Goal: Transaction & Acquisition: Subscribe to service/newsletter

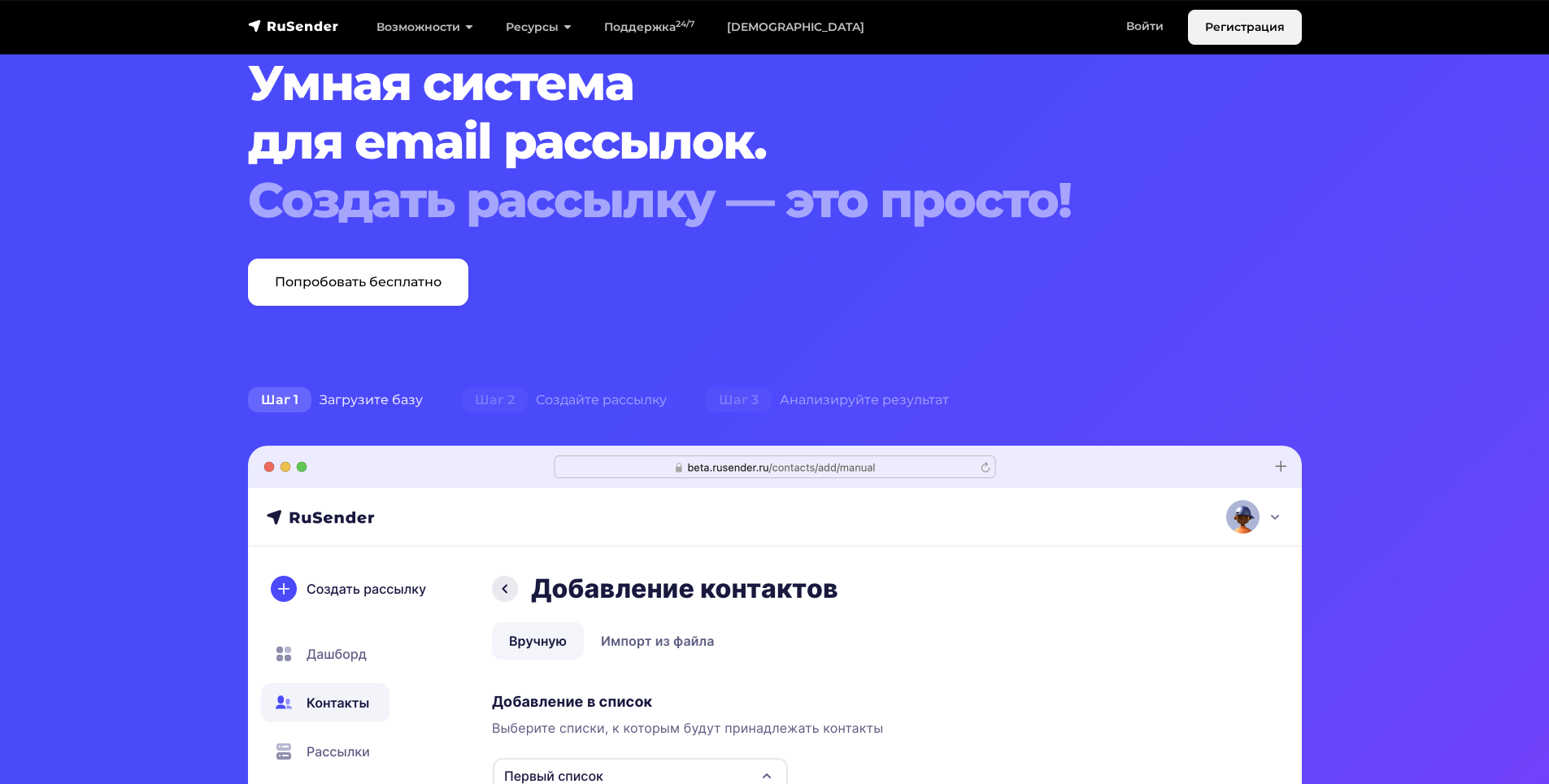
scroll to position [81, 0]
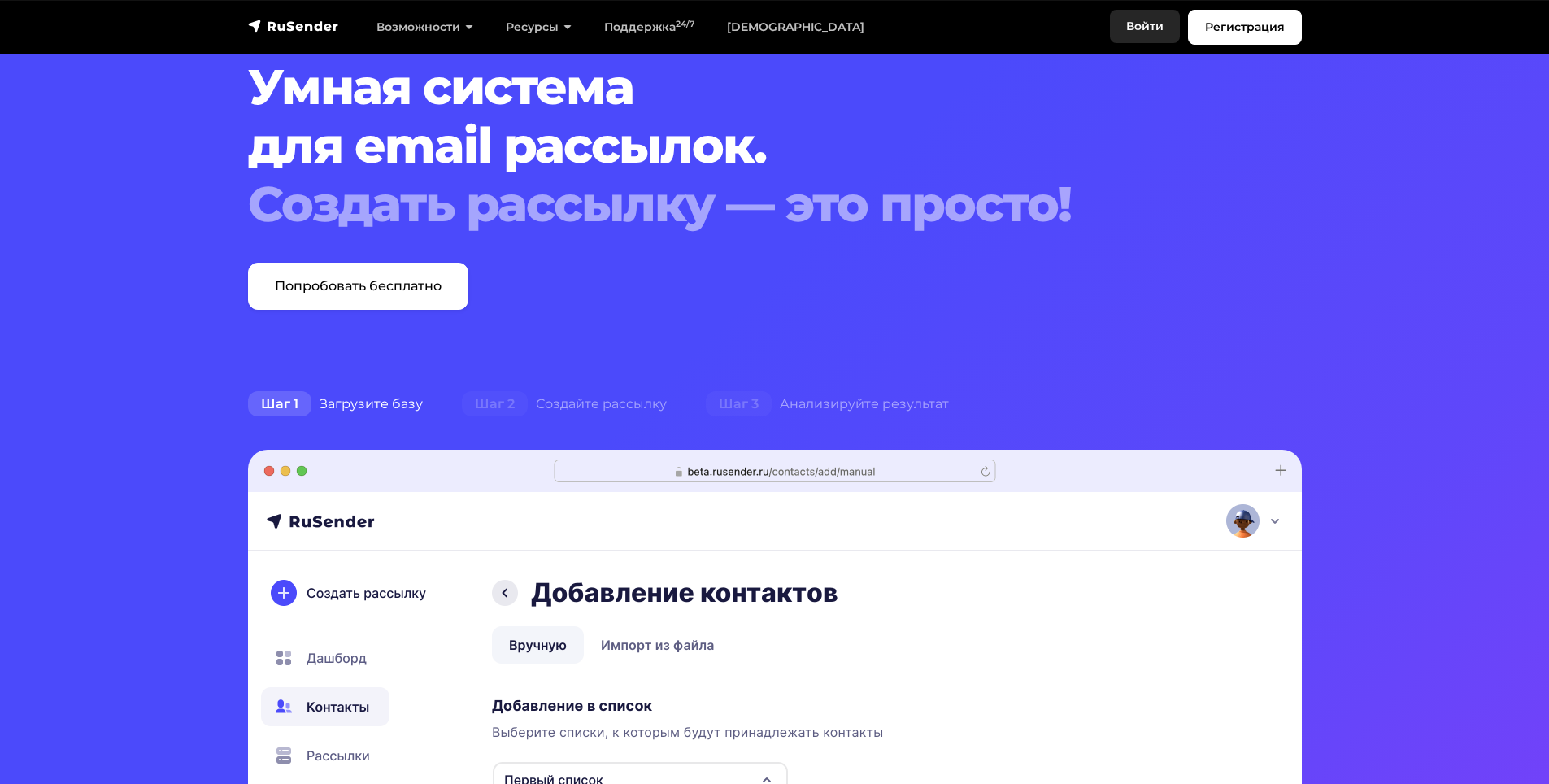
click at [1146, 15] on link "Войти" at bounding box center [1144, 26] width 70 height 34
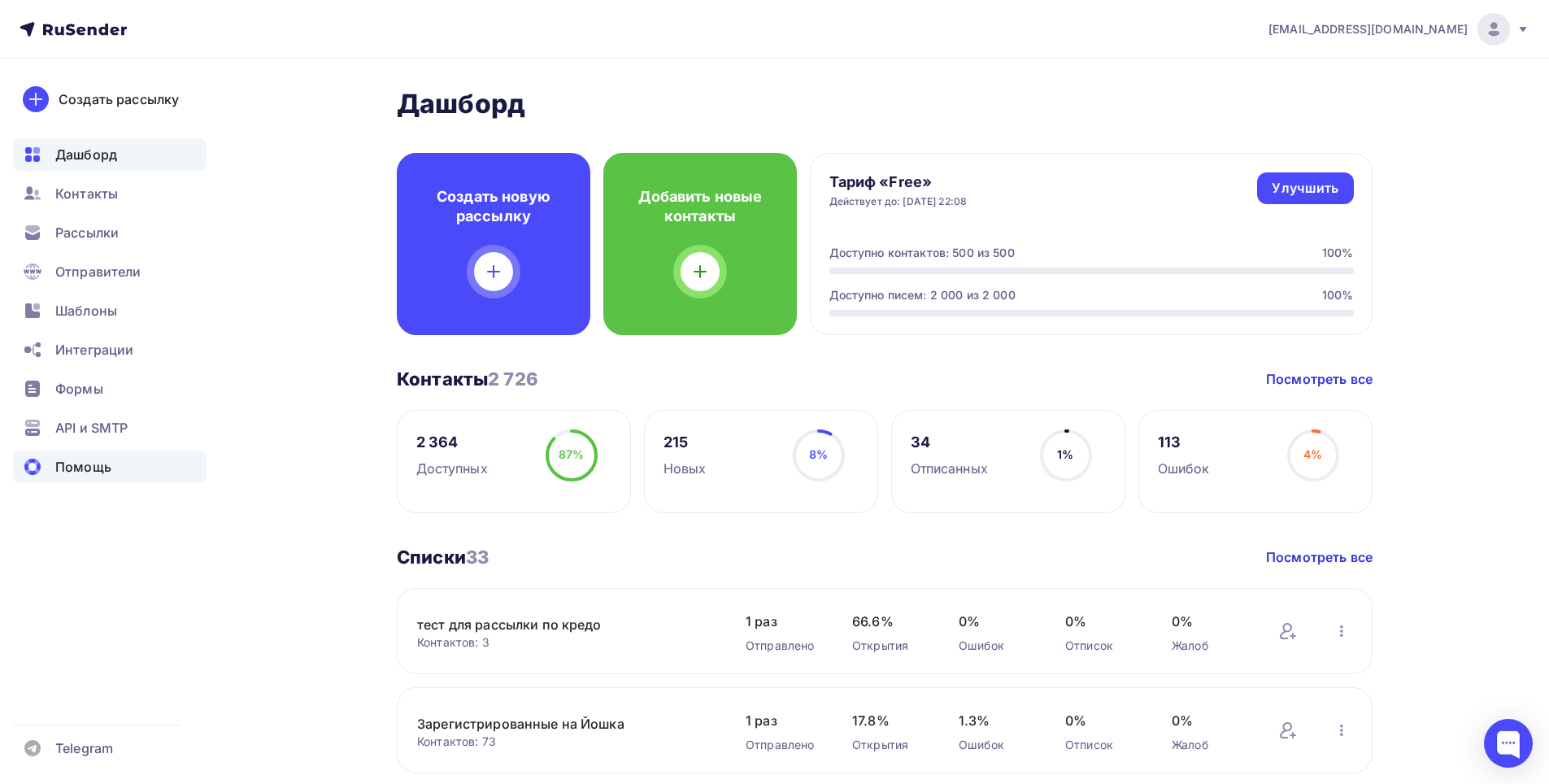
click at [86, 474] on span "Помощь" at bounding box center [83, 466] width 56 height 20
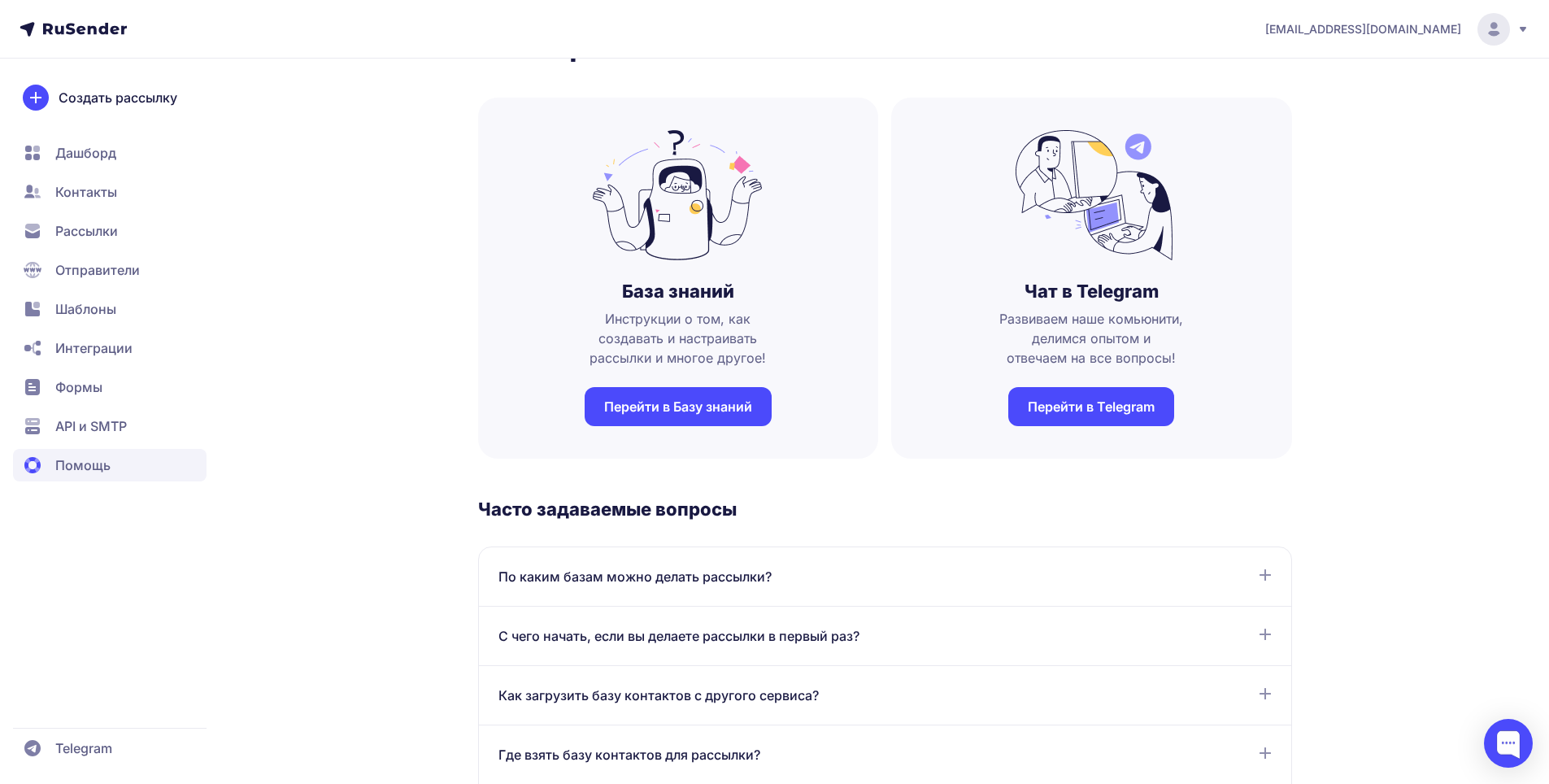
scroll to position [81, 0]
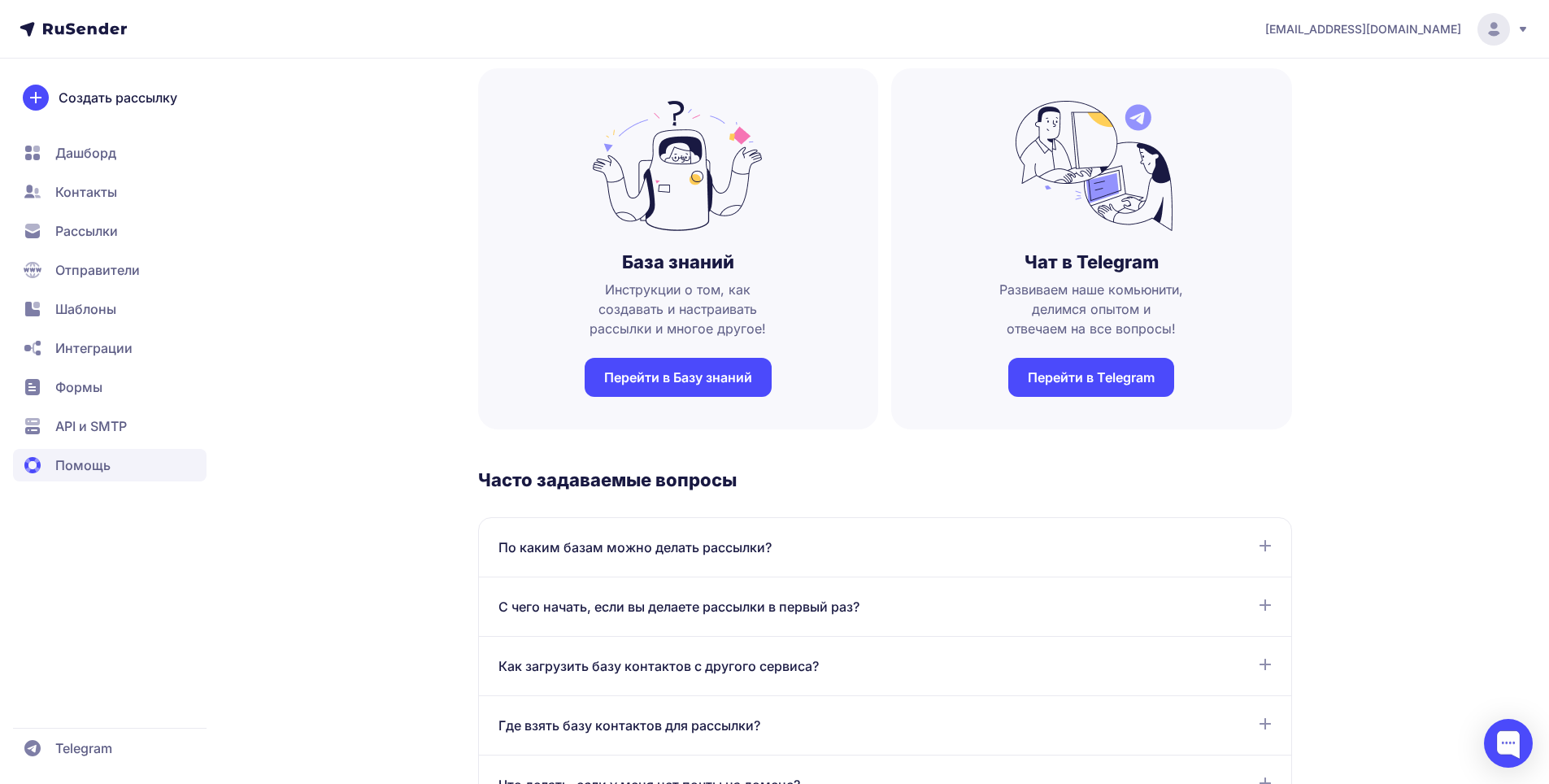
click at [658, 386] on link "Перейти в Базу знаний" at bounding box center [678, 377] width 187 height 39
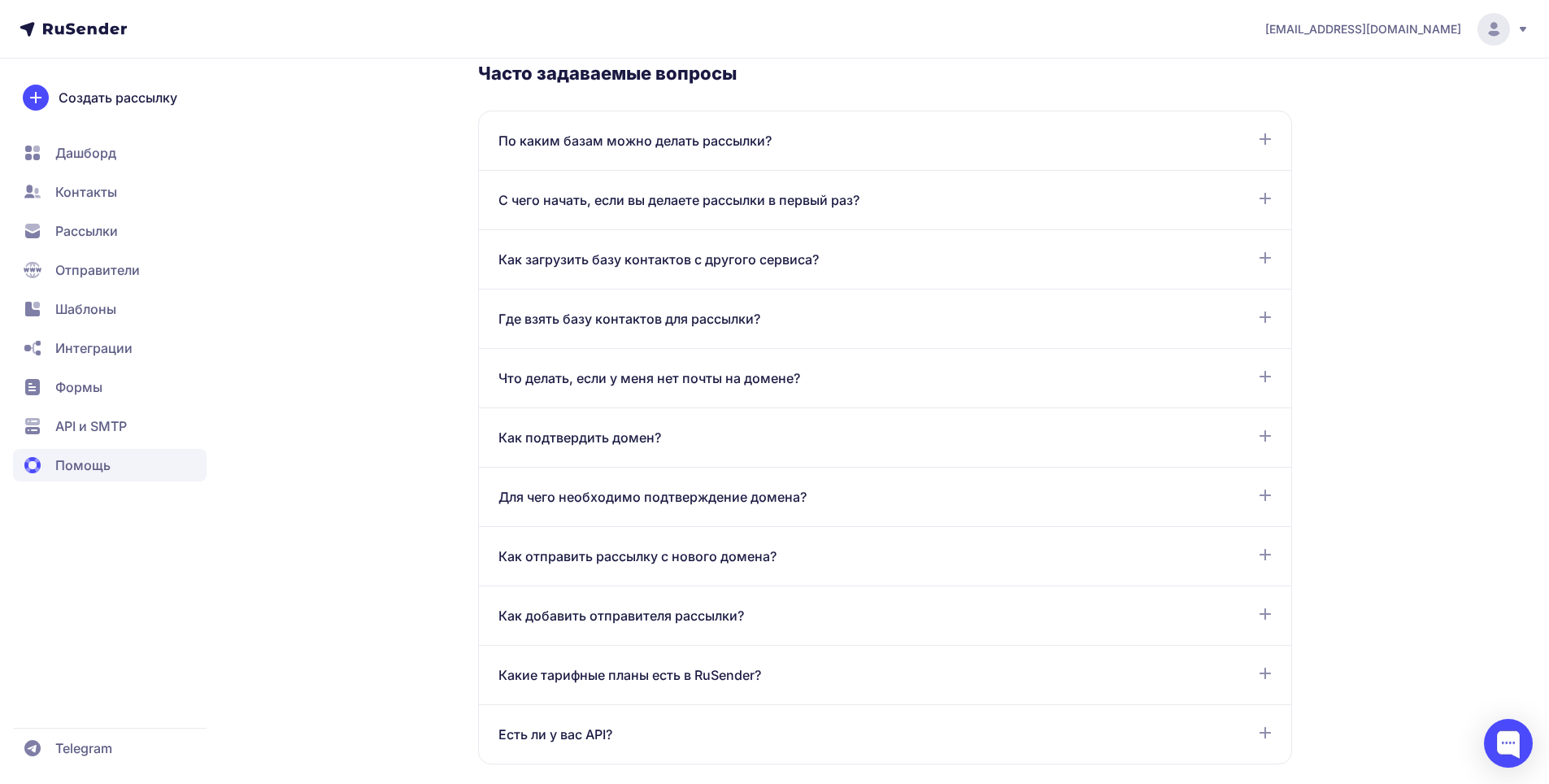
scroll to position [163, 0]
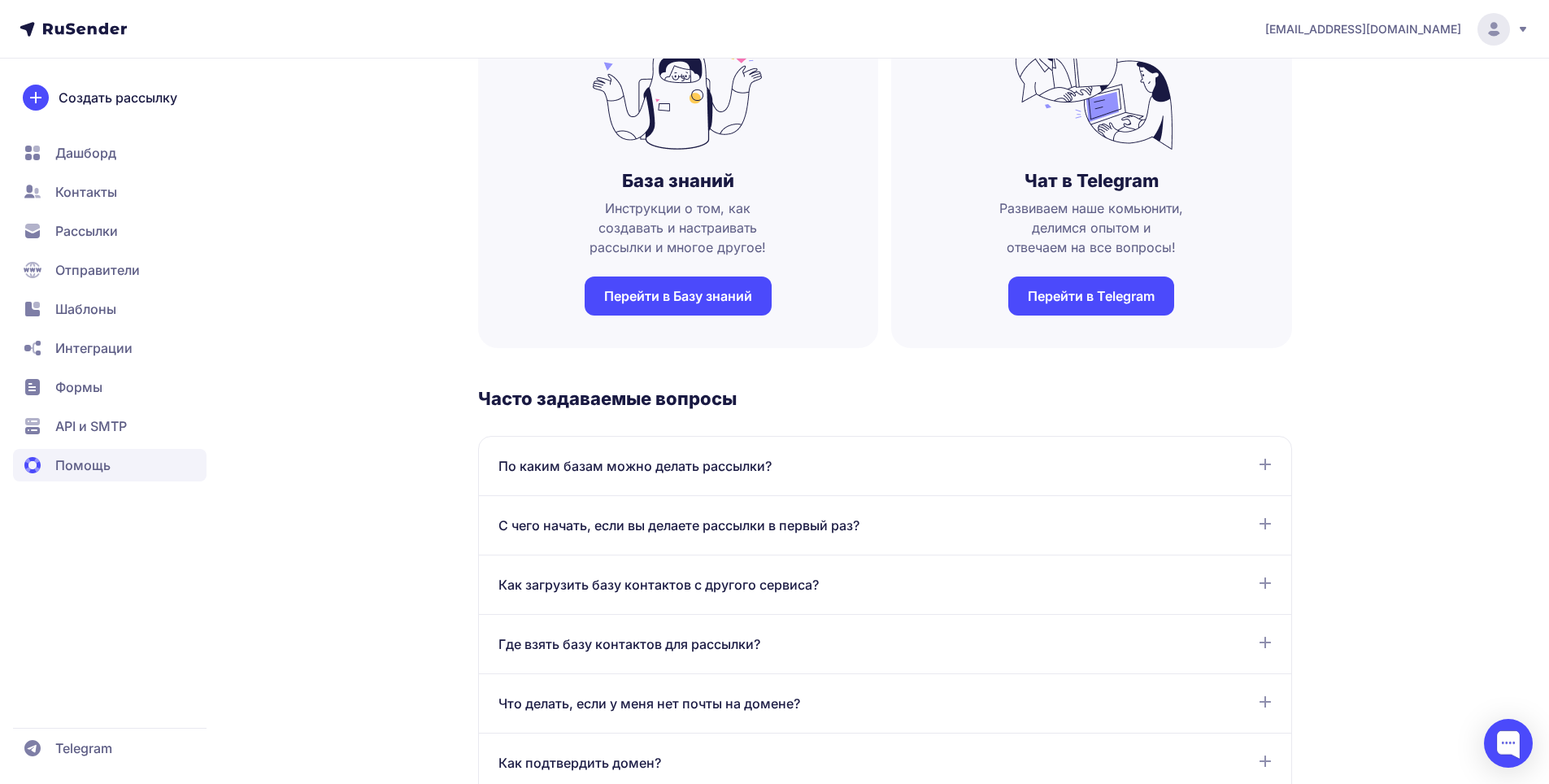
click at [100, 306] on span "Шаблоны" at bounding box center [85, 309] width 61 height 20
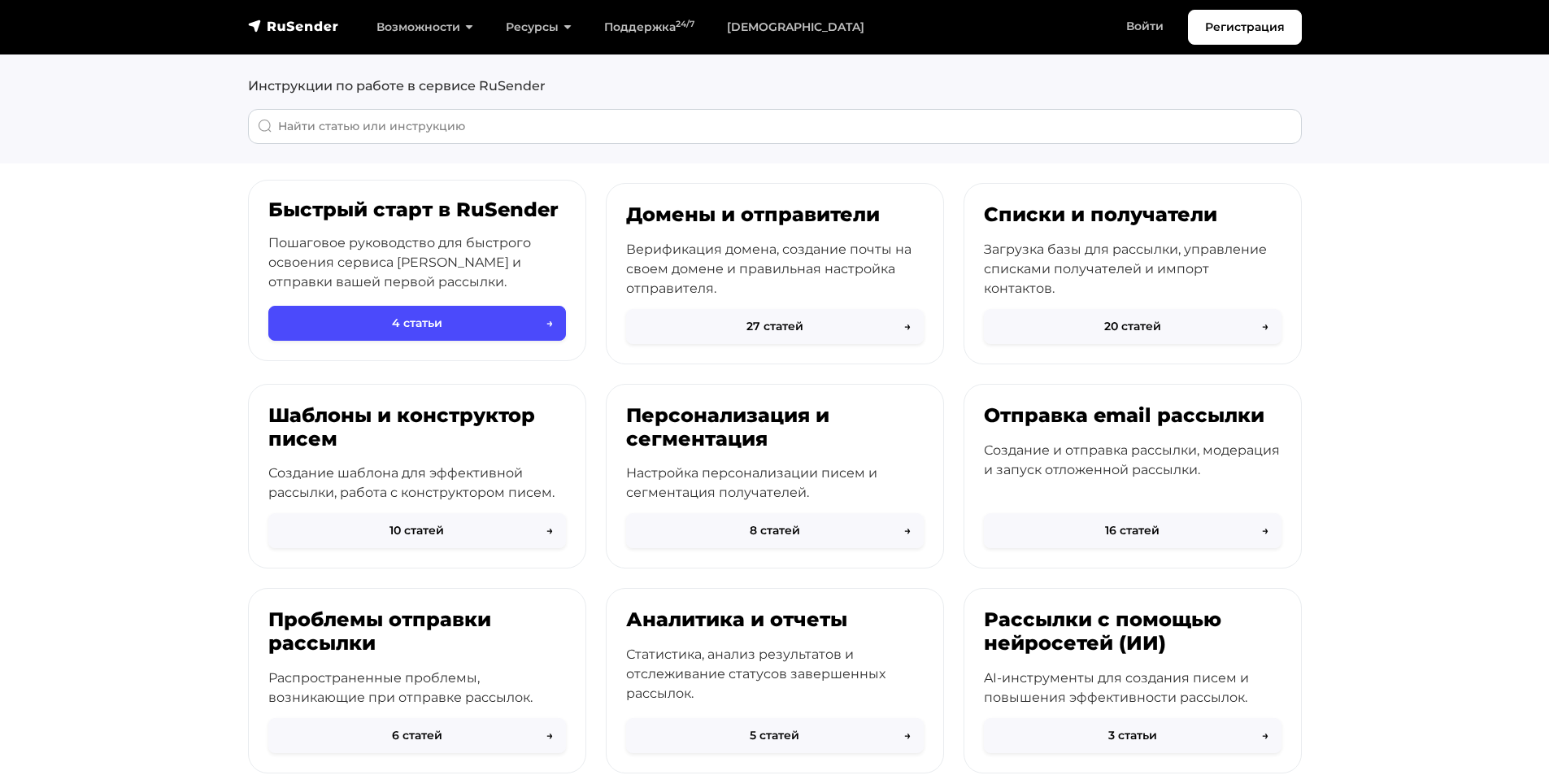
scroll to position [81, 0]
click at [437, 315] on button "4 статьи →" at bounding box center [418, 324] width 298 height 35
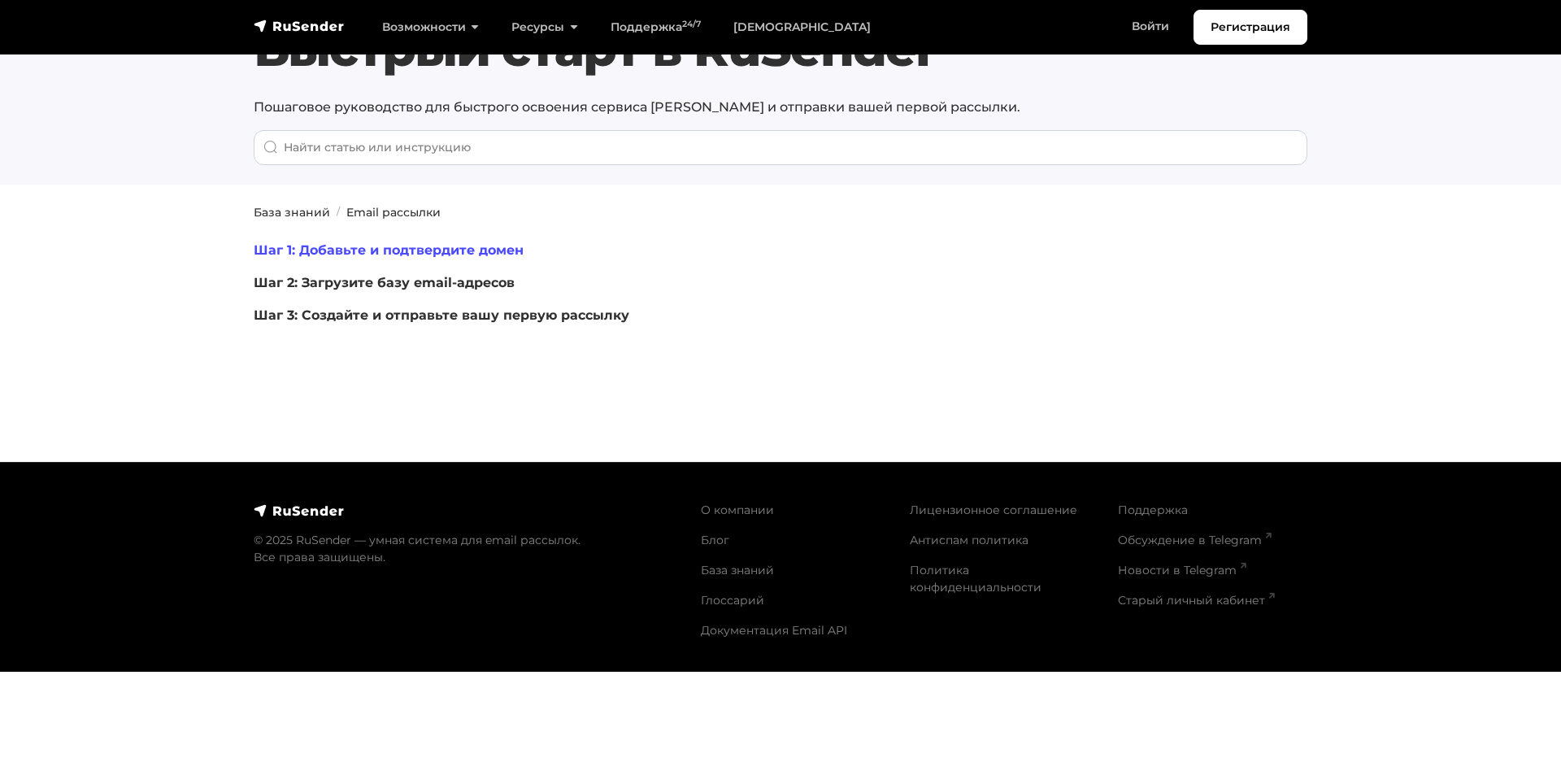
click at [413, 250] on link "Шаг 1: Добавьте и подтвердите домен" at bounding box center [389, 250] width 270 height 15
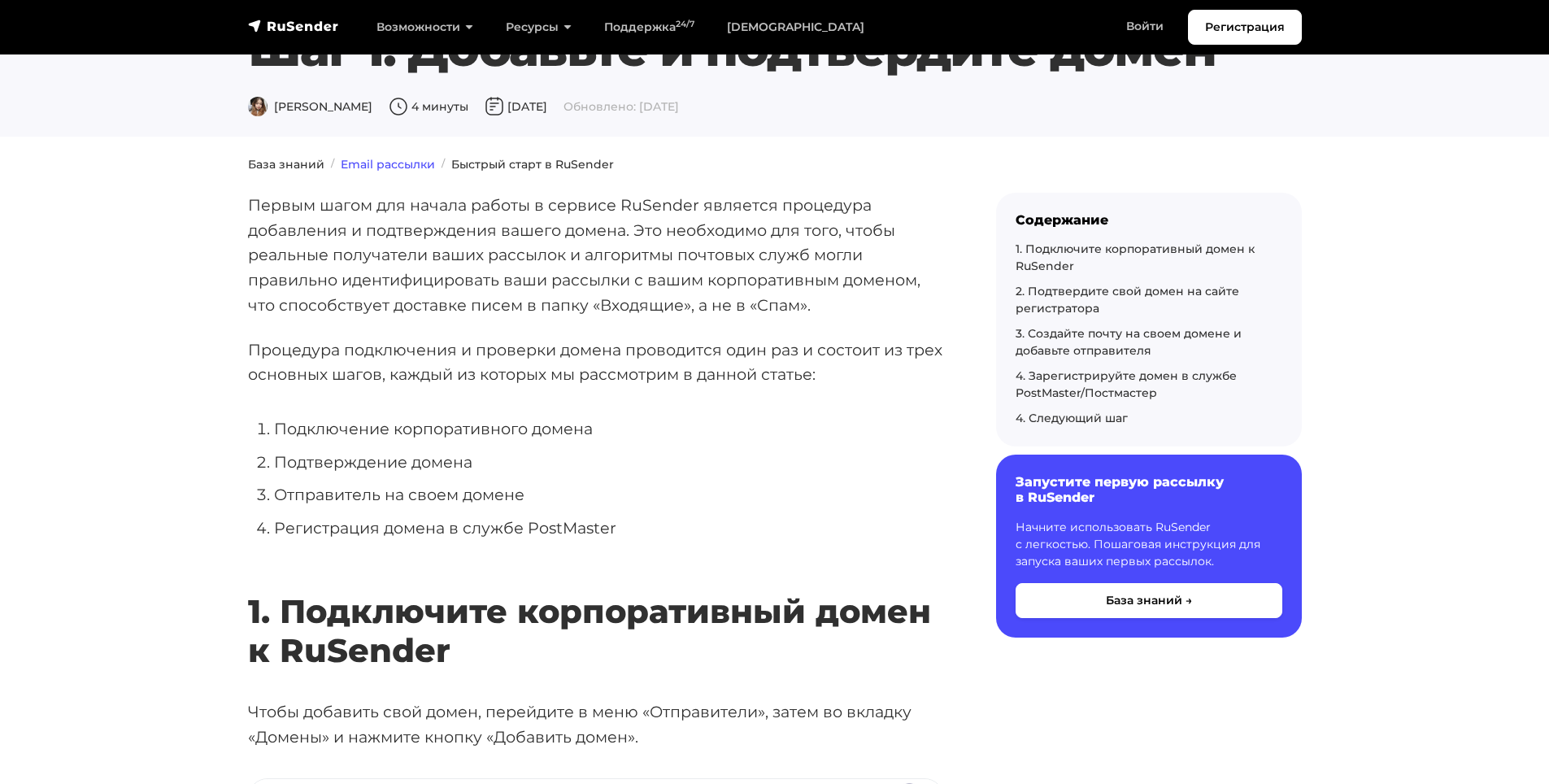
click at [386, 169] on link "Email рассылки" at bounding box center [388, 164] width 95 height 15
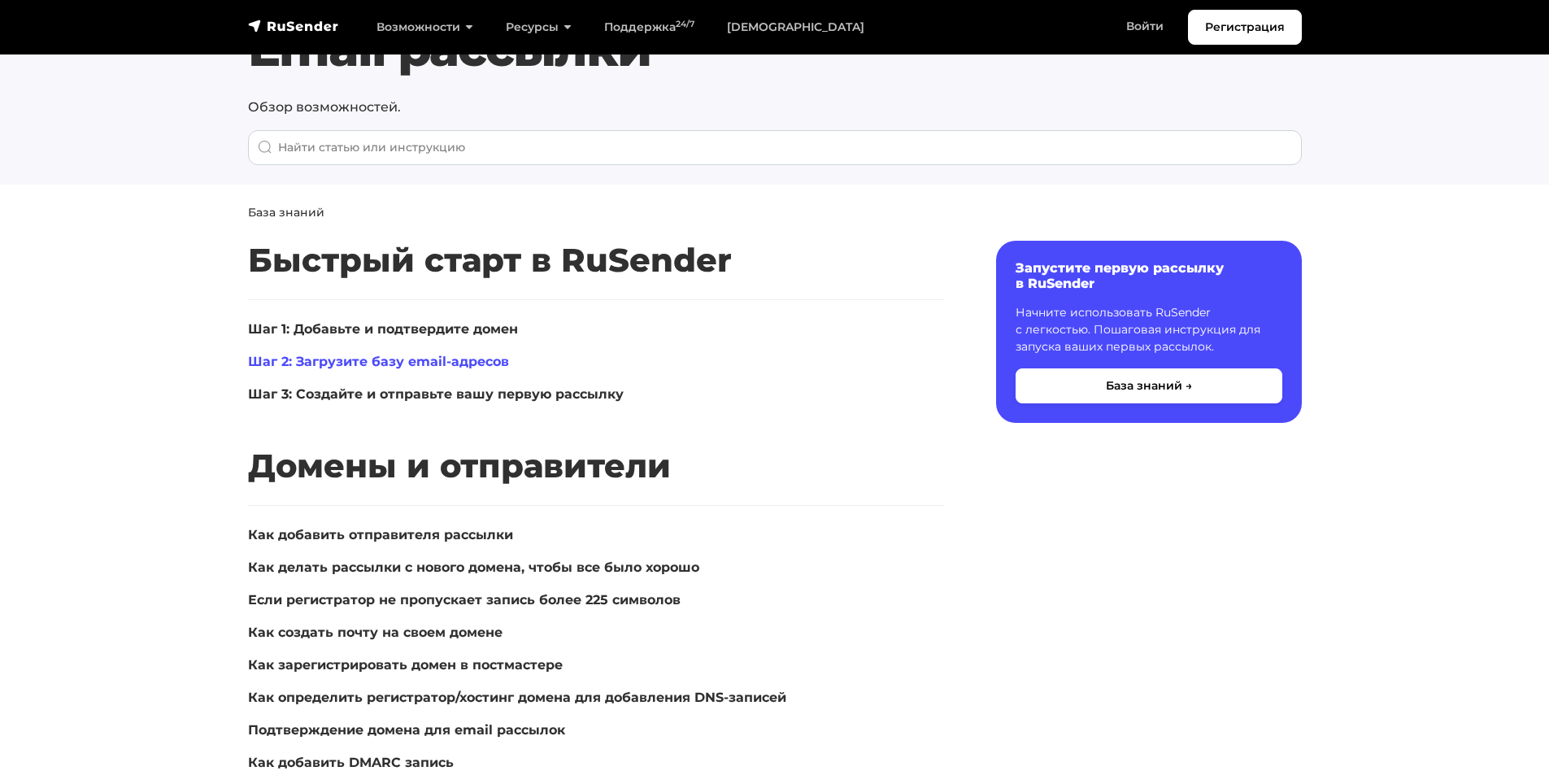
click at [401, 361] on link "Шаг 2: Загрузите базу email-адресов" at bounding box center [378, 361] width 261 height 15
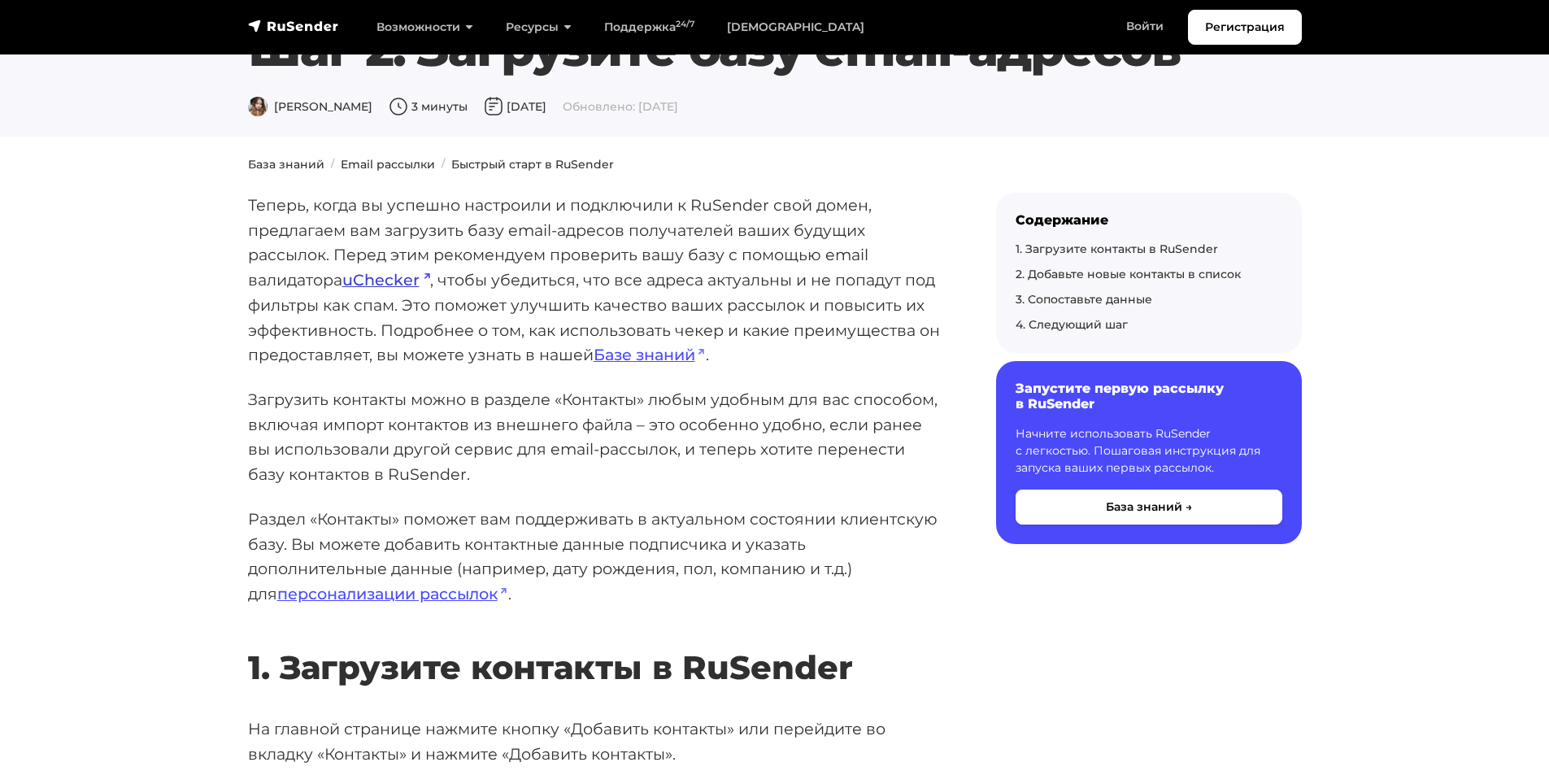
click at [403, 284] on link "uChecker" at bounding box center [387, 280] width 88 height 20
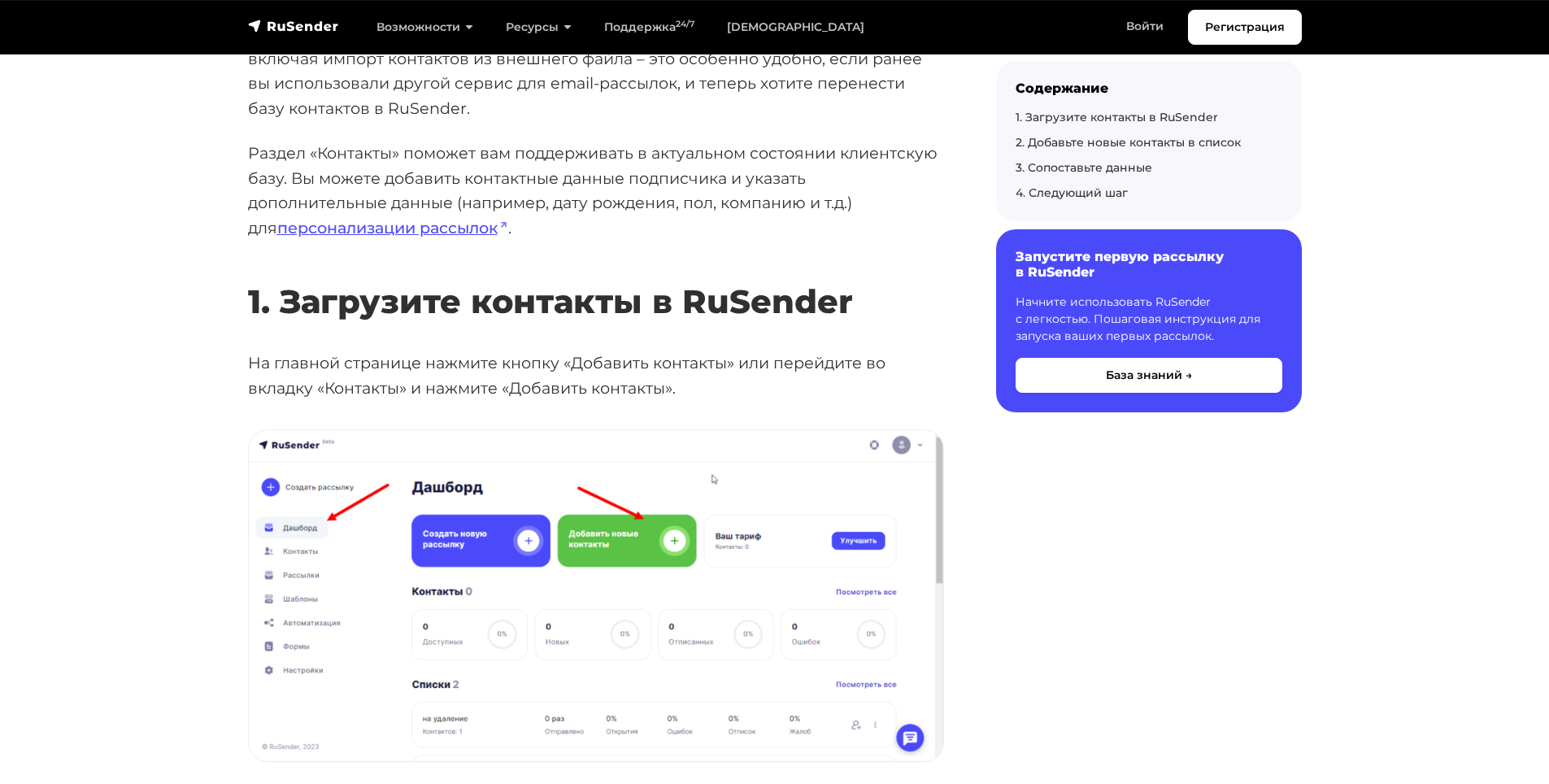
scroll to position [406, 0]
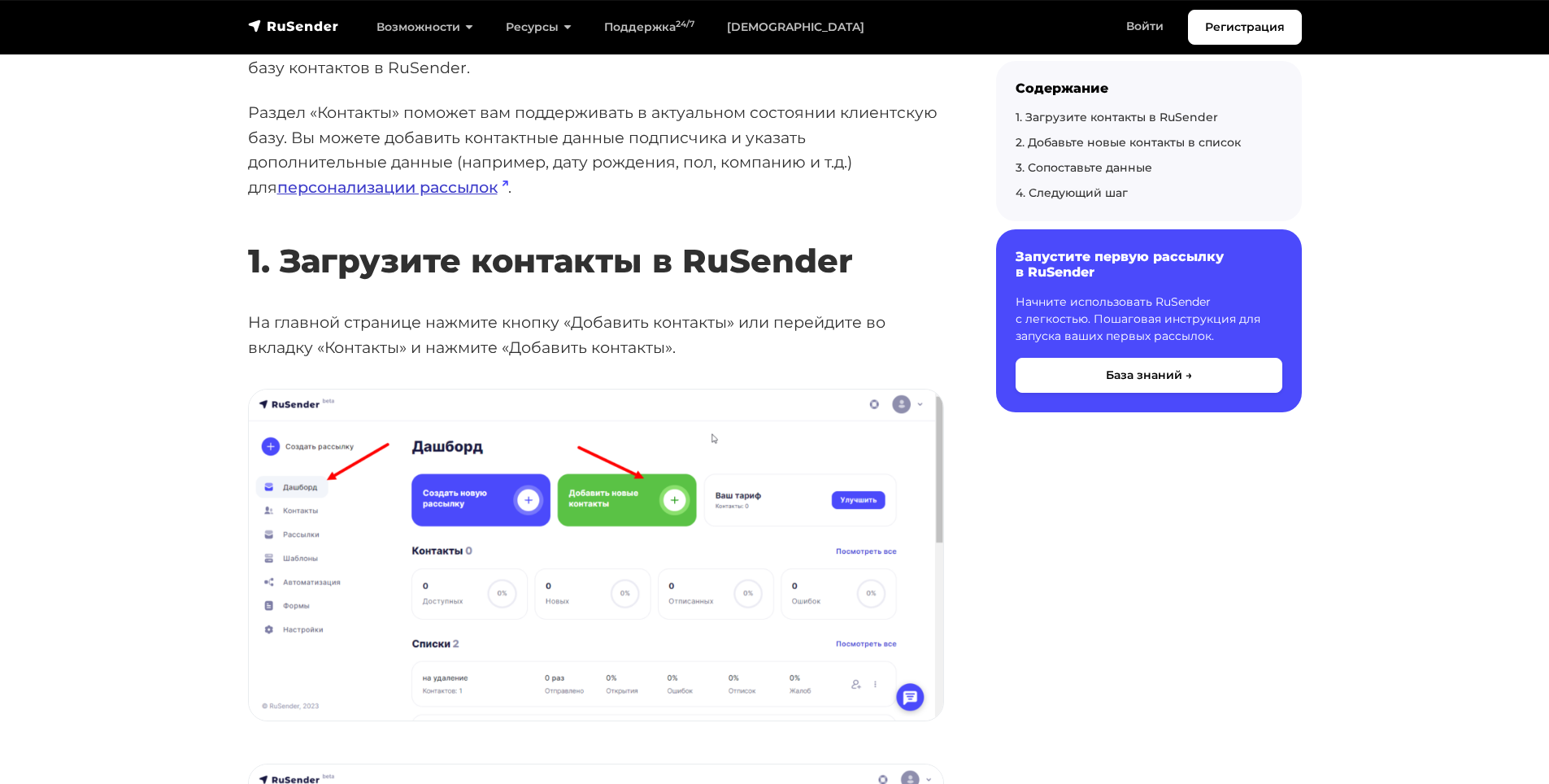
click at [455, 179] on link "персонализации рассылок" at bounding box center [393, 187] width 231 height 20
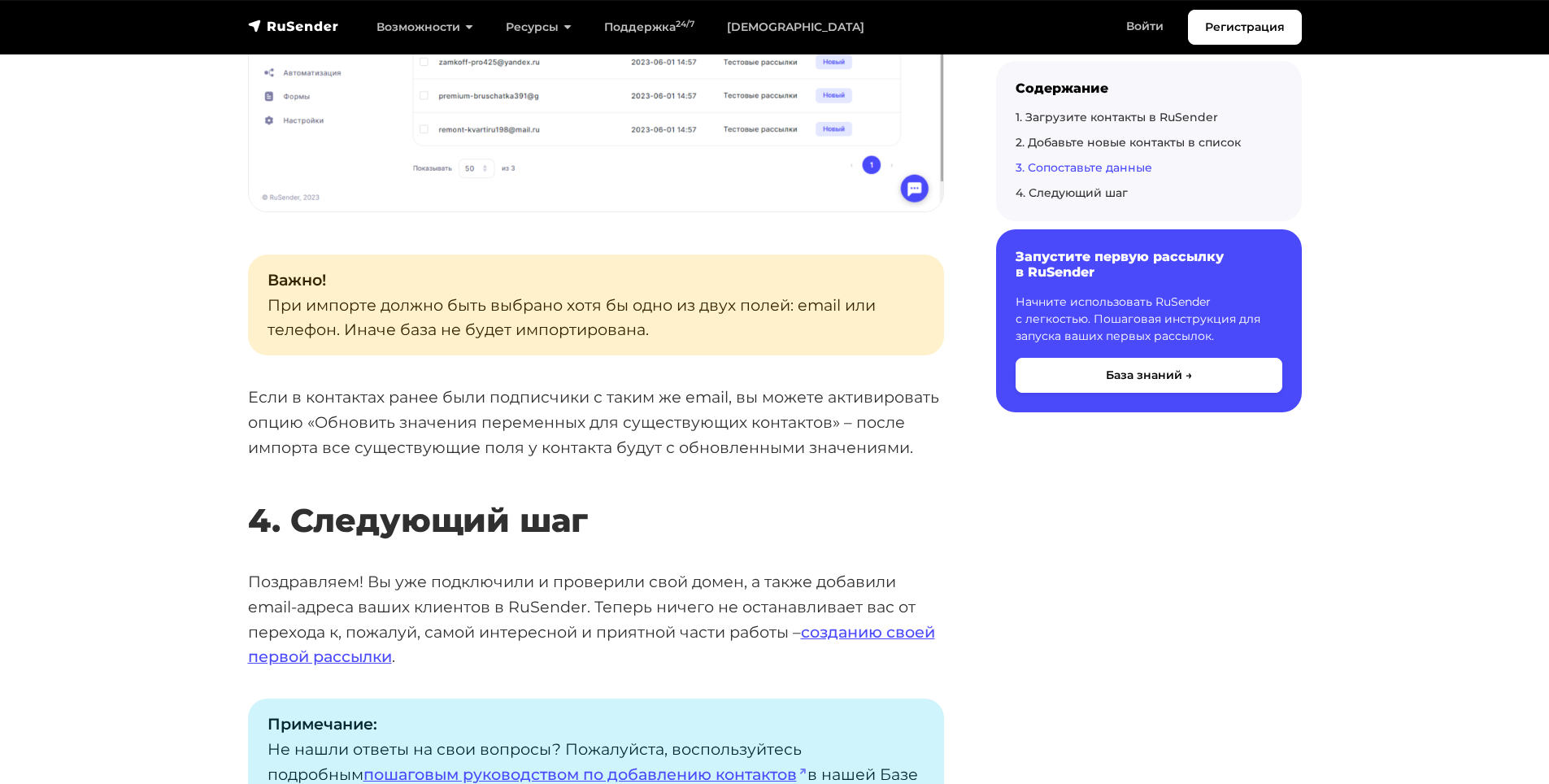
scroll to position [3495, 0]
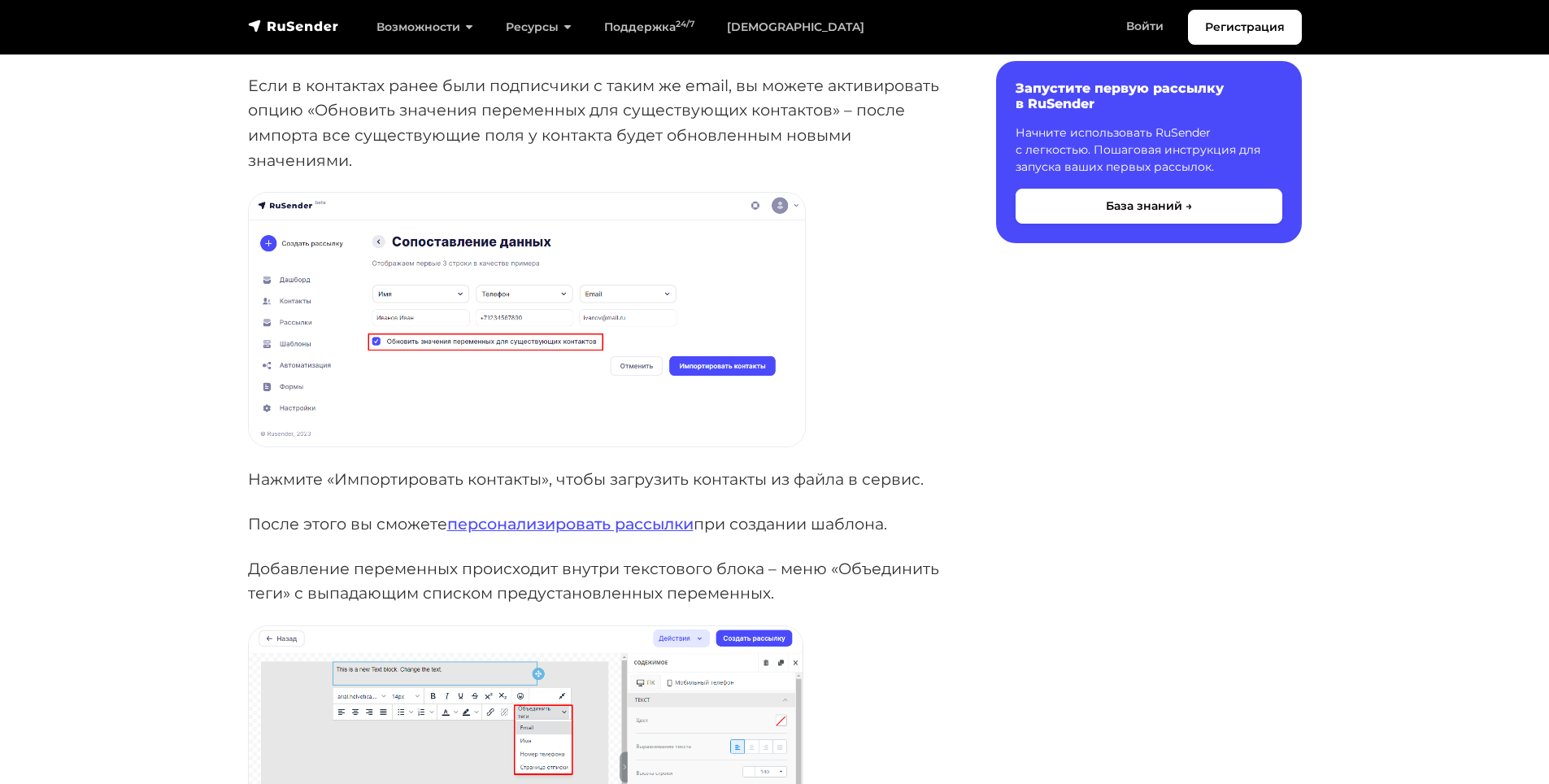
scroll to position [813, 0]
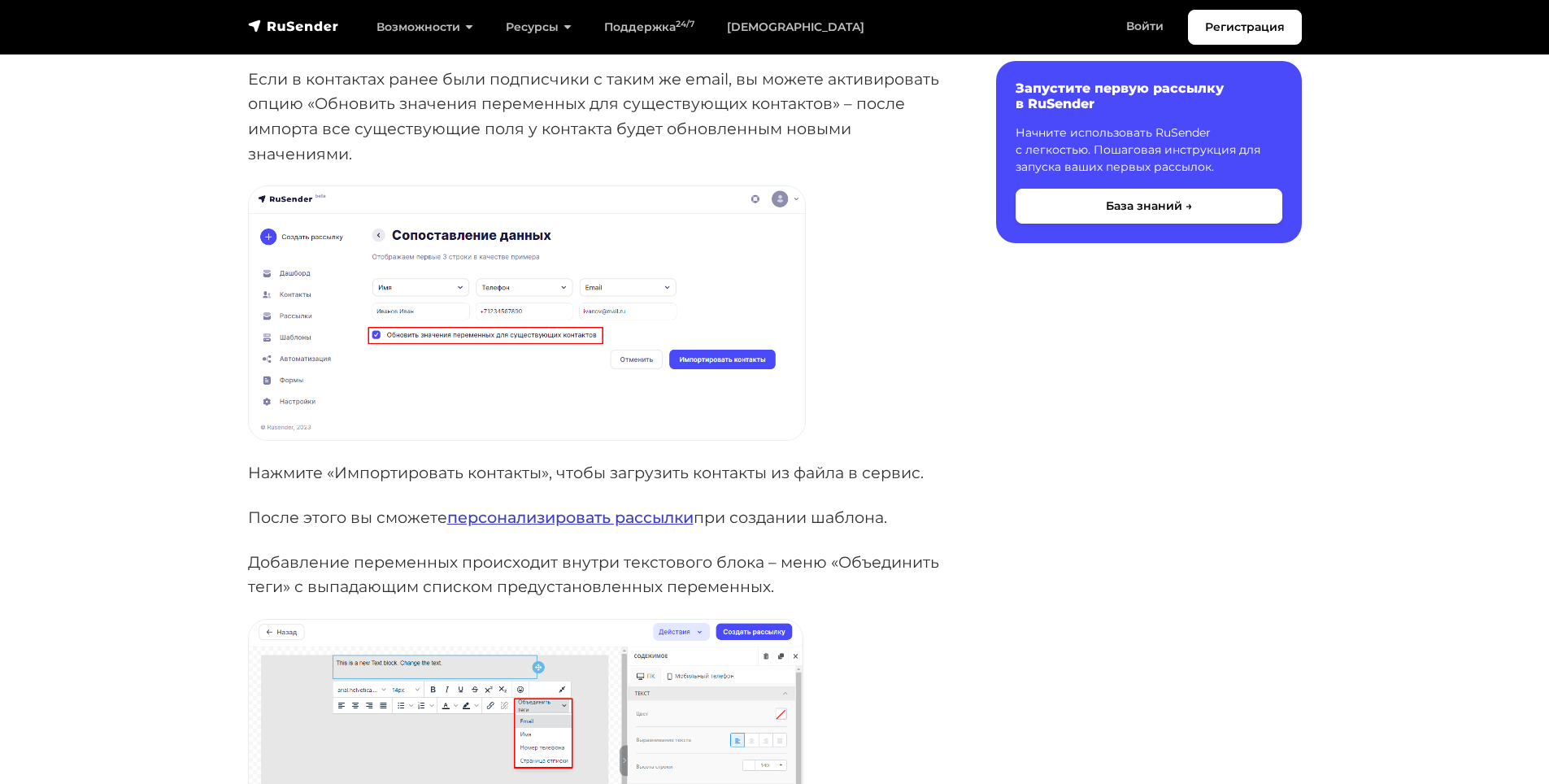
click at [500, 520] on link "персонализировать рассылки" at bounding box center [570, 516] width 246 height 20
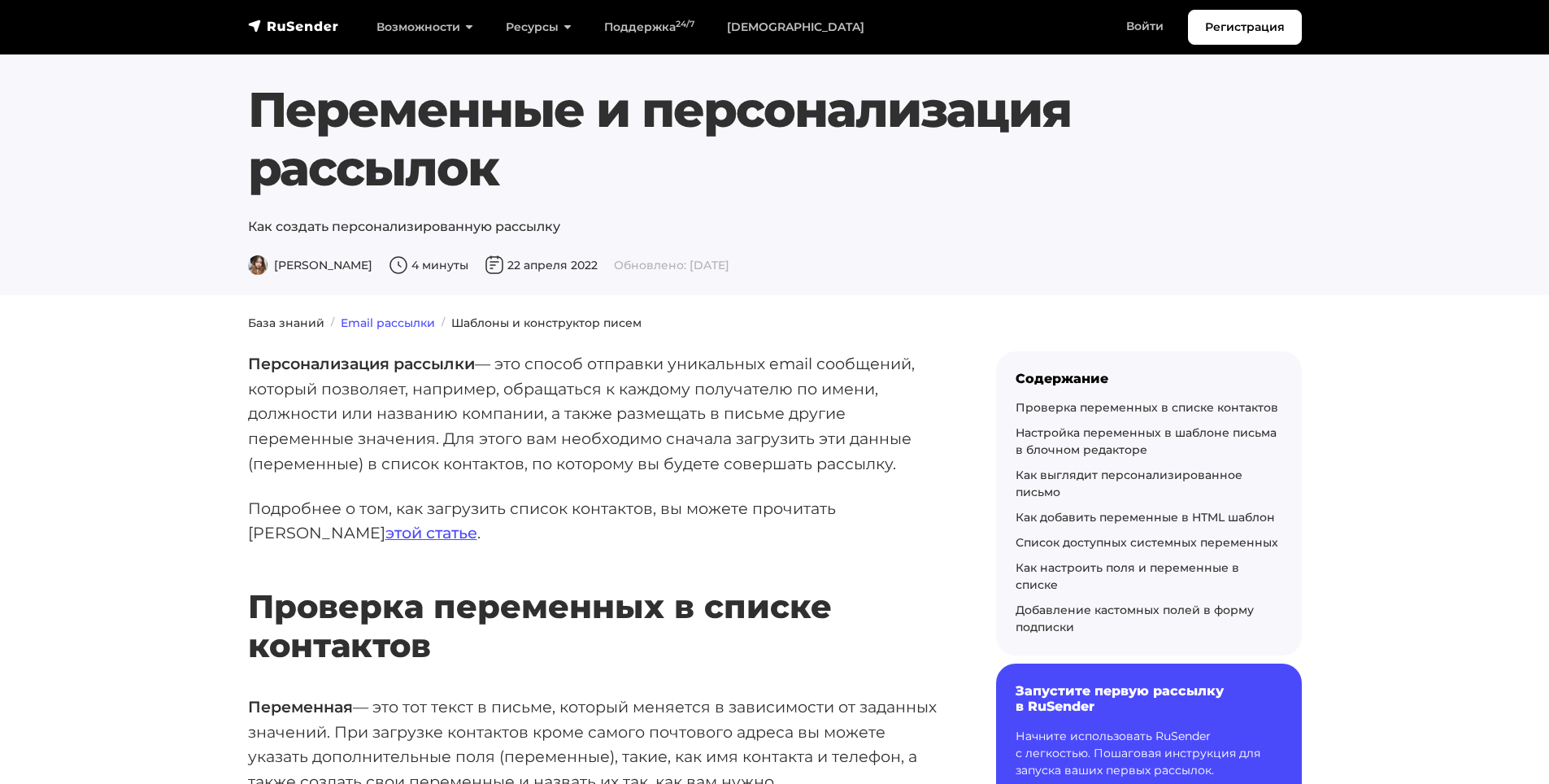
click at [407, 319] on link "Email рассылки" at bounding box center [388, 322] width 95 height 15
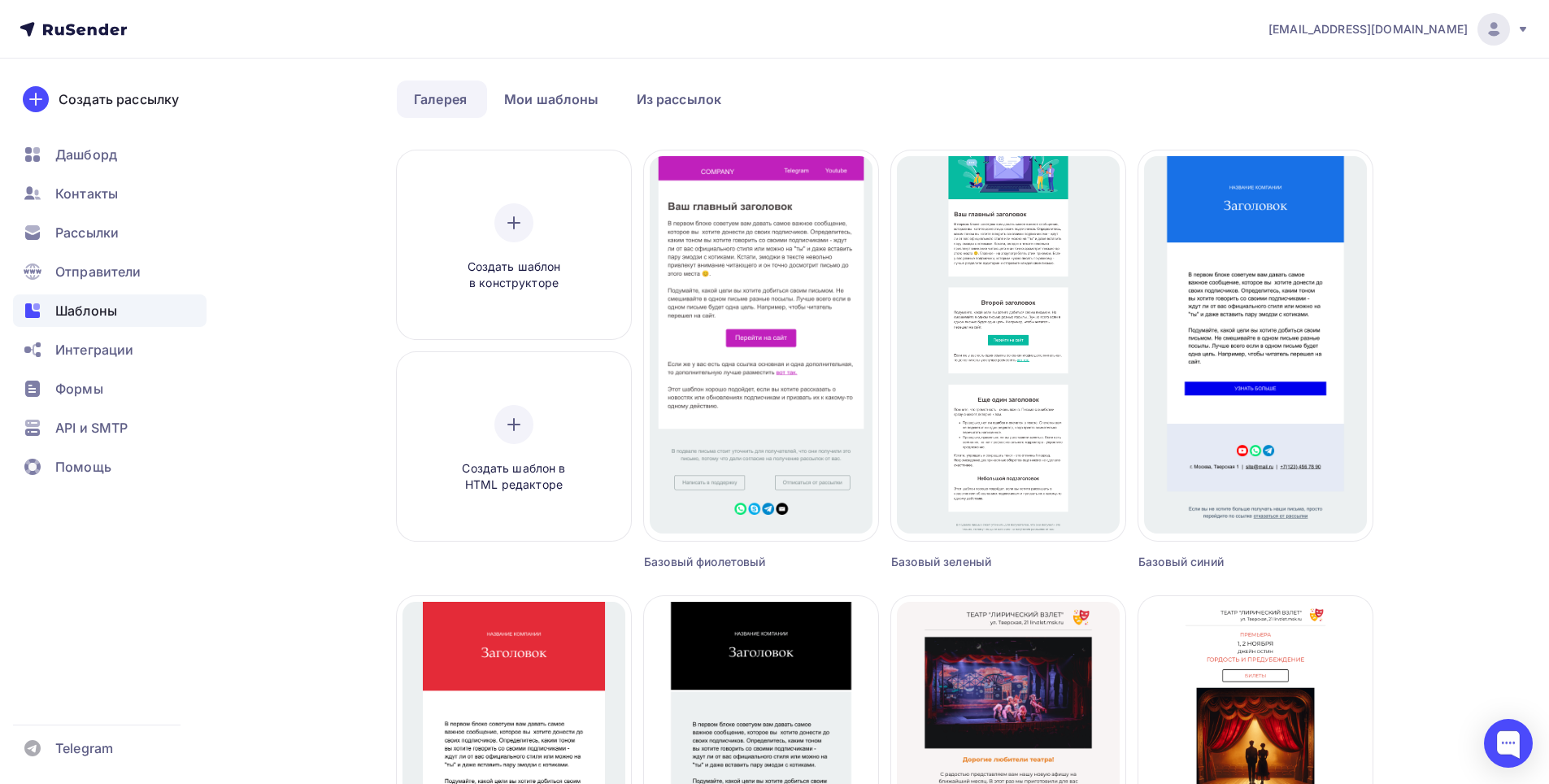
scroll to position [81, 0]
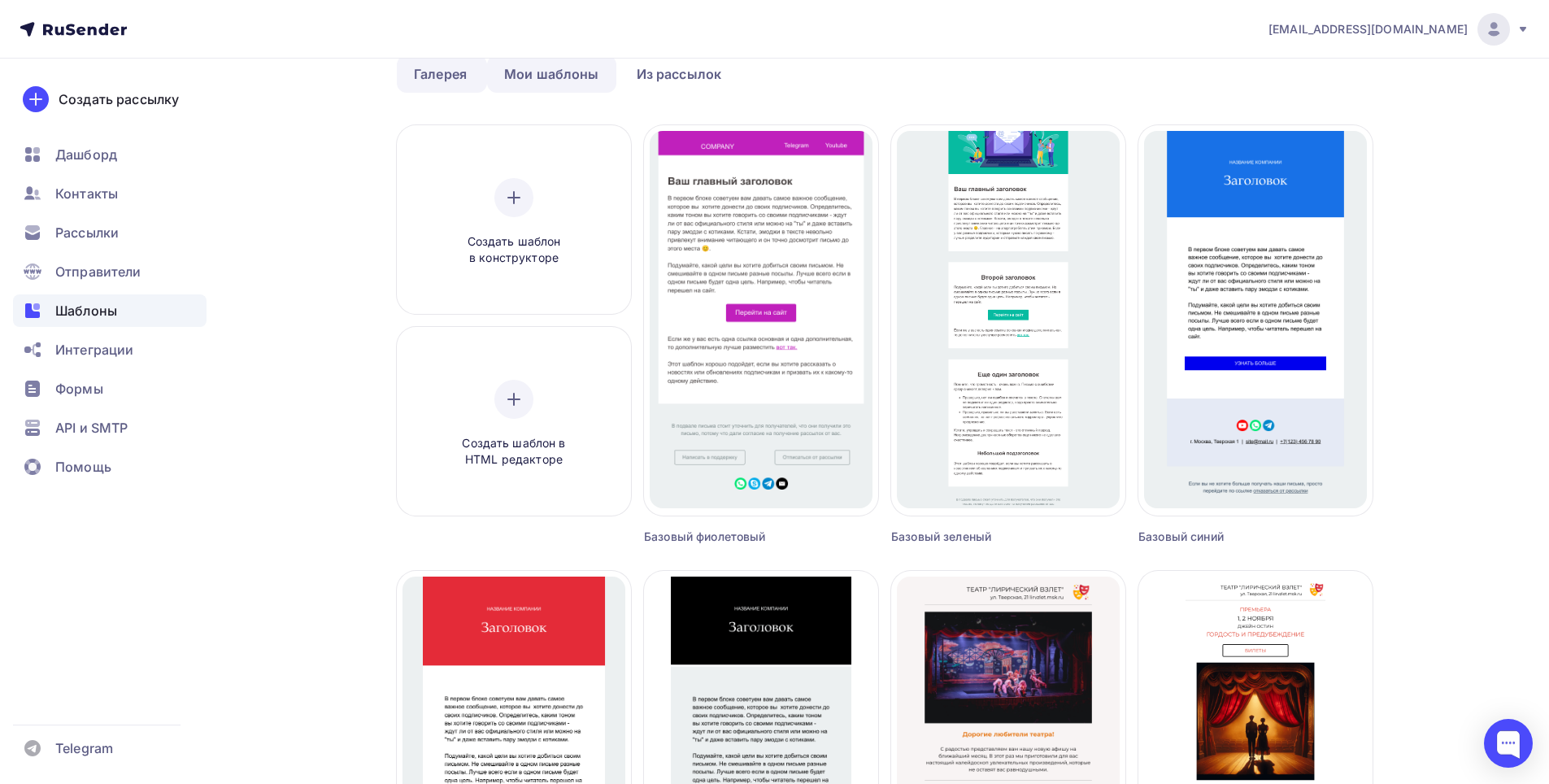
click at [579, 71] on link "Мои шаблоны" at bounding box center [552, 73] width 129 height 37
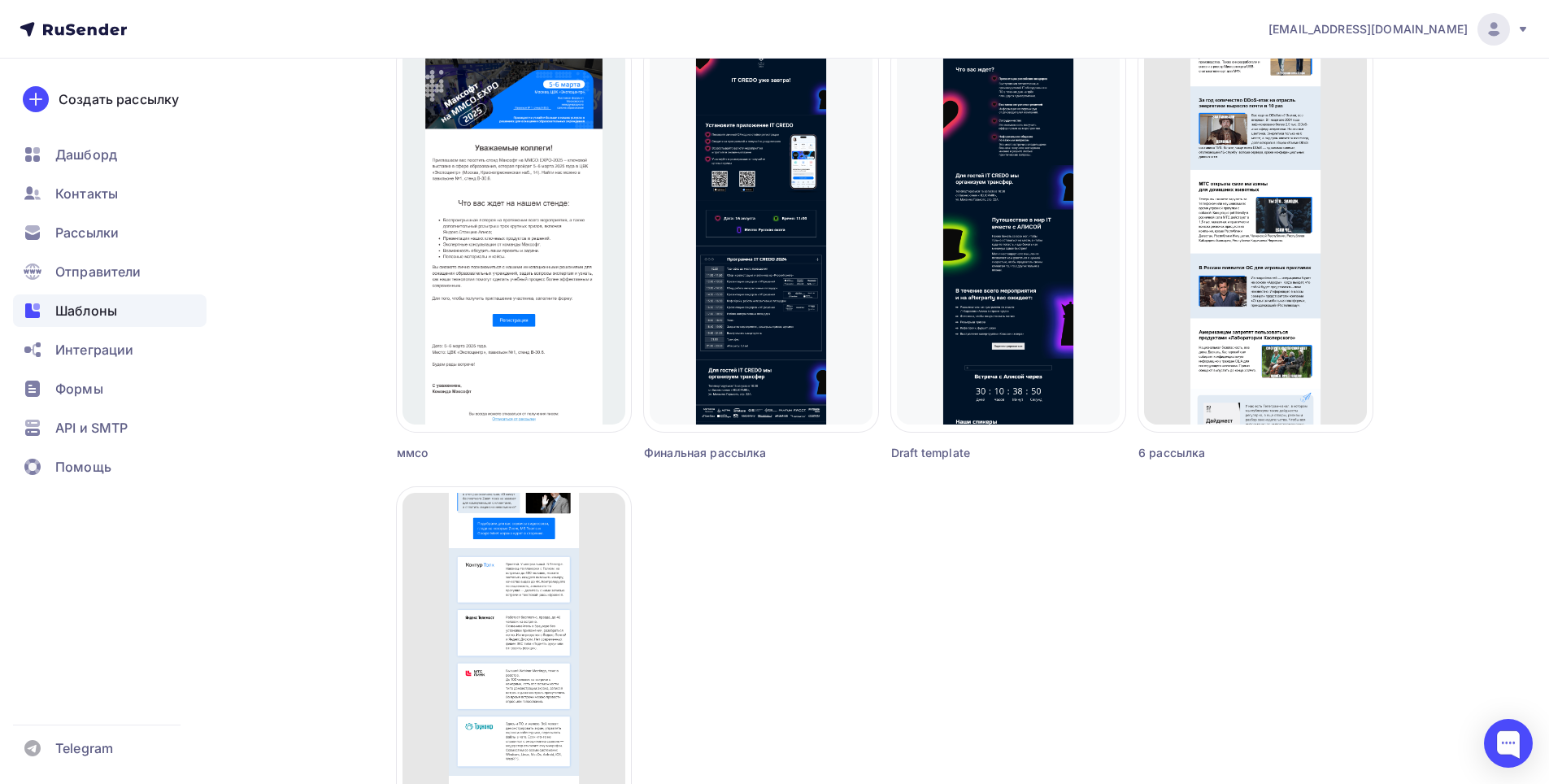
scroll to position [1057, 0]
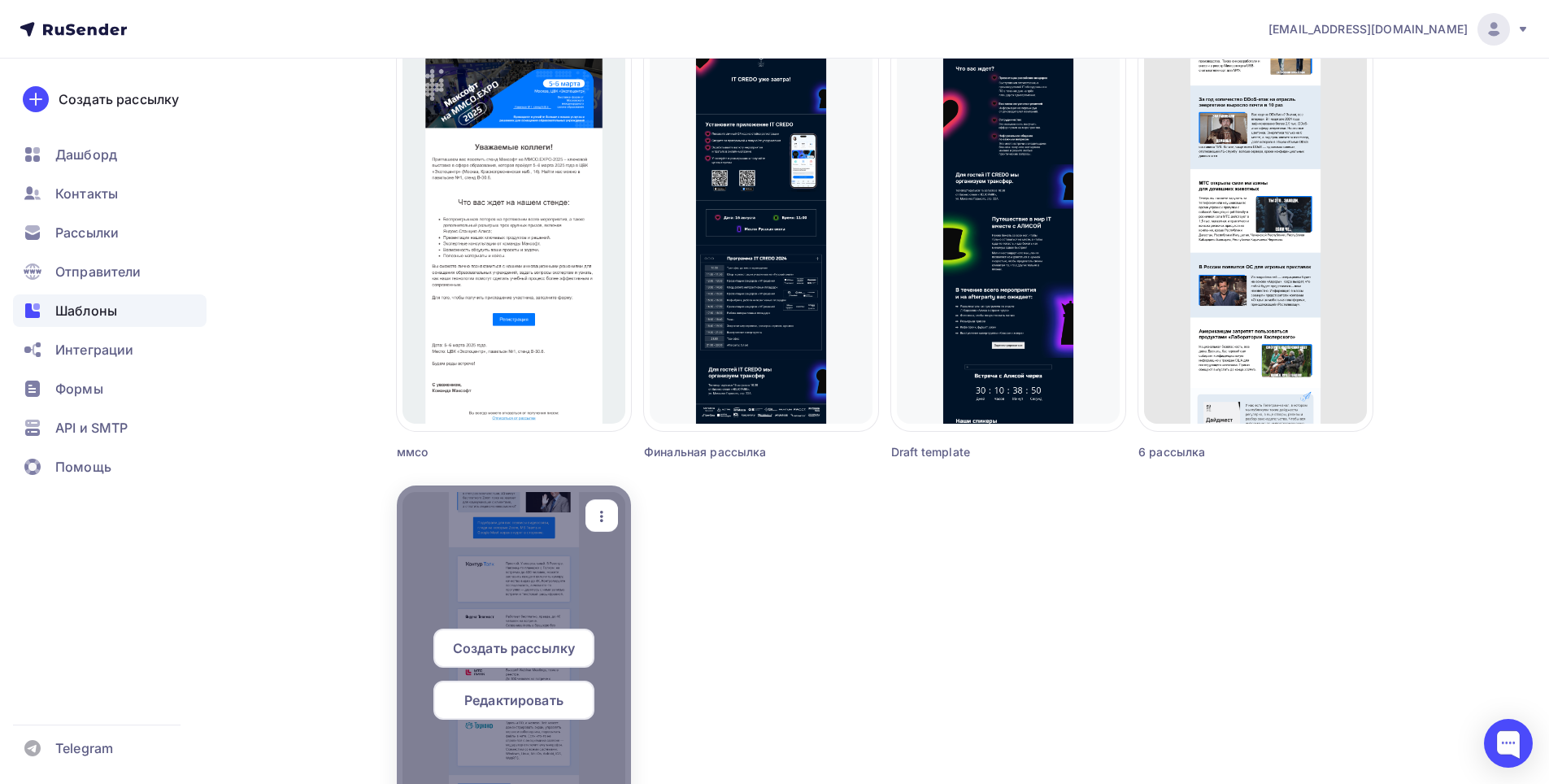
click at [444, 566] on div at bounding box center [514, 680] width 234 height 390
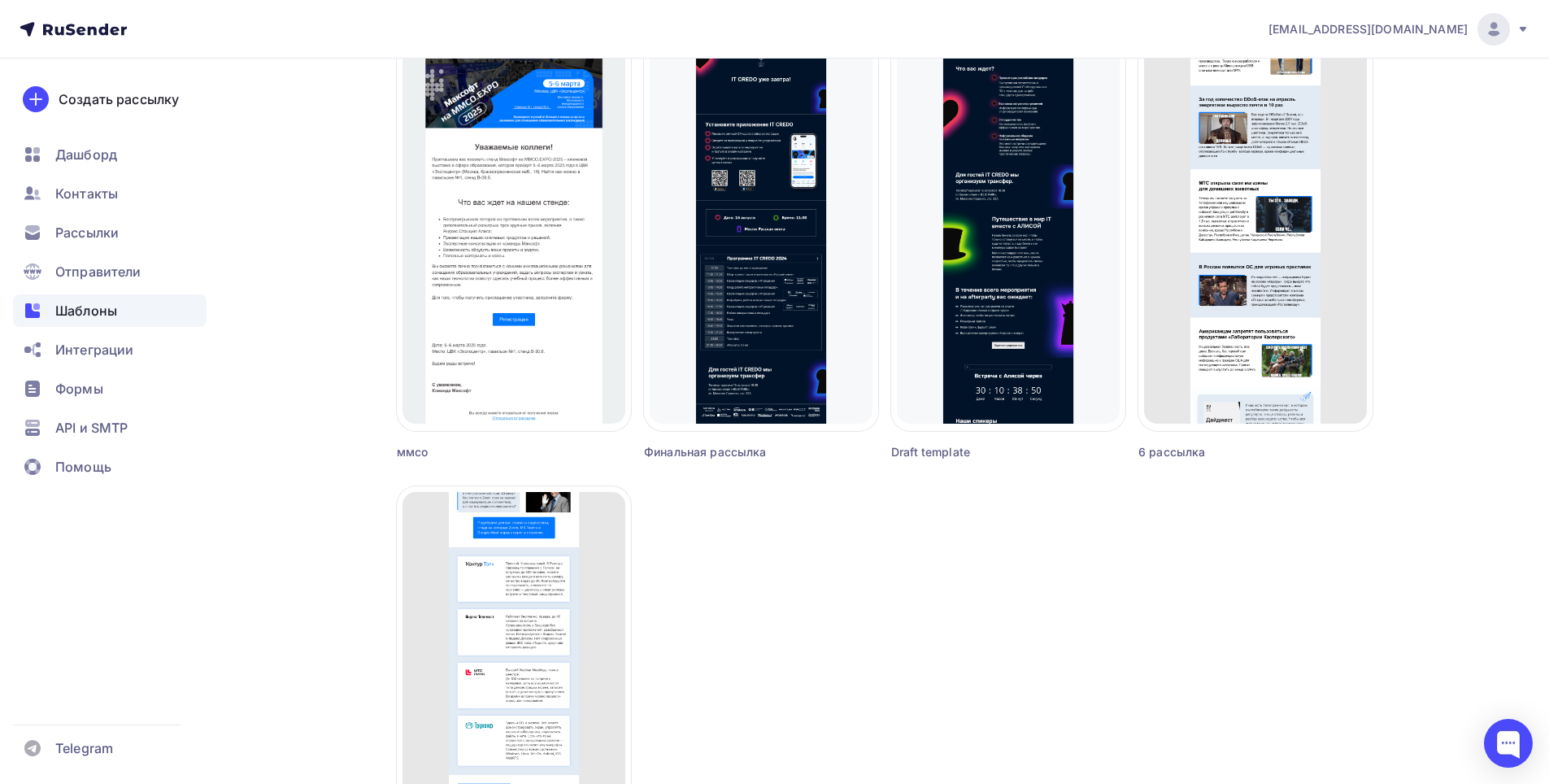
scroll to position [1138, 0]
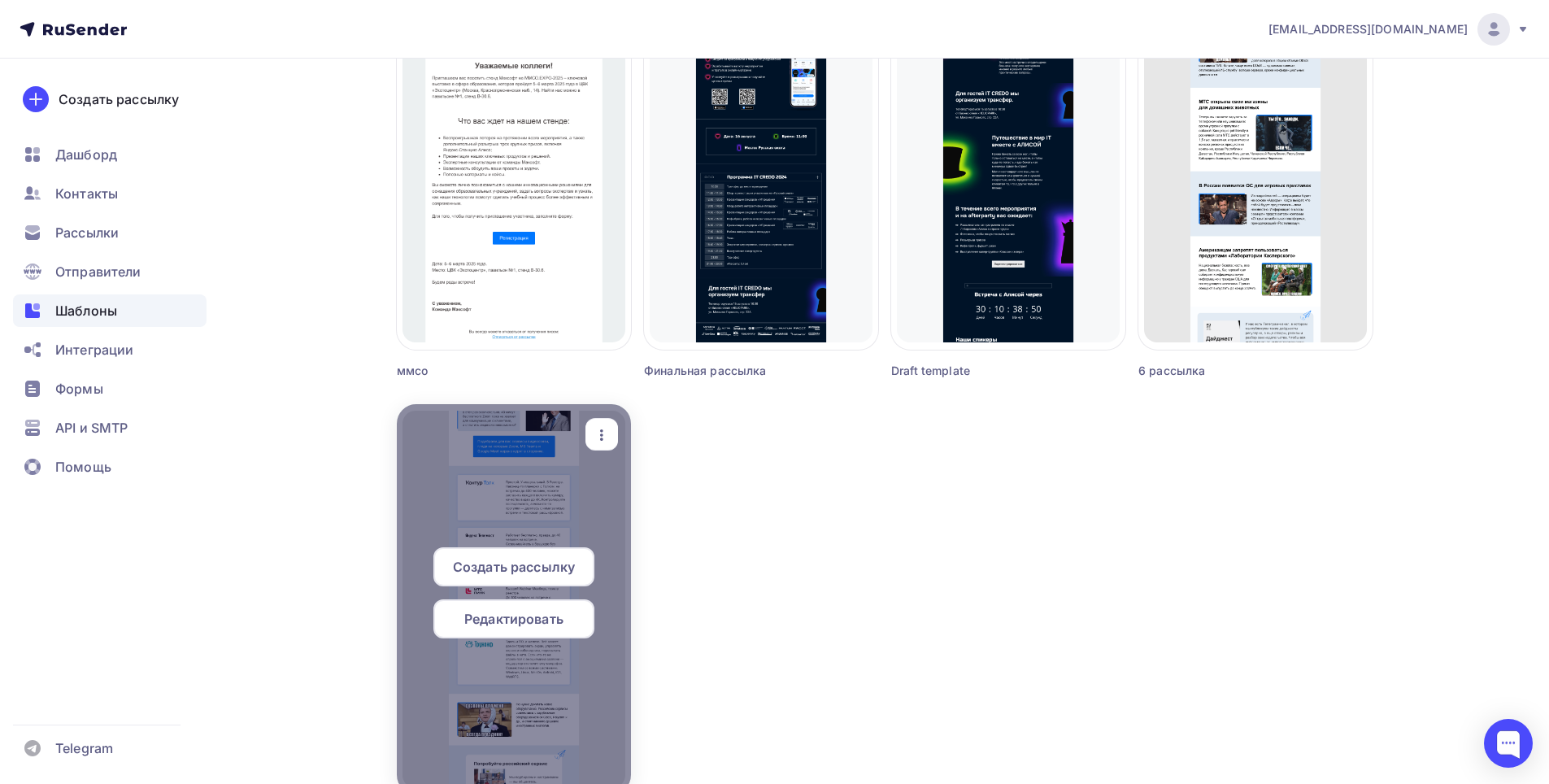
click at [484, 530] on div at bounding box center [514, 598] width 234 height 390
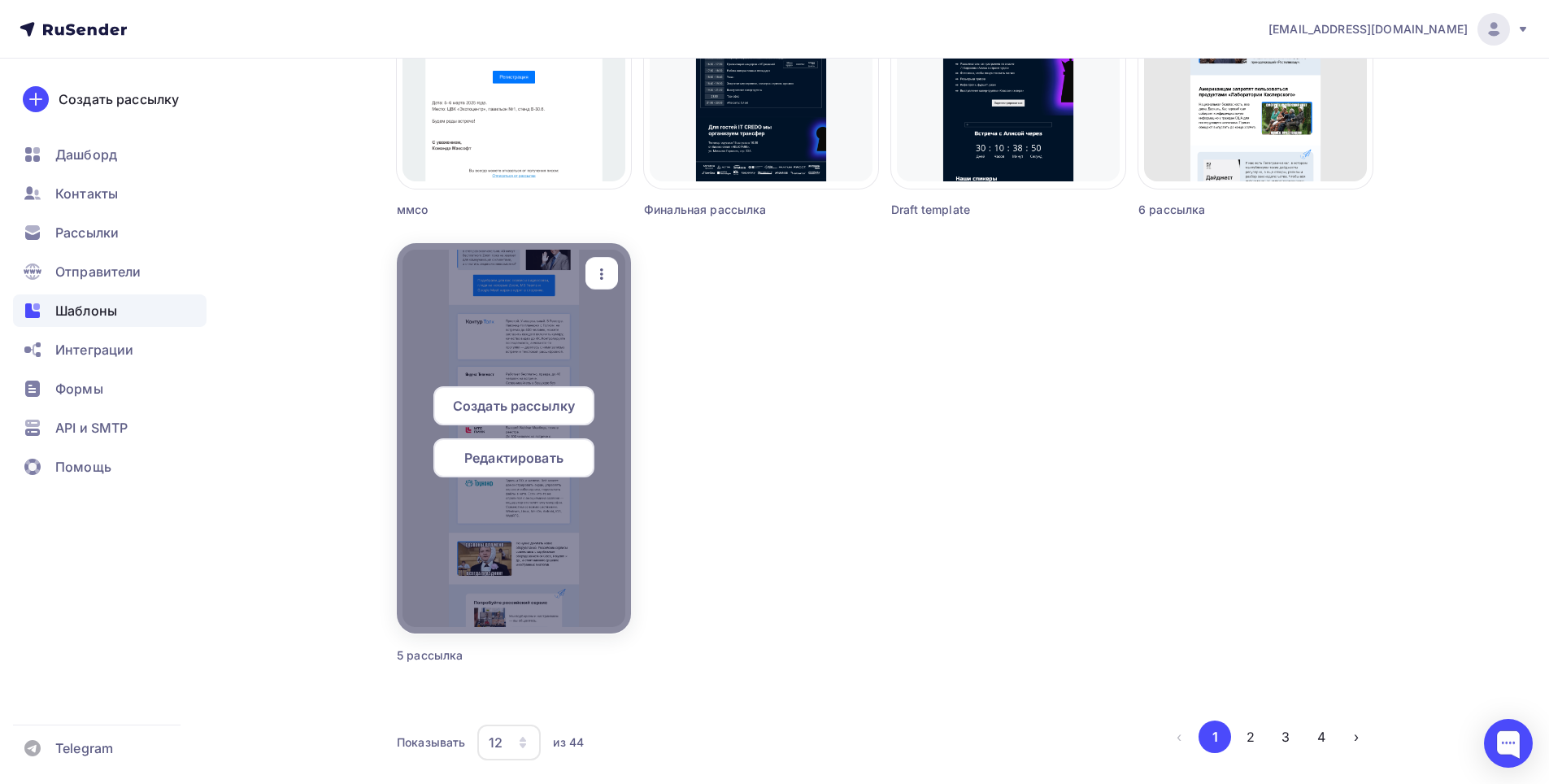
scroll to position [1300, 0]
click at [594, 272] on icon "button" at bounding box center [602, 272] width 20 height 20
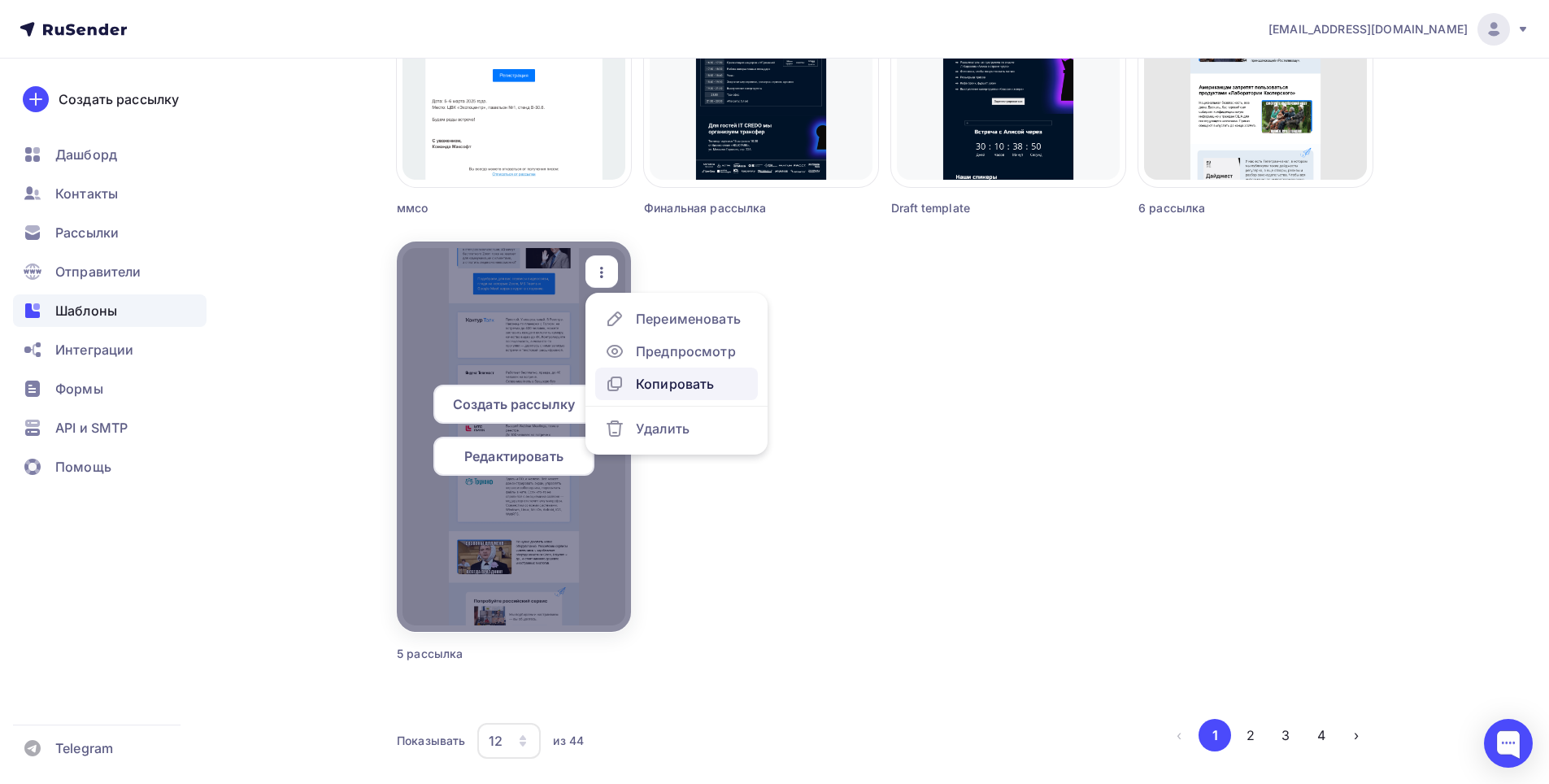
click at [674, 380] on div "Копировать" at bounding box center [675, 383] width 78 height 20
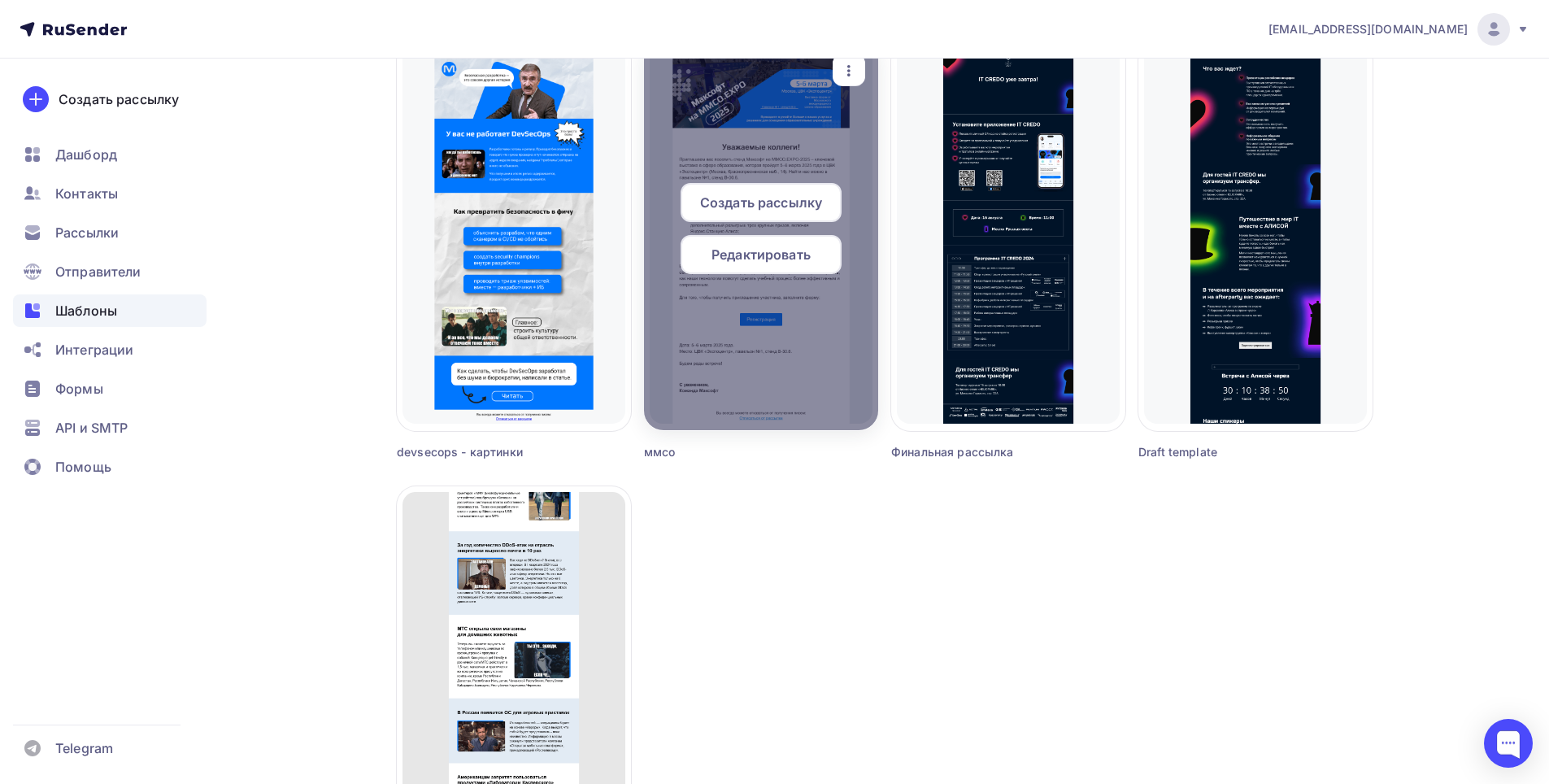
scroll to position [813, 0]
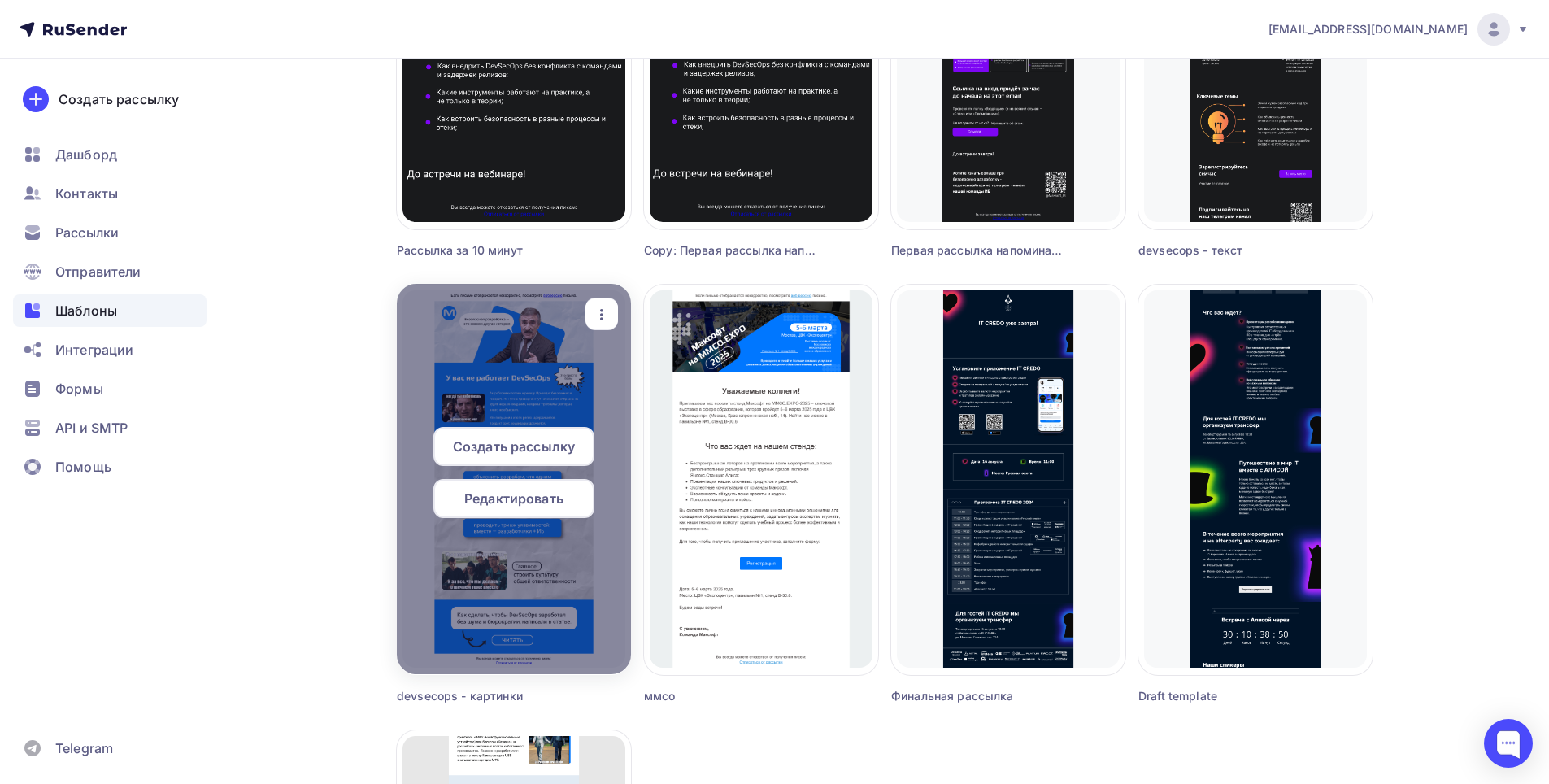
click at [541, 378] on div at bounding box center [514, 478] width 234 height 390
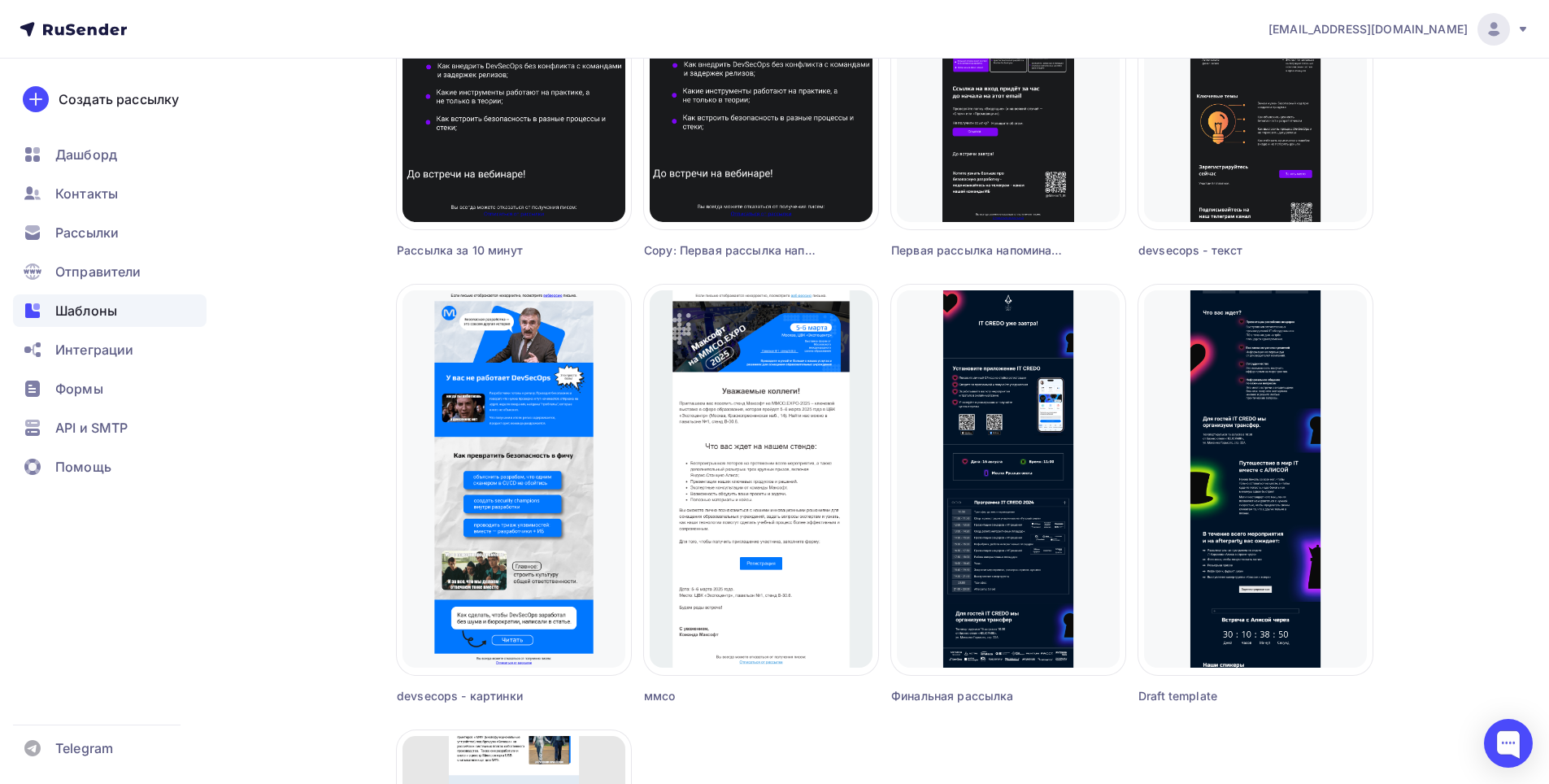
click at [462, 698] on div "devsecops - картинки" at bounding box center [485, 695] width 176 height 16
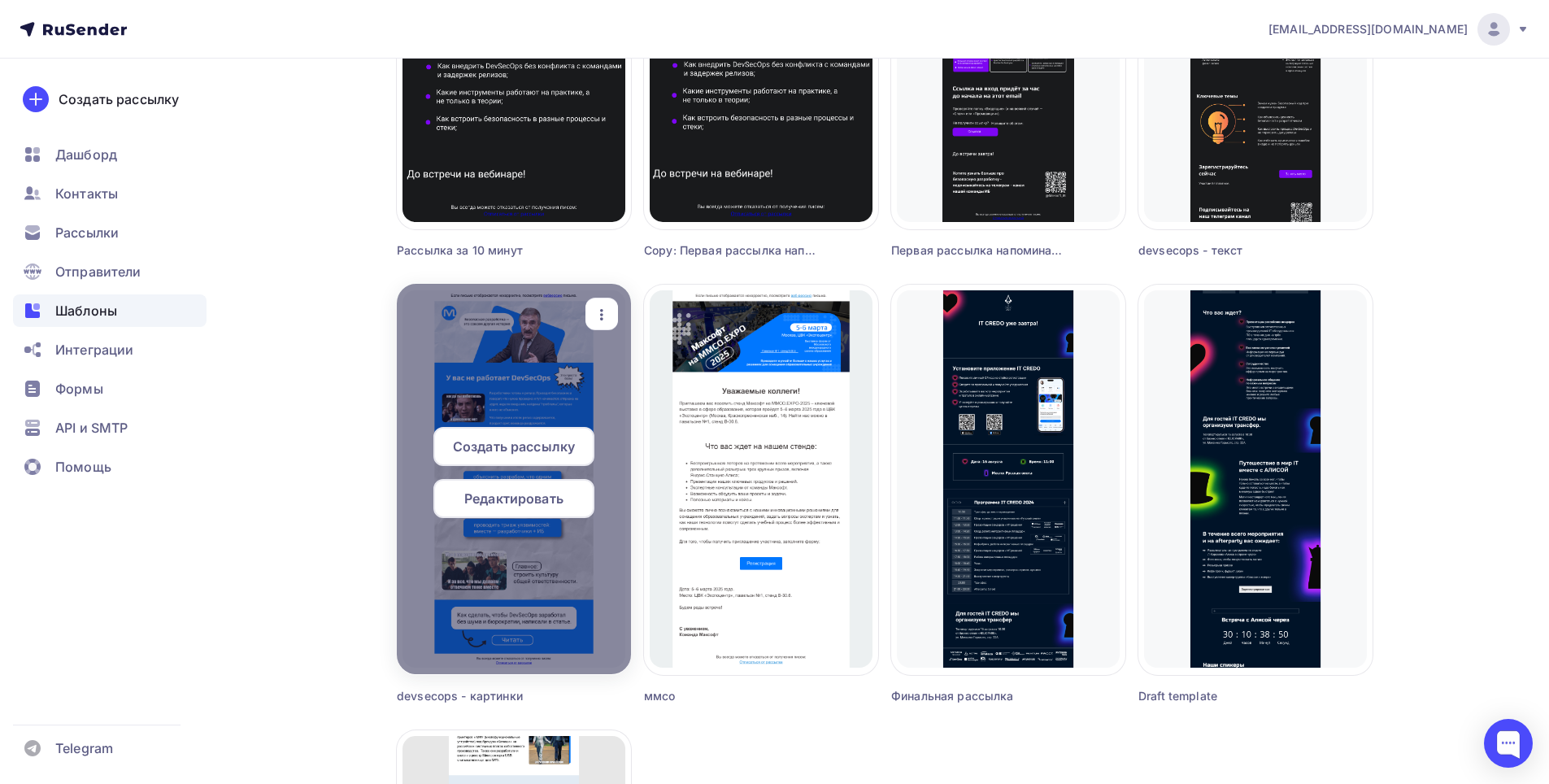
click at [474, 634] on div at bounding box center [514, 478] width 234 height 390
click at [599, 308] on icon "button" at bounding box center [602, 314] width 20 height 20
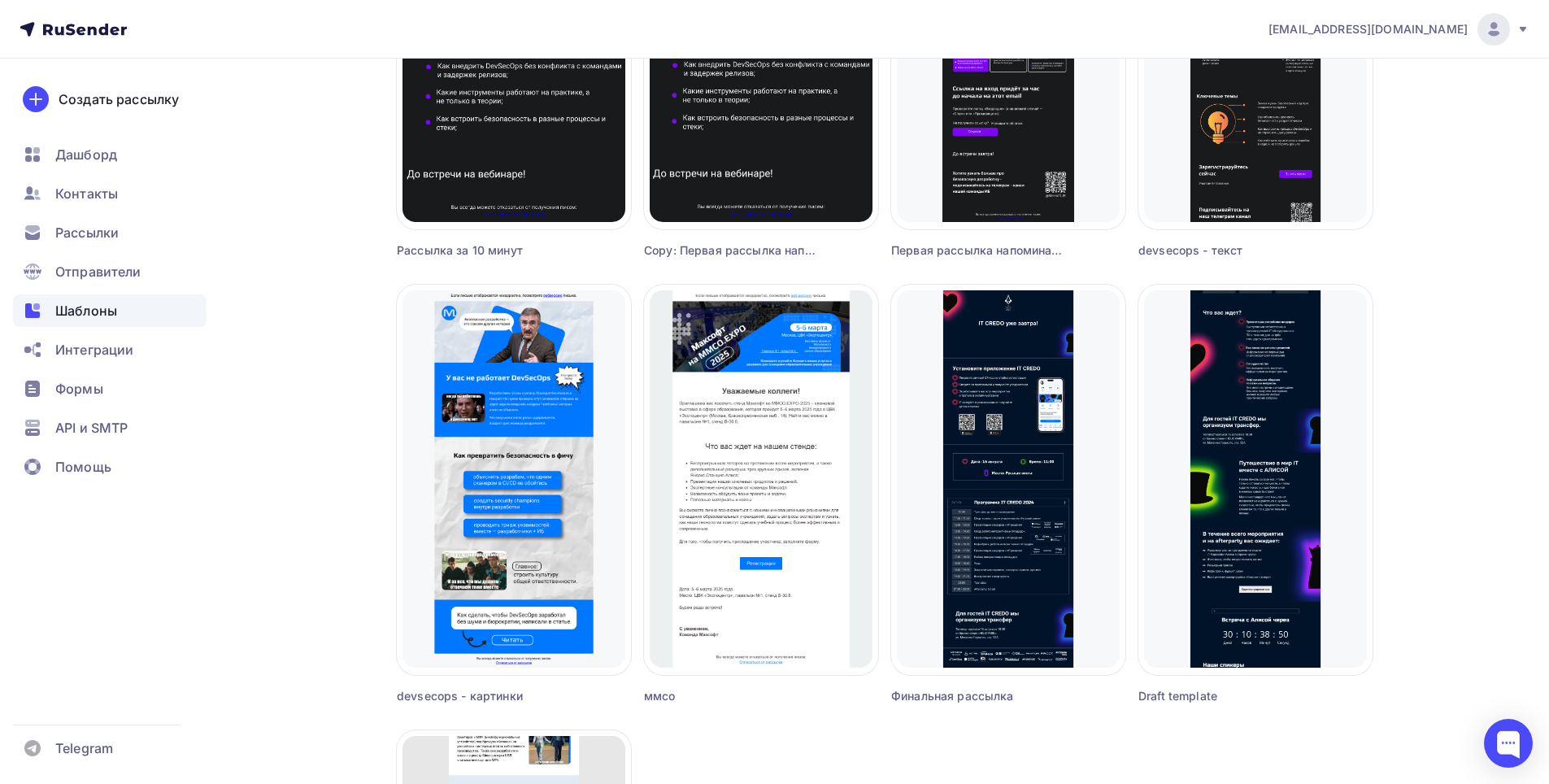
click at [1459, 375] on div "a.anchutkin@maksoft.ru Аккаунт Тарифы Выйти Создать рассылку Дашборд Контакты Р…" at bounding box center [774, 259] width 1549 height 2145
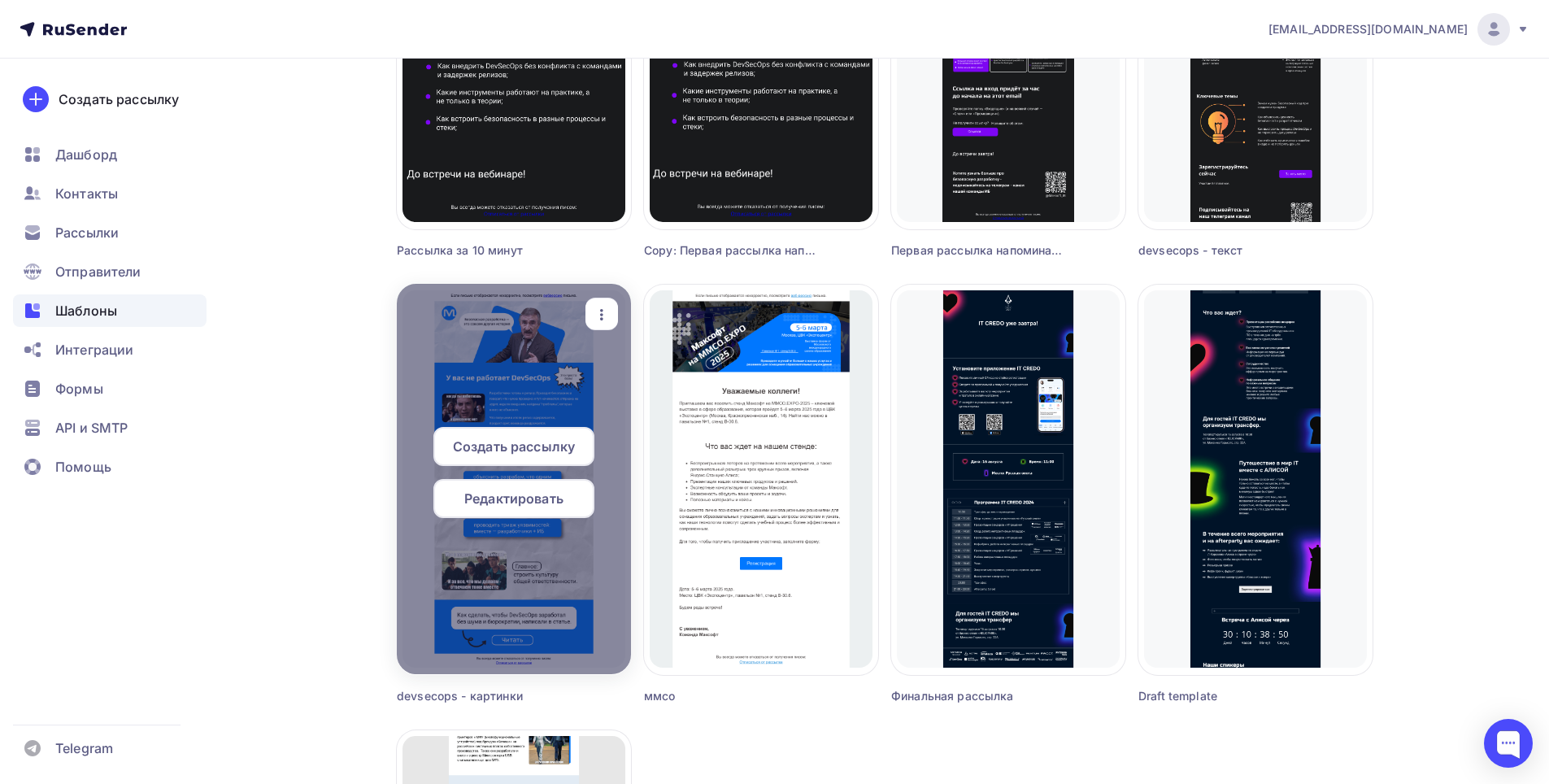
click at [524, 508] on div "Редактировать" at bounding box center [513, 497] width 161 height 39
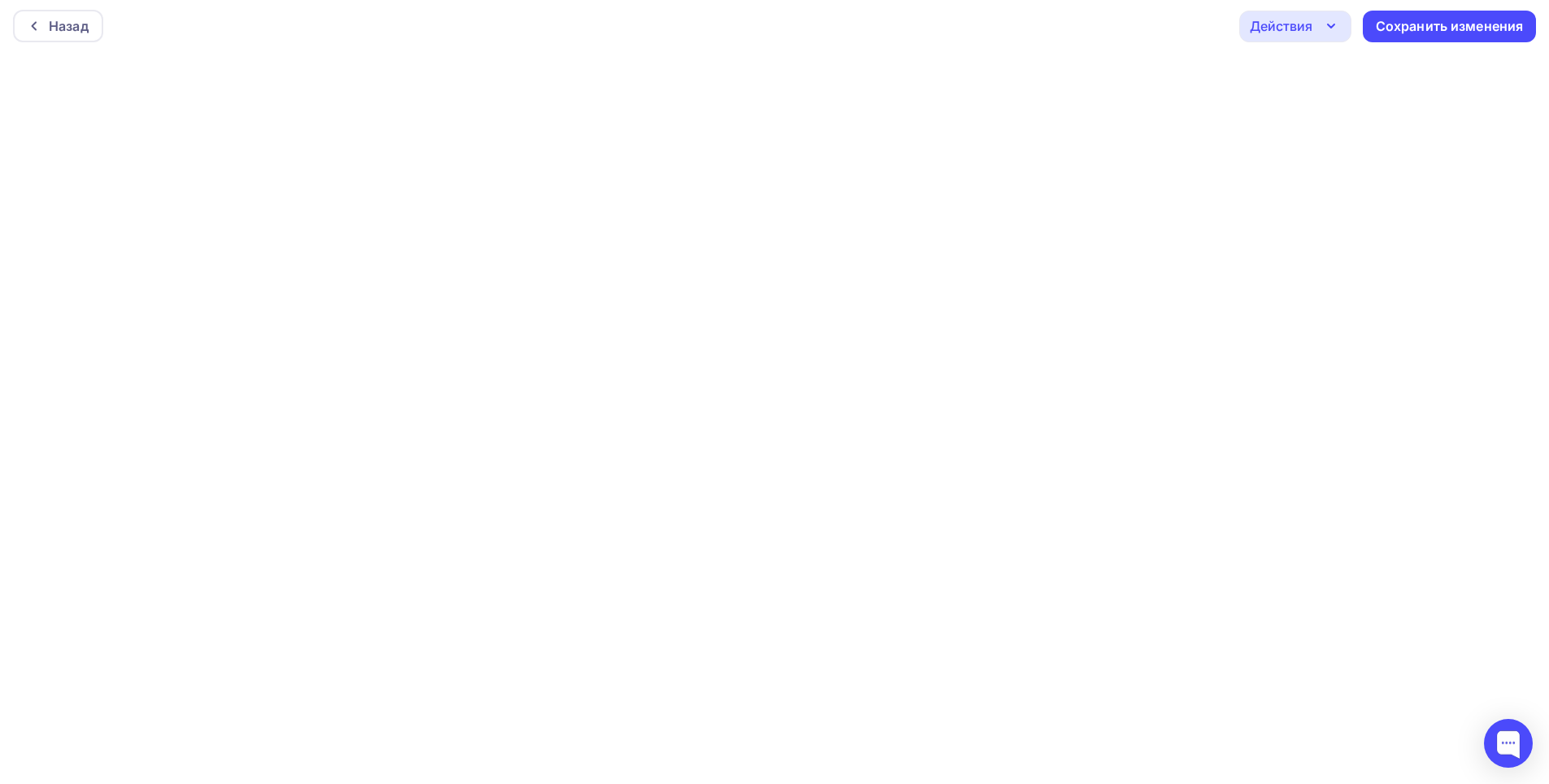
scroll to position [4, 0]
click at [52, 19] on div "Назад" at bounding box center [69, 25] width 40 height 20
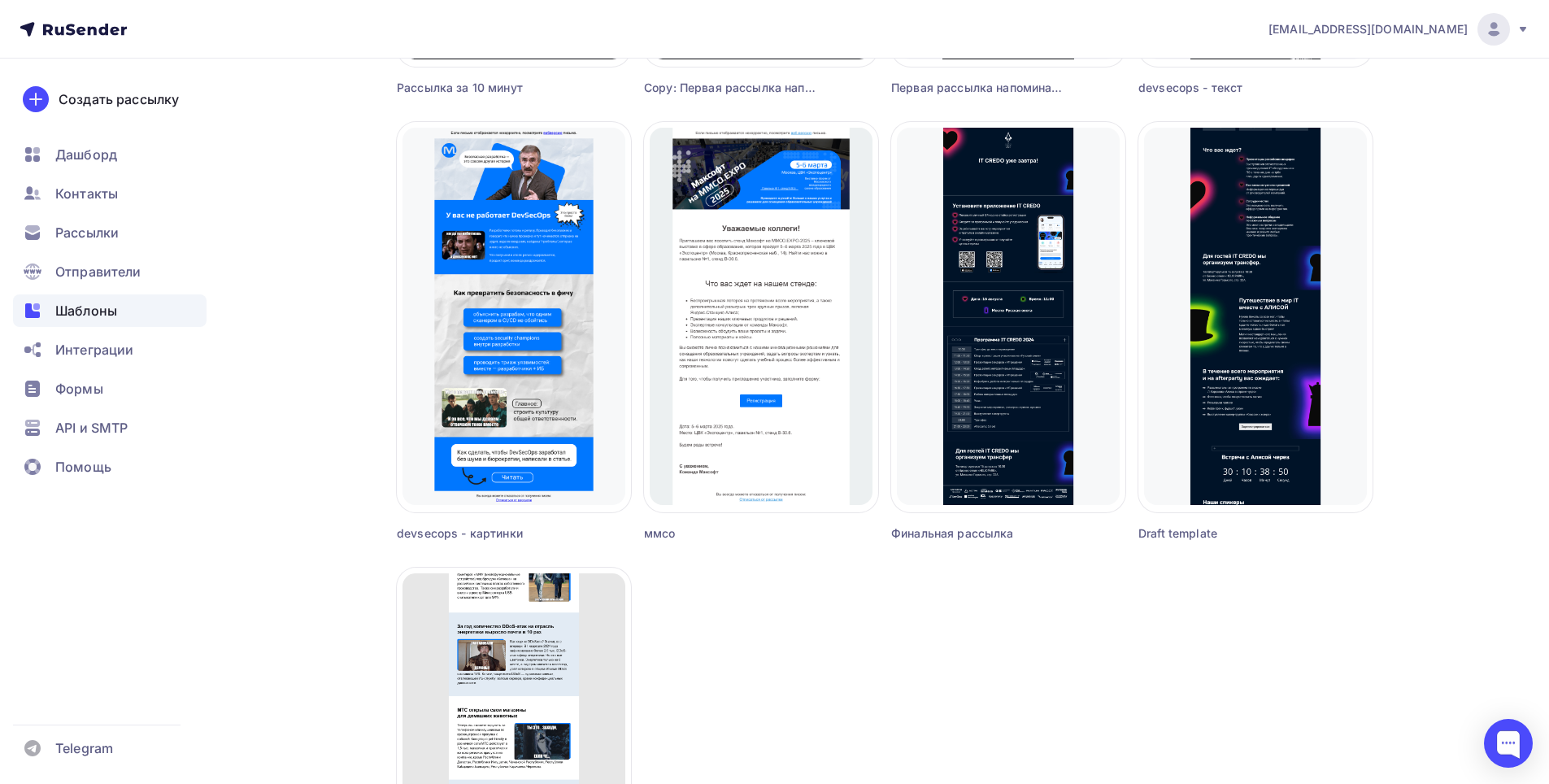
scroll to position [1219, 0]
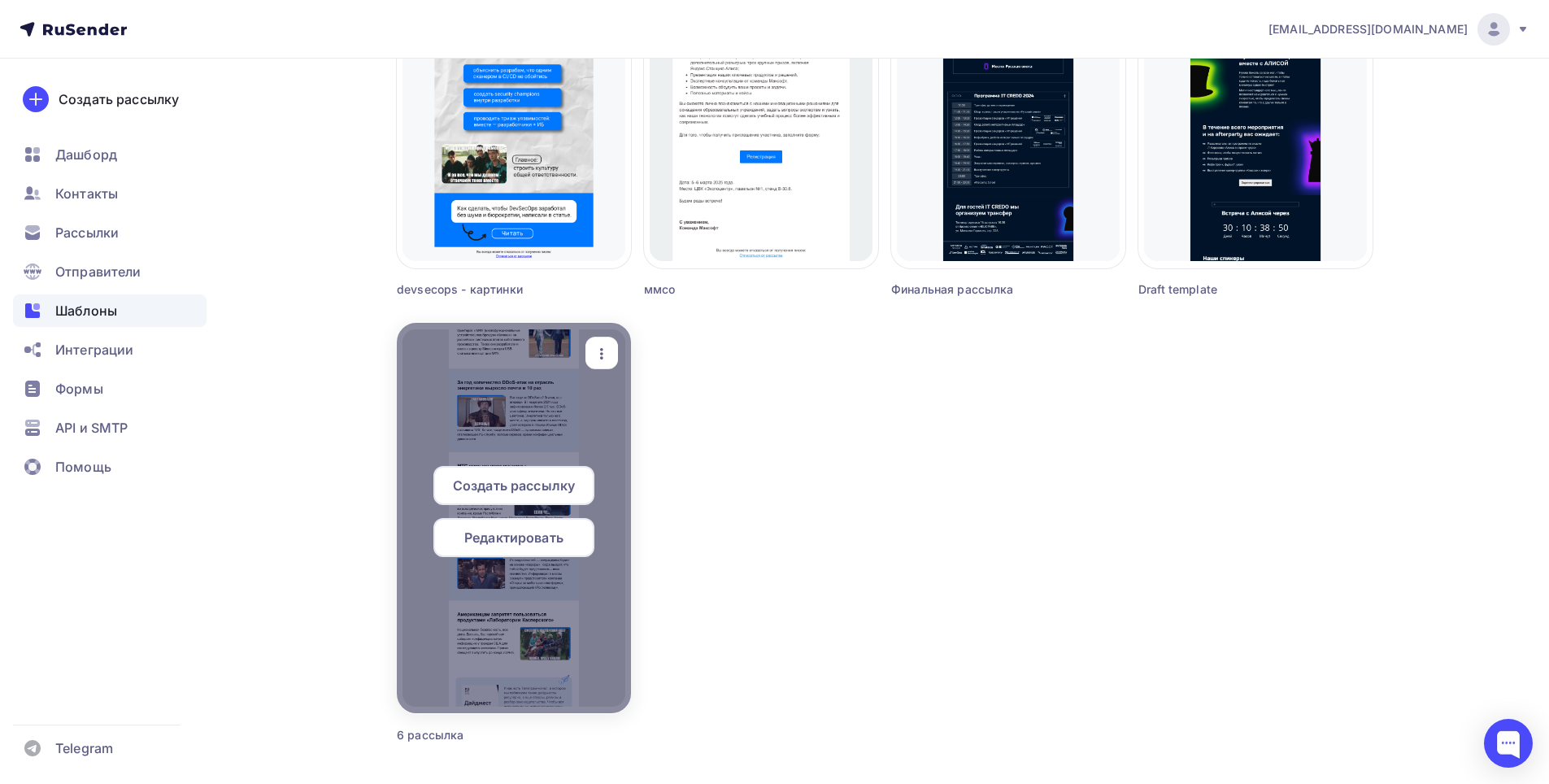
click at [534, 398] on div at bounding box center [514, 517] width 234 height 390
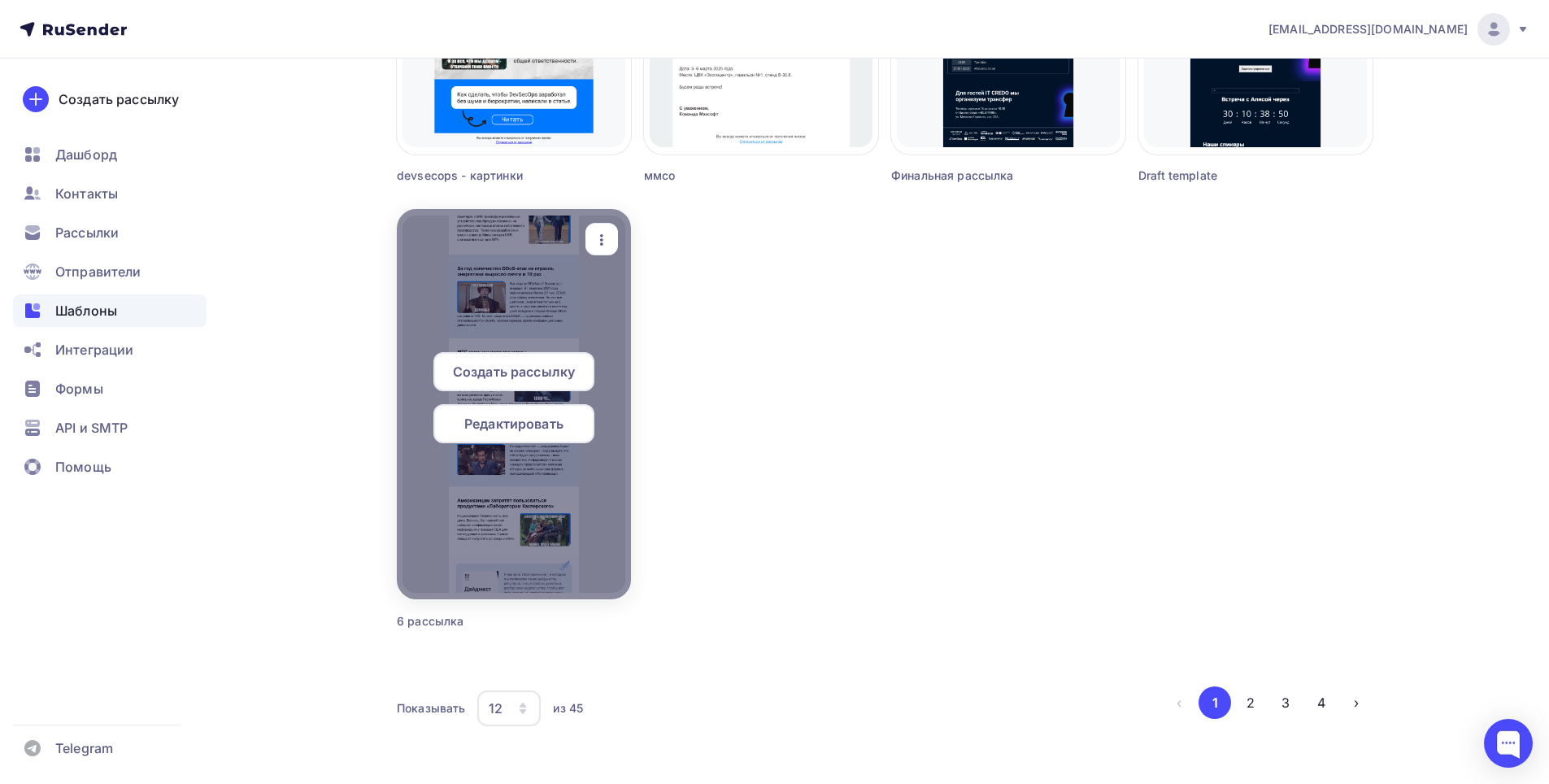
scroll to position [1361, 0]
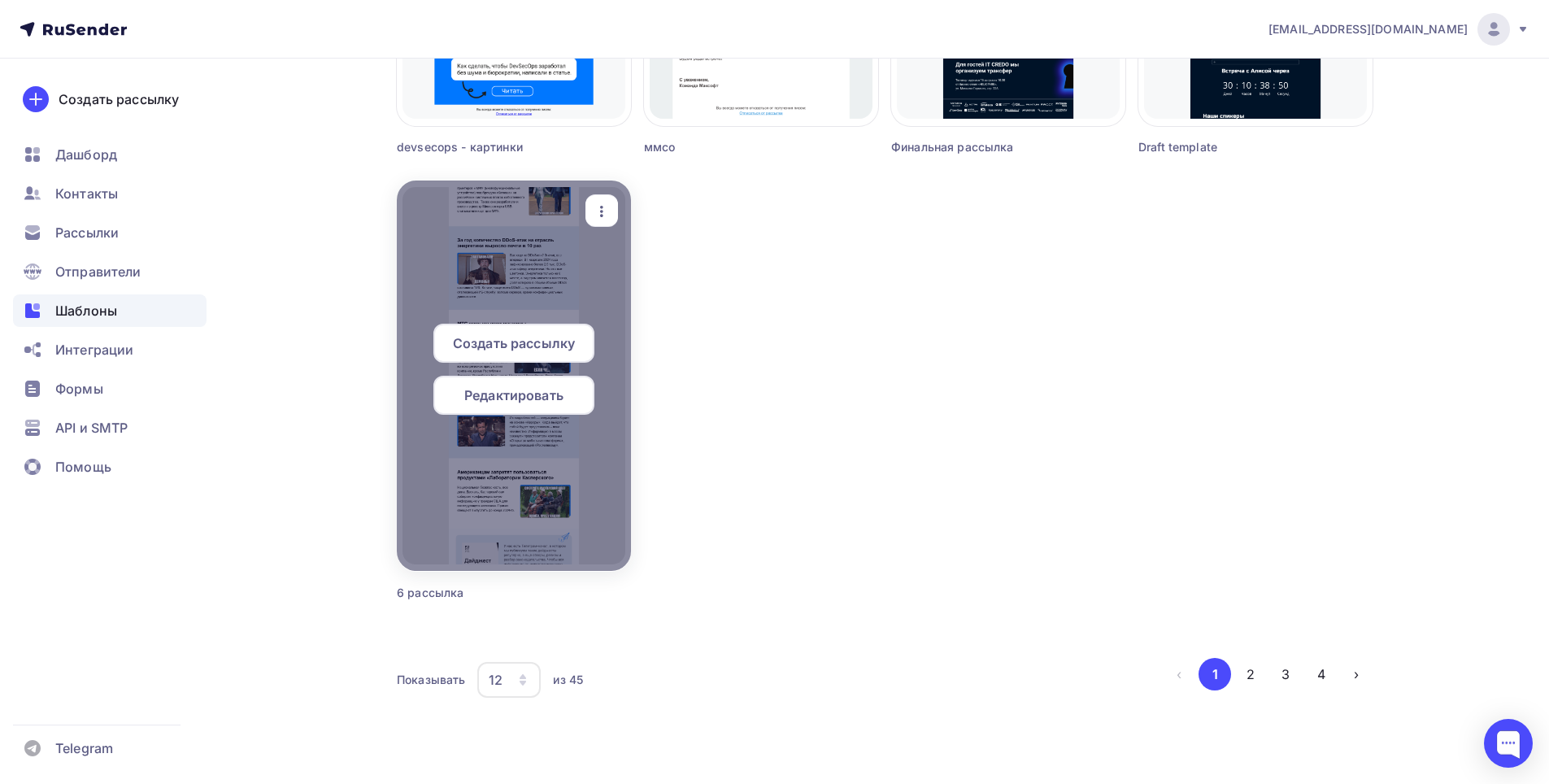
click at [611, 213] on div "button" at bounding box center [602, 211] width 33 height 32
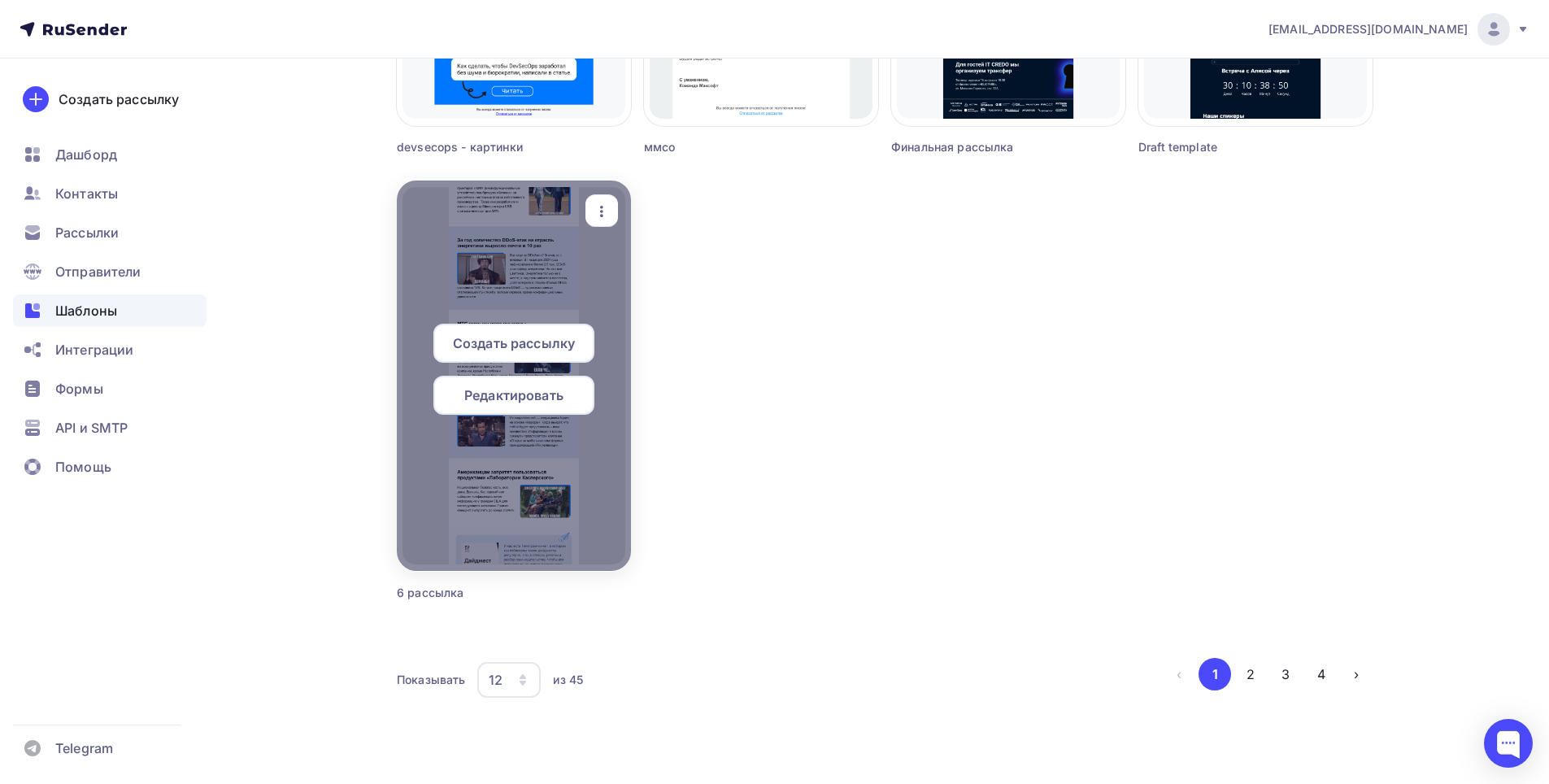
click at [500, 459] on div at bounding box center [514, 375] width 234 height 390
click at [522, 394] on span "Редактировать" at bounding box center [513, 395] width 99 height 20
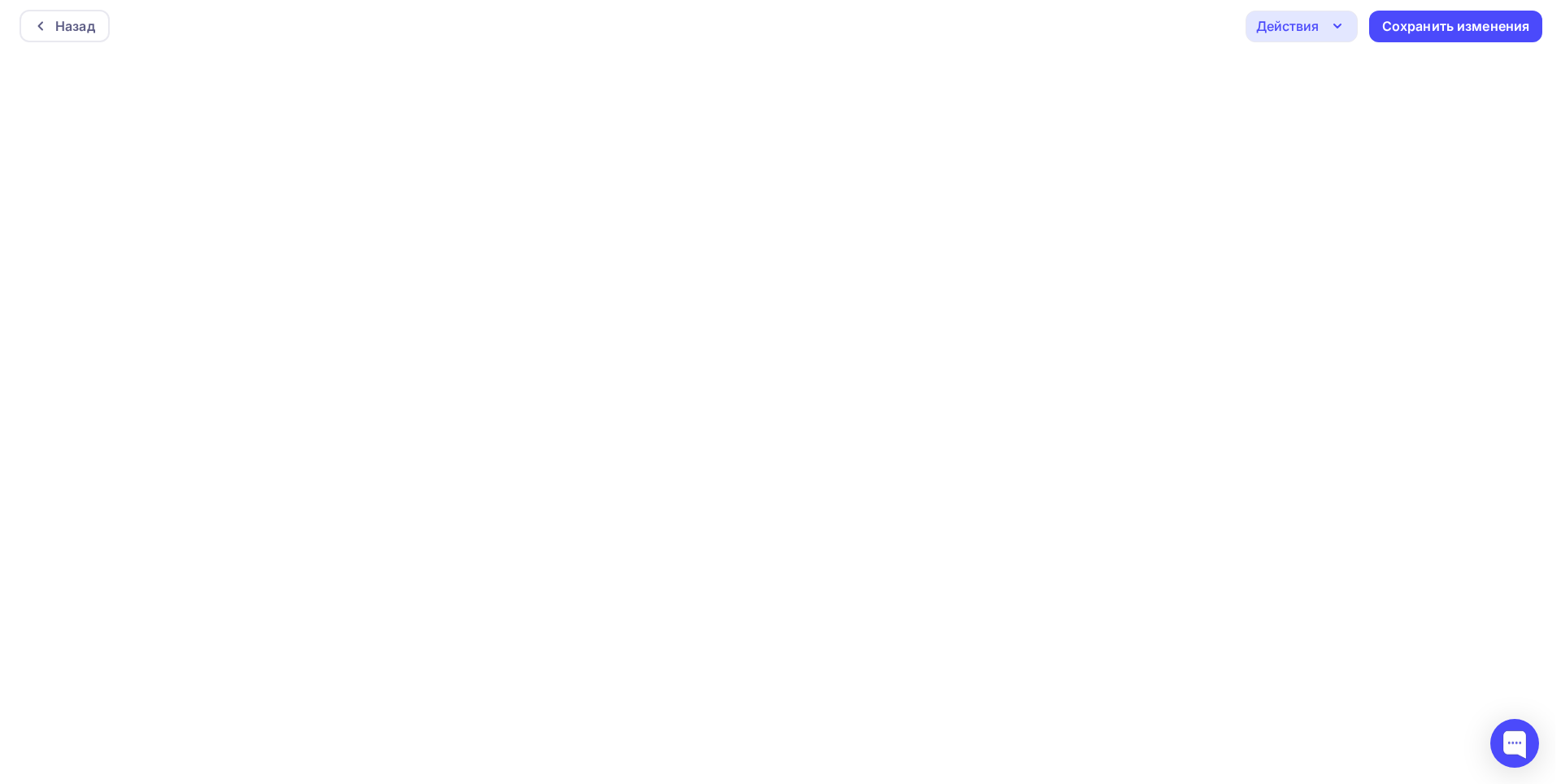
scroll to position [4, 0]
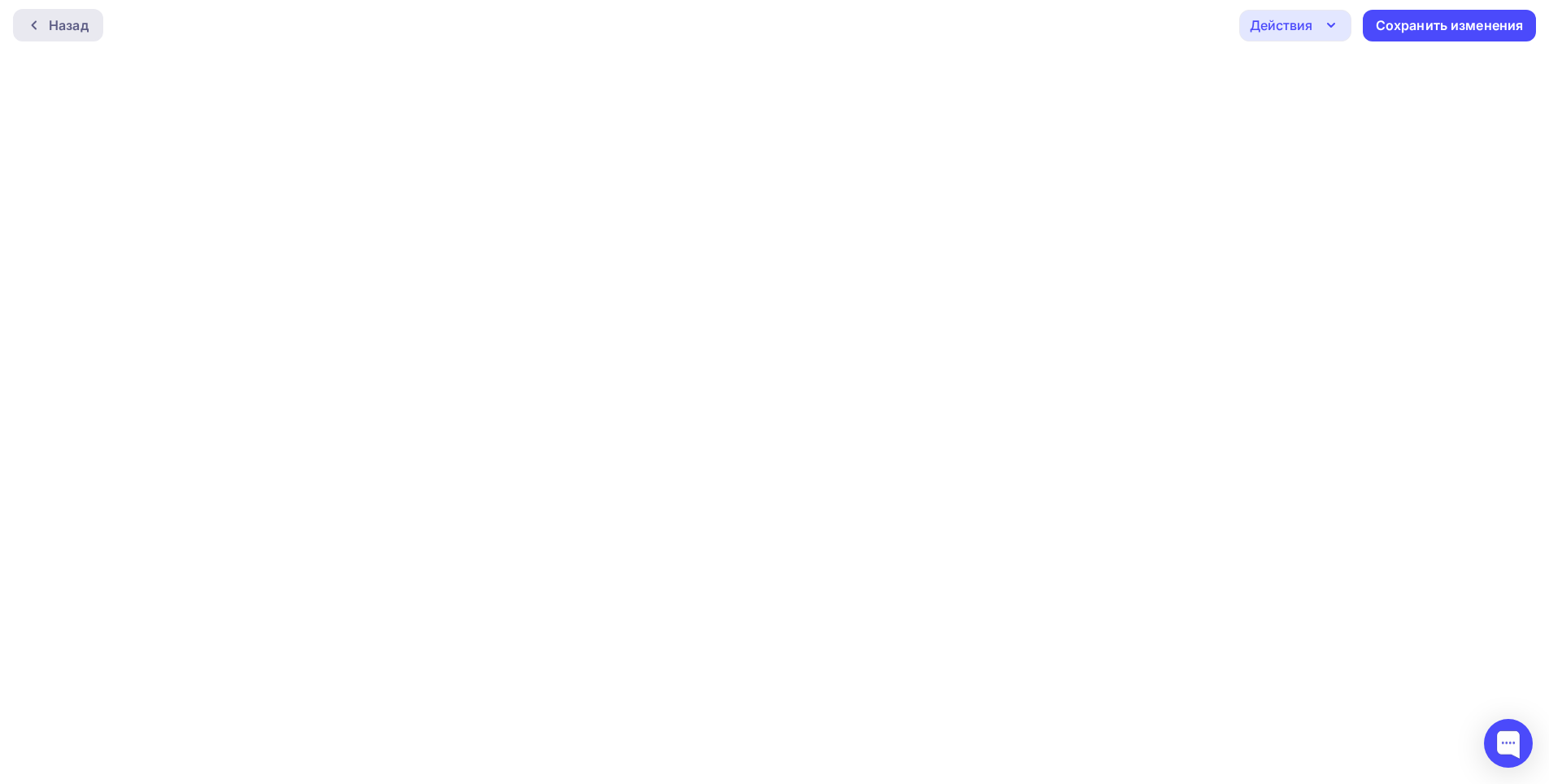
click at [56, 20] on div "Назад" at bounding box center [69, 25] width 40 height 20
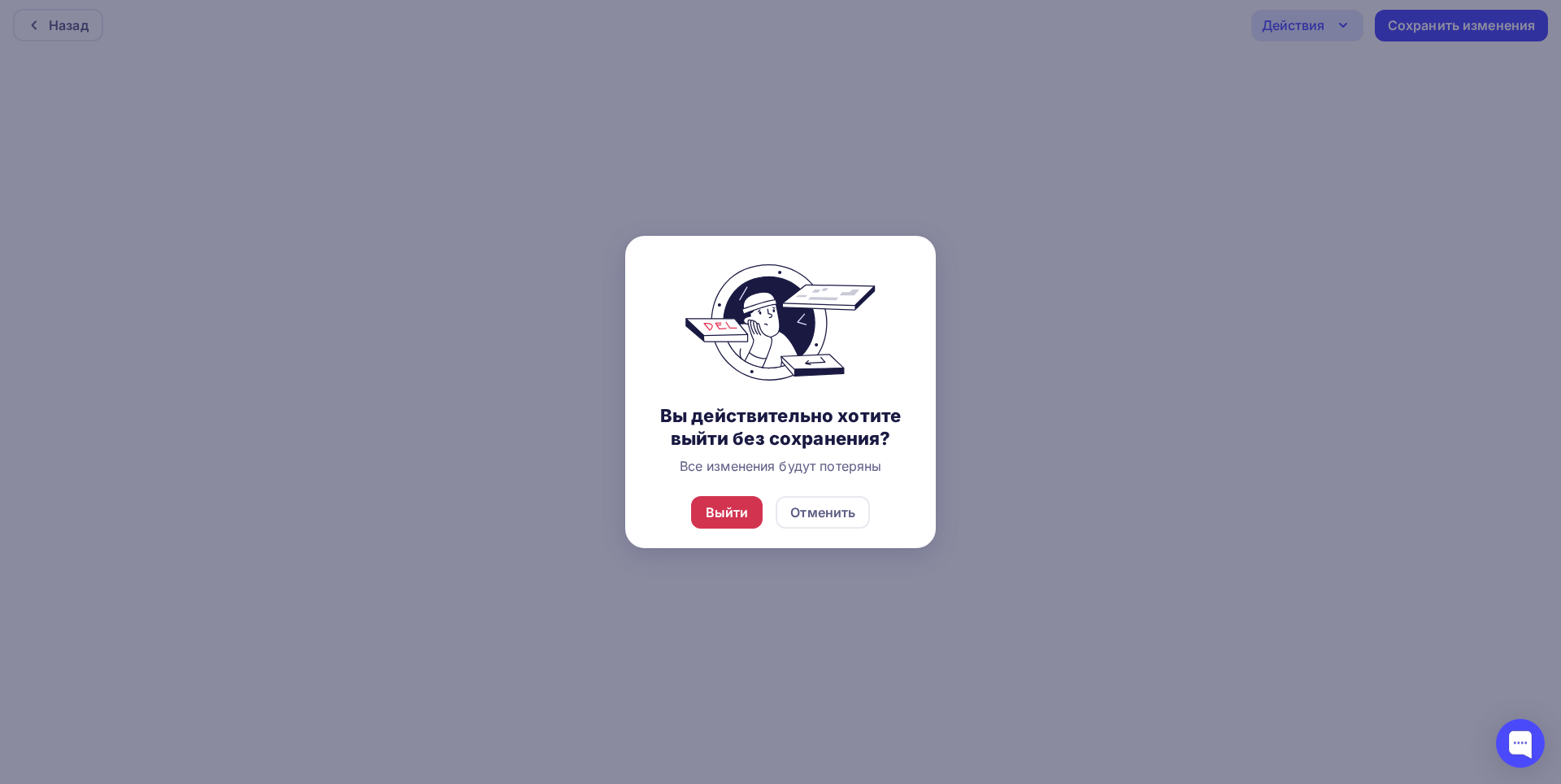
click at [737, 517] on div "Выйти" at bounding box center [728, 512] width 43 height 20
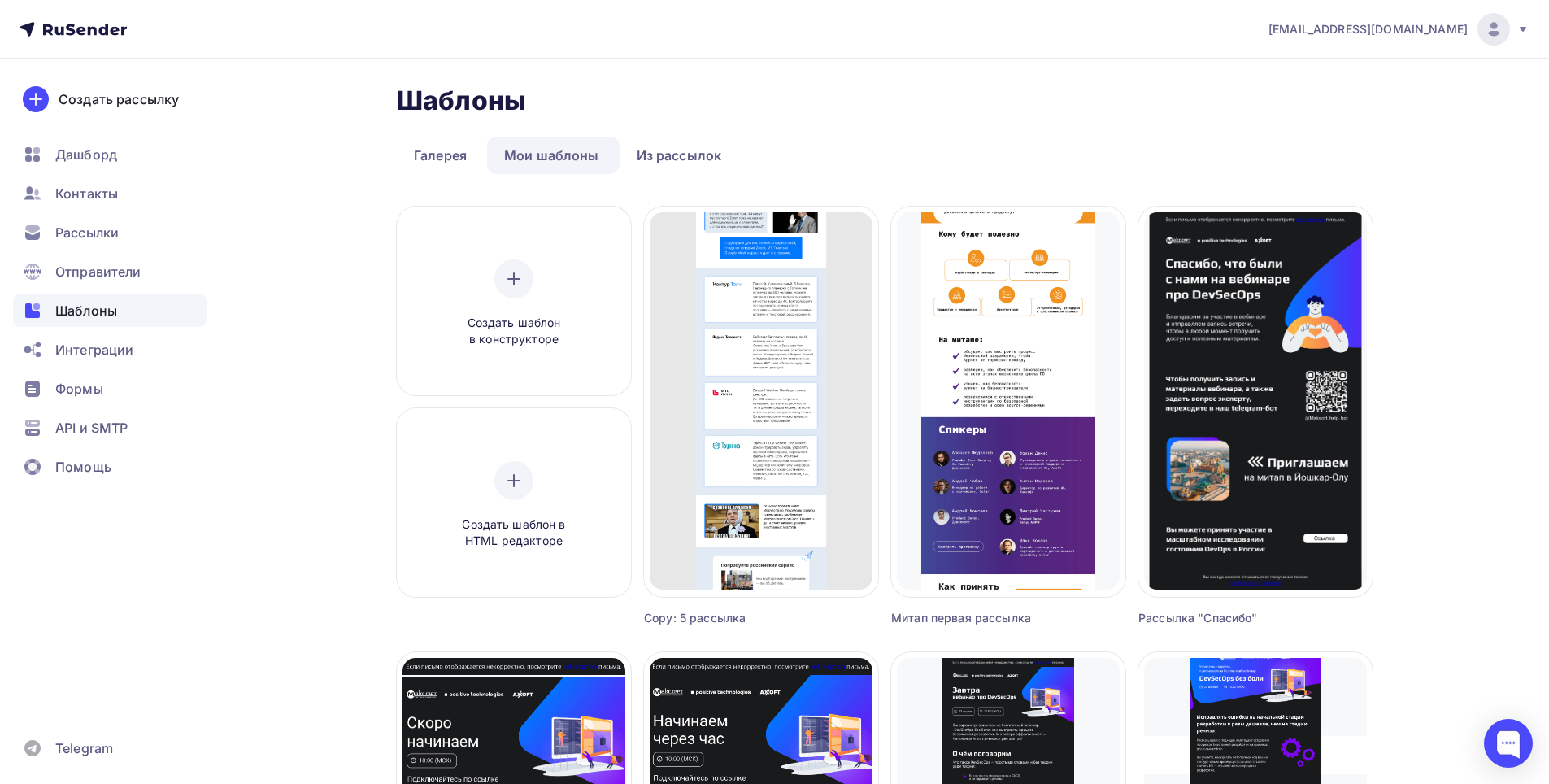
click at [555, 164] on link "Мои шаблоны" at bounding box center [552, 155] width 129 height 37
click at [697, 150] on link "Из рассылок" at bounding box center [679, 155] width 120 height 37
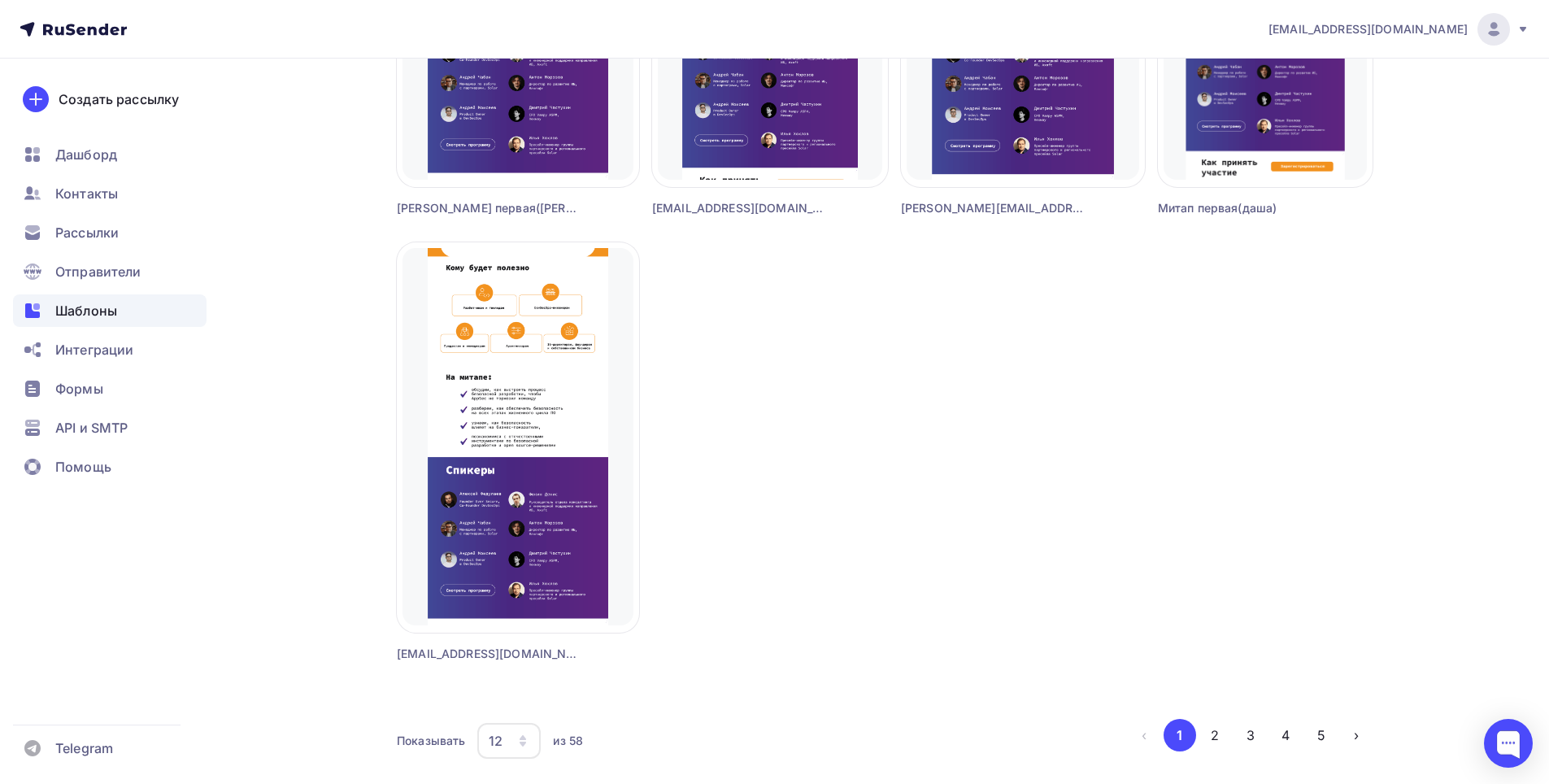
scroll to position [1361, 0]
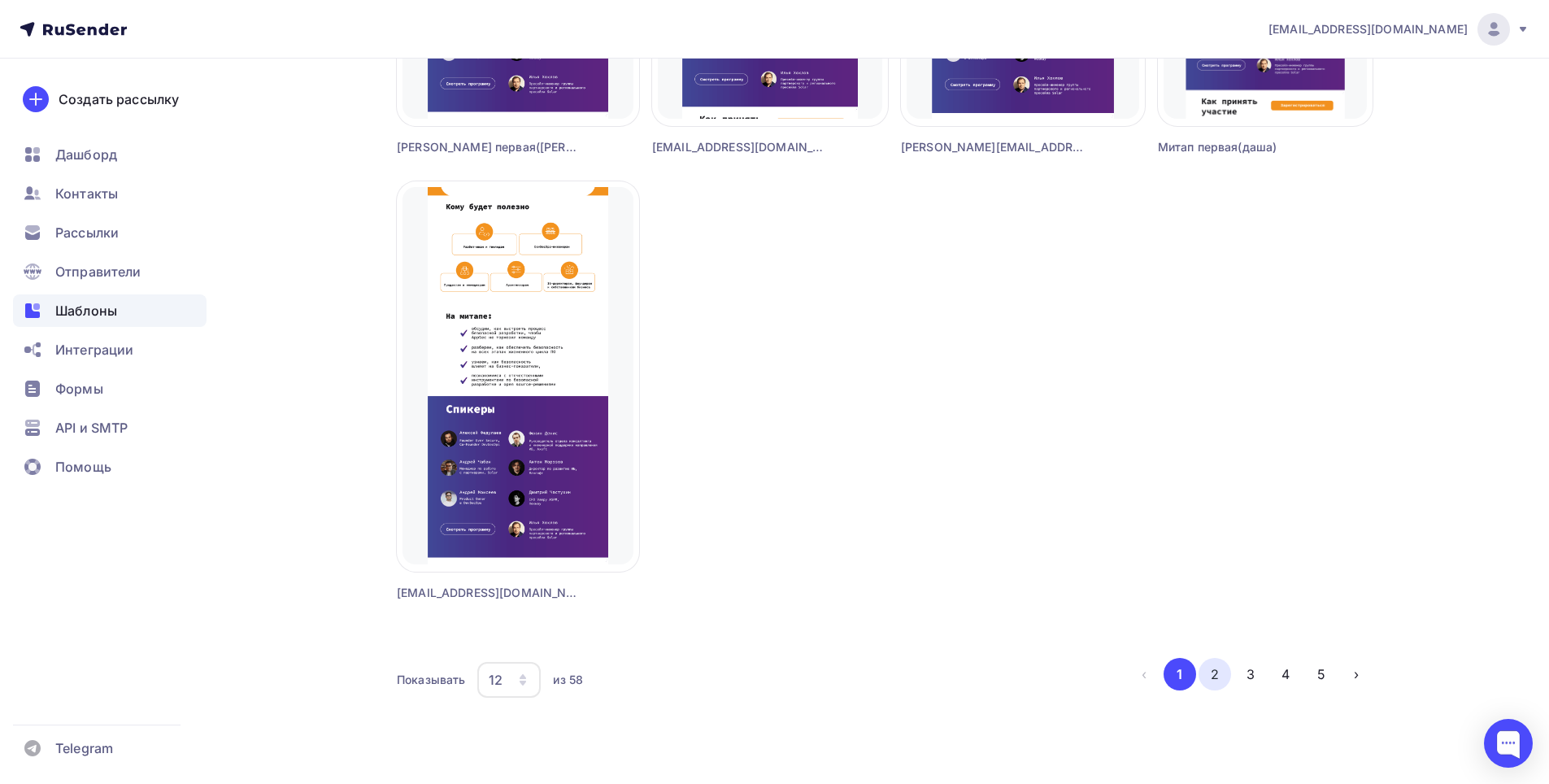
click at [1217, 679] on button "2" at bounding box center [1215, 674] width 33 height 33
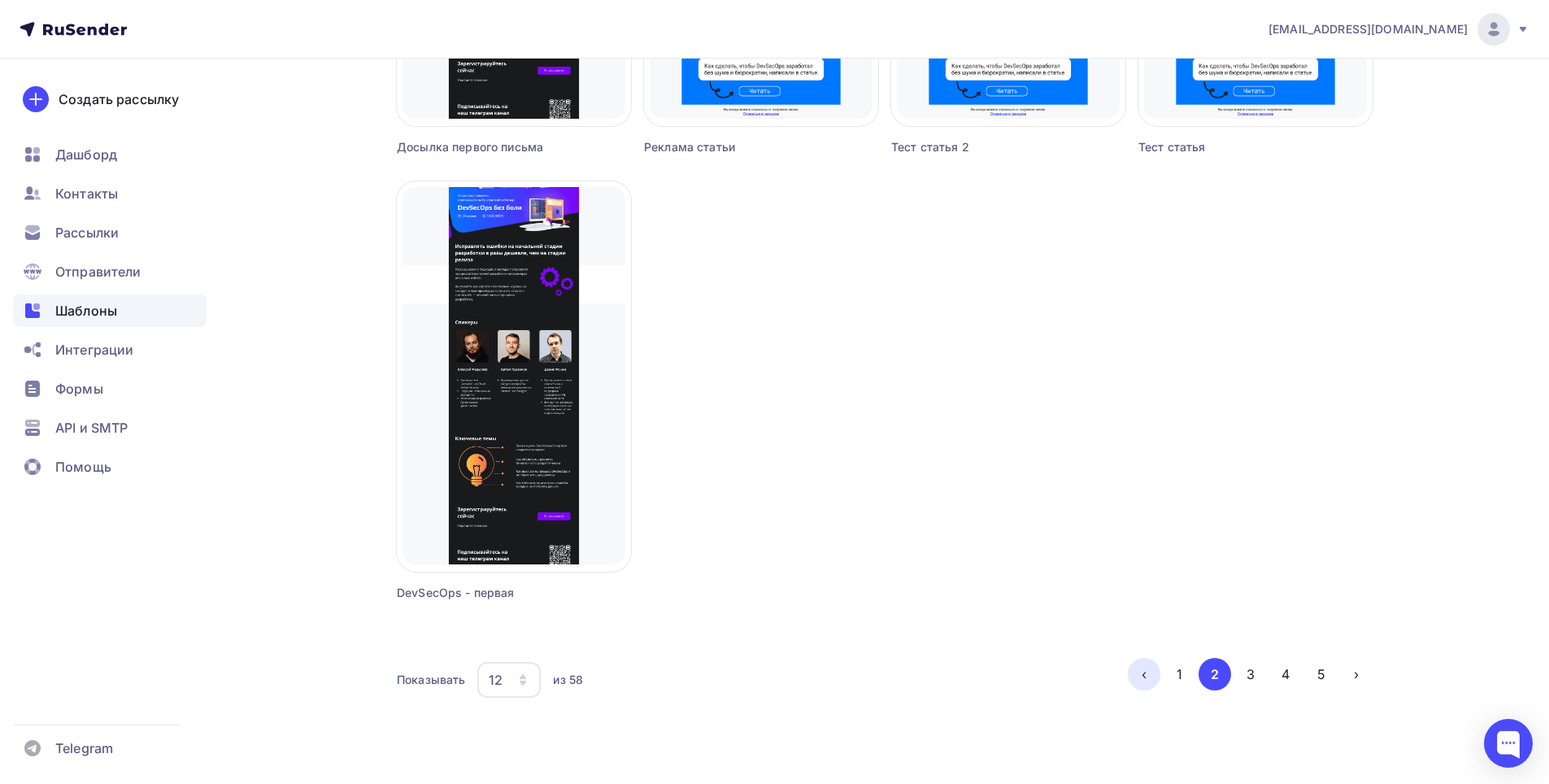
click at [1144, 681] on button "‹" at bounding box center [1144, 674] width 33 height 33
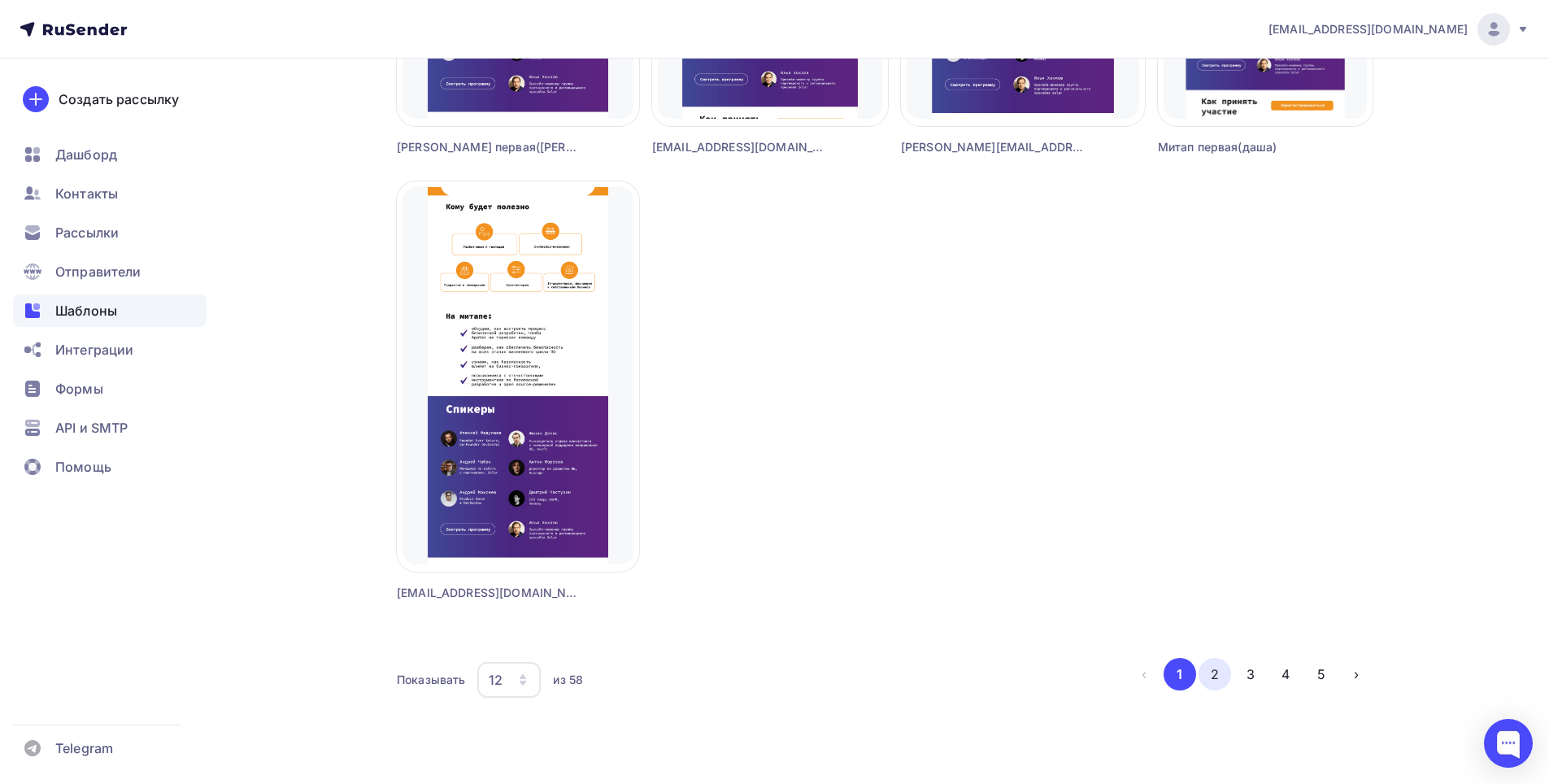
click at [1218, 684] on button "2" at bounding box center [1215, 674] width 33 height 33
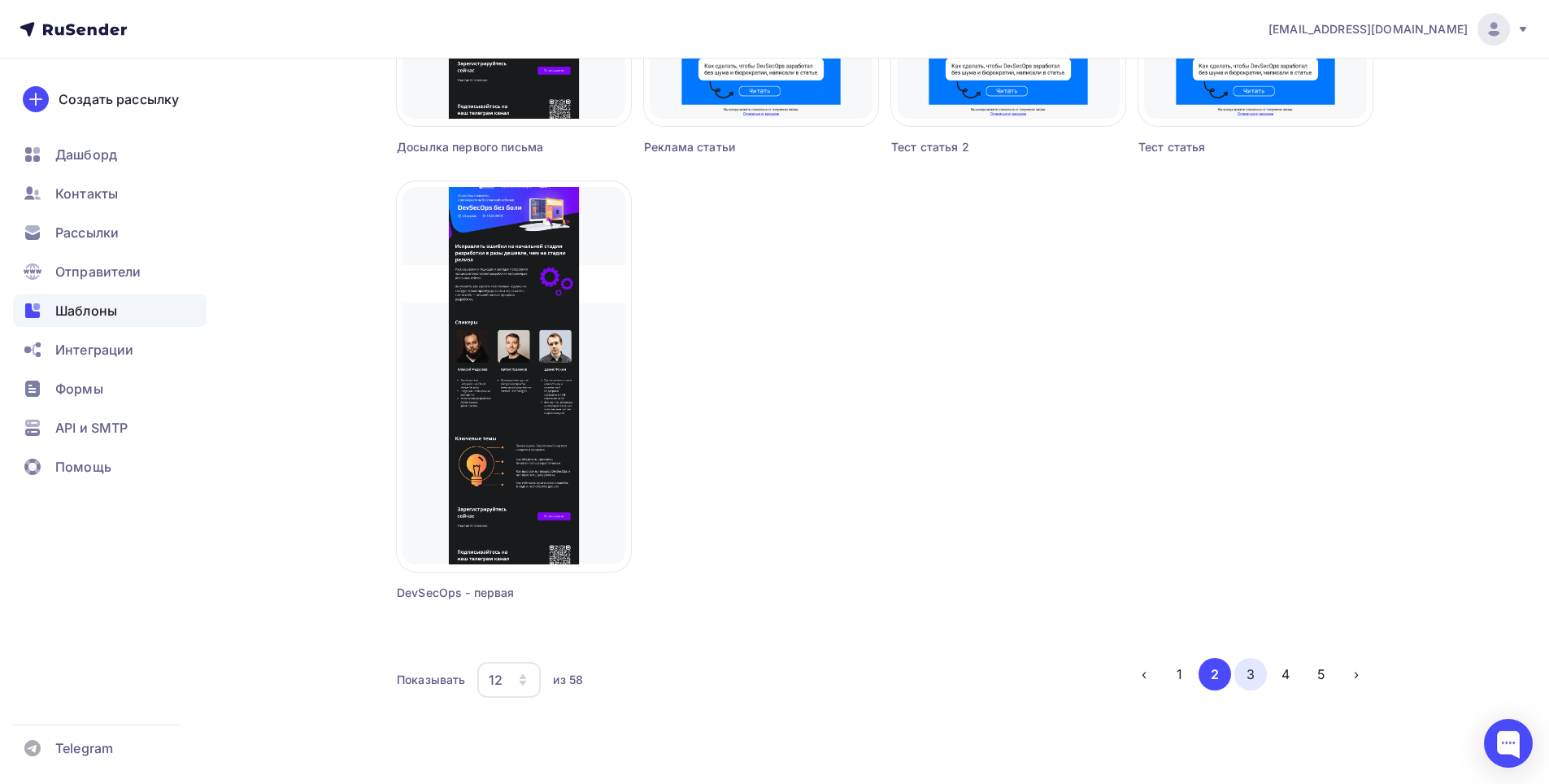
click at [1249, 682] on button "3" at bounding box center [1251, 674] width 33 height 33
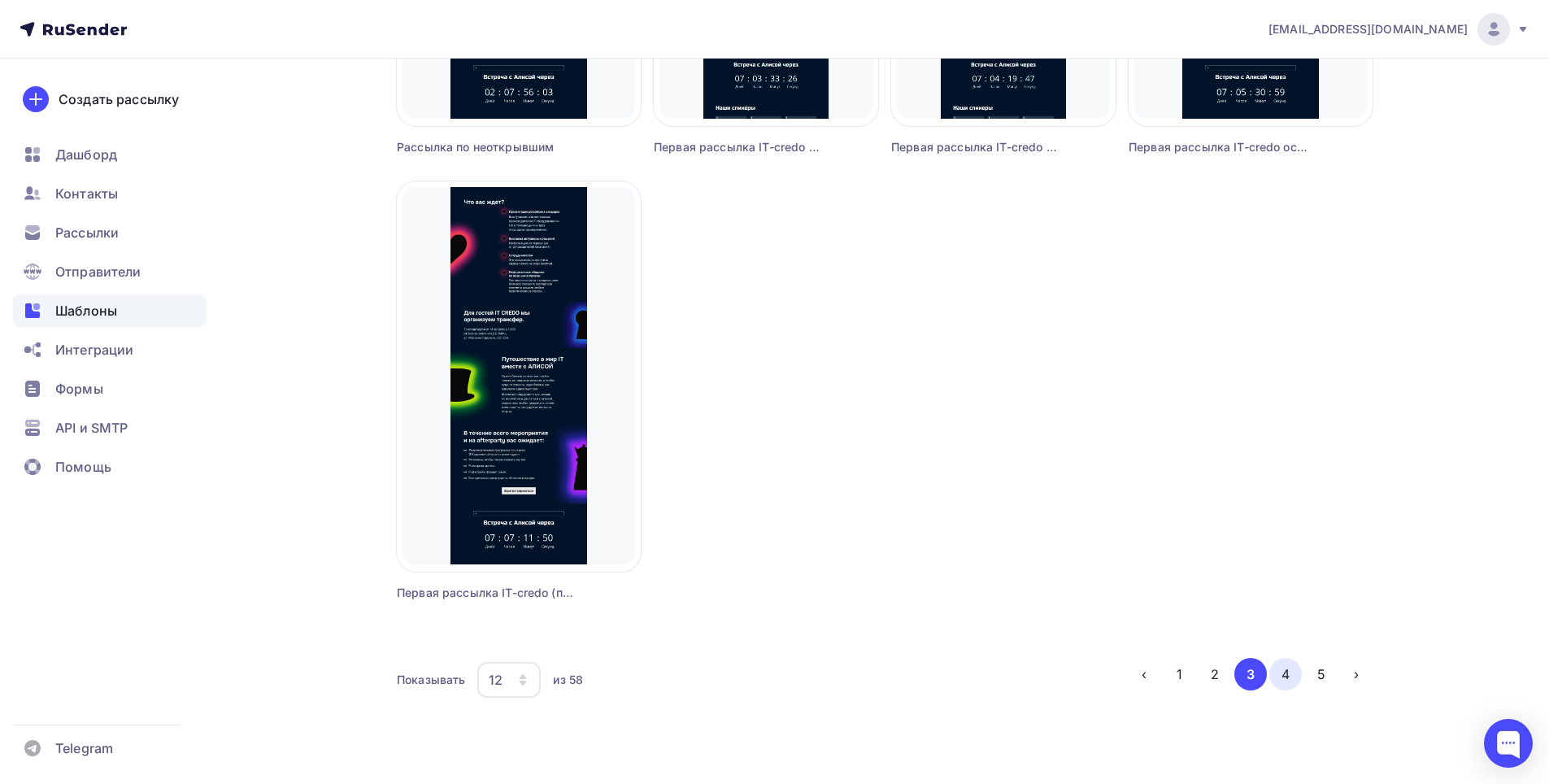
click at [1290, 675] on button "4" at bounding box center [1286, 674] width 33 height 33
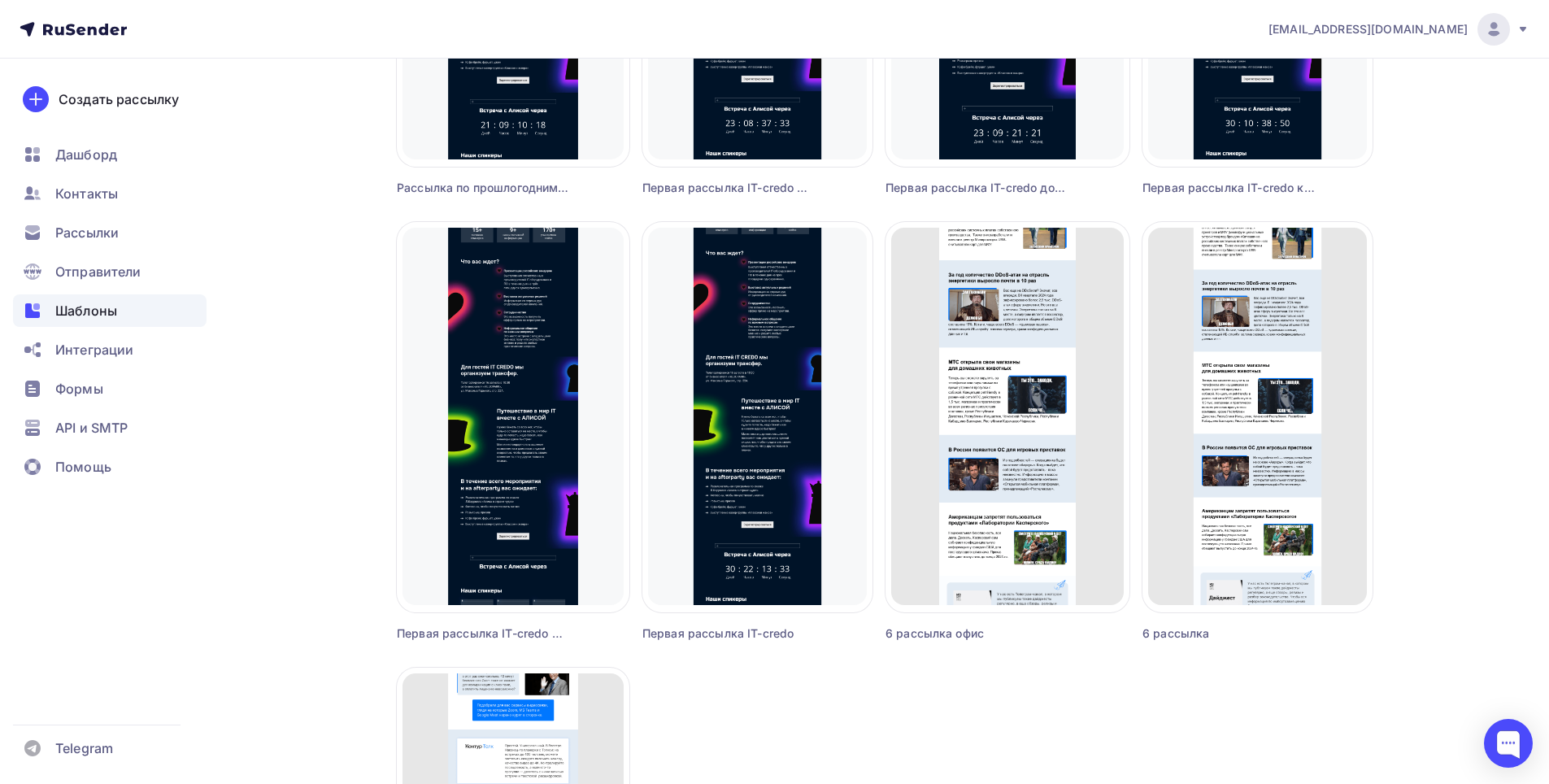
scroll to position [874, 0]
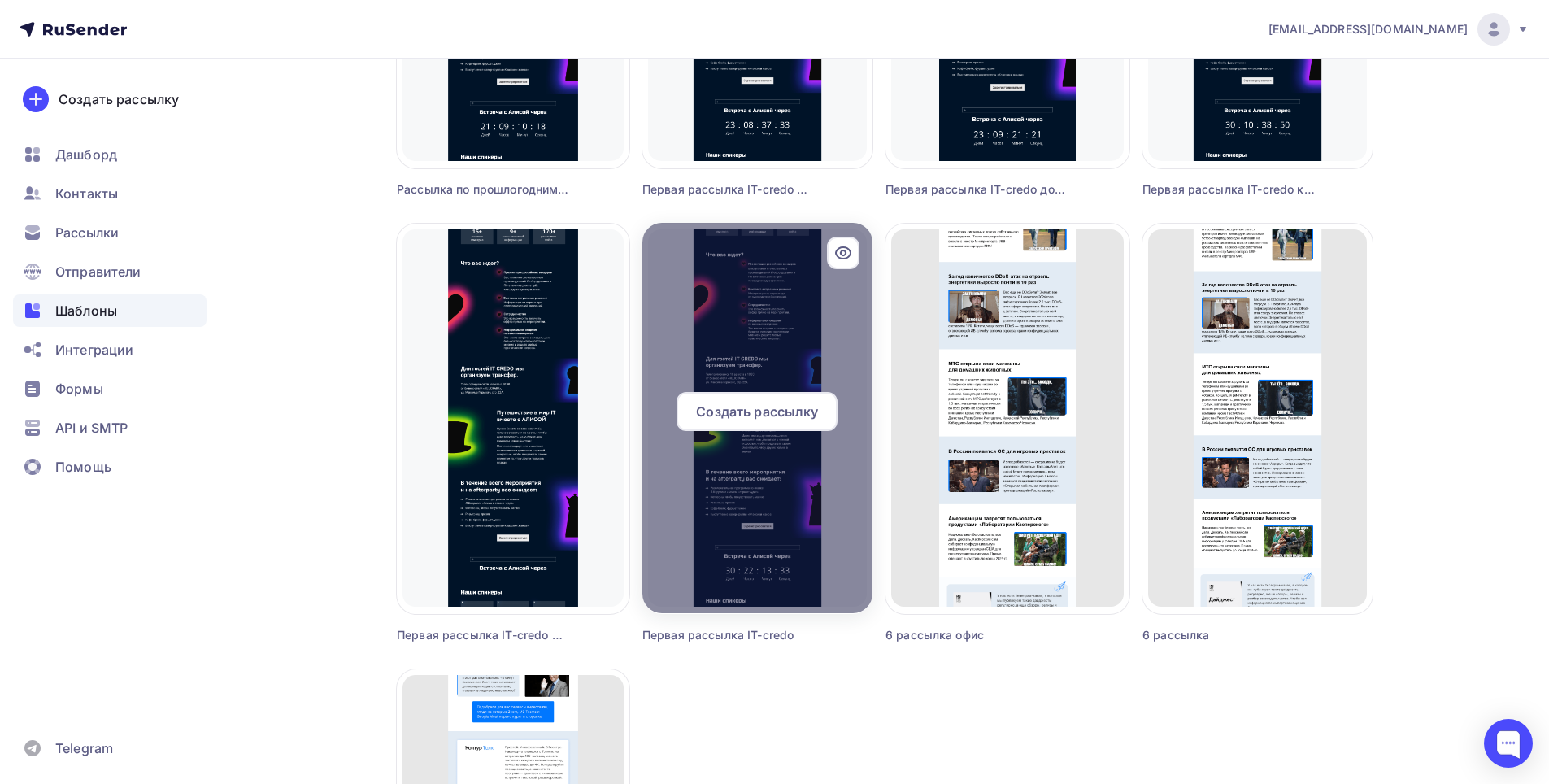
click at [784, 413] on span "Создать рассылку" at bounding box center [758, 411] width 122 height 20
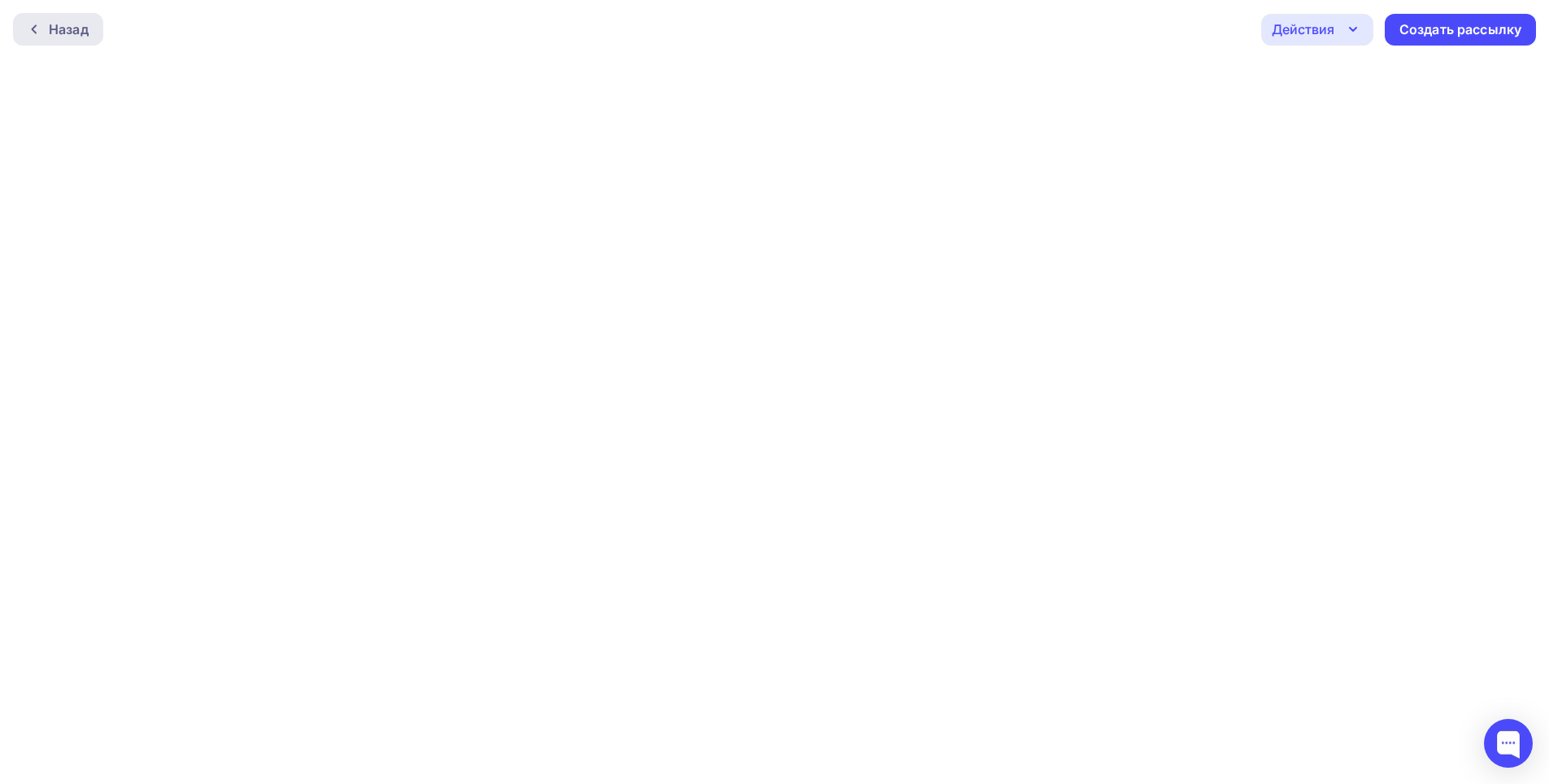
click at [82, 20] on div "Назад" at bounding box center [69, 29] width 40 height 20
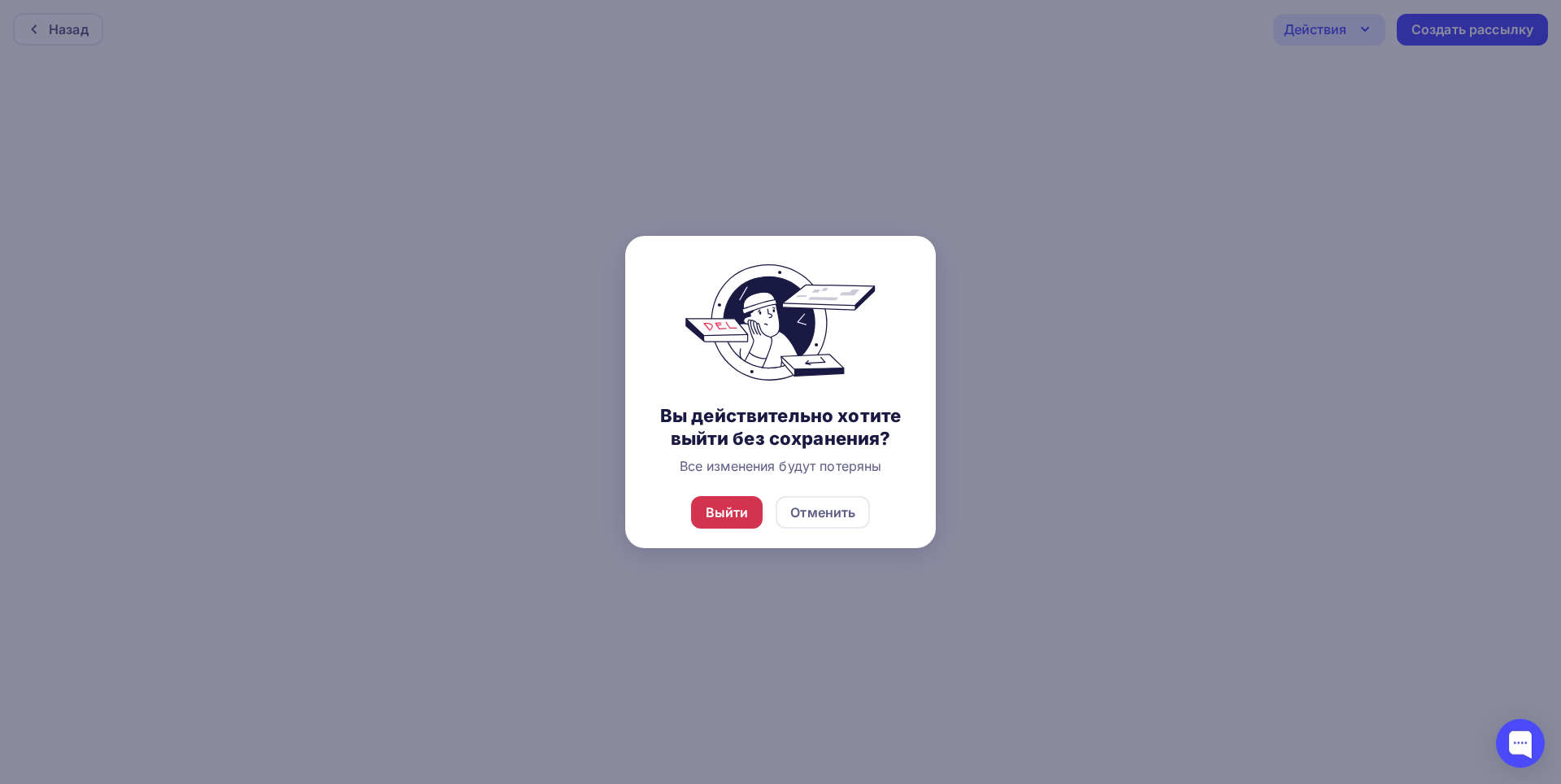
click at [750, 505] on div "Выйти" at bounding box center [728, 512] width 72 height 33
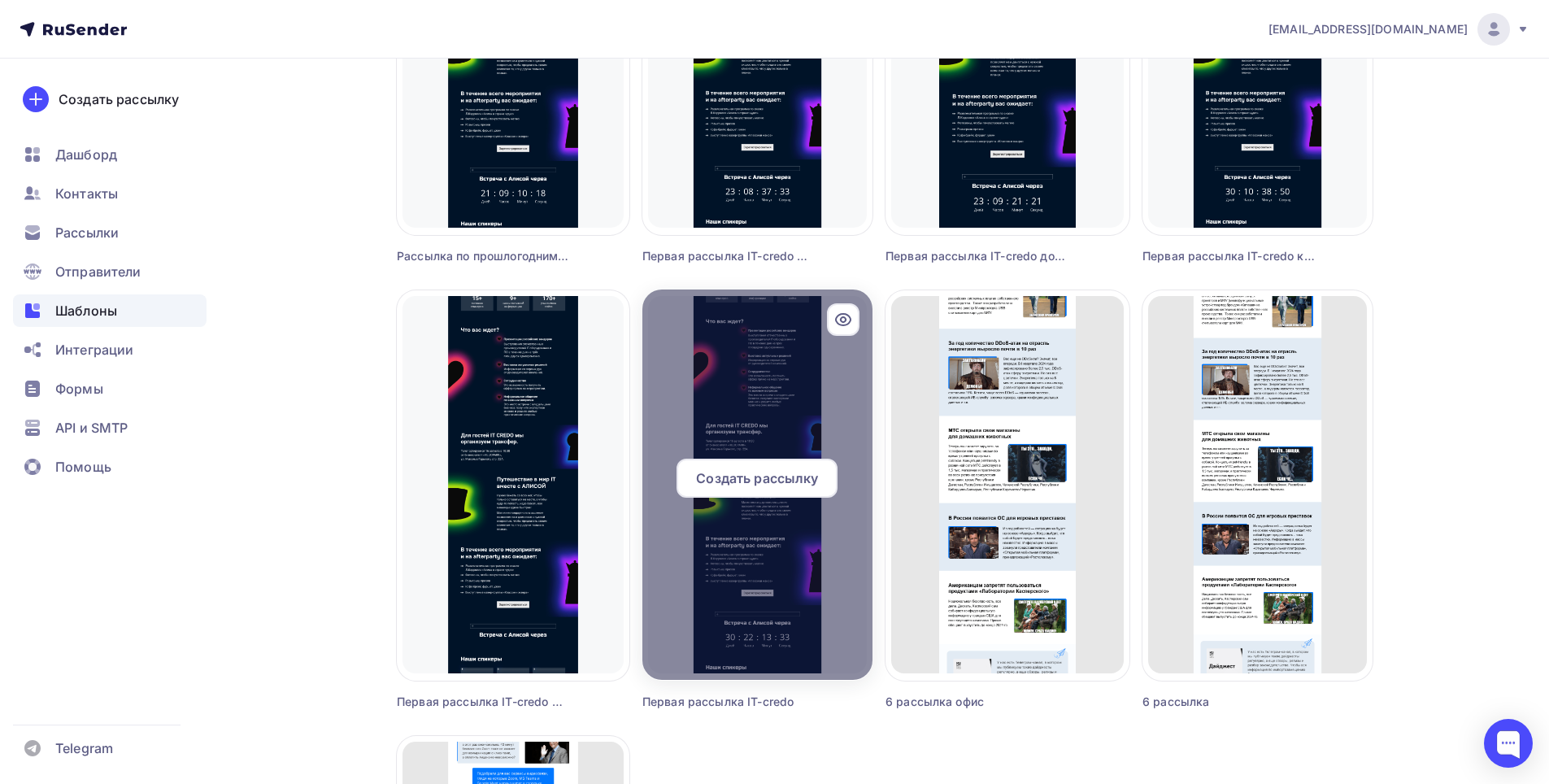
scroll to position [894, 0]
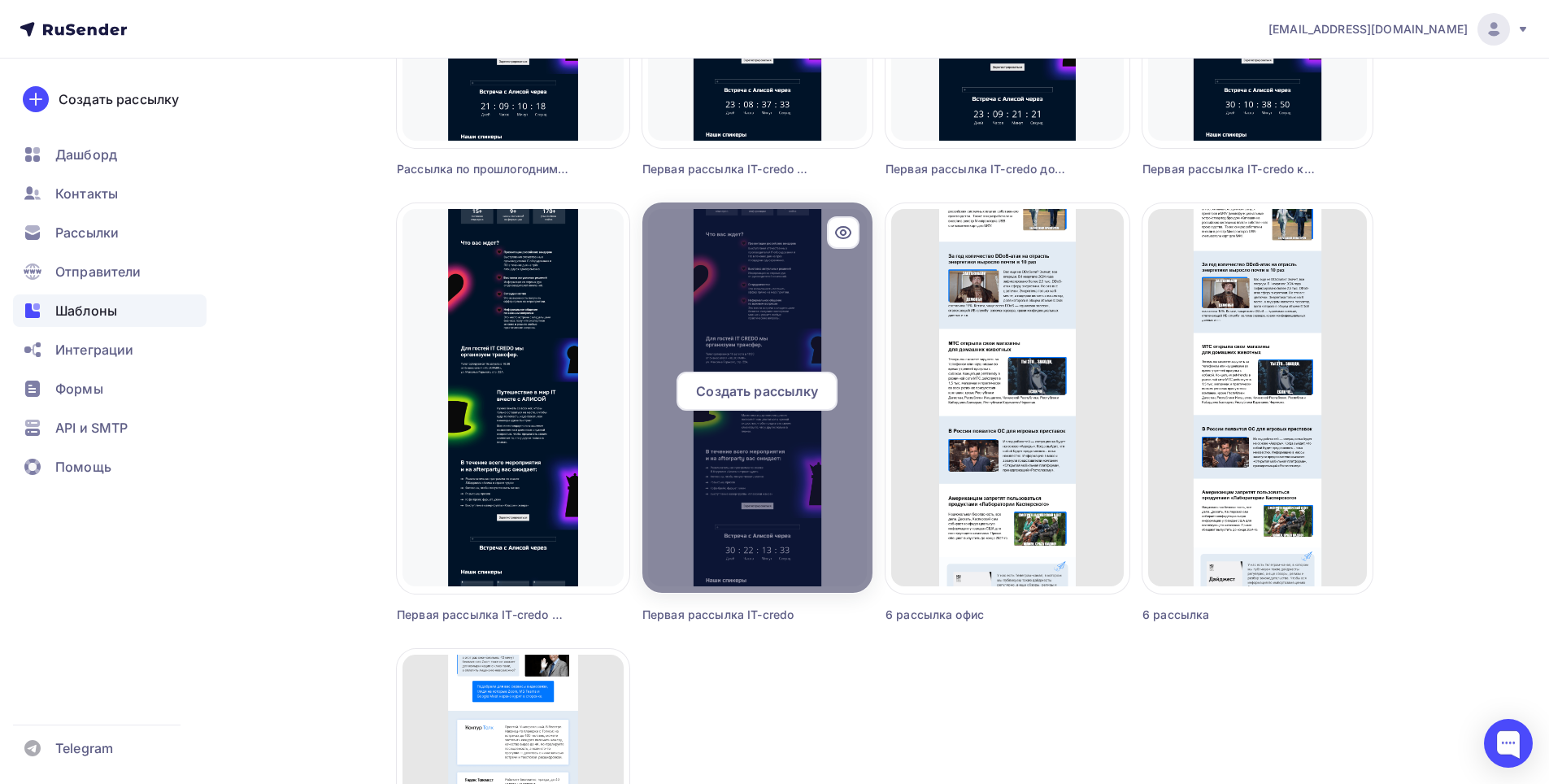
click at [843, 235] on icon at bounding box center [844, 232] width 5 height 5
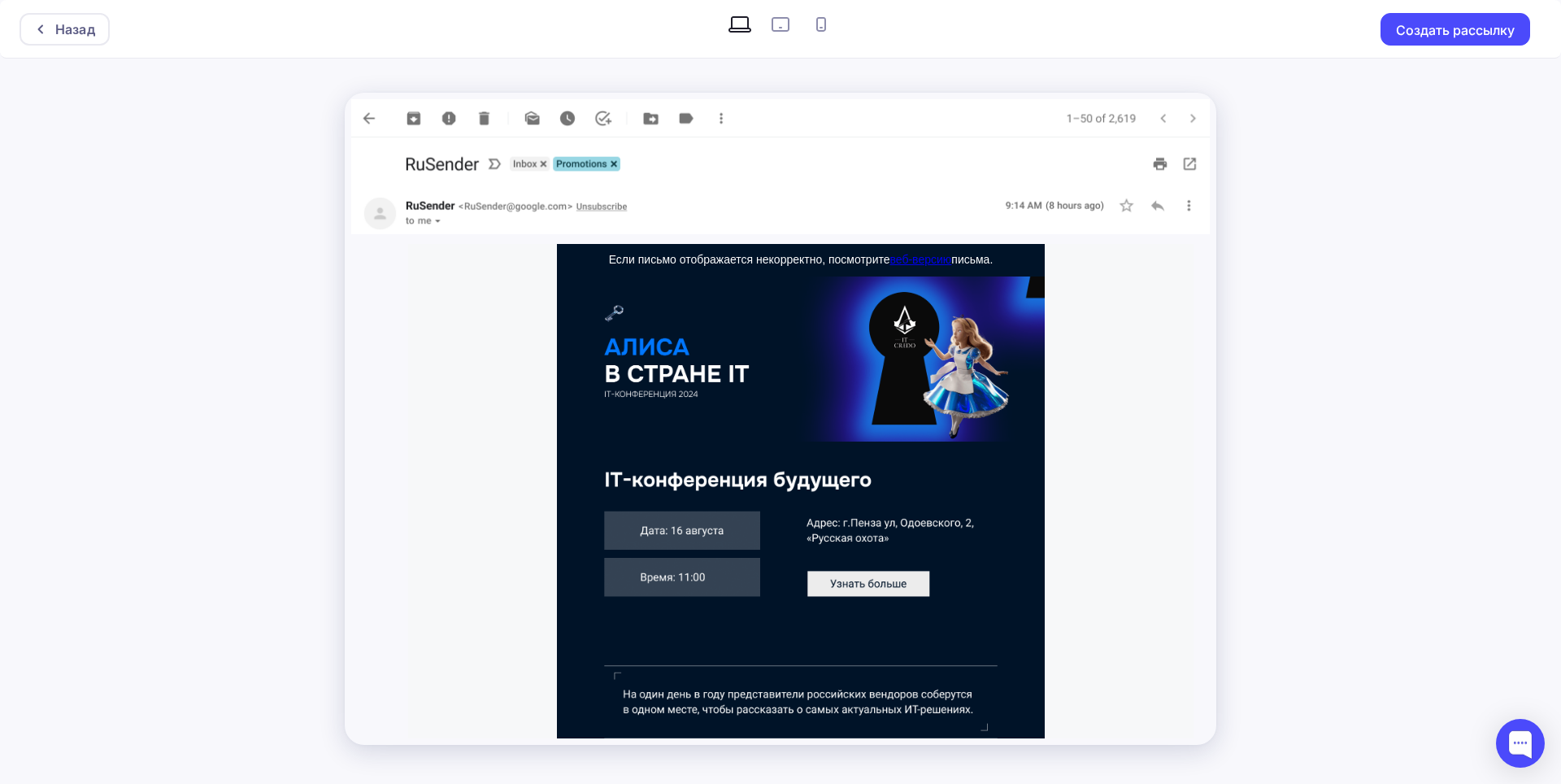
click at [358, 119] on img at bounding box center [780, 118] width 858 height 38
click at [60, 24] on div "Назад" at bounding box center [75, 29] width 40 height 20
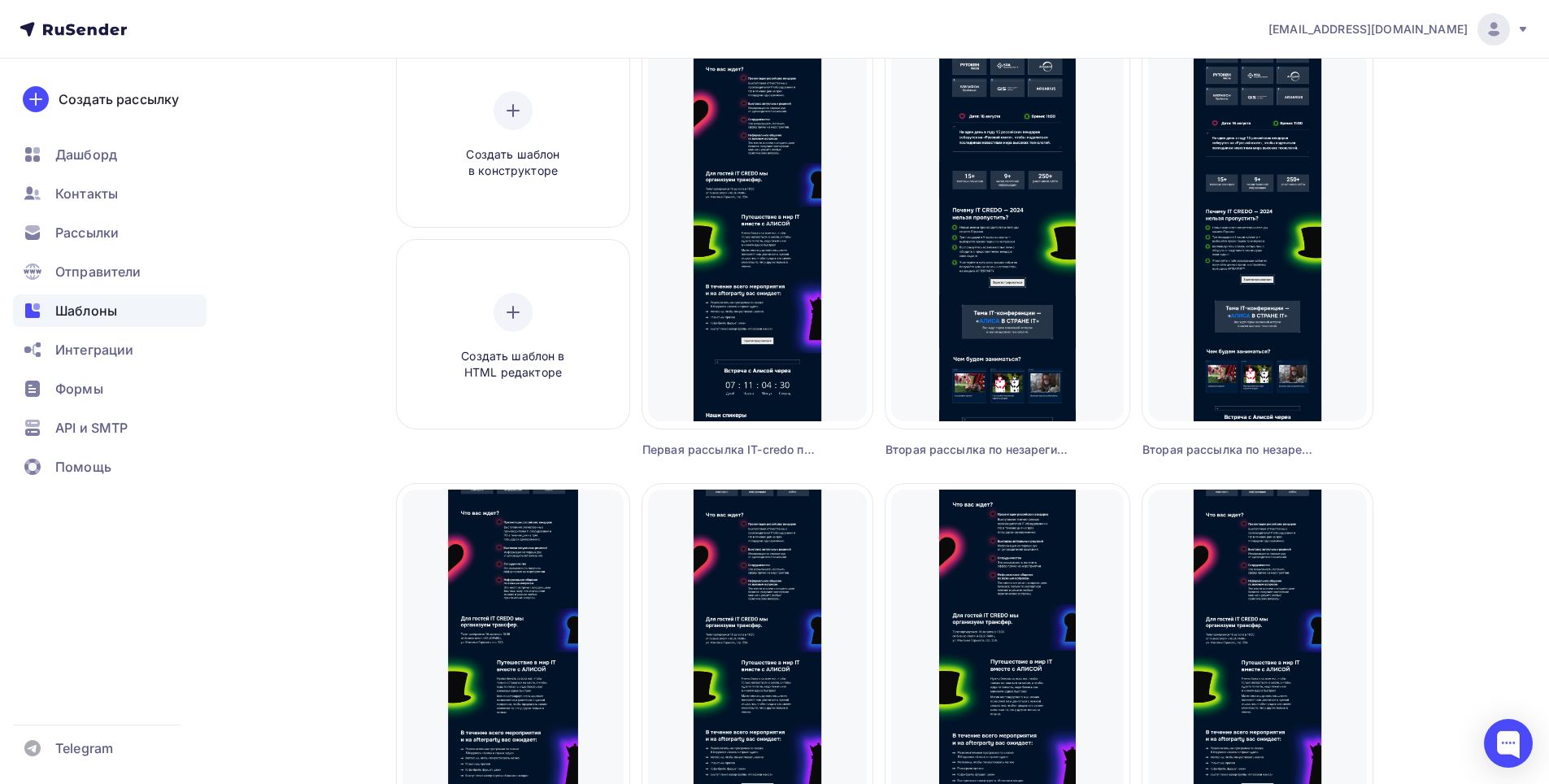
scroll to position [81, 0]
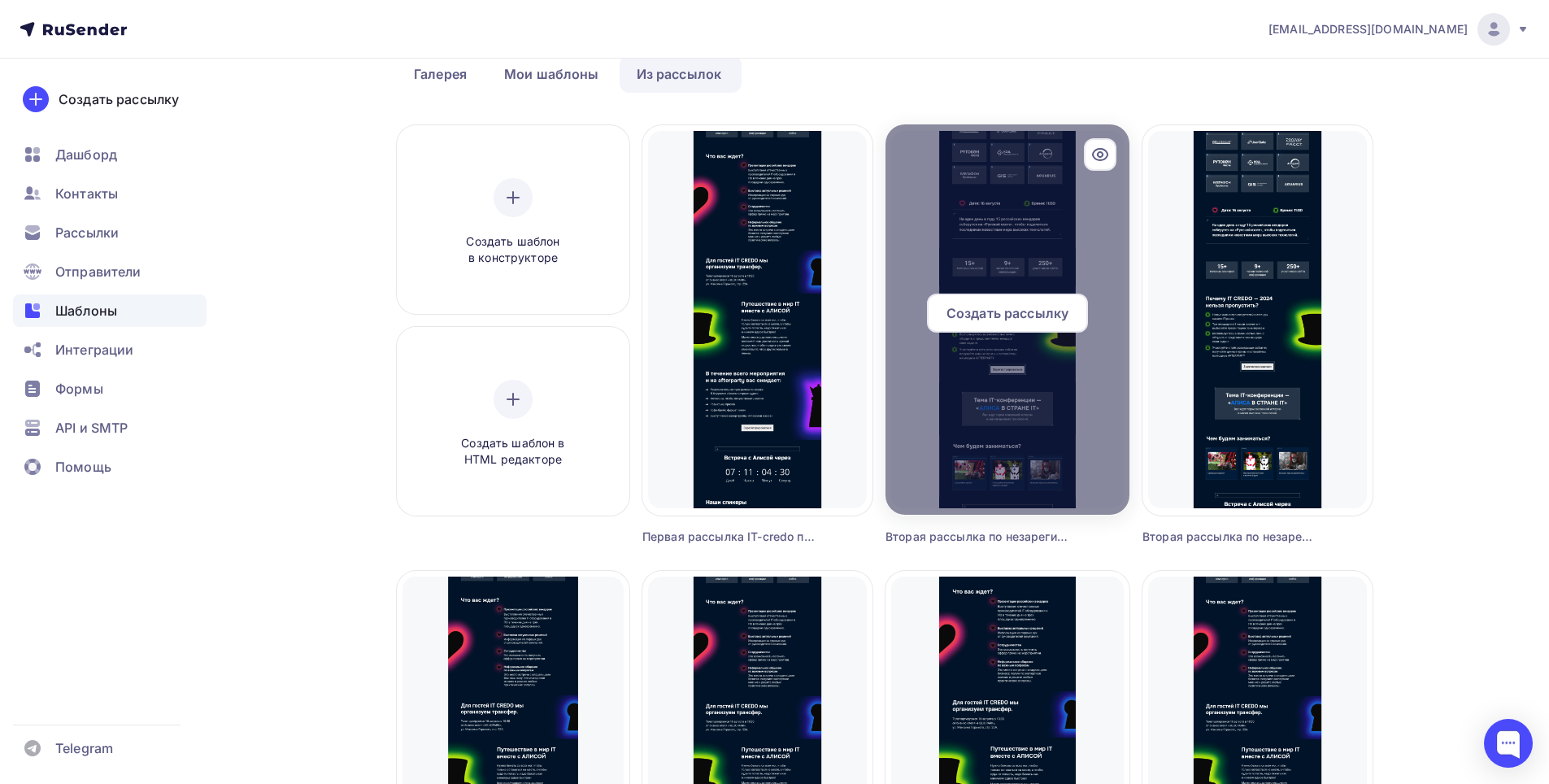
click at [1101, 152] on icon at bounding box center [1100, 155] width 5 height 5
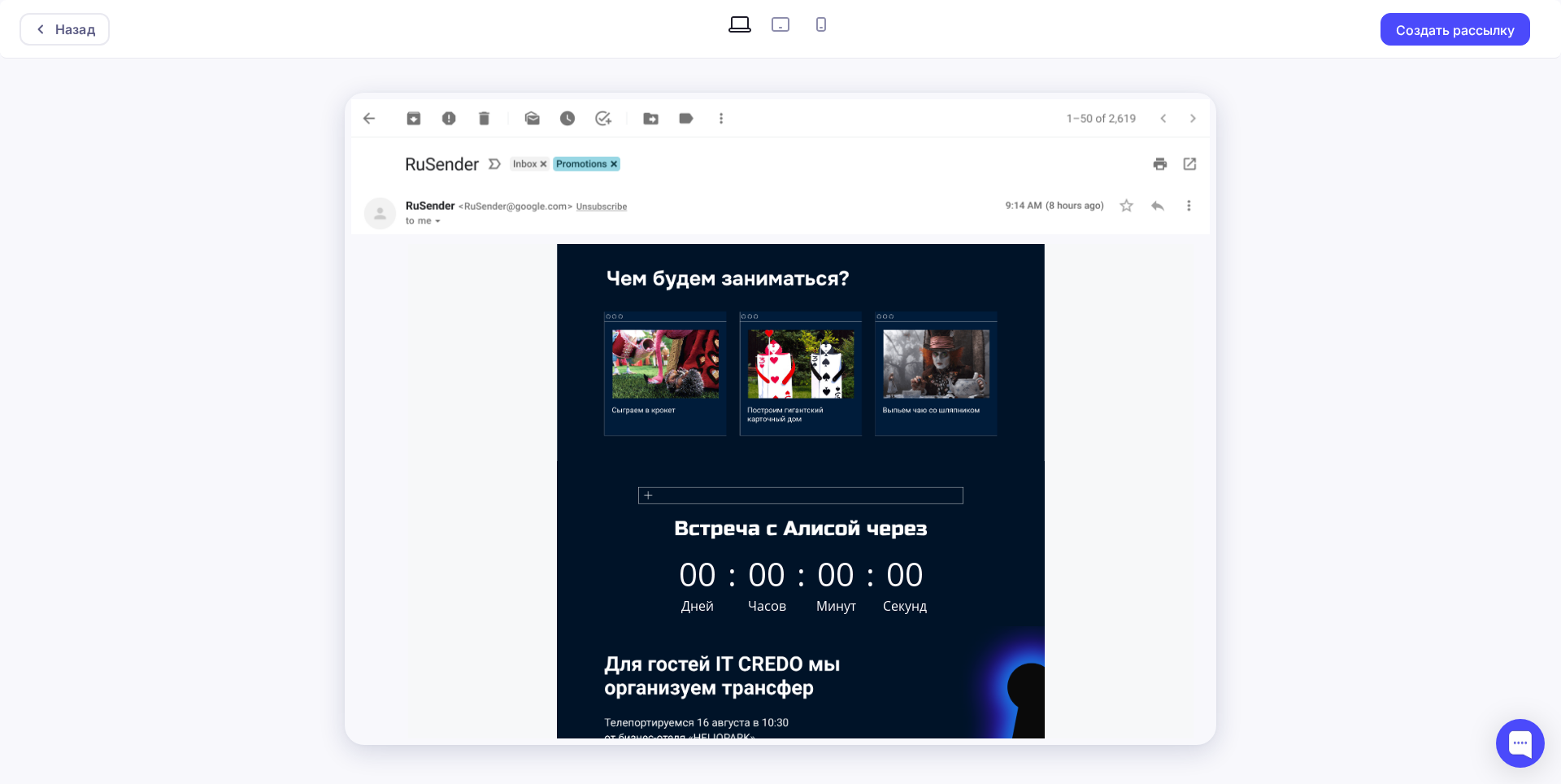
scroll to position [1980, 0]
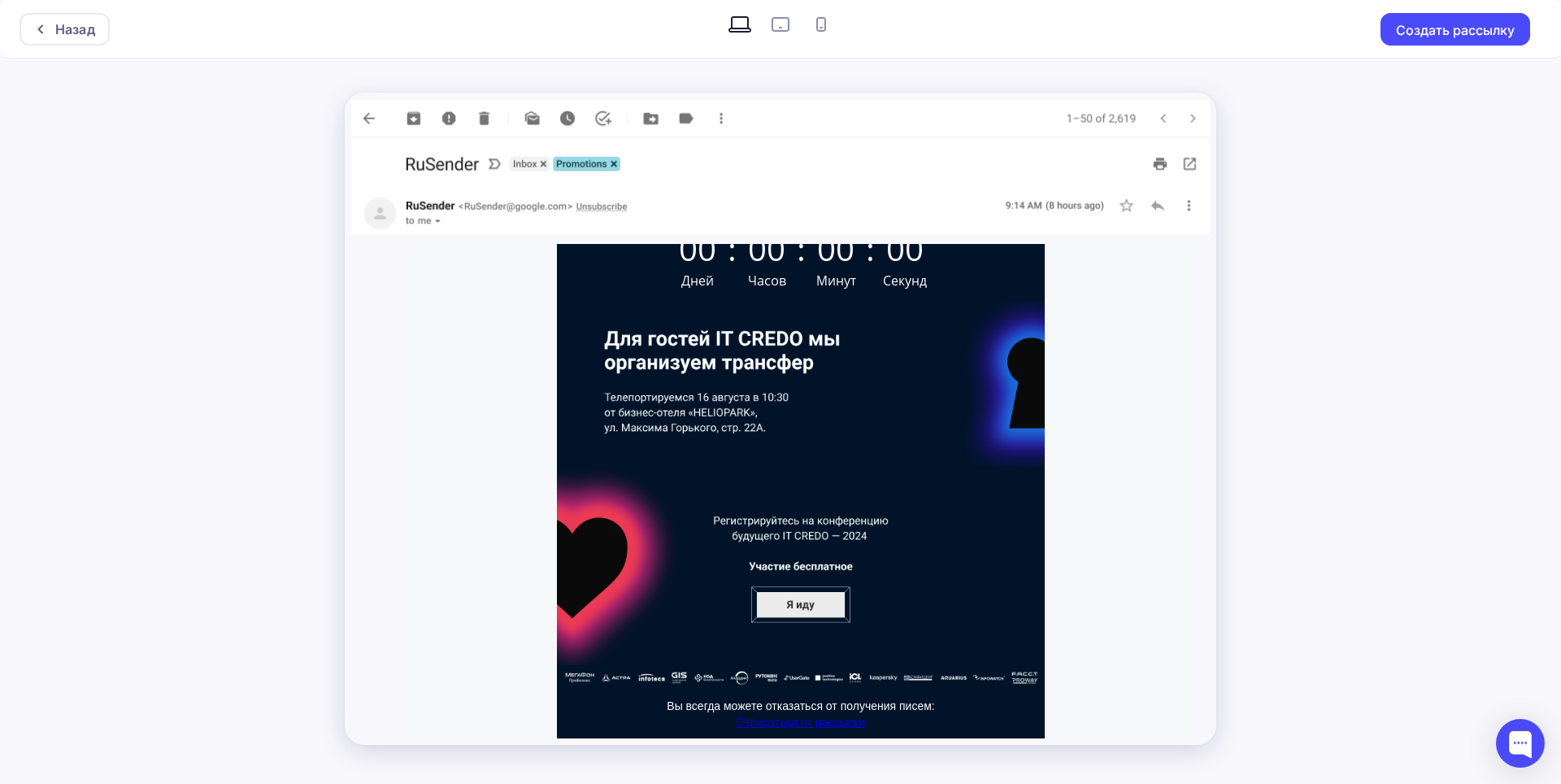
click at [373, 118] on img at bounding box center [780, 118] width 858 height 38
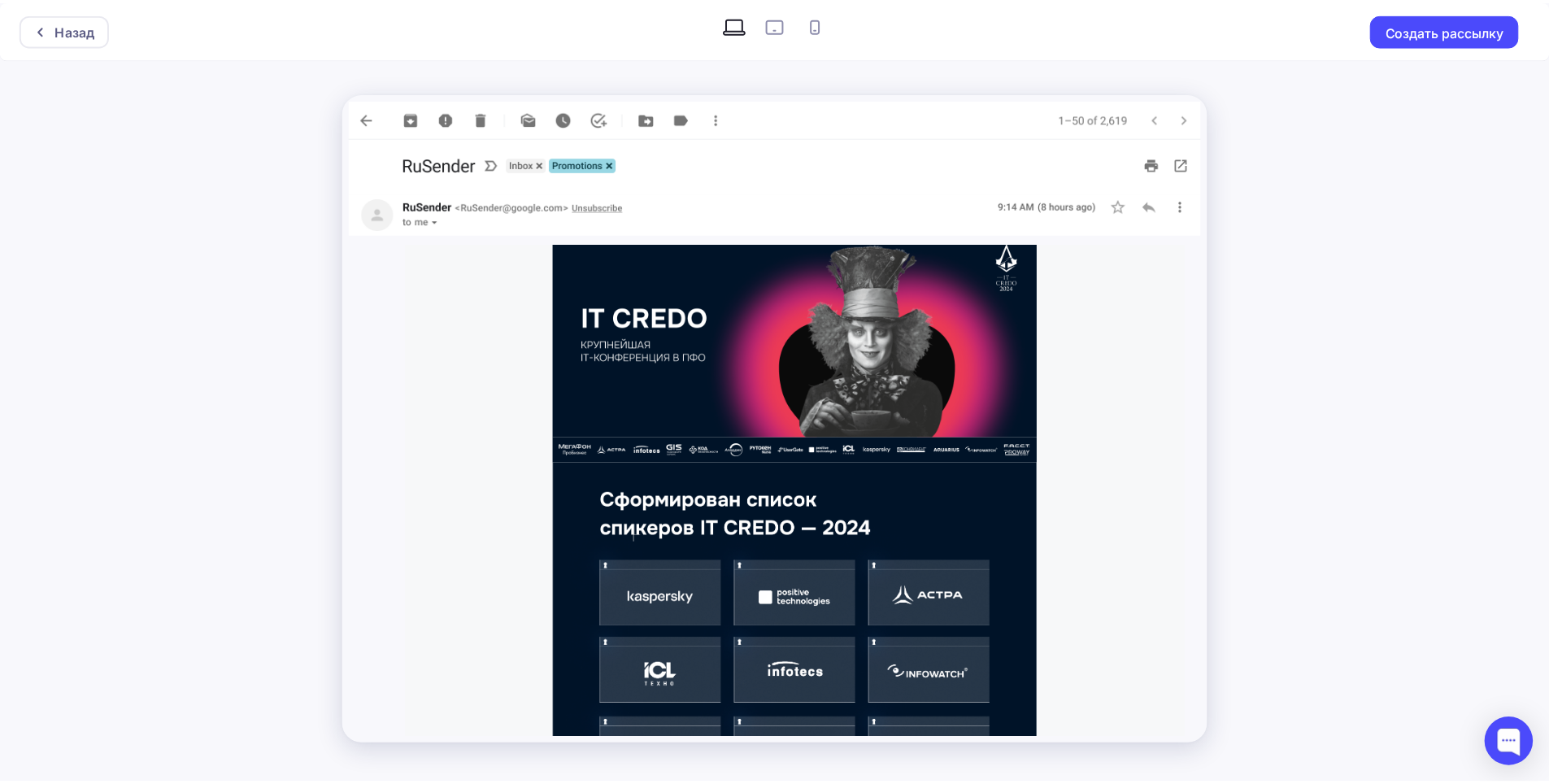
scroll to position [0, 0]
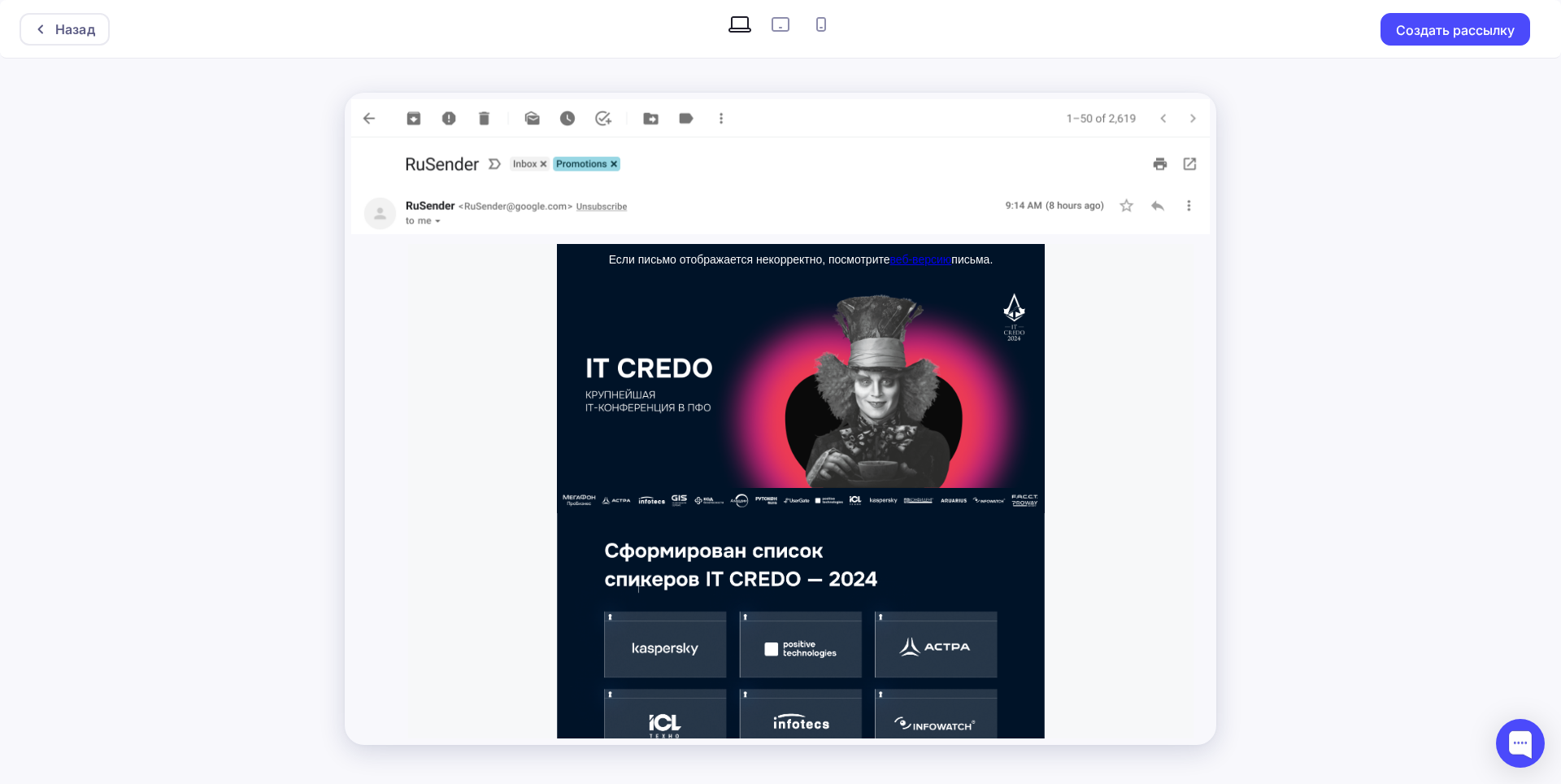
click at [369, 118] on img at bounding box center [780, 118] width 858 height 38
click at [33, 21] on div "Назад" at bounding box center [65, 29] width 90 height 33
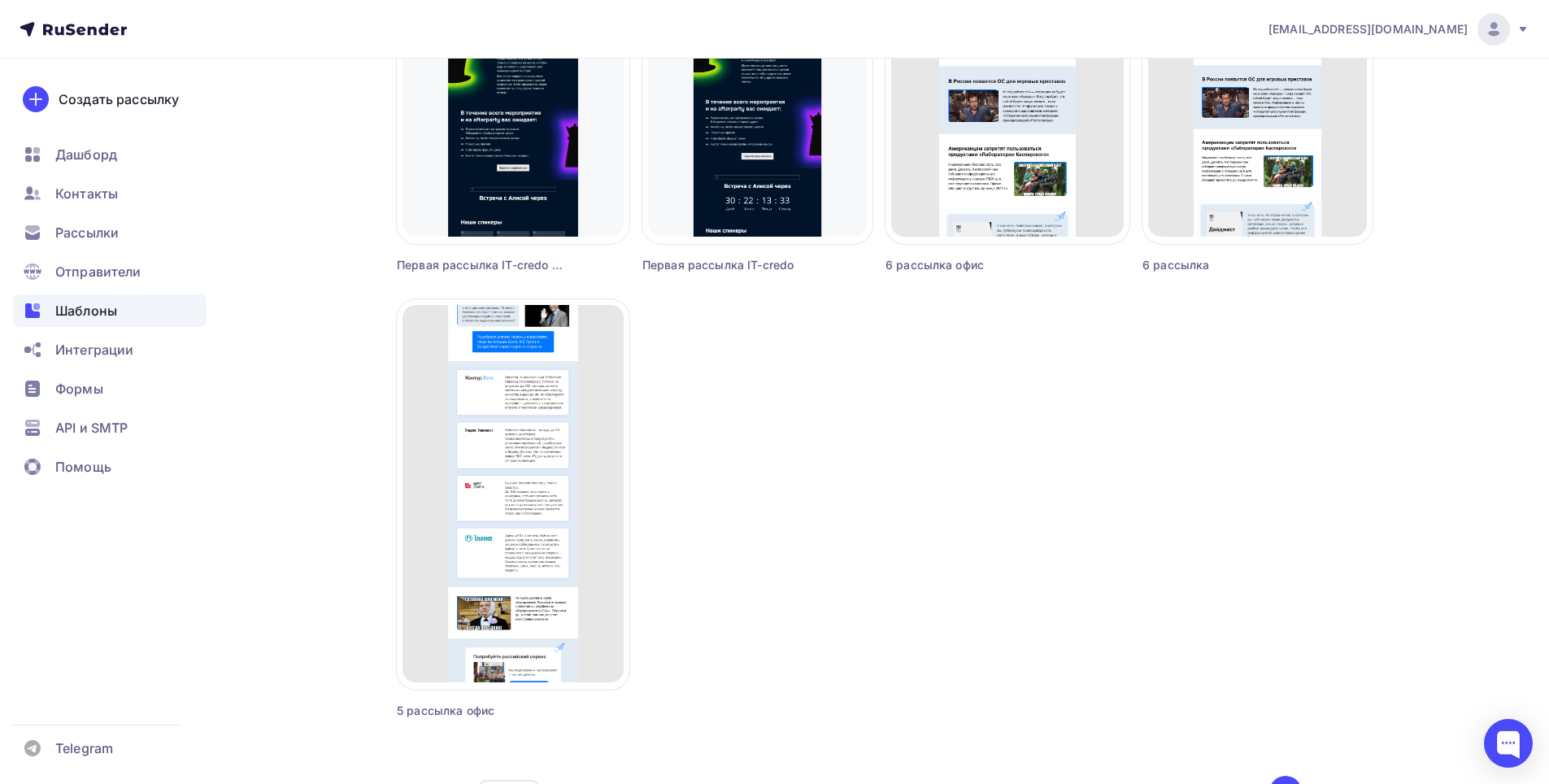
scroll to position [1361, 0]
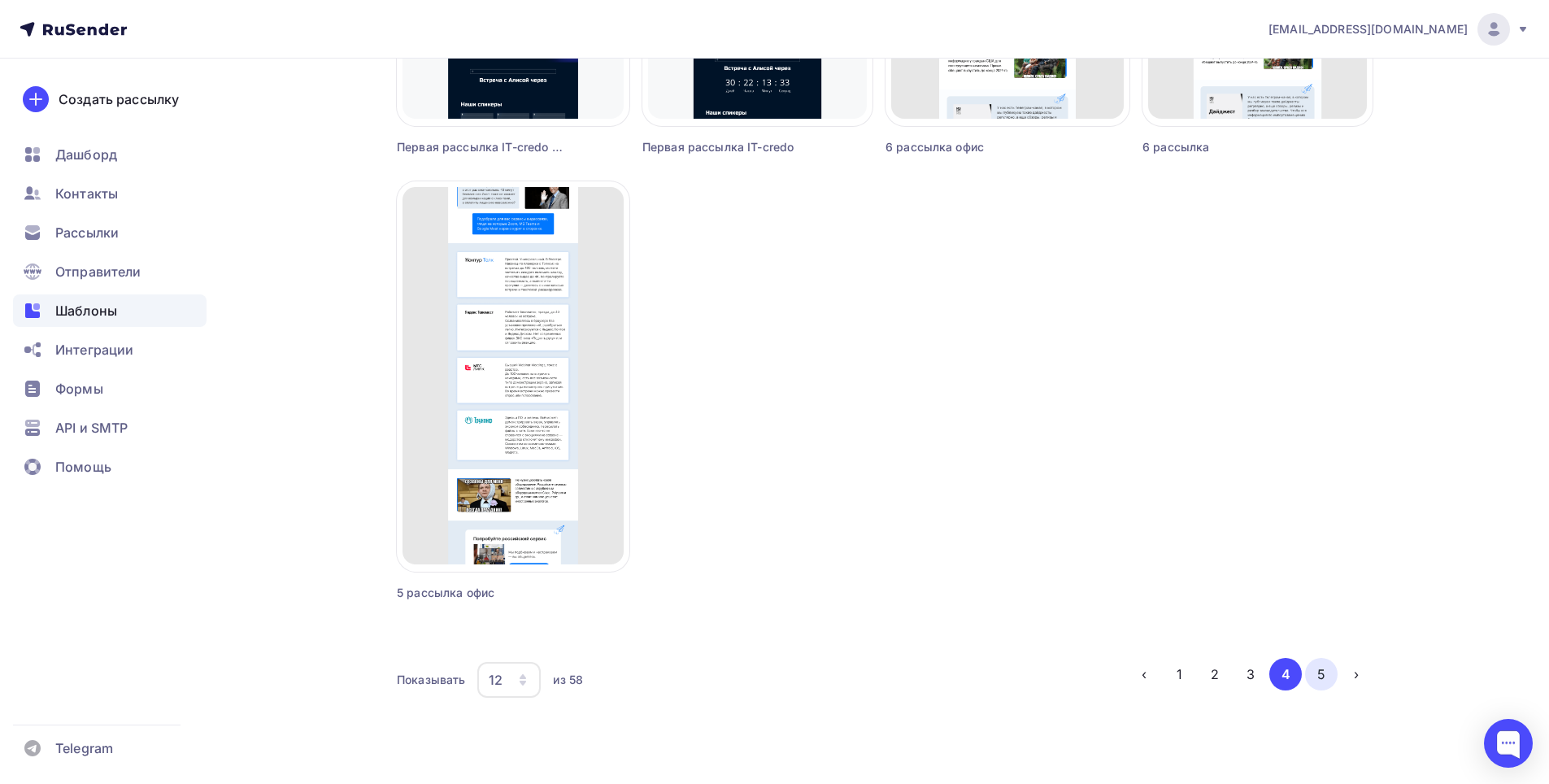
click at [1323, 678] on button "5" at bounding box center [1322, 674] width 33 height 33
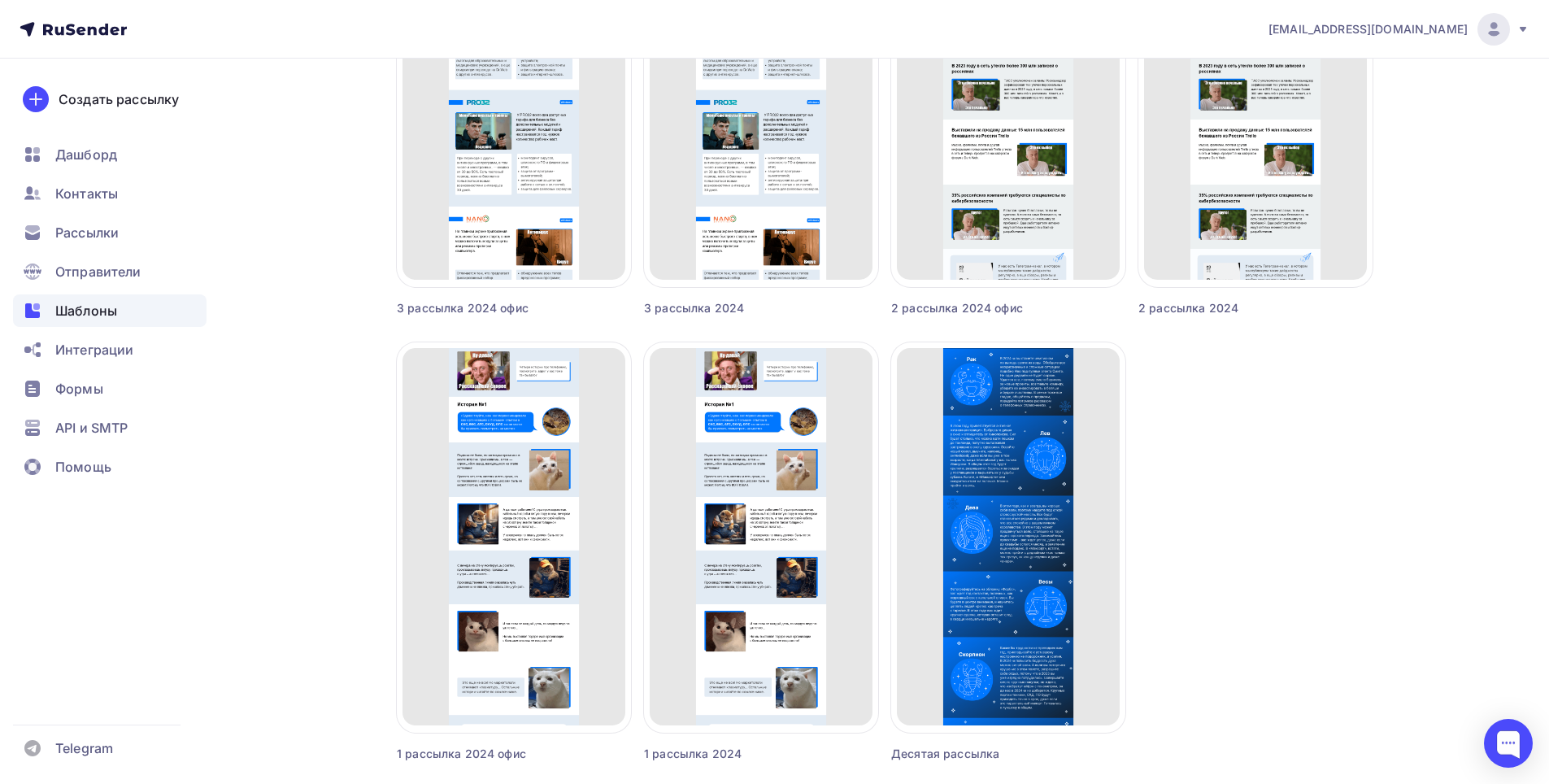
scroll to position [916, 0]
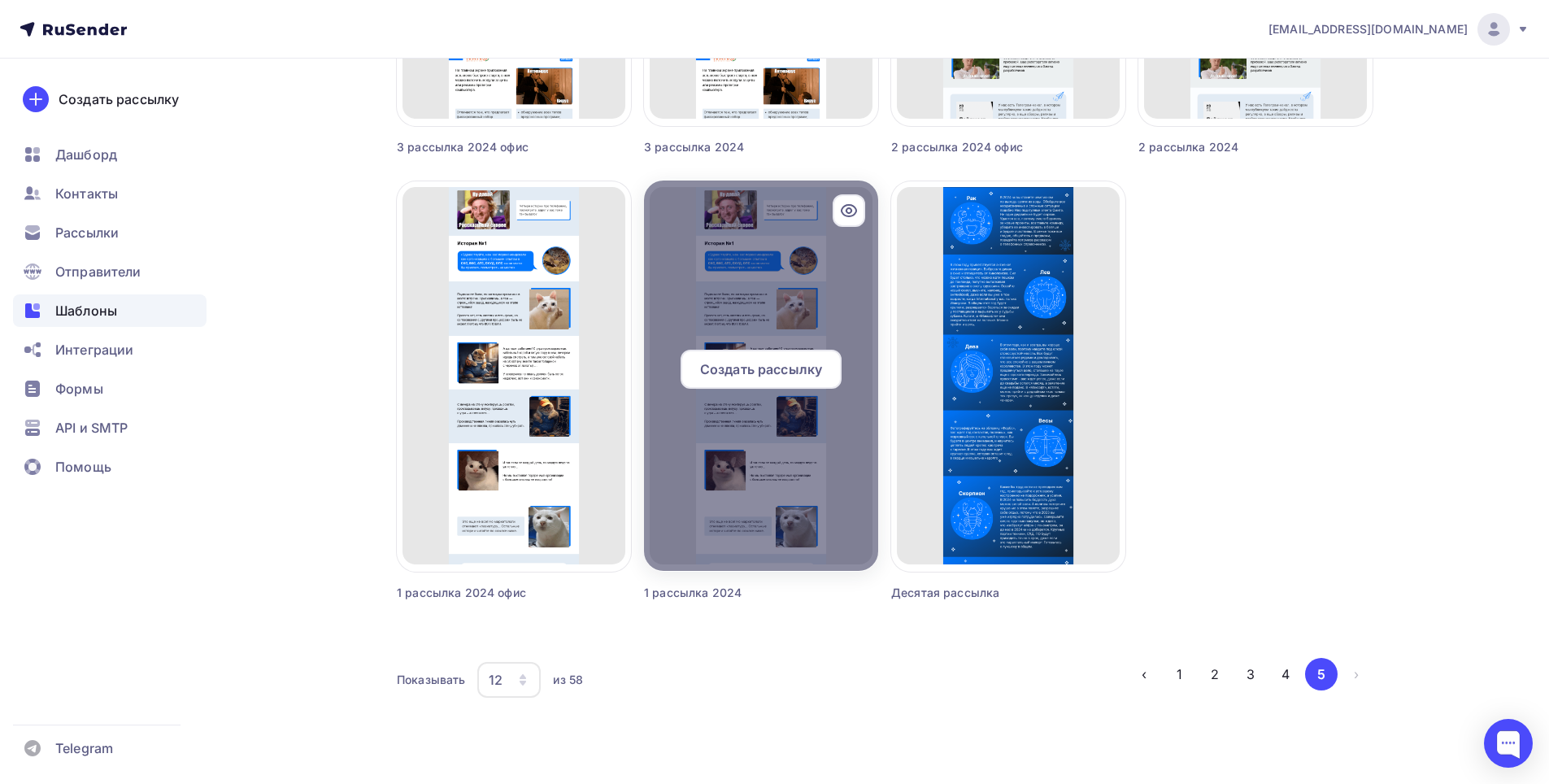
click at [840, 223] on div at bounding box center [849, 211] width 33 height 33
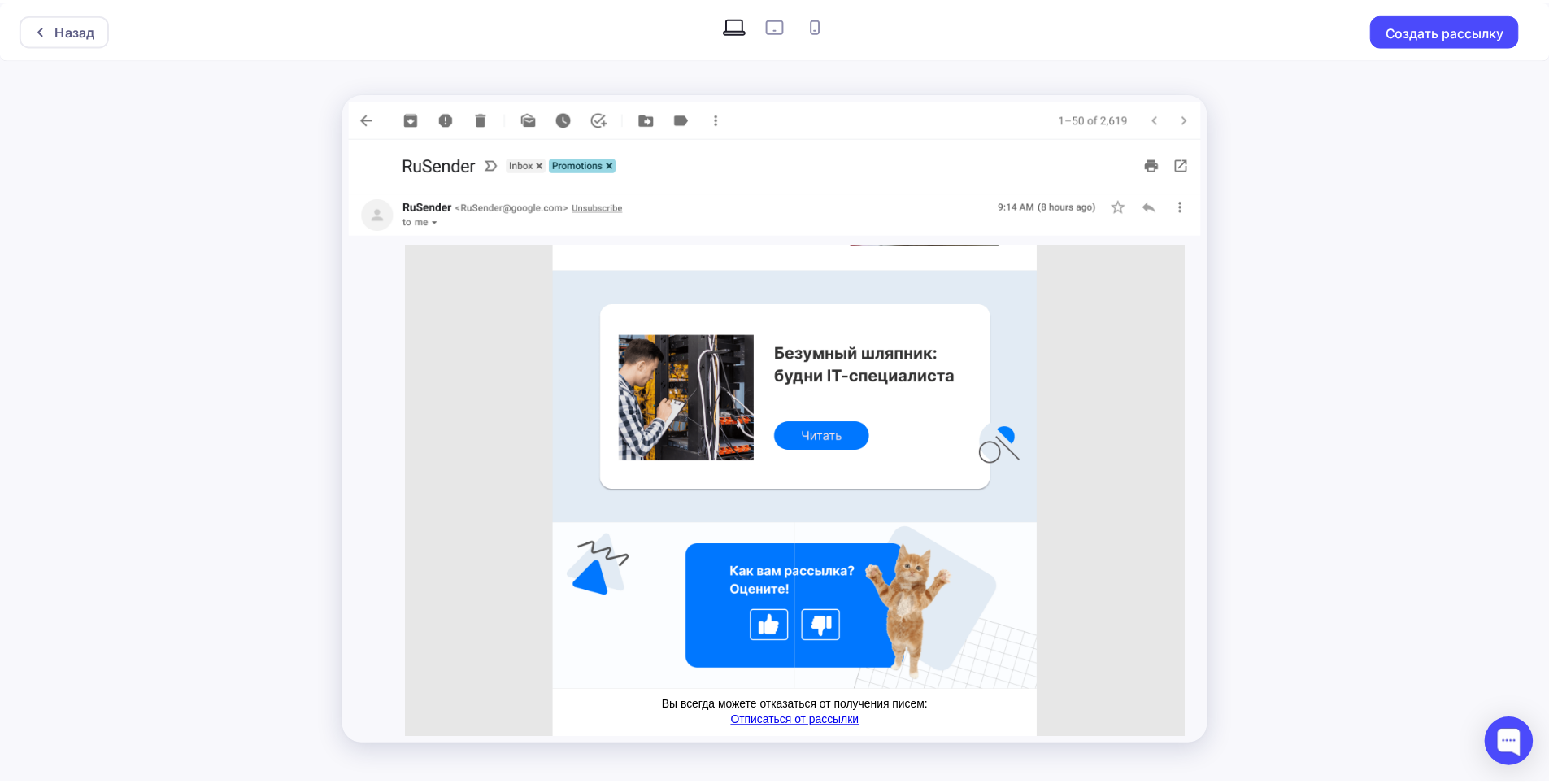
scroll to position [1775, 0]
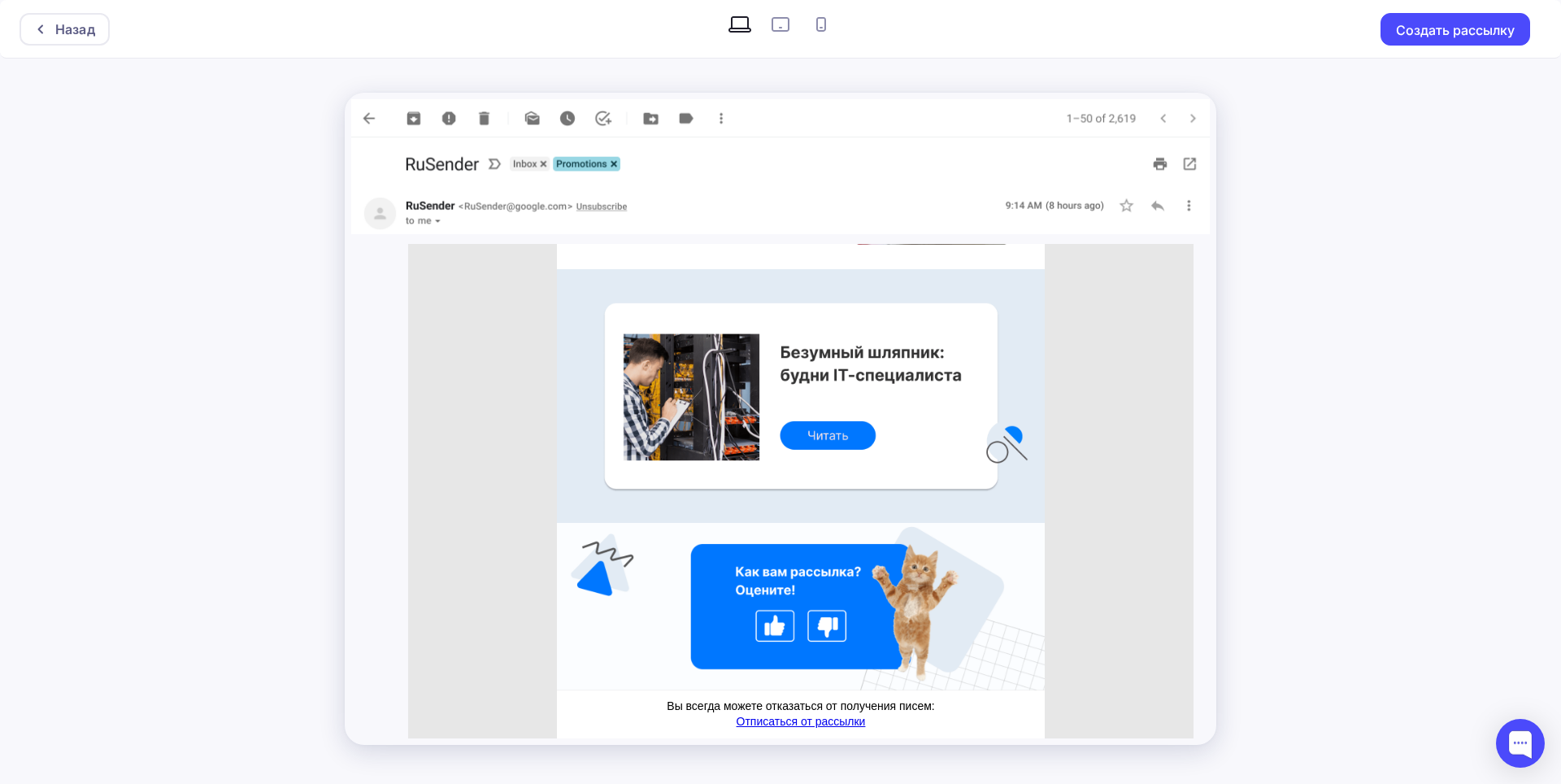
click at [363, 112] on img at bounding box center [780, 118] width 858 height 38
click at [85, 27] on div "Назад" at bounding box center [75, 29] width 40 height 20
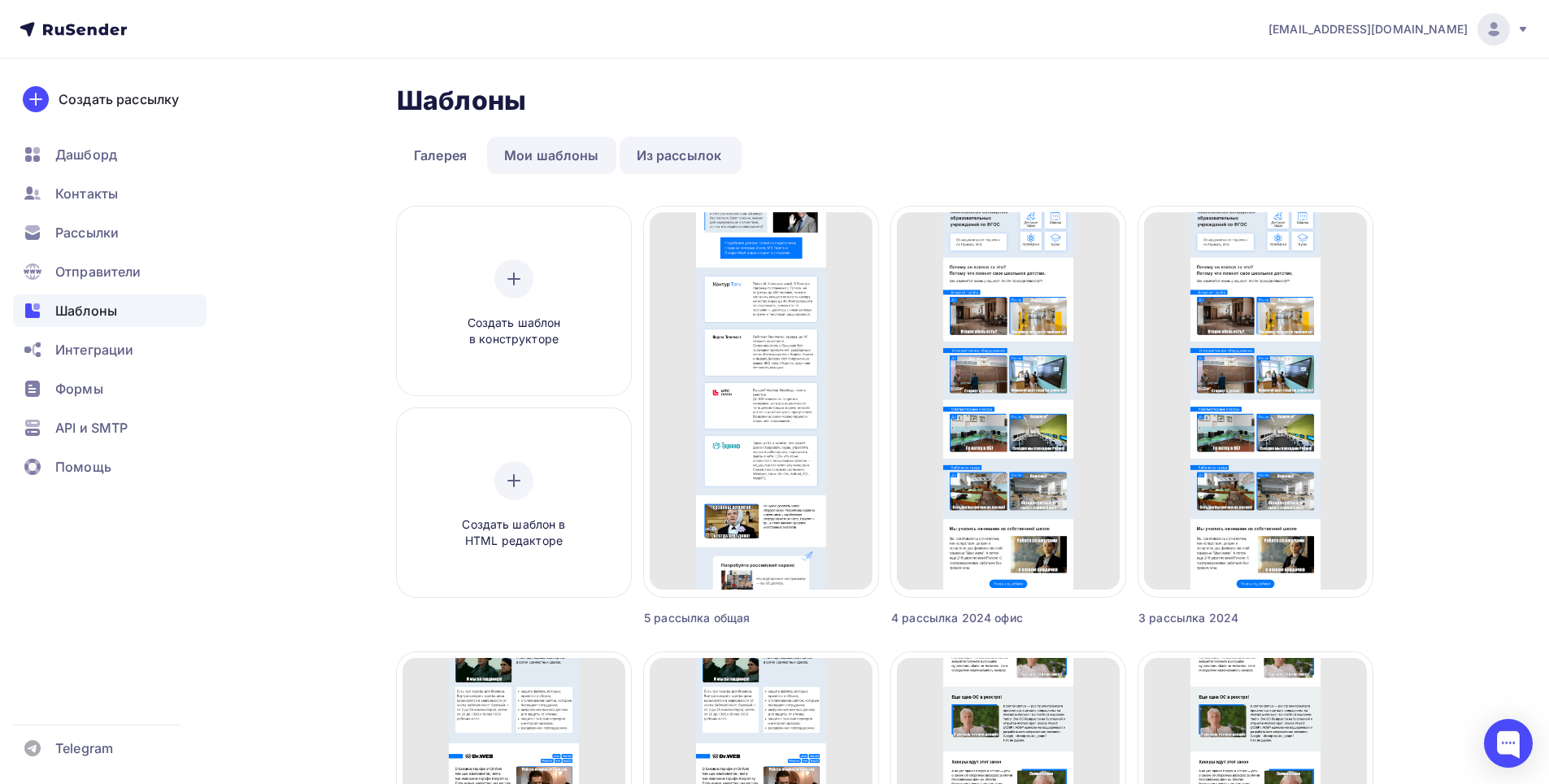
click at [548, 154] on link "Мои шаблоны" at bounding box center [552, 155] width 129 height 37
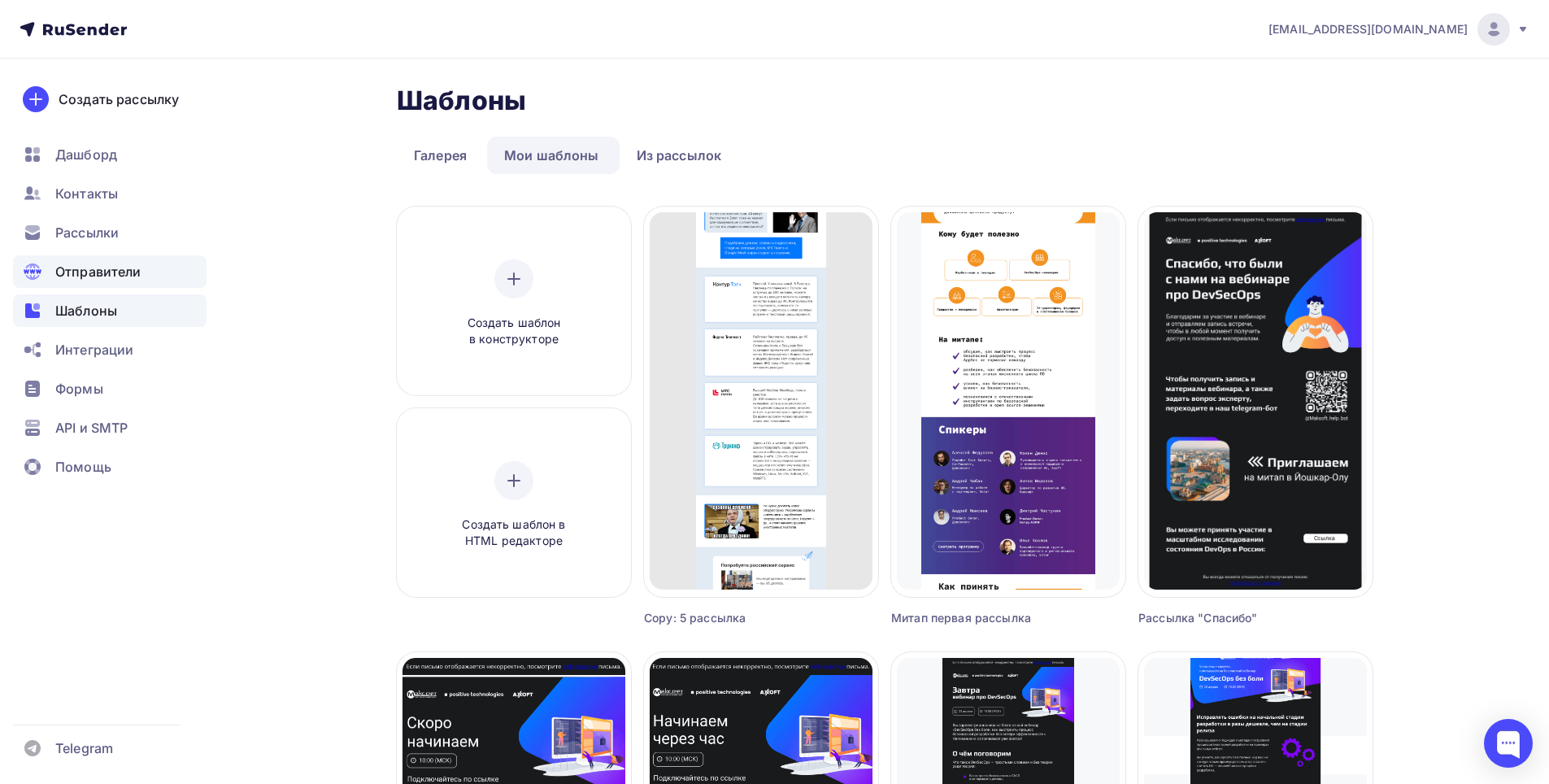
click at [102, 268] on span "Отправители" at bounding box center [98, 271] width 86 height 20
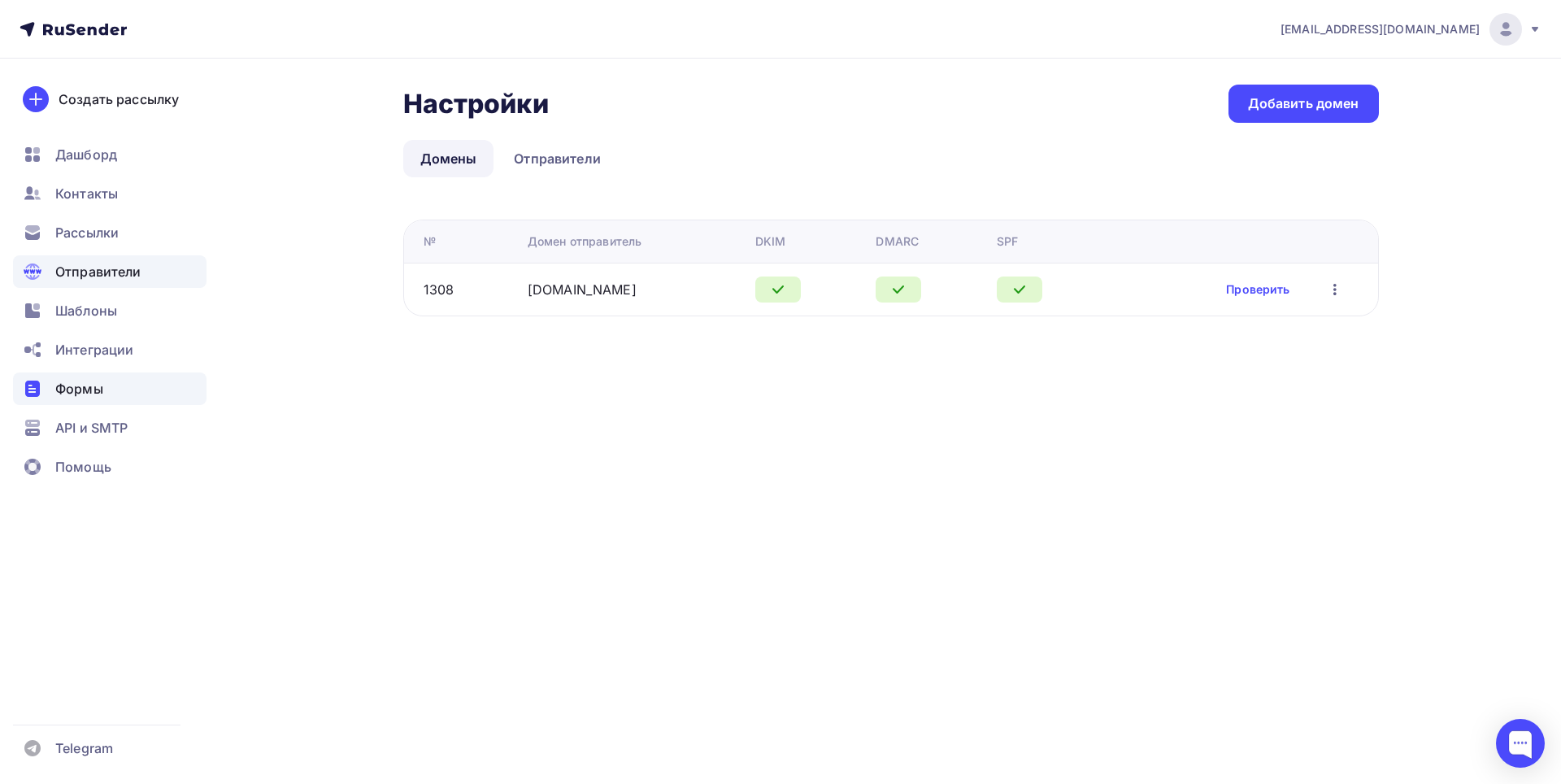
click at [96, 387] on span "Формы" at bounding box center [79, 388] width 48 height 20
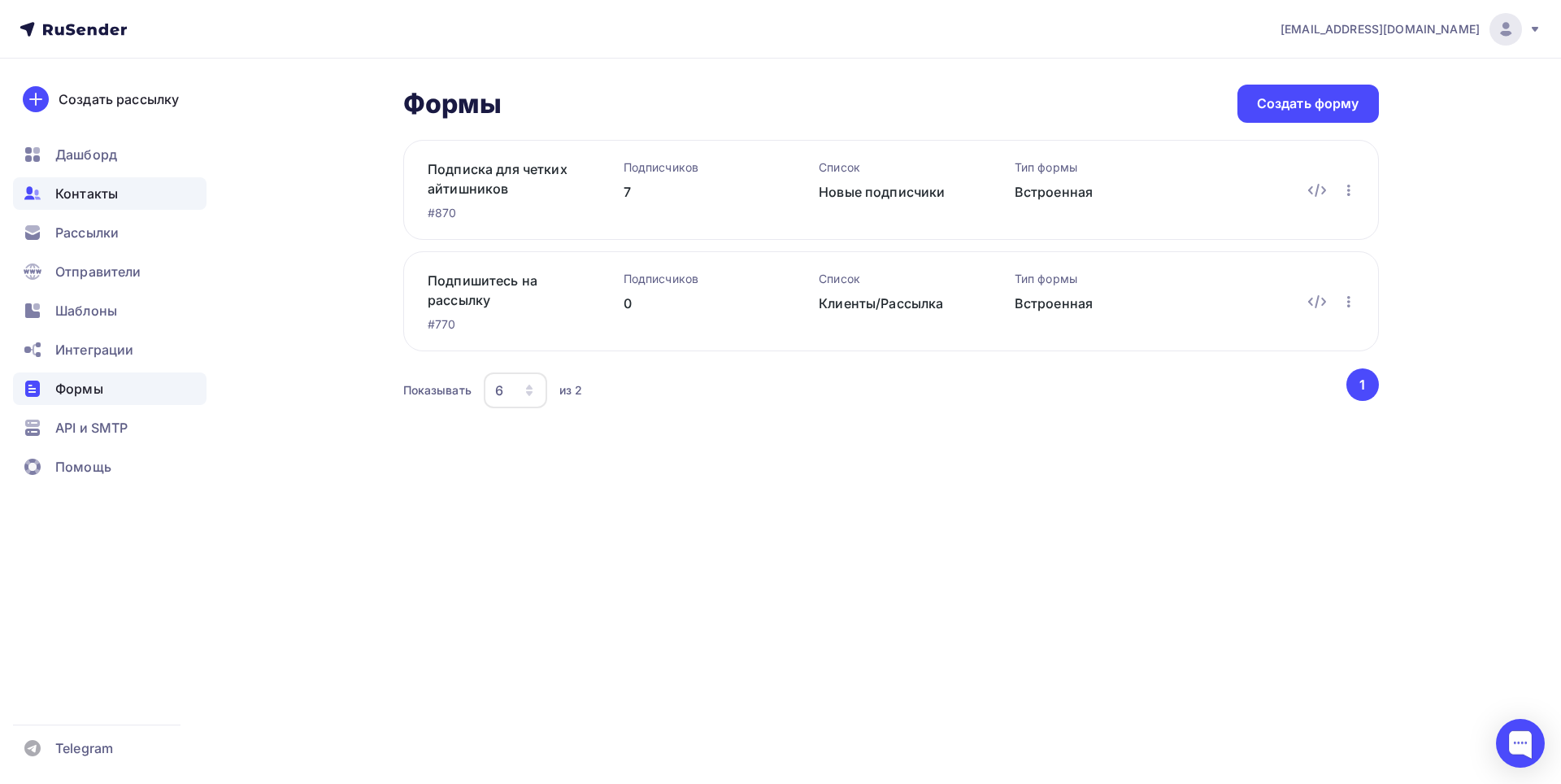
click at [96, 197] on span "Контакты" at bounding box center [86, 193] width 63 height 20
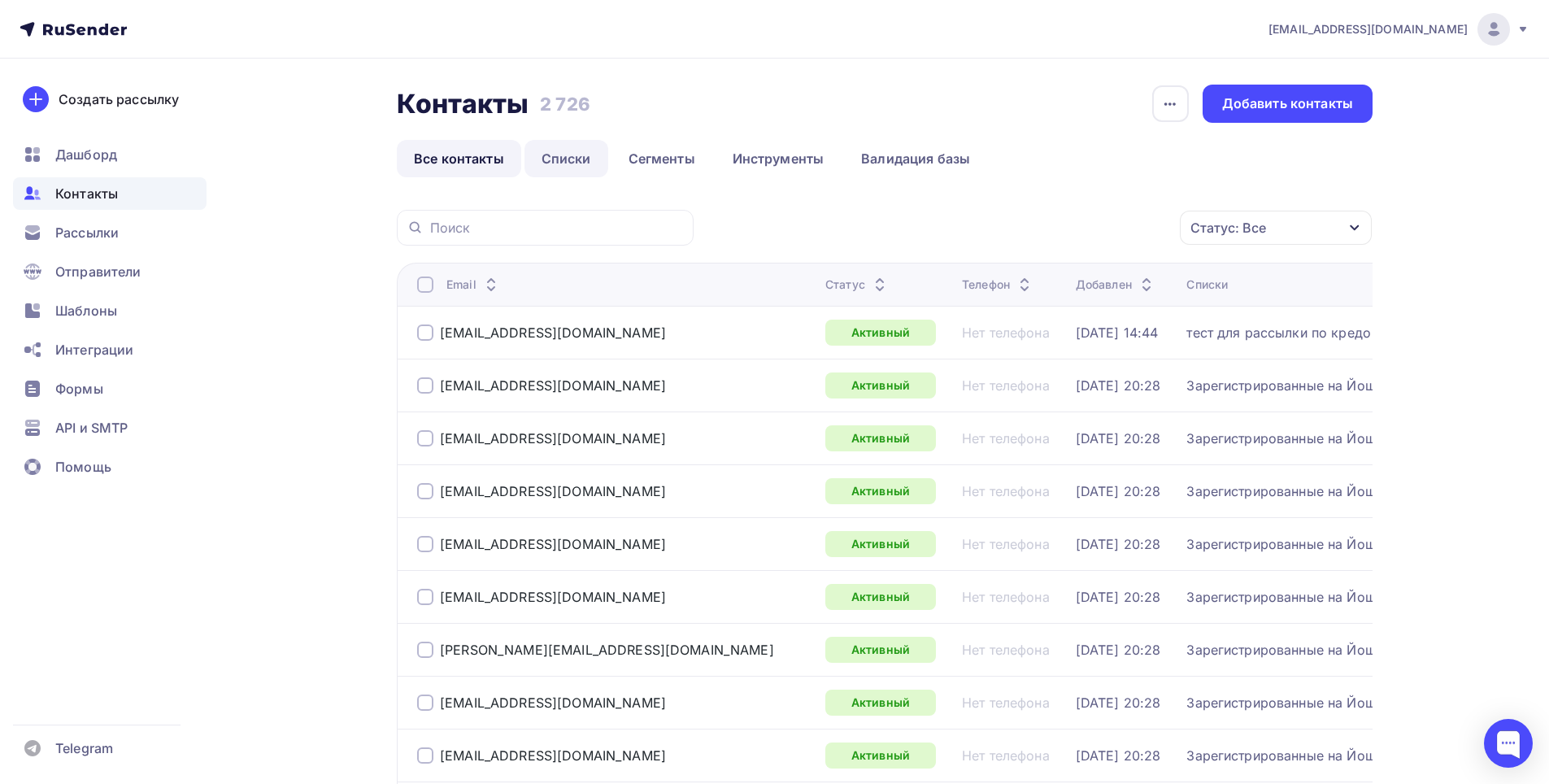
click at [543, 161] on link "Списки" at bounding box center [566, 157] width 84 height 37
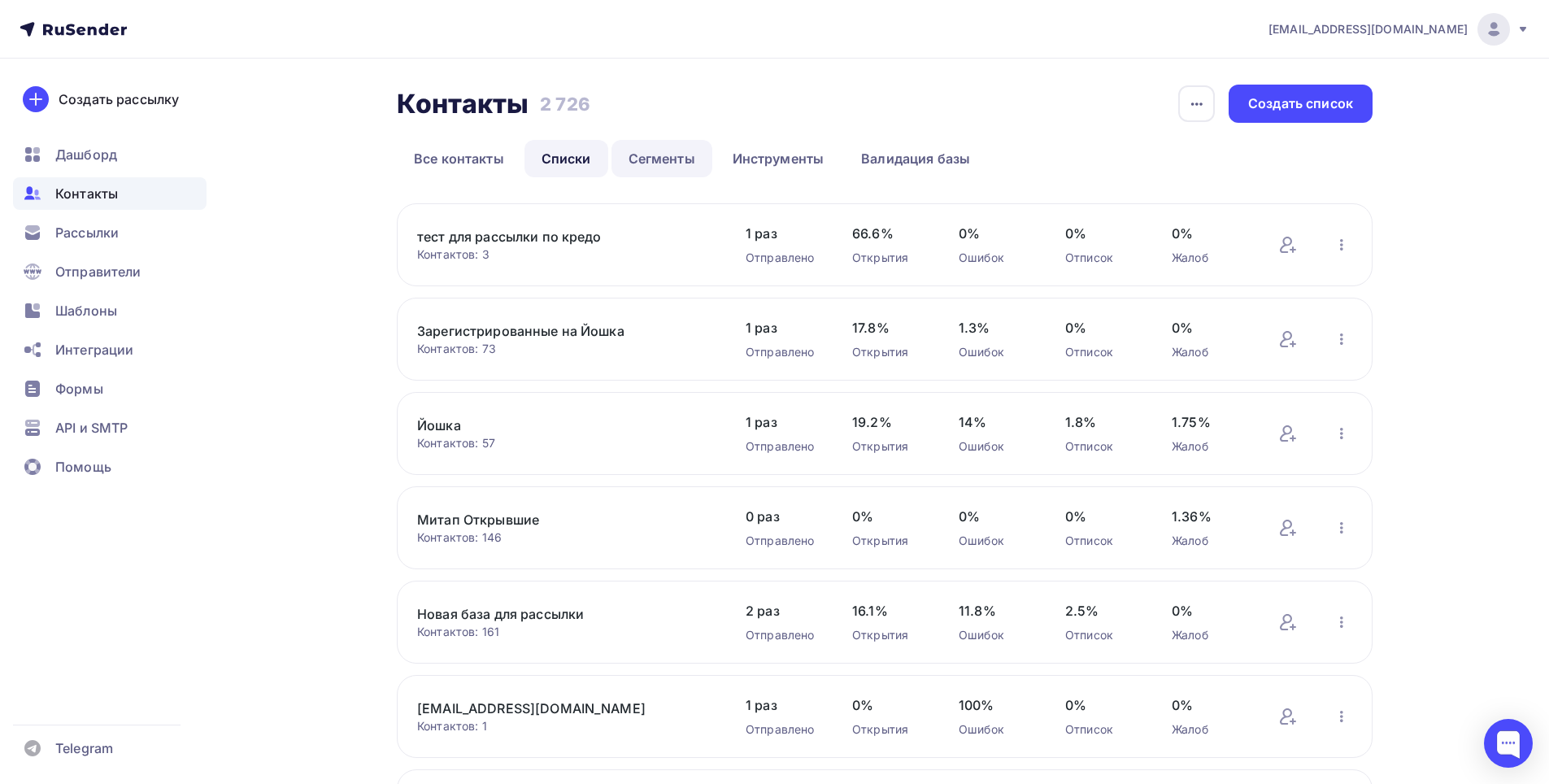
click at [667, 154] on link "Сегменты" at bounding box center [661, 157] width 101 height 37
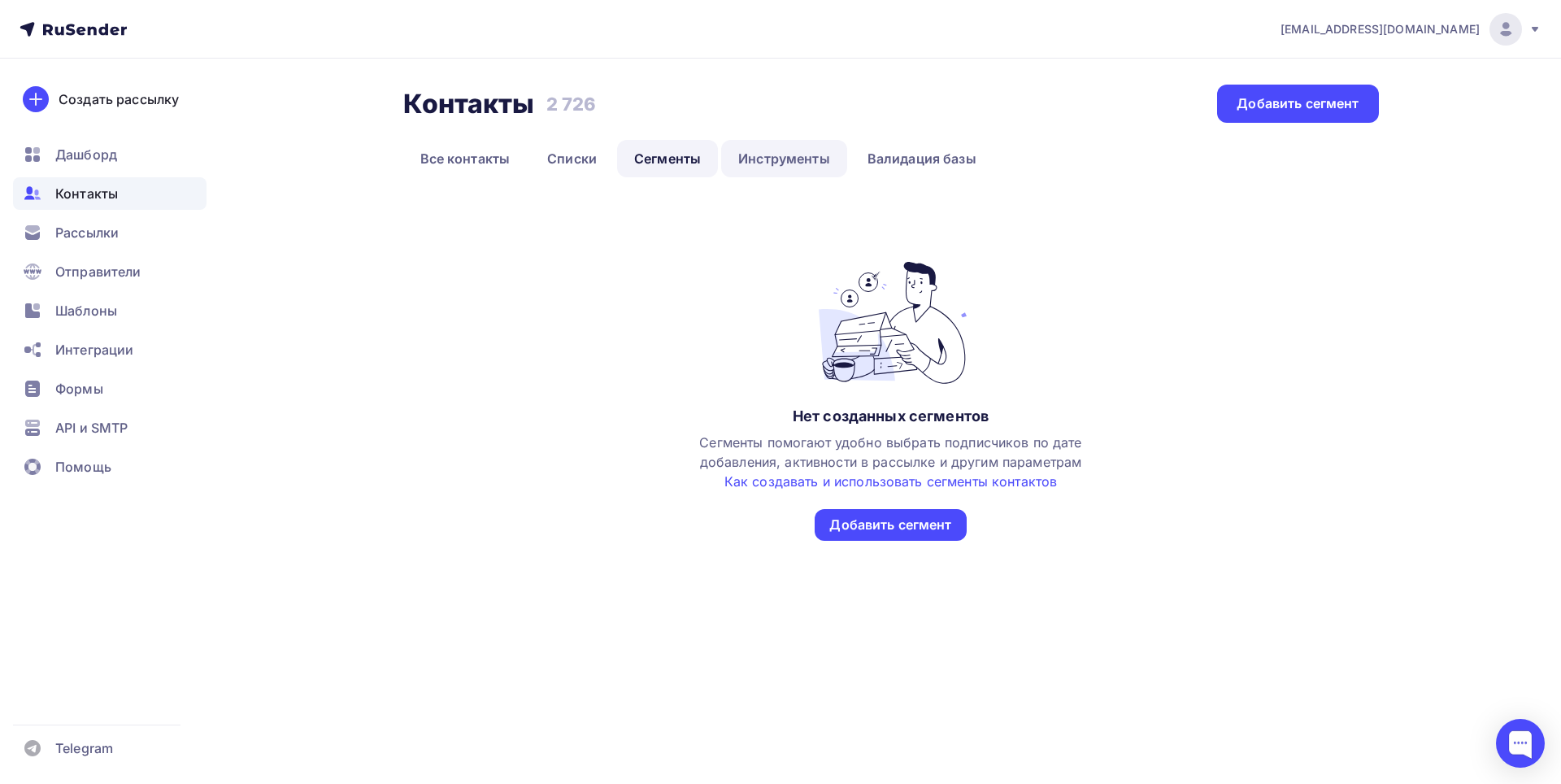
click at [769, 158] on link "Инструменты" at bounding box center [784, 157] width 126 height 37
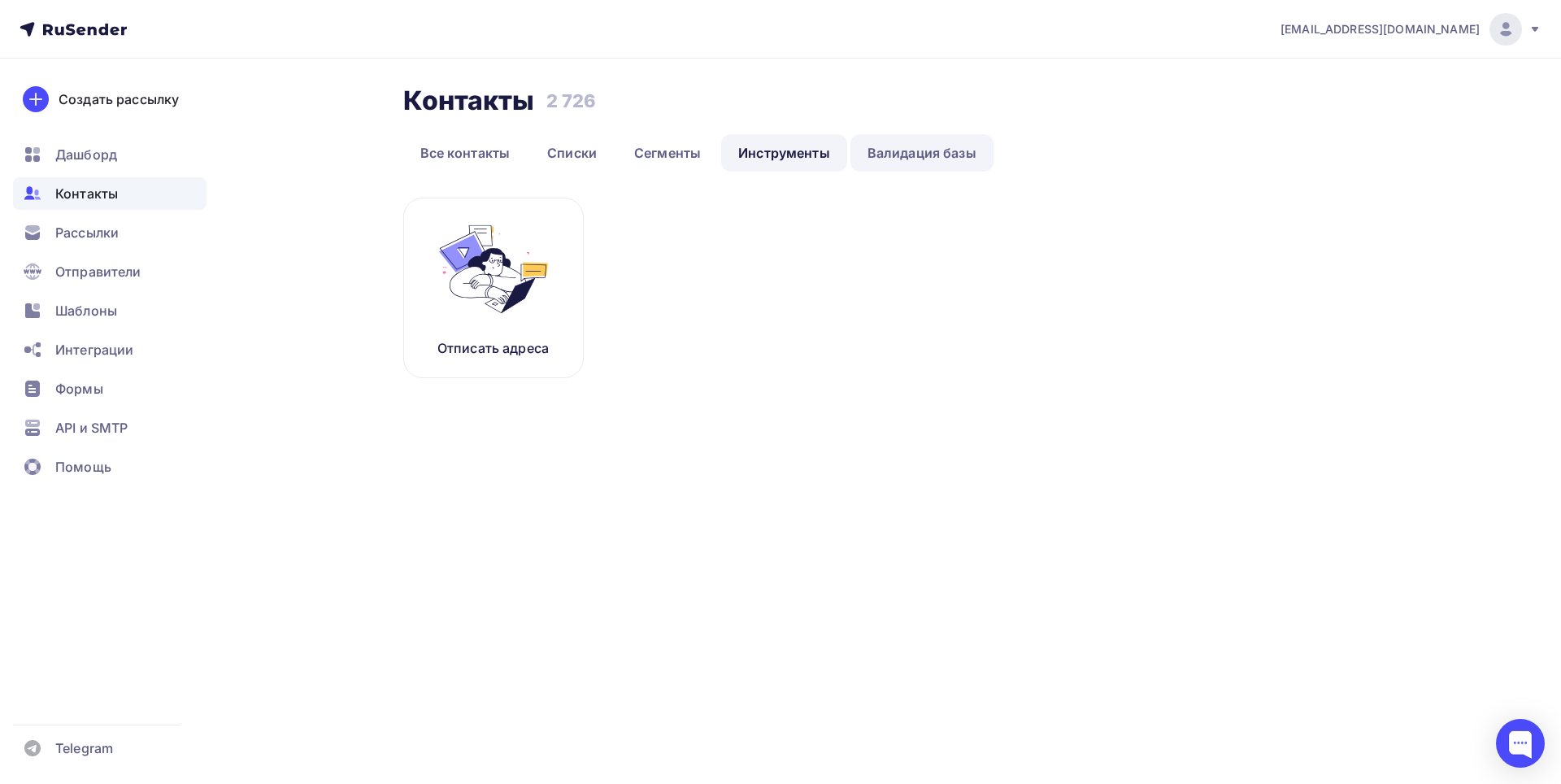
click at [905, 159] on link "Валидация базы" at bounding box center [922, 152] width 143 height 37
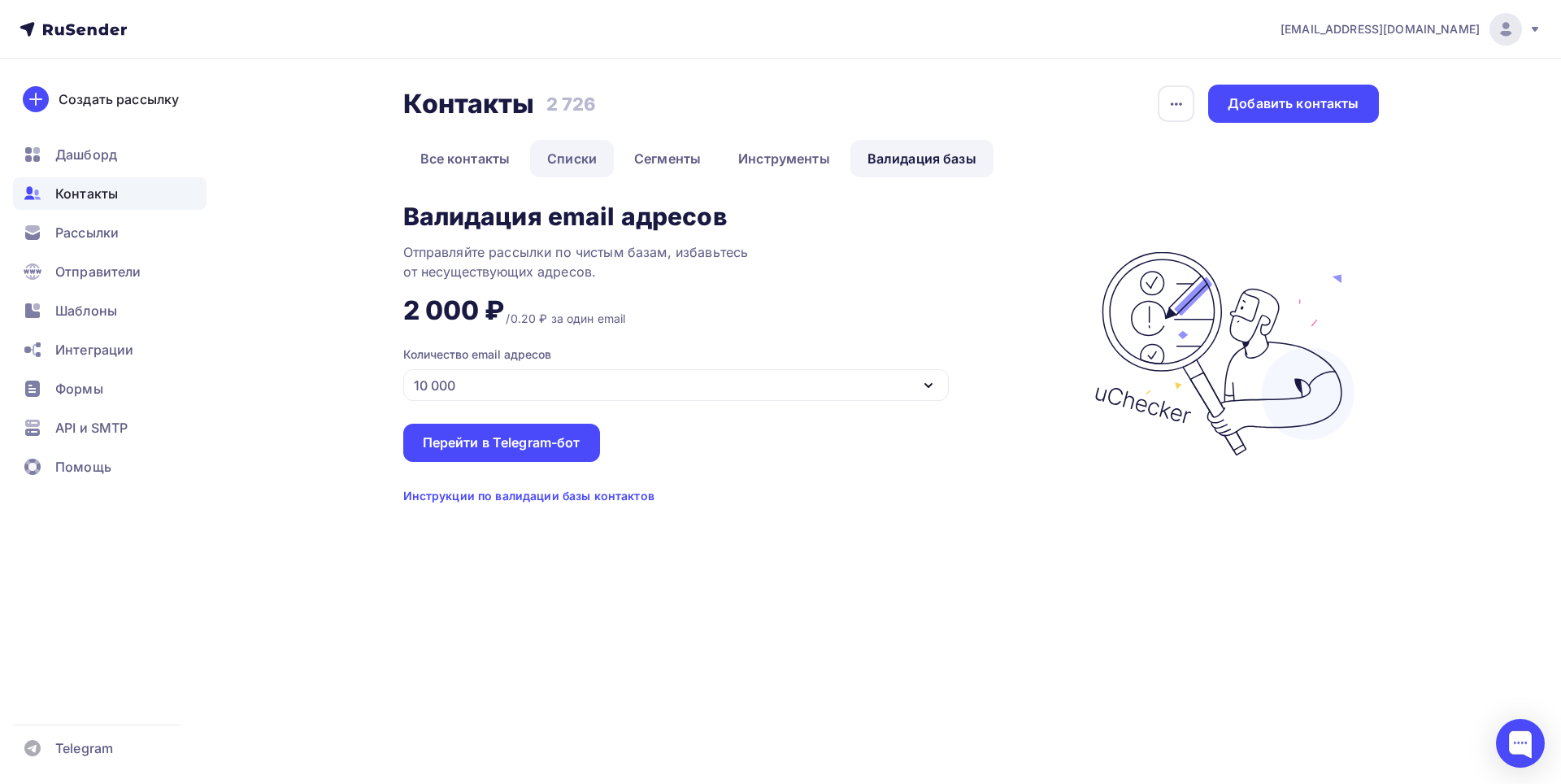
click at [567, 157] on link "Списки" at bounding box center [572, 157] width 84 height 37
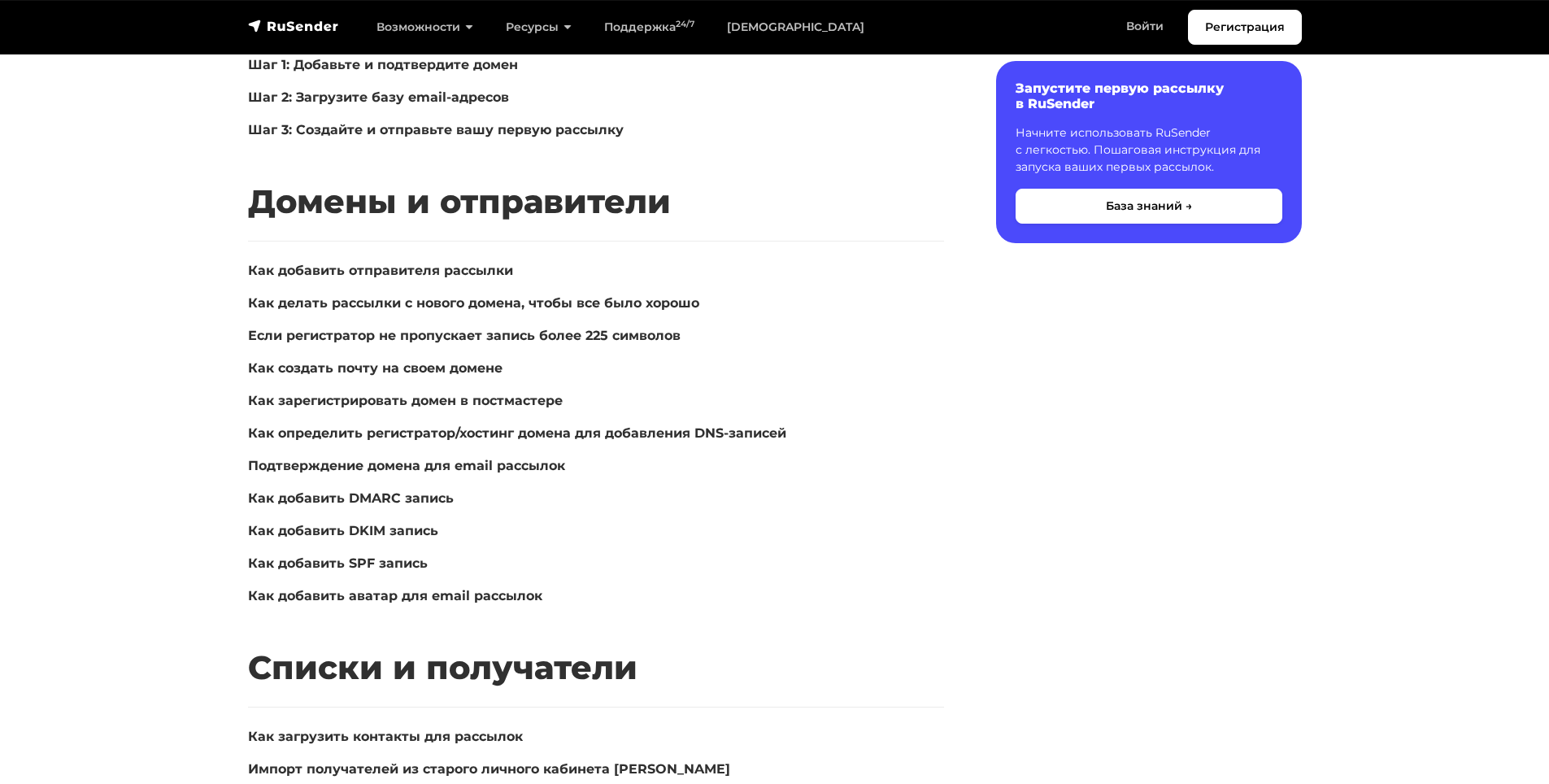
scroll to position [569, 0]
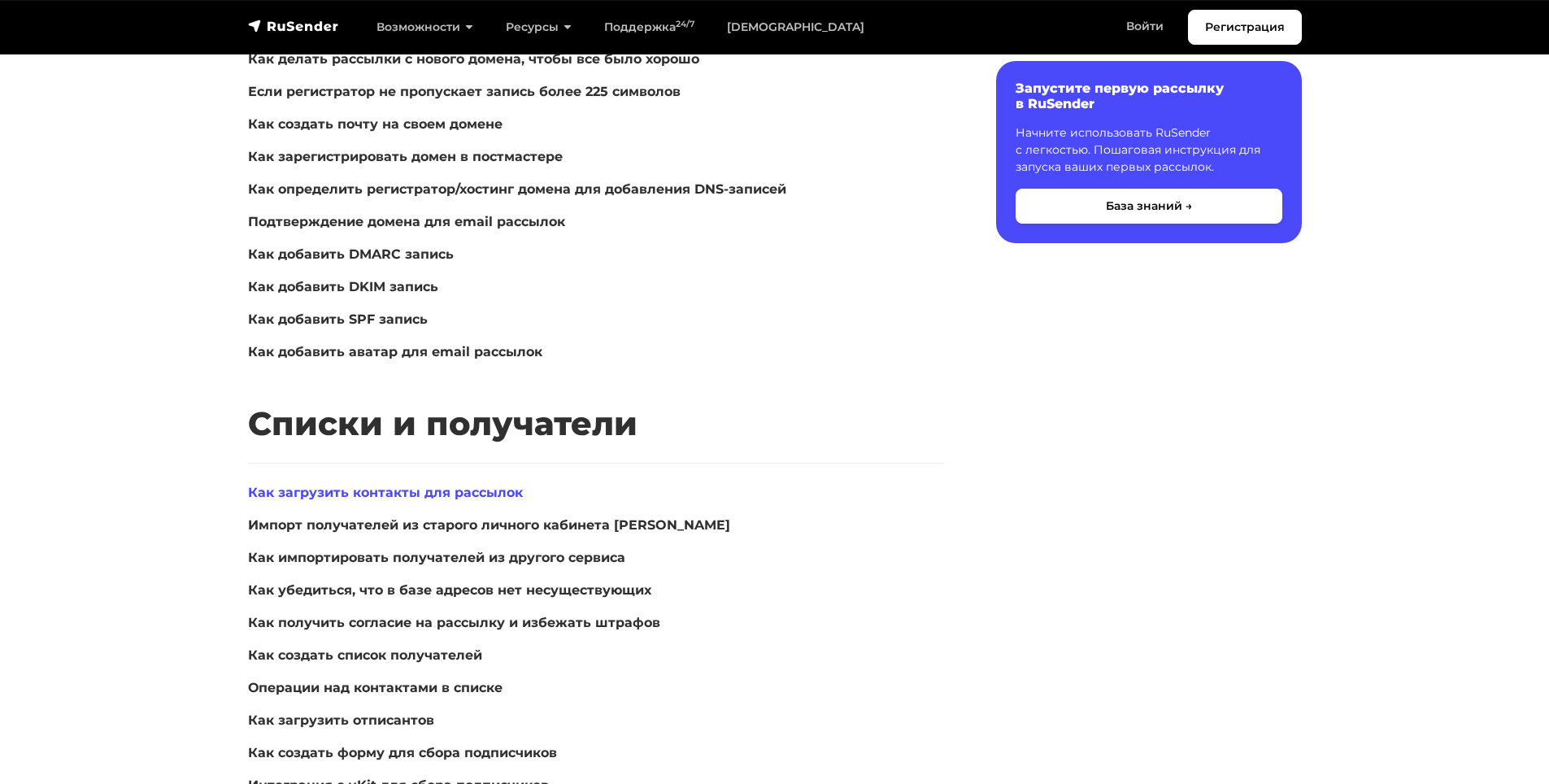
click at [448, 497] on link "Как загрузить контакты для рассылок" at bounding box center [385, 492] width 275 height 15
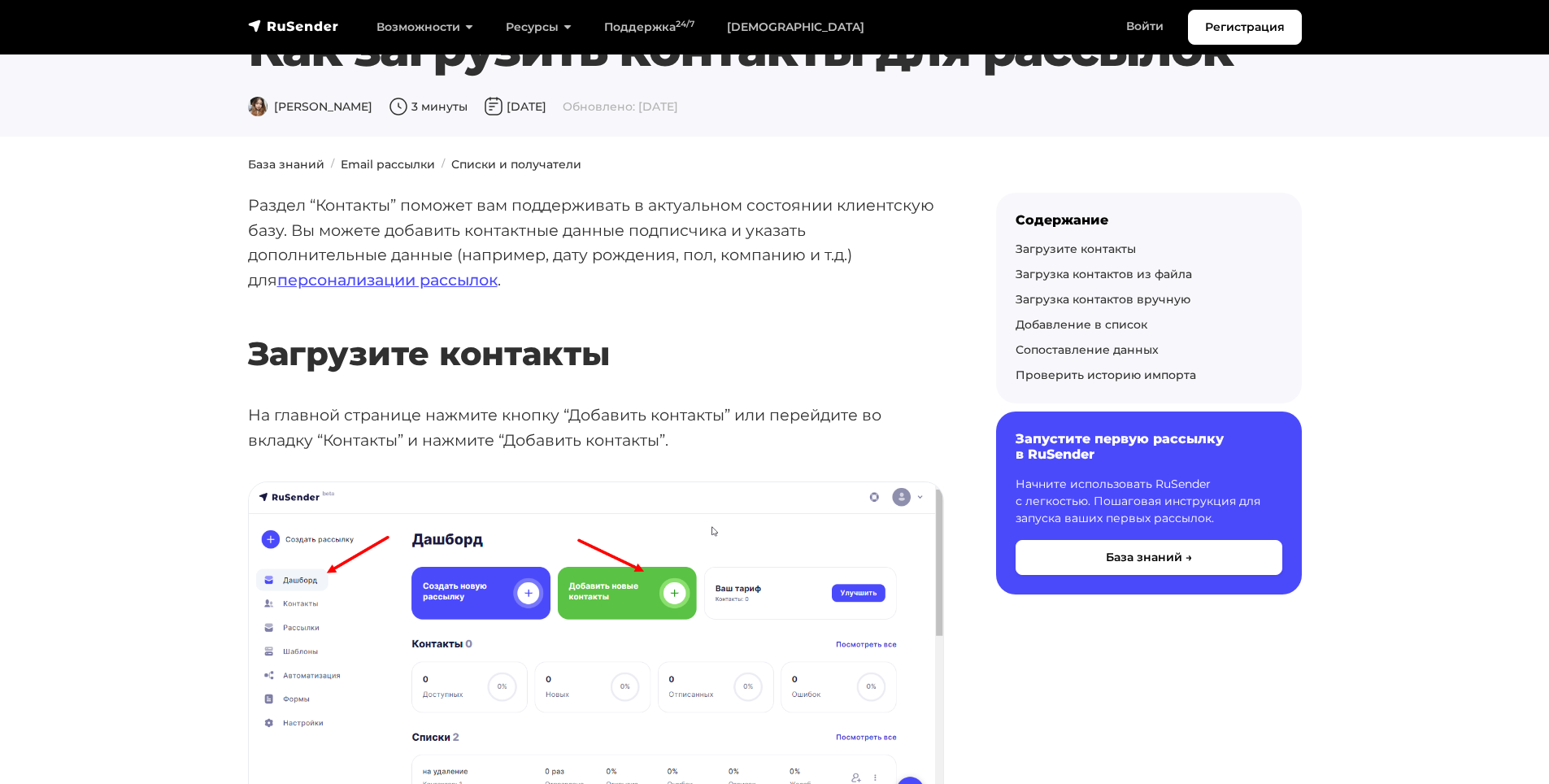
click at [1173, 120] on section "Как загрузить контакты для рассылок Дарья Л. 3 минуты 14 июня 2023 Обновлено: 2…" at bounding box center [774, 68] width 1549 height 137
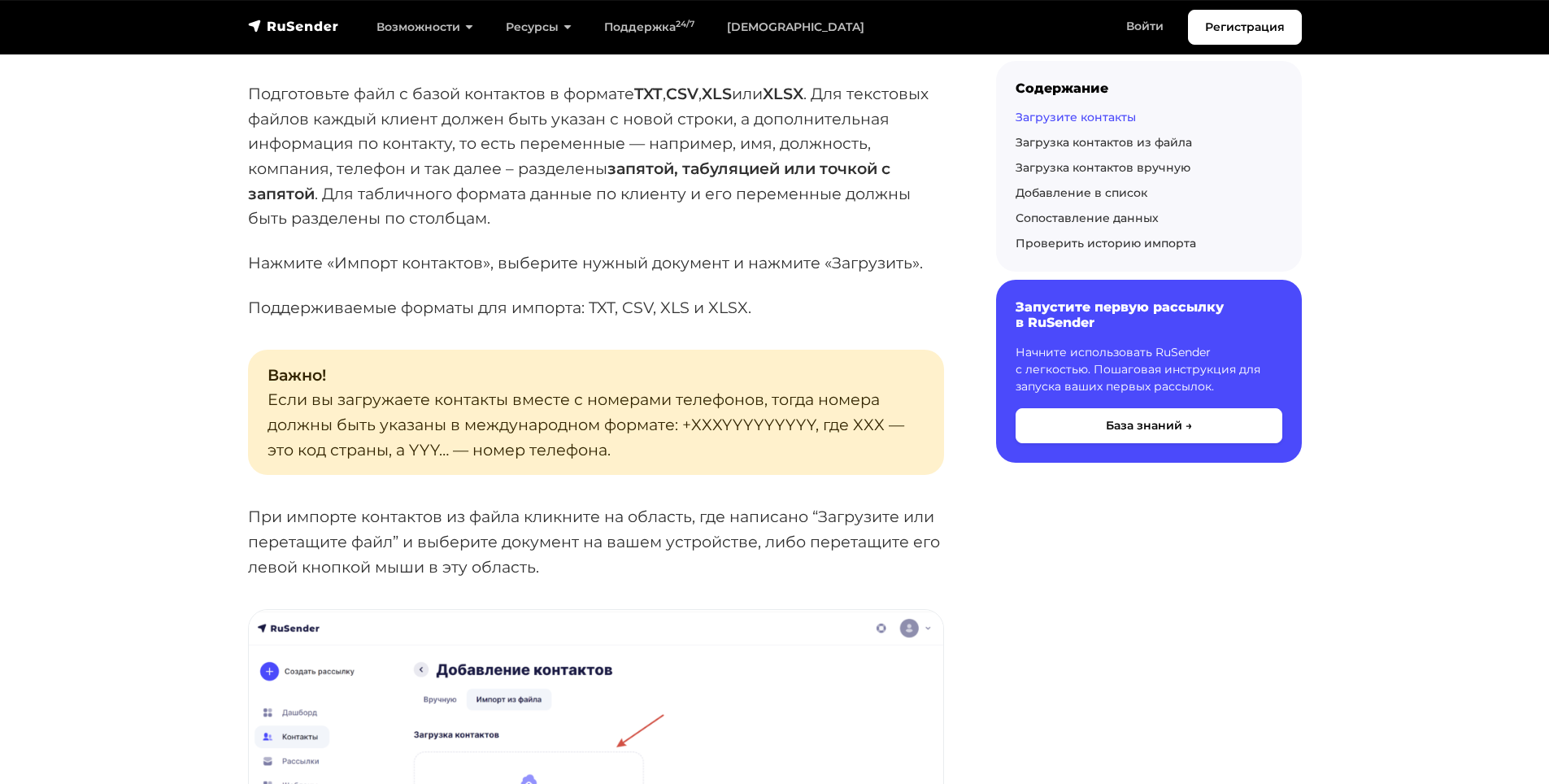
scroll to position [1626, 0]
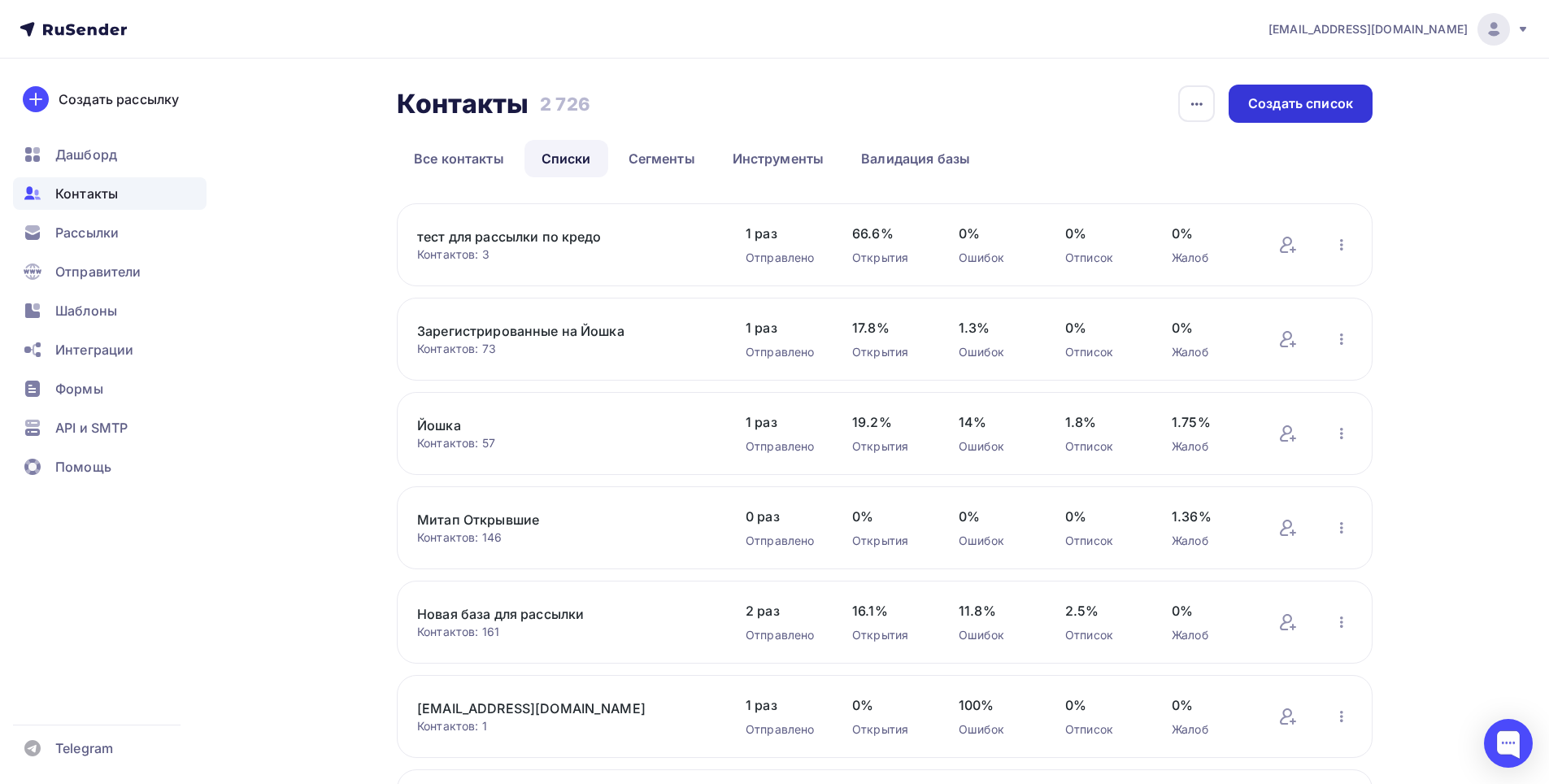
click at [1322, 111] on div "Создать список" at bounding box center [1301, 104] width 105 height 19
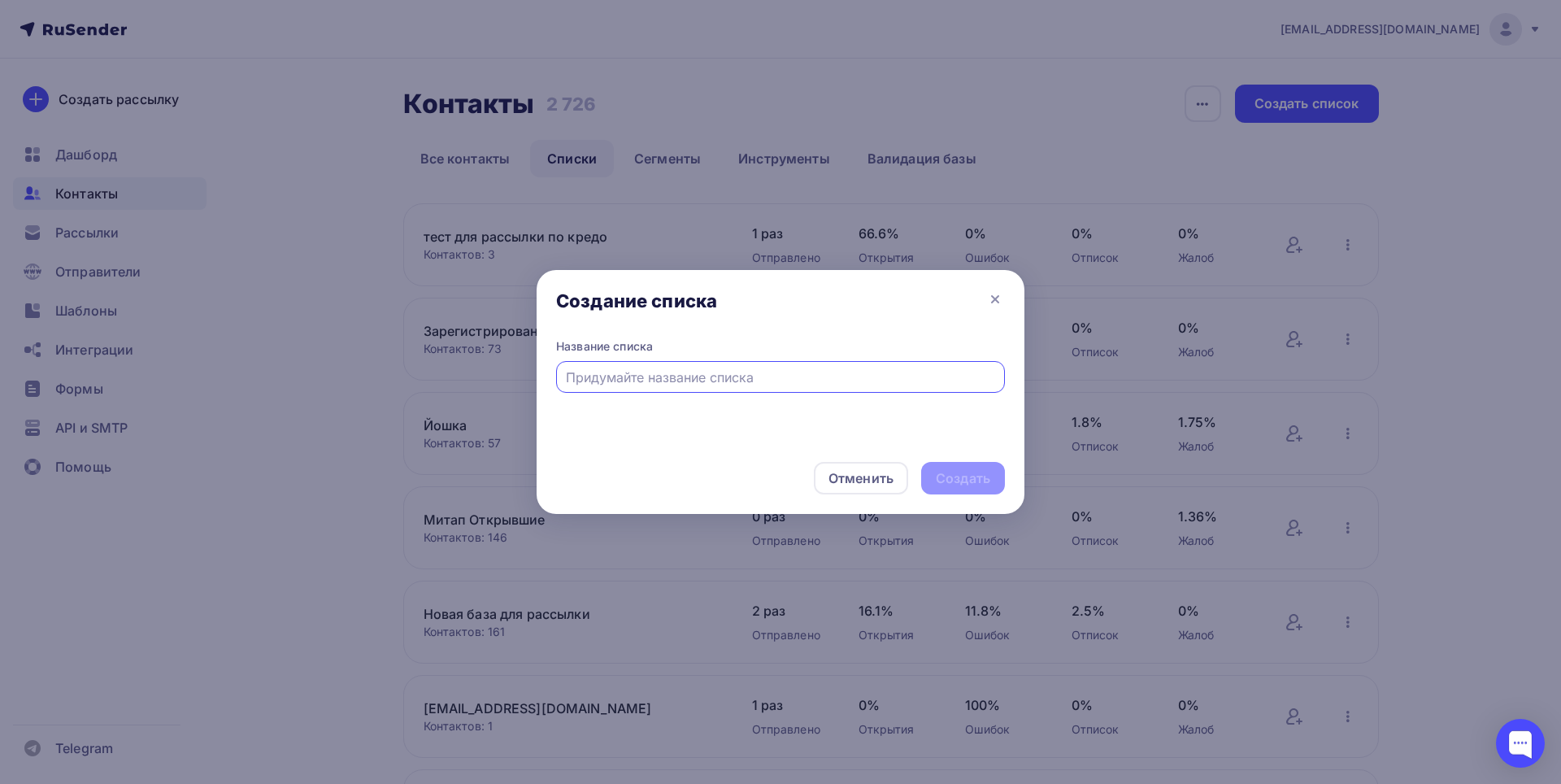
click at [680, 375] on input "text" at bounding box center [781, 377] width 431 height 20
type input "База Контур производственные предприятия/Пригл. на IT CREDO"
click at [975, 491] on div "Создать" at bounding box center [963, 478] width 84 height 33
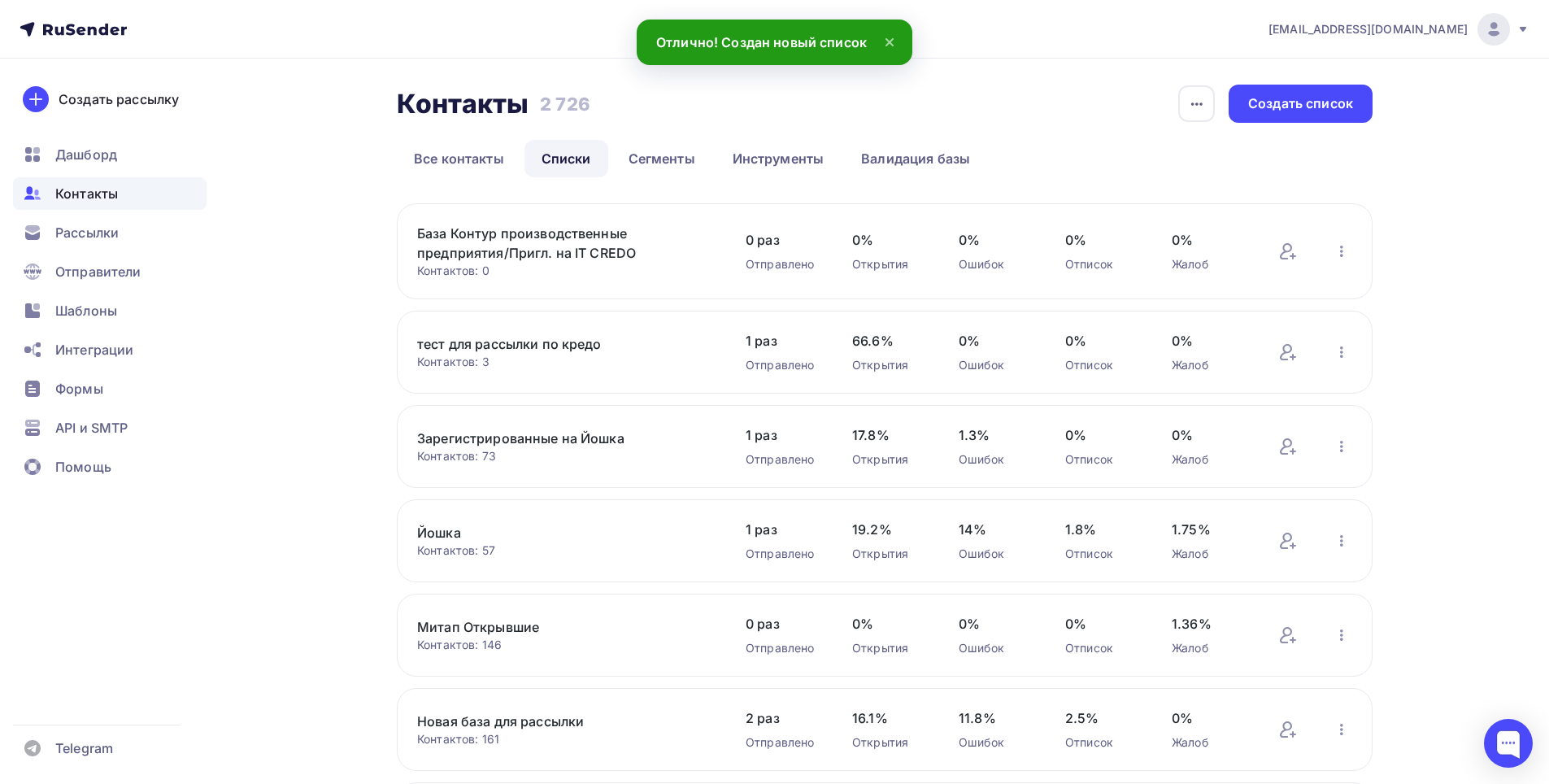
click at [892, 38] on icon at bounding box center [889, 42] width 20 height 20
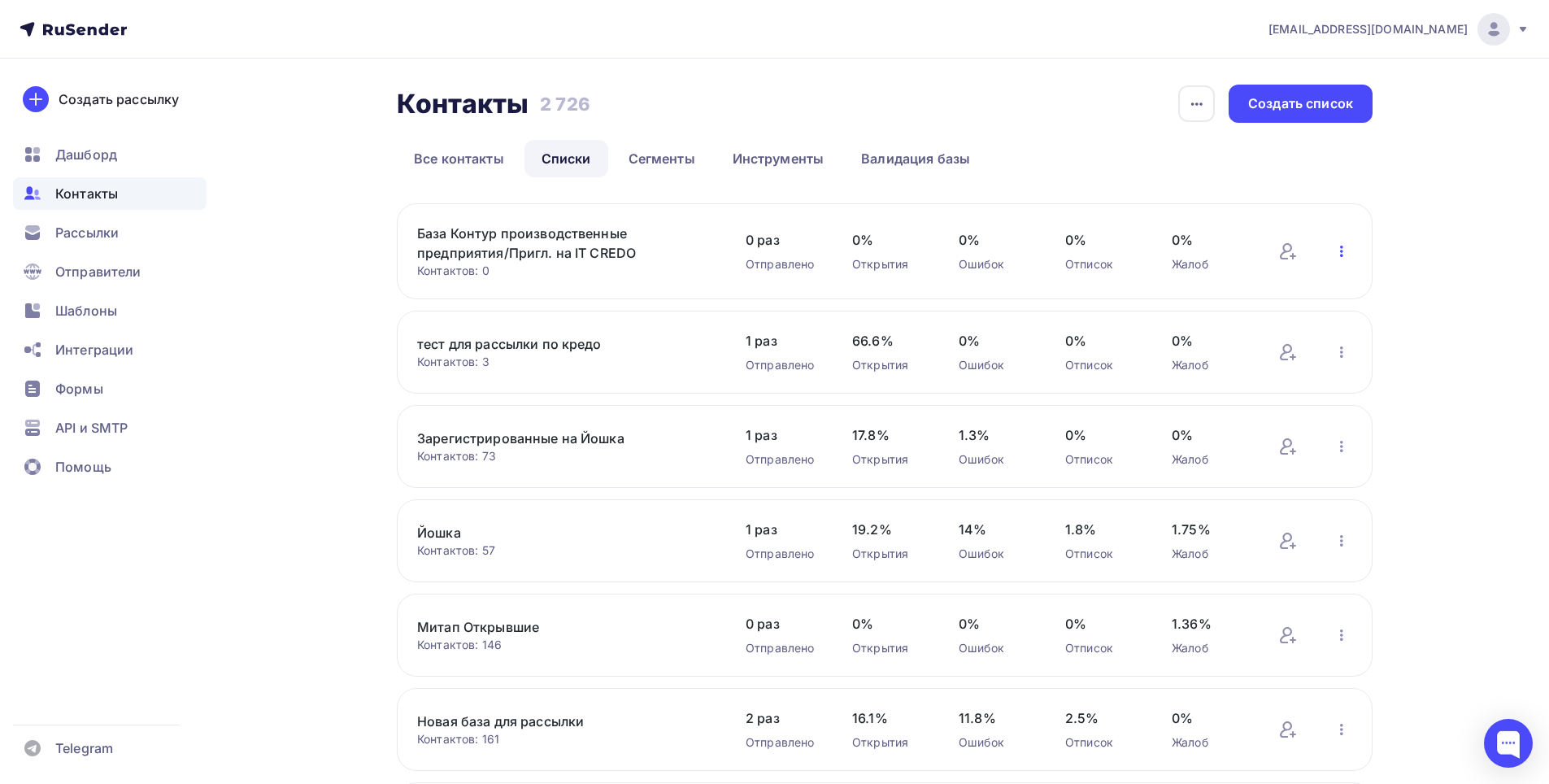
click at [1342, 250] on icon "button" at bounding box center [1341, 251] width 20 height 20
click at [1276, 290] on div "Добавить контакты" at bounding box center [1257, 293] width 186 height 20
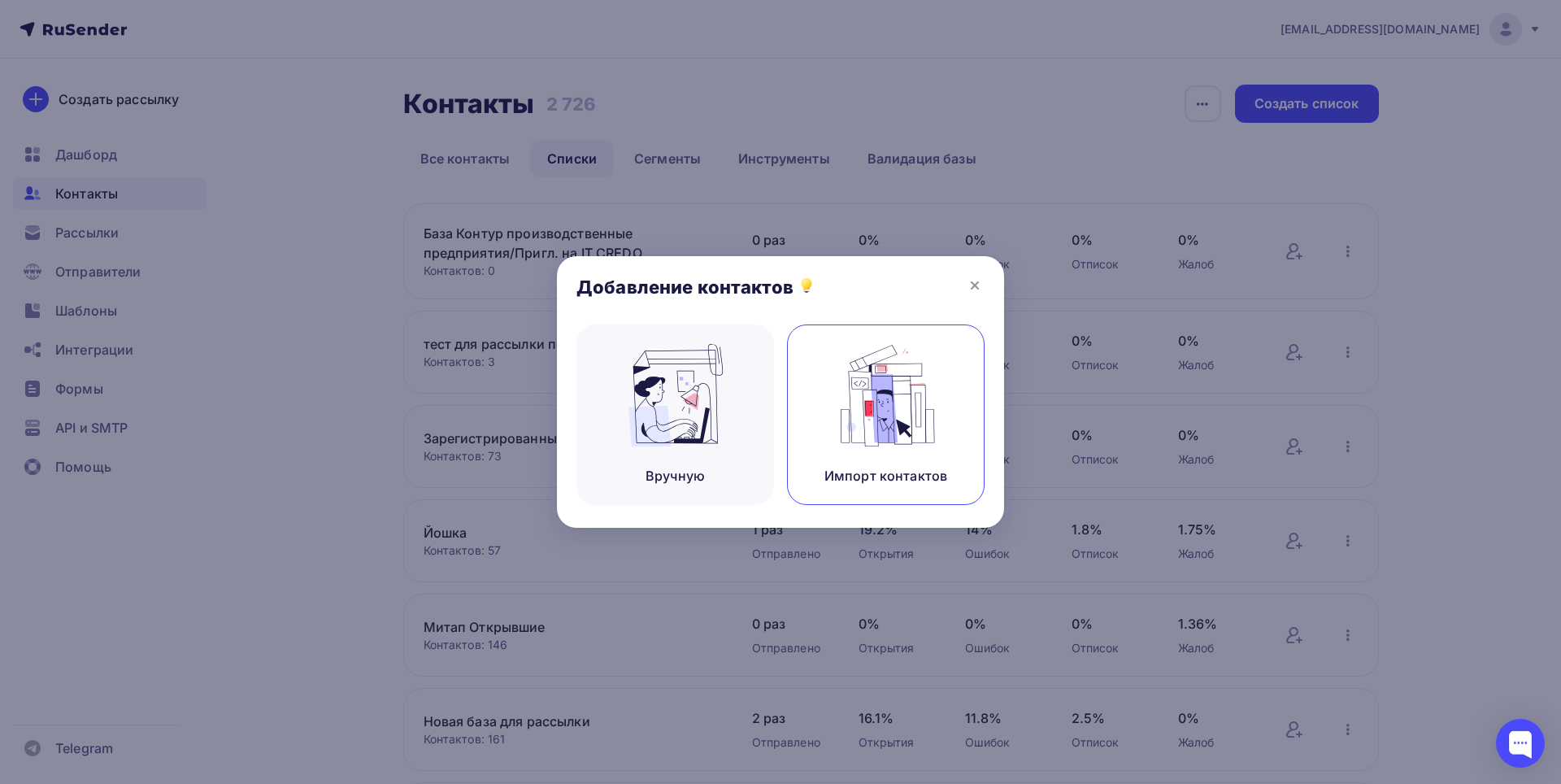
click at [907, 391] on img at bounding box center [886, 395] width 109 height 102
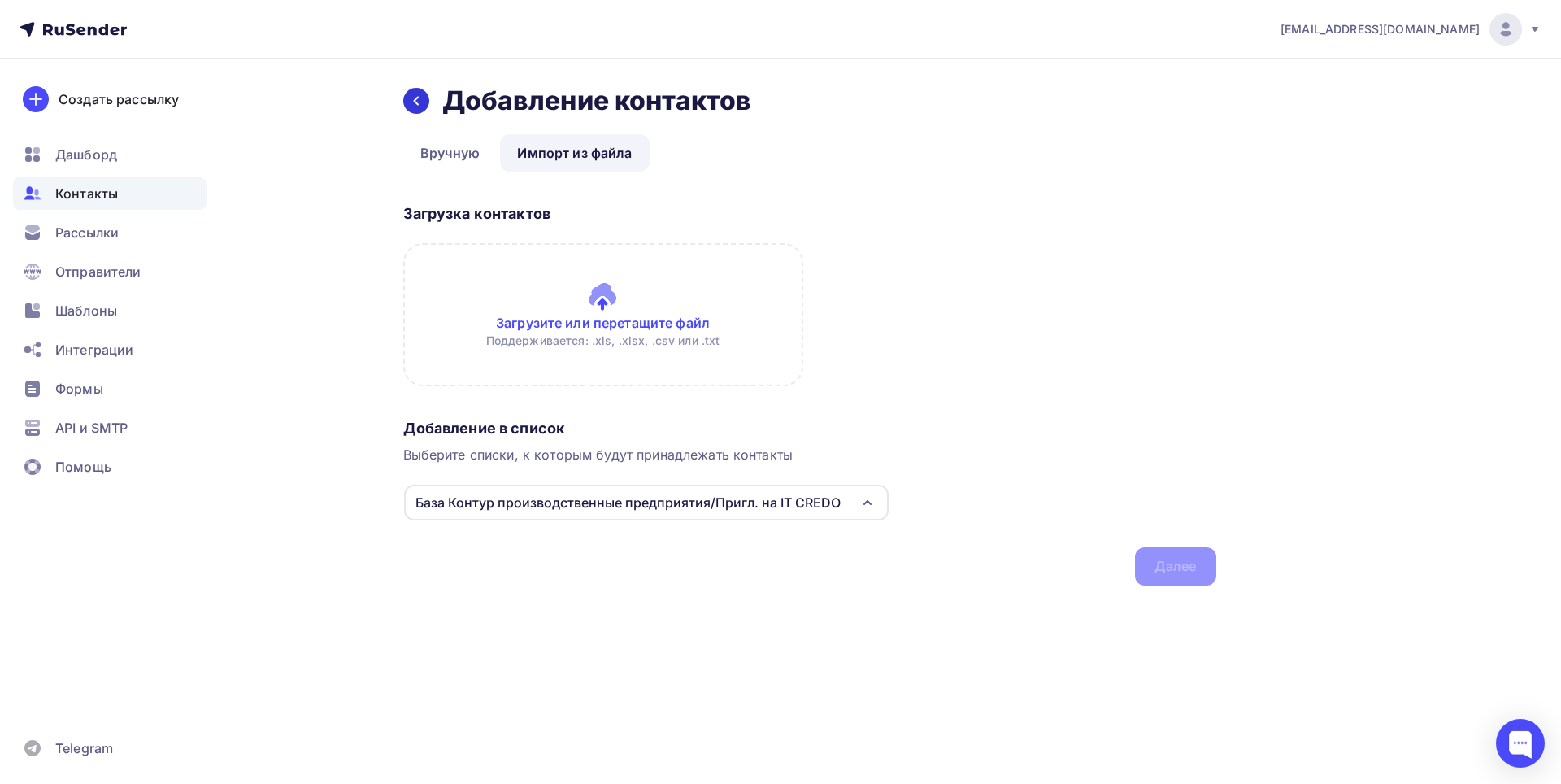
click at [412, 94] on div at bounding box center [416, 101] width 26 height 26
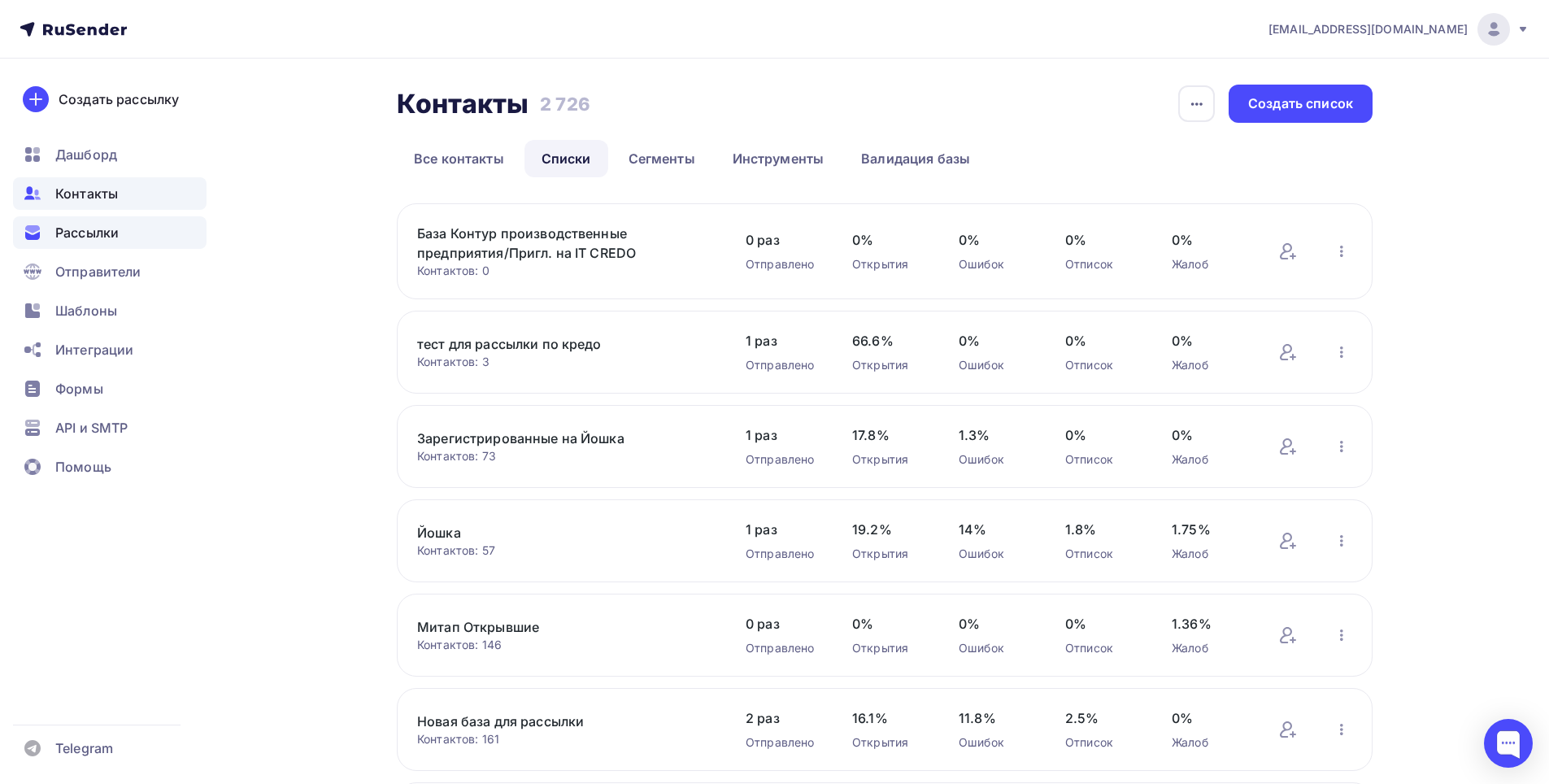
click at [89, 234] on span "Рассылки" at bounding box center [87, 232] width 64 height 20
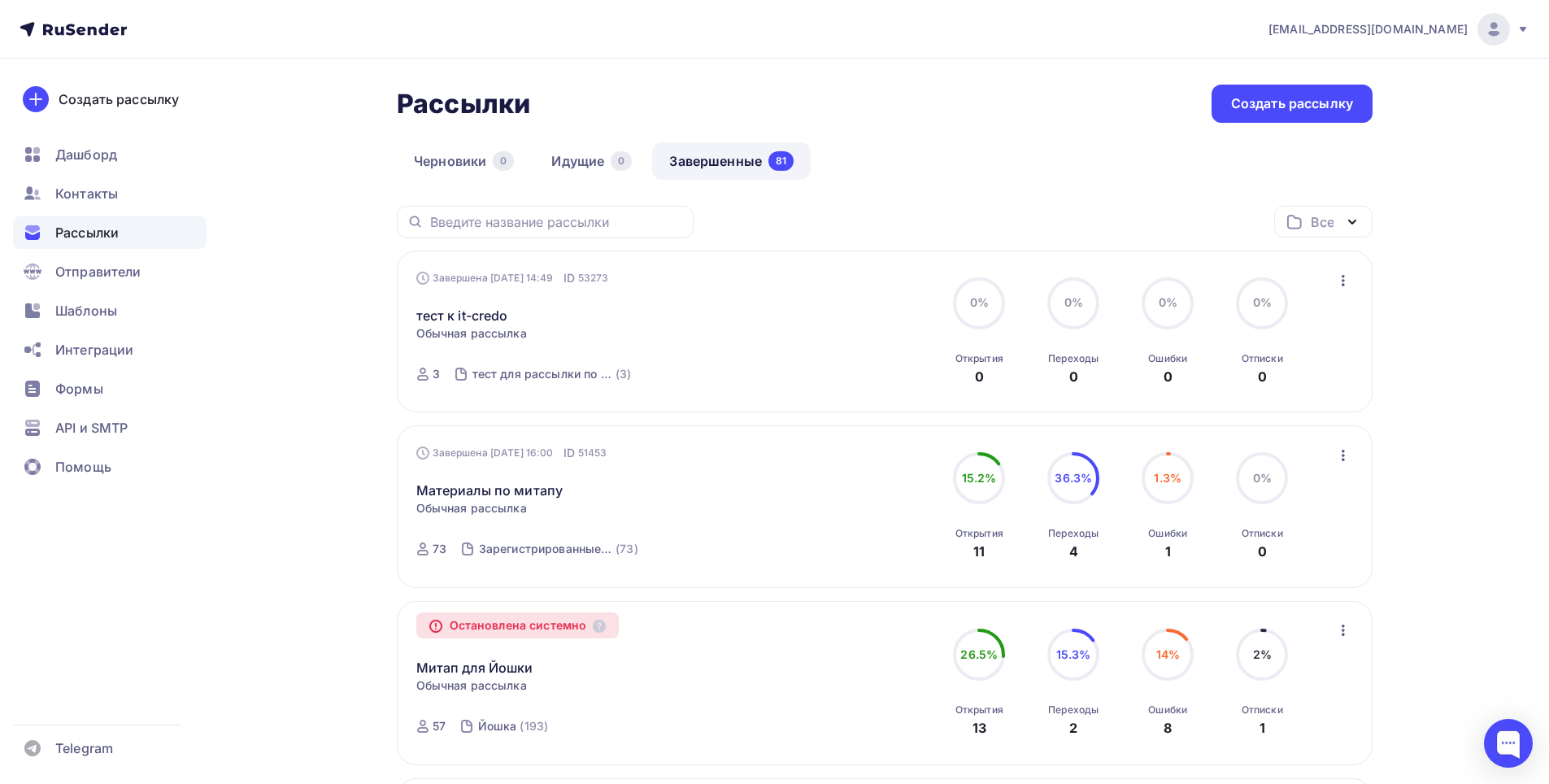
click at [557, 318] on div "тест к it-credo Статистика Обзор рассылки Копировать в новую Добавить в папку" at bounding box center [602, 305] width 371 height 39
click at [559, 379] on div "тест для рассылки по кредо" at bounding box center [542, 373] width 140 height 16
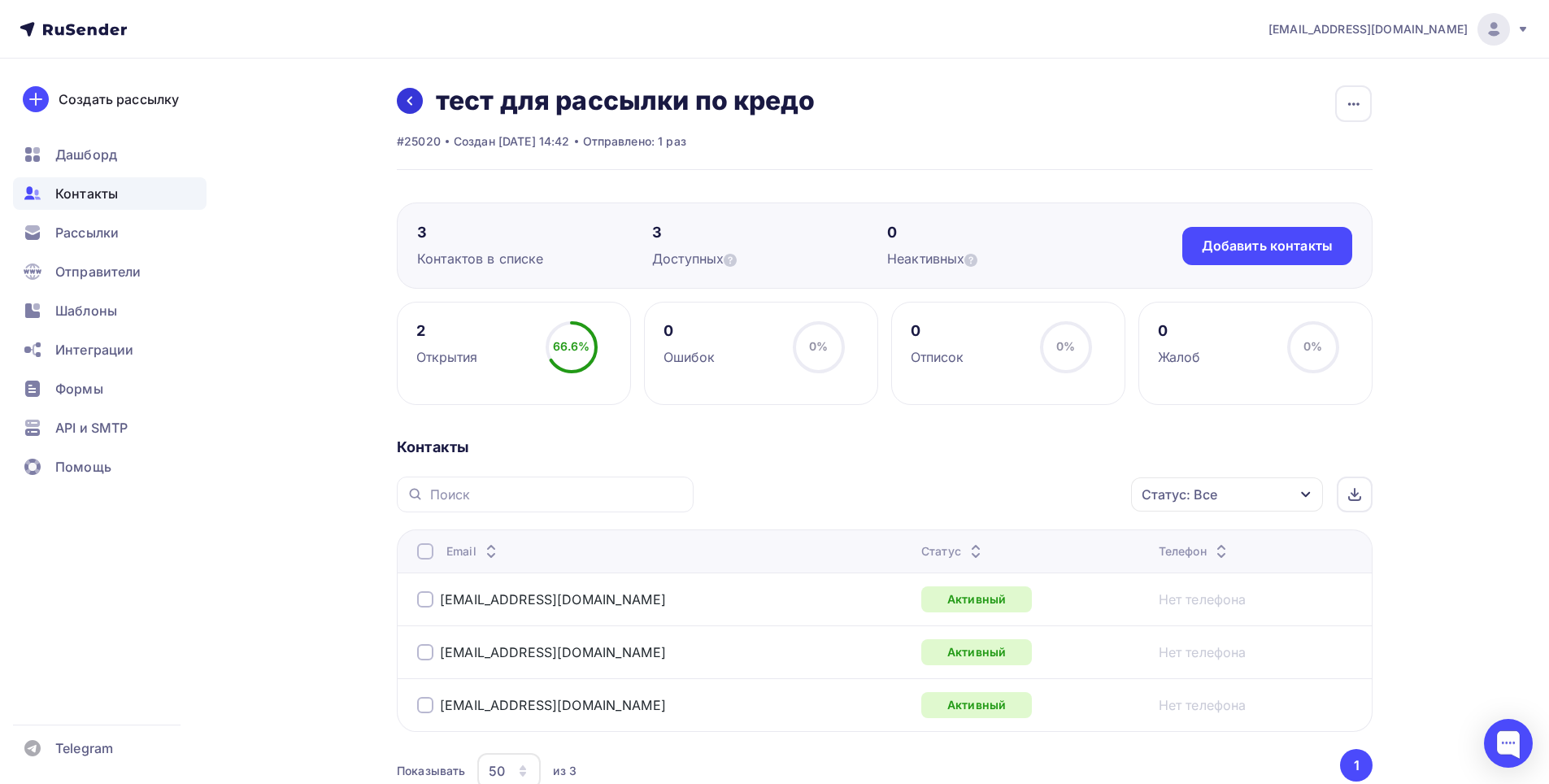
click at [411, 88] on link at bounding box center [410, 101] width 26 height 26
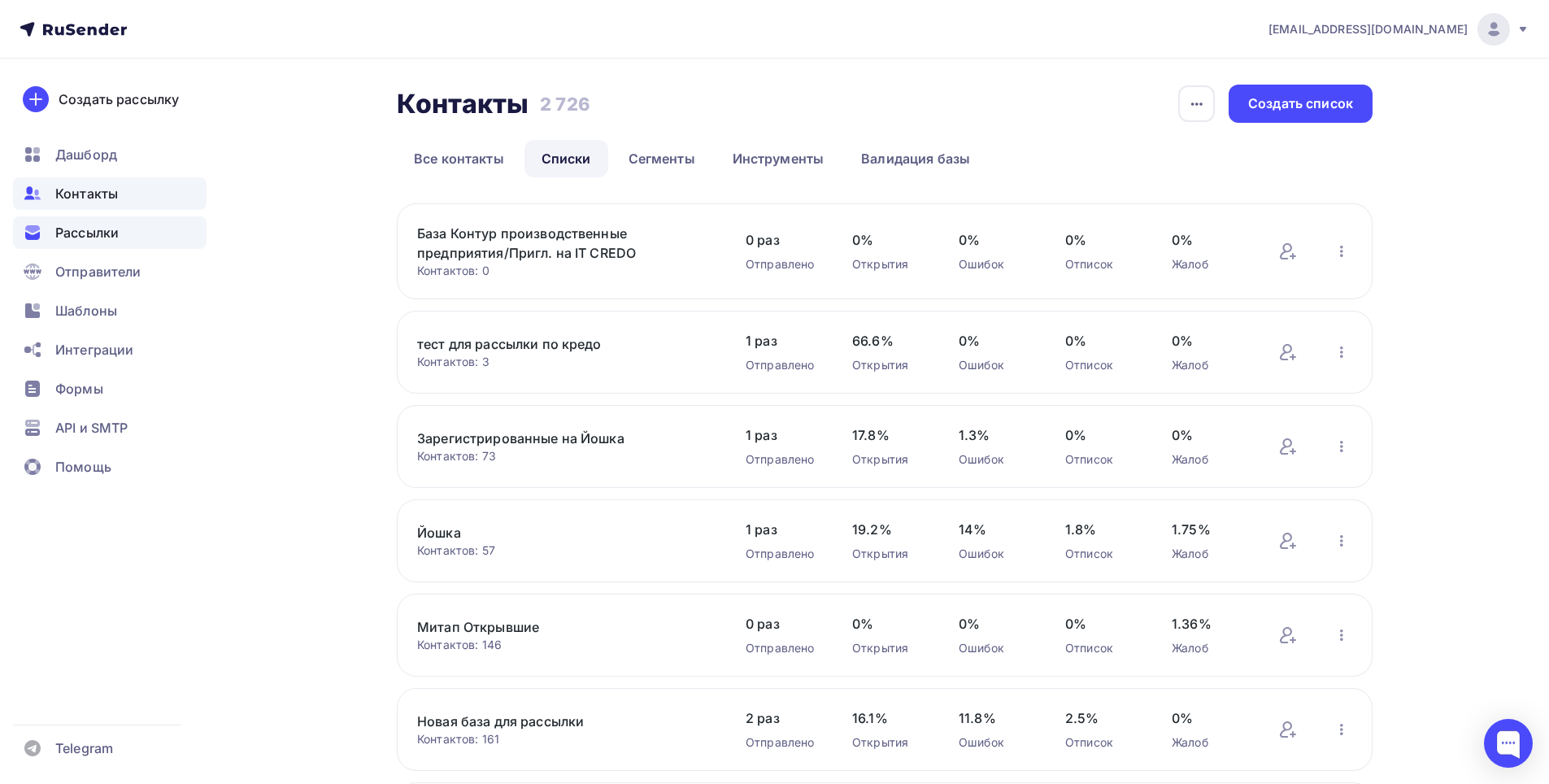
click at [120, 229] on div "Рассылки" at bounding box center [109, 232] width 194 height 33
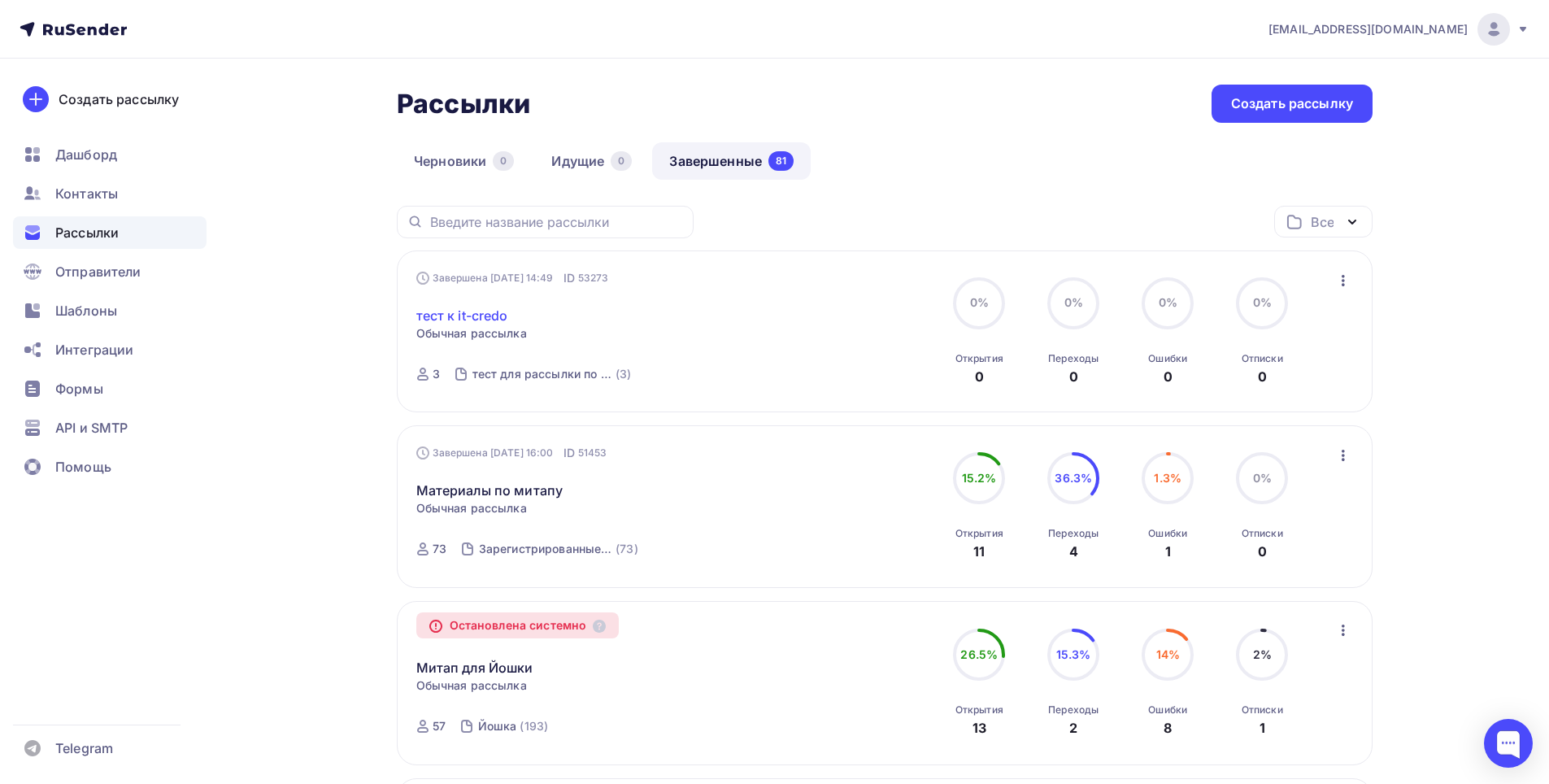
click at [474, 317] on link "тест к it-credo" at bounding box center [462, 315] width 92 height 20
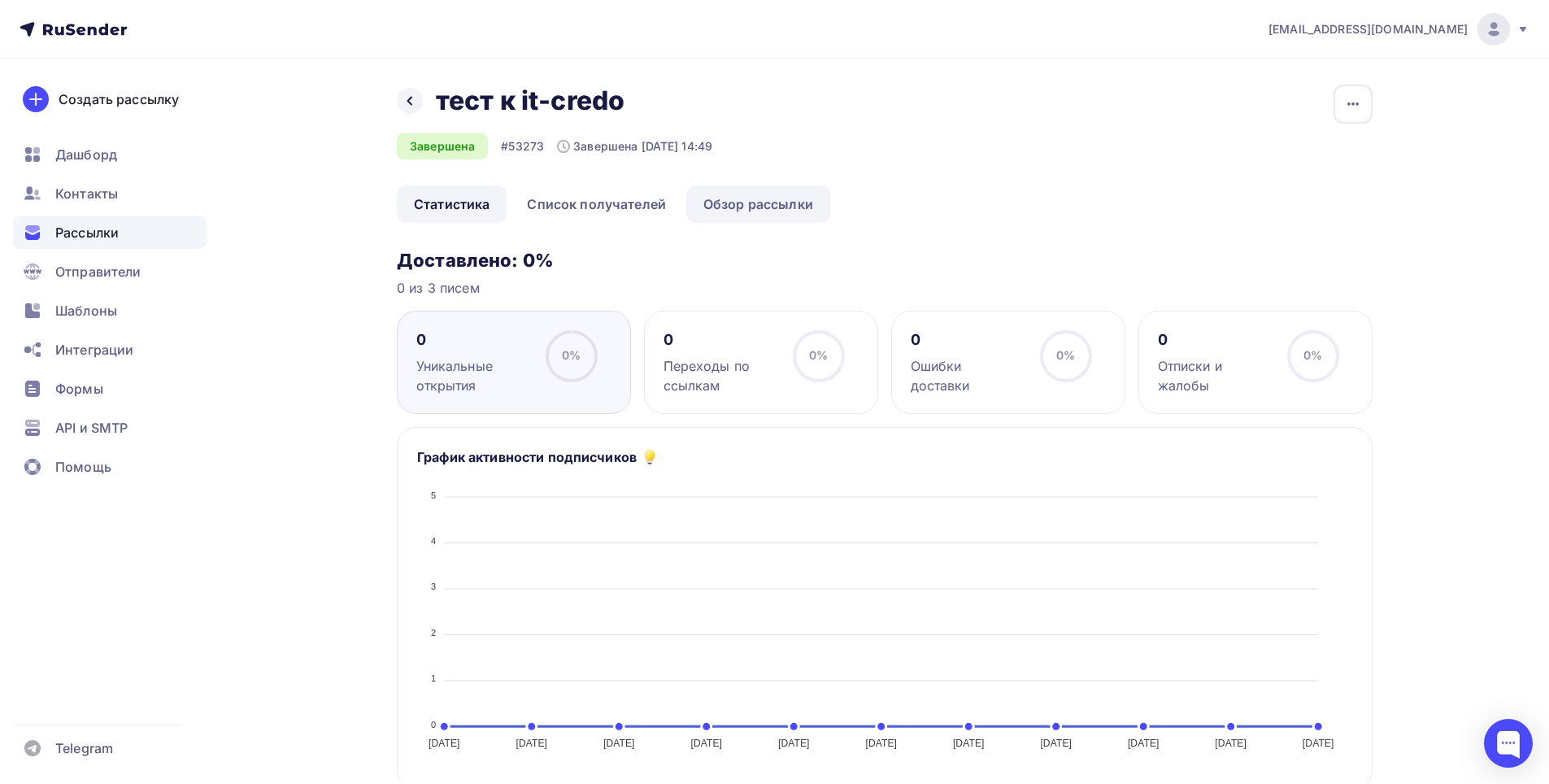
click at [754, 204] on link "Обзор рассылки" at bounding box center [758, 203] width 144 height 37
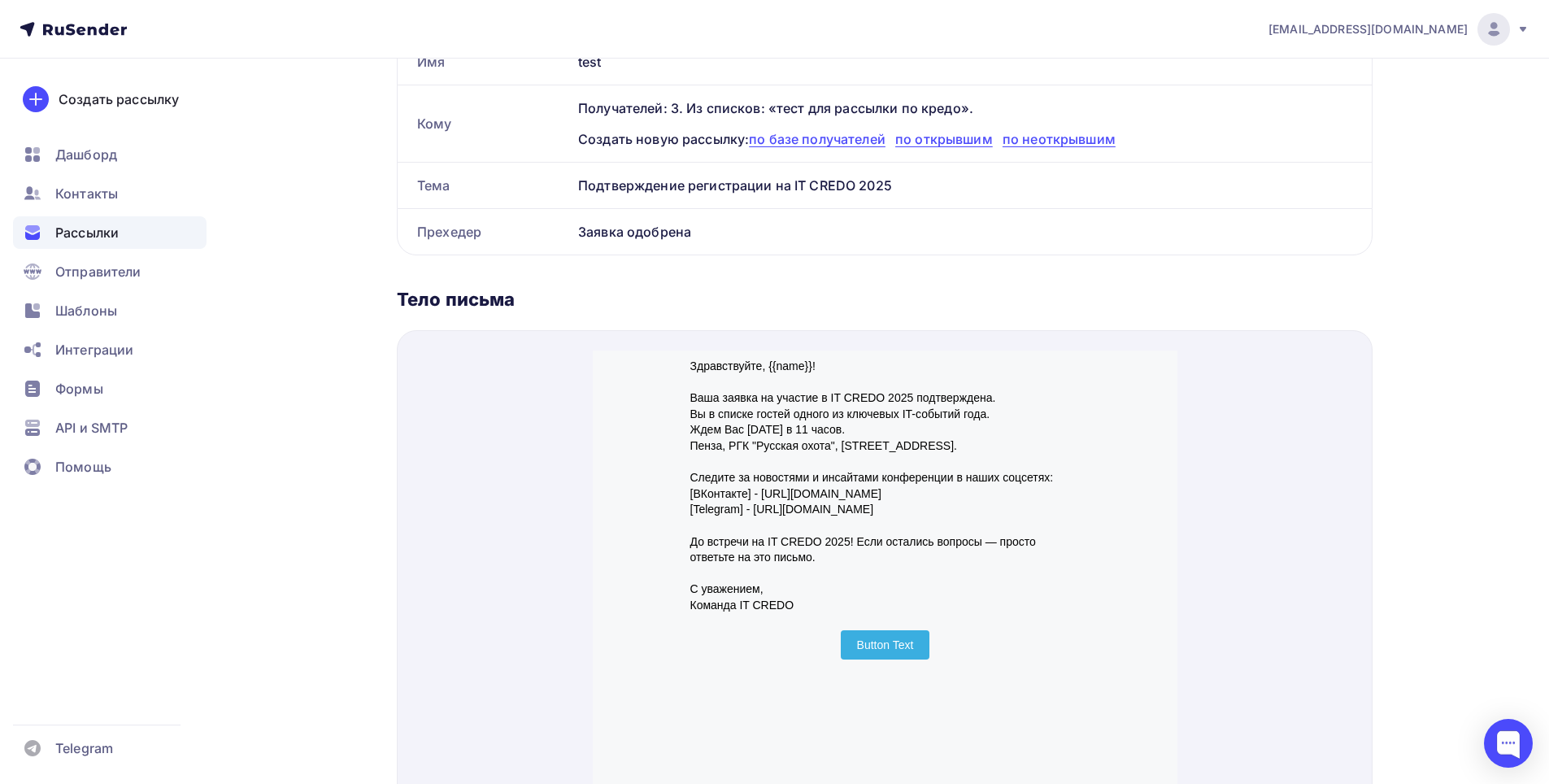
scroll to position [406, 0]
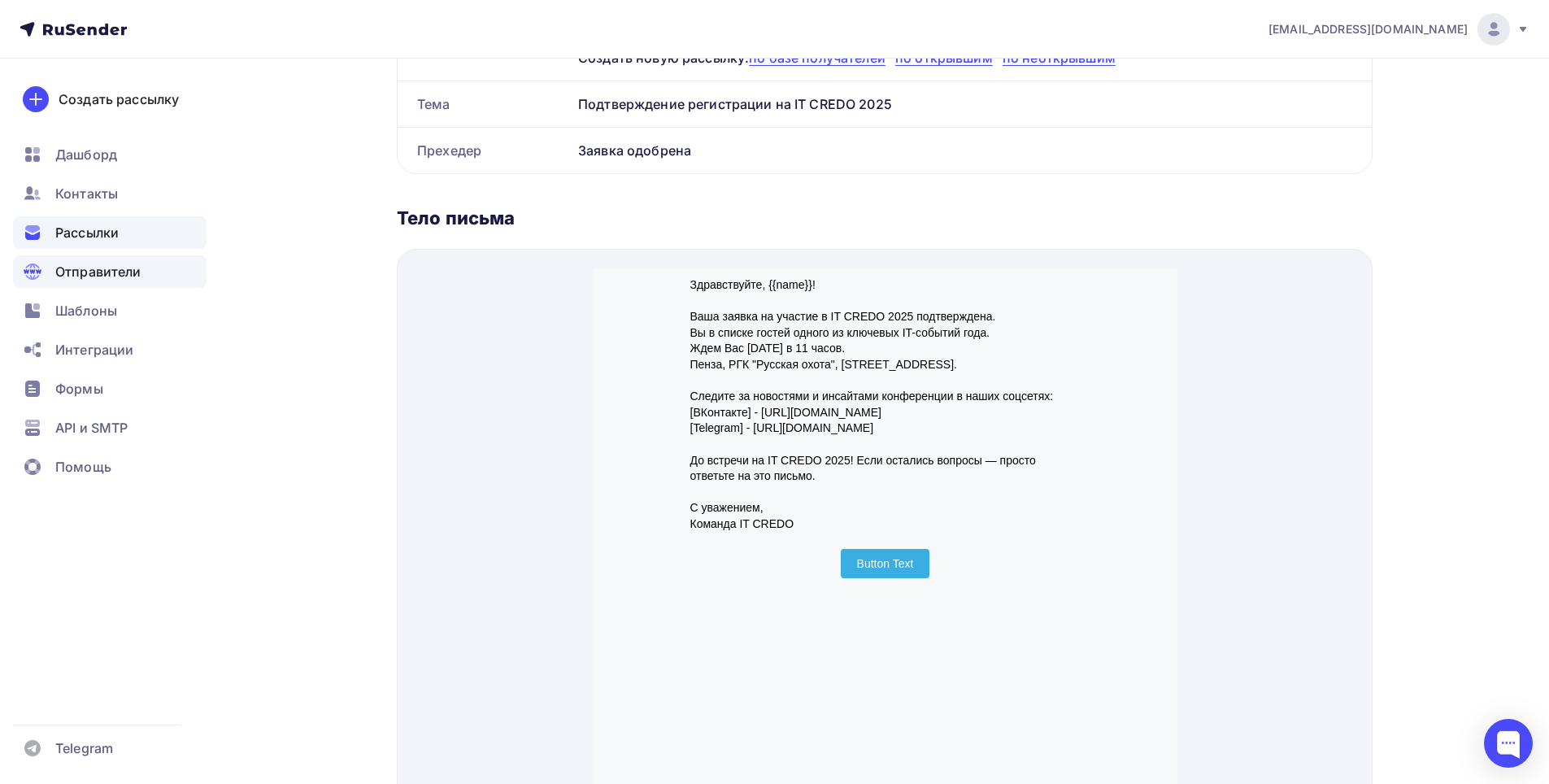
click at [100, 262] on span "Отправители" at bounding box center [98, 271] width 86 height 20
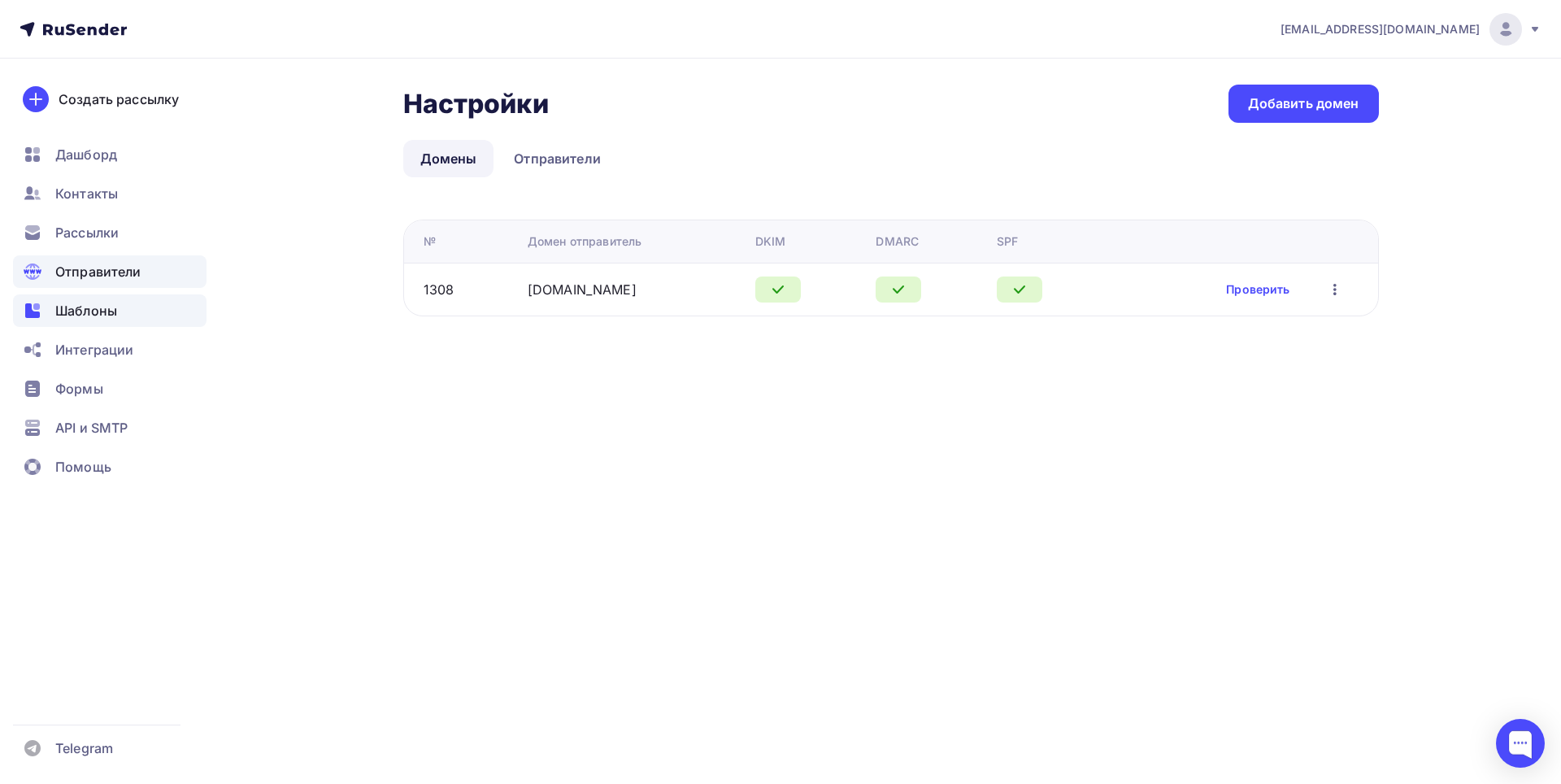
click at [111, 315] on span "Шаблоны" at bounding box center [86, 310] width 62 height 20
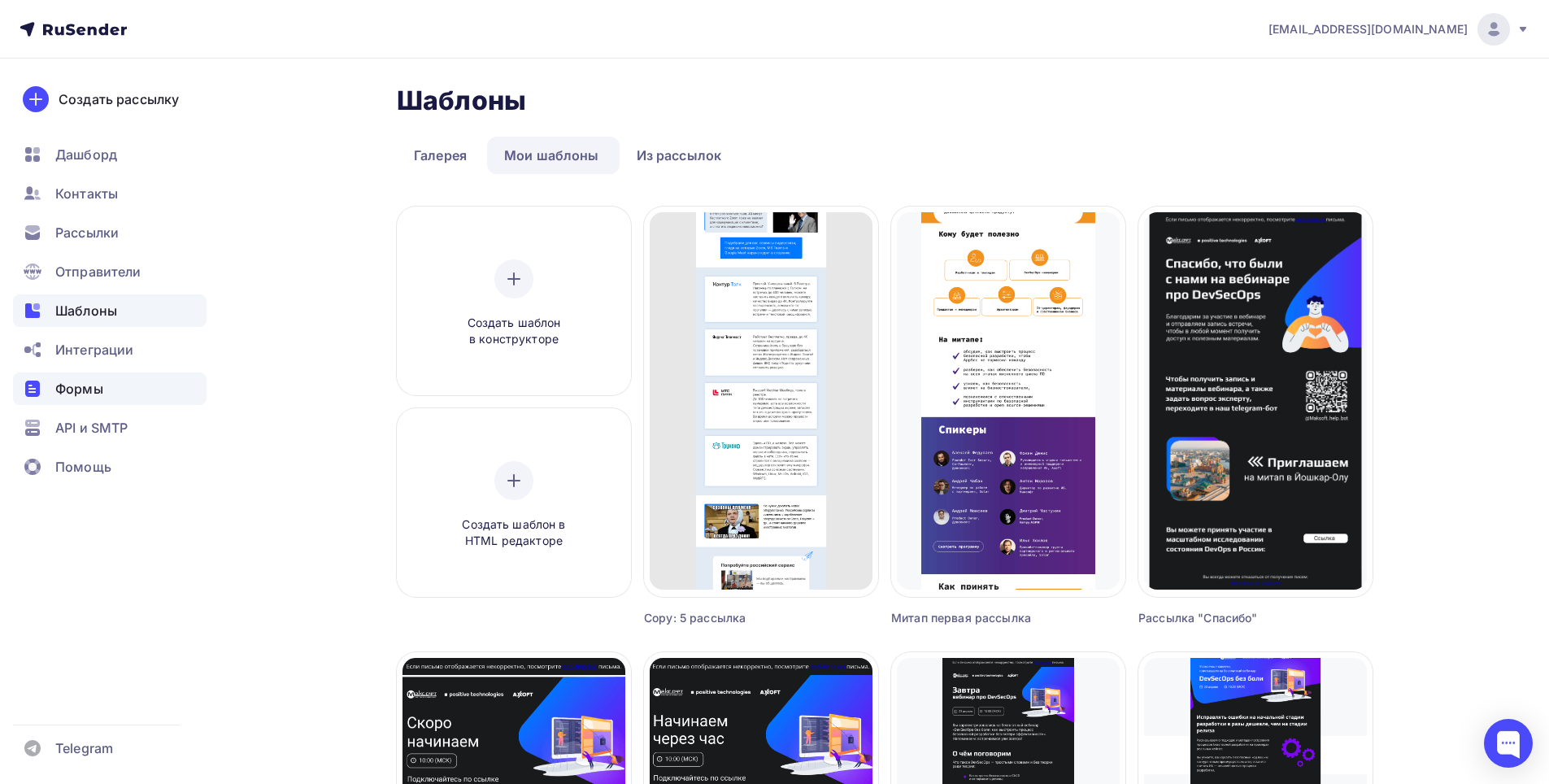
click at [98, 392] on span "Формы" at bounding box center [79, 388] width 48 height 20
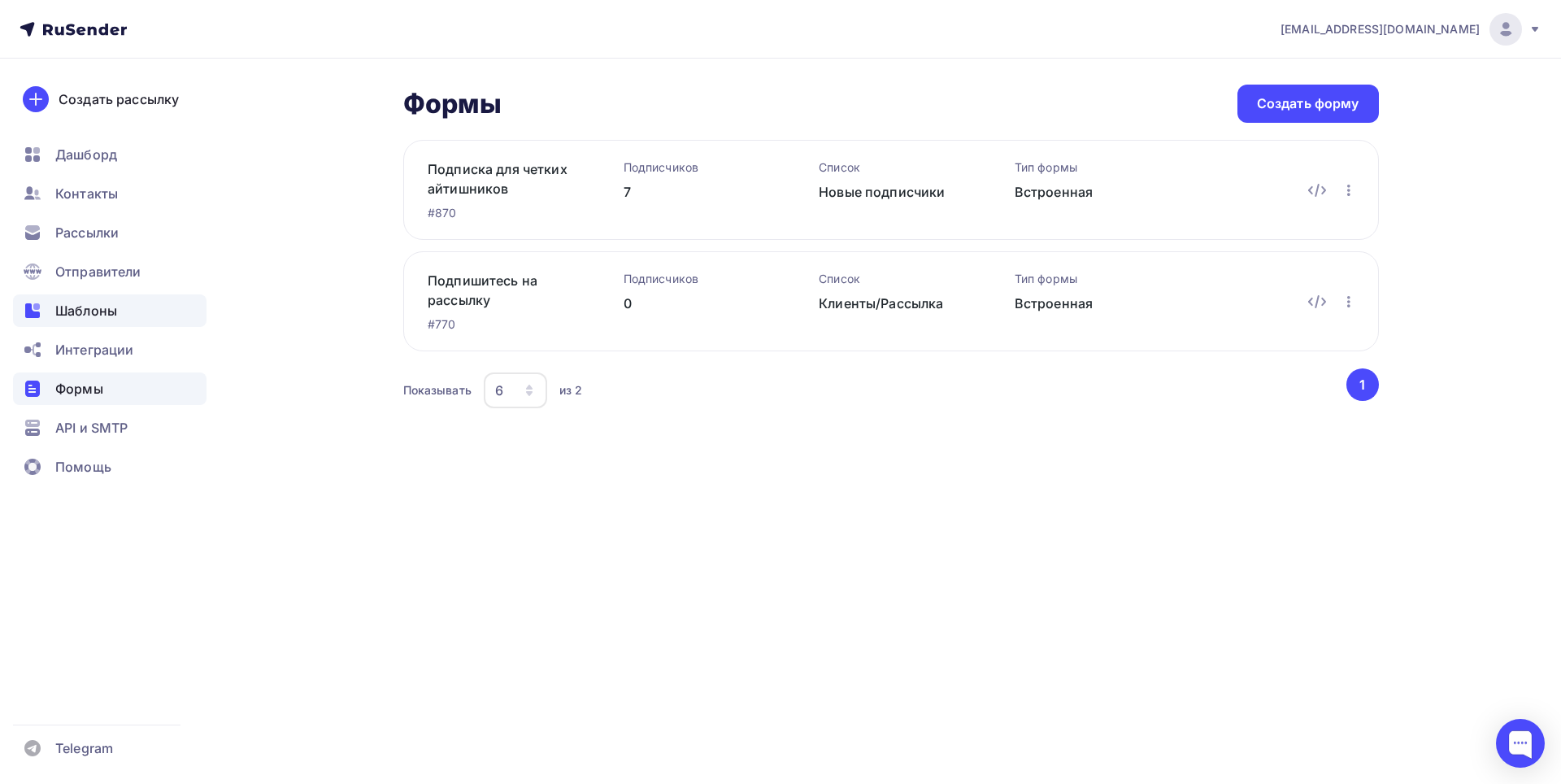
click at [69, 306] on span "Шаблоны" at bounding box center [86, 310] width 62 height 20
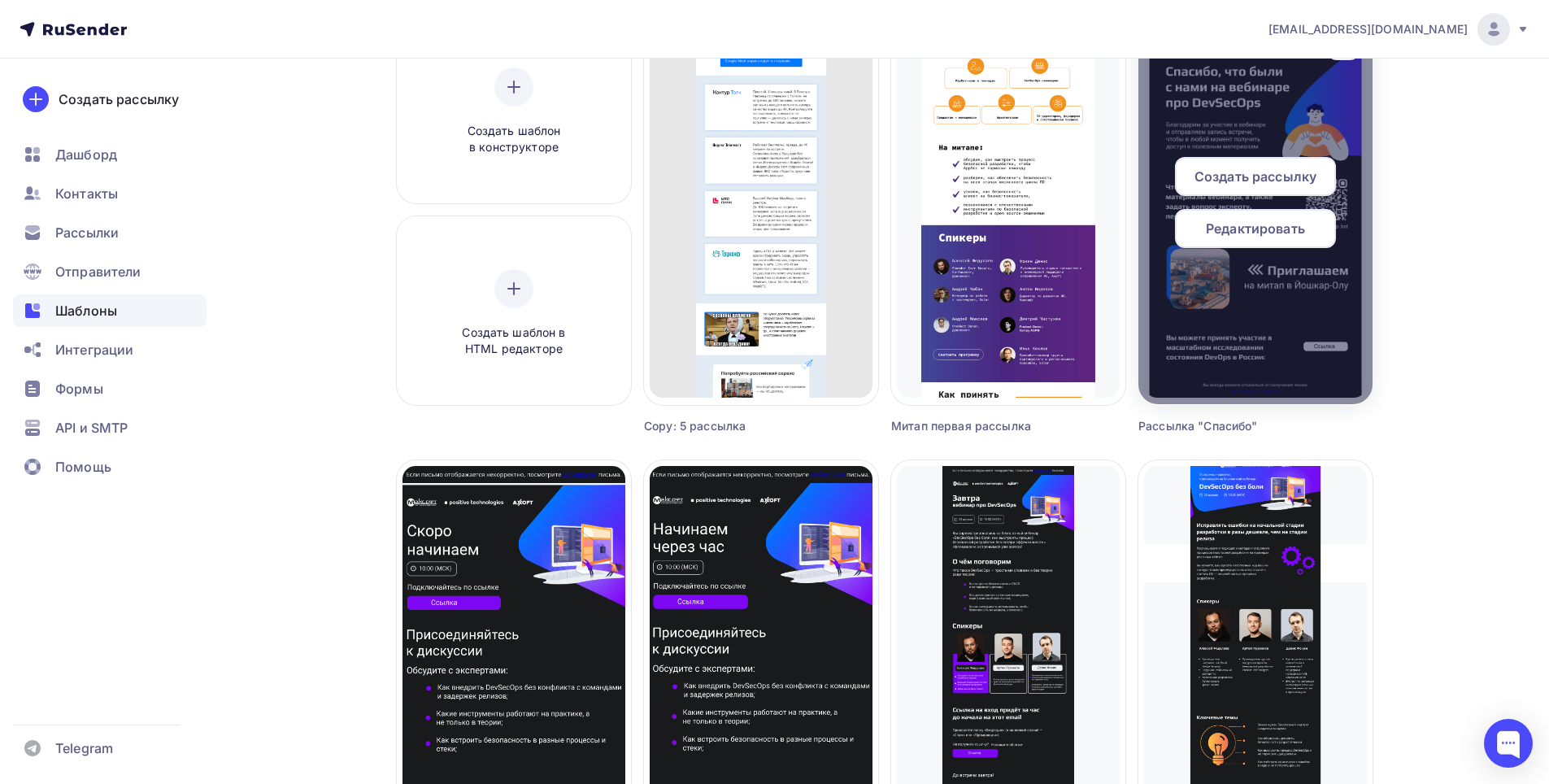
scroll to position [163, 0]
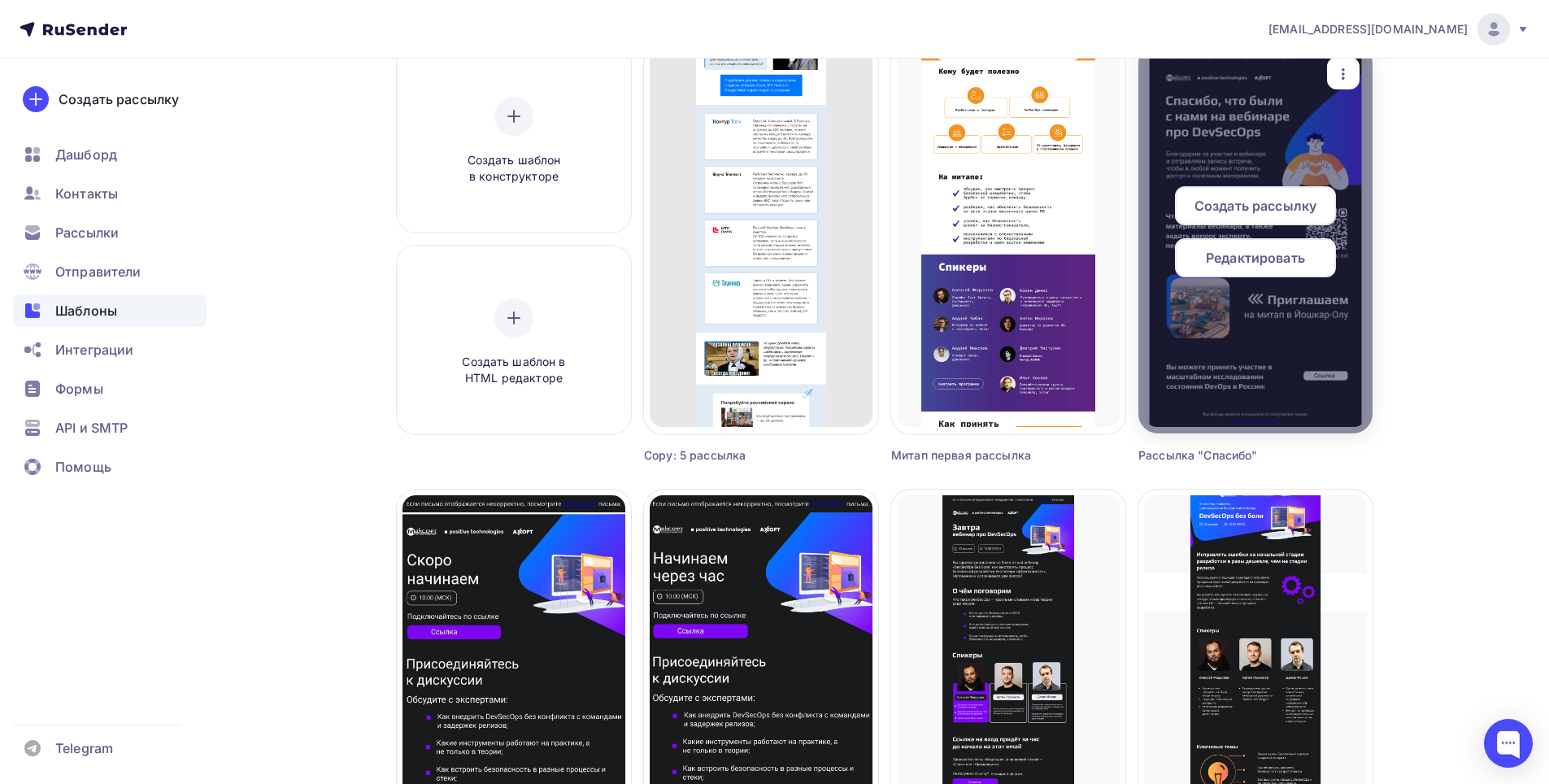
click at [1267, 256] on span "Редактировать" at bounding box center [1255, 257] width 99 height 20
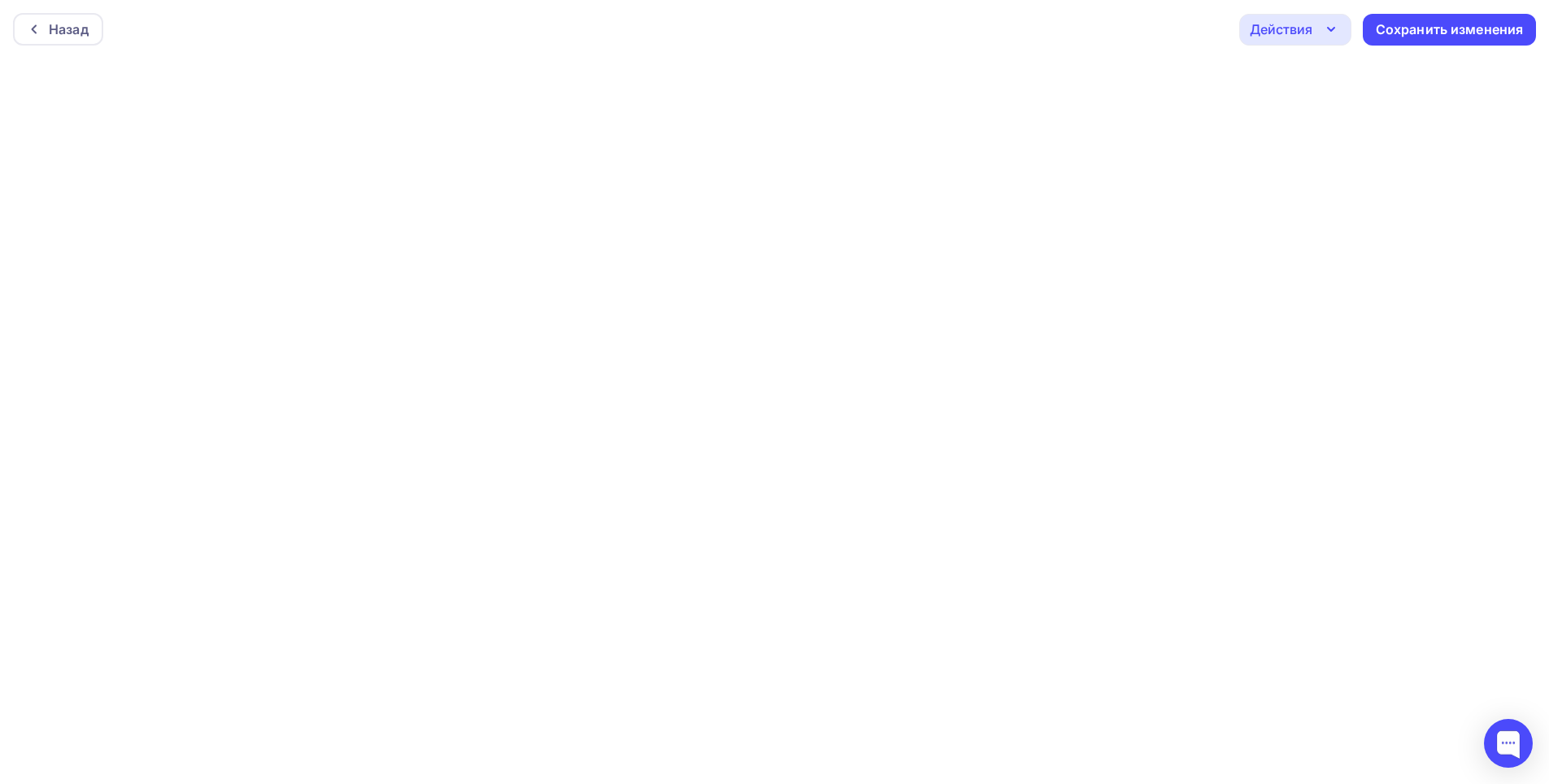
click at [1341, 40] on div "Действия" at bounding box center [1295, 29] width 112 height 32
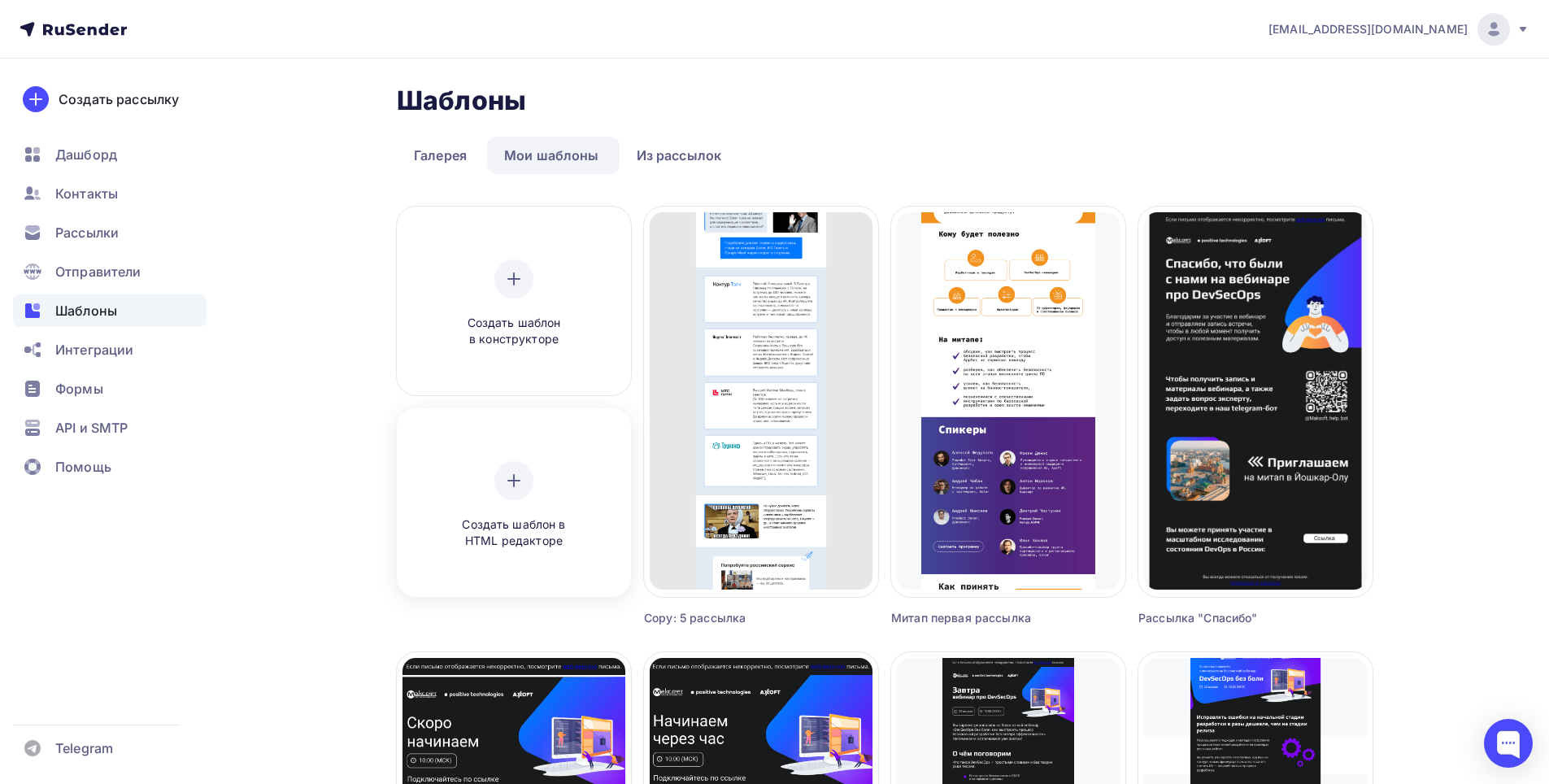
click at [514, 481] on icon at bounding box center [514, 480] width 0 height 11
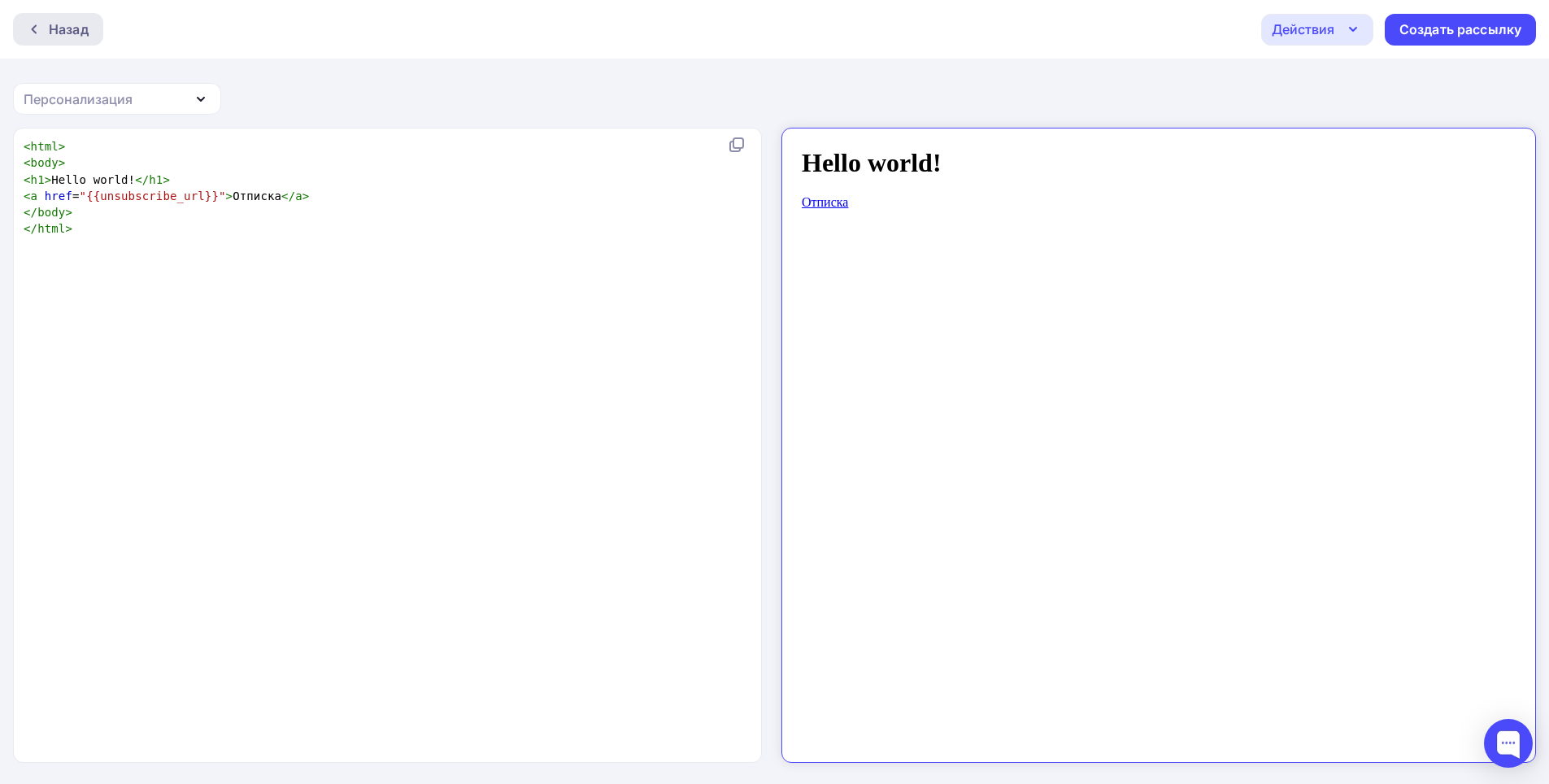
click at [53, 23] on div "Назад" at bounding box center [69, 29] width 40 height 20
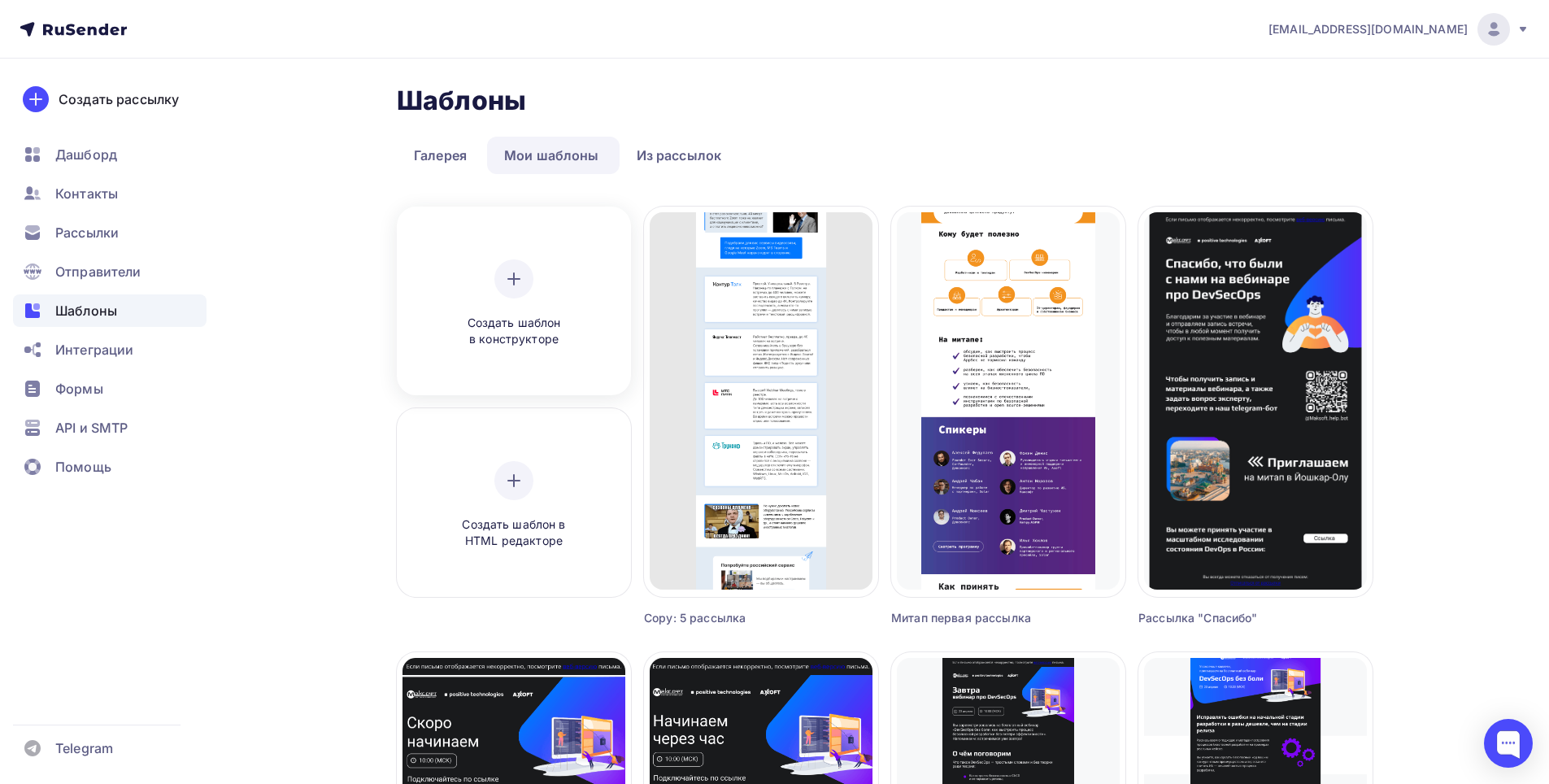
click at [511, 281] on icon at bounding box center [514, 279] width 20 height 20
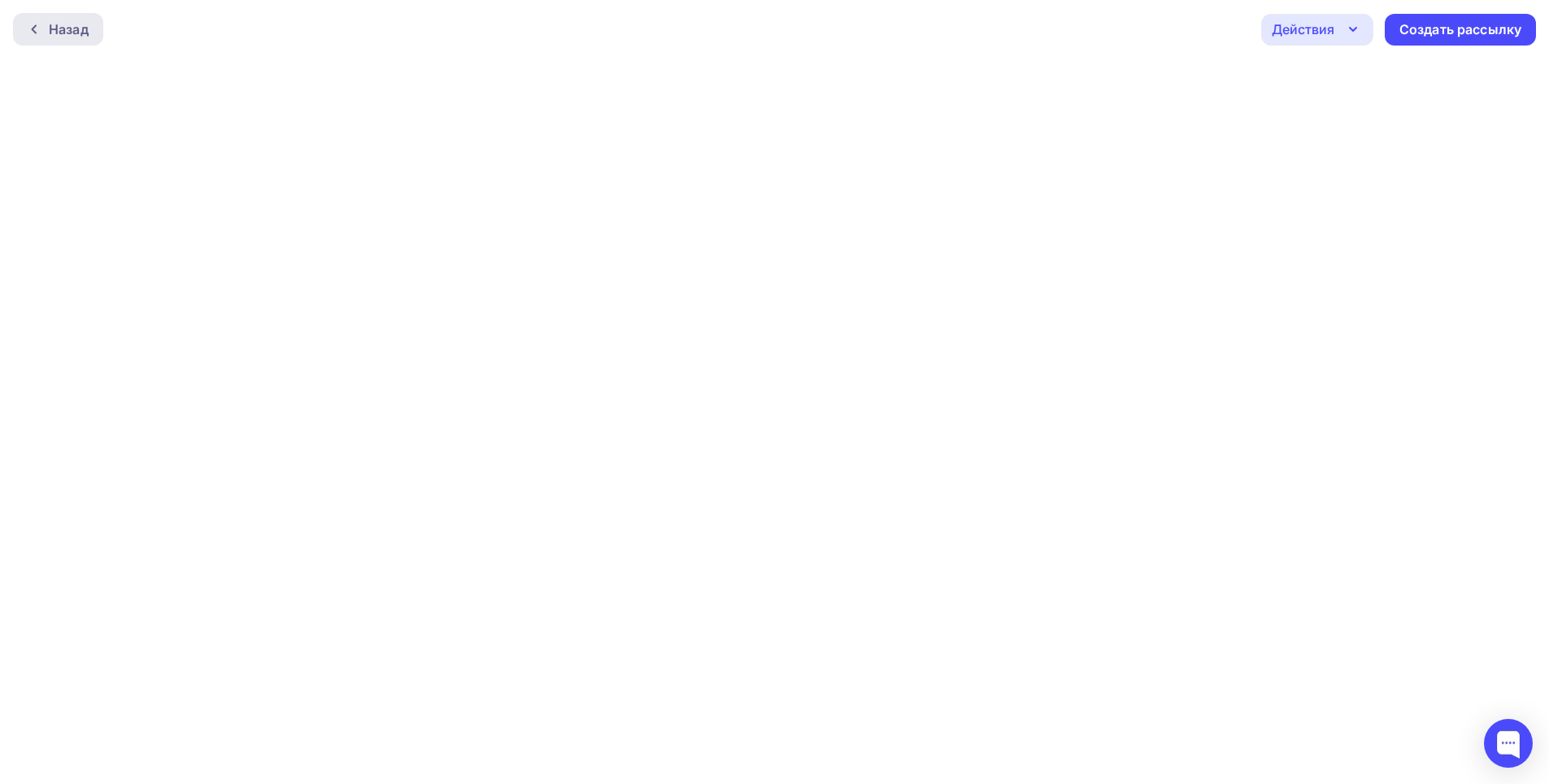
click at [64, 27] on div "Назад" at bounding box center [69, 29] width 40 height 20
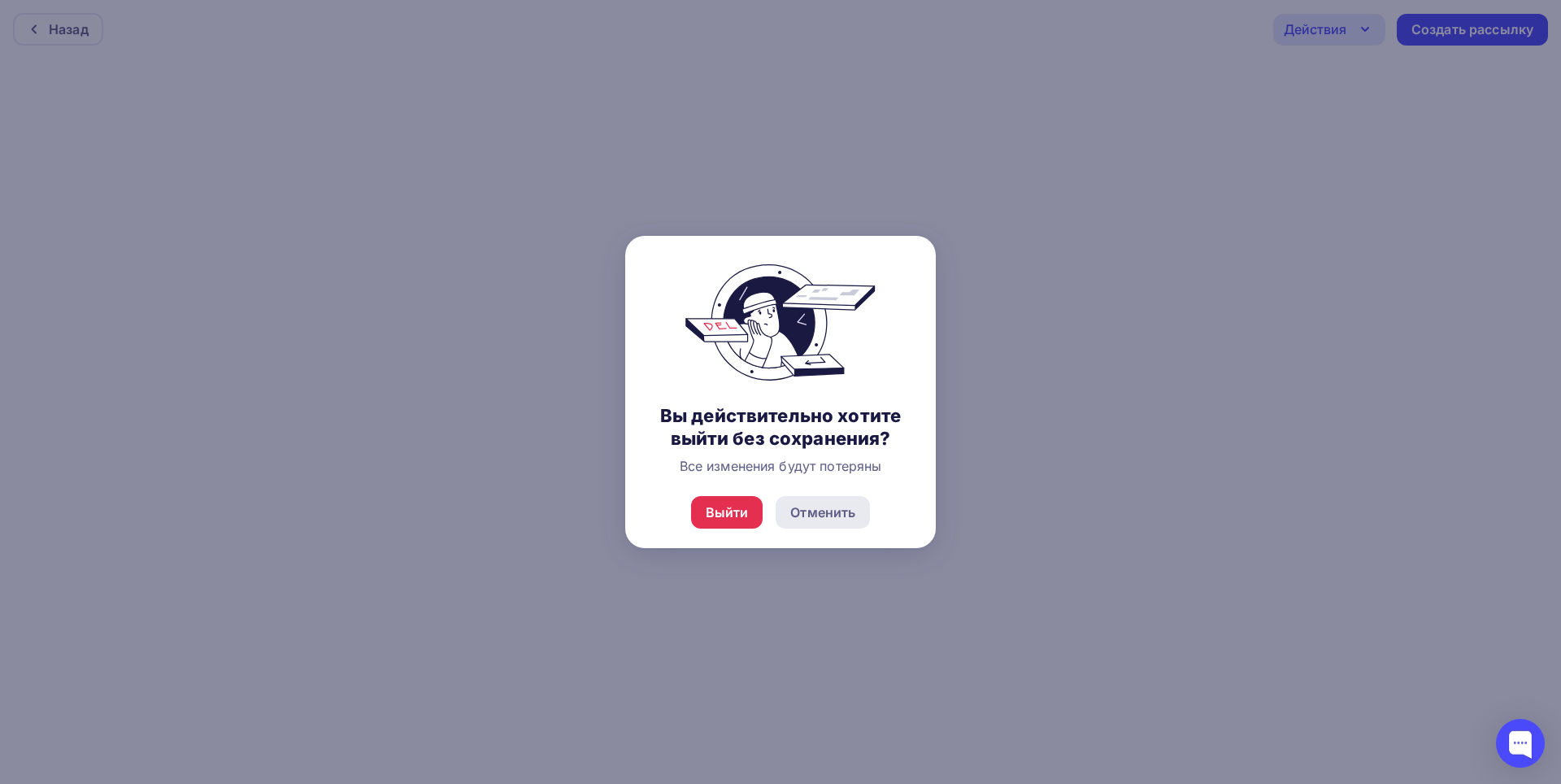
click at [804, 509] on div "Отменить" at bounding box center [823, 512] width 65 height 20
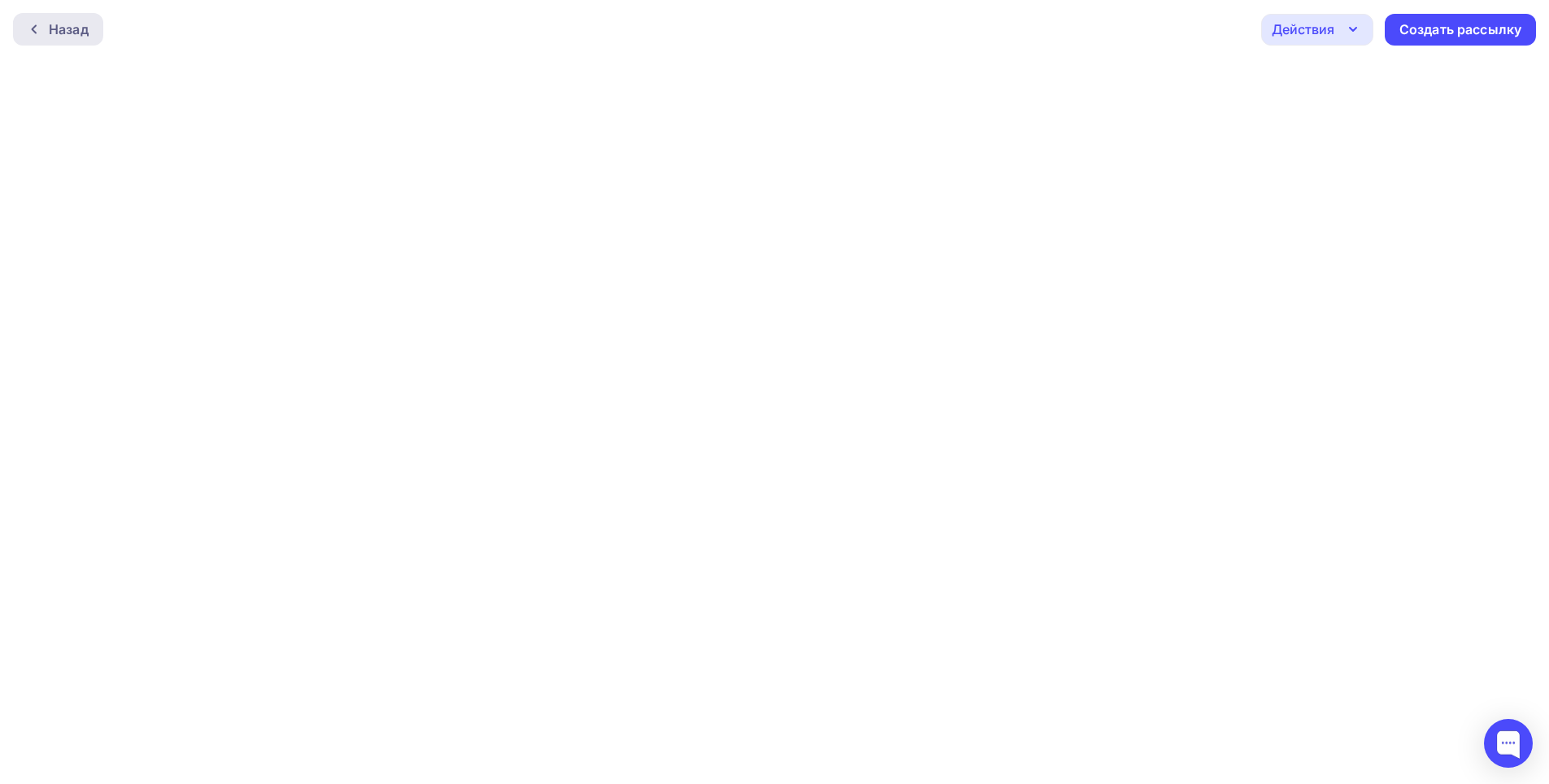
click at [65, 24] on div "Назад" at bounding box center [69, 29] width 40 height 20
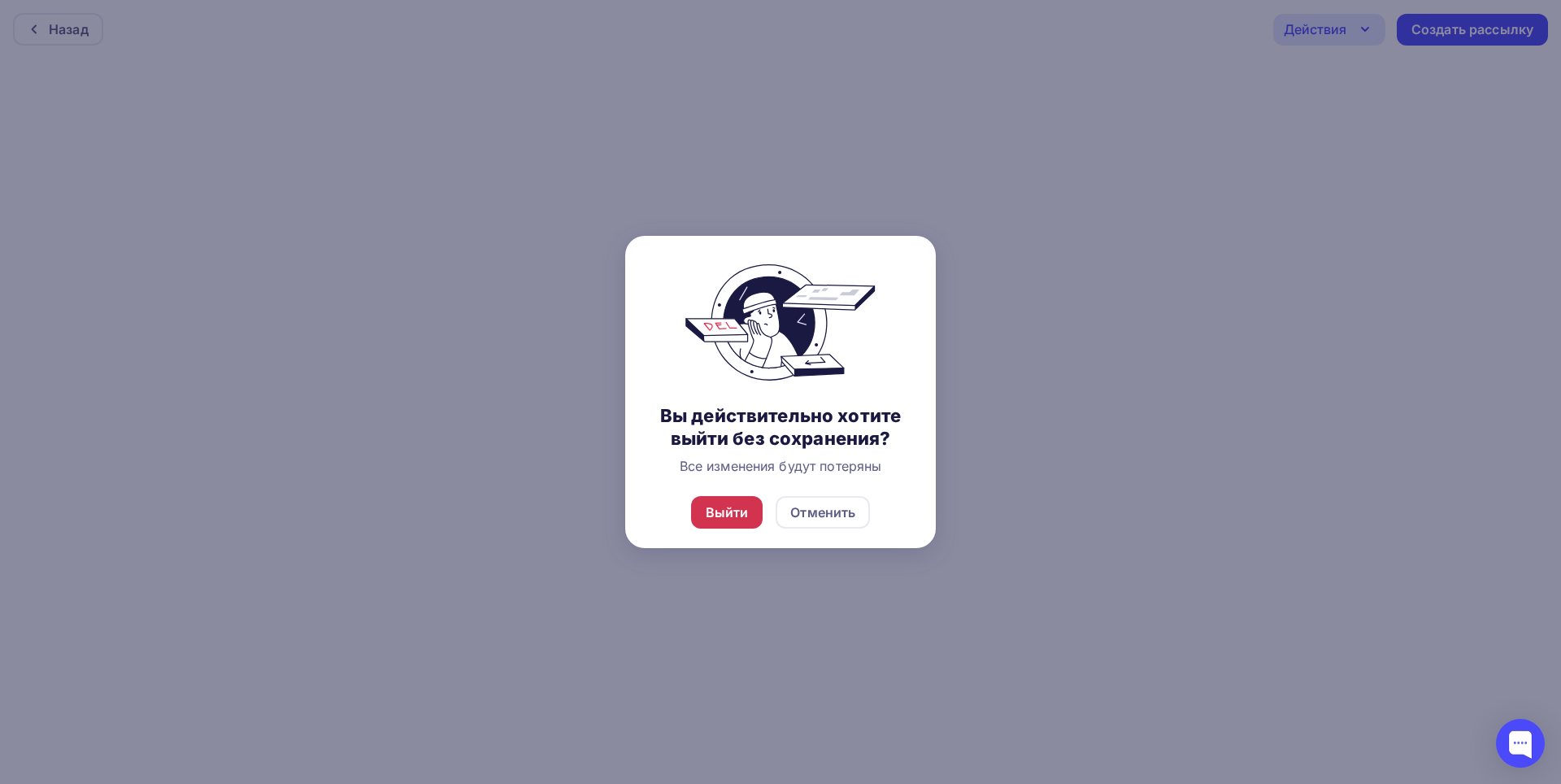
click at [722, 517] on div "Выйти" at bounding box center [728, 512] width 43 height 20
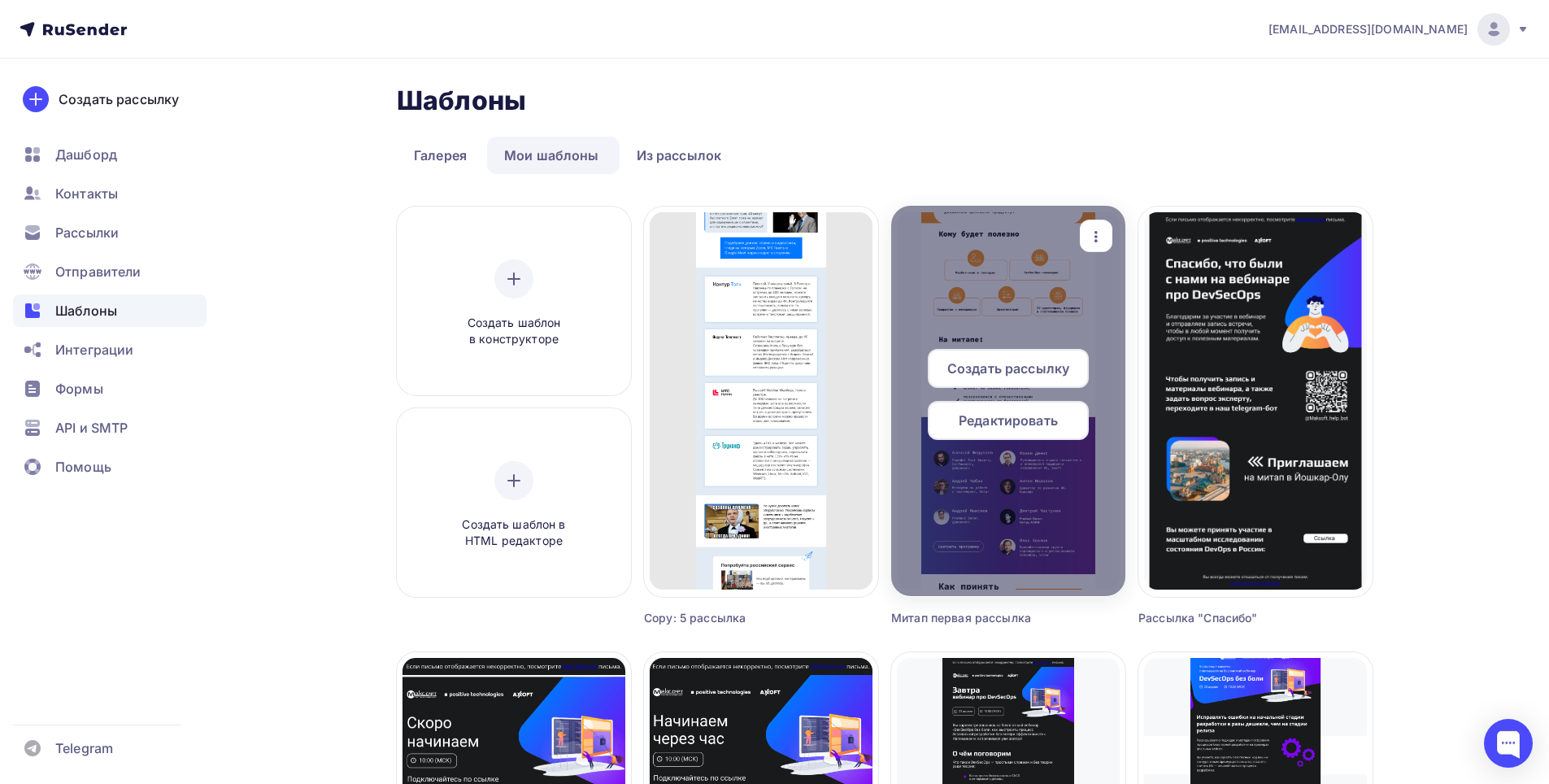
click at [1097, 231] on icon "button" at bounding box center [1096, 236] width 3 height 11
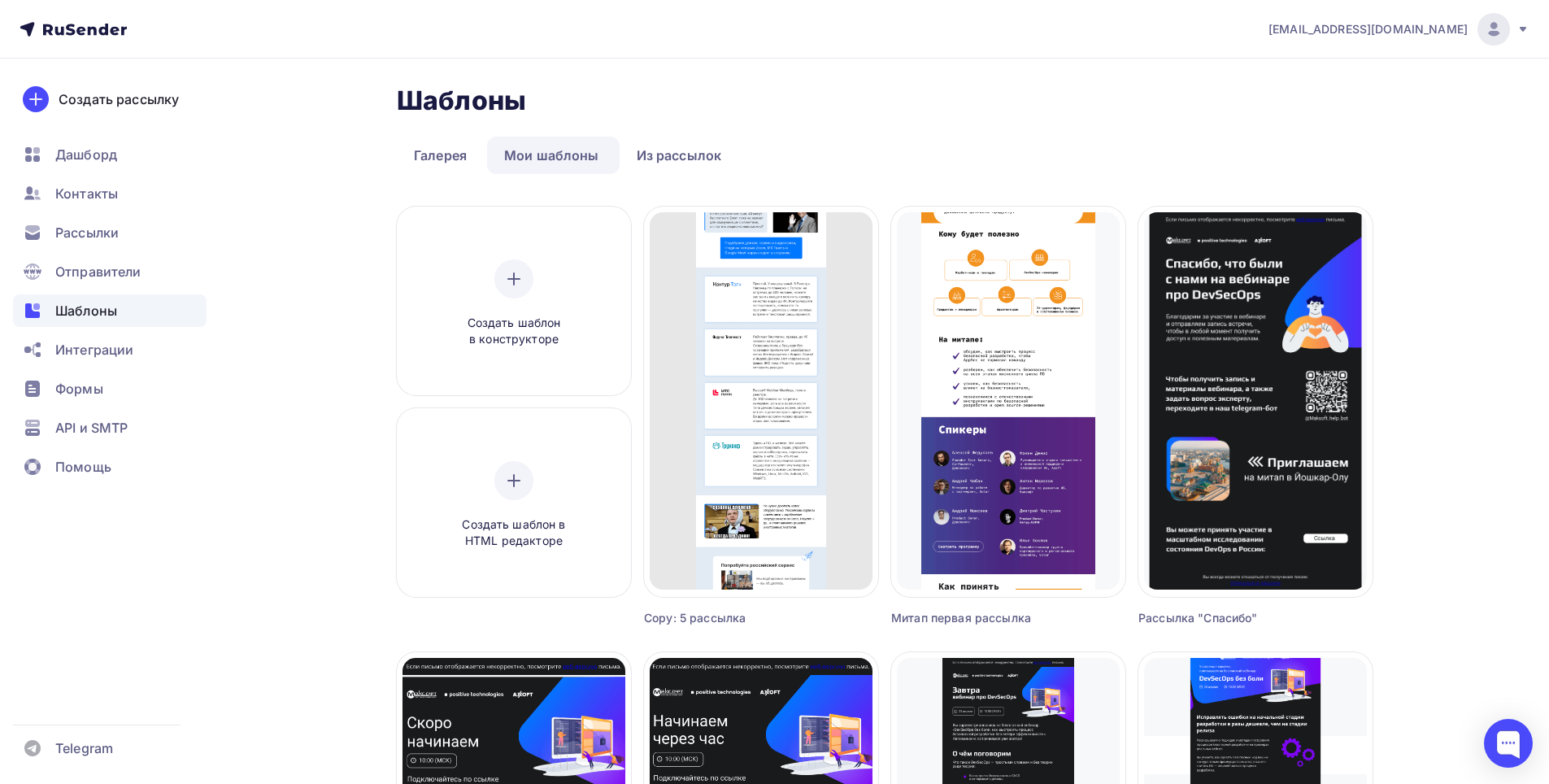
click at [555, 148] on link "Мои шаблоны" at bounding box center [552, 155] width 129 height 37
click at [558, 154] on link "Мои шаблоны" at bounding box center [552, 155] width 129 height 37
click at [435, 155] on link "Галерея" at bounding box center [440, 155] width 87 height 37
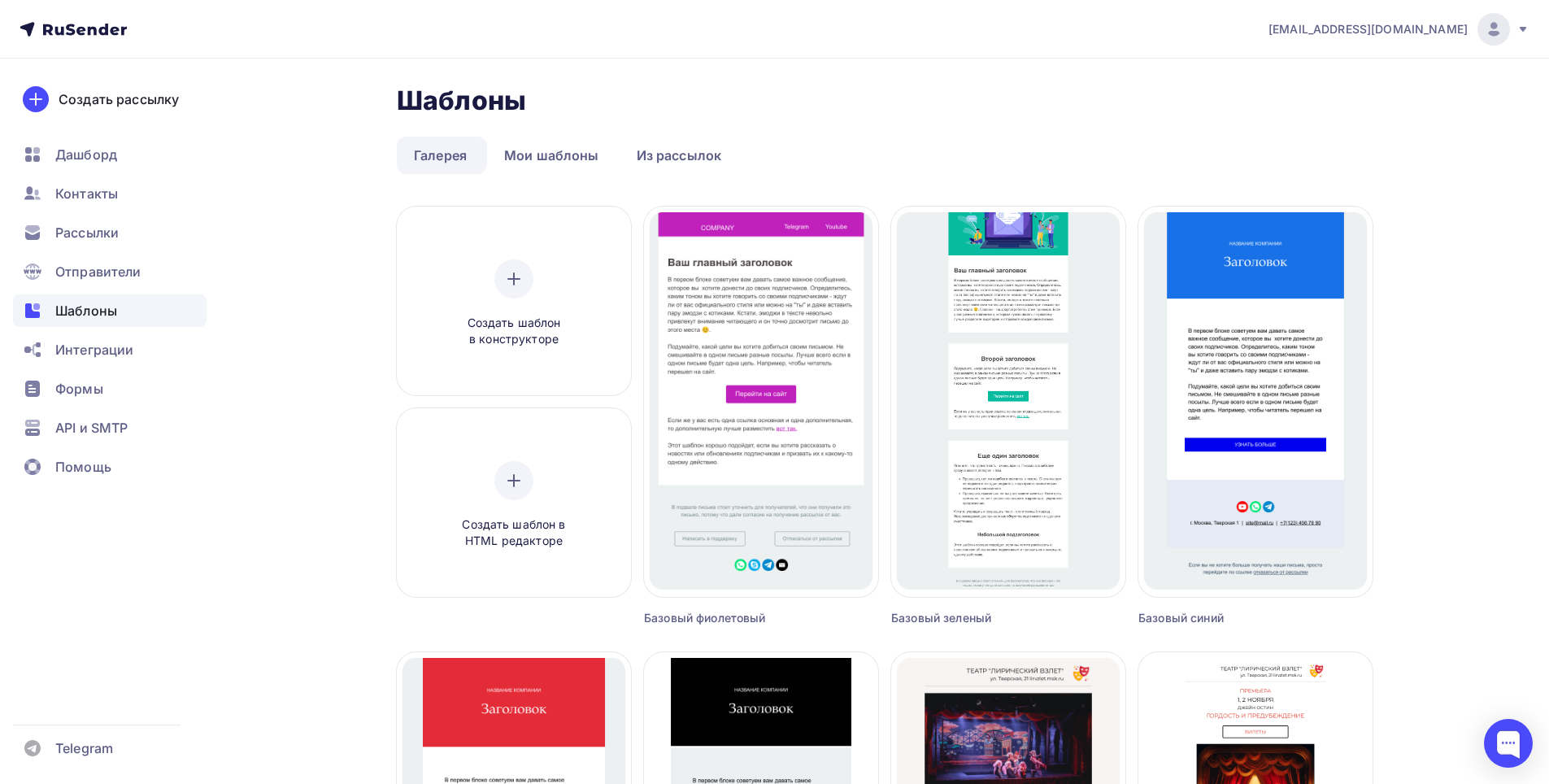
click at [455, 161] on link "Галерея" at bounding box center [440, 155] width 87 height 37
click at [455, 152] on link "Галерея" at bounding box center [440, 155] width 87 height 37
click at [585, 153] on link "Мои шаблоны" at bounding box center [552, 155] width 129 height 37
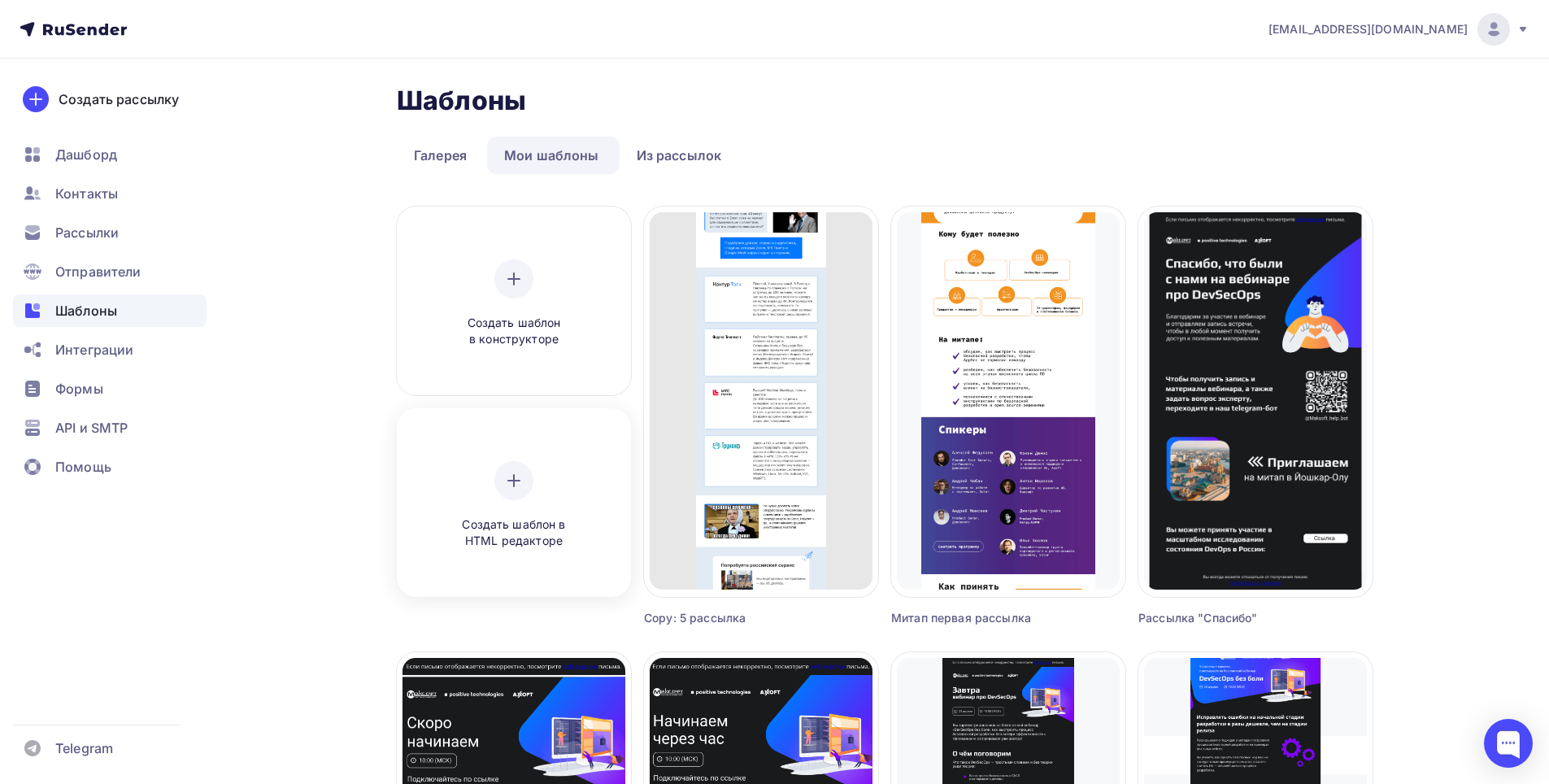
click at [503, 474] on div at bounding box center [513, 480] width 39 height 39
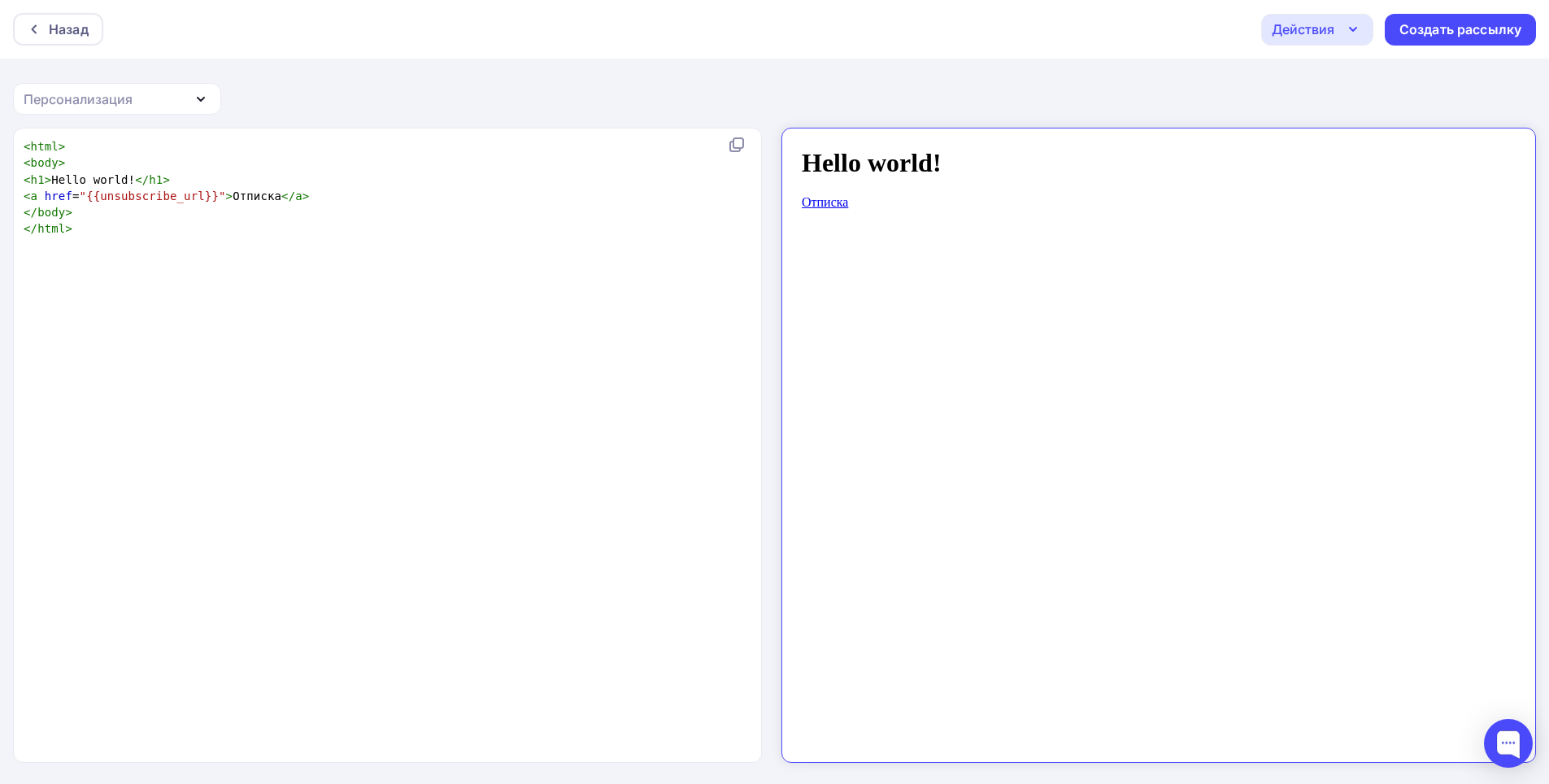
click at [208, 95] on icon "button" at bounding box center [201, 99] width 20 height 20
click at [102, 214] on div "Имя" at bounding box center [116, 214] width 168 height 20
click at [1358, 32] on icon "button" at bounding box center [1353, 29] width 20 height 20
click at [1189, 58] on div "Назад Действия Отправить тестовое письмо Сохранить в Мои шаблоны Выйти без сохр…" at bounding box center [774, 29] width 1549 height 59
click at [84, 33] on div "Назад" at bounding box center [69, 29] width 40 height 20
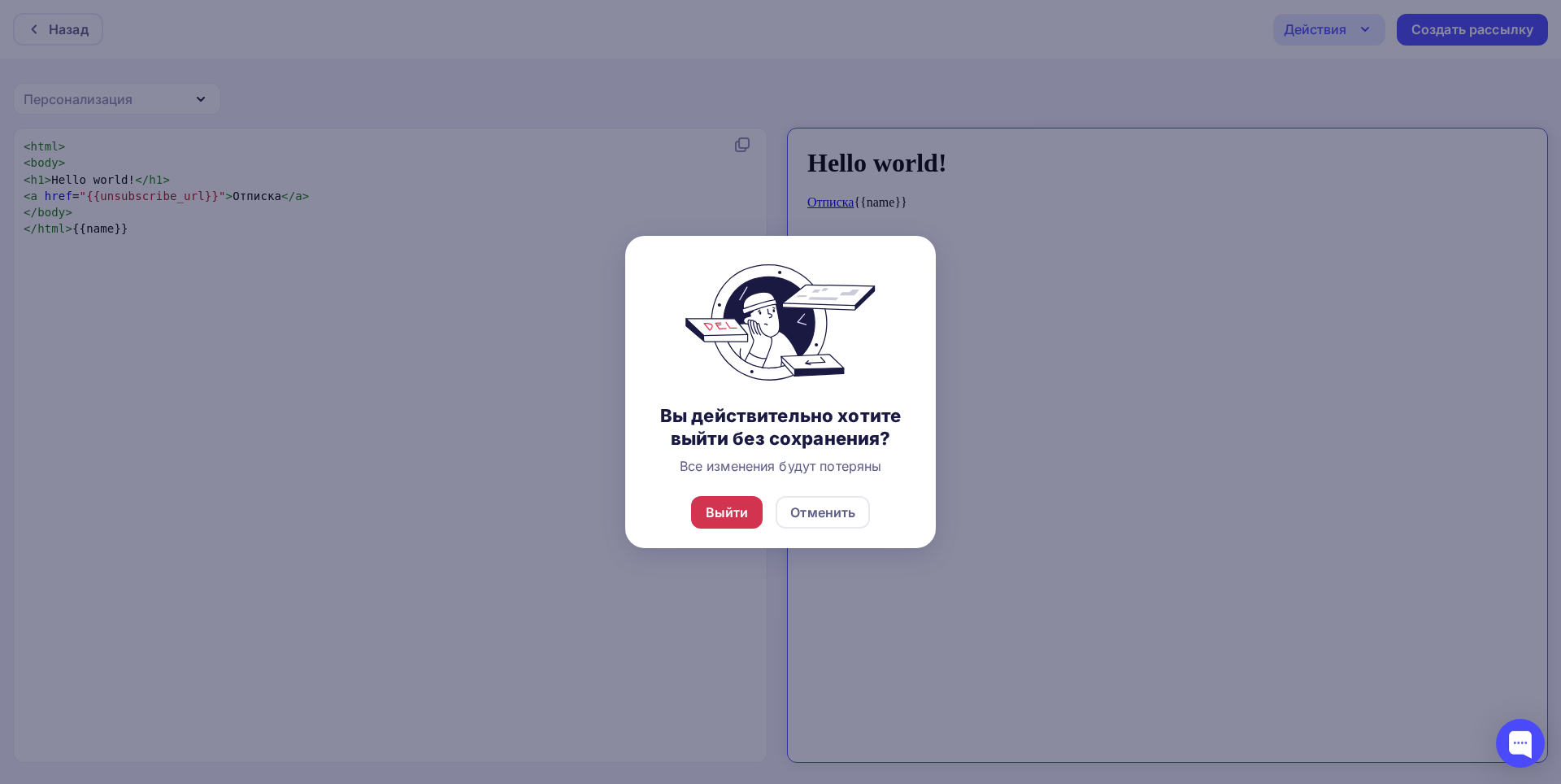
click at [736, 520] on div "Выйти" at bounding box center [728, 512] width 43 height 20
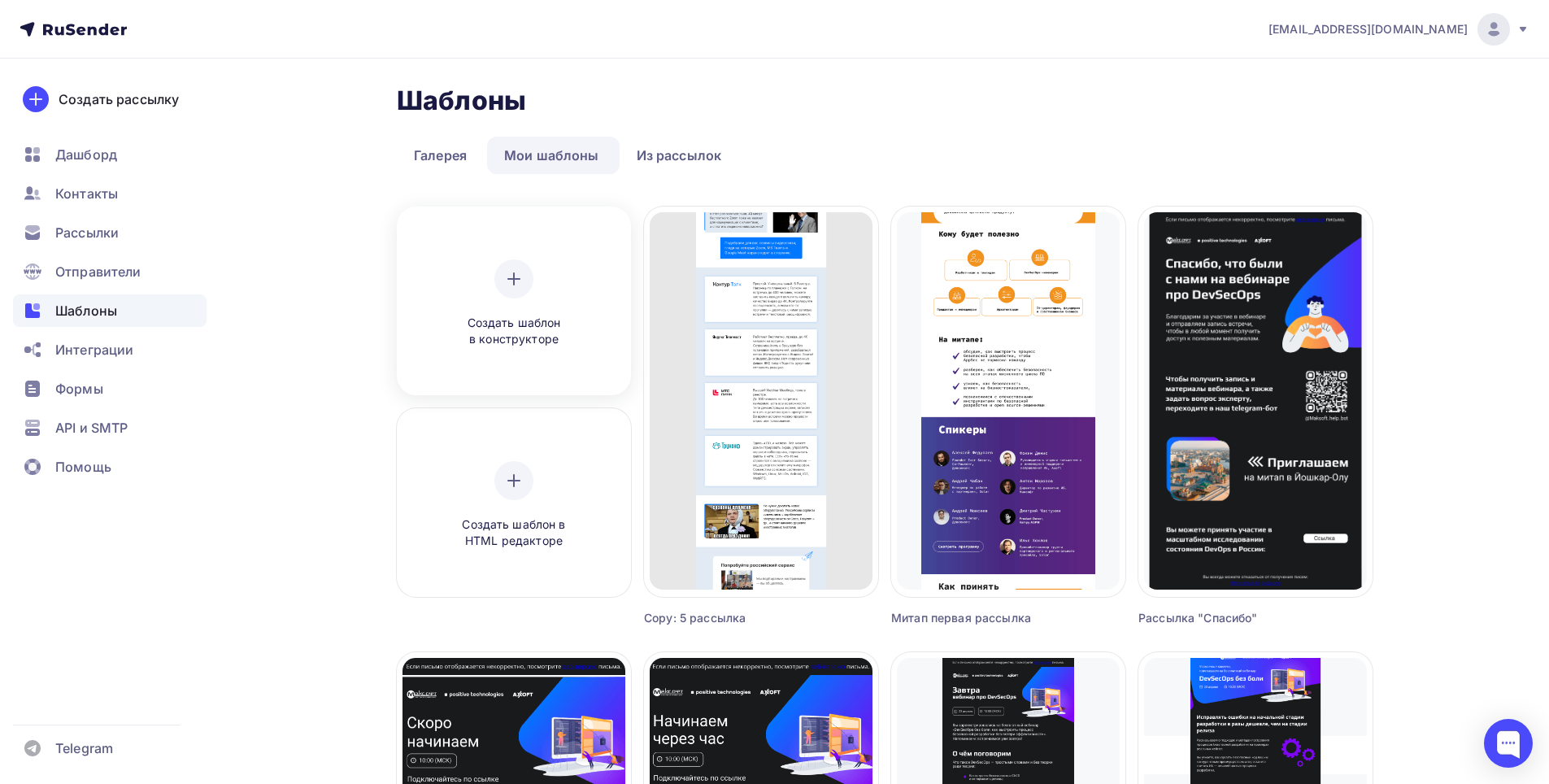
click at [517, 279] on icon at bounding box center [513, 279] width 11 height 0
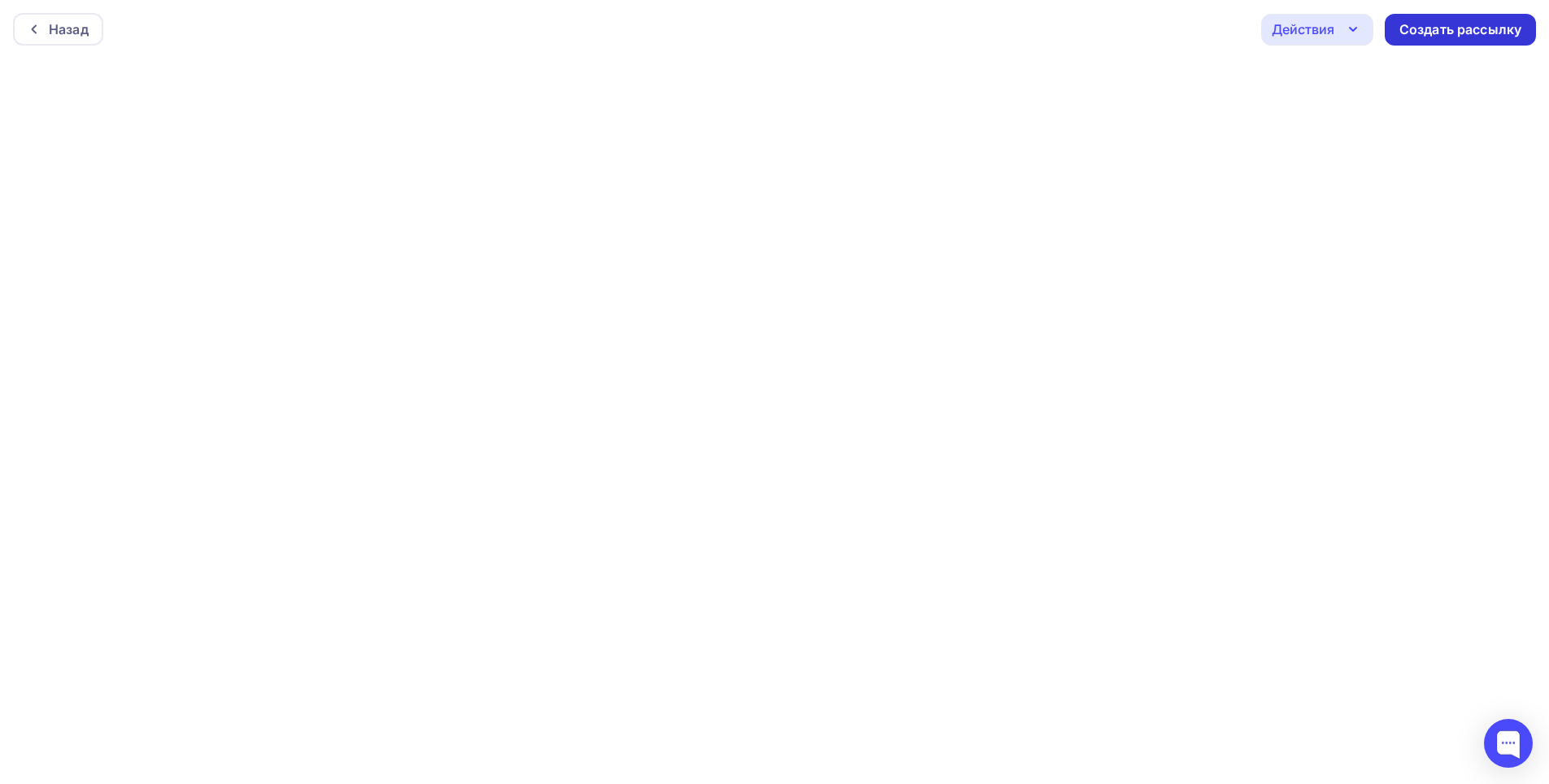
click at [1453, 31] on div "Создать рассылку" at bounding box center [1461, 30] width 122 height 19
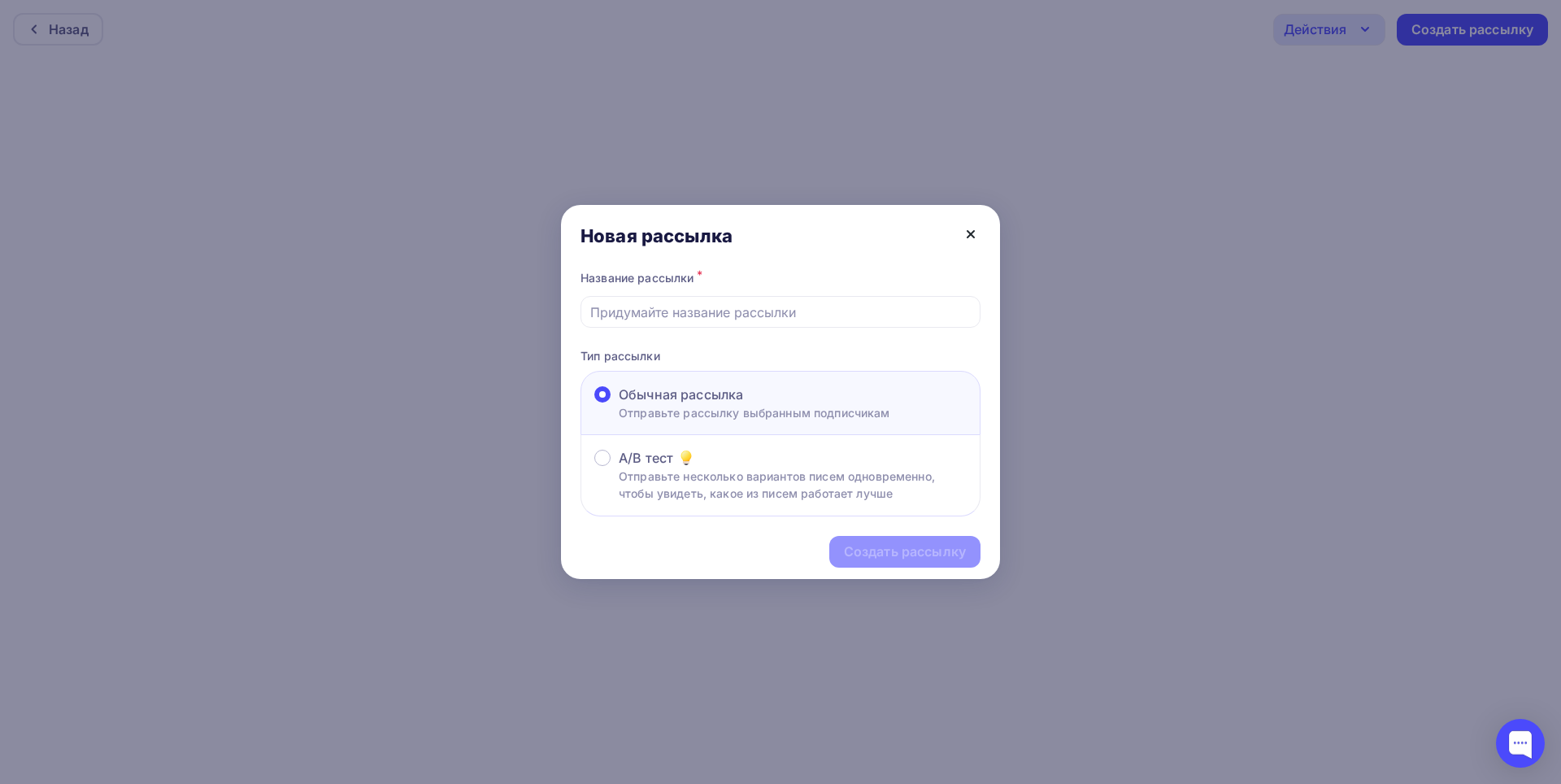
click at [975, 232] on icon at bounding box center [970, 234] width 20 height 20
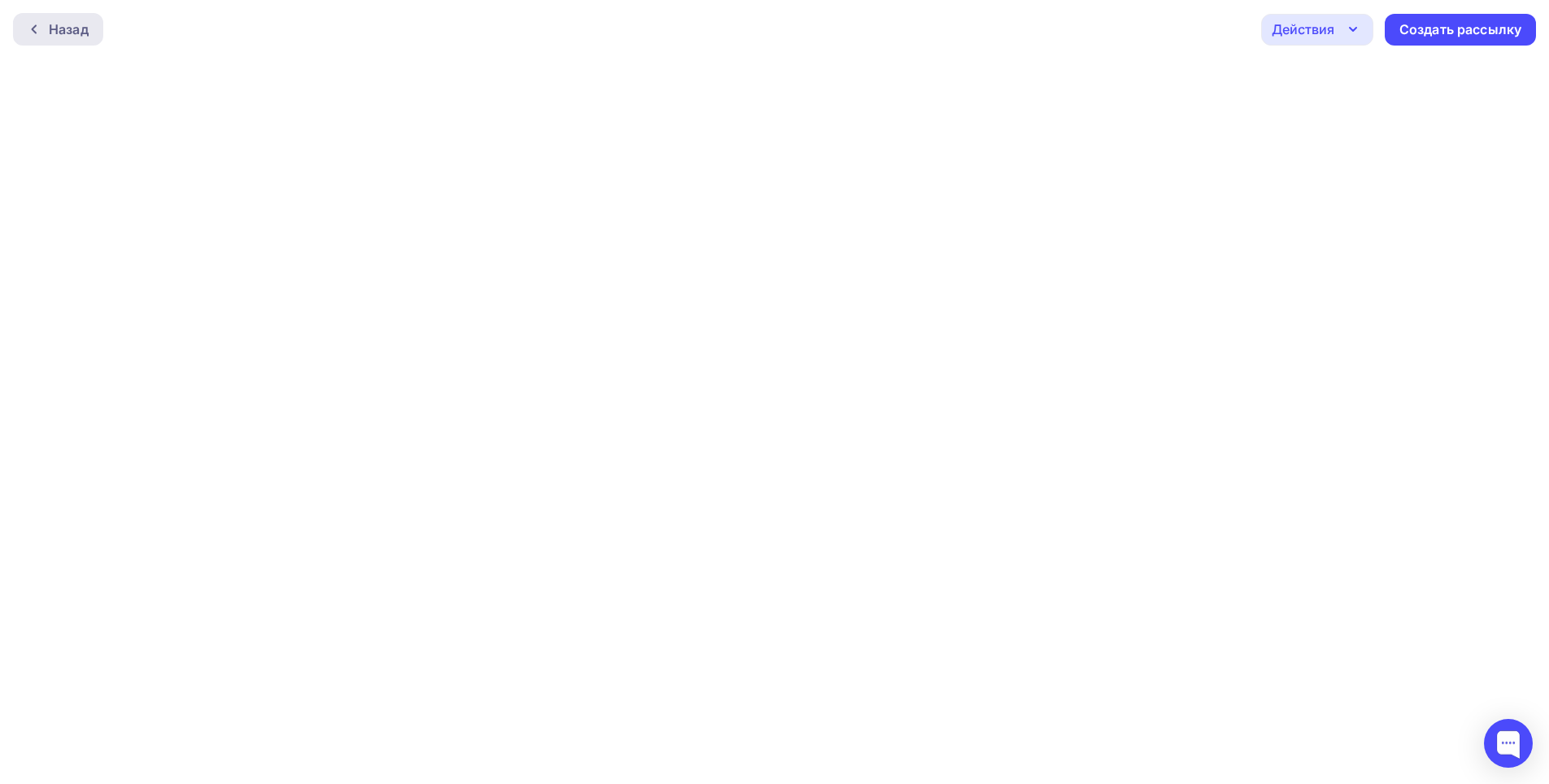
click at [59, 21] on div "Назад" at bounding box center [69, 29] width 40 height 20
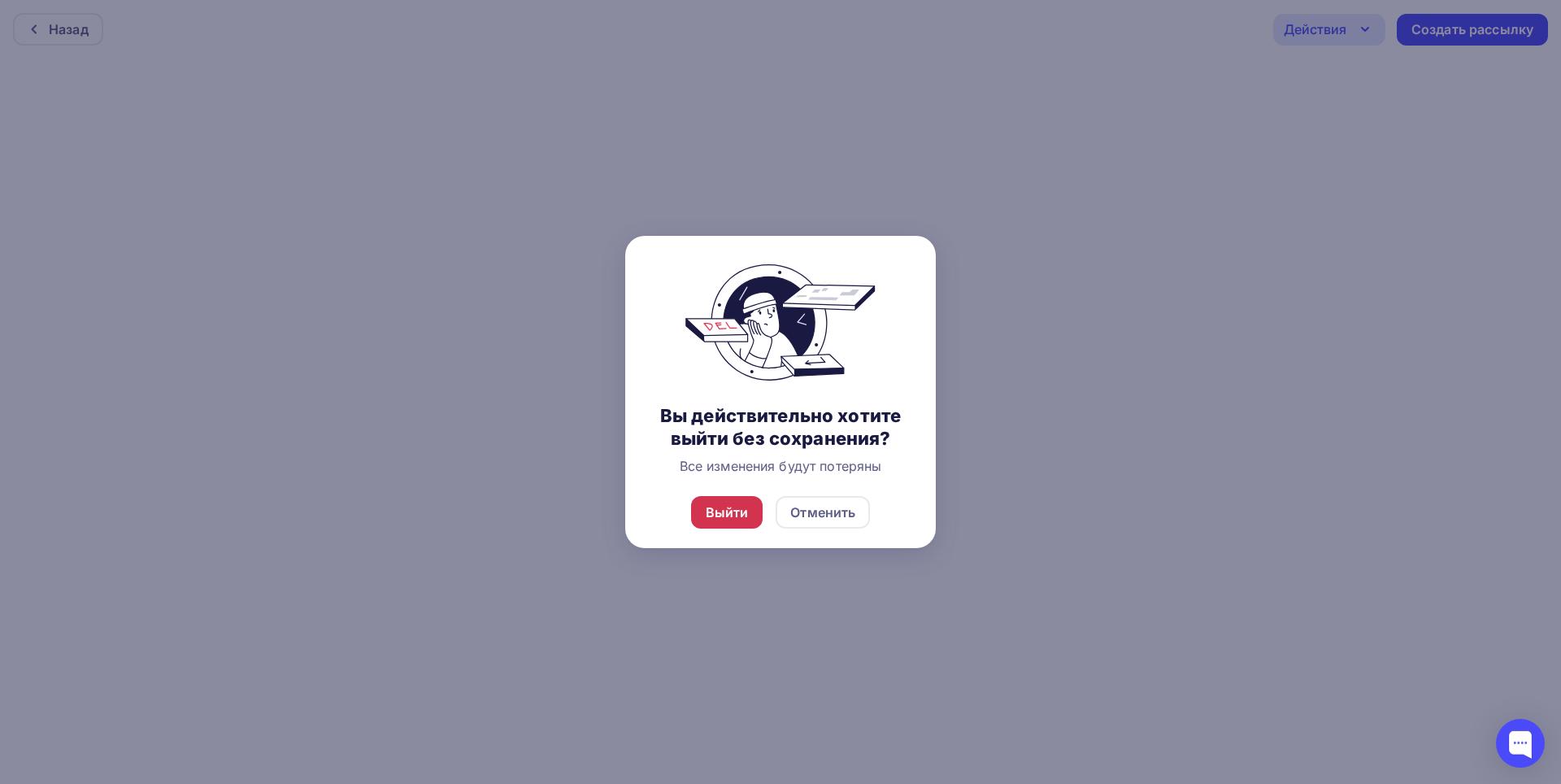
click at [725, 520] on div "Выйти" at bounding box center [728, 512] width 43 height 20
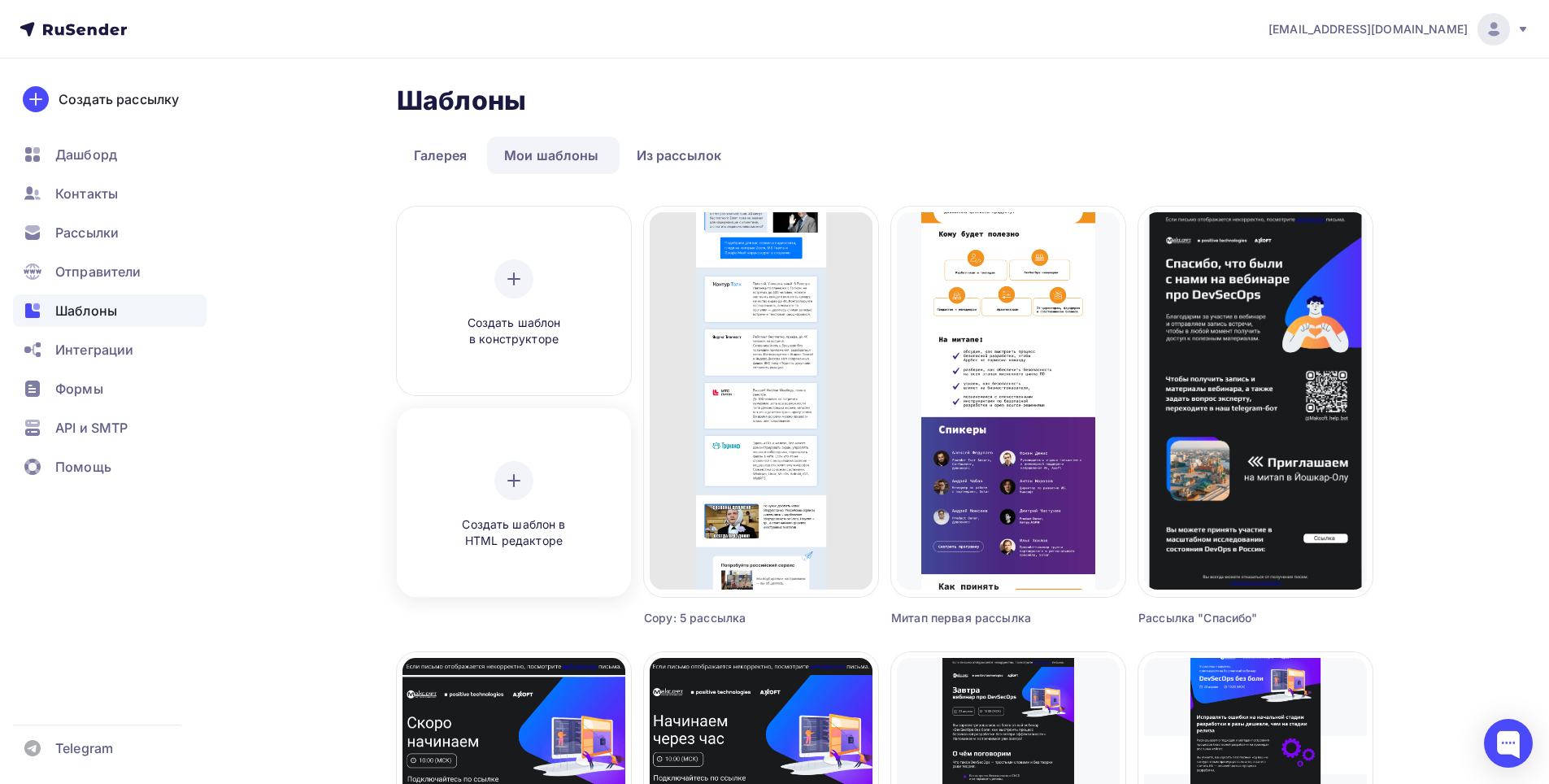
click at [540, 470] on div "Создать шаблон в HTML редакторе" at bounding box center [513, 505] width 154 height 89
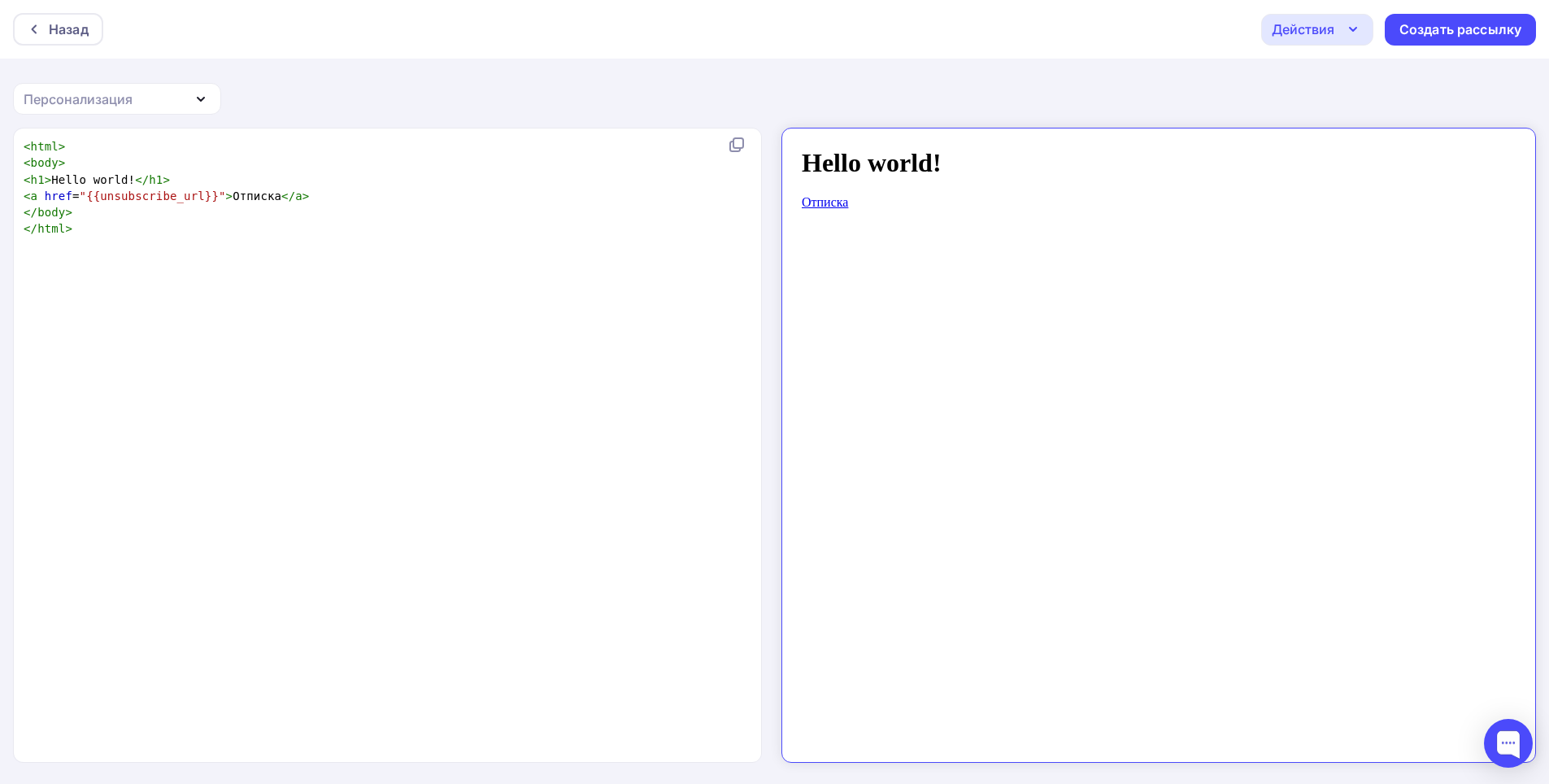
click at [201, 99] on icon "button" at bounding box center [201, 99] width 7 height 3
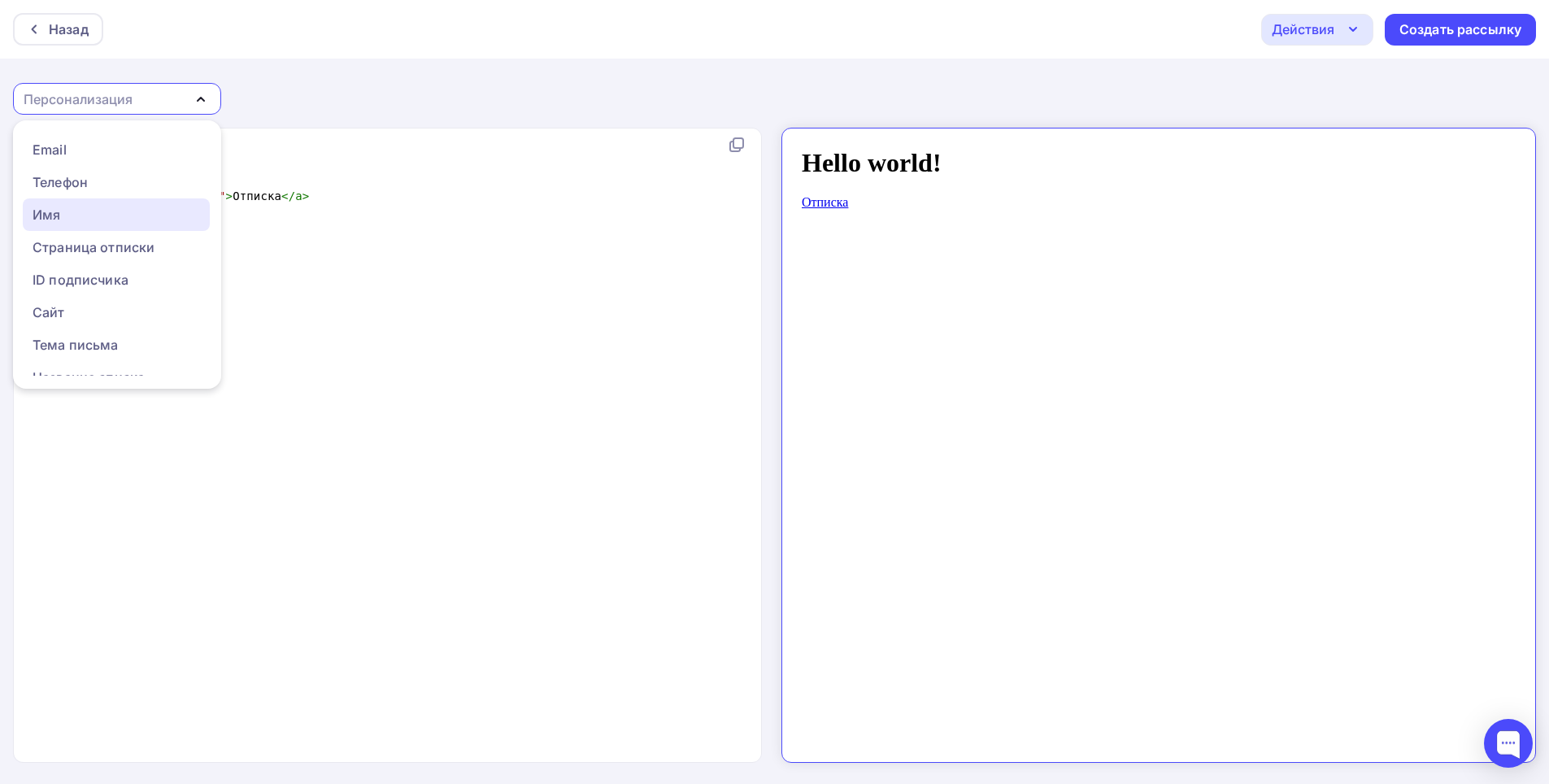
click at [52, 213] on div "Имя" at bounding box center [46, 214] width 28 height 20
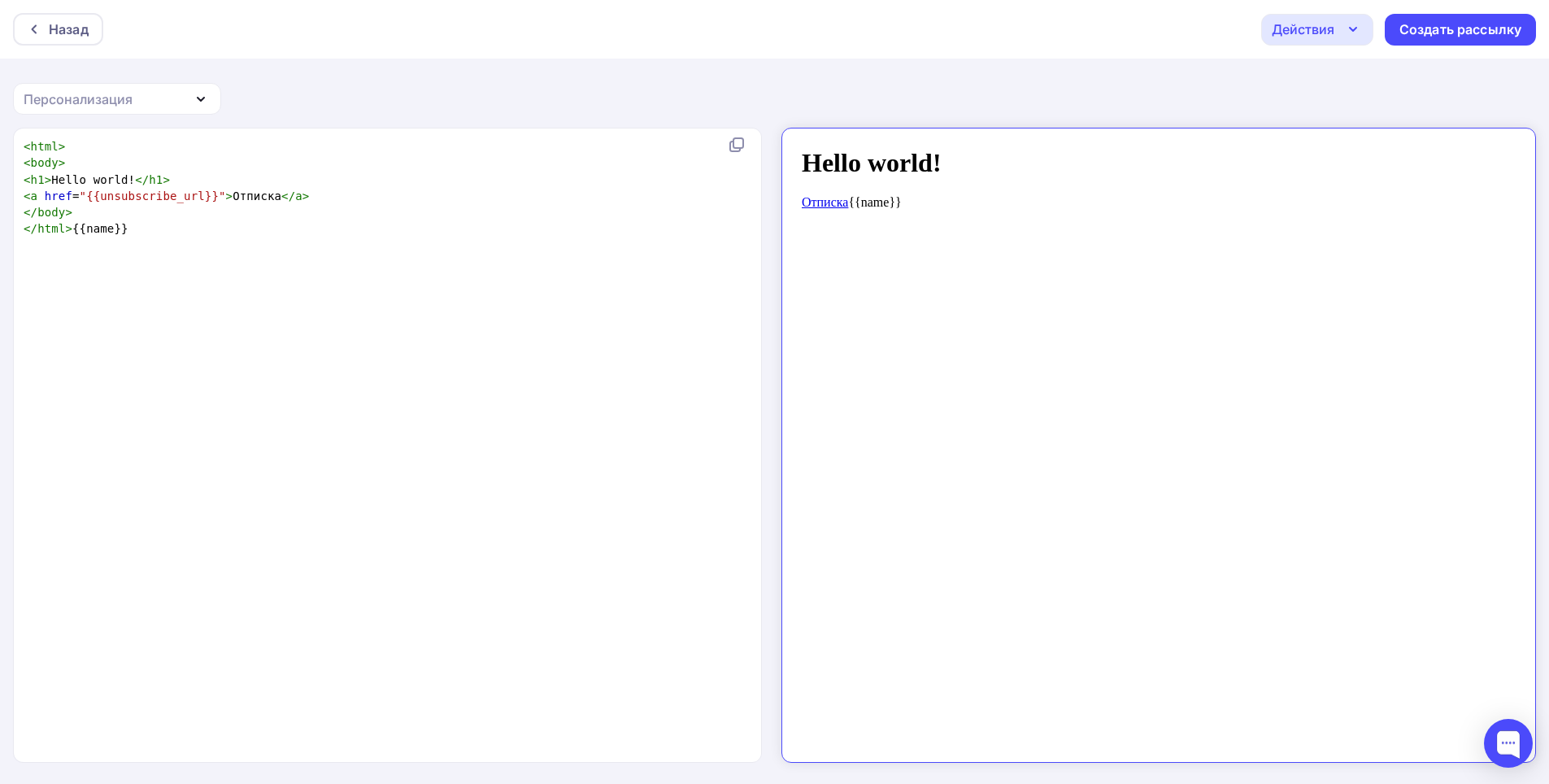
click at [809, 235] on body "Hello world! Отписка {{name}}" at bounding box center [1144, 438] width 715 height 608
click at [833, 185] on link "Отписка" at bounding box center [810, 188] width 46 height 14
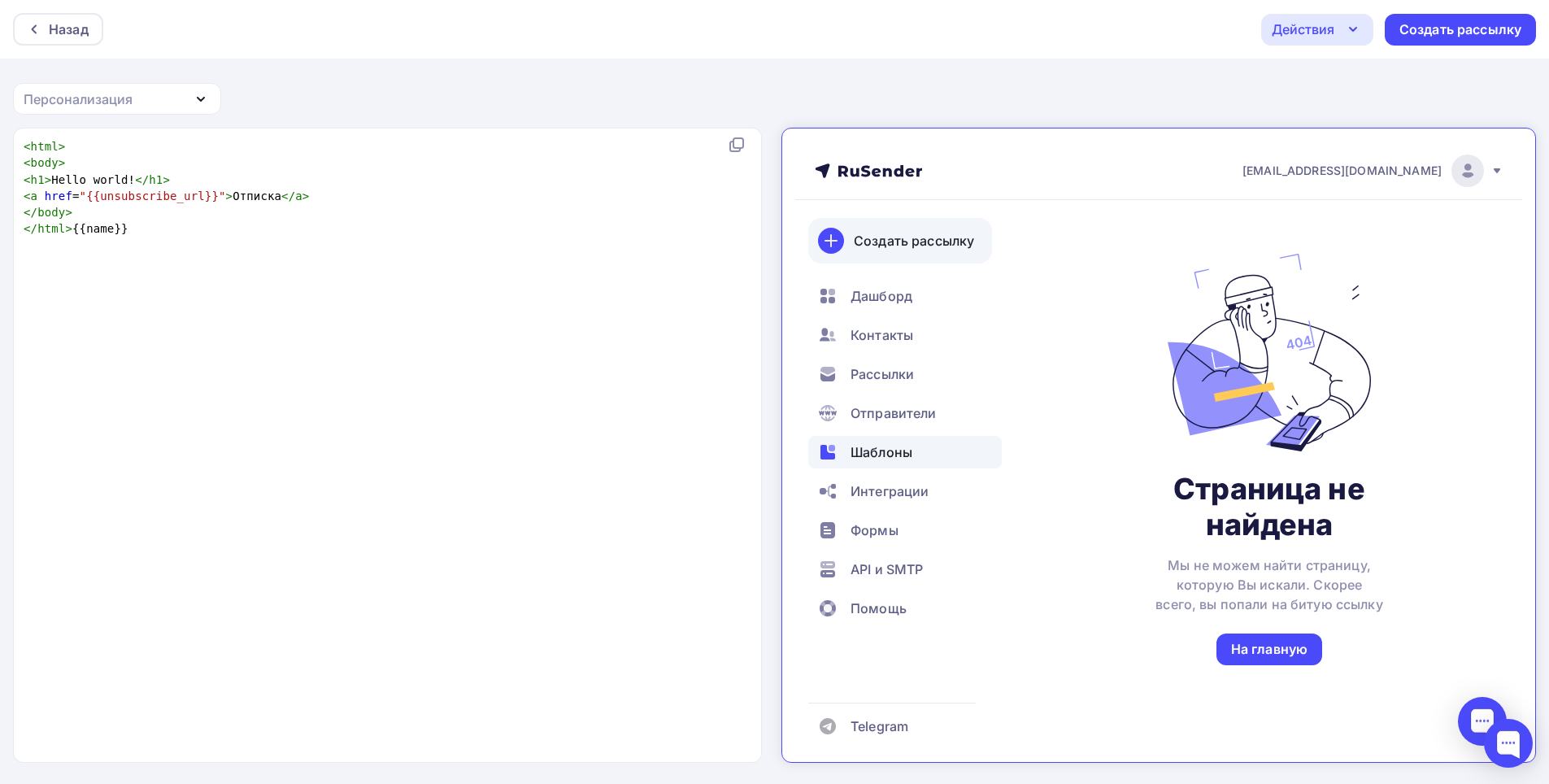
click at [813, 228] on icon at bounding box center [816, 226] width 20 height 20
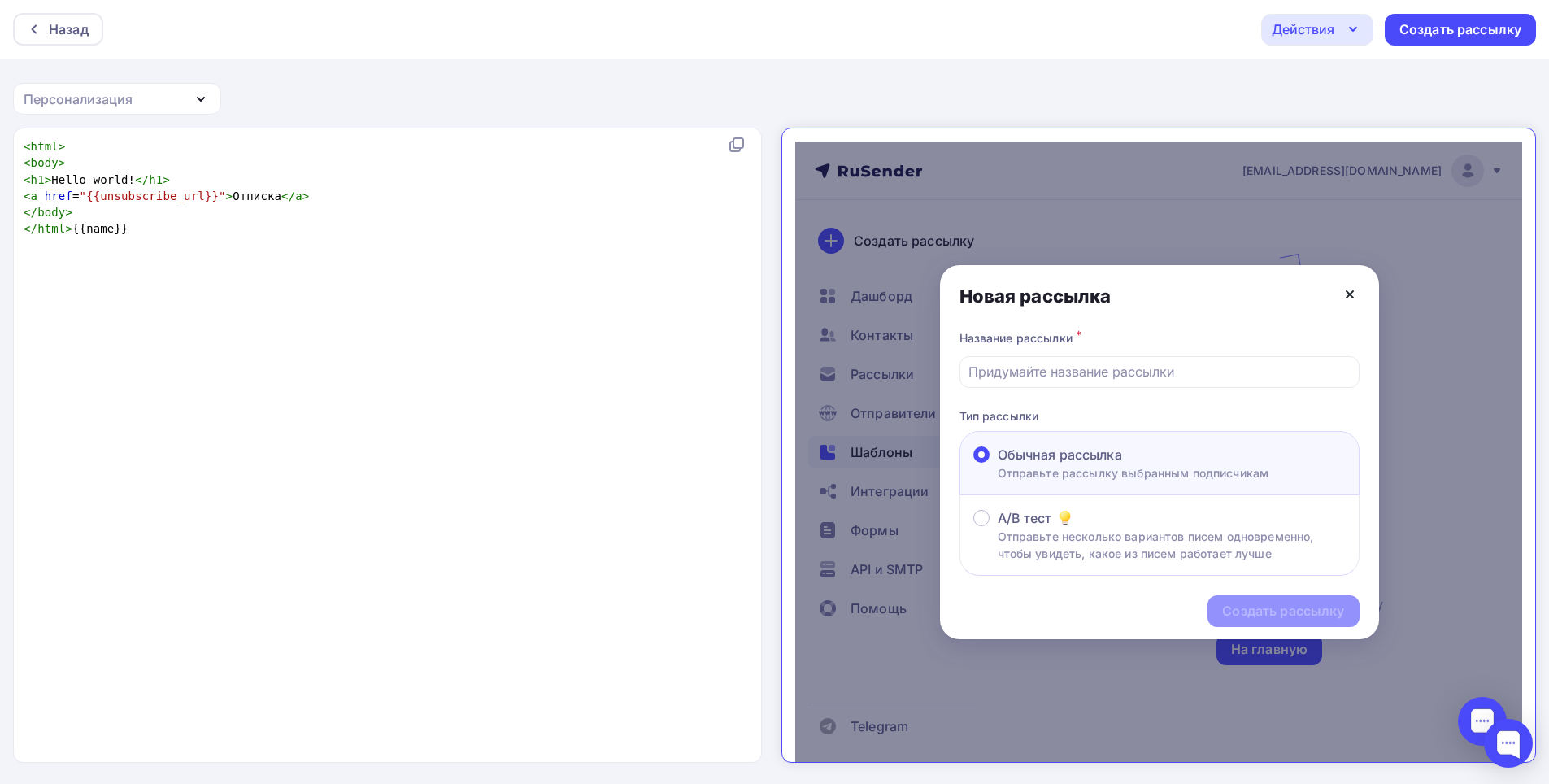
click at [1334, 281] on icon at bounding box center [1335, 281] width 20 height 20
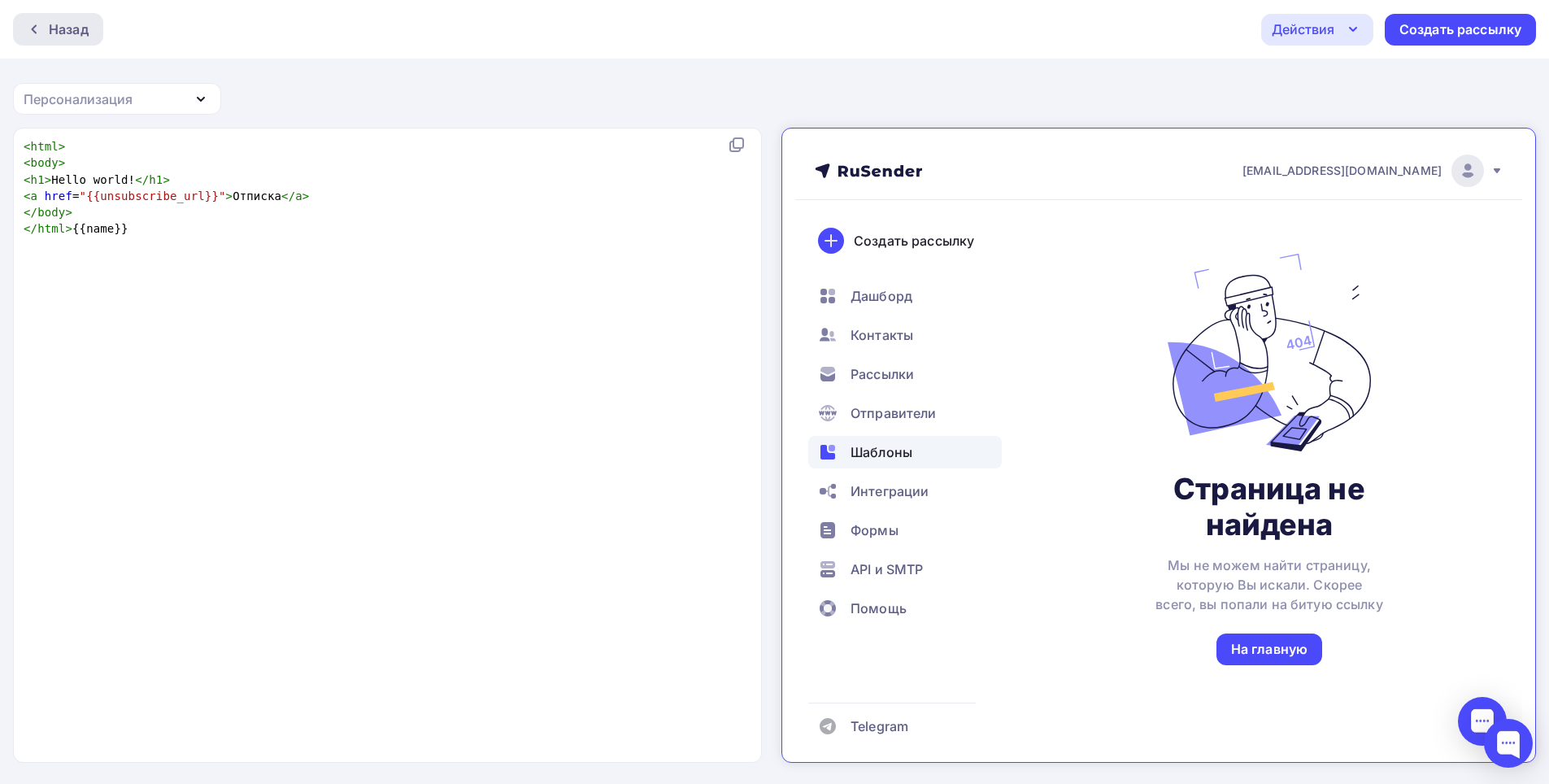
click at [83, 32] on div "Назад" at bounding box center [69, 29] width 40 height 20
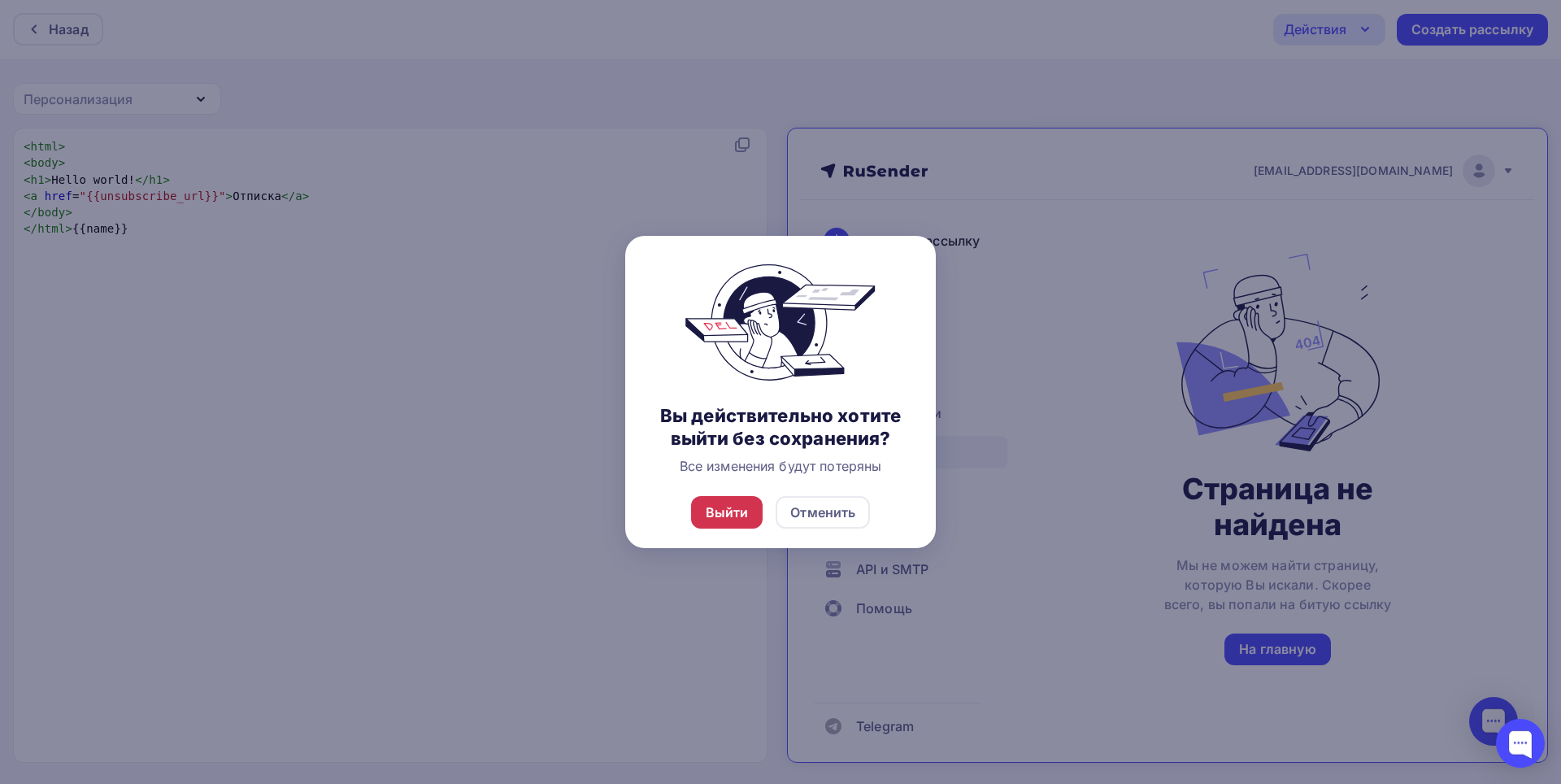
click at [746, 521] on div "Выйти" at bounding box center [728, 512] width 43 height 20
click at [735, 505] on div "Выйти" at bounding box center [728, 512] width 43 height 20
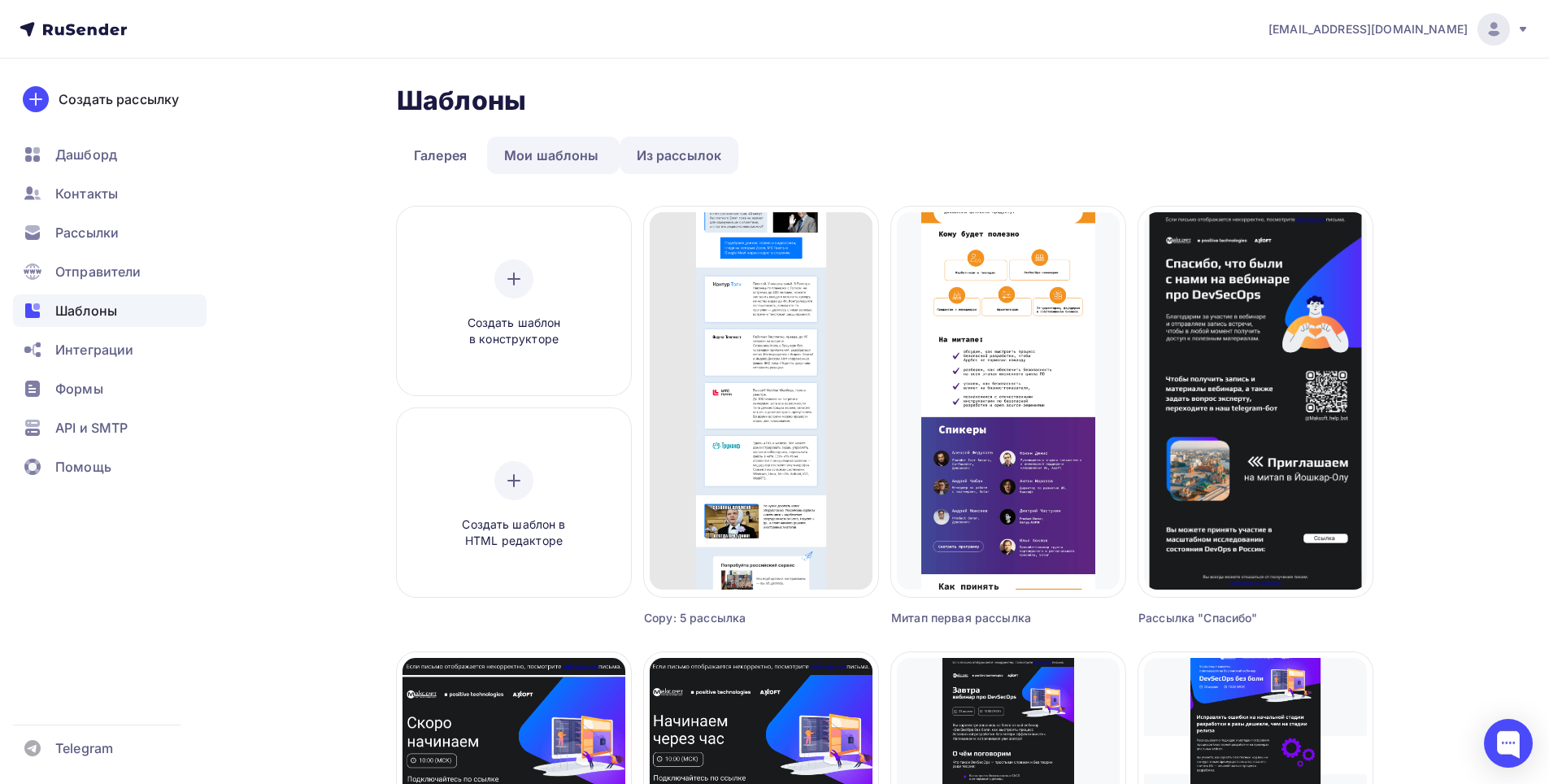
click at [677, 159] on link "Из рассылок" at bounding box center [679, 155] width 120 height 37
click at [519, 156] on link "Мои шаблоны" at bounding box center [552, 155] width 129 height 37
click at [639, 157] on link "Из рассылок" at bounding box center [679, 155] width 120 height 37
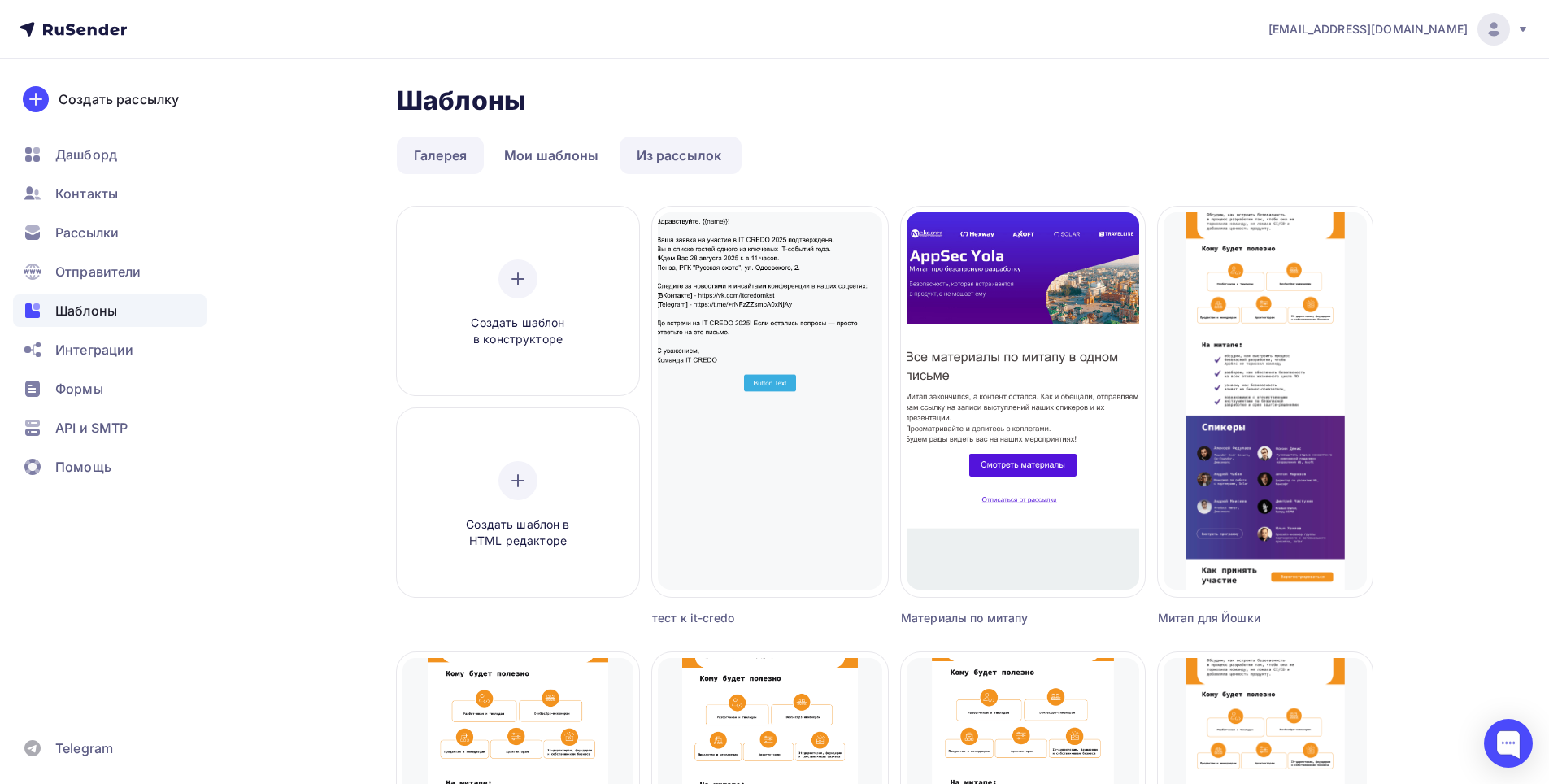
click at [455, 145] on link "Галерея" at bounding box center [440, 155] width 87 height 37
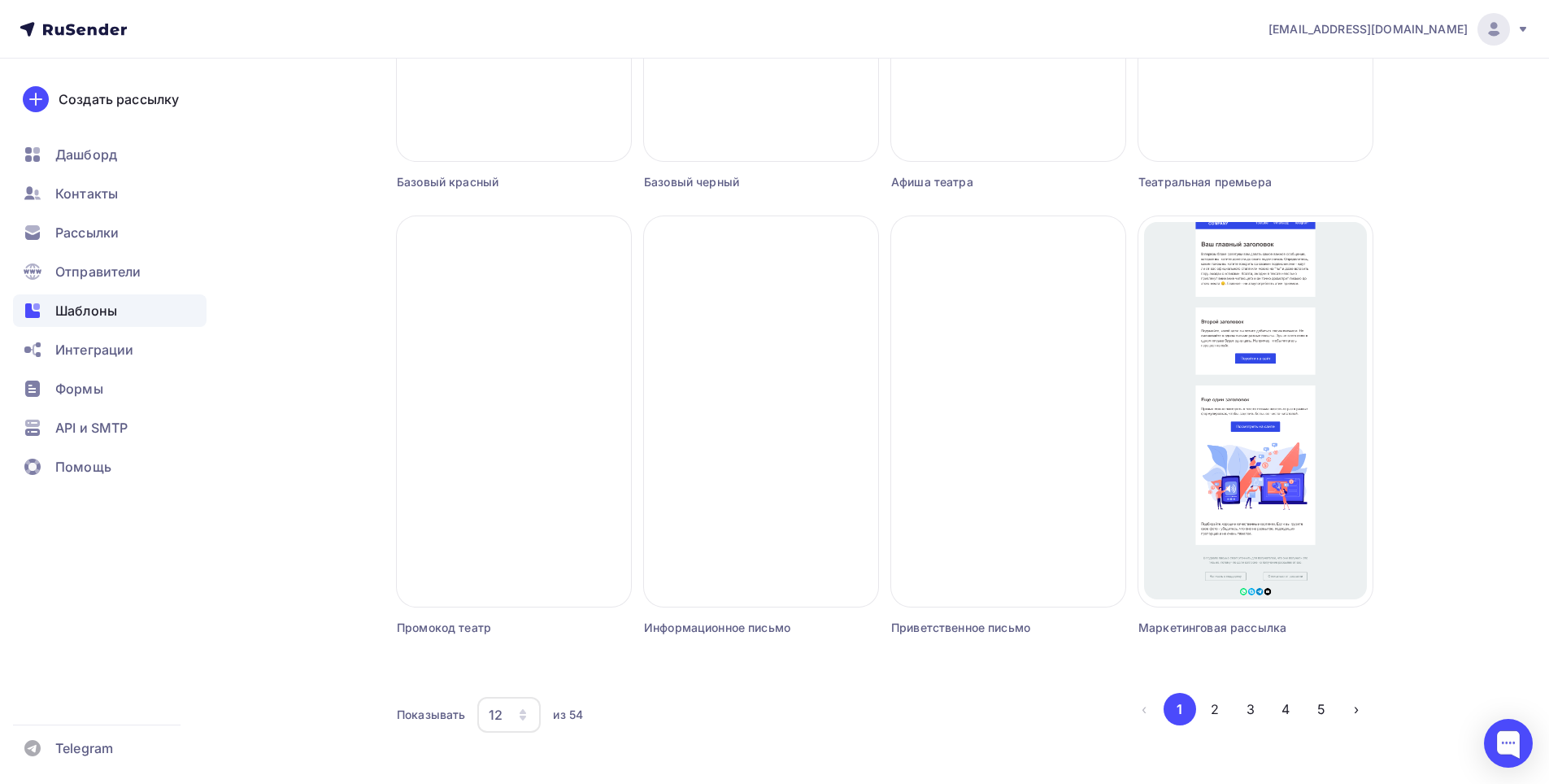
scroll to position [894, 0]
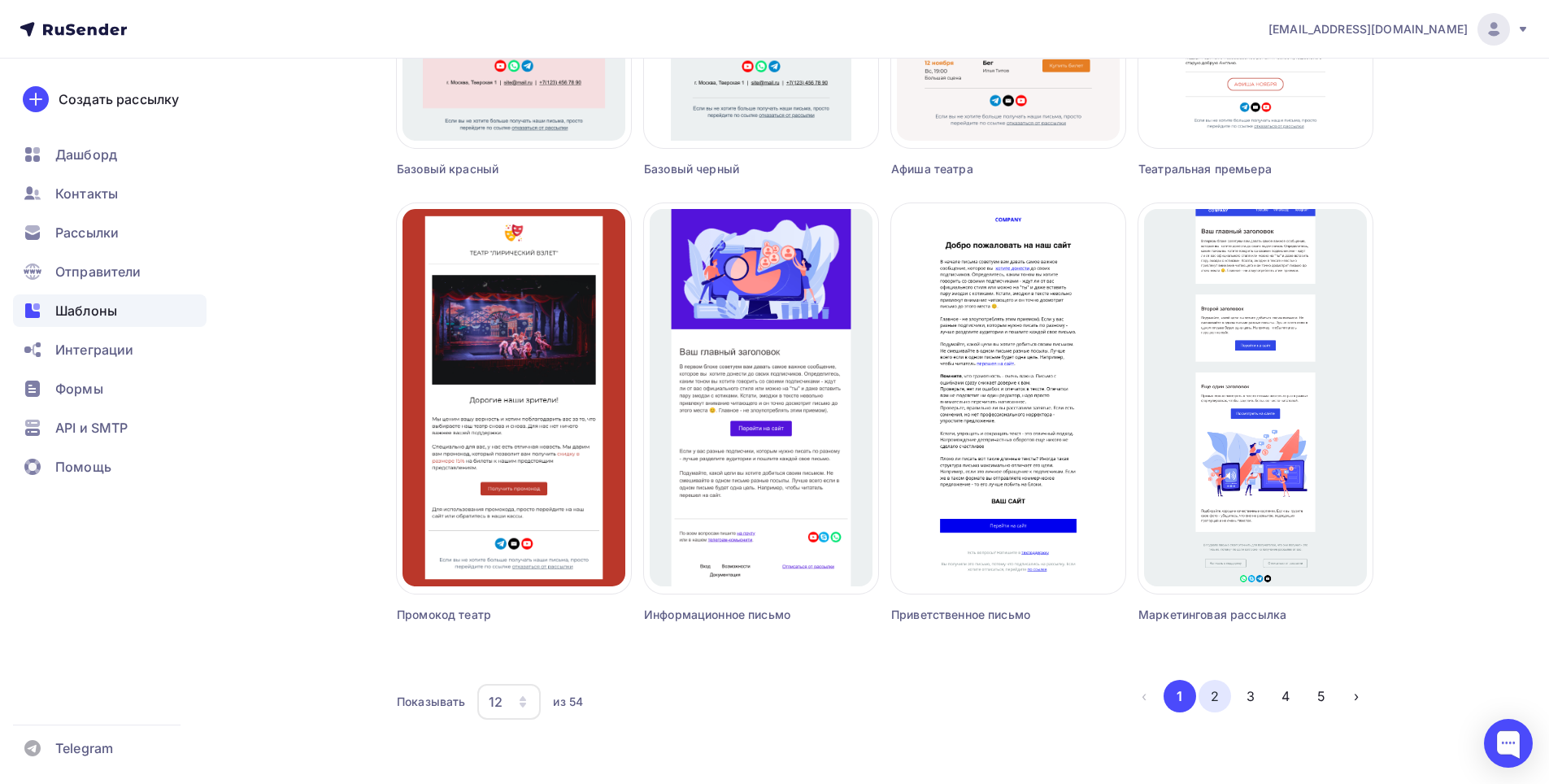
click at [1224, 697] on button "2" at bounding box center [1215, 696] width 33 height 33
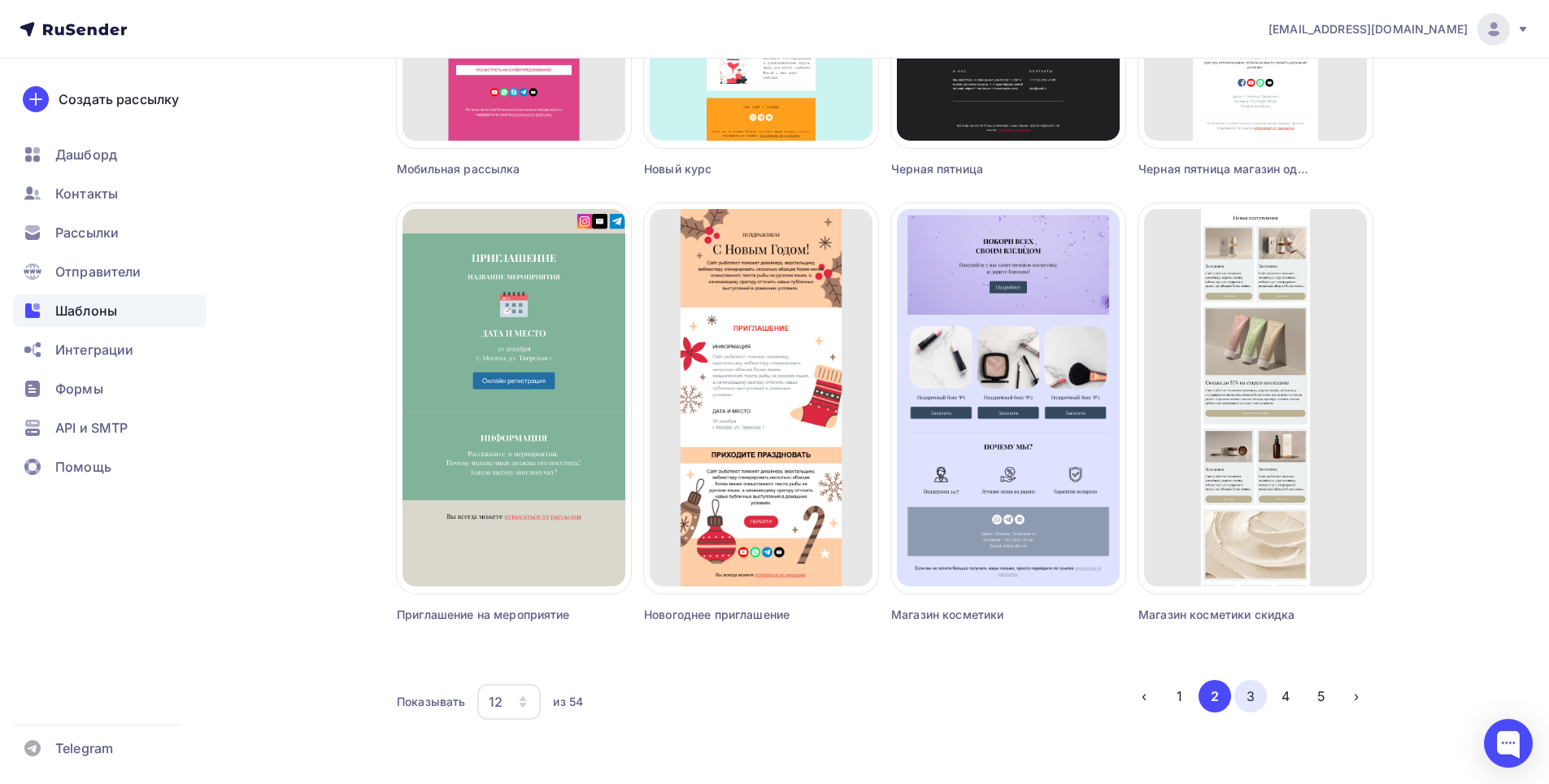
click at [1253, 694] on button "3" at bounding box center [1251, 696] width 33 height 33
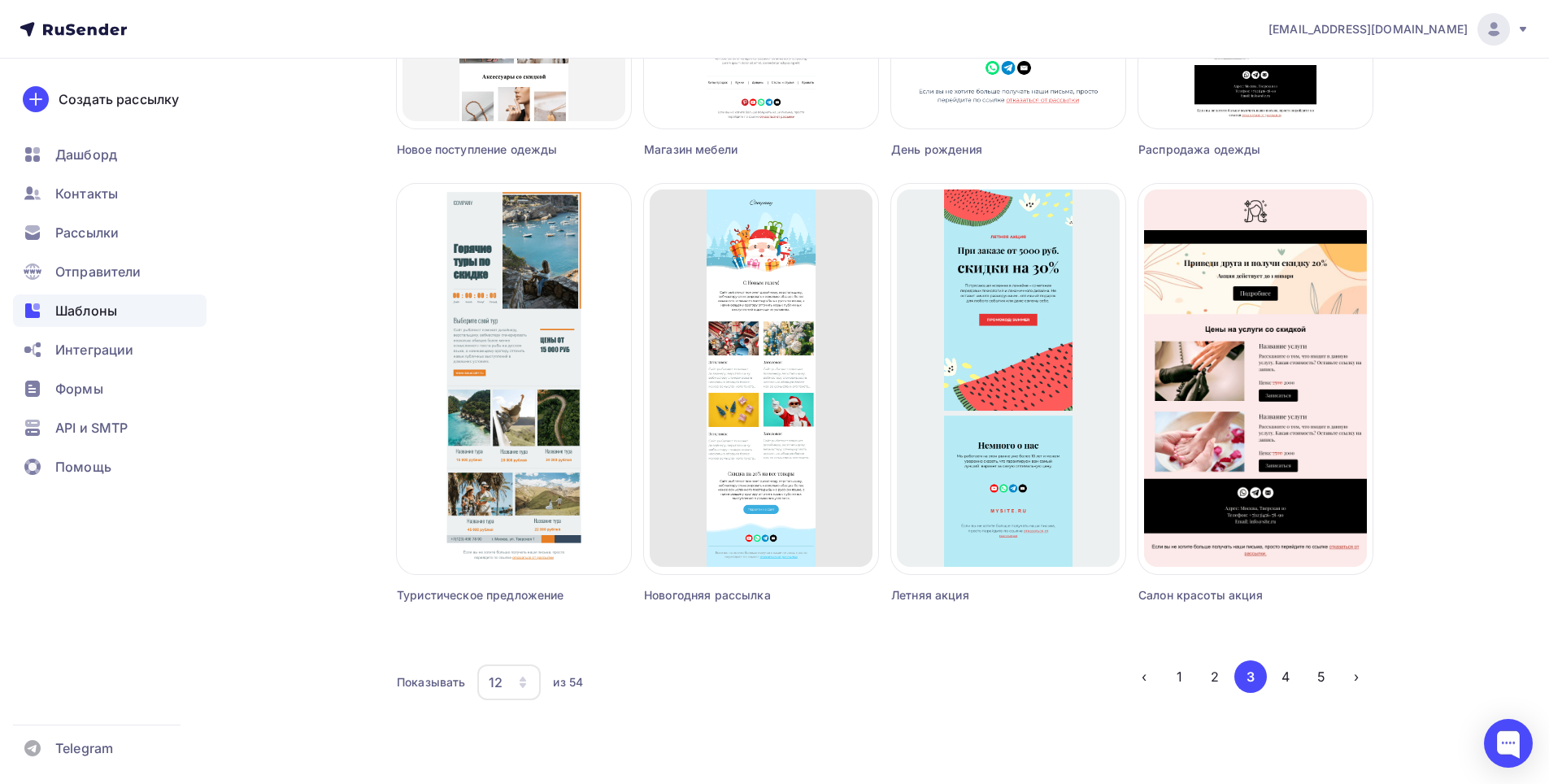
scroll to position [916, 0]
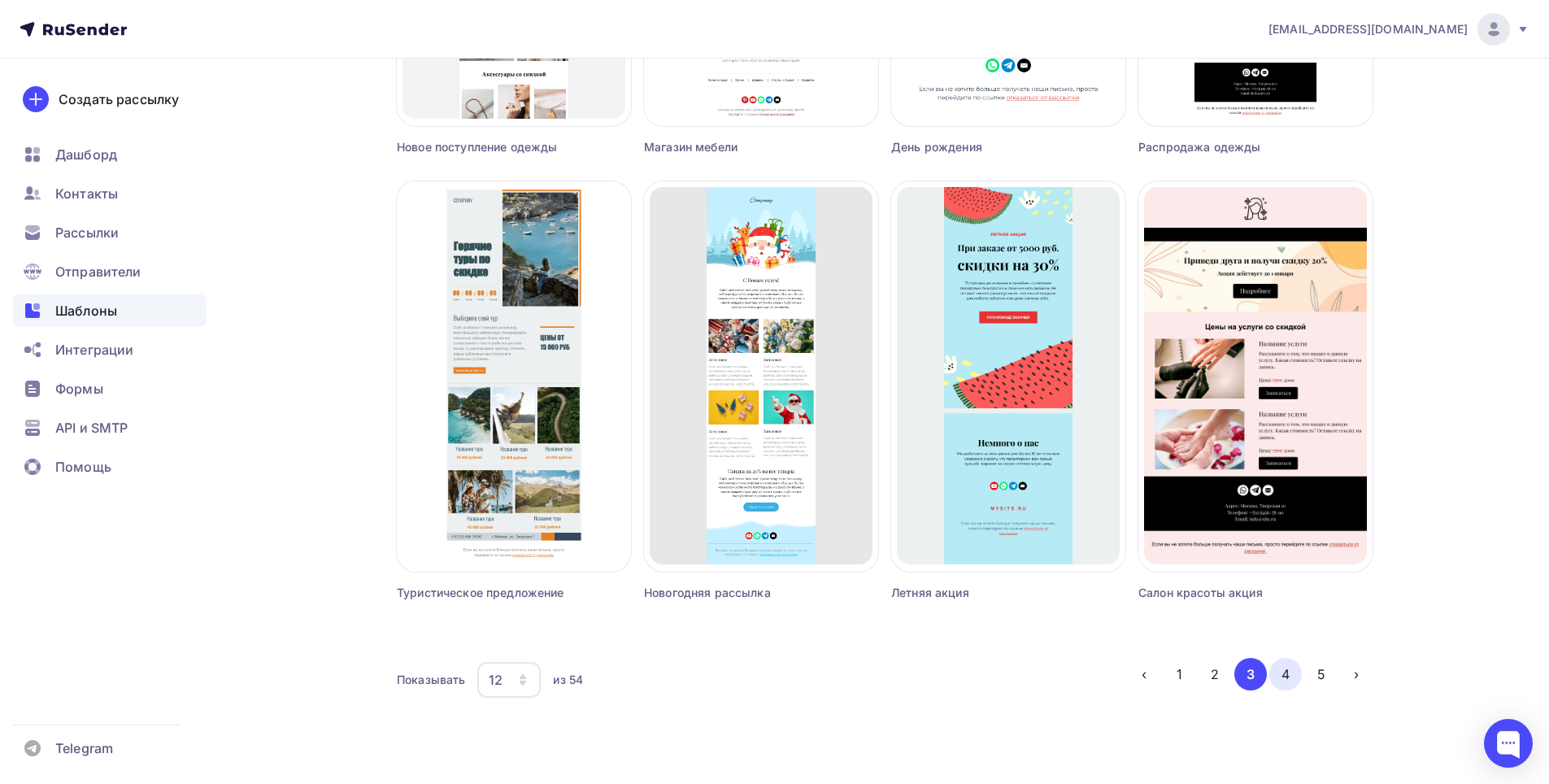
click at [1291, 680] on button "4" at bounding box center [1286, 674] width 33 height 33
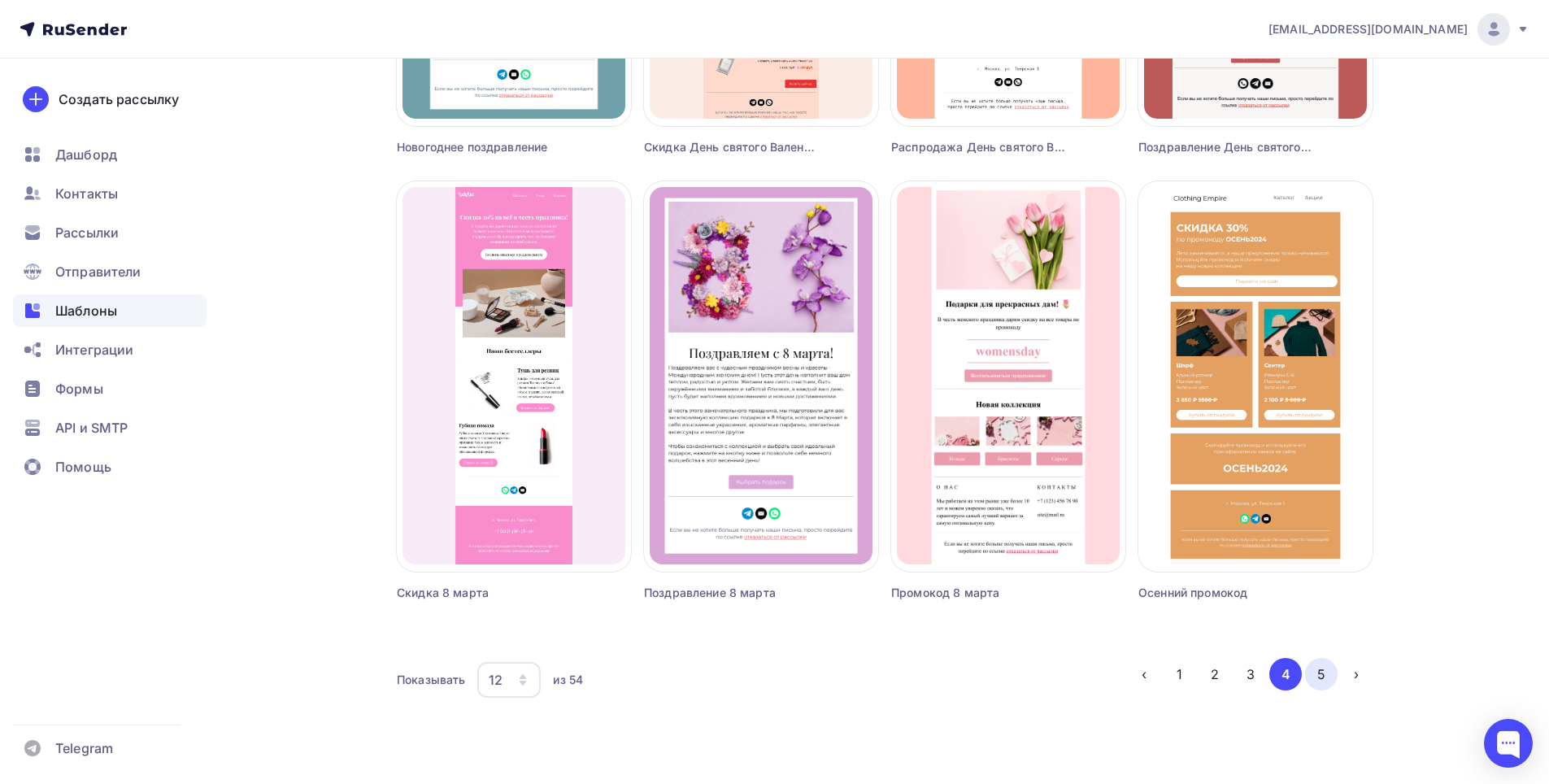
click at [1323, 682] on button "5" at bounding box center [1322, 674] width 33 height 33
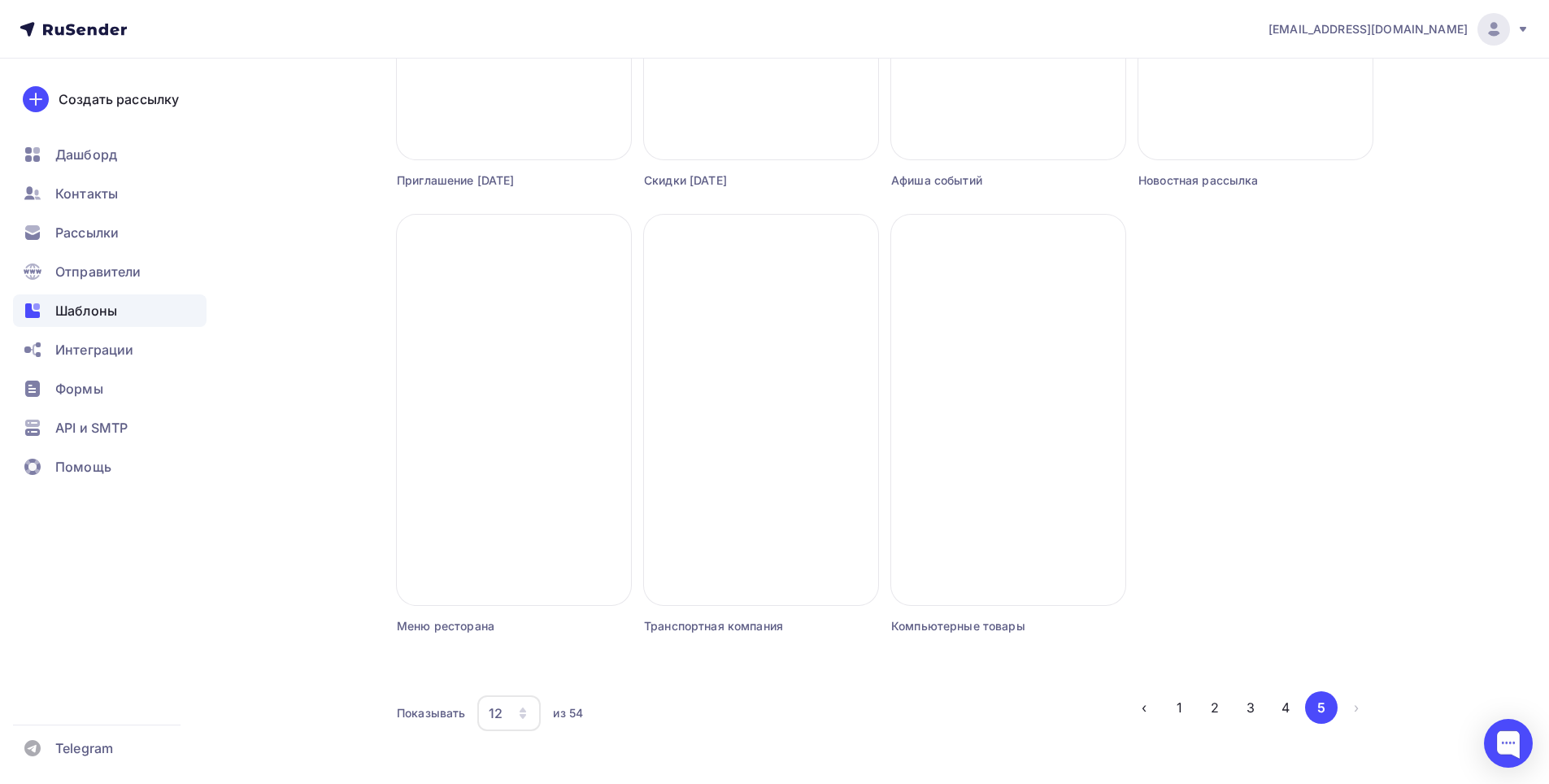
scroll to position [894, 0]
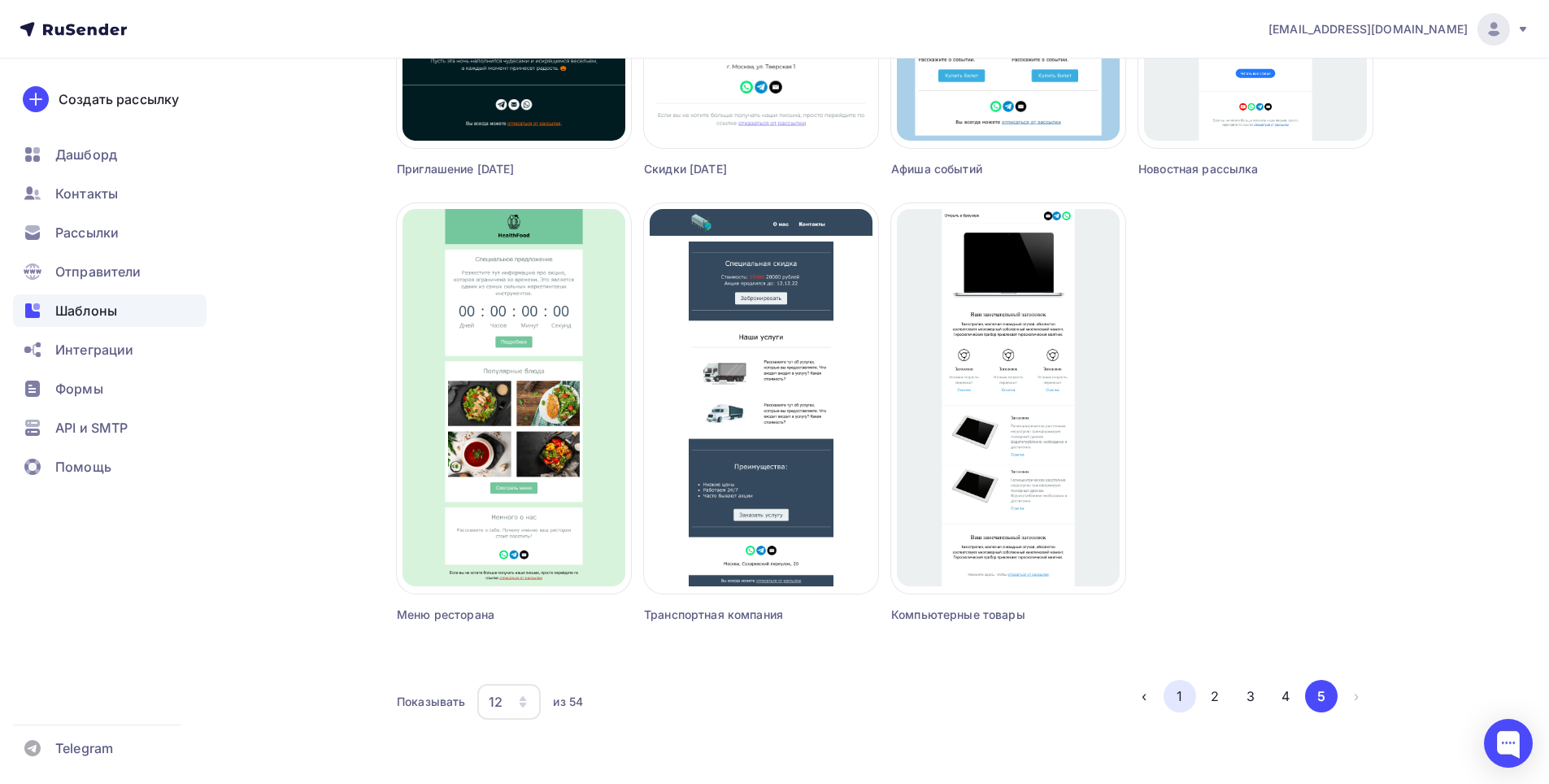
click at [1180, 700] on button "1" at bounding box center [1180, 696] width 33 height 33
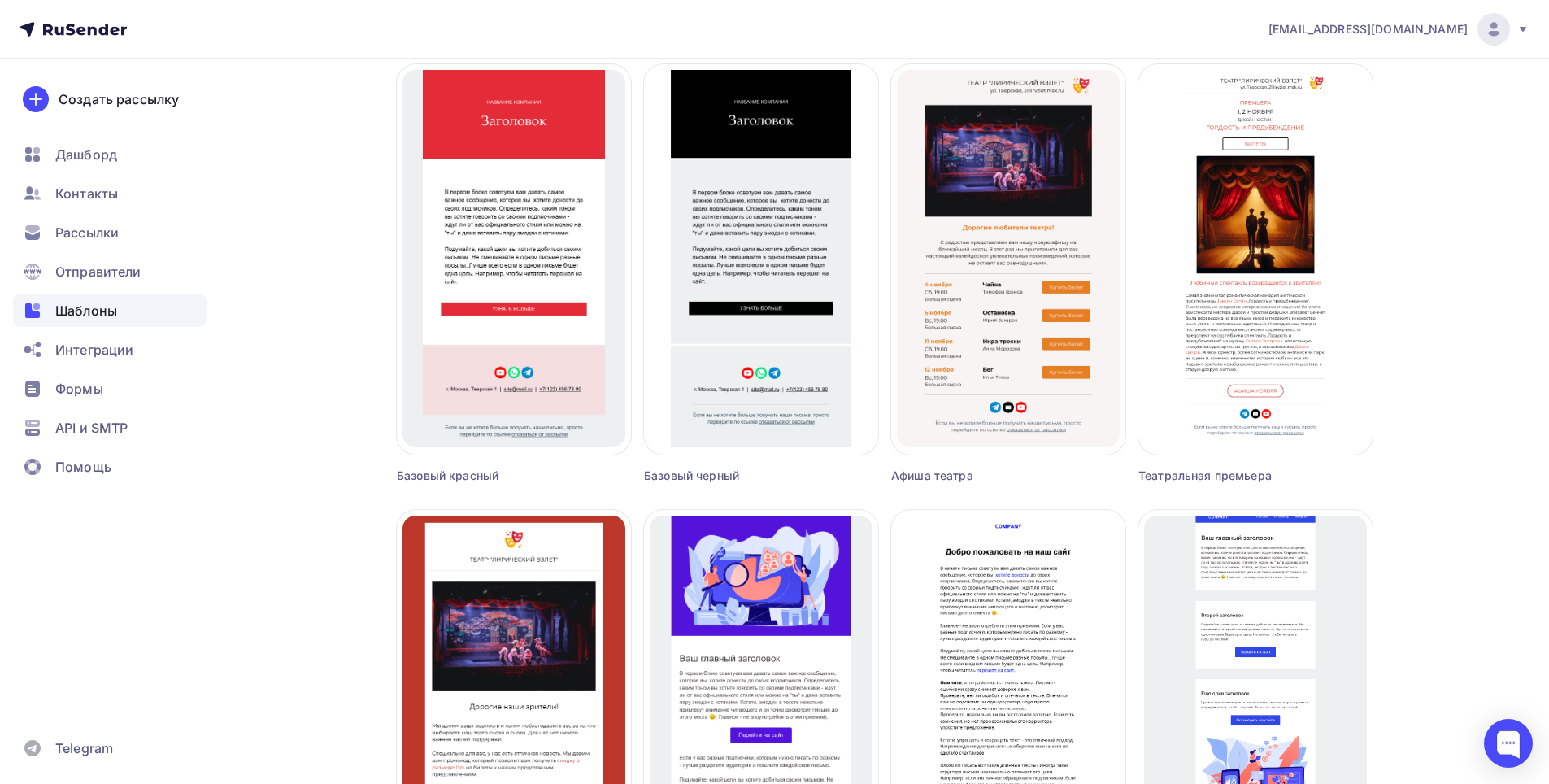
scroll to position [916, 0]
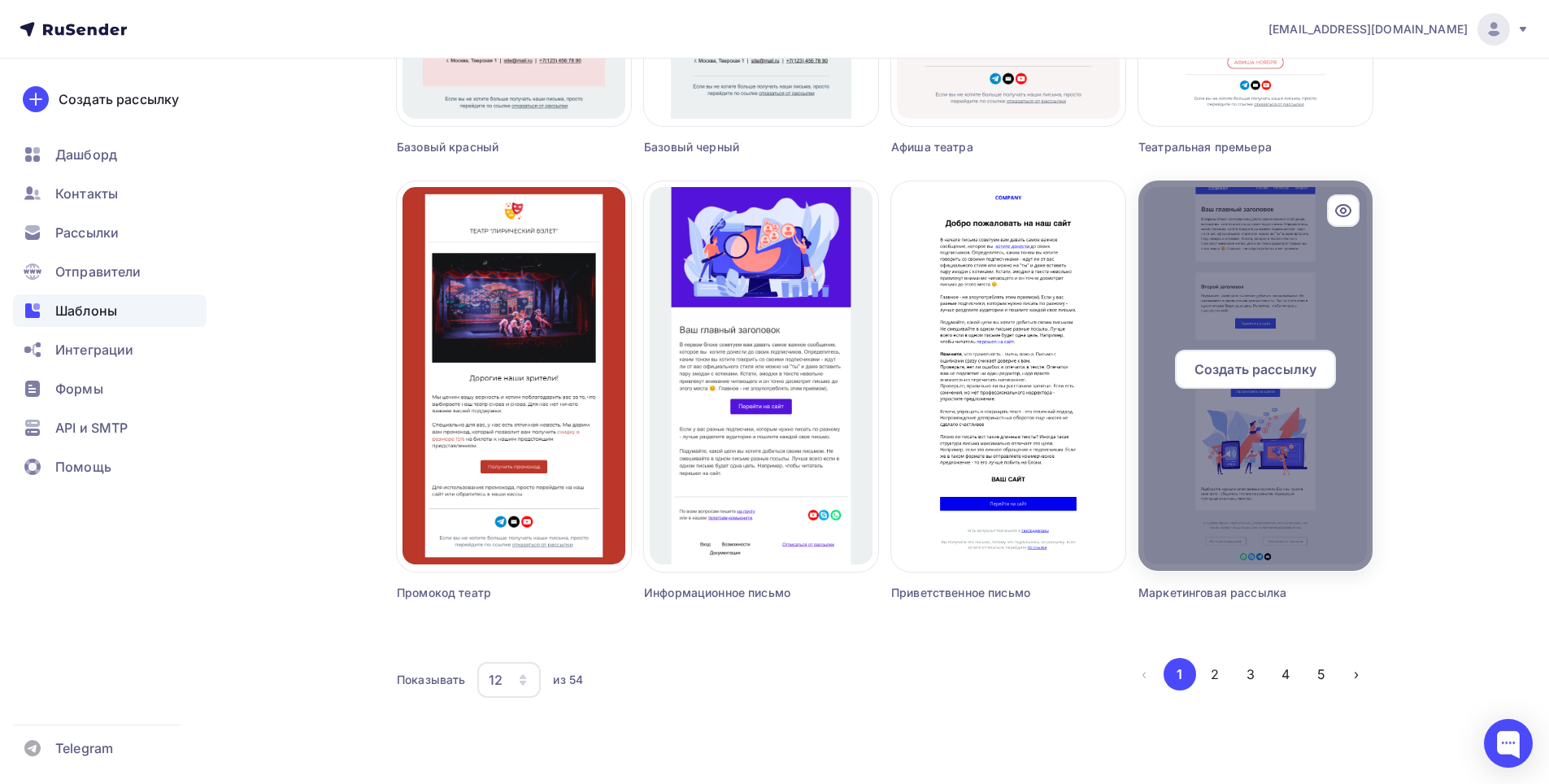
click at [1258, 425] on div at bounding box center [1255, 375] width 234 height 390
click at [1339, 213] on icon at bounding box center [1343, 210] width 20 height 20
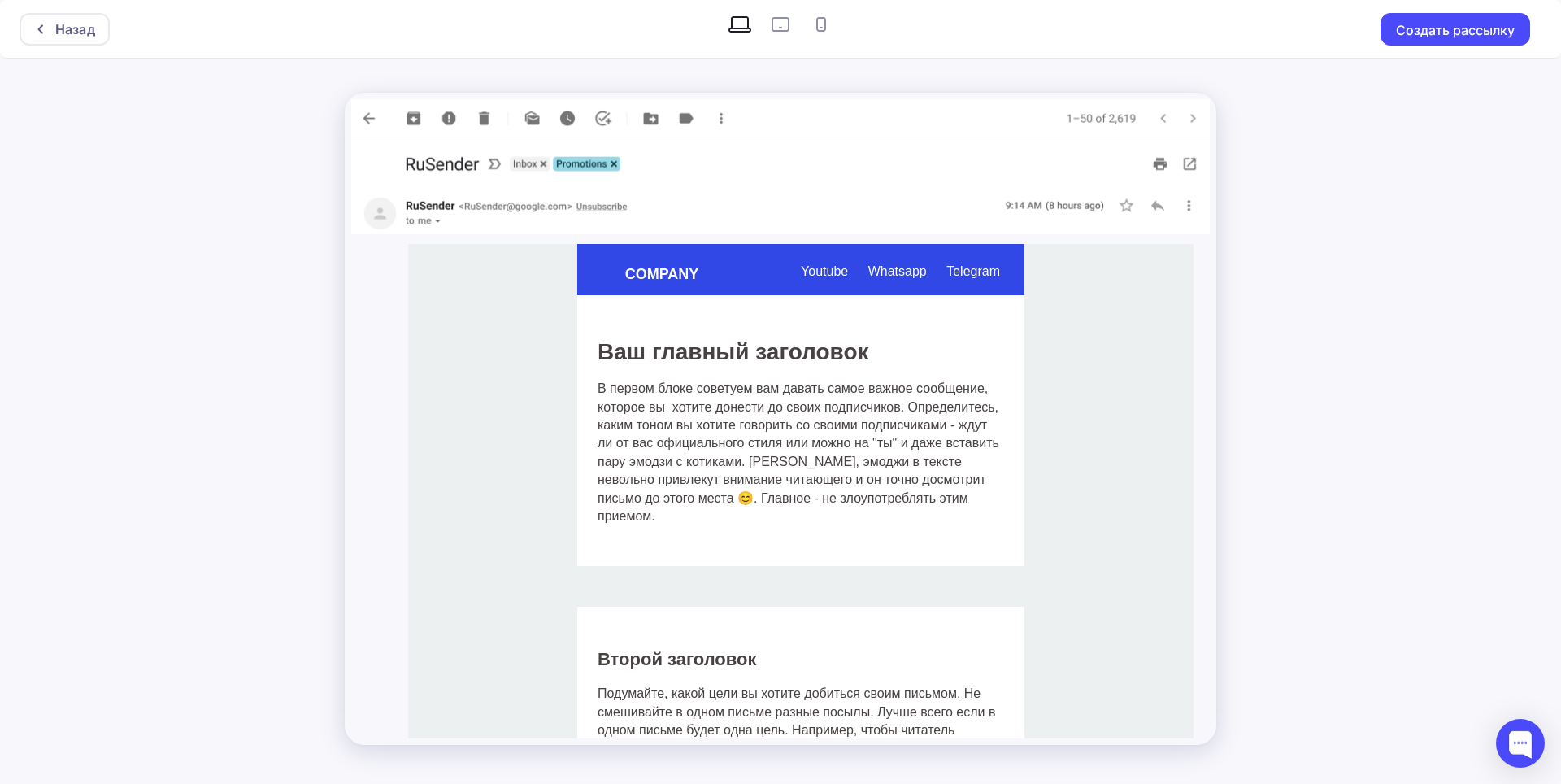
click at [769, 255] on td "Youtube Whatsapp Telegram" at bounding box center [879, 269] width 290 height 52
click at [781, 274] on div "Youtube Whatsapp Telegram" at bounding box center [873, 271] width 262 height 22
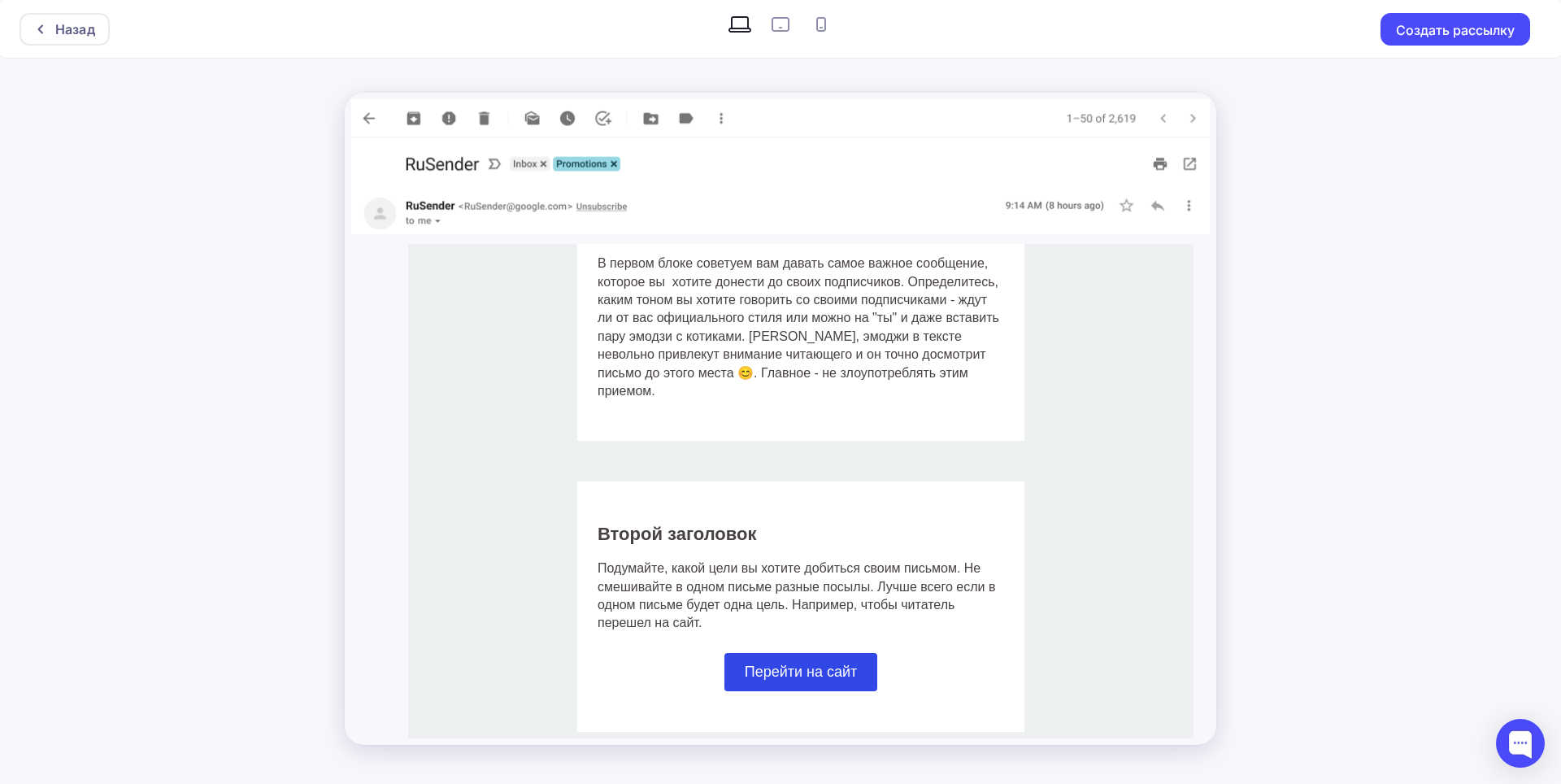
scroll to position [244, 0]
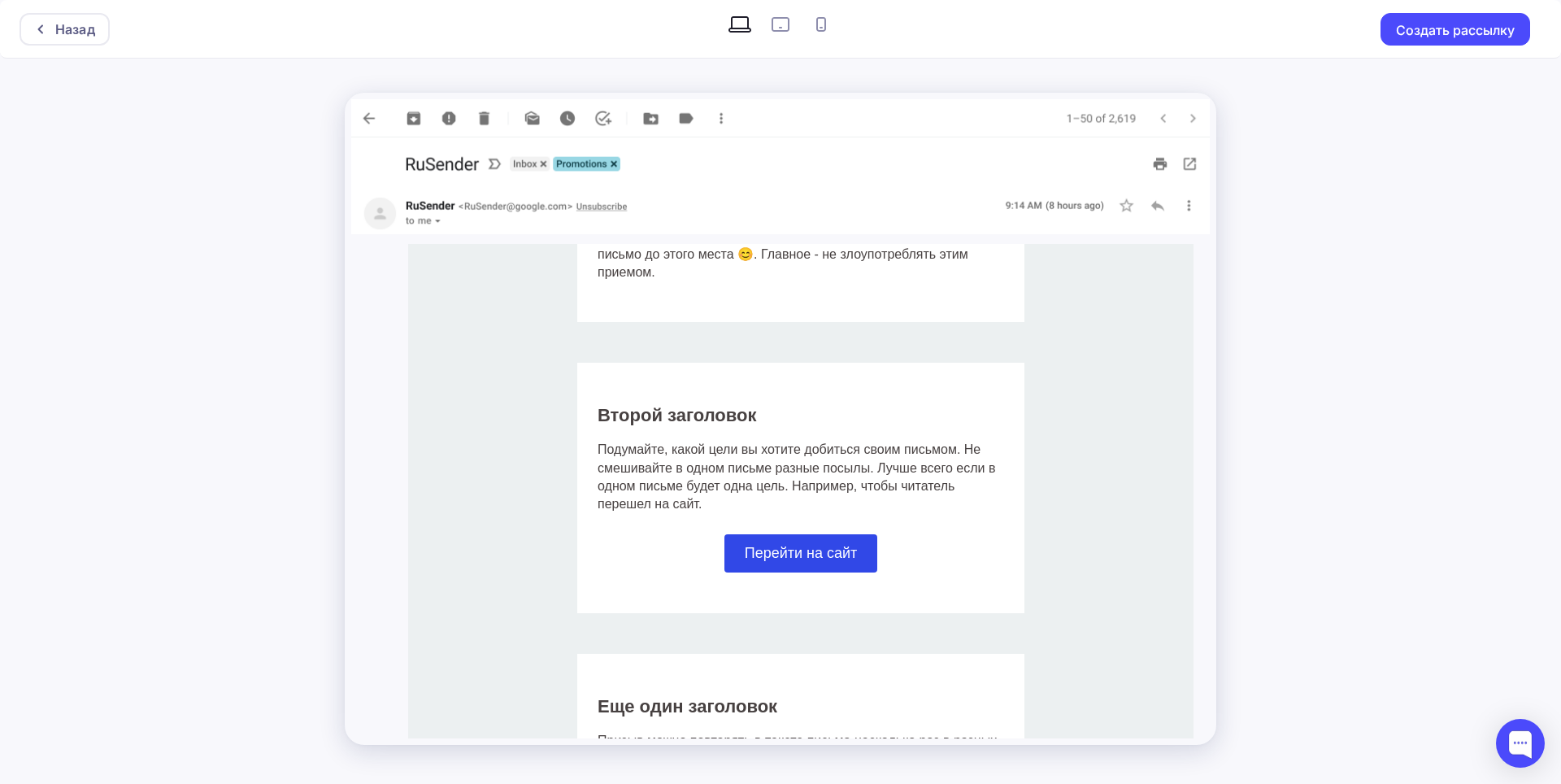
click at [784, 545] on span "Перейти на сайт" at bounding box center [801, 553] width 113 height 16
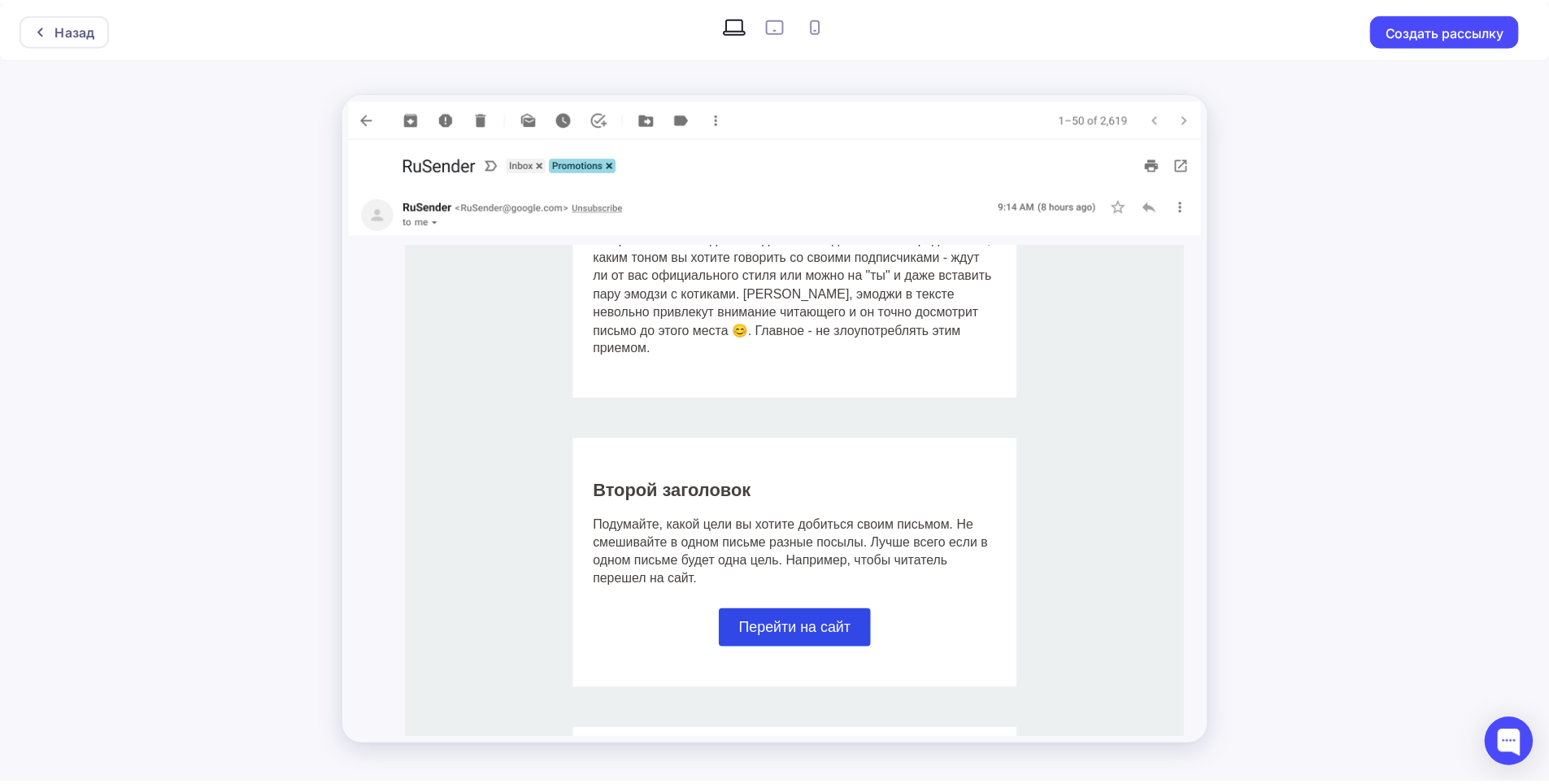
scroll to position [152, 0]
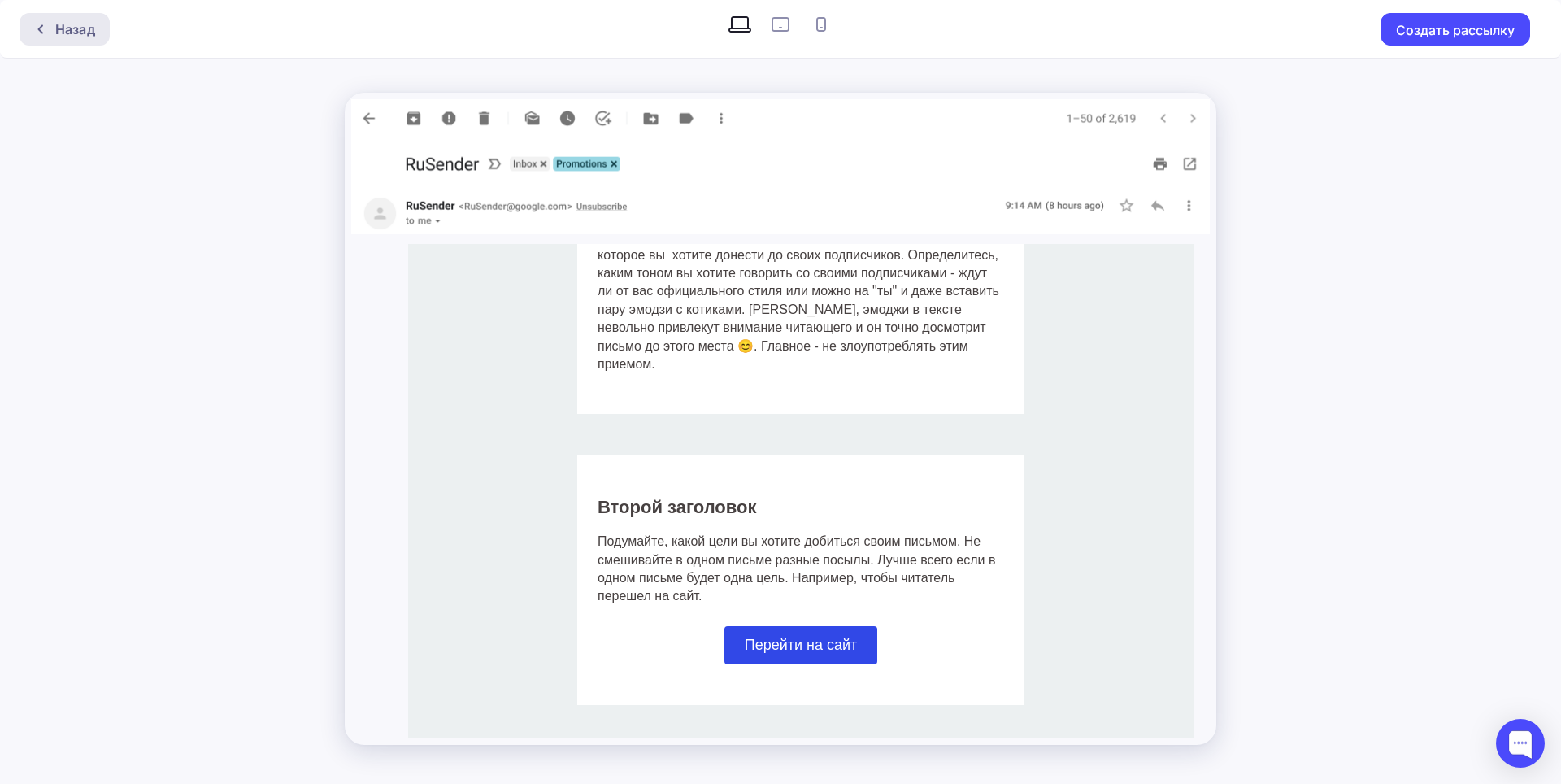
click at [55, 21] on div "Назад" at bounding box center [75, 29] width 40 height 20
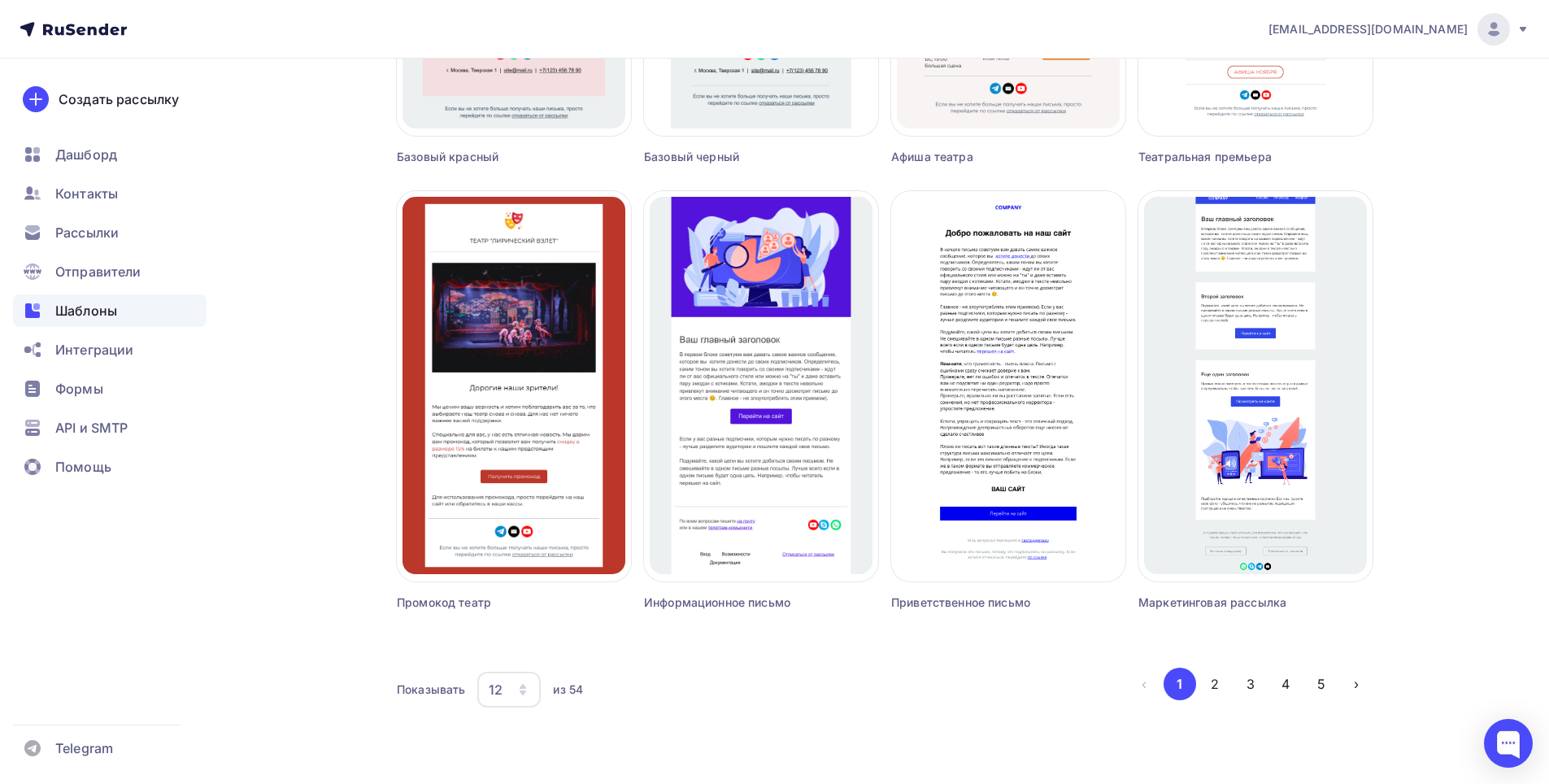
scroll to position [916, 0]
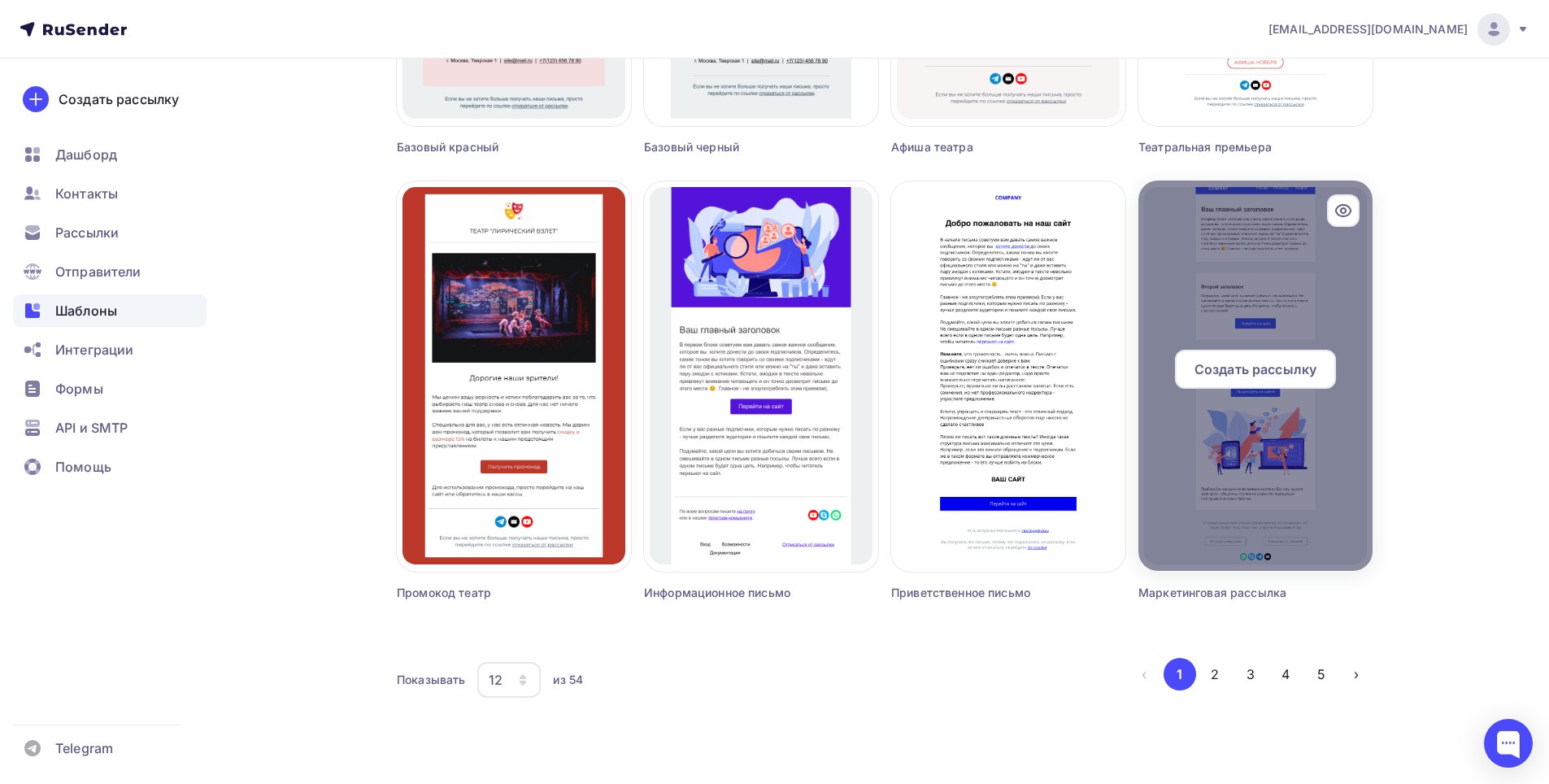
click at [1254, 367] on span "Создать рассылку" at bounding box center [1256, 368] width 122 height 20
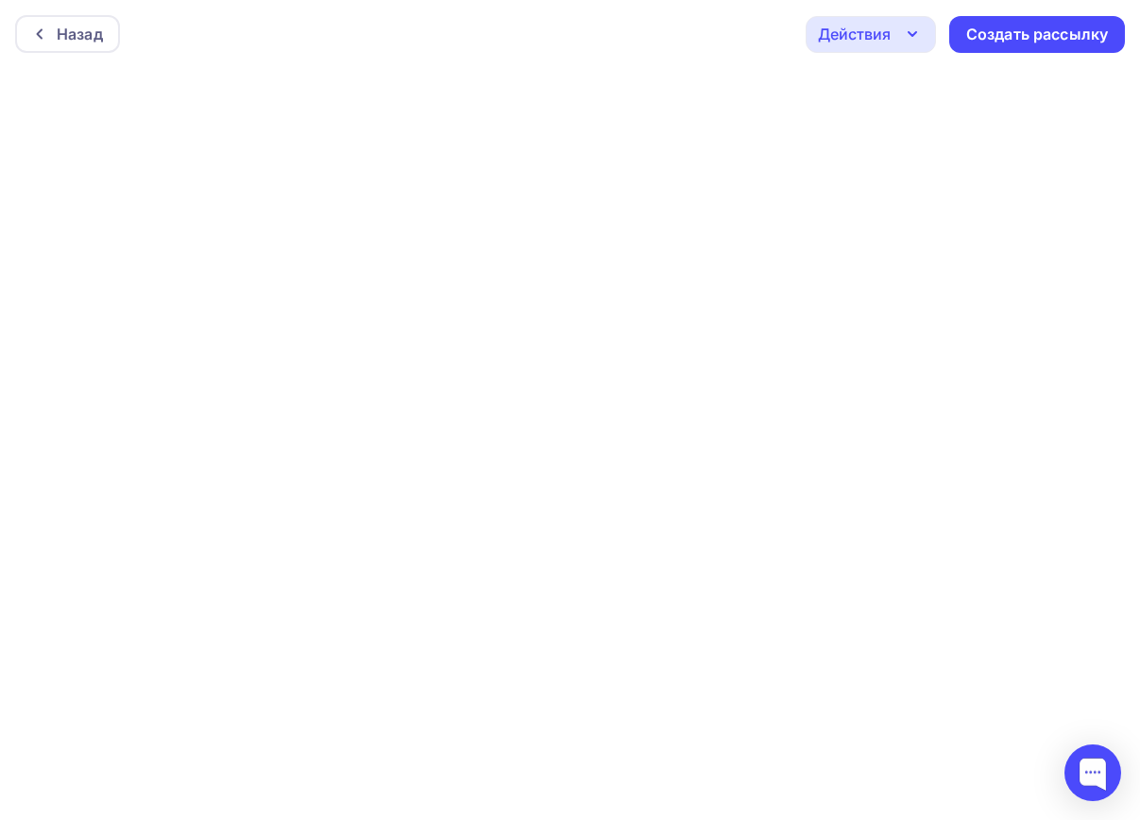
click at [917, 41] on icon "button" at bounding box center [912, 34] width 23 height 23
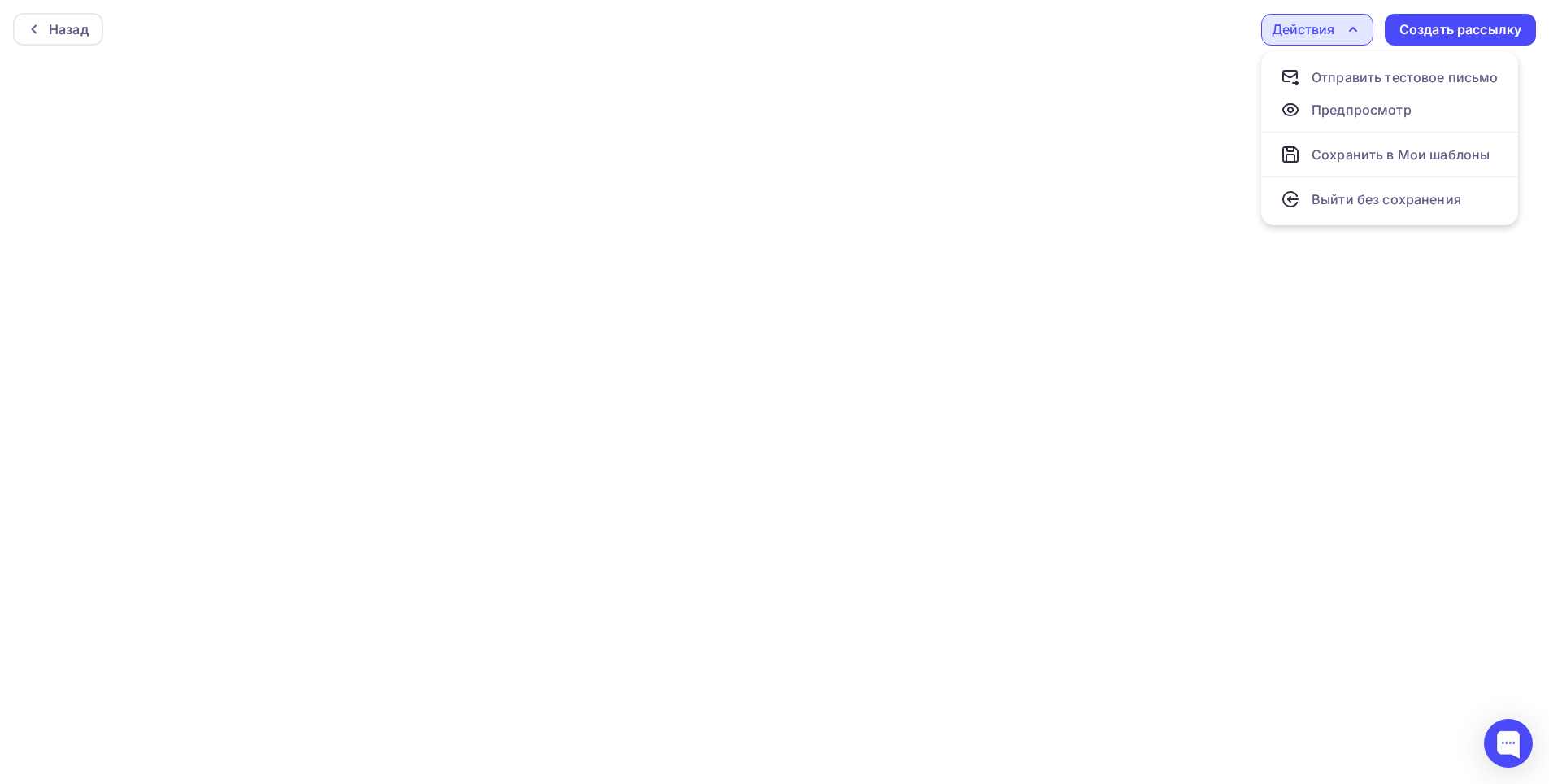
click at [1171, 33] on div "Назад Действия Отправить тестовое письмо Предпросмотр Сохранить в Мои шаблоны В…" at bounding box center [774, 29] width 1549 height 59
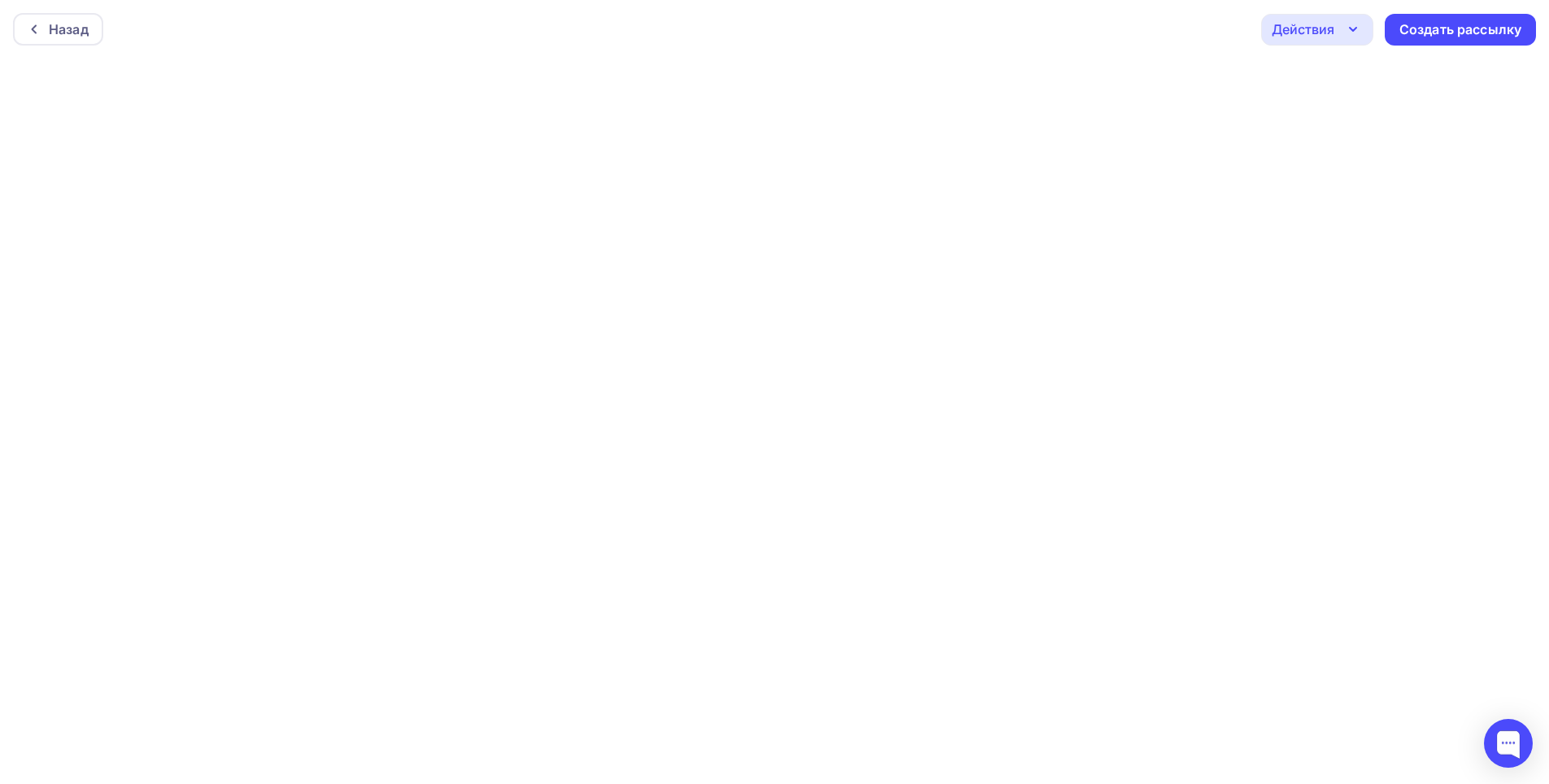
click at [1002, 23] on div "Назад Действия Отправить тестовое письмо Предпросмотр Сохранить в Мои шаблоны В…" at bounding box center [774, 29] width 1549 height 59
click at [47, 20] on div "Назад" at bounding box center [58, 29] width 90 height 33
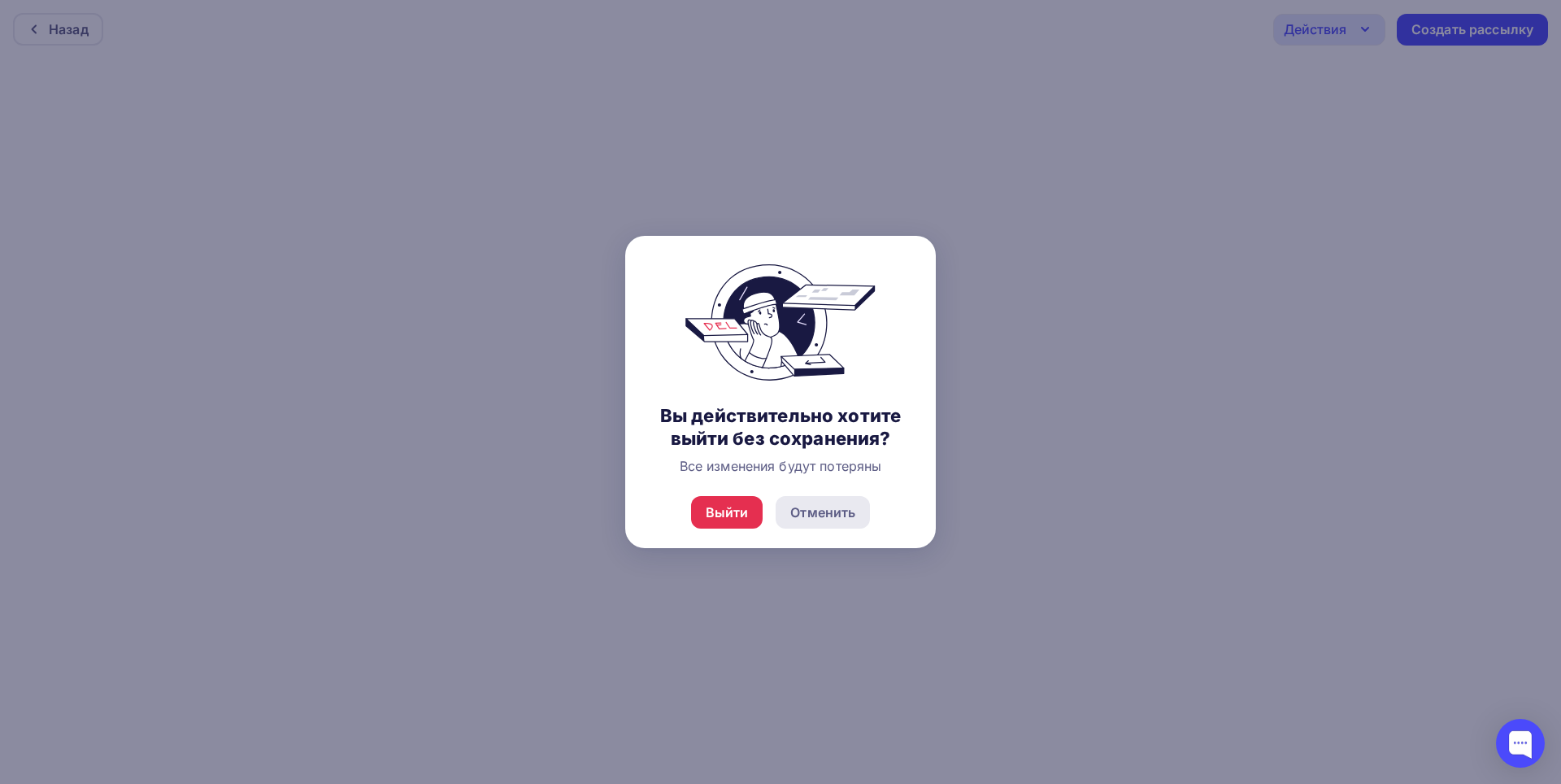
click at [815, 507] on div "Отменить" at bounding box center [823, 512] width 65 height 20
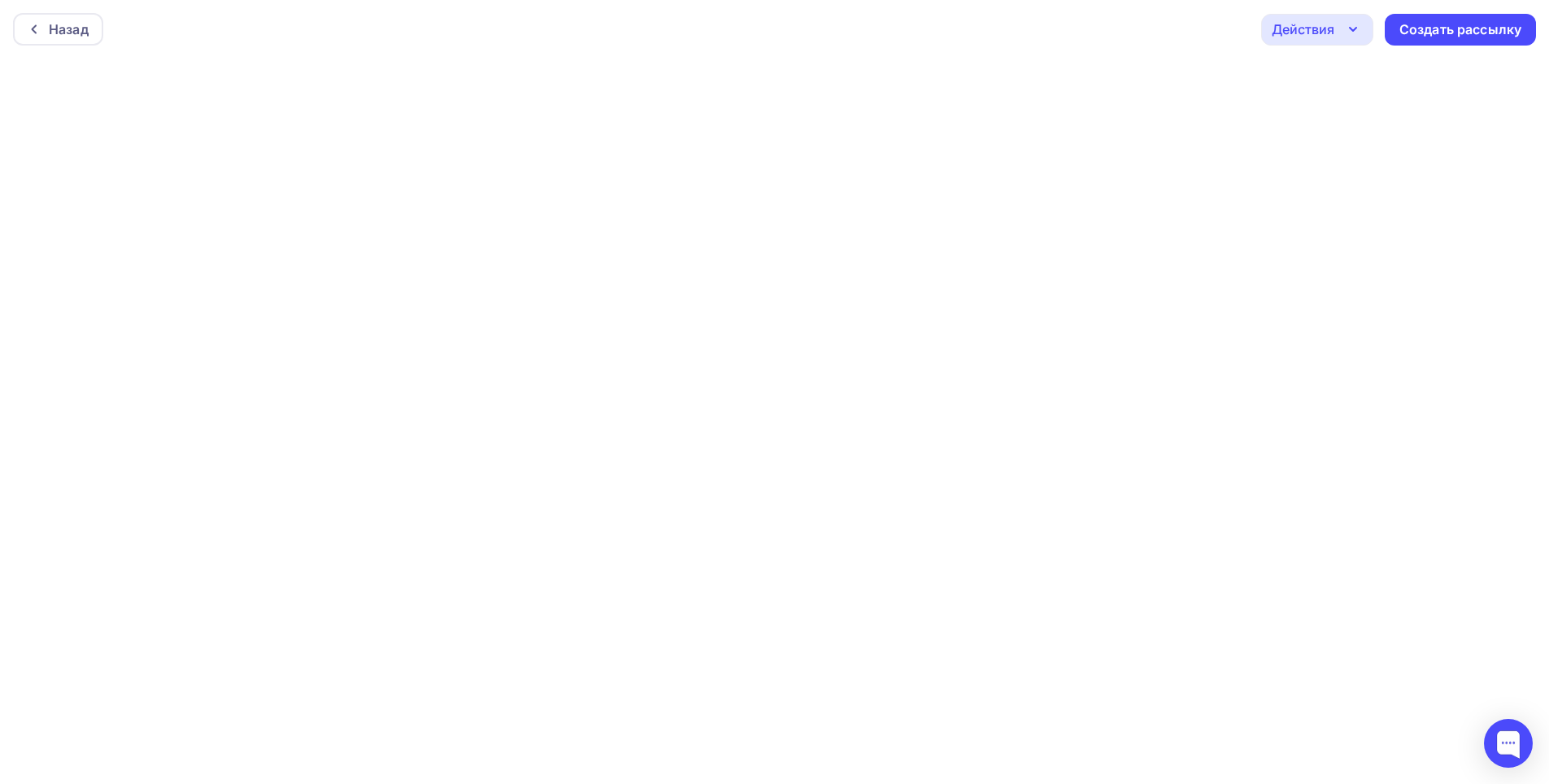
click at [1368, 28] on div "Действия" at bounding box center [1317, 29] width 112 height 32
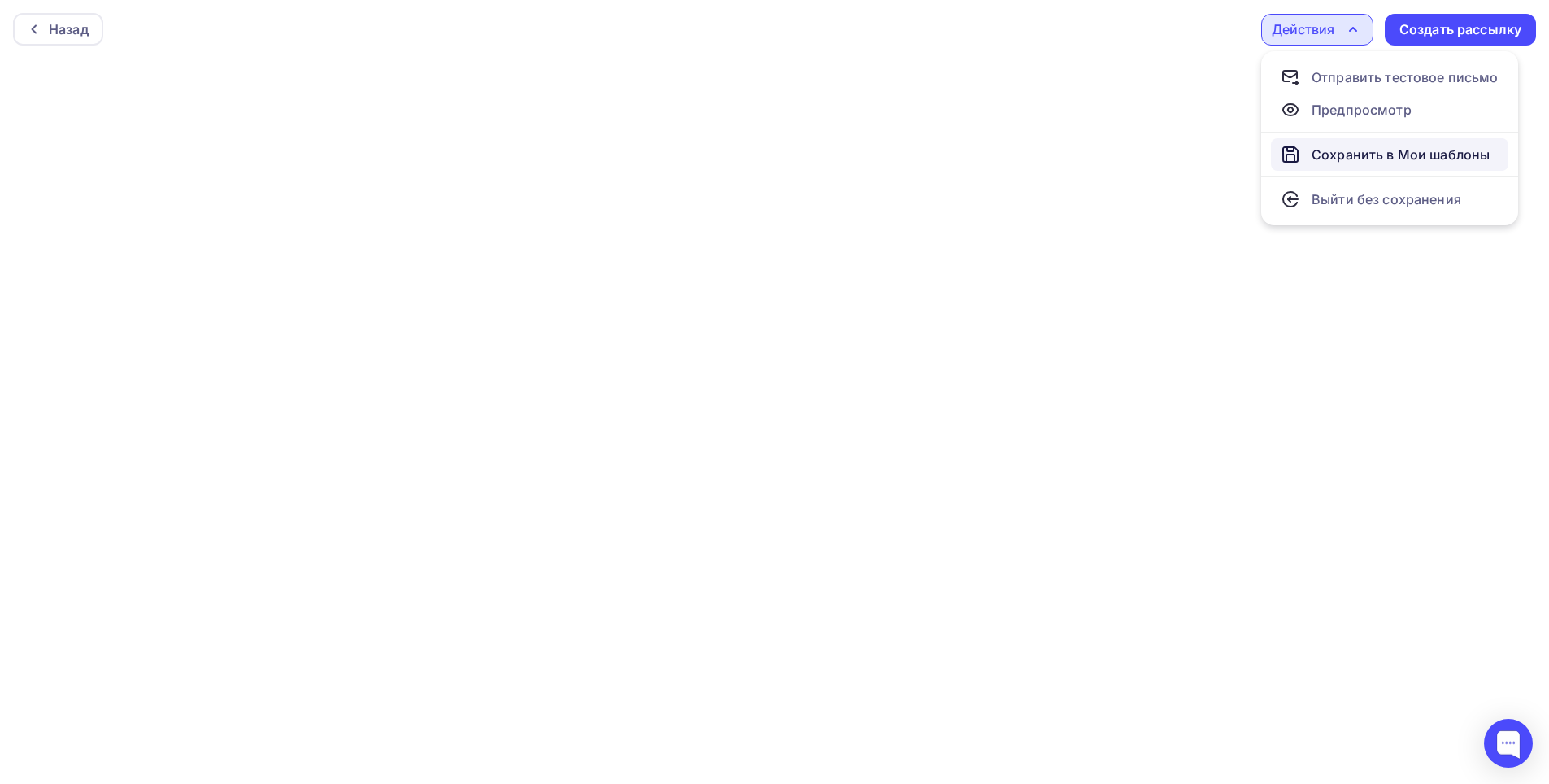
click at [1410, 154] on div "Сохранить в Мои шаблоны" at bounding box center [1401, 154] width 178 height 20
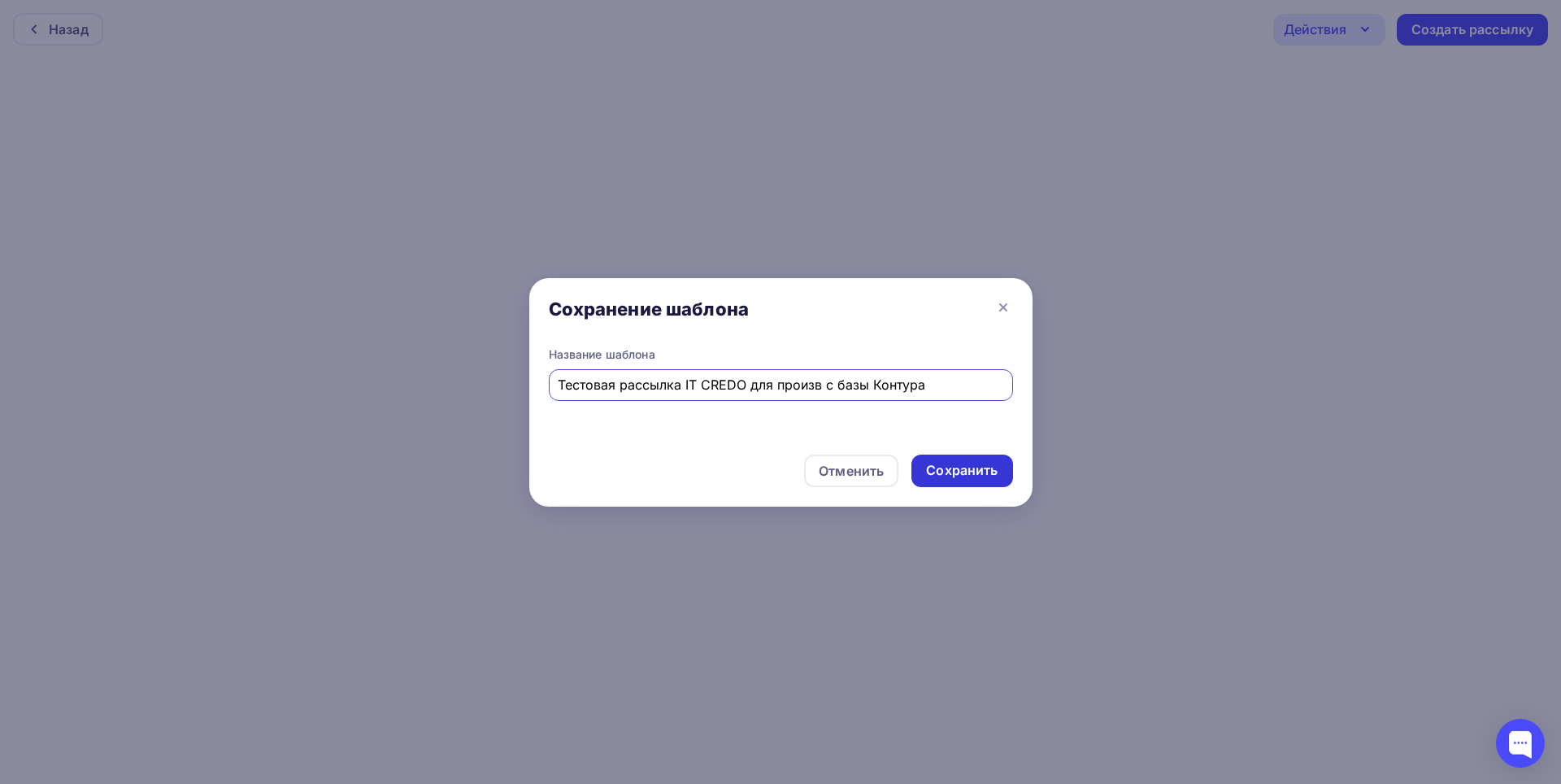
type input "Тестовая рассылка IT CREDO для произв с базы Контура"
click at [1005, 474] on div "Сохранить" at bounding box center [962, 471] width 101 height 33
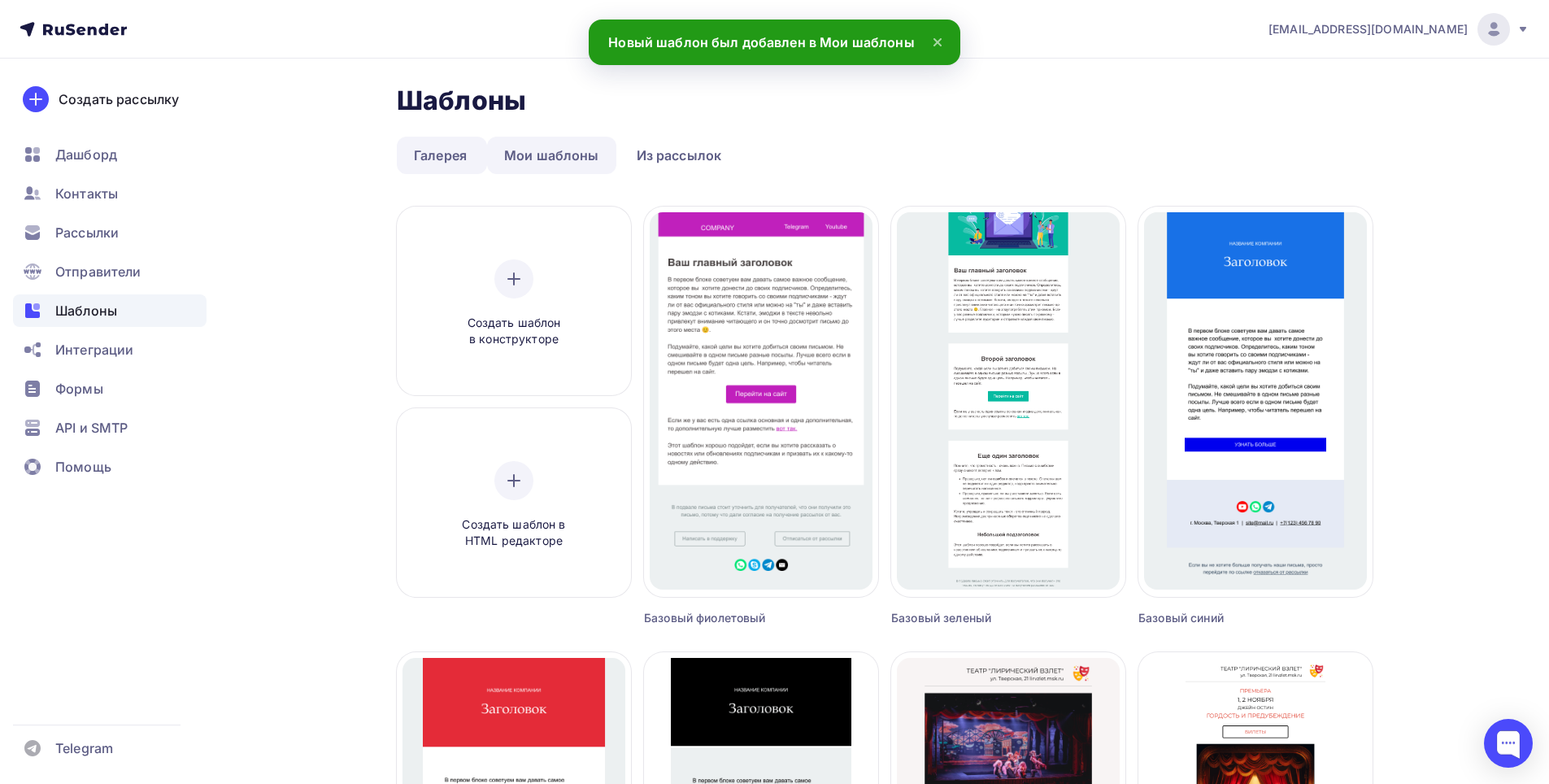
click at [565, 154] on link "Мои шаблоны" at bounding box center [552, 155] width 129 height 37
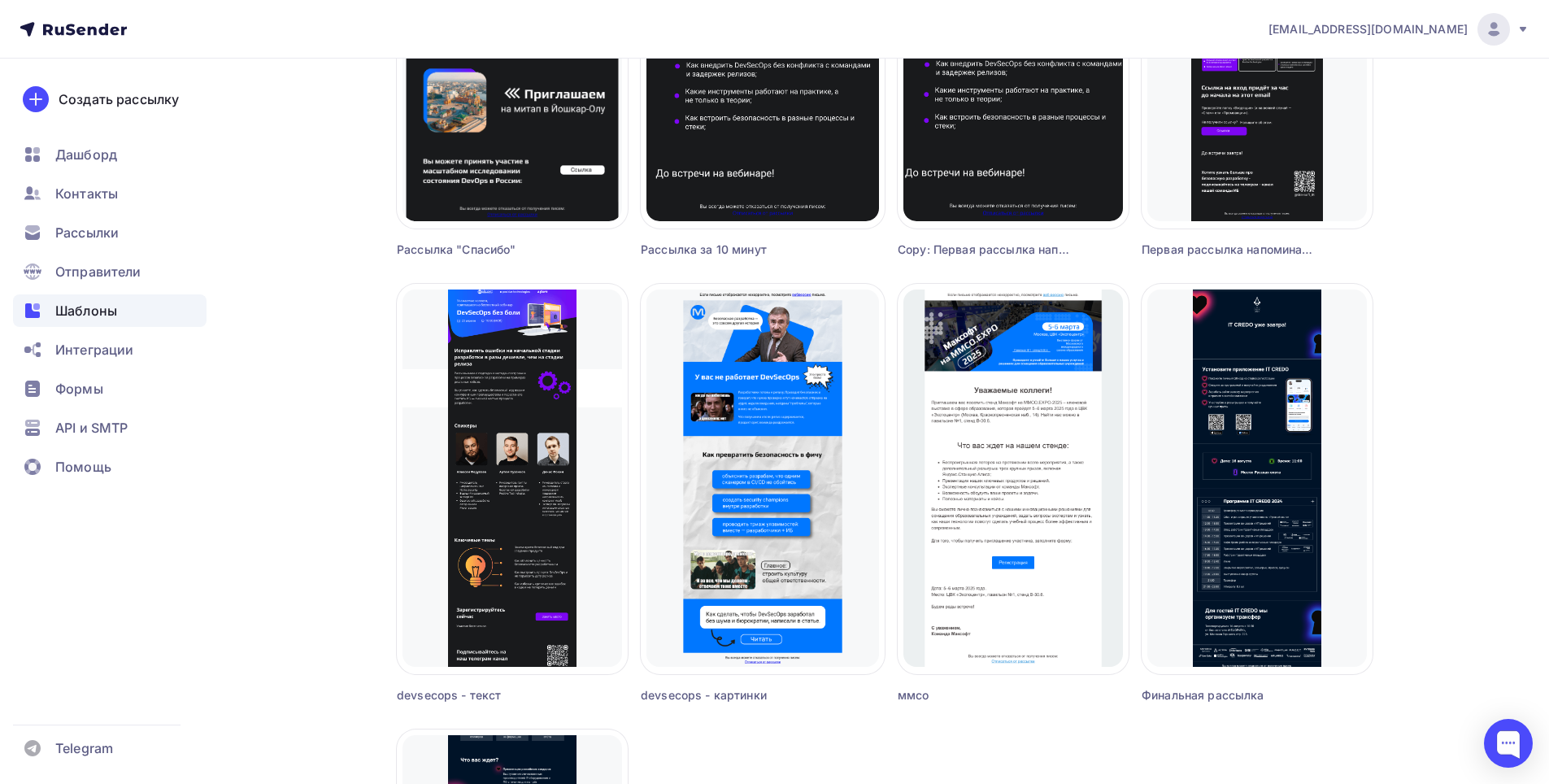
scroll to position [813, 0]
click at [1418, 256] on div "Шаблоны Шаблоны Галерея Мои шаблоны Из рассылок Создать шаблон в конструкторе С…" at bounding box center [775, 288] width 1333 height 2087
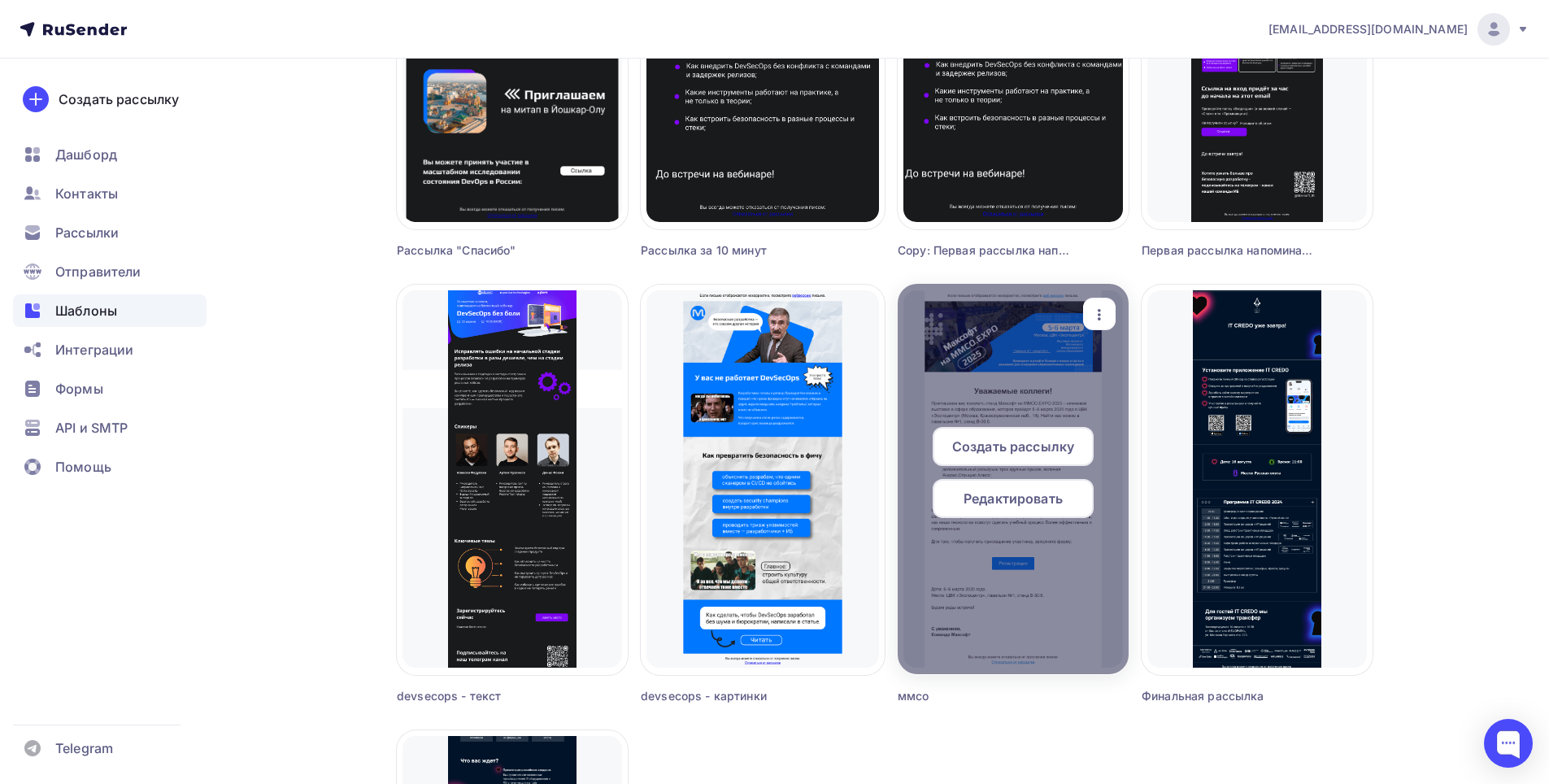
click at [1106, 312] on icon "button" at bounding box center [1100, 314] width 20 height 20
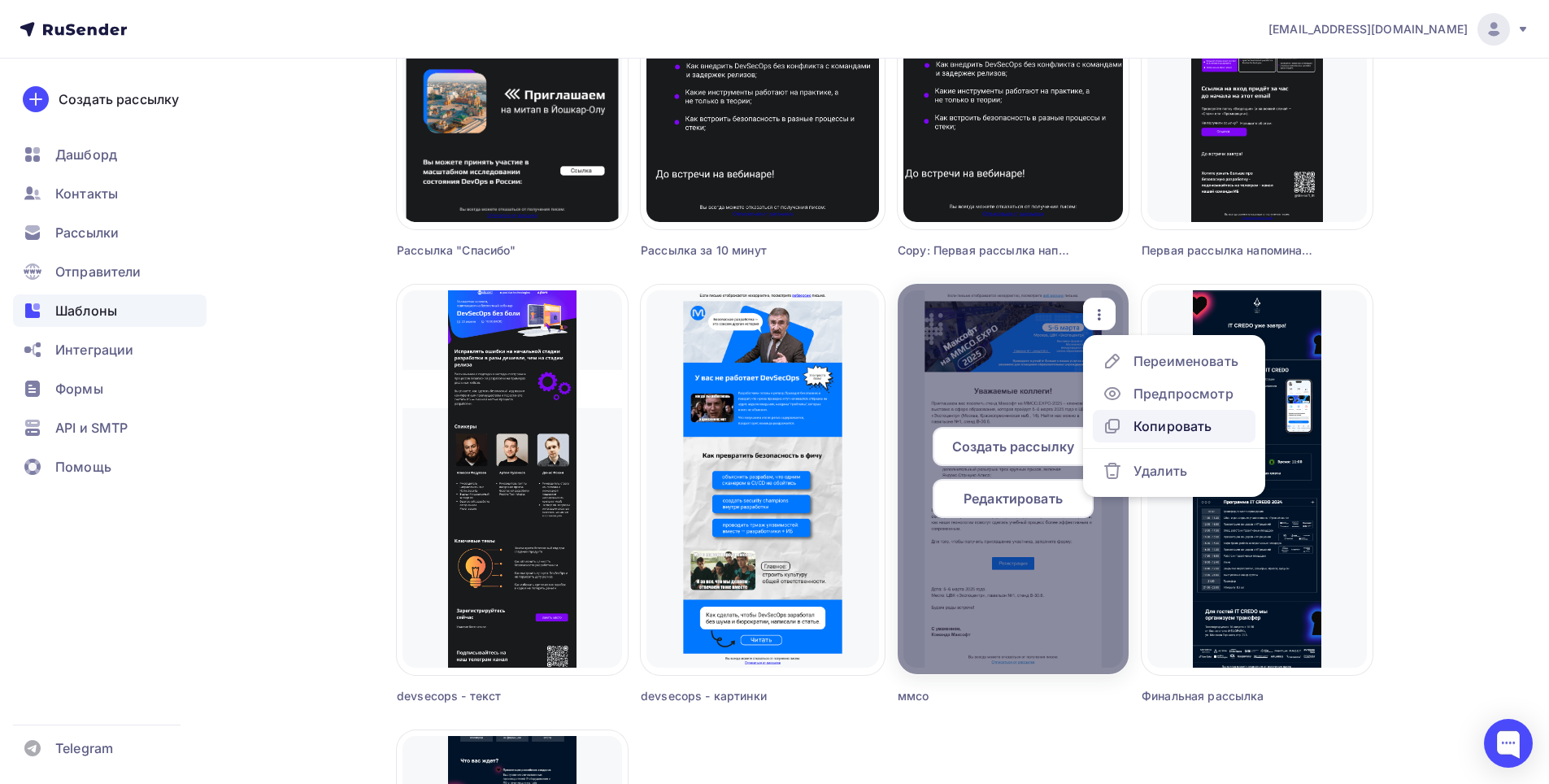
click at [1146, 424] on div "Копировать" at bounding box center [1173, 426] width 78 height 20
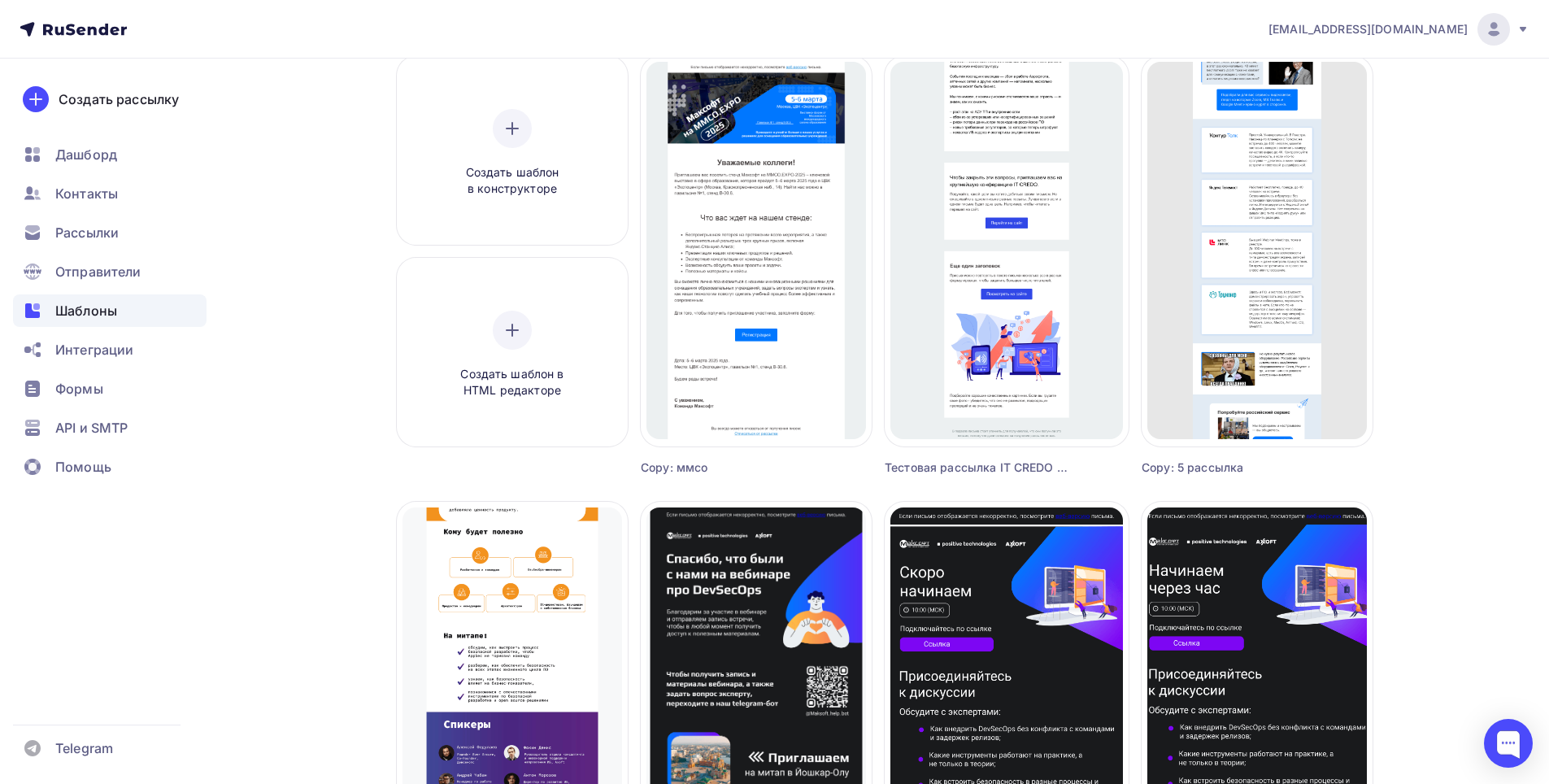
scroll to position [0, 0]
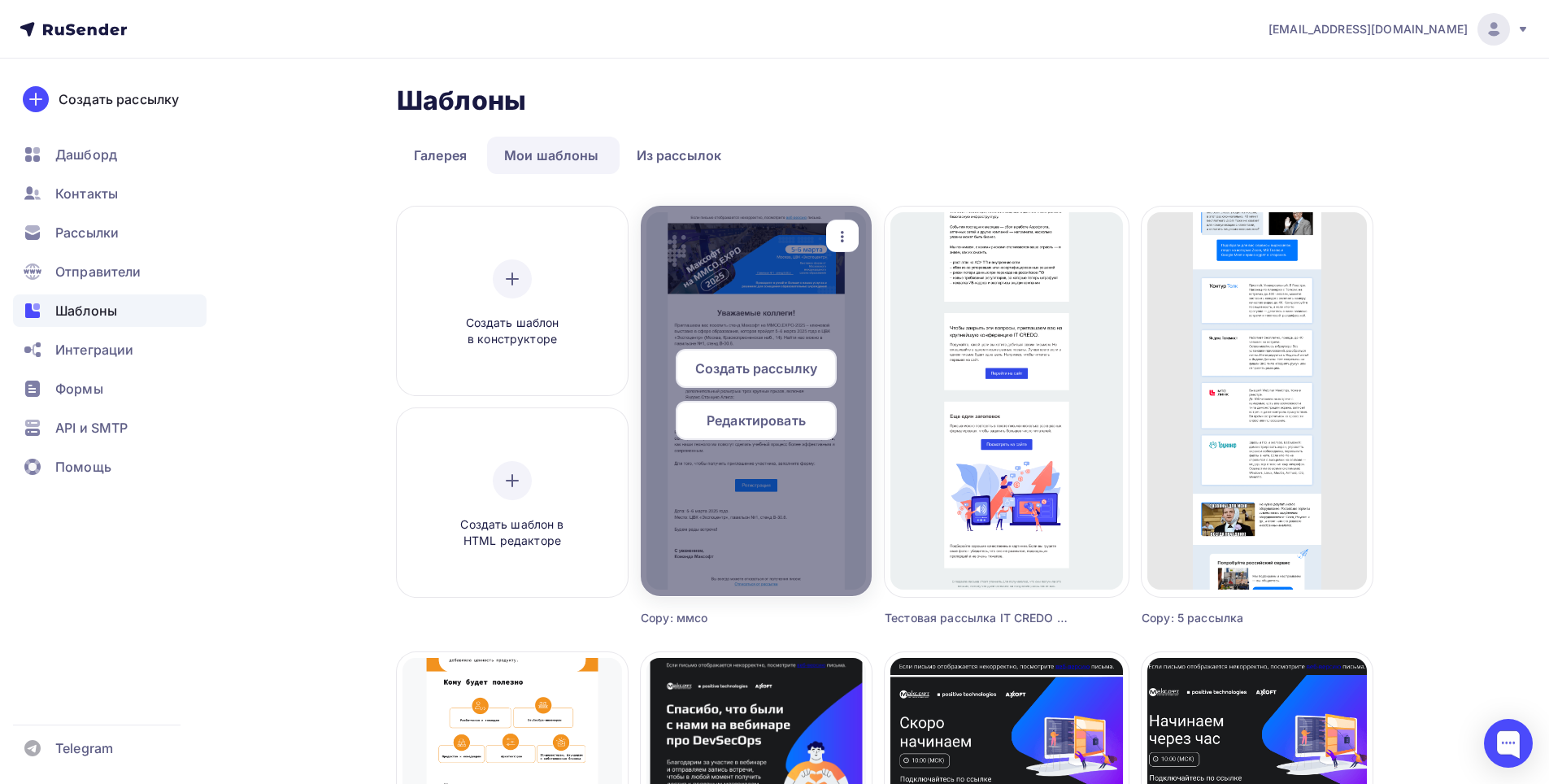
click at [777, 425] on span "Редактировать" at bounding box center [756, 420] width 99 height 20
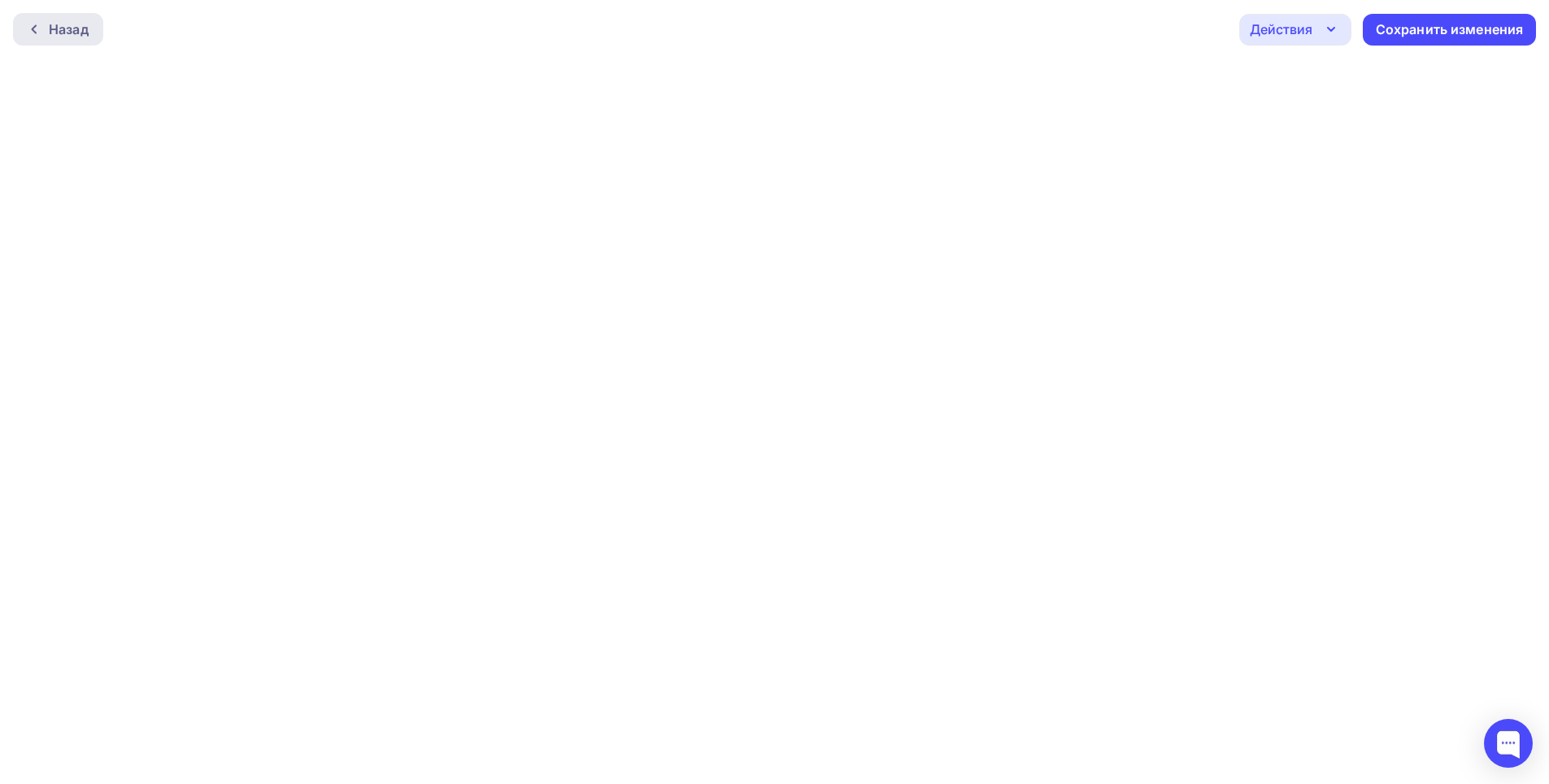
click at [79, 30] on div "Назад" at bounding box center [69, 29] width 40 height 20
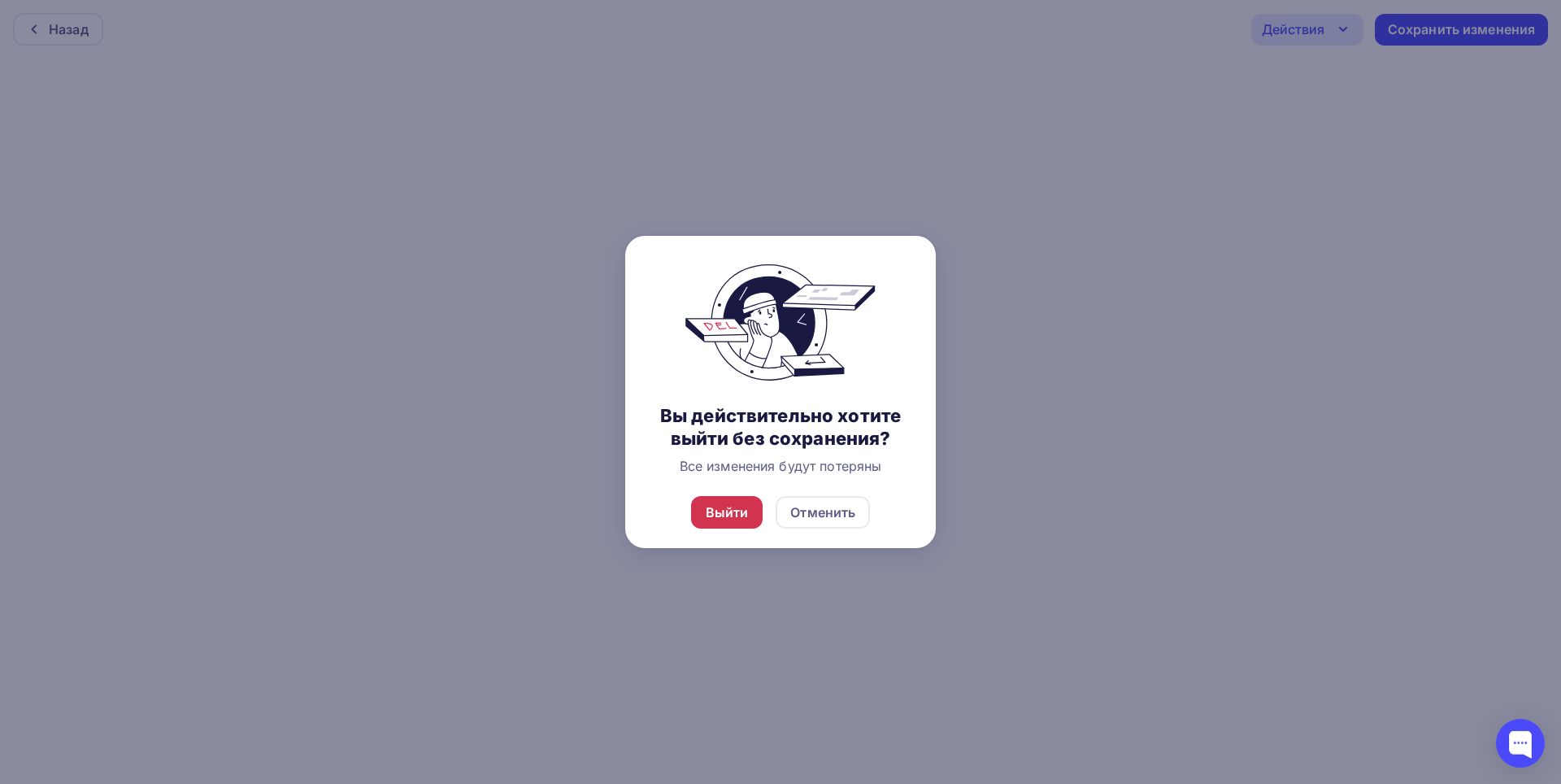
click at [742, 511] on div "Выйти" at bounding box center [728, 512] width 43 height 20
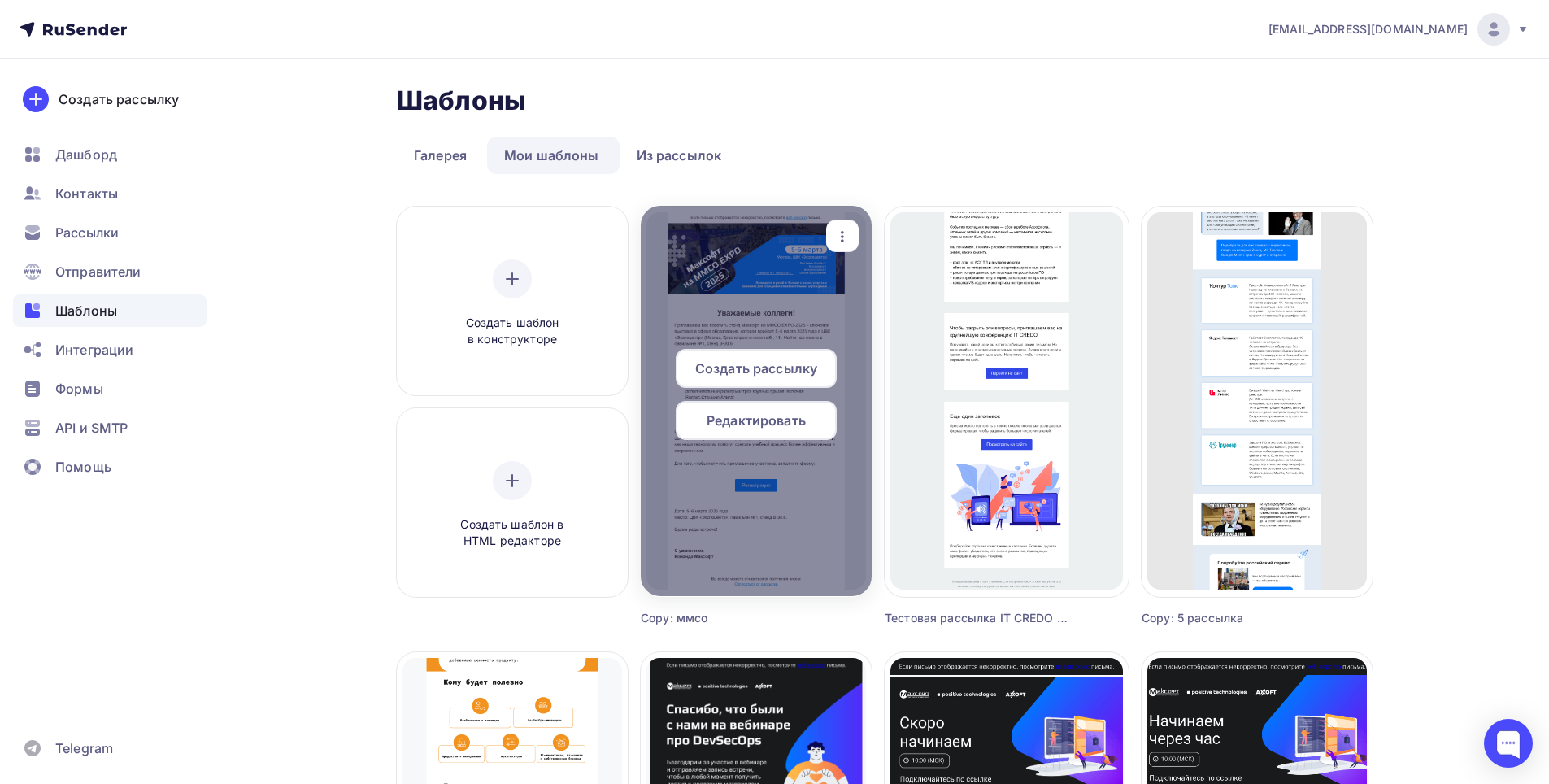
click at [752, 418] on span "Редактировать" at bounding box center [756, 420] width 99 height 20
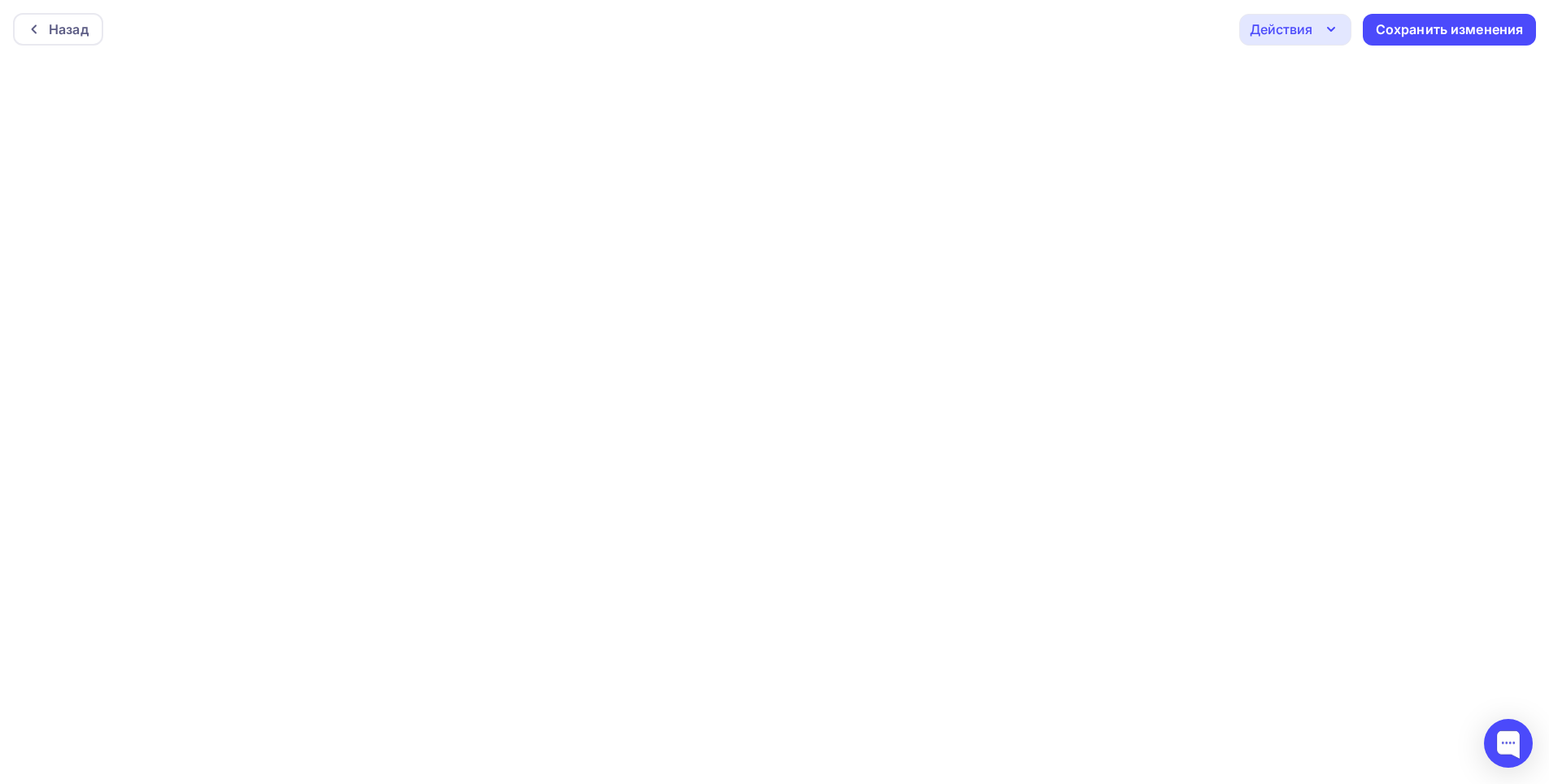
scroll to position [4, 0]
click at [1444, 28] on div "Сохранить изменения" at bounding box center [1450, 26] width 148 height 19
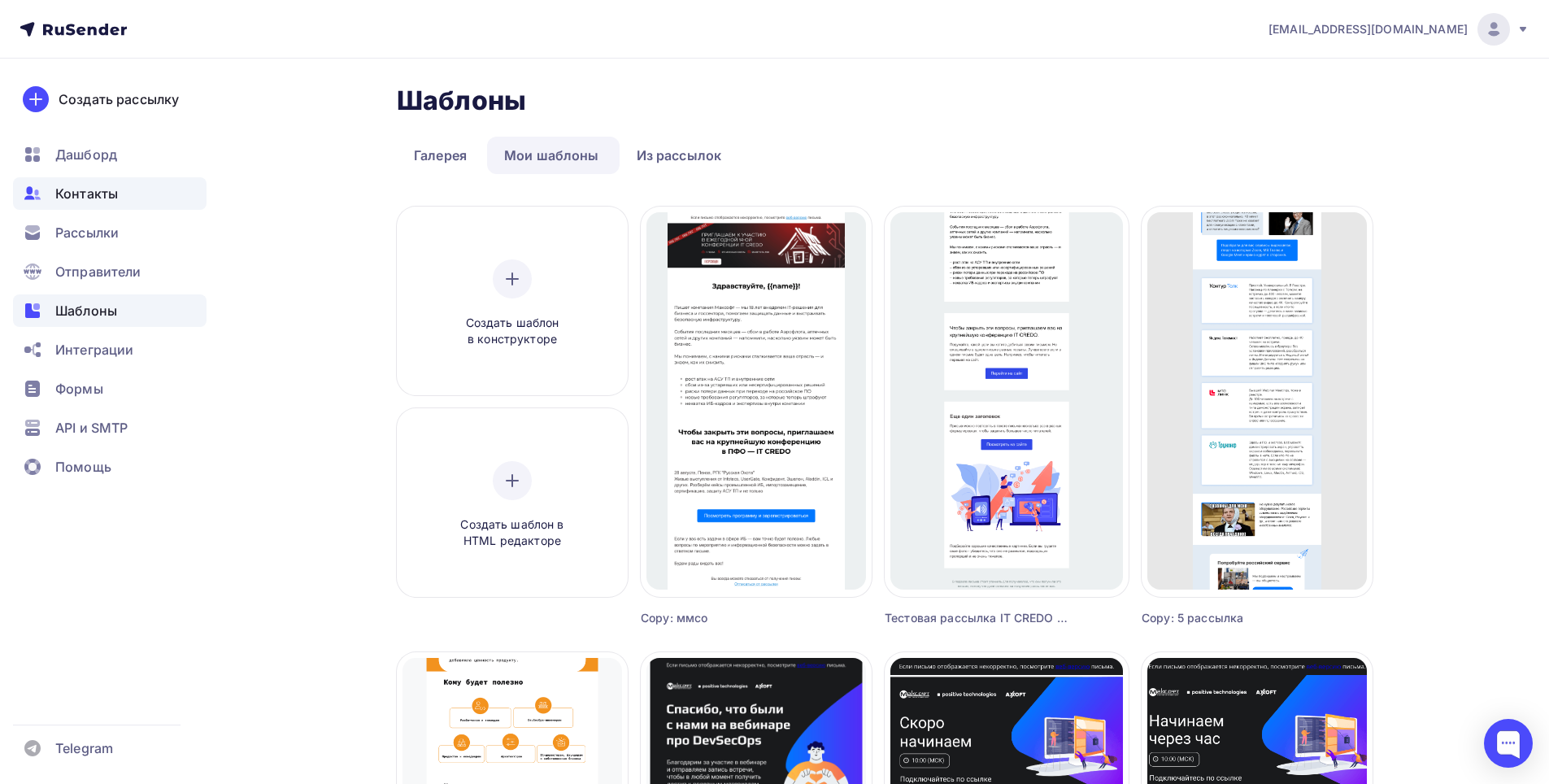
click at [94, 188] on span "Контакты" at bounding box center [86, 193] width 63 height 20
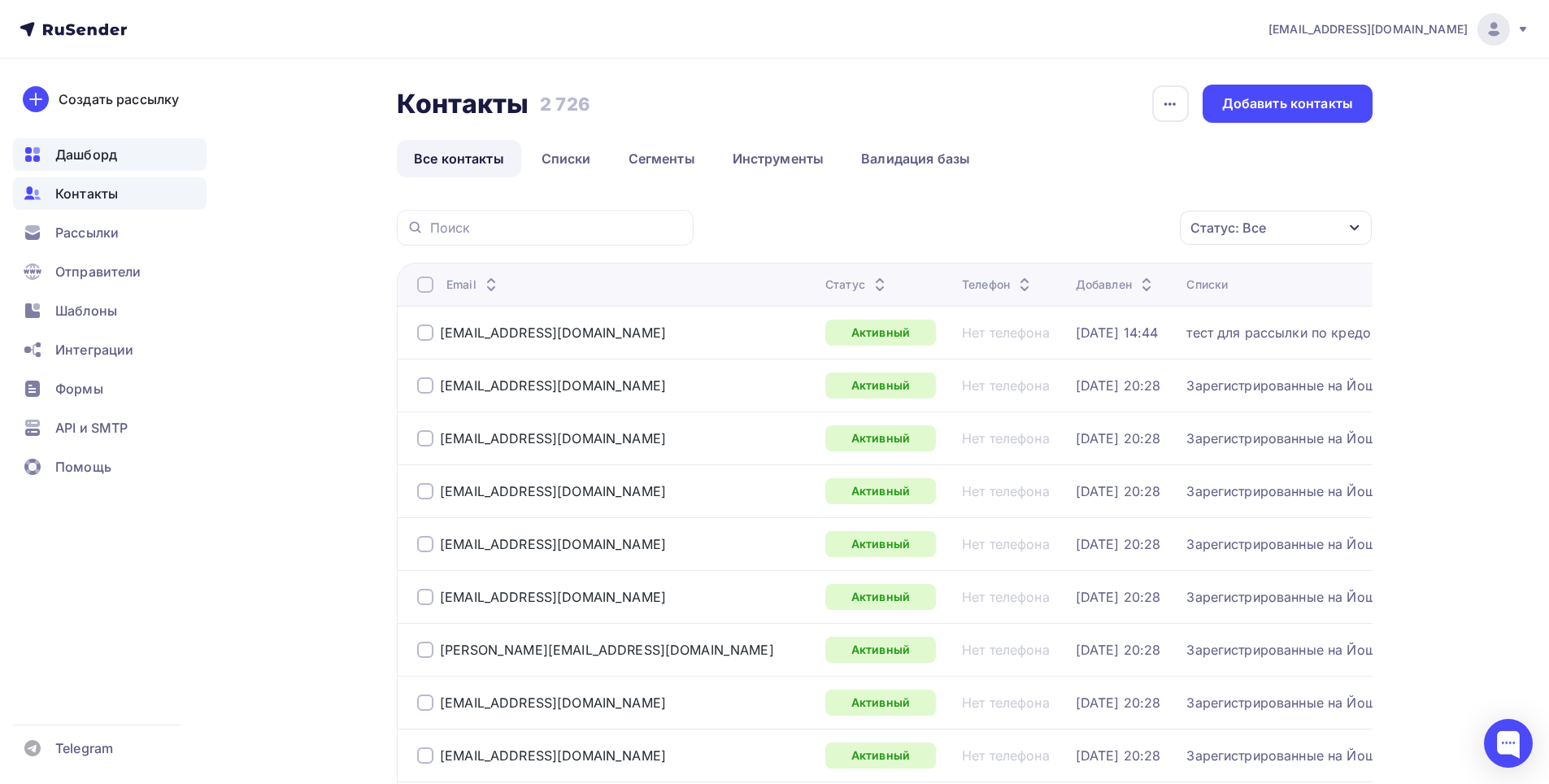
click at [92, 158] on span "Дашборд" at bounding box center [86, 154] width 62 height 20
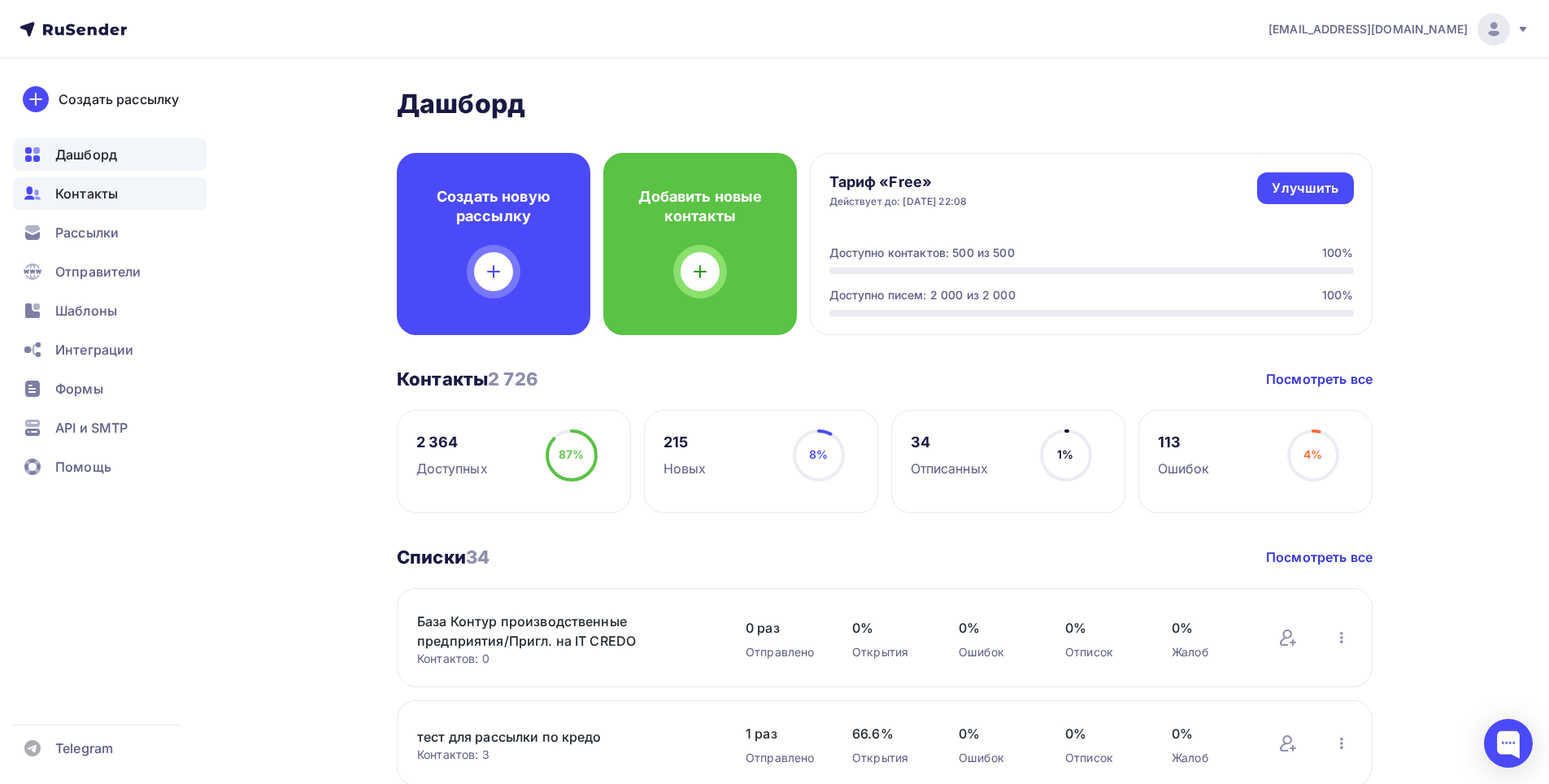
click at [90, 187] on span "Контакты" at bounding box center [86, 193] width 63 height 20
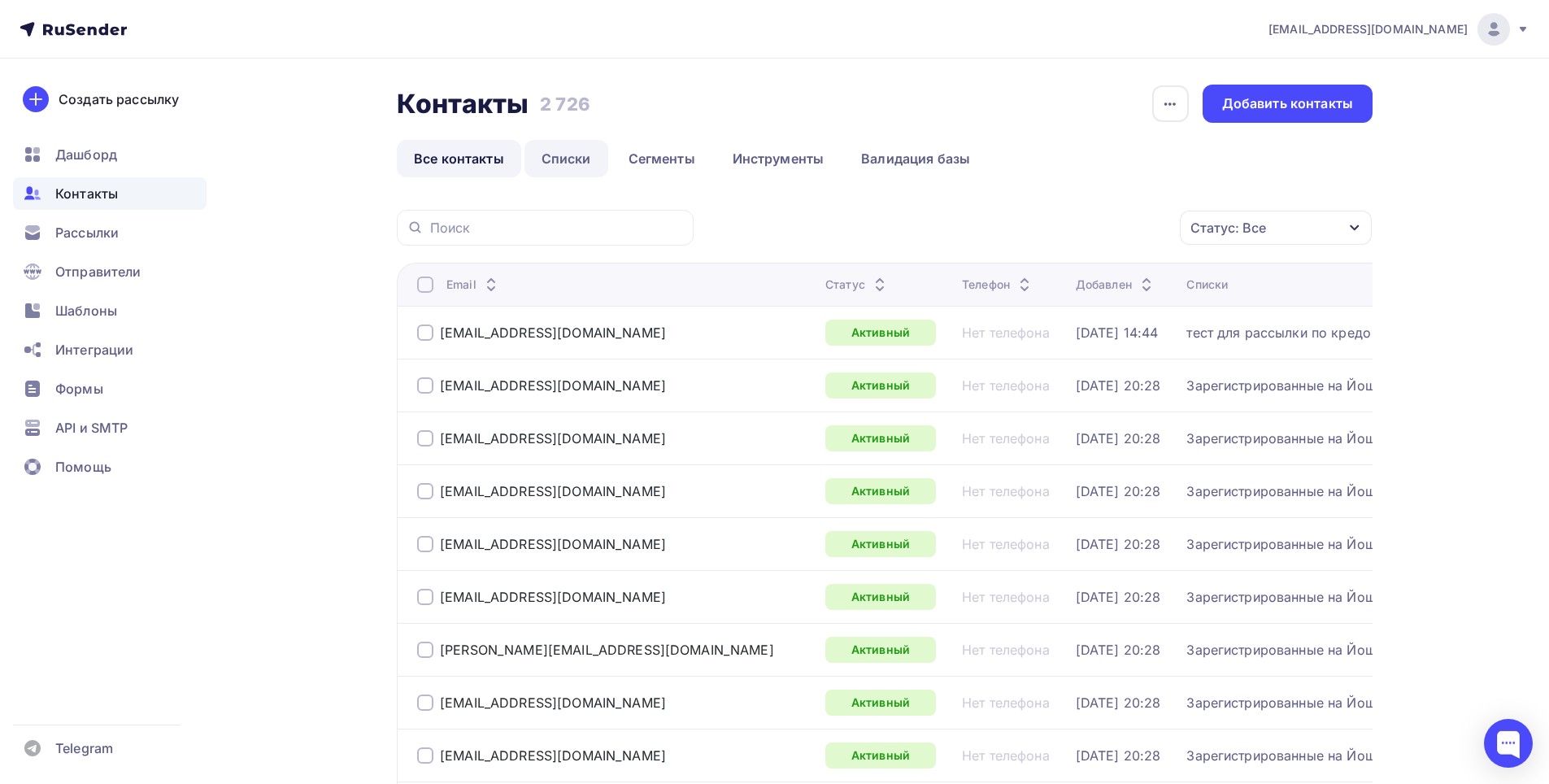
click at [578, 161] on link "Списки" at bounding box center [566, 157] width 84 height 37
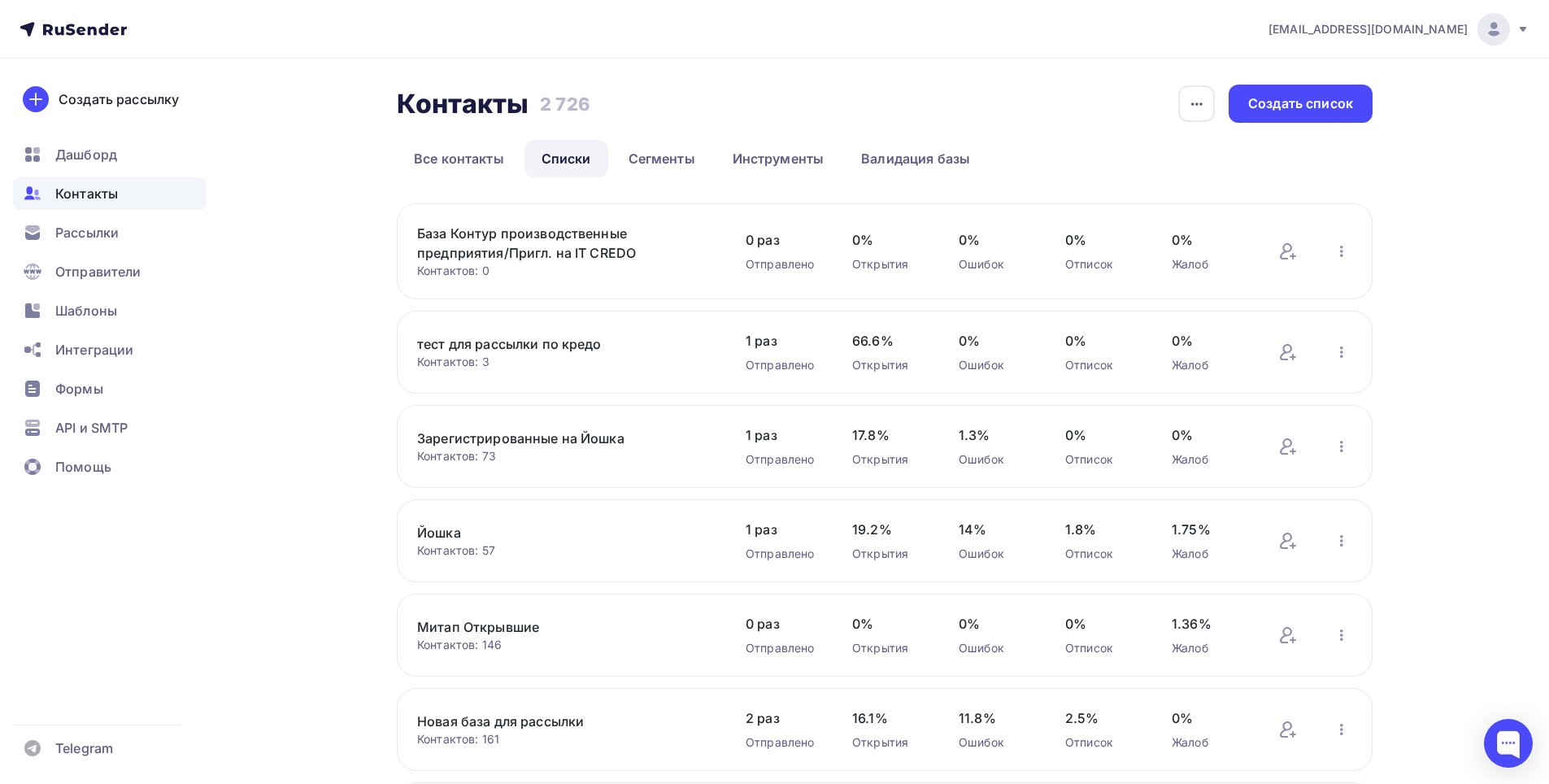
click at [579, 240] on link "База Контур производственные предприятия/Пригл. на IT CREDO" at bounding box center [555, 243] width 276 height 39
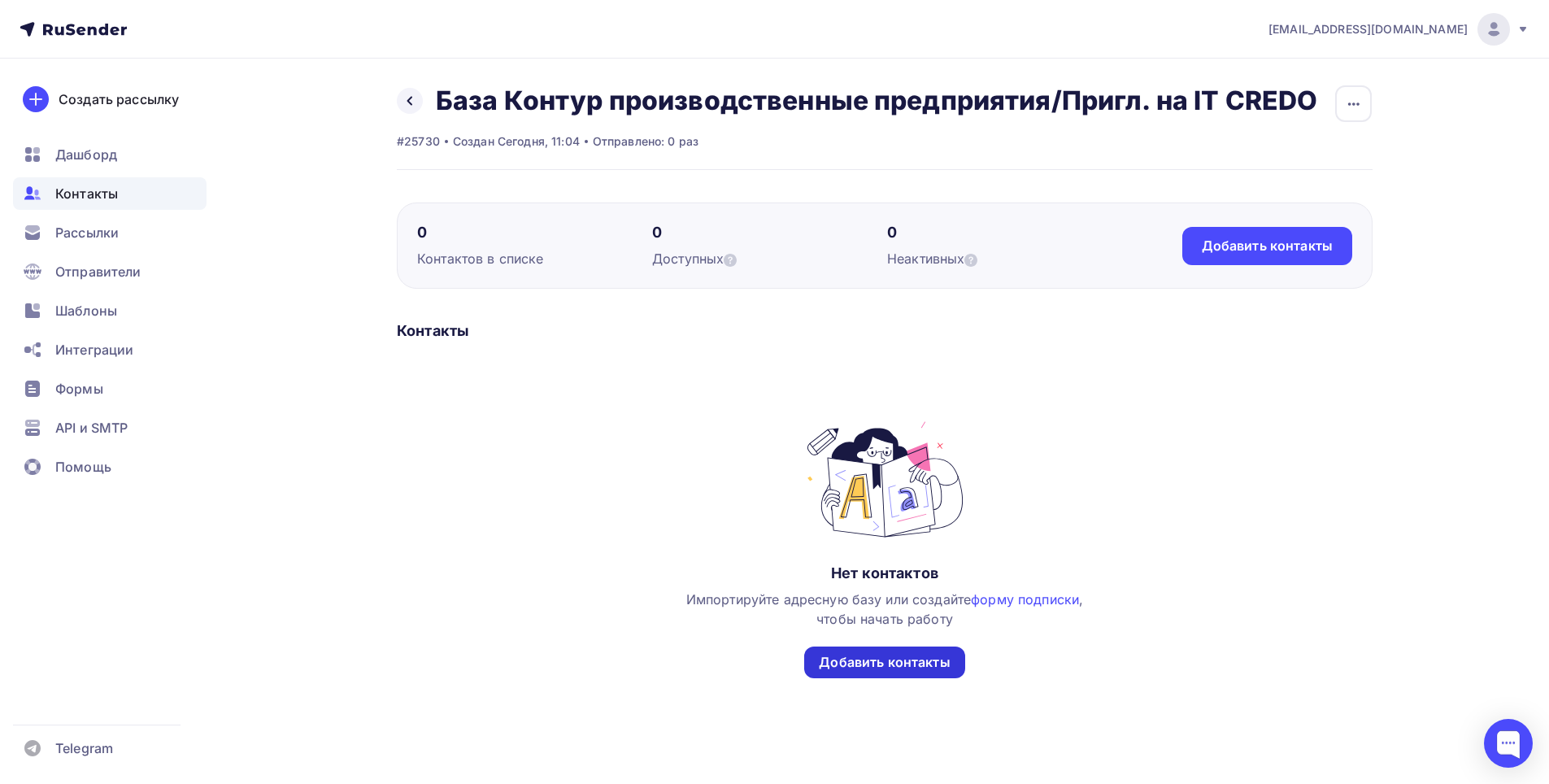
click at [872, 661] on div "Добавить контакты" at bounding box center [884, 662] width 131 height 19
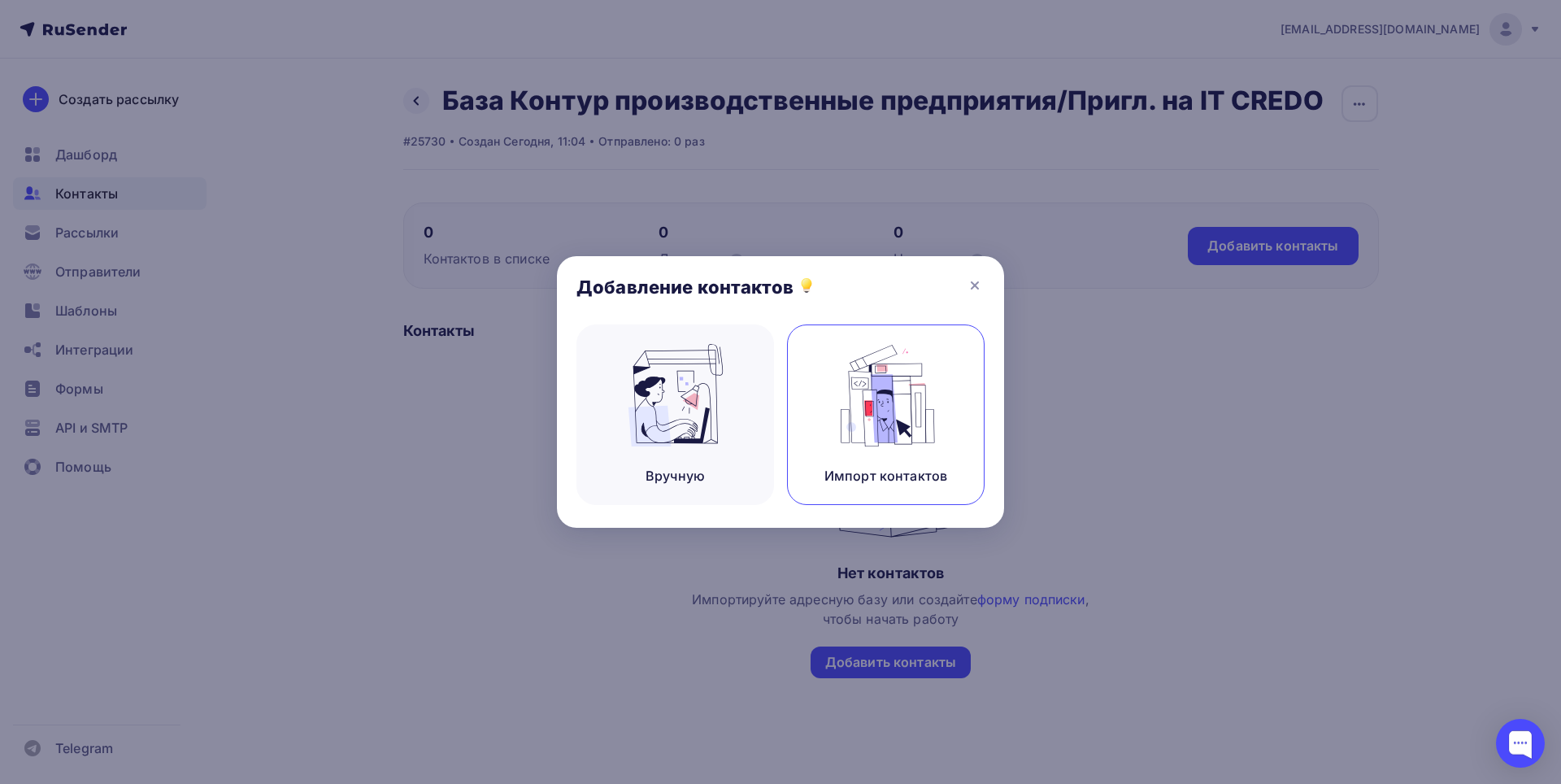
click at [894, 398] on img at bounding box center [886, 395] width 109 height 102
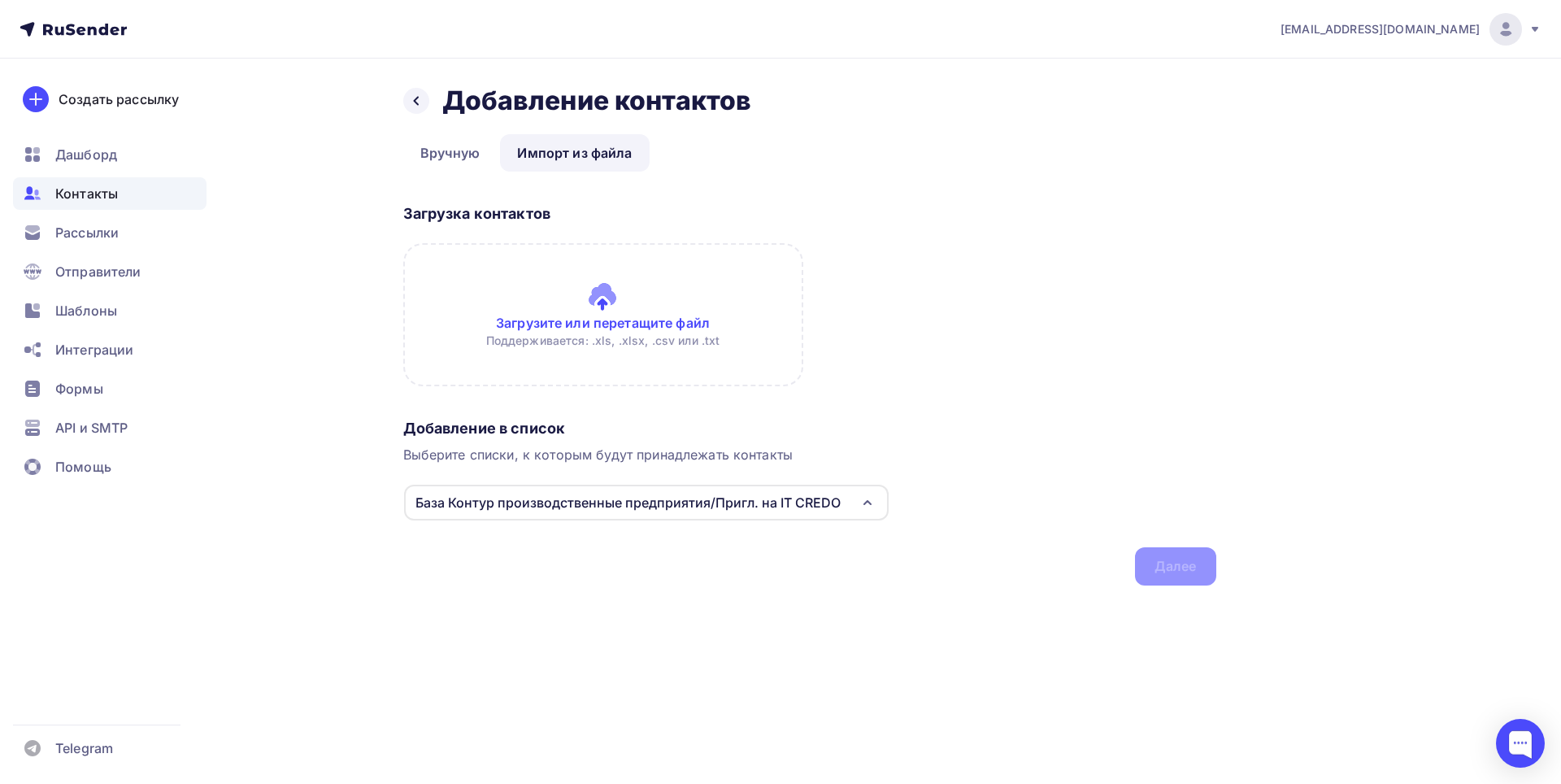
click at [634, 319] on input "file" at bounding box center [603, 314] width 400 height 143
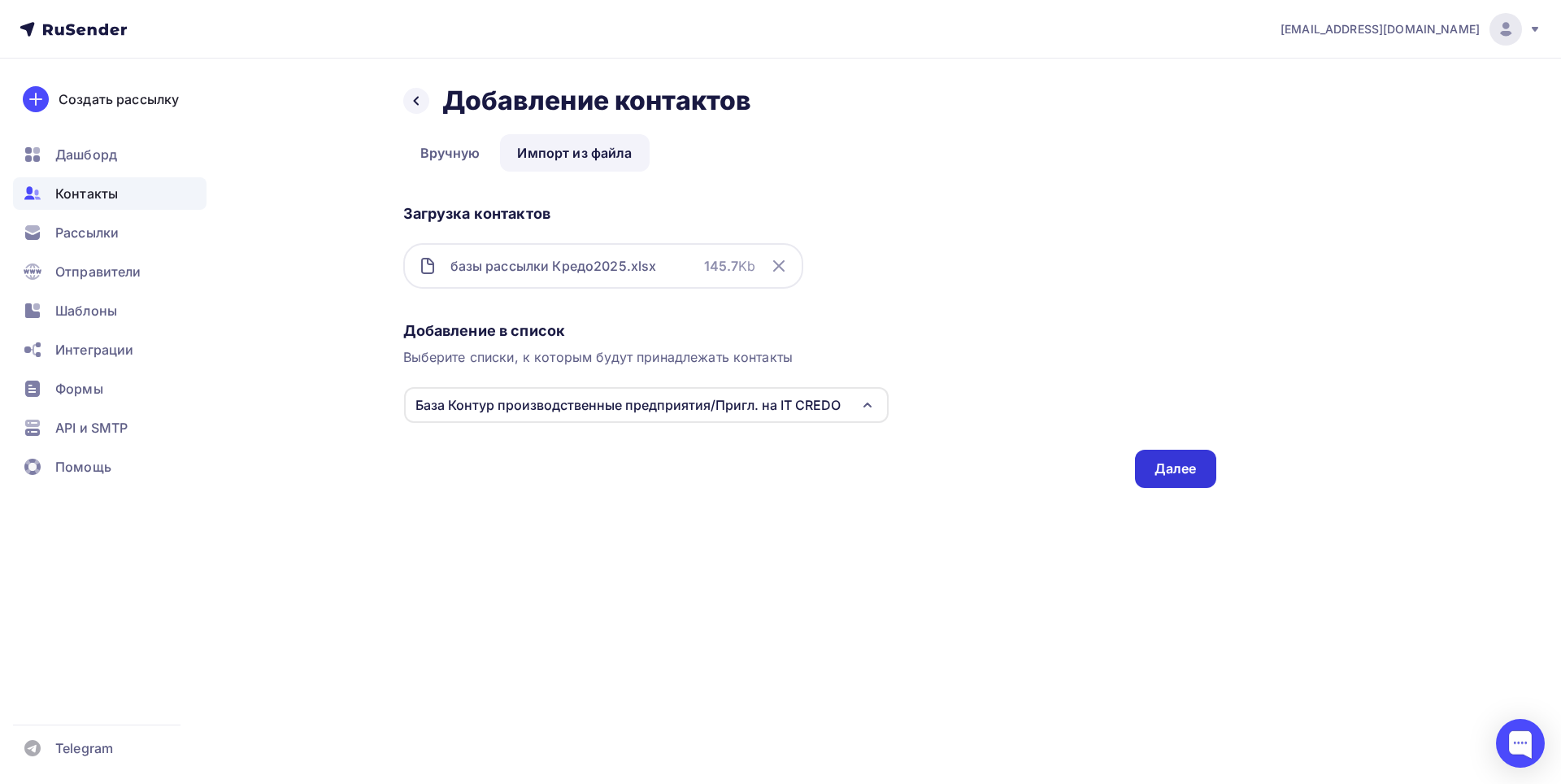
click at [1162, 467] on div "Далее" at bounding box center [1175, 469] width 42 height 19
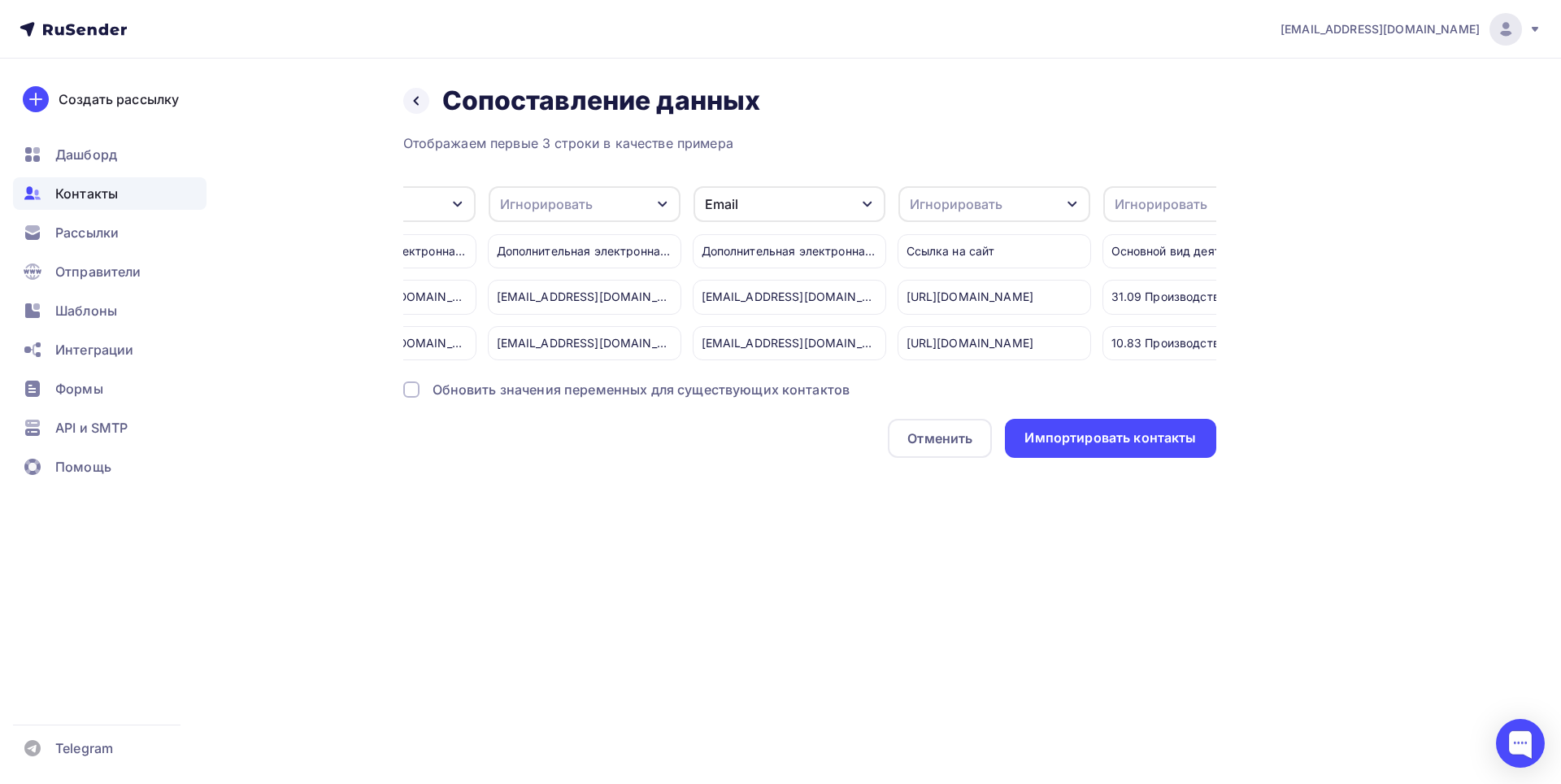
scroll to position [0, 4709]
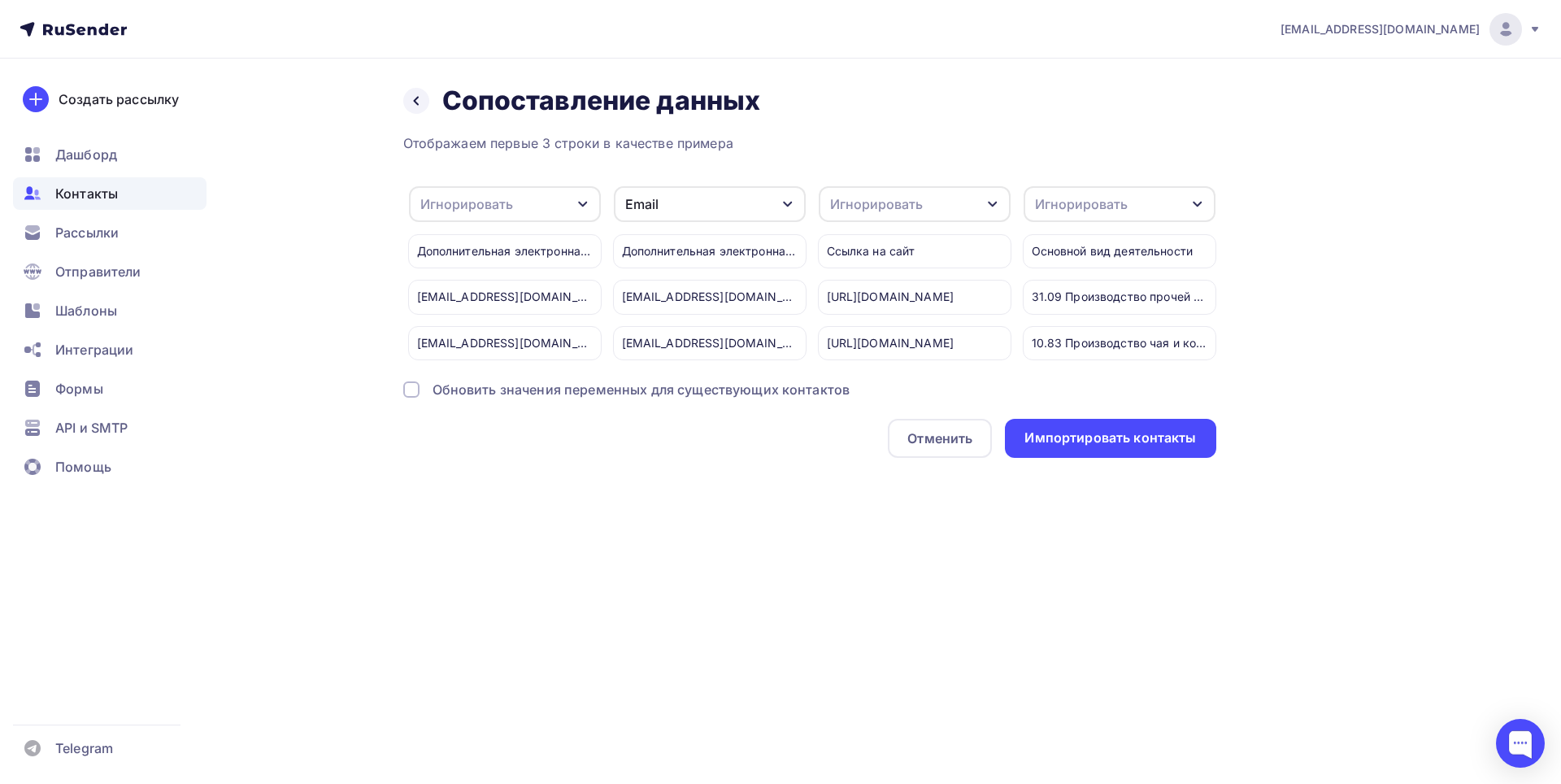
click at [1196, 204] on icon "button" at bounding box center [1198, 204] width 9 height 6
click at [1086, 257] on div "Игнорировать" at bounding box center [1090, 256] width 95 height 20
drag, startPoint x: 999, startPoint y: 203, endPoint x: 992, endPoint y: 210, distance: 9.9
click at [995, 205] on icon "button" at bounding box center [993, 204] width 13 height 13
click at [906, 261] on div "Игнорировать" at bounding box center [885, 256] width 95 height 20
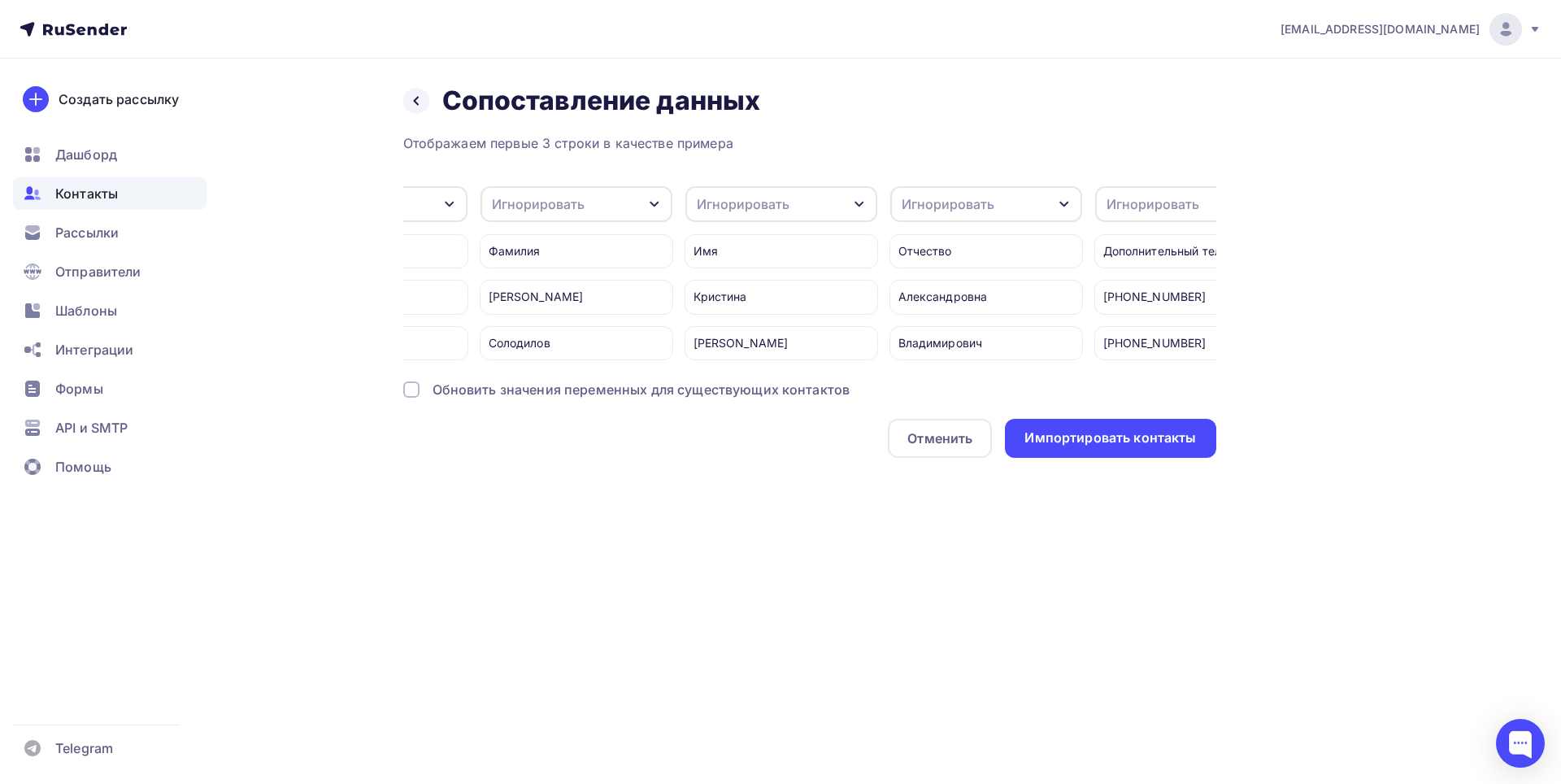
scroll to position [0, 555]
click at [641, 206] on icon "button" at bounding box center [637, 204] width 13 height 13
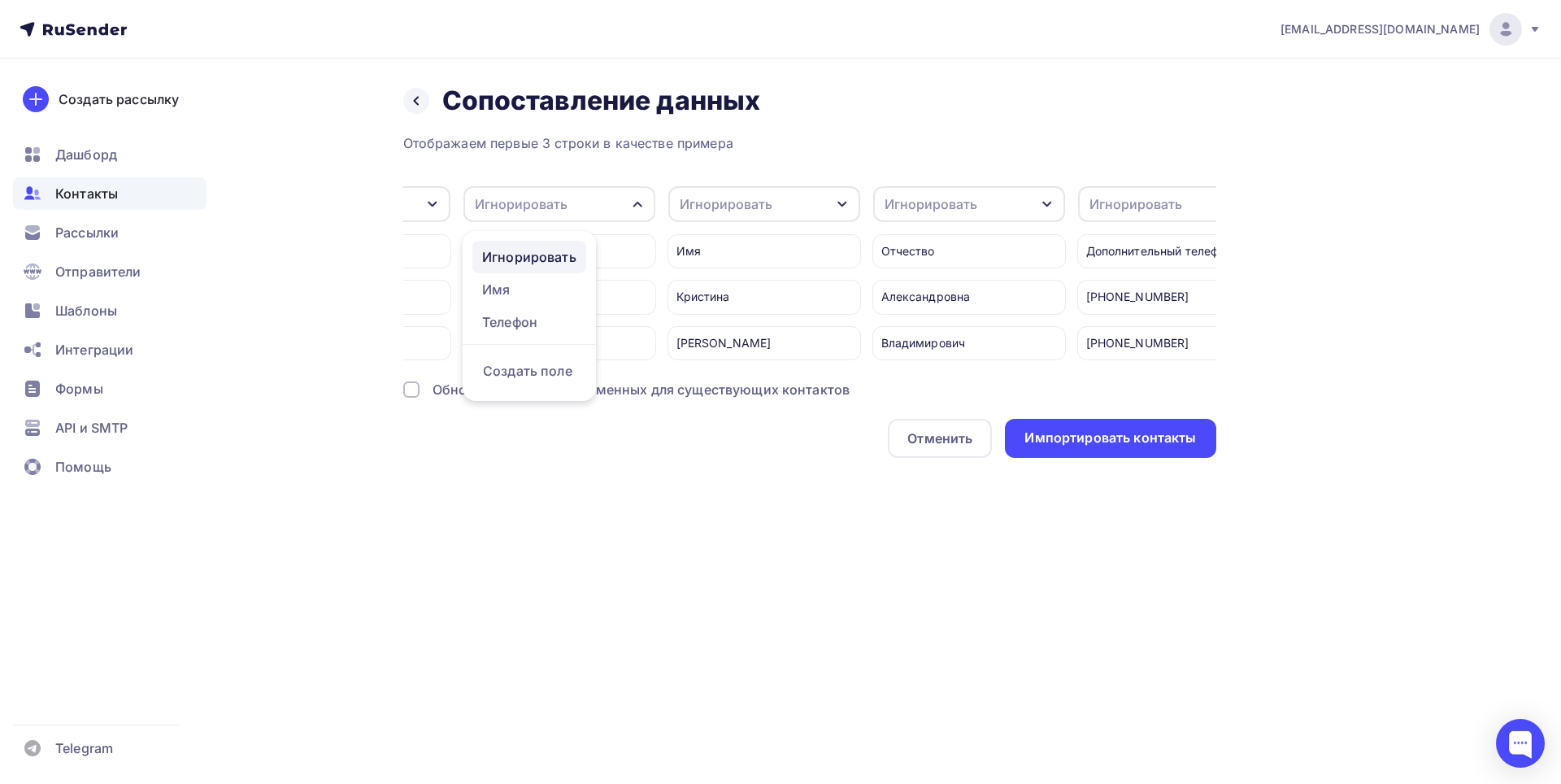
click at [574, 256] on div "Игнорировать" at bounding box center [530, 256] width 95 height 20
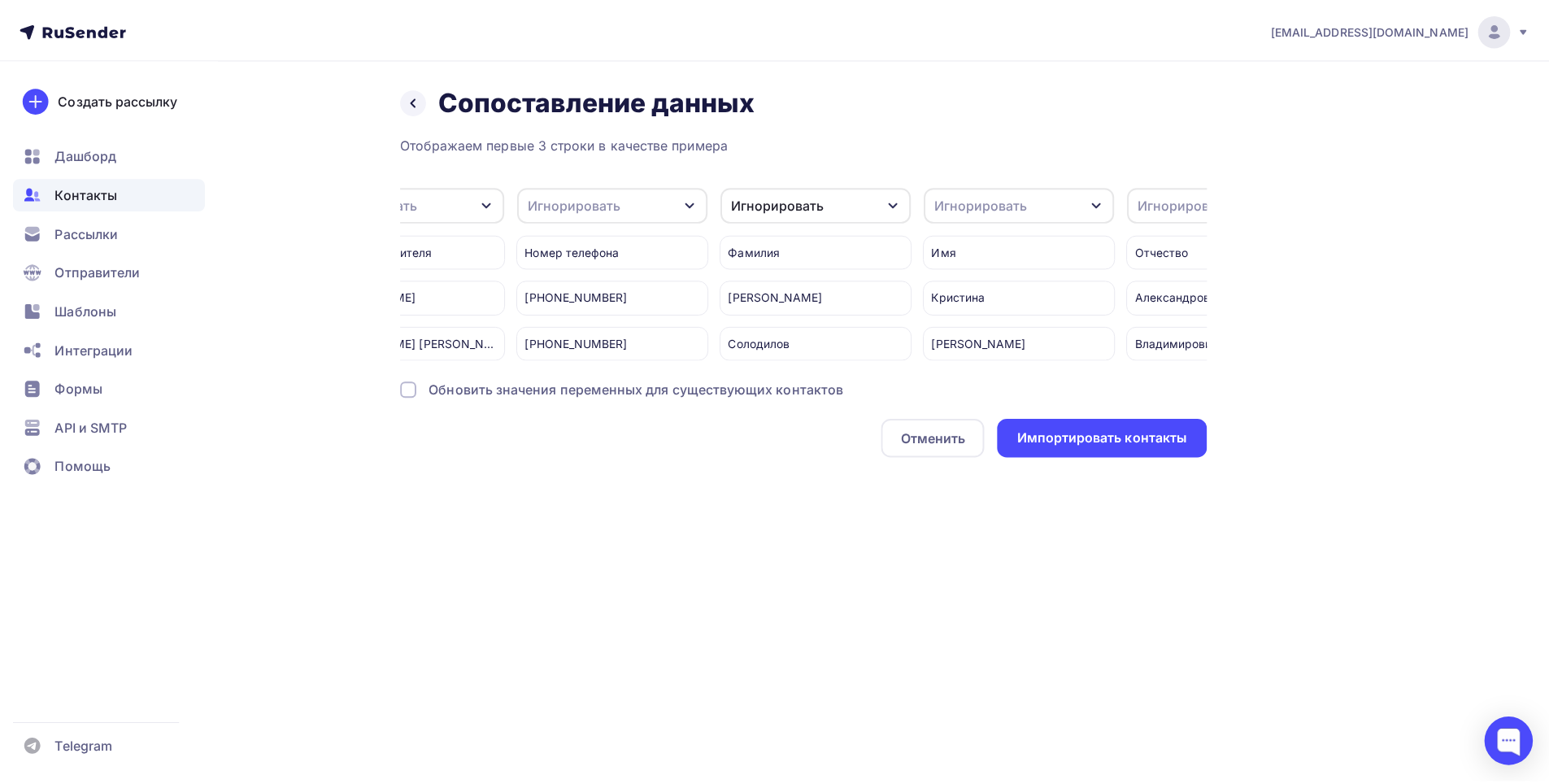
scroll to position [0, 217]
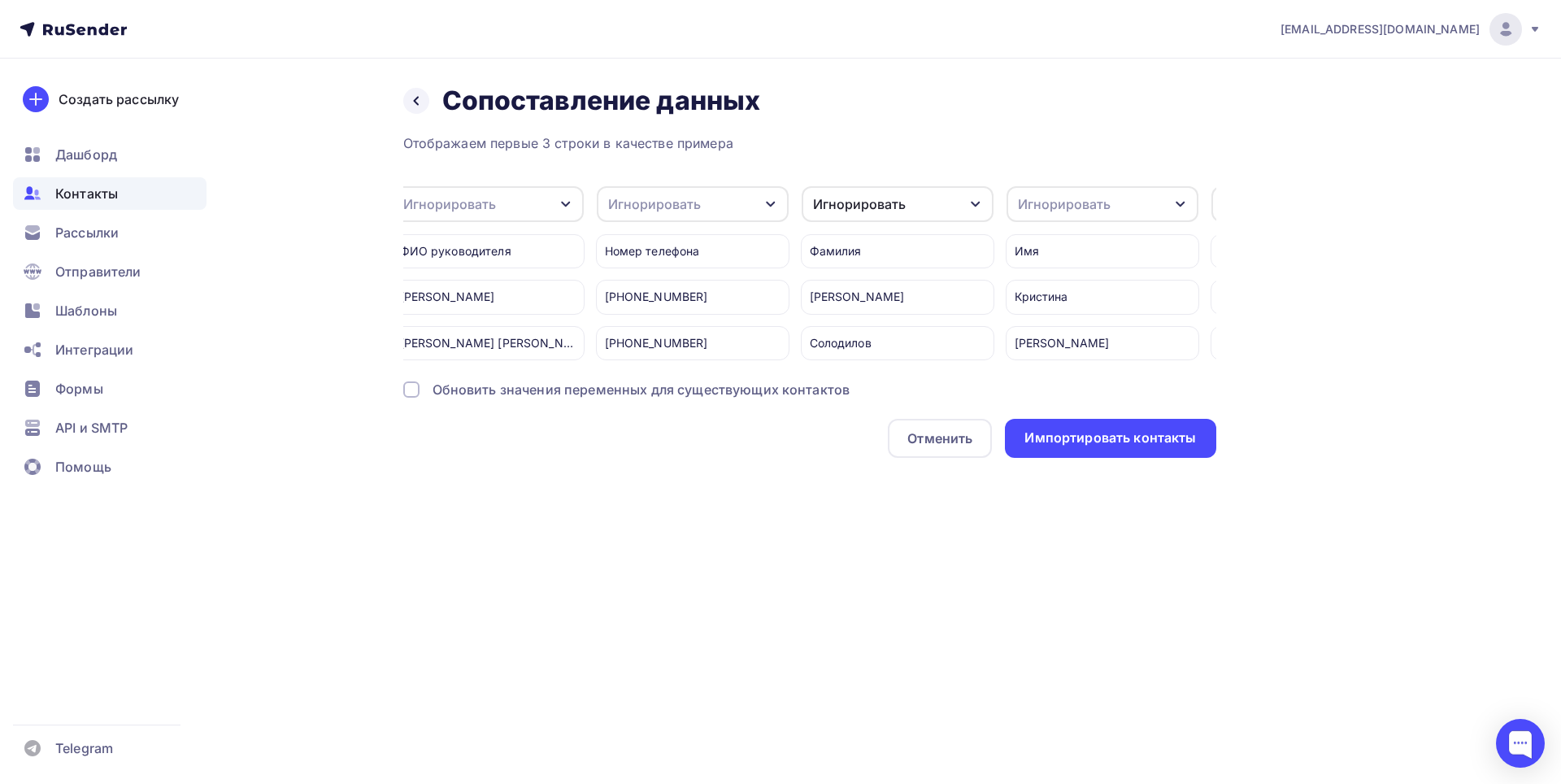
click at [765, 207] on icon "button" at bounding box center [771, 204] width 13 height 13
click at [695, 256] on div "Игнорировать" at bounding box center [663, 256] width 95 height 20
click at [418, 100] on icon at bounding box center [416, 101] width 13 height 13
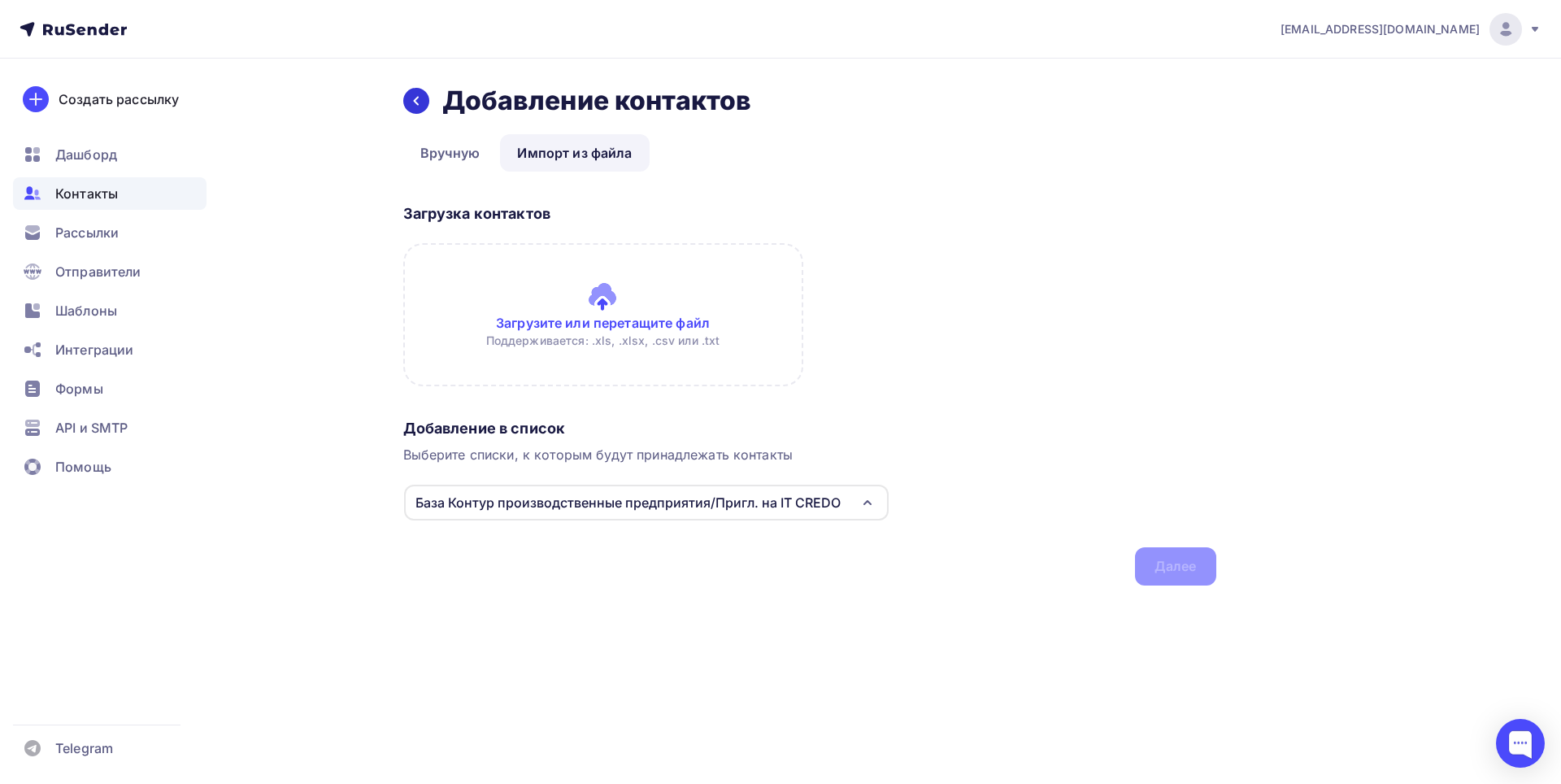
click at [421, 103] on icon at bounding box center [416, 101] width 13 height 13
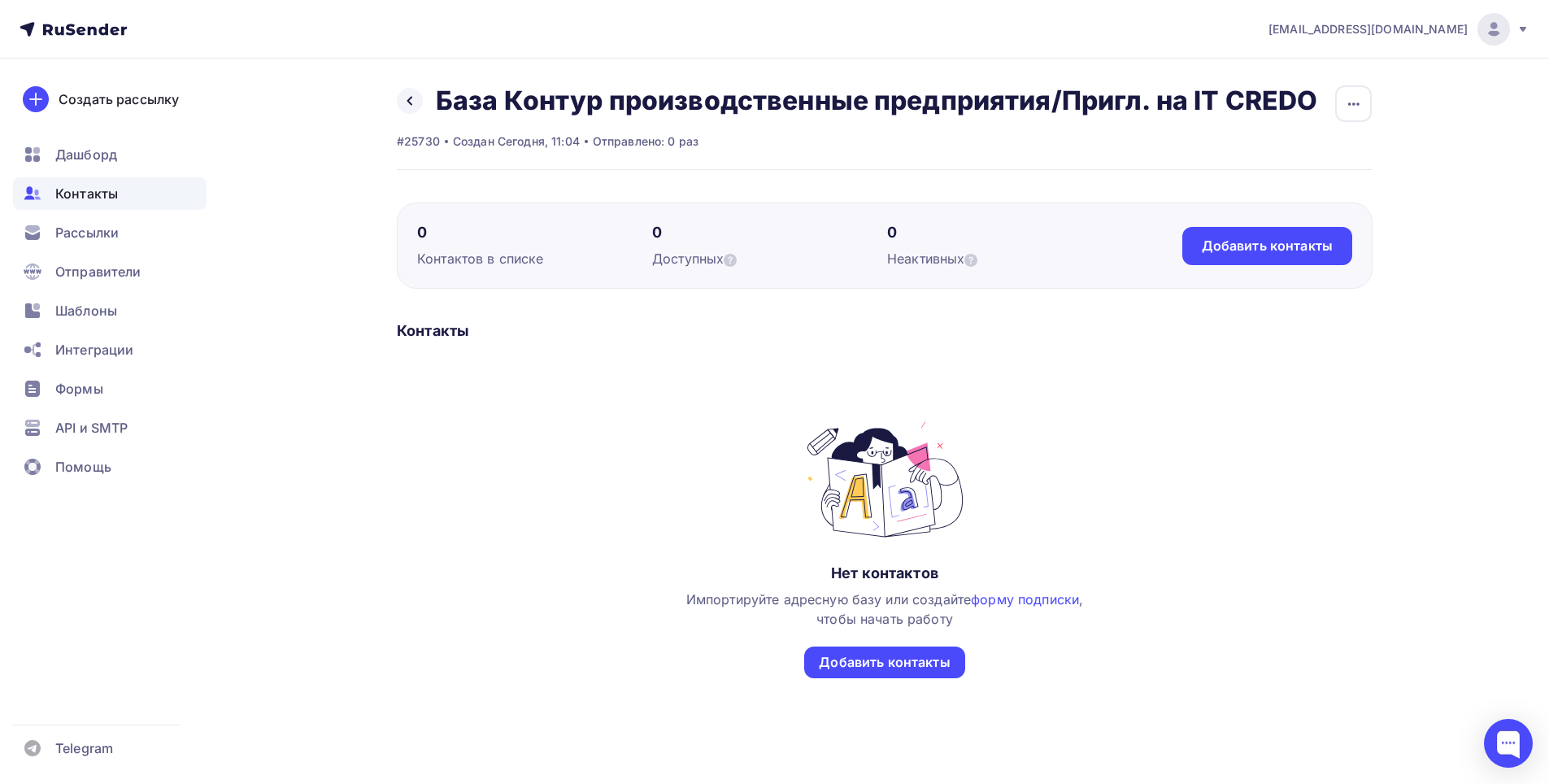
click at [96, 190] on span "Контакты" at bounding box center [86, 193] width 63 height 20
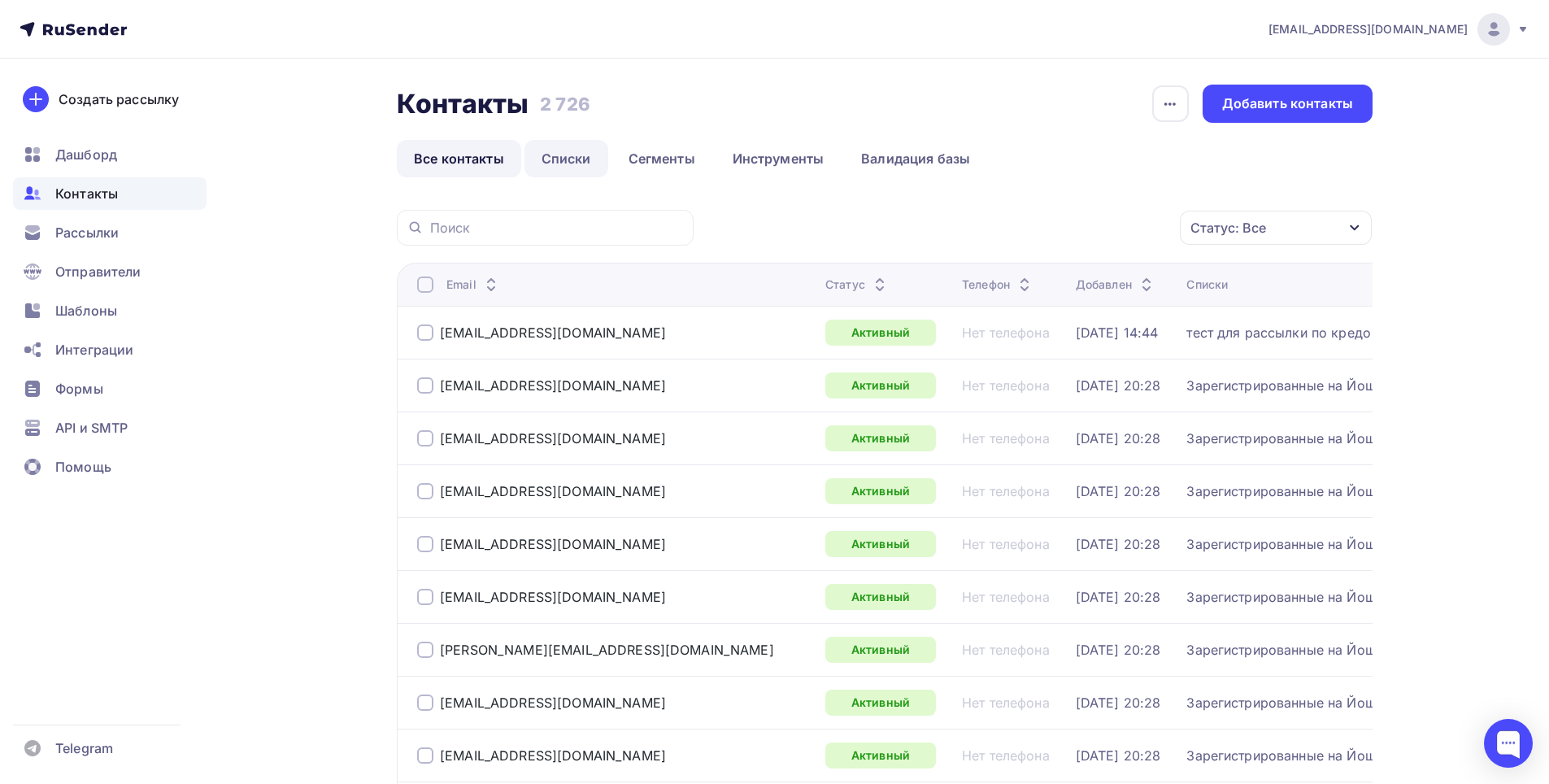
click at [548, 164] on link "Списки" at bounding box center [566, 157] width 84 height 37
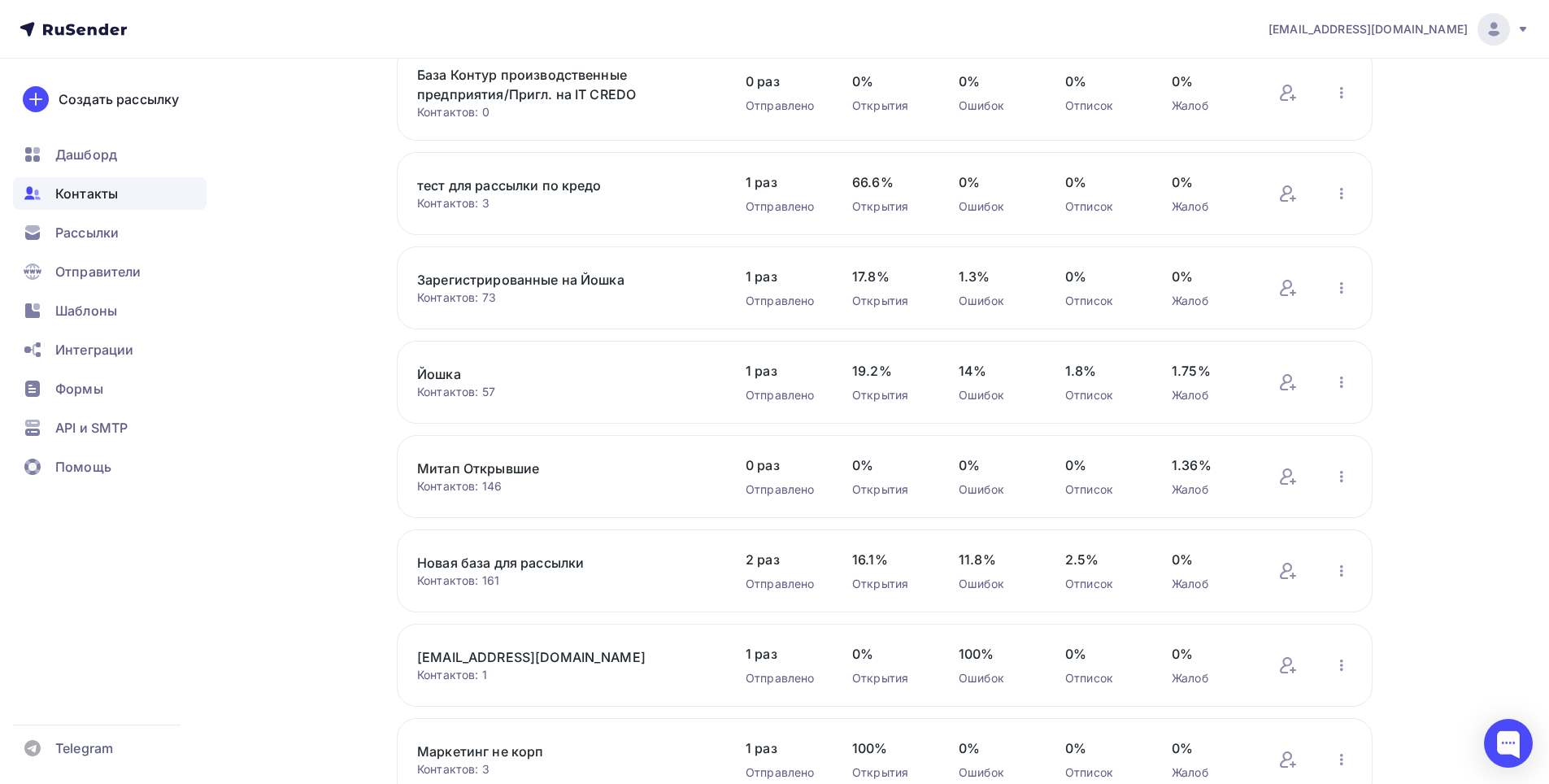
scroll to position [163, 0]
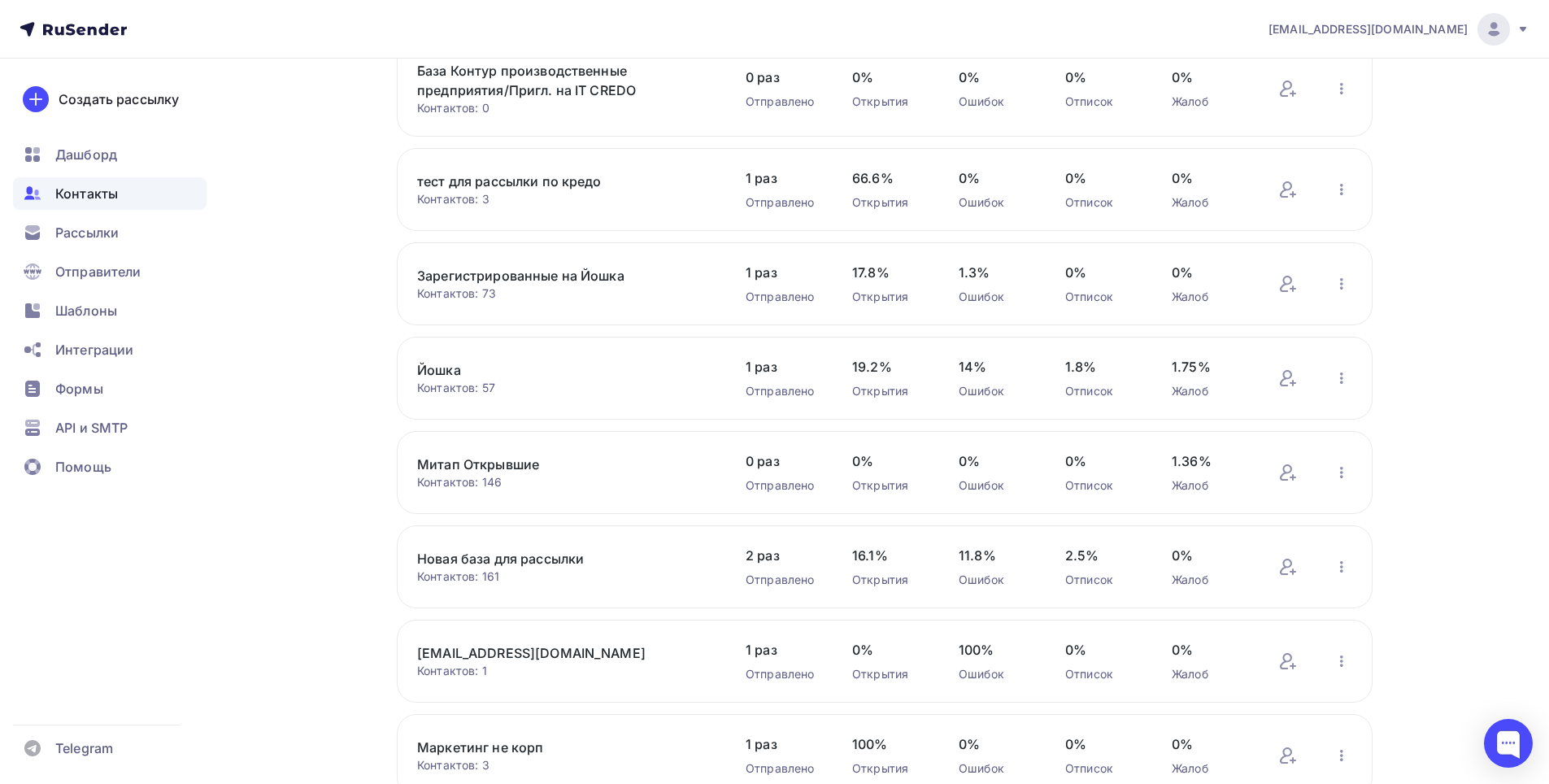
click at [573, 278] on link "Зарегистрированные на Йошка" at bounding box center [555, 275] width 276 height 20
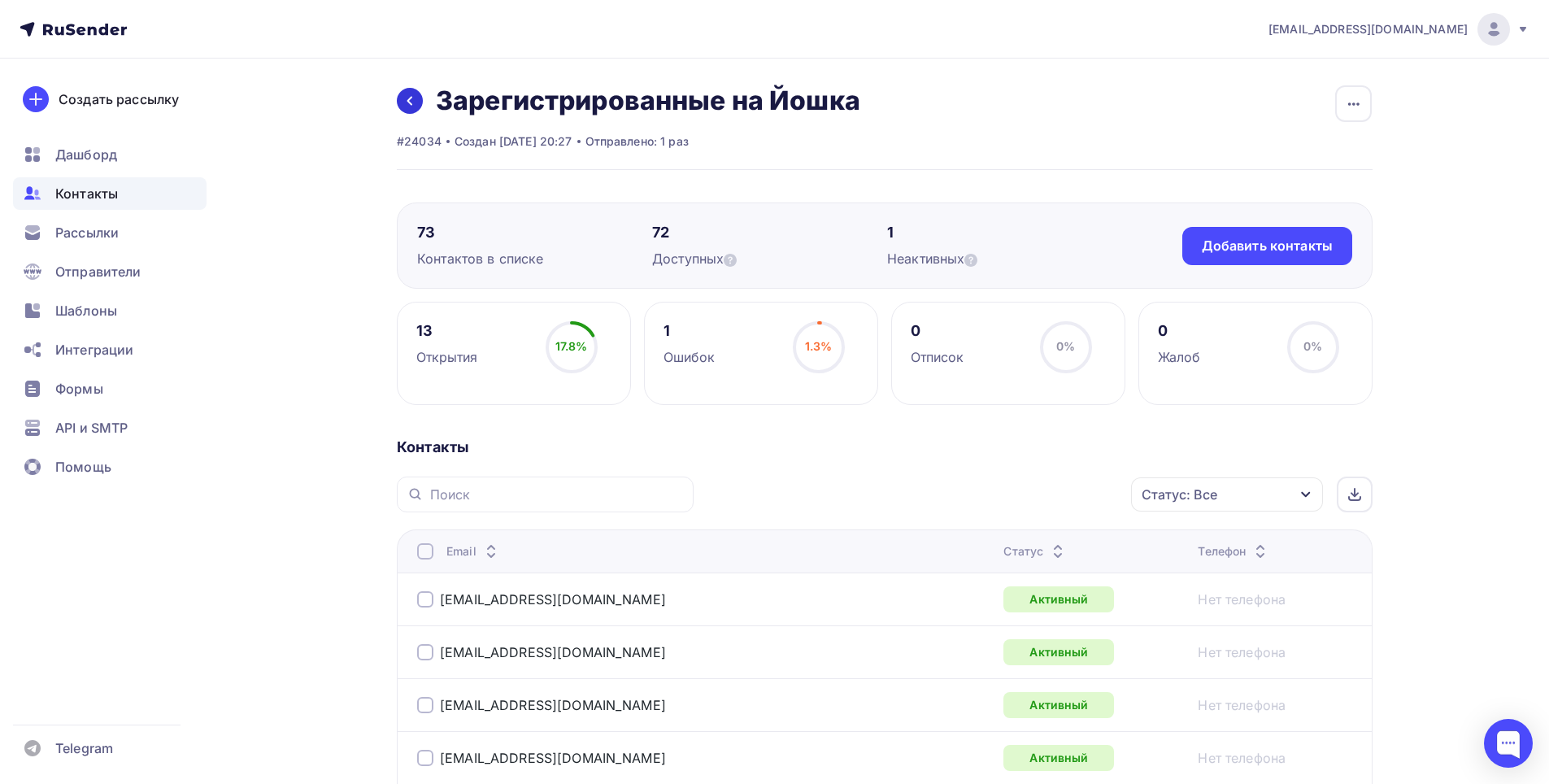
click at [409, 101] on icon at bounding box center [409, 101] width 13 height 13
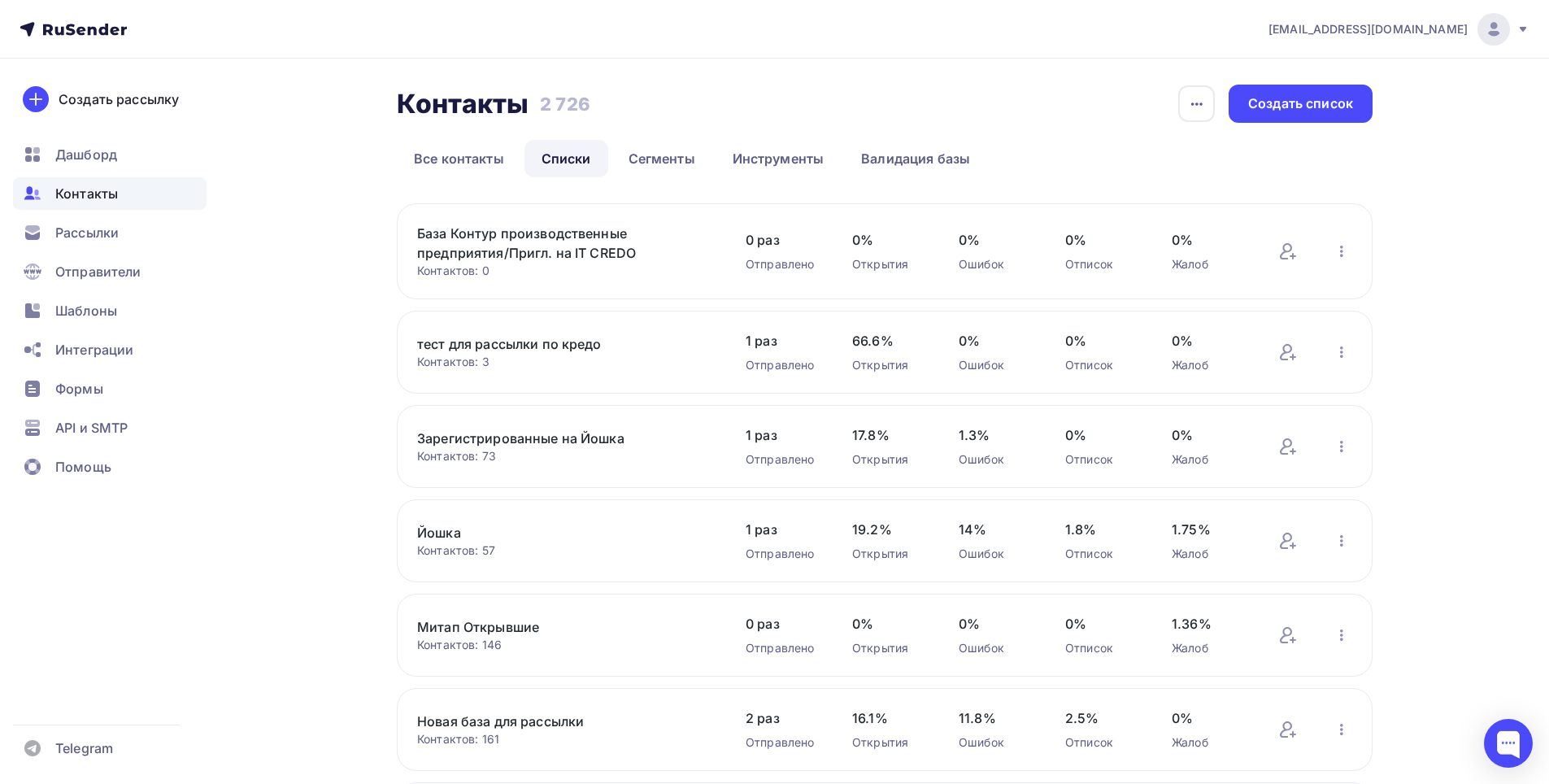
click at [491, 240] on link "База Контур производственные предприятия/Пригл. на IT CREDO" at bounding box center [555, 243] width 276 height 39
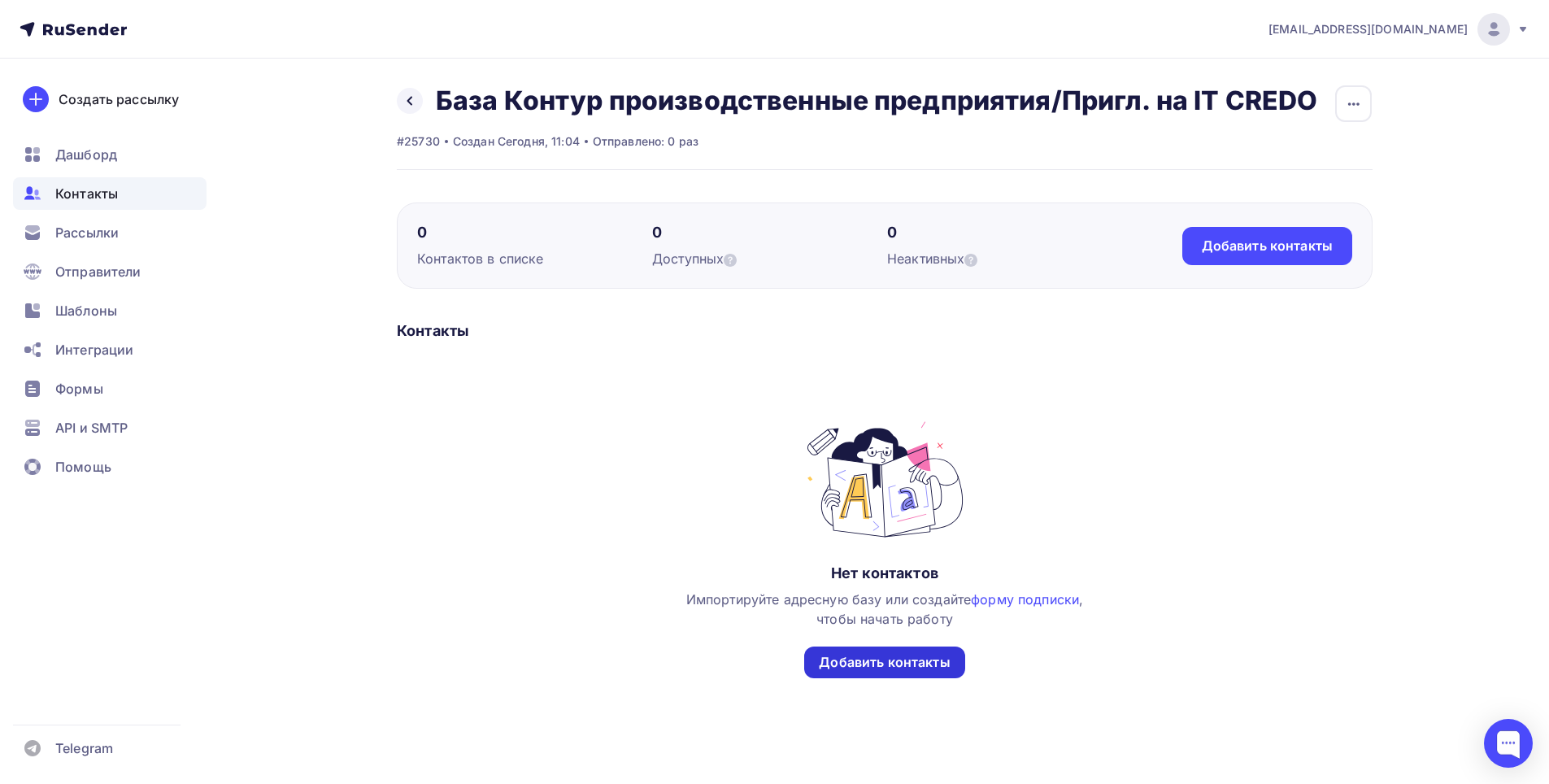
click at [902, 657] on div "Добавить контакты" at bounding box center [884, 662] width 131 height 19
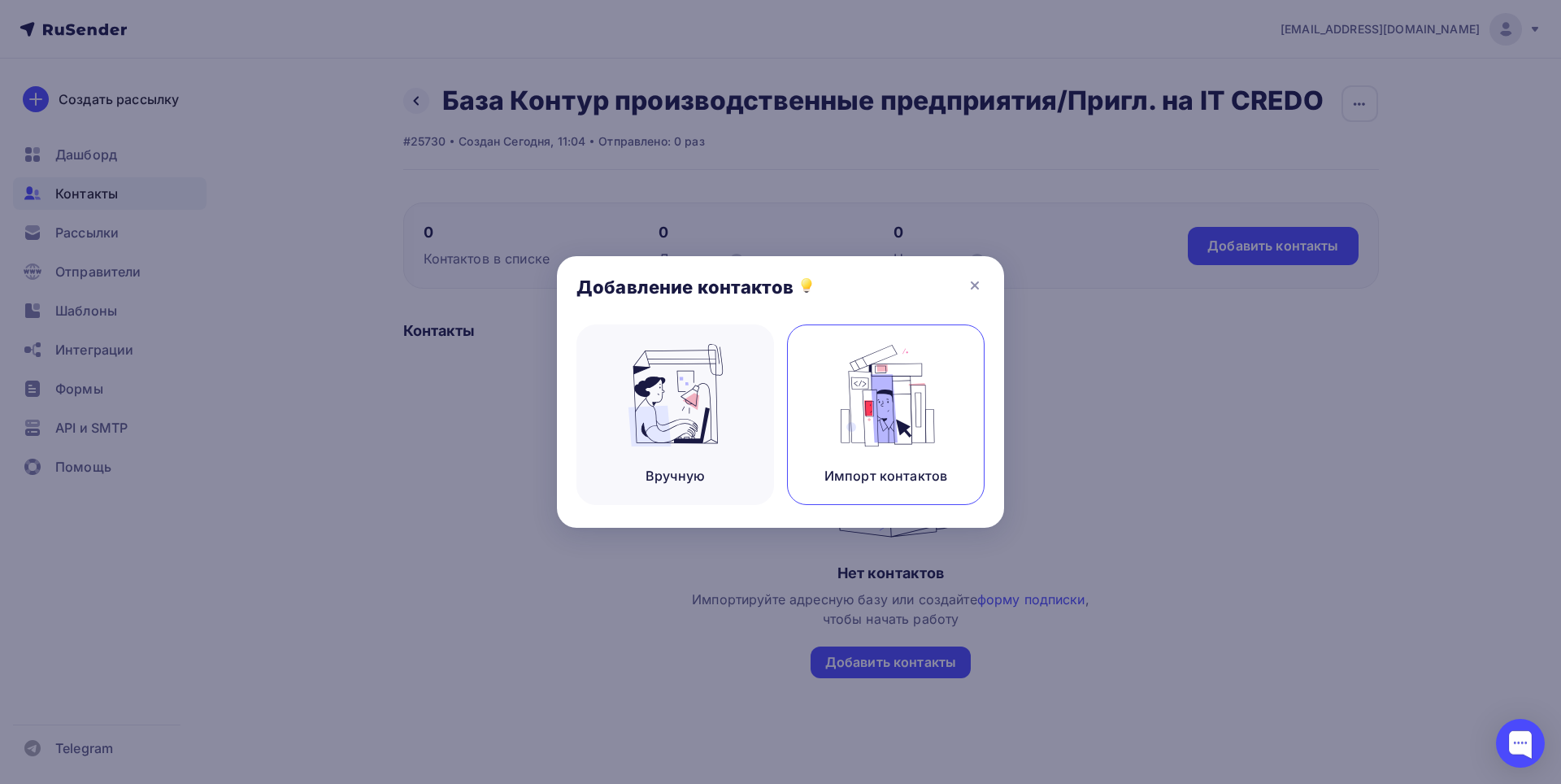
click at [881, 394] on img at bounding box center [886, 395] width 109 height 102
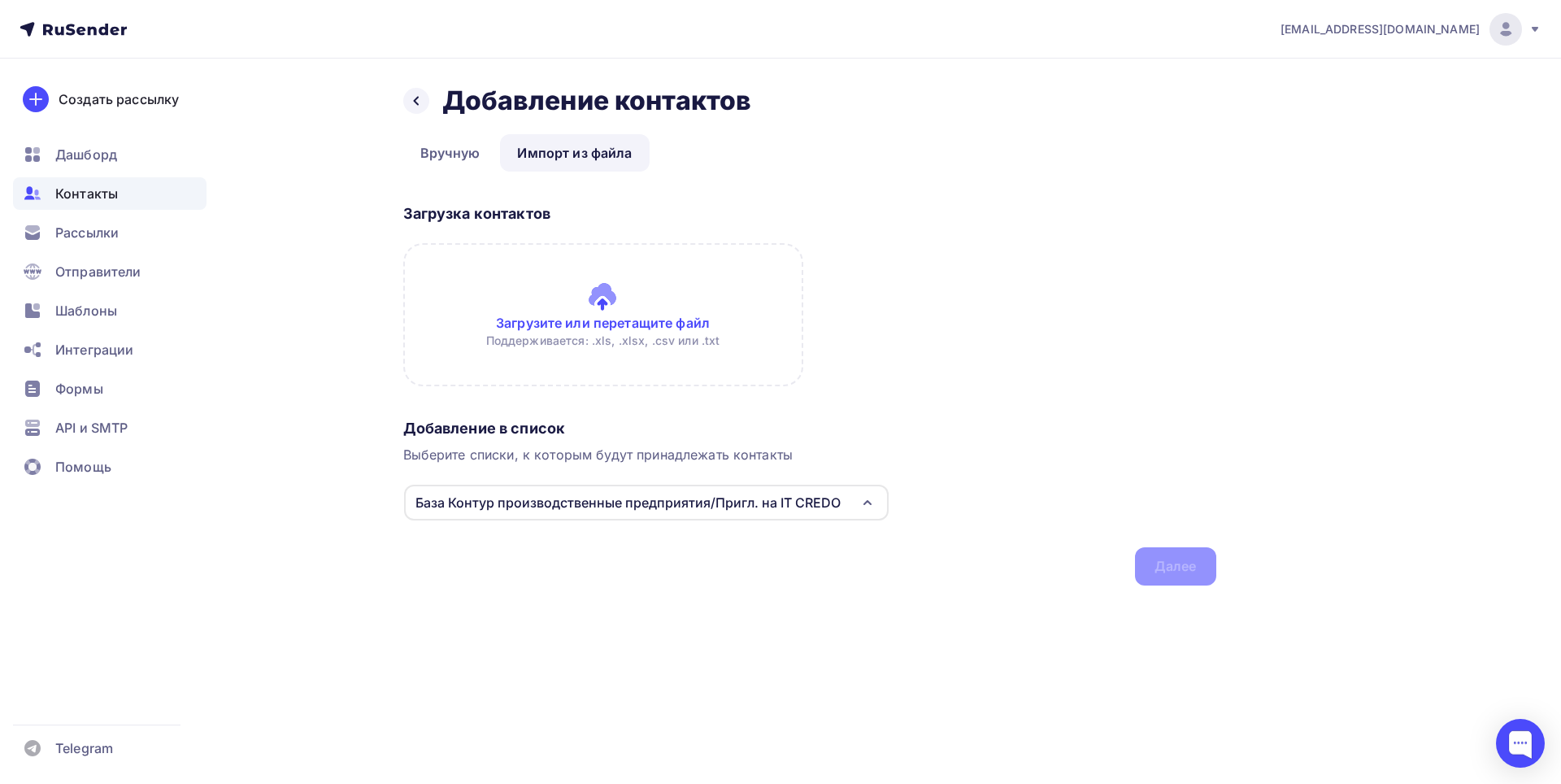
click at [637, 317] on input "file" at bounding box center [603, 314] width 400 height 143
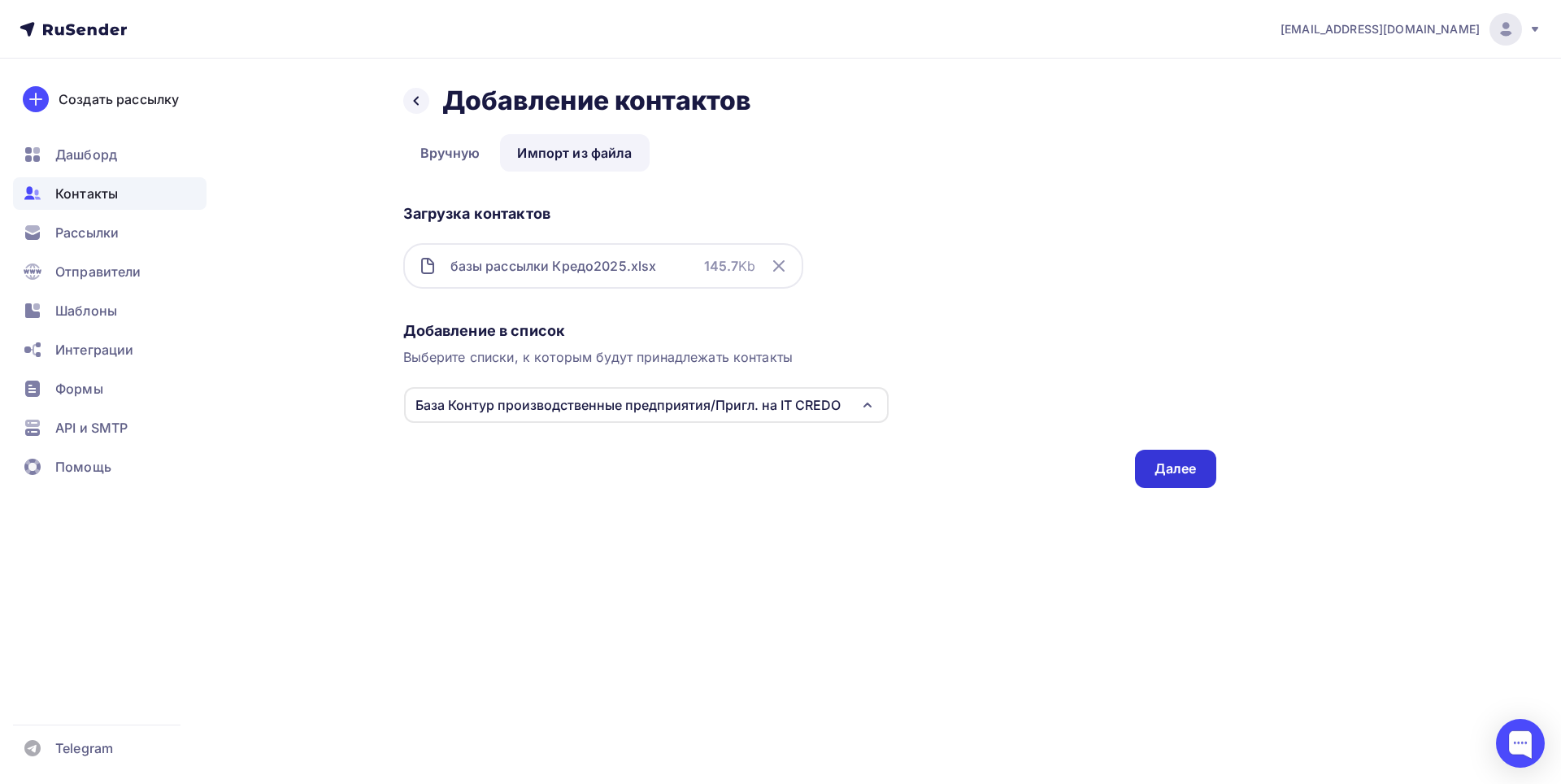
click at [1194, 476] on div "Далее" at bounding box center [1175, 469] width 42 height 19
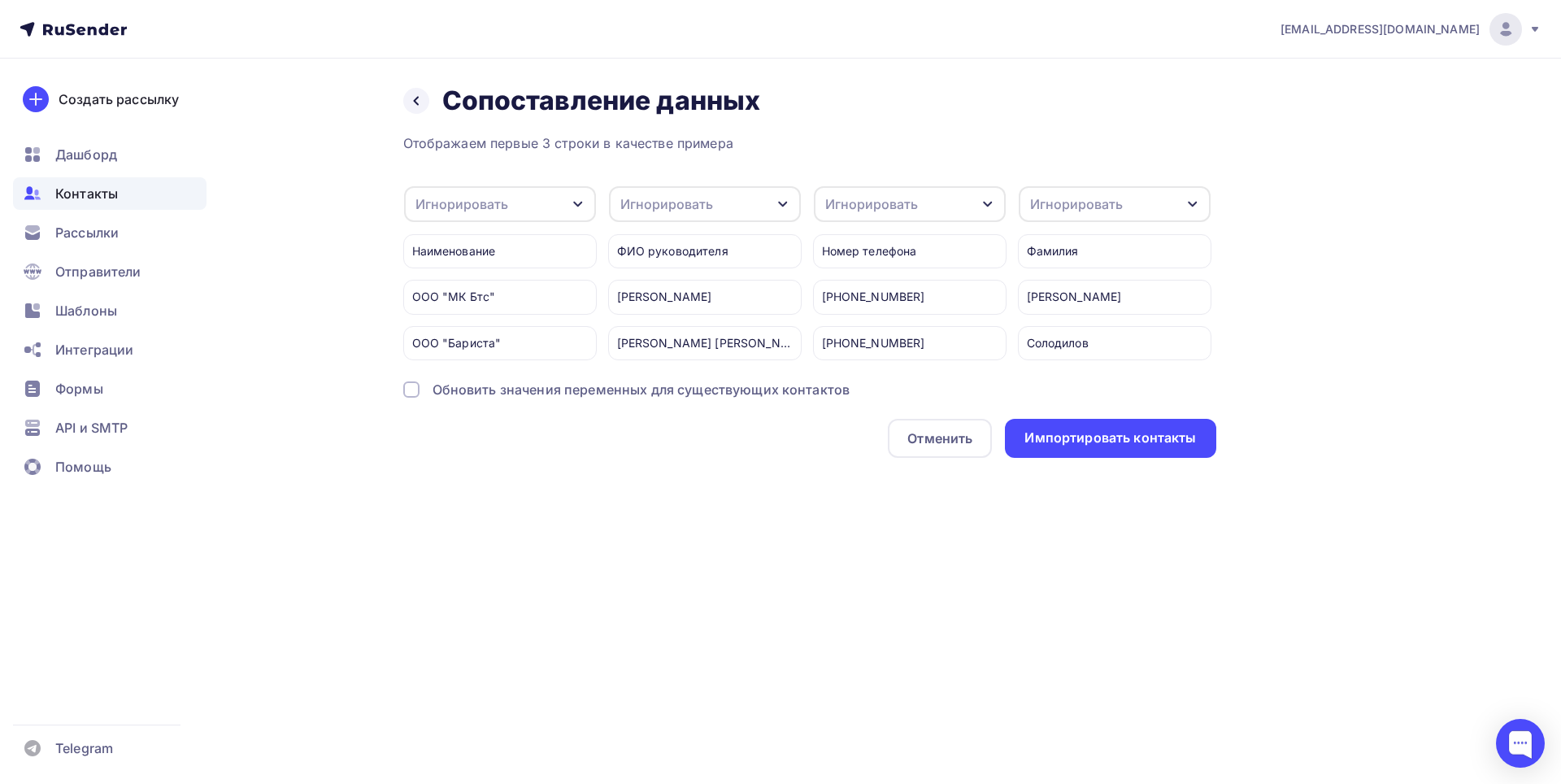
click at [787, 206] on icon "button" at bounding box center [783, 204] width 13 height 13
click at [696, 250] on div "Игнорировать" at bounding box center [675, 256] width 95 height 20
click at [994, 204] on div "Игнорировать" at bounding box center [909, 204] width 192 height 36
click at [893, 257] on div "Игнорировать" at bounding box center [880, 256] width 95 height 20
click at [1191, 207] on icon "button" at bounding box center [1192, 204] width 13 height 13
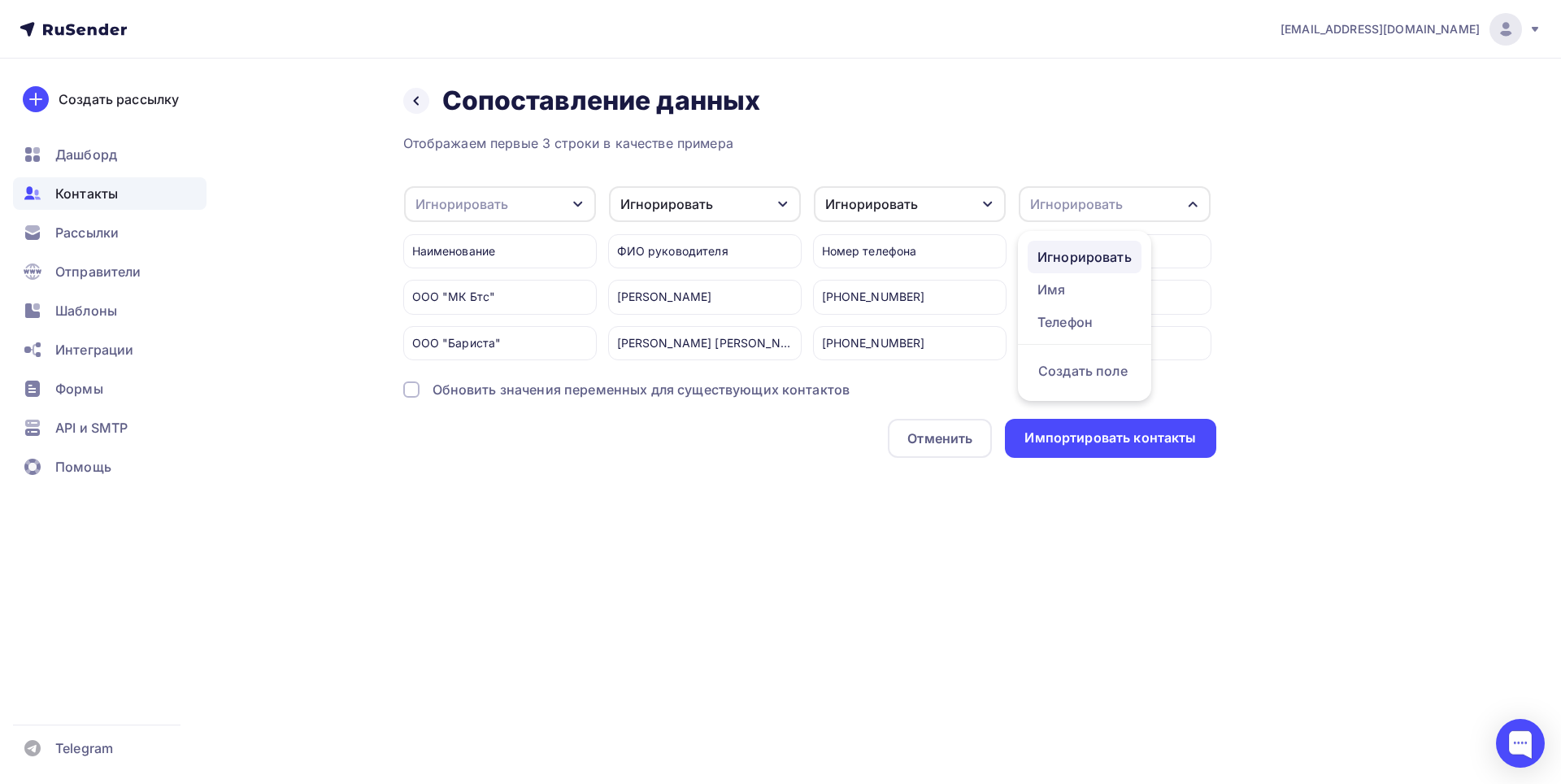
click at [1121, 251] on div "Игнорировать" at bounding box center [1085, 256] width 95 height 20
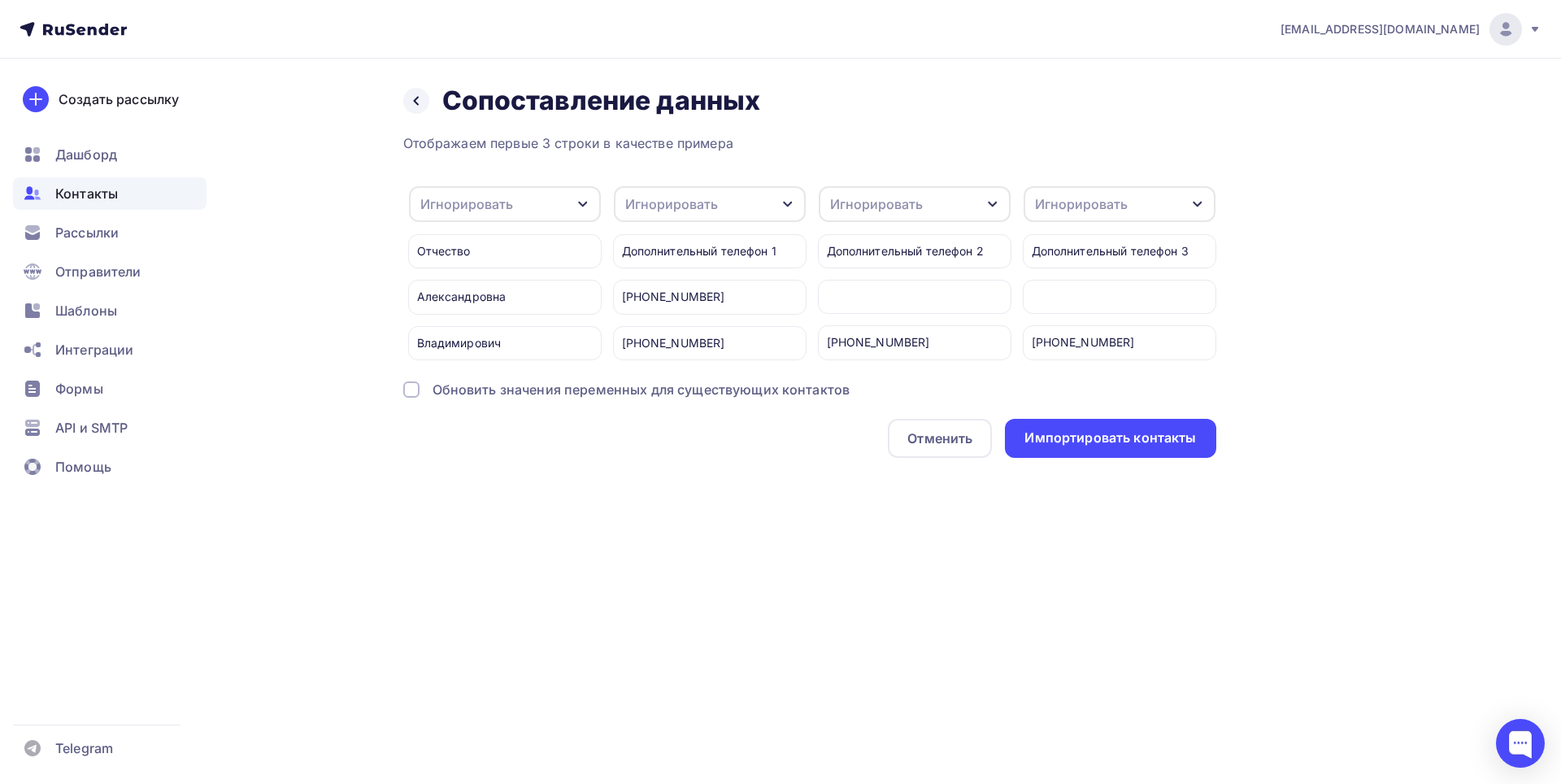
scroll to position [0, 1025]
click at [785, 203] on icon "button" at bounding box center [783, 204] width 9 height 6
click at [707, 250] on div "Игнорировать" at bounding box center [675, 256] width 95 height 20
click at [988, 209] on icon "button" at bounding box center [988, 204] width 13 height 13
drag, startPoint x: 910, startPoint y: 255, endPoint x: 894, endPoint y: 258, distance: 16.3
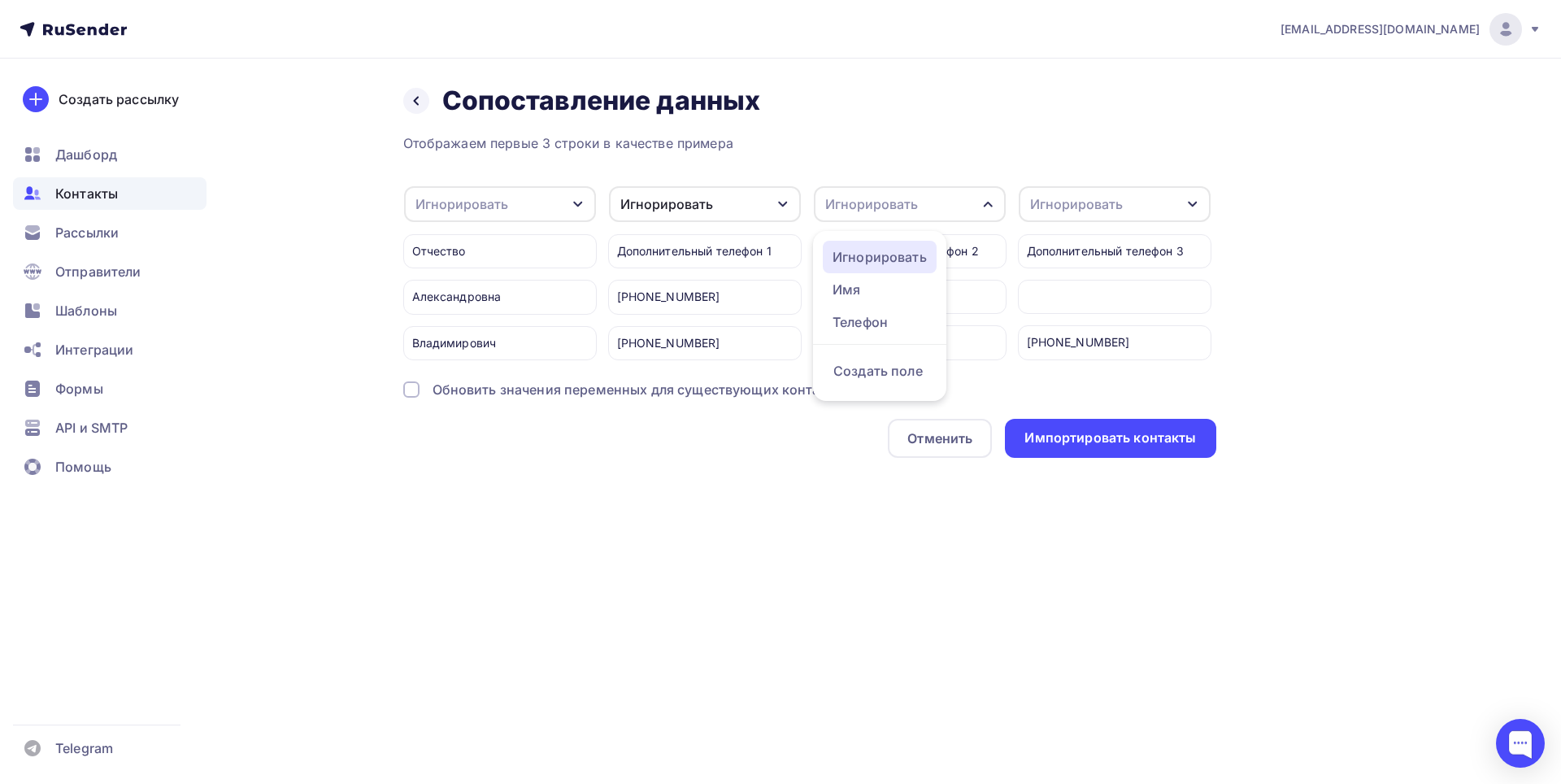
click at [909, 255] on div "Игнорировать" at bounding box center [880, 256] width 95 height 20
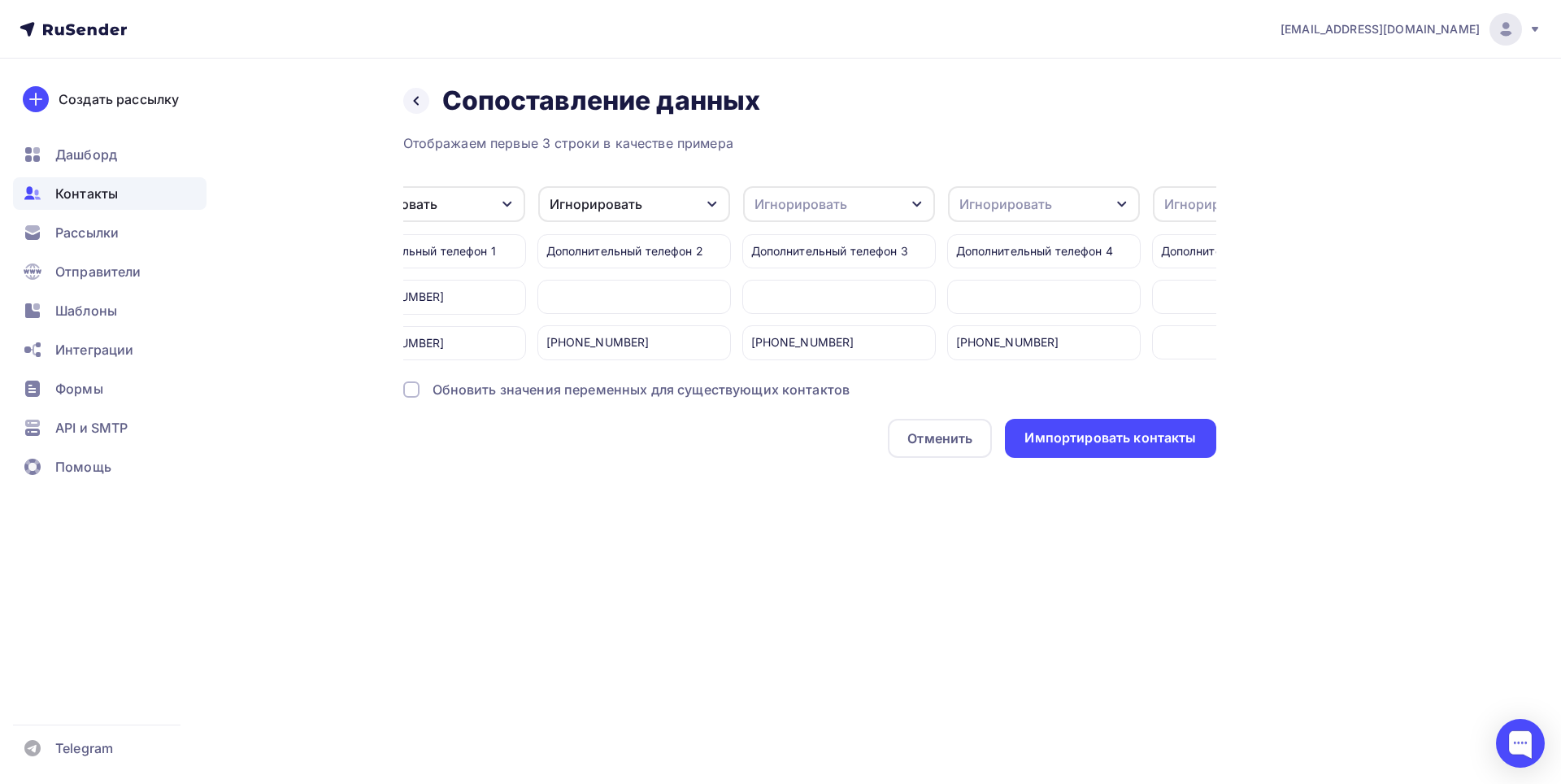
scroll to position [0, 1403]
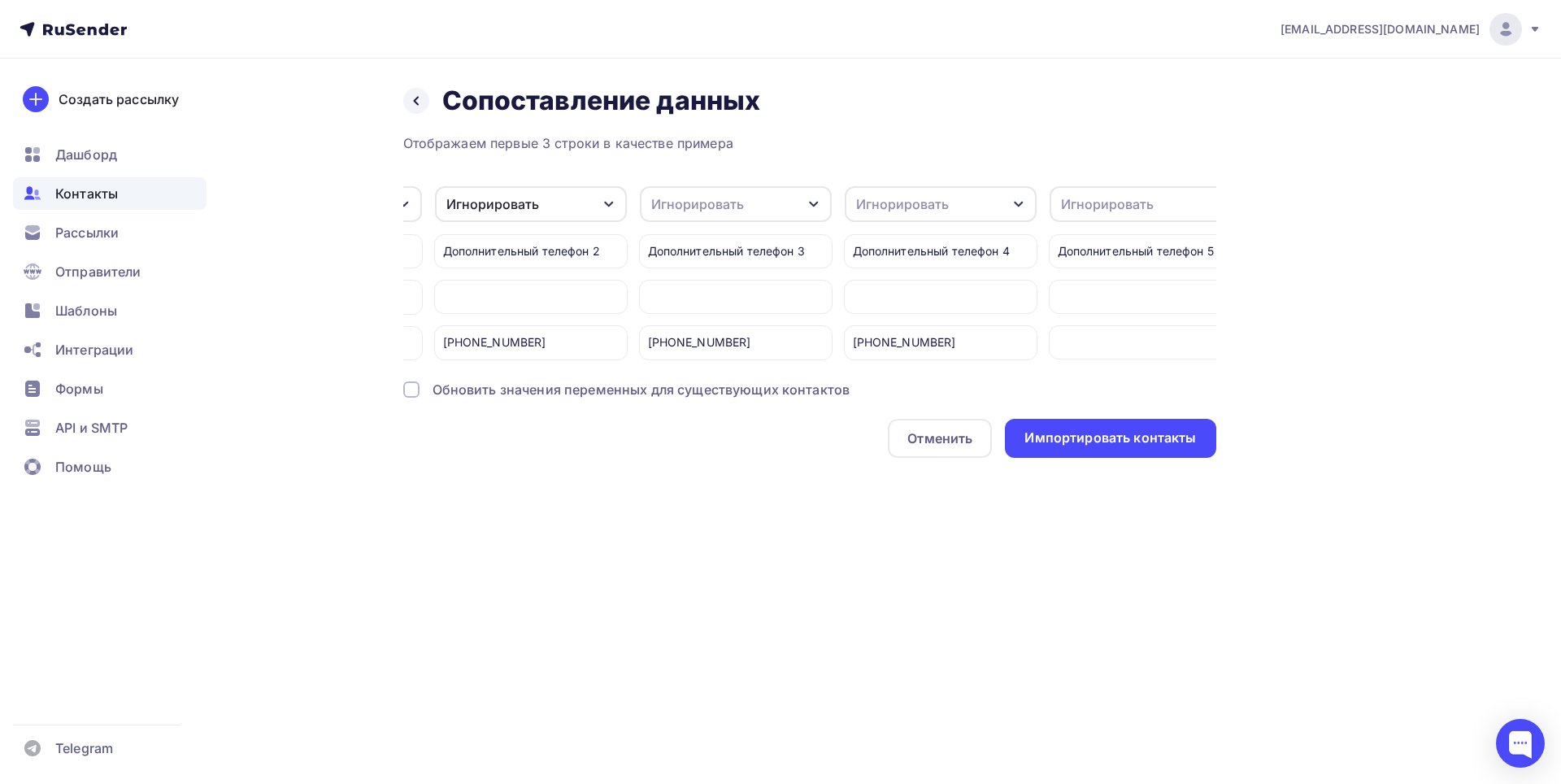
click at [820, 199] on icon "button" at bounding box center [814, 204] width 13 height 13
click at [715, 256] on div "Игнорировать" at bounding box center [706, 256] width 95 height 20
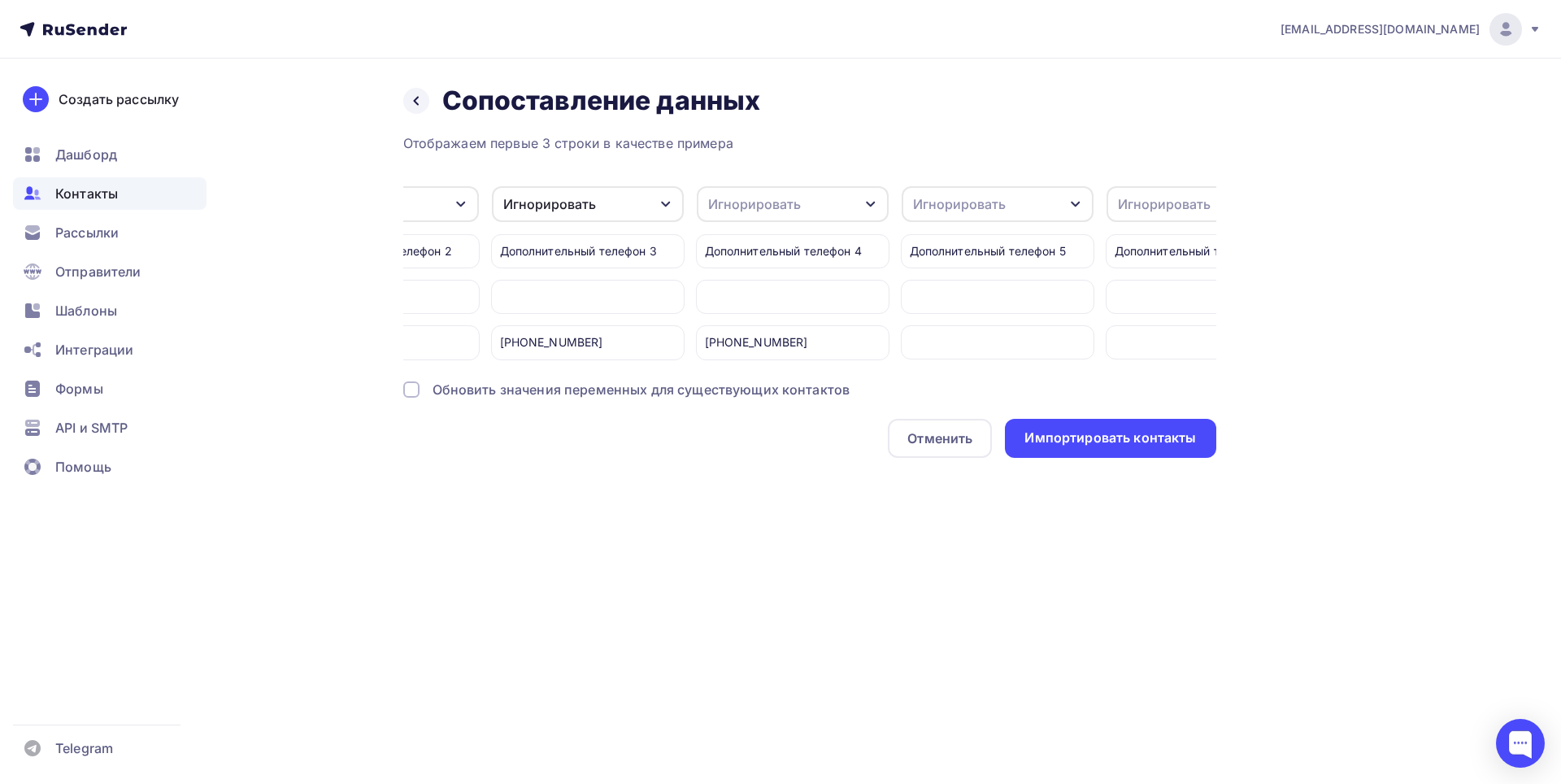
click at [869, 204] on icon "button" at bounding box center [870, 204] width 9 height 6
click at [789, 256] on div "Игнорировать" at bounding box center [763, 256] width 95 height 20
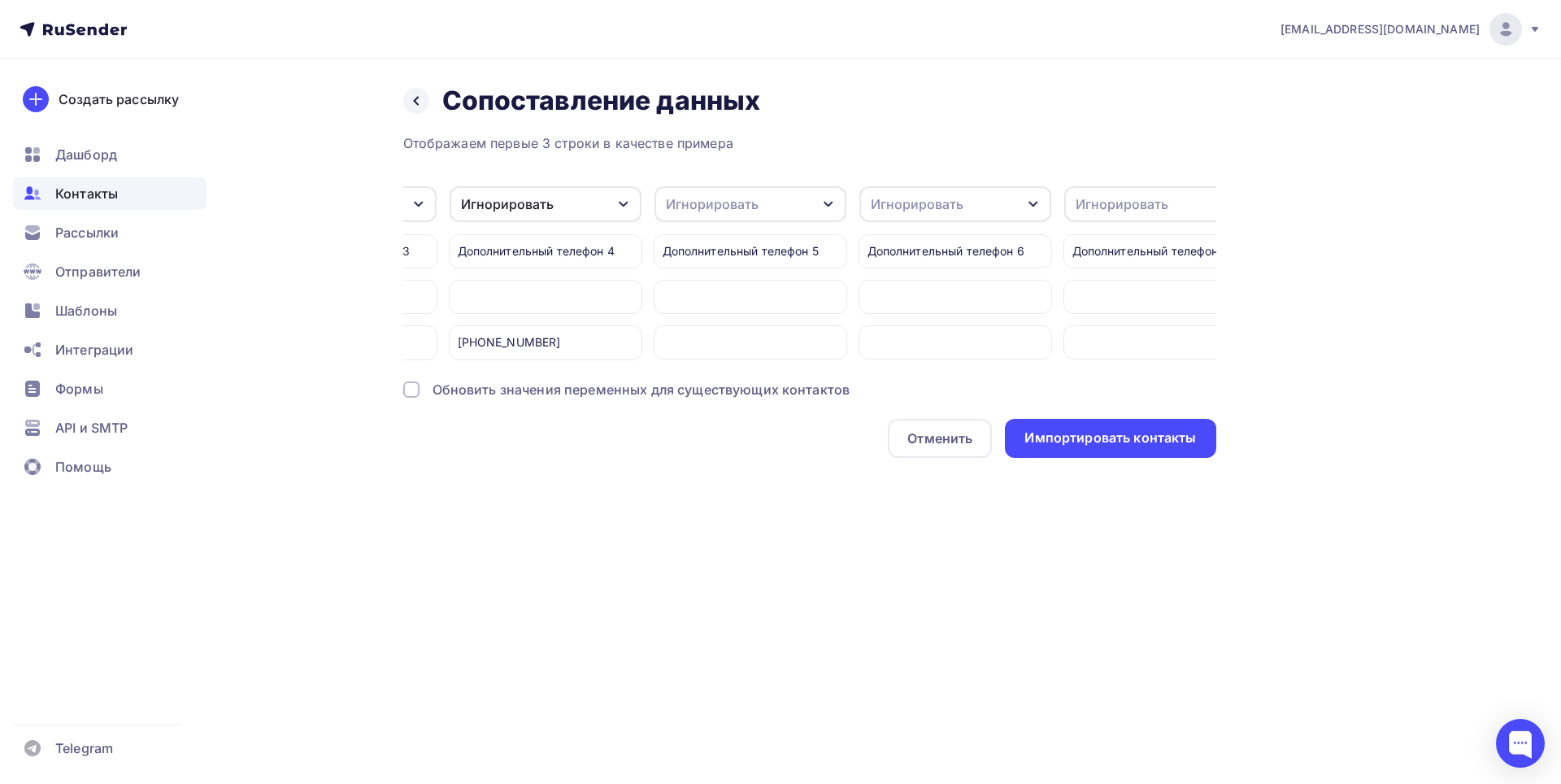
scroll to position [0, 1833]
click at [795, 207] on icon "button" at bounding box center [794, 204] width 13 height 13
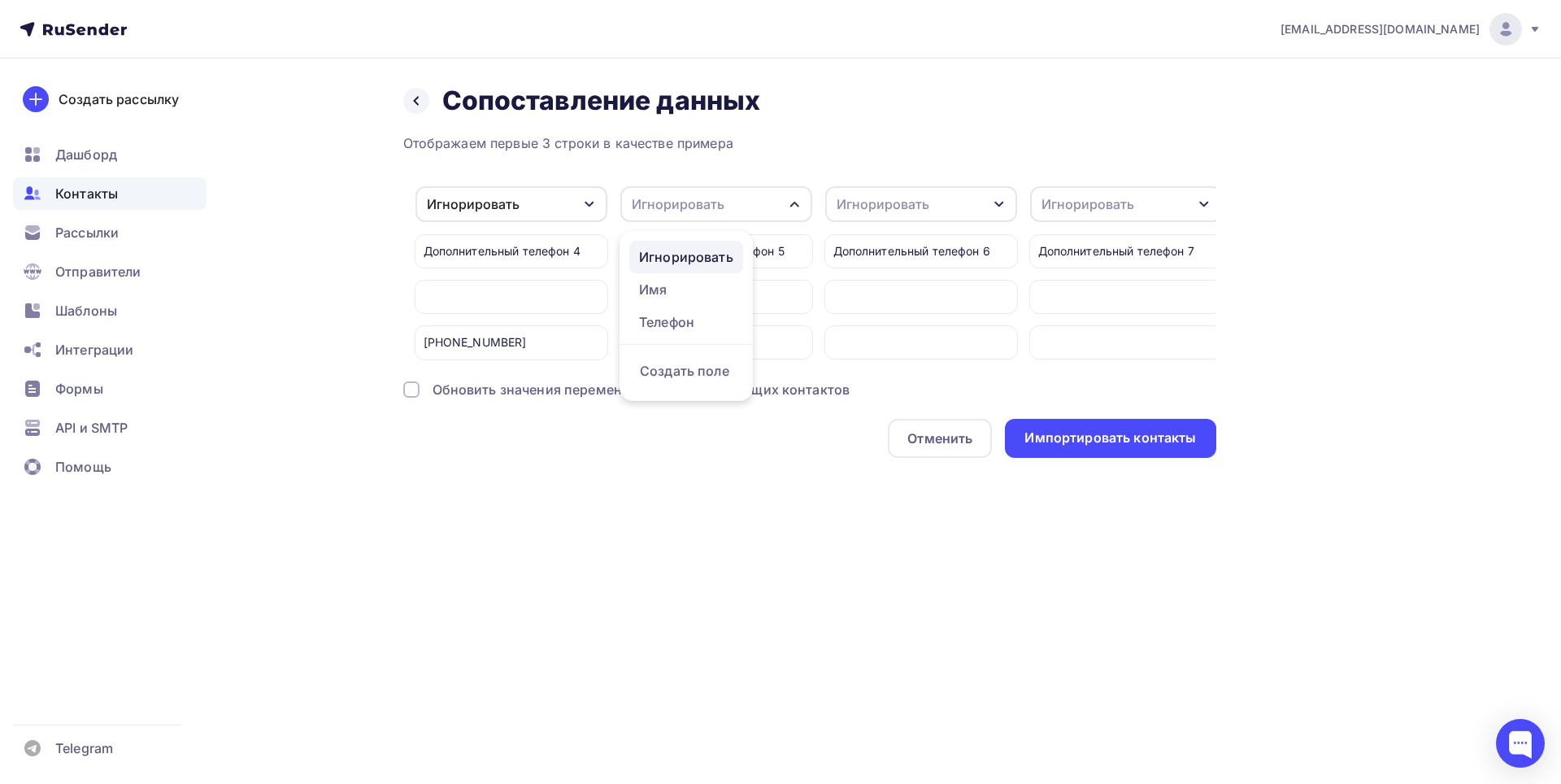
click at [704, 255] on div "Игнорировать" at bounding box center [686, 256] width 95 height 20
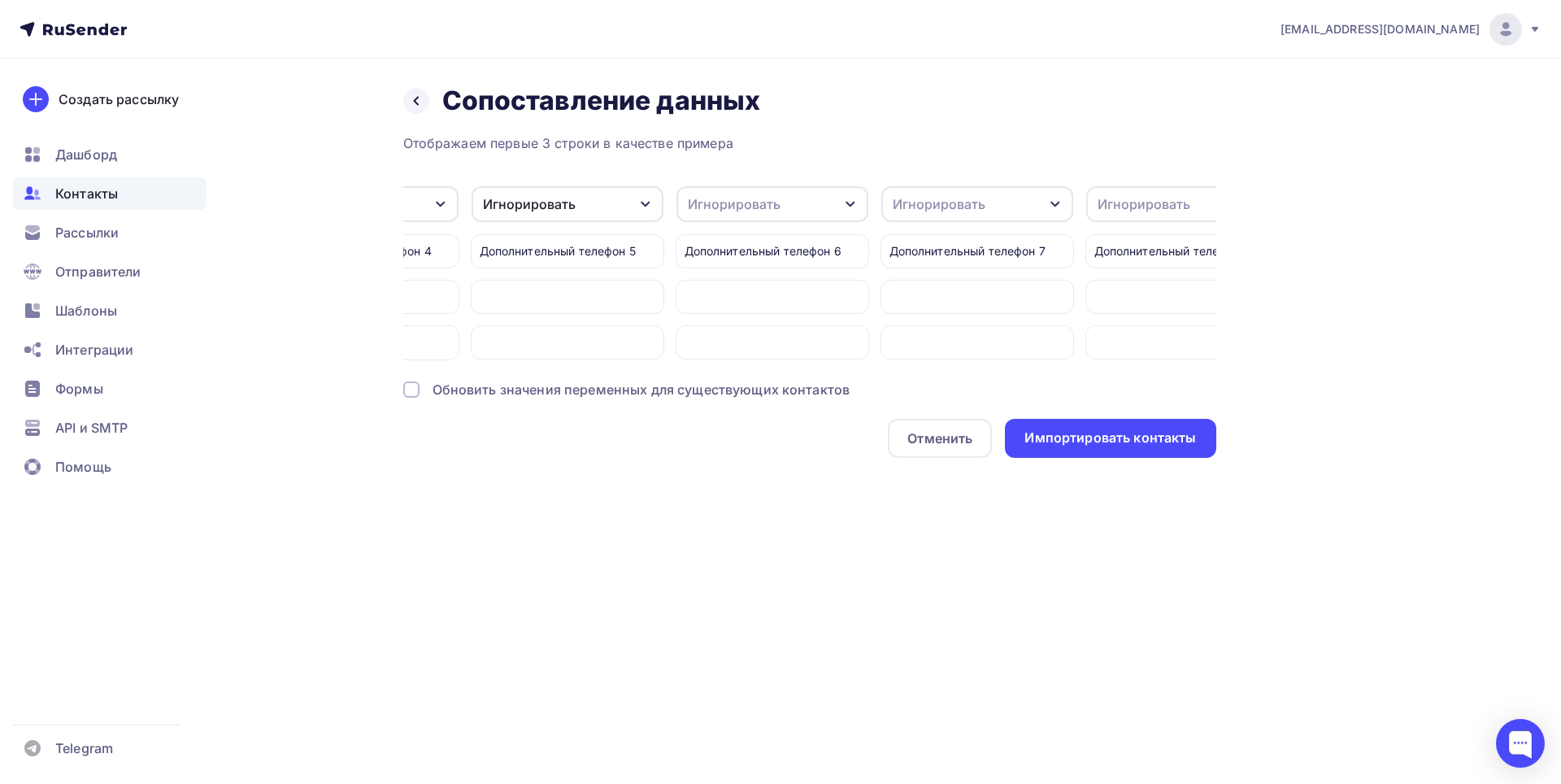
scroll to position [0, 1987]
click at [848, 203] on icon "button" at bounding box center [845, 204] width 13 height 13
click at [767, 251] on div "Игнорировать" at bounding box center [737, 256] width 95 height 20
click at [838, 203] on icon "button" at bounding box center [837, 204] width 13 height 13
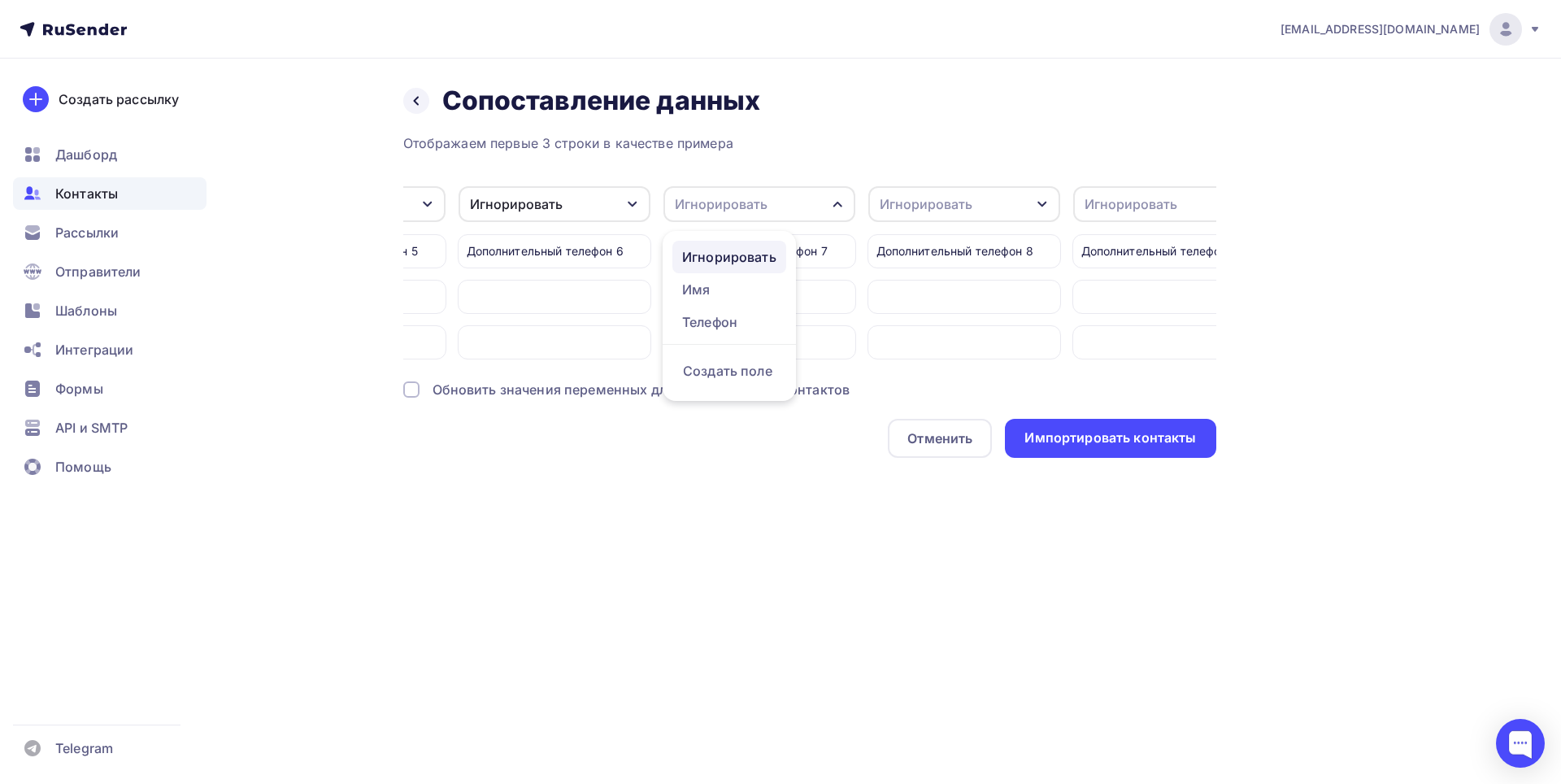
click at [755, 259] on div "Игнорировать" at bounding box center [729, 256] width 95 height 20
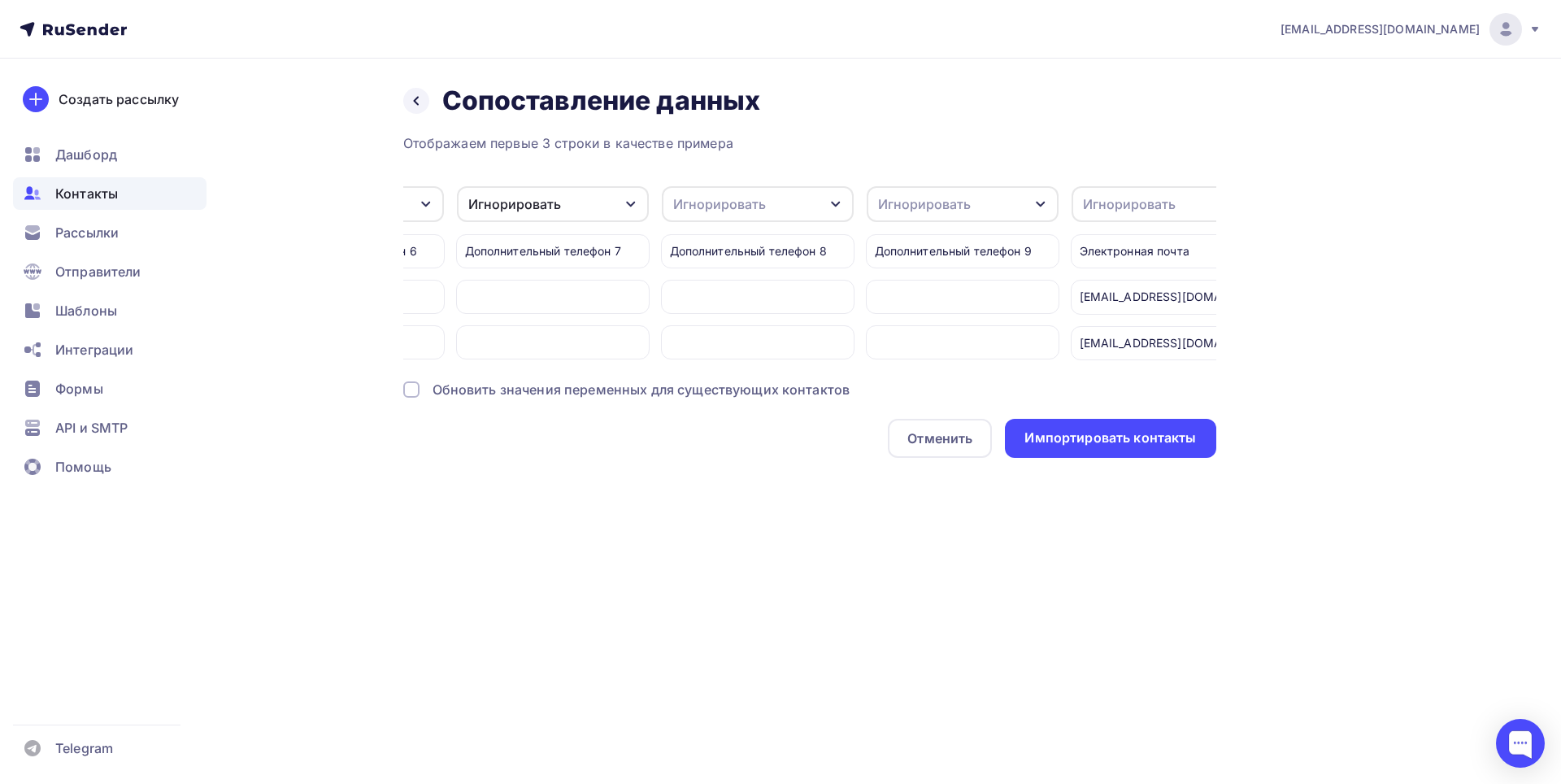
scroll to position [0, 2412]
click at [826, 202] on icon "button" at bounding box center [830, 204] width 9 height 6
click at [755, 259] on div "Игнорировать" at bounding box center [722, 256] width 95 height 20
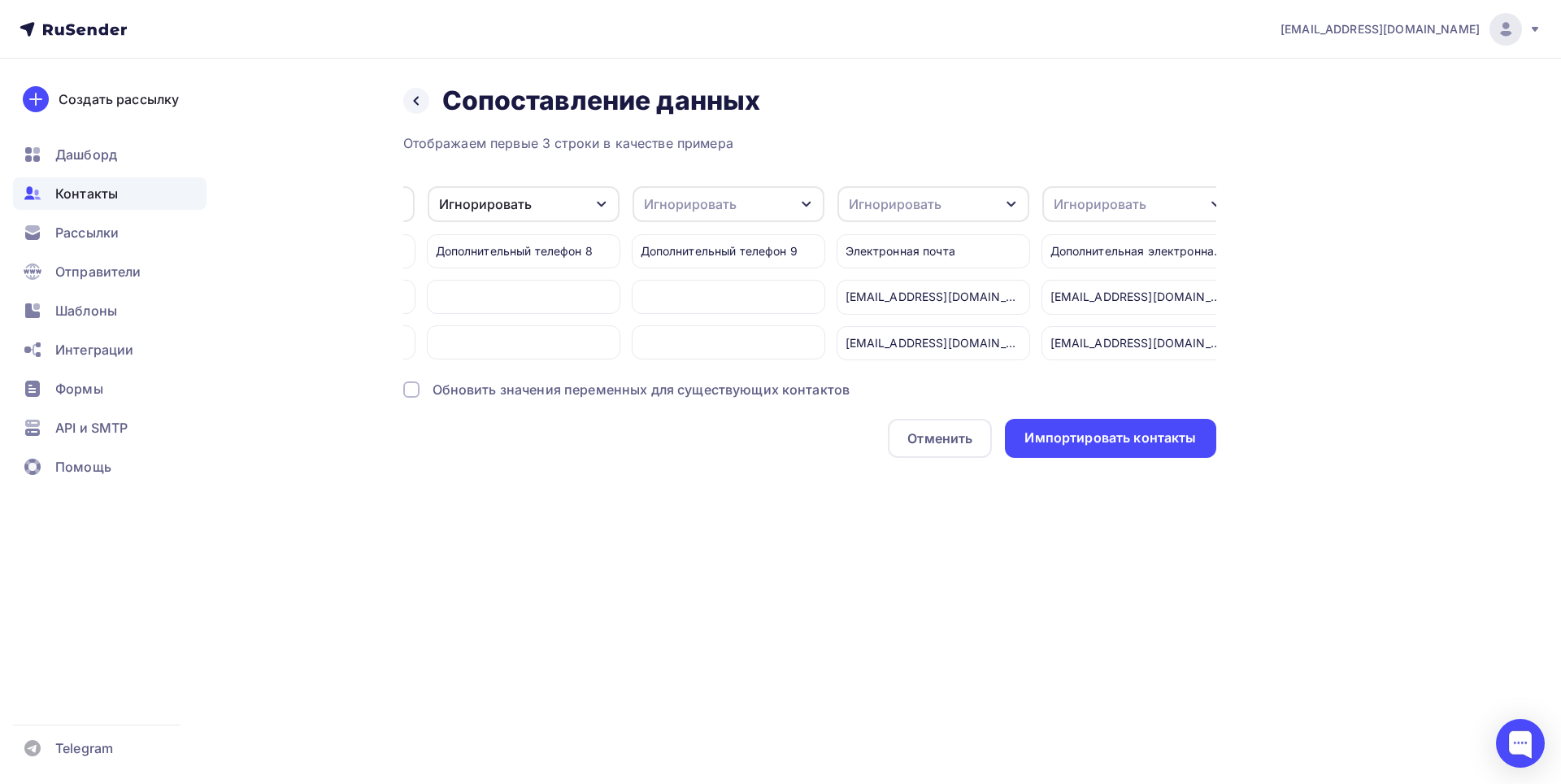
scroll to position [0, 2646]
click at [798, 202] on icon "button" at bounding box center [801, 204] width 9 height 6
click at [723, 251] on div "Игнорировать" at bounding box center [693, 256] width 95 height 20
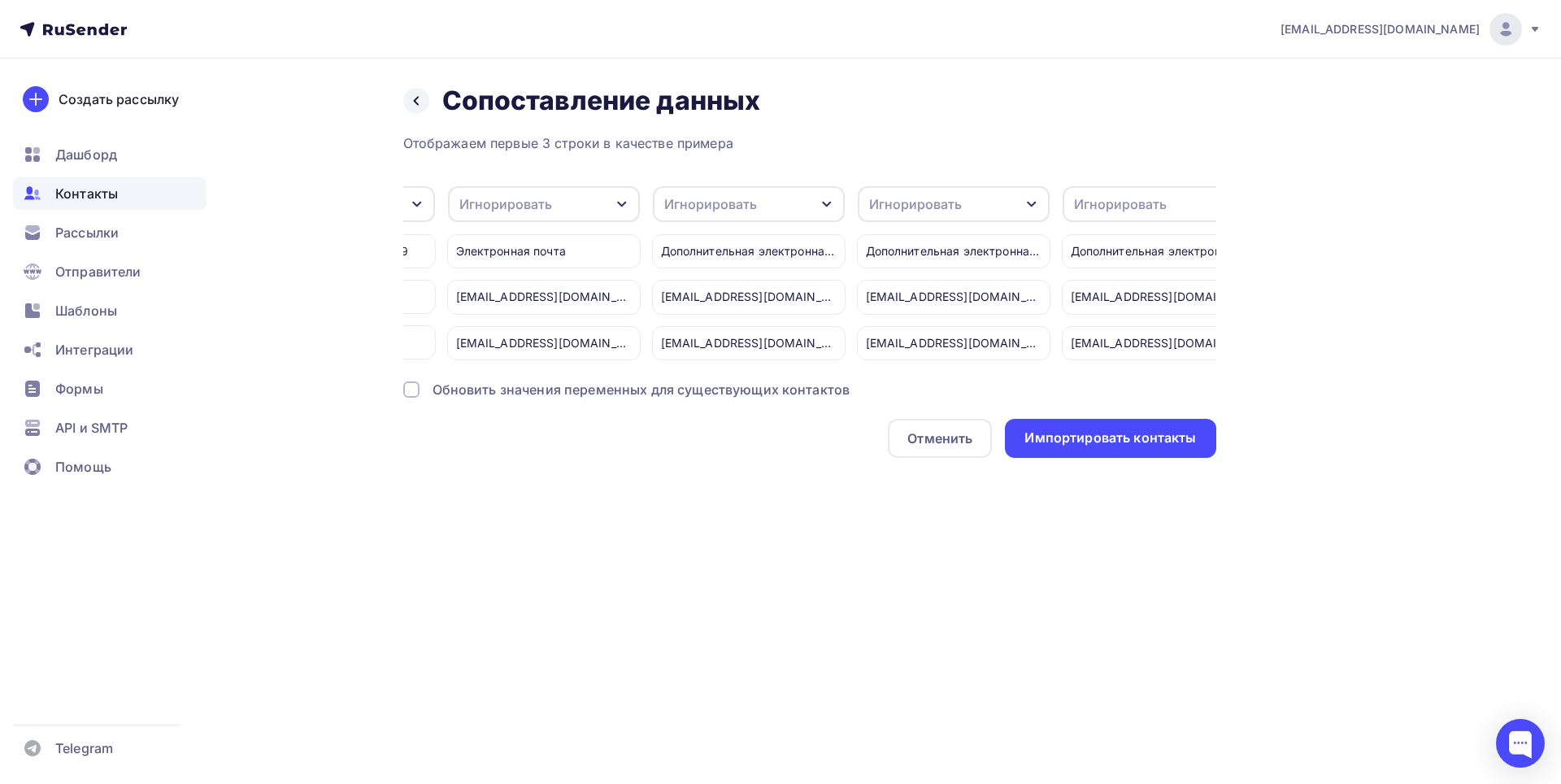
scroll to position [0, 3036]
click at [821, 202] on icon "button" at bounding box center [821, 204] width 13 height 13
drag, startPoint x: 740, startPoint y: 256, endPoint x: 774, endPoint y: 268, distance: 36.1
click at [739, 255] on div "Игнорировать" at bounding box center [714, 256] width 95 height 20
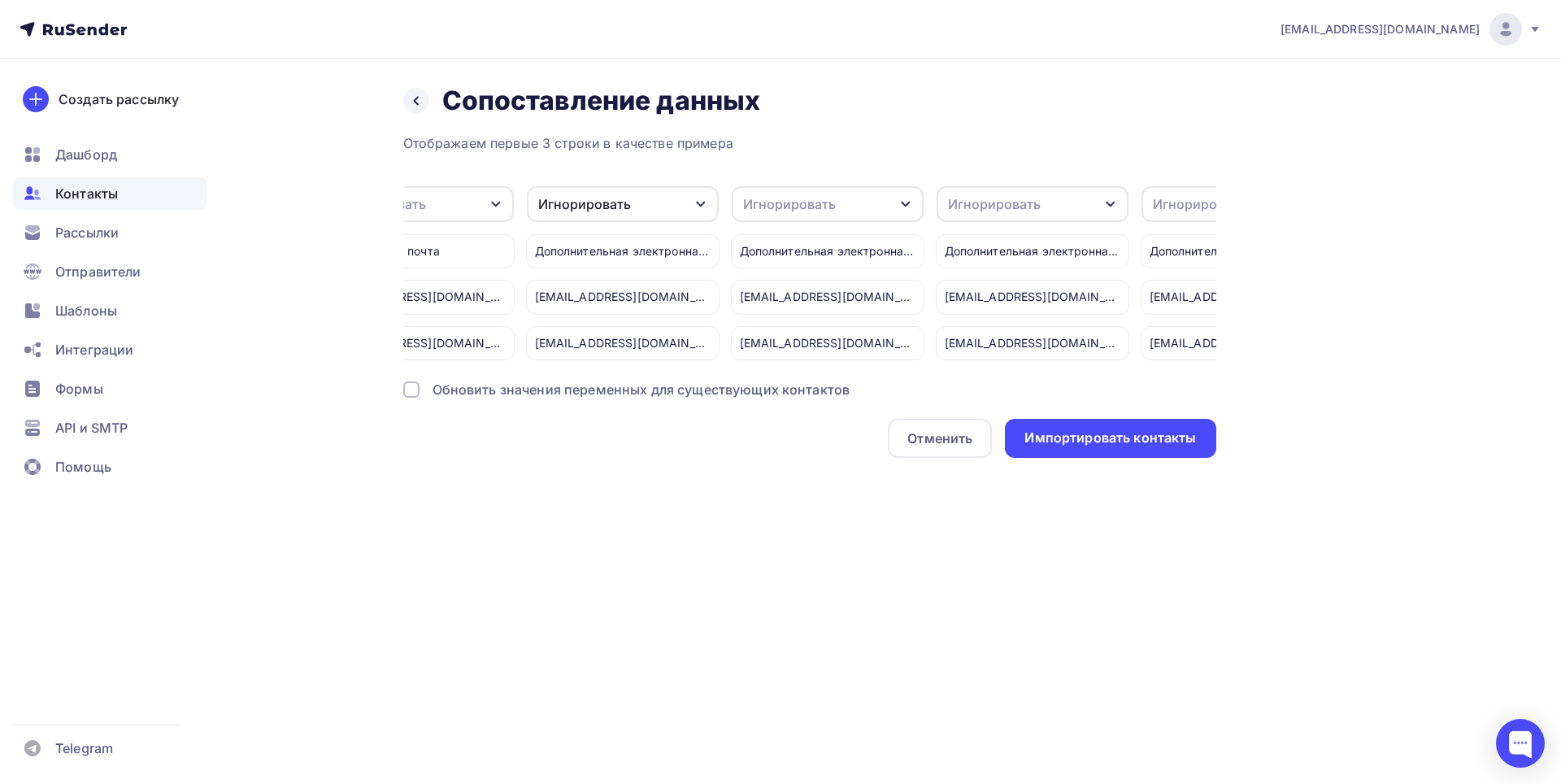
scroll to position [0, 3168]
click at [898, 198] on icon "button" at bounding box center [894, 204] width 13 height 13
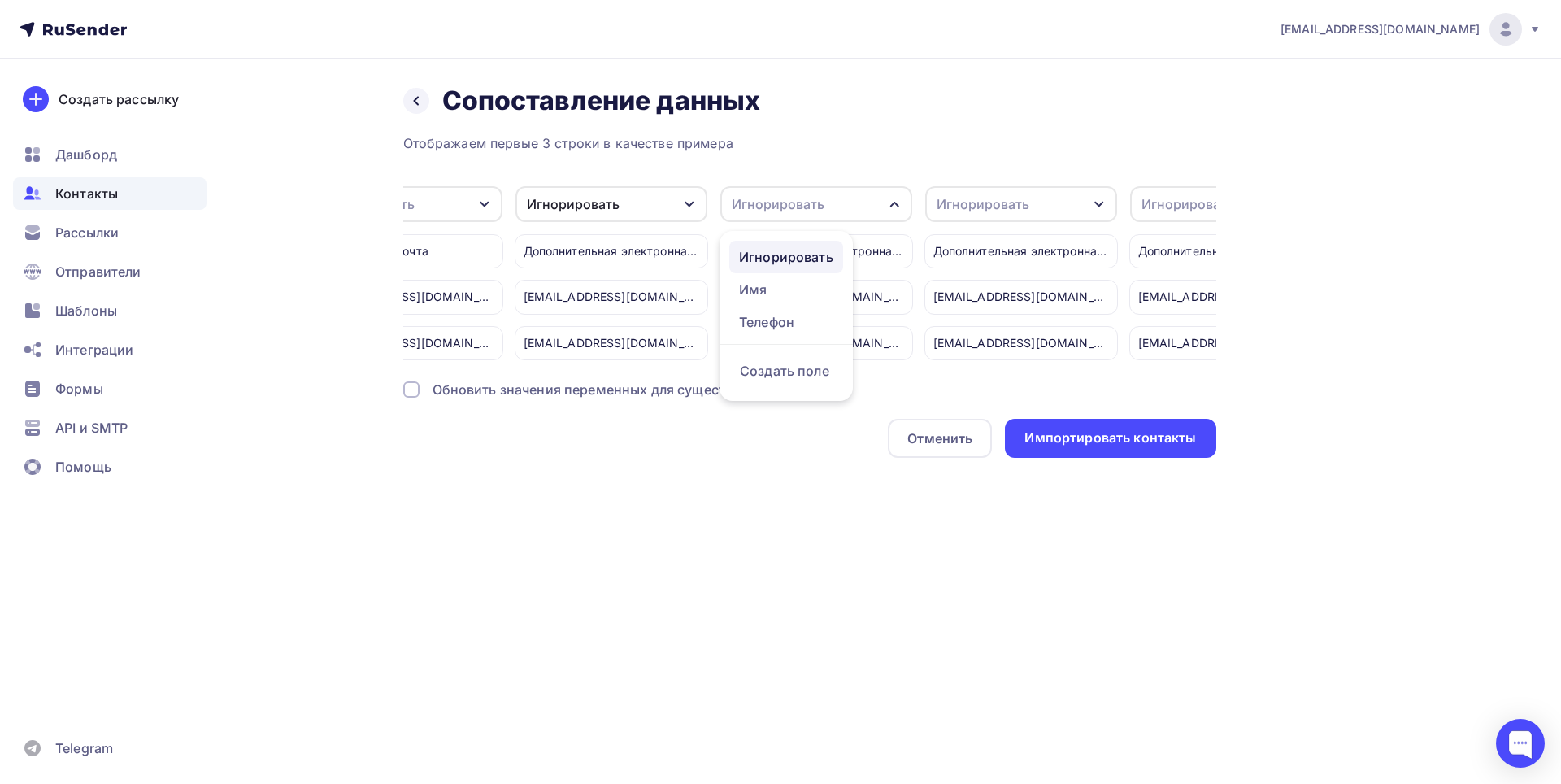
click at [808, 254] on div "Игнорировать" at bounding box center [787, 256] width 95 height 20
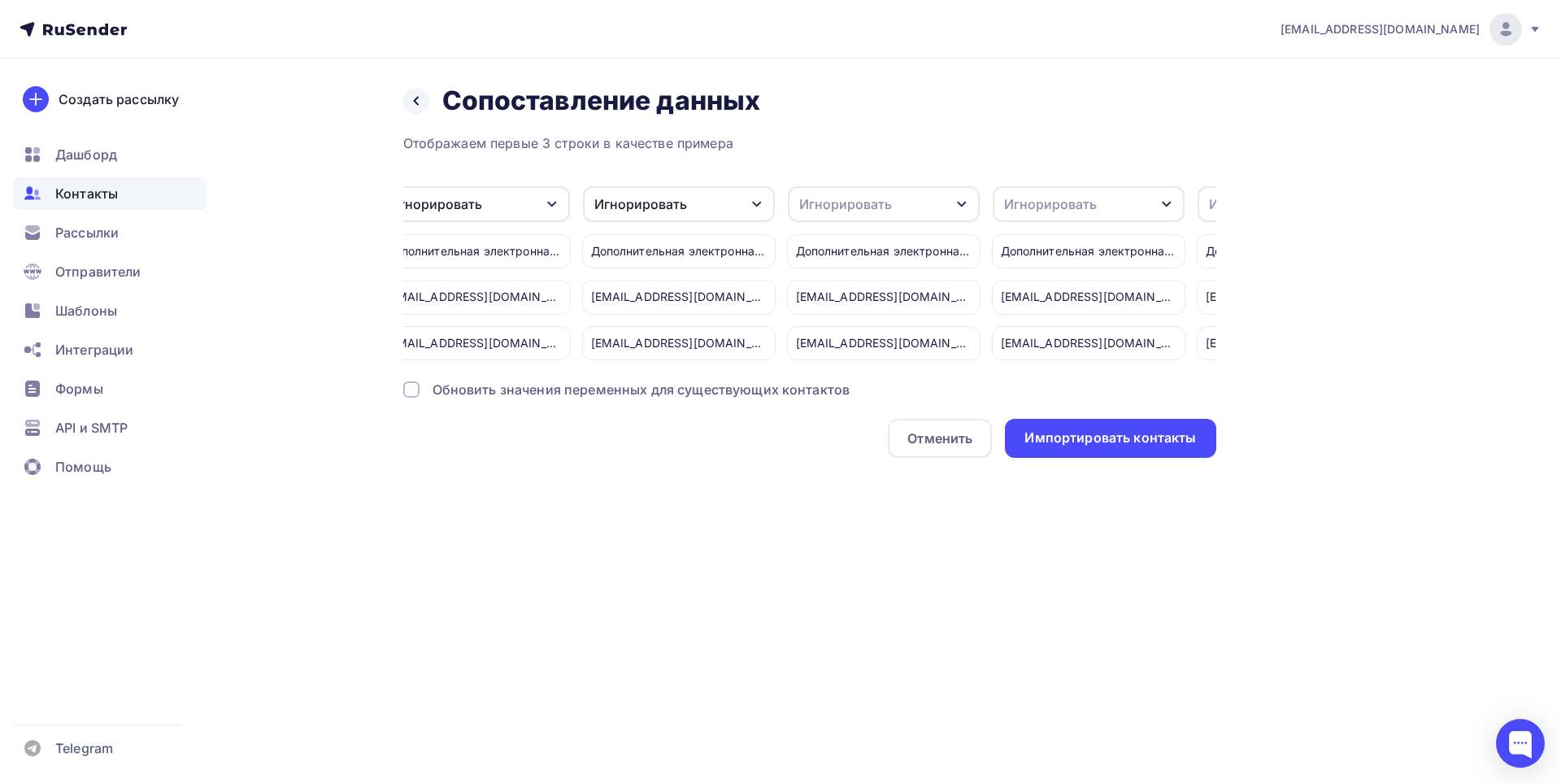
scroll to position [0, 3322]
click at [942, 205] on icon "button" at bounding box center [945, 204] width 13 height 13
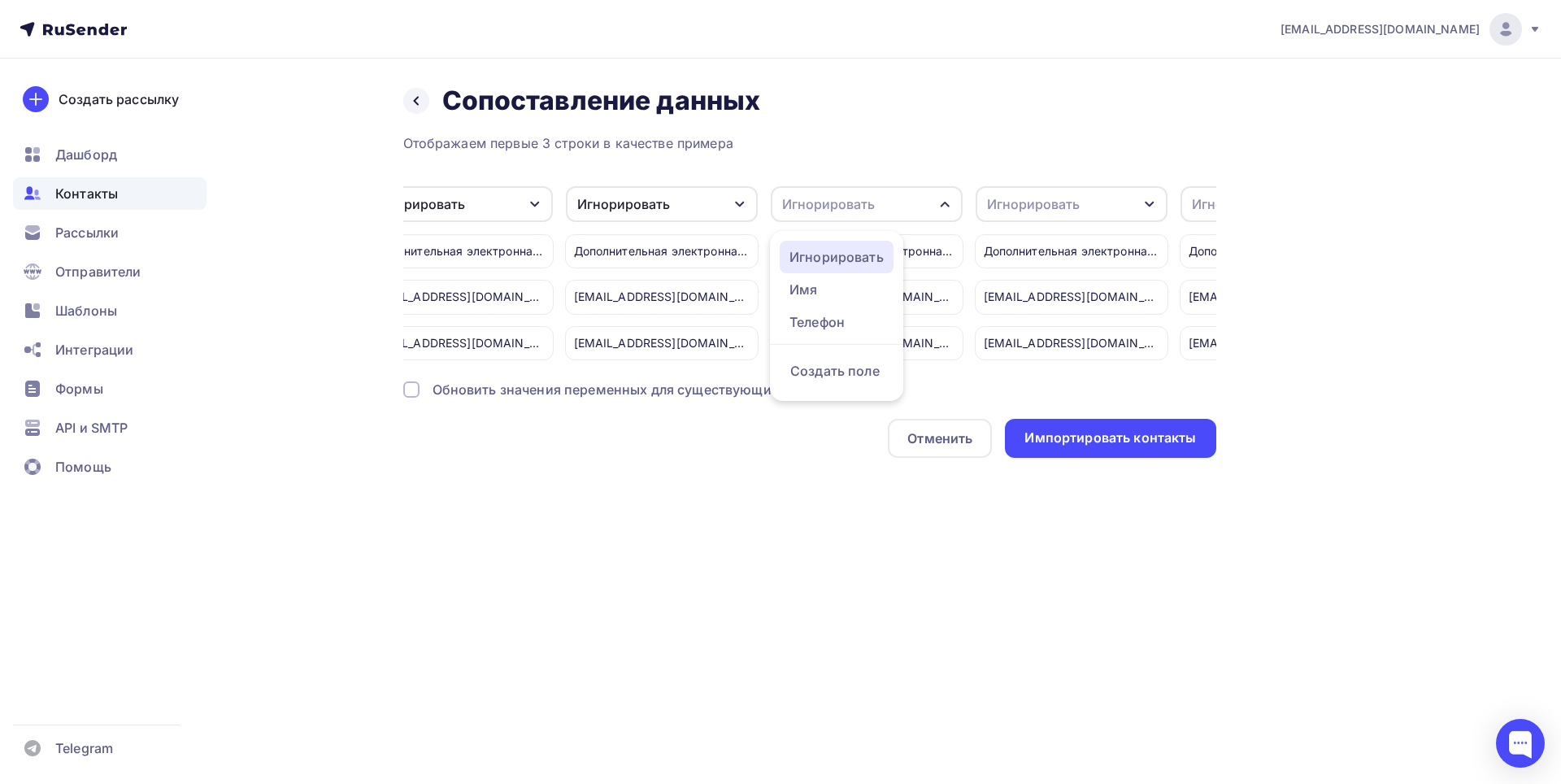
drag, startPoint x: 865, startPoint y: 256, endPoint x: 852, endPoint y: 256, distance: 13.0
click at [864, 256] on div "Игнорировать" at bounding box center [837, 256] width 95 height 20
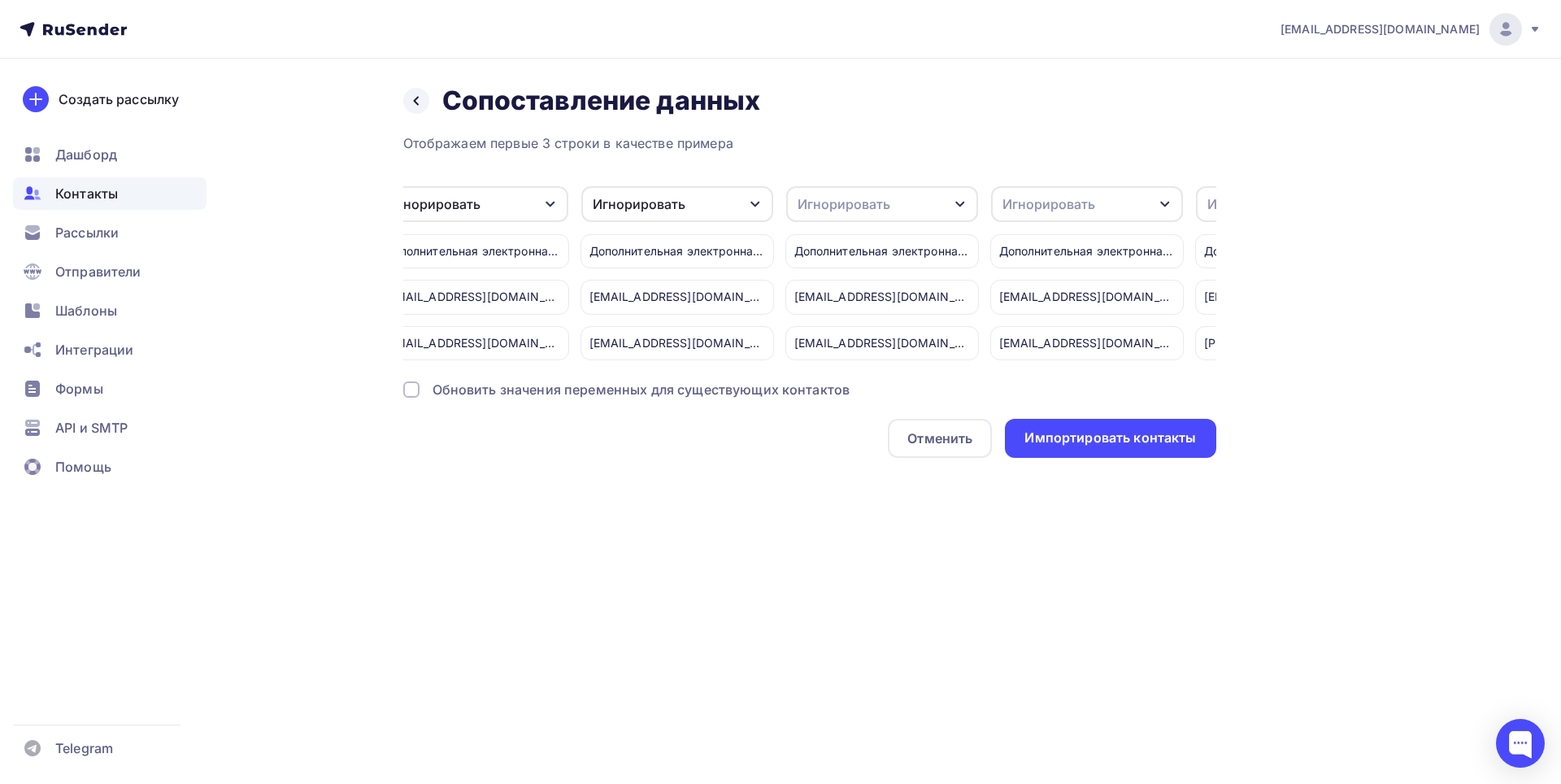
scroll to position [0, 3517]
drag, startPoint x: 951, startPoint y: 204, endPoint x: 932, endPoint y: 217, distance: 23.0
click at [951, 204] on icon "button" at bounding box center [954, 204] width 13 height 13
click at [851, 253] on div "Игнорировать" at bounding box center [846, 256] width 95 height 20
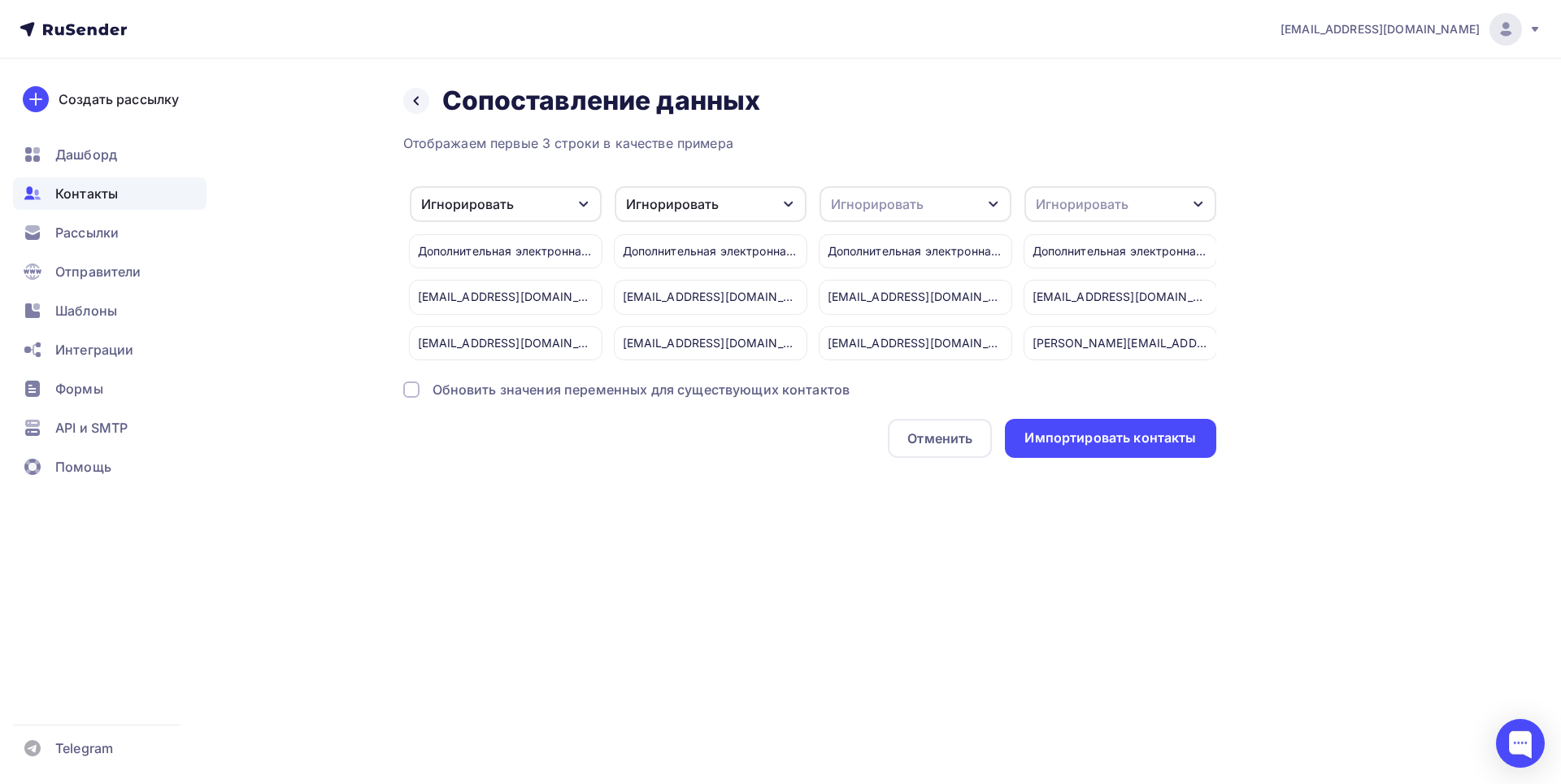
scroll to position [0, 3701]
click at [976, 195] on div "Игнорировать" at bounding box center [897, 204] width 192 height 36
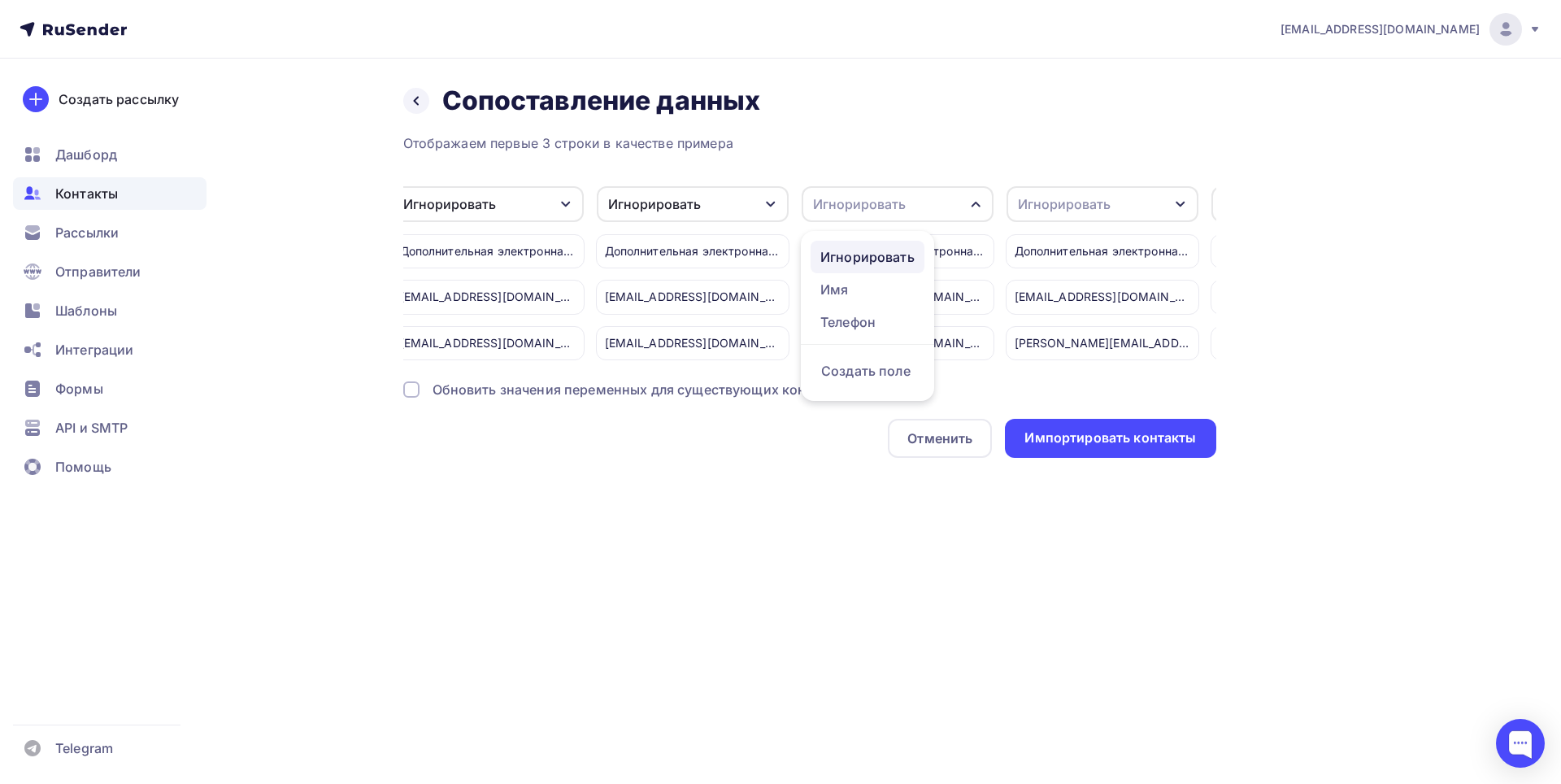
click at [893, 249] on div "Игнорировать" at bounding box center [868, 256] width 95 height 20
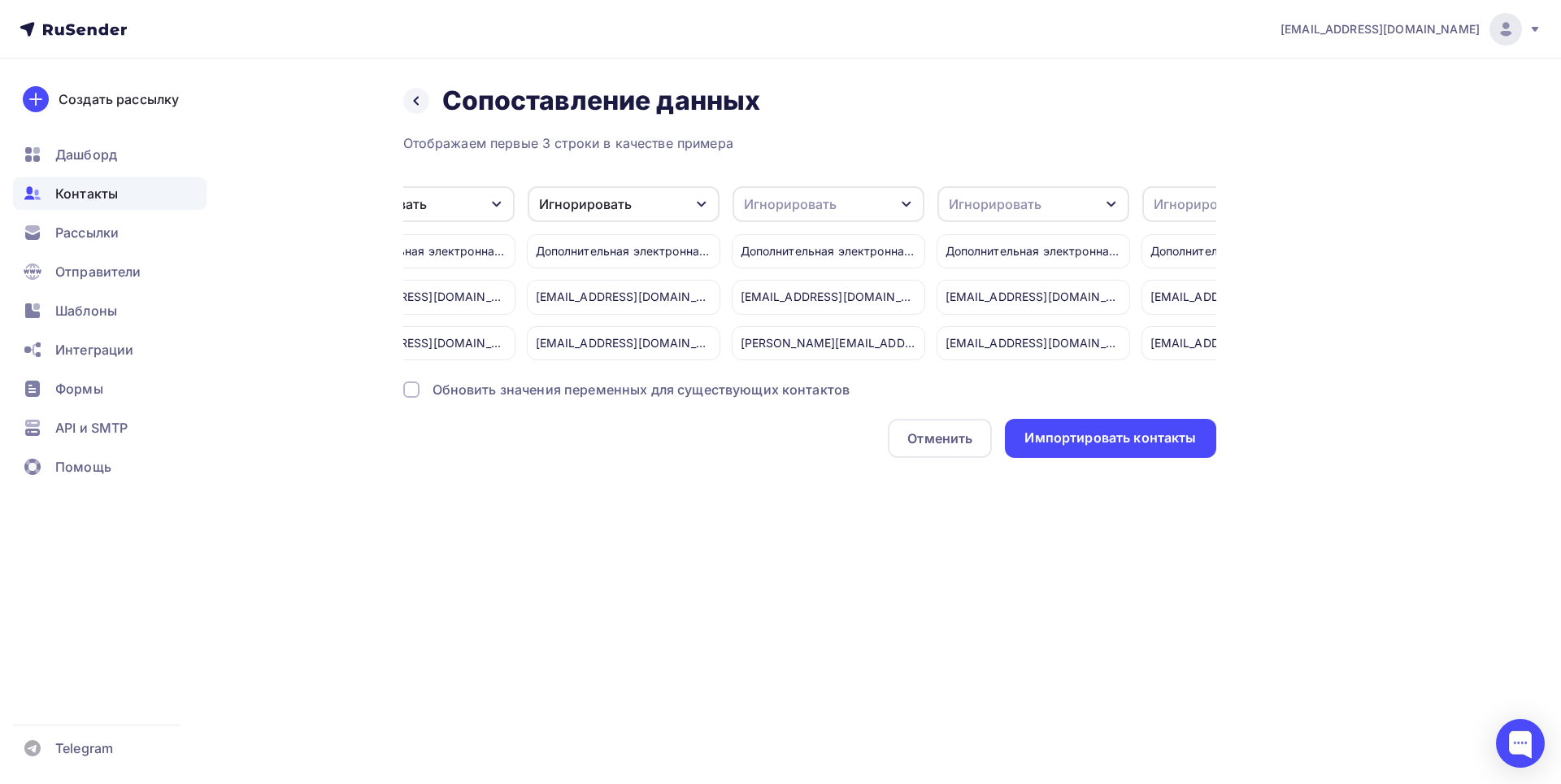
scroll to position [0, 4010]
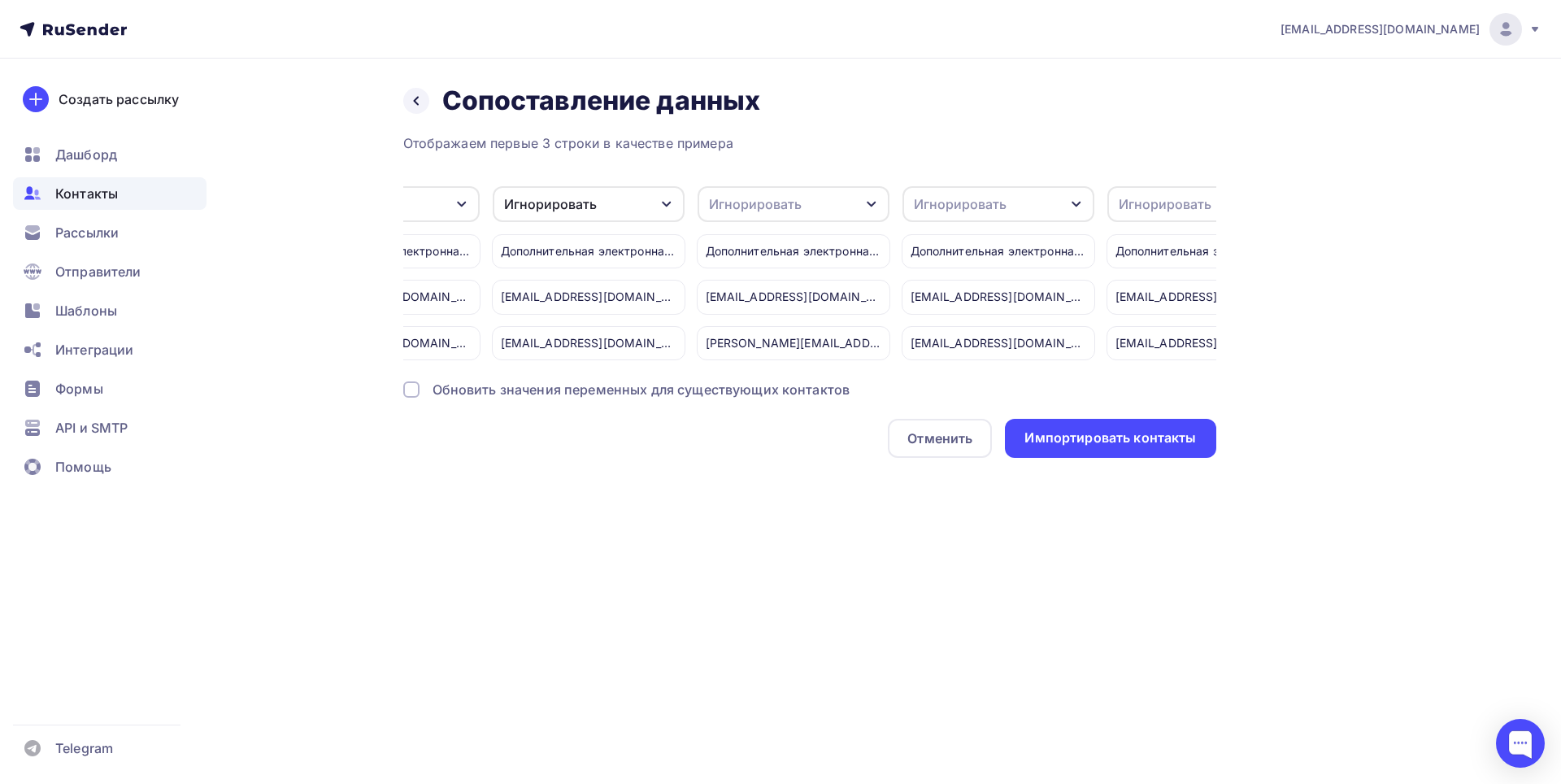
click at [874, 196] on div "Игнорировать" at bounding box center [793, 204] width 192 height 36
click at [771, 250] on div "Игнорировать" at bounding box center [764, 256] width 95 height 20
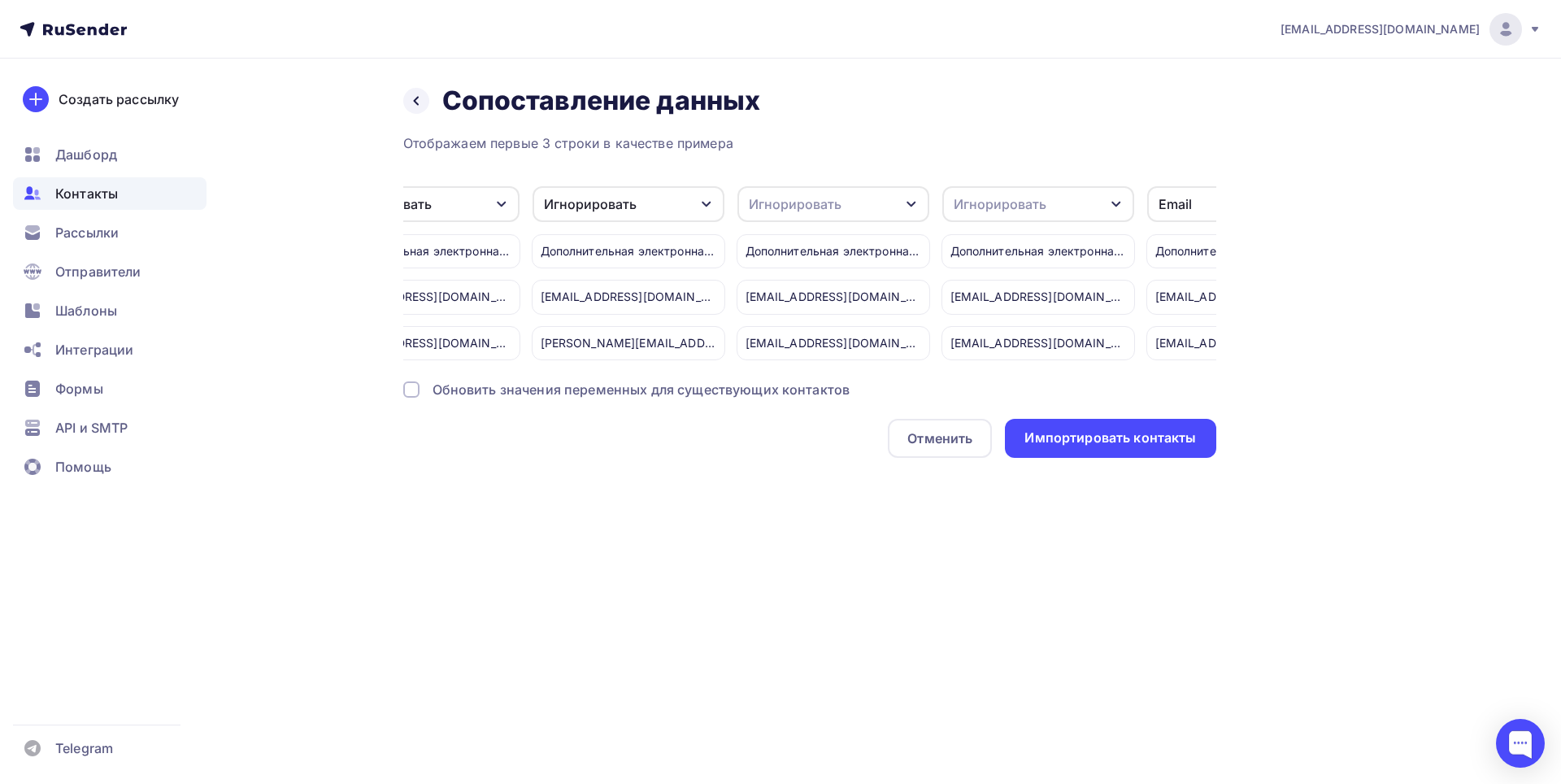
scroll to position [0, 4182]
click at [909, 201] on icon "button" at bounding box center [905, 204] width 13 height 13
click at [813, 252] on div "Игнорировать" at bounding box center [797, 256] width 95 height 20
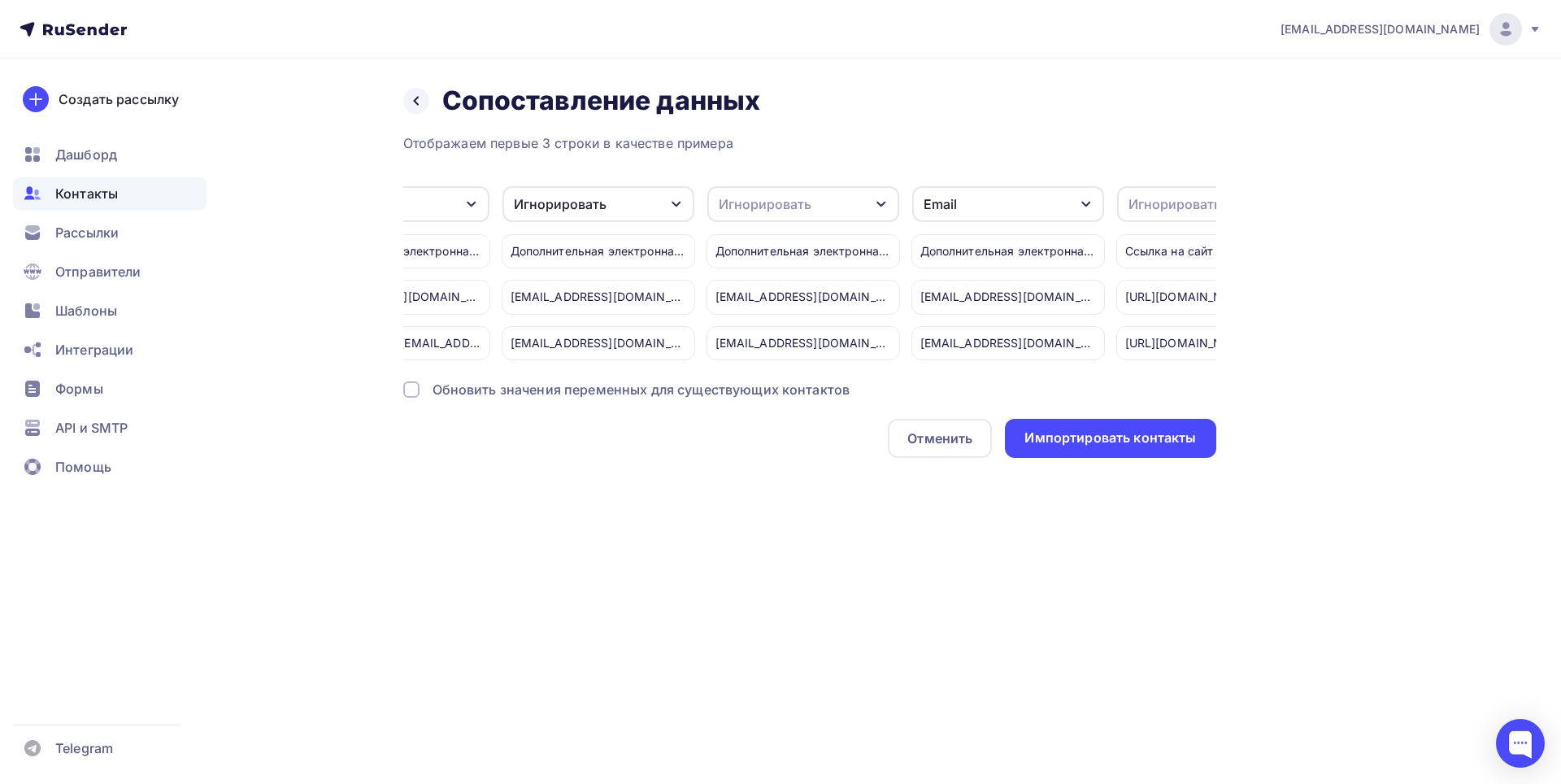
click at [886, 201] on icon "button" at bounding box center [881, 204] width 13 height 13
click at [796, 251] on div "Игнорировать" at bounding box center [773, 256] width 95 height 20
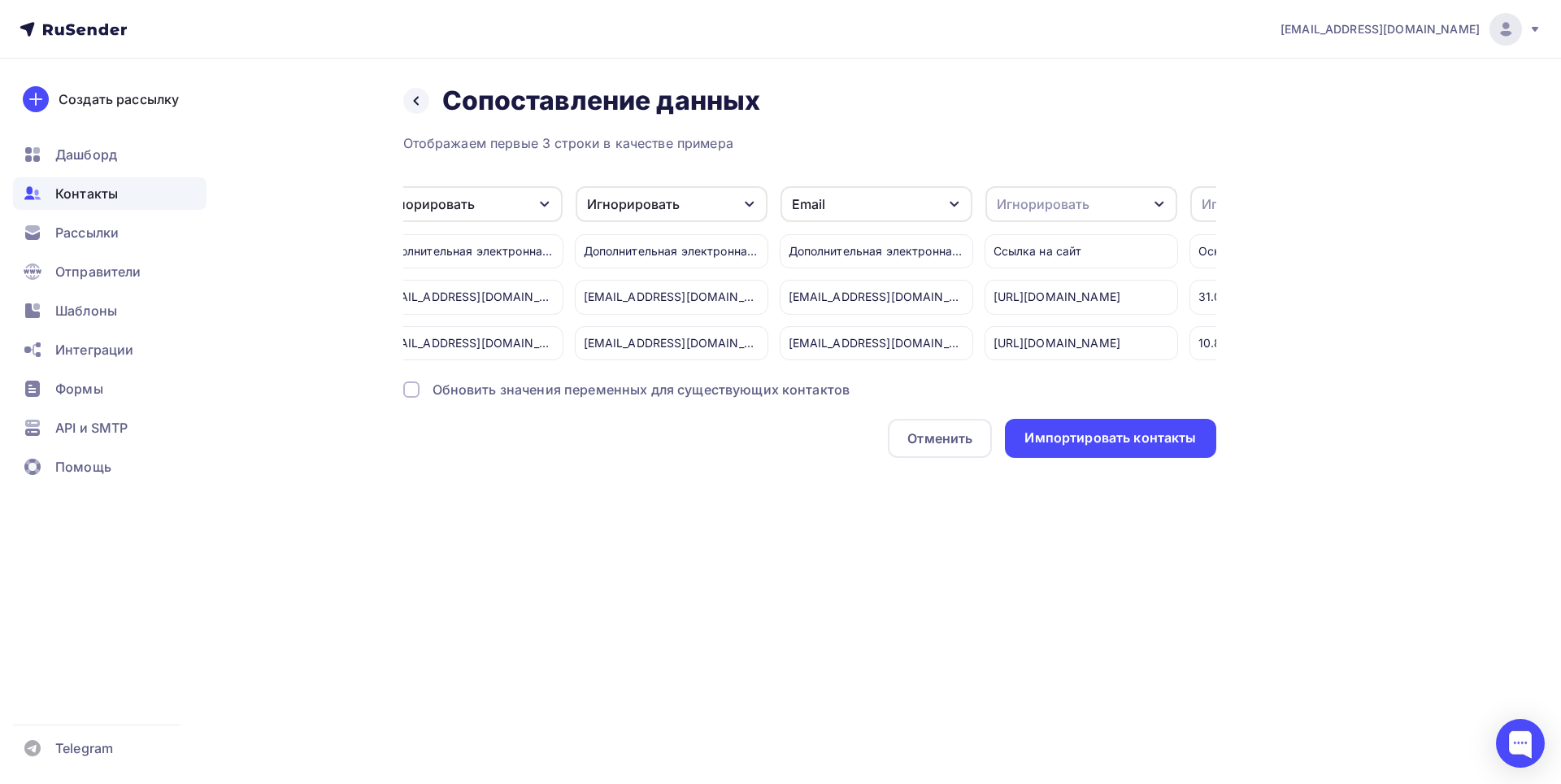
click at [951, 201] on icon "button" at bounding box center [954, 204] width 9 height 6
click at [862, 256] on div "Игнорировать" at bounding box center [846, 256] width 95 height 20
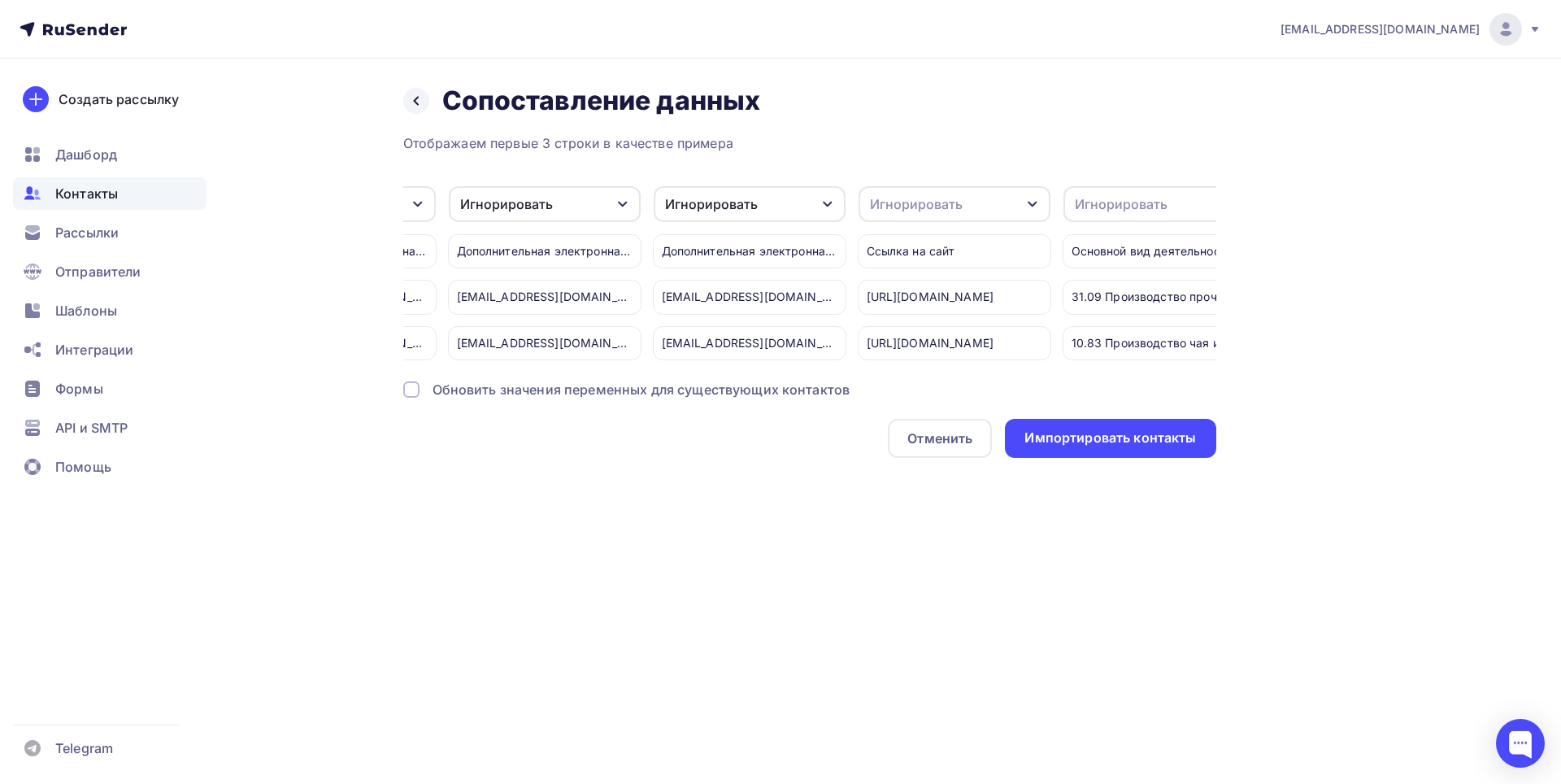
scroll to position [0, 4709]
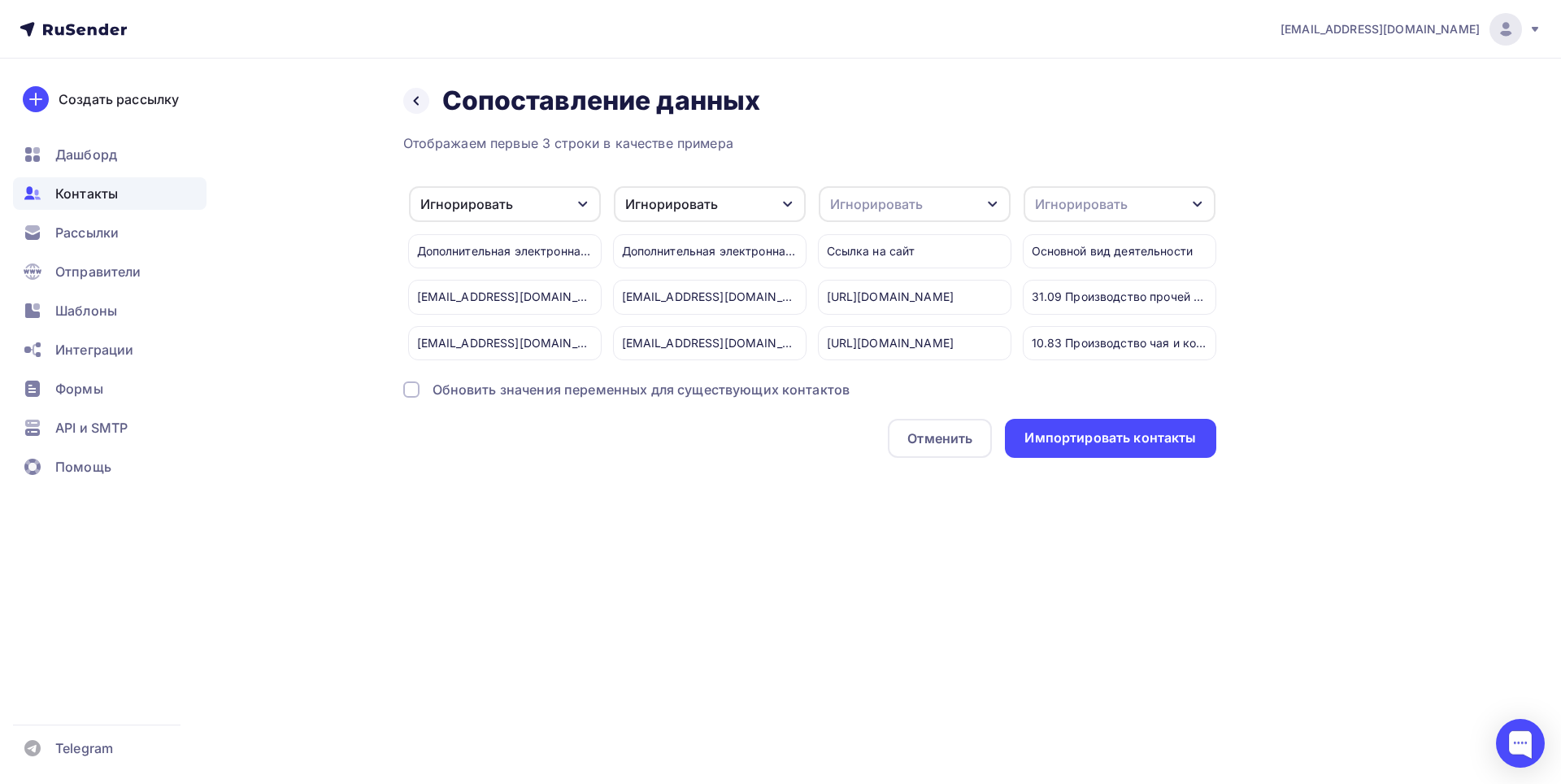
drag, startPoint x: 998, startPoint y: 193, endPoint x: 957, endPoint y: 237, distance: 60.1
click at [997, 195] on div "Игнорировать" at bounding box center [914, 204] width 192 height 36
click at [905, 227] on div "Игнорировать" at bounding box center [885, 224] width 95 height 20
click at [1194, 208] on icon "button" at bounding box center [1198, 204] width 13 height 13
click at [1115, 237] on link "Игнорировать" at bounding box center [1090, 225] width 114 height 33
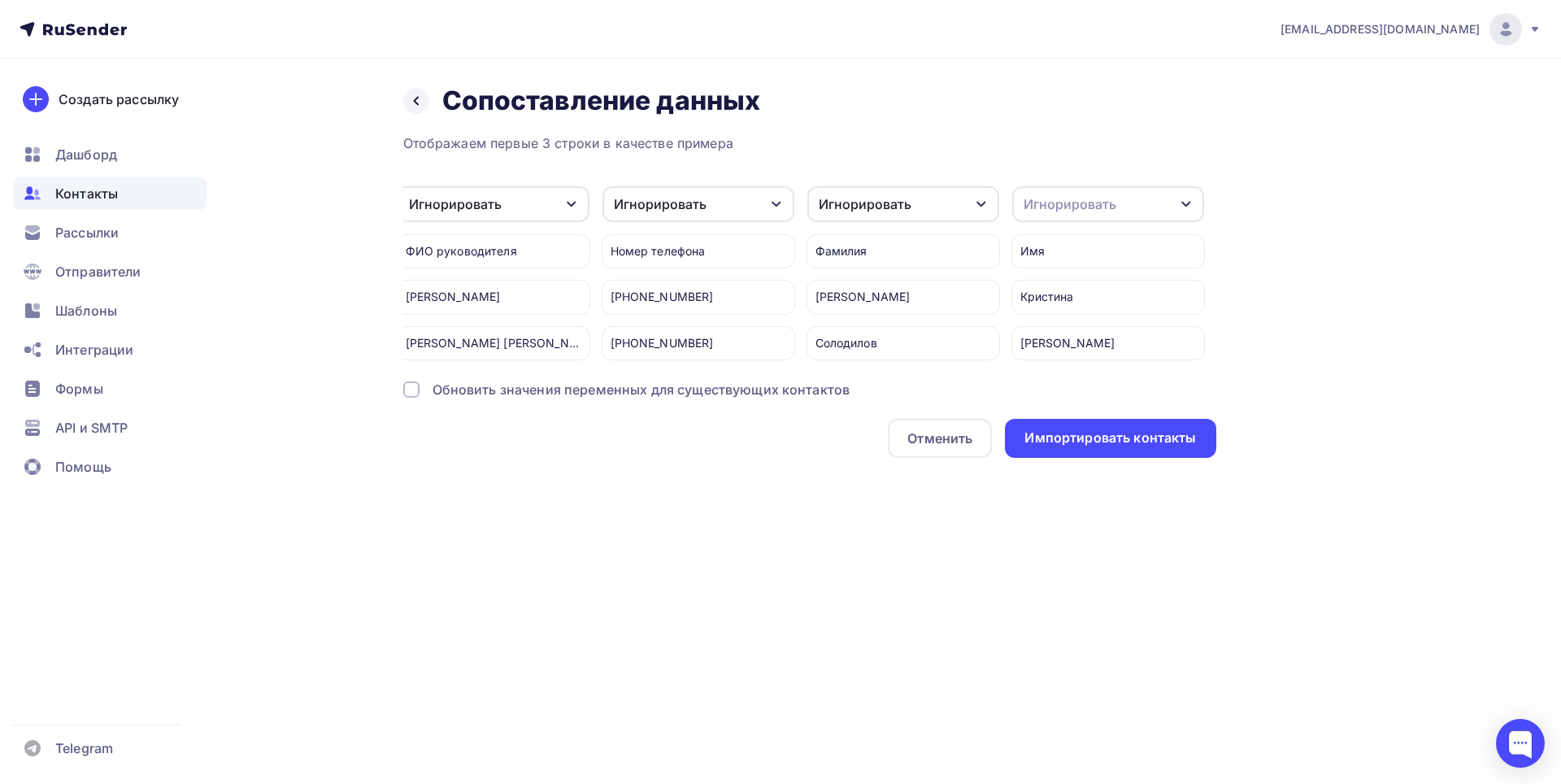
scroll to position [0, 246]
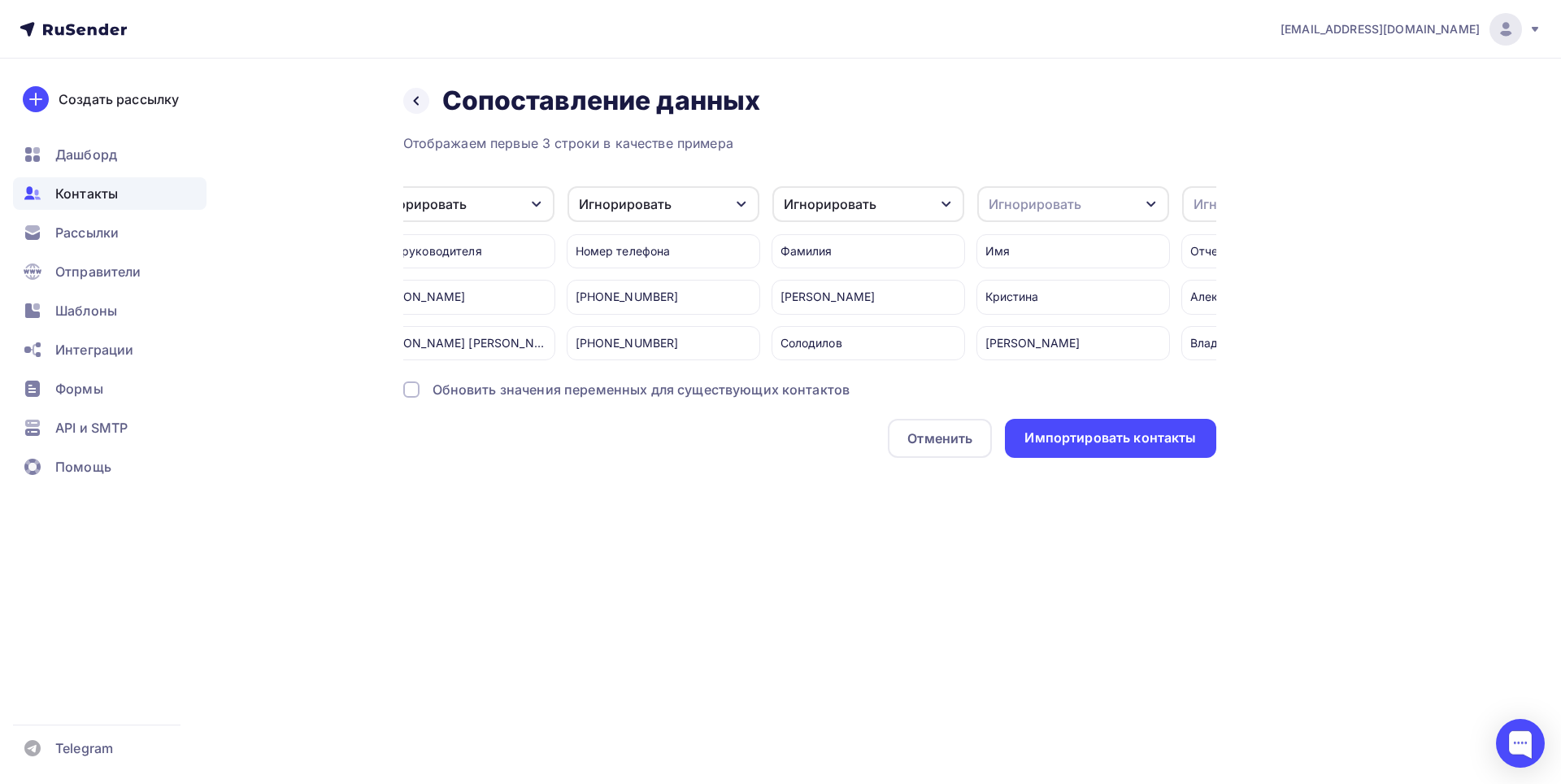
click at [747, 207] on icon "button" at bounding box center [741, 204] width 13 height 13
click at [669, 229] on div "Игнорировать" at bounding box center [634, 224] width 95 height 20
drag, startPoint x: 734, startPoint y: 197, endPoint x: 728, endPoint y: 207, distance: 11.7
click at [734, 199] on div "button" at bounding box center [730, 204] width 13 height 13
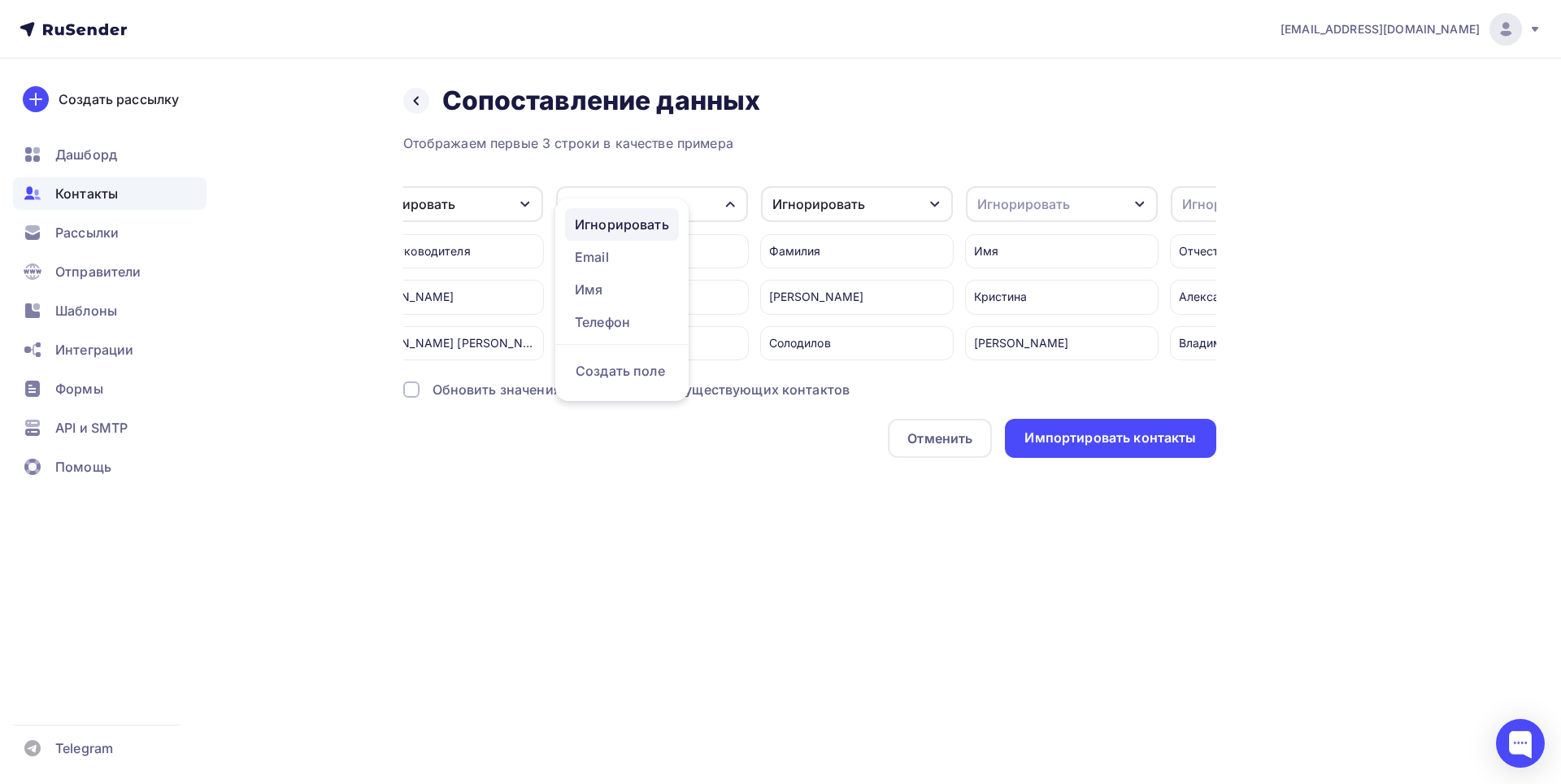
click at [625, 219] on div "Игнорировать" at bounding box center [623, 224] width 95 height 20
click at [673, 204] on div "Игнорировать" at bounding box center [652, 204] width 192 height 36
click at [651, 225] on div "Игнорировать" at bounding box center [623, 224] width 95 height 20
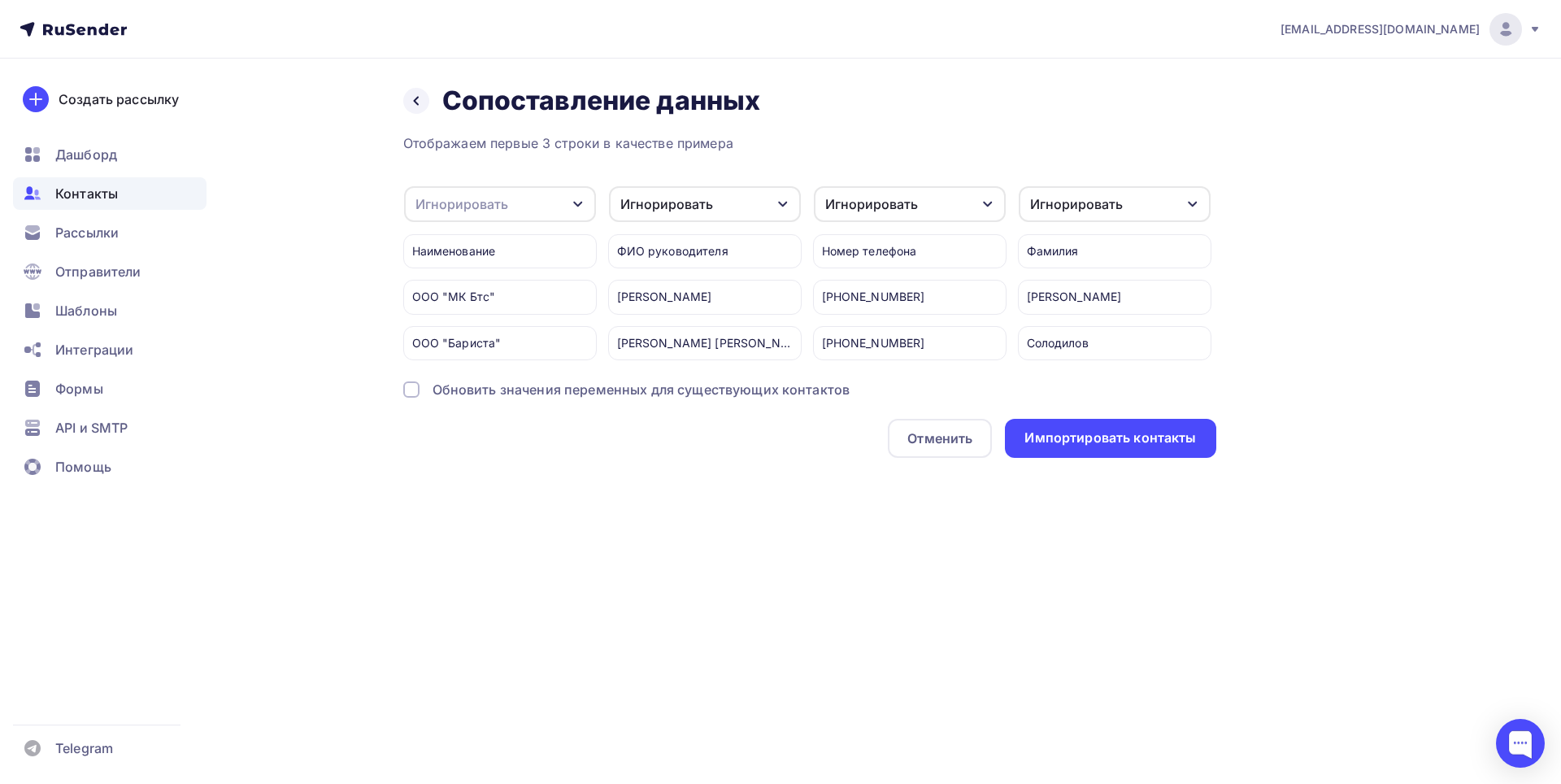
click at [867, 208] on div "Игнорировать" at bounding box center [872, 204] width 93 height 20
click at [907, 216] on div "Игнорировать" at bounding box center [880, 224] width 95 height 20
click at [924, 207] on div "Игнорировать" at bounding box center [909, 204] width 192 height 36
click at [886, 216] on div "Игнорировать" at bounding box center [880, 224] width 95 height 20
click at [888, 200] on div "Игнорировать" at bounding box center [872, 204] width 93 height 20
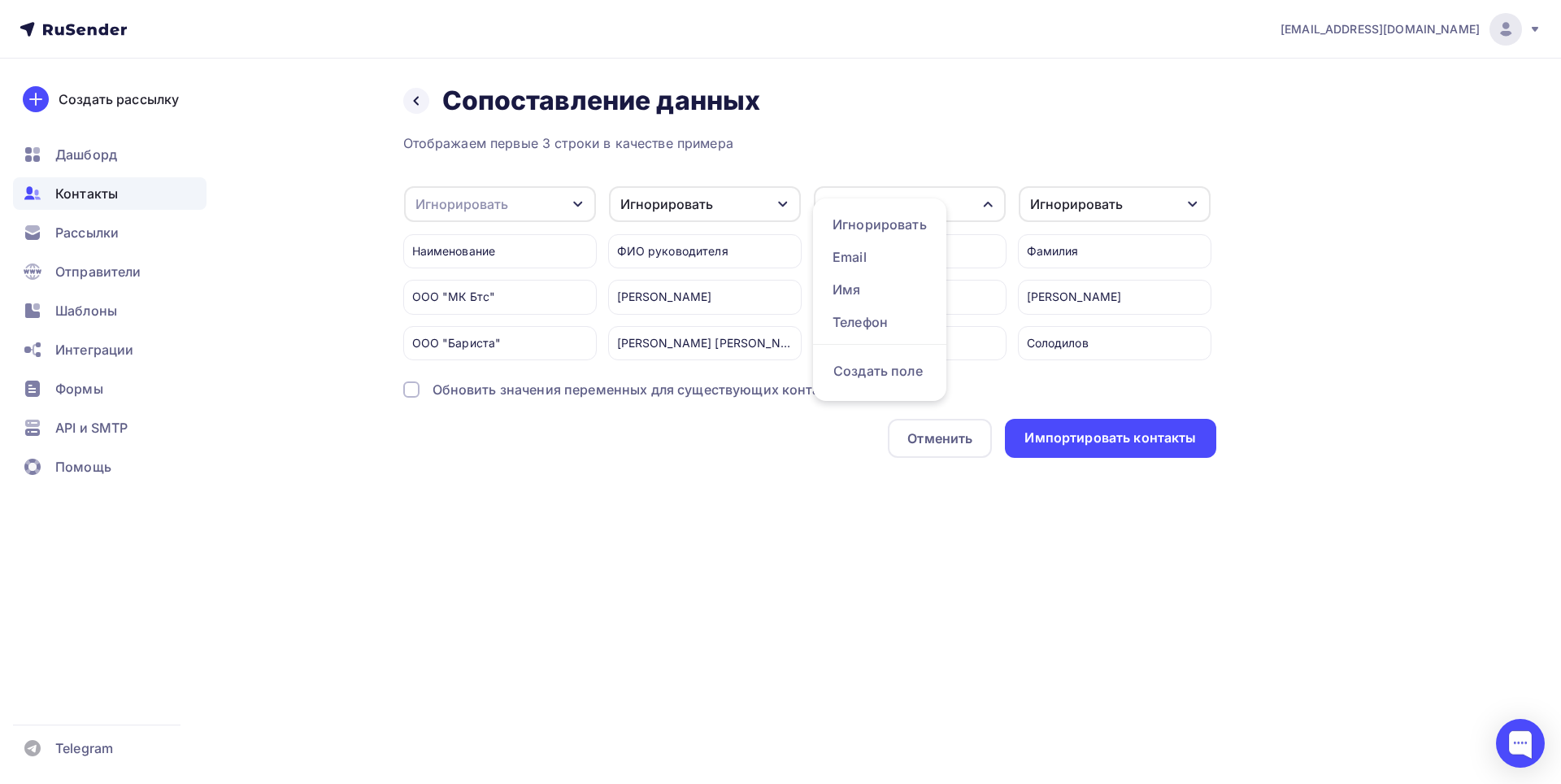
click at [988, 84] on div "Назад Сопоставление данных Сопоставление данных" at bounding box center [809, 101] width 814 height 33
click at [914, 118] on div "Назад Сопоставление данных Сопоставление данных Отображаем первые 3 строки в ка…" at bounding box center [809, 271] width 814 height 373
click at [843, 205] on div "Игнорировать" at bounding box center [872, 204] width 93 height 20
click at [870, 312] on div "Телефон" at bounding box center [880, 322] width 95 height 20
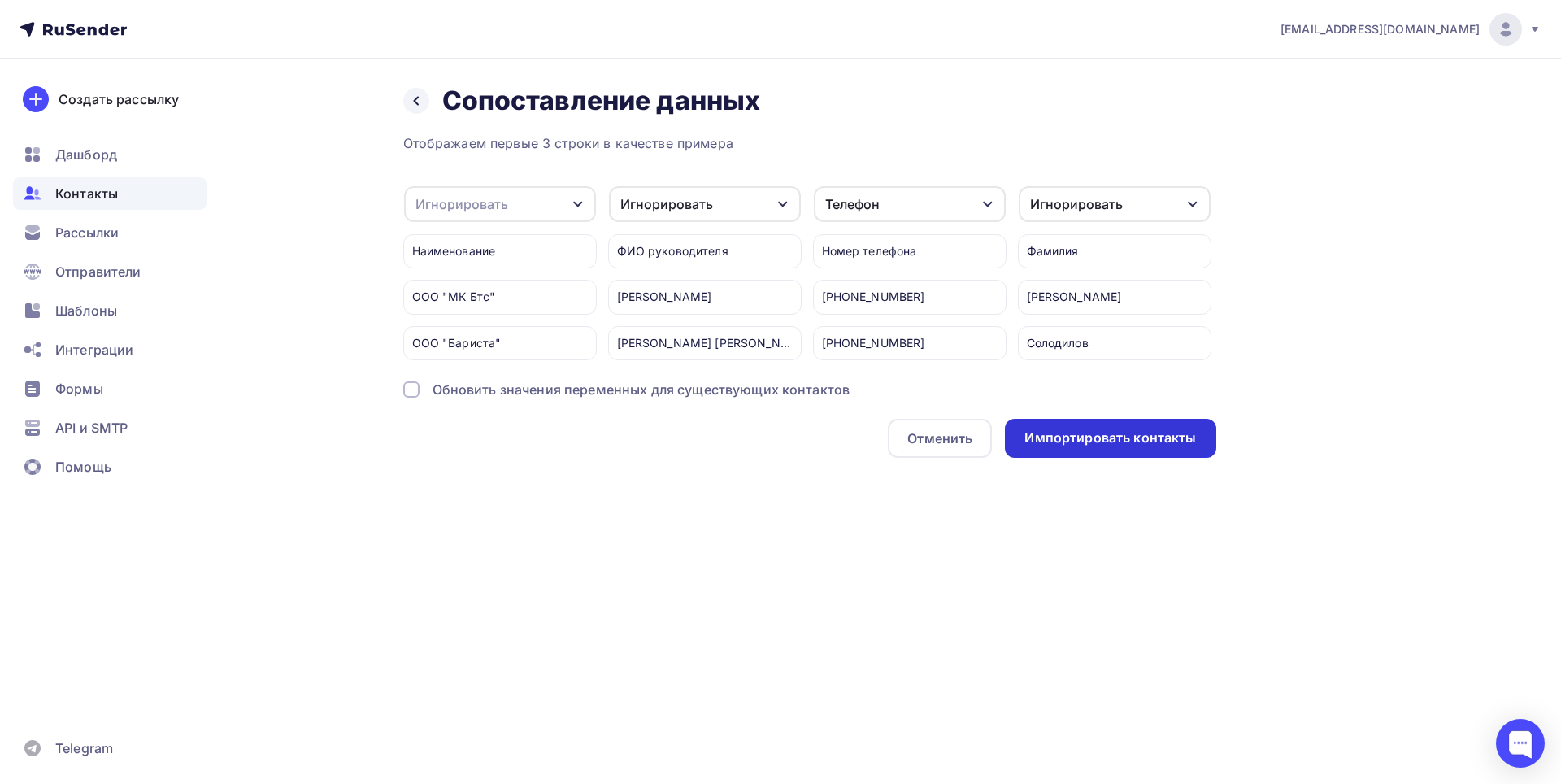
click at [1166, 447] on div "Импортировать контакты" at bounding box center [1110, 438] width 171 height 19
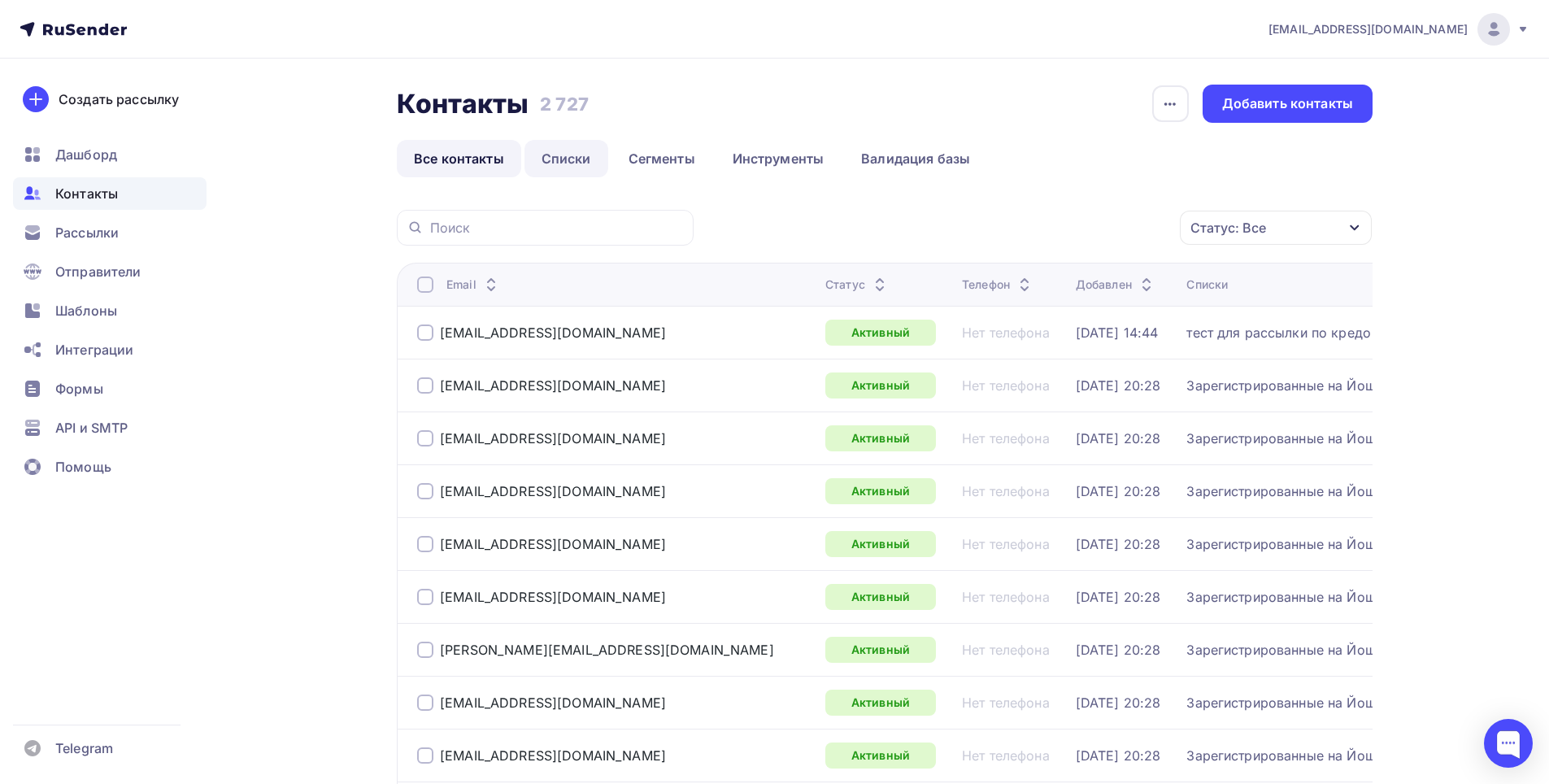
click at [573, 158] on link "Списки" at bounding box center [566, 157] width 84 height 37
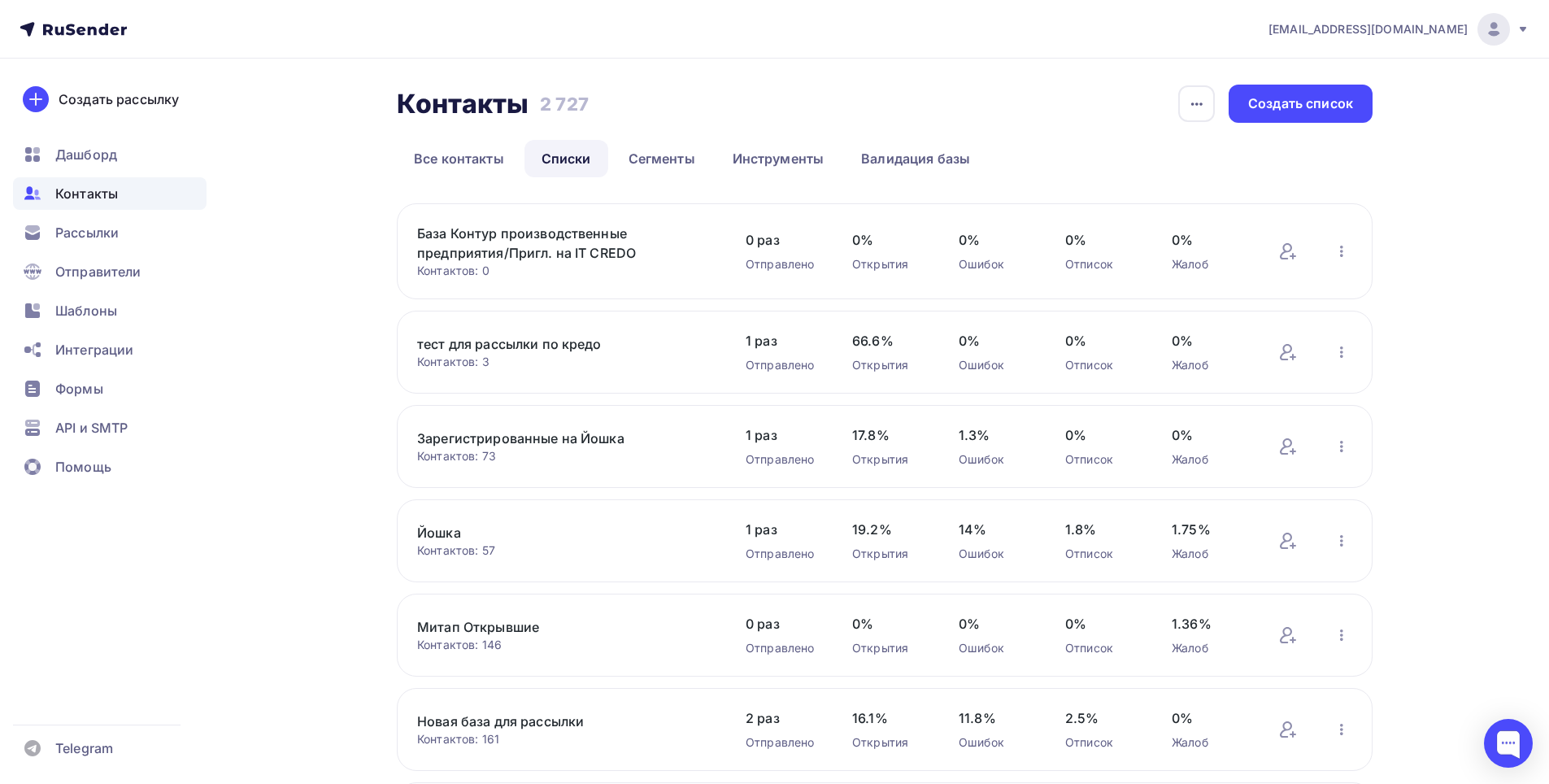
click at [495, 231] on link "База Контур производственные предприятия/Пригл. на IT CREDO" at bounding box center [555, 243] width 276 height 39
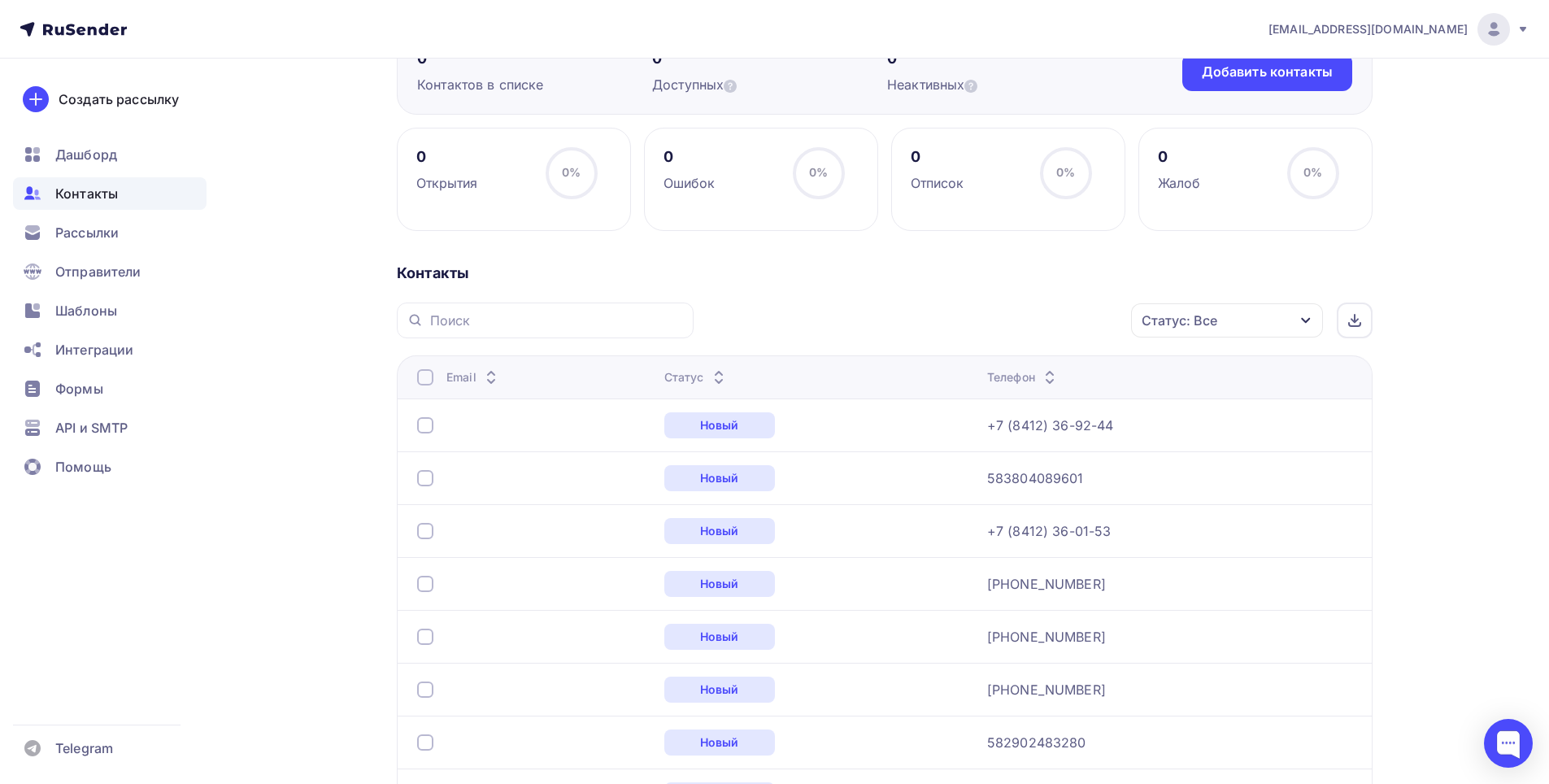
scroll to position [158, 0]
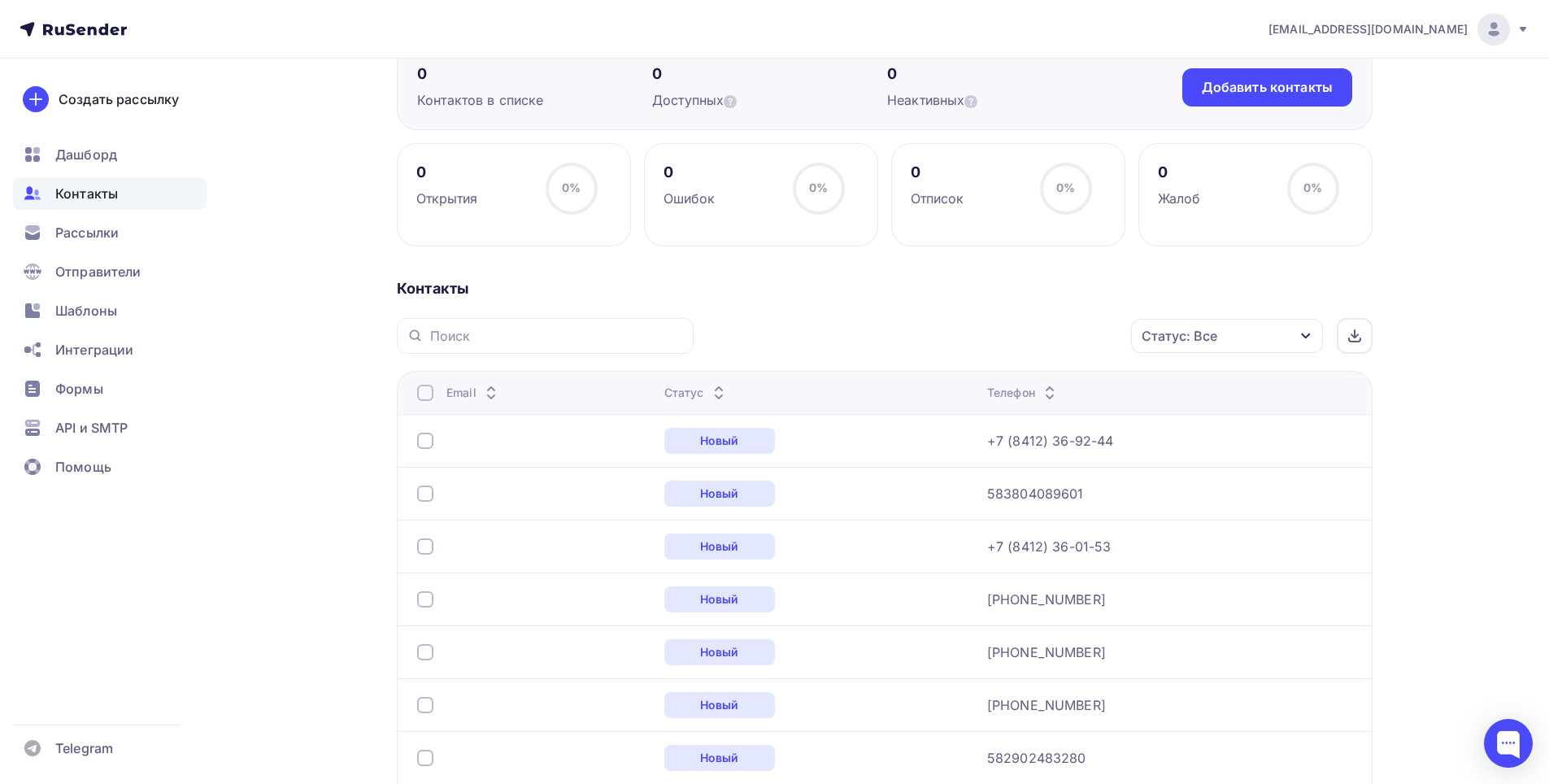
click at [1310, 341] on icon "button" at bounding box center [1305, 336] width 13 height 13
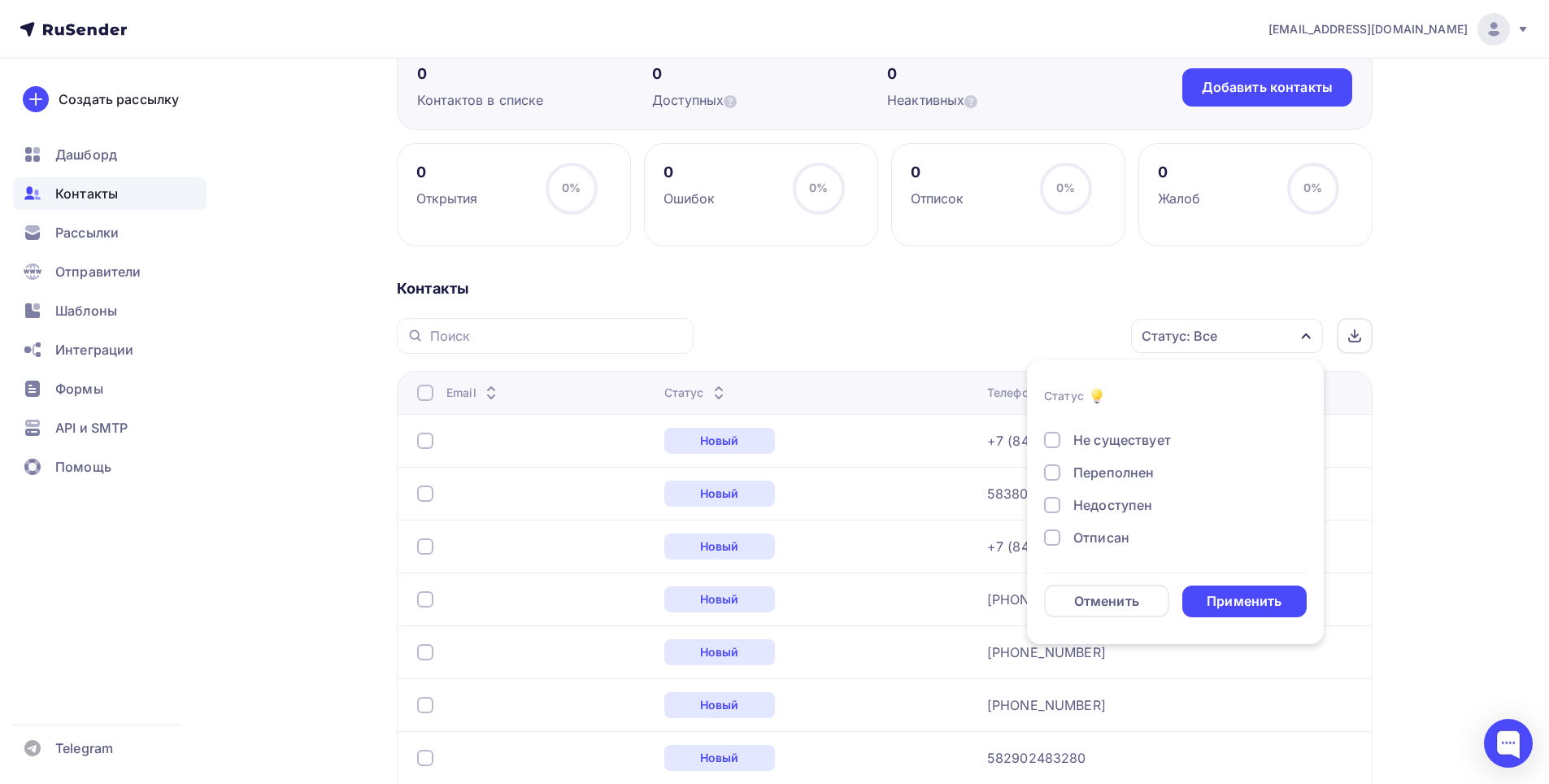
scroll to position [118, 0]
click at [1117, 611] on div "Отменить" at bounding box center [1106, 601] width 125 height 33
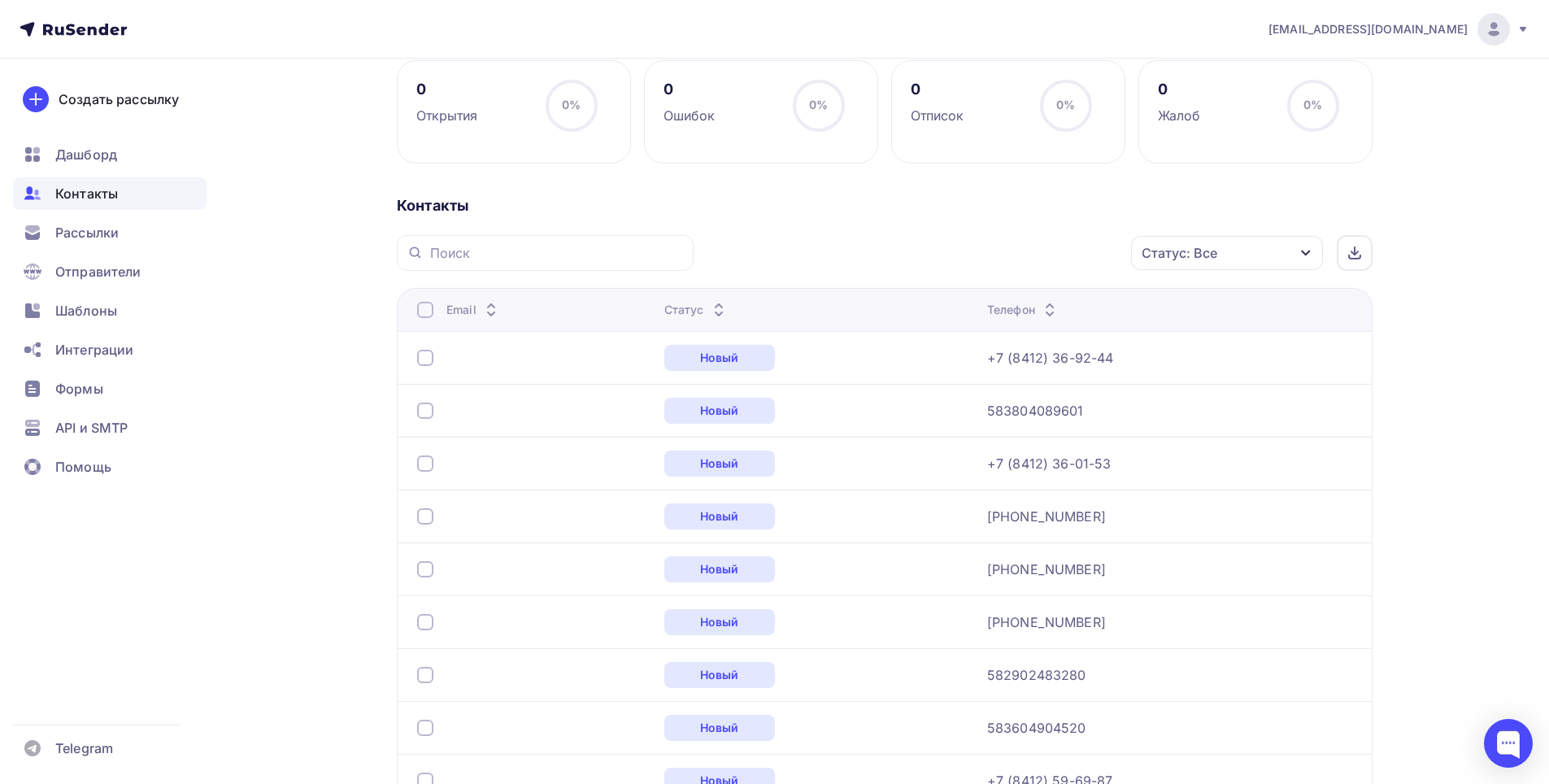
scroll to position [244, 0]
click at [1369, 245] on div at bounding box center [1355, 250] width 36 height 36
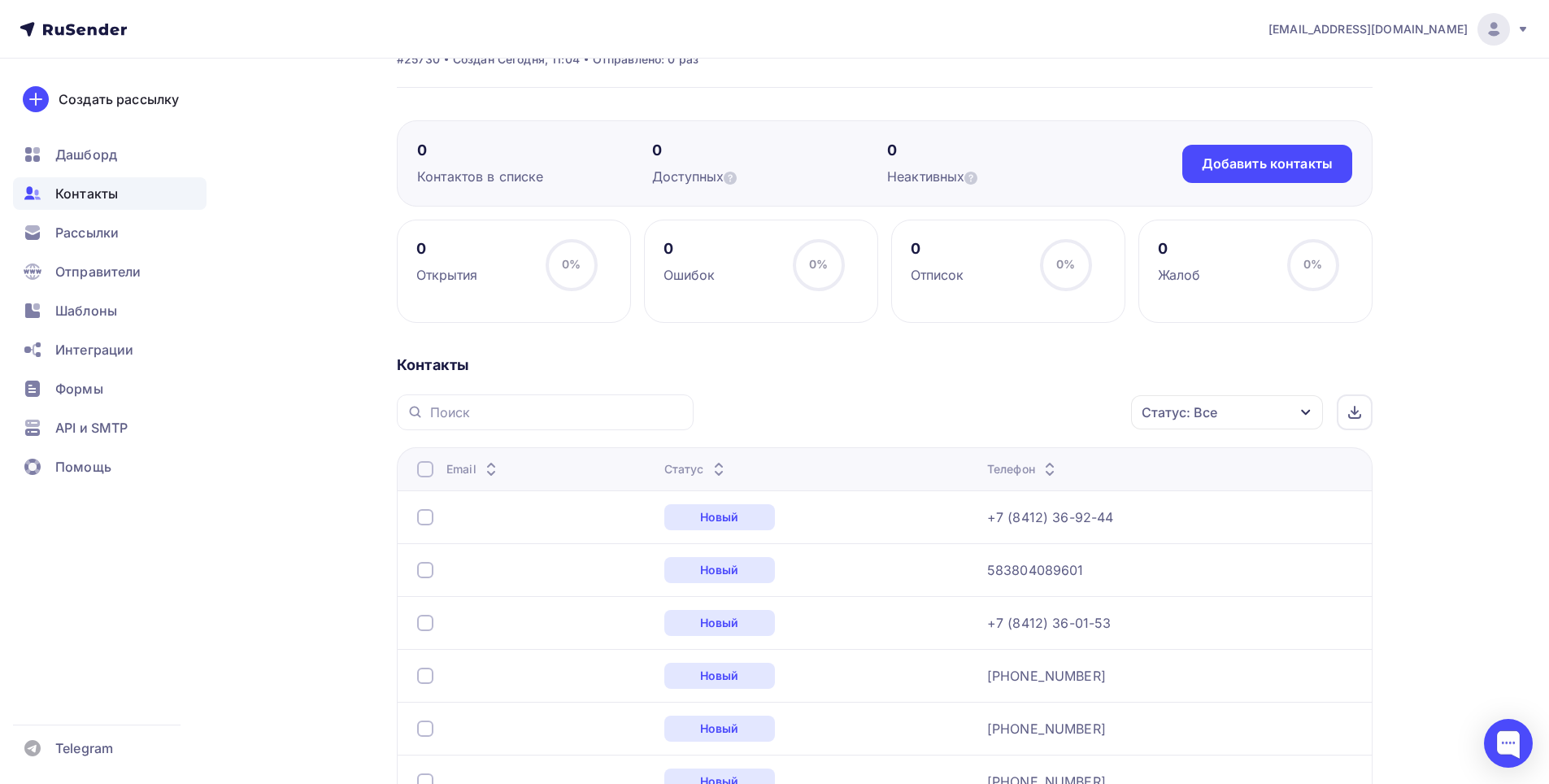
scroll to position [81, 0]
click at [420, 461] on div at bounding box center [425, 469] width 16 height 16
click at [1098, 416] on icon "button" at bounding box center [1097, 412] width 20 height 20
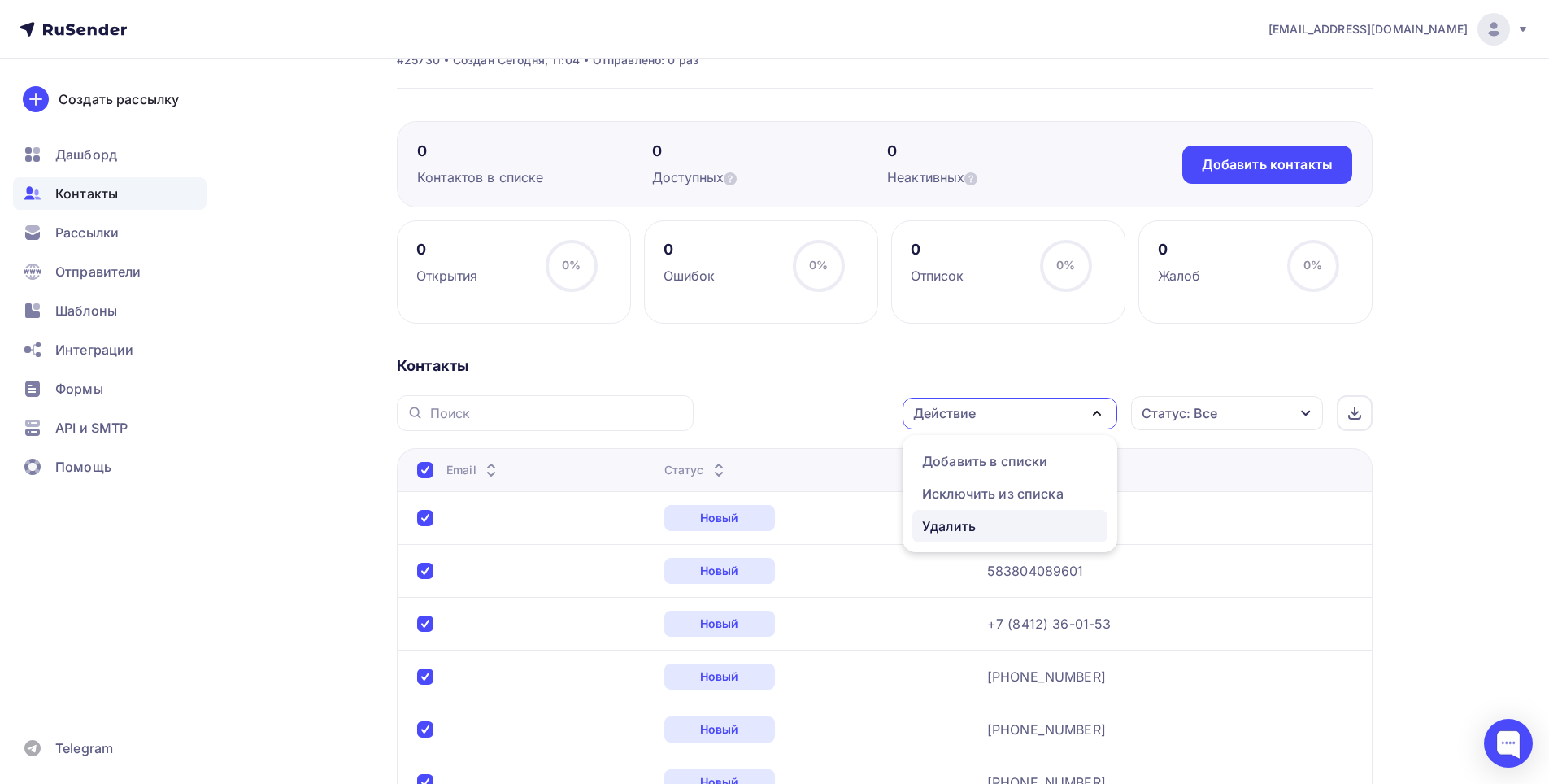
click at [981, 524] on div "Удалить" at bounding box center [1010, 526] width 176 height 20
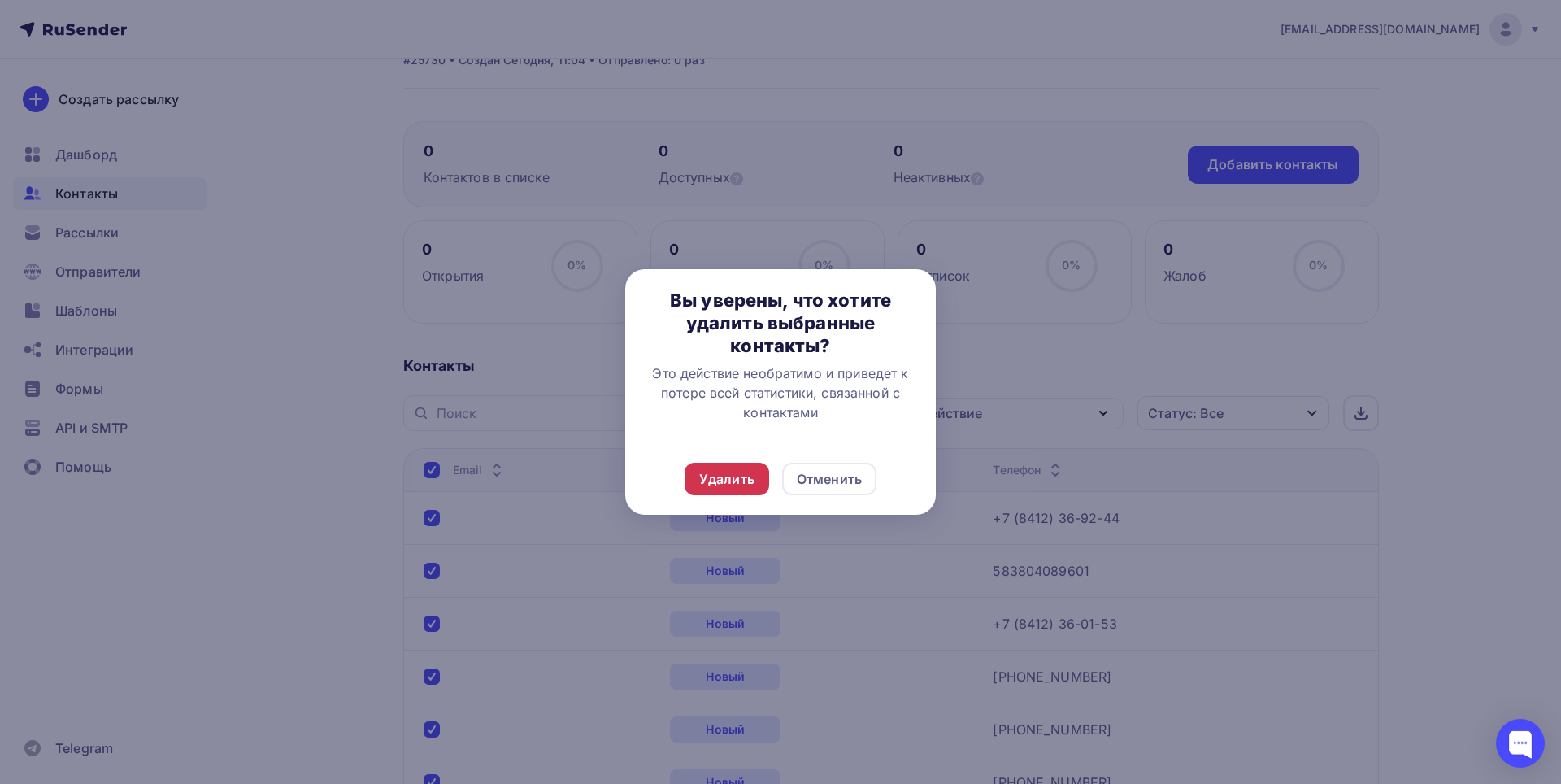
click at [730, 482] on div "Удалить" at bounding box center [727, 478] width 55 height 20
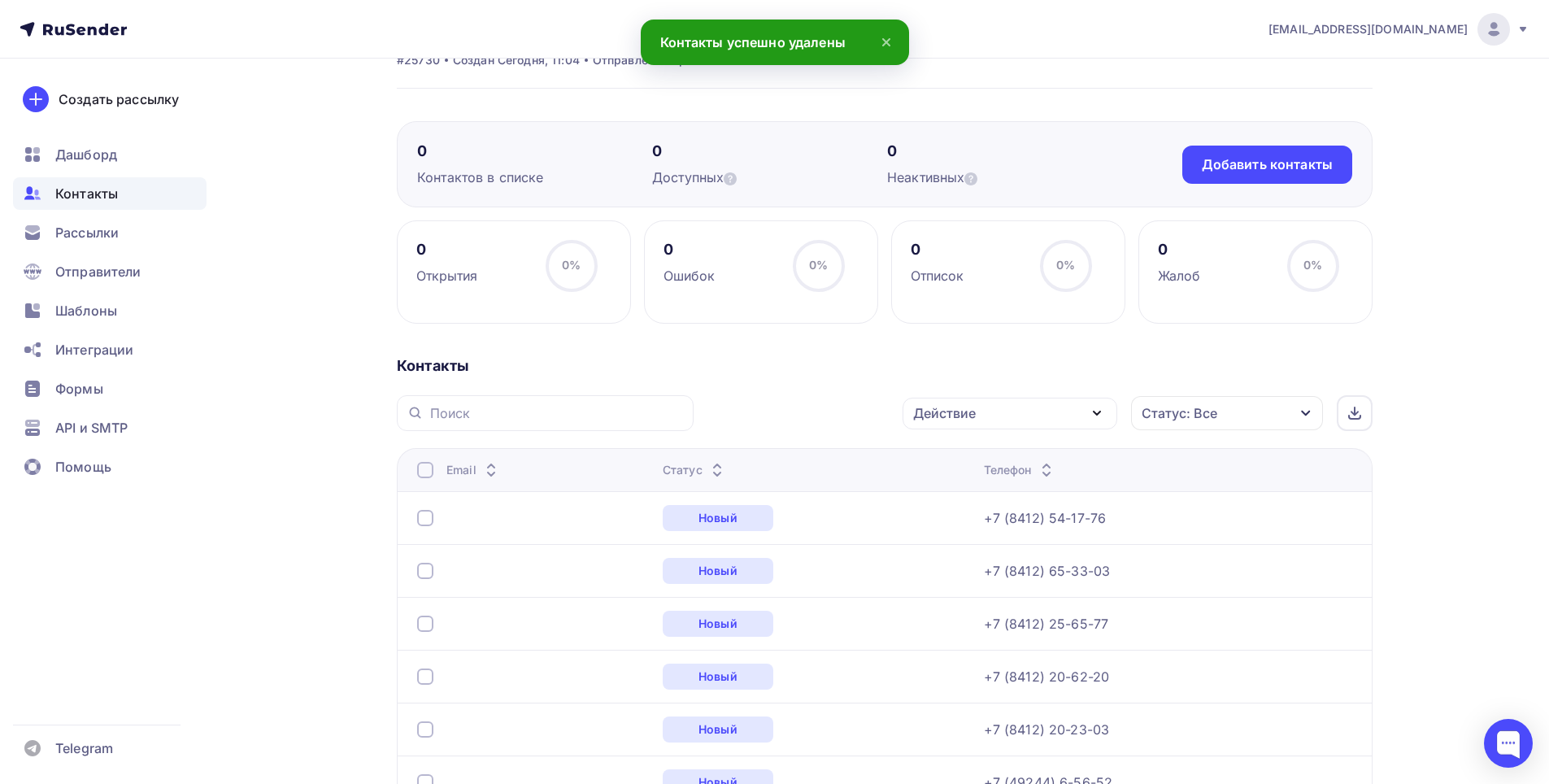
click at [424, 466] on div at bounding box center [425, 469] width 16 height 16
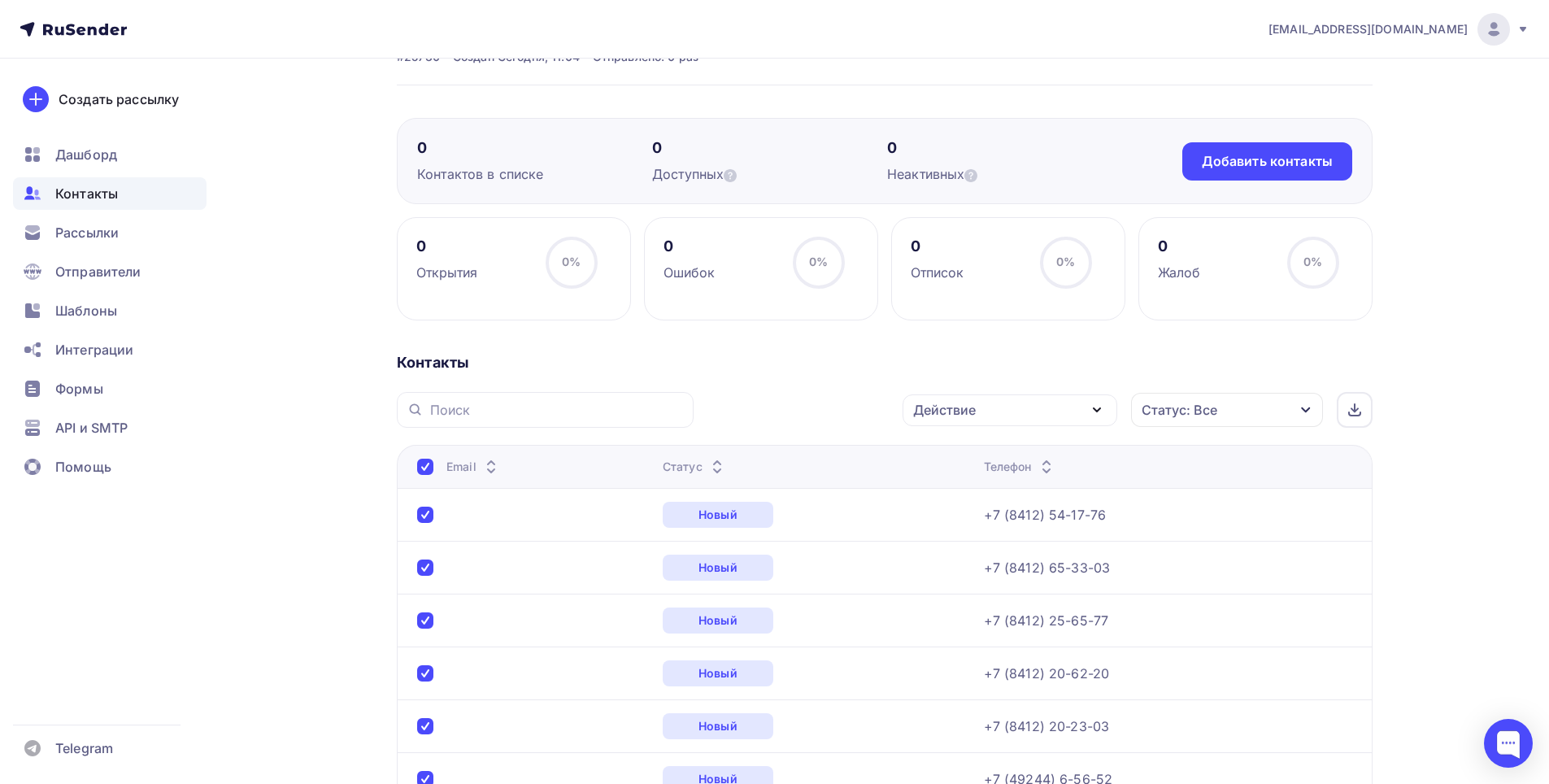
scroll to position [183, 0]
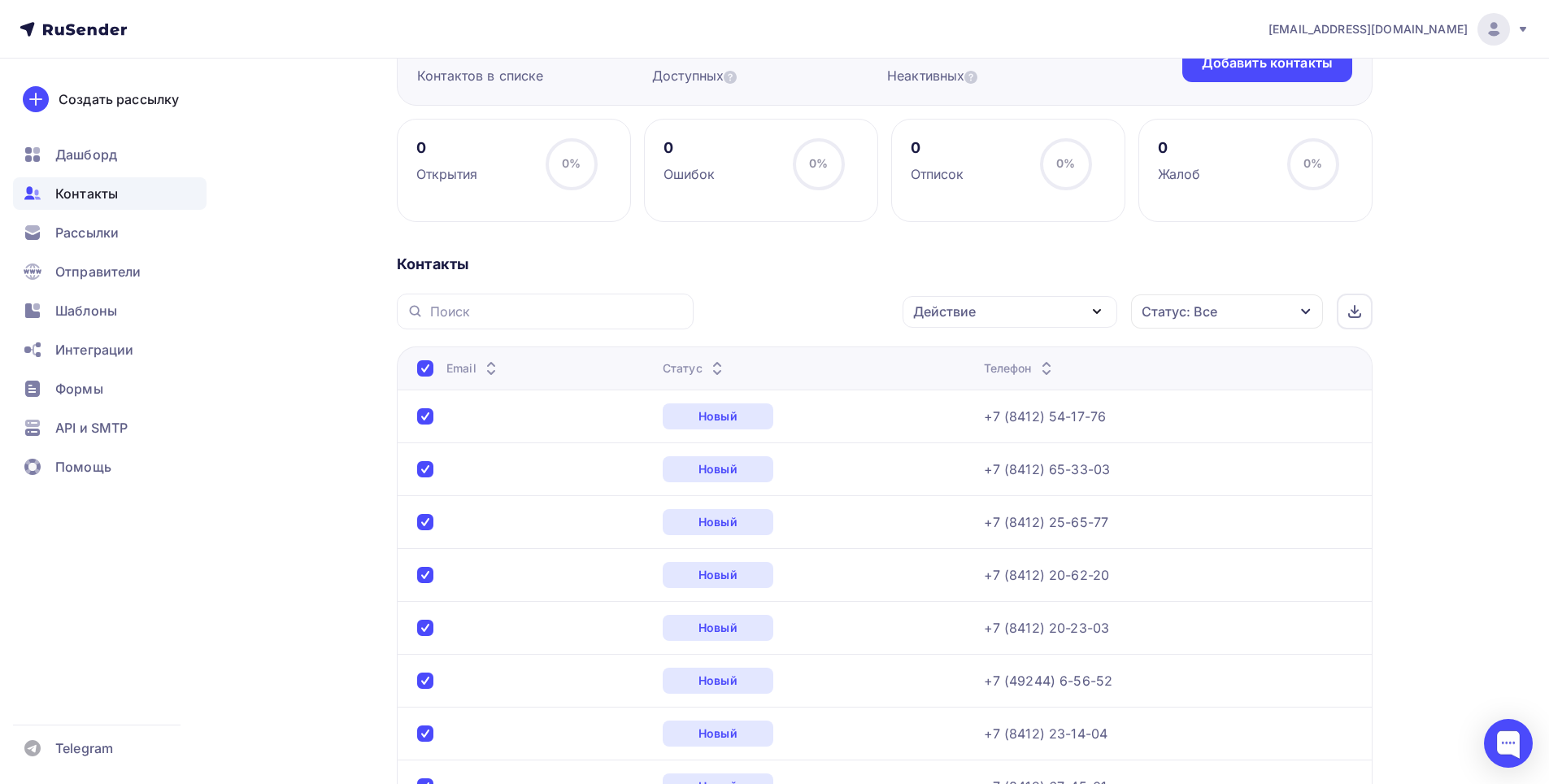
click at [1100, 315] on icon "button" at bounding box center [1097, 311] width 20 height 20
click at [979, 427] on div "Удалить" at bounding box center [1010, 424] width 176 height 20
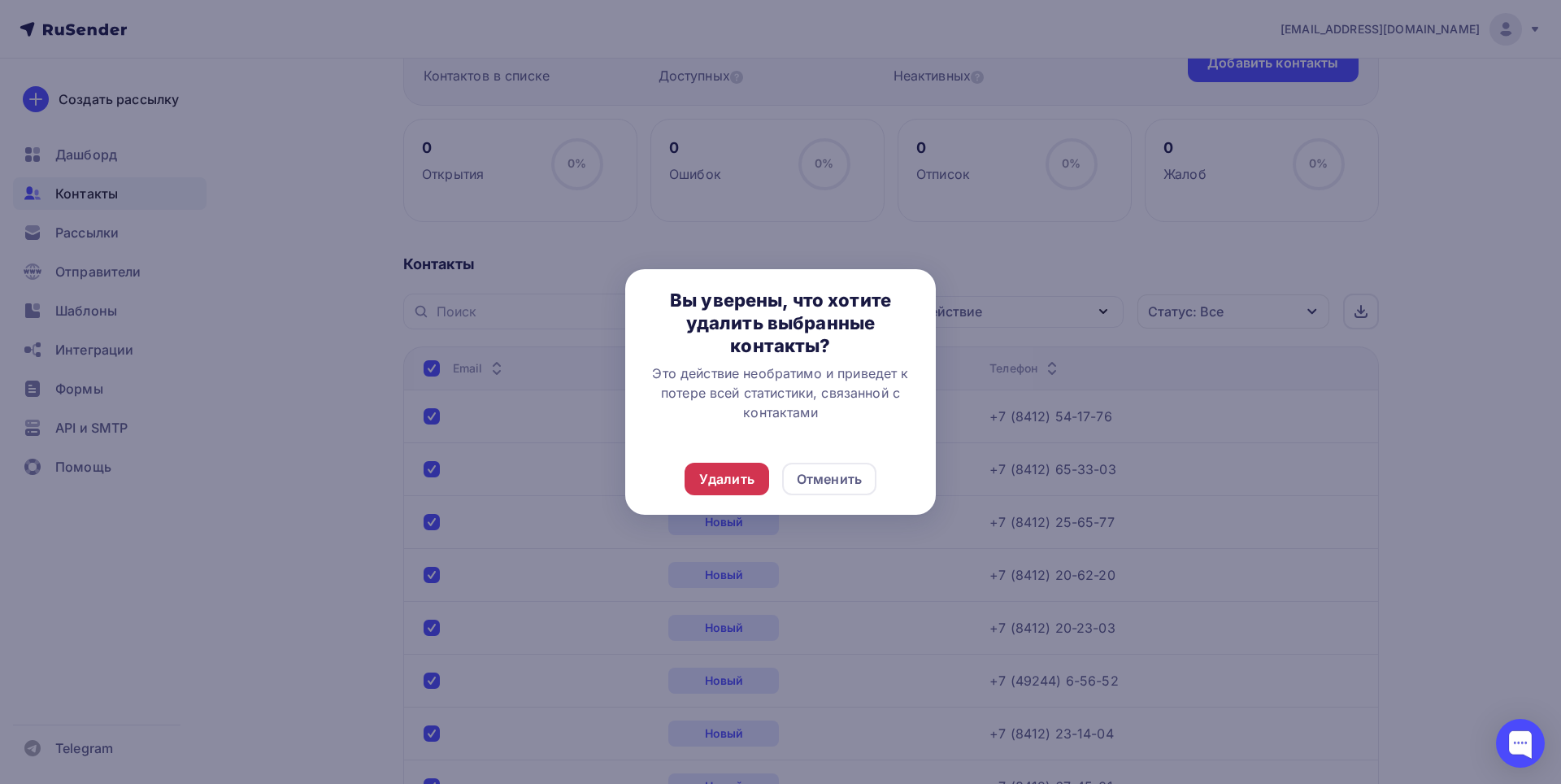
click at [768, 467] on div "Удалить Отменить" at bounding box center [780, 478] width 311 height 71
click at [754, 479] on div "Удалить" at bounding box center [727, 478] width 55 height 20
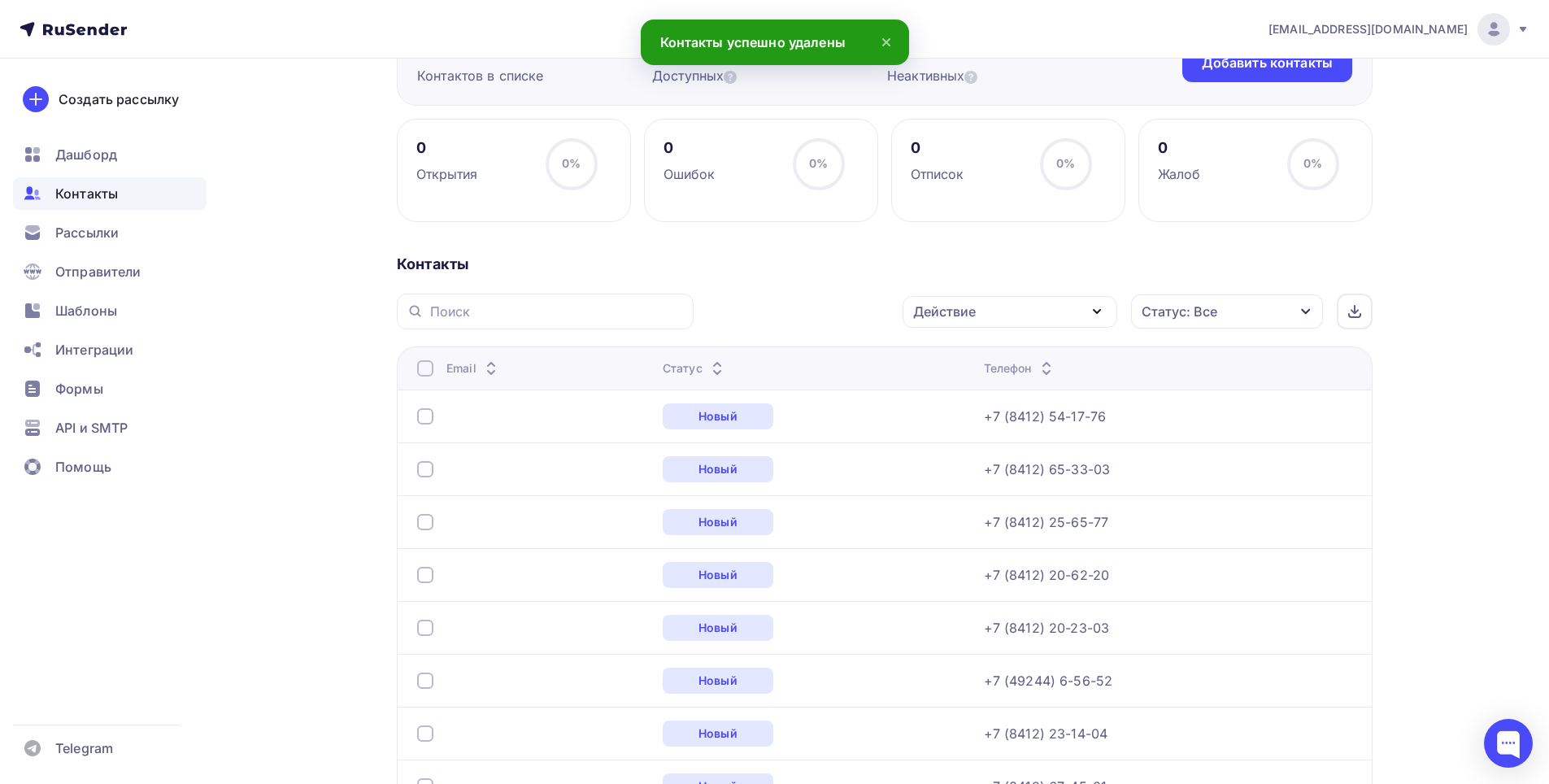
click at [426, 366] on div at bounding box center [425, 367] width 16 height 16
click at [422, 370] on div at bounding box center [425, 367] width 16 height 16
click at [1106, 316] on icon "button" at bounding box center [1097, 311] width 20 height 20
click at [958, 421] on div "Удалить" at bounding box center [949, 424] width 53 height 20
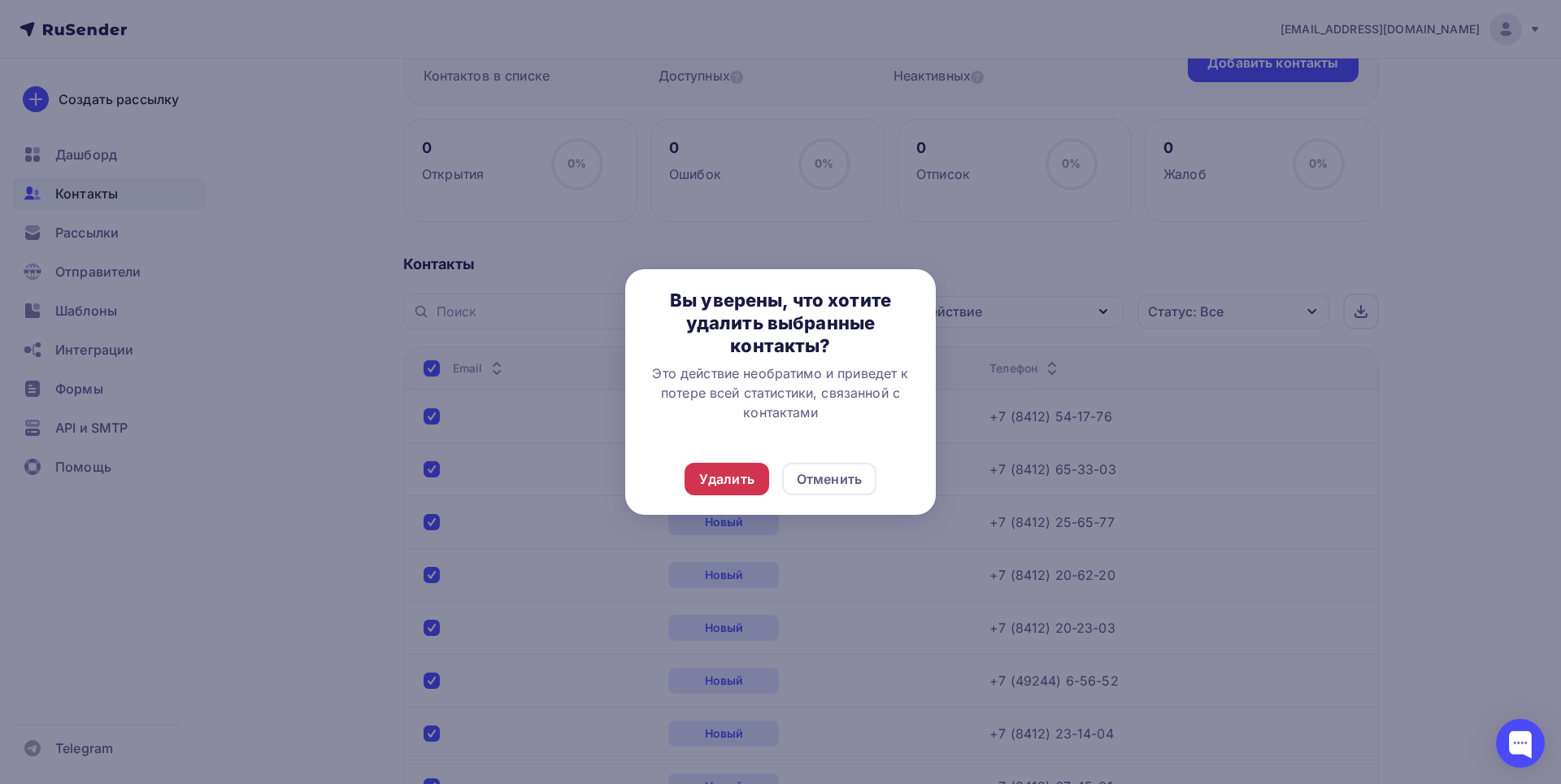
drag, startPoint x: 726, startPoint y: 469, endPoint x: 737, endPoint y: 491, distance: 24.6
click at [726, 471] on div "Удалить" at bounding box center [727, 478] width 55 height 20
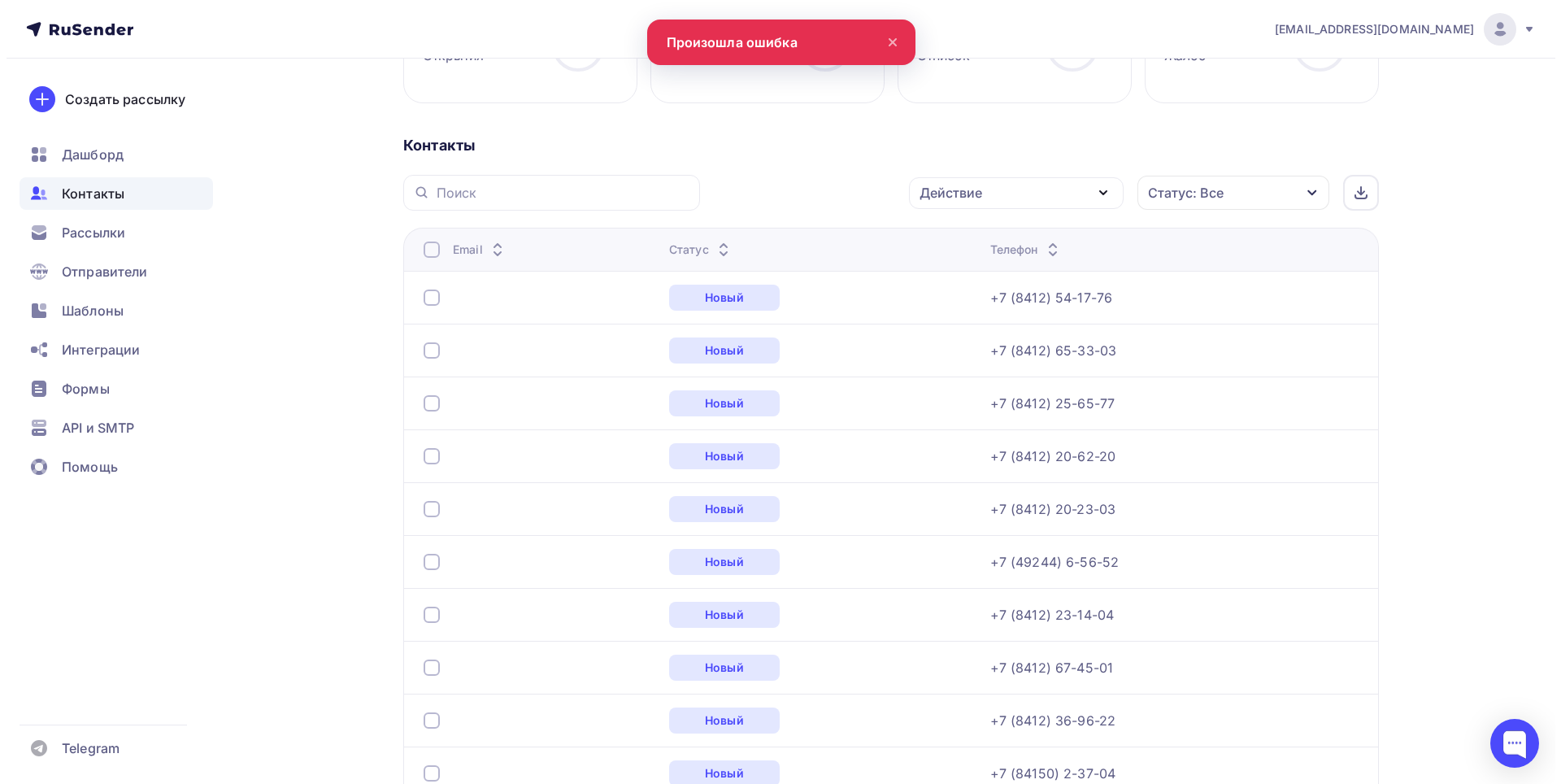
scroll to position [264, 0]
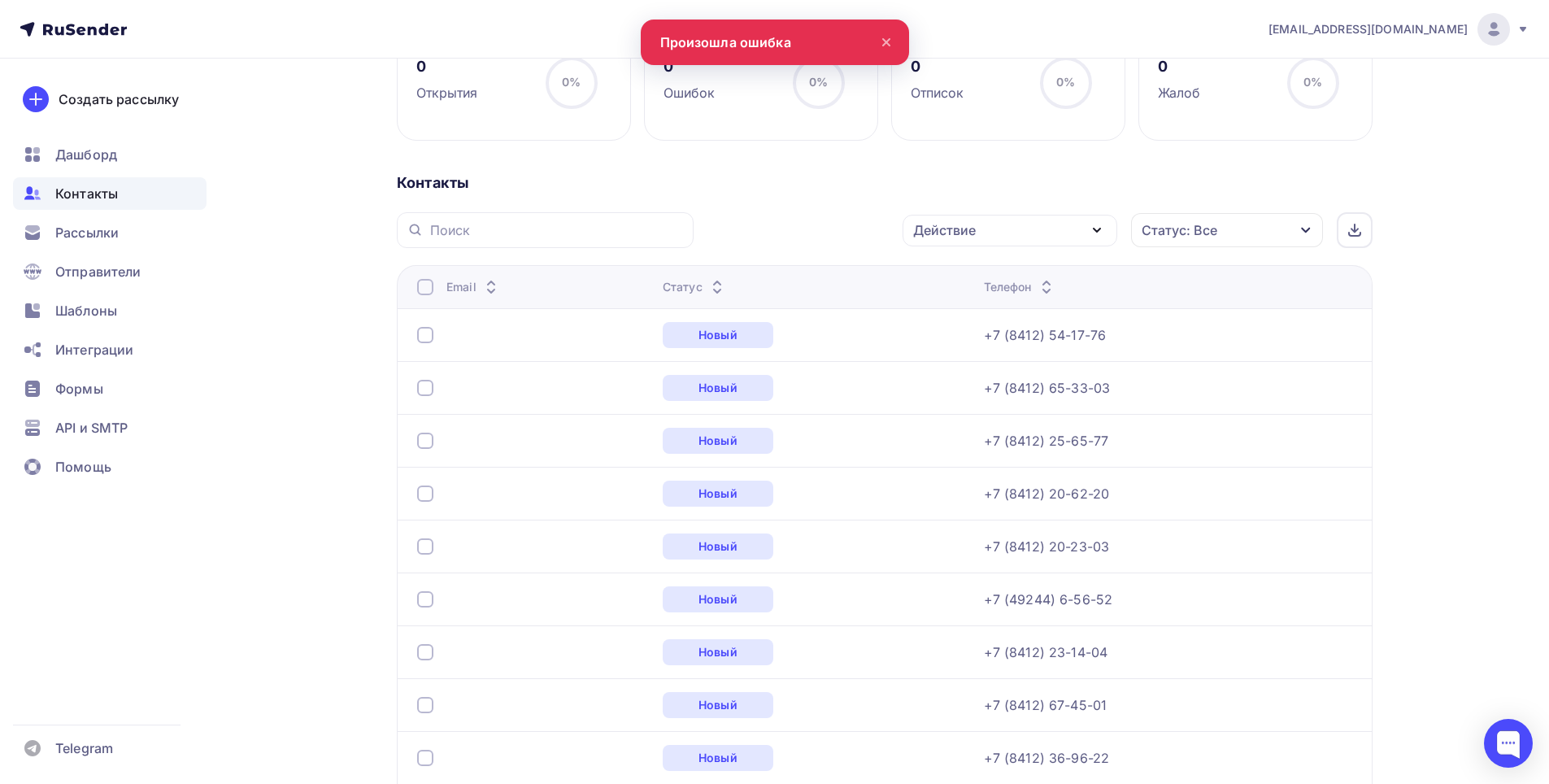
click at [431, 286] on div at bounding box center [425, 287] width 16 height 16
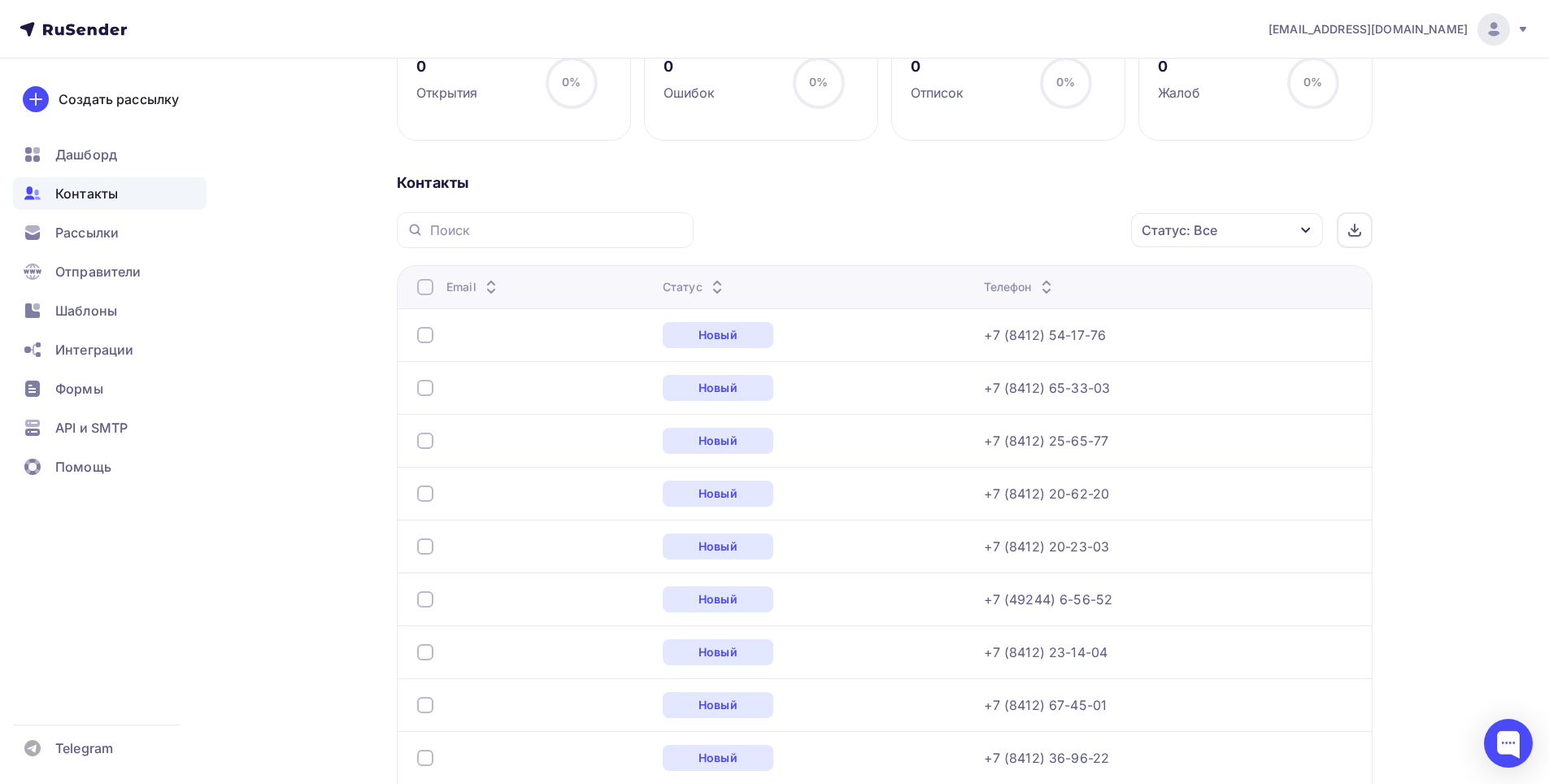
click at [422, 281] on div at bounding box center [425, 287] width 16 height 16
click at [1097, 238] on icon "button" at bounding box center [1097, 230] width 20 height 20
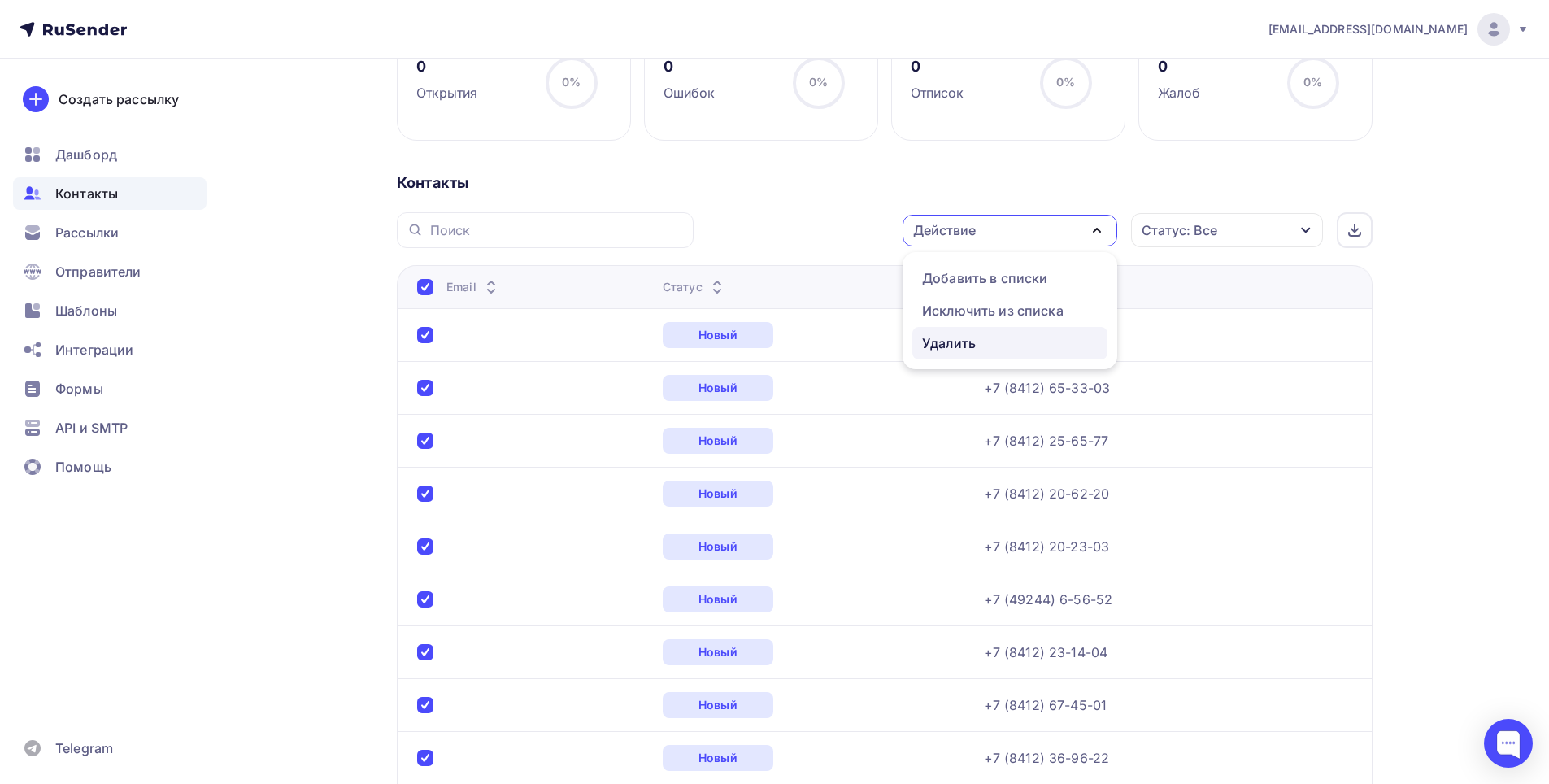
click at [959, 342] on div "Удалить" at bounding box center [949, 343] width 53 height 20
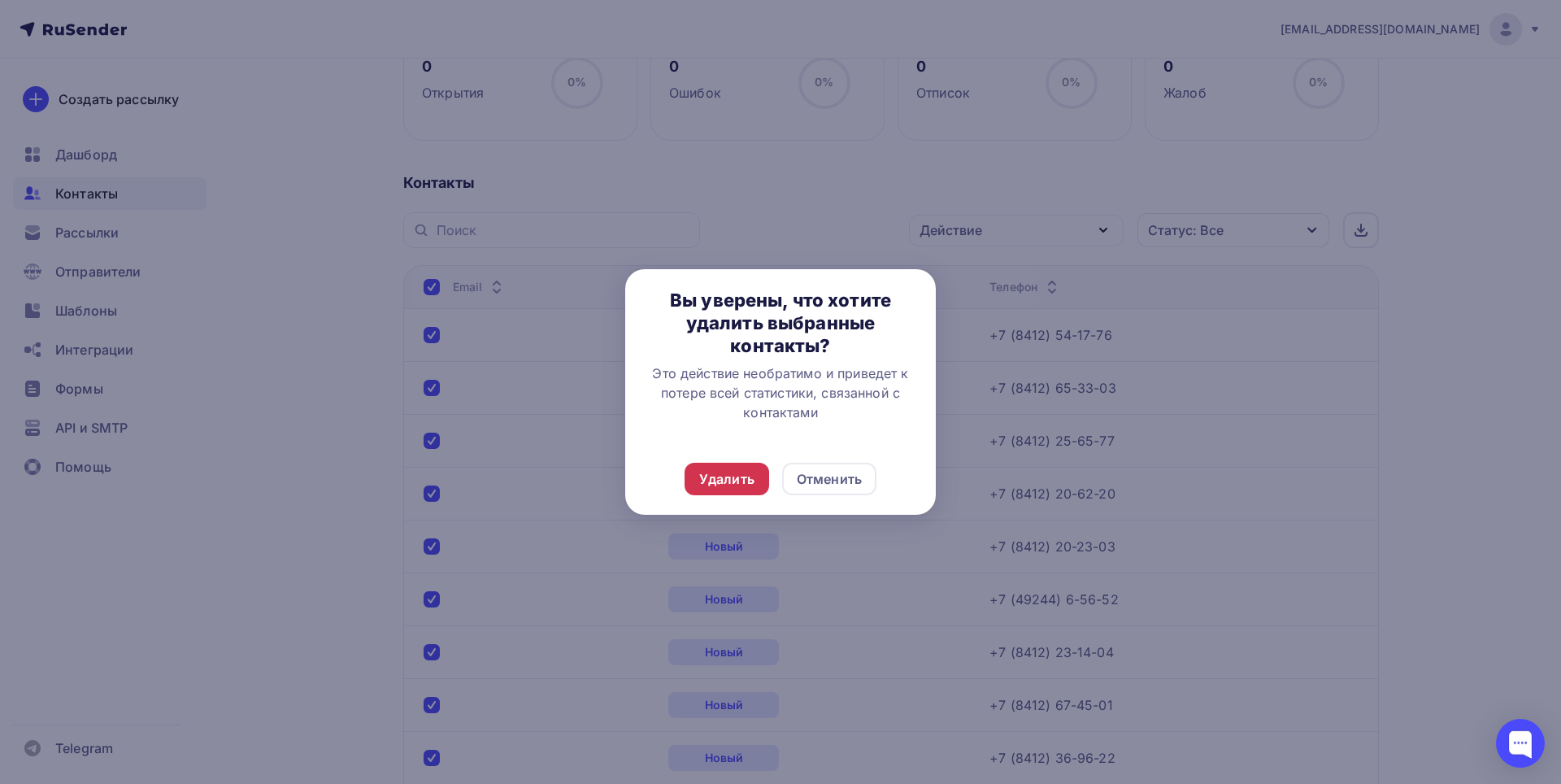
click at [739, 480] on div "Удалить" at bounding box center [727, 478] width 55 height 20
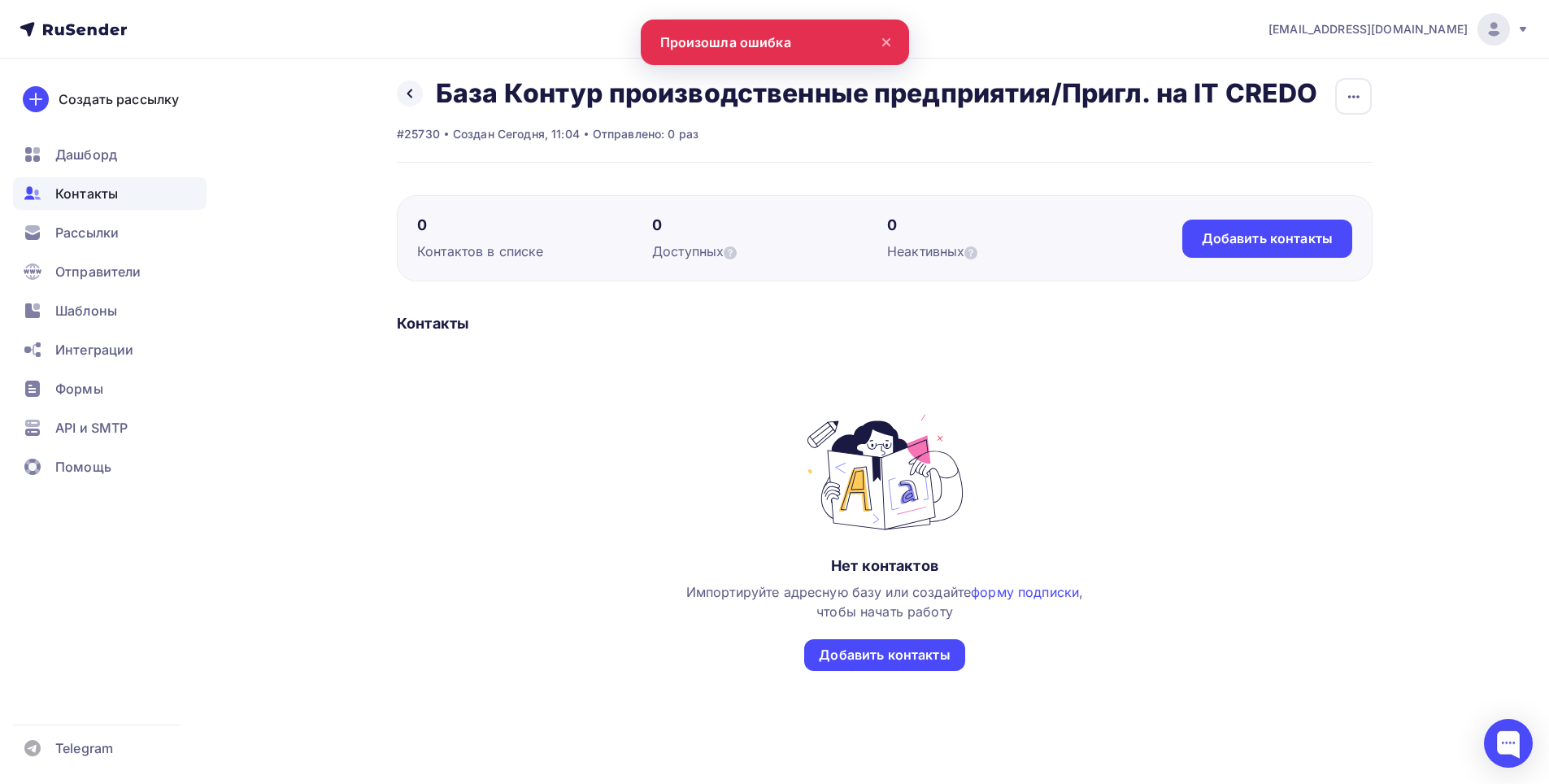
scroll to position [0, 0]
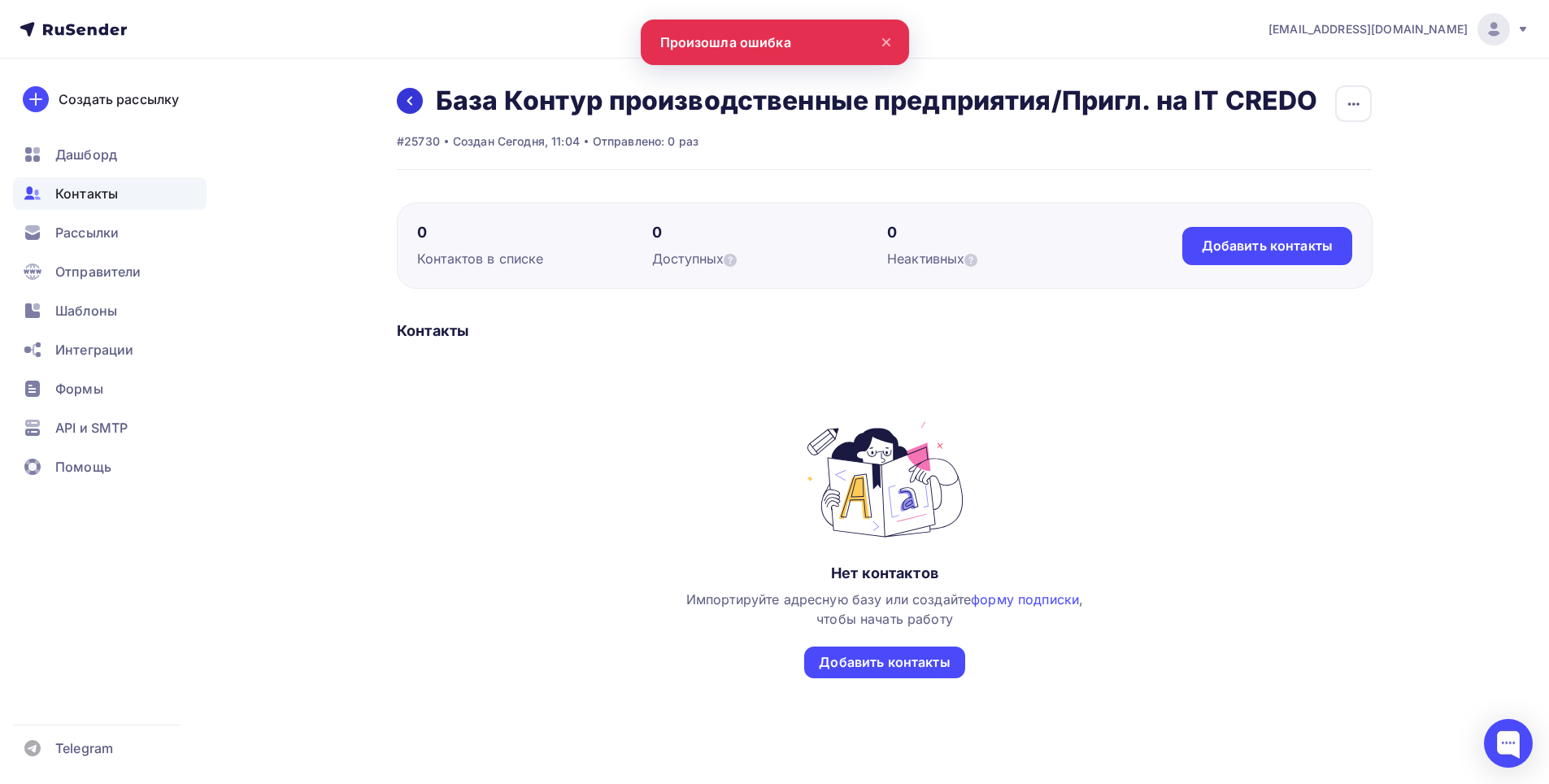
click at [414, 102] on icon at bounding box center [409, 101] width 13 height 13
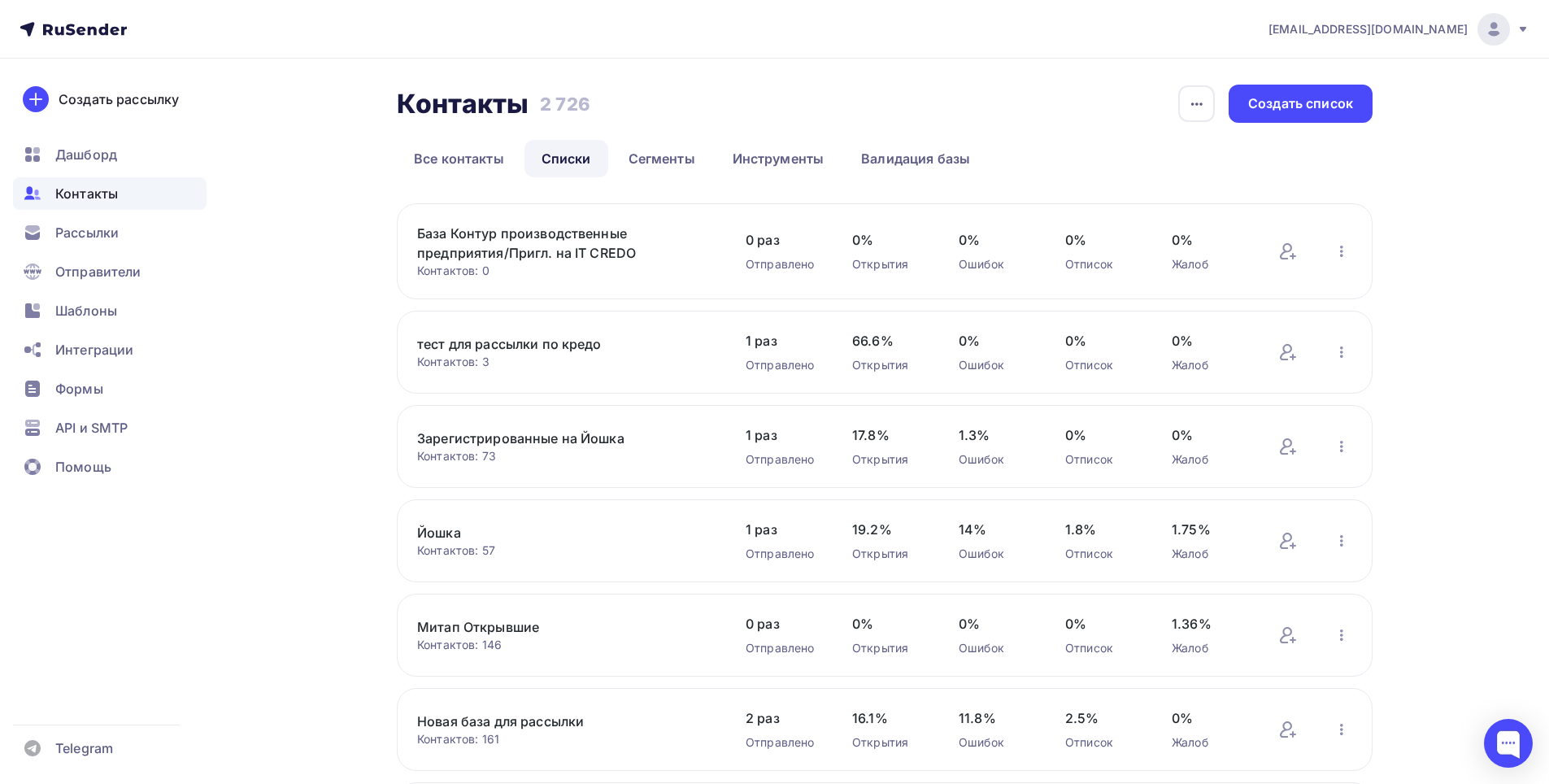
click at [530, 339] on link "тест для рассылки по кредо" at bounding box center [555, 343] width 276 height 20
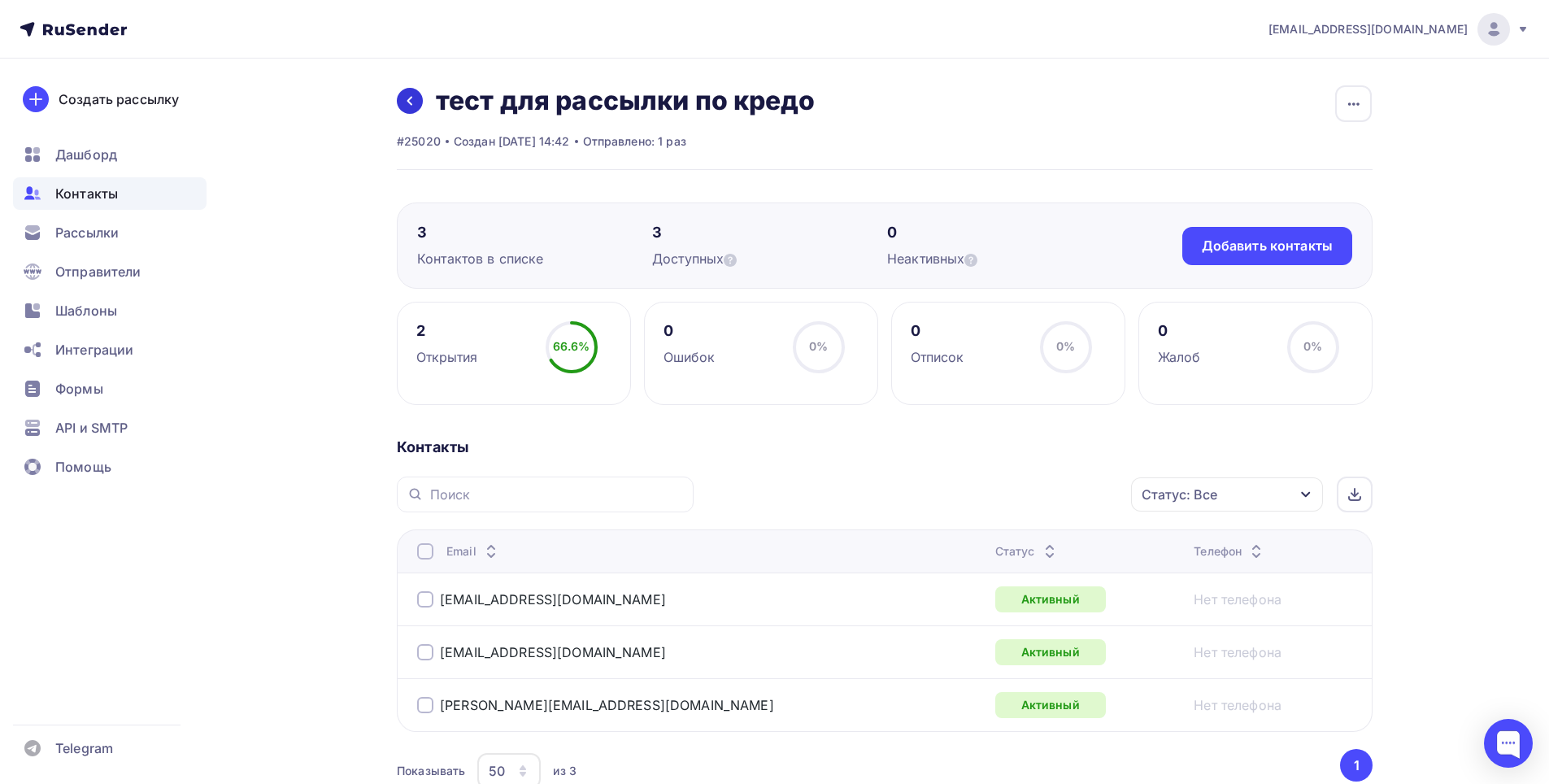
click at [421, 99] on link at bounding box center [410, 101] width 26 height 26
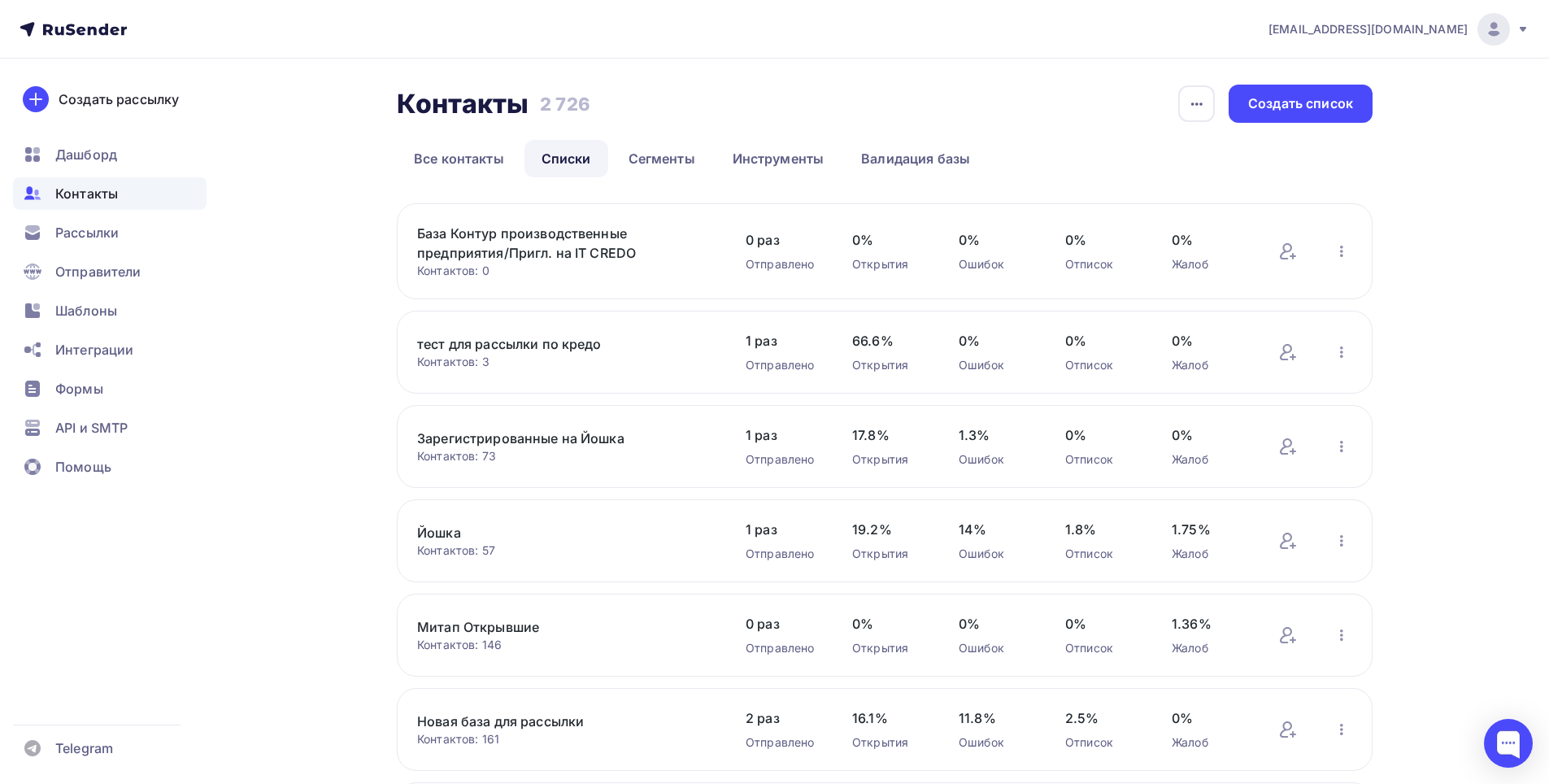
click at [523, 245] on link "База Контур производственные предприятия/Пригл. на IT CREDO" at bounding box center [555, 243] width 276 height 39
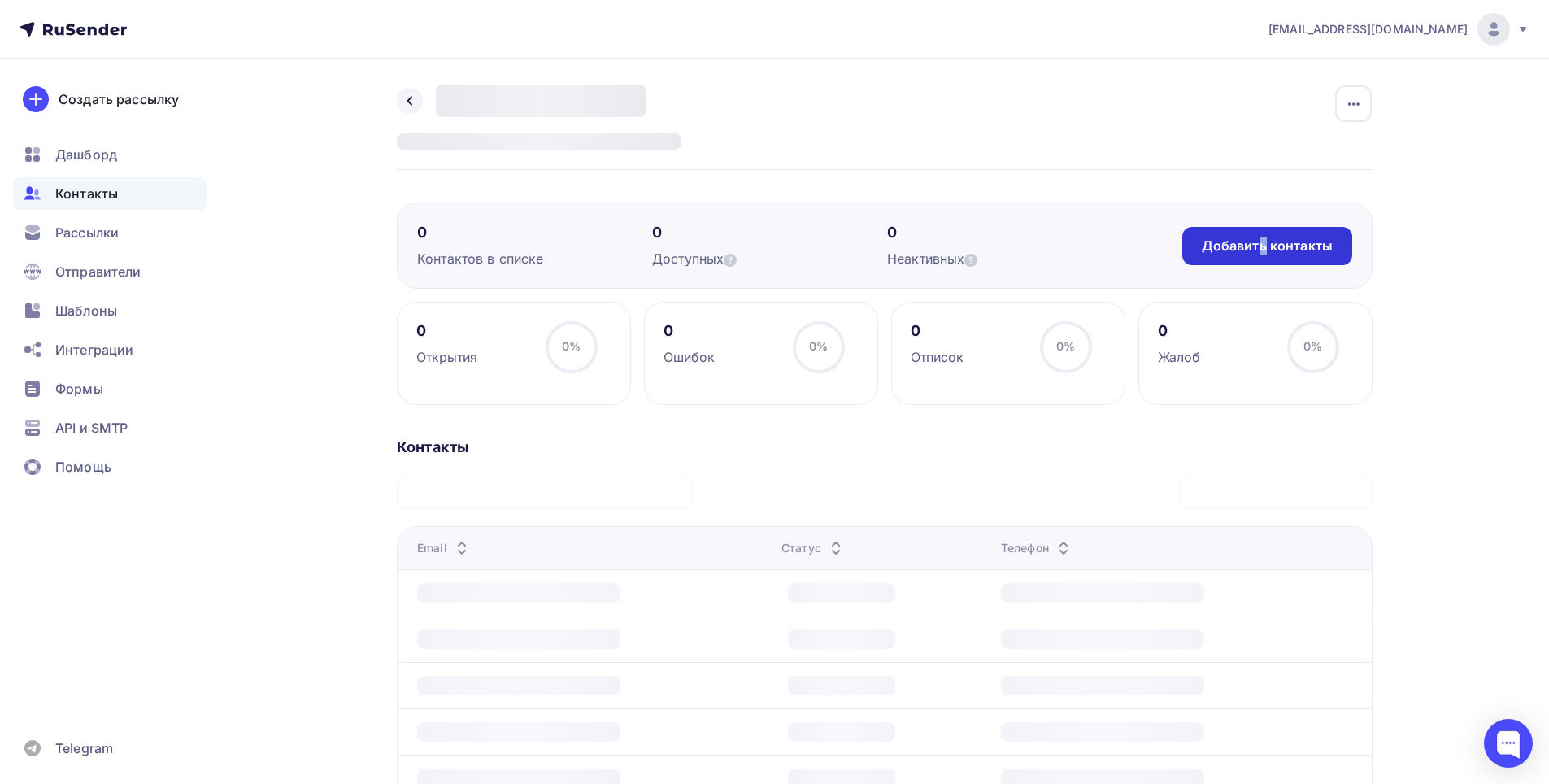
click at [1261, 254] on div "Добавить контакты" at bounding box center [1267, 246] width 131 height 19
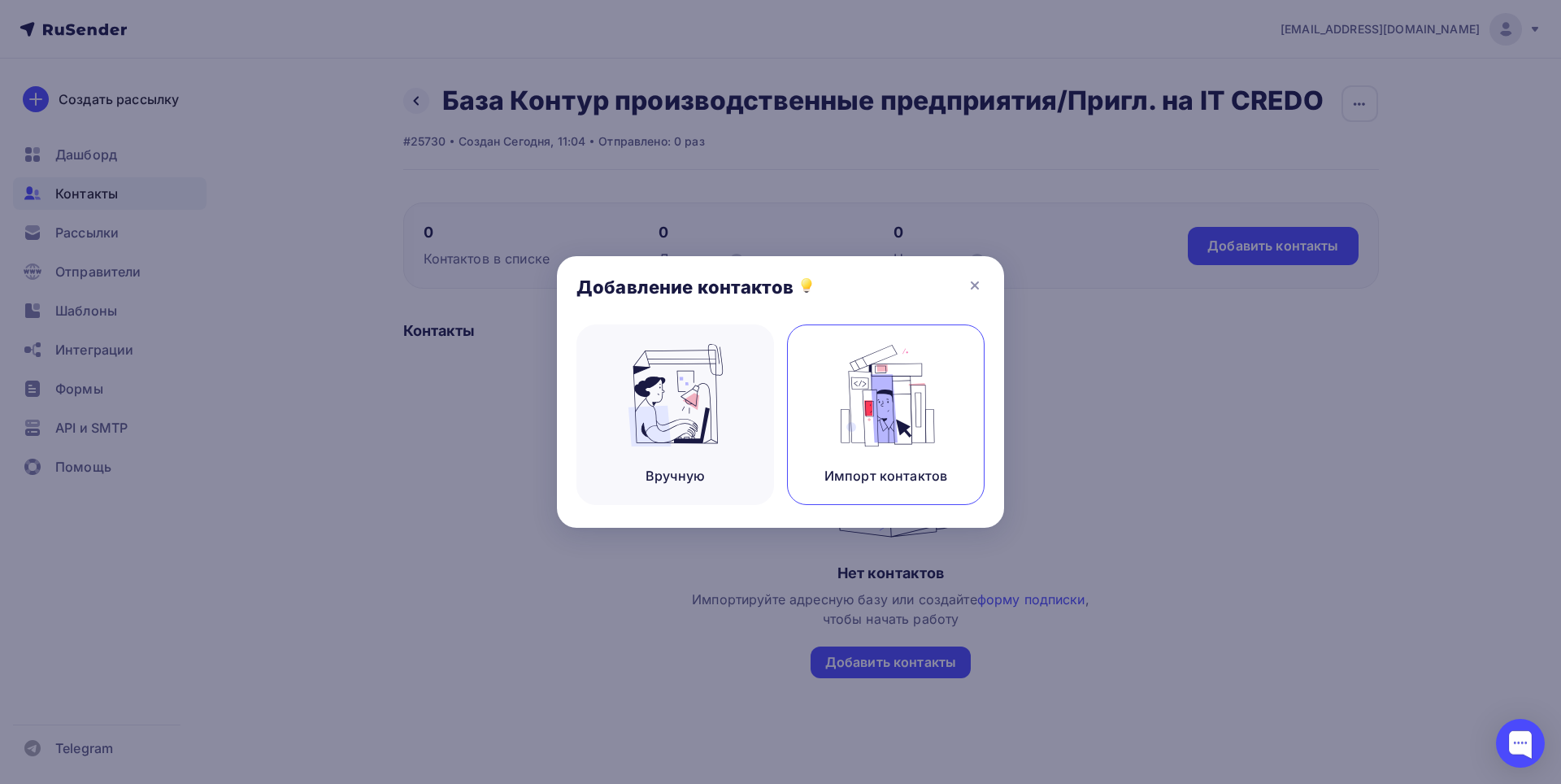
click at [898, 402] on img at bounding box center [886, 395] width 109 height 102
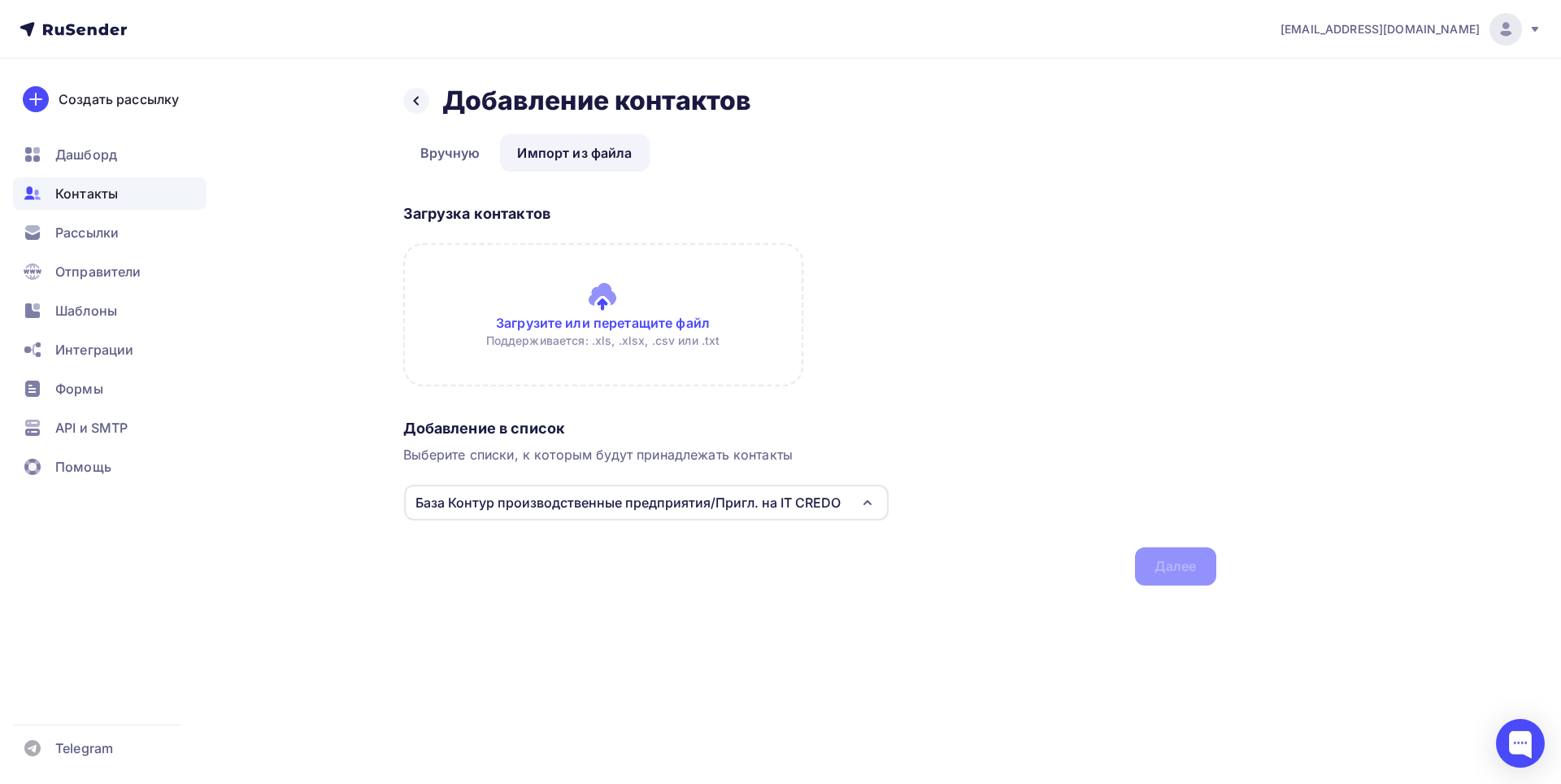
click at [678, 324] on input "file" at bounding box center [603, 314] width 400 height 143
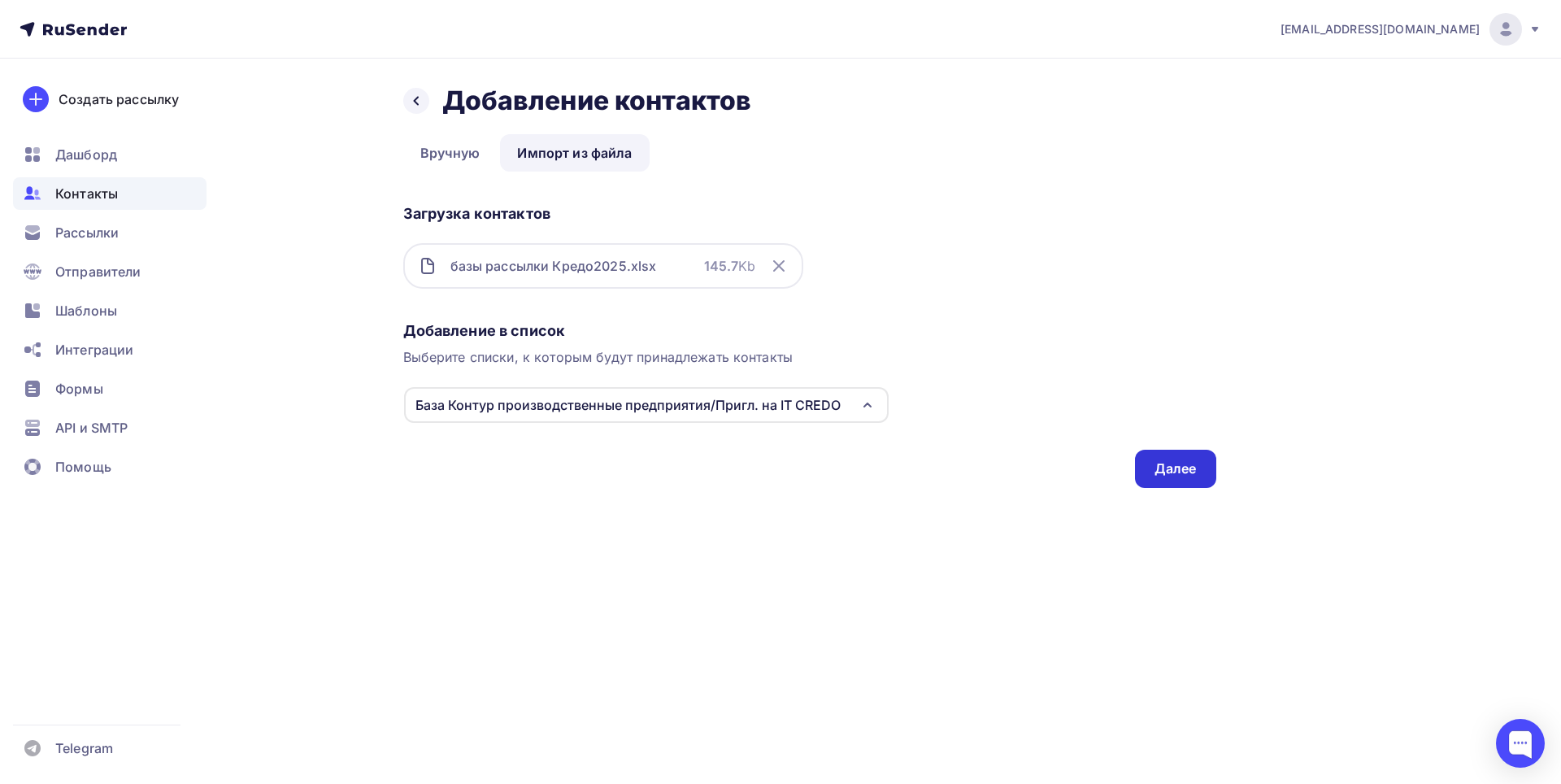
click at [1156, 461] on div "Далее" at bounding box center [1175, 469] width 42 height 19
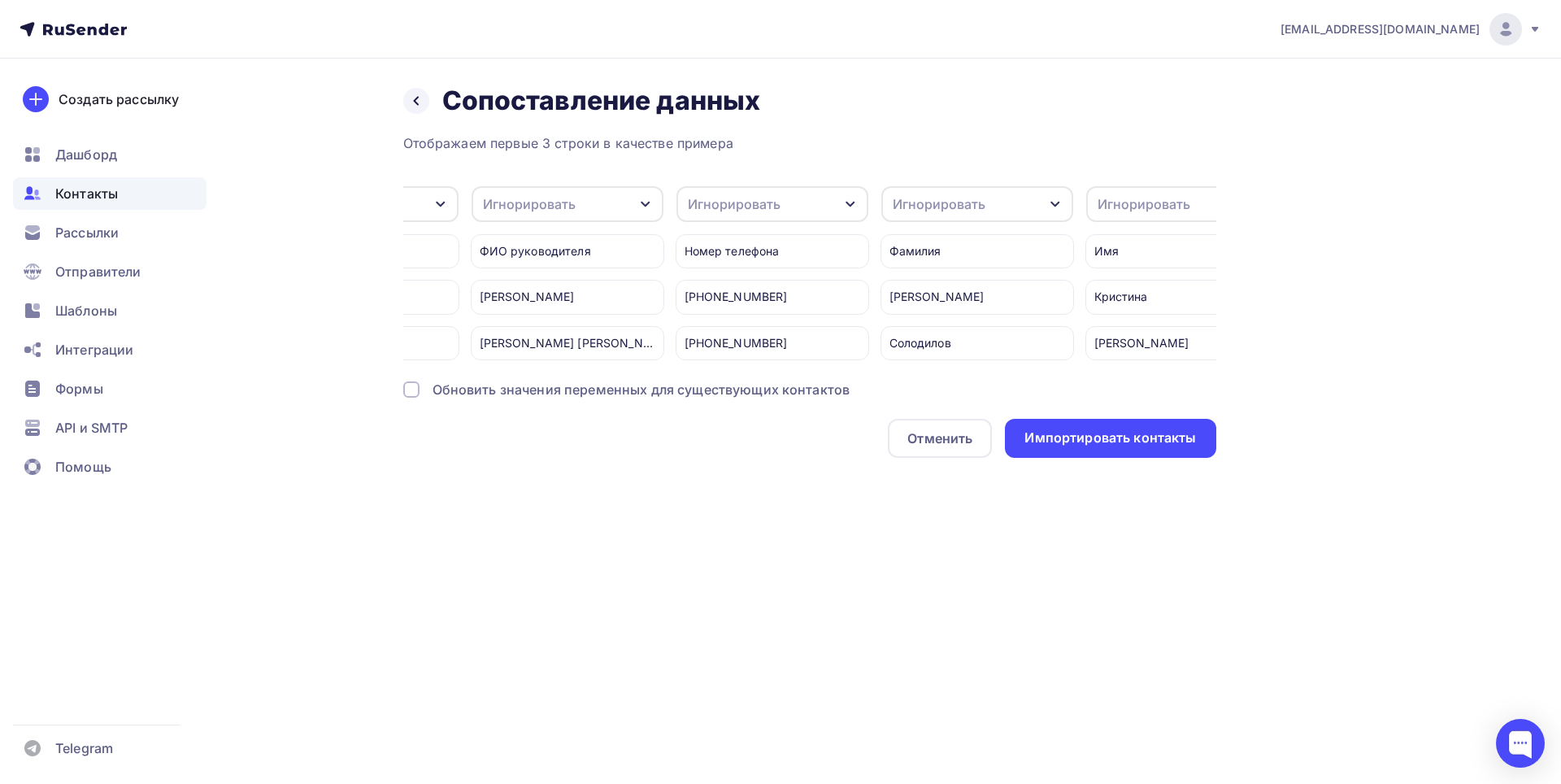
scroll to position [0, 154]
click at [630, 203] on icon "button" at bounding box center [628, 204] width 9 height 6
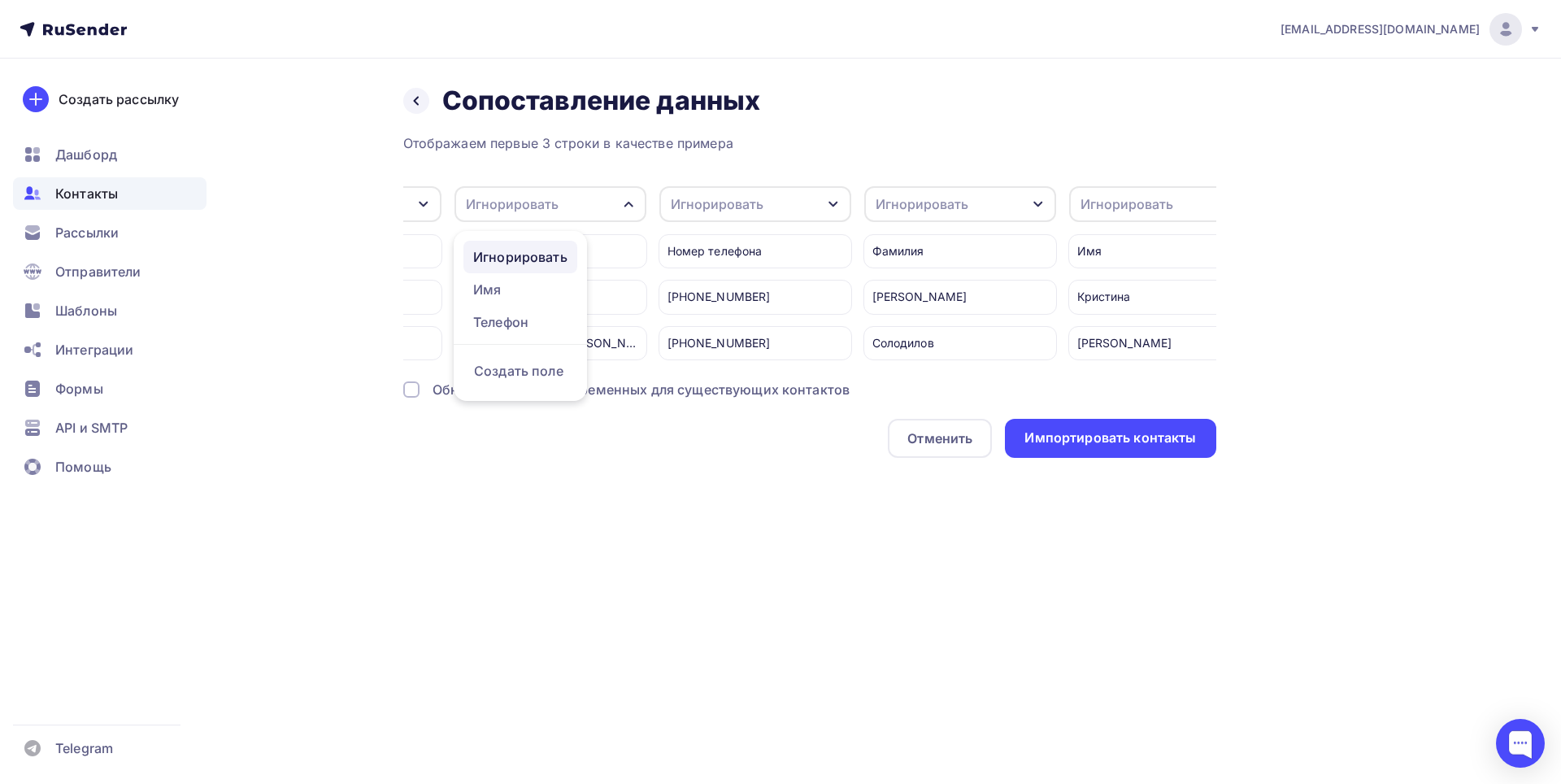
click at [502, 251] on div "Игнорировать" at bounding box center [521, 256] width 95 height 20
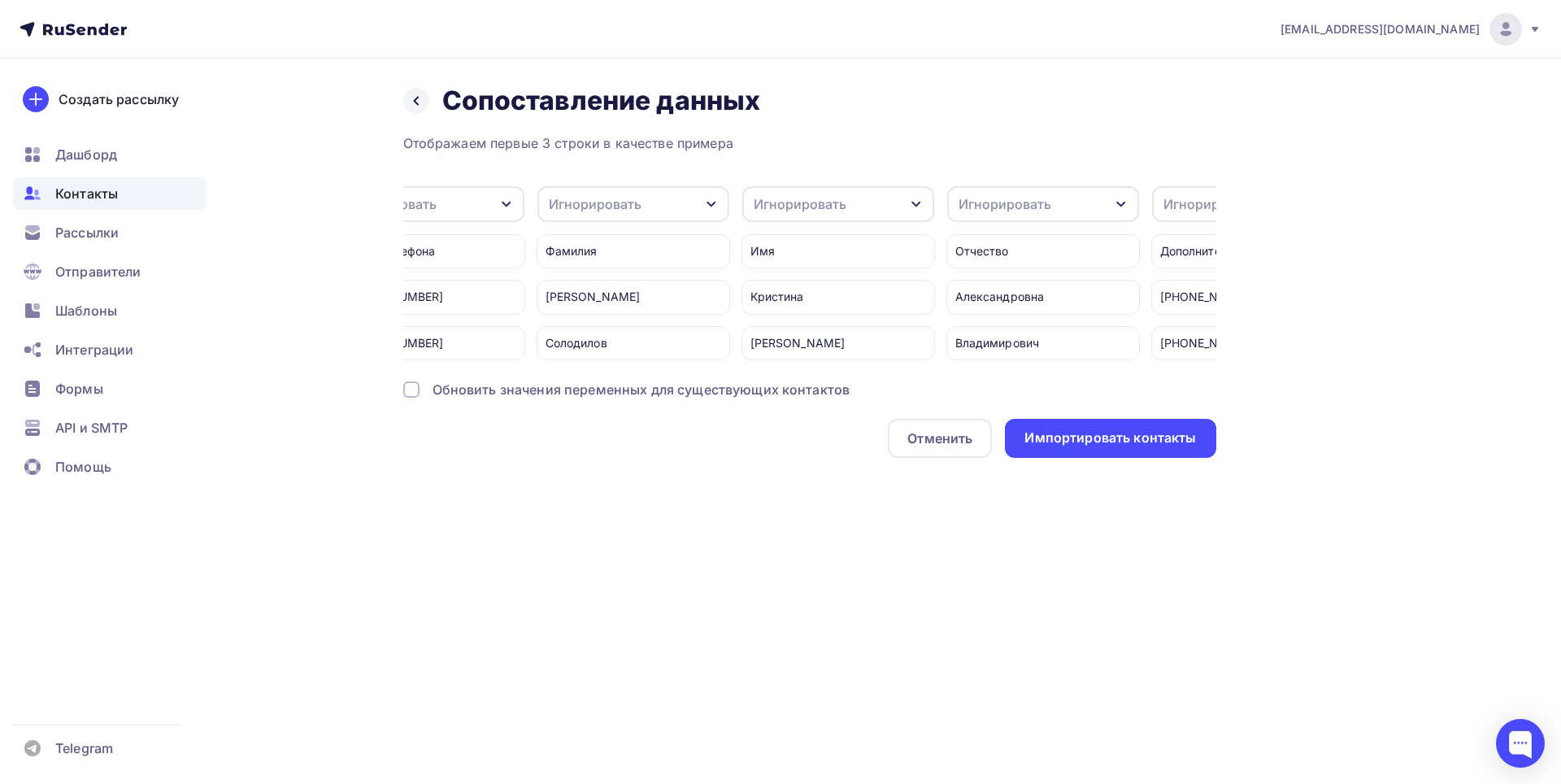
scroll to position [0, 459]
click at [736, 205] on icon "button" at bounding box center [734, 204] width 13 height 13
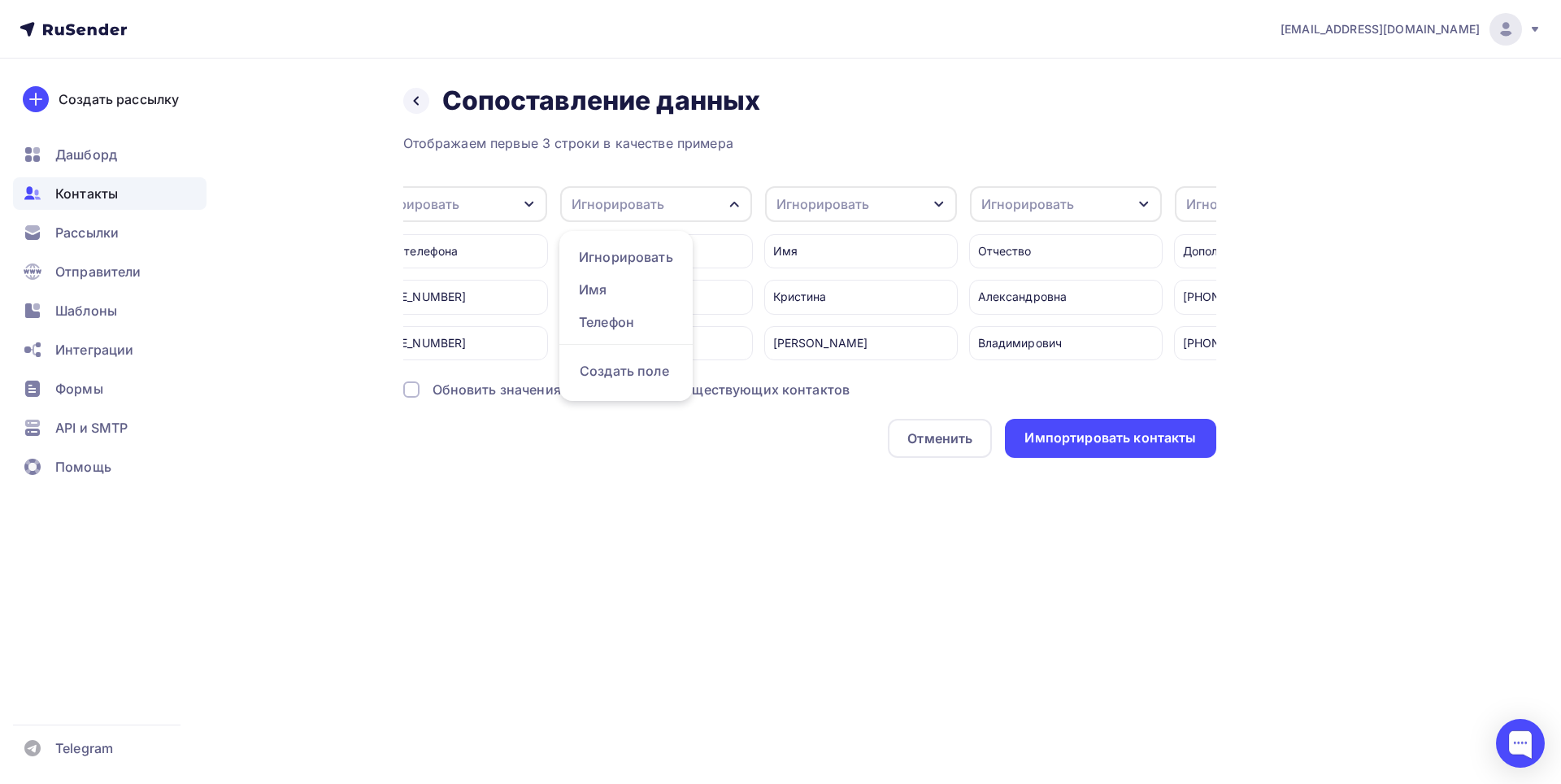
click at [830, 123] on div "Назад Сопоставление данных Сопоставление данных Отображаем первые 3 строки в ка…" at bounding box center [809, 271] width 814 height 373
click at [742, 201] on div "Игнорировать" at bounding box center [656, 204] width 192 height 36
click at [846, 113] on div "Назад Сопоставление данных Сопоставление данных" at bounding box center [809, 101] width 814 height 33
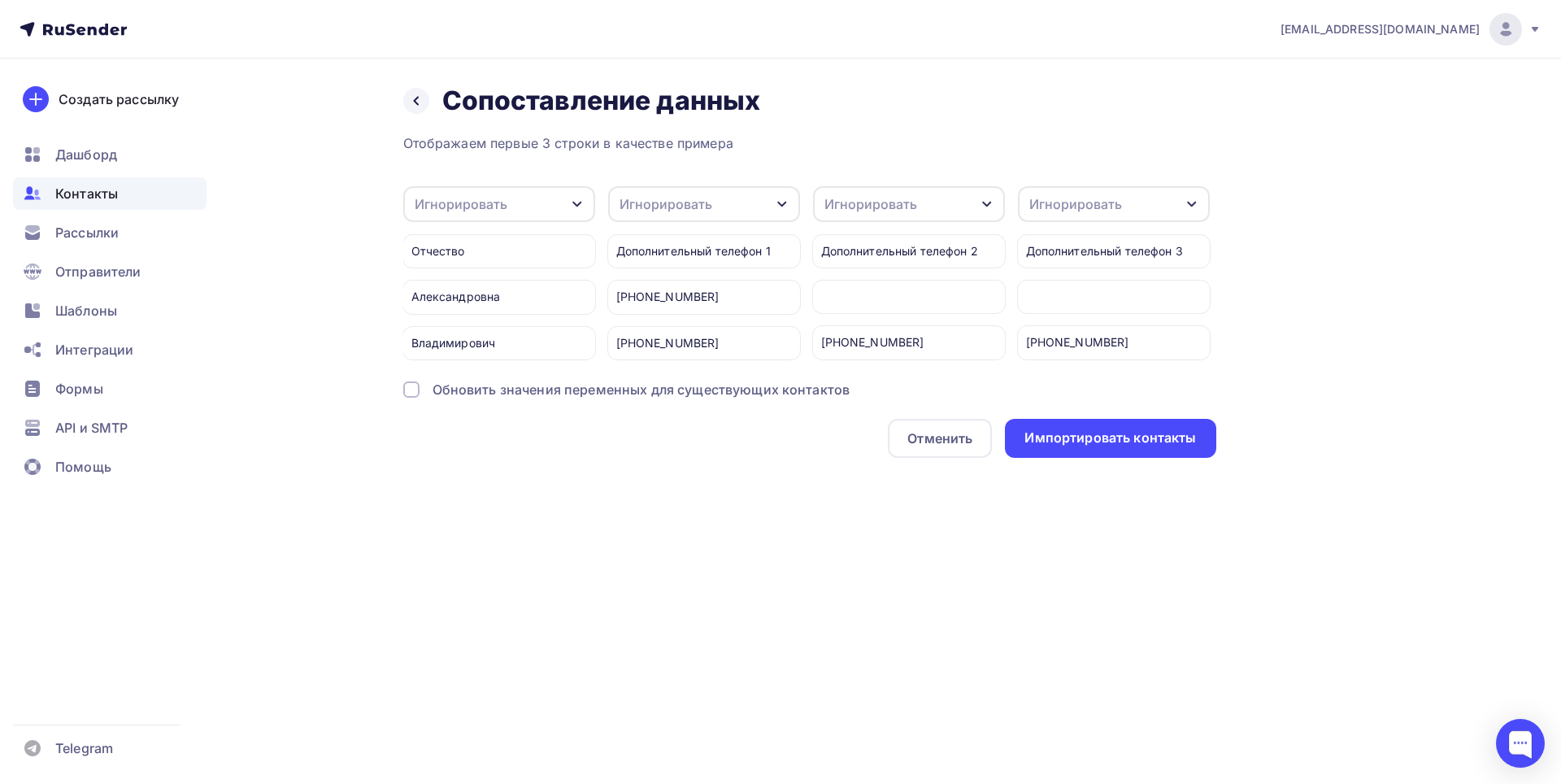
scroll to position [0, 1043]
click at [765, 200] on icon "button" at bounding box center [765, 204] width 13 height 13
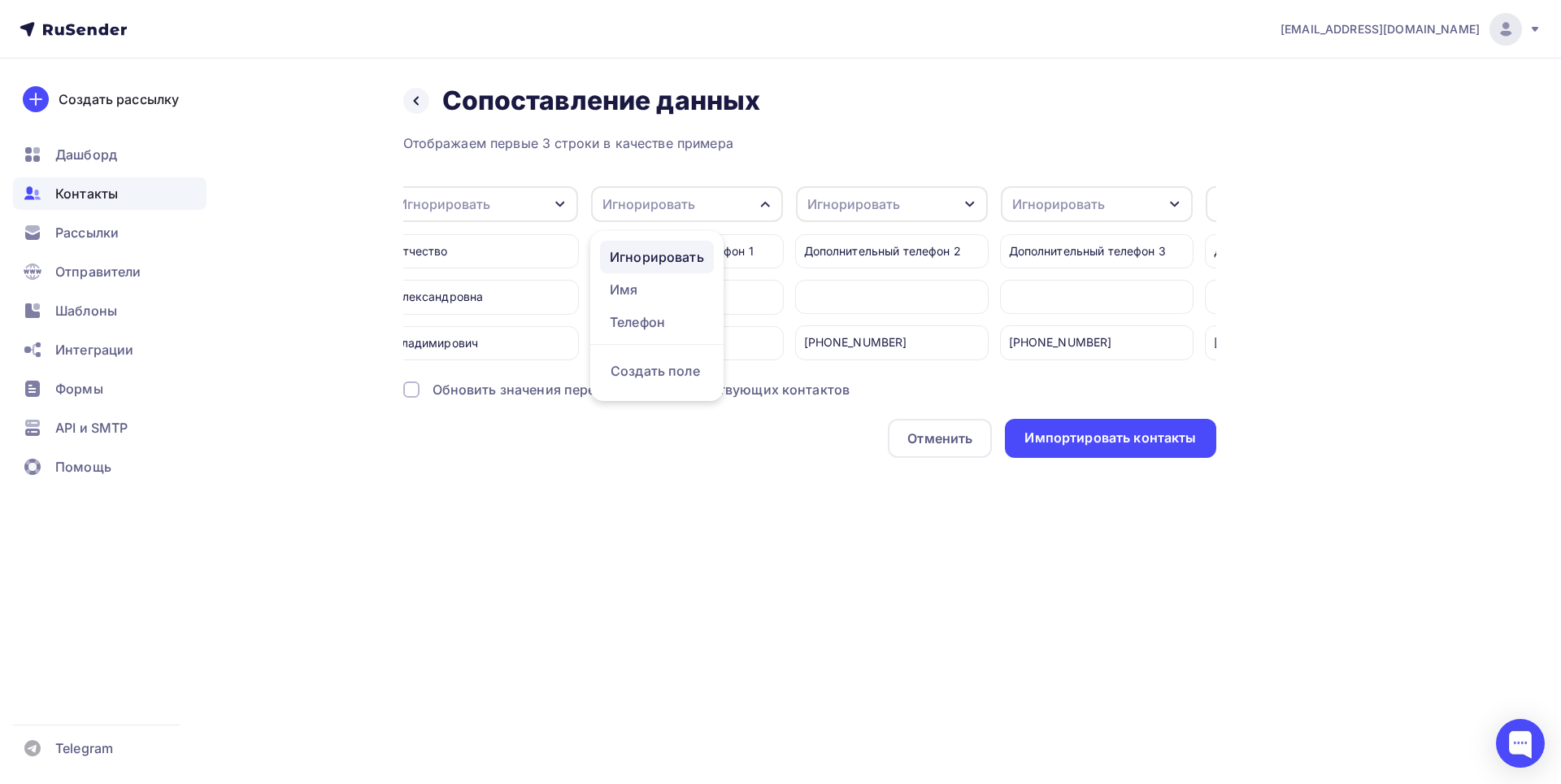
click at [667, 257] on div "Игнорировать" at bounding box center [657, 256] width 95 height 20
click at [969, 204] on icon "button" at bounding box center [969, 204] width 13 height 13
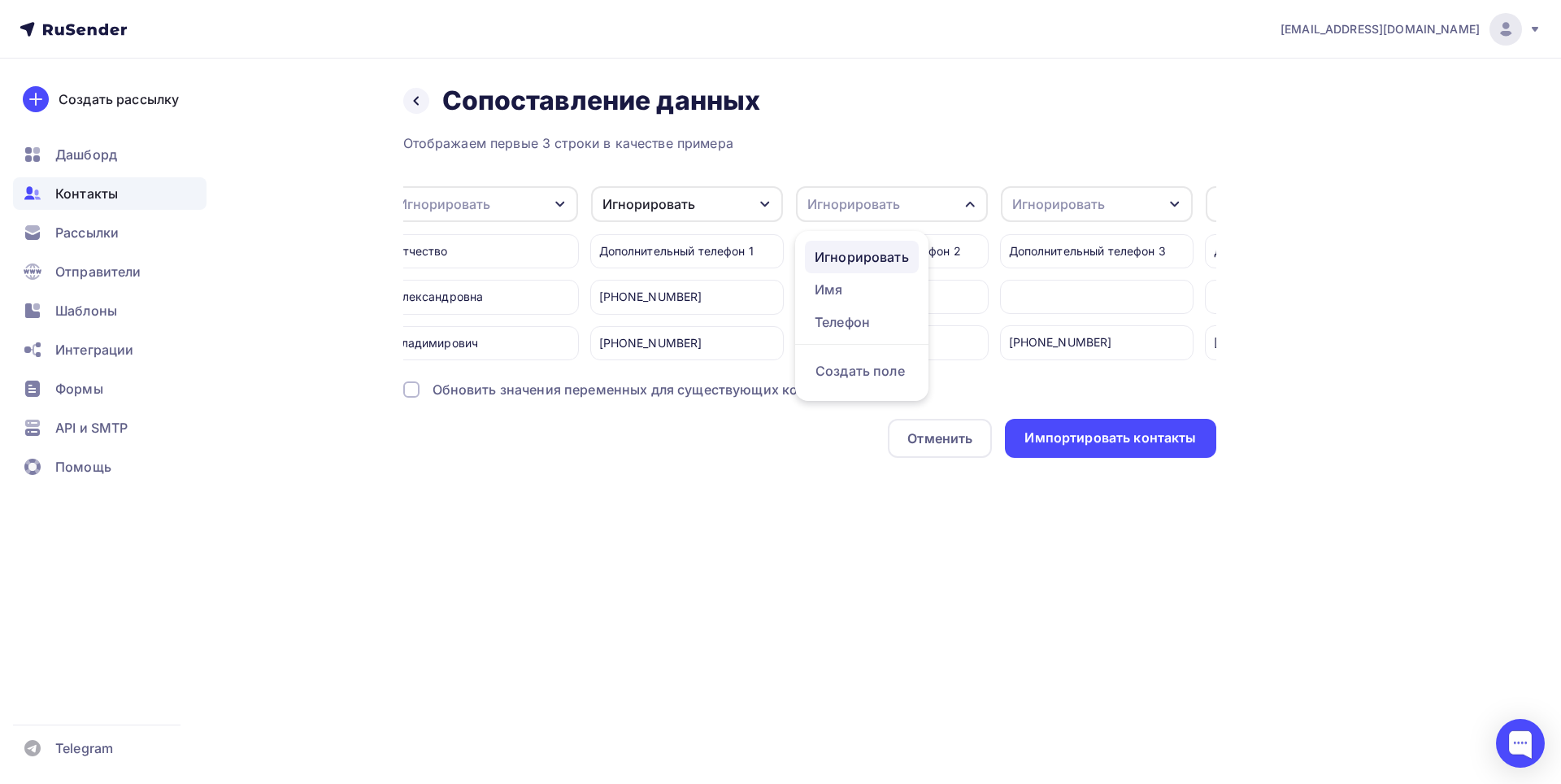
click at [870, 250] on div "Игнорировать" at bounding box center [862, 256] width 95 height 20
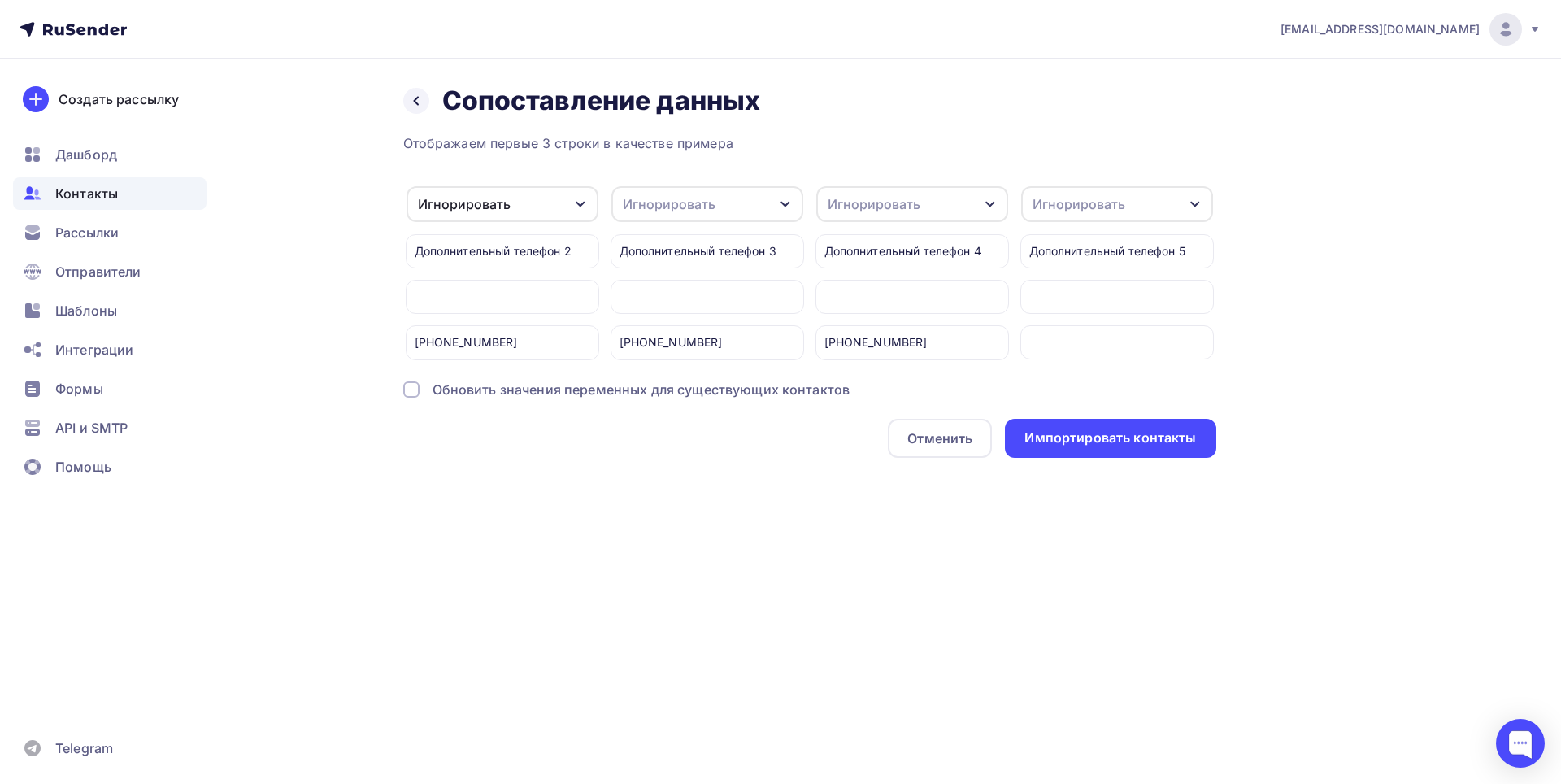
scroll to position [0, 1449]
click at [768, 202] on icon "button" at bounding box center [768, 204] width 13 height 13
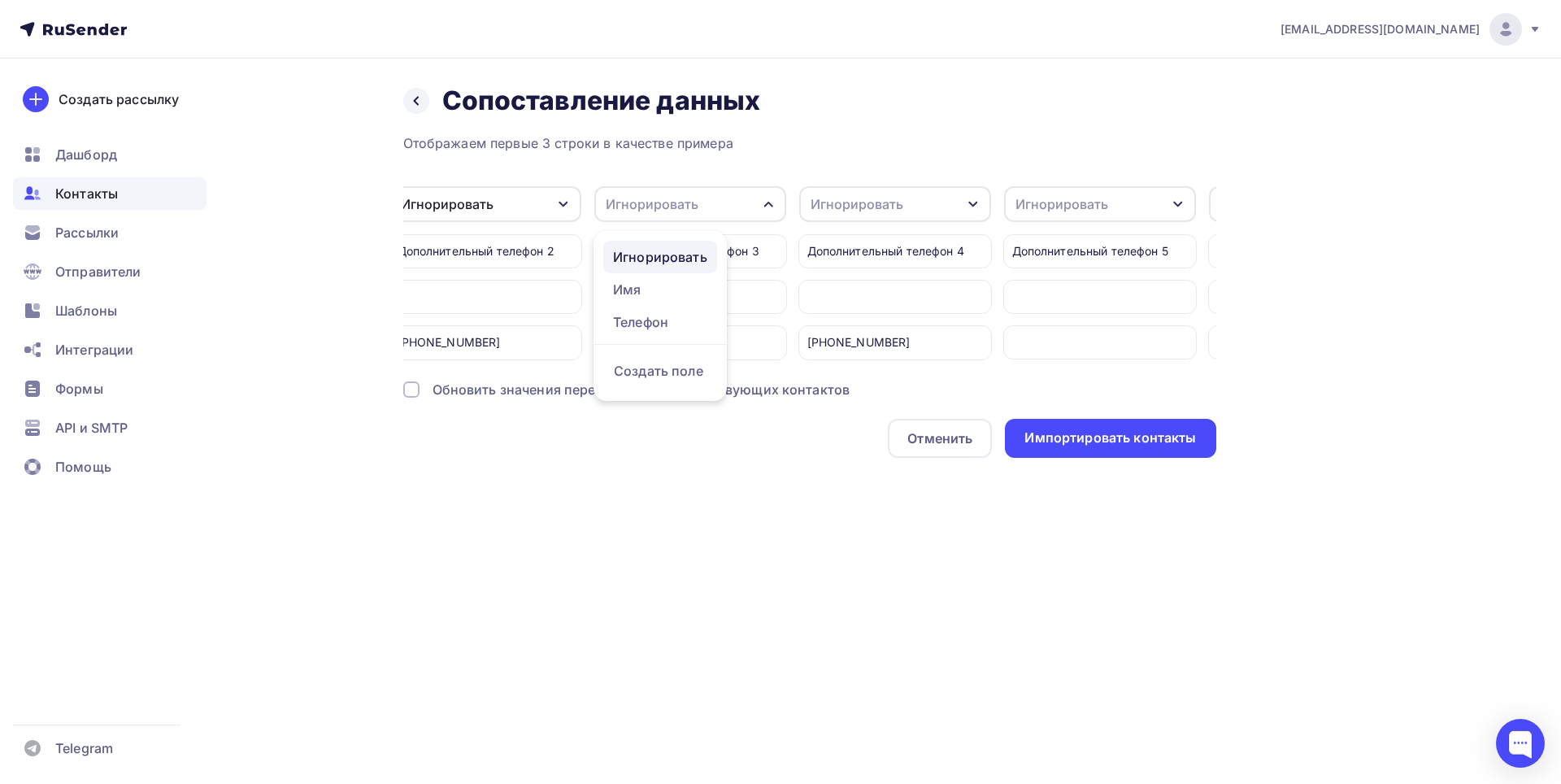
click at [689, 250] on div "Игнорировать" at bounding box center [660, 256] width 95 height 20
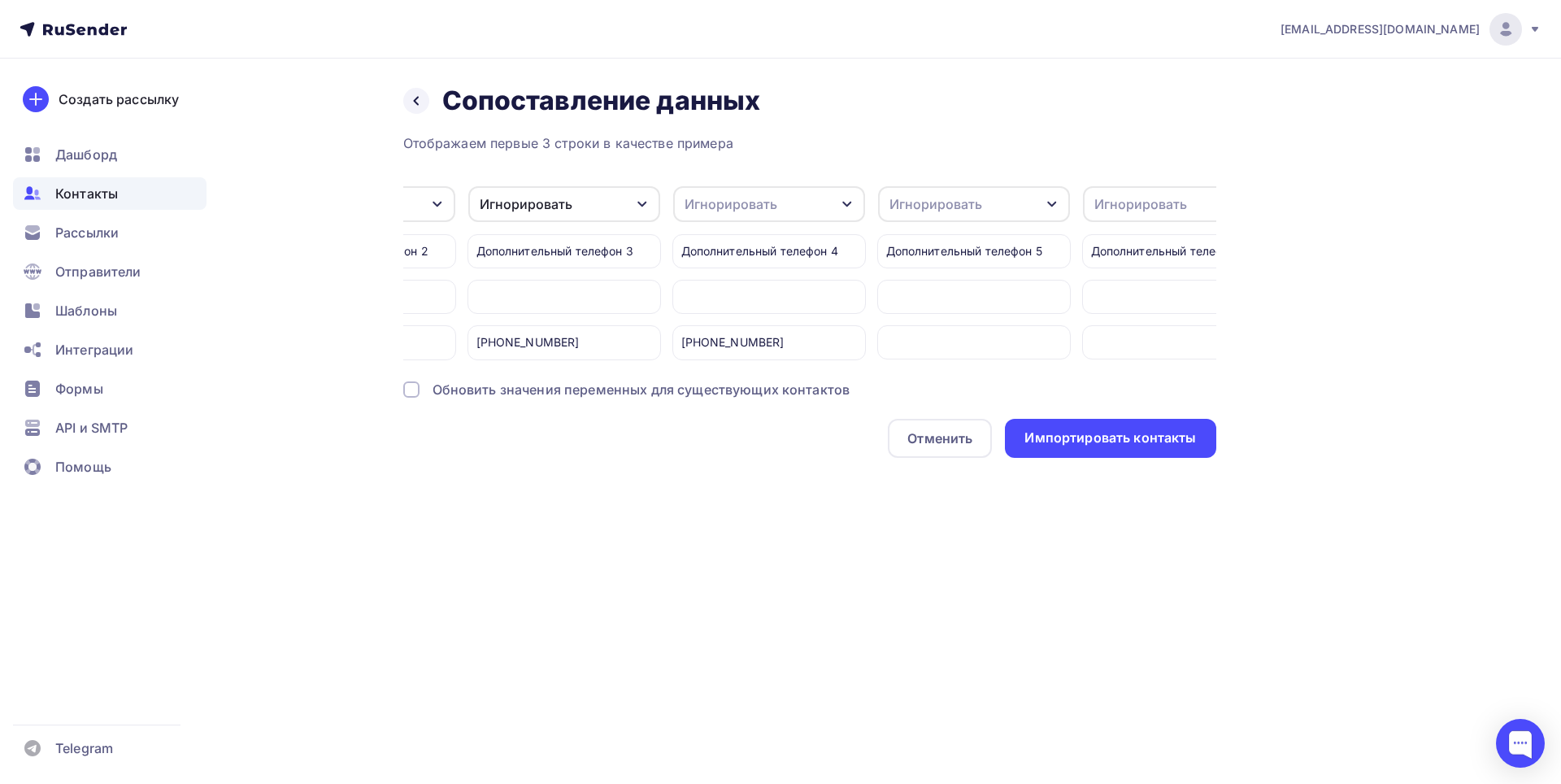
scroll to position [0, 1604]
click at [821, 204] on icon "button" at bounding box center [819, 204] width 13 height 13
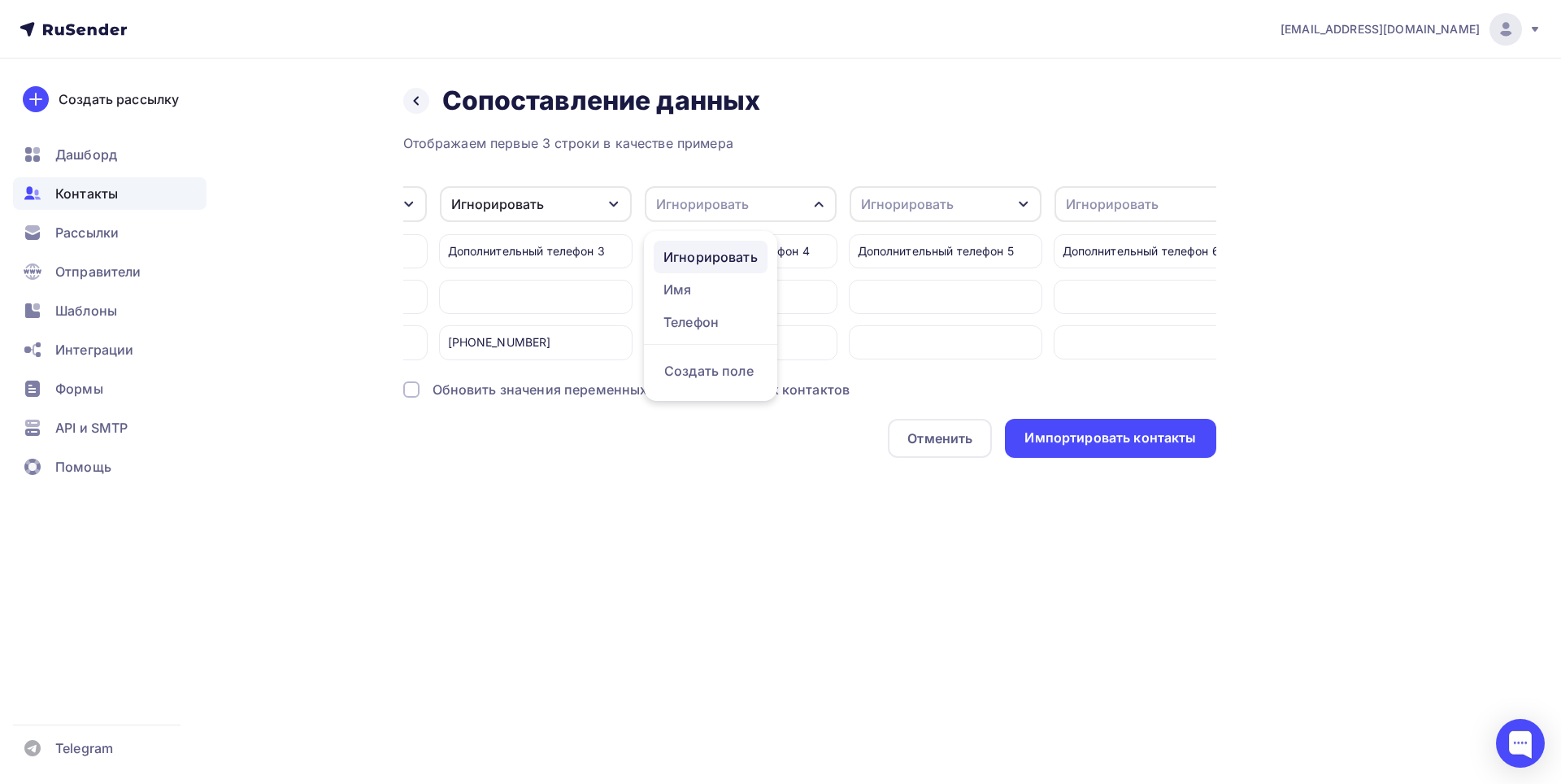
click at [733, 253] on div "Игнорировать" at bounding box center [711, 256] width 95 height 20
click at [832, 205] on div "Игнорировать" at bounding box center [762, 204] width 192 height 36
click at [758, 248] on div "Игнорировать" at bounding box center [732, 256] width 95 height 20
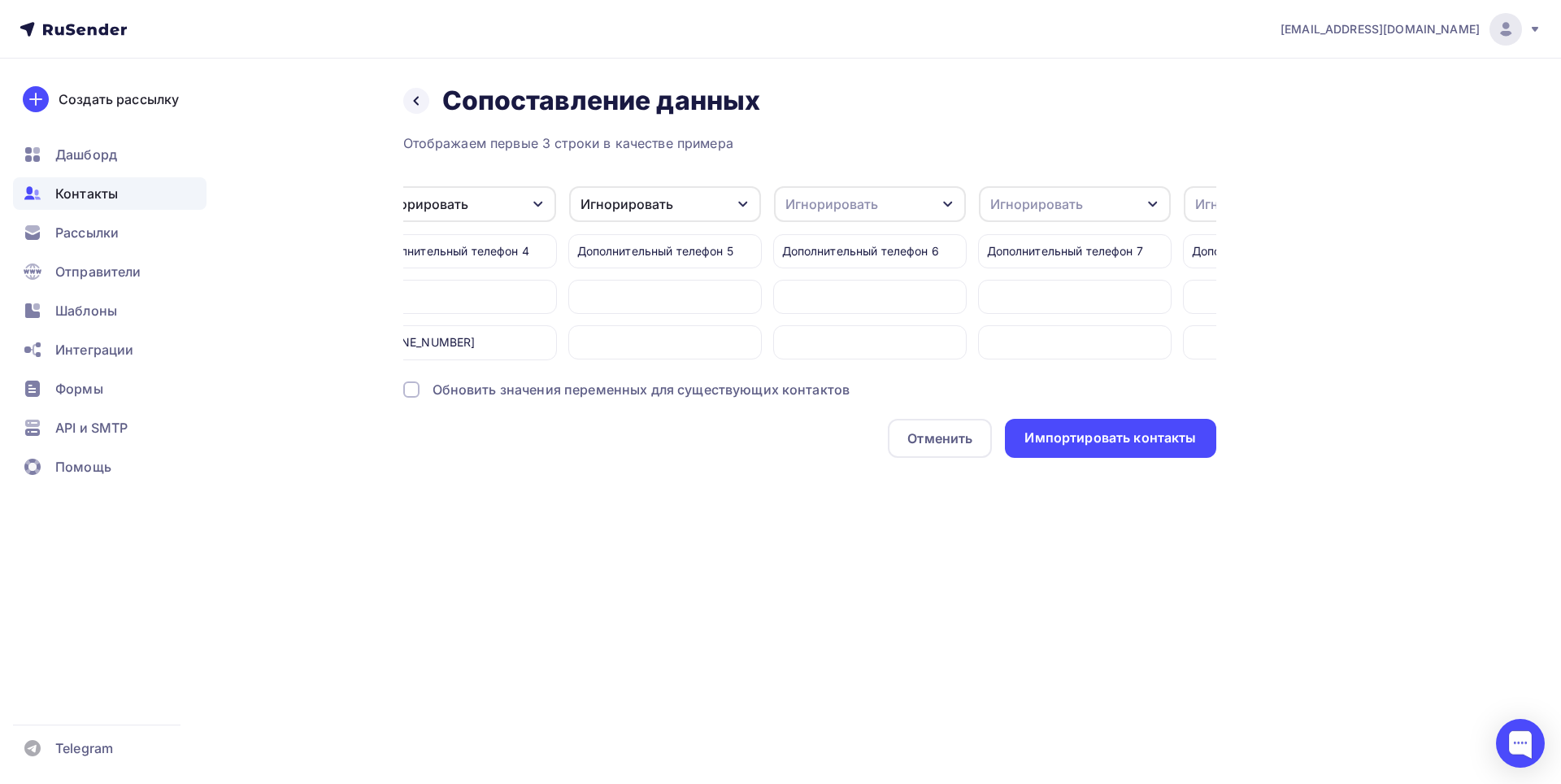
scroll to position [0, 2028]
click at [805, 207] on icon "button" at bounding box center [805, 204] width 13 height 13
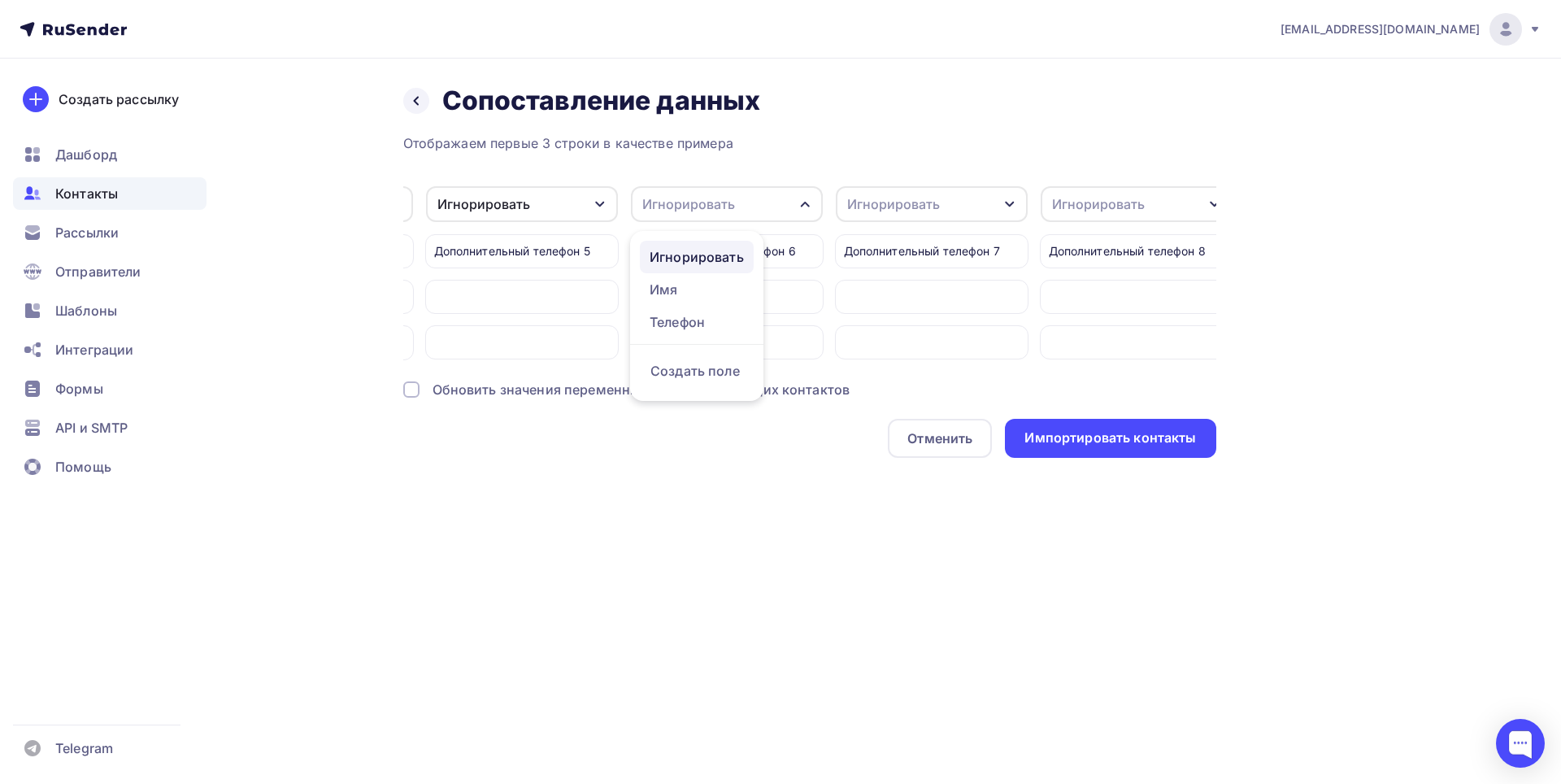
click at [728, 249] on div "Игнорировать" at bounding box center [697, 256] width 95 height 20
click at [829, 198] on icon "button" at bounding box center [826, 204] width 13 height 13
click at [733, 256] on div "Игнорировать" at bounding box center [718, 256] width 95 height 20
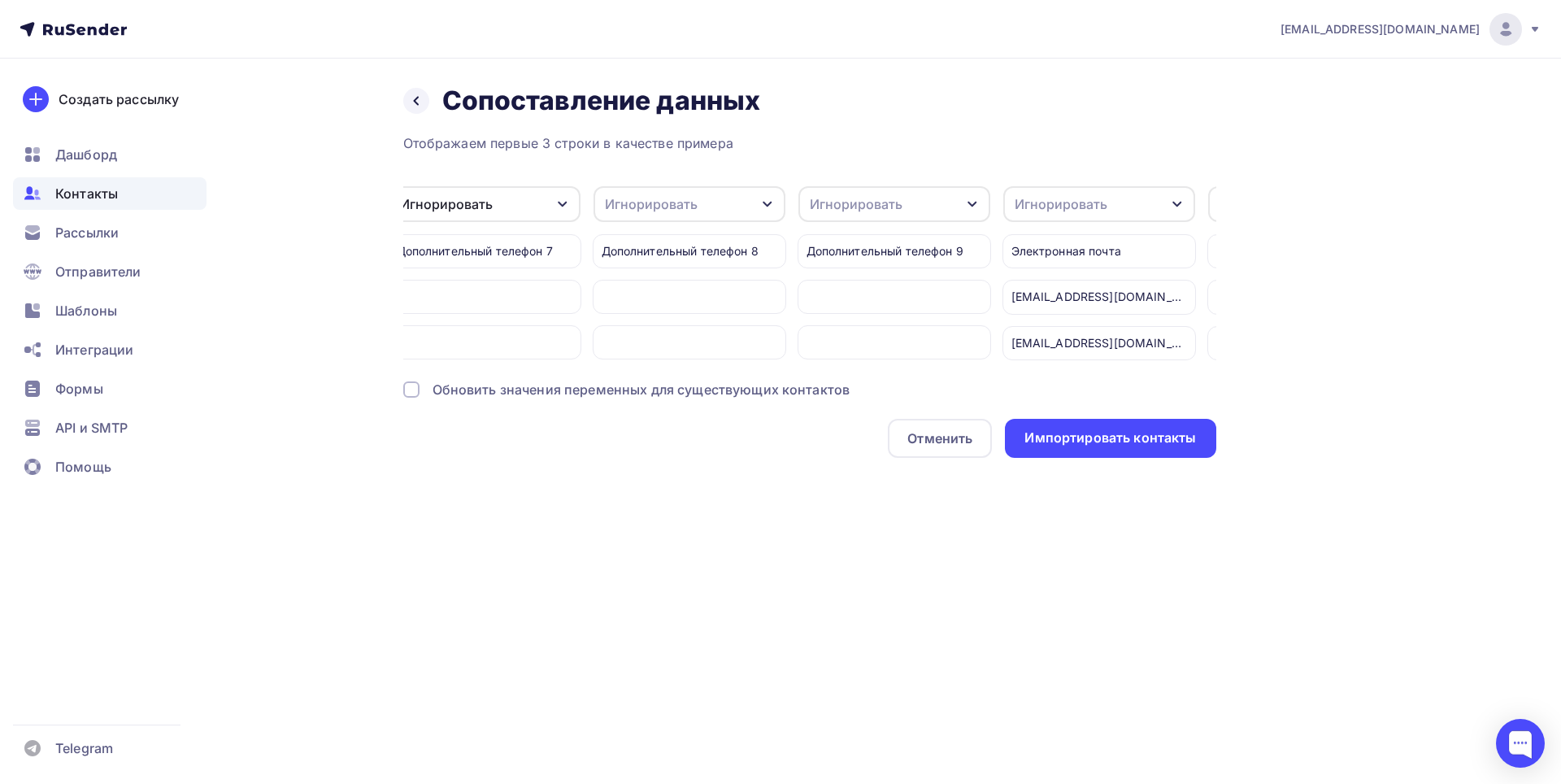
scroll to position [0, 2492]
click at [753, 208] on icon "button" at bounding box center [750, 204] width 13 height 13
click at [663, 253] on div "Игнорировать" at bounding box center [642, 256] width 95 height 20
drag, startPoint x: 955, startPoint y: 209, endPoint x: 858, endPoint y: 234, distance: 100.2
click at [951, 209] on icon "button" at bounding box center [955, 204] width 13 height 13
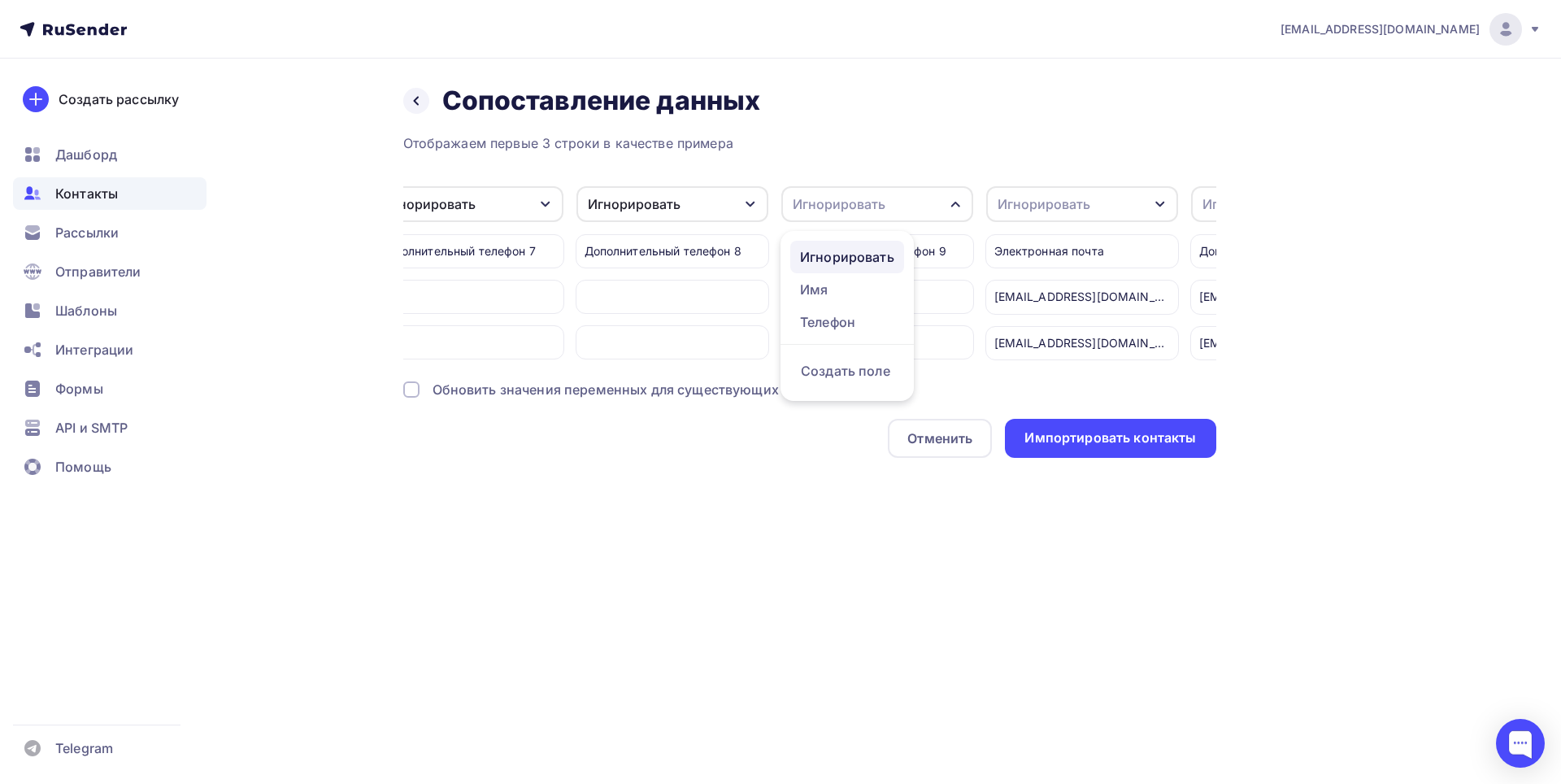
click at [833, 251] on div "Игнорировать" at bounding box center [847, 256] width 95 height 20
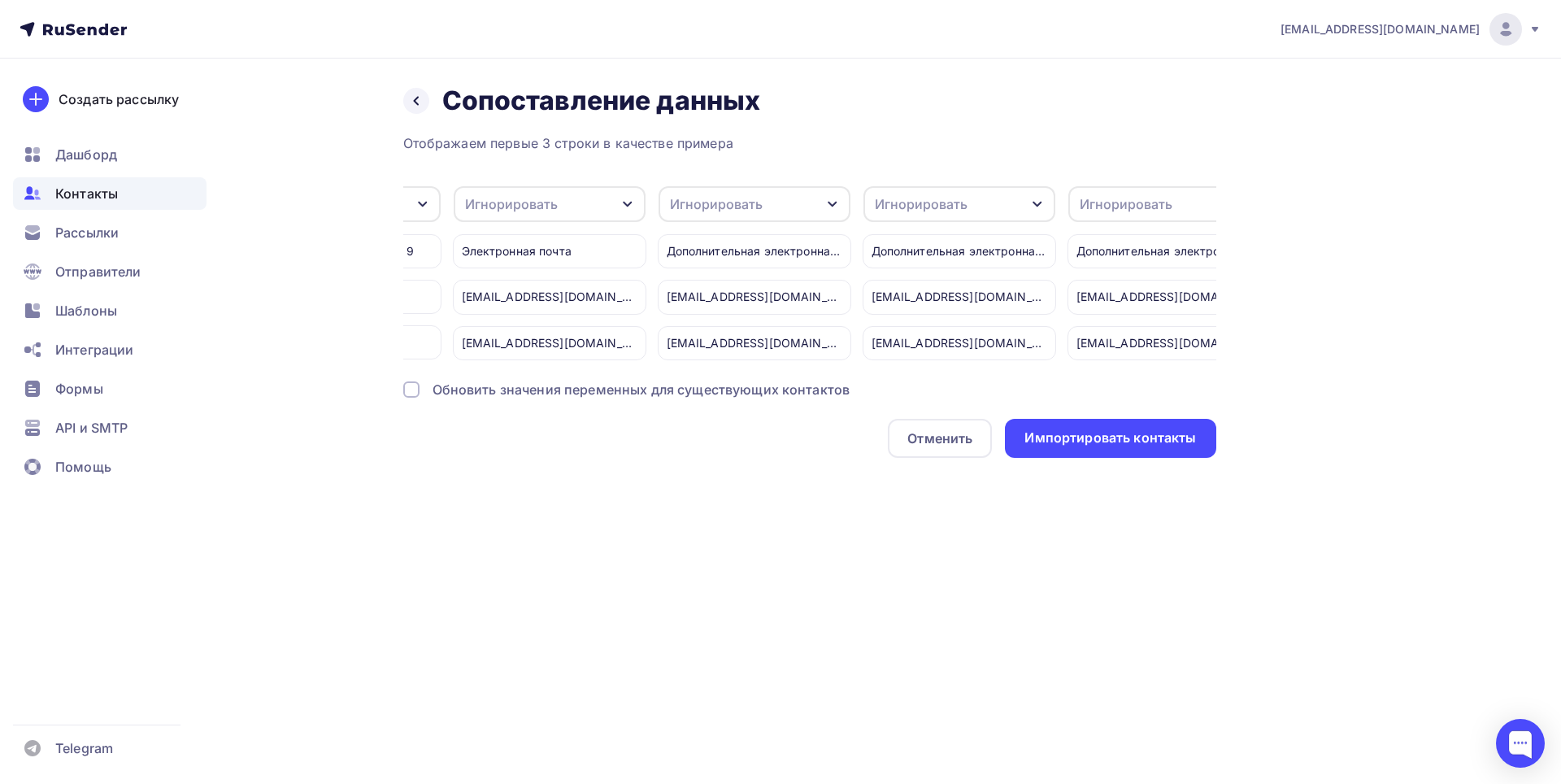
scroll to position [0, 3042]
click at [819, 198] on icon "button" at bounding box center [815, 204] width 13 height 13
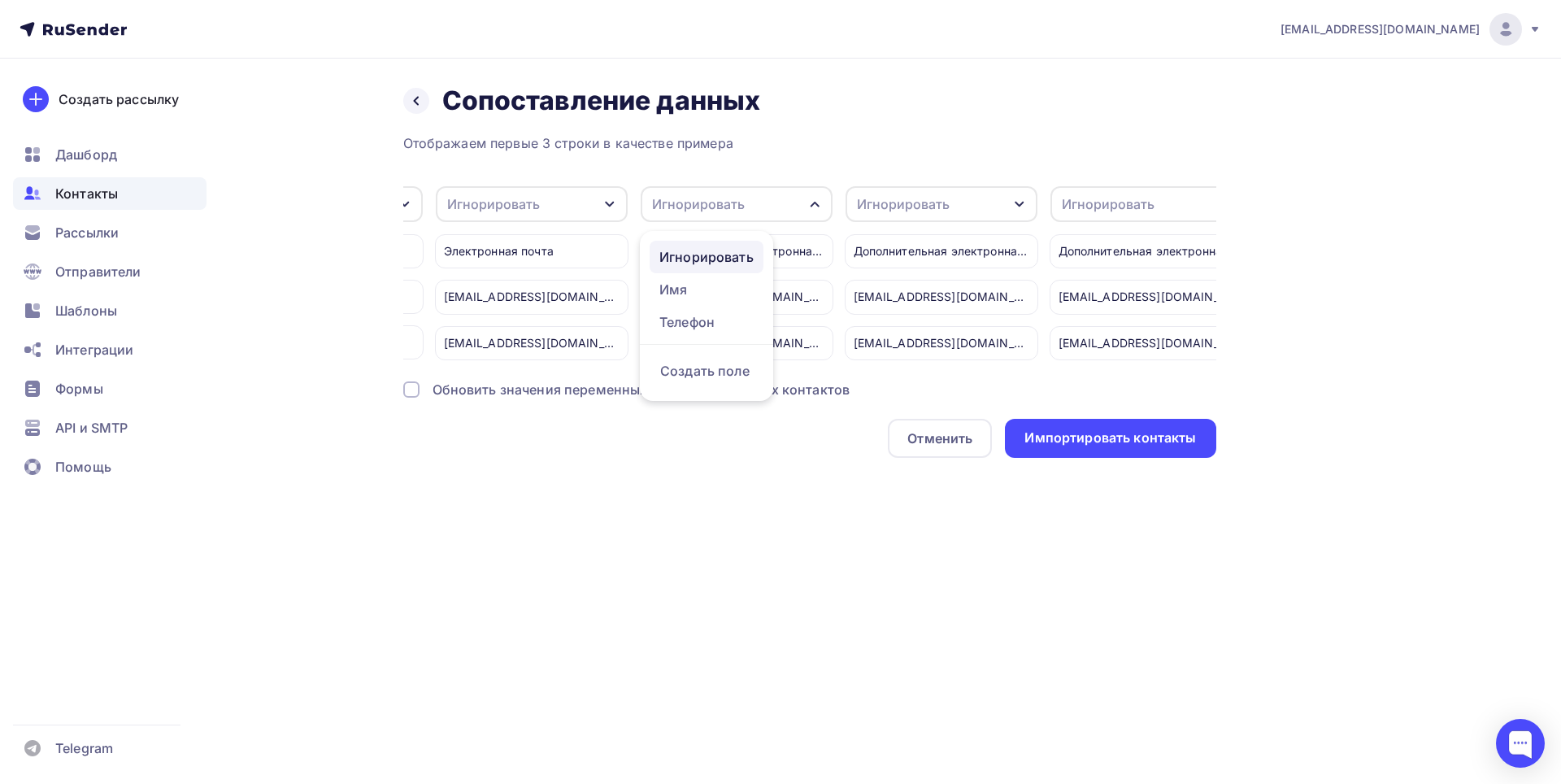
click at [731, 251] on div "Игнорировать" at bounding box center [707, 256] width 95 height 20
drag, startPoint x: 1023, startPoint y: 201, endPoint x: 947, endPoint y: 242, distance: 86.4
click at [1021, 202] on icon "button" at bounding box center [1019, 204] width 13 height 13
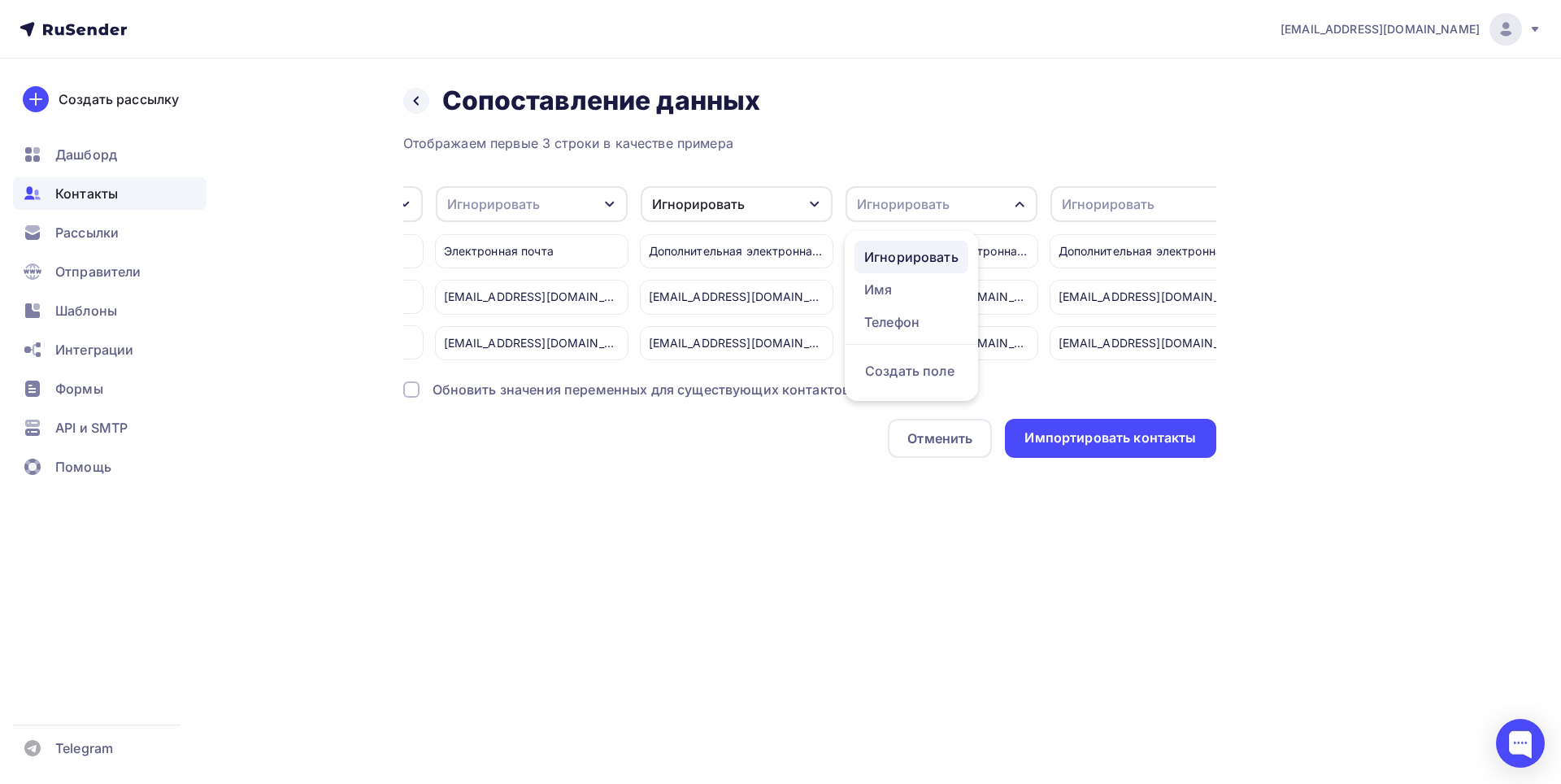
click at [940, 256] on div "Игнорировать" at bounding box center [912, 256] width 95 height 20
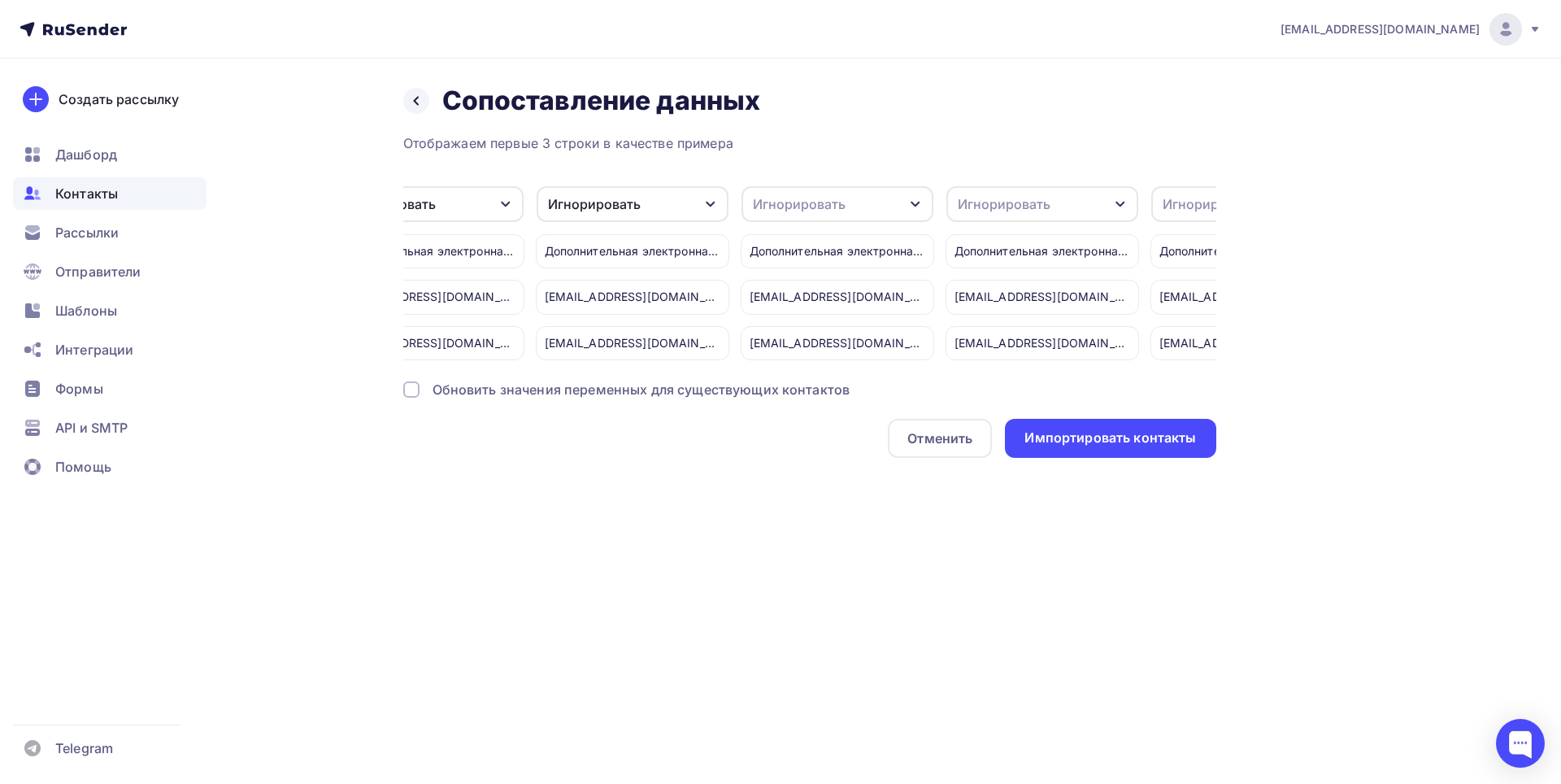
scroll to position [0, 3409]
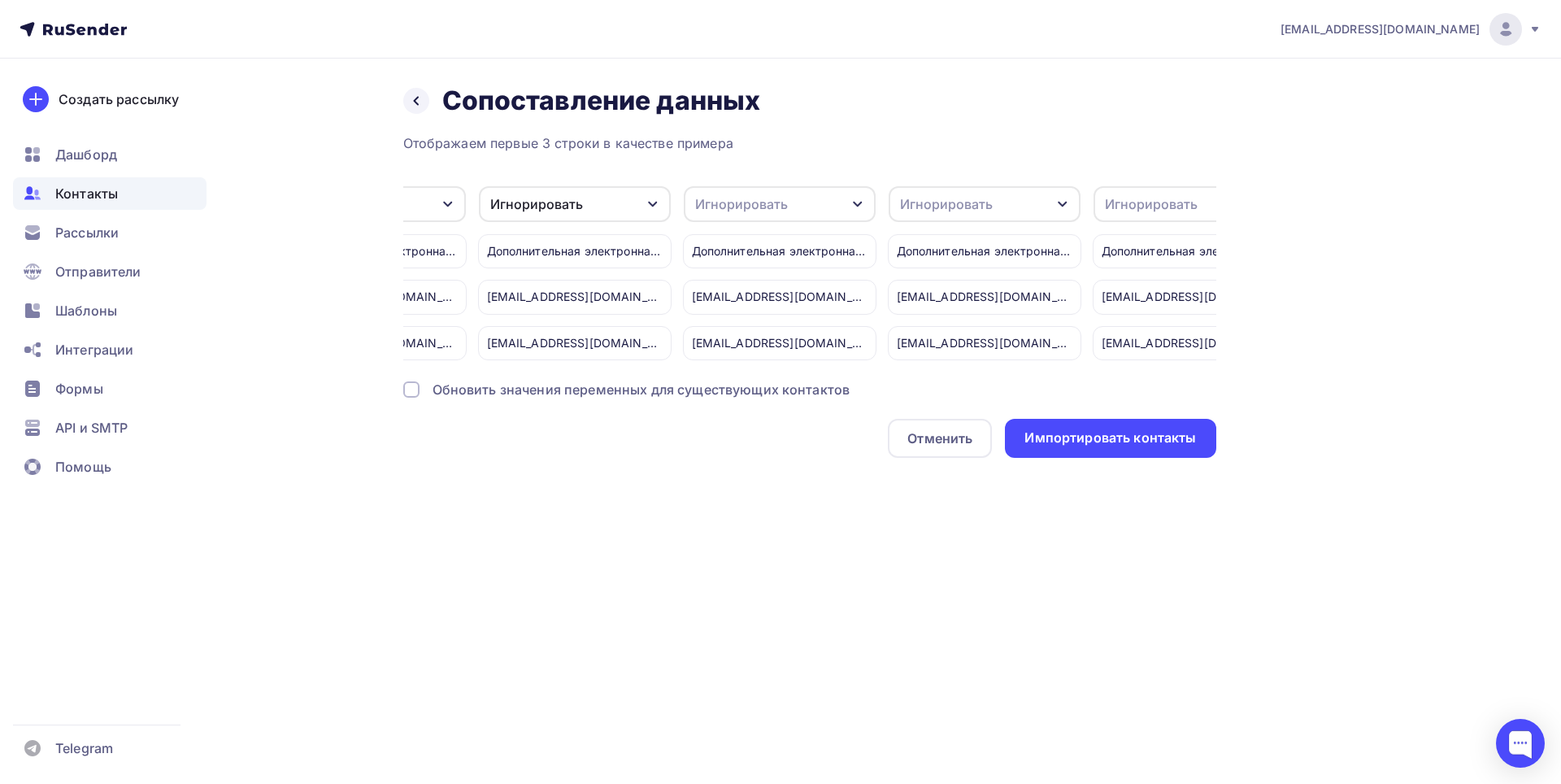
click at [865, 204] on div "Игнорировать" at bounding box center [779, 204] width 192 height 36
click at [777, 254] on div "Игнорировать" at bounding box center [750, 256] width 95 height 20
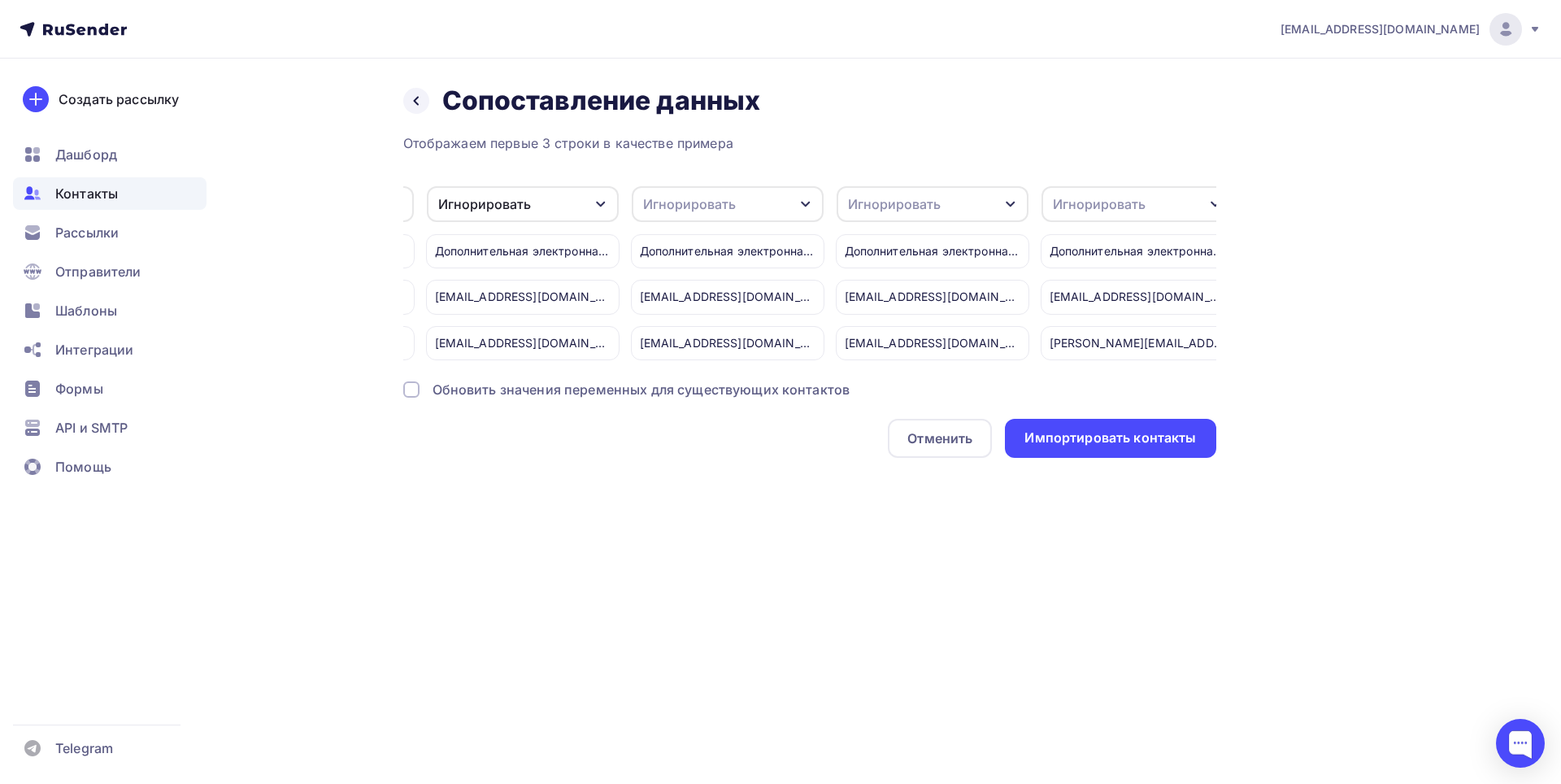
scroll to position [0, 3655]
click at [815, 204] on icon "button" at bounding box center [817, 204] width 9 height 6
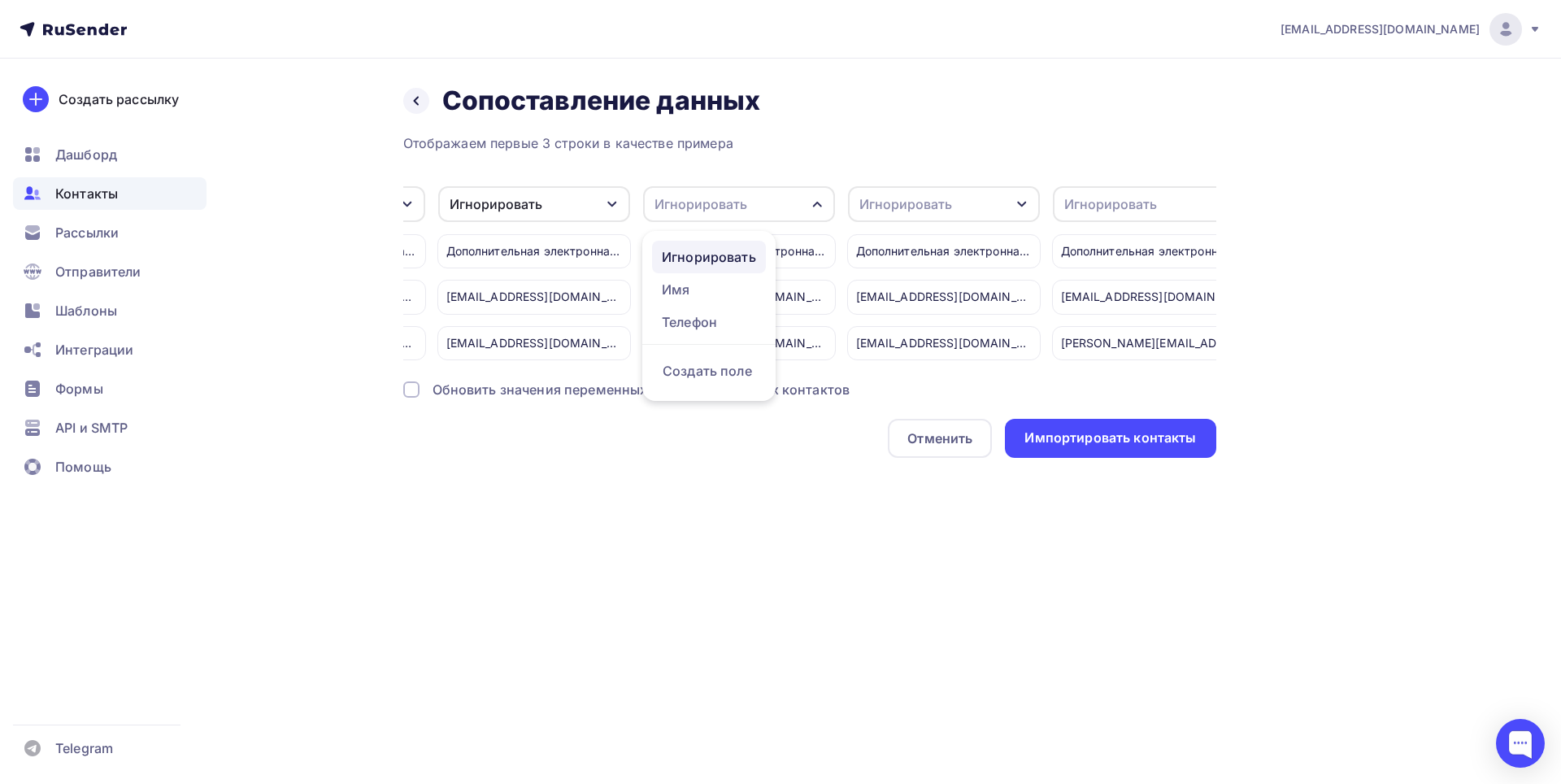
click at [733, 256] on div "Игнорировать" at bounding box center [709, 256] width 95 height 20
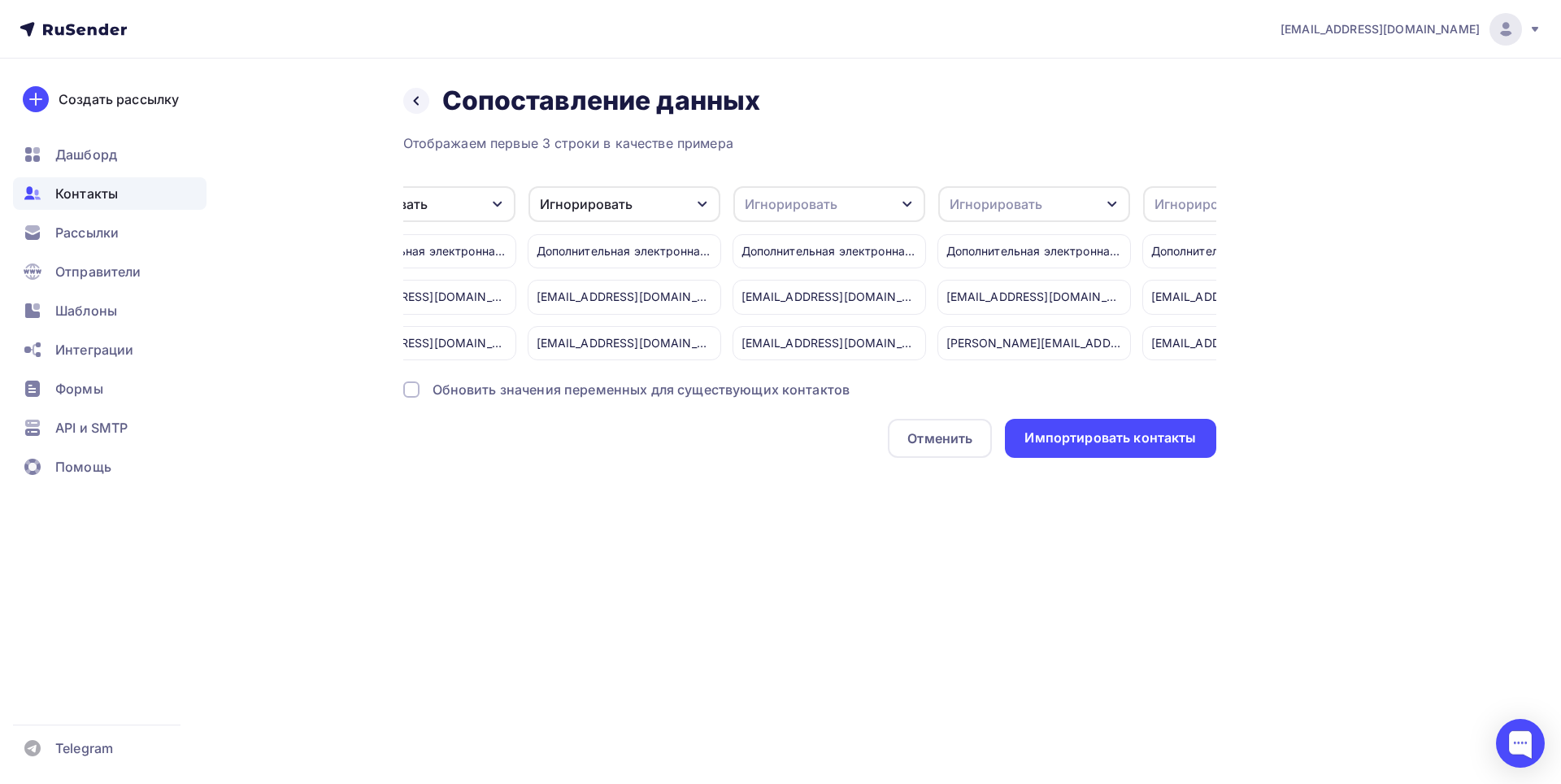
scroll to position [0, 3844]
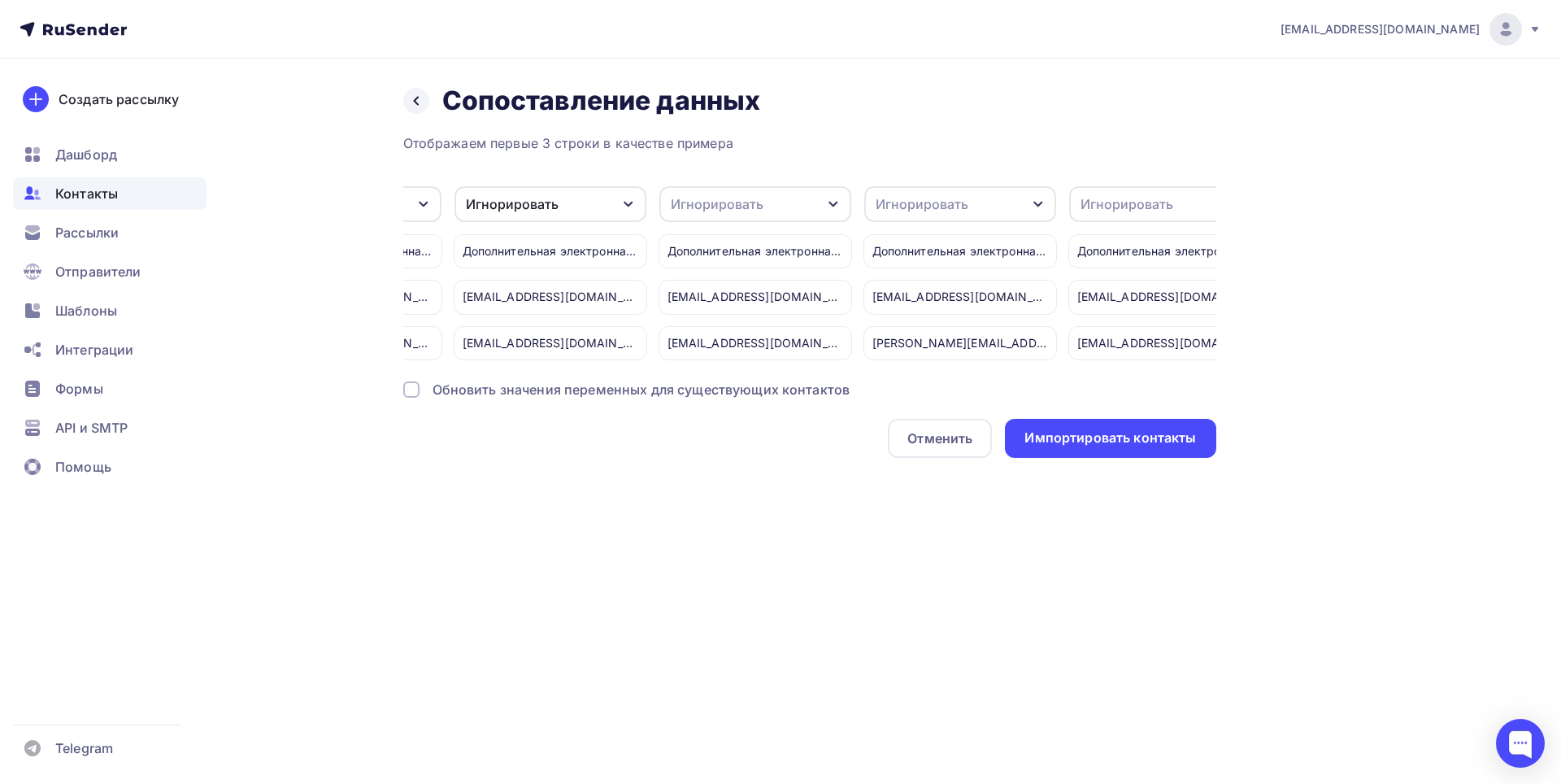
drag, startPoint x: 839, startPoint y: 204, endPoint x: 794, endPoint y: 231, distance: 52.5
click at [839, 204] on icon "button" at bounding box center [833, 204] width 13 height 13
drag, startPoint x: 755, startPoint y: 248, endPoint x: 774, endPoint y: 259, distance: 22.0
click at [755, 250] on div "Игнорировать" at bounding box center [726, 256] width 95 height 20
drag, startPoint x: 1030, startPoint y: 209, endPoint x: 1015, endPoint y: 241, distance: 35.3
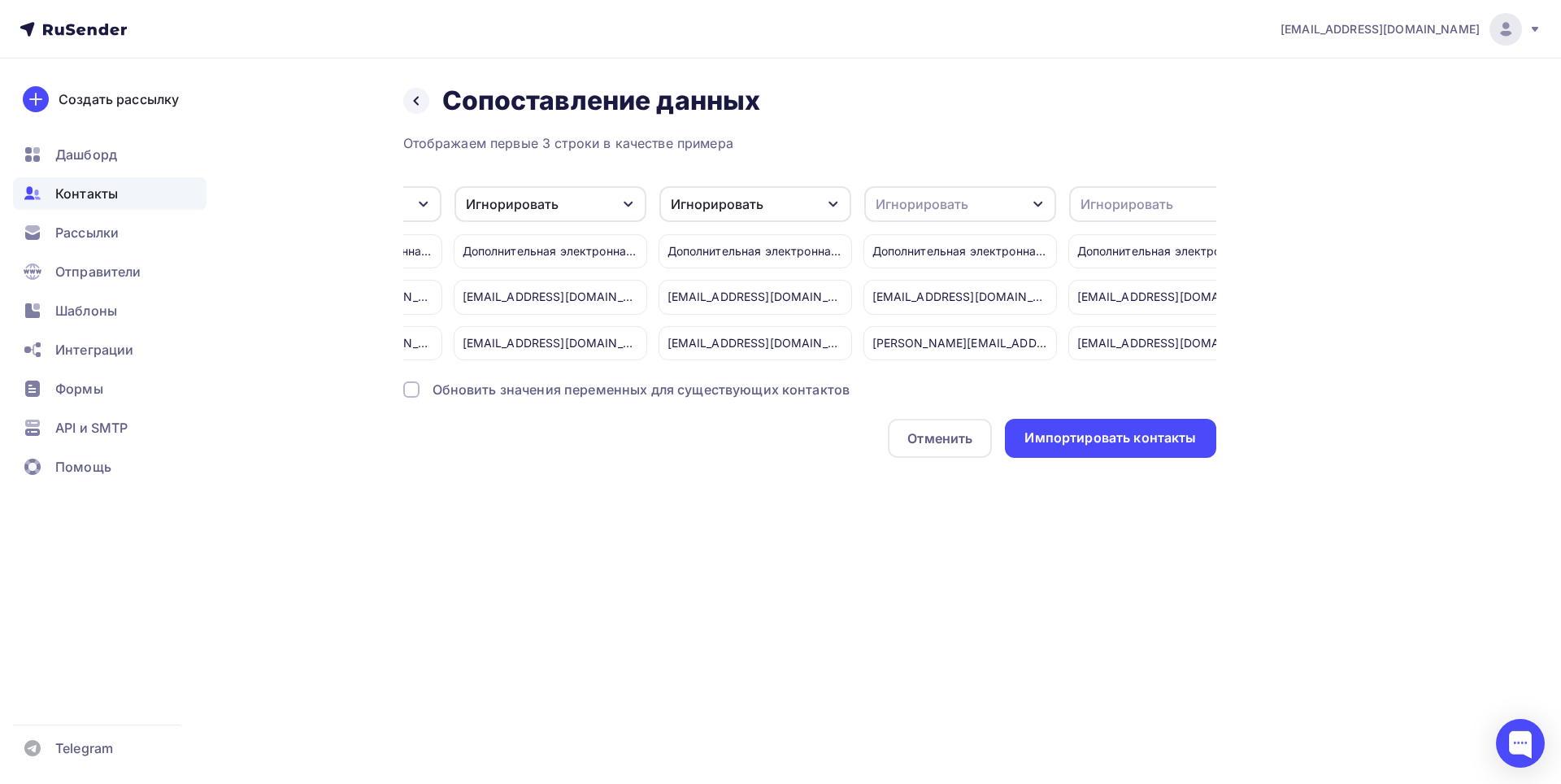
click at [1031, 209] on div "Игнорировать" at bounding box center [960, 204] width 192 height 36
click at [957, 260] on div "Игнорировать" at bounding box center [931, 256] width 95 height 20
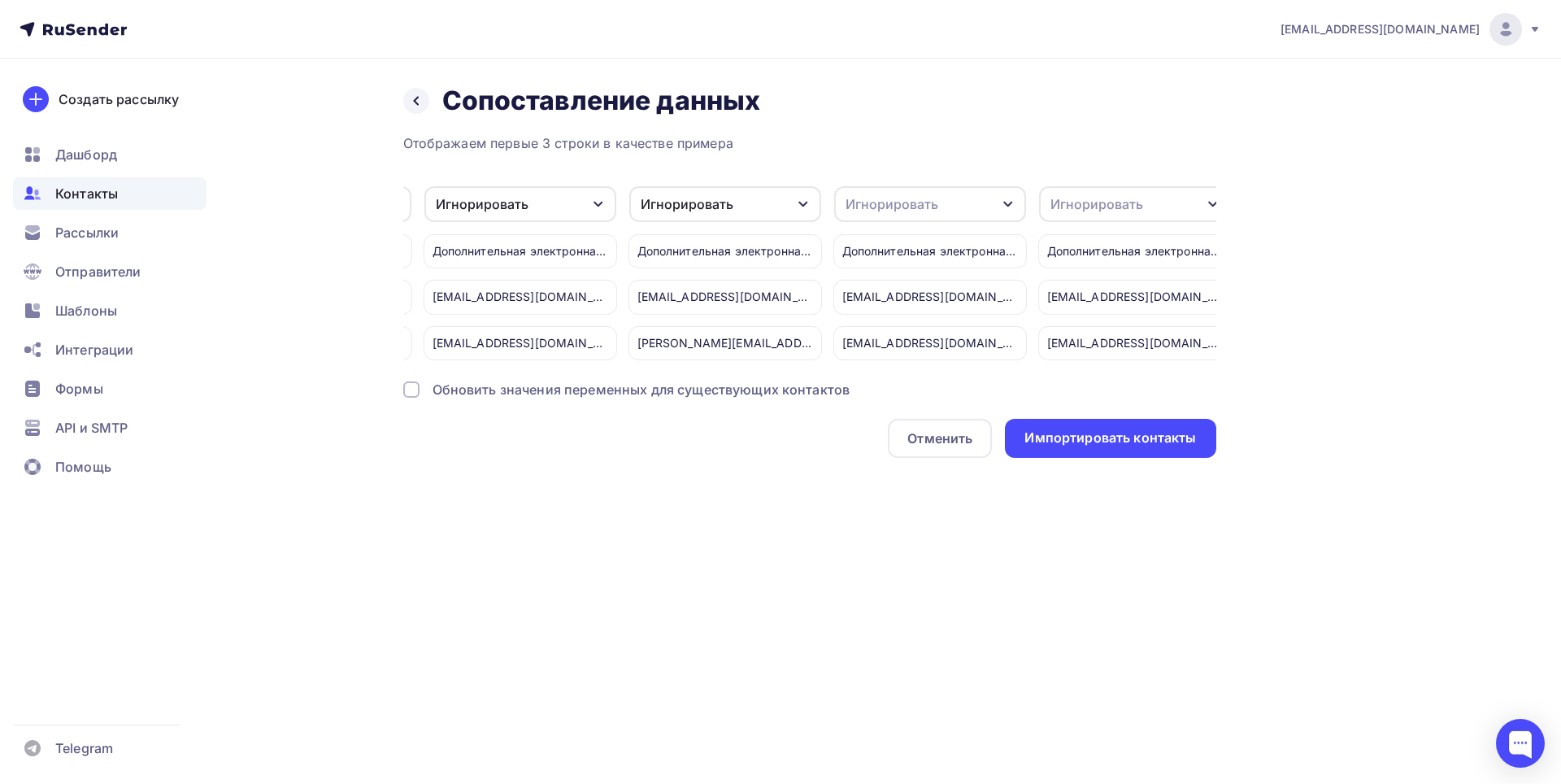
scroll to position [0, 4096]
click at [989, 198] on div "button" at bounding box center [991, 204] width 13 height 13
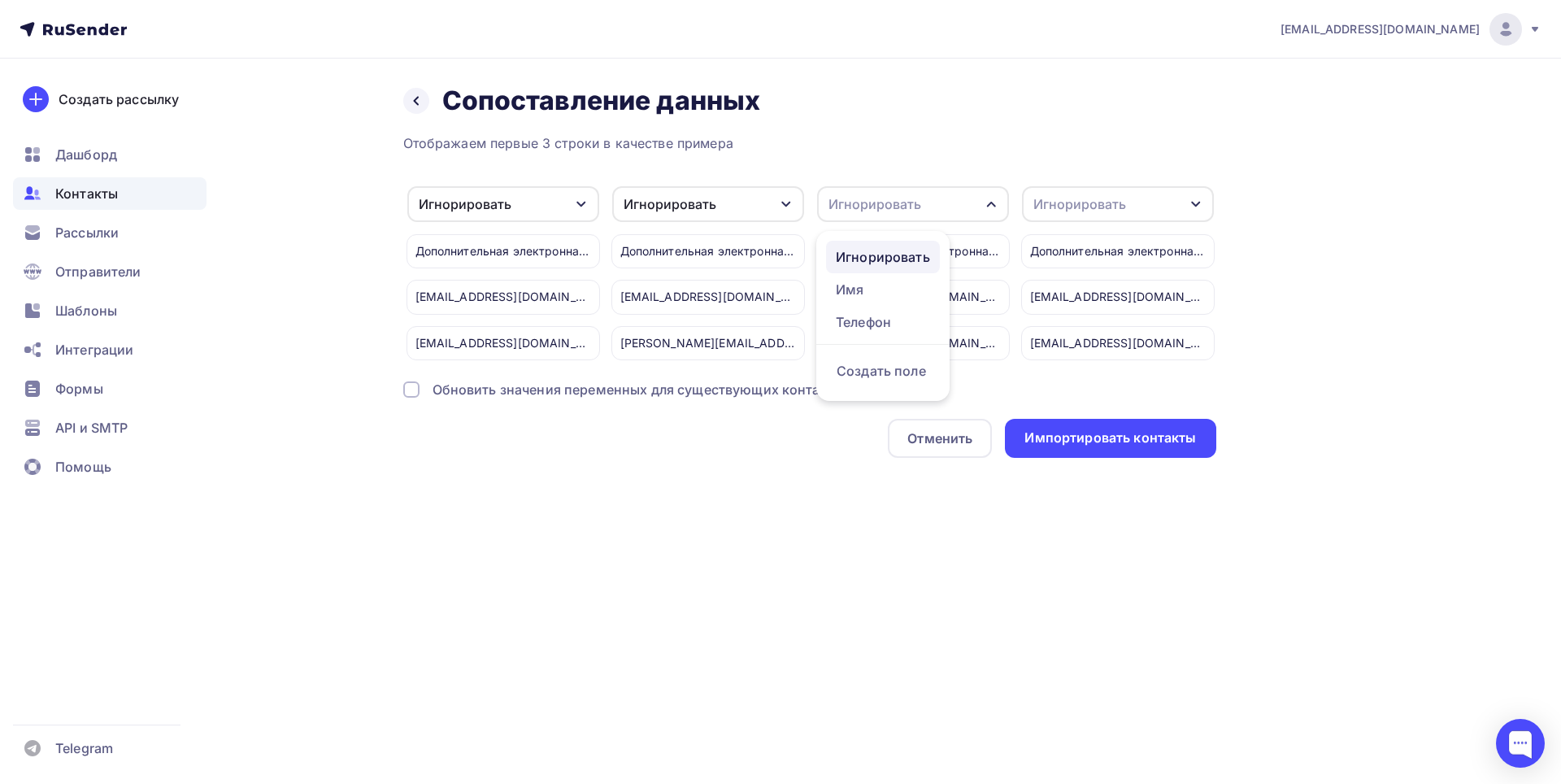
drag, startPoint x: 895, startPoint y: 255, endPoint x: 1004, endPoint y: 318, distance: 125.9
click at [895, 256] on div "Игнорировать" at bounding box center [883, 256] width 95 height 20
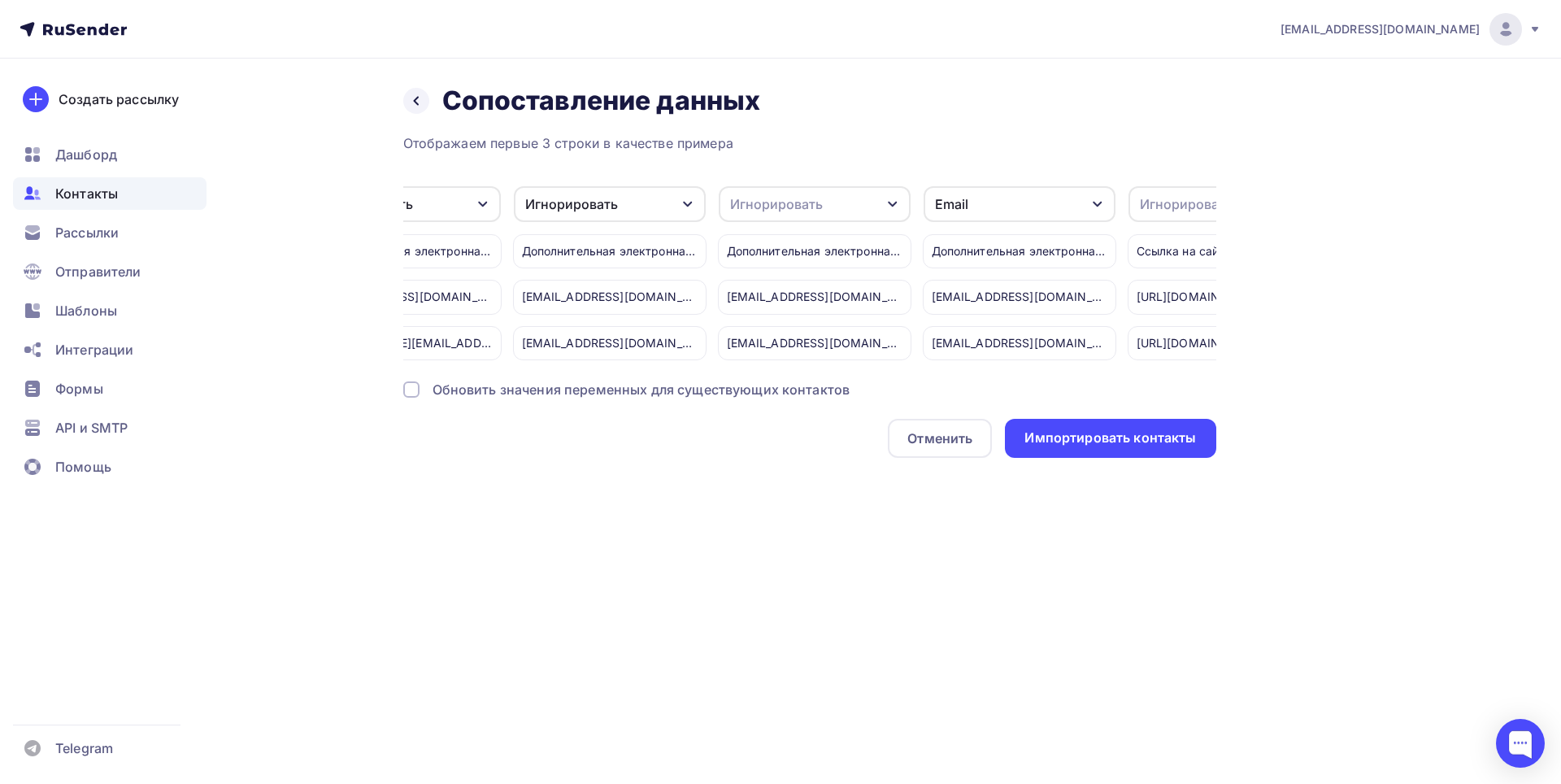
scroll to position [0, 4445]
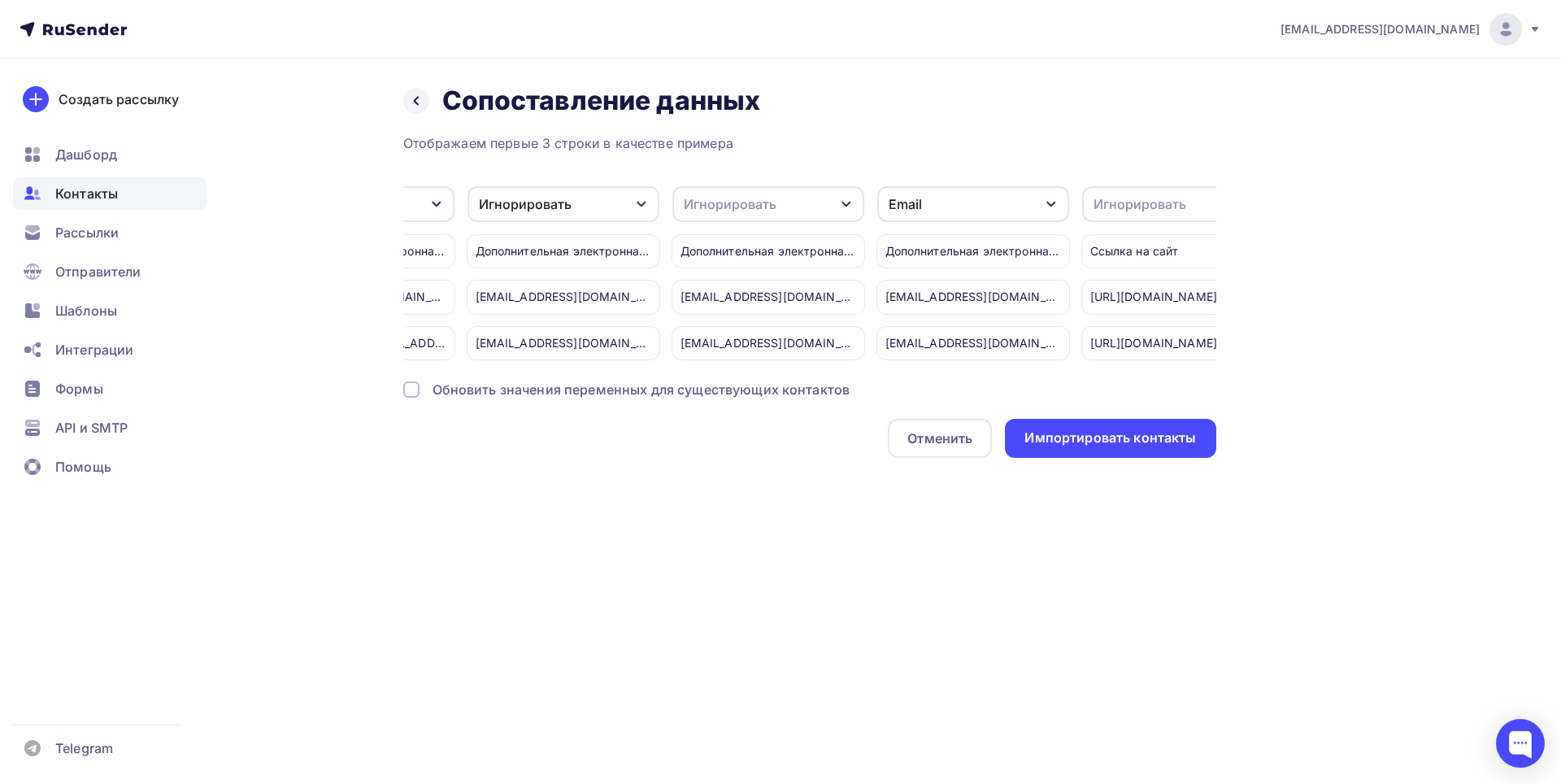
click at [836, 205] on div "Игнорировать" at bounding box center [768, 204] width 192 height 36
click at [763, 250] on div "Игнорировать" at bounding box center [739, 256] width 95 height 20
click at [1051, 203] on icon "button" at bounding box center [1051, 204] width 13 height 13
click at [957, 252] on div "Игнорировать" at bounding box center [944, 256] width 95 height 20
click at [1131, 213] on div "Игнорировать" at bounding box center [1140, 204] width 93 height 20
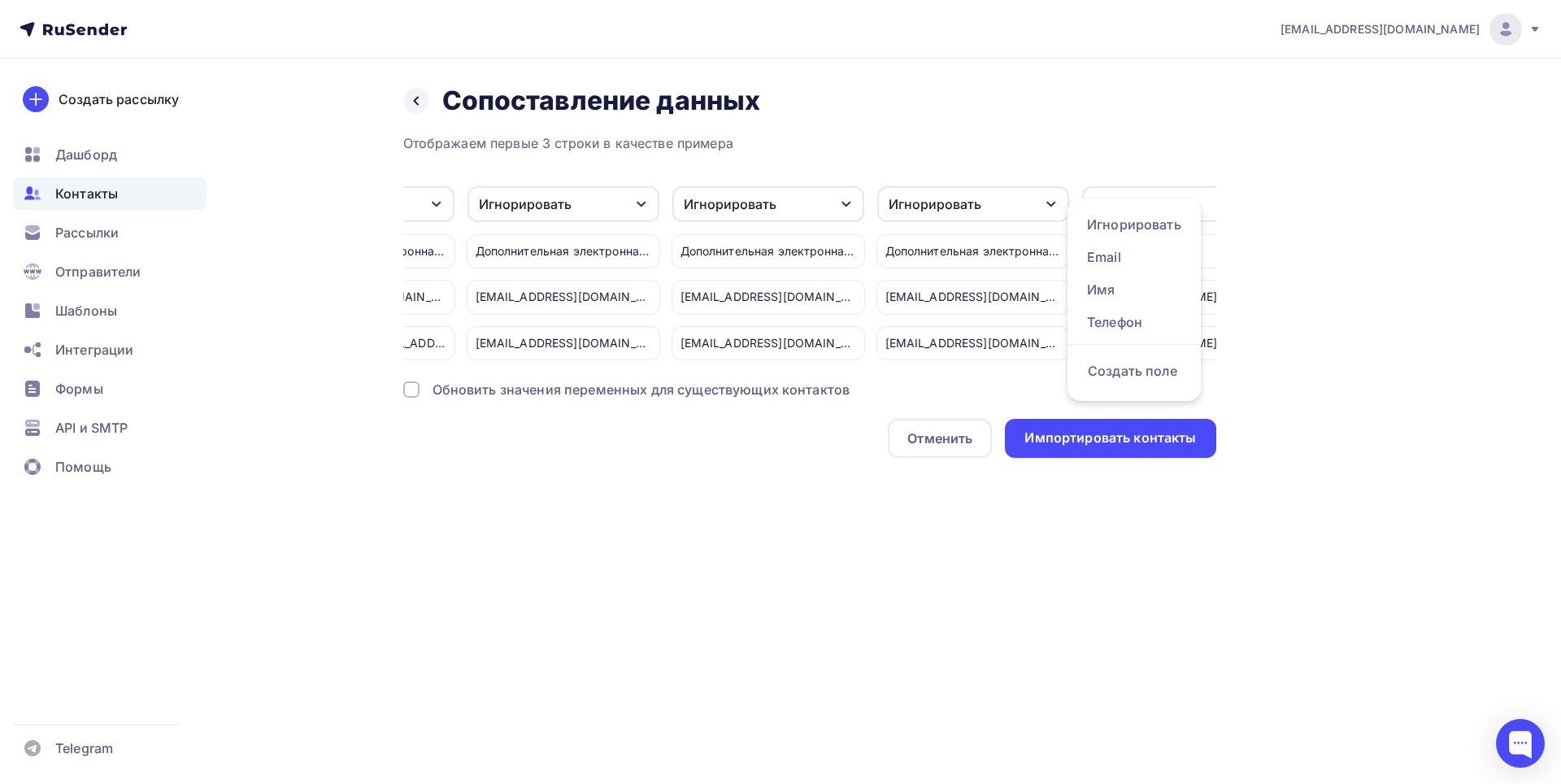
click at [1101, 108] on div "Назад Сопоставление данных Сопоставление данных" at bounding box center [809, 101] width 814 height 33
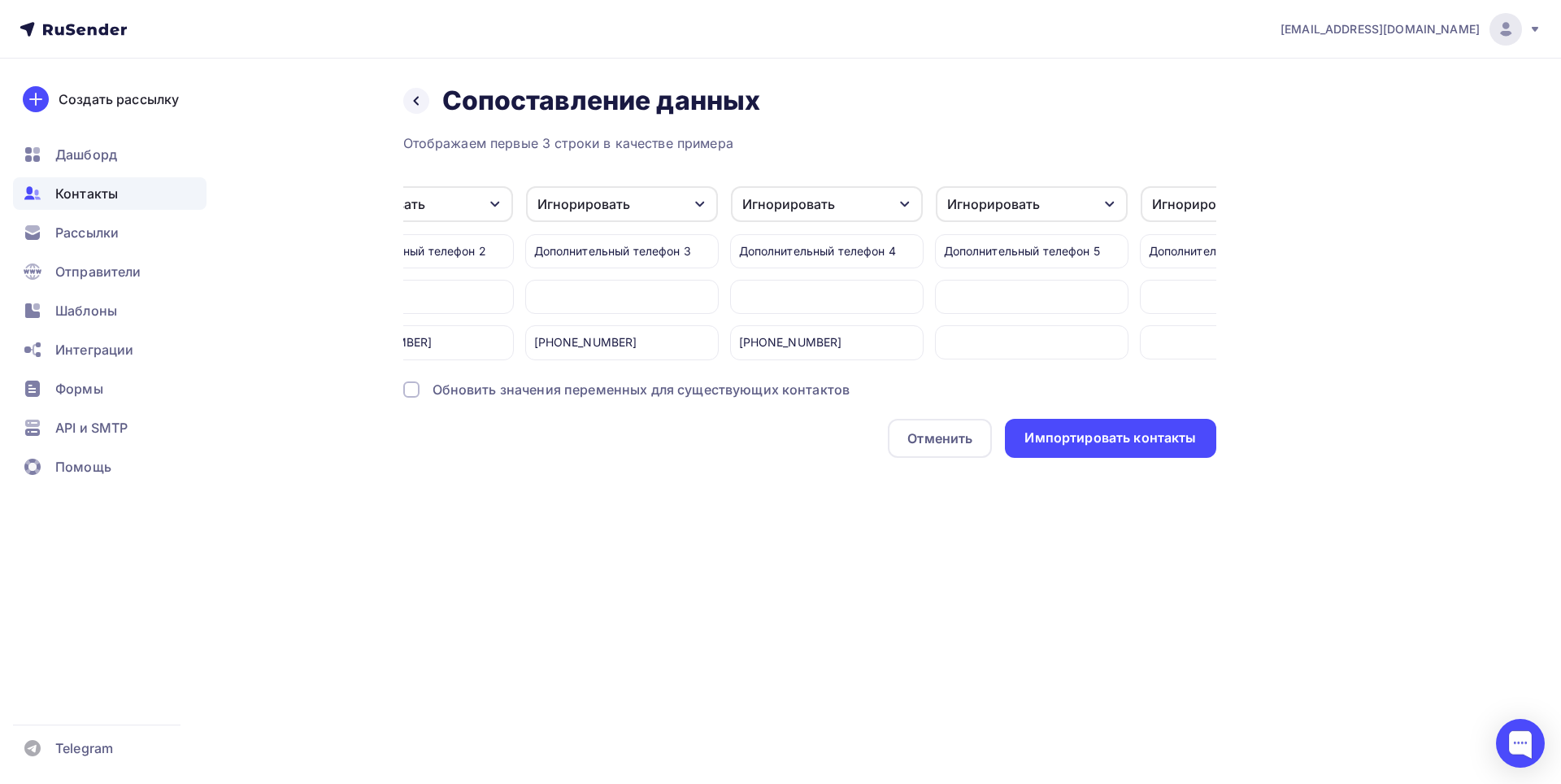
scroll to position [0, 0]
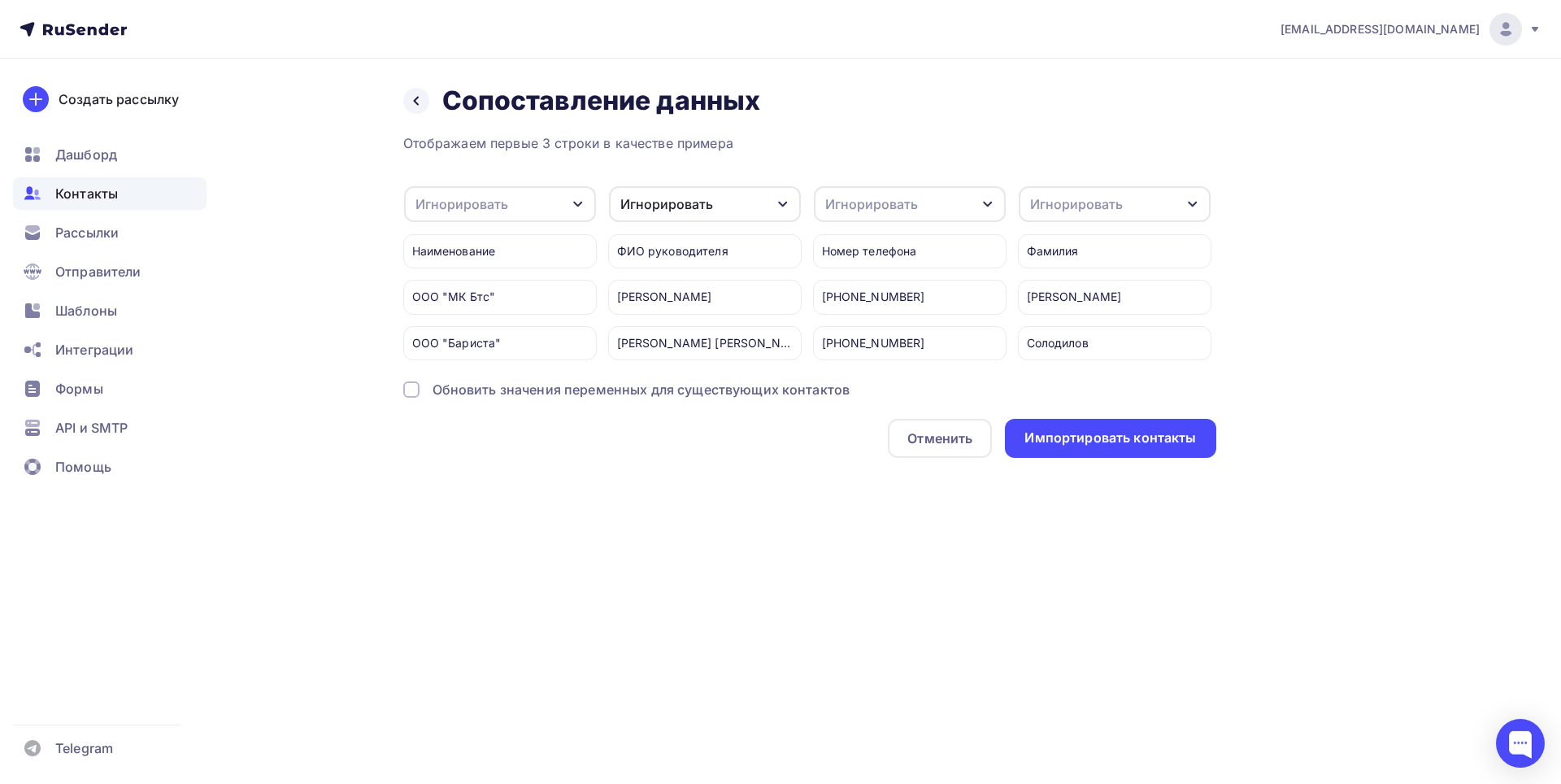
click at [582, 198] on icon "button" at bounding box center [578, 204] width 13 height 13
click at [495, 385] on div "Создать поле" at bounding box center [474, 370] width 114 height 40
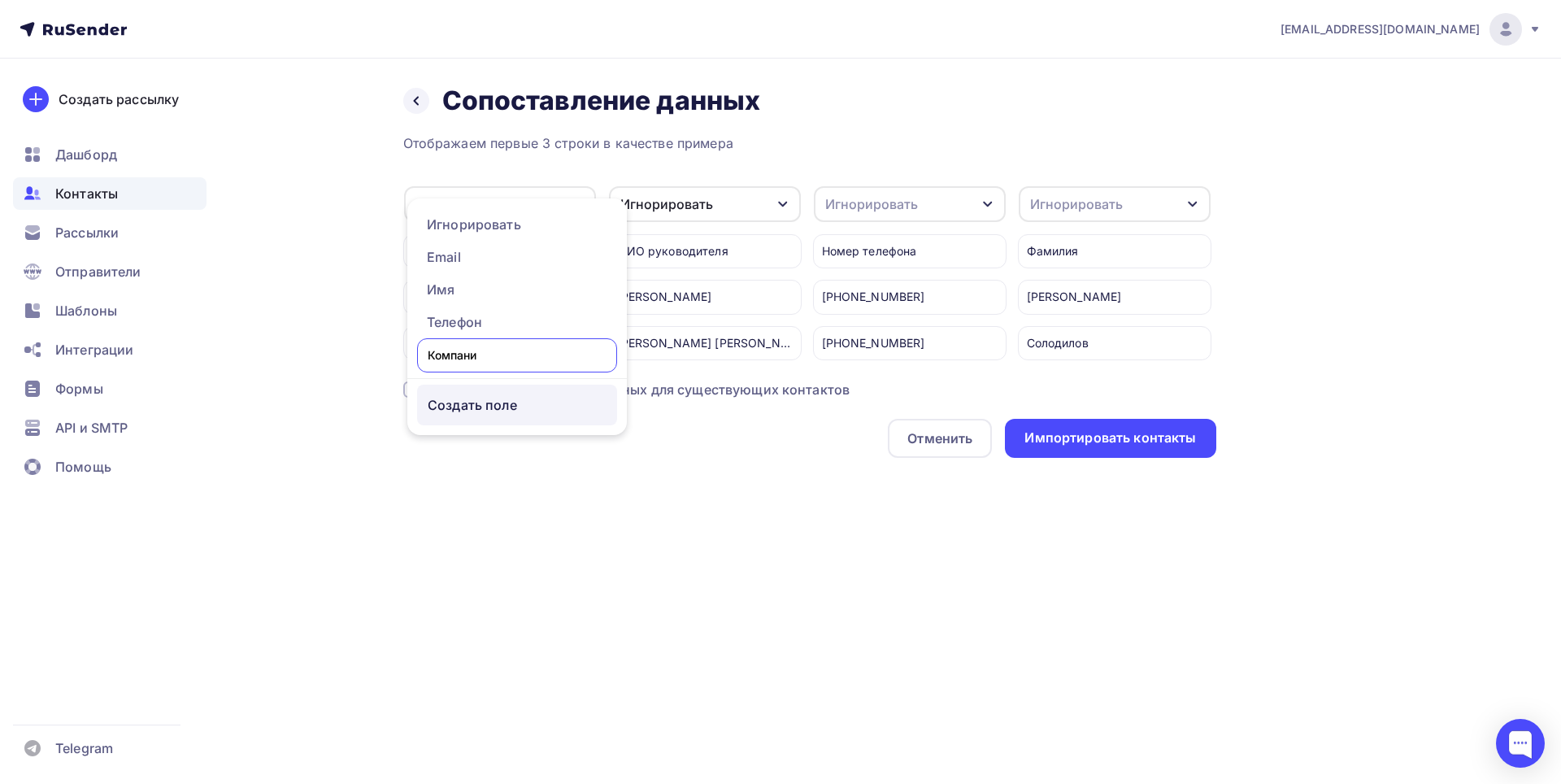
type input "Компания"
click at [553, 491] on div "Назад Сопоставление данных Сопоставление данных Отображаем первые 3 строки в ка…" at bounding box center [781, 290] width 1333 height 464
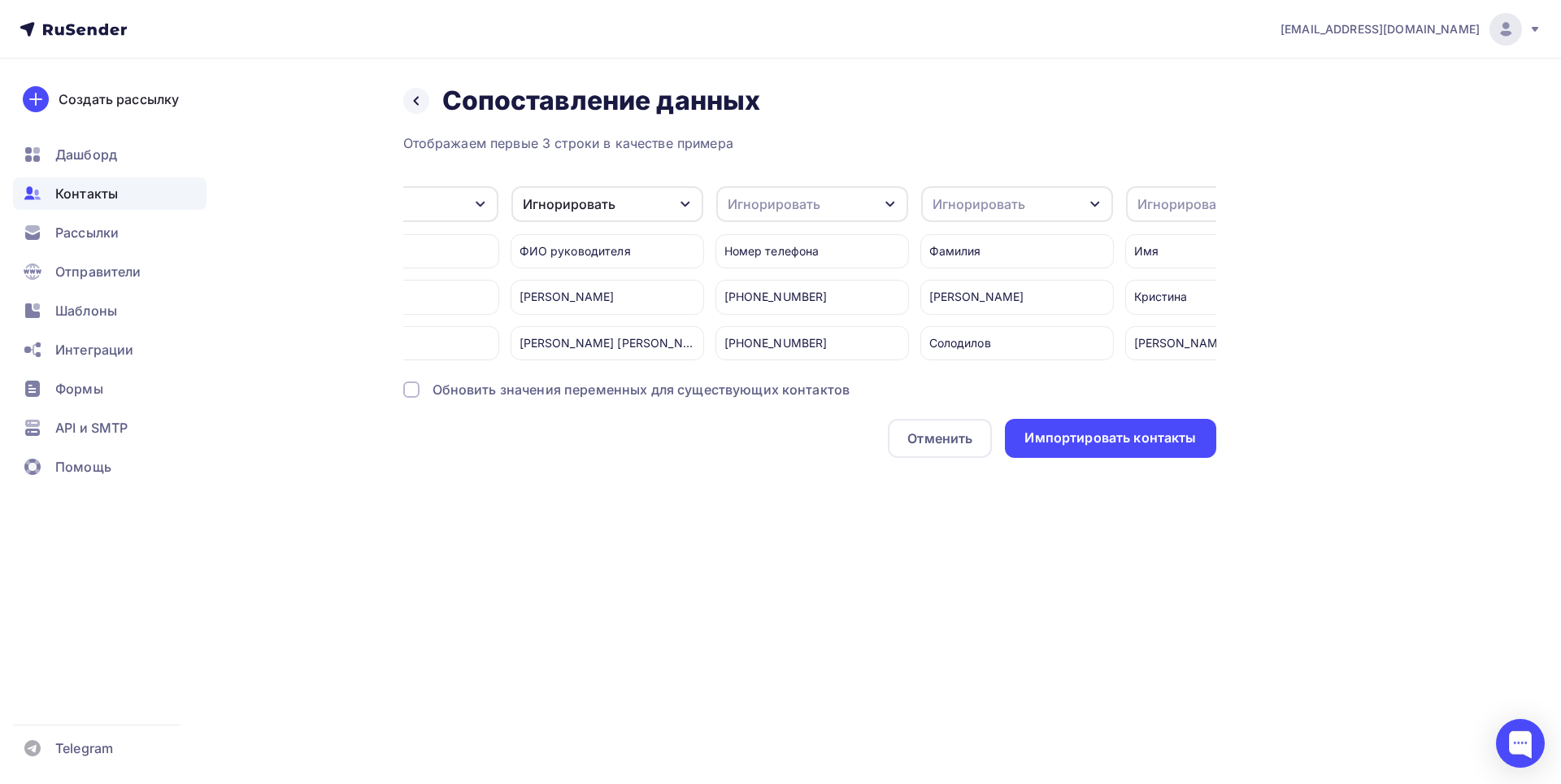
scroll to position [0, 149]
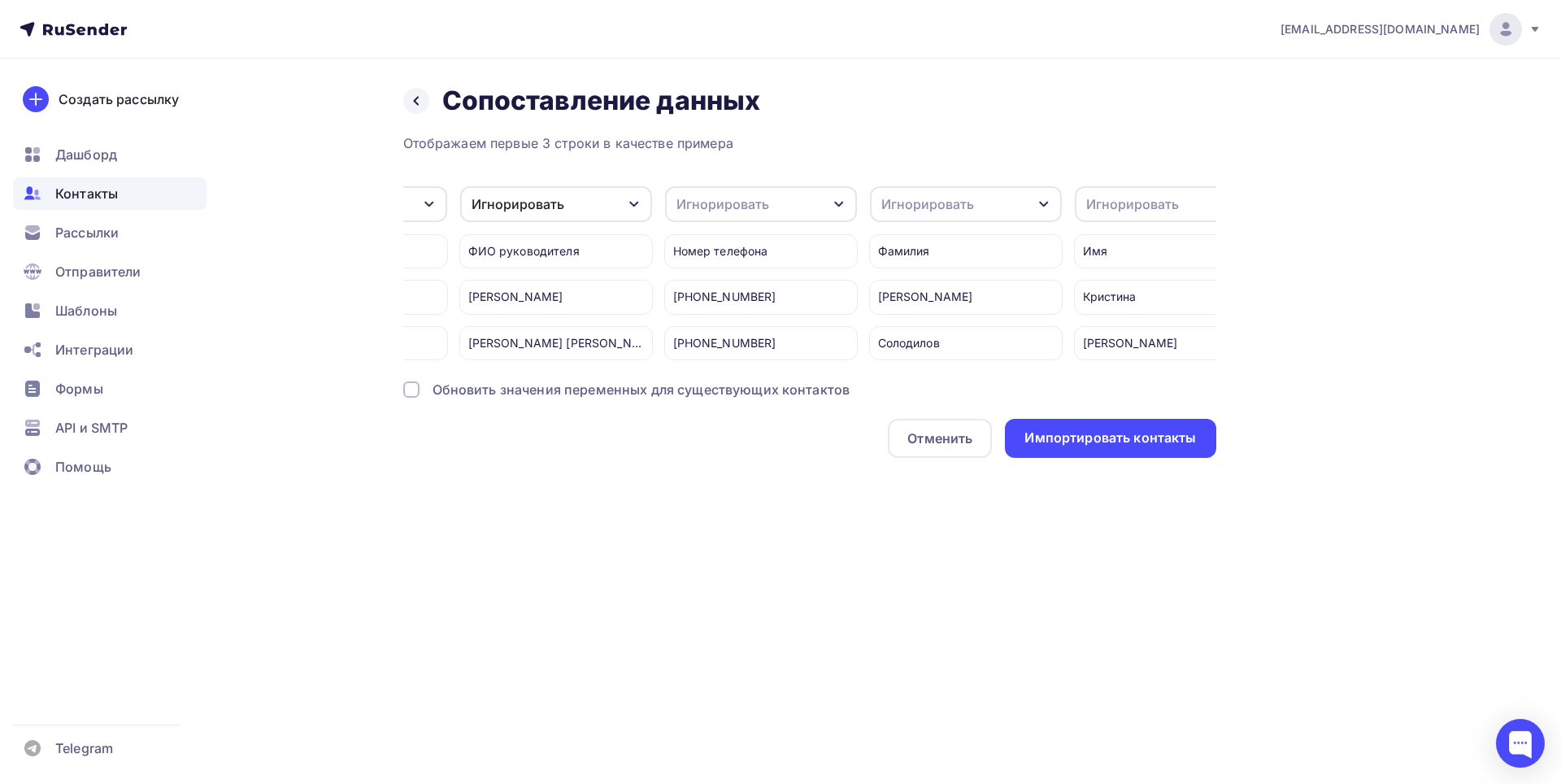
click at [639, 201] on icon "button" at bounding box center [634, 204] width 13 height 13
drag, startPoint x: 630, startPoint y: 523, endPoint x: 656, endPoint y: 489, distance: 42.8
click at [632, 522] on div "Назад Сопоставление данных Сопоставление данных Отображаем первые 3 строки в ка…" at bounding box center [781, 290] width 1333 height 464
click at [837, 202] on icon "button" at bounding box center [839, 204] width 13 height 13
click at [730, 323] on div "Телефон" at bounding box center [731, 322] width 95 height 20
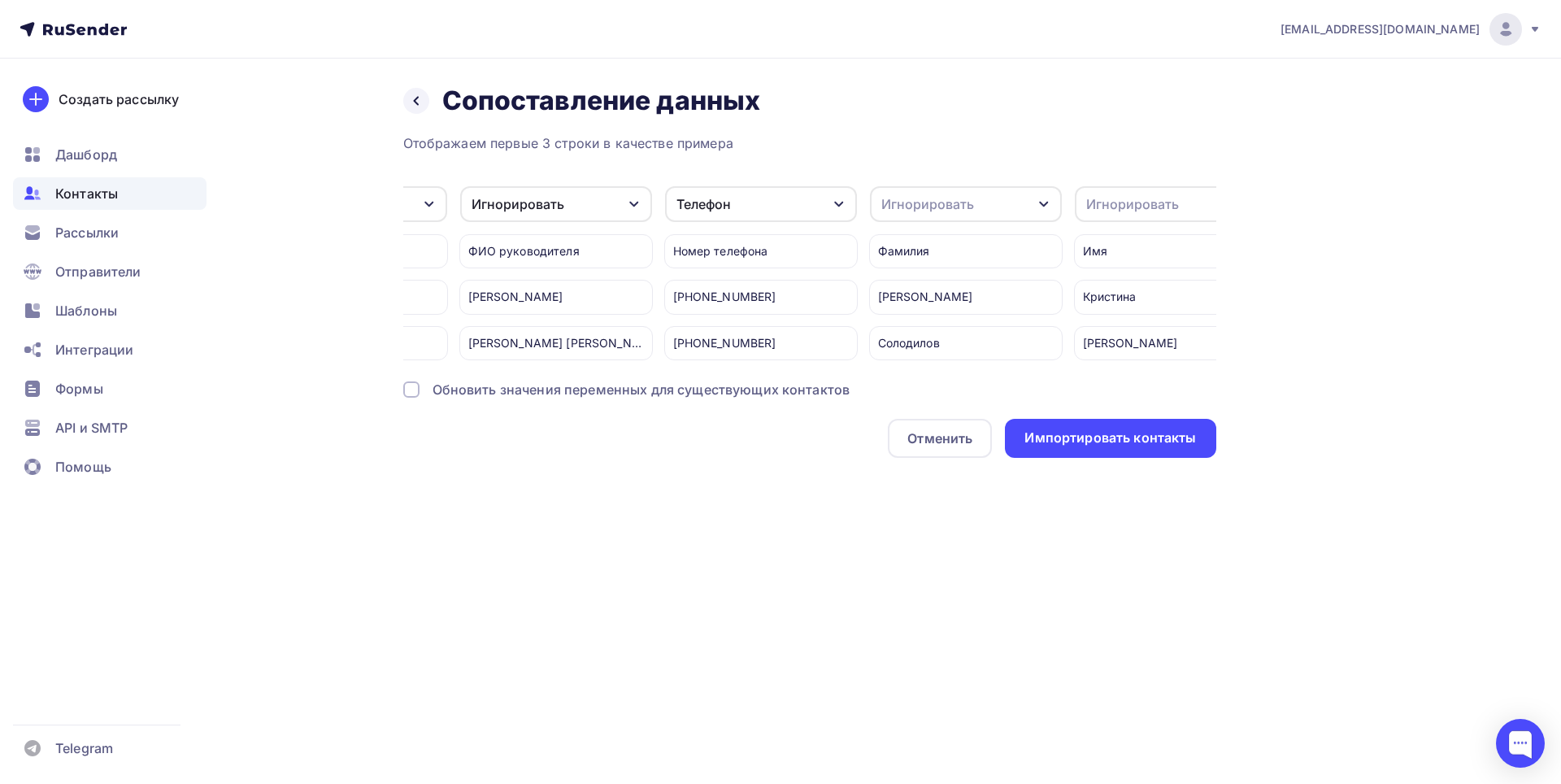
scroll to position [0, 395]
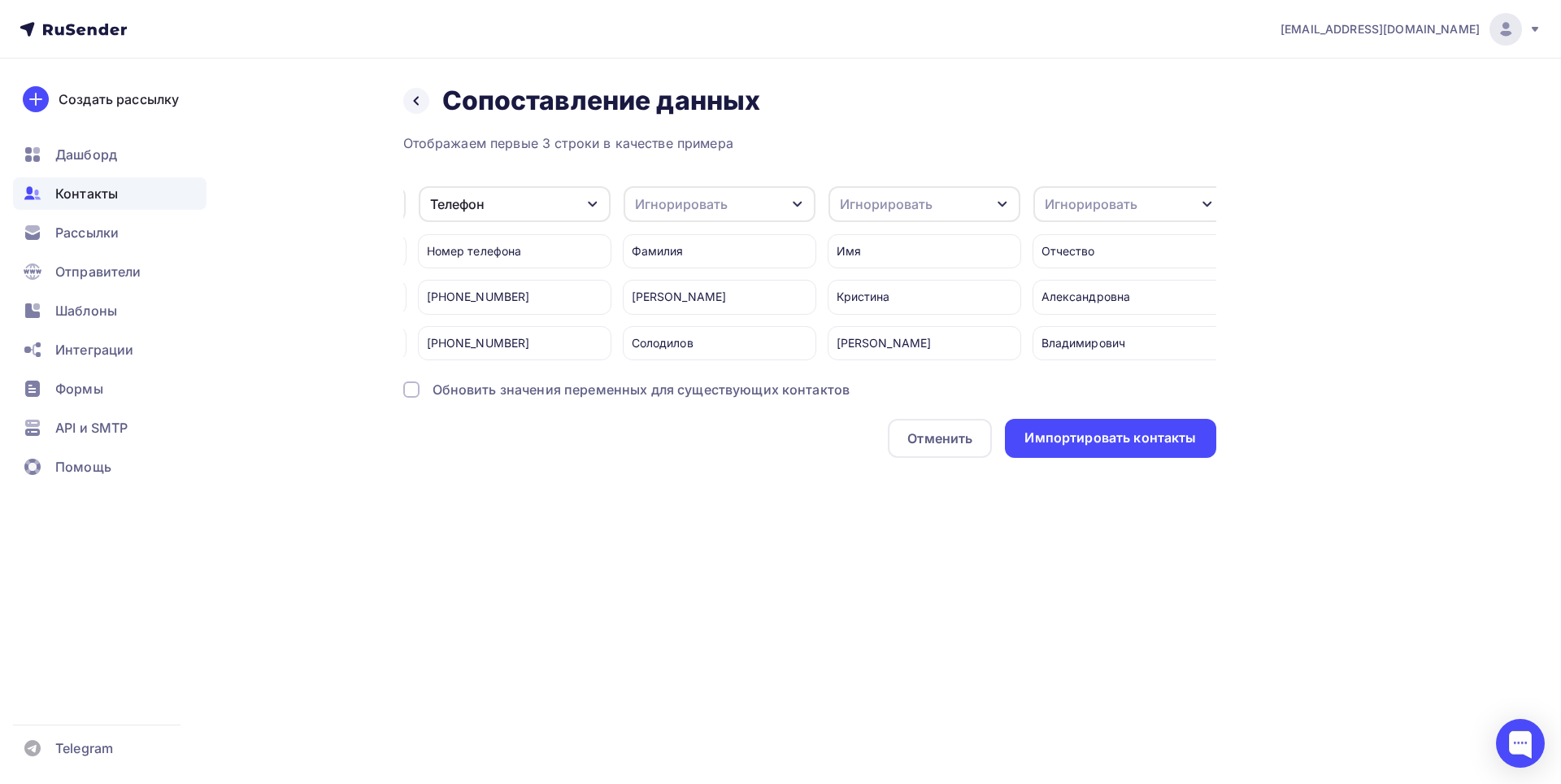
click at [796, 201] on icon "button" at bounding box center [797, 204] width 13 height 13
click at [695, 517] on div "Назад Сопоставление данных Сопоставление данных Отображаем первые 3 строки в ка…" at bounding box center [781, 290] width 1333 height 464
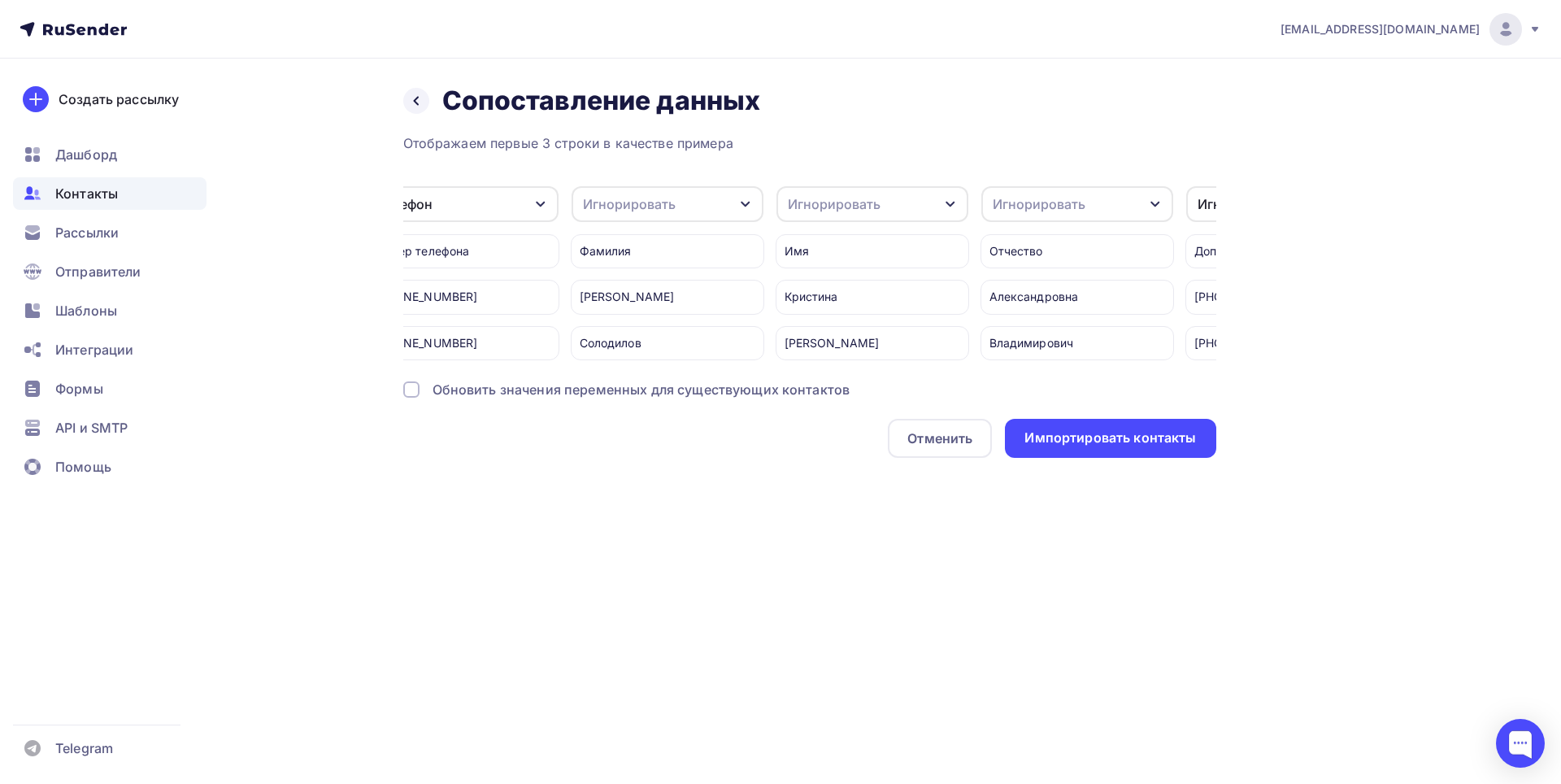
scroll to position [0, 481]
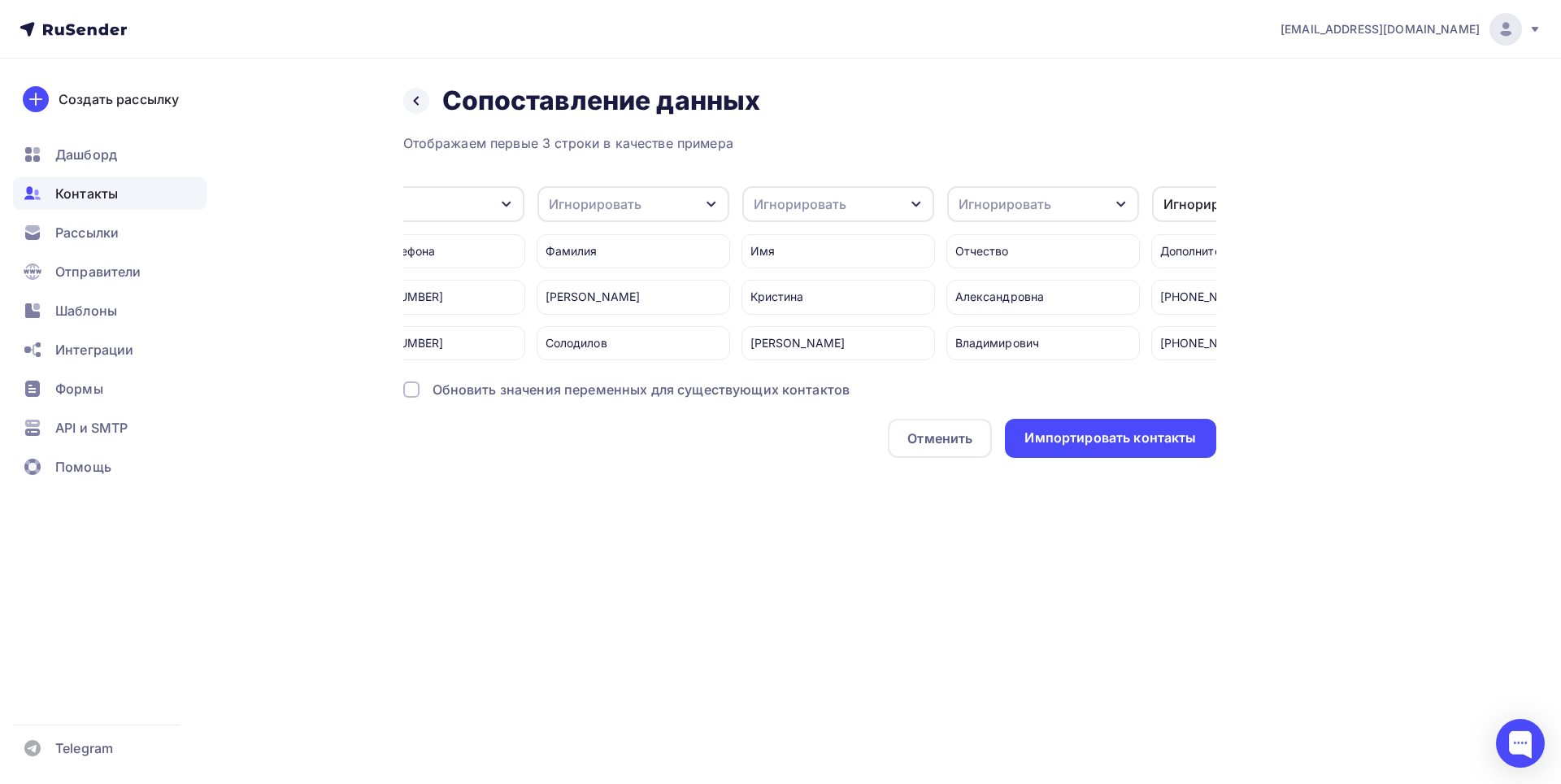
click at [722, 198] on div "Игнорировать" at bounding box center [633, 204] width 192 height 36
click at [631, 259] on div "Игнорировать" at bounding box center [604, 256] width 95 height 20
click at [808, 207] on div "Игнорировать" at bounding box center [801, 204] width 93 height 20
click at [781, 323] on div "Имя" at bounding box center [808, 322] width 95 height 20
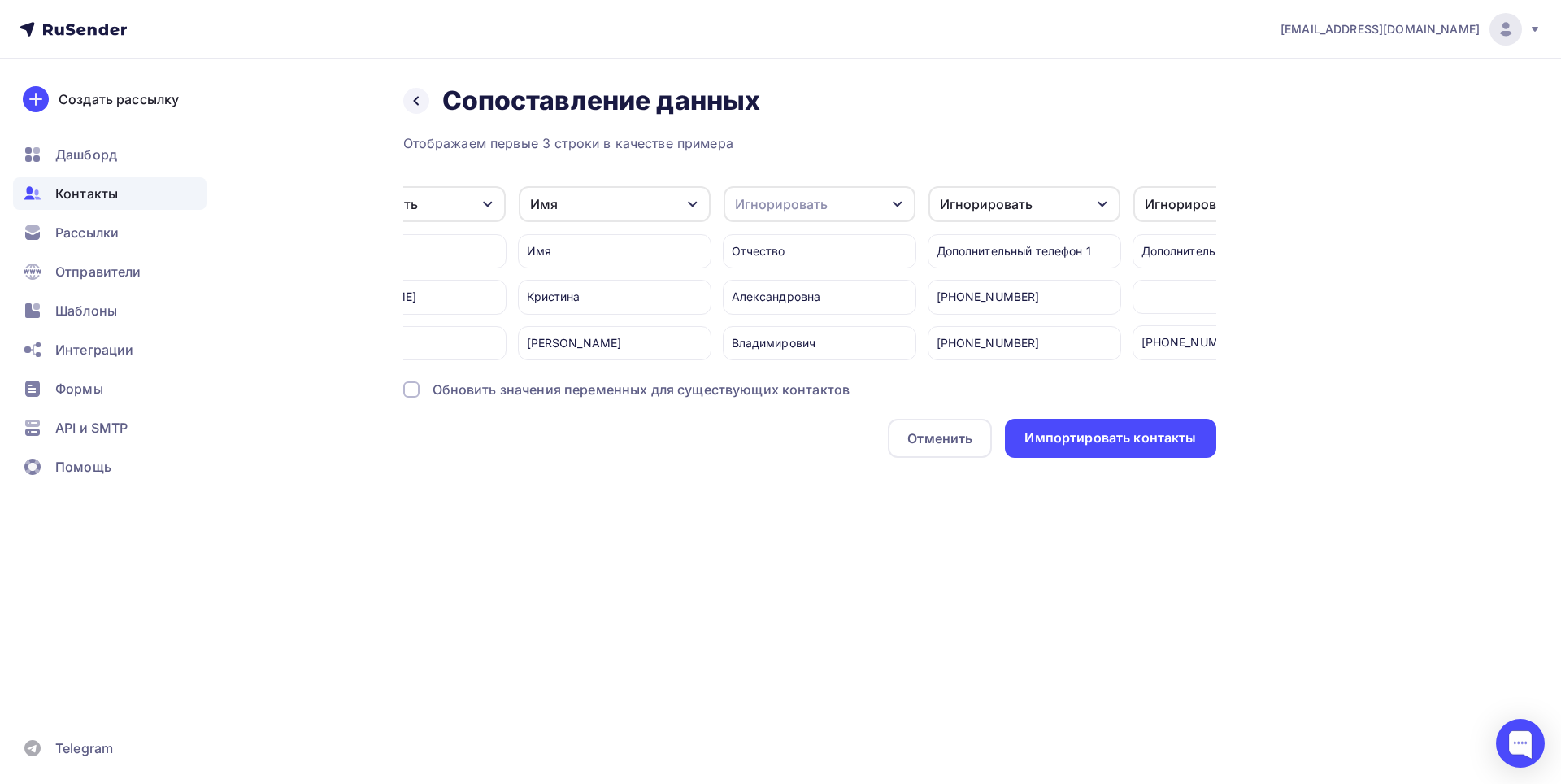
click at [806, 212] on div "Игнорировать" at bounding box center [782, 204] width 93 height 20
click at [777, 381] on div "Создать поле" at bounding box center [790, 370] width 114 height 40
type input "Отчество"
click at [795, 421] on div "Отображаем первые 3 строки в качестве примера Компания Игнорировать Email Созда…" at bounding box center [809, 295] width 814 height 324
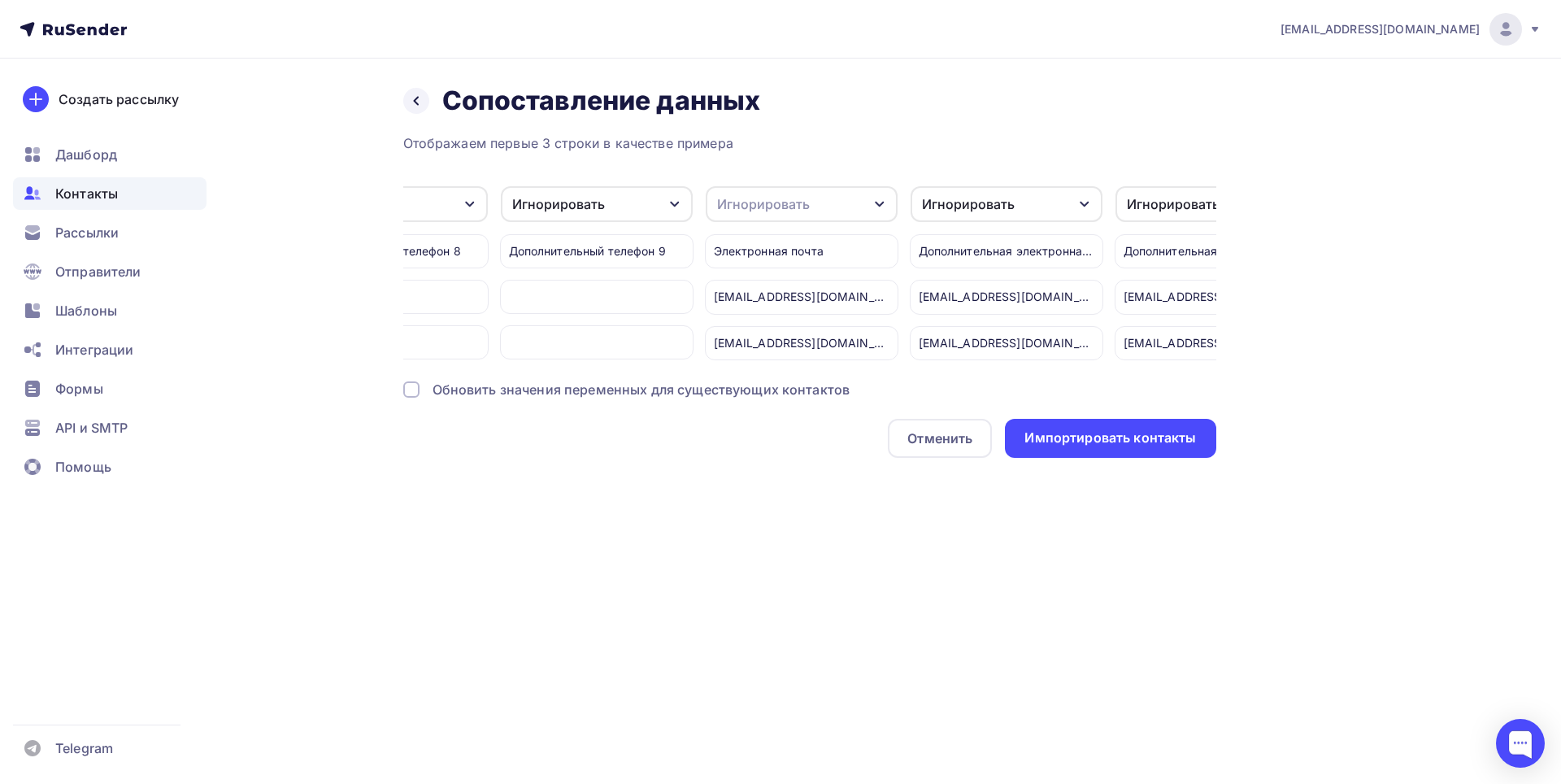
scroll to position [0, 2784]
click at [864, 206] on icon "button" at bounding box center [868, 204] width 13 height 13
click at [751, 315] on div "Email" at bounding box center [760, 322] width 95 height 20
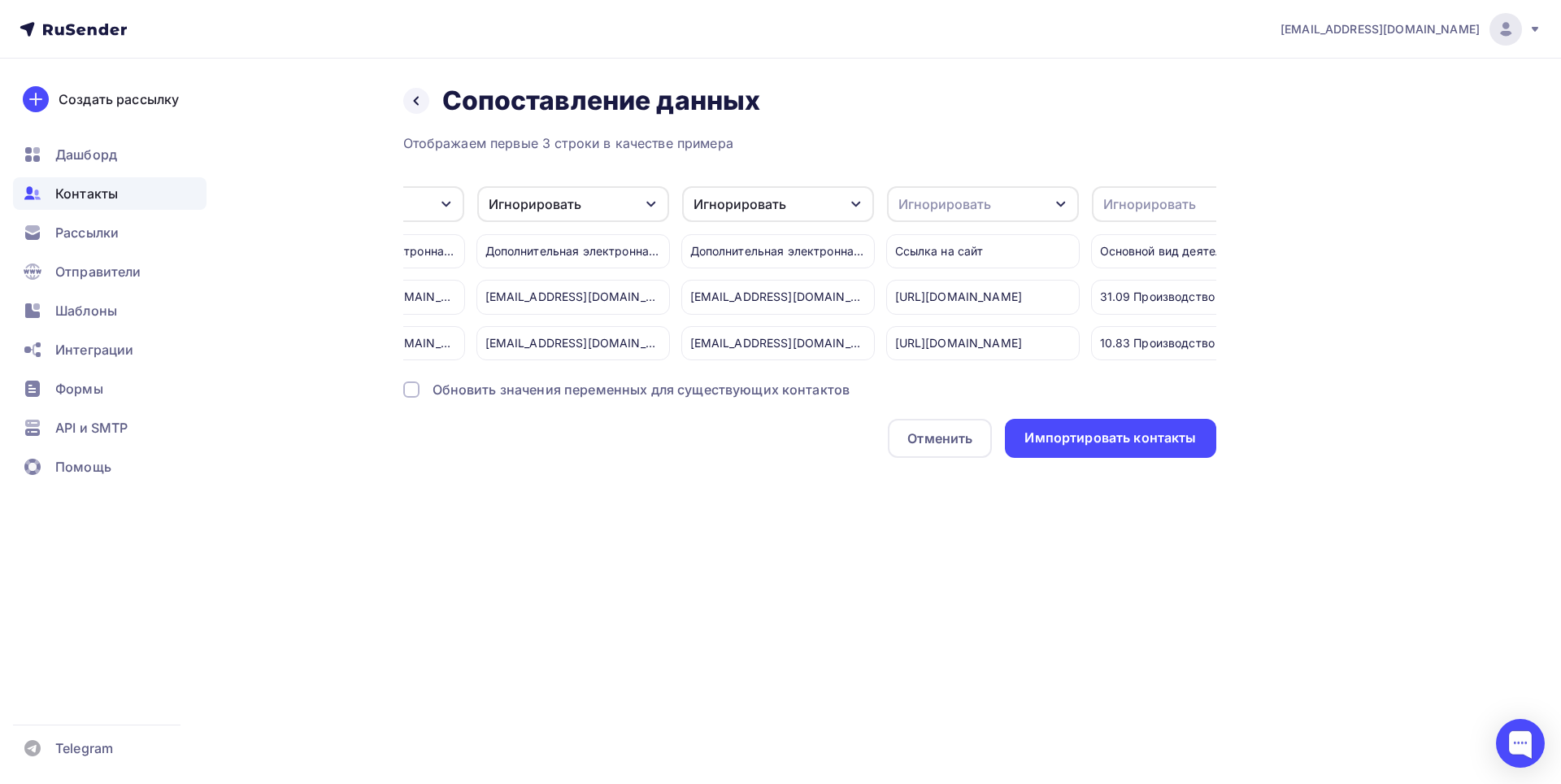
scroll to position [0, 4651]
click at [1040, 197] on div "Игнорировать" at bounding box center [972, 204] width 192 height 36
click at [946, 371] on div "Создать поле" at bounding box center [943, 360] width 114 height 40
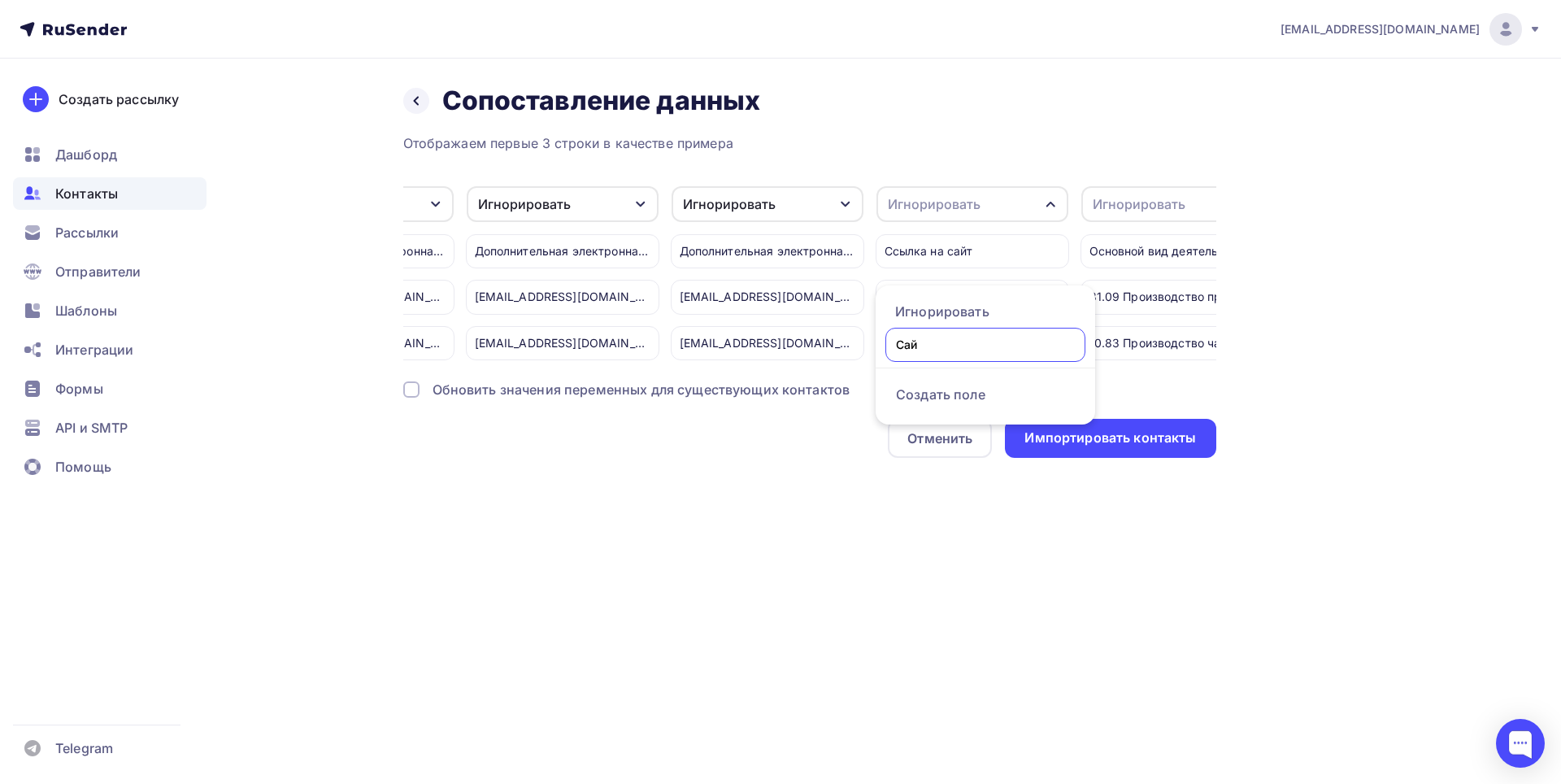
type input "Сайт"
click at [943, 409] on div "Отображаем первые 3 строки в качестве примера Компания Игнорировать Создать пол…" at bounding box center [809, 295] width 814 height 324
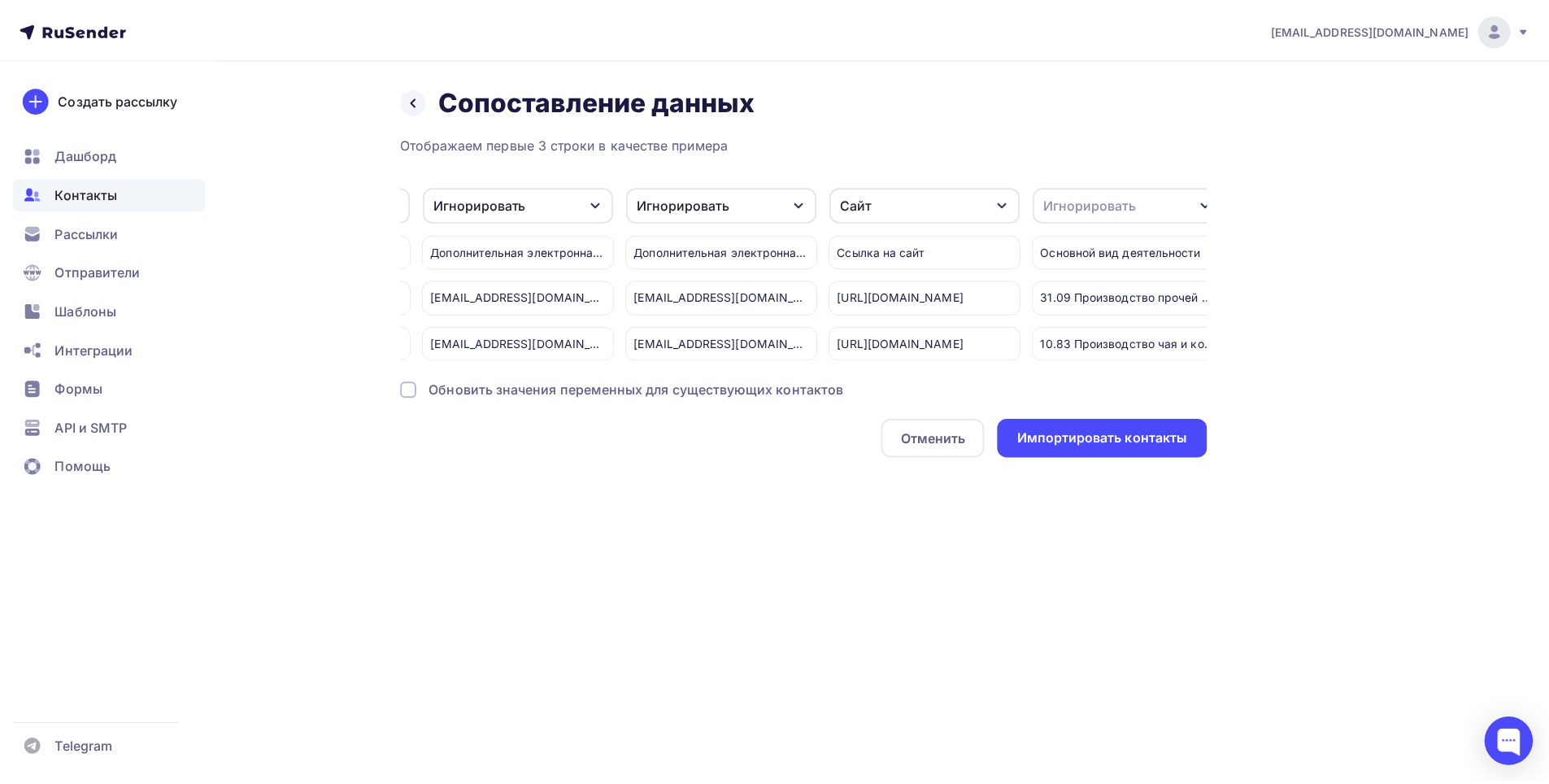
scroll to position [0, 4709]
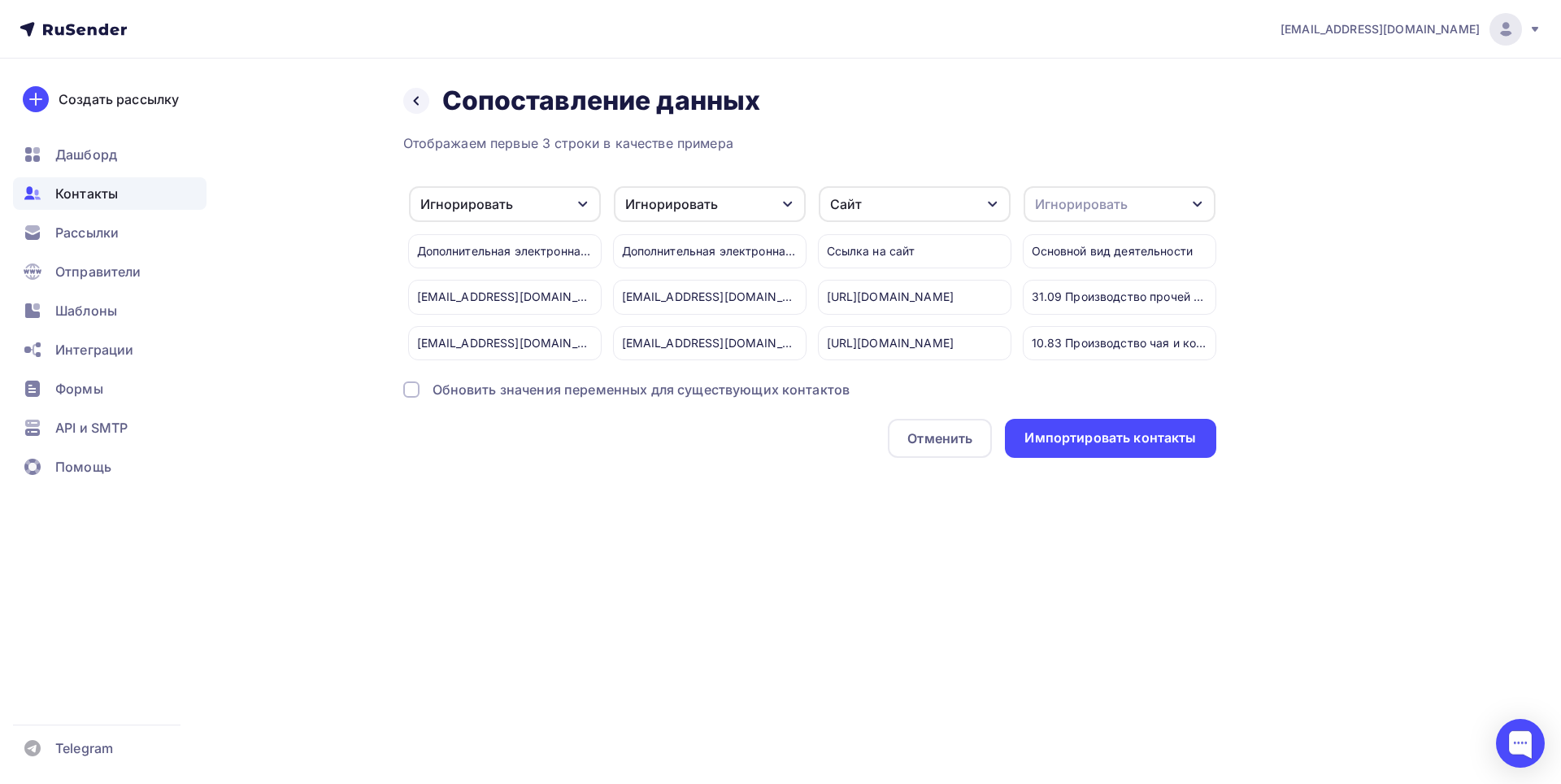
click at [1137, 217] on div "Игнорировать" at bounding box center [1119, 204] width 192 height 36
click at [1104, 368] on div "Создать поле" at bounding box center [1090, 360] width 114 height 40
type input "Вид деятельности"
click at [1058, 408] on div "Отображаем первые 3 строки в качестве примера Компания Игнорировать Создать пол…" at bounding box center [809, 295] width 814 height 324
click at [1083, 446] on div "Импортировать контакты" at bounding box center [1110, 438] width 171 height 19
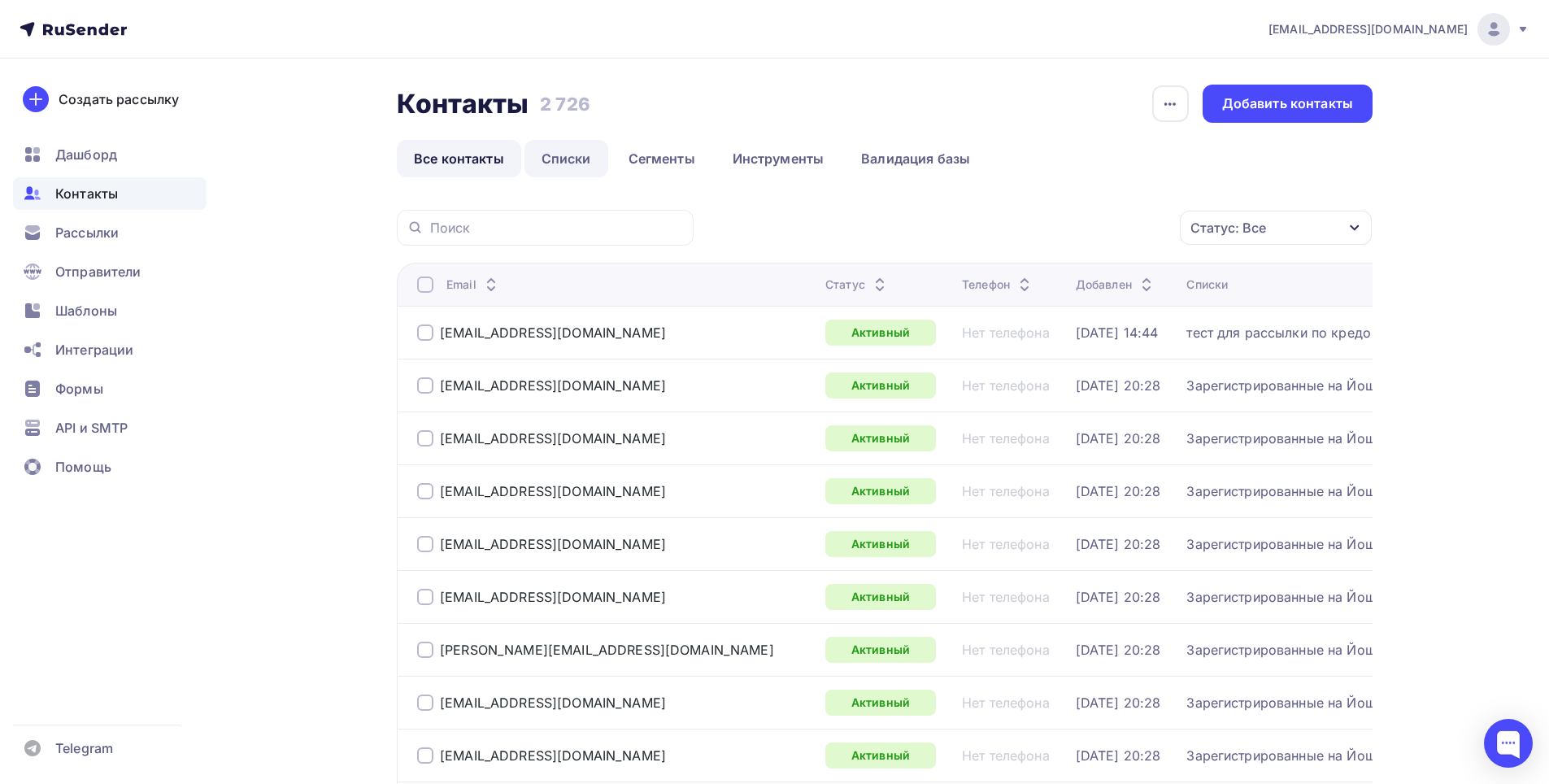
click at [569, 163] on link "Списки" at bounding box center [566, 157] width 84 height 37
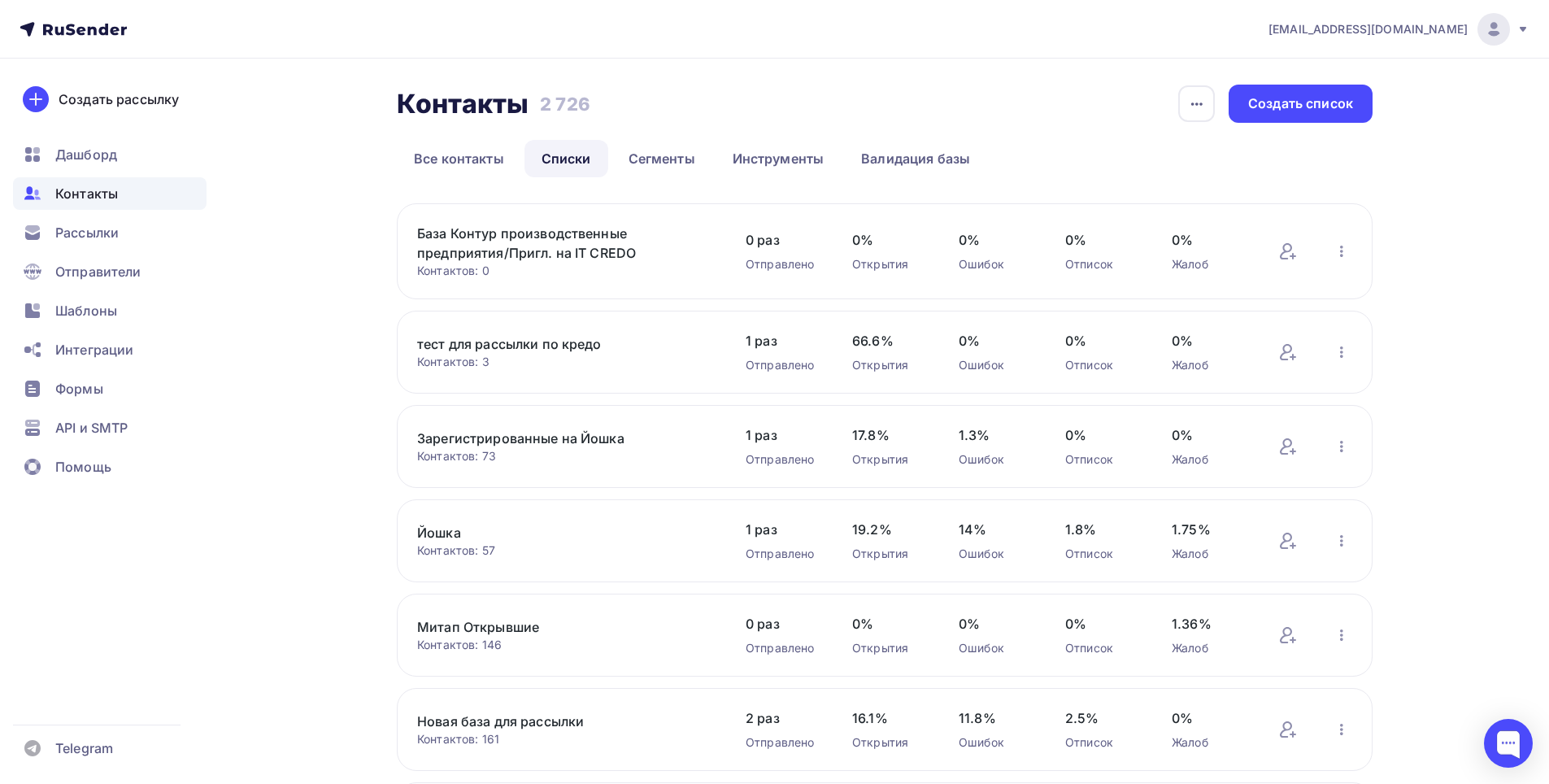
click at [541, 241] on link "База Контур производственные предприятия/Пригл. на IT CREDO" at bounding box center [555, 243] width 276 height 39
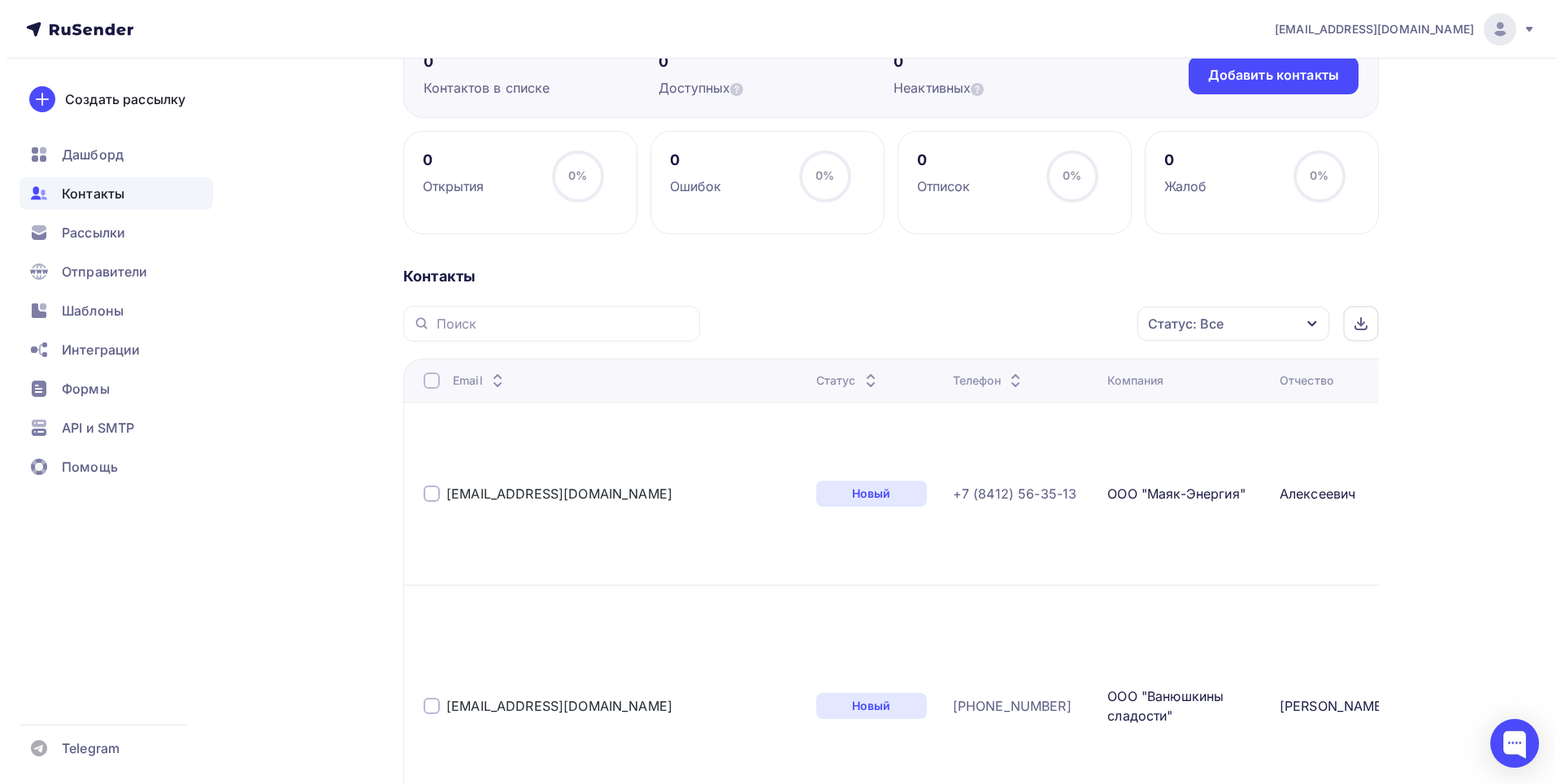
scroll to position [81, 0]
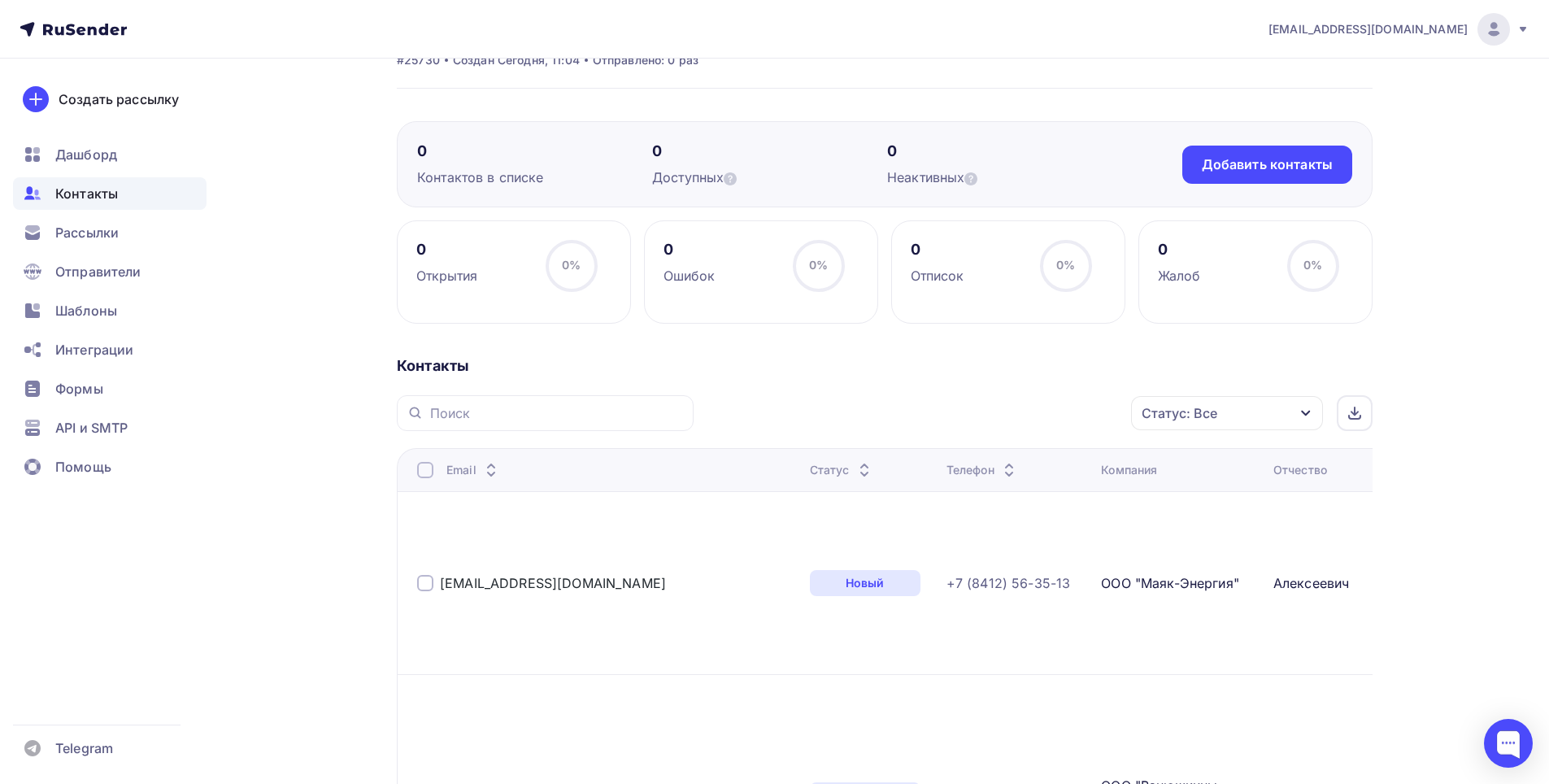
click at [424, 461] on div at bounding box center [425, 469] width 16 height 16
click at [1043, 414] on div "Действие" at bounding box center [1009, 413] width 214 height 32
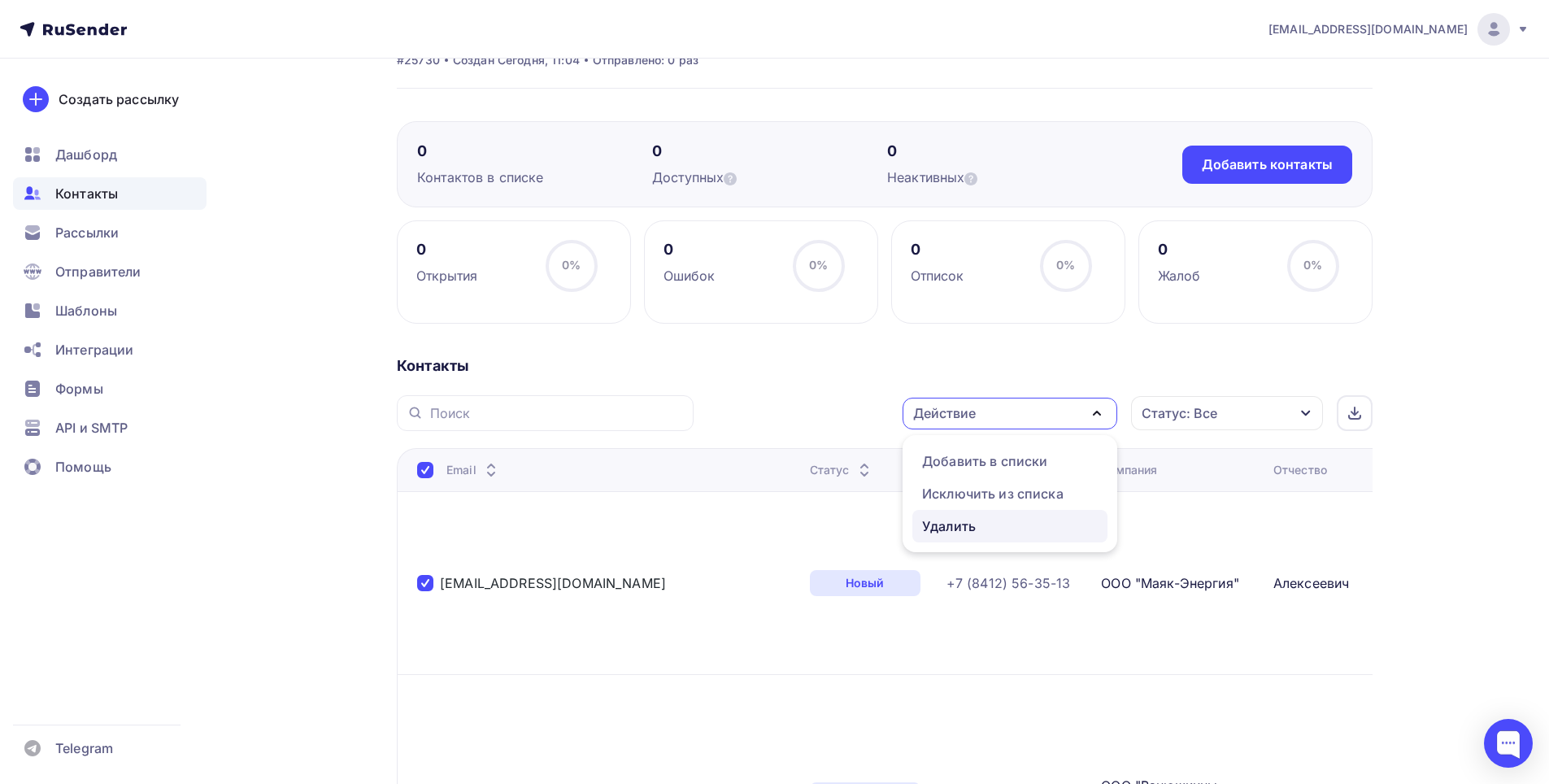
click at [999, 519] on div "Удалить" at bounding box center [1010, 526] width 176 height 20
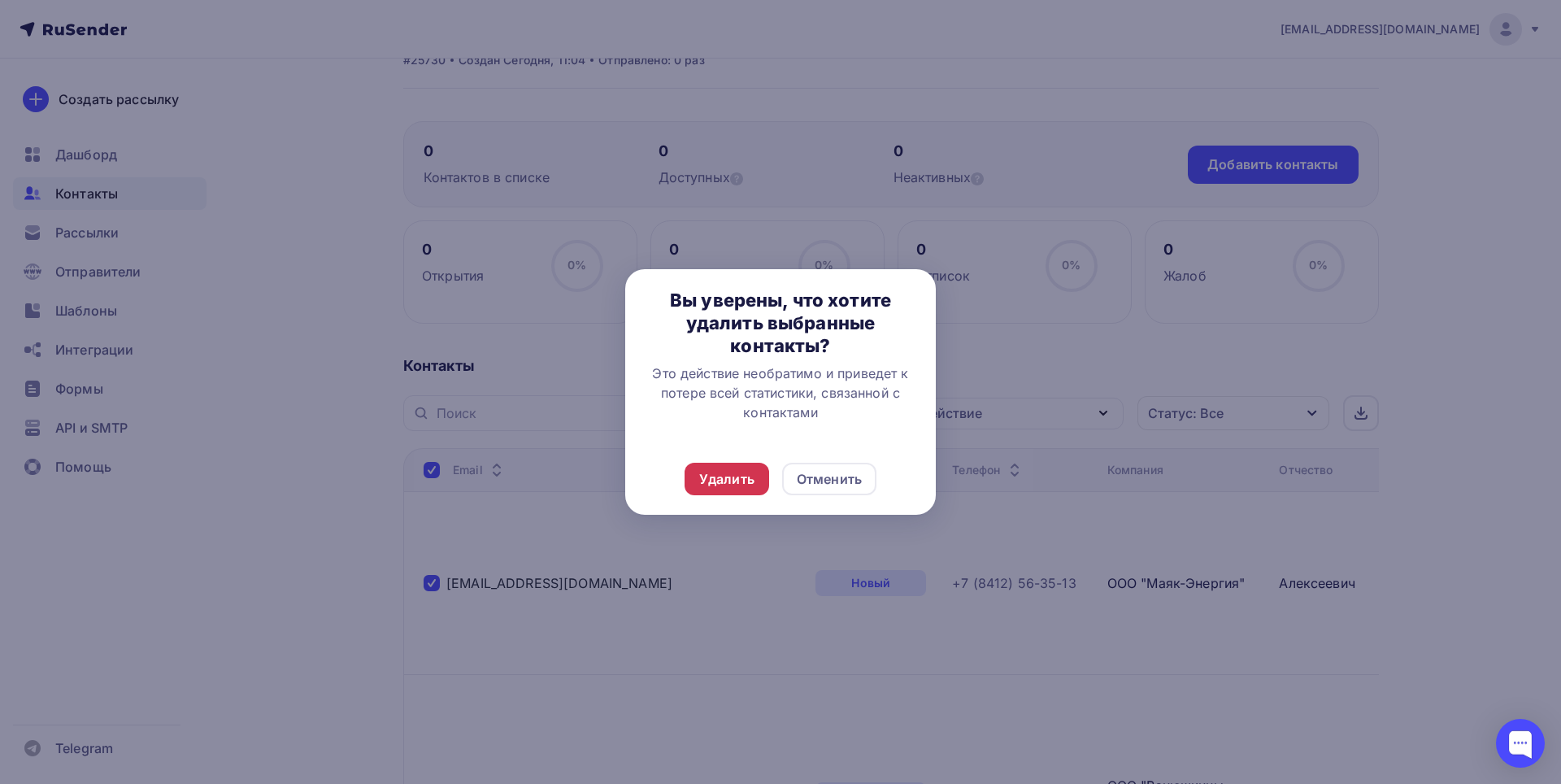
click at [752, 474] on div "Удалить" at bounding box center [727, 478] width 55 height 20
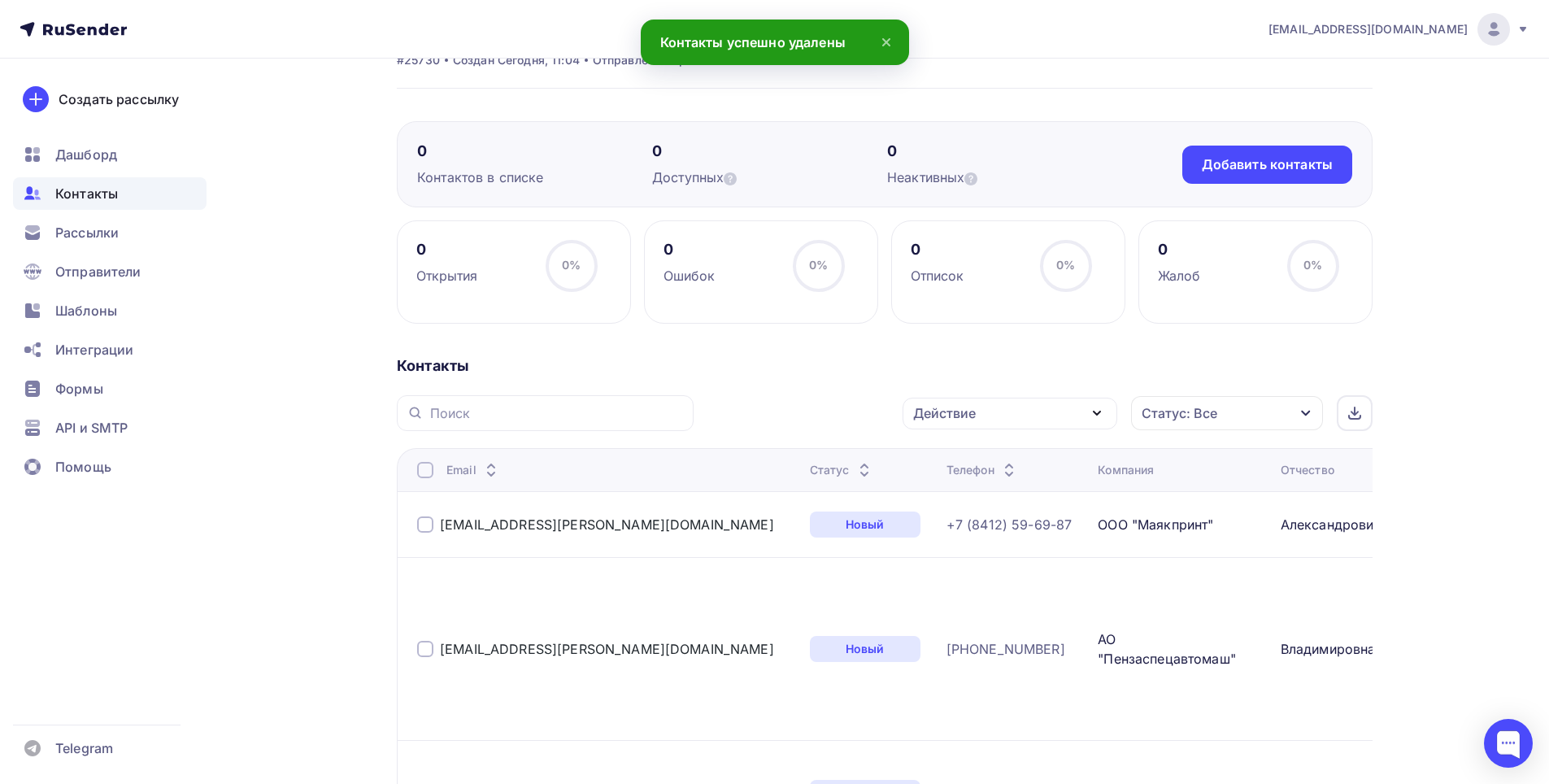
click at [419, 470] on div at bounding box center [425, 469] width 16 height 16
click at [427, 471] on div at bounding box center [425, 469] width 16 height 16
click at [1053, 417] on div "Действие" at bounding box center [1009, 413] width 214 height 32
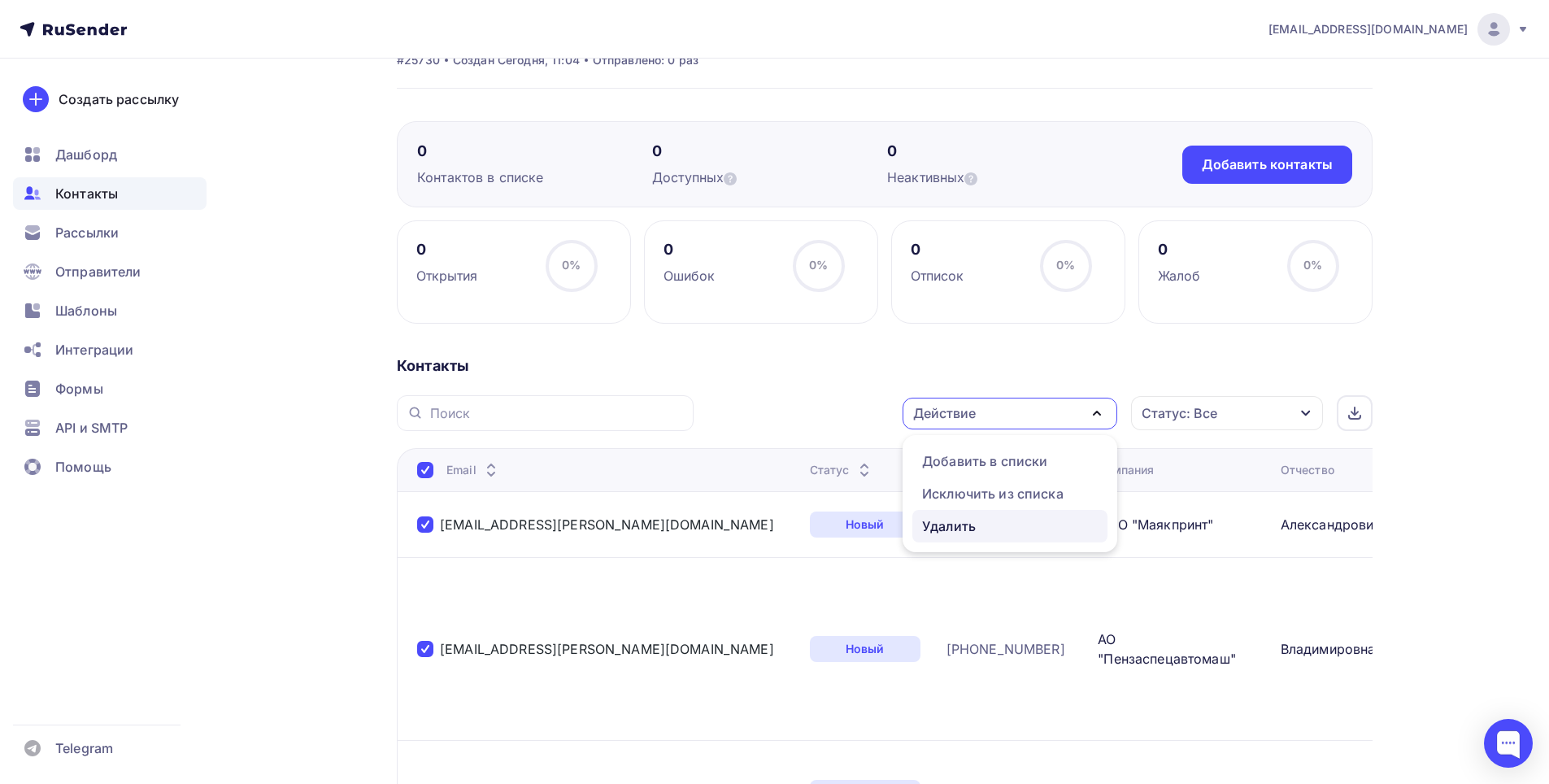
click at [956, 530] on div "Удалить" at bounding box center [949, 526] width 53 height 20
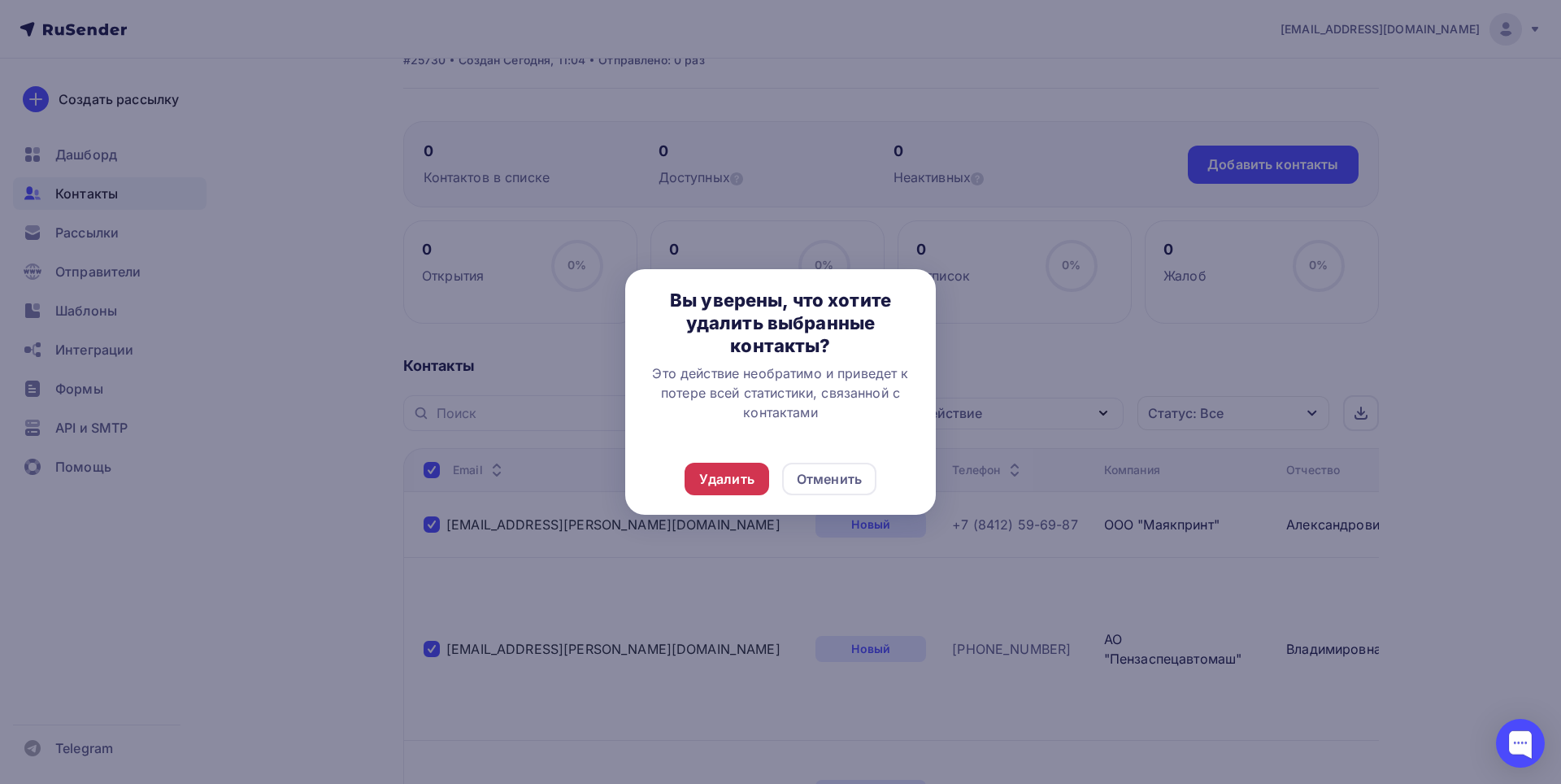
click at [717, 478] on div "Удалить" at bounding box center [727, 478] width 55 height 20
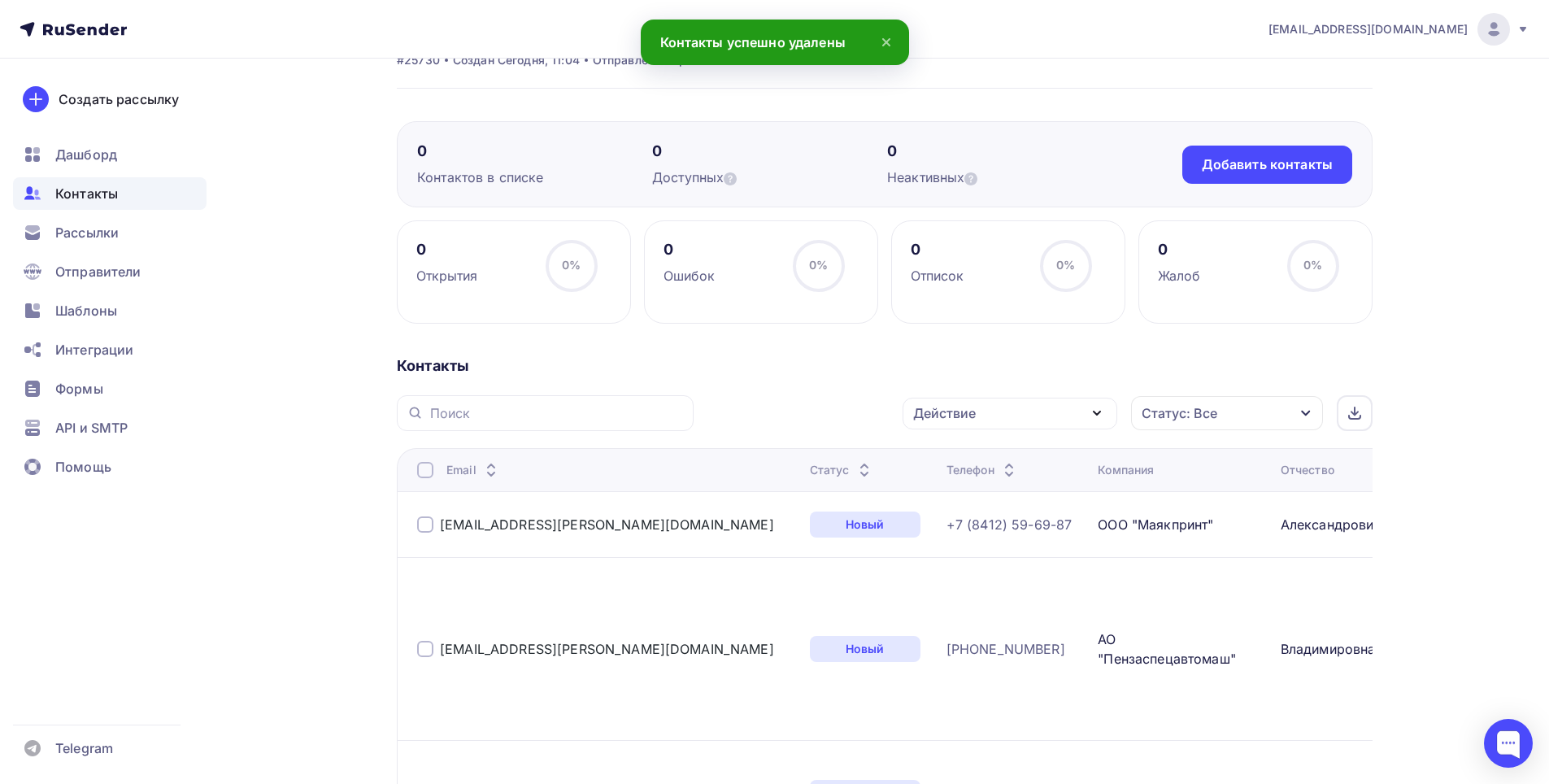
click at [420, 472] on div at bounding box center [425, 469] width 16 height 16
click at [426, 472] on div at bounding box center [425, 469] width 16 height 16
click at [1041, 423] on div "Действие" at bounding box center [1009, 413] width 214 height 32
click at [970, 528] on div "Удалить" at bounding box center [949, 526] width 53 height 20
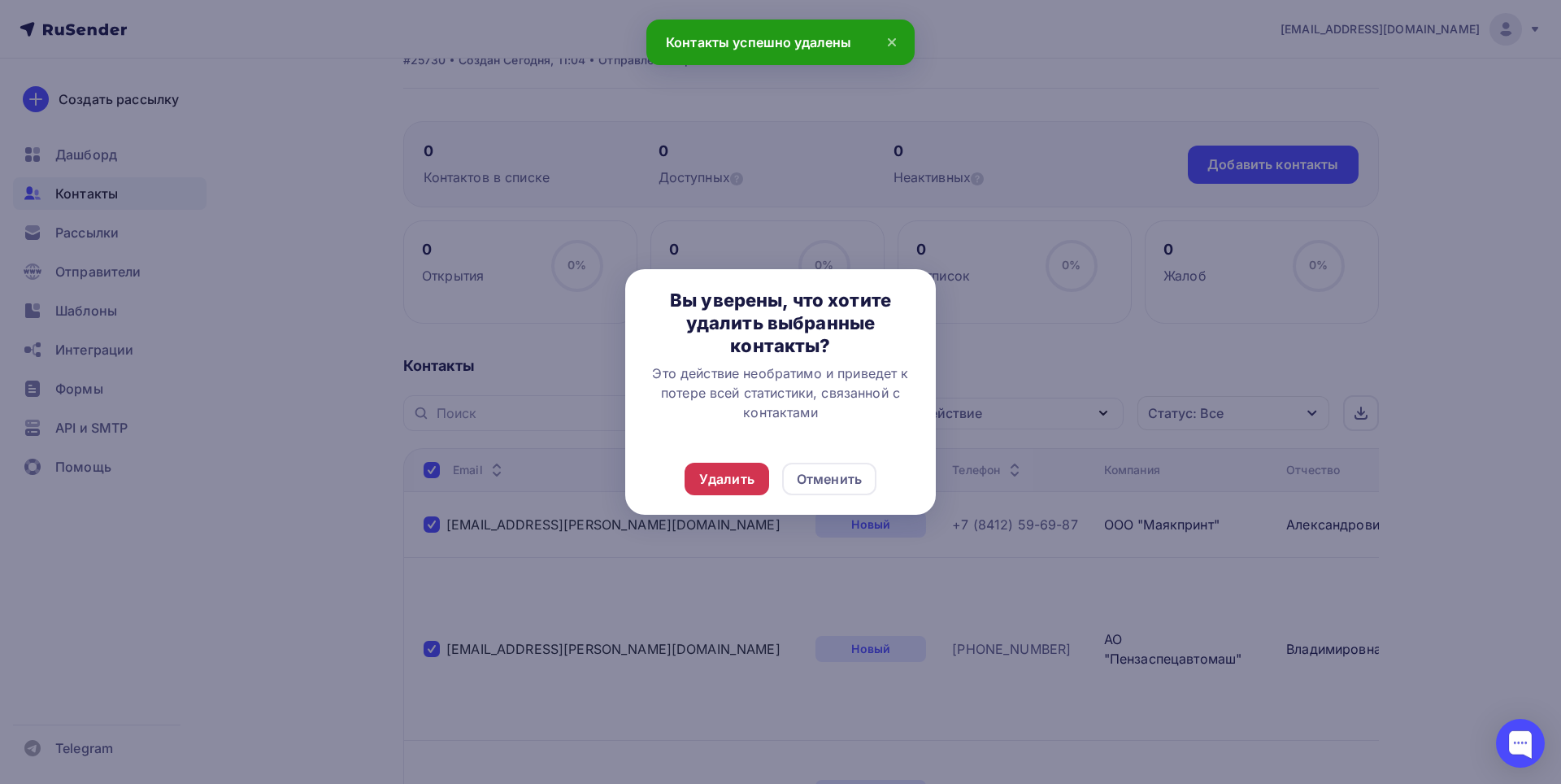
click at [745, 479] on div "Удалить" at bounding box center [727, 478] width 55 height 20
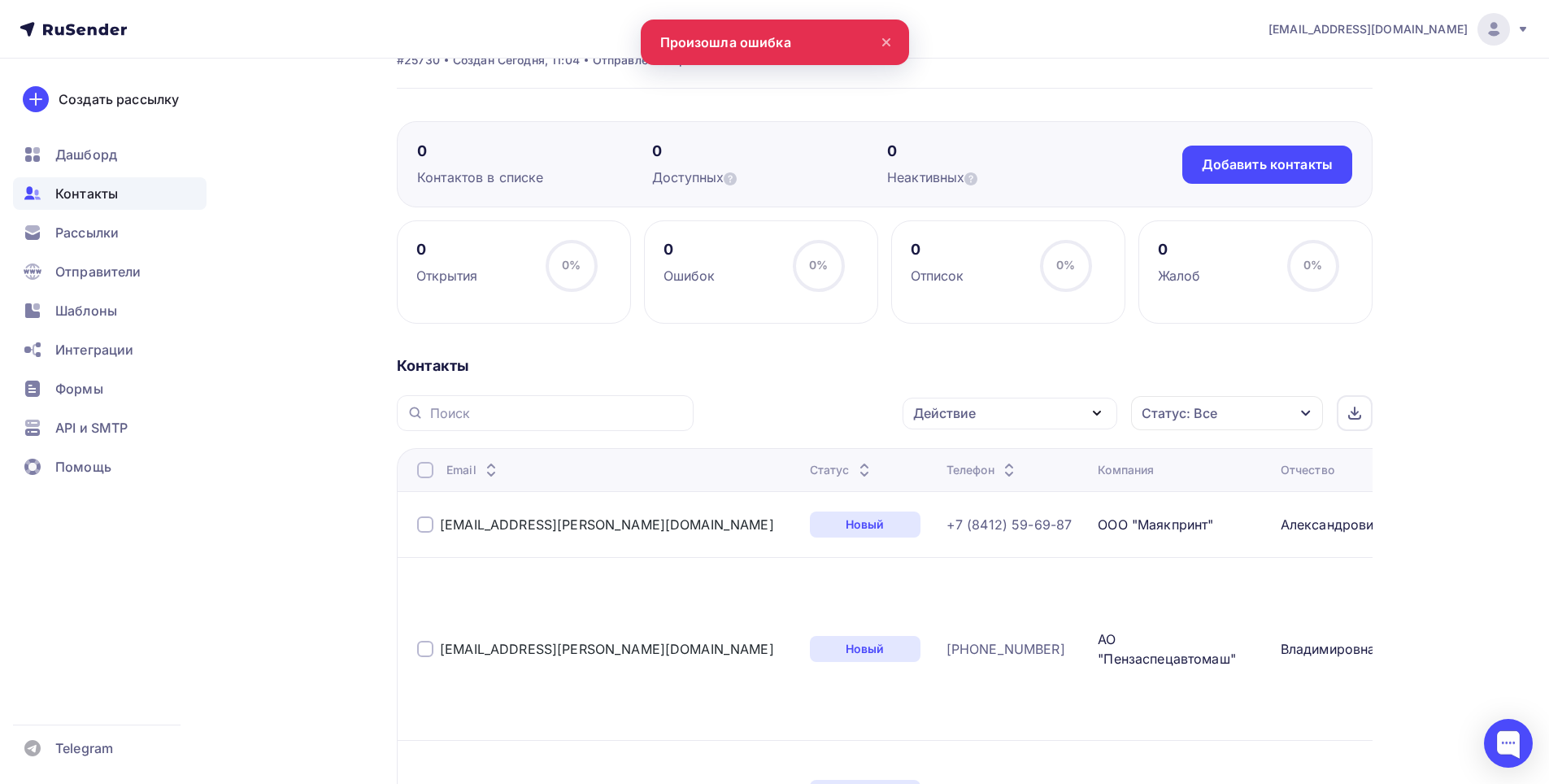
click at [419, 476] on div at bounding box center [425, 469] width 16 height 16
click at [421, 471] on div at bounding box center [425, 469] width 16 height 16
click at [964, 425] on div "Действие" at bounding box center [1009, 413] width 214 height 32
click at [936, 522] on div "Удалить" at bounding box center [949, 526] width 53 height 20
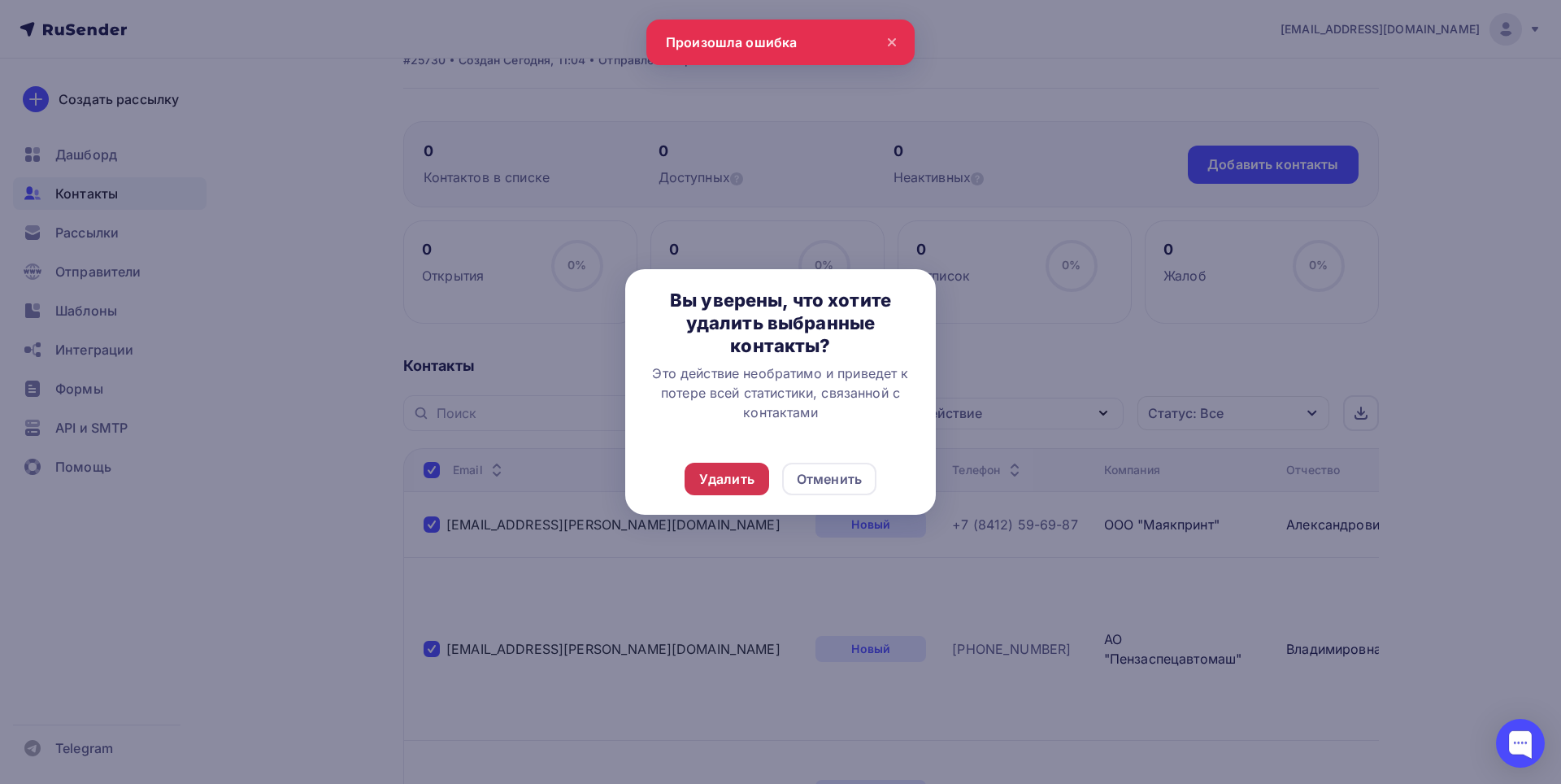
click at [724, 481] on div "Удалить" at bounding box center [727, 478] width 55 height 20
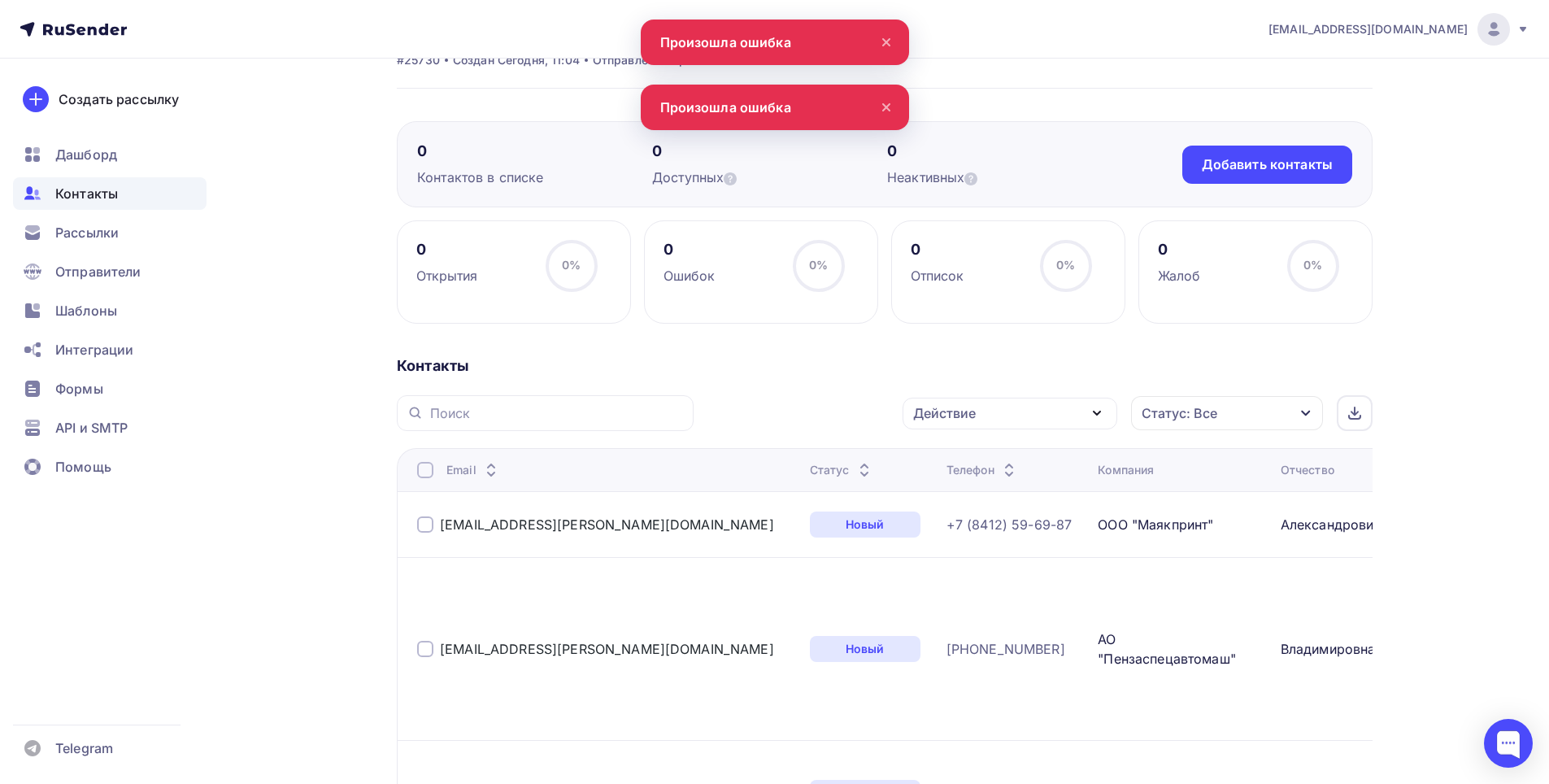
click at [421, 474] on div at bounding box center [425, 469] width 16 height 16
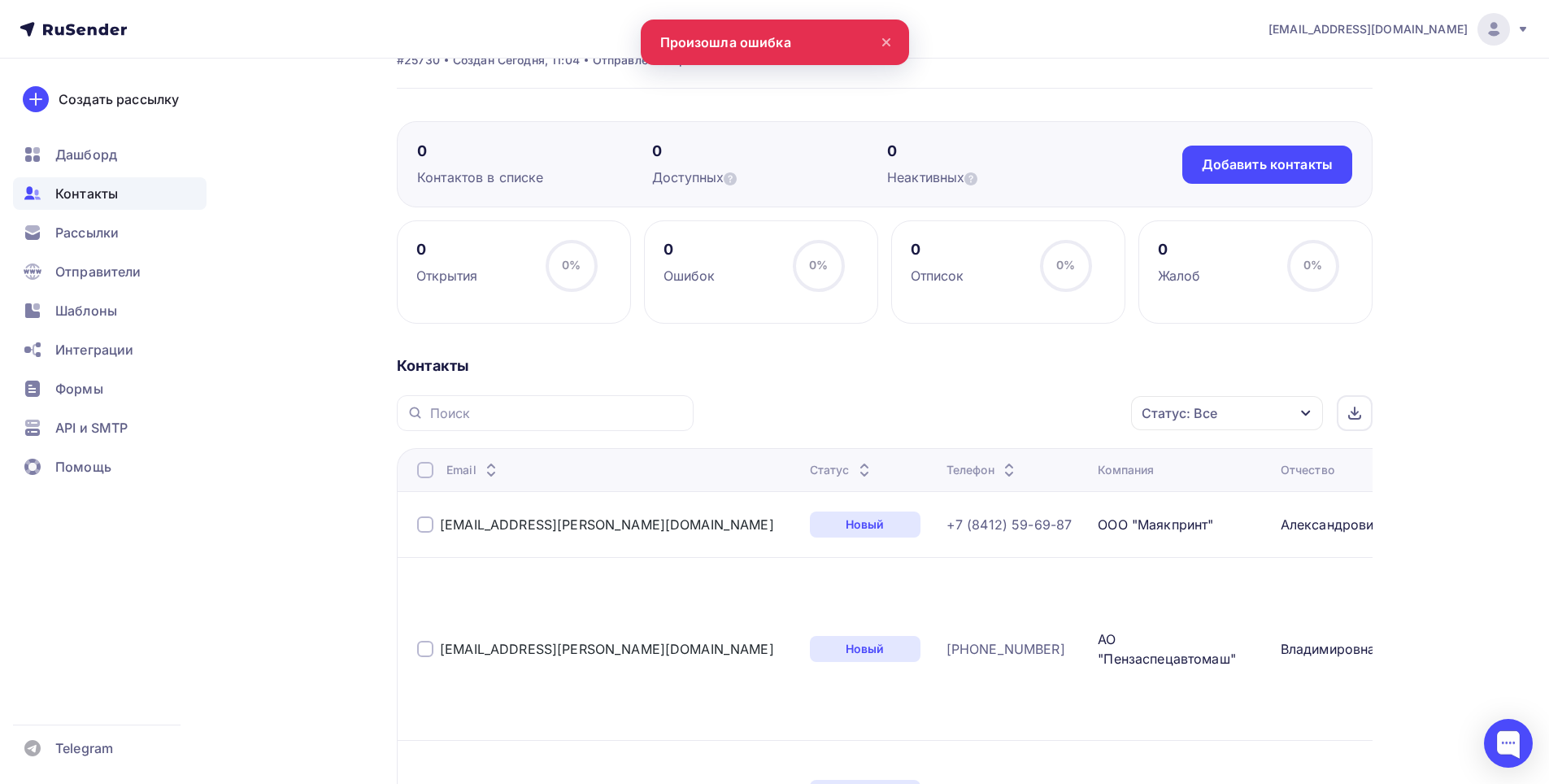
click at [421, 474] on div at bounding box center [425, 469] width 16 height 16
click at [952, 423] on div "Действие" at bounding box center [1009, 413] width 214 height 32
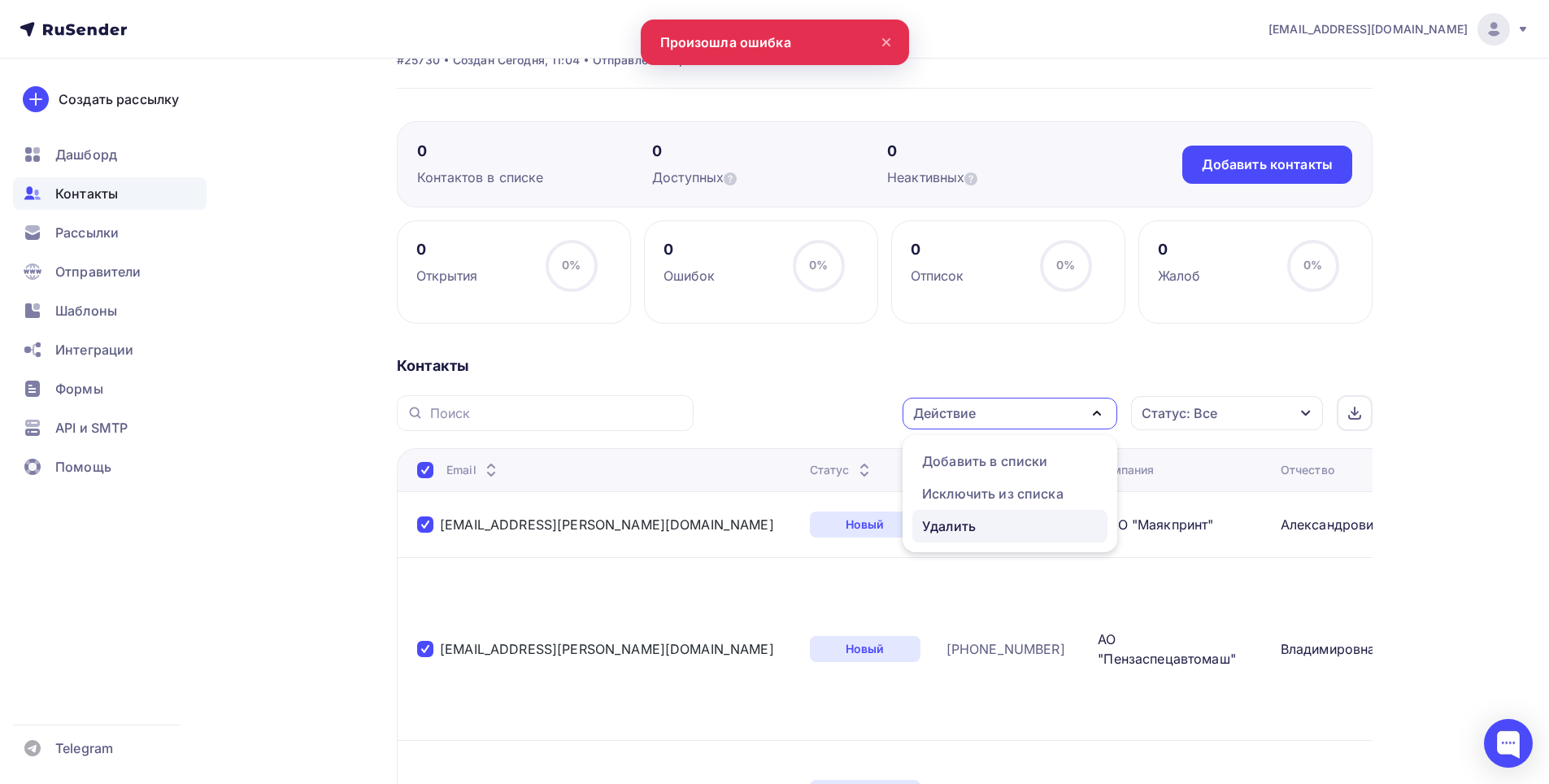
click at [934, 530] on div "Удалить" at bounding box center [949, 526] width 53 height 20
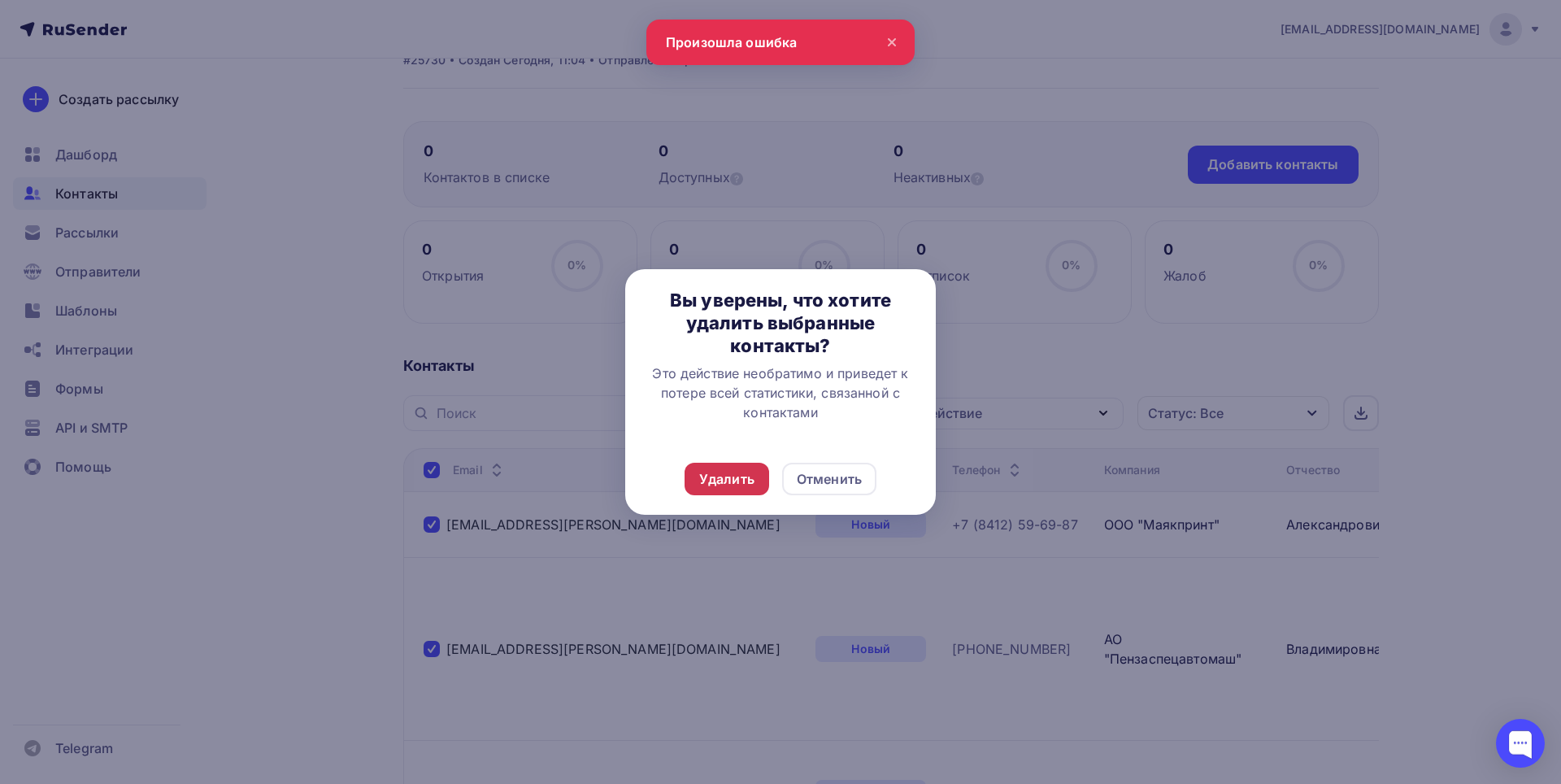
click at [731, 470] on div "Удалить" at bounding box center [727, 478] width 55 height 20
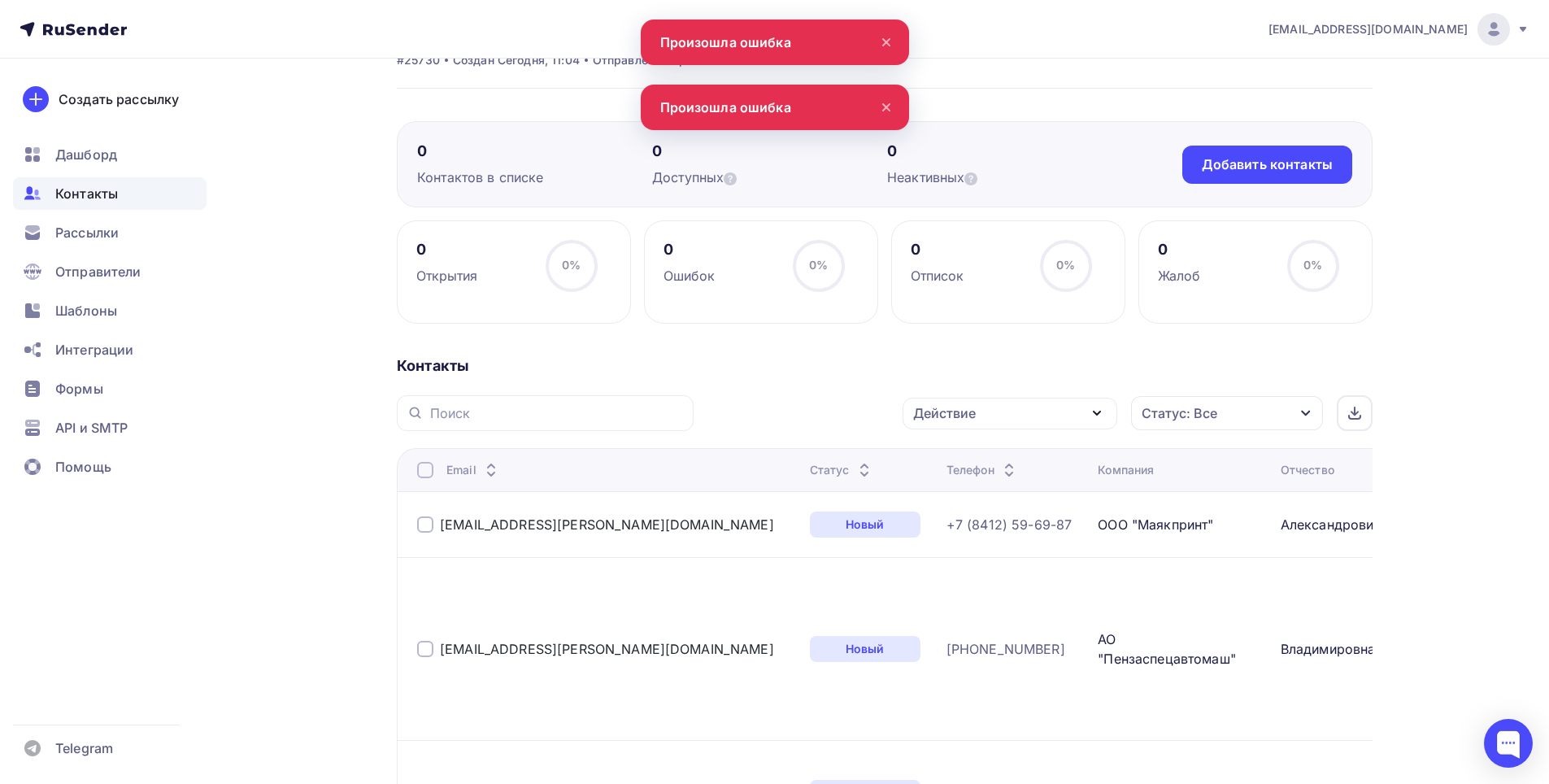
click at [423, 472] on div at bounding box center [425, 469] width 16 height 16
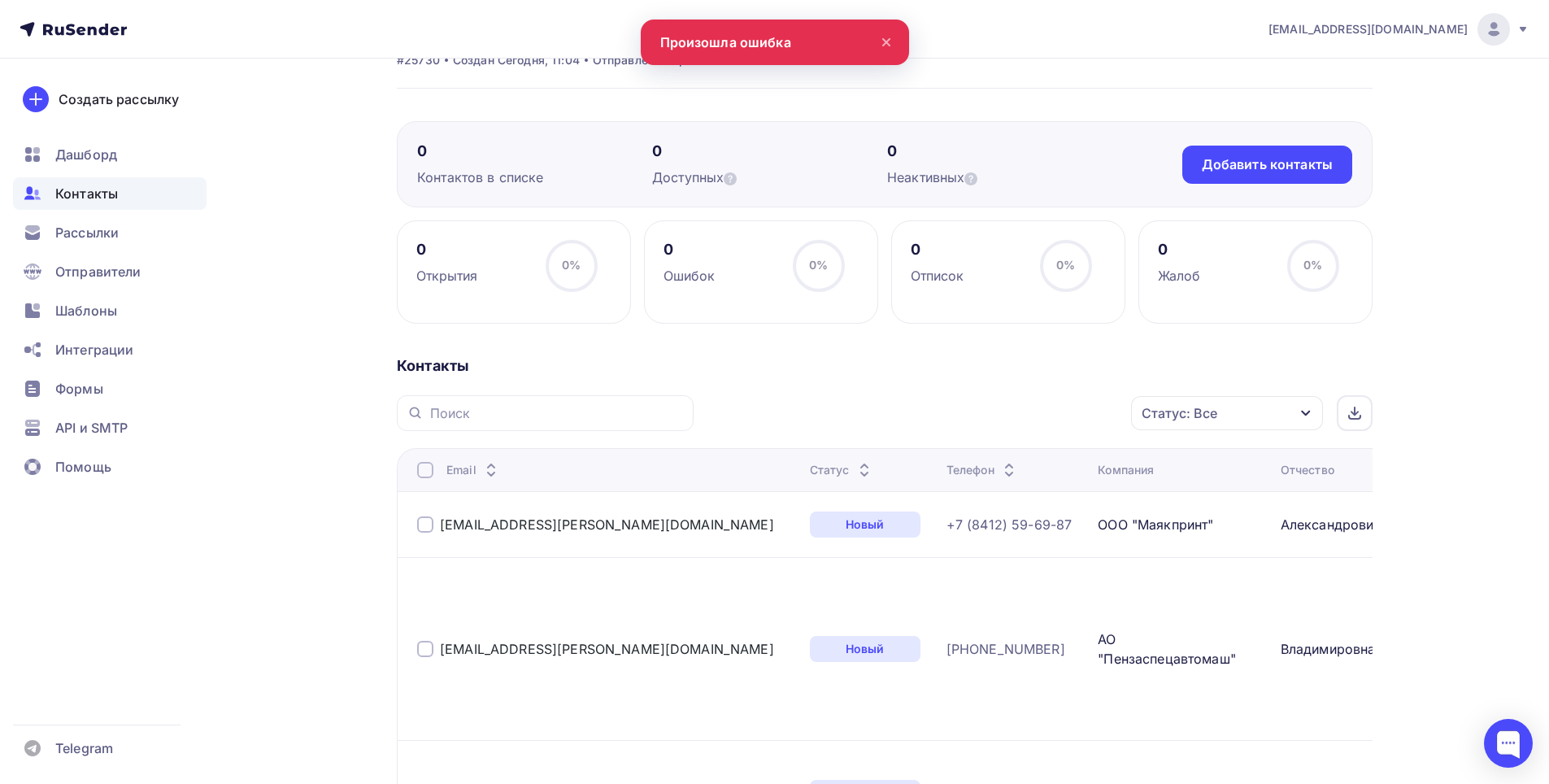
click at [423, 472] on div at bounding box center [425, 469] width 16 height 16
click at [1025, 423] on div "Действие" at bounding box center [1009, 413] width 214 height 32
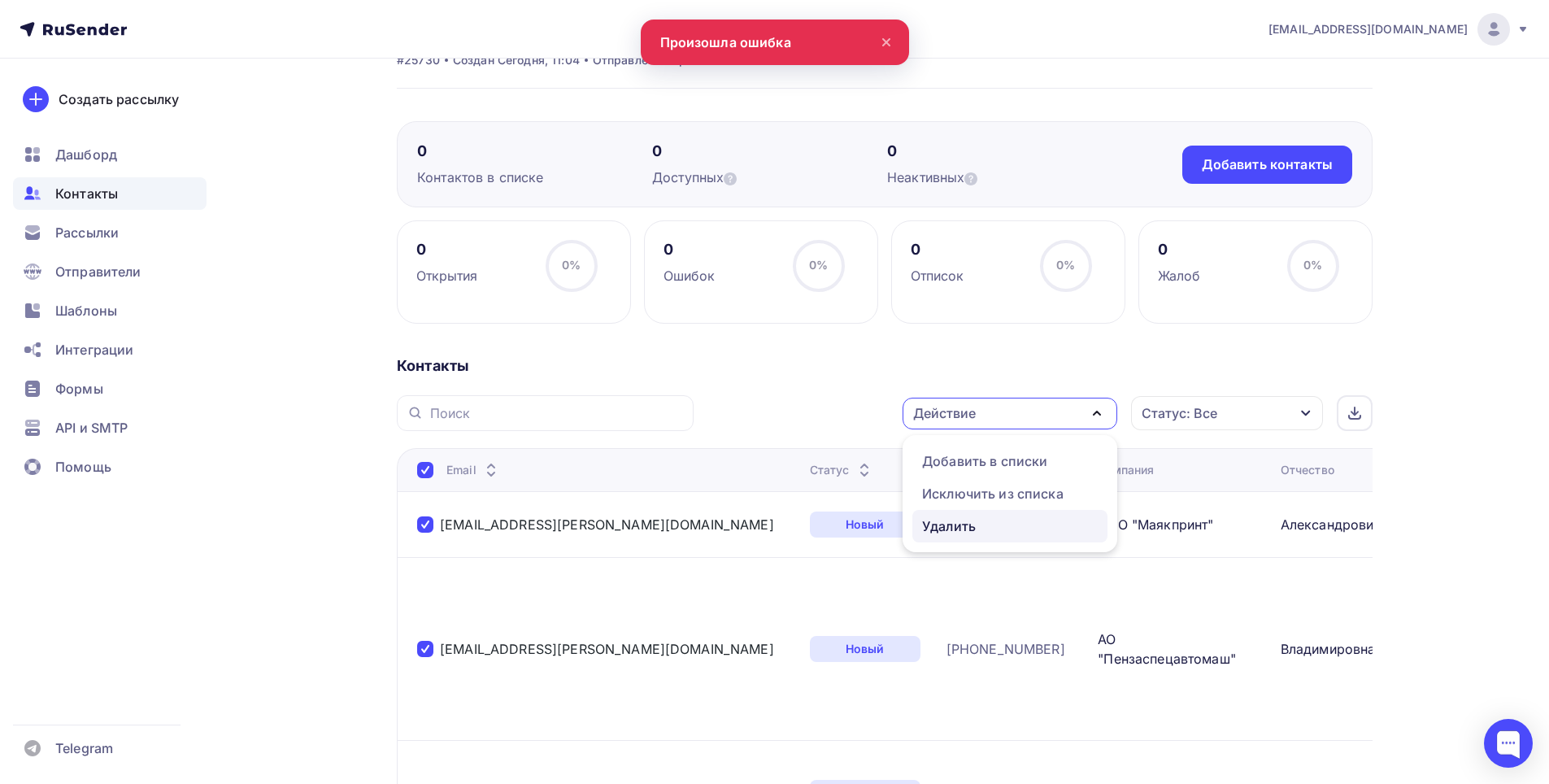
click at [939, 527] on div "Удалить" at bounding box center [949, 526] width 53 height 20
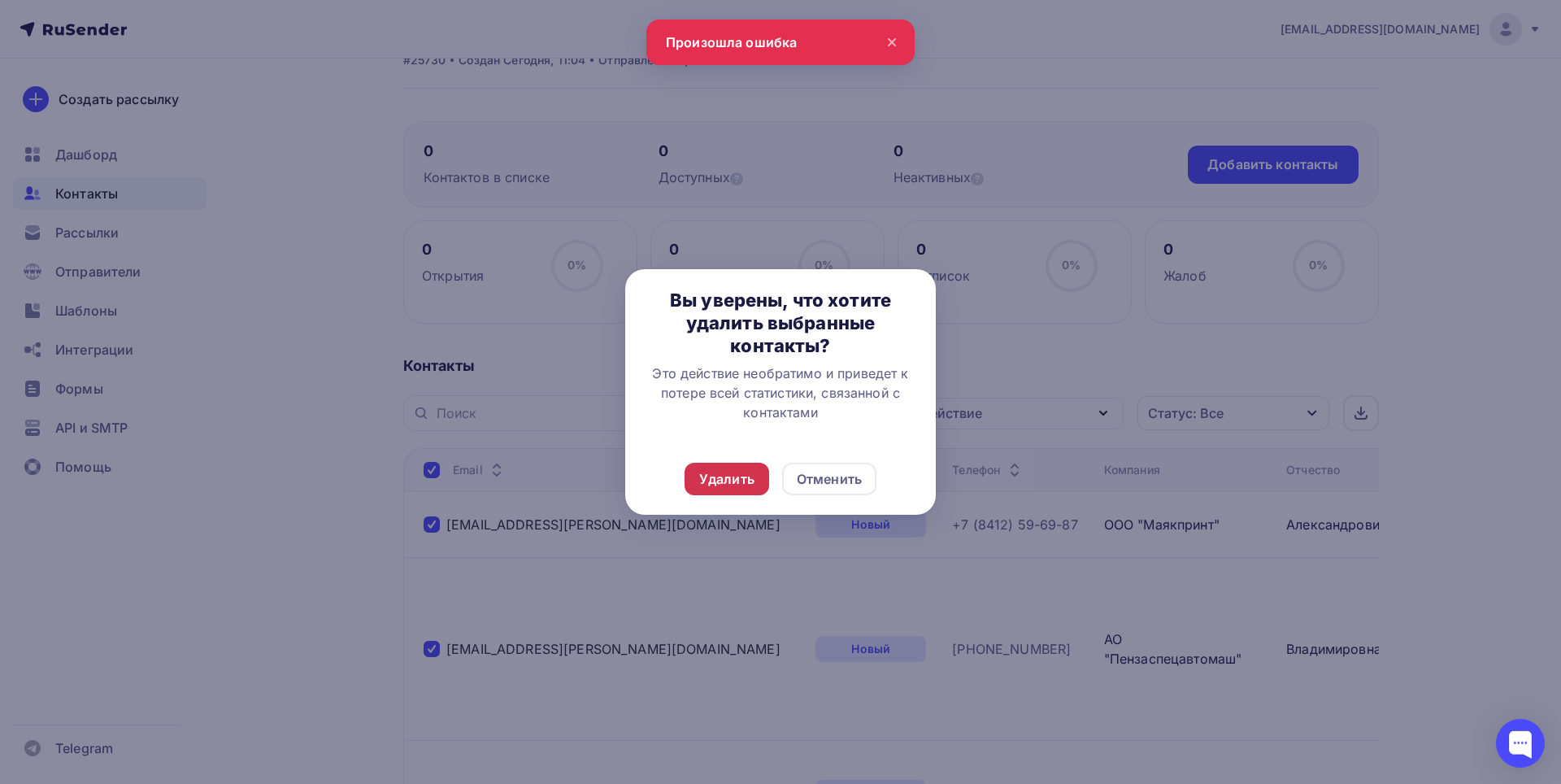
click at [736, 476] on div "Удалить" at bounding box center [727, 478] width 55 height 20
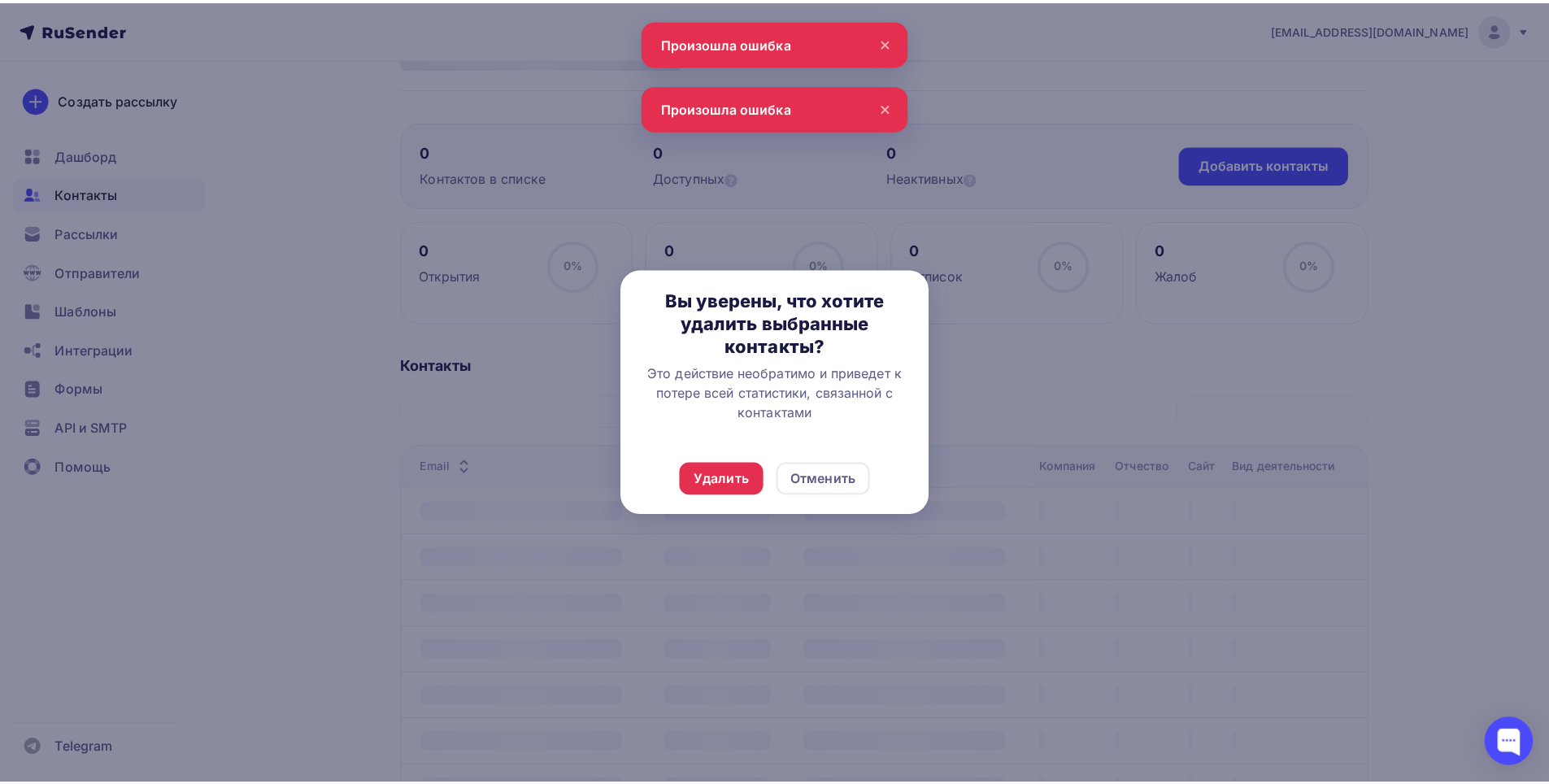
scroll to position [32, 0]
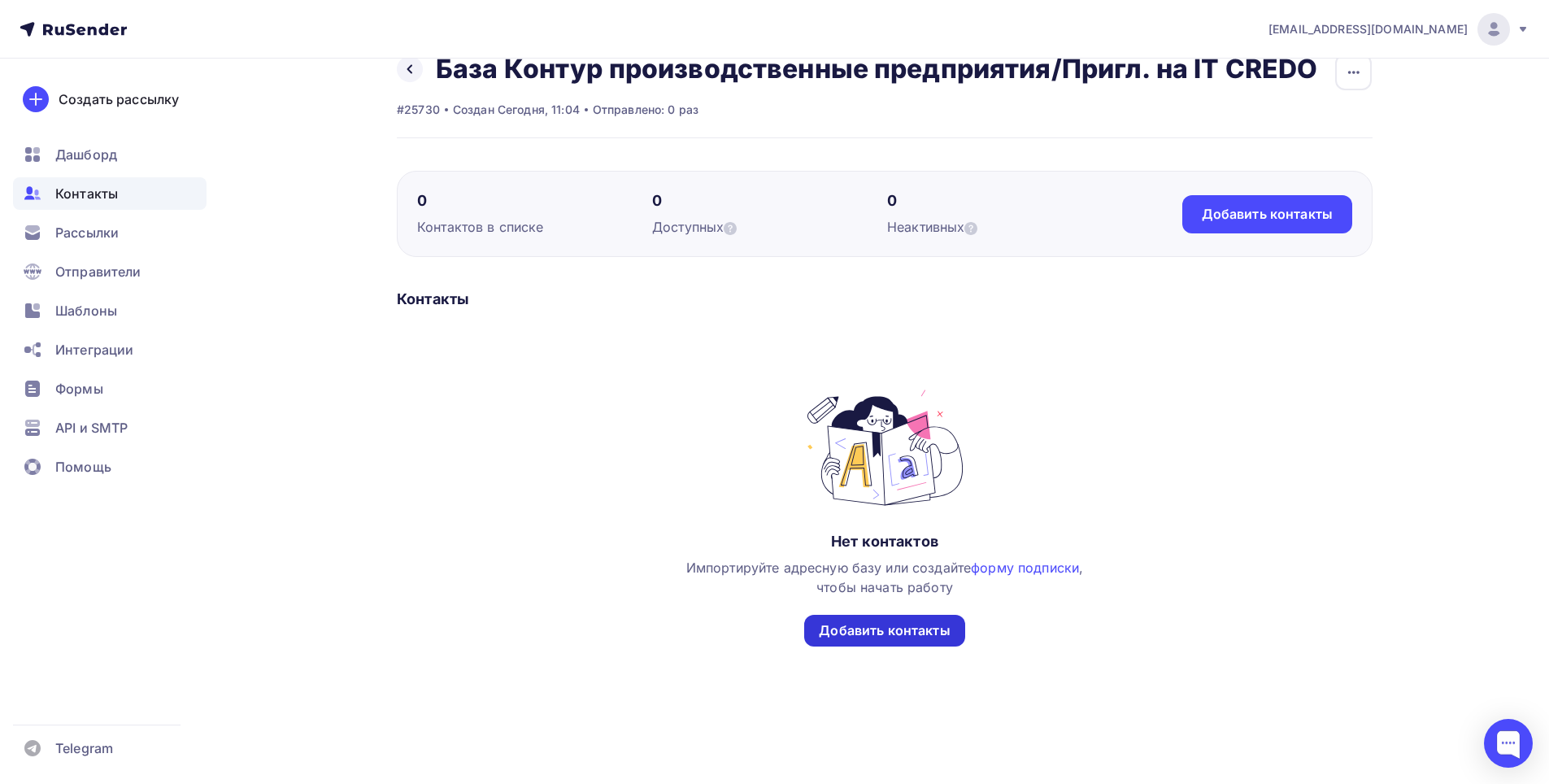
click at [901, 628] on div "Добавить контакты" at bounding box center [884, 631] width 131 height 19
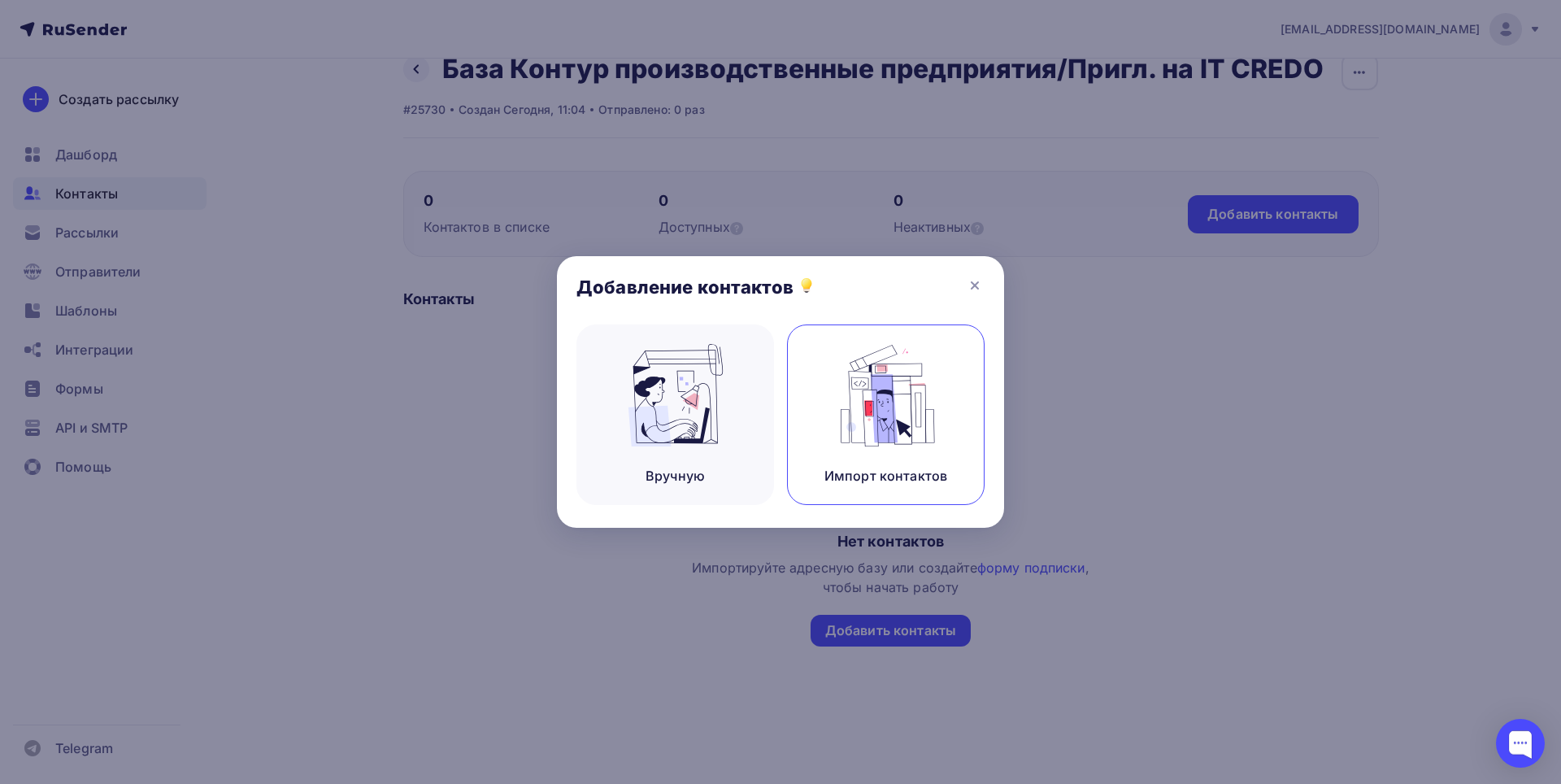
click at [894, 409] on img at bounding box center [886, 395] width 109 height 102
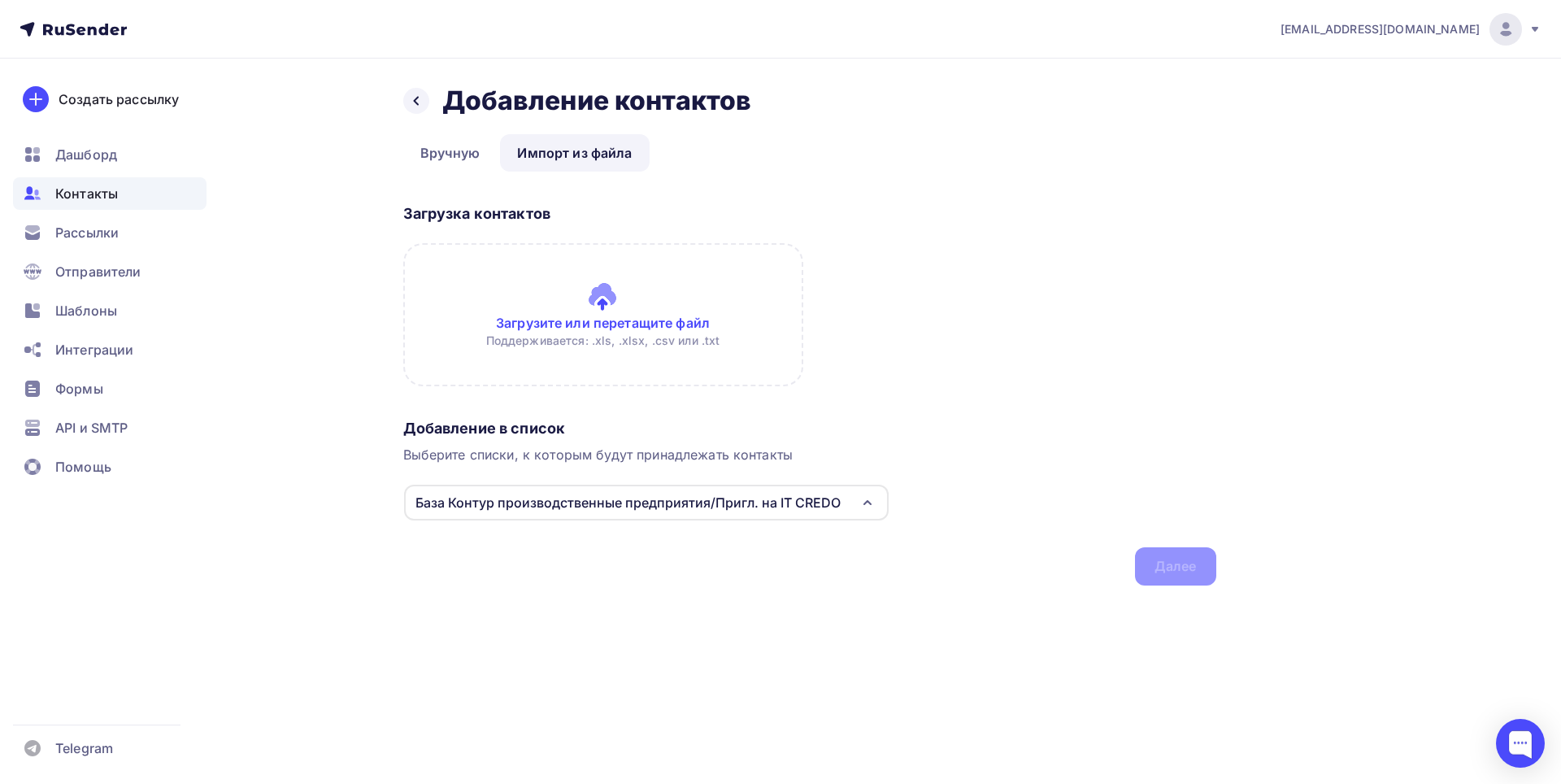
click at [621, 296] on input "file" at bounding box center [603, 314] width 400 height 143
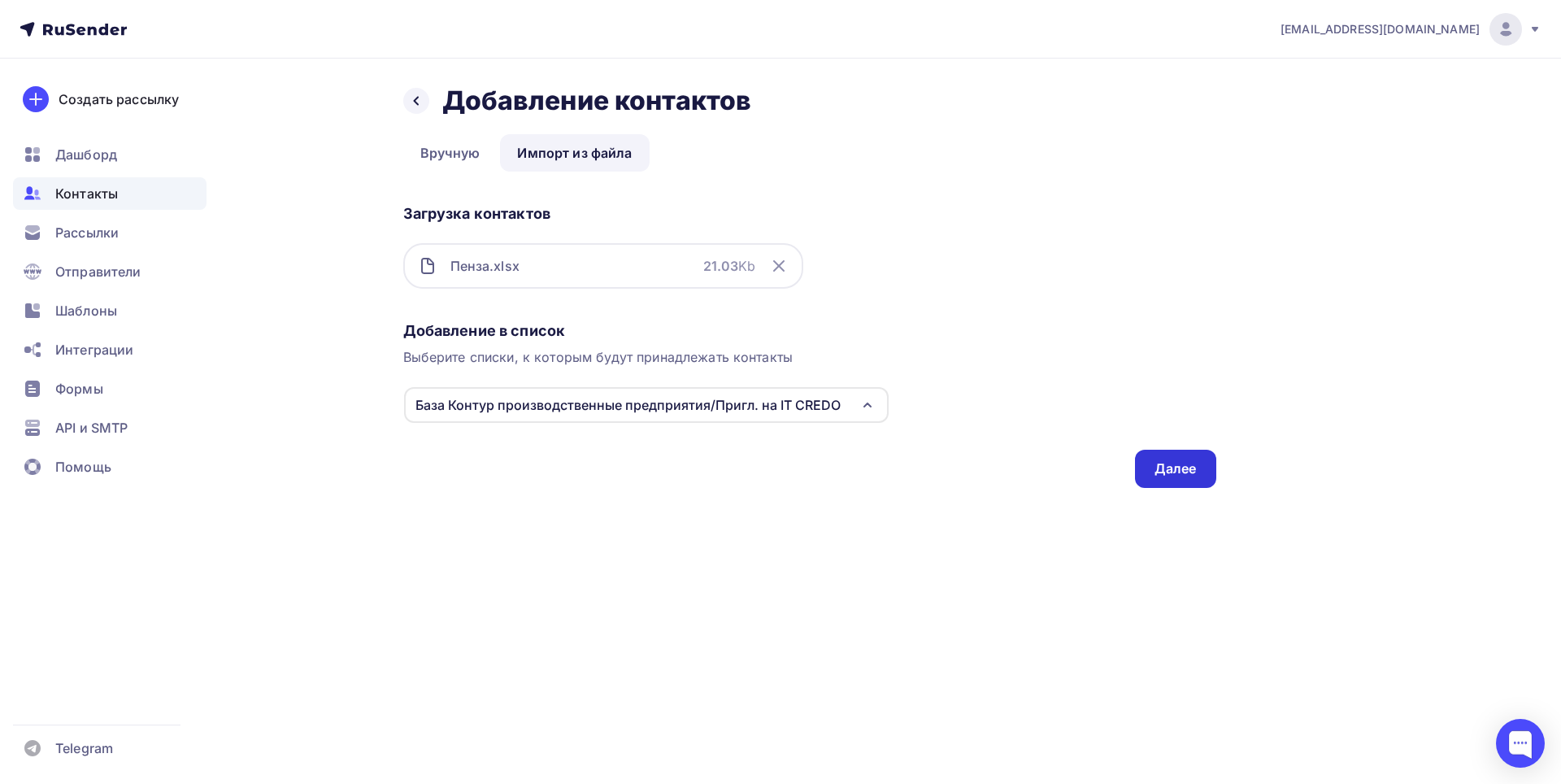
click at [1185, 472] on div "Далее" at bounding box center [1175, 469] width 42 height 19
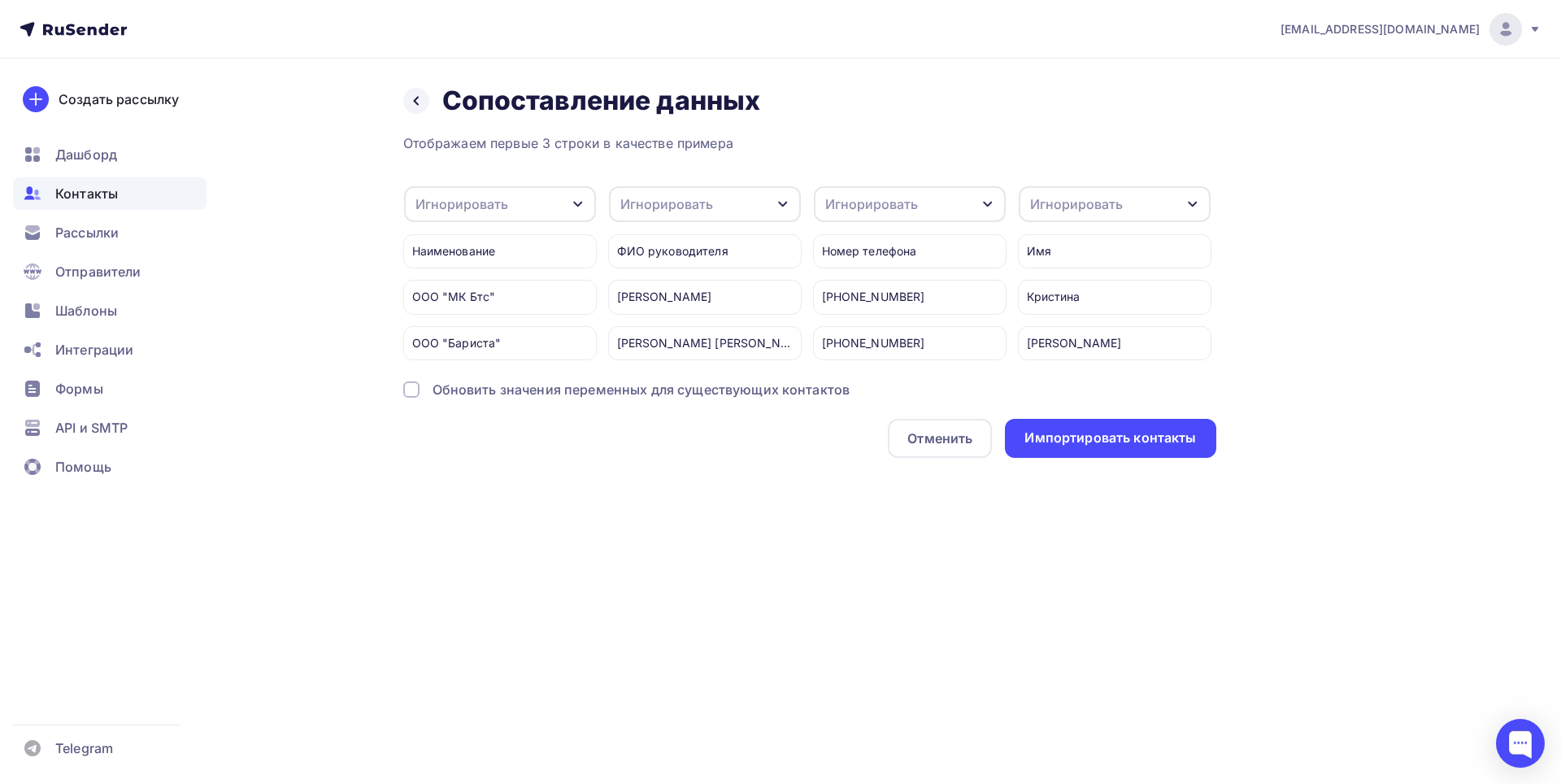
click at [782, 204] on icon "button" at bounding box center [783, 204] width 9 height 6
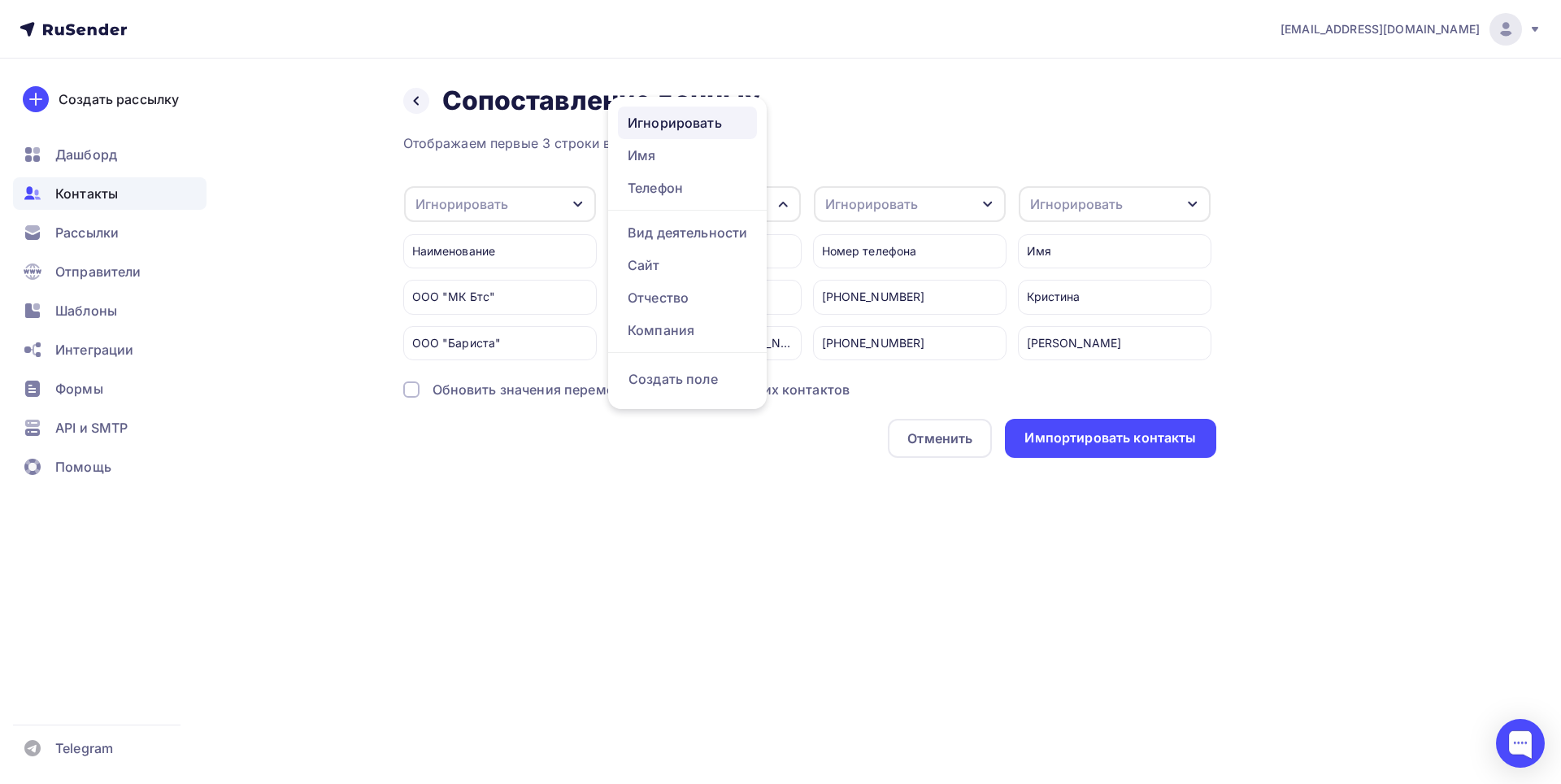
click at [676, 126] on div "Игнорировать" at bounding box center [687, 122] width 120 height 20
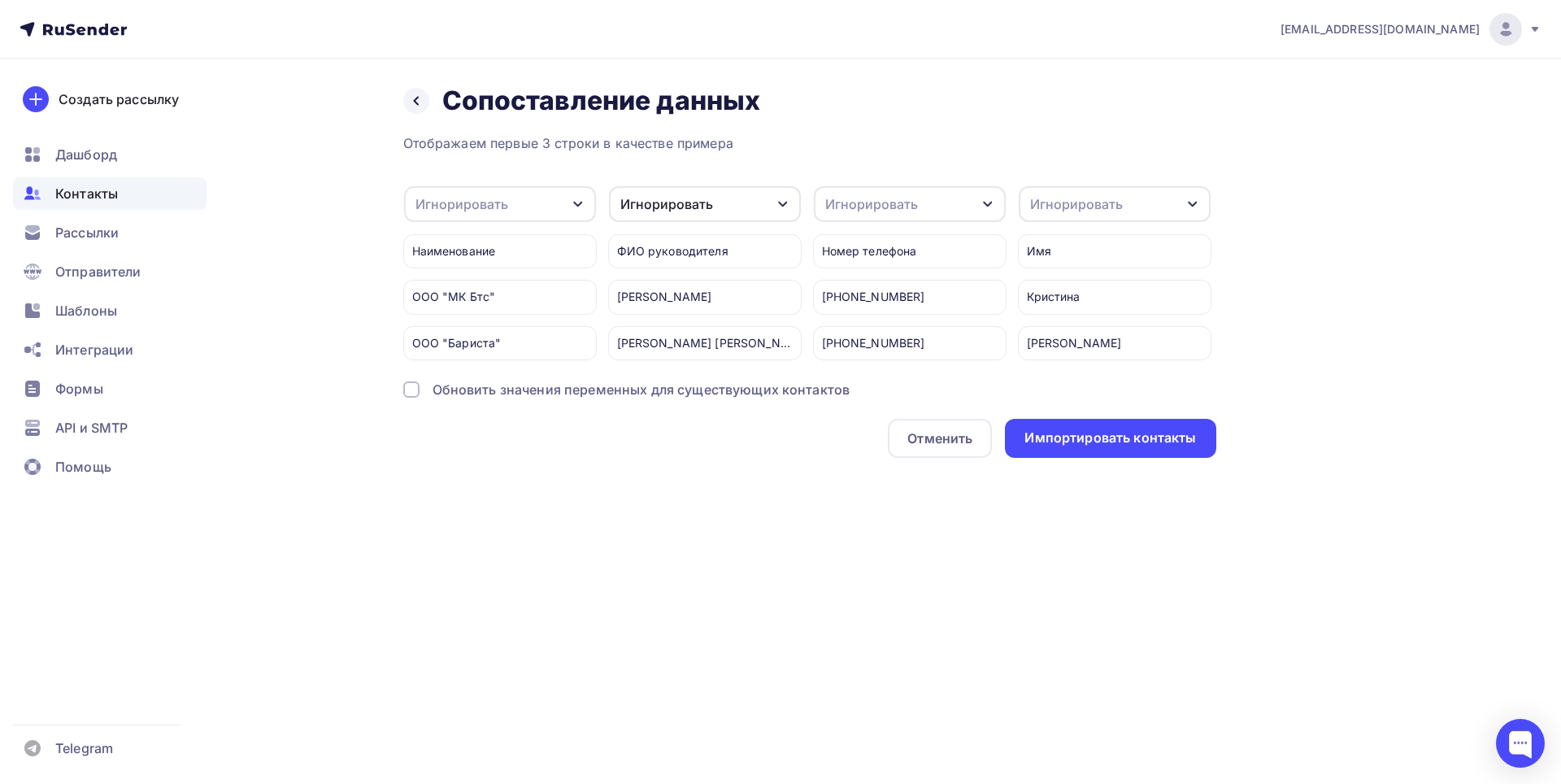
click at [573, 204] on icon "button" at bounding box center [578, 204] width 13 height 13
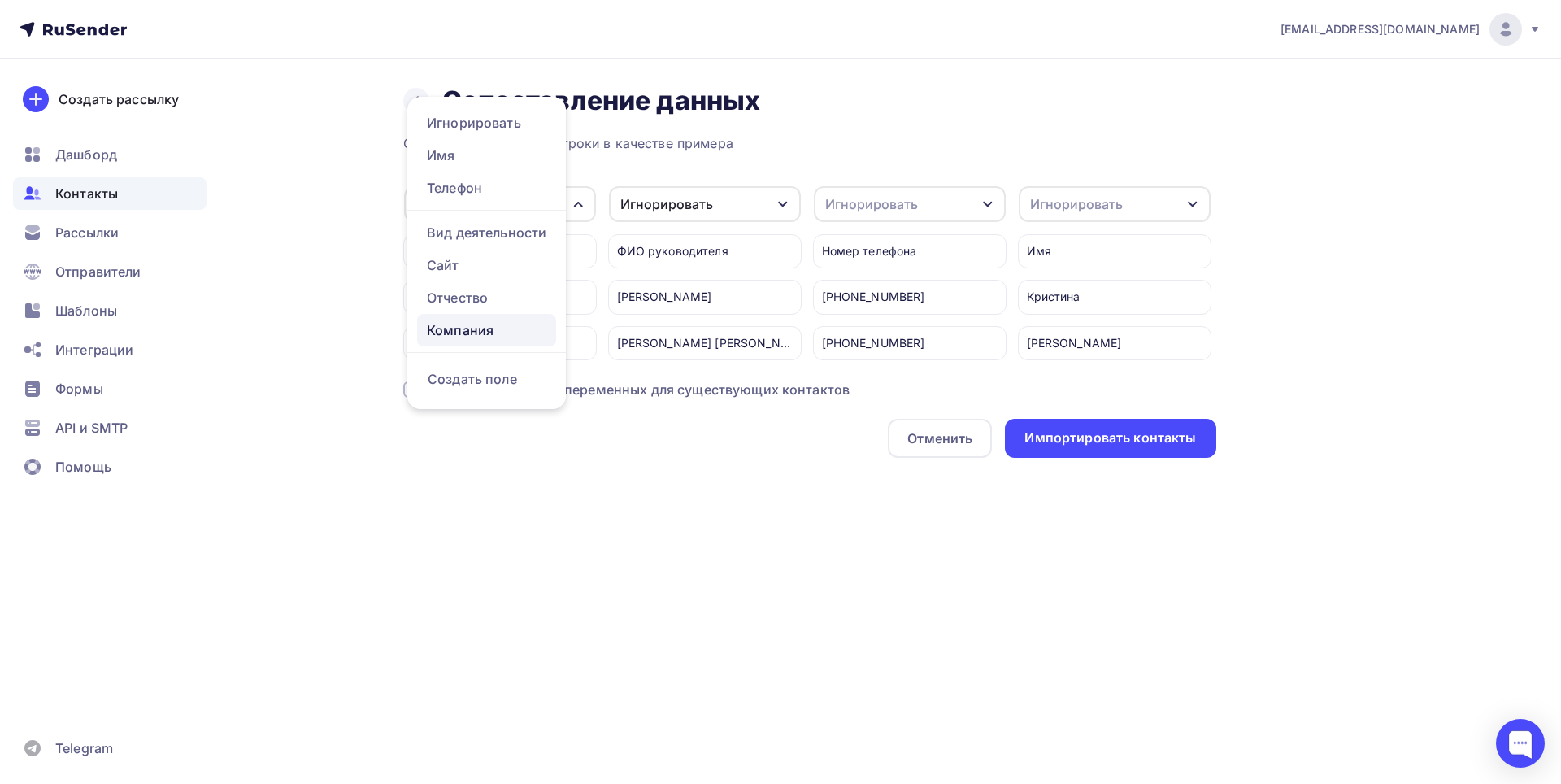
click at [486, 318] on link "Компания" at bounding box center [487, 330] width 139 height 33
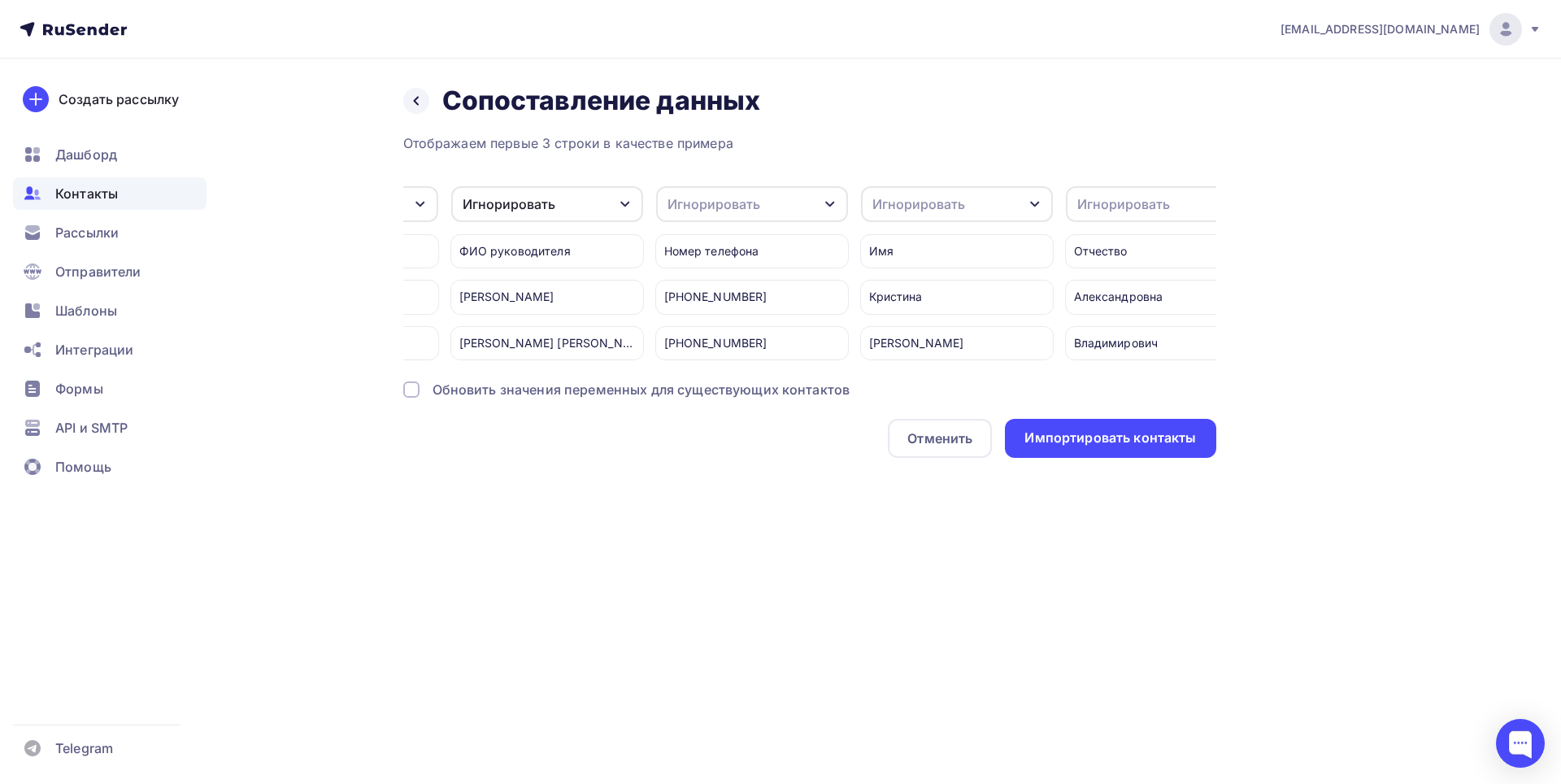
scroll to position [0, 170]
click at [814, 201] on icon "button" at bounding box center [817, 204] width 9 height 6
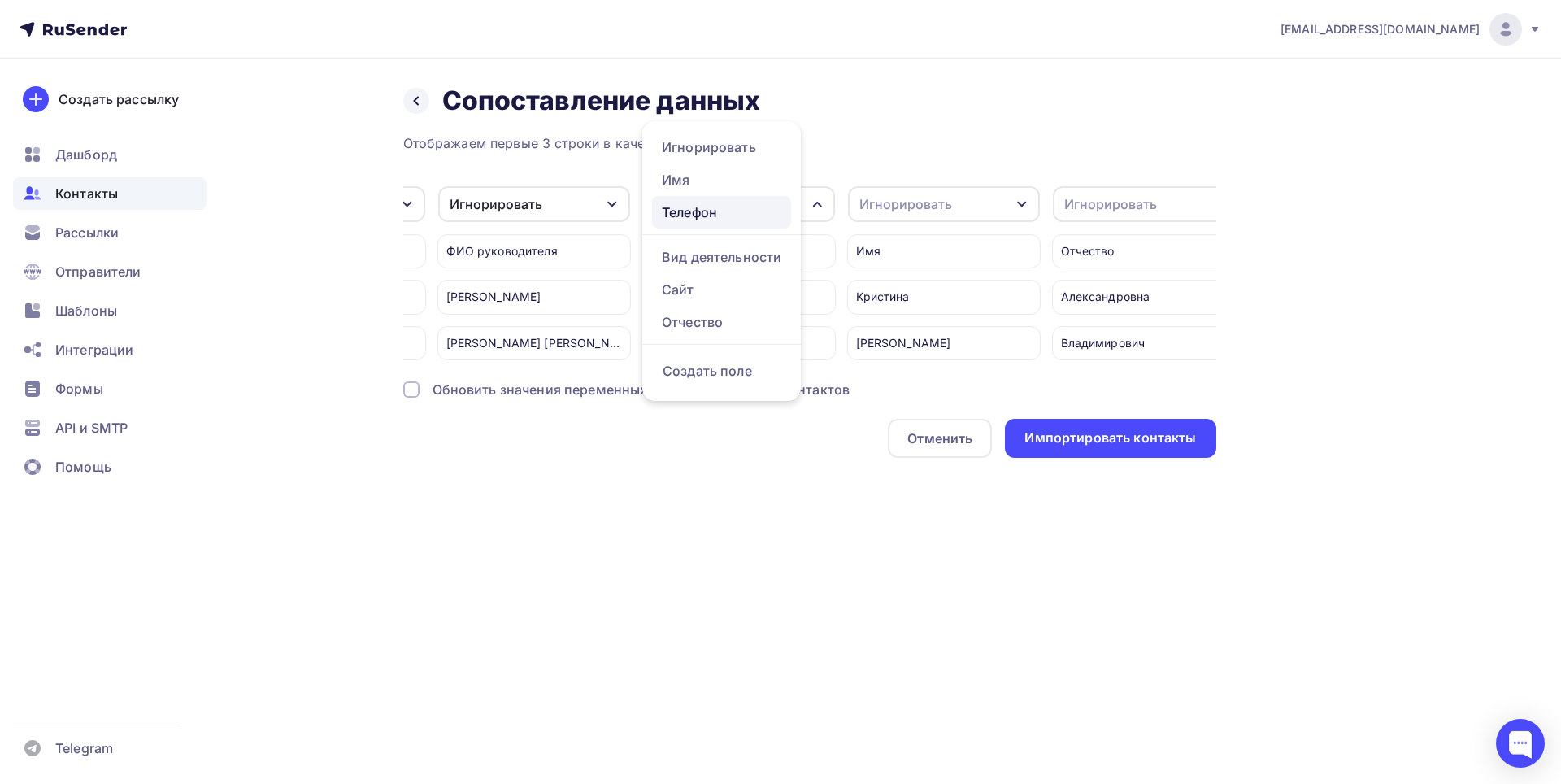
click at [717, 203] on div "Телефон" at bounding box center [722, 212] width 120 height 20
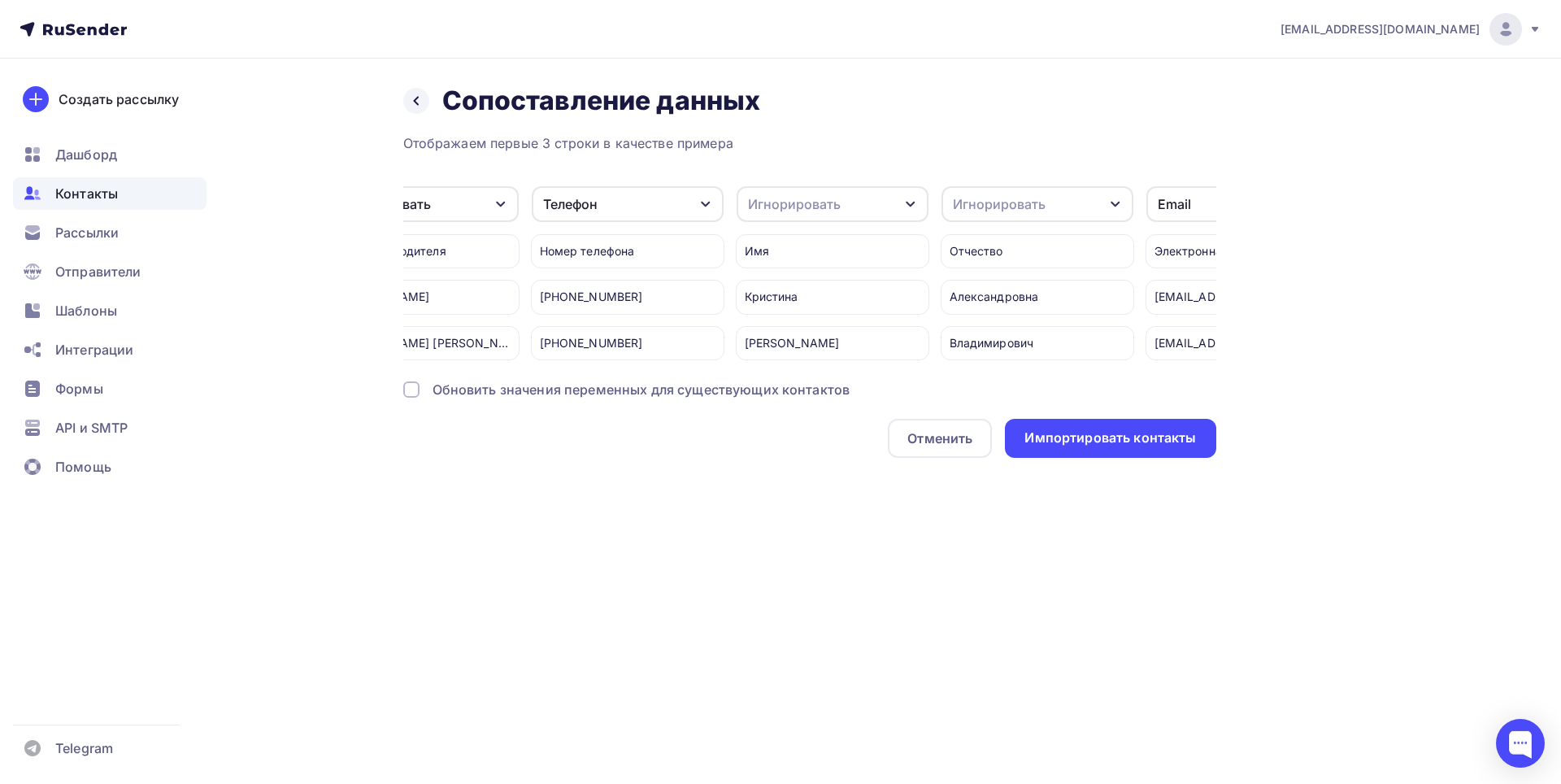
scroll to position [0, 298]
click at [894, 202] on icon "button" at bounding box center [895, 204] width 13 height 13
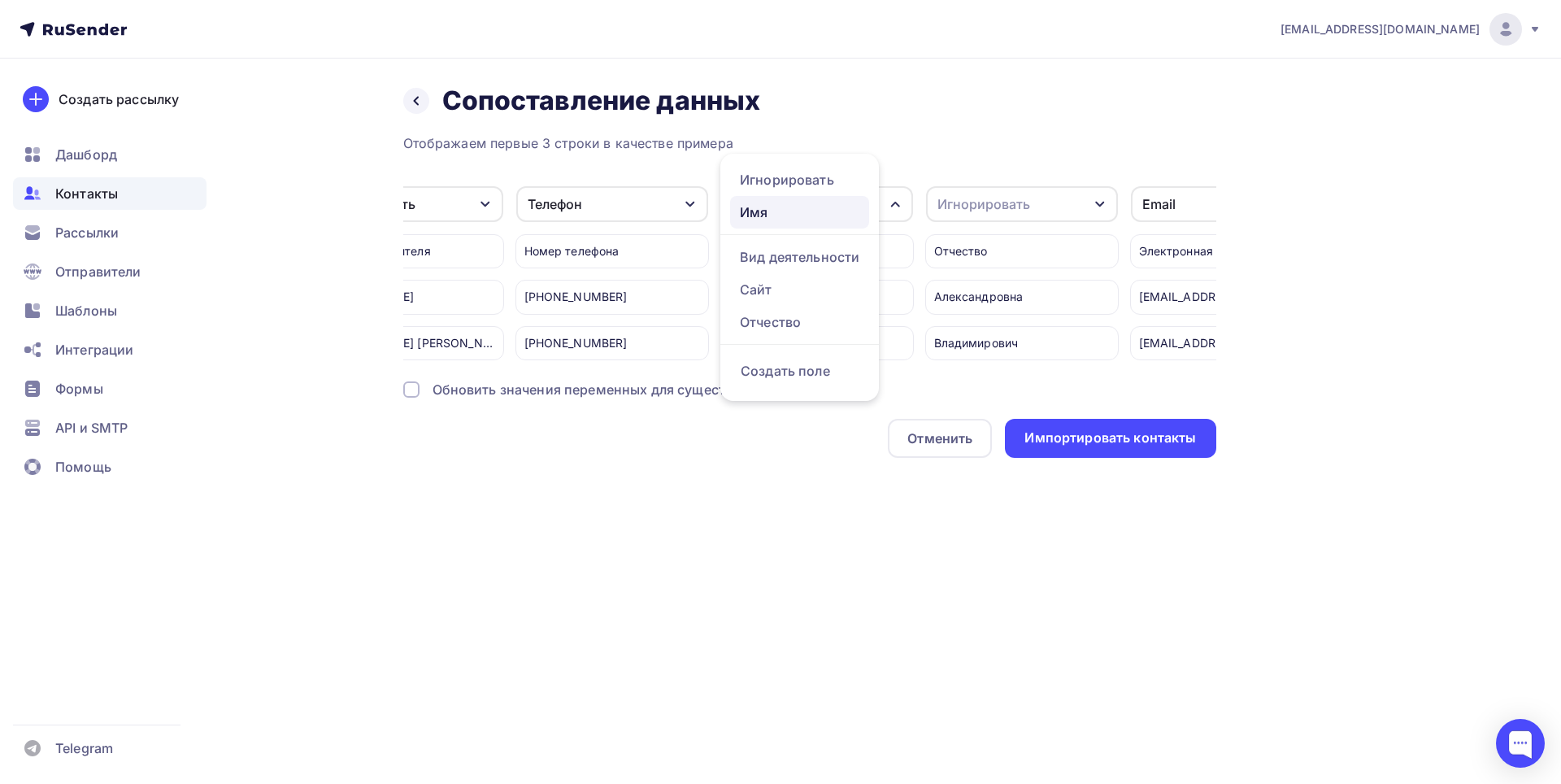
click at [776, 218] on div "Имя" at bounding box center [800, 212] width 120 height 20
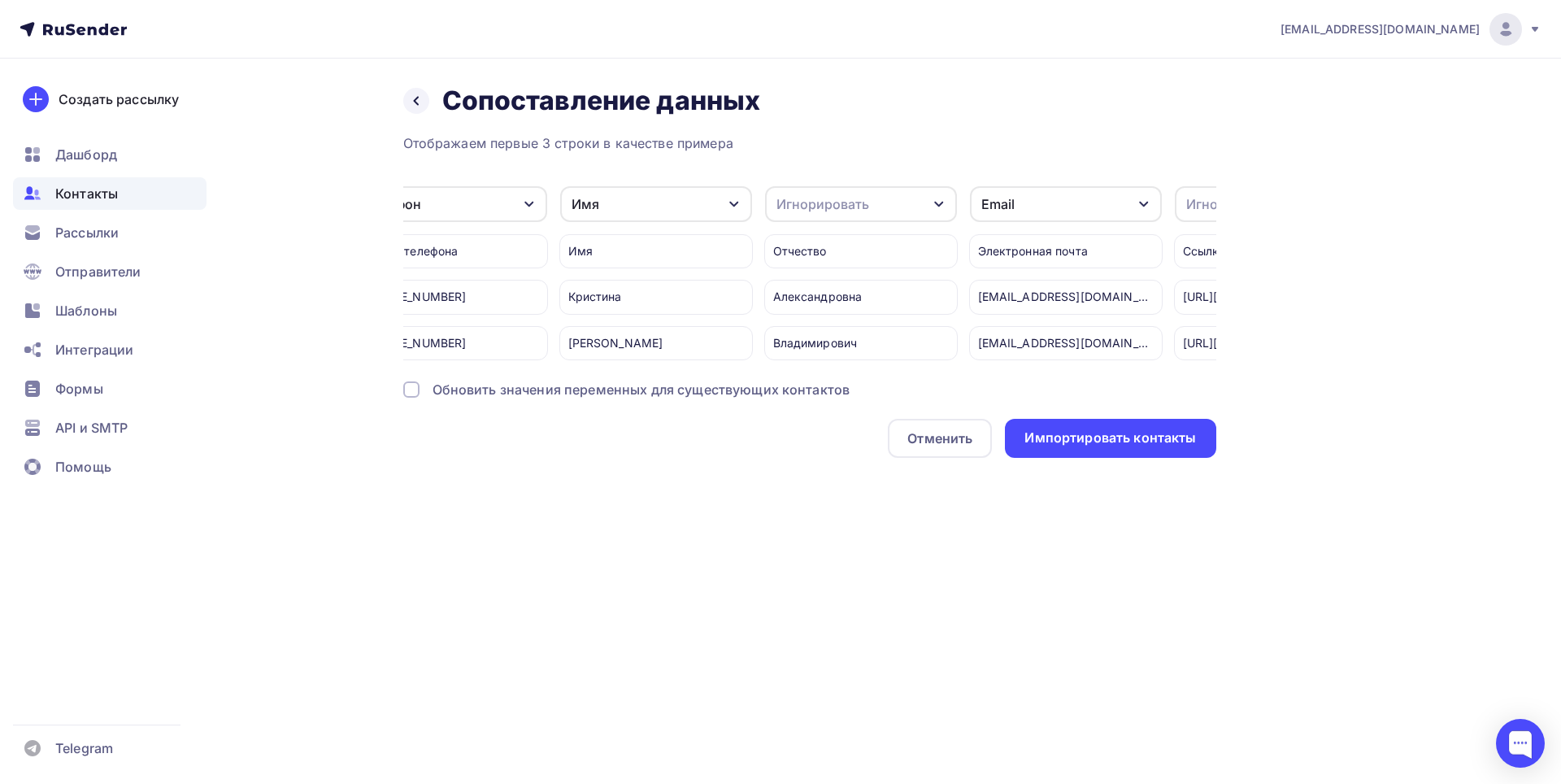
scroll to position [0, 486]
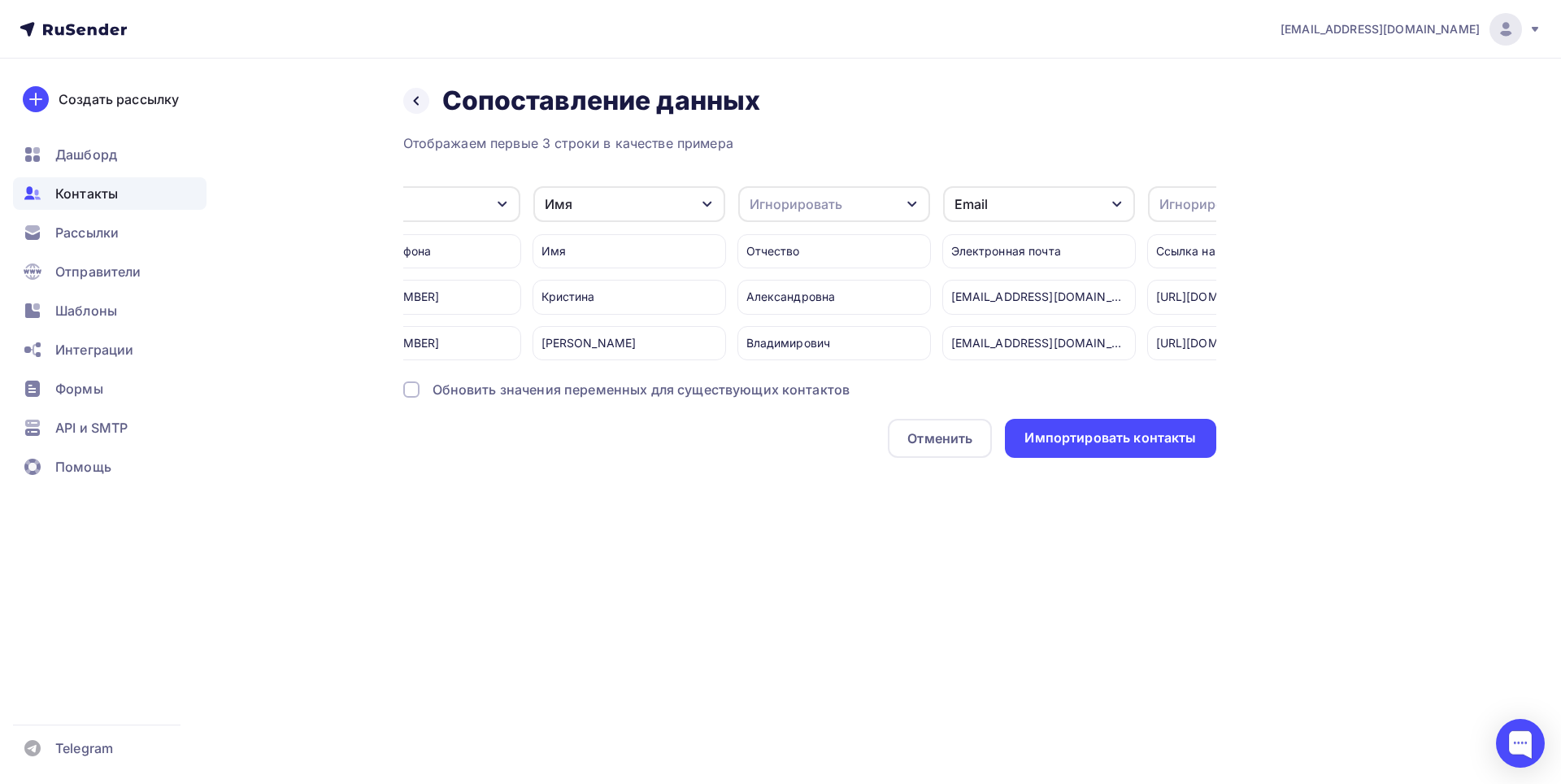
click at [908, 206] on icon "button" at bounding box center [912, 204] width 13 height 13
click at [820, 321] on div "Отчество" at bounding box center [816, 322] width 120 height 20
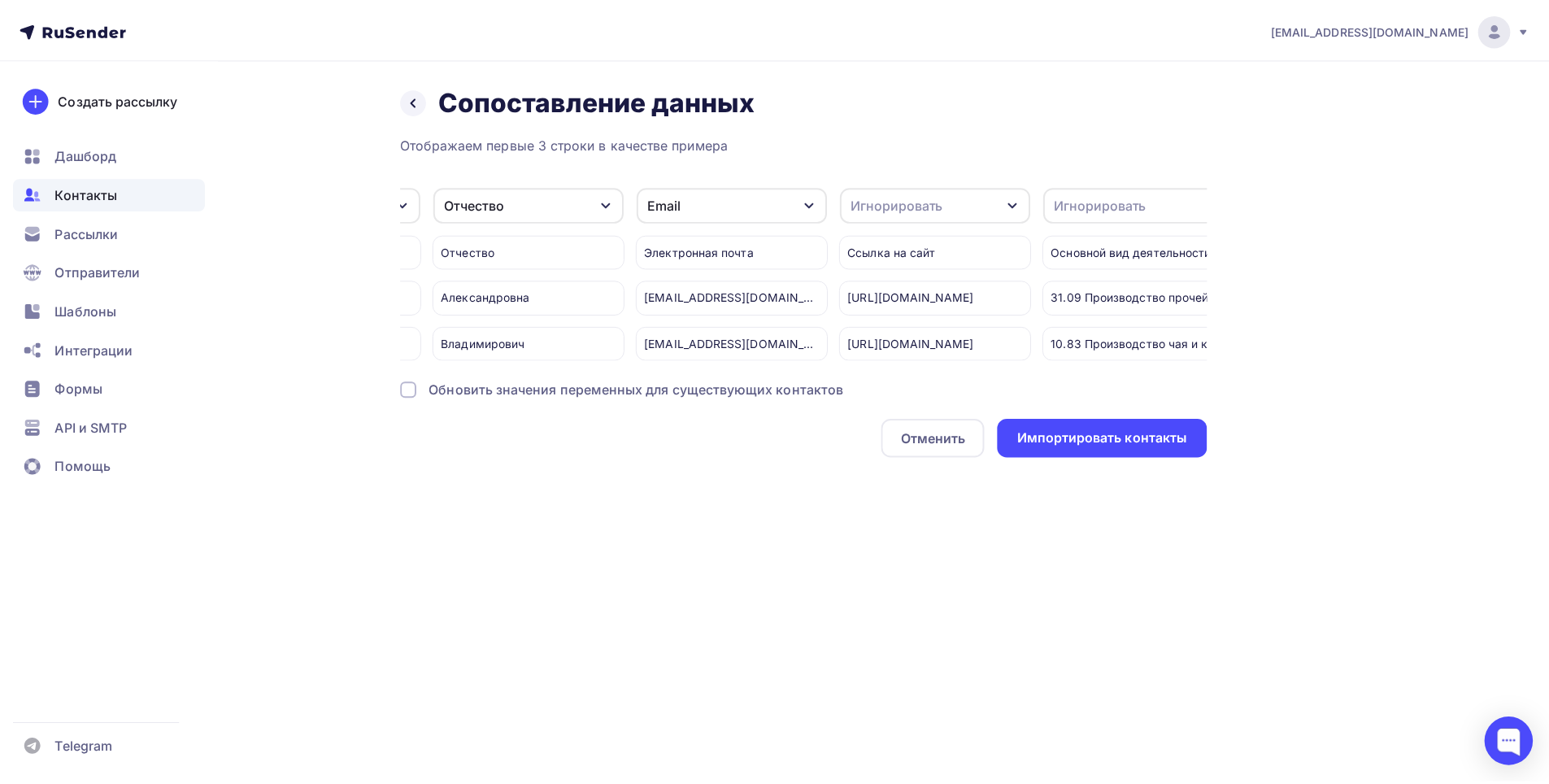
scroll to position [0, 815]
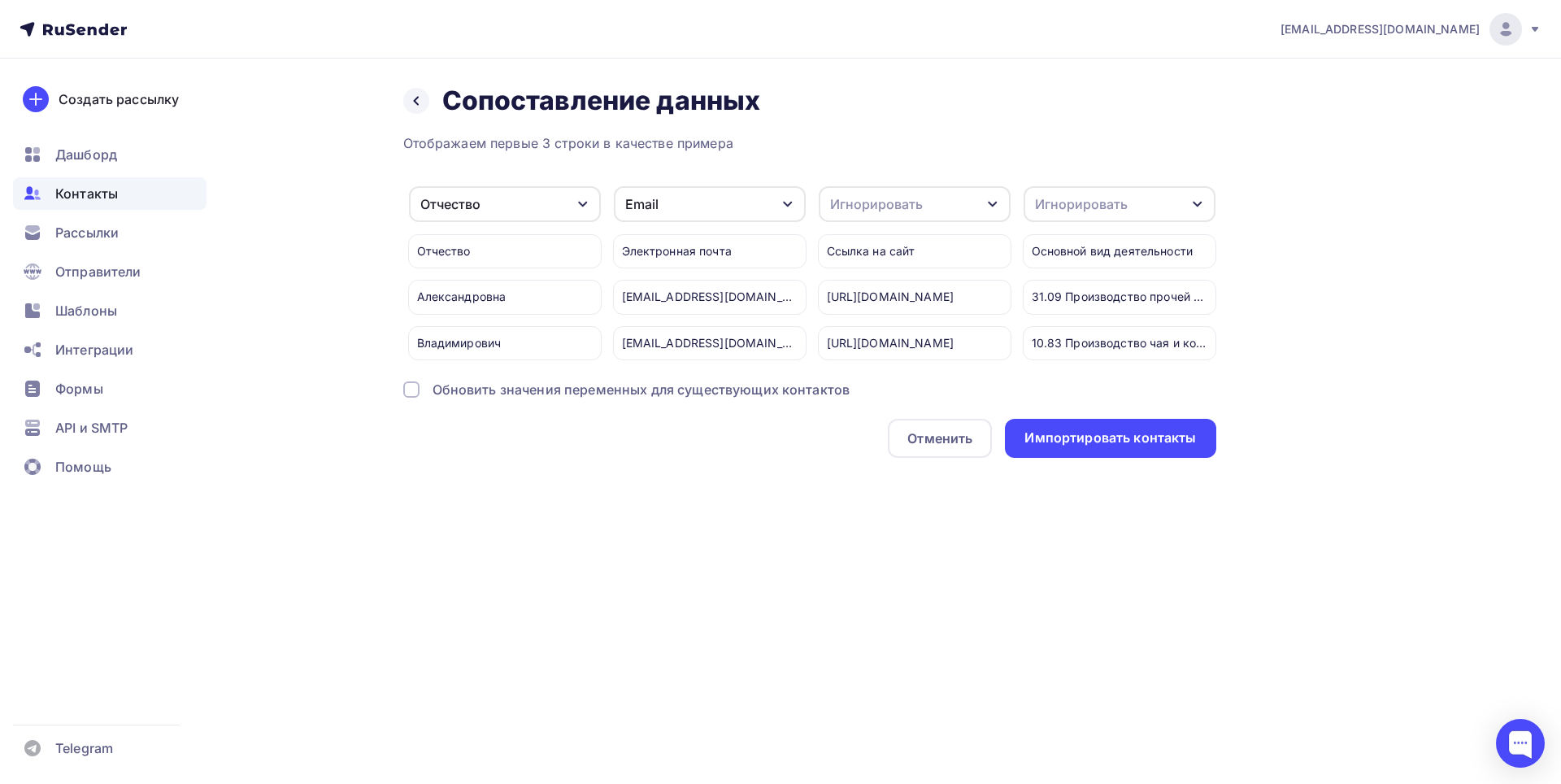
click at [989, 203] on icon "button" at bounding box center [993, 204] width 9 height 6
click at [855, 327] on div "Сайт" at bounding box center [897, 322] width 120 height 20
click at [1198, 207] on icon "button" at bounding box center [1198, 204] width 13 height 13
click at [1122, 317] on div "Вид деятельности" at bounding box center [1102, 322] width 120 height 20
click at [1085, 447] on div "Импортировать контакты" at bounding box center [1110, 438] width 171 height 19
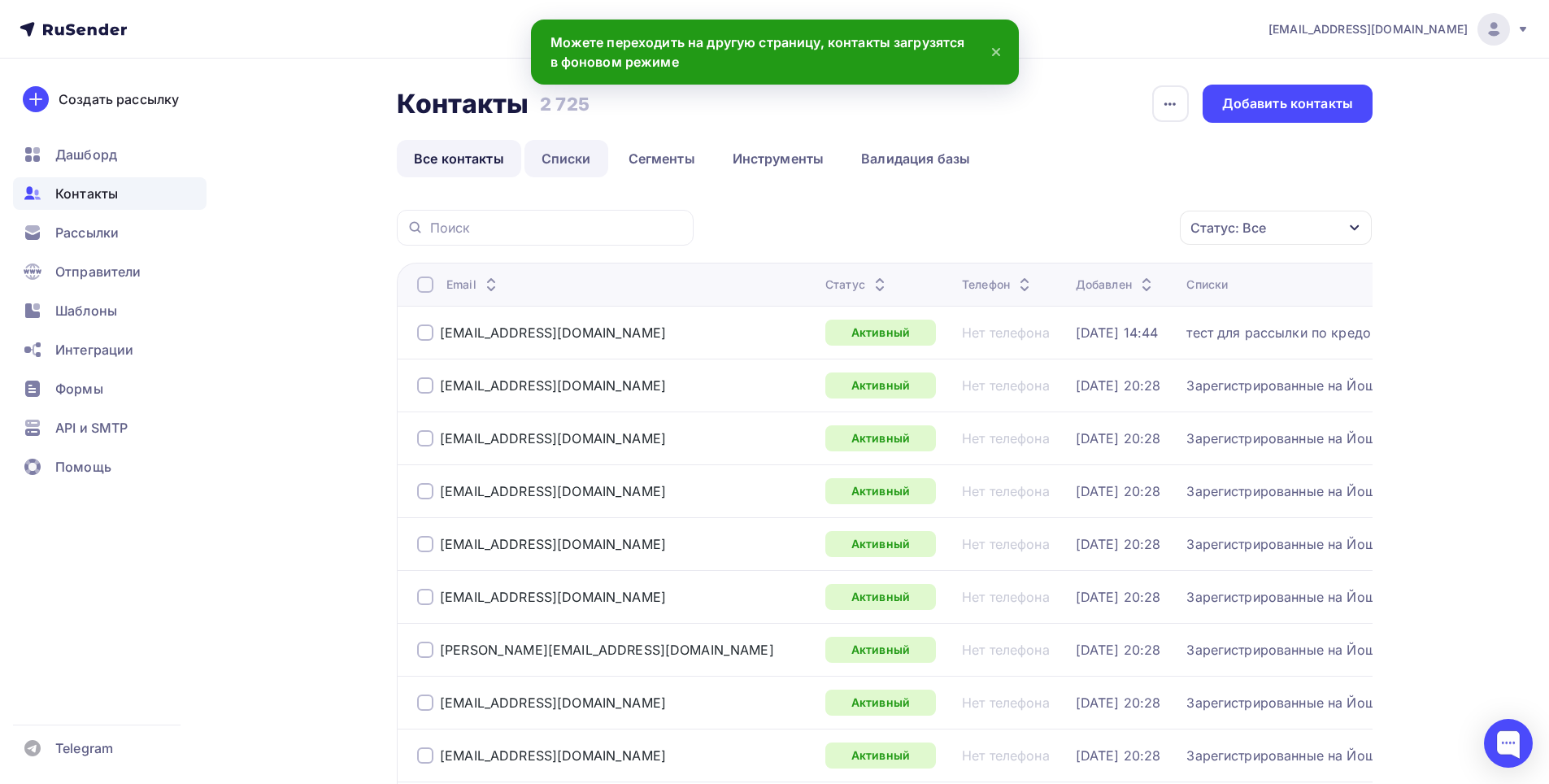
click at [575, 163] on link "Списки" at bounding box center [566, 157] width 84 height 37
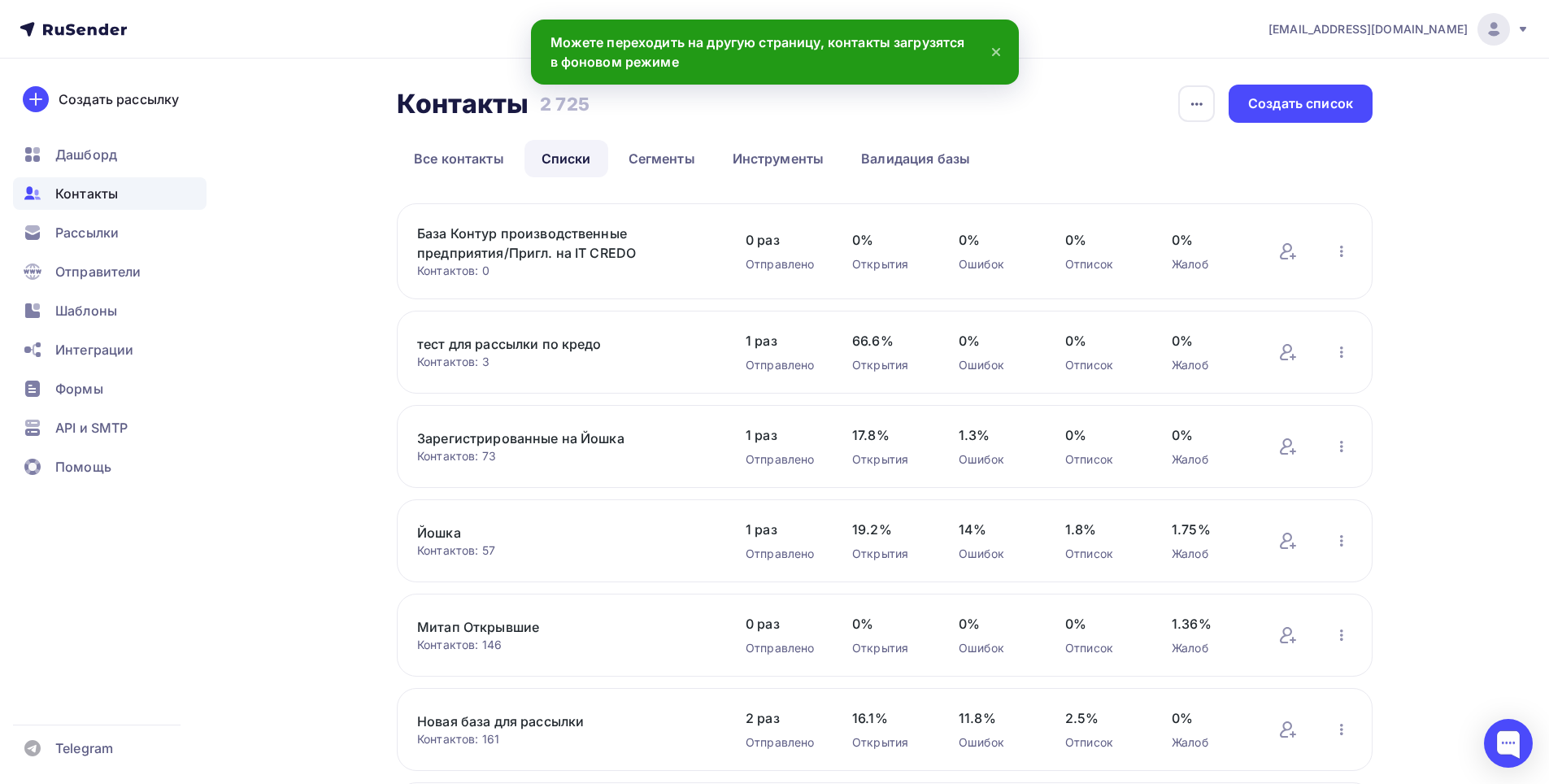
click at [558, 232] on link "База Контур производственные предприятия/Пригл. на IT CREDO" at bounding box center [555, 243] width 276 height 39
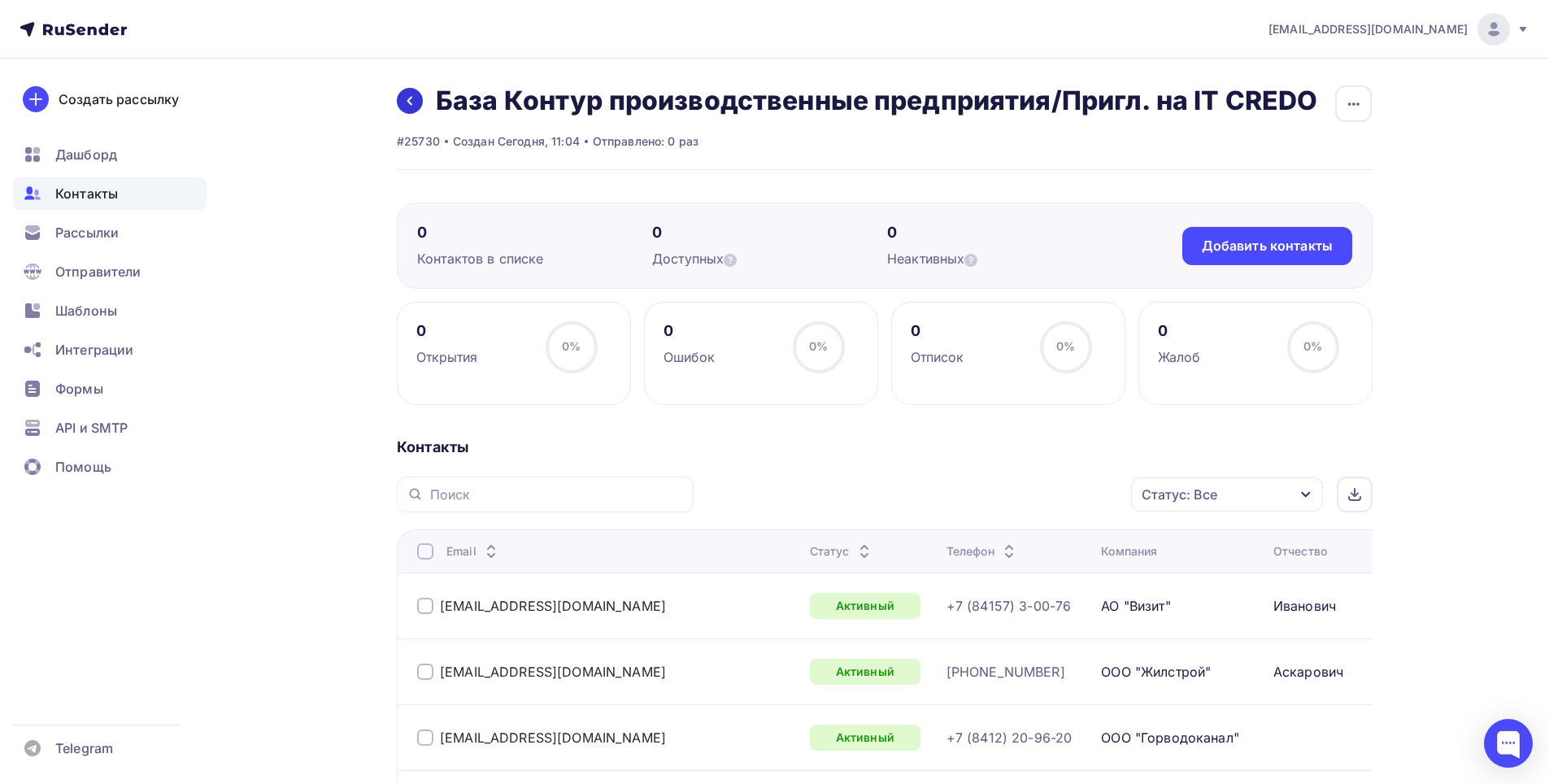
click at [412, 96] on icon at bounding box center [410, 101] width 5 height 9
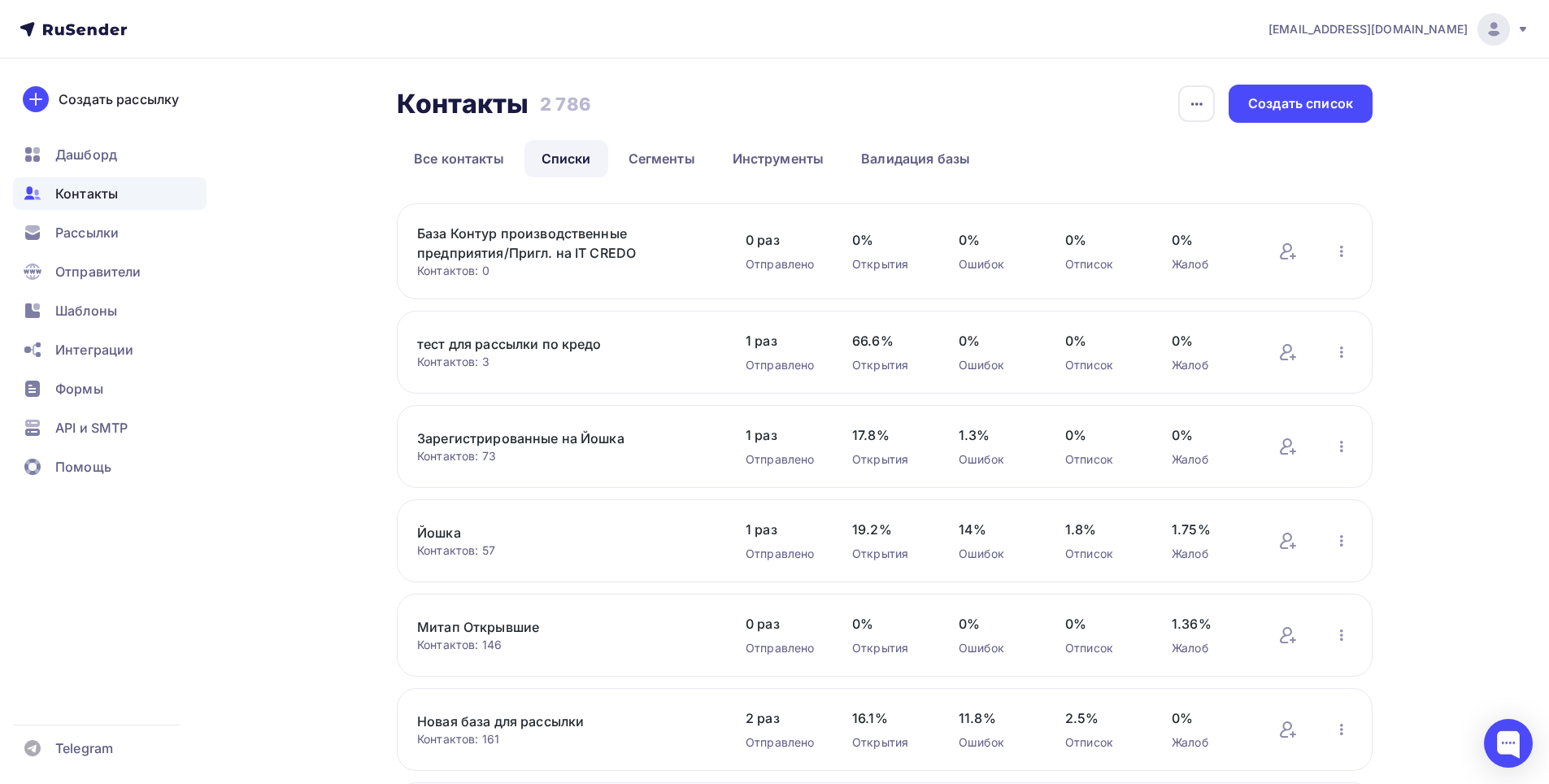
click at [1097, 160] on ul "Все контакты Списки Сегменты Инструменты Валидация базы" at bounding box center [884, 157] width 976 height 37
click at [1343, 252] on icon "button" at bounding box center [1341, 251] width 20 height 20
click at [1437, 284] on div "Контакты Контакты 2 786 2 786 История импорта Создать список Все контакты Списк…" at bounding box center [775, 672] width 1333 height 1228
click at [593, 230] on link "База Контур производственные предприятия/Пригл. на IT CREDO" at bounding box center [555, 243] width 276 height 39
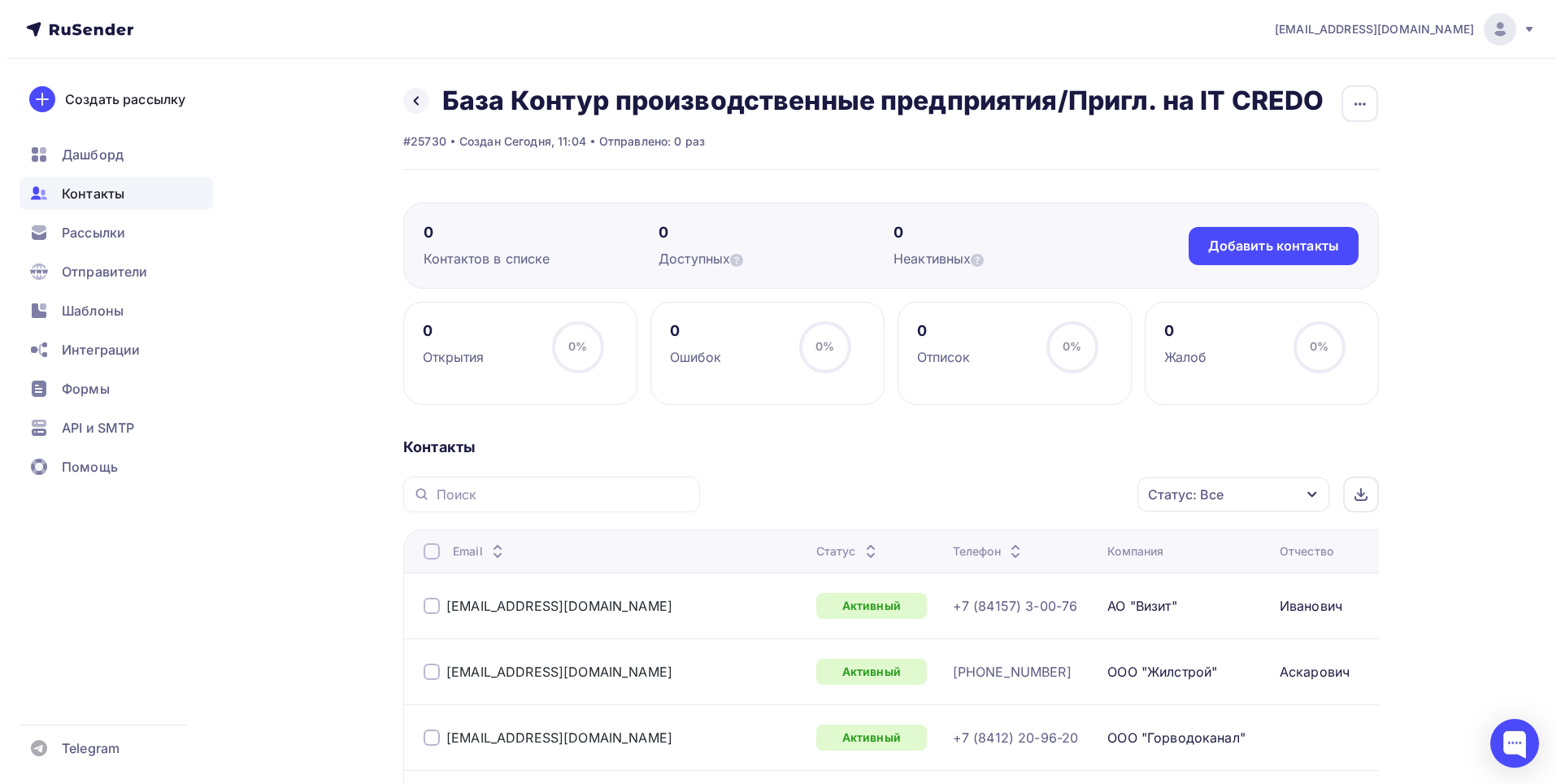
scroll to position [163, 0]
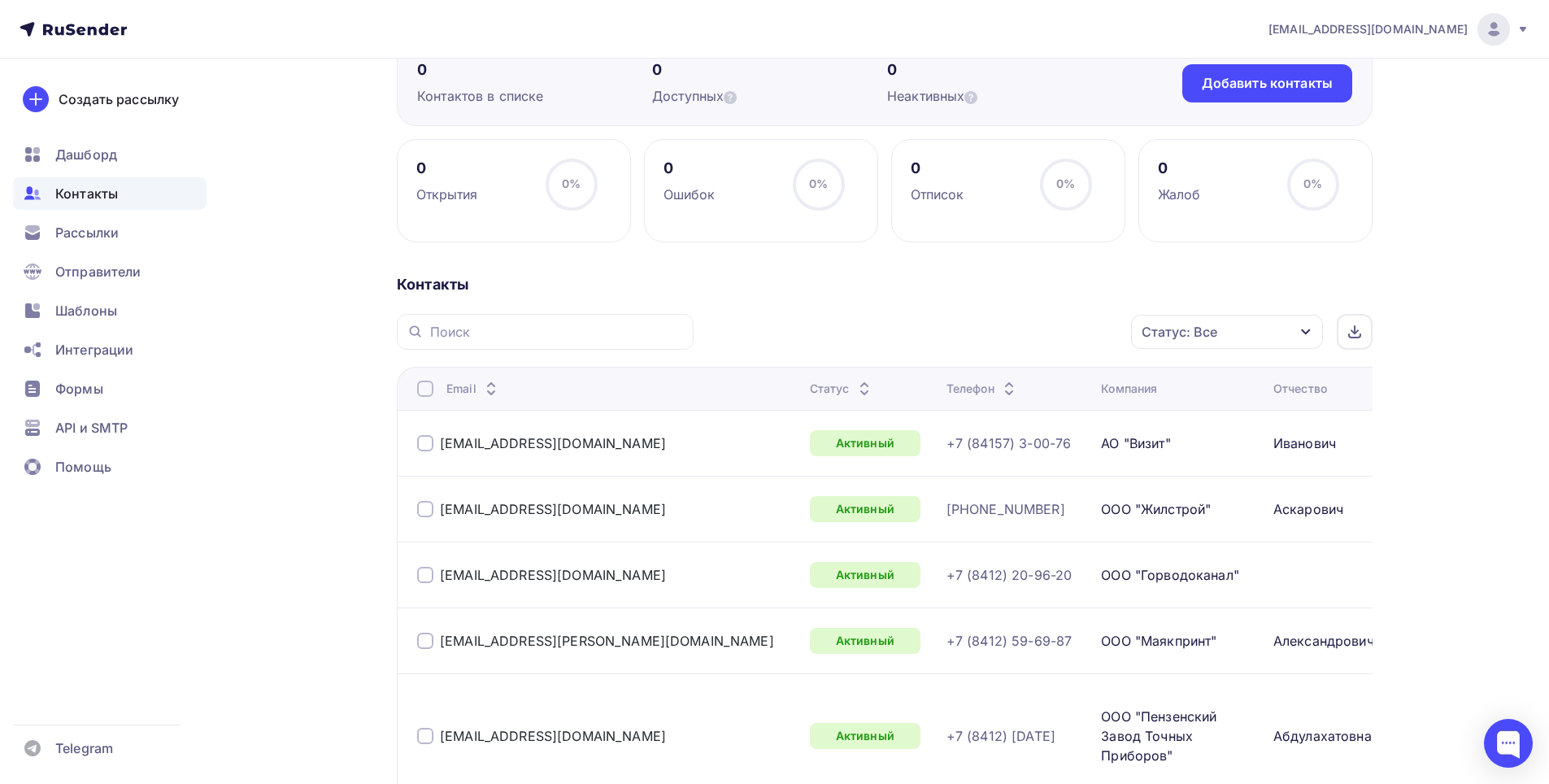
click at [429, 384] on div at bounding box center [425, 388] width 16 height 16
click at [1077, 337] on div "Действие" at bounding box center [1009, 331] width 214 height 32
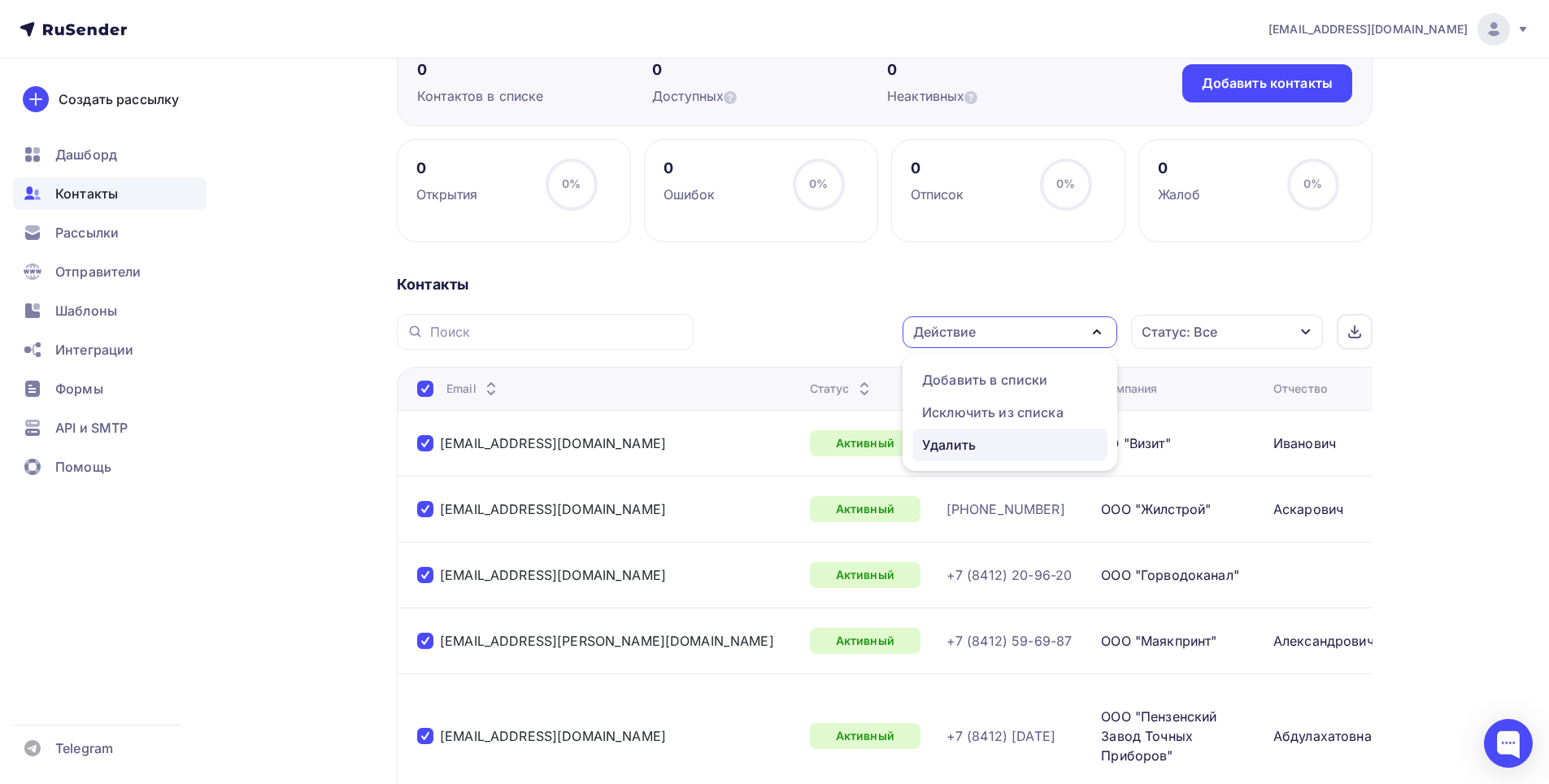
click at [965, 446] on div "Удалить" at bounding box center [949, 444] width 53 height 20
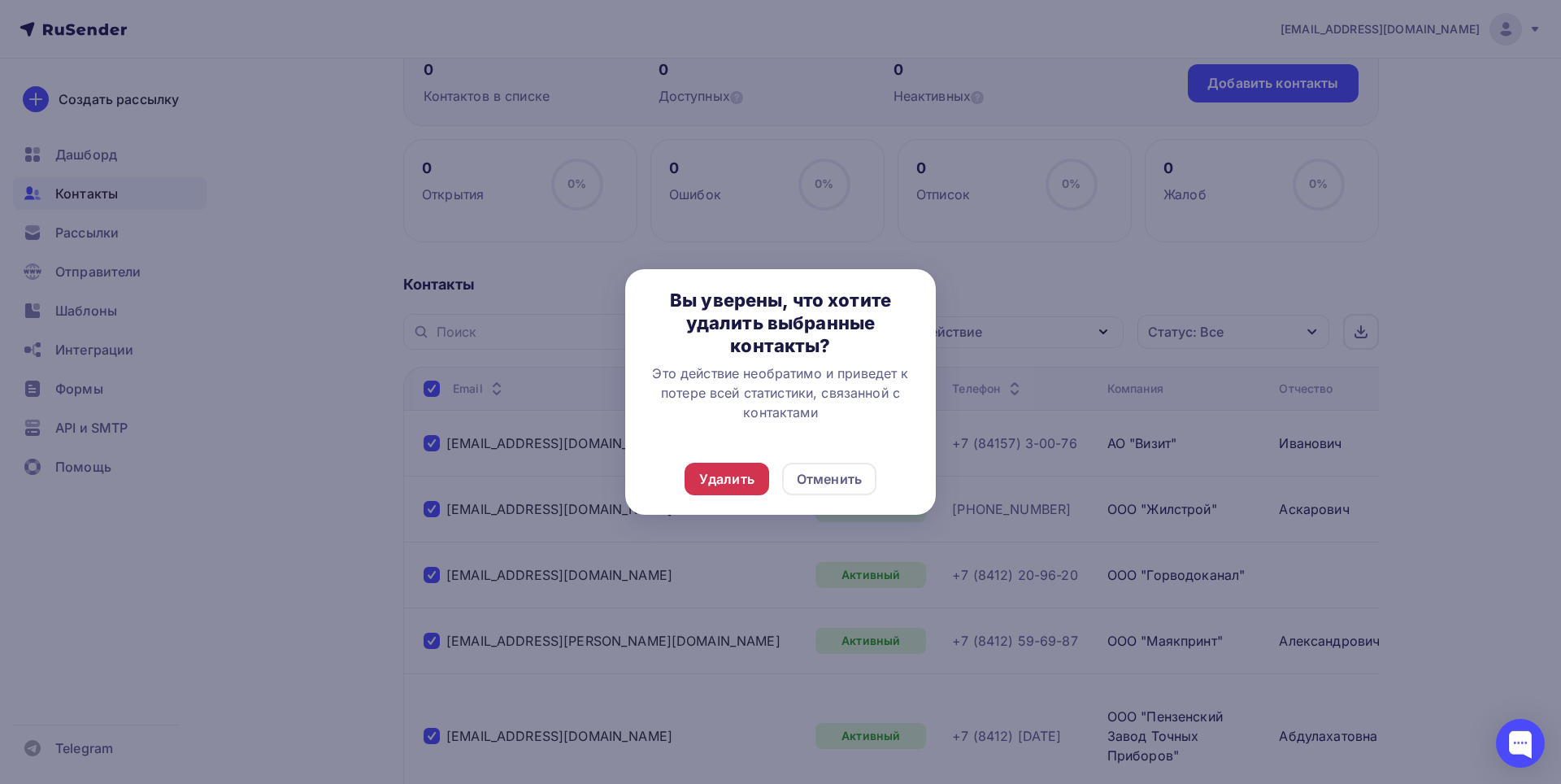
drag, startPoint x: 717, startPoint y: 464, endPoint x: 717, endPoint y: 478, distance: 14.0
click at [716, 466] on div "Удалить" at bounding box center [727, 478] width 84 height 33
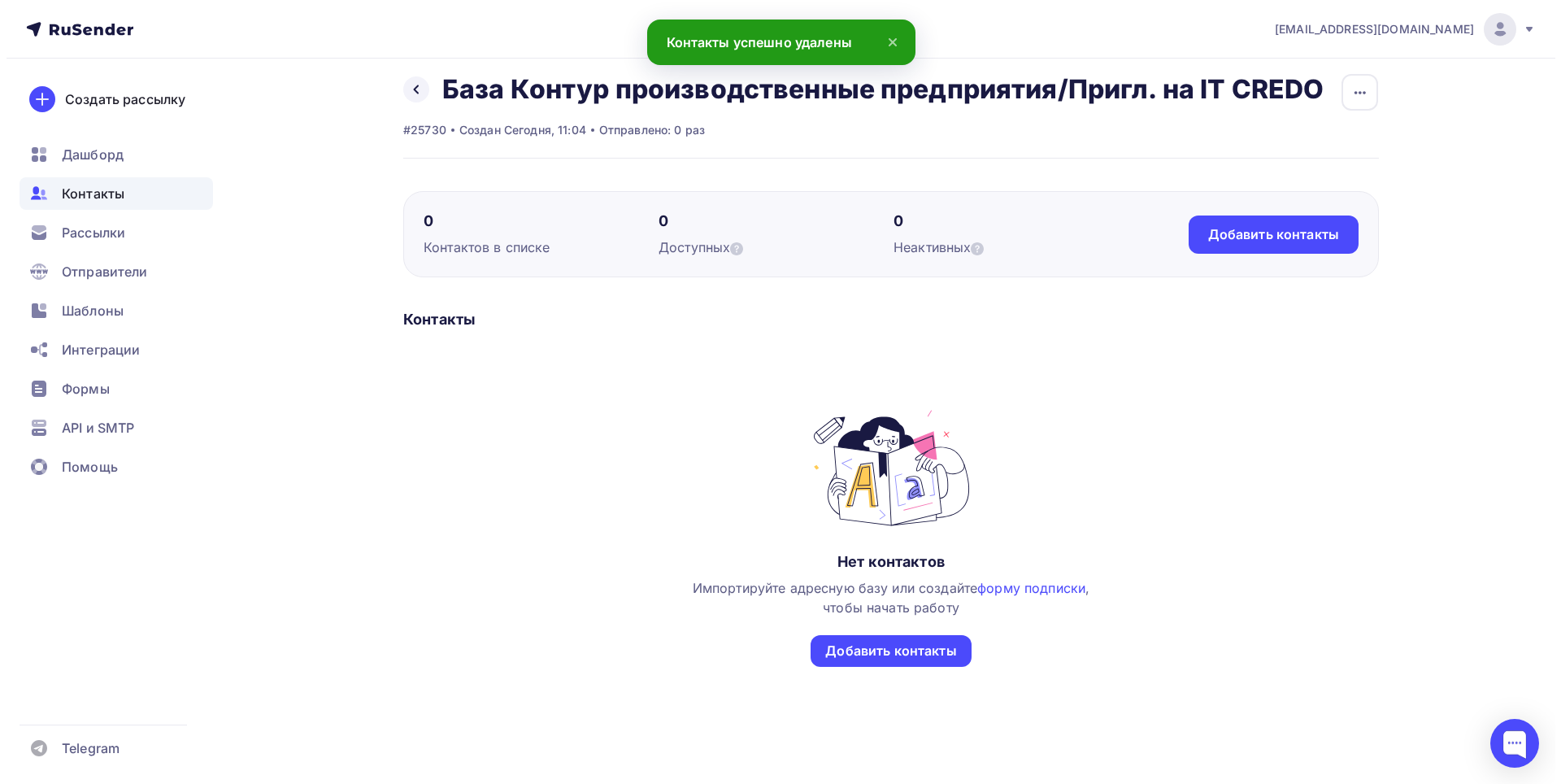
scroll to position [0, 0]
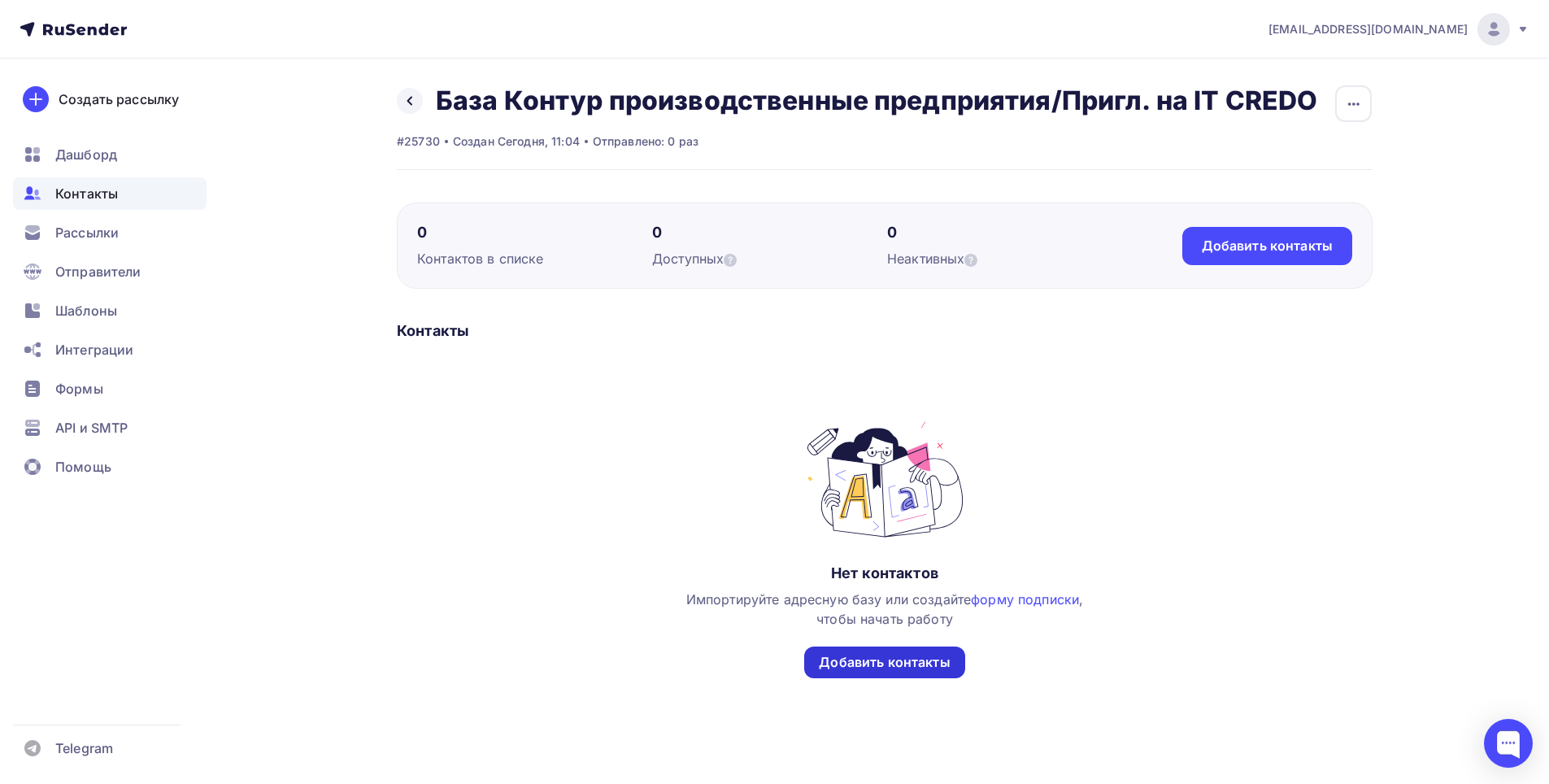
click at [898, 657] on div "Добавить контакты" at bounding box center [884, 662] width 131 height 19
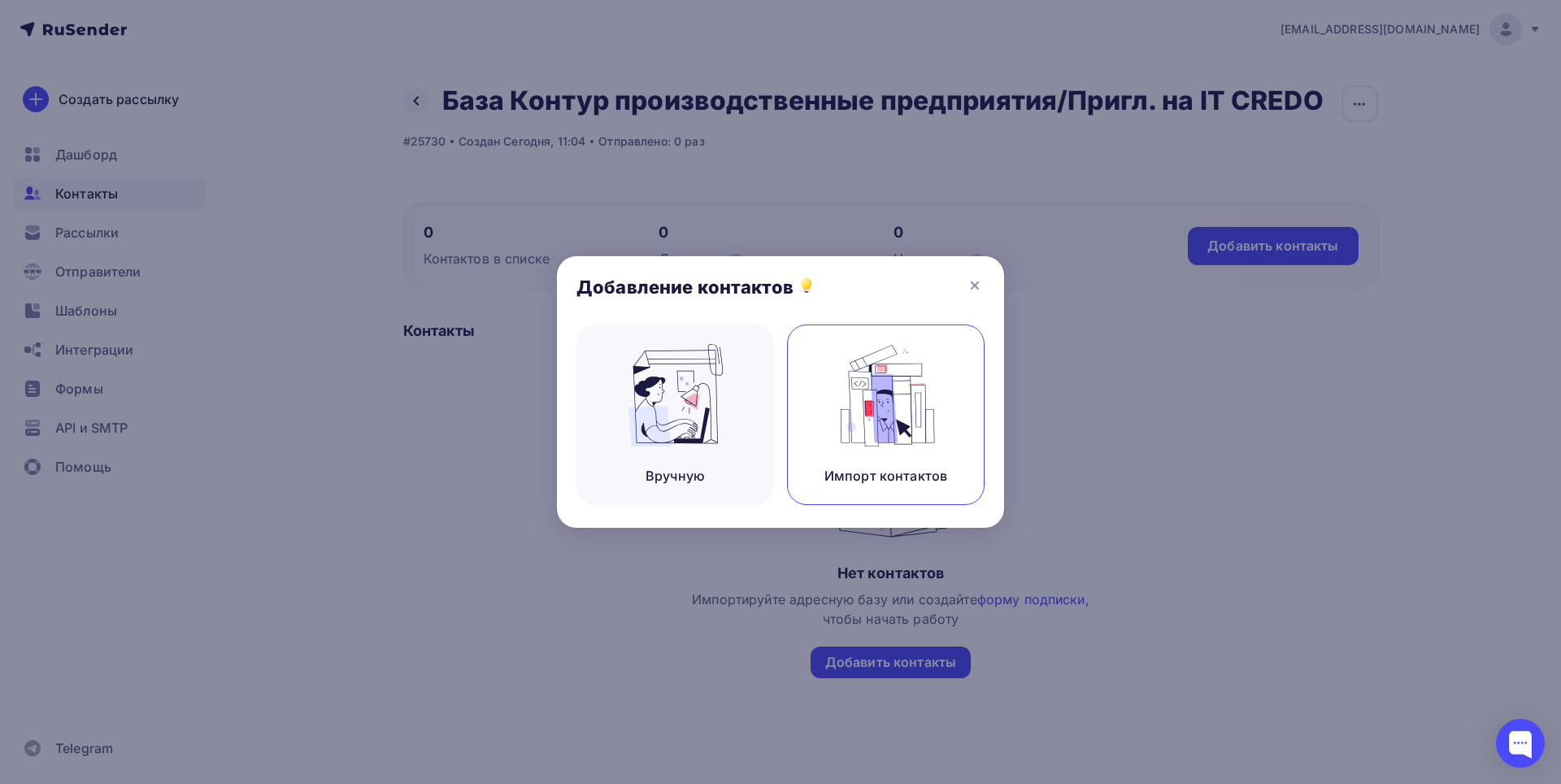
click at [859, 396] on img at bounding box center [886, 395] width 109 height 102
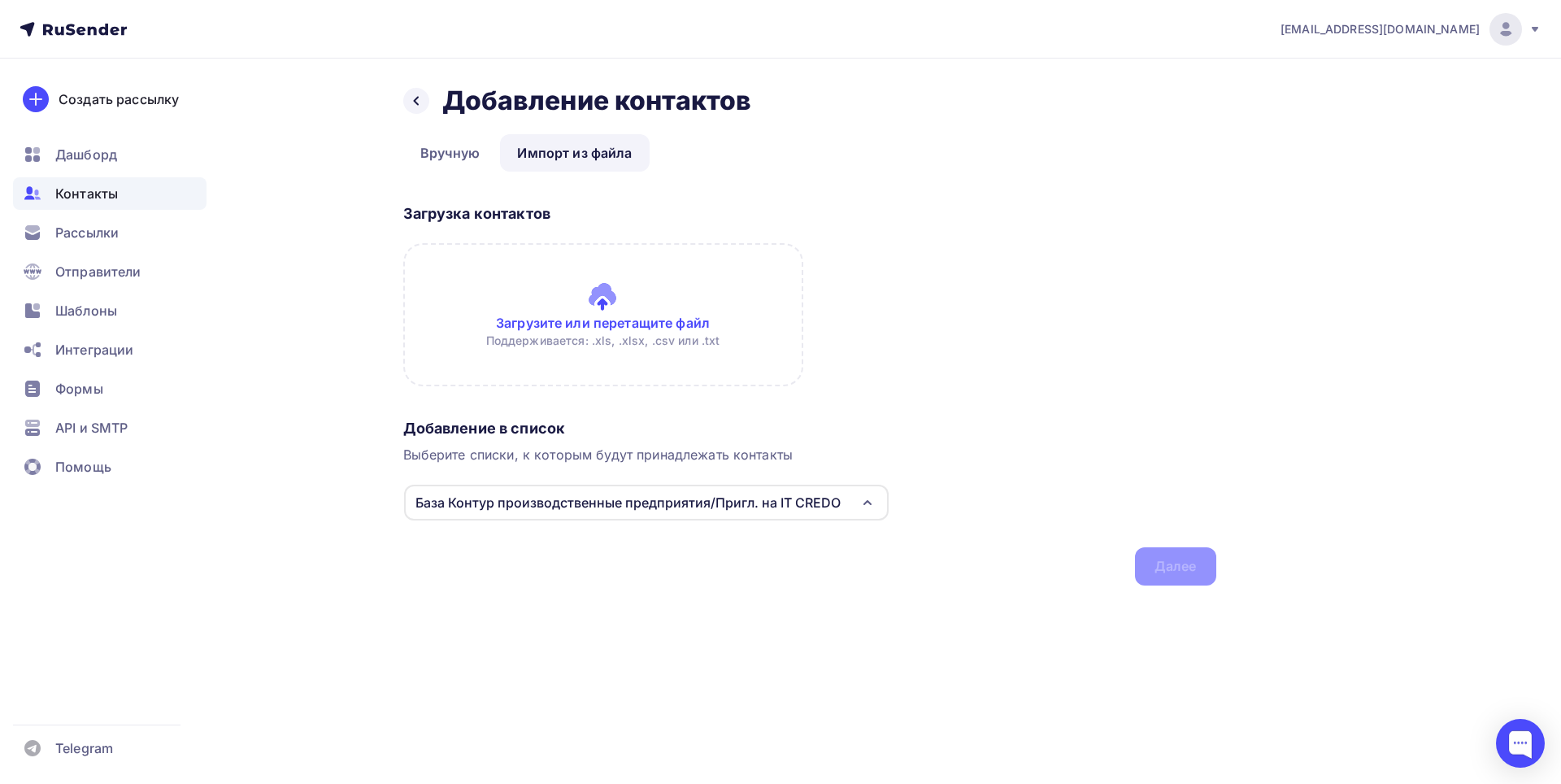
click at [594, 298] on input "file" at bounding box center [603, 314] width 400 height 143
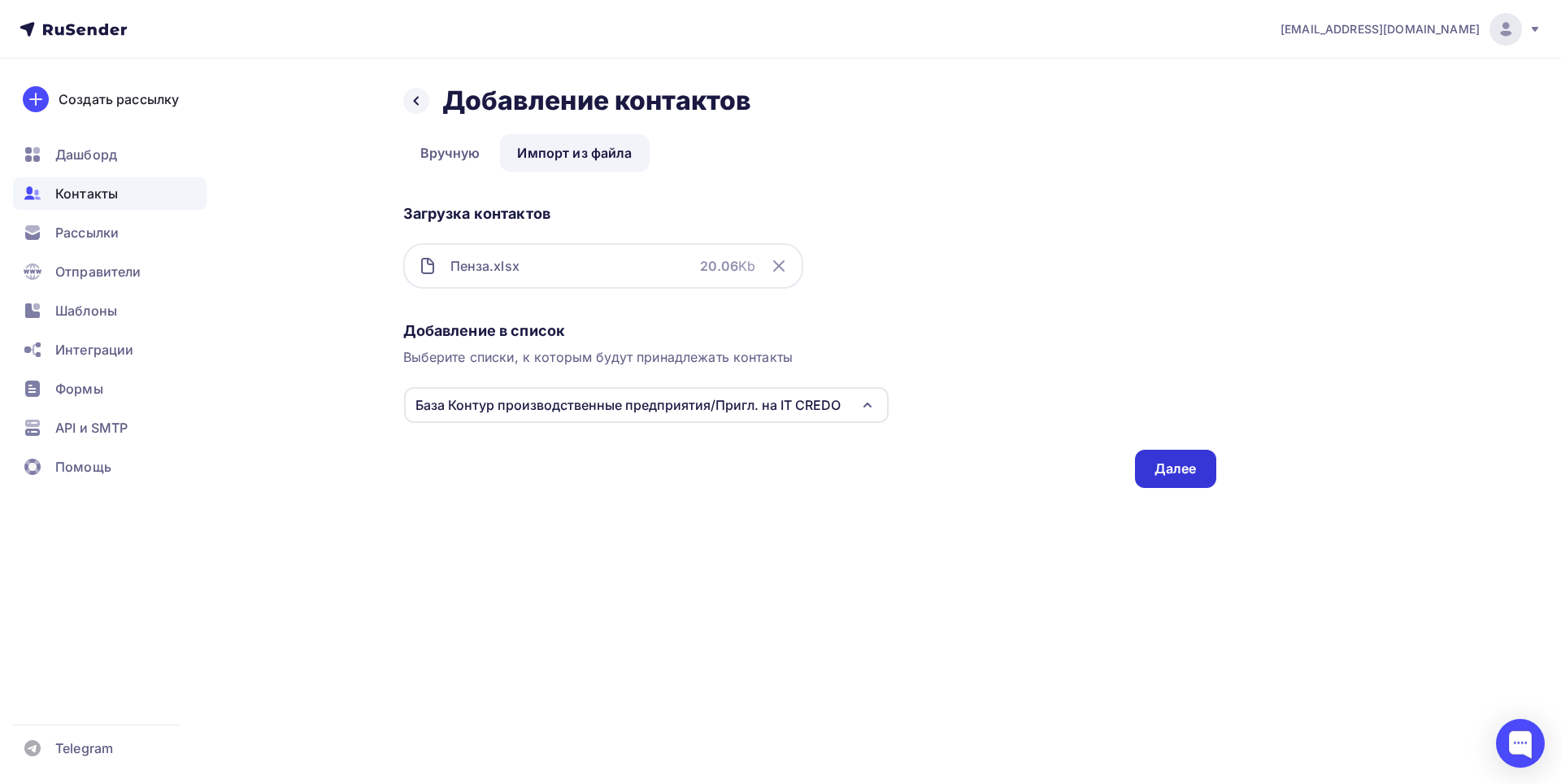
click at [1191, 476] on div "Далее" at bounding box center [1175, 469] width 42 height 19
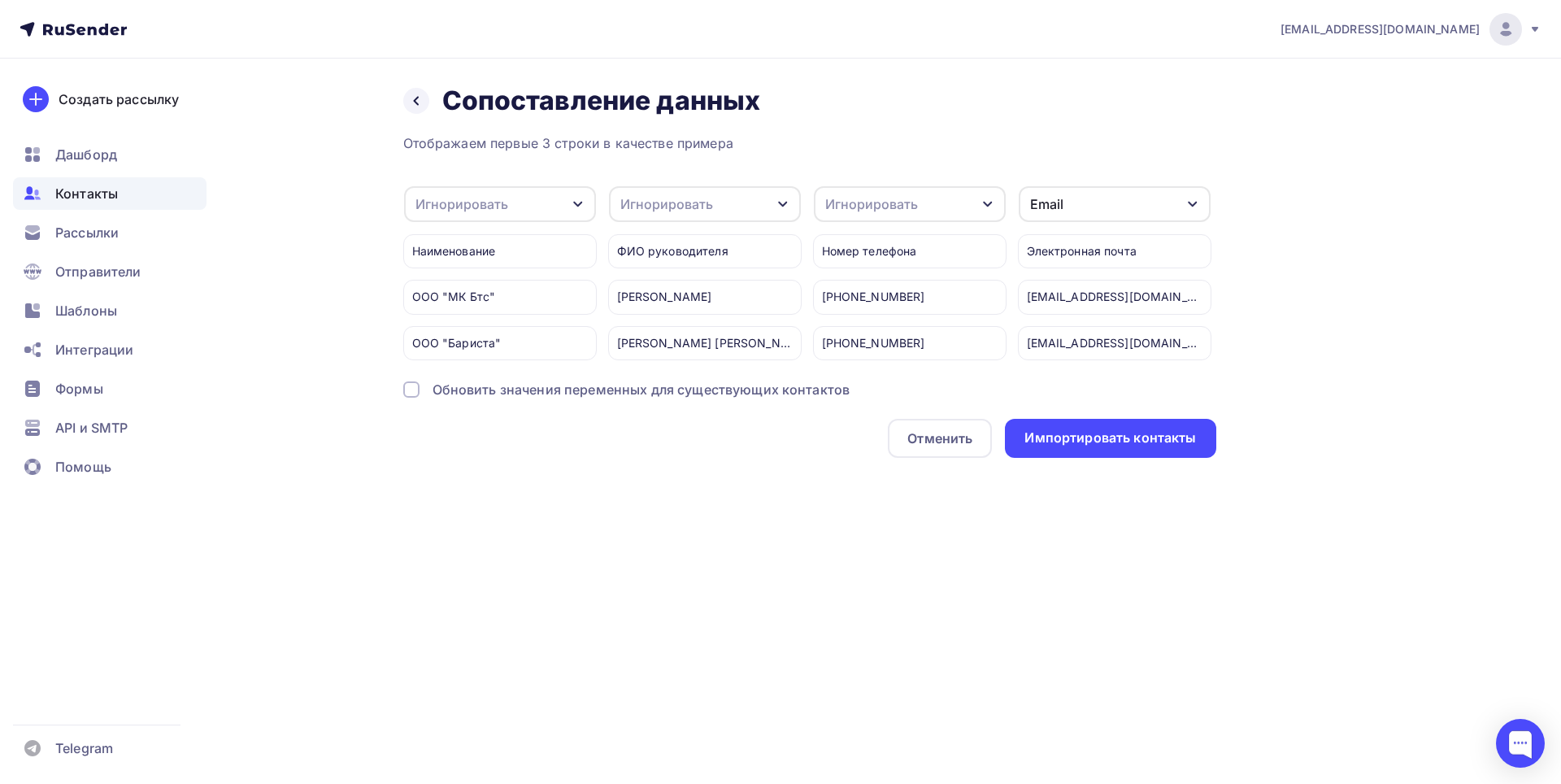
click at [581, 201] on icon "button" at bounding box center [578, 204] width 13 height 13
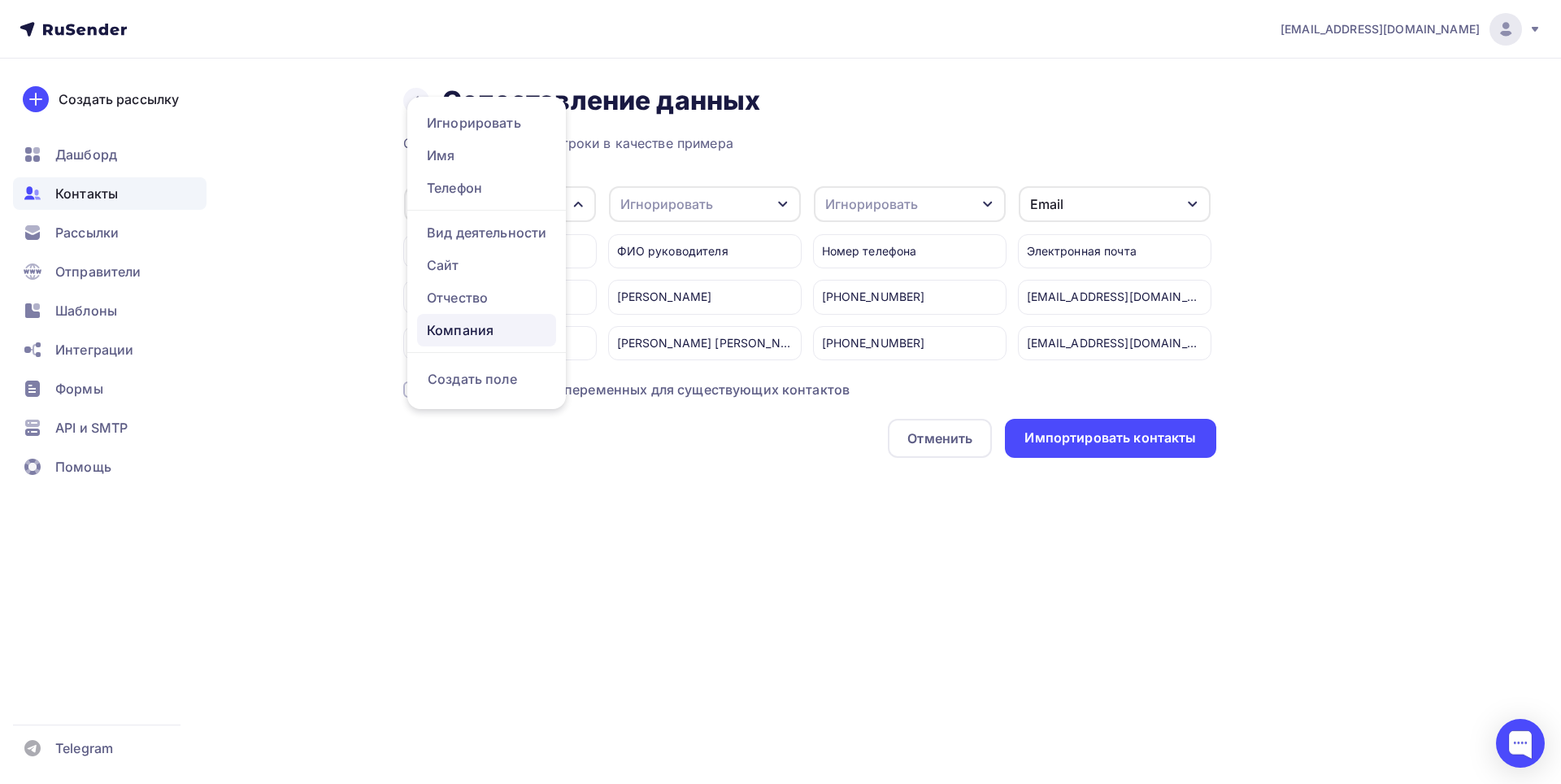
click at [463, 327] on div "Компания" at bounding box center [486, 330] width 120 height 20
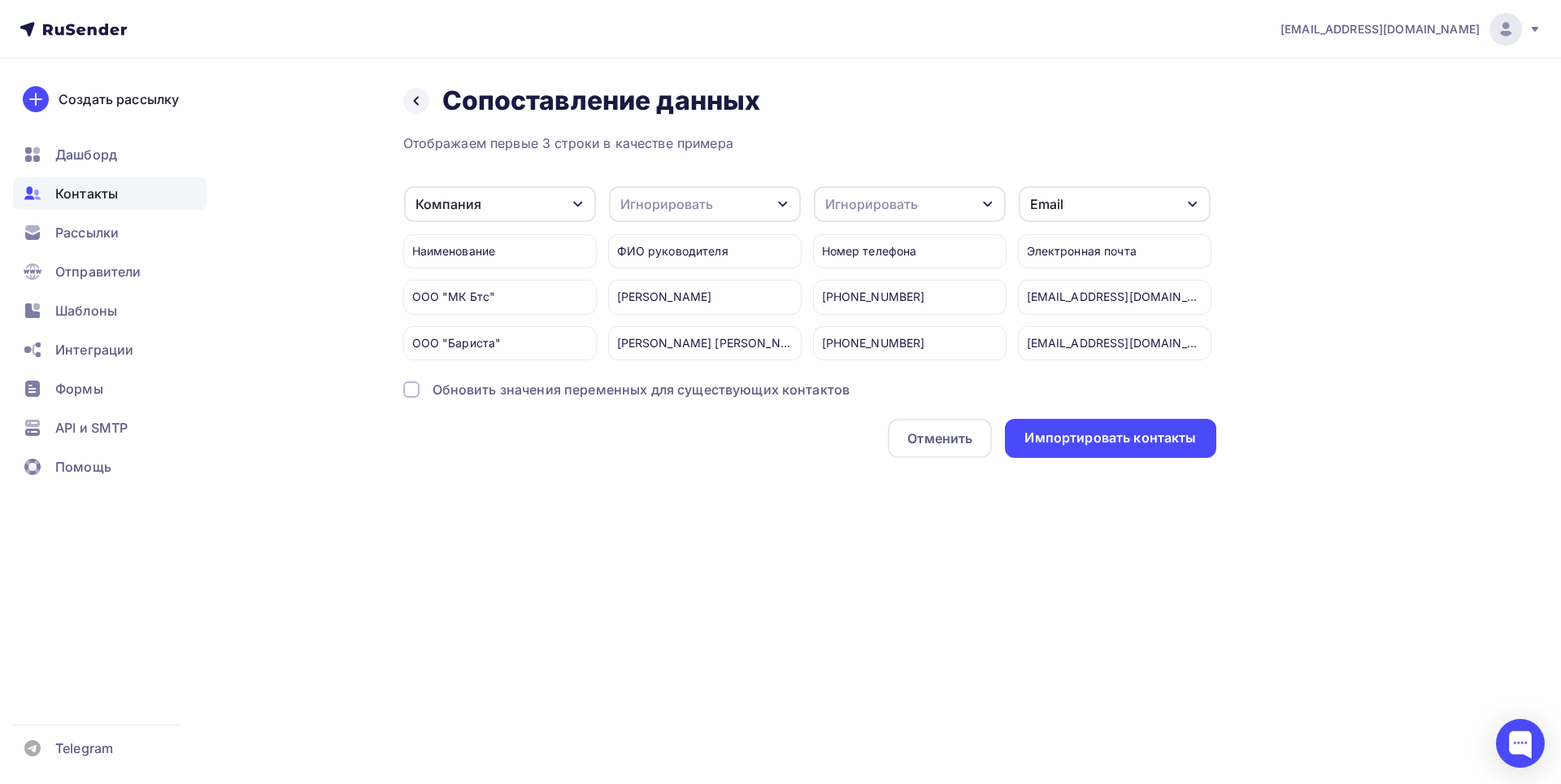
click at [730, 198] on div "Игнорировать" at bounding box center [704, 204] width 192 height 36
click at [682, 385] on div "Создать поле" at bounding box center [688, 370] width 139 height 40
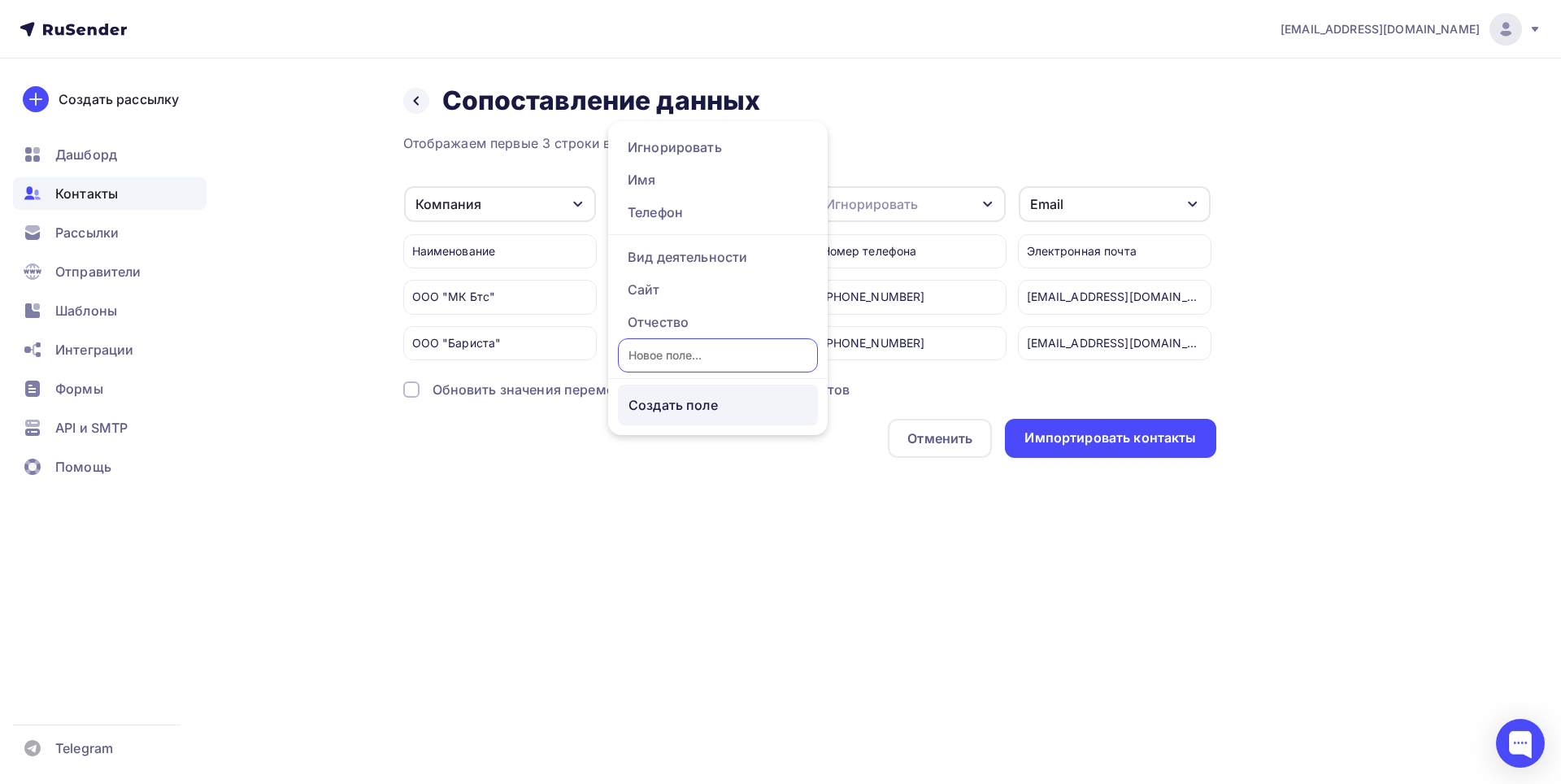
scroll to position [9, 0]
type input "ФИО"
click at [691, 416] on div "Отображаем первые 3 строки в качестве примера Компания Игнорировать Имя Телефон…" at bounding box center [809, 295] width 814 height 324
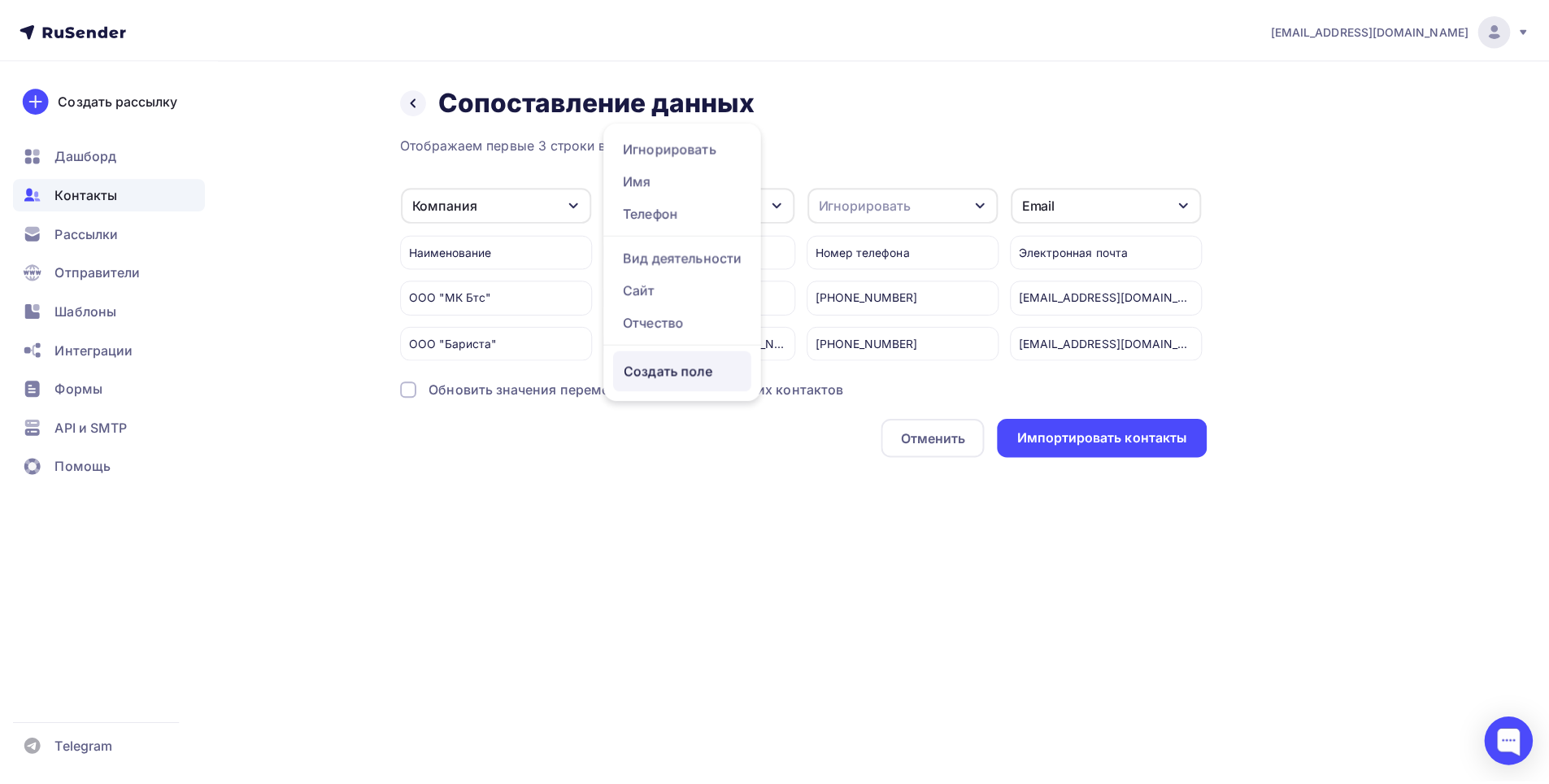
scroll to position [0, 0]
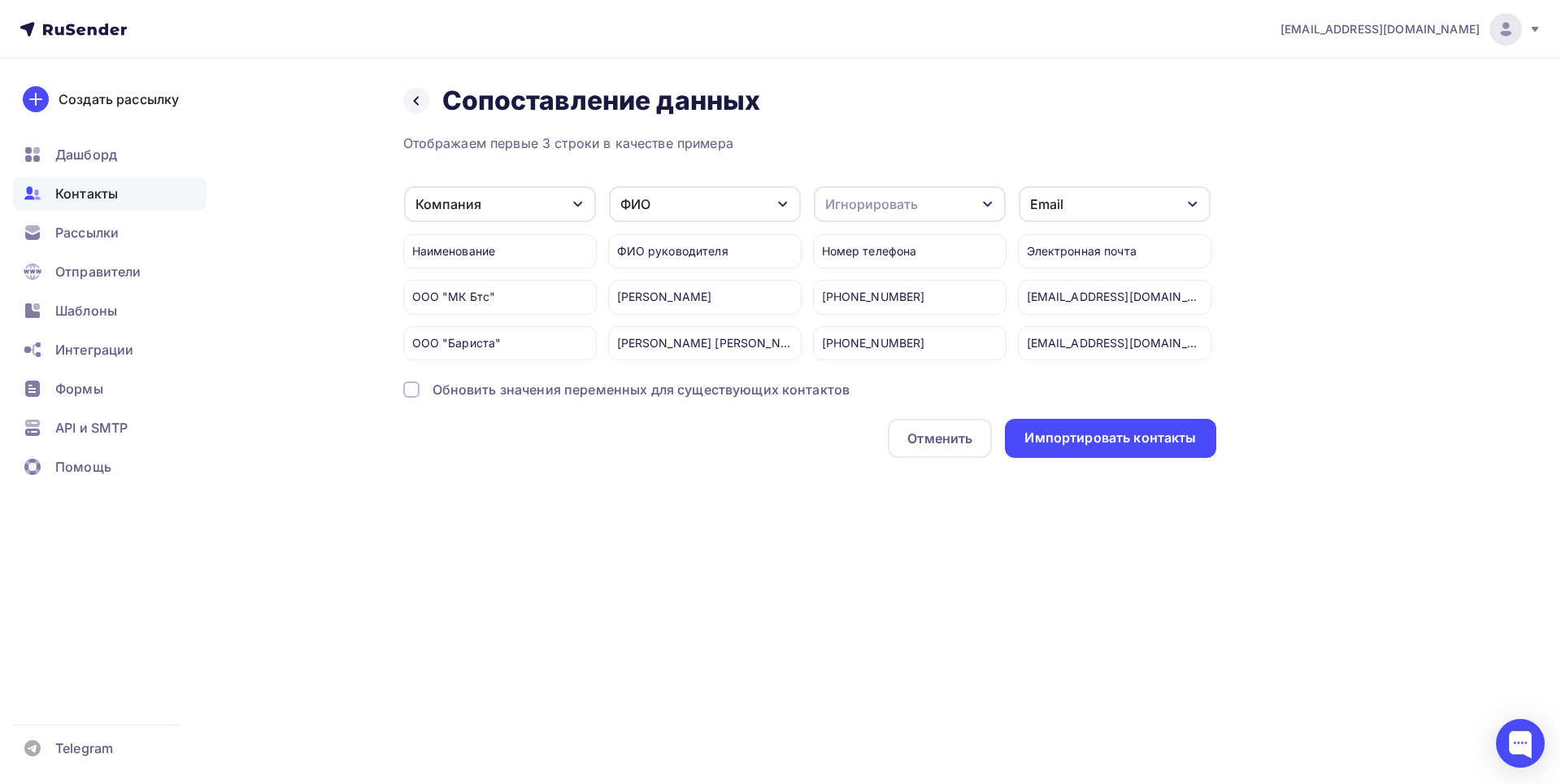
click at [986, 207] on icon "button" at bounding box center [988, 204] width 13 height 13
click at [860, 203] on div "Телефон" at bounding box center [892, 212] width 120 height 20
click at [1083, 447] on div "Импортировать контакты" at bounding box center [1110, 438] width 171 height 19
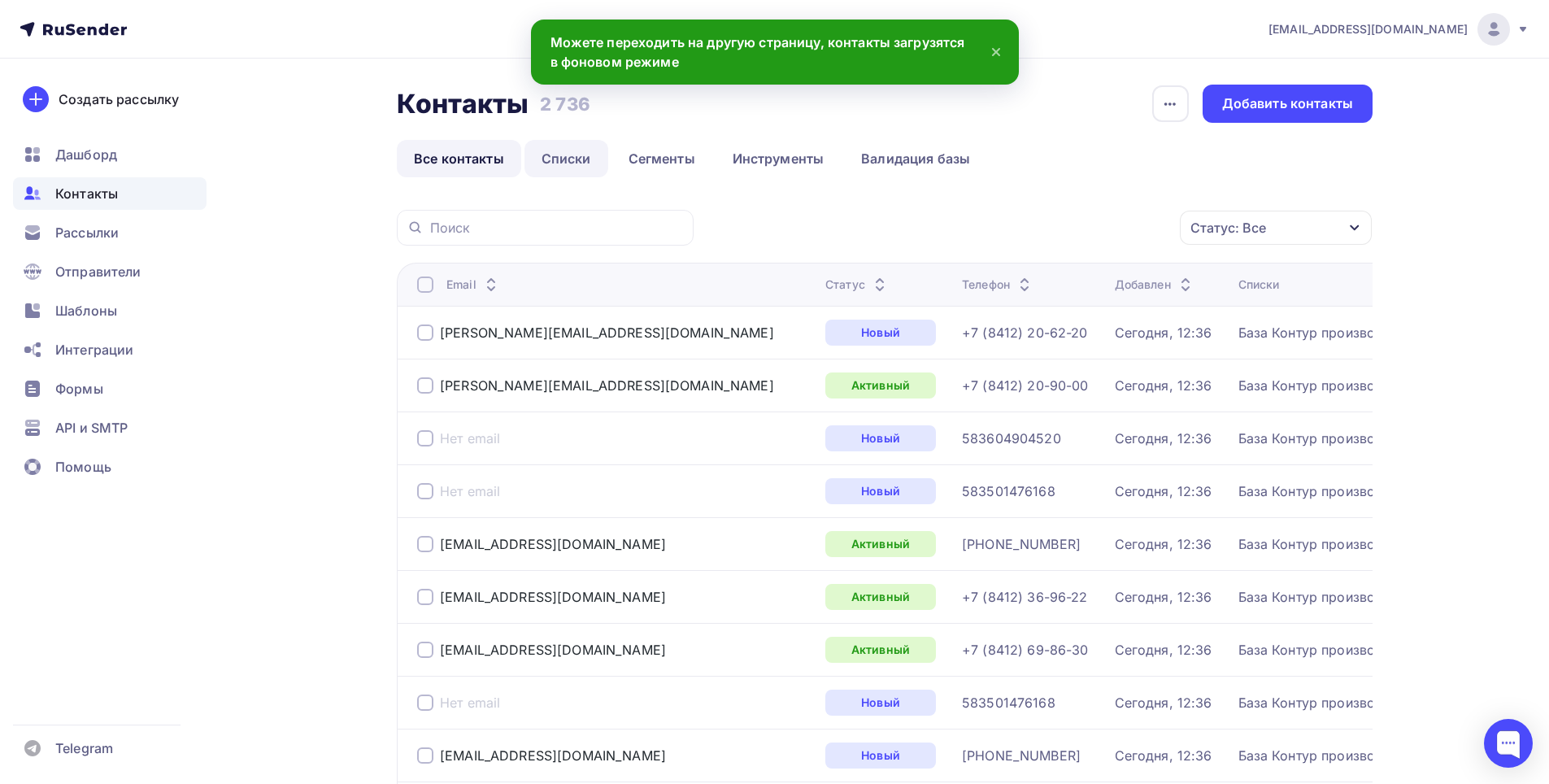
click at [560, 152] on link "Списки" at bounding box center [566, 157] width 84 height 37
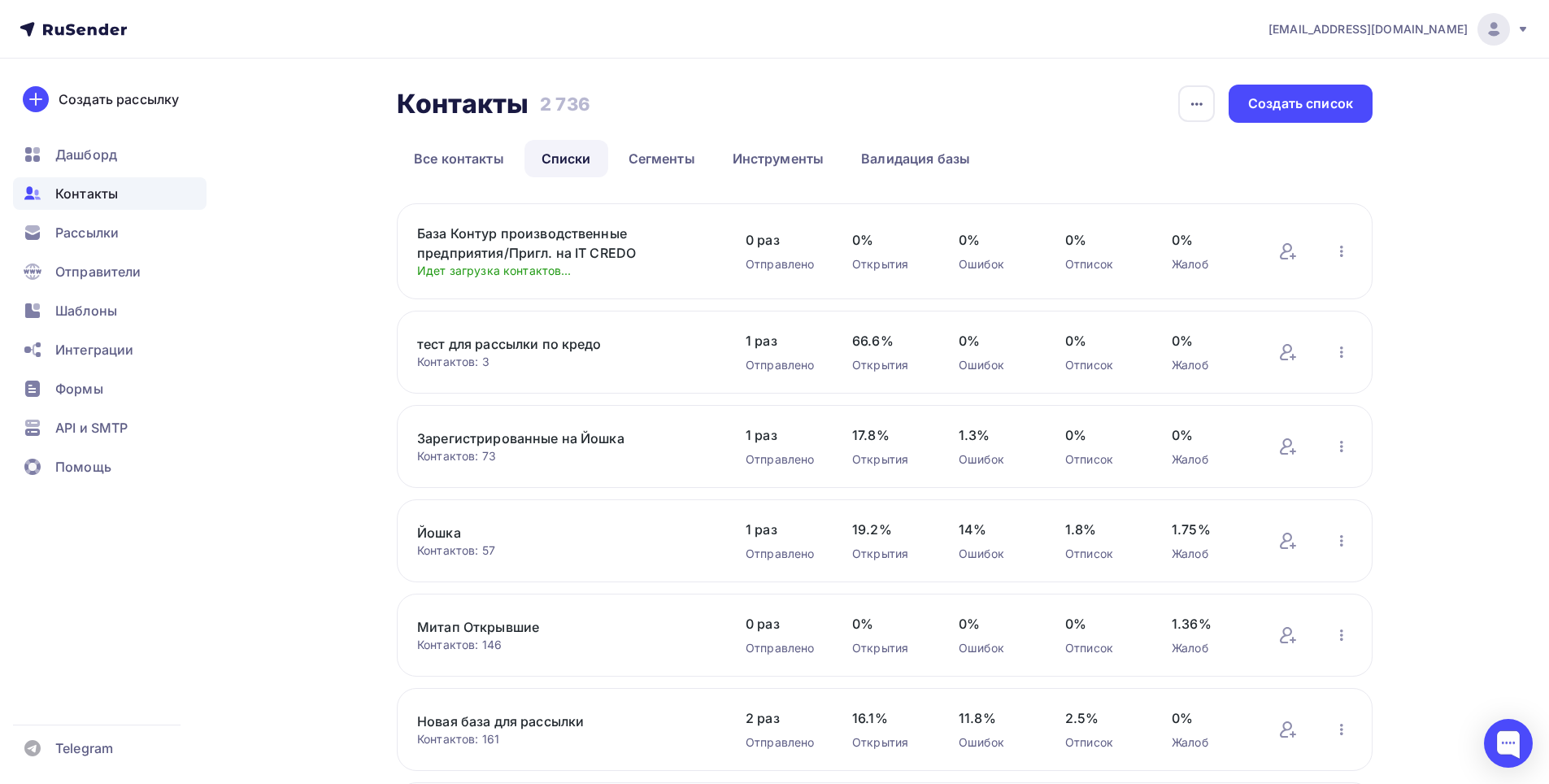
click at [493, 252] on link "База Контур производственные предприятия/Пригл. на IT CREDO" at bounding box center [555, 243] width 276 height 39
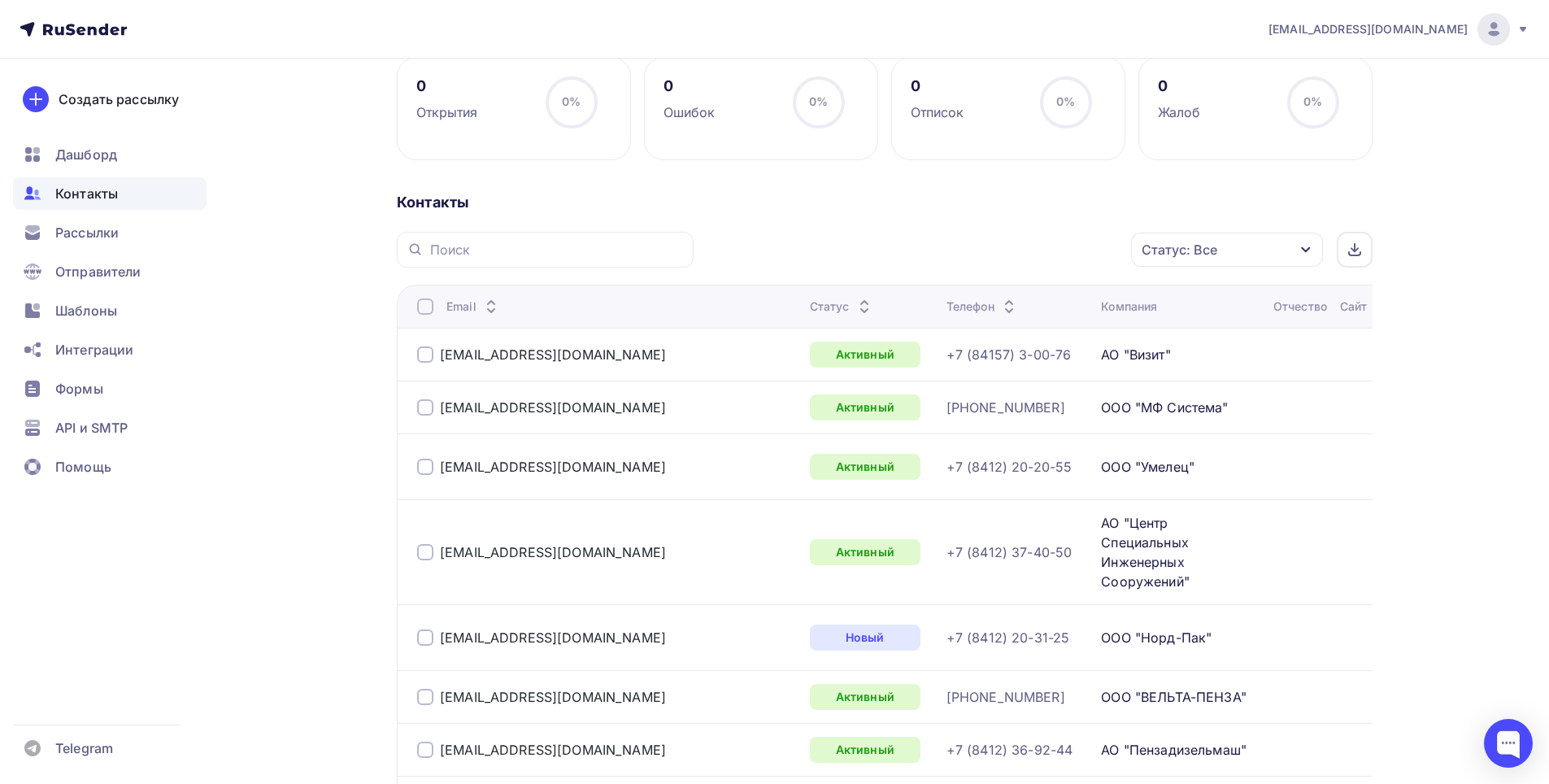
scroll to position [244, 0]
click at [1497, 307] on div "ФИО" at bounding box center [1511, 307] width 28 height 16
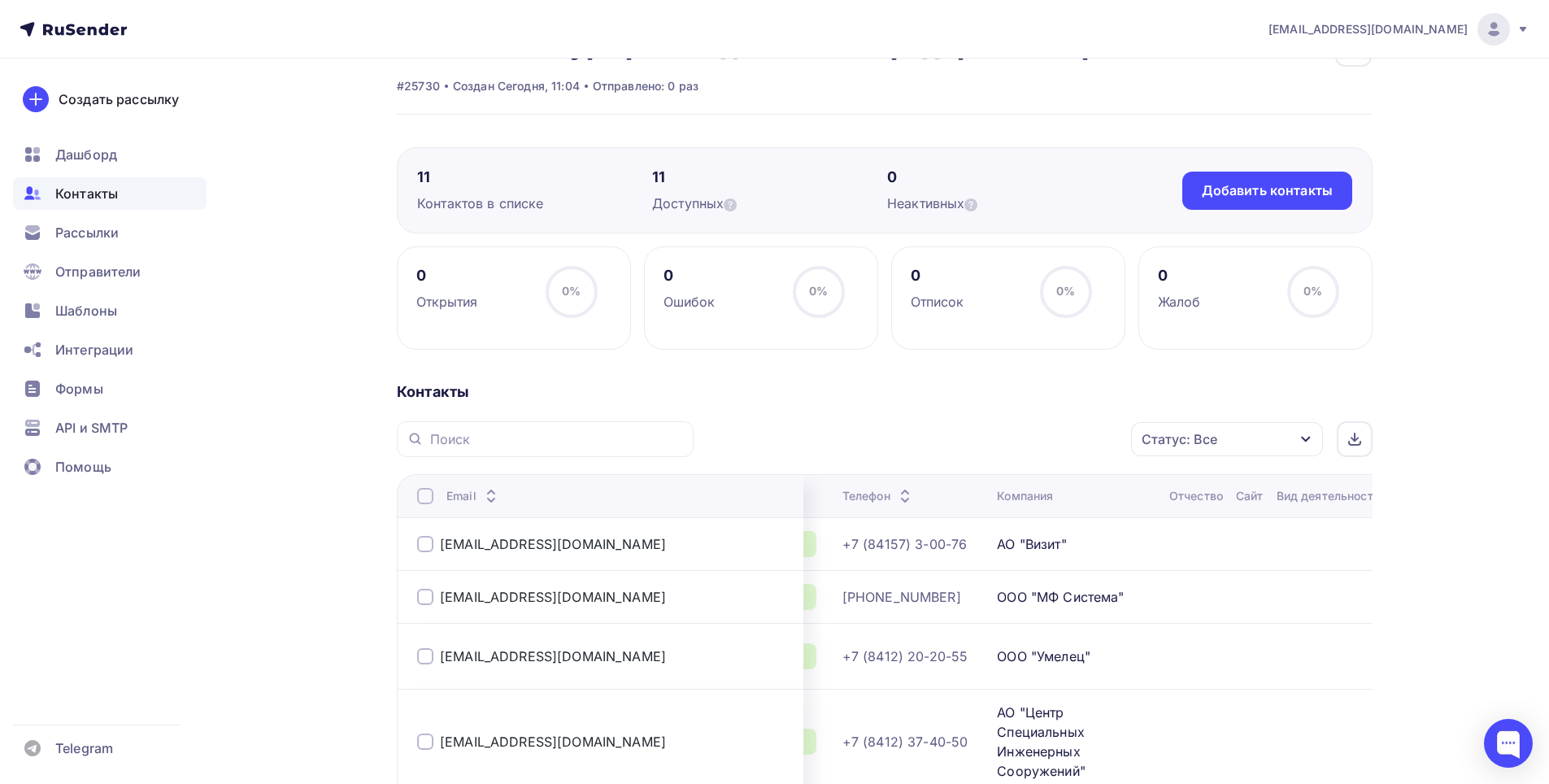
scroll to position [0, 0]
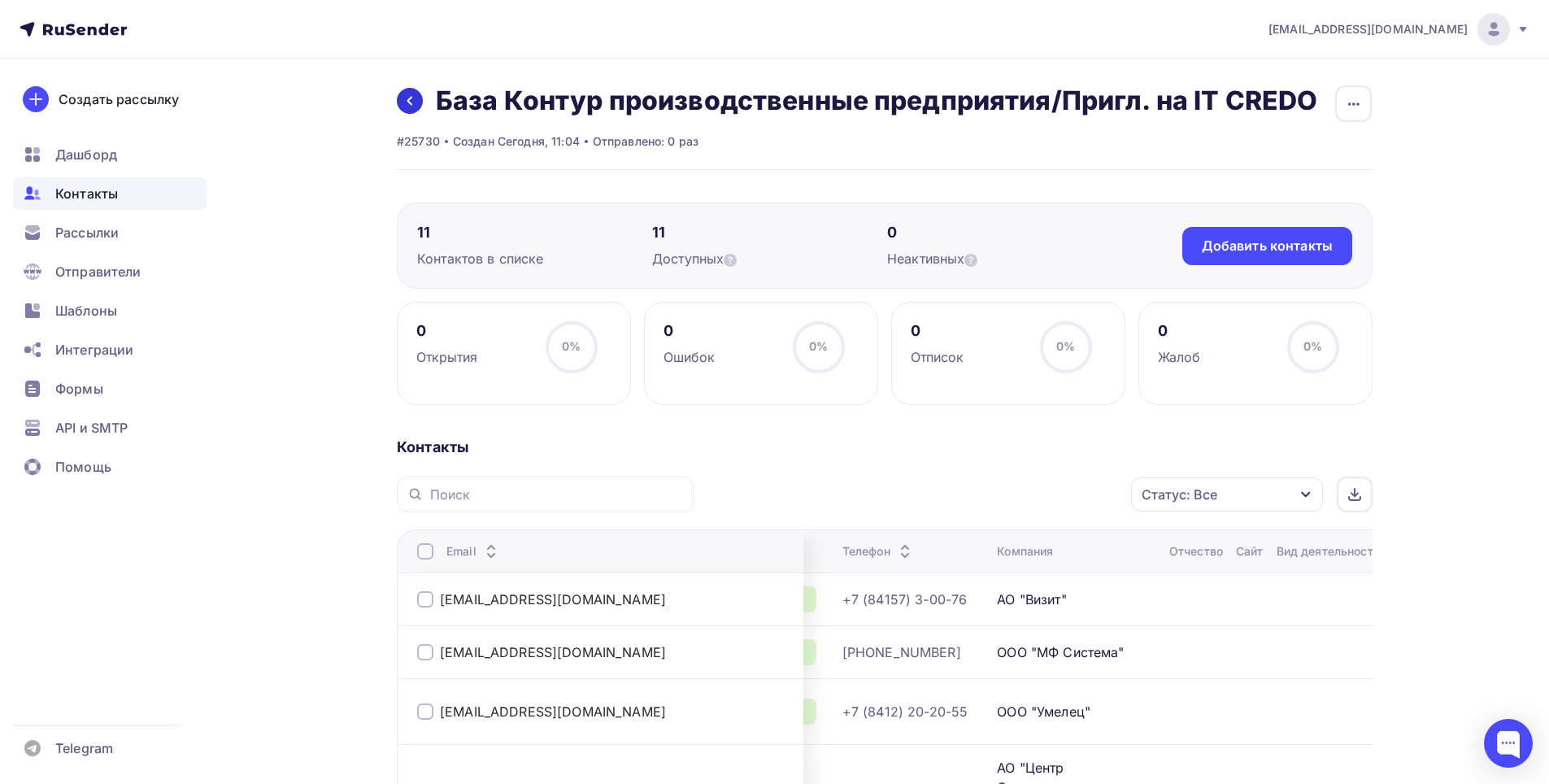
click at [408, 96] on icon at bounding box center [409, 101] width 13 height 13
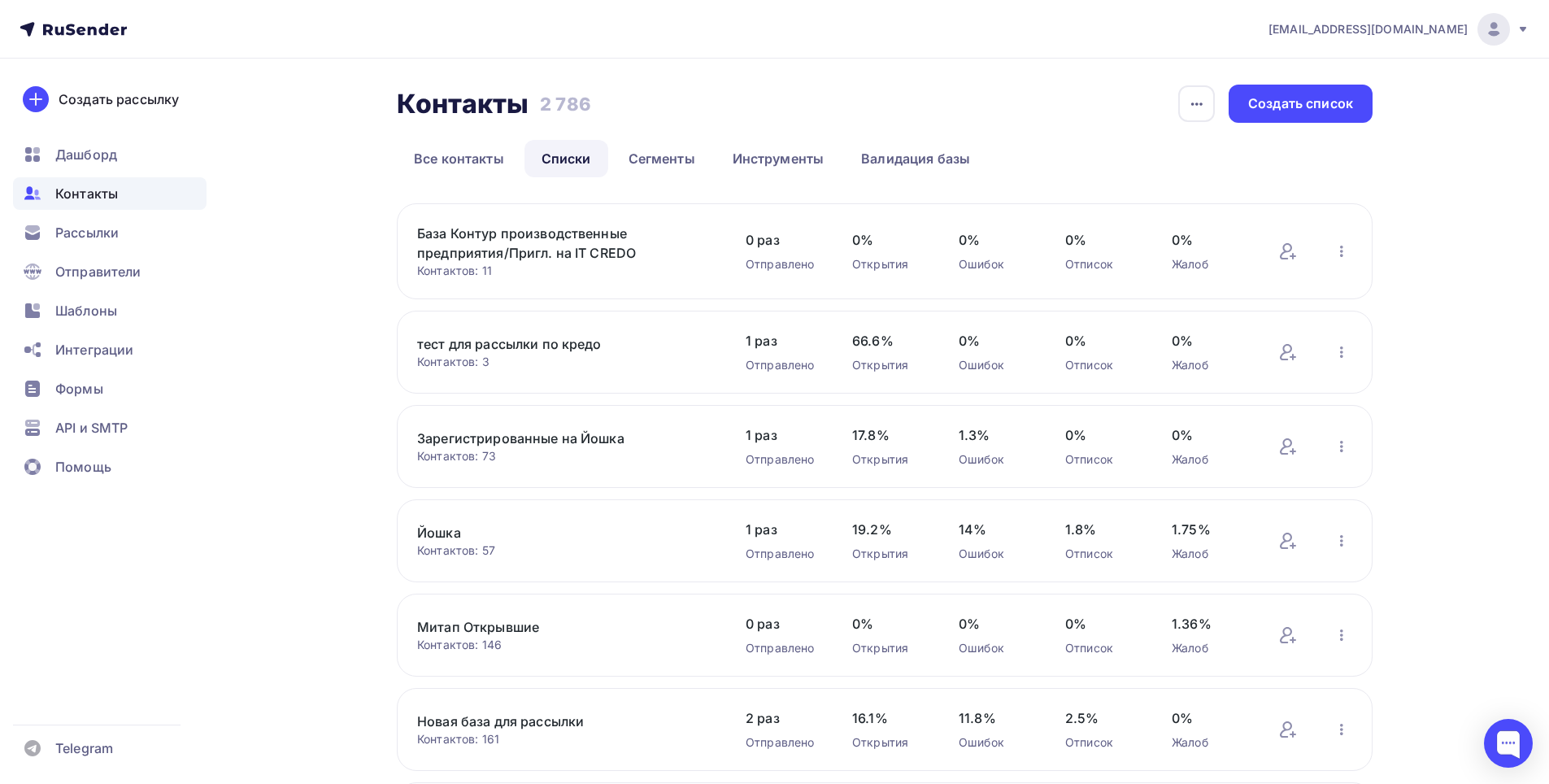
click at [565, 238] on link "База Контур производственные предприятия/Пригл. на IT CREDO" at bounding box center [555, 243] width 276 height 39
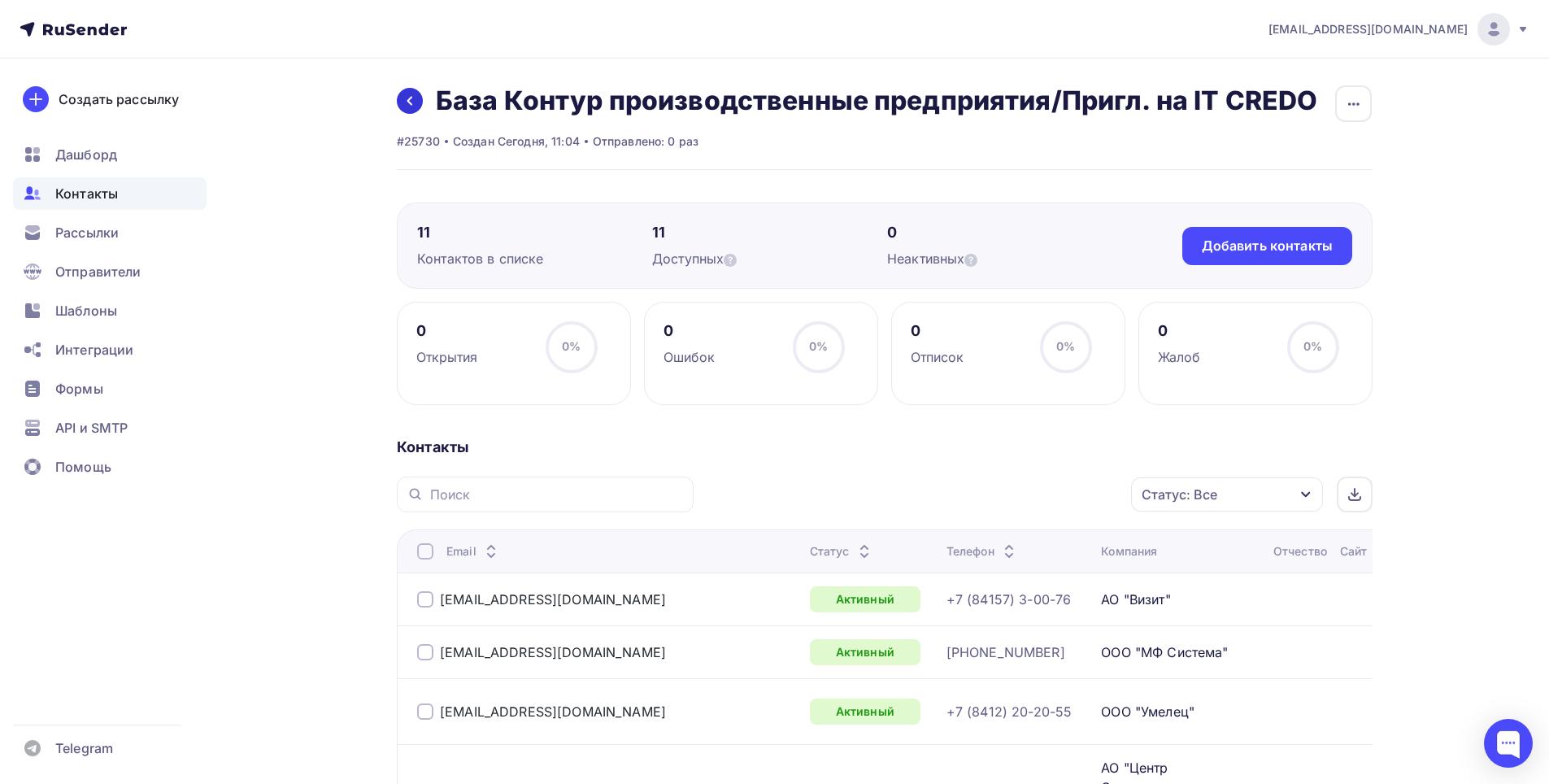
click at [418, 100] on link at bounding box center [410, 101] width 26 height 26
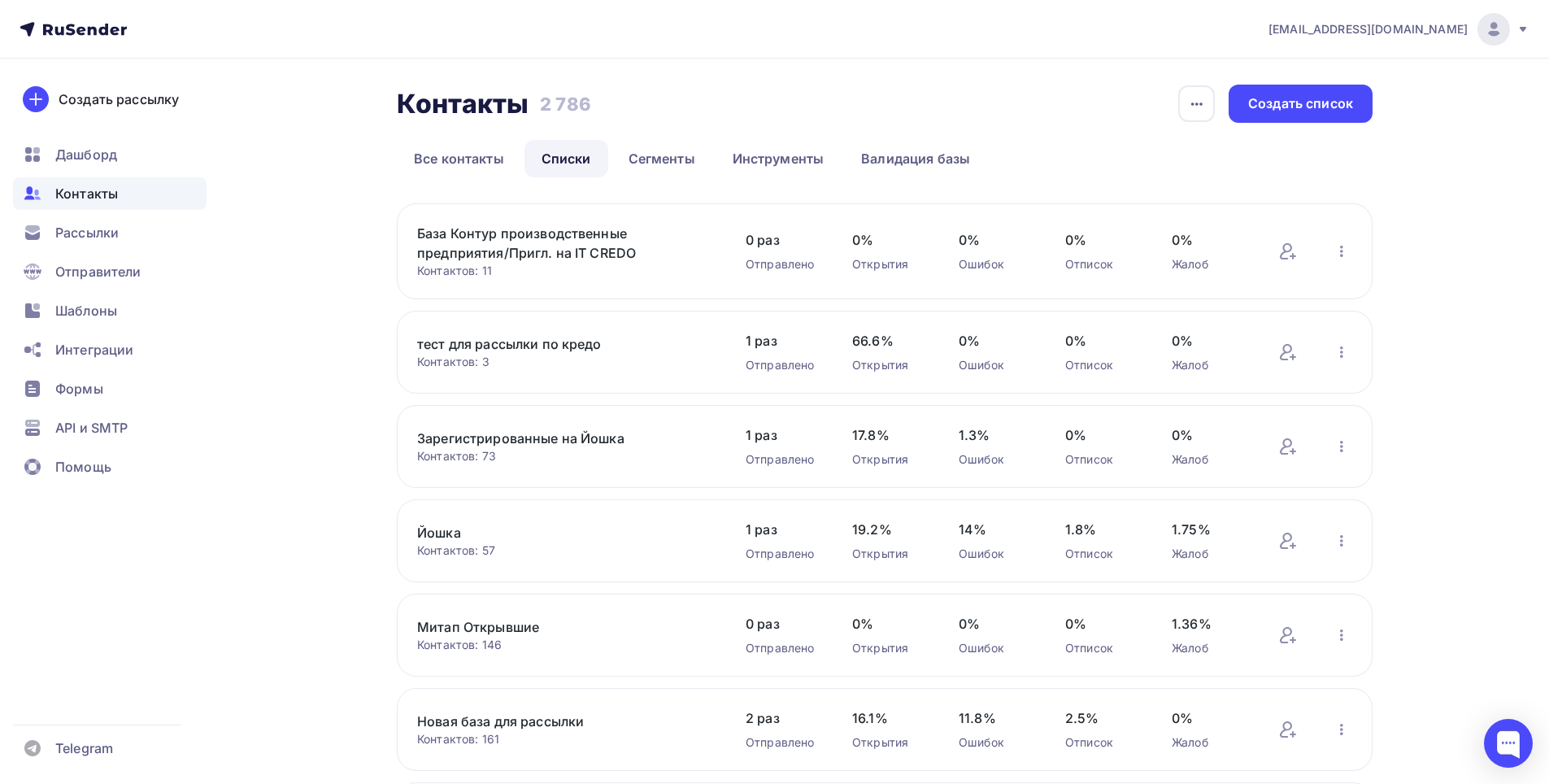
click at [570, 338] on link "тест для рассылки по кредо" at bounding box center [555, 343] width 276 height 20
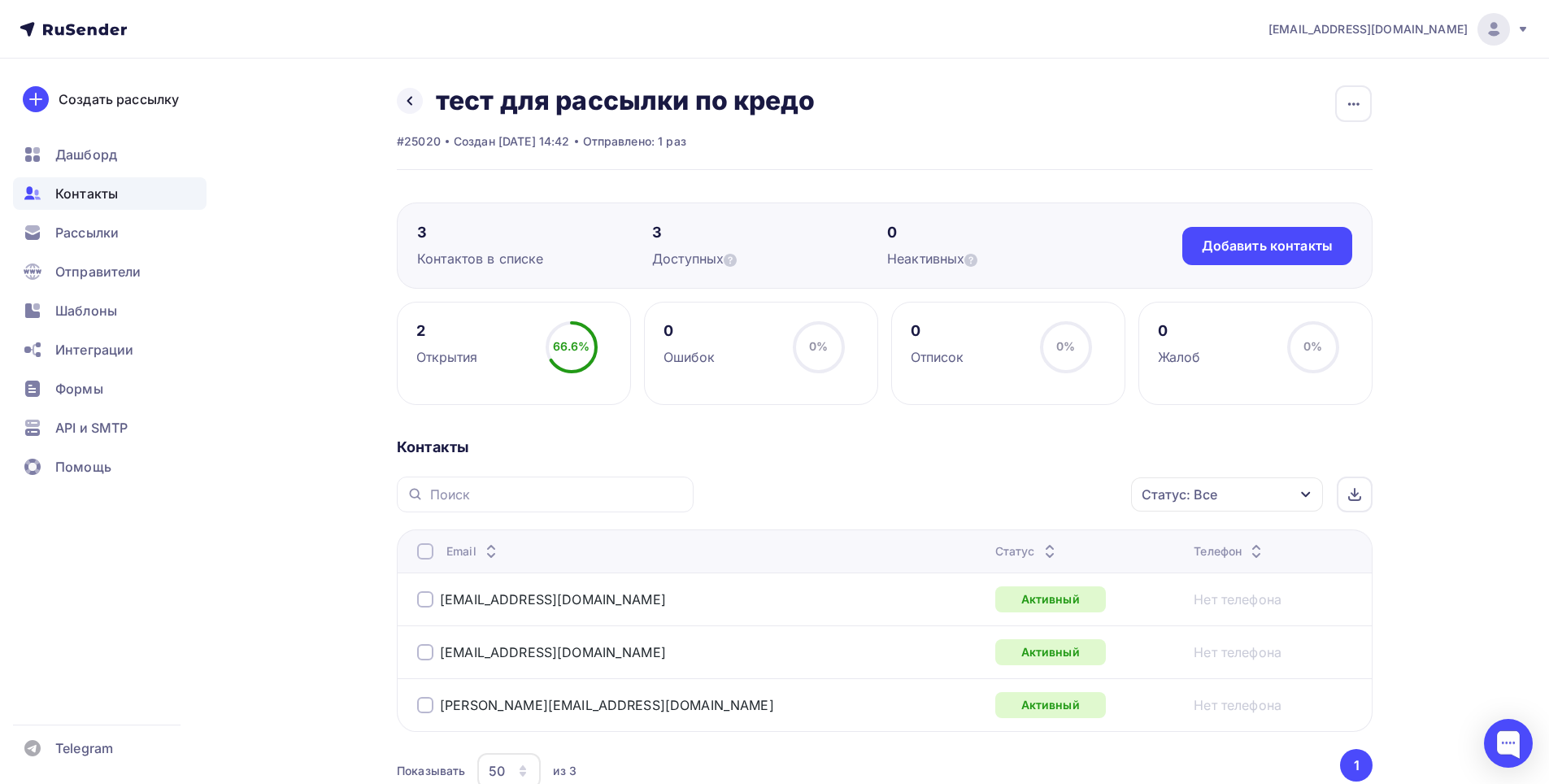
click at [399, 110] on div "Назад тест для рассылки по кредо Переименовать список Скачать список Отписать а…" at bounding box center [605, 101] width 418 height 33
click at [415, 102] on icon at bounding box center [409, 101] width 13 height 13
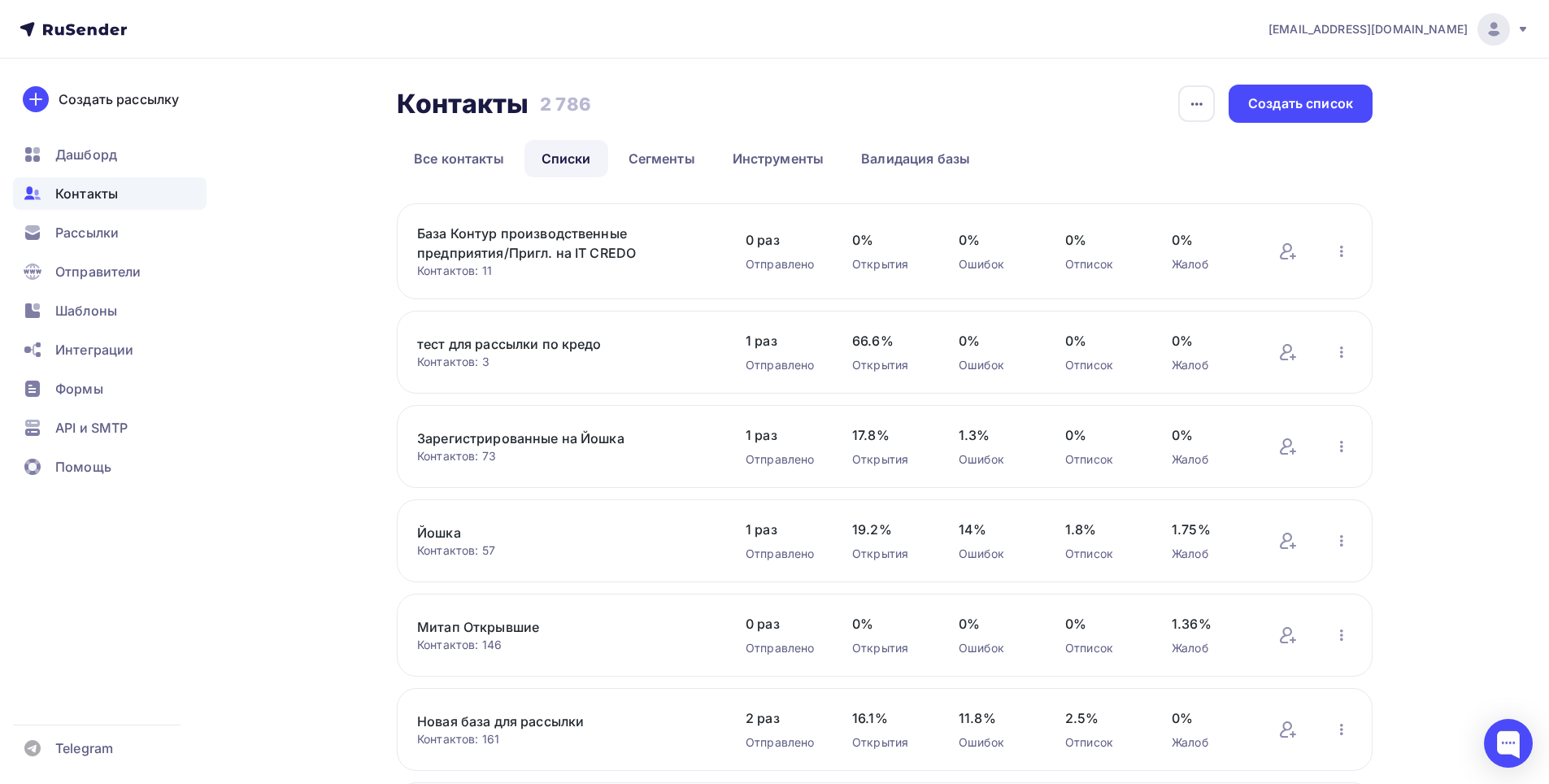
click at [554, 242] on link "База Контур производственные предприятия/Пригл. на IT CREDO" at bounding box center [555, 243] width 276 height 39
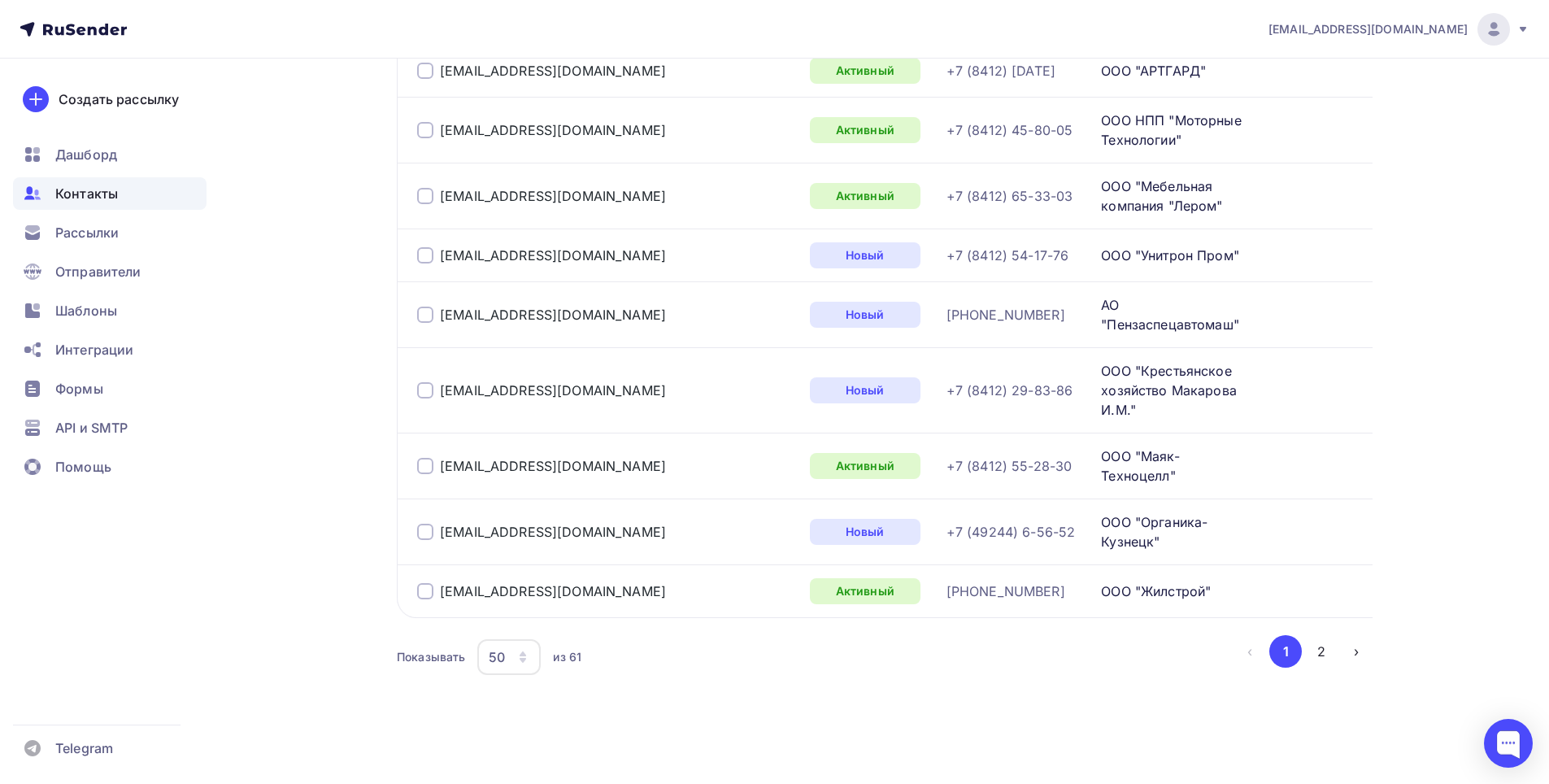
scroll to position [3975, 0]
click at [1323, 649] on button "2" at bounding box center [1322, 651] width 33 height 33
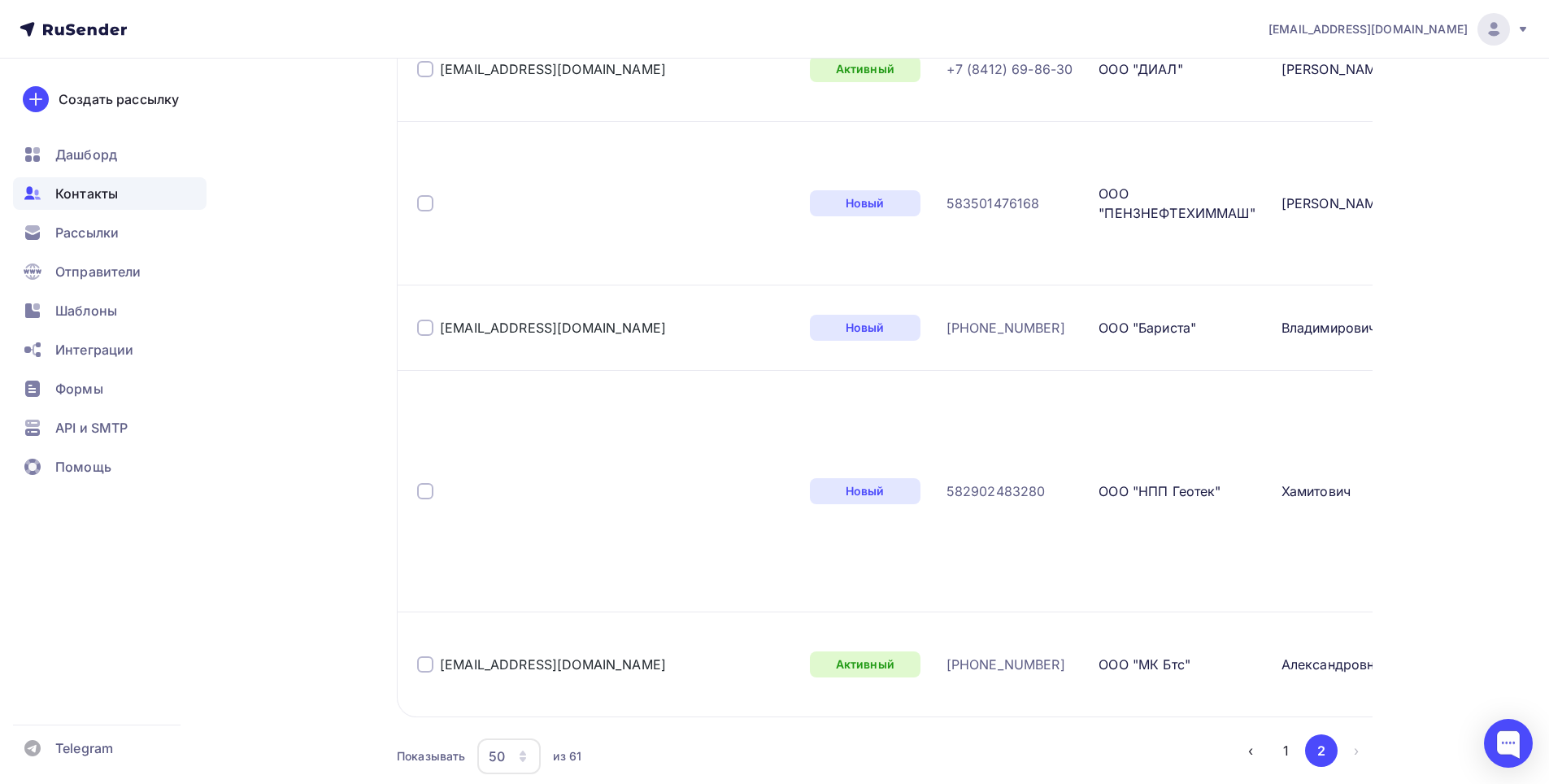
scroll to position [1511, 0]
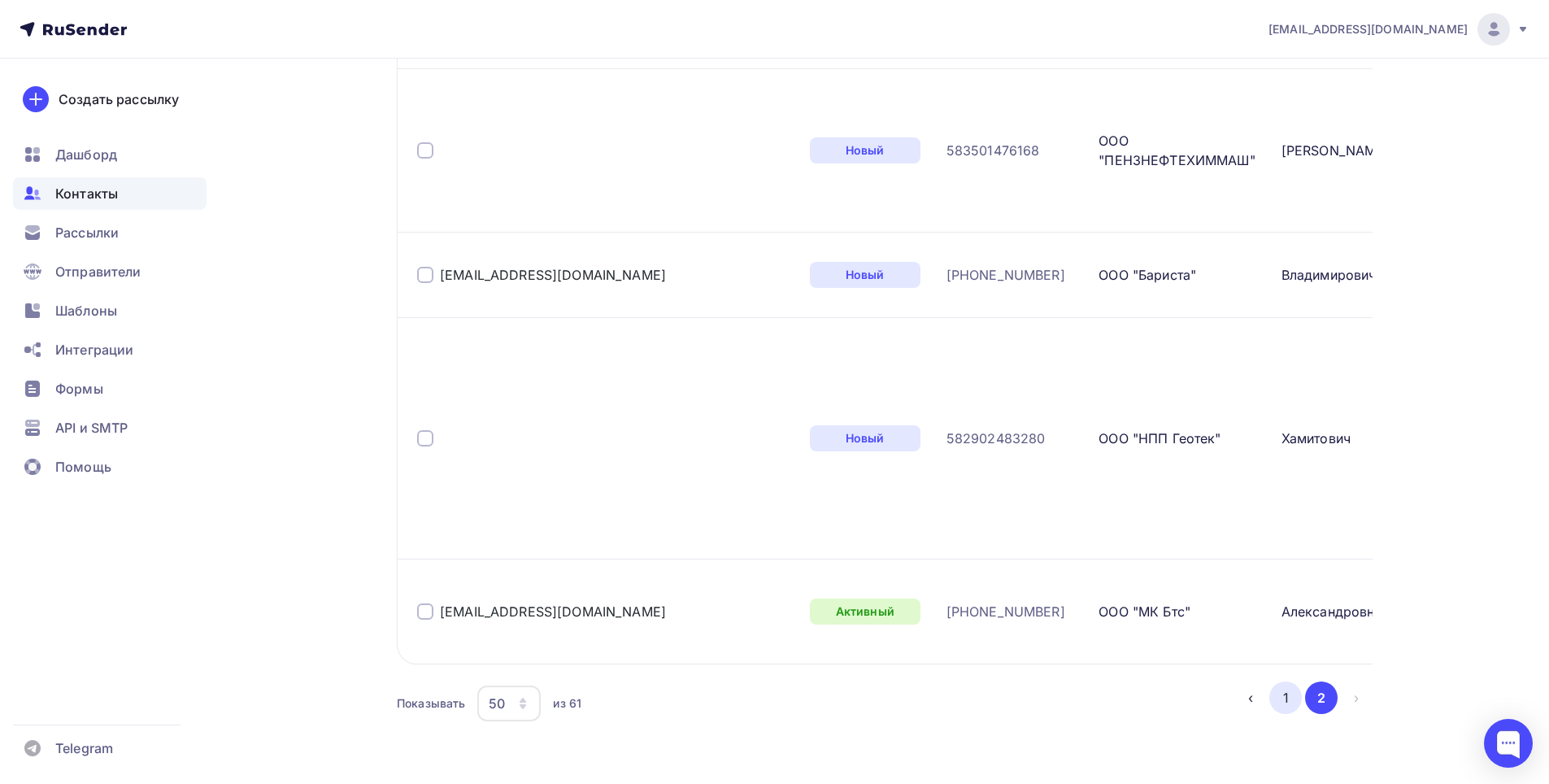
click at [1290, 682] on button "1" at bounding box center [1286, 698] width 33 height 33
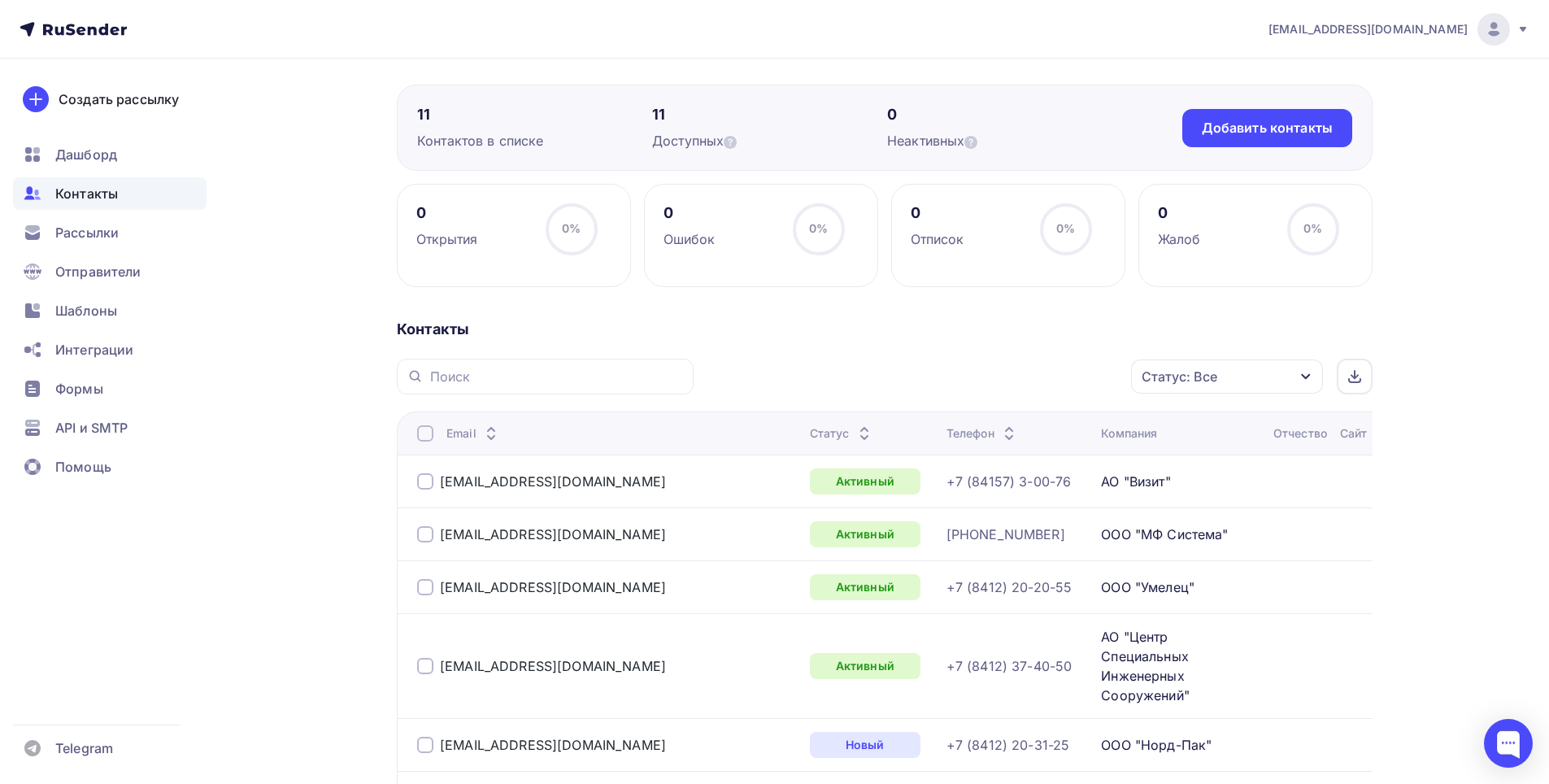
scroll to position [0, 0]
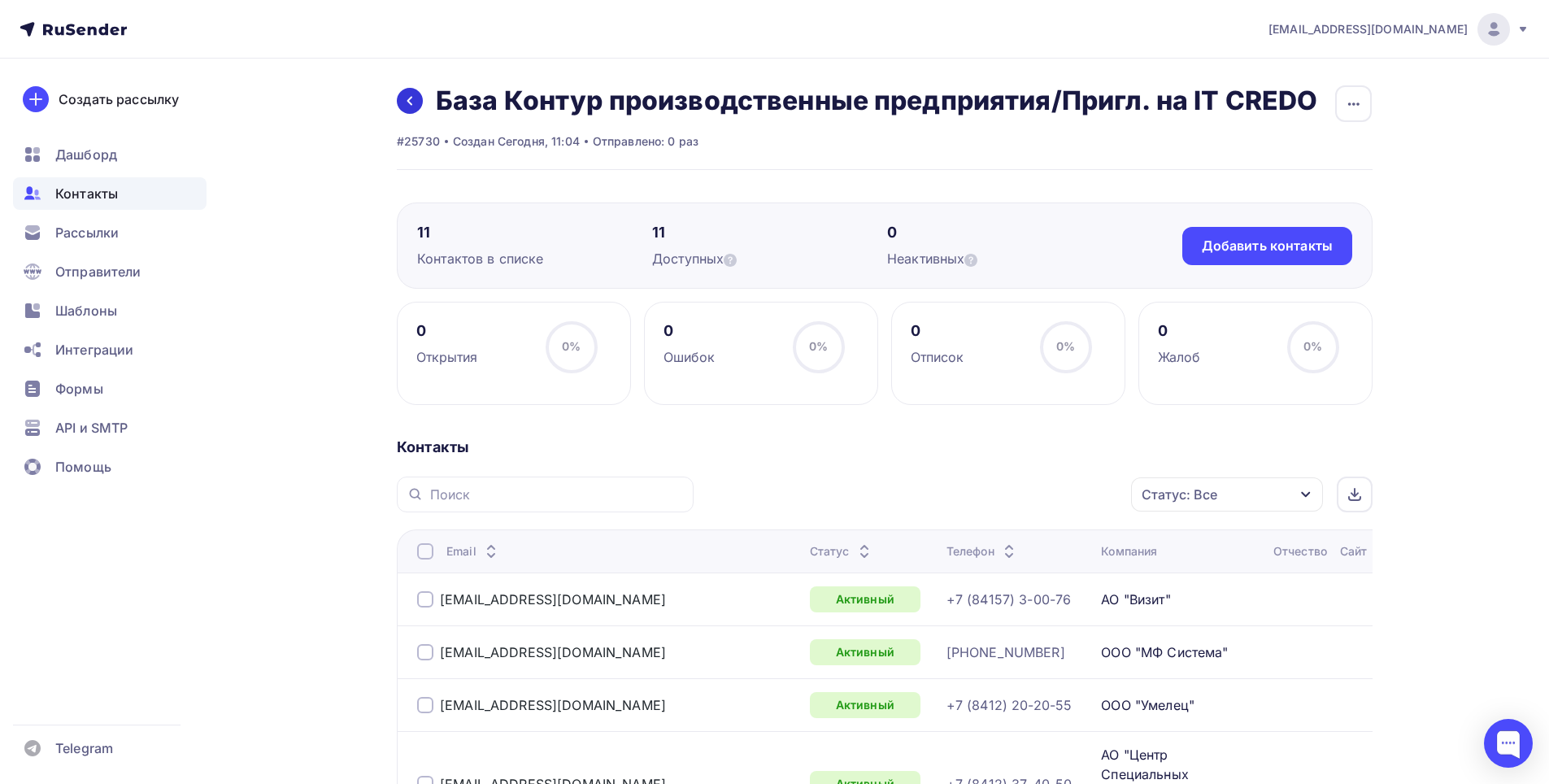
click at [412, 104] on icon at bounding box center [409, 101] width 13 height 13
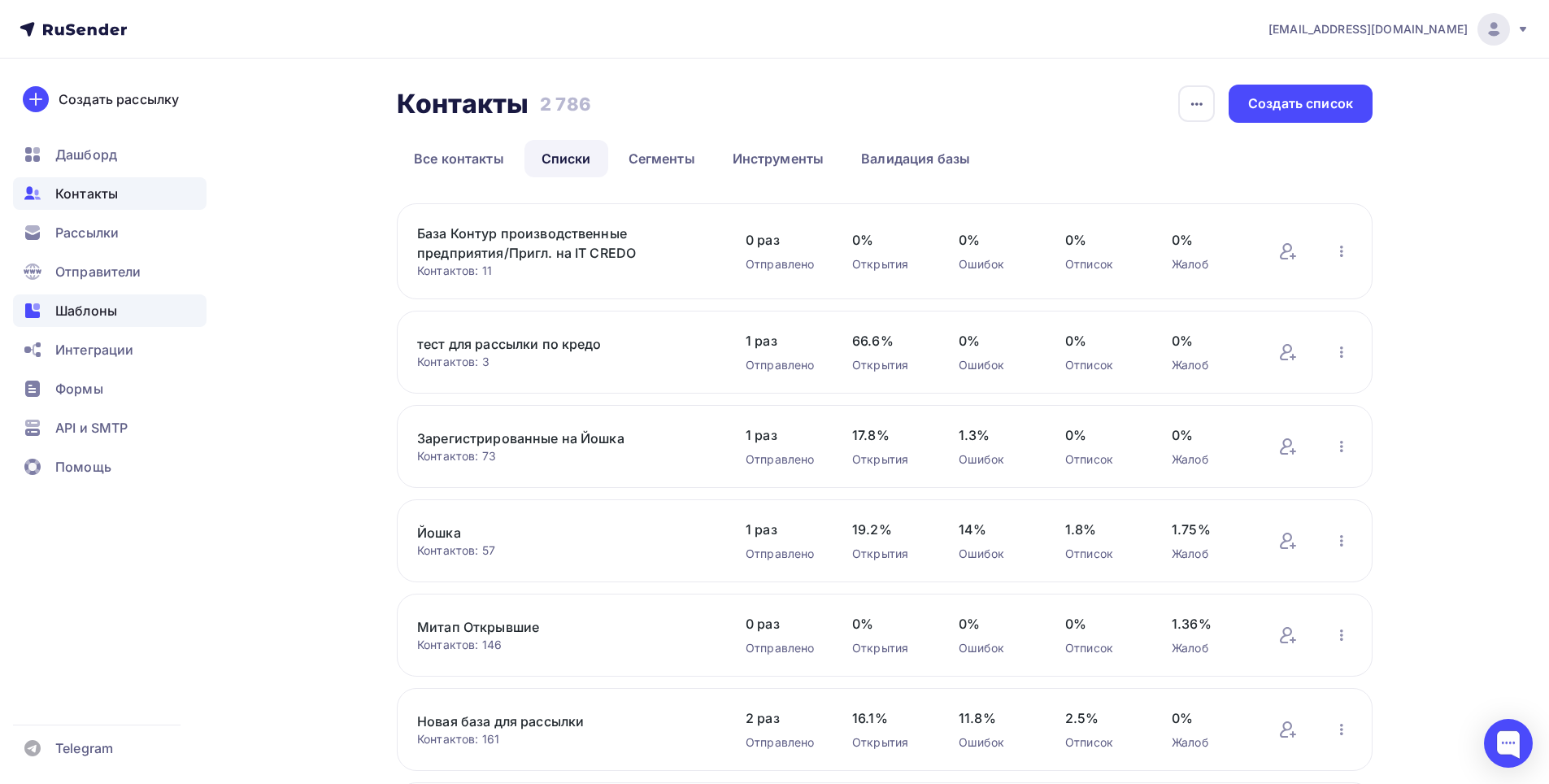
click at [69, 306] on span "Шаблоны" at bounding box center [86, 310] width 62 height 20
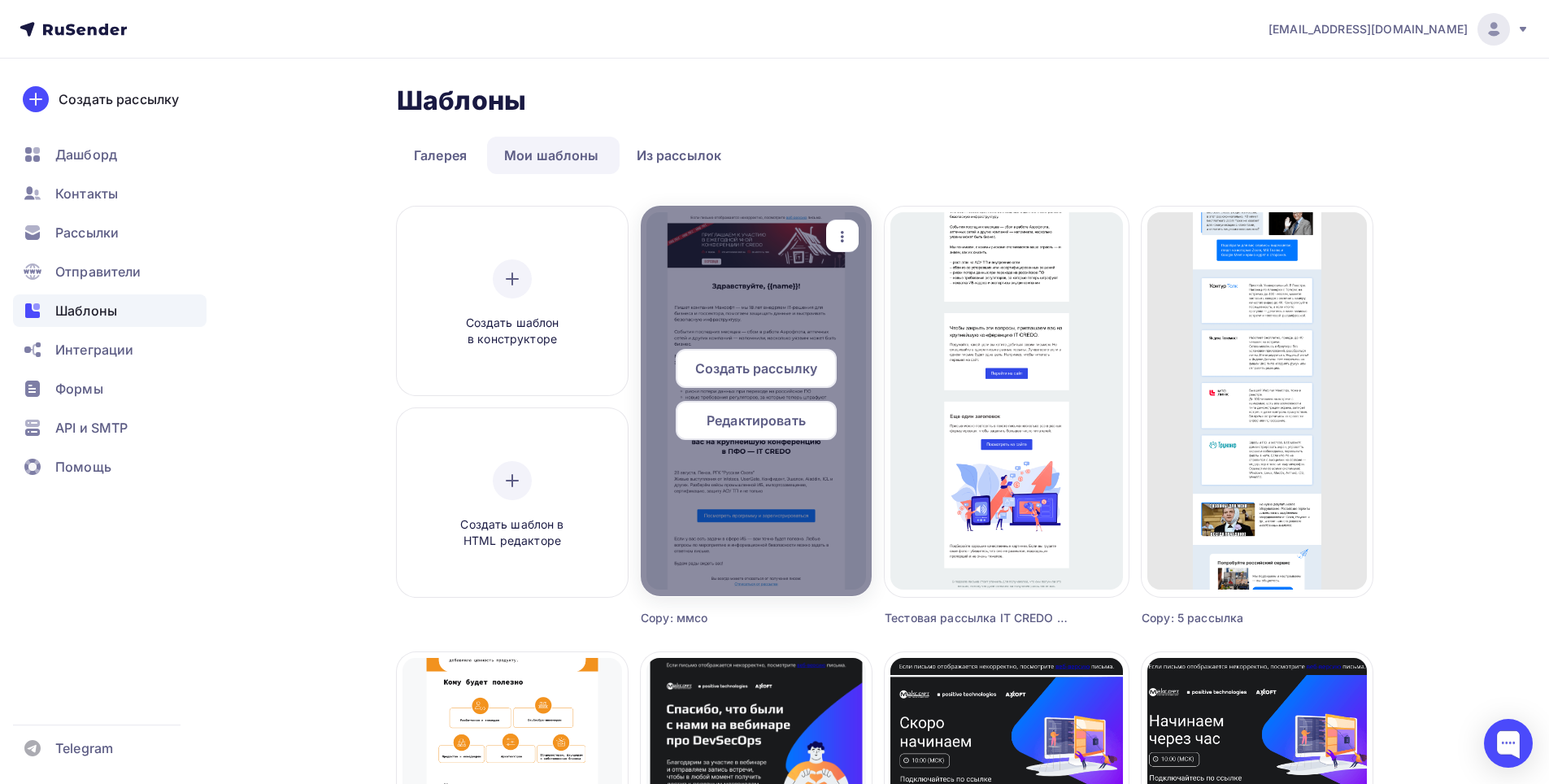
click at [674, 251] on div at bounding box center [756, 400] width 231 height 390
click at [732, 417] on span "Редактировать" at bounding box center [756, 420] width 99 height 20
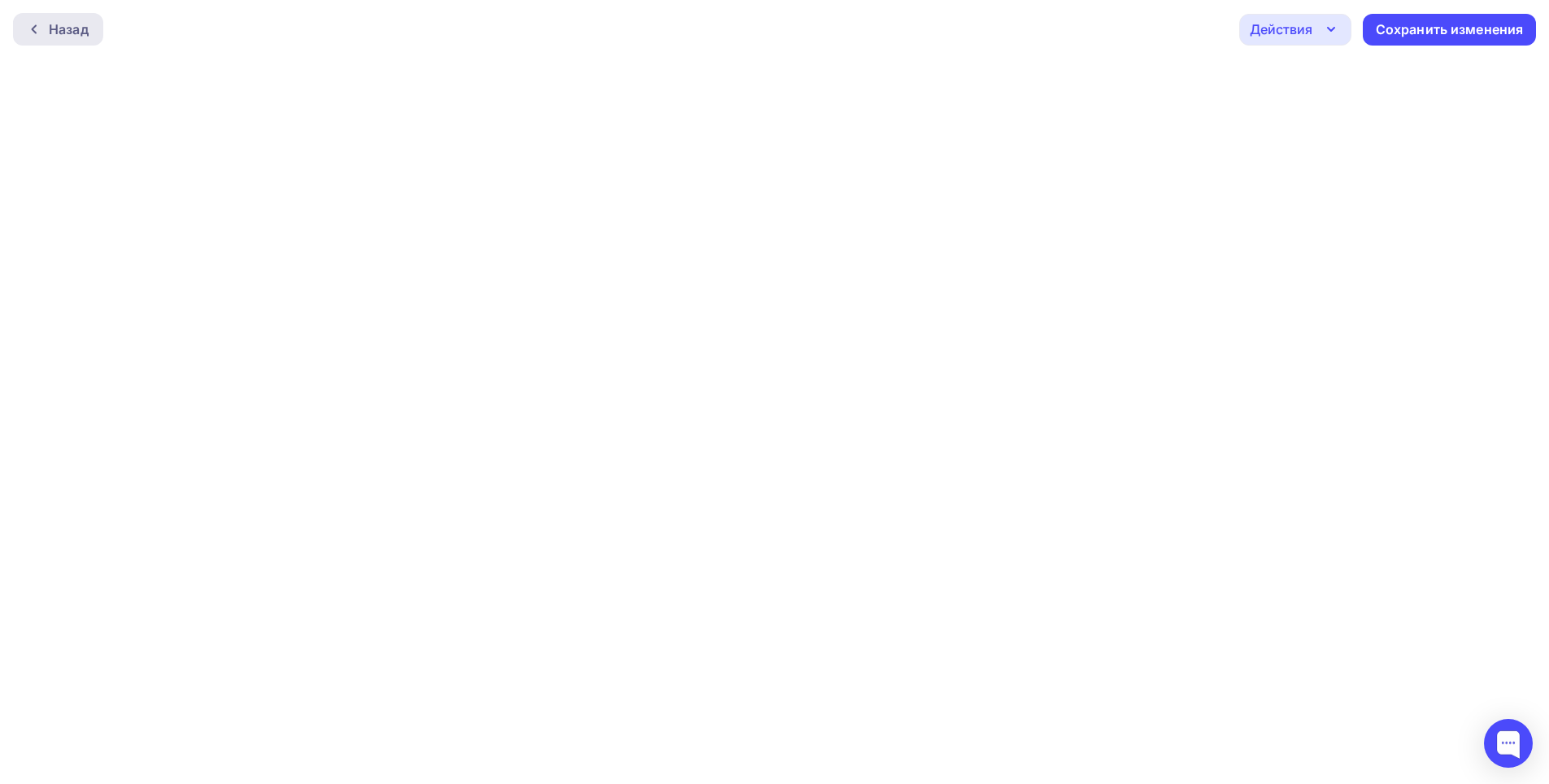
click at [44, 37] on div "Назад" at bounding box center [58, 29] width 90 height 33
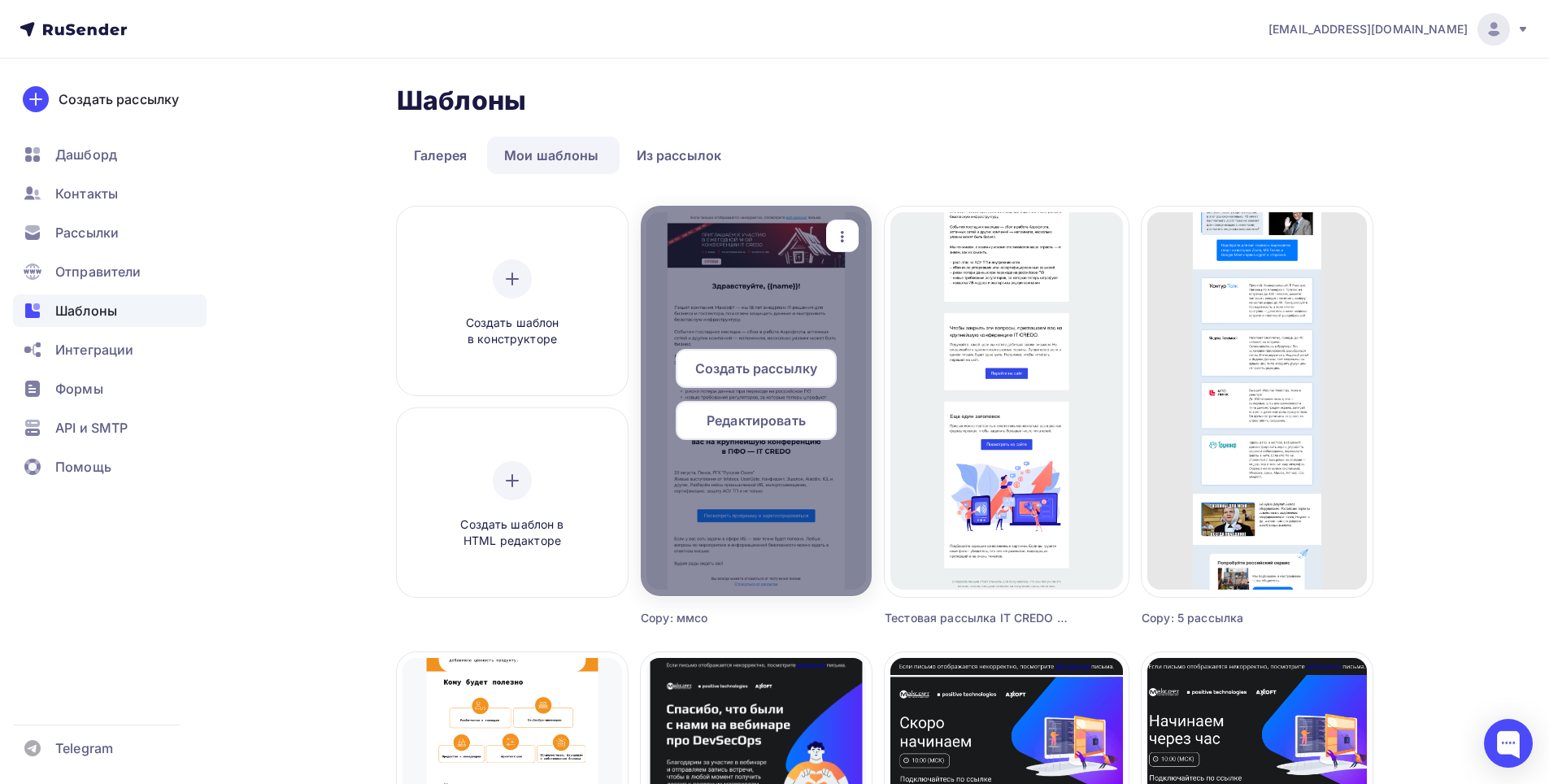
click at [764, 267] on div at bounding box center [756, 400] width 231 height 390
click at [740, 435] on div "Редактировать" at bounding box center [756, 420] width 161 height 39
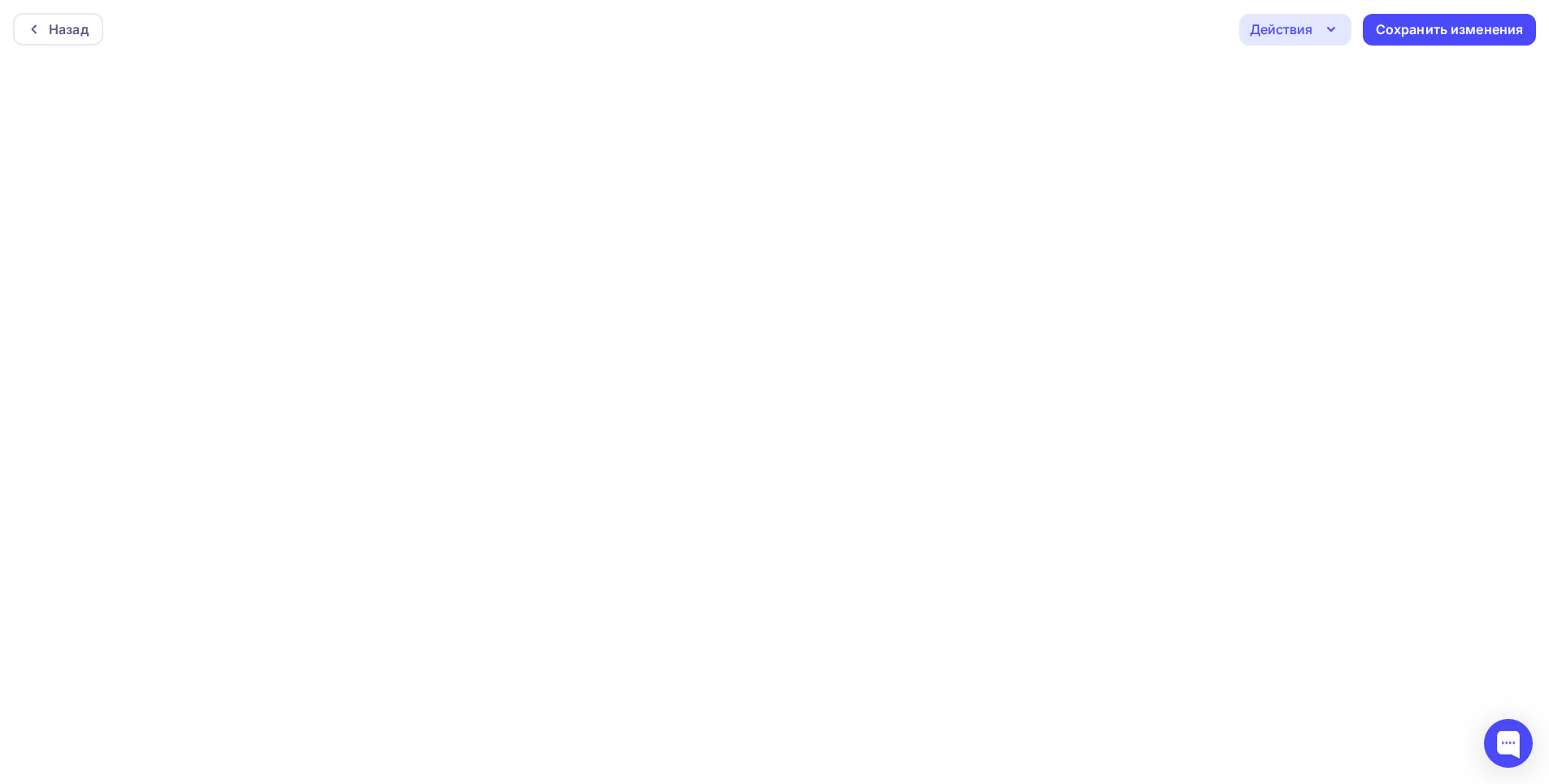
click at [1337, 35] on icon "button" at bounding box center [1331, 29] width 20 height 20
click at [1346, 76] on div "Отправить тестовое письмо" at bounding box center [1383, 77] width 187 height 20
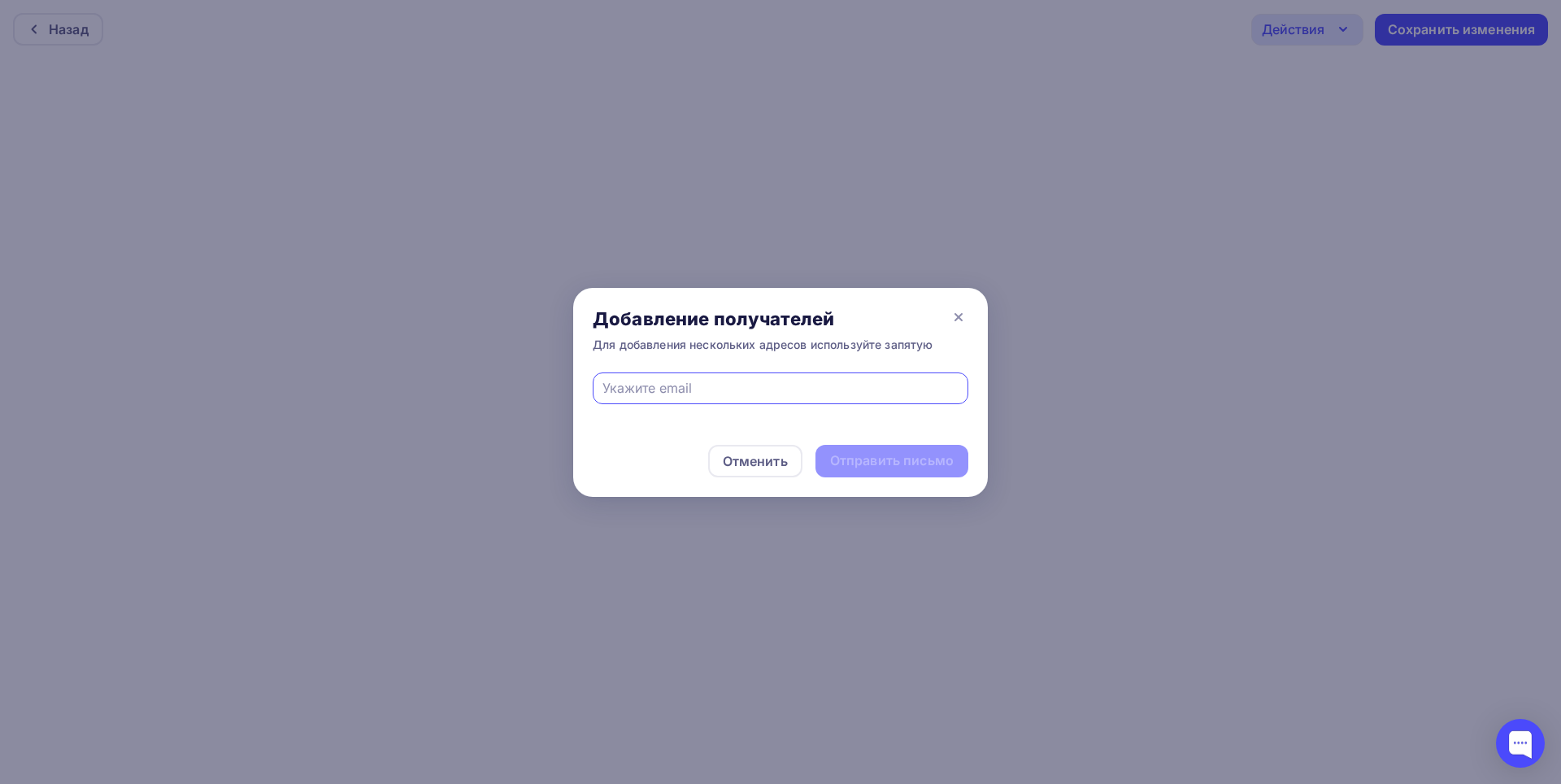
type input "ezolina21@gmail.com"
click at [907, 467] on div "Отправить письмо" at bounding box center [892, 460] width 124 height 19
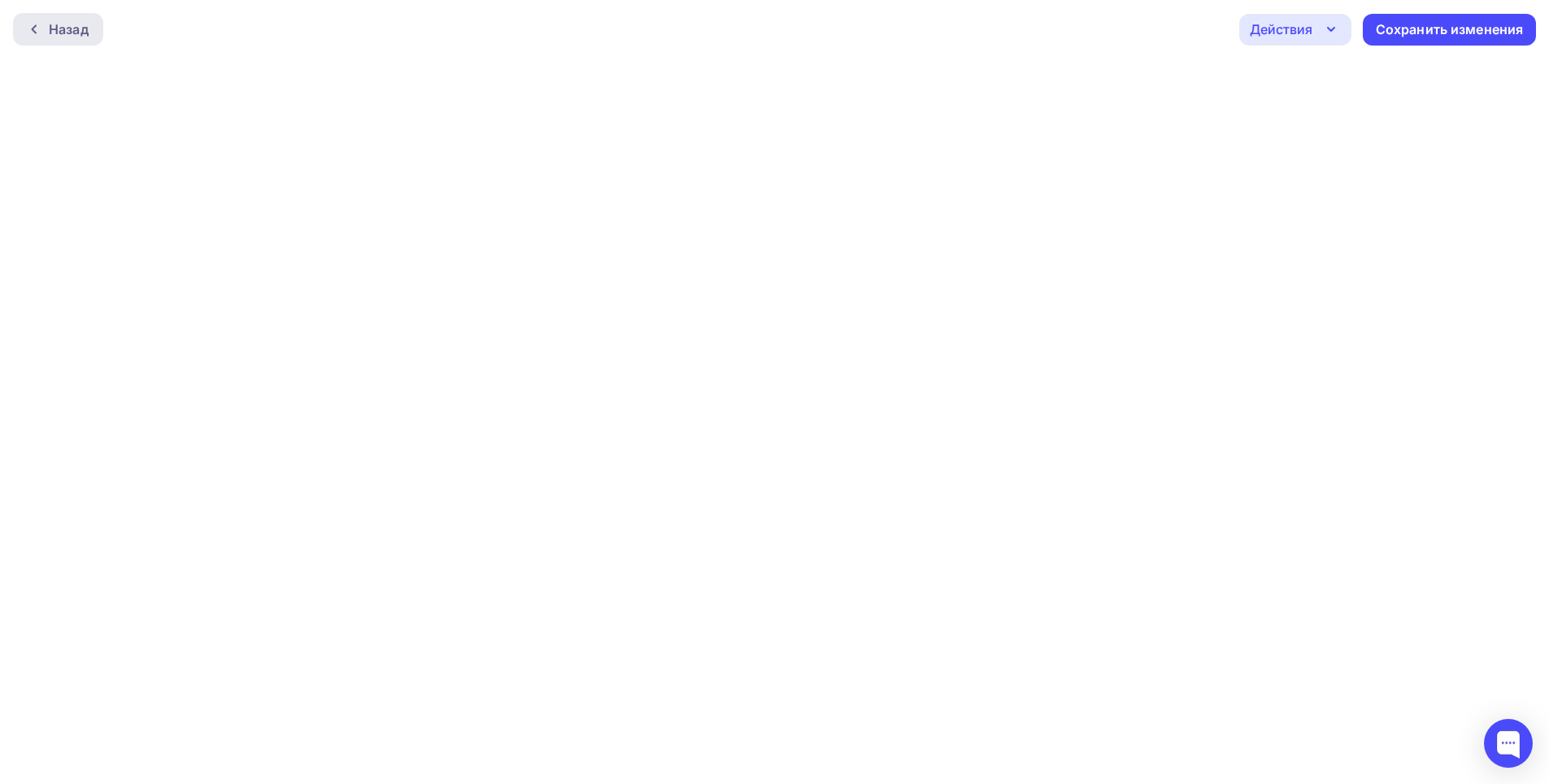
click at [73, 38] on div "Назад" at bounding box center [69, 29] width 40 height 20
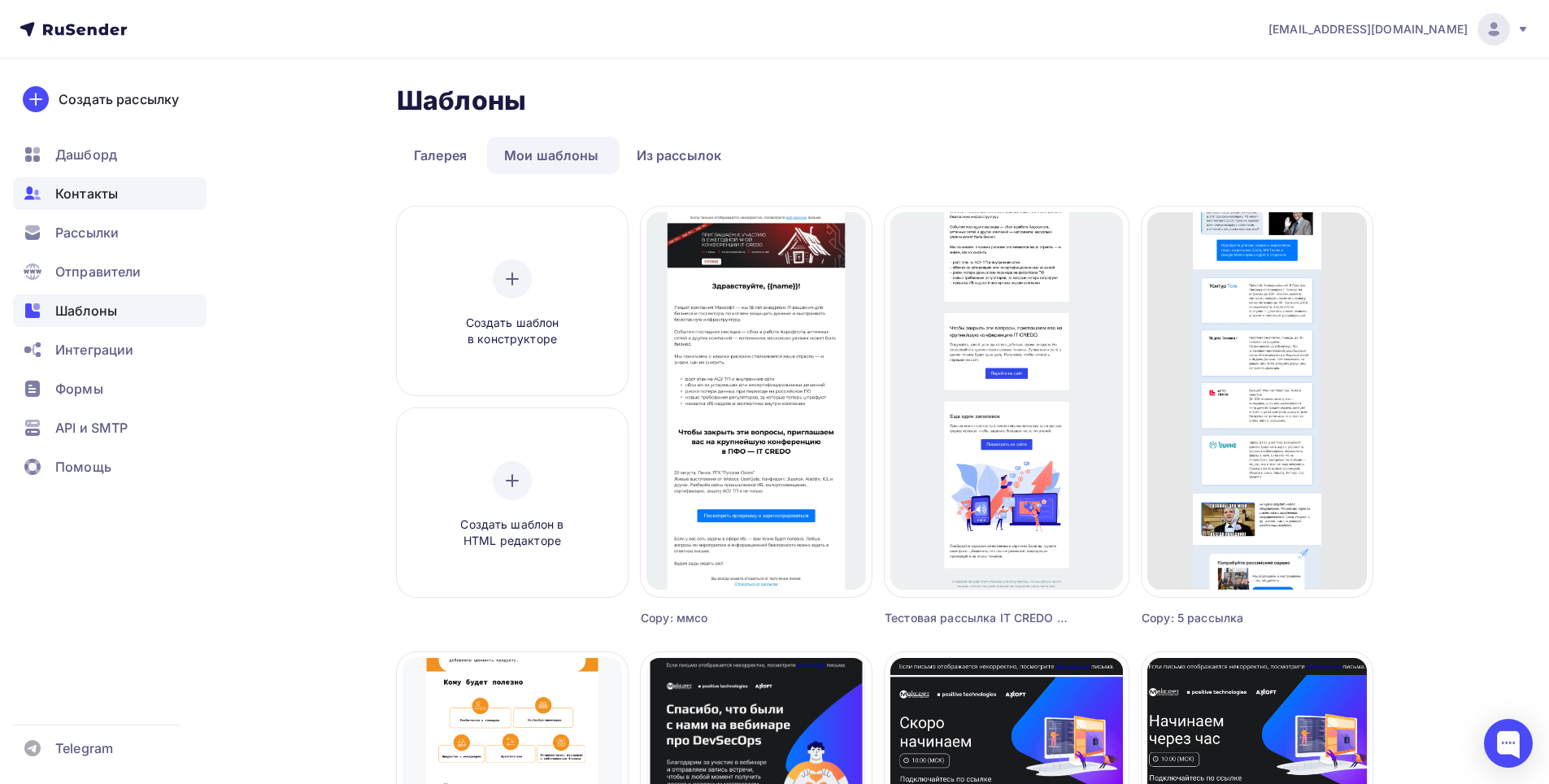
click at [95, 190] on span "Контакты" at bounding box center [86, 193] width 63 height 20
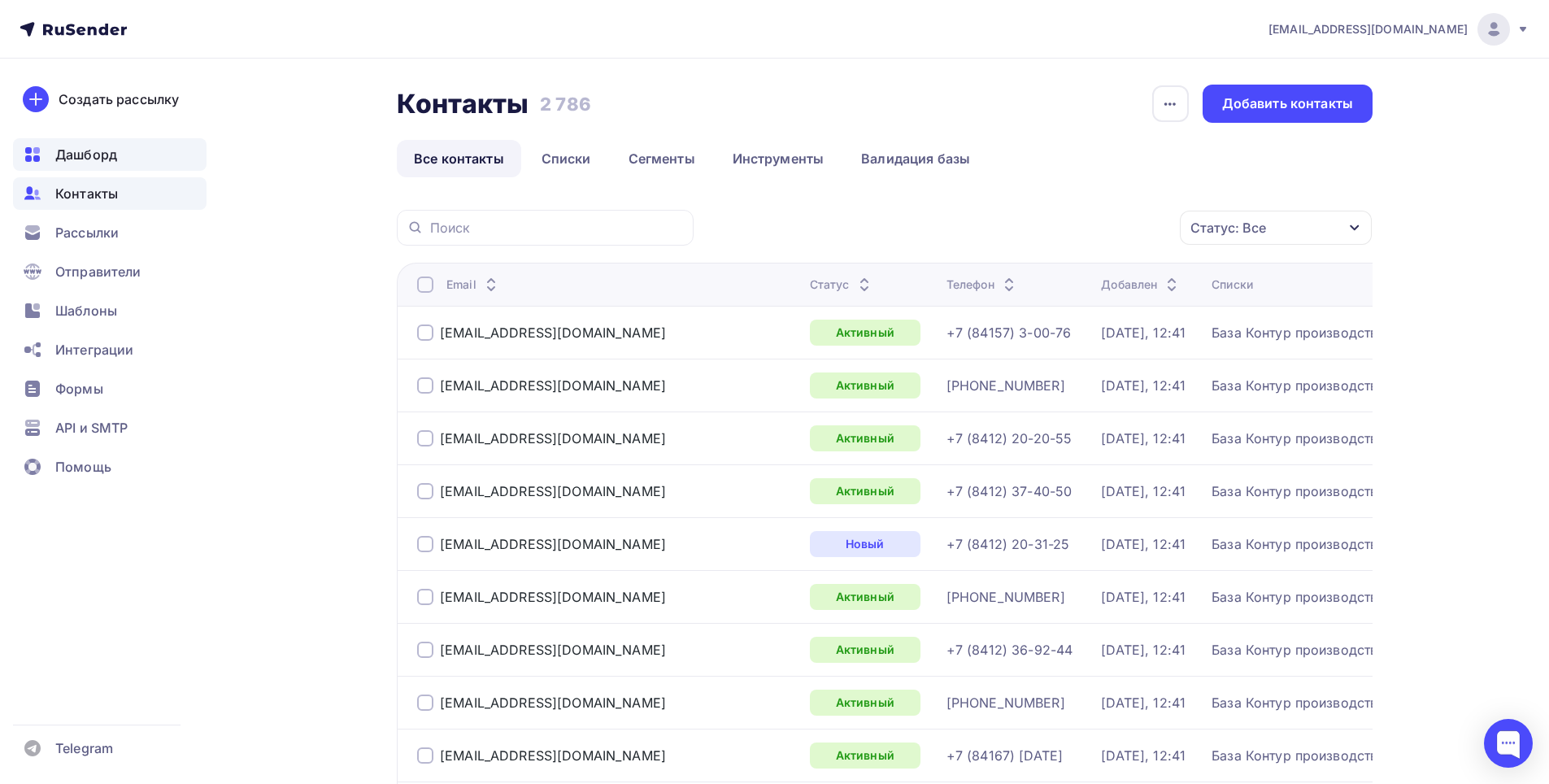
click at [97, 158] on span "Дашборд" at bounding box center [86, 154] width 62 height 20
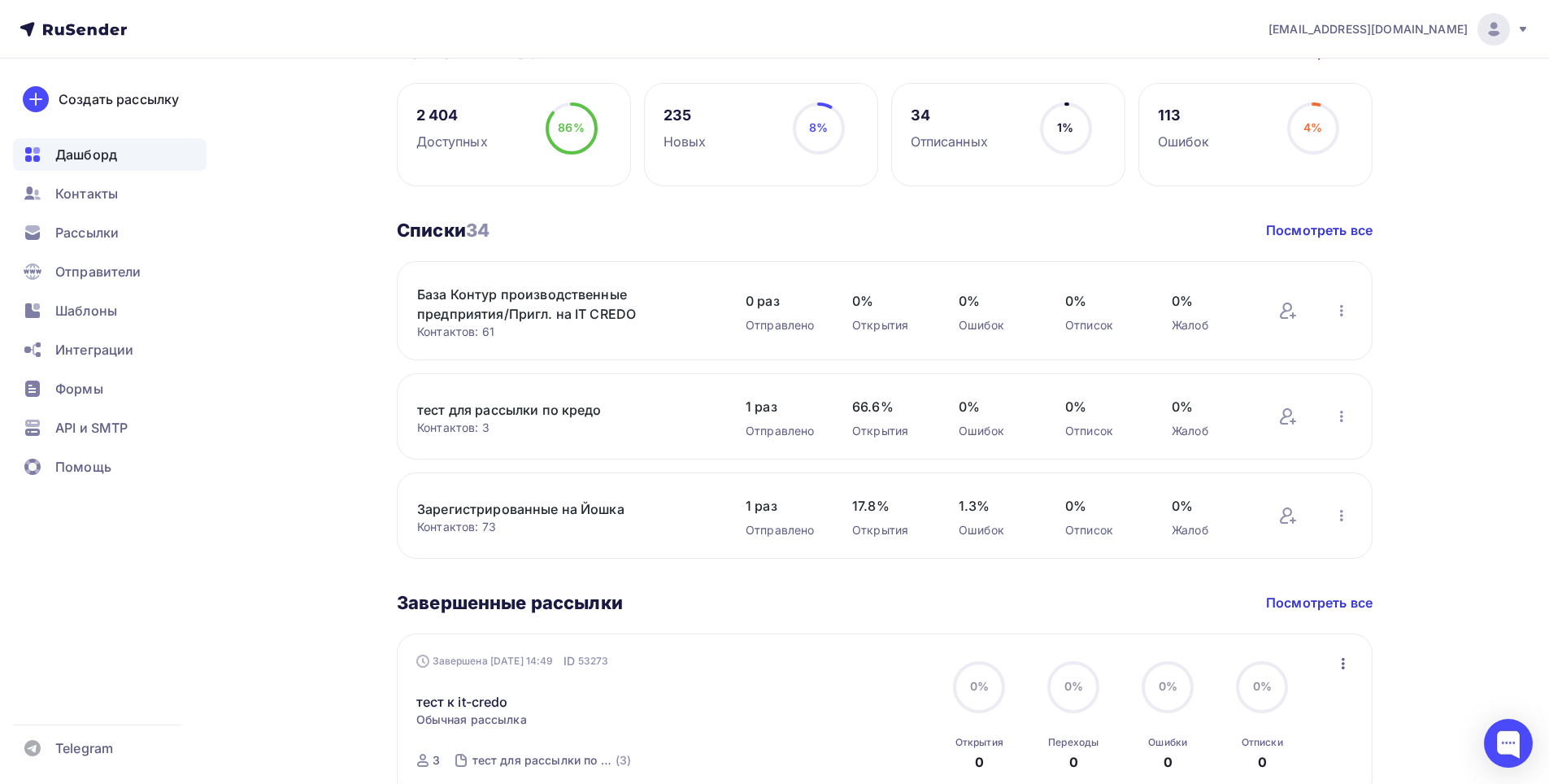
scroll to position [325, 0]
click at [92, 194] on span "Контакты" at bounding box center [86, 193] width 63 height 20
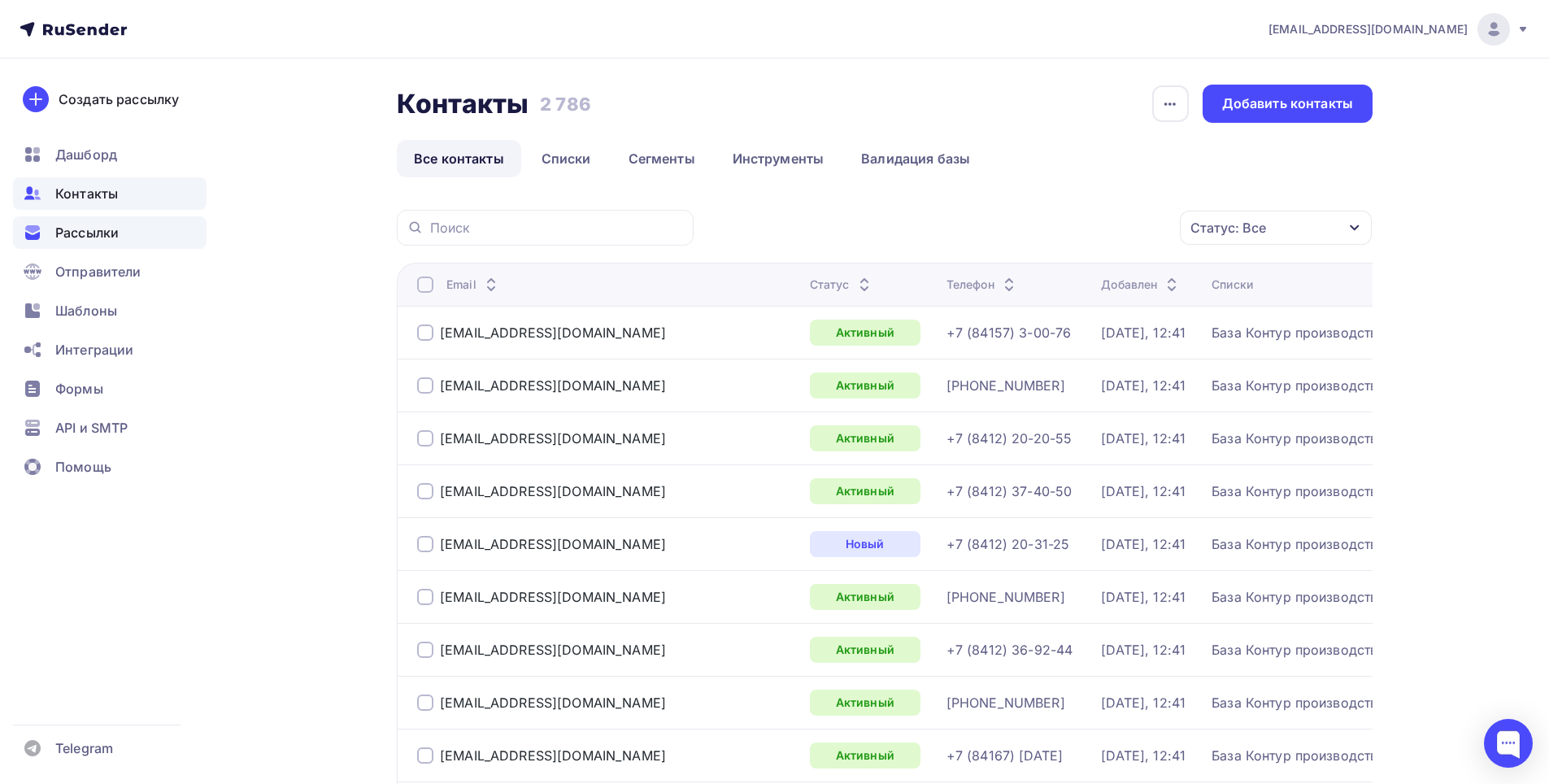
click at [92, 241] on span "Рассылки" at bounding box center [87, 232] width 64 height 20
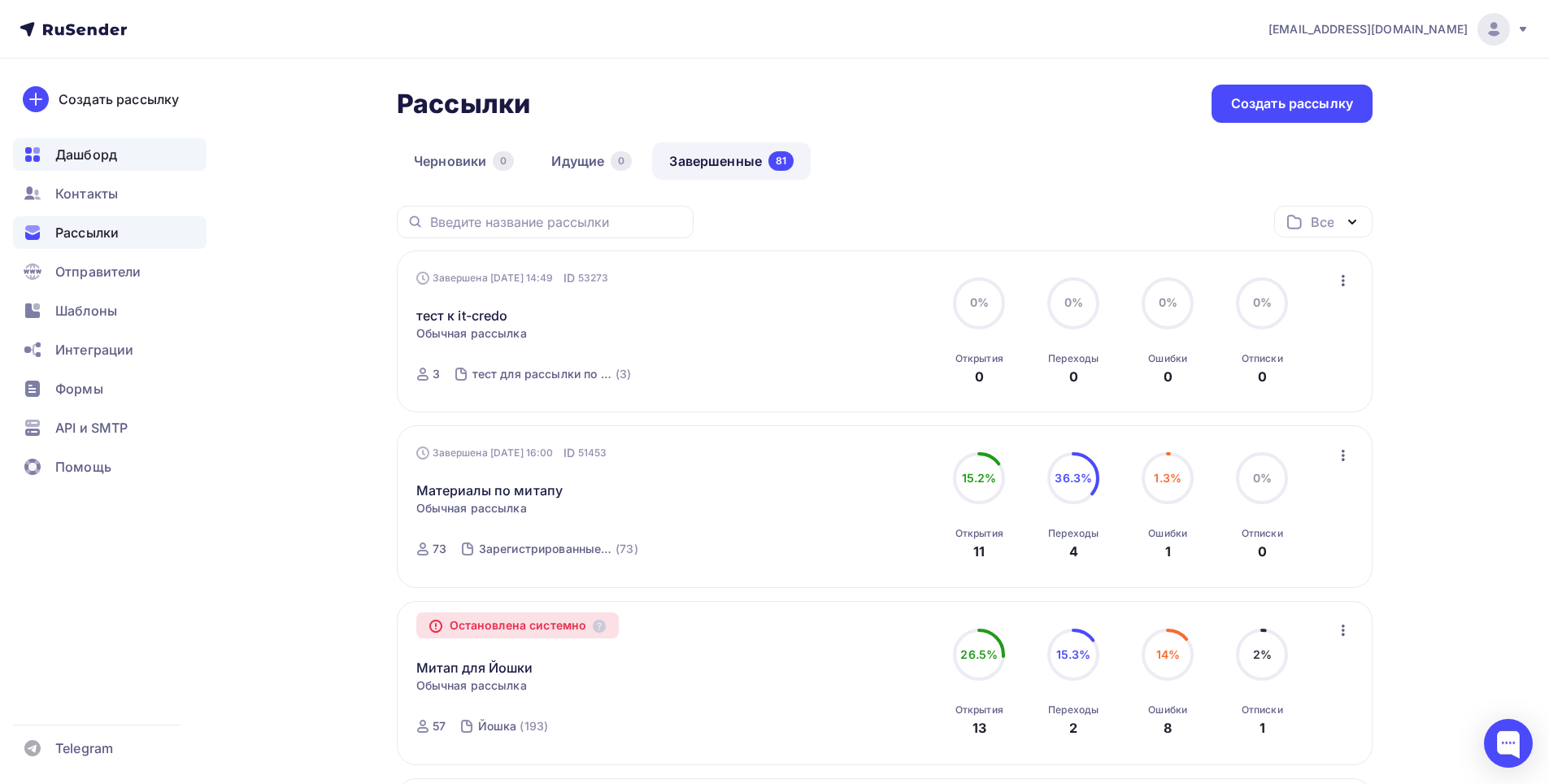
click at [86, 161] on span "Дашборд" at bounding box center [86, 154] width 62 height 20
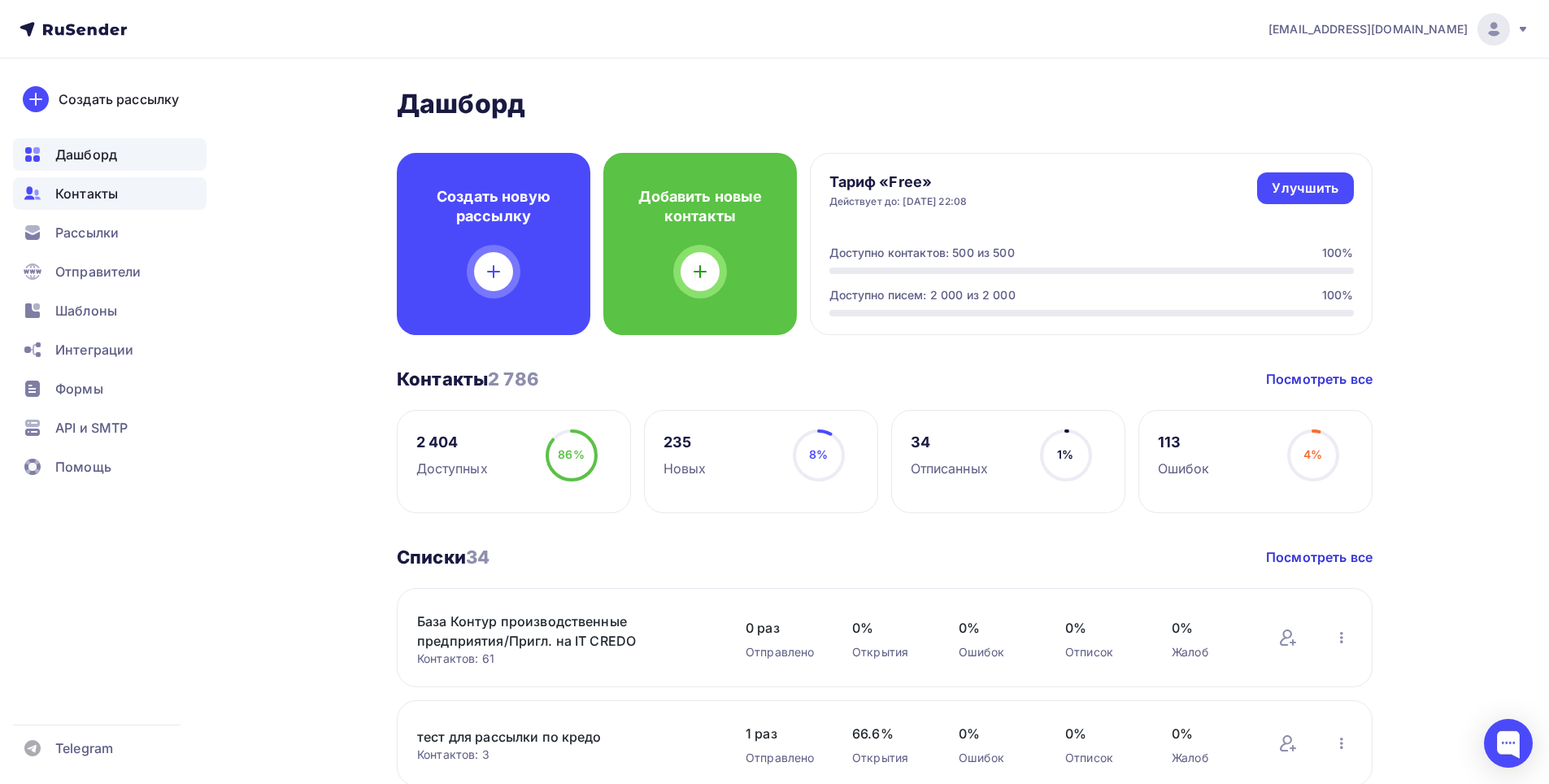
click at [96, 198] on span "Контакты" at bounding box center [86, 193] width 63 height 20
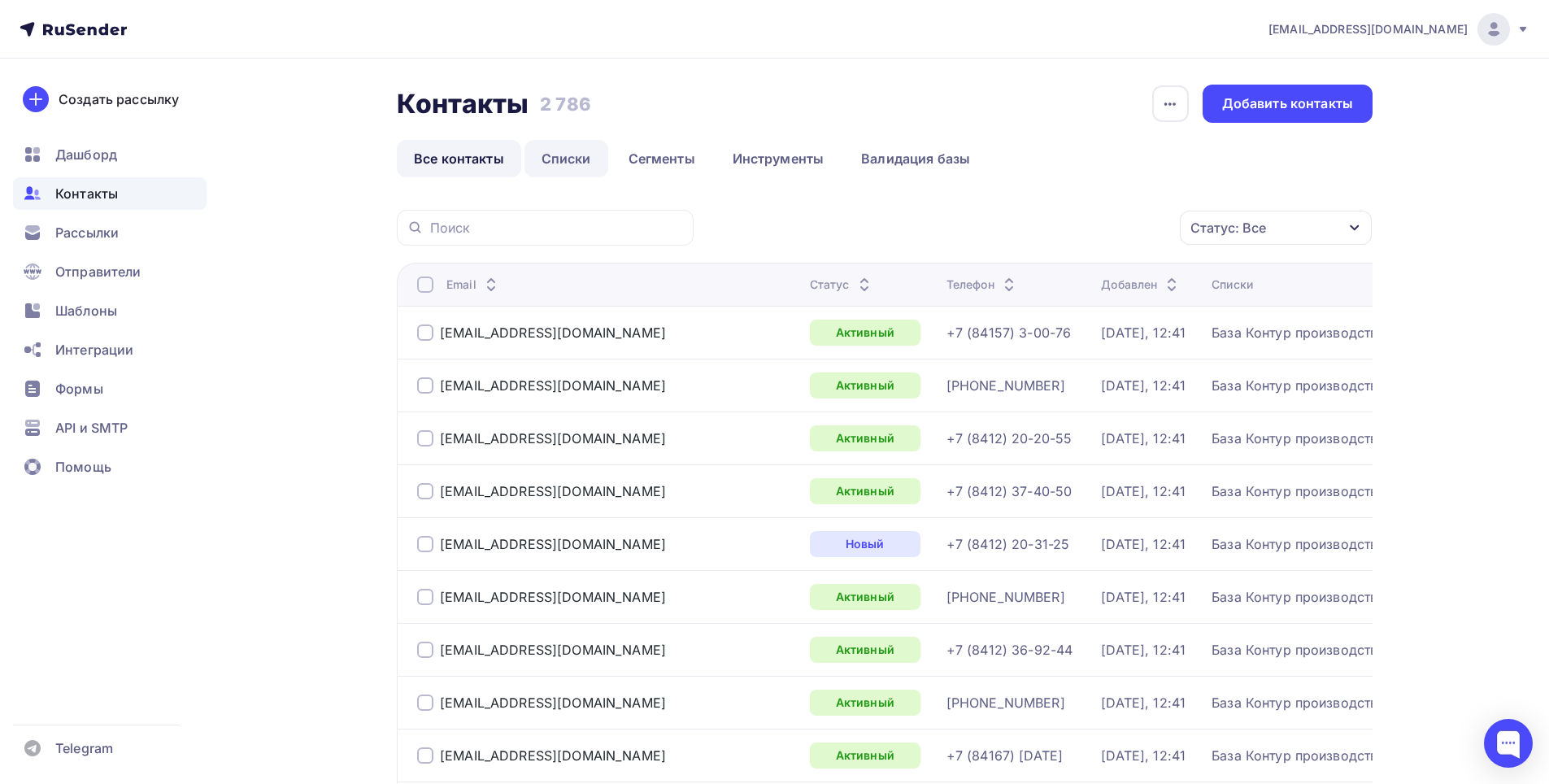
click at [572, 153] on link "Списки" at bounding box center [566, 157] width 84 height 37
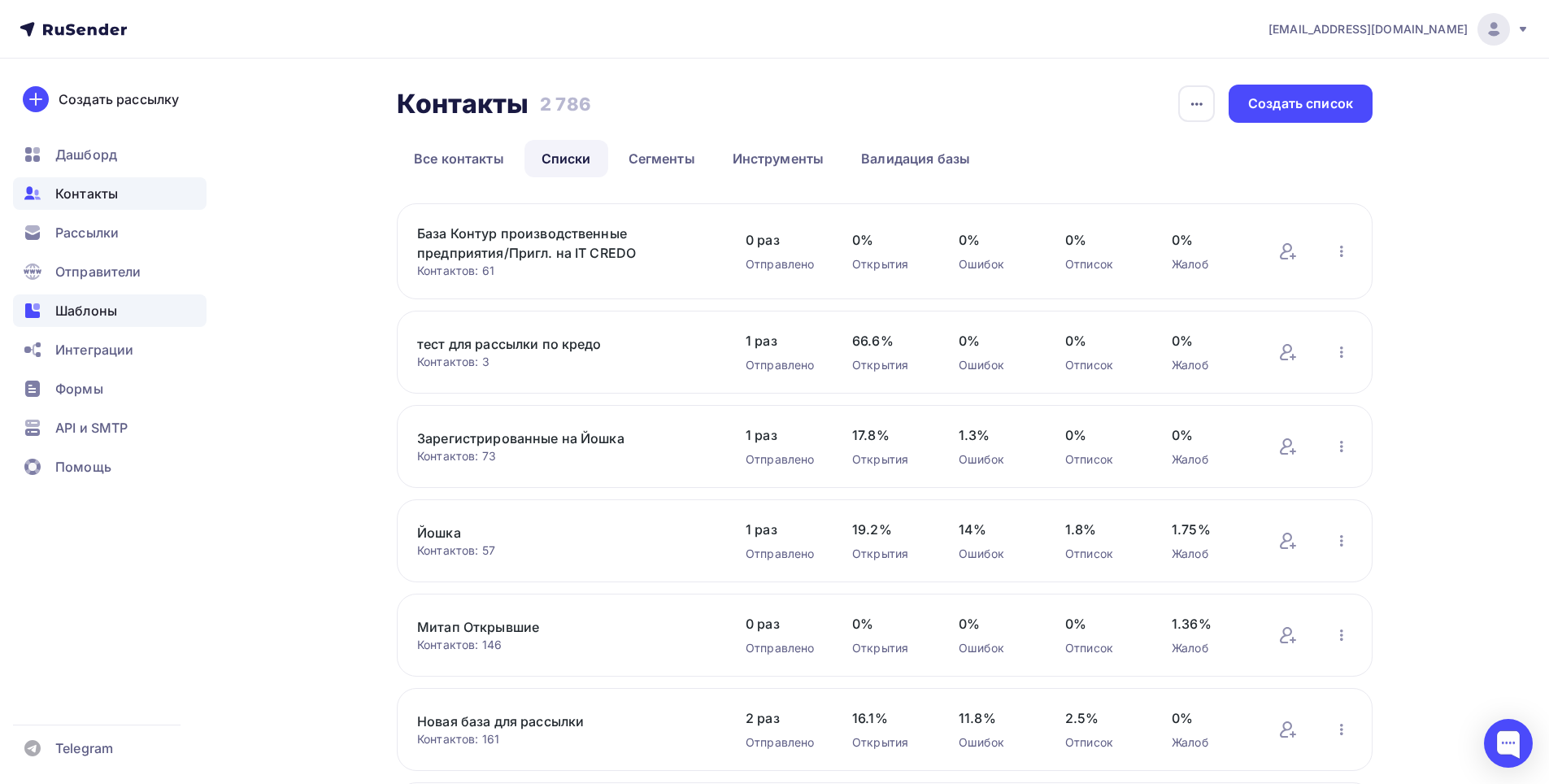
click at [94, 317] on span "Шаблоны" at bounding box center [86, 310] width 62 height 20
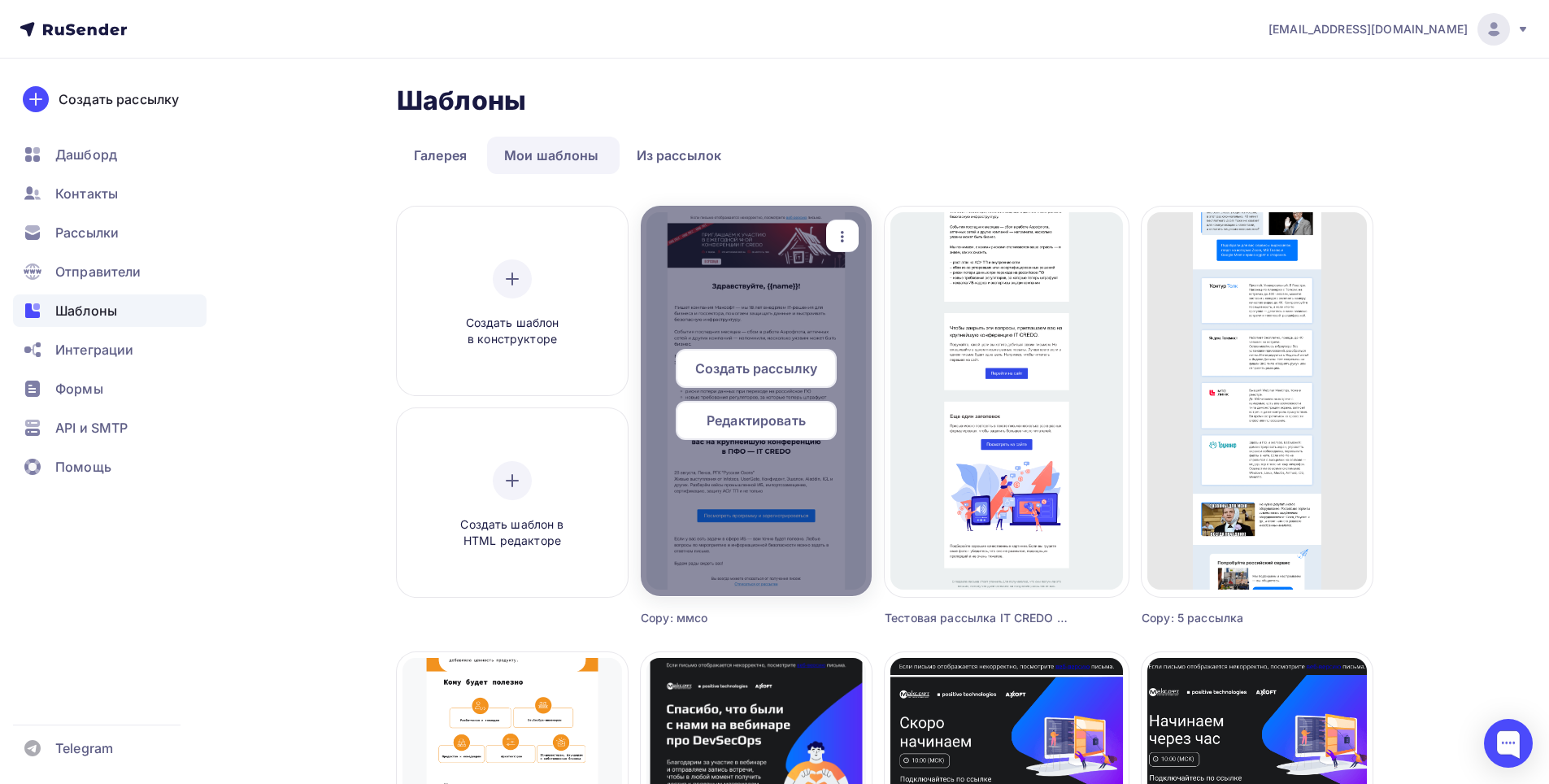
click at [755, 423] on span "Редактировать" at bounding box center [756, 420] width 99 height 20
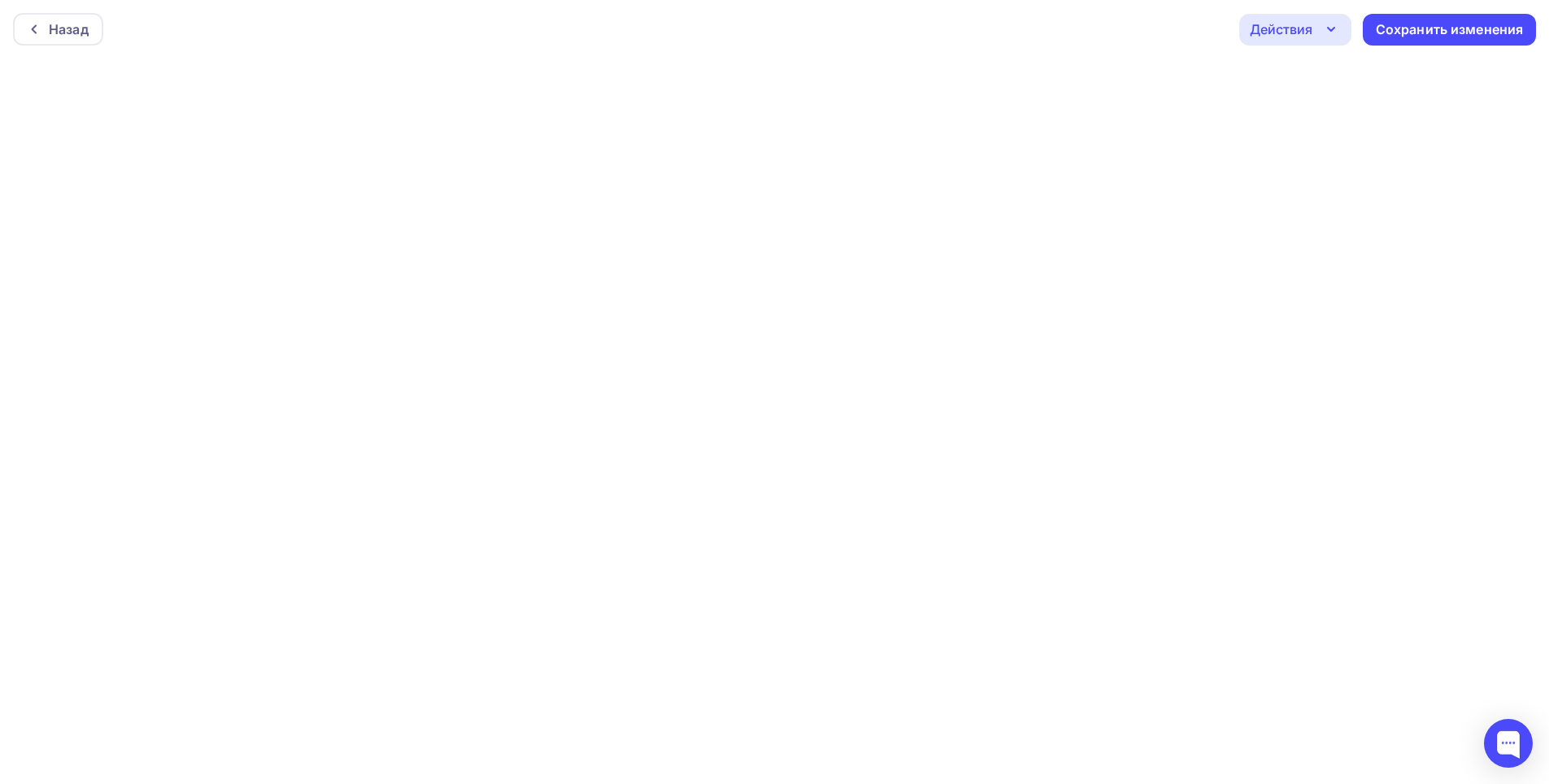
click at [1327, 34] on icon "button" at bounding box center [1331, 29] width 20 height 20
click at [1344, 82] on div "Отправить тестовое письмо" at bounding box center [1383, 77] width 187 height 20
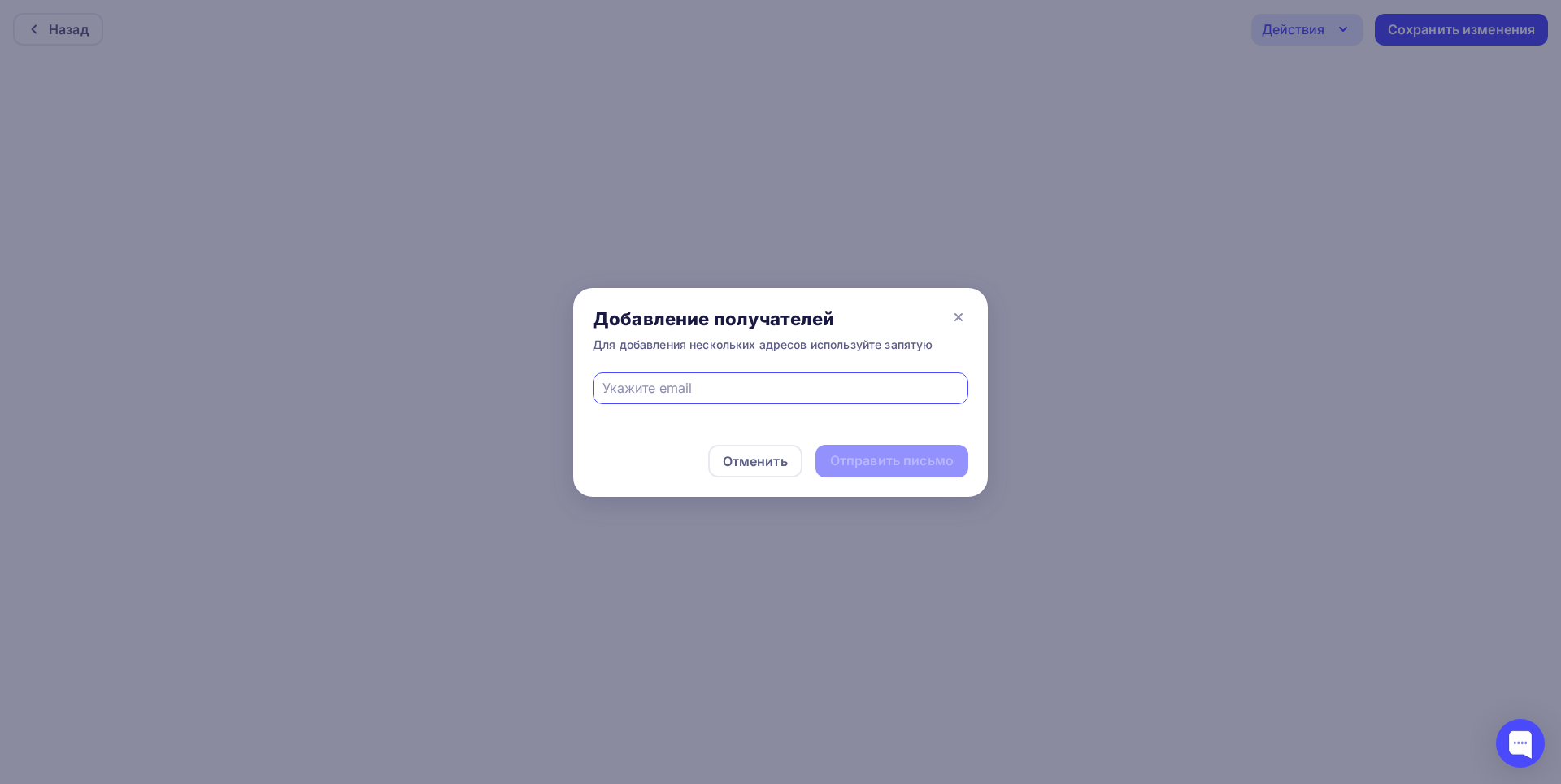
click at [919, 384] on input "text" at bounding box center [781, 387] width 357 height 20
click at [957, 439] on div "Отменить Отправить письмо" at bounding box center [781, 460] width 415 height 71
click at [941, 392] on input "text" at bounding box center [781, 387] width 357 height 20
click at [960, 320] on icon at bounding box center [958, 317] width 20 height 20
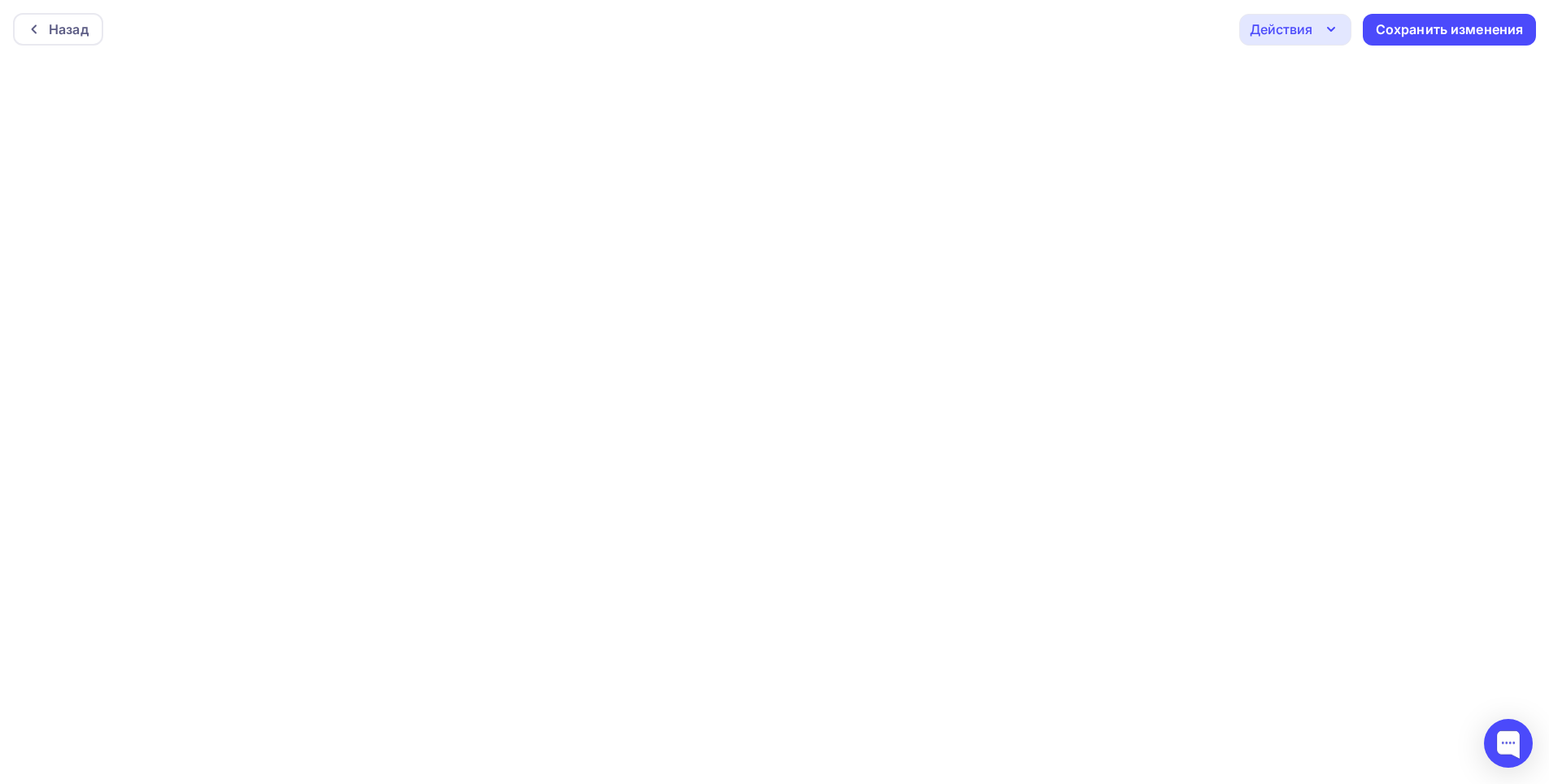
click at [1336, 34] on icon "button" at bounding box center [1331, 29] width 20 height 20
click at [69, 27] on div "Назад" at bounding box center [69, 29] width 40 height 20
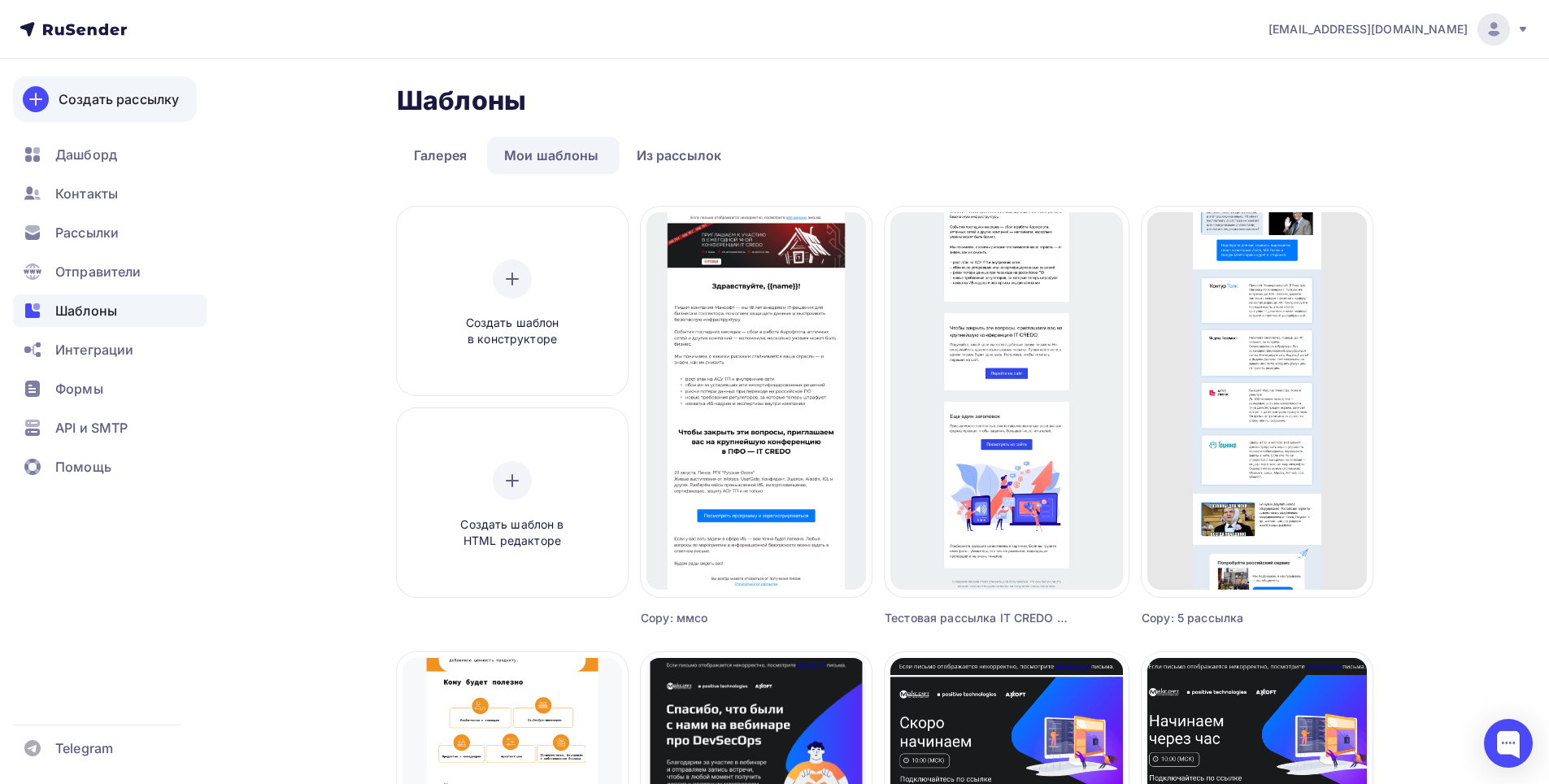
click at [92, 102] on div "Создать рассылку" at bounding box center [119, 99] width 121 height 20
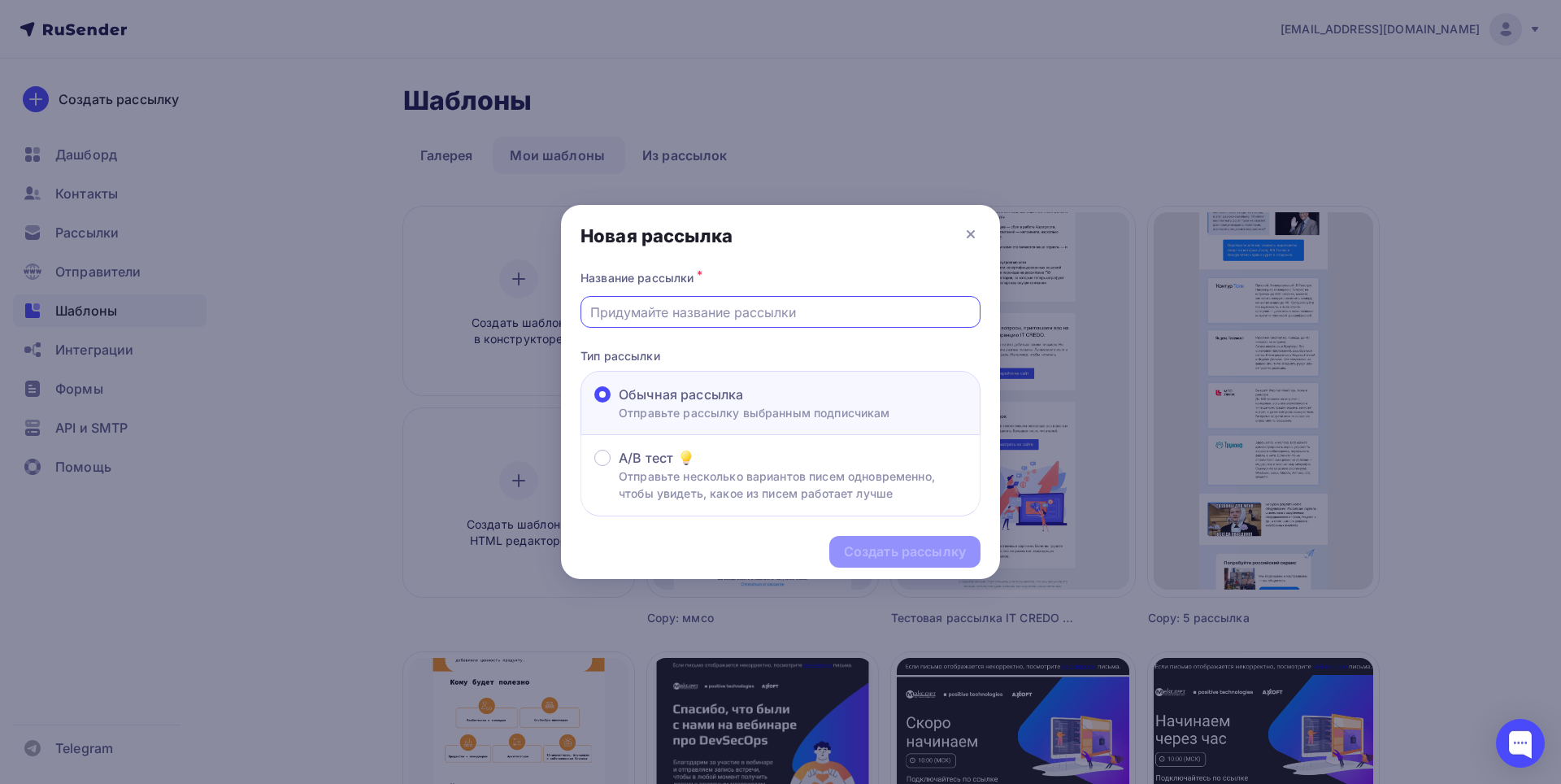
click at [681, 312] on input "text" at bounding box center [781, 312] width 381 height 20
click at [969, 237] on icon at bounding box center [971, 234] width 7 height 7
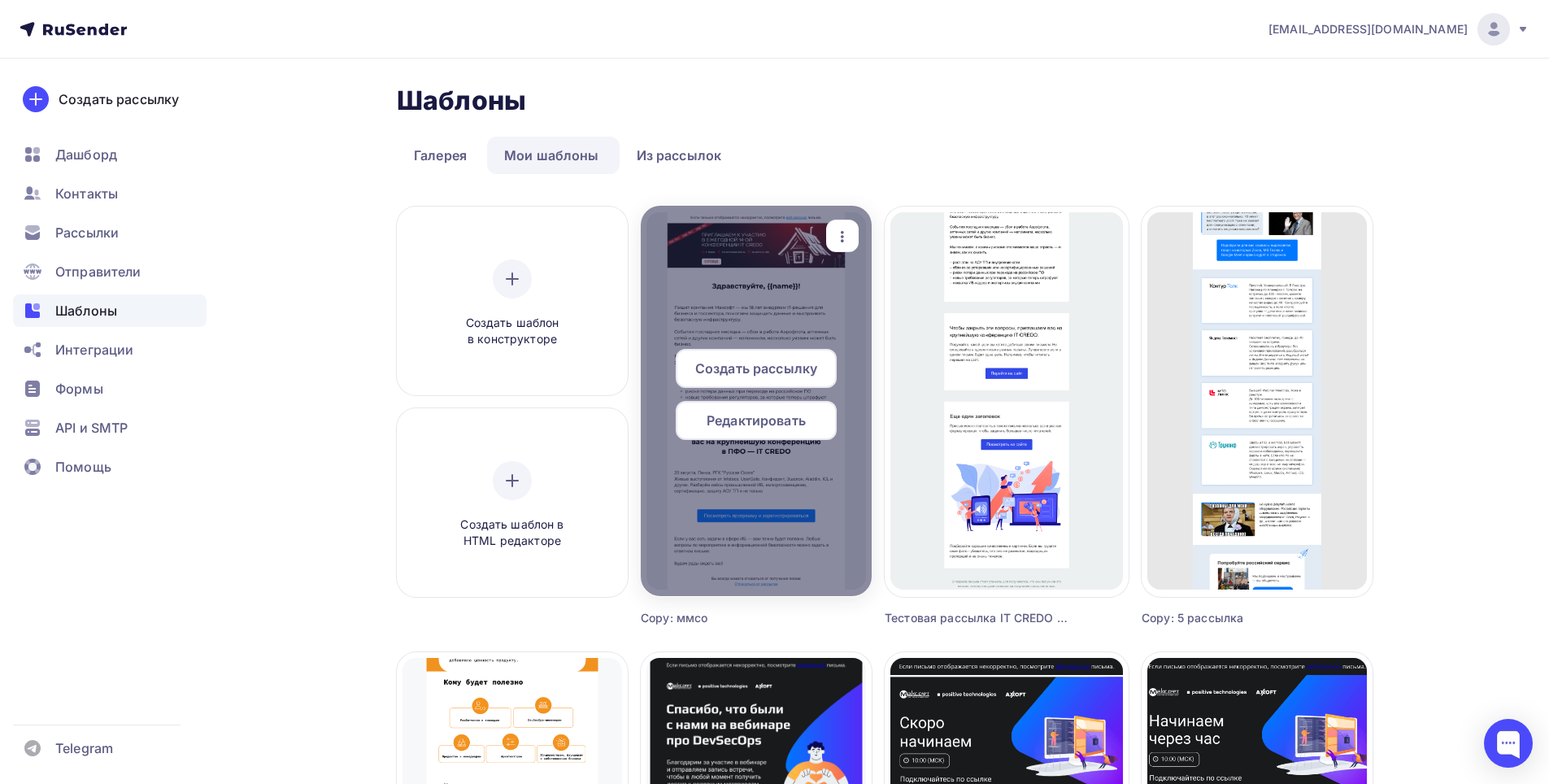
click at [790, 373] on span "Создать рассылку" at bounding box center [757, 368] width 122 height 20
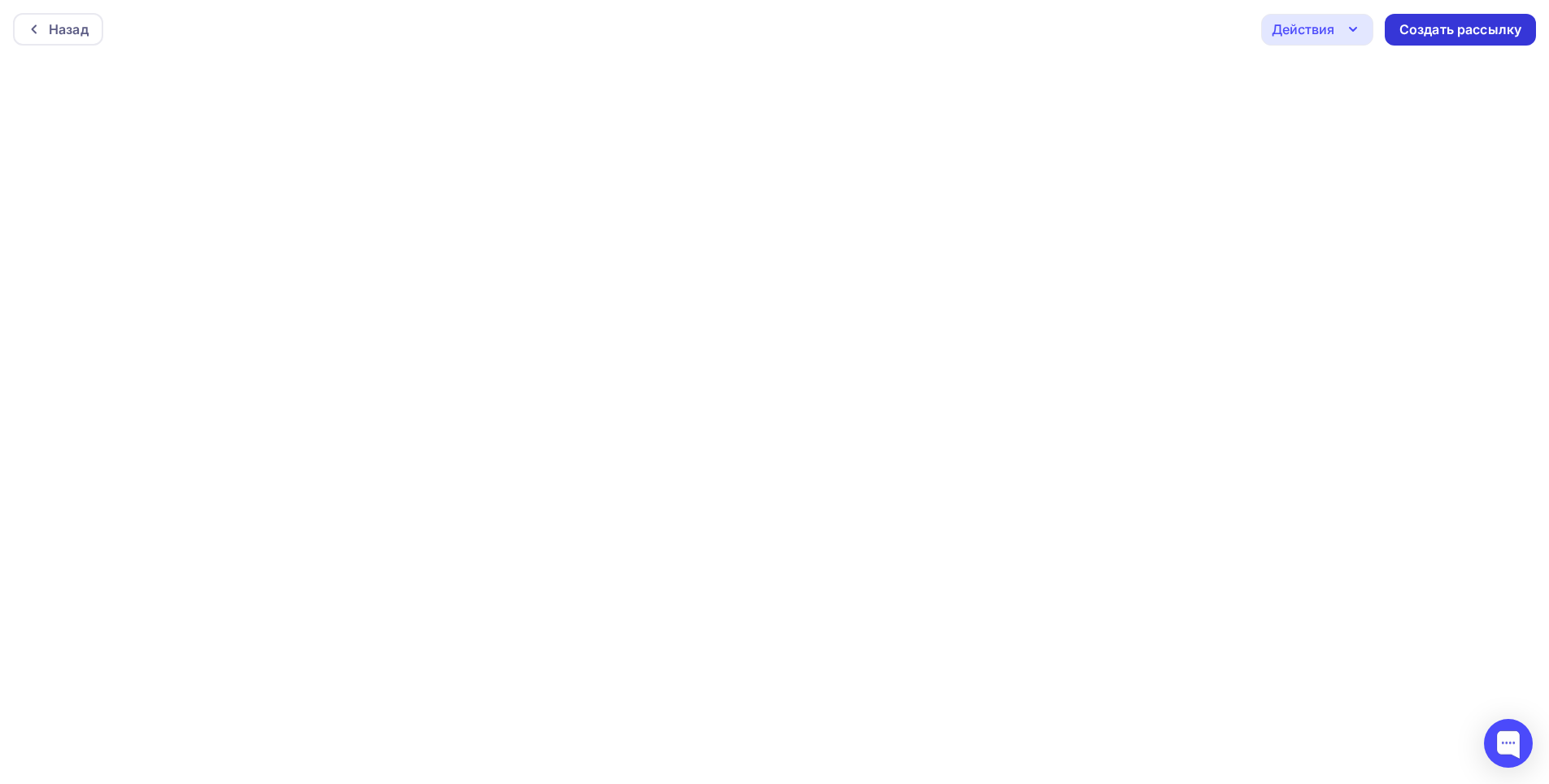
click at [1507, 23] on div "Создать рассылку" at bounding box center [1461, 30] width 122 height 19
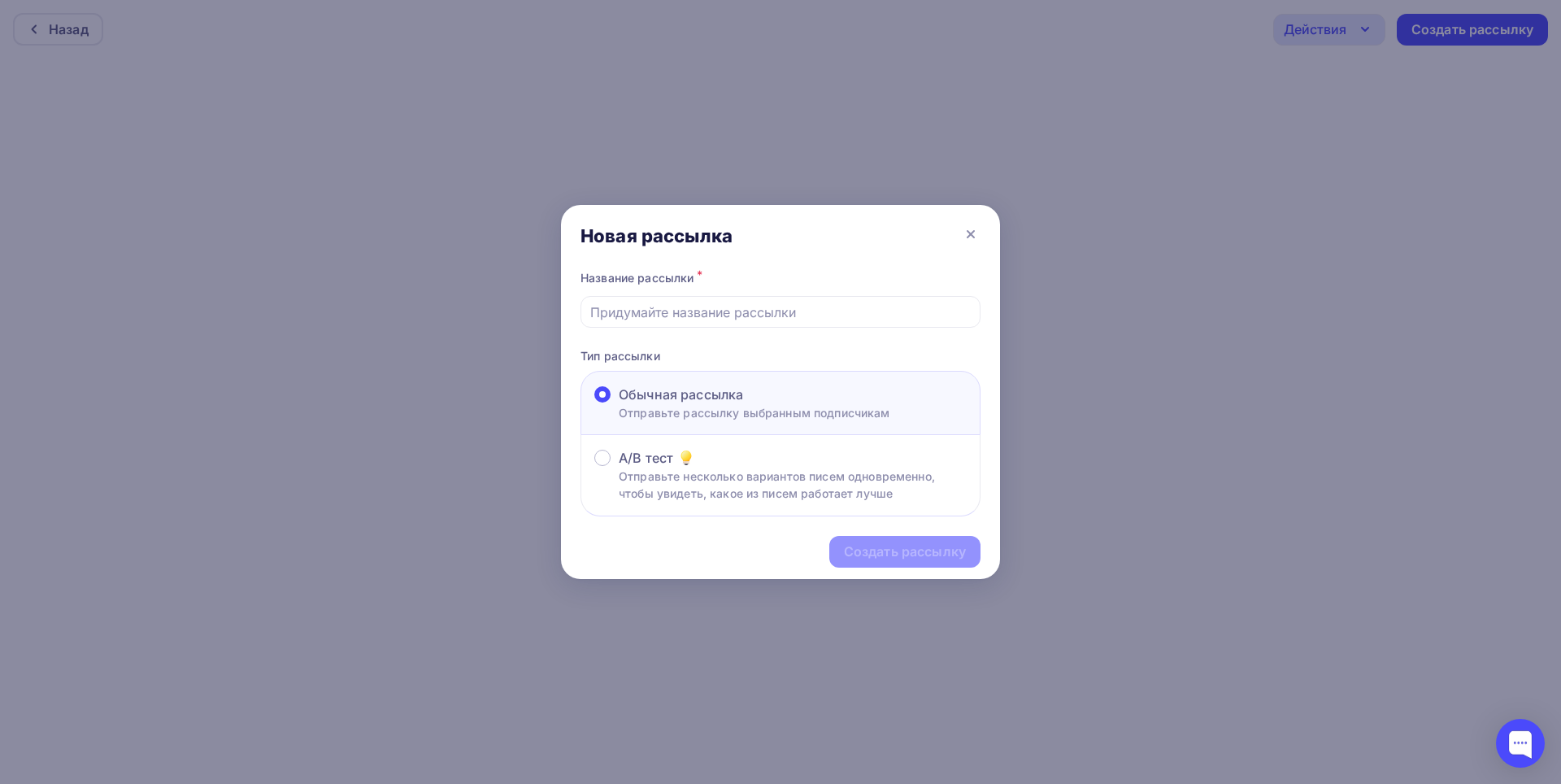
click at [806, 401] on div "Обычная рассылка" at bounding box center [754, 394] width 271 height 20
click at [619, 404] on input "Обычная рассылка Отправьте рассылку выбранным подписчикам" at bounding box center [619, 404] width 0 height 0
click at [750, 317] on input "text" at bounding box center [781, 312] width 381 height 20
type input "H"
drag, startPoint x: 899, startPoint y: 304, endPoint x: 579, endPoint y: 300, distance: 320.0
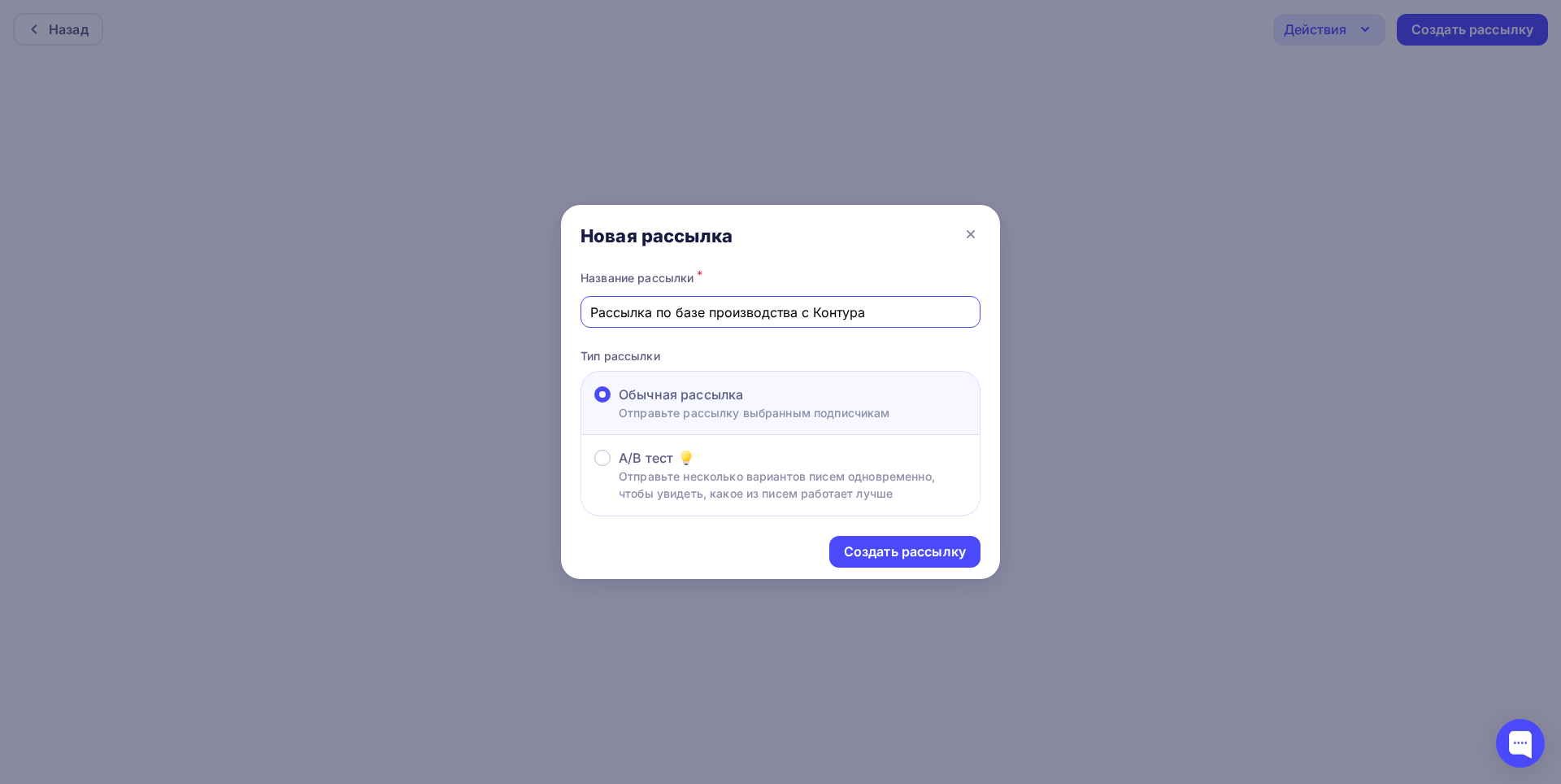
click at [579, 300] on div "Название рассылки * Рассылка по базе производства с Контура Тип рассылки Обычна…" at bounding box center [781, 392] width 439 height 250
click at [753, 315] on input "Приглашение IT CREDO//" at bounding box center [781, 312] width 381 height 20
type input "Приглашение IT CREDO/производство Пенза"
click at [893, 547] on div "Создать рассылку" at bounding box center [905, 552] width 122 height 19
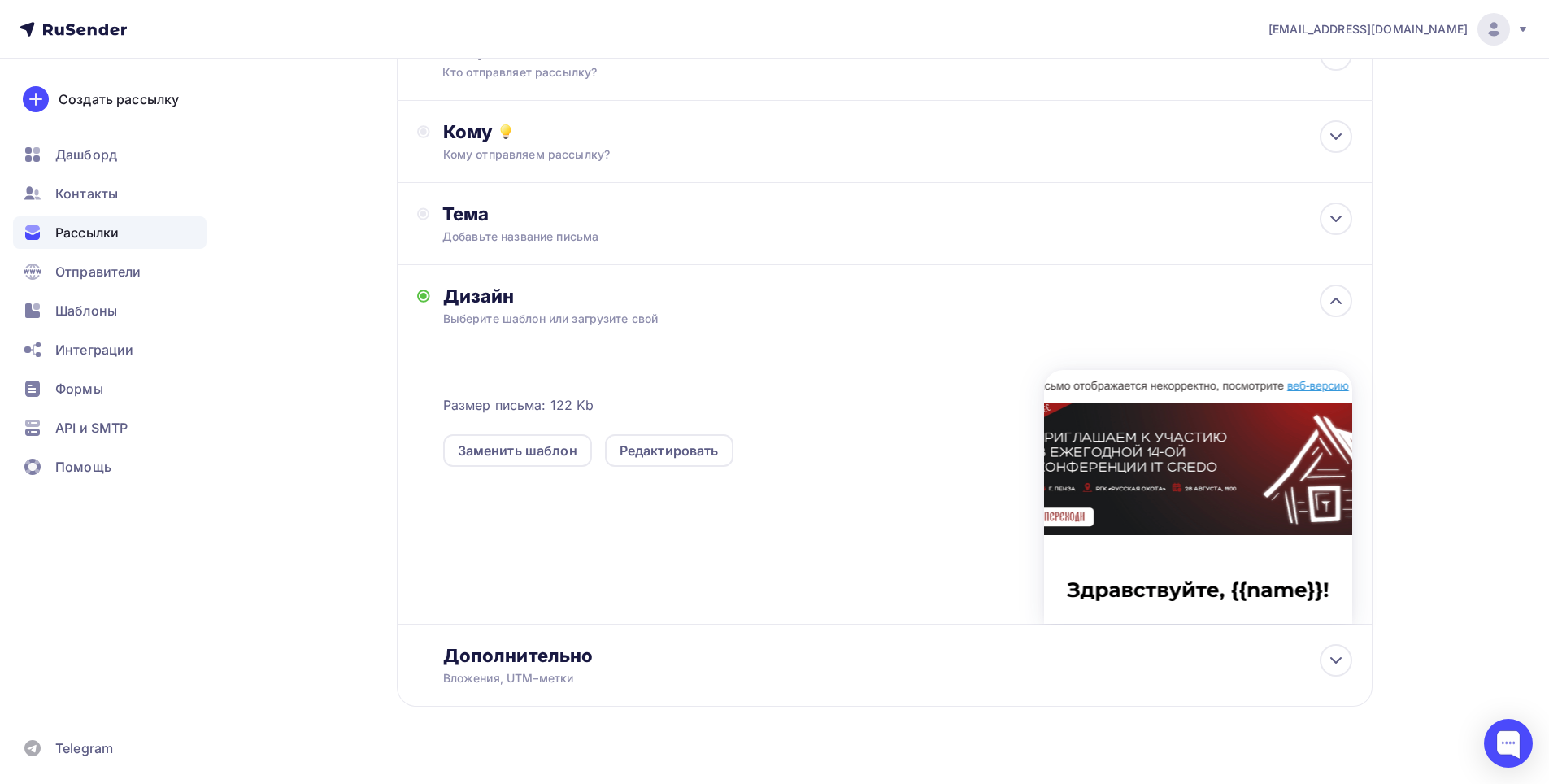
scroll to position [159, 0]
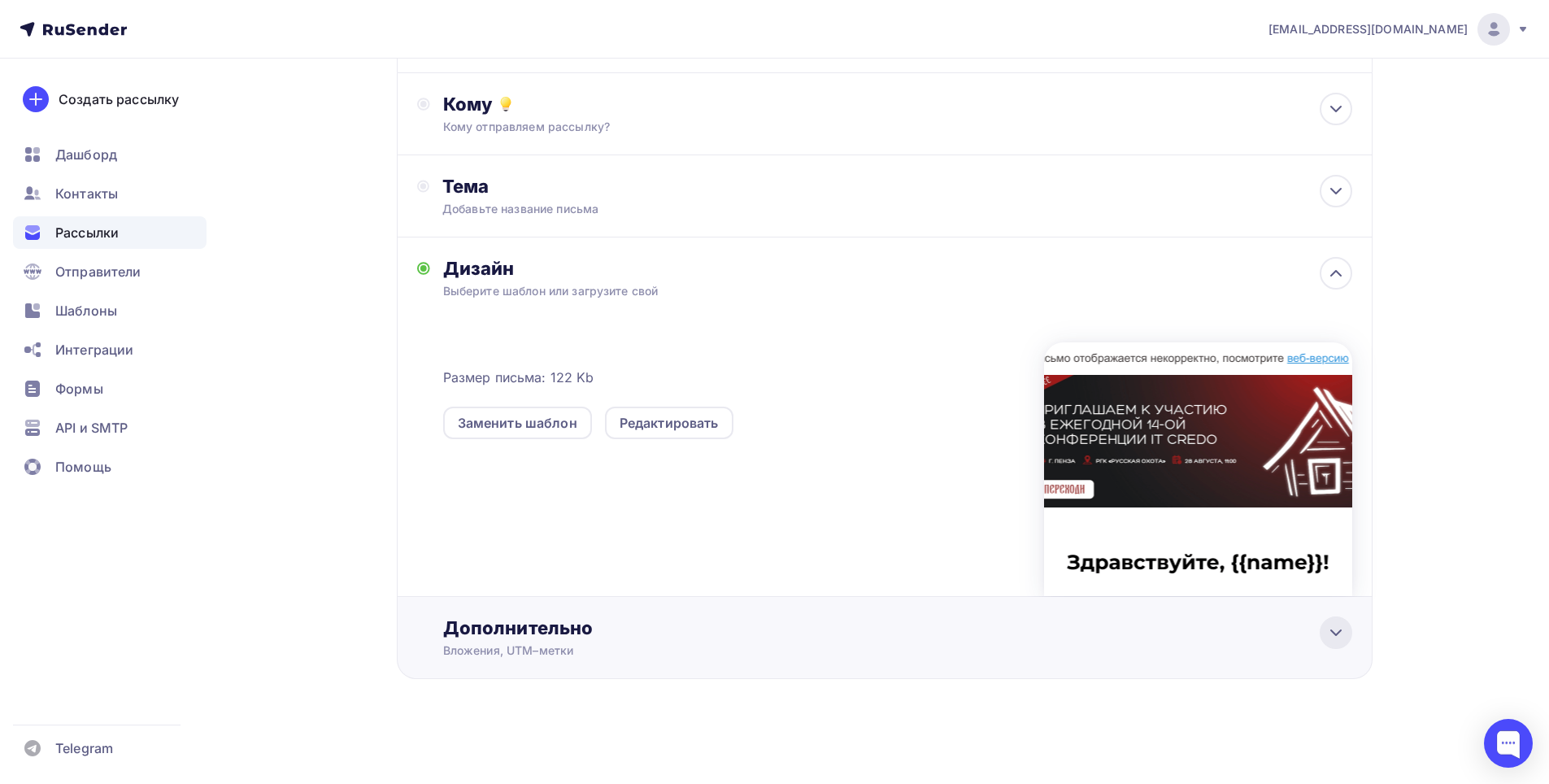
click at [1339, 636] on icon at bounding box center [1336, 633] width 20 height 20
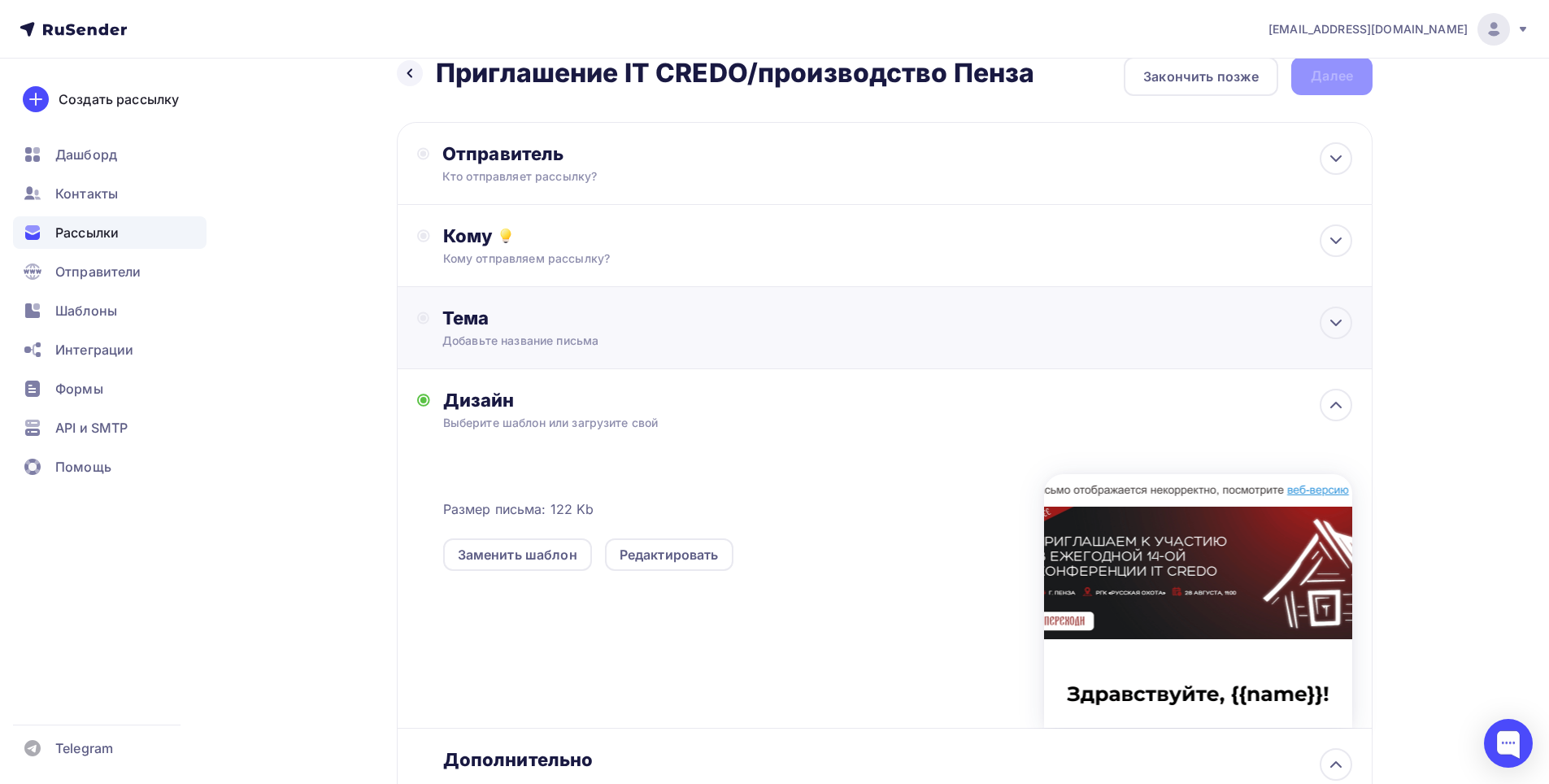
scroll to position [0, 0]
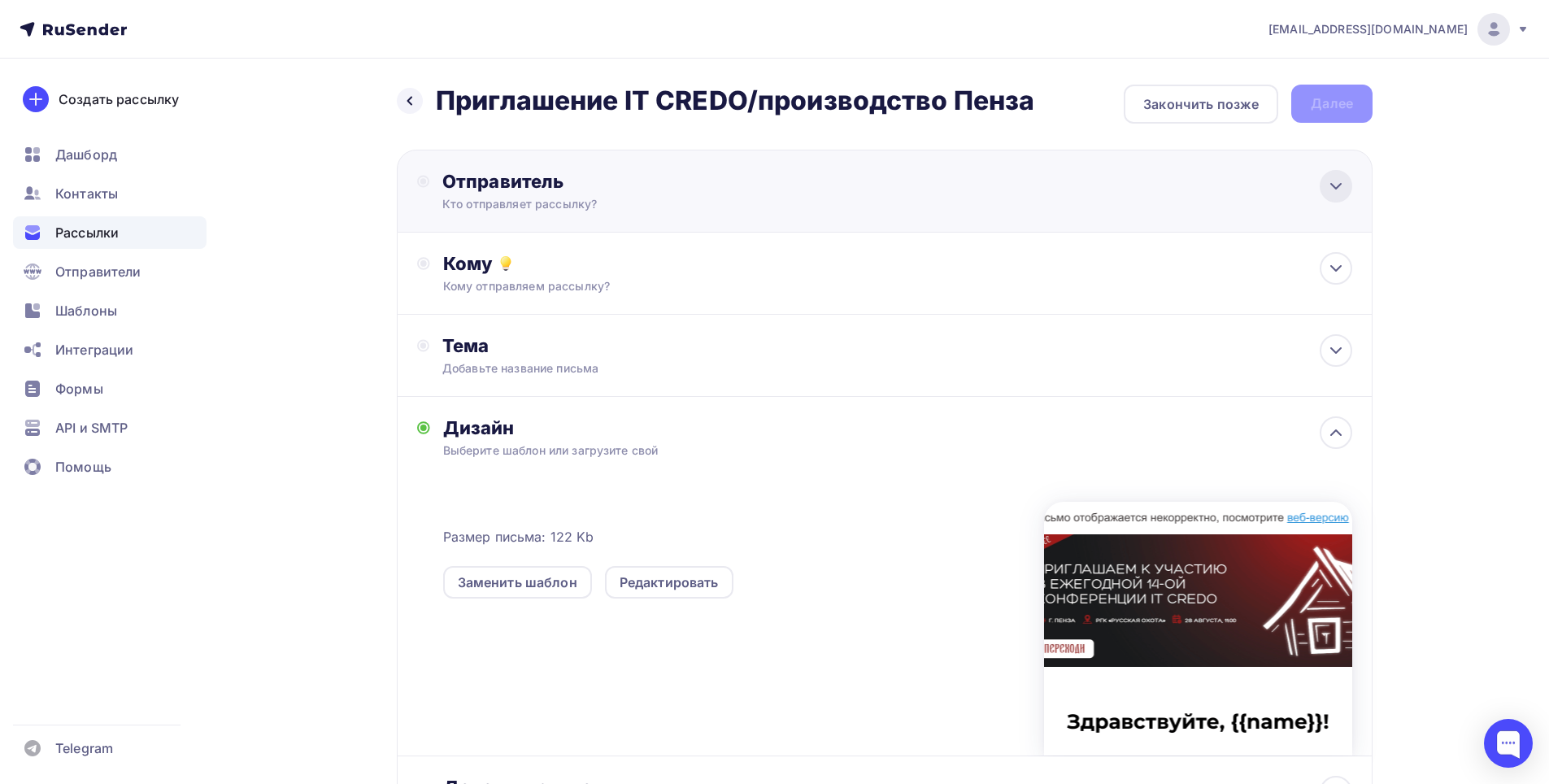
click at [1333, 187] on icon at bounding box center [1336, 186] width 20 height 20
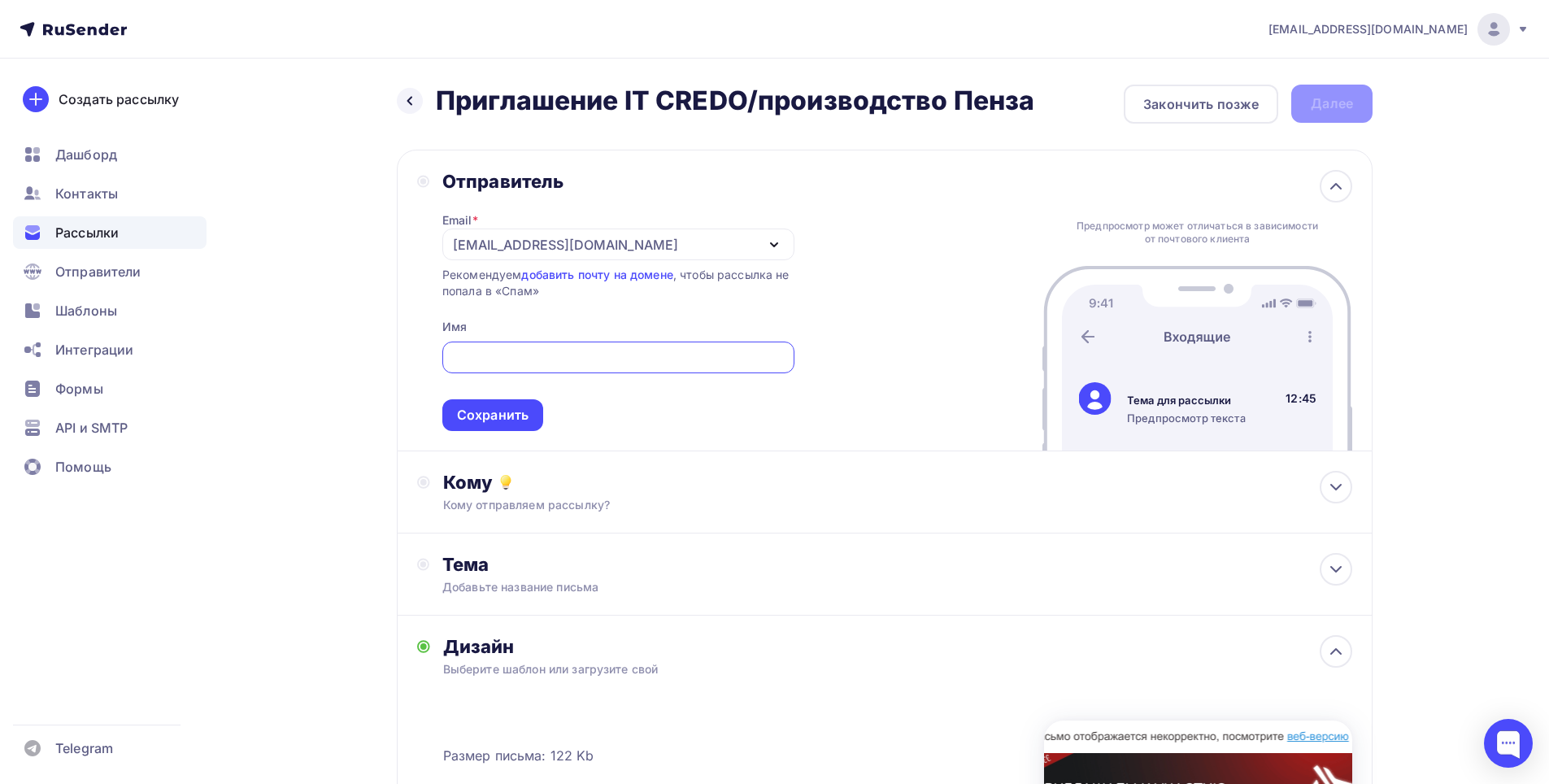
click at [778, 247] on icon "button" at bounding box center [774, 244] width 20 height 20
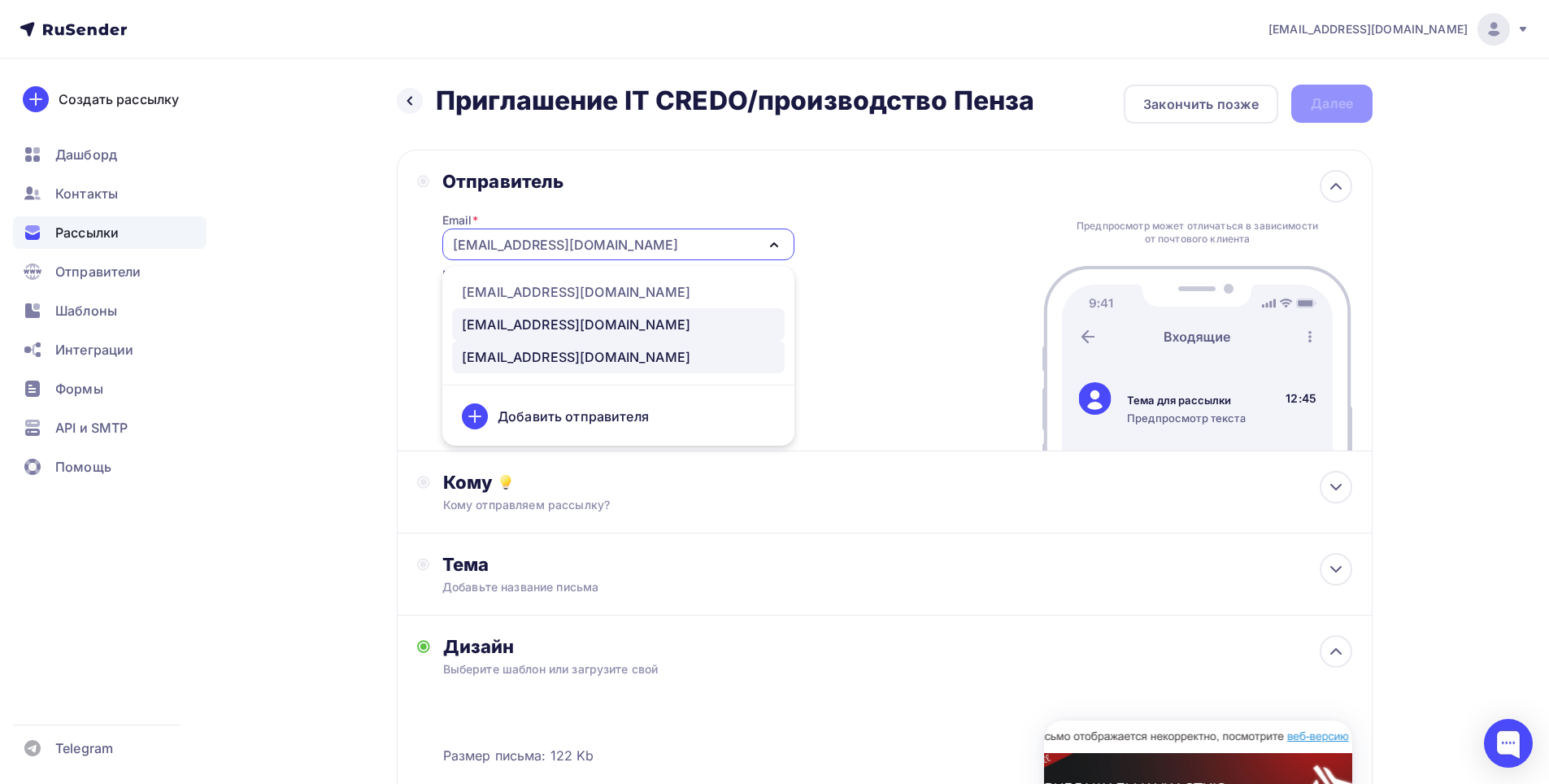
click at [585, 329] on div "marketing@maksoft.ru" at bounding box center [575, 324] width 228 height 20
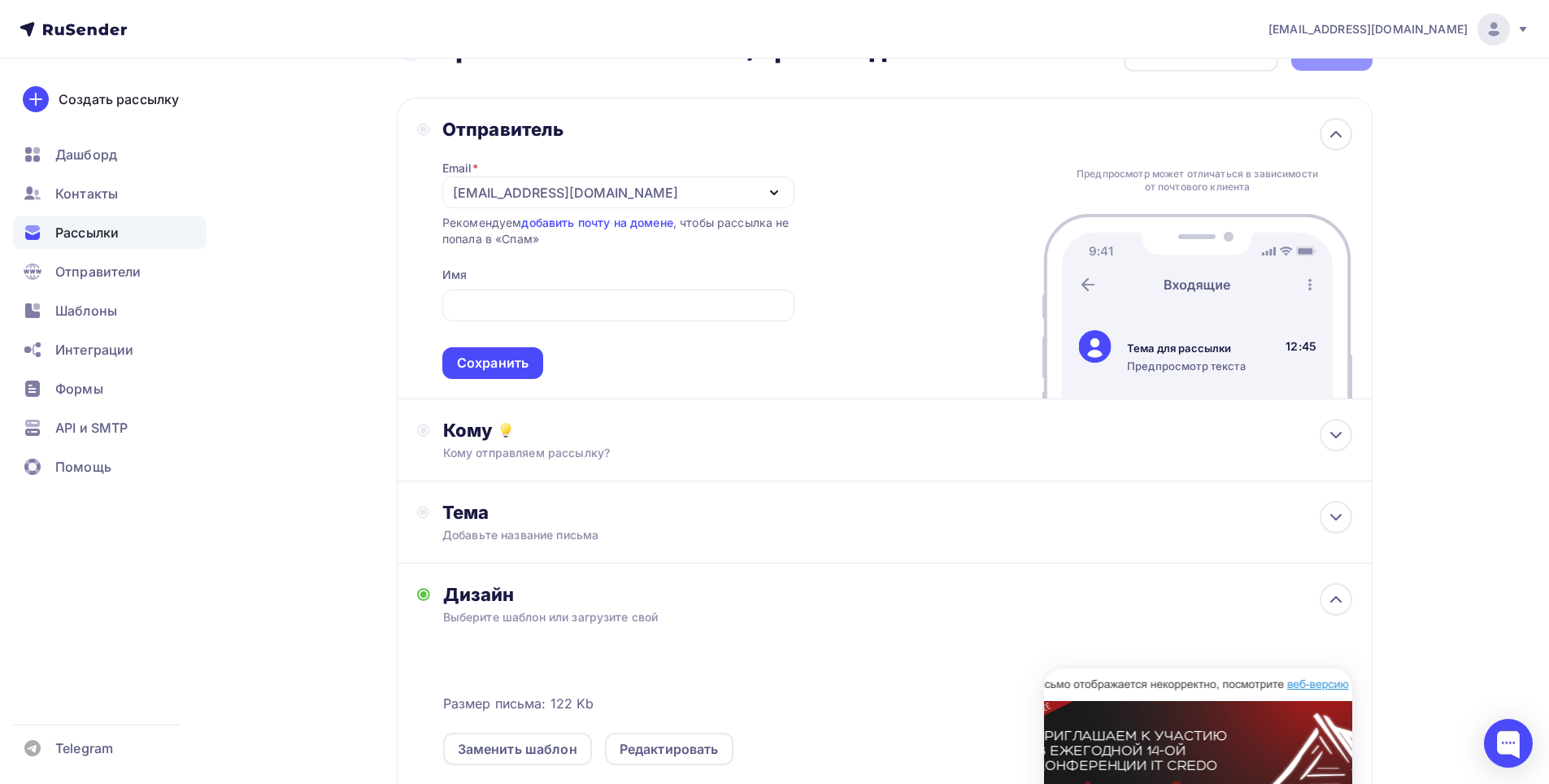
scroll to position [81, 0]
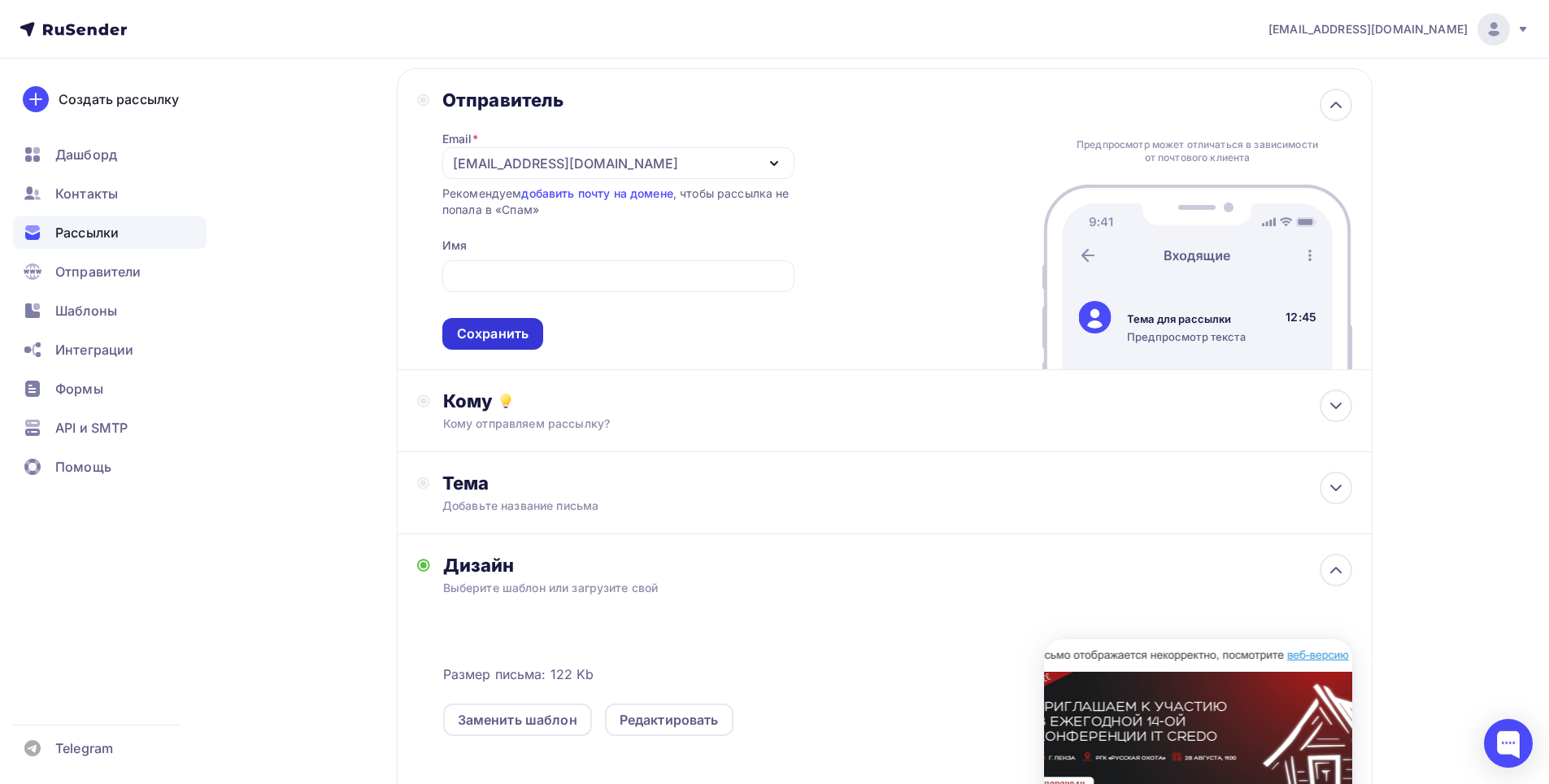
click at [512, 336] on div "Сохранить" at bounding box center [493, 334] width 71 height 19
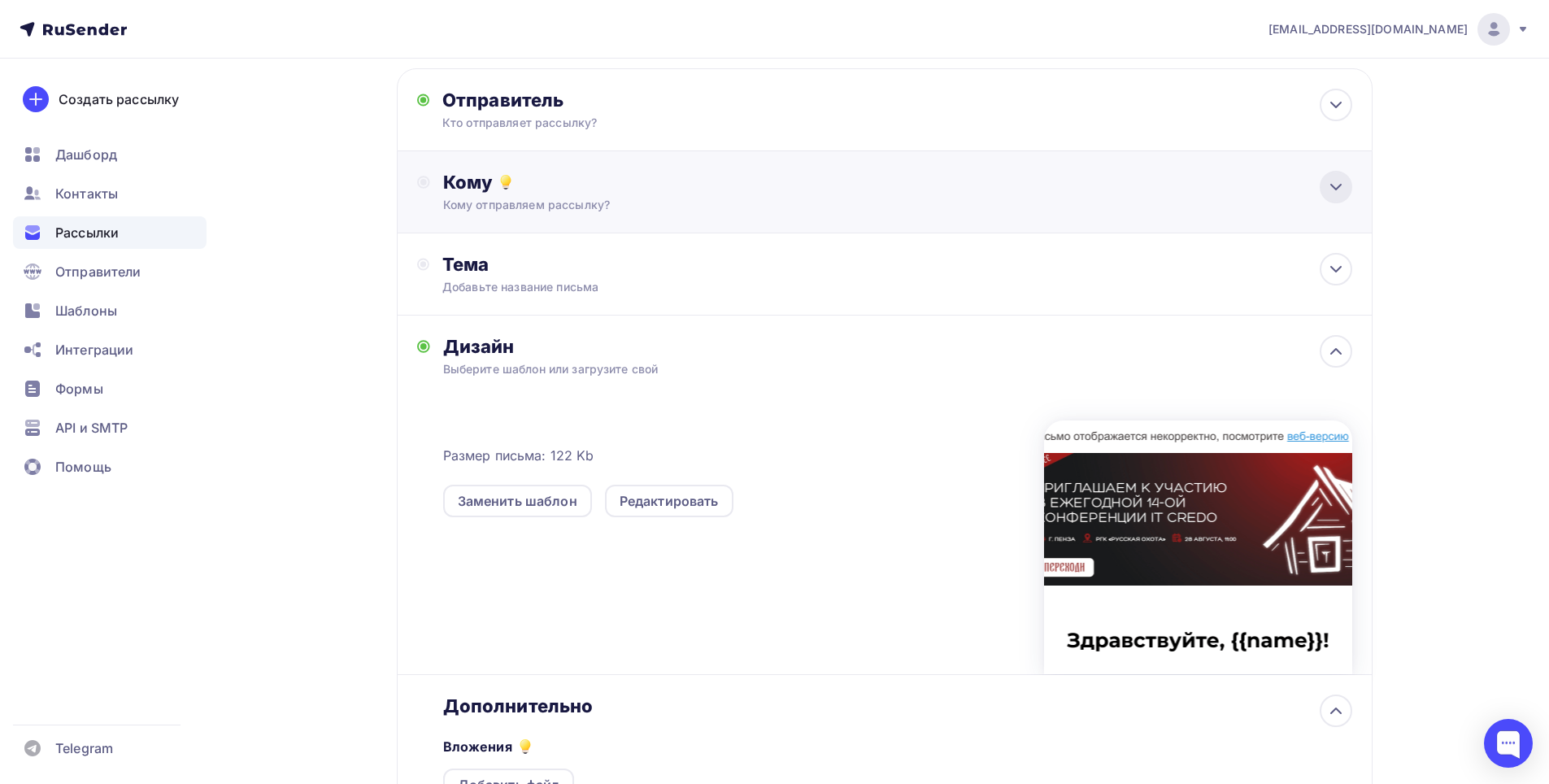
click at [1340, 195] on icon at bounding box center [1336, 187] width 20 height 20
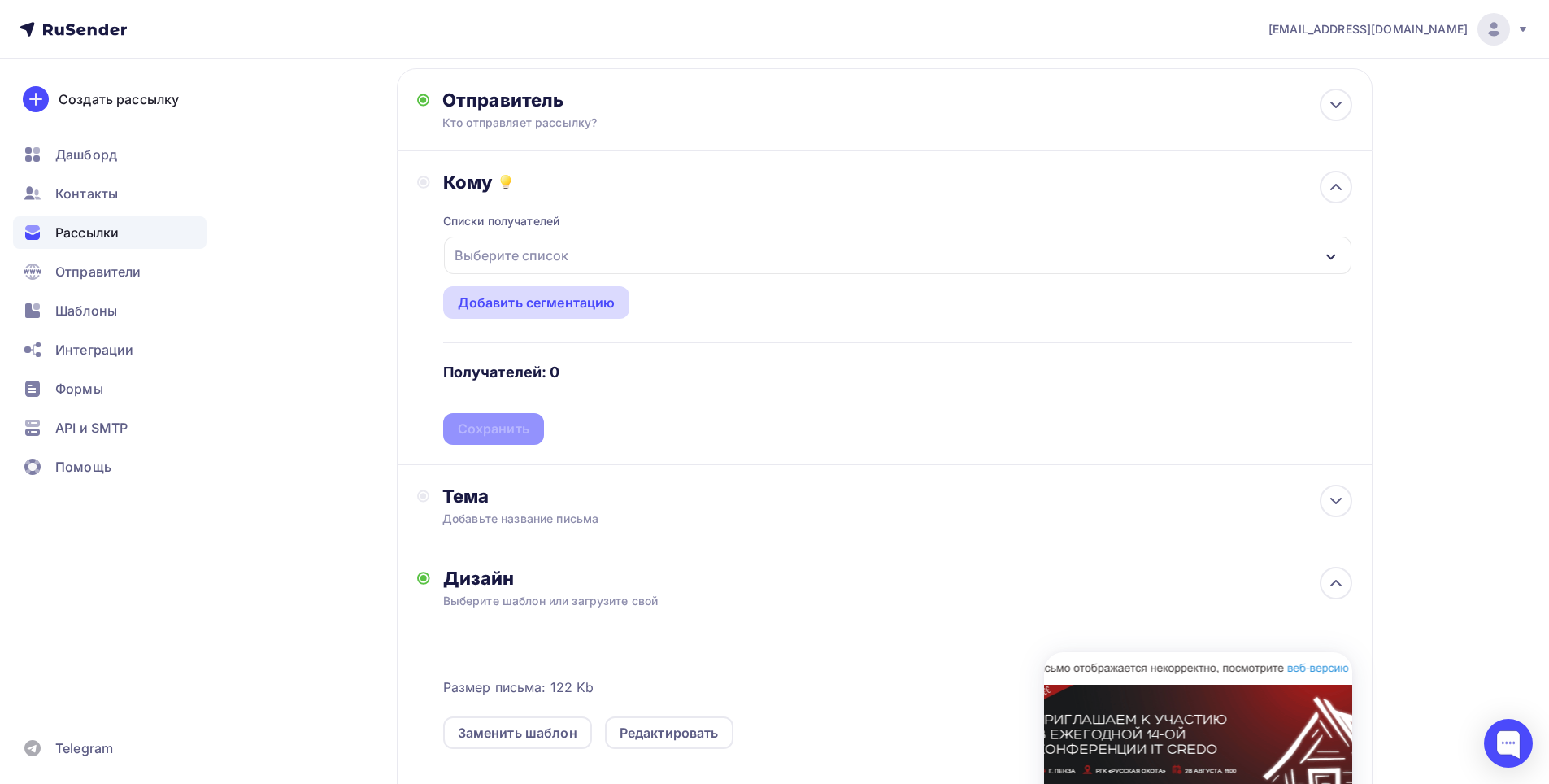
click at [567, 311] on div "Добавить сегментацию" at bounding box center [536, 302] width 158 height 20
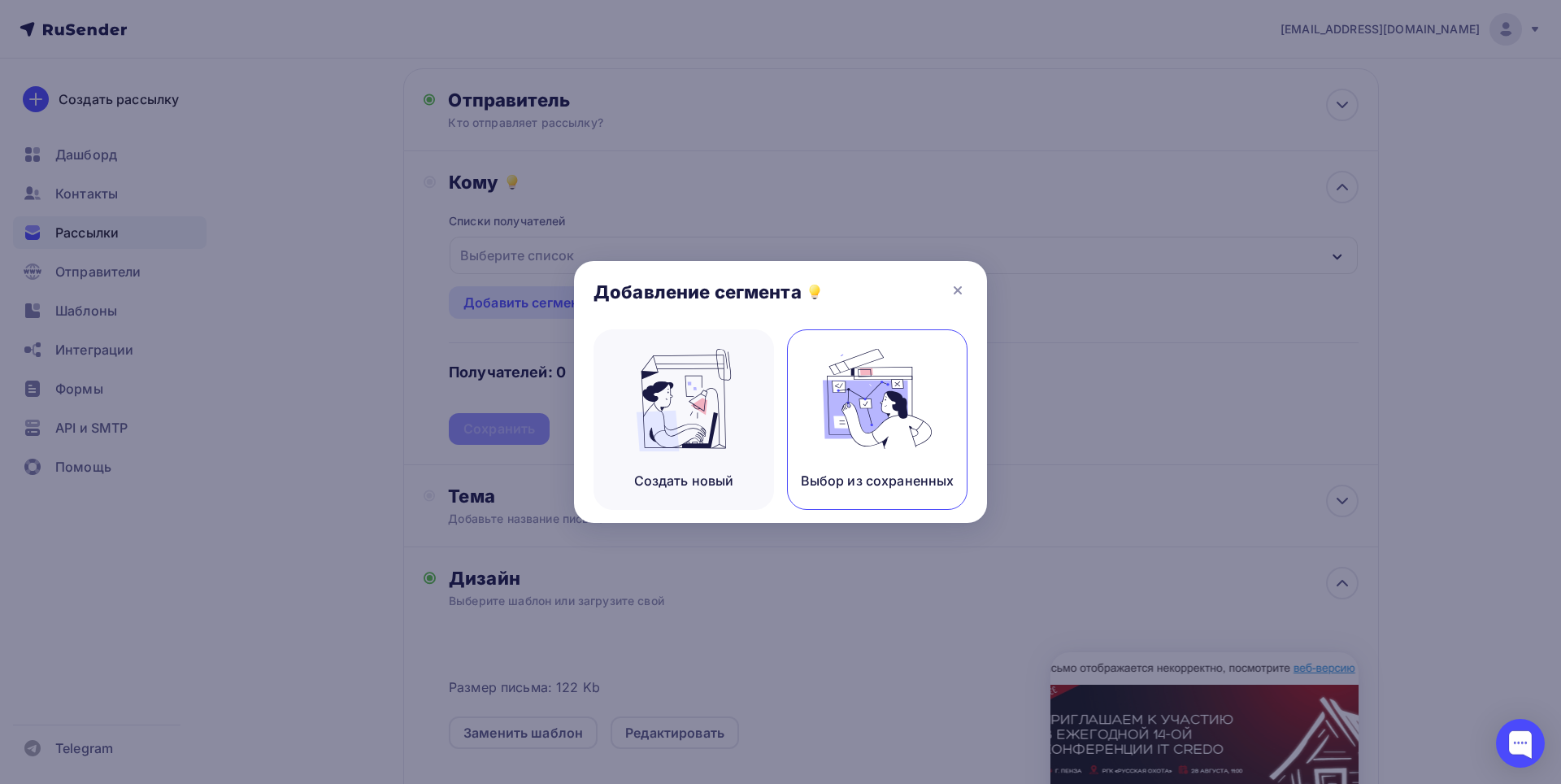
click at [864, 399] on img at bounding box center [877, 399] width 109 height 102
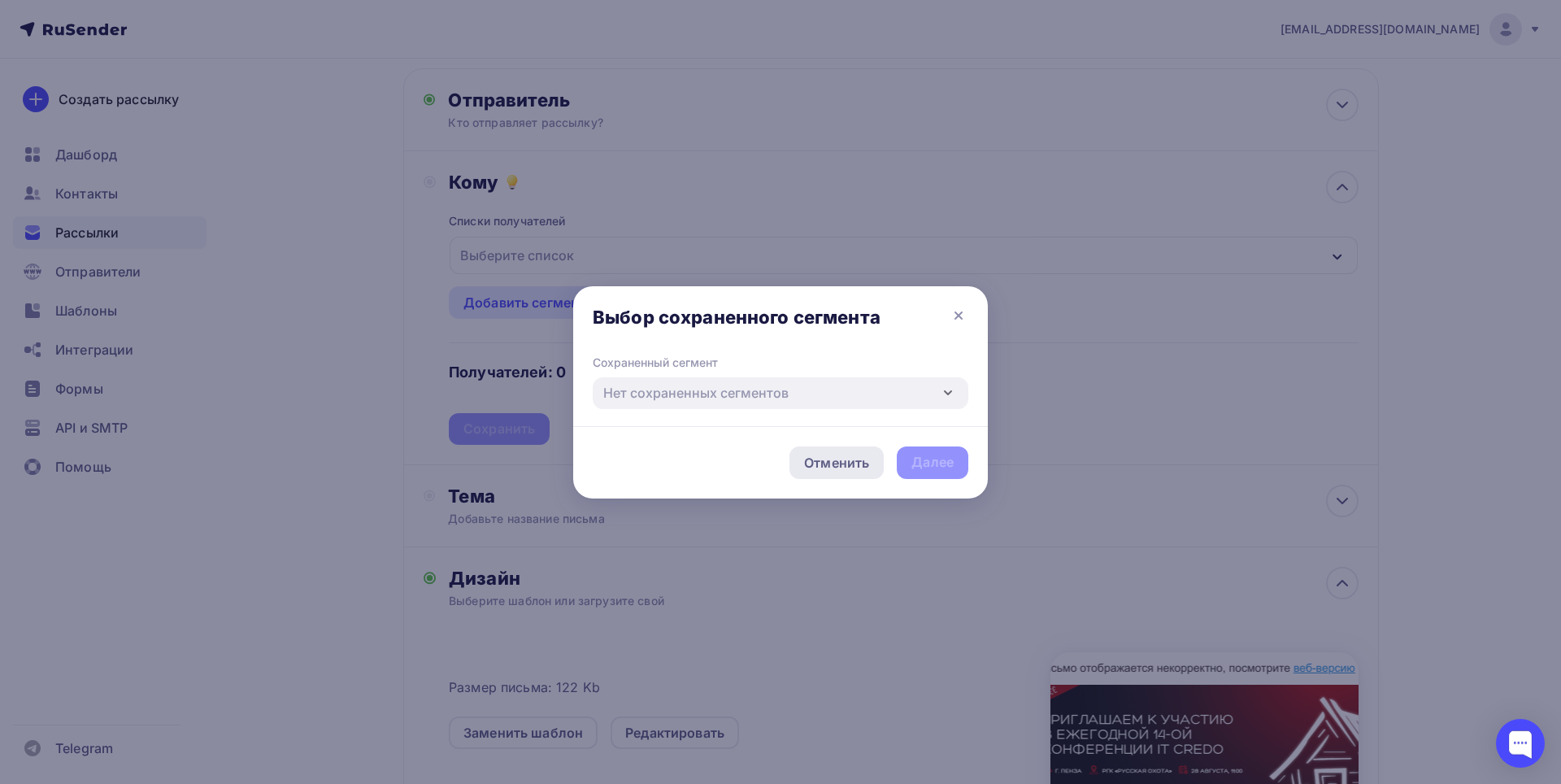
click at [853, 469] on div "Отменить" at bounding box center [837, 462] width 65 height 20
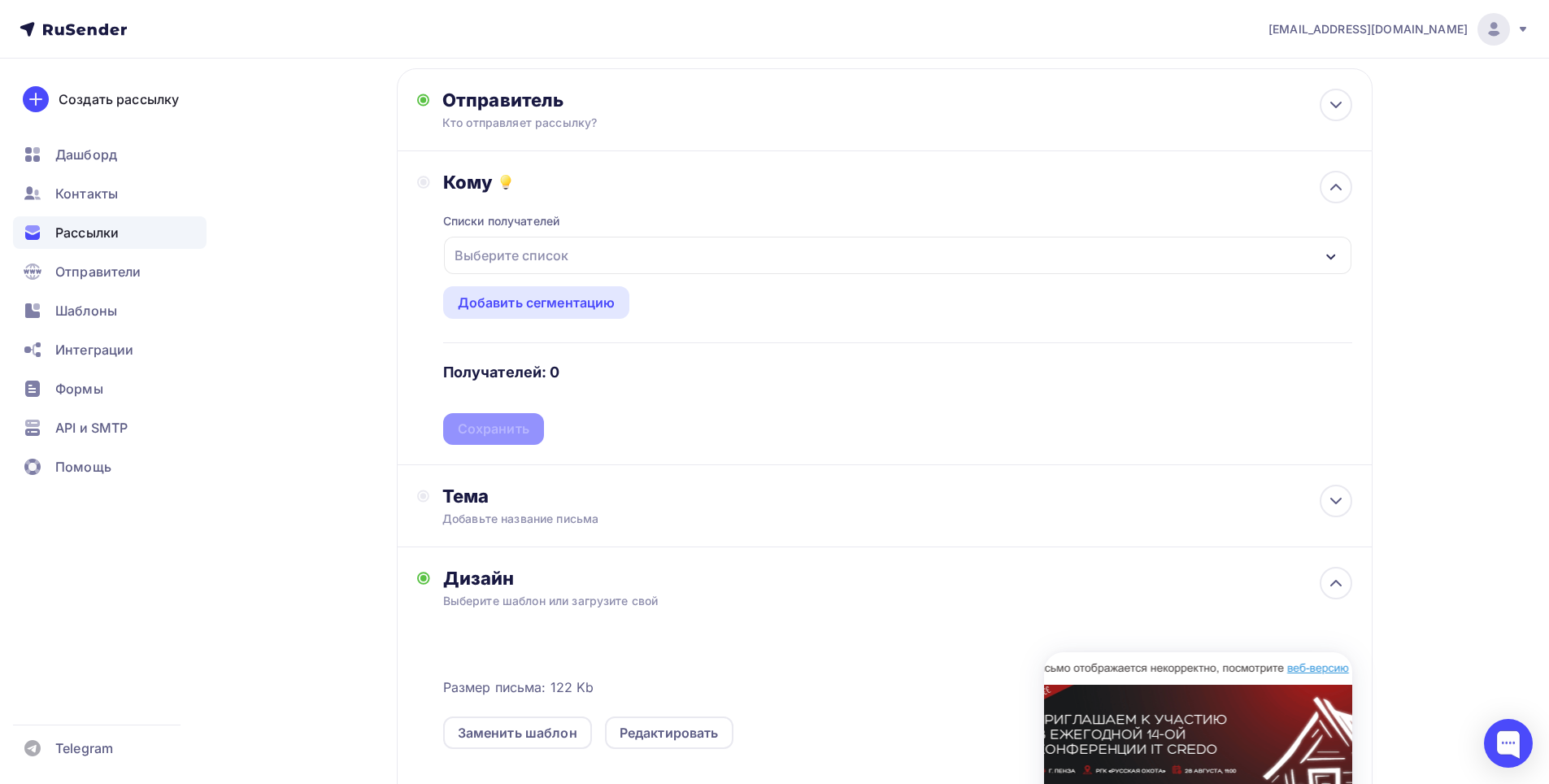
click at [1329, 249] on div "button" at bounding box center [1331, 255] width 13 height 20
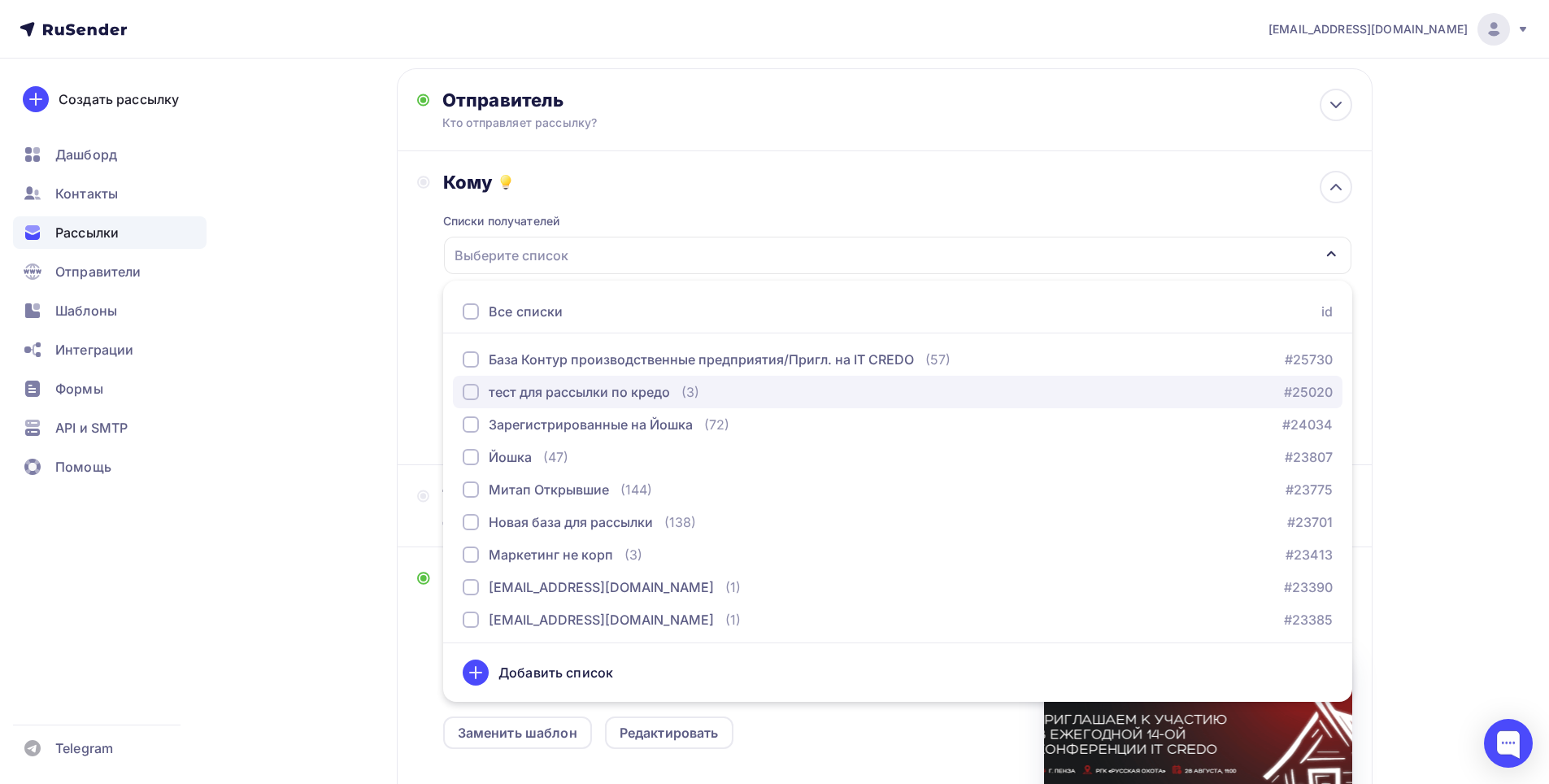
click at [625, 392] on div "тест для рассылки по кредо" at bounding box center [579, 392] width 182 height 20
click at [1478, 335] on div "a.anchutkin@maksoft.ru Аккаунт Тарифы Выйти Создать рассылку Дашборд Контакты Р…" at bounding box center [774, 634] width 1549 height 1431
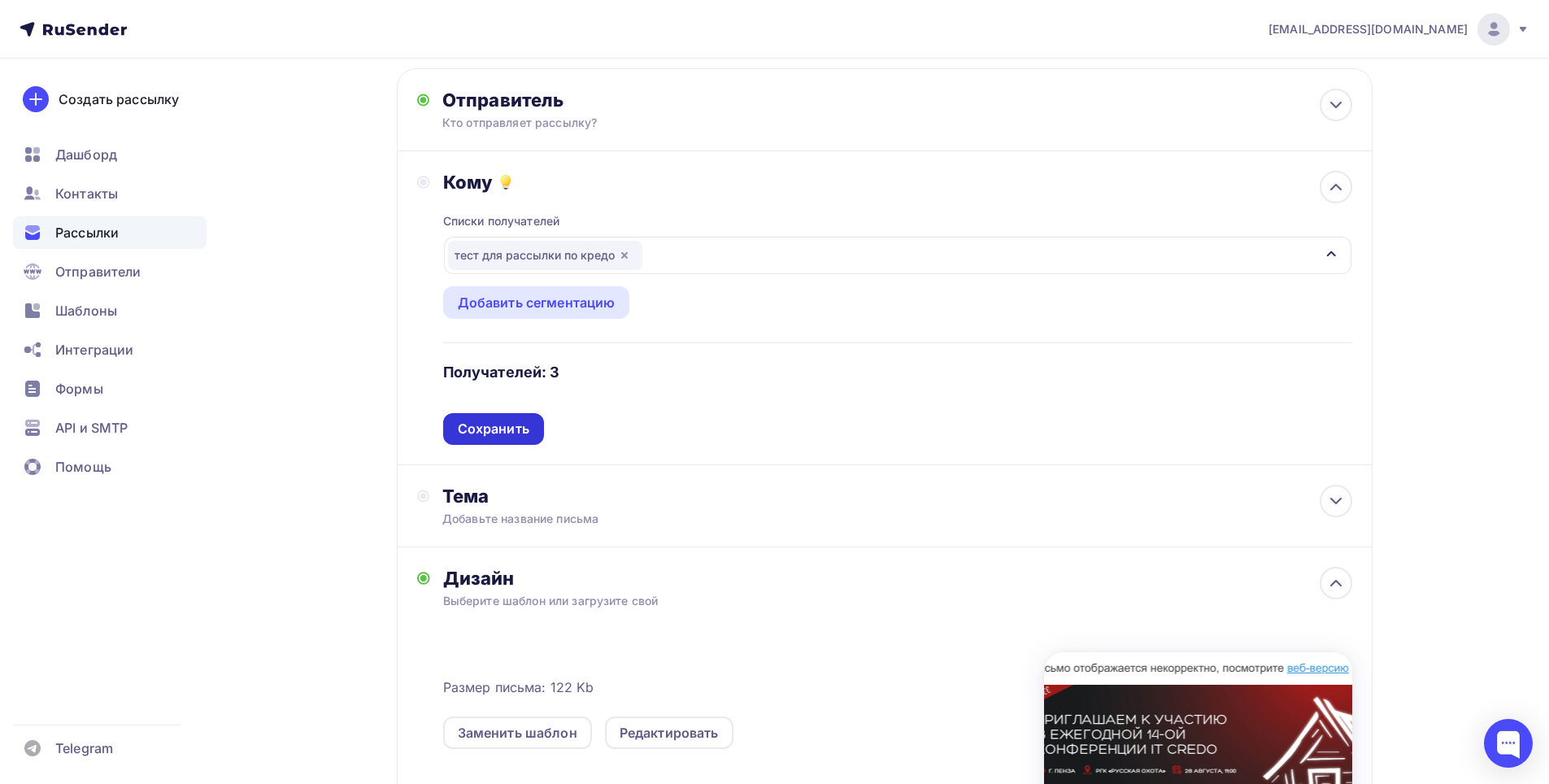
click at [527, 427] on div "Сохранить" at bounding box center [493, 429] width 71 height 19
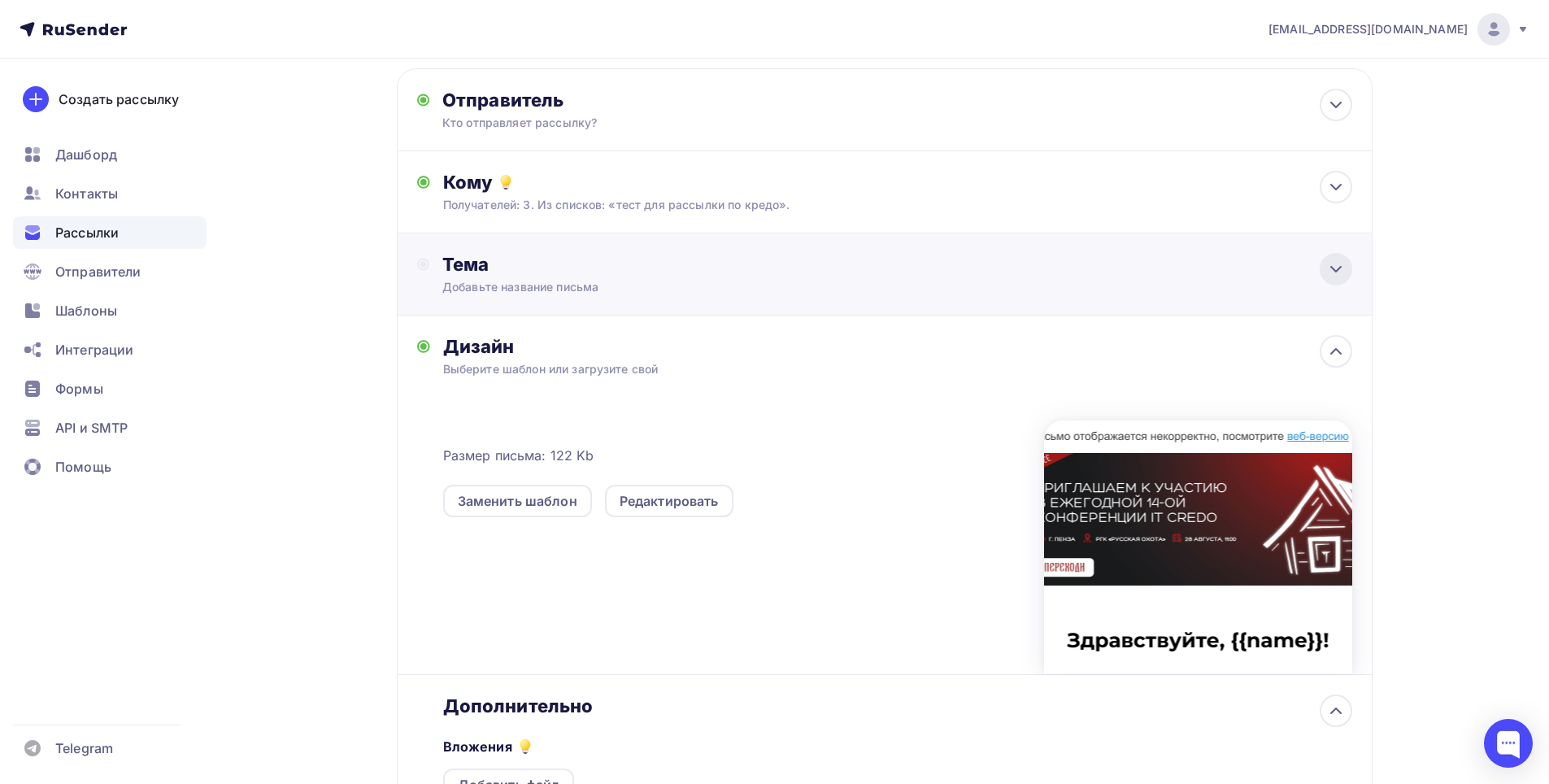
click at [1341, 268] on icon at bounding box center [1336, 269] width 20 height 20
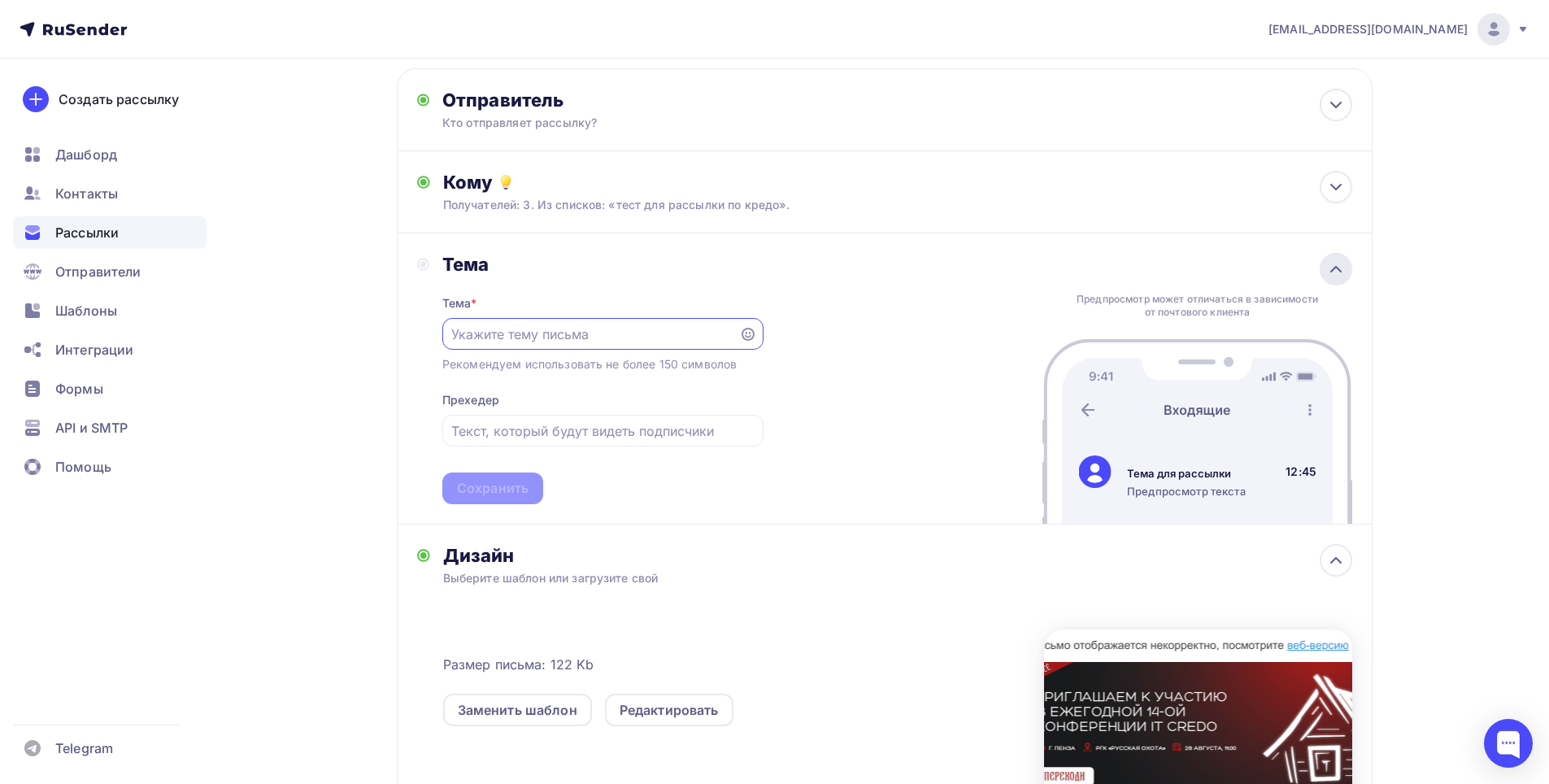
scroll to position [0, 0]
paste input "Тема: 28.08 приглашаем на бесплатную IT- конференцию в [GEOGRAPHIC_DATA]"
type input "Тема: 28.08 приглашаем на бесплатную IT- конференцию в [GEOGRAPHIC_DATA]"
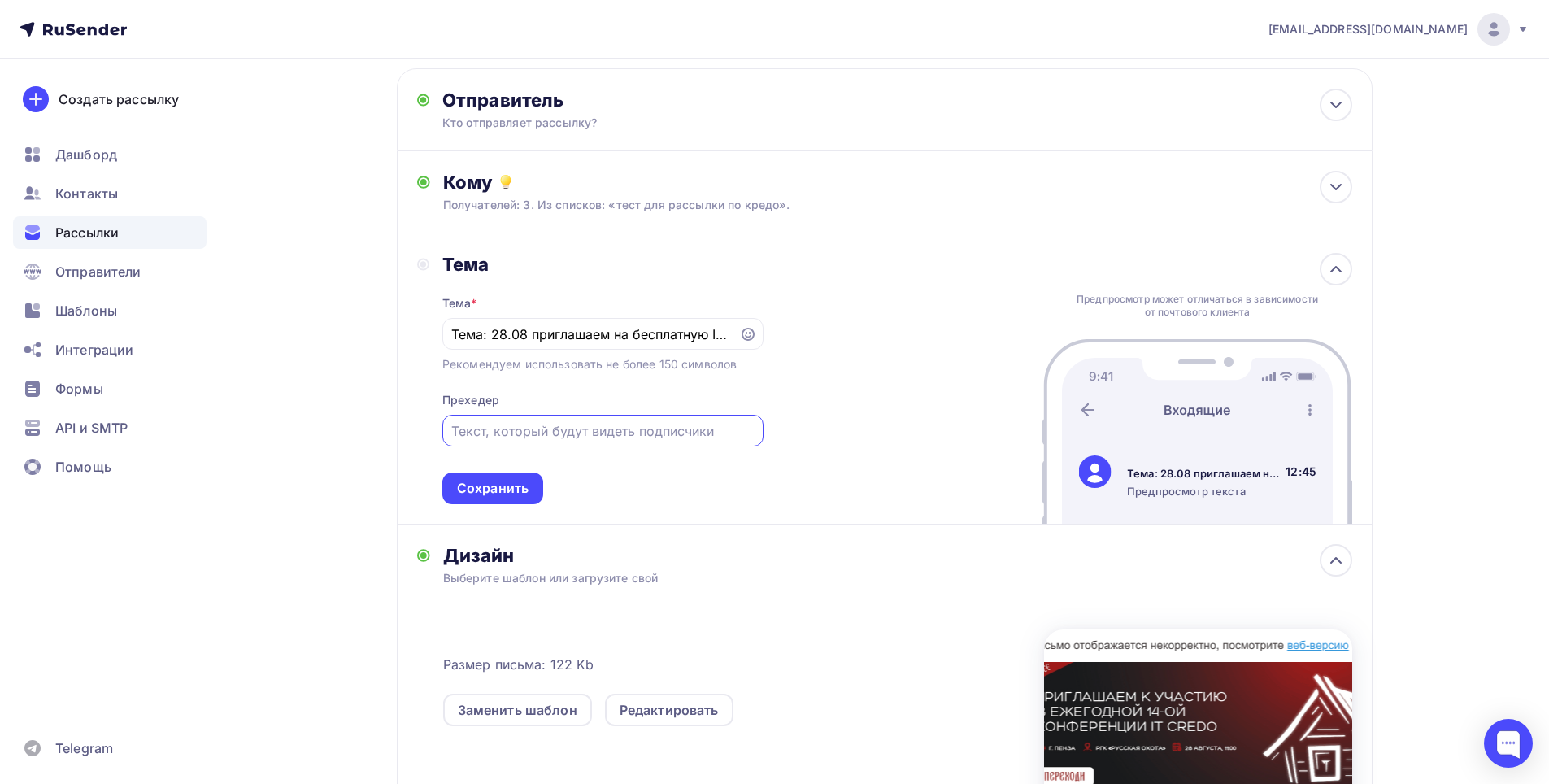
click at [611, 434] on input "text" at bounding box center [602, 430] width 302 height 20
paste input "Тема: 28.08 приглашаем на бесплатную IT- конференцию в [GEOGRAPHIC_DATA]"
type input "Тема: 28.08 приглашаем на бесплатную IT- конференцию в [GEOGRAPHIC_DATA]"
click at [500, 497] on div "Сохранить" at bounding box center [493, 488] width 101 height 32
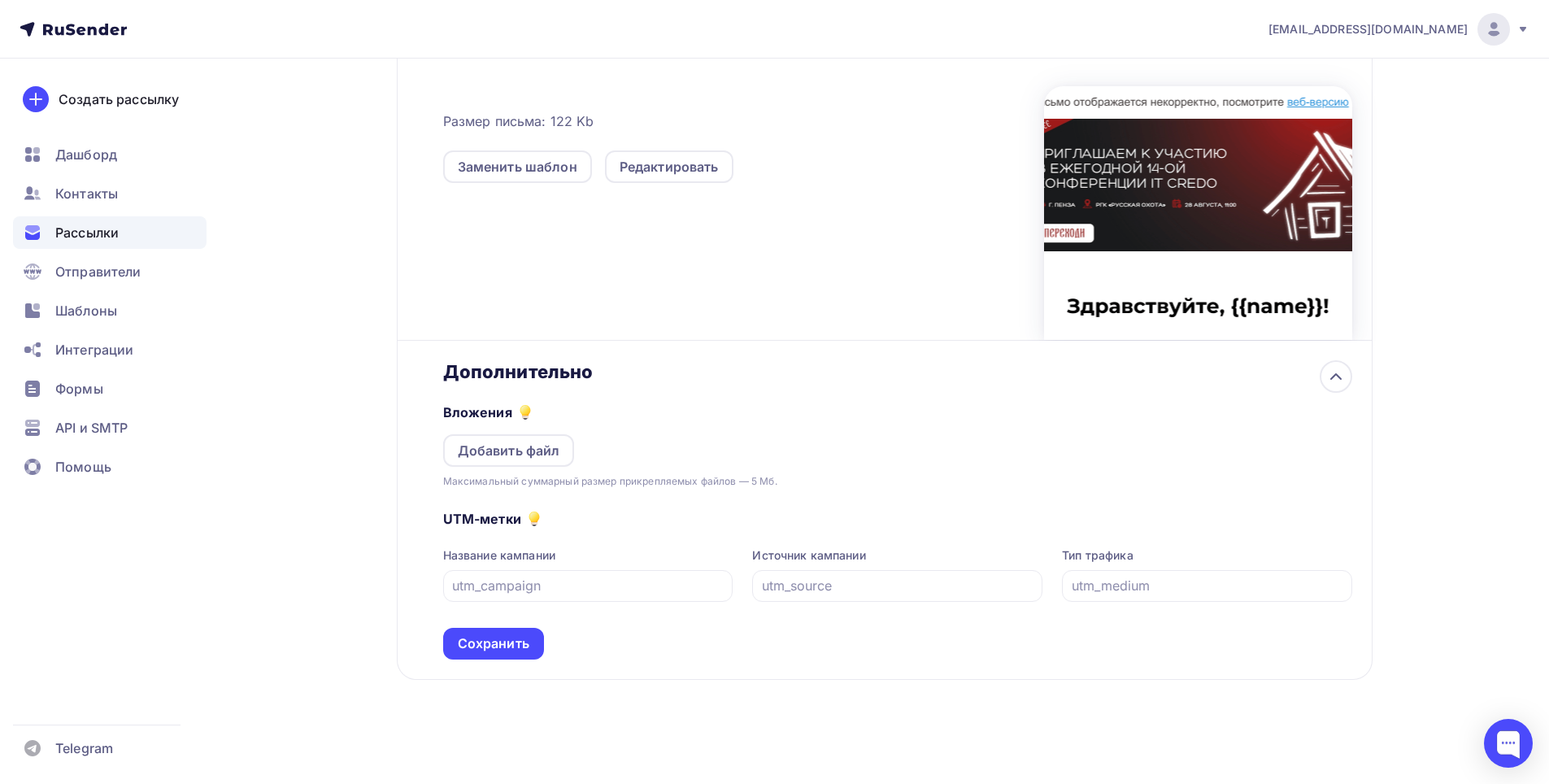
scroll to position [466, 0]
click at [520, 641] on div "Сохранить" at bounding box center [493, 643] width 71 height 19
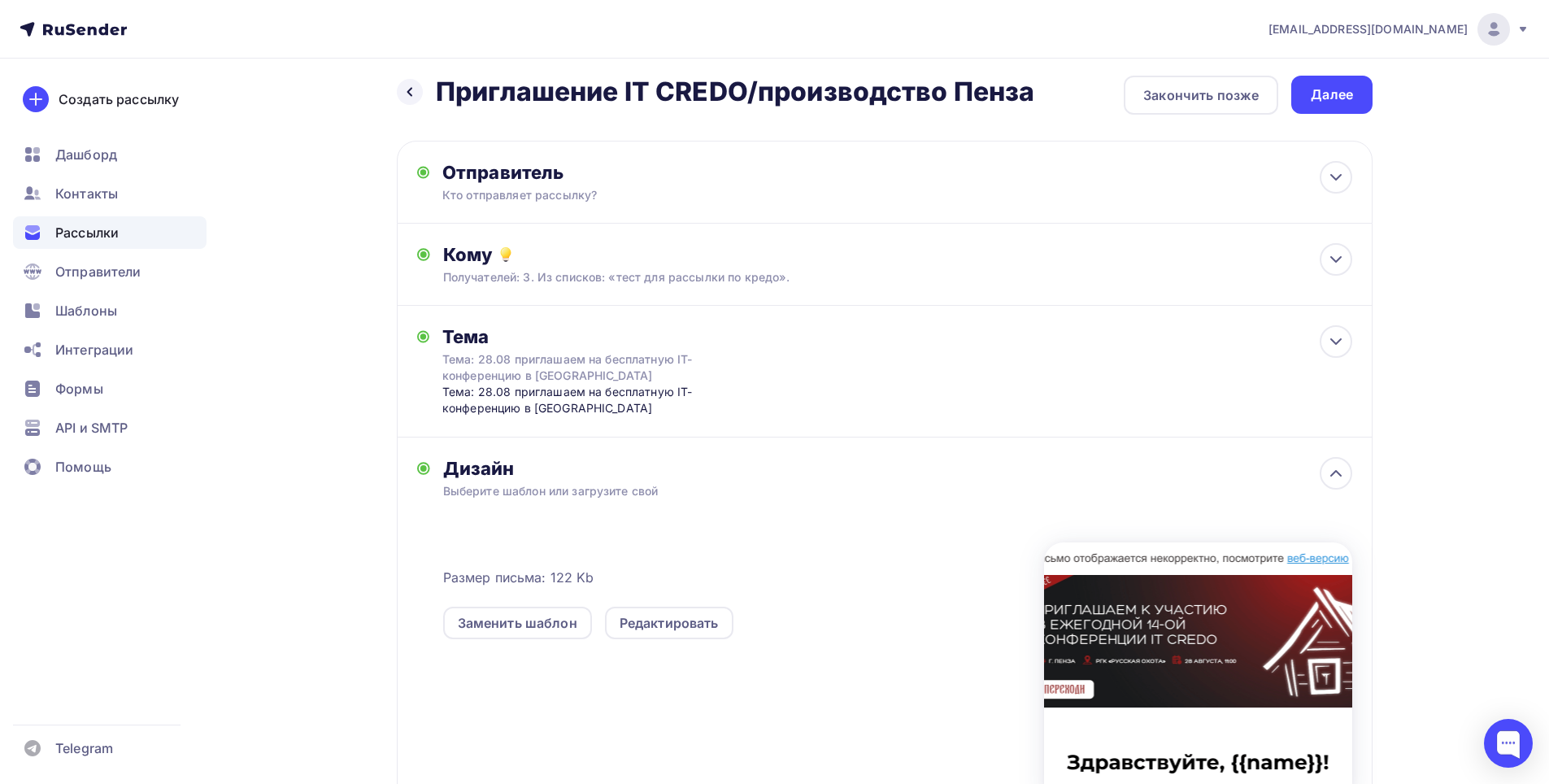
scroll to position [0, 0]
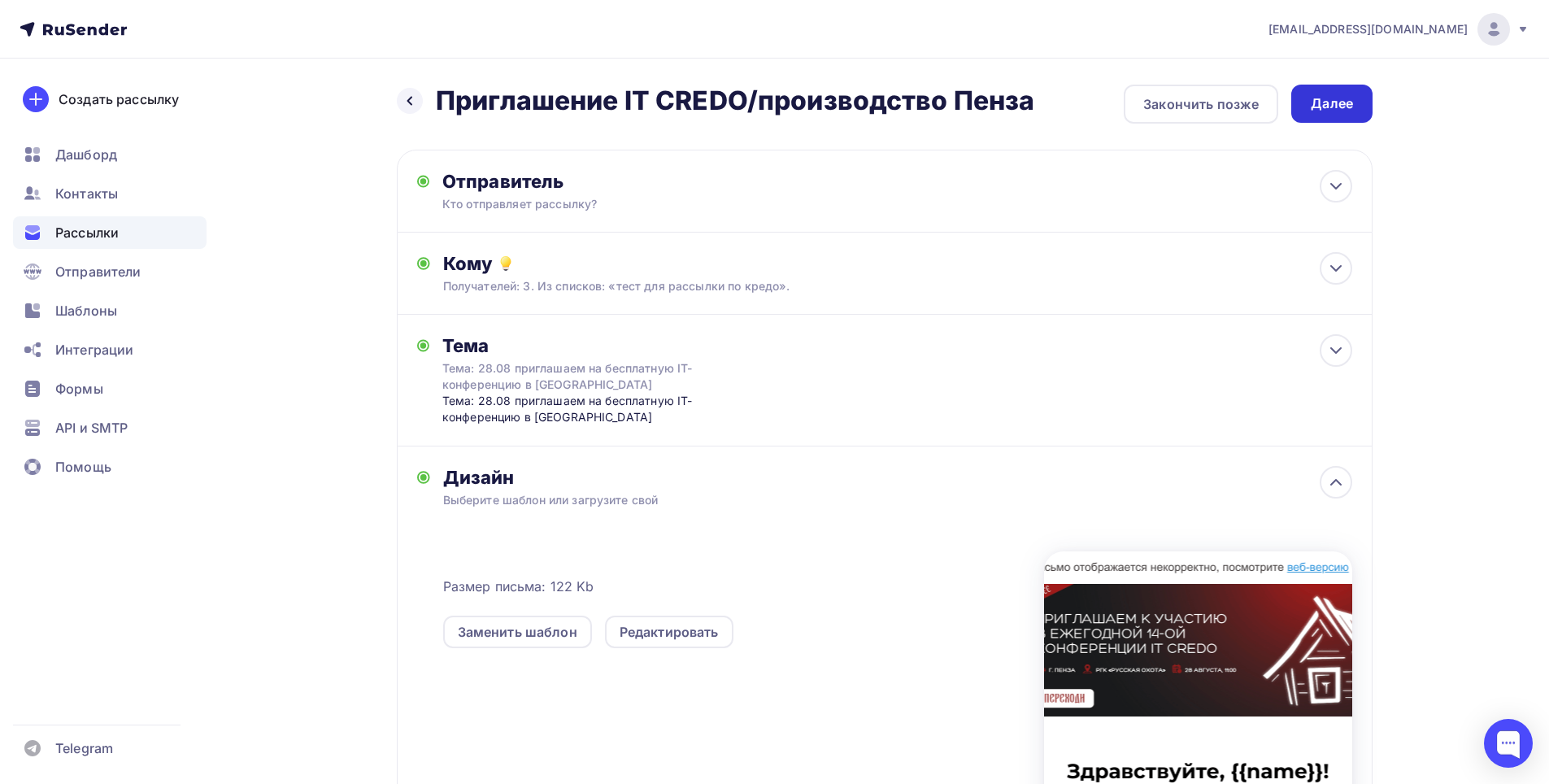
click at [1327, 107] on div "Далее" at bounding box center [1332, 104] width 42 height 19
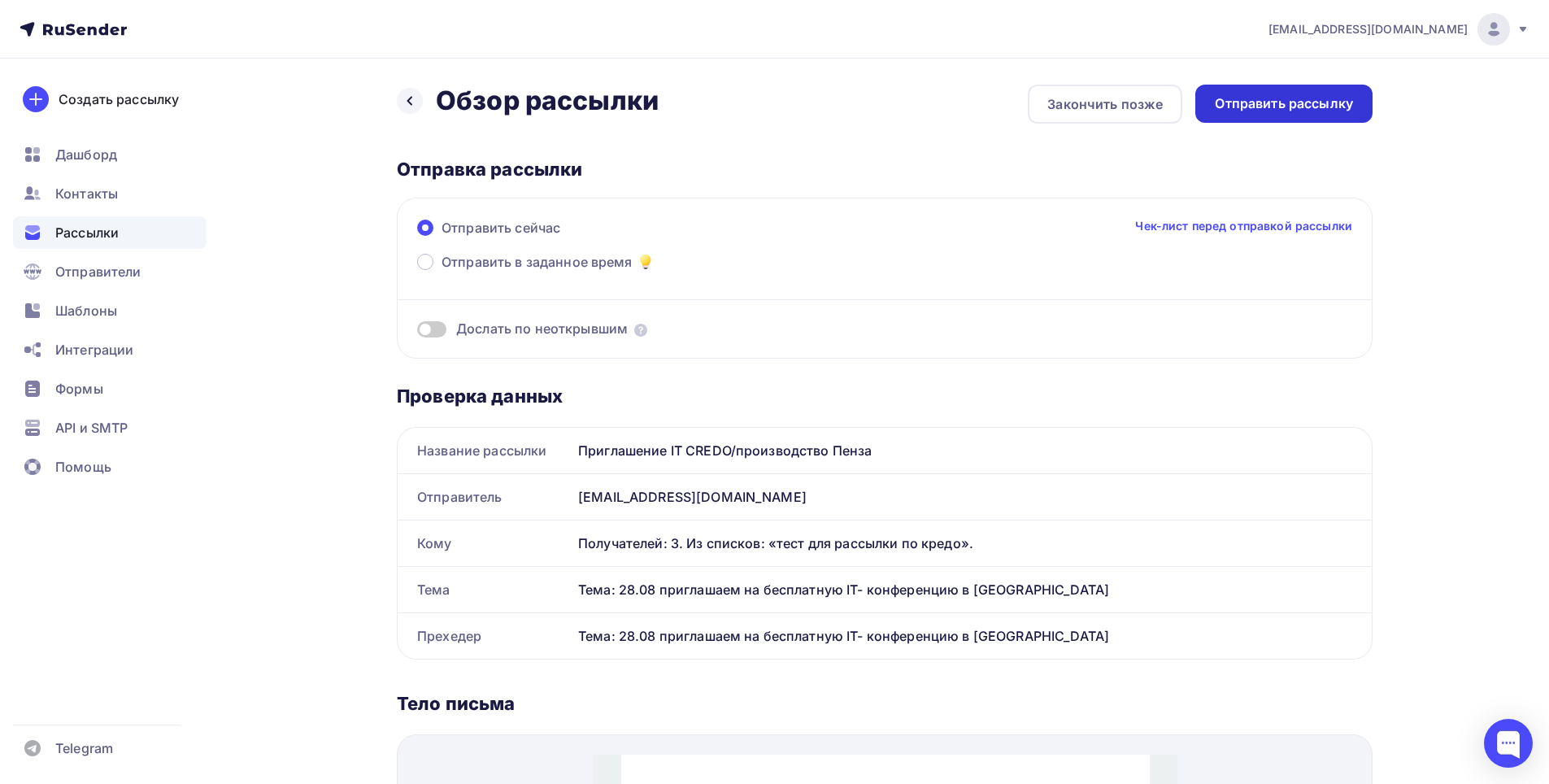
click at [1281, 102] on div "Отправить рассылку" at bounding box center [1284, 104] width 139 height 19
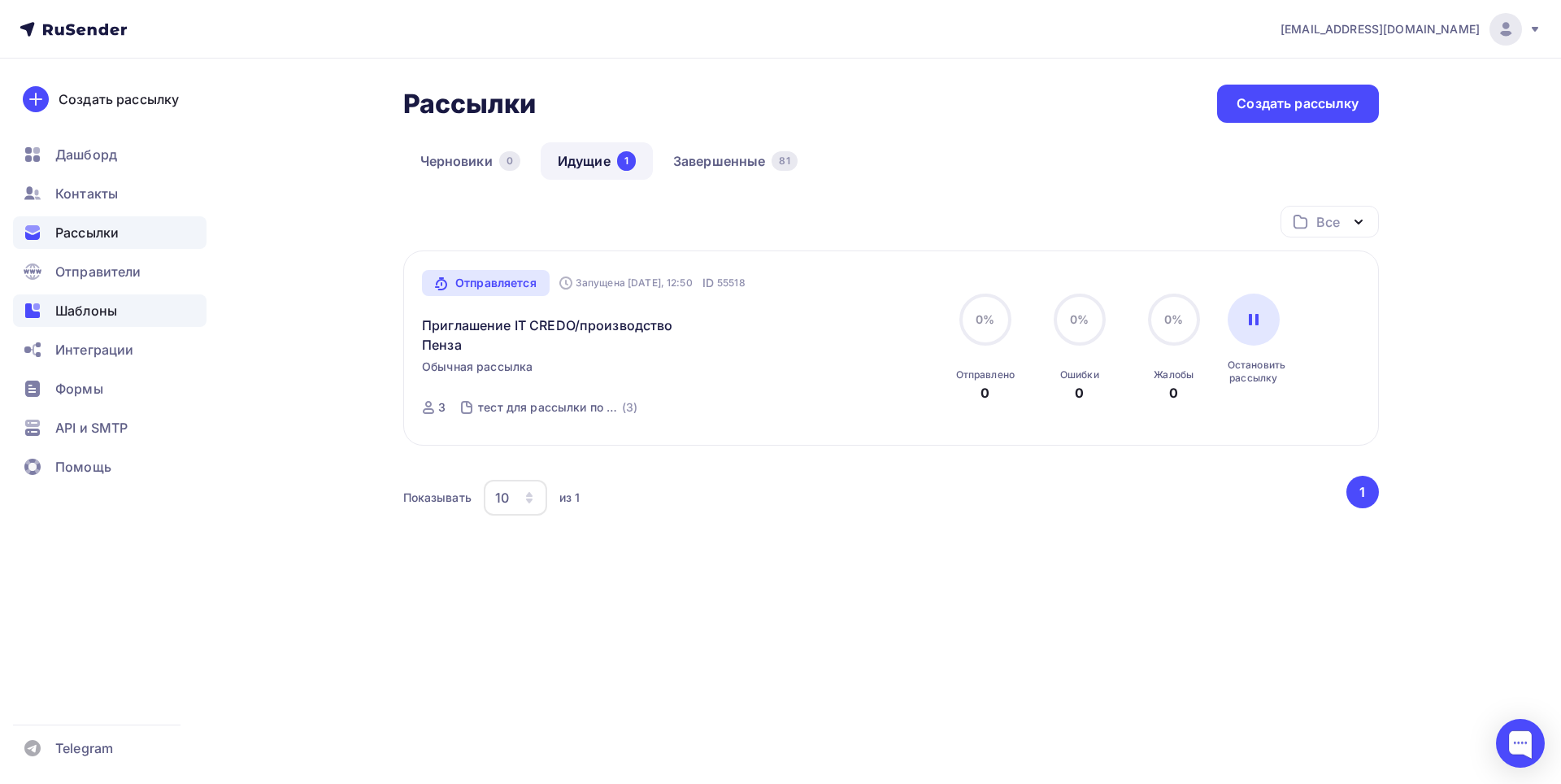
click at [83, 315] on span "Шаблоны" at bounding box center [86, 310] width 62 height 20
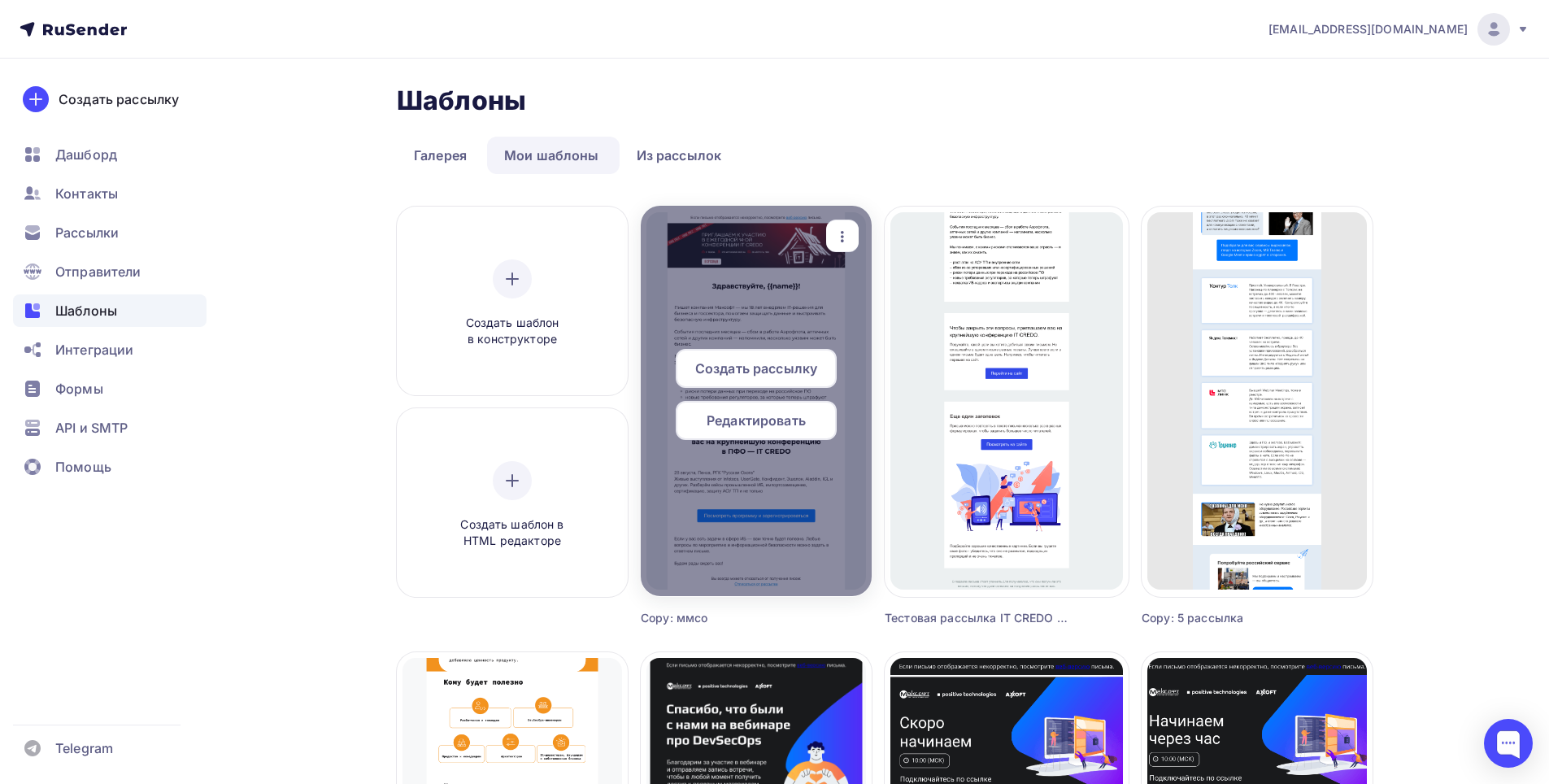
click at [746, 276] on div at bounding box center [756, 400] width 231 height 390
click at [744, 375] on span "Создать рассылку" at bounding box center [757, 368] width 122 height 20
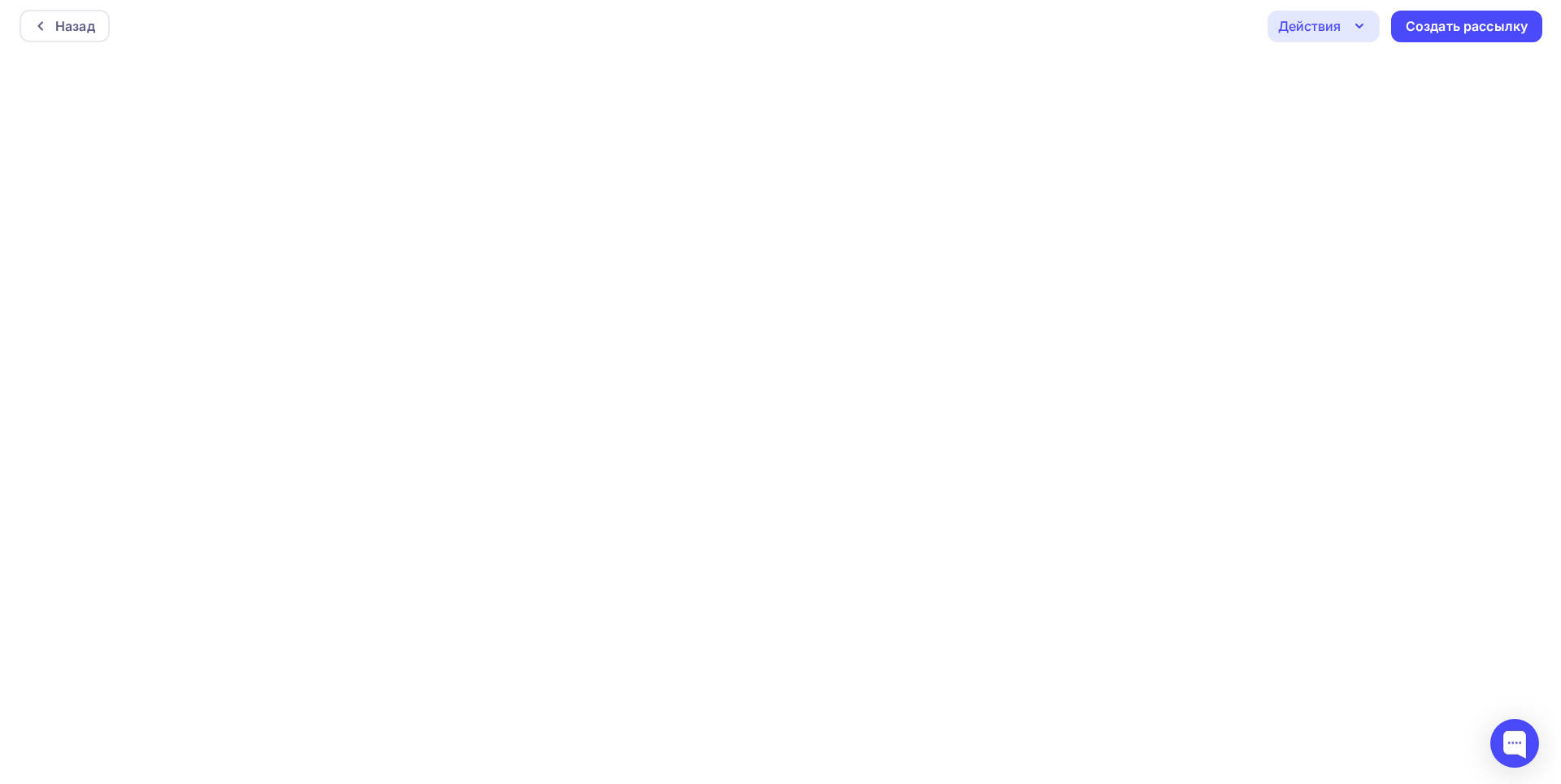
scroll to position [4, 0]
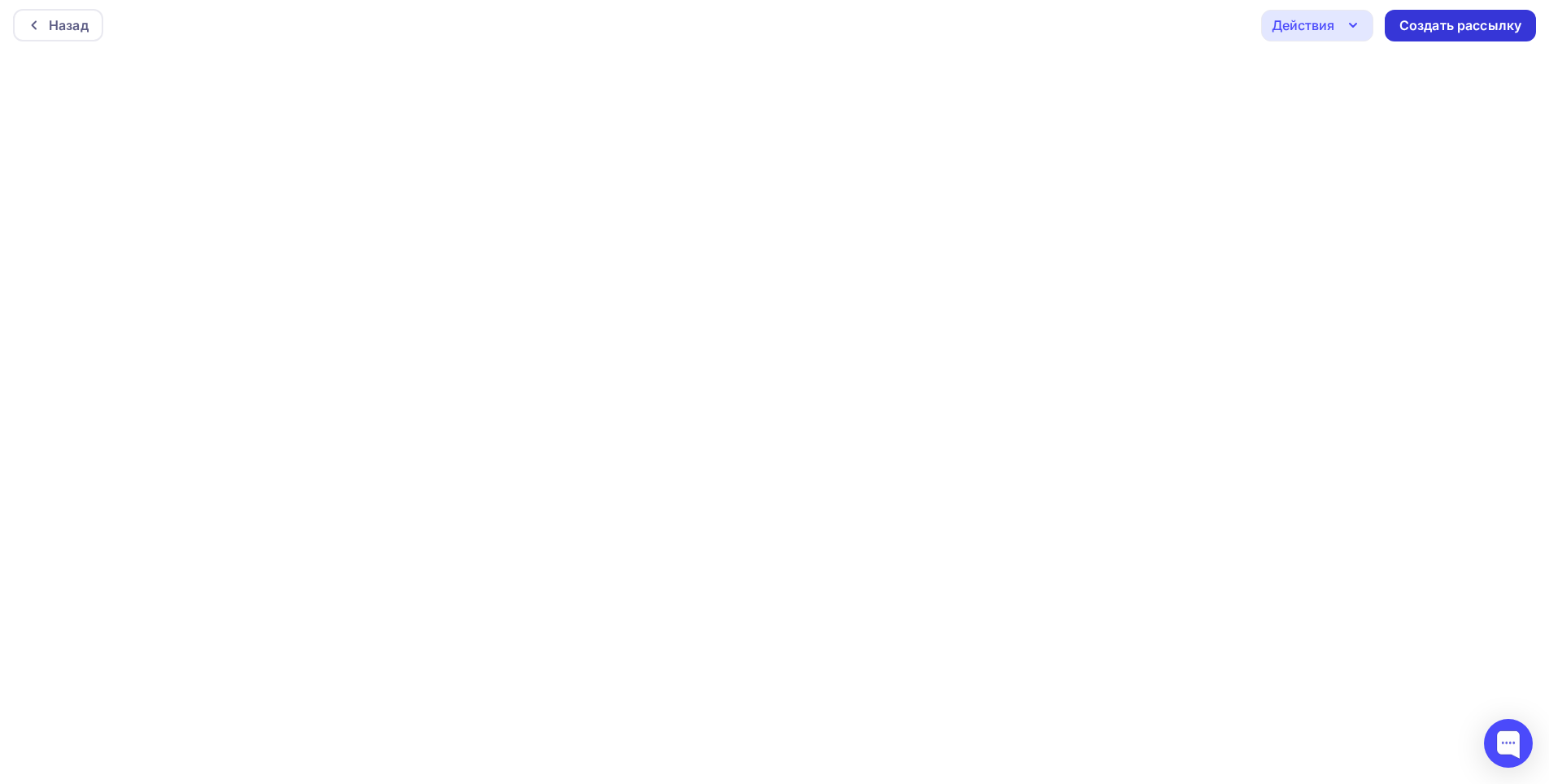
click at [1428, 29] on div "Создать рассылку" at bounding box center [1461, 26] width 122 height 19
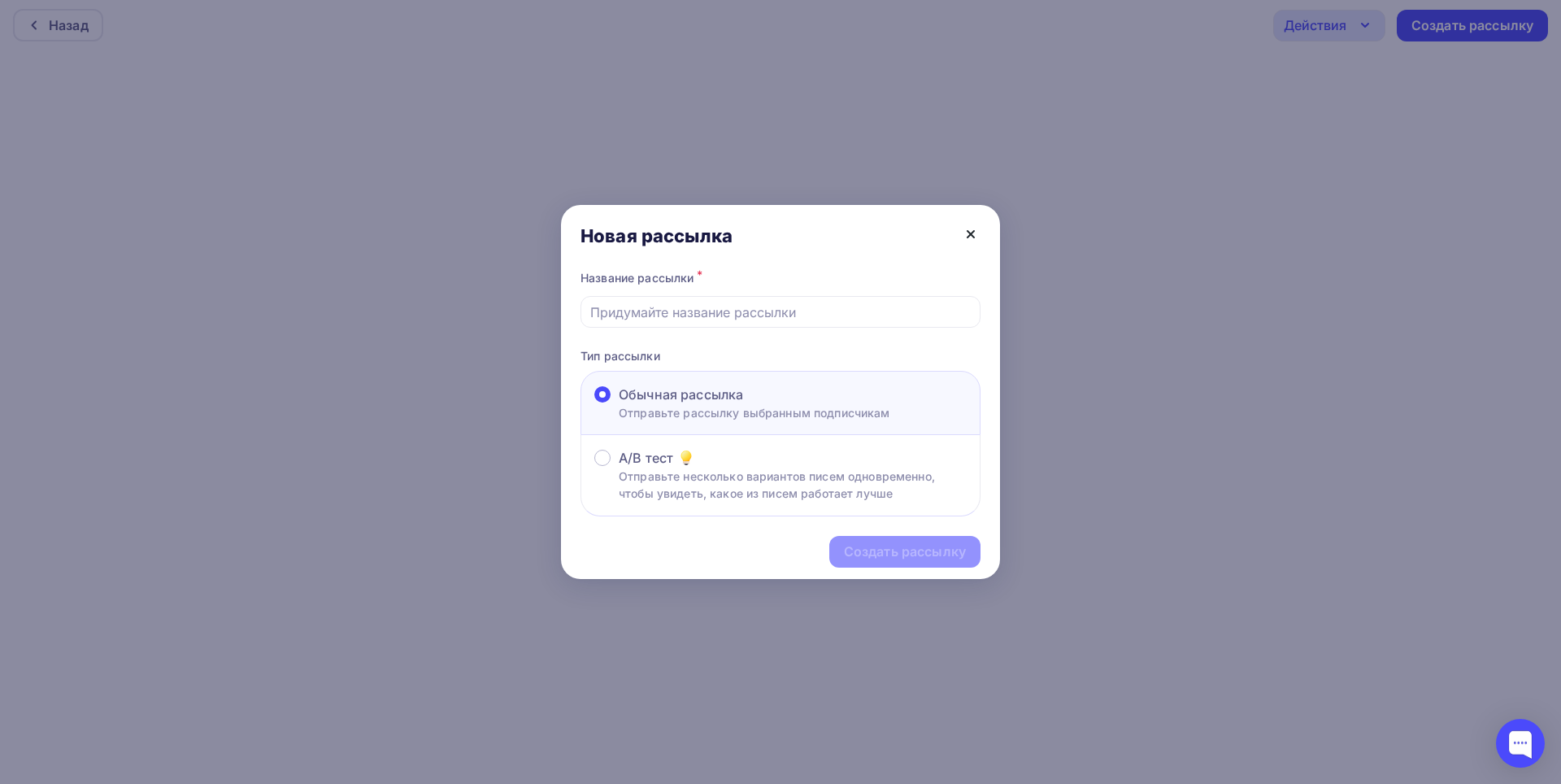
click at [969, 236] on icon at bounding box center [971, 234] width 7 height 7
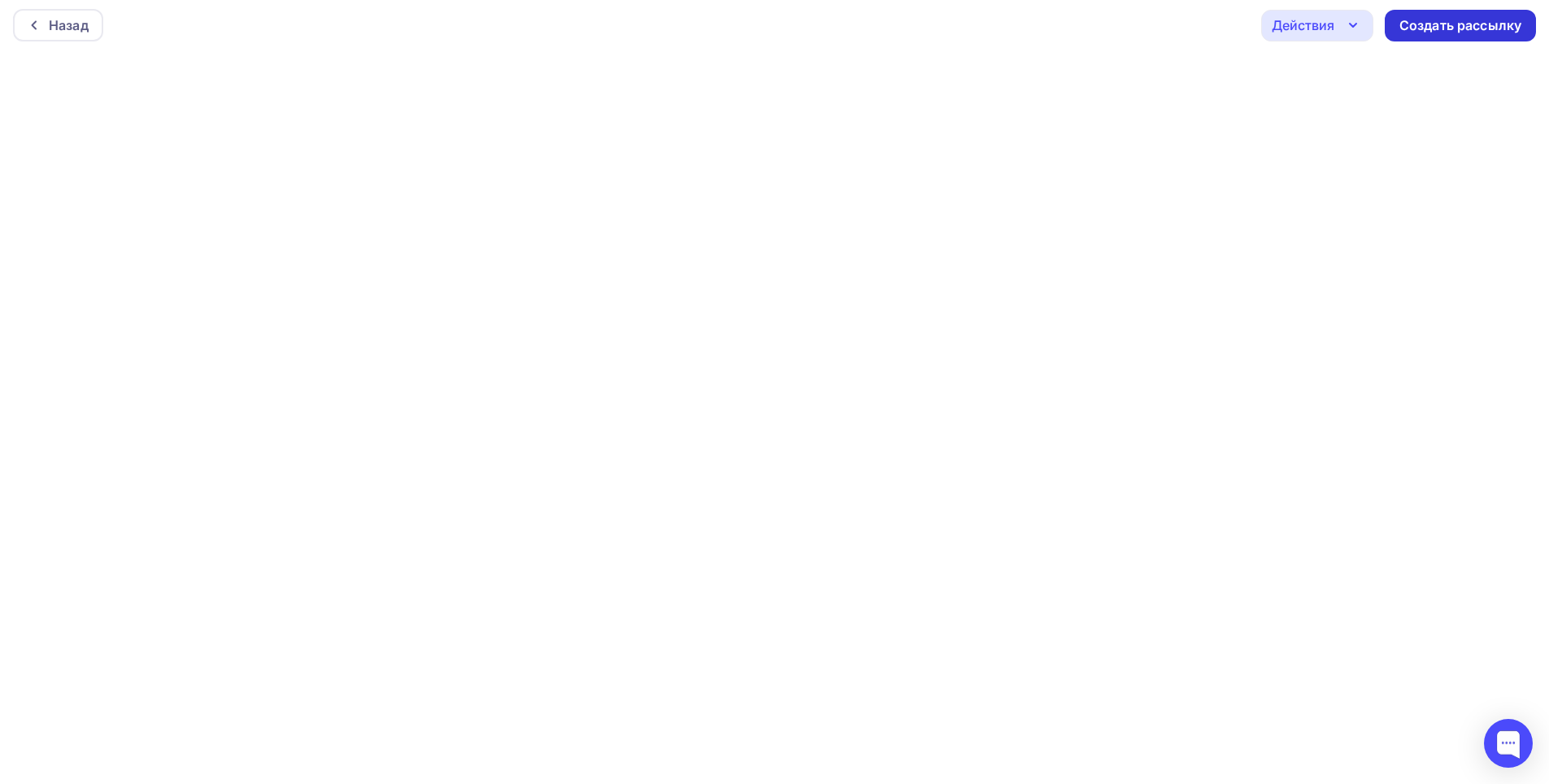
click at [1447, 20] on div "Создать рассылку" at bounding box center [1461, 26] width 122 height 19
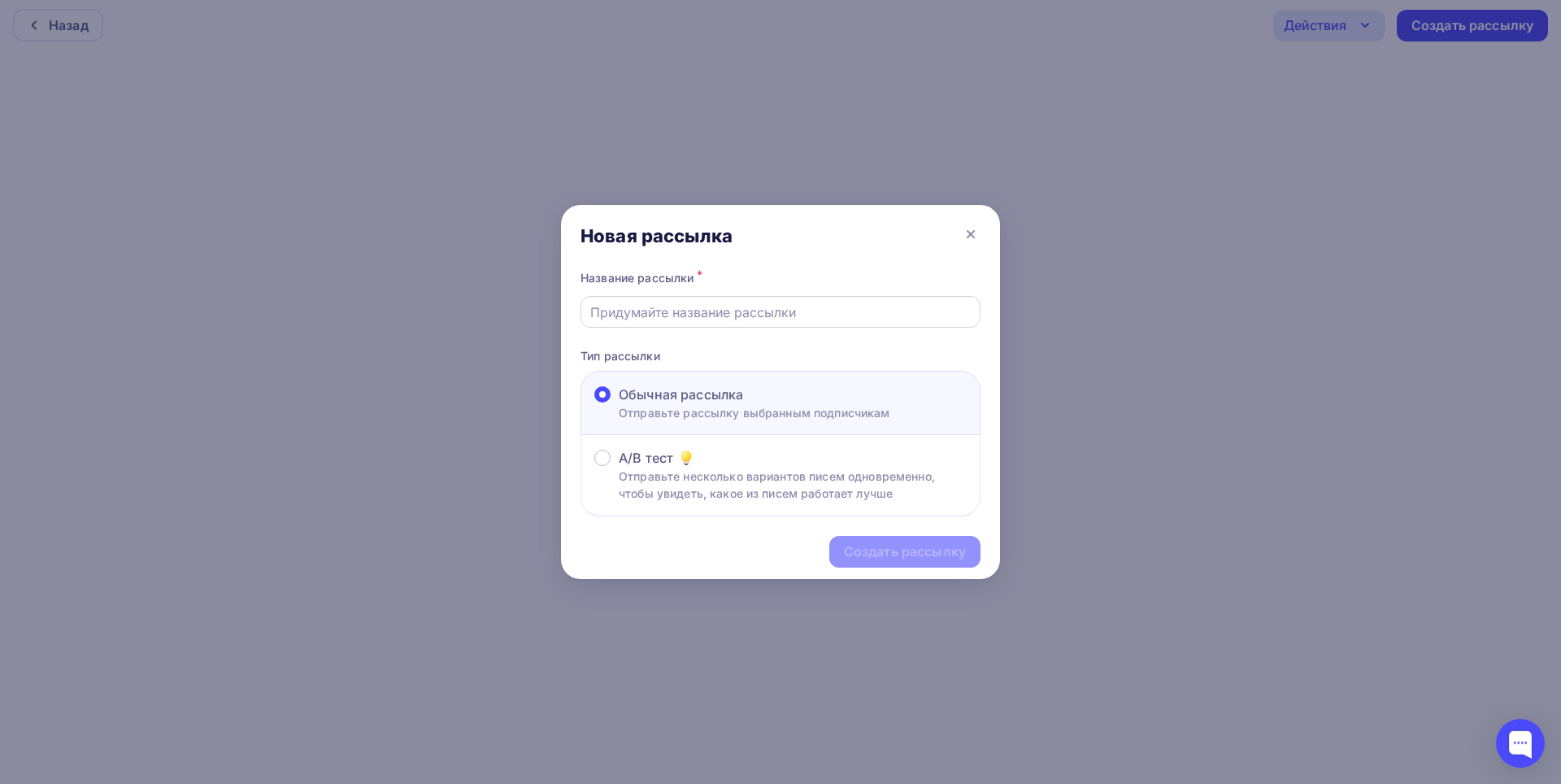
click at [788, 313] on input "text" at bounding box center [781, 312] width 381 height 20
type input "Приглашение IT CREDO/производство Пенза"
click at [906, 551] on div "Создать рассылку" at bounding box center [905, 552] width 122 height 19
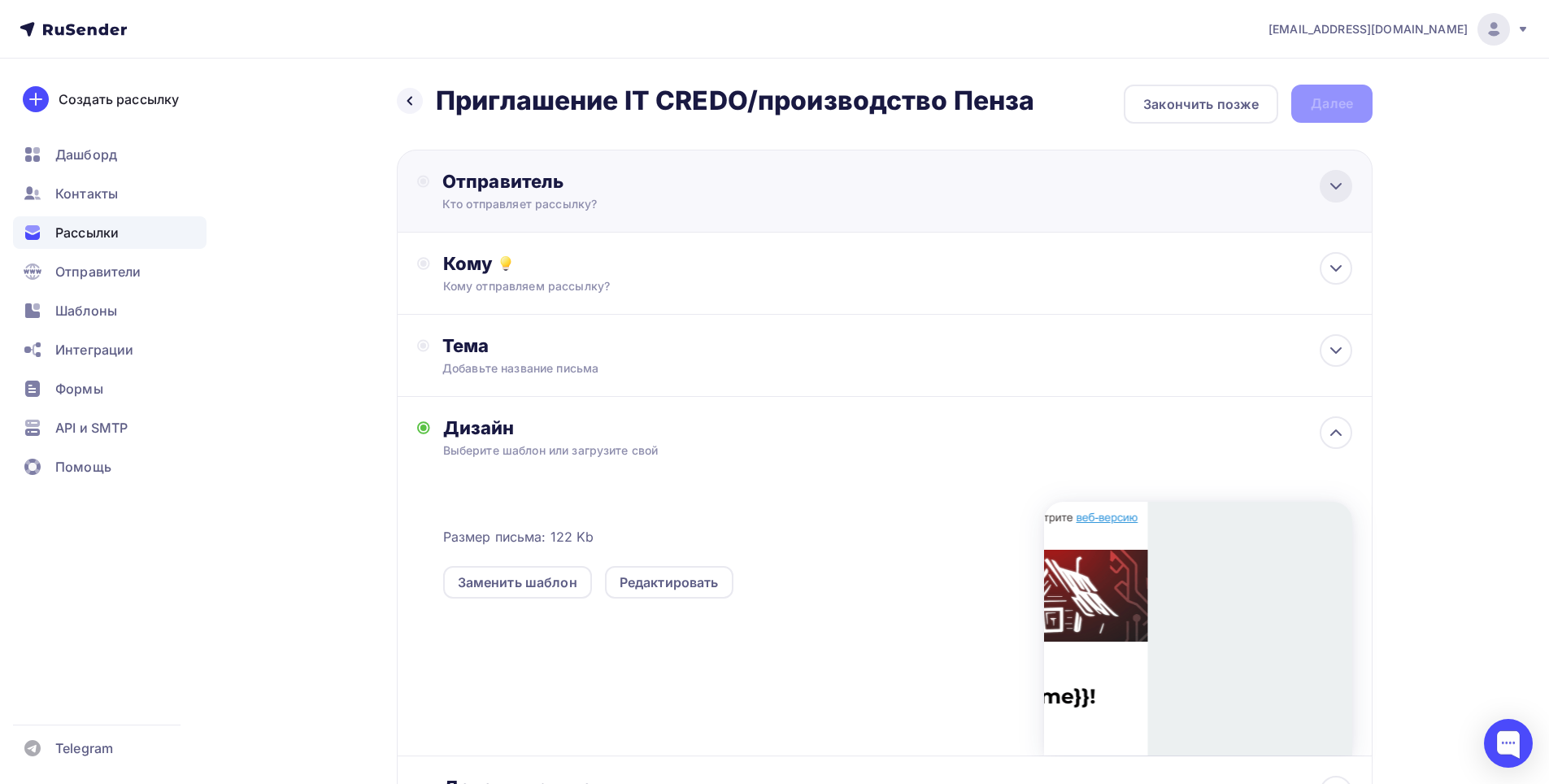
click at [1340, 196] on div at bounding box center [1336, 186] width 33 height 33
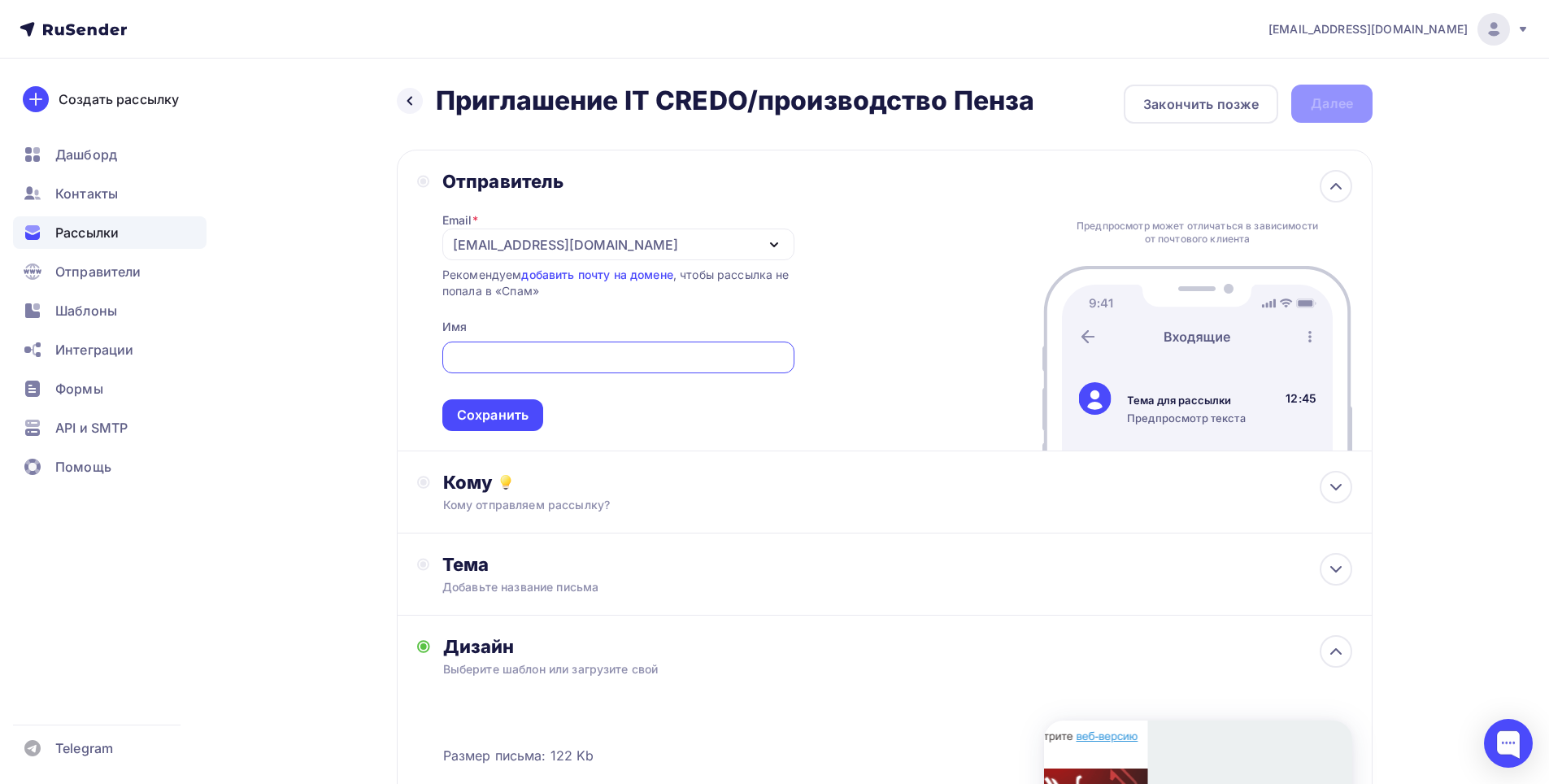
click at [771, 246] on icon "button" at bounding box center [774, 244] width 20 height 20
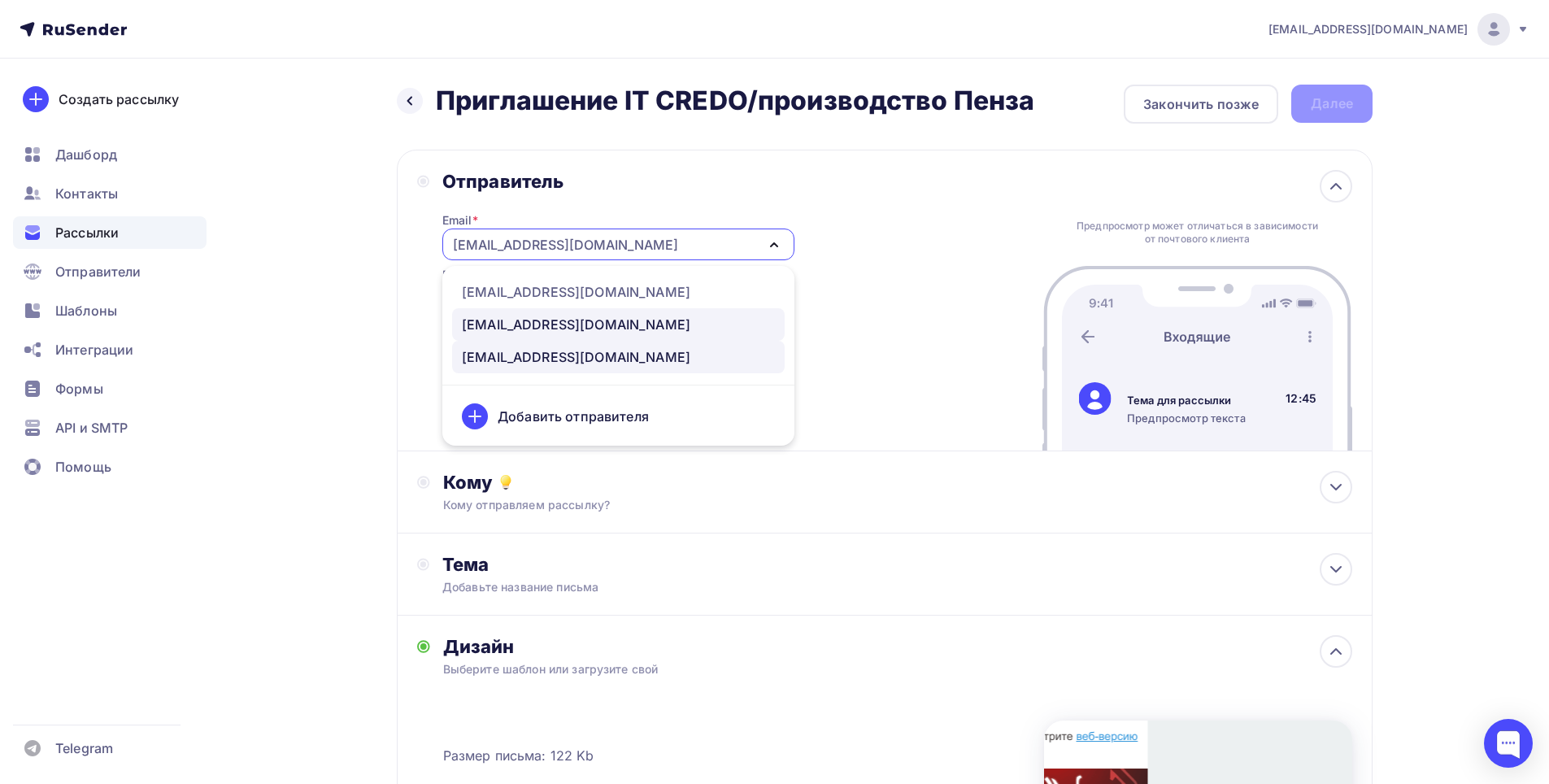
click at [554, 332] on div "marketing@maksoft.ru" at bounding box center [575, 324] width 228 height 20
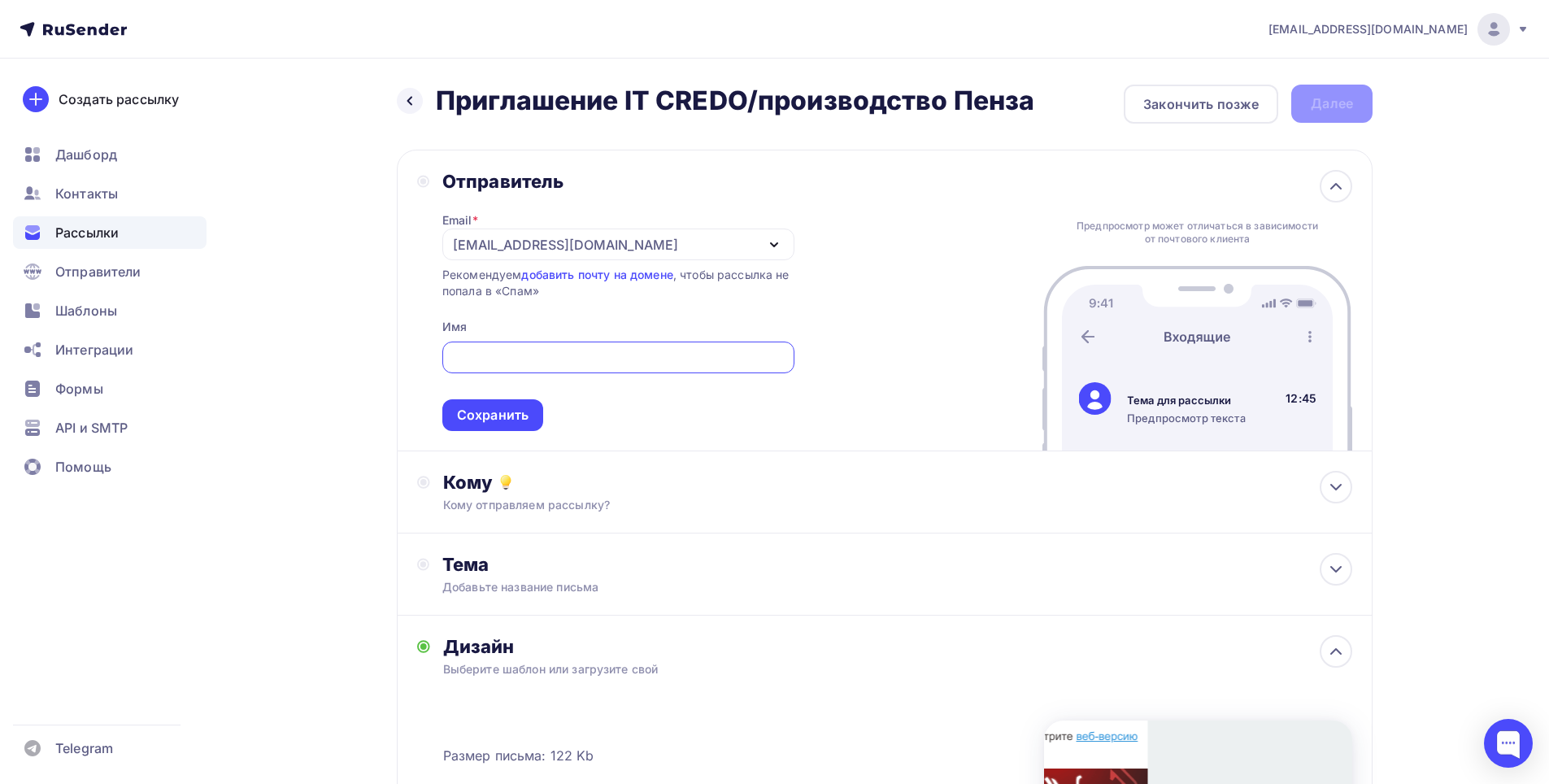
click at [563, 364] on input "text" at bounding box center [617, 357] width 333 height 20
click at [511, 426] on div "Сохранить" at bounding box center [493, 415] width 101 height 32
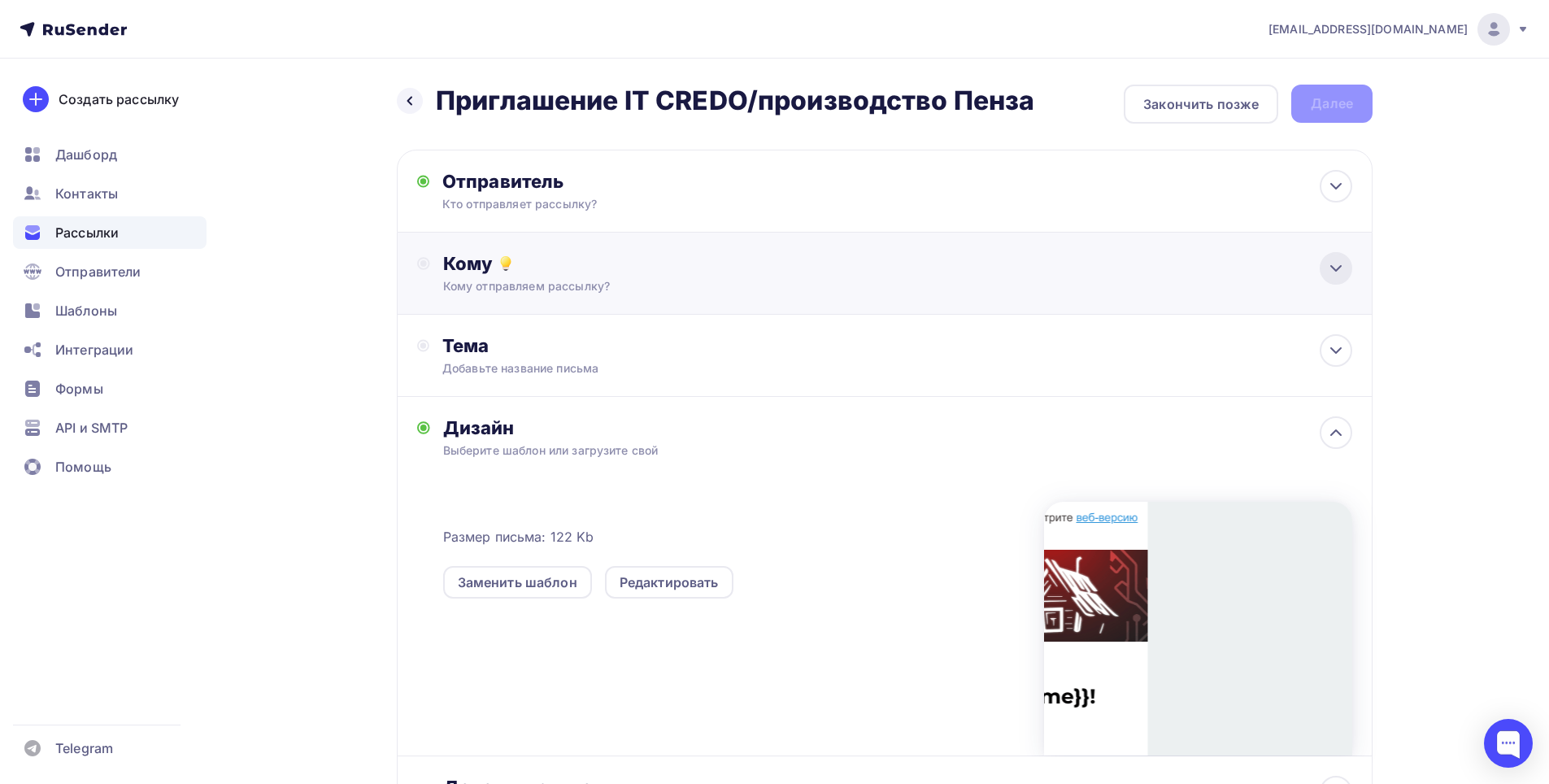
click at [1330, 270] on icon at bounding box center [1336, 268] width 20 height 20
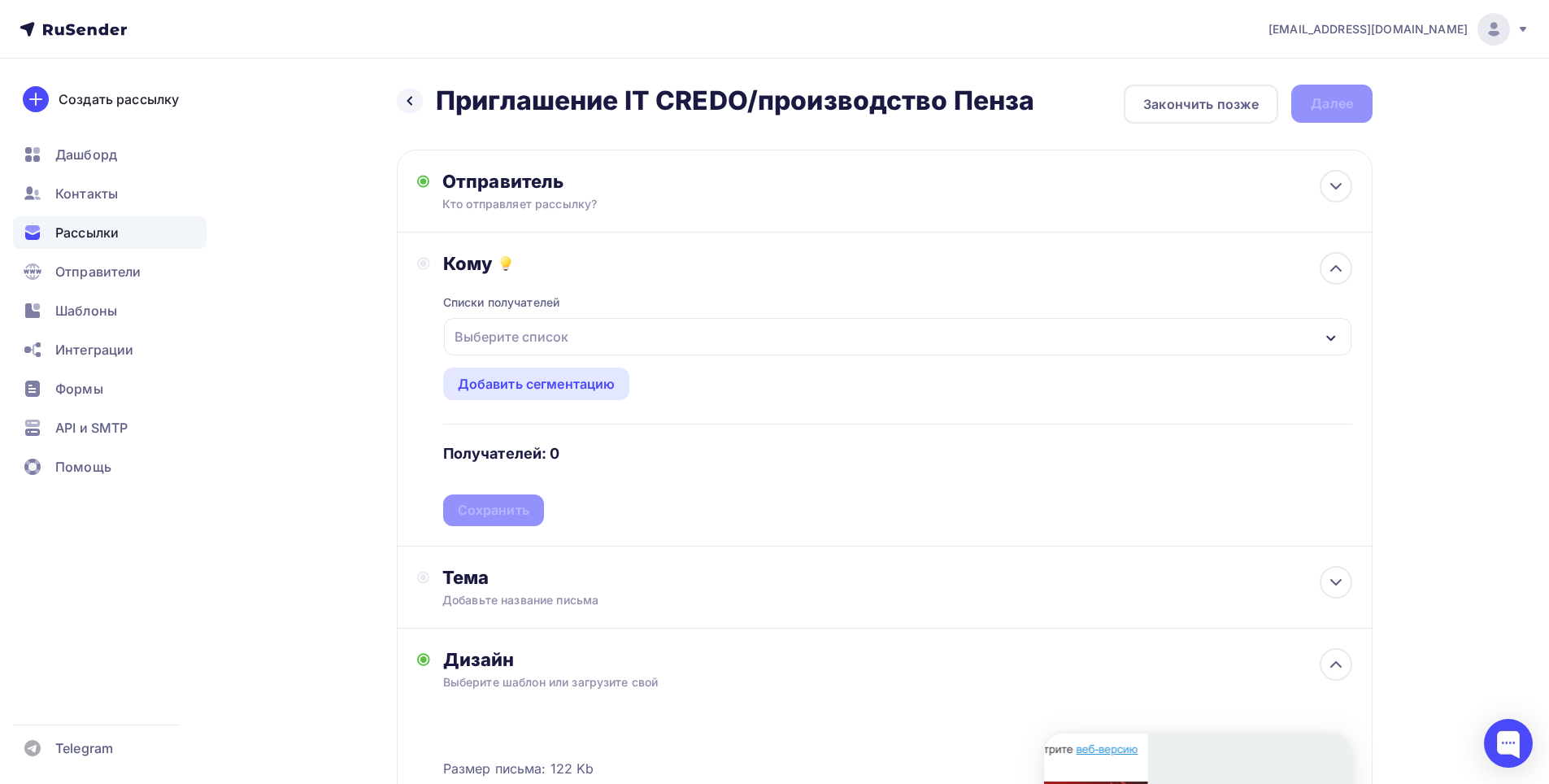
click at [604, 342] on div "Выберите список" at bounding box center [898, 336] width 908 height 37
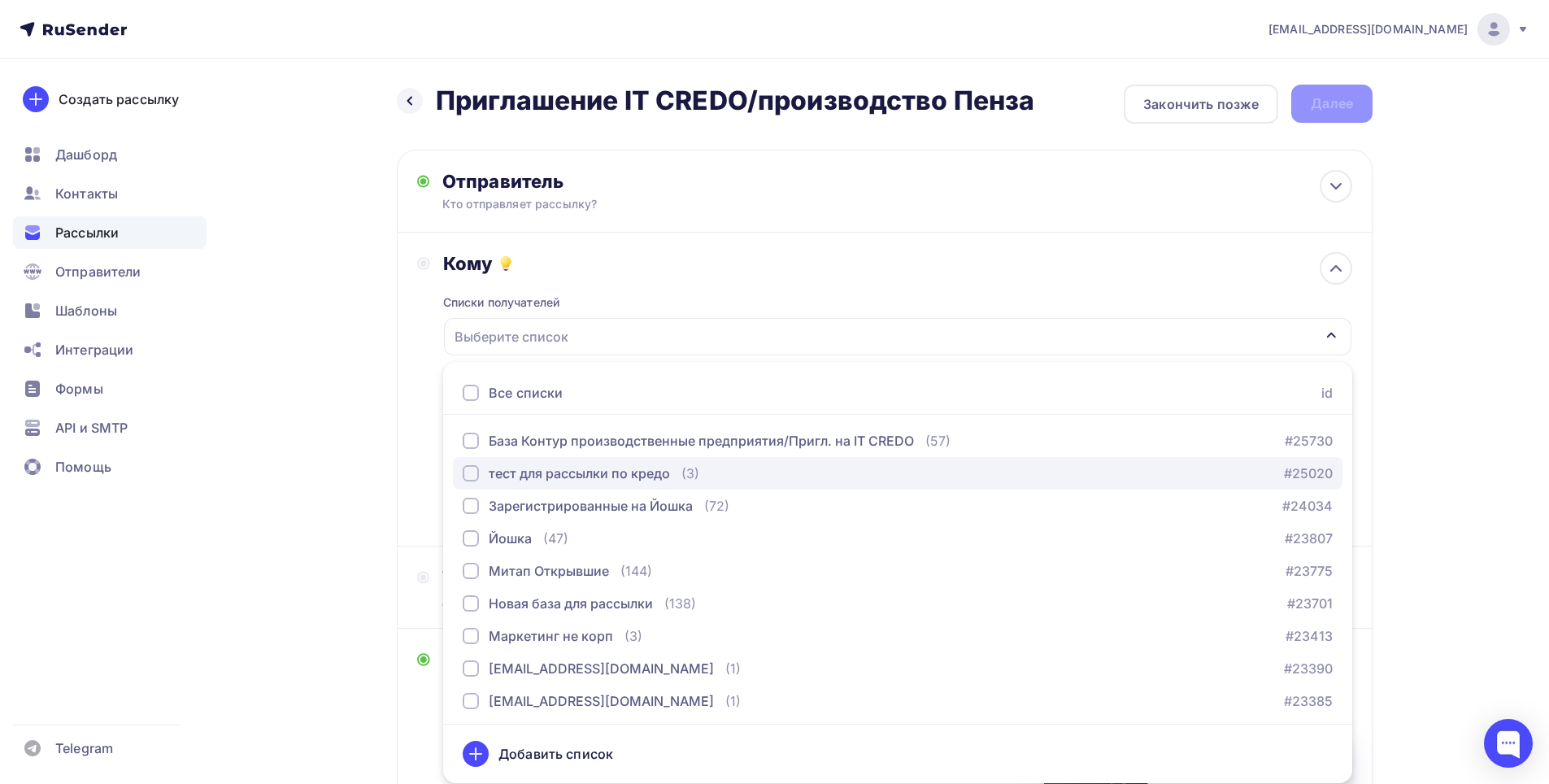
click at [605, 470] on div "тест для рассылки по кредо" at bounding box center [579, 472] width 182 height 20
click at [1447, 359] on div "a.anchutkin@maksoft.ru Аккаунт Тарифы Выйти Создать рассылку Дашборд Контакты Р…" at bounding box center [774, 587] width 1549 height 1175
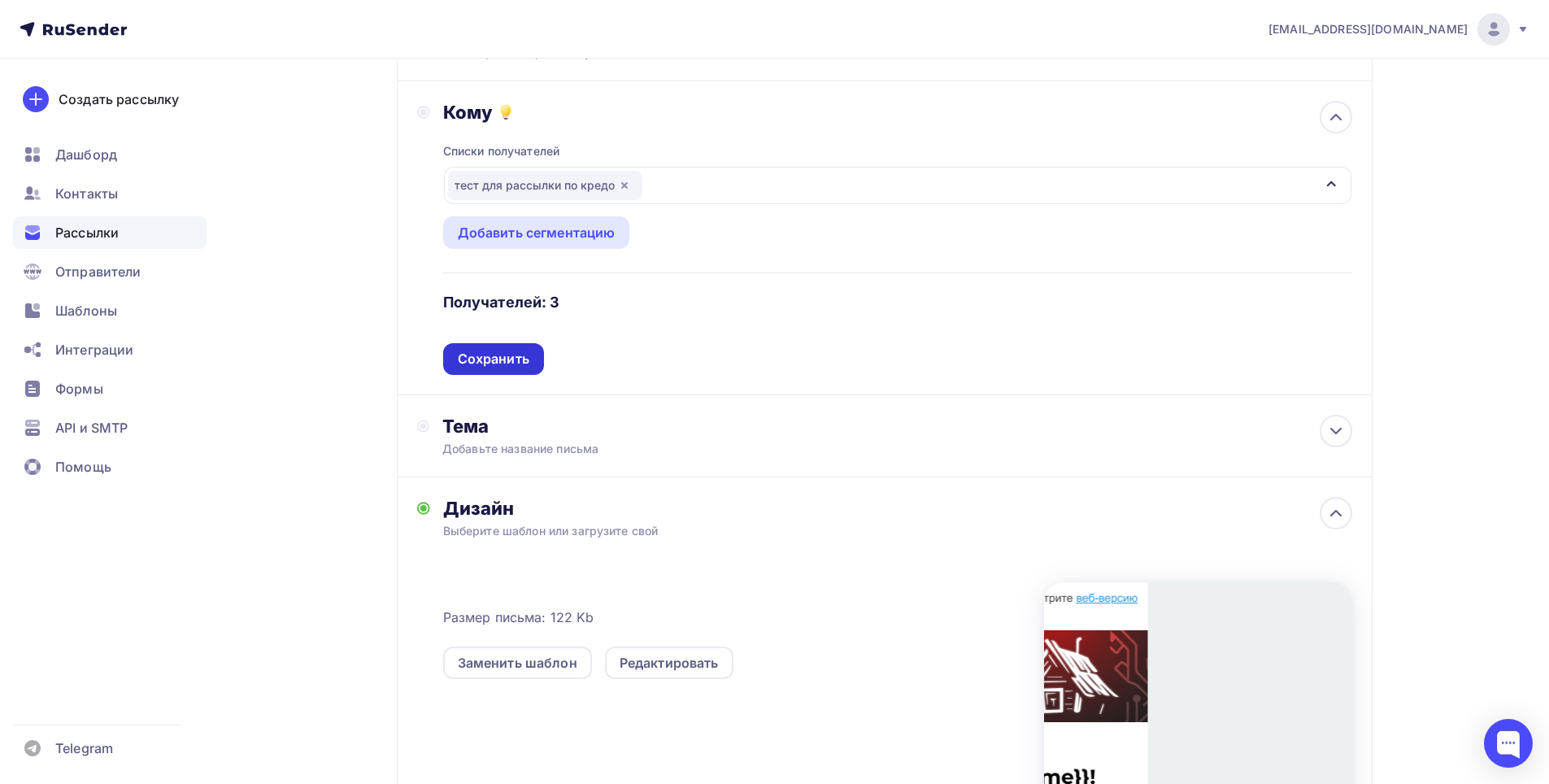
scroll to position [163, 0]
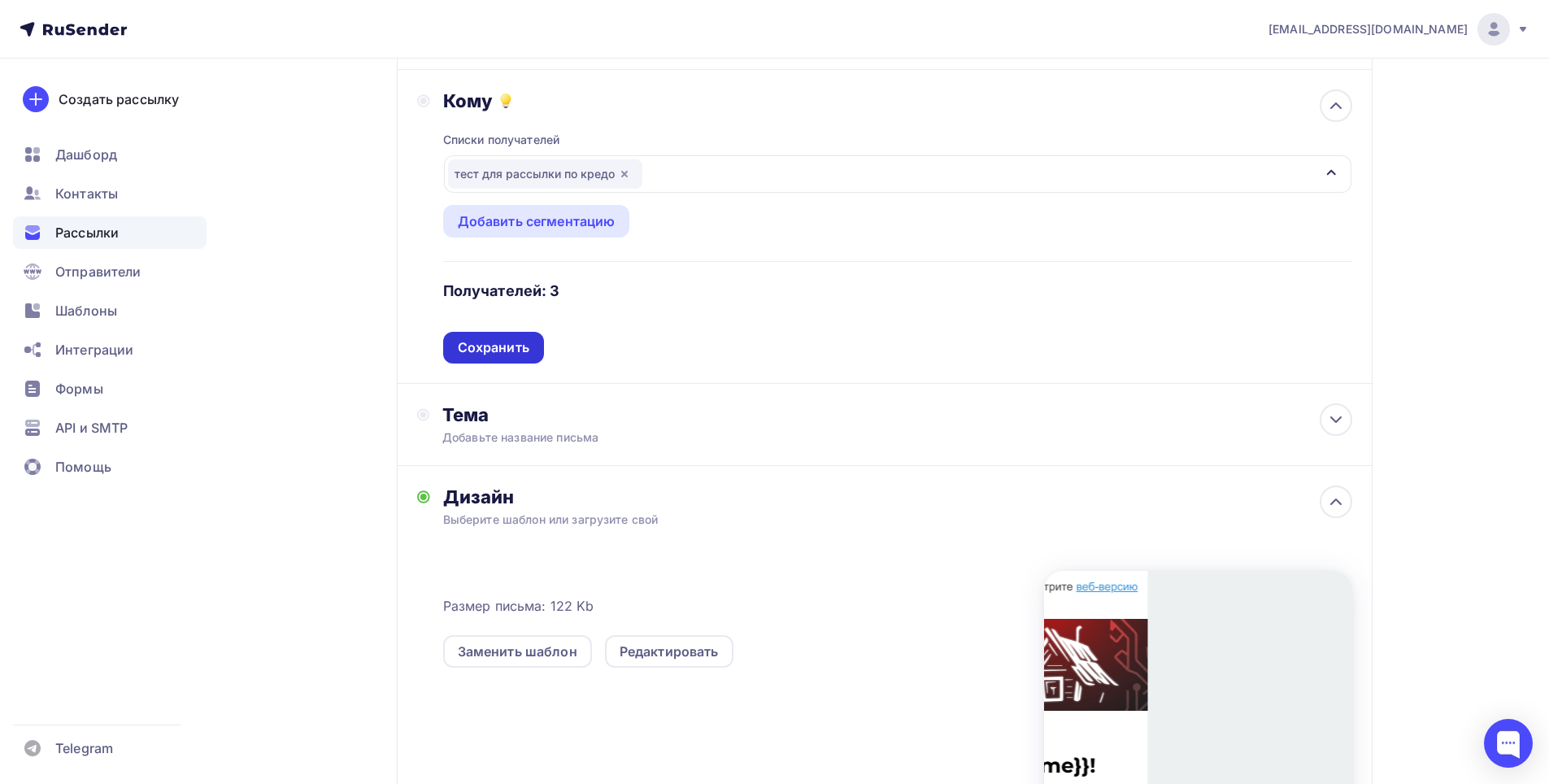
click at [505, 348] on div "Сохранить" at bounding box center [493, 348] width 71 height 19
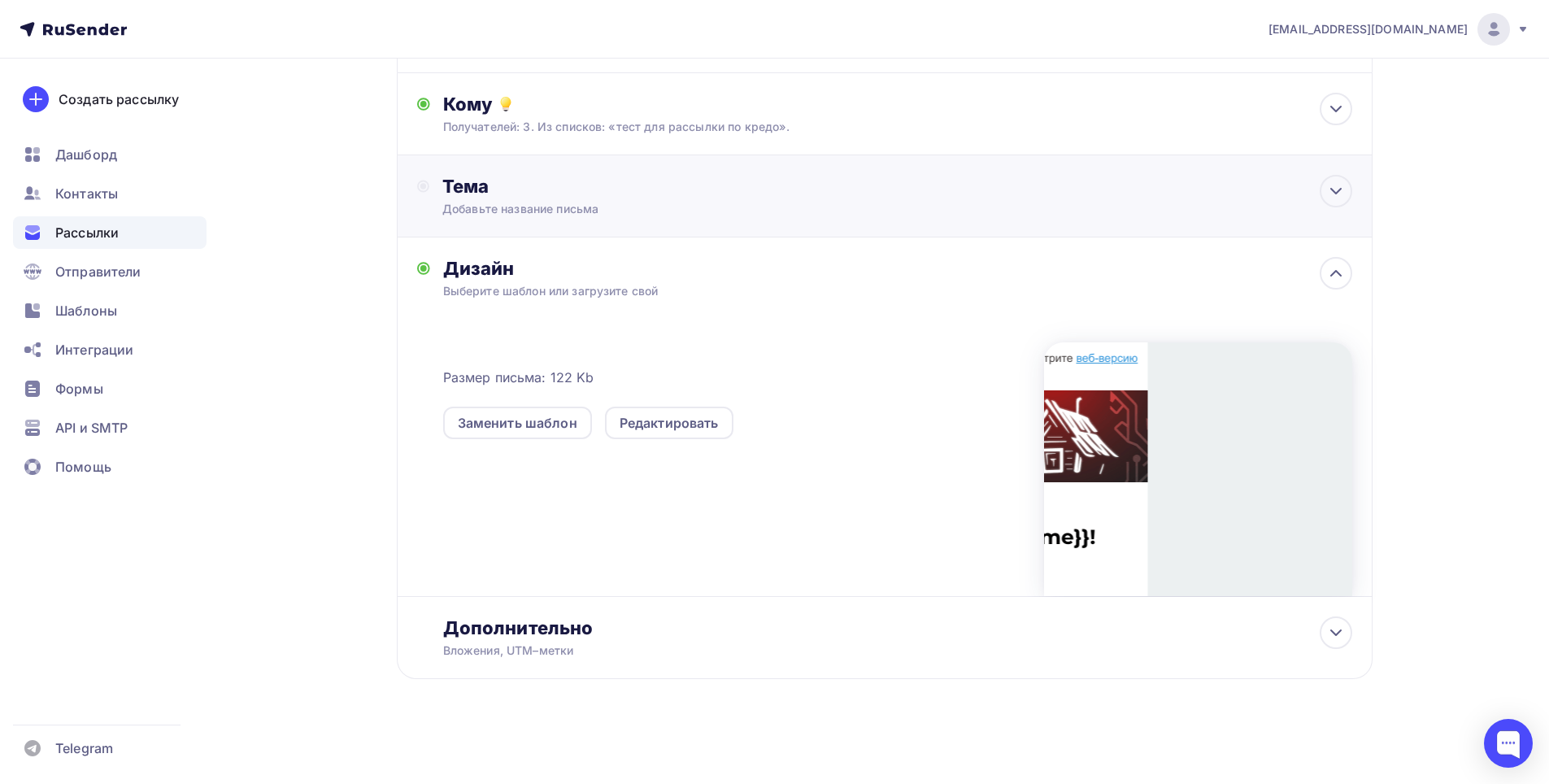
click at [731, 204] on div "Добавьте название письма" at bounding box center [587, 208] width 289 height 16
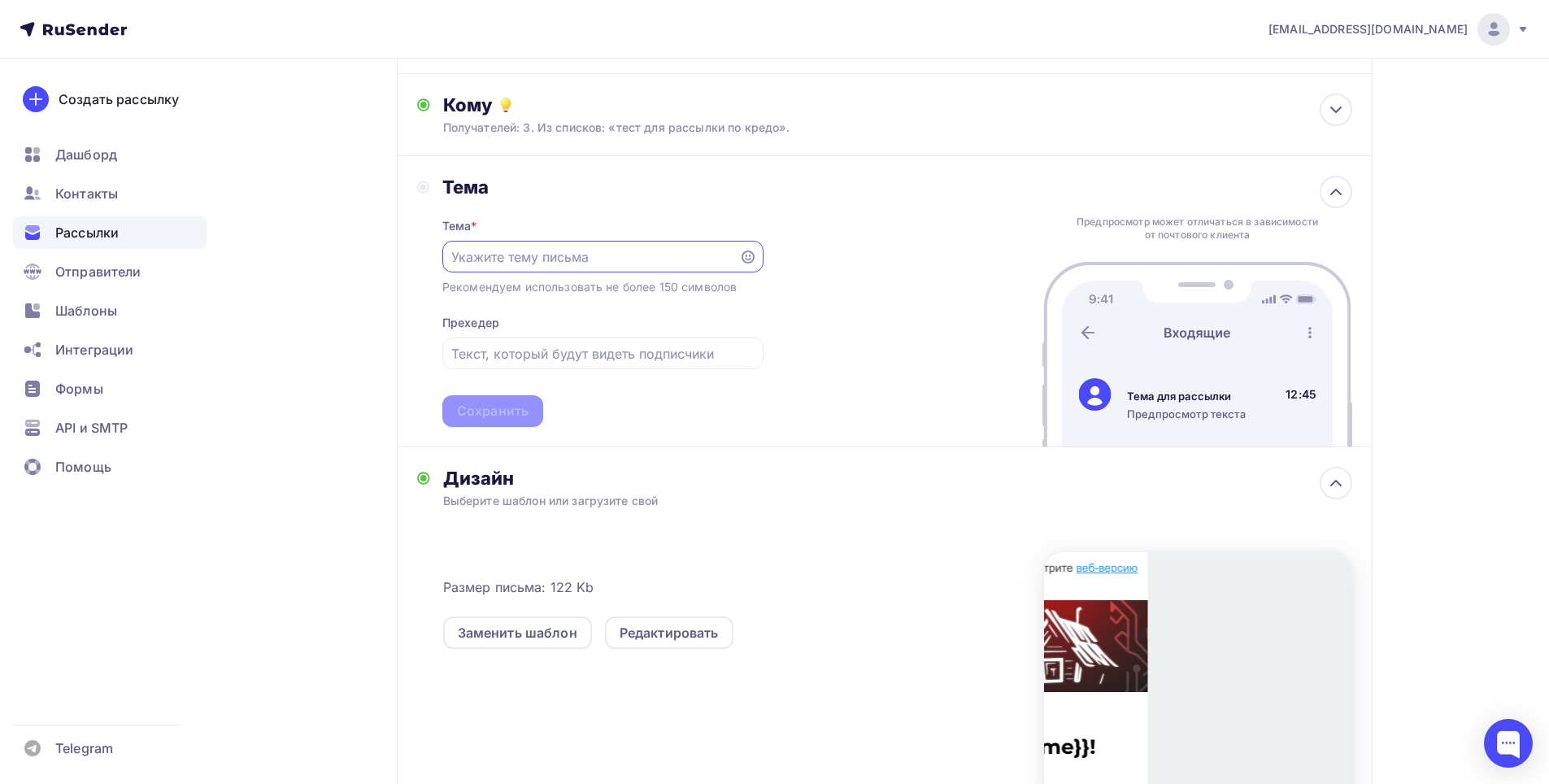
scroll to position [0, 0]
paste input "Тема: 28.08 приглашаем на бесплатную IT- конференцию в [GEOGRAPHIC_DATA]"
type input "Тема: 28.08 приглашаем на бесплатную IT- конференцию в [GEOGRAPHIC_DATA]"
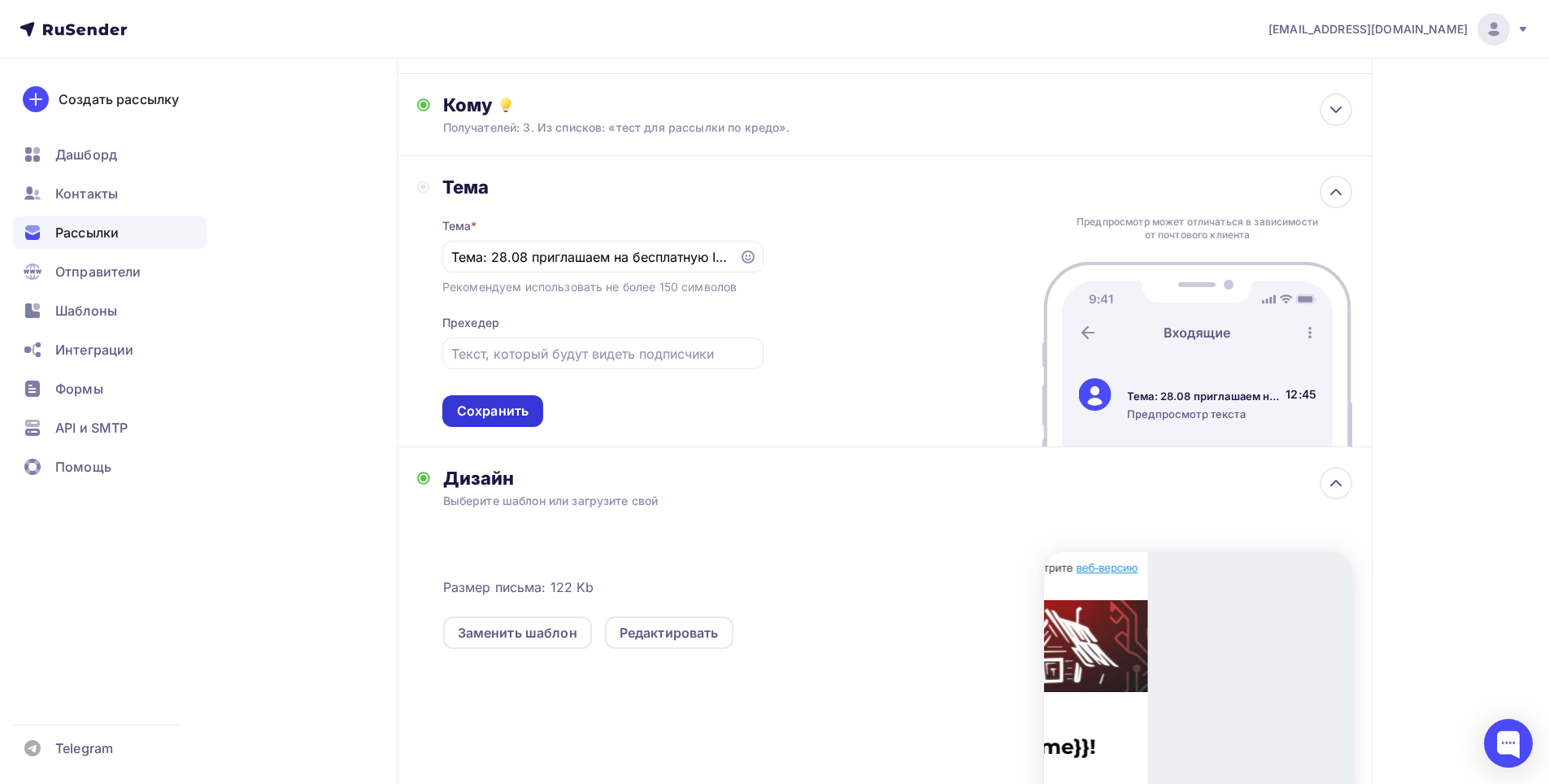
click at [515, 423] on div "Сохранить" at bounding box center [493, 411] width 101 height 32
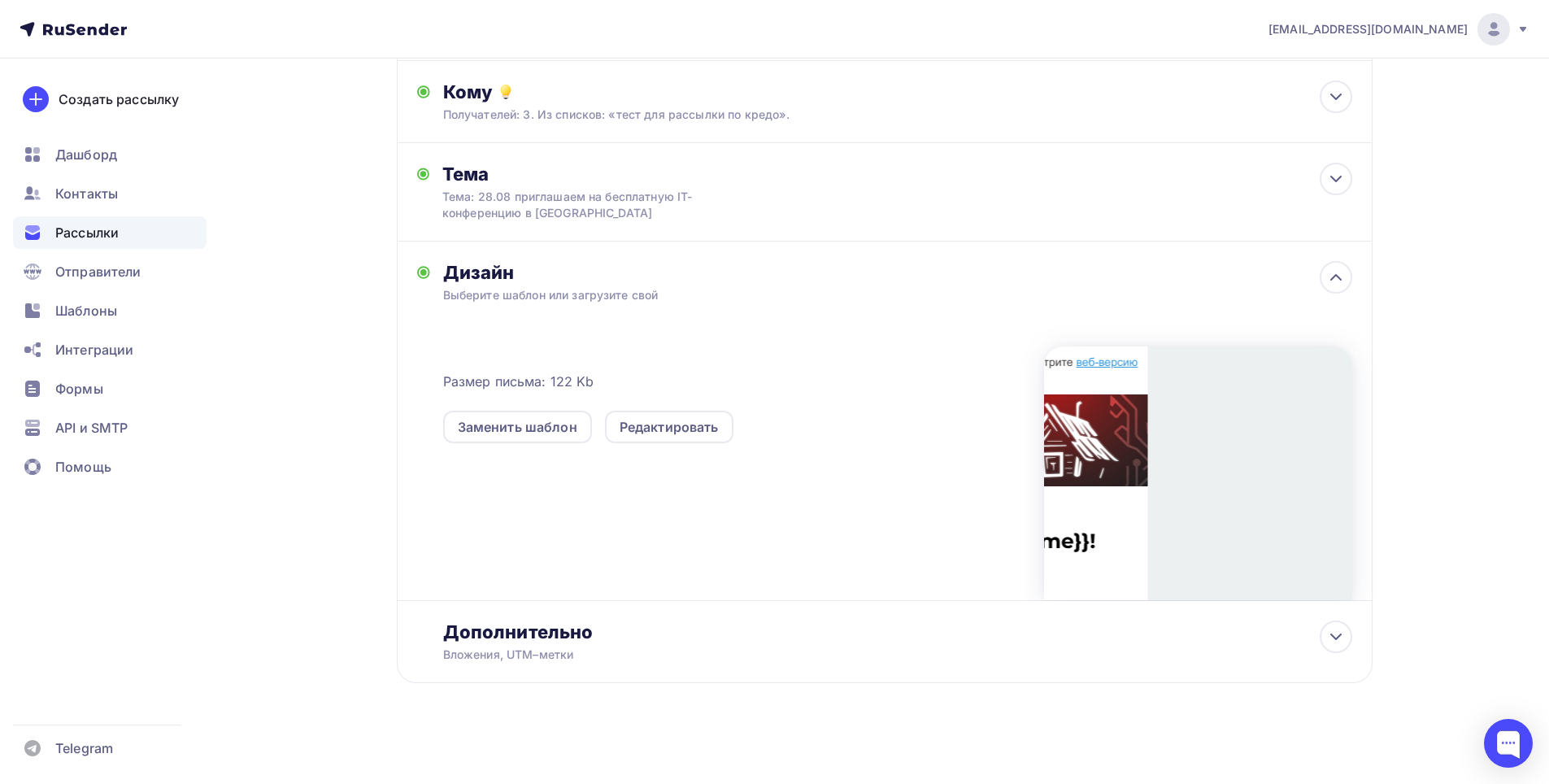
scroll to position [176, 0]
click at [1156, 439] on div at bounding box center [1199, 469] width 308 height 254
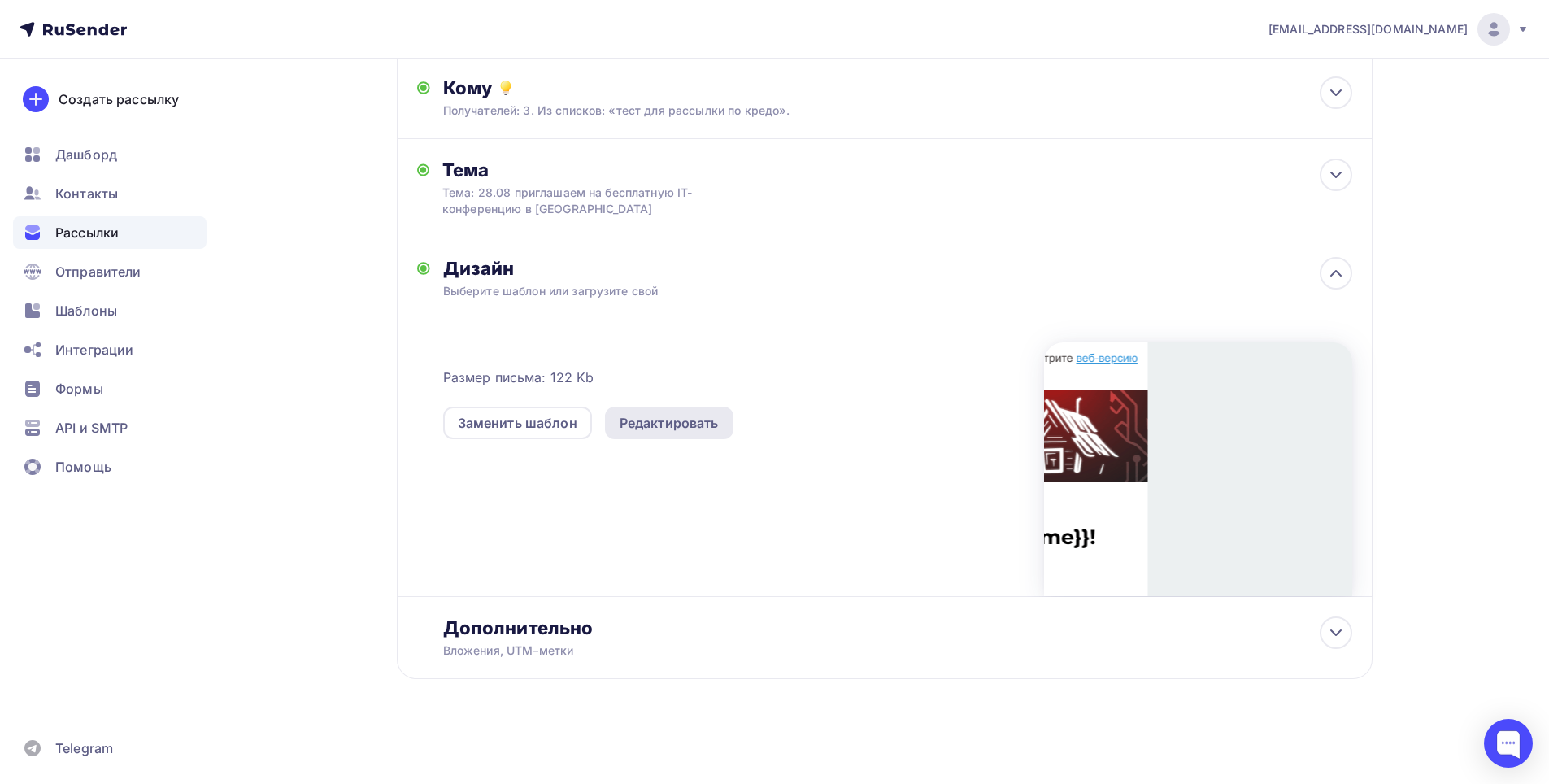
click at [639, 434] on div "Редактировать" at bounding box center [669, 423] width 128 height 33
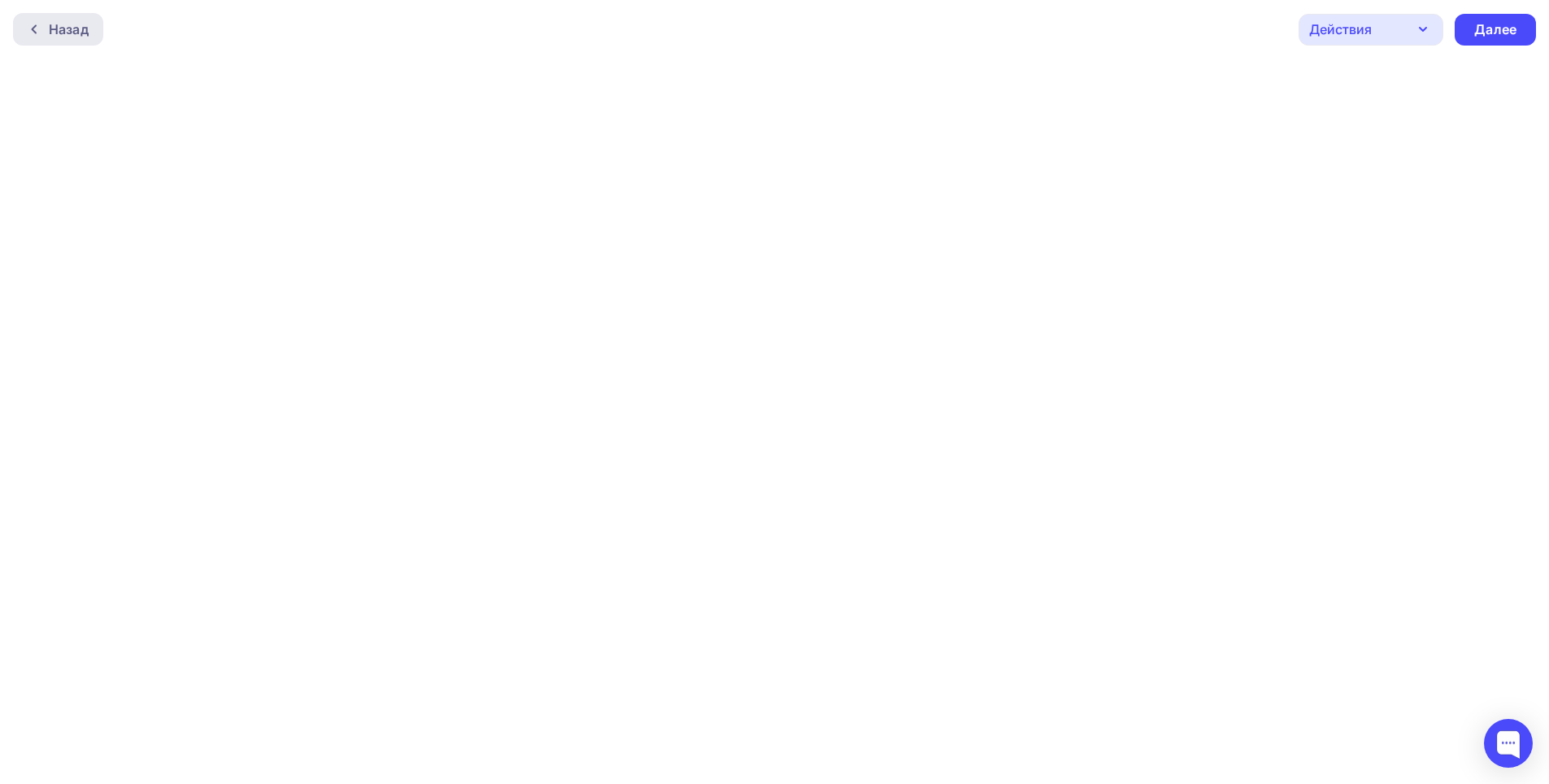
click at [83, 31] on div "Назад" at bounding box center [69, 29] width 40 height 20
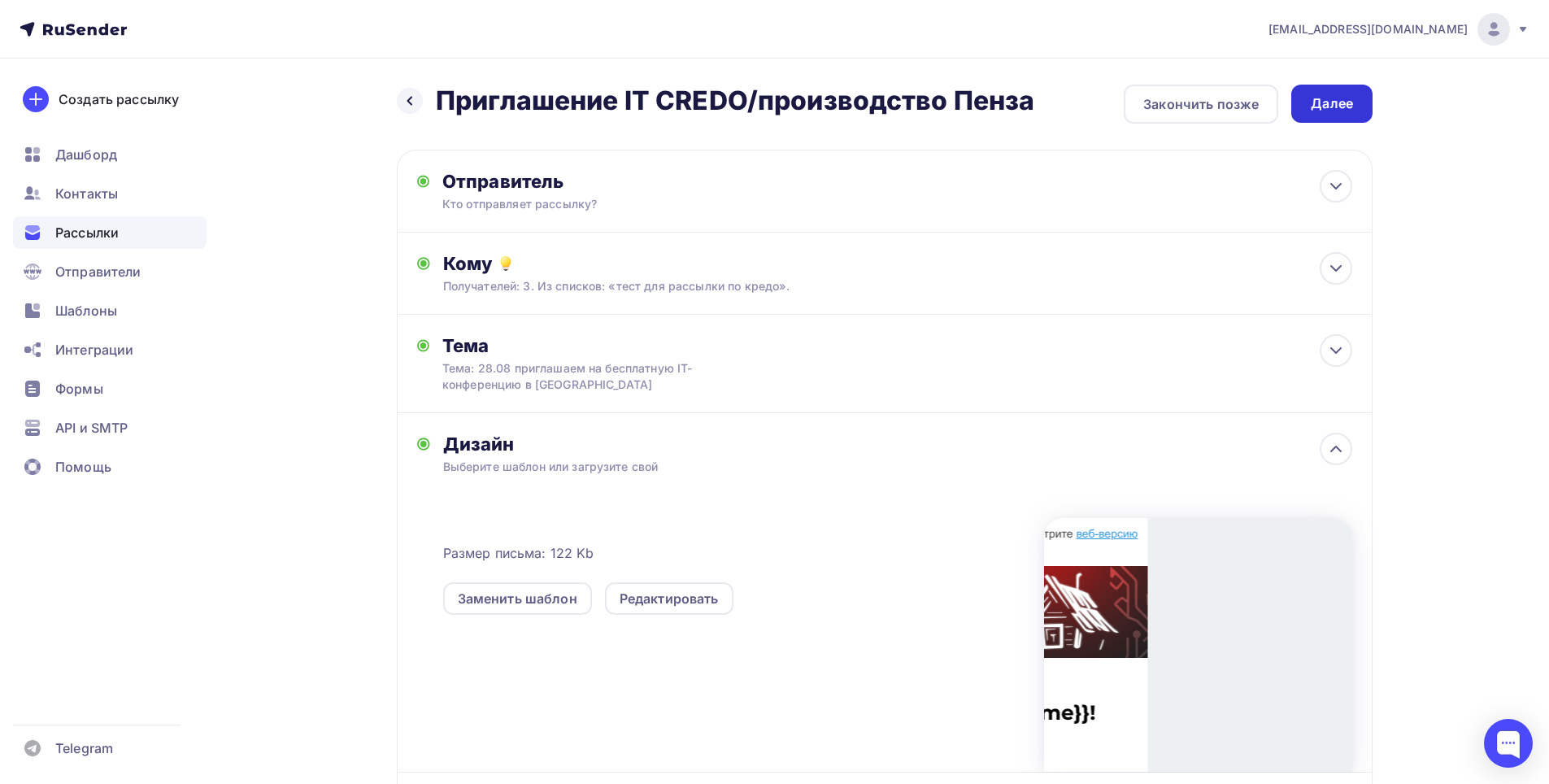
click at [1338, 101] on div "Далее" at bounding box center [1332, 104] width 42 height 19
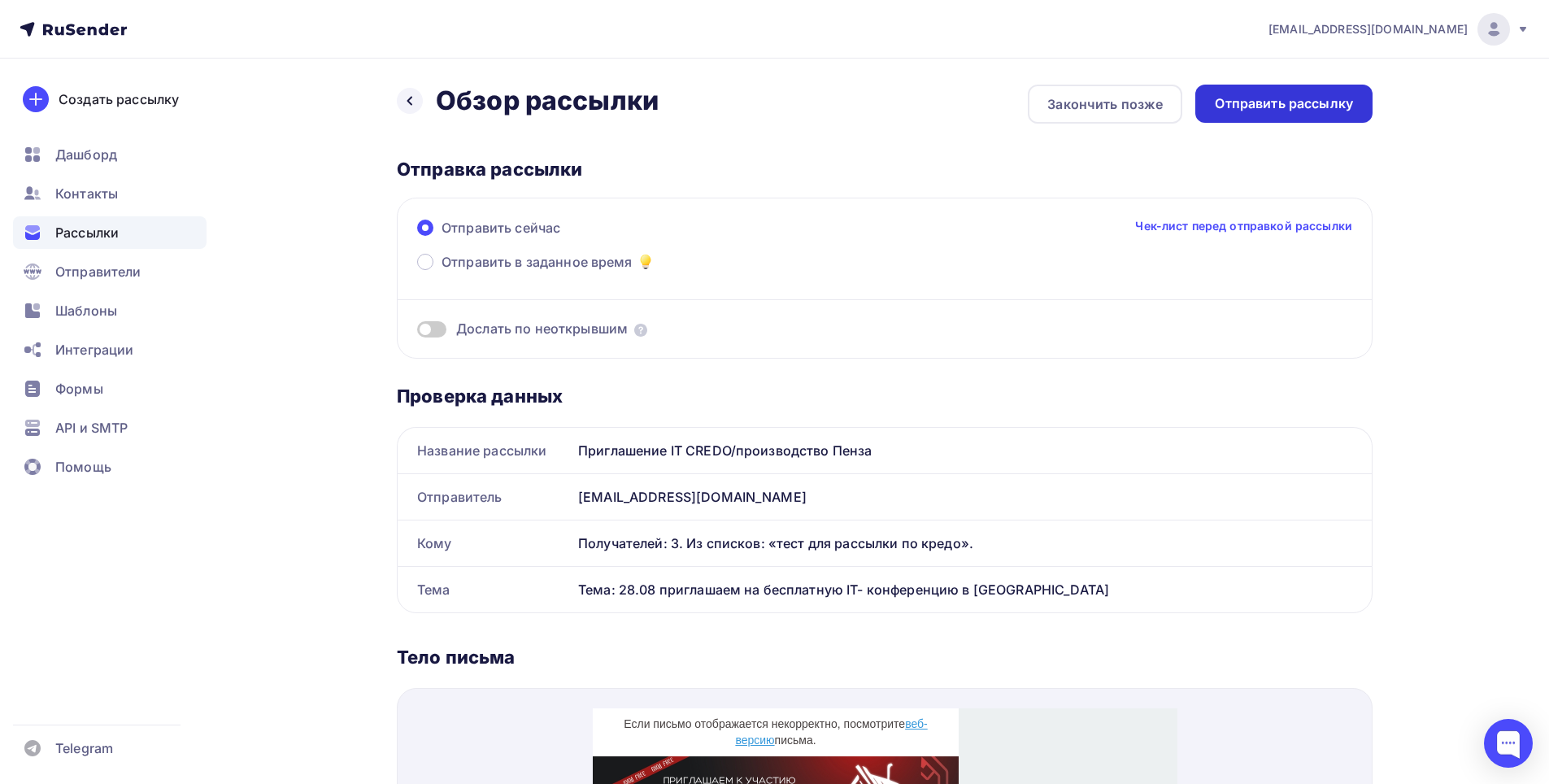
click at [1283, 102] on div "Отправить рассылку" at bounding box center [1284, 104] width 139 height 19
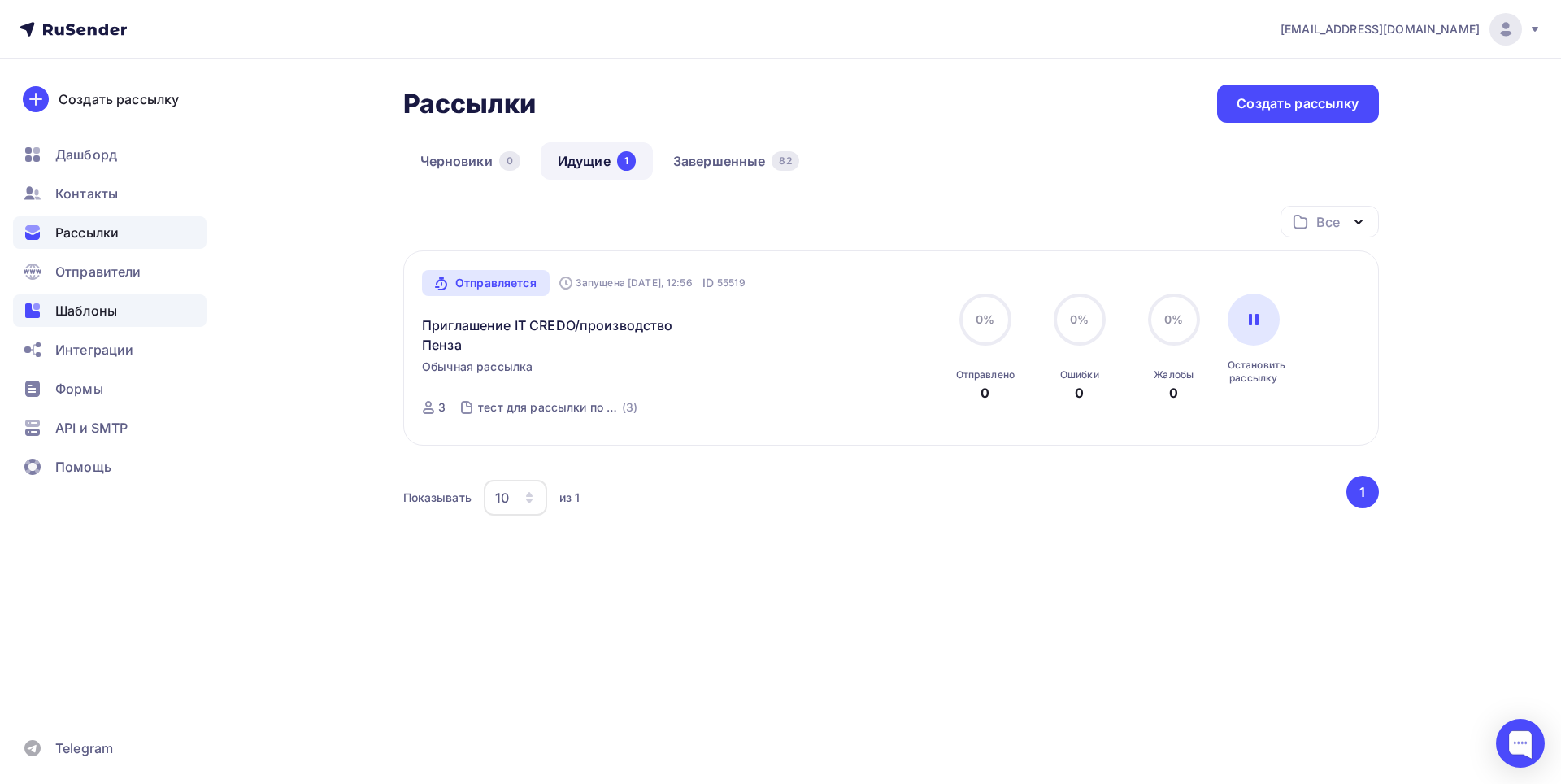
click at [82, 309] on span "Шаблоны" at bounding box center [86, 310] width 62 height 20
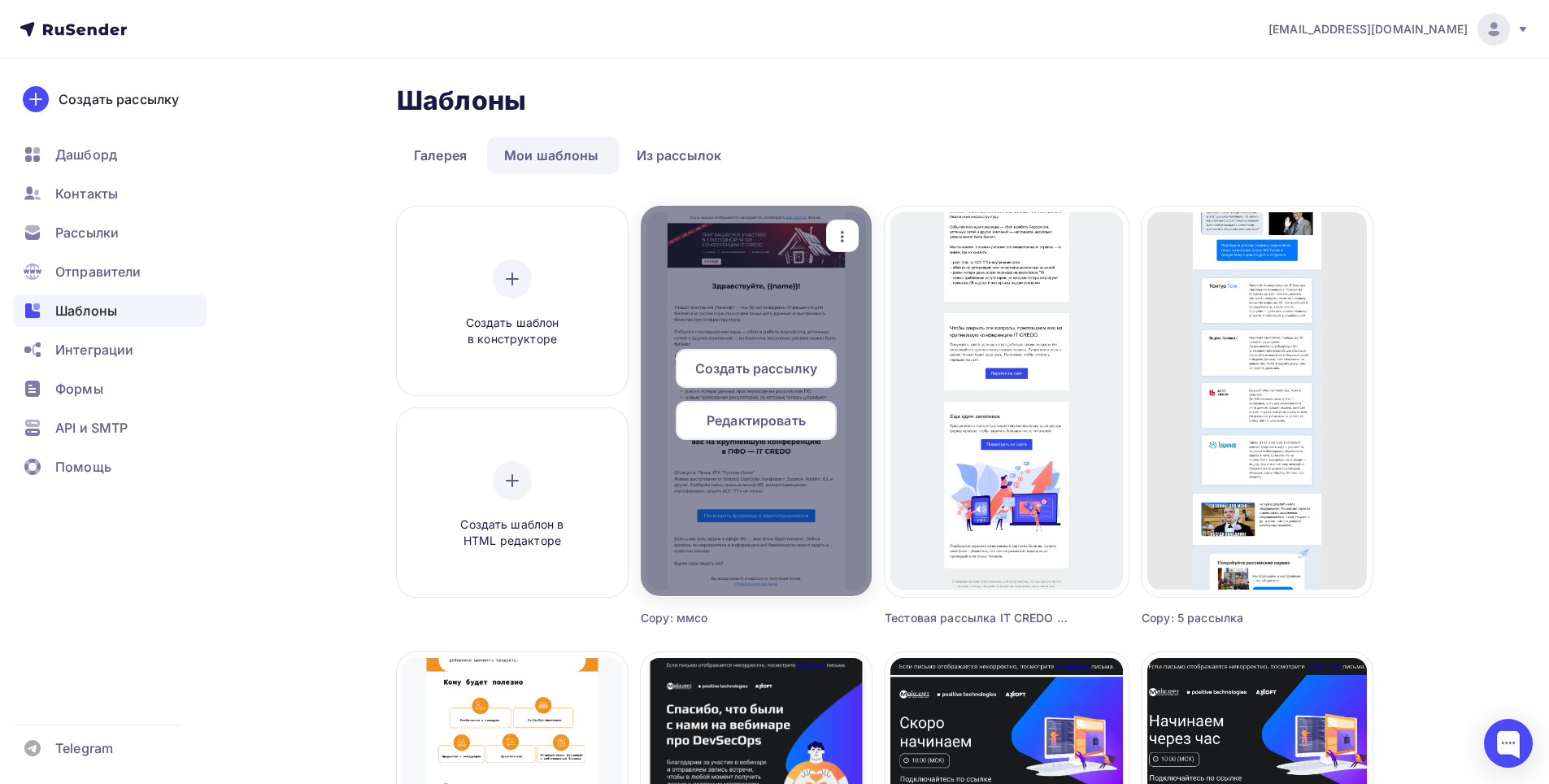
click at [718, 336] on div at bounding box center [756, 400] width 231 height 390
click at [729, 429] on span "Редактировать" at bounding box center [756, 420] width 99 height 20
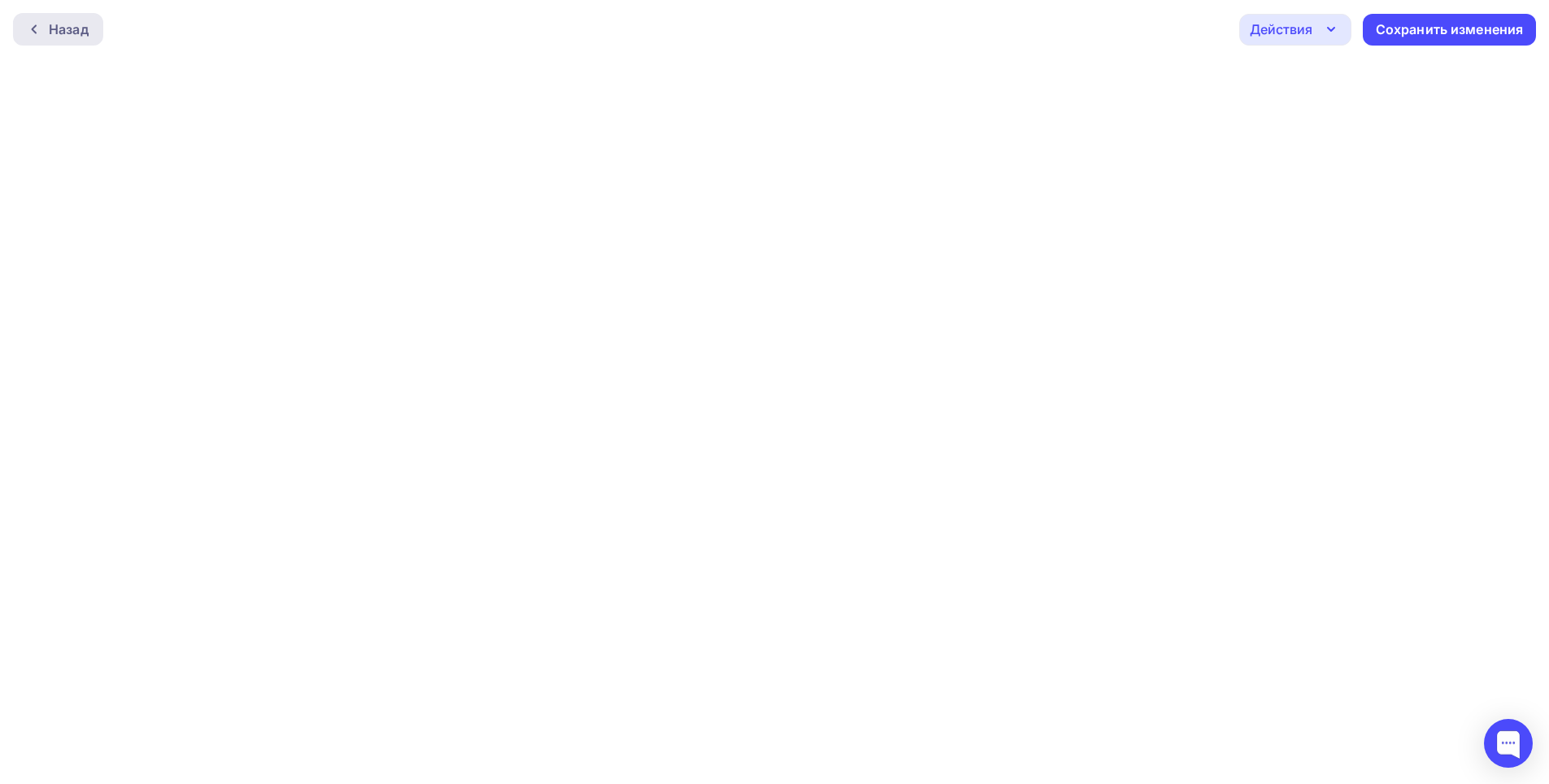
click at [76, 26] on div "Назад" at bounding box center [69, 29] width 40 height 20
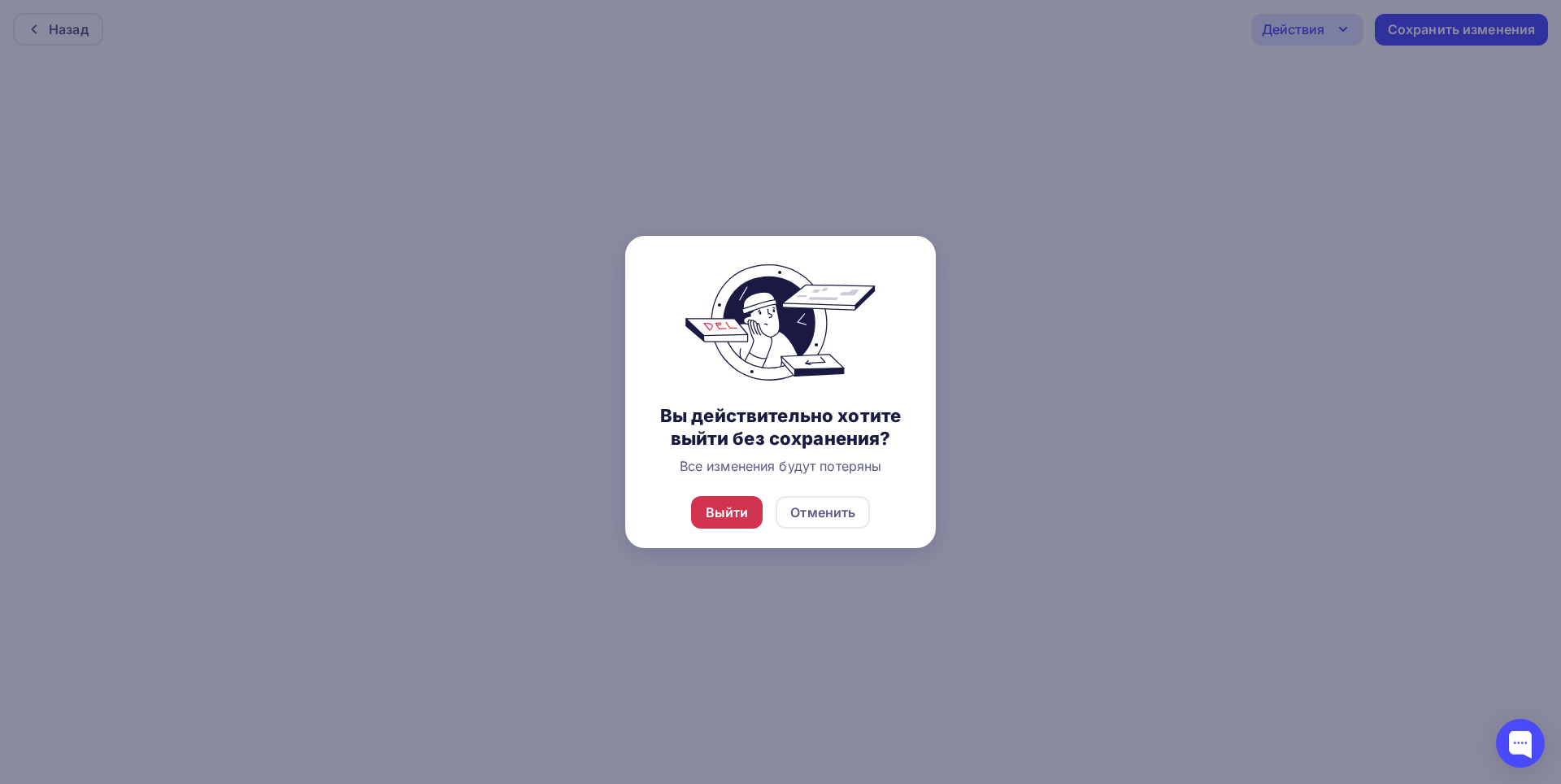
click at [727, 512] on div "Выйти" at bounding box center [728, 512] width 43 height 20
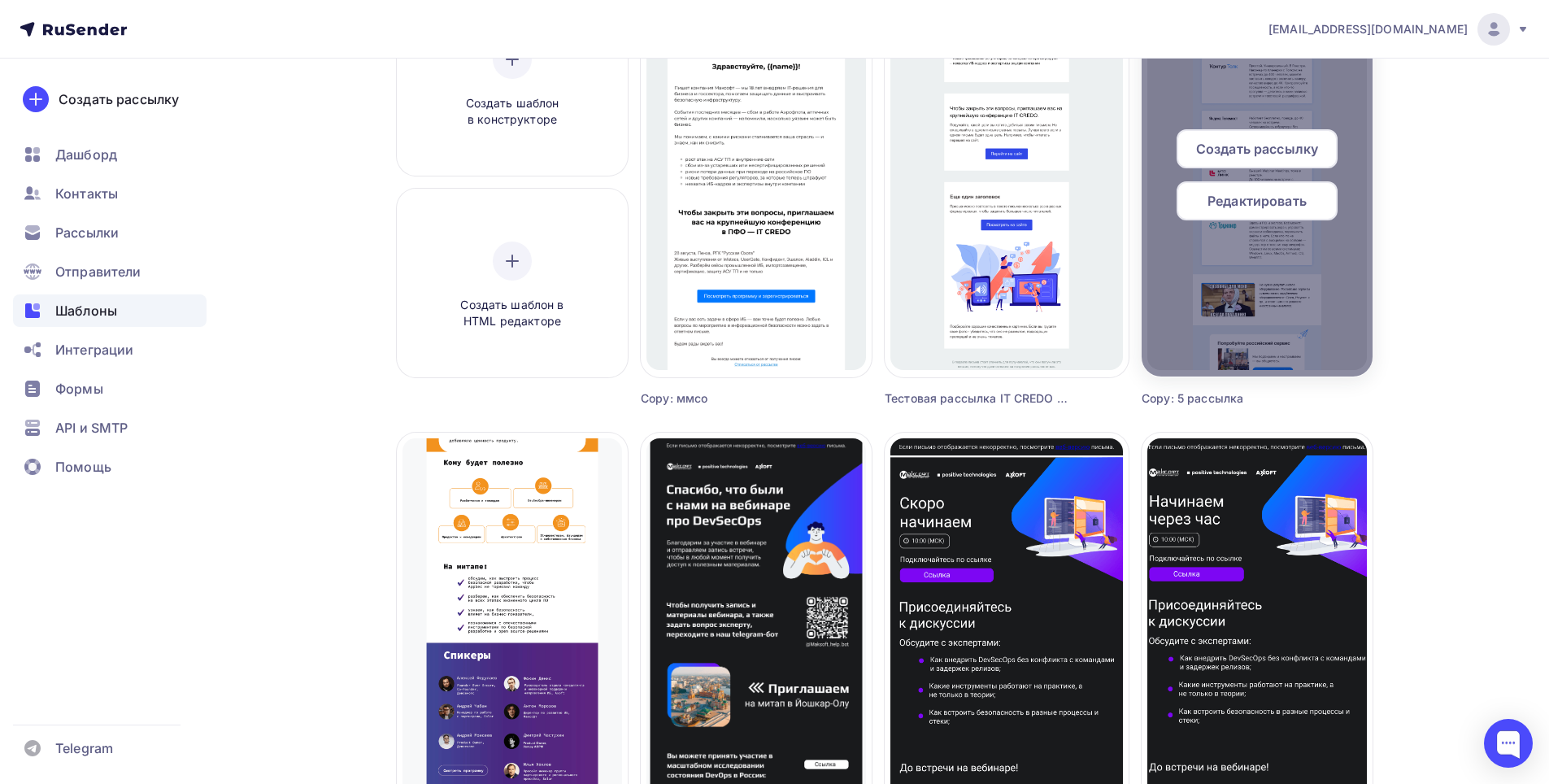
scroll to position [244, 0]
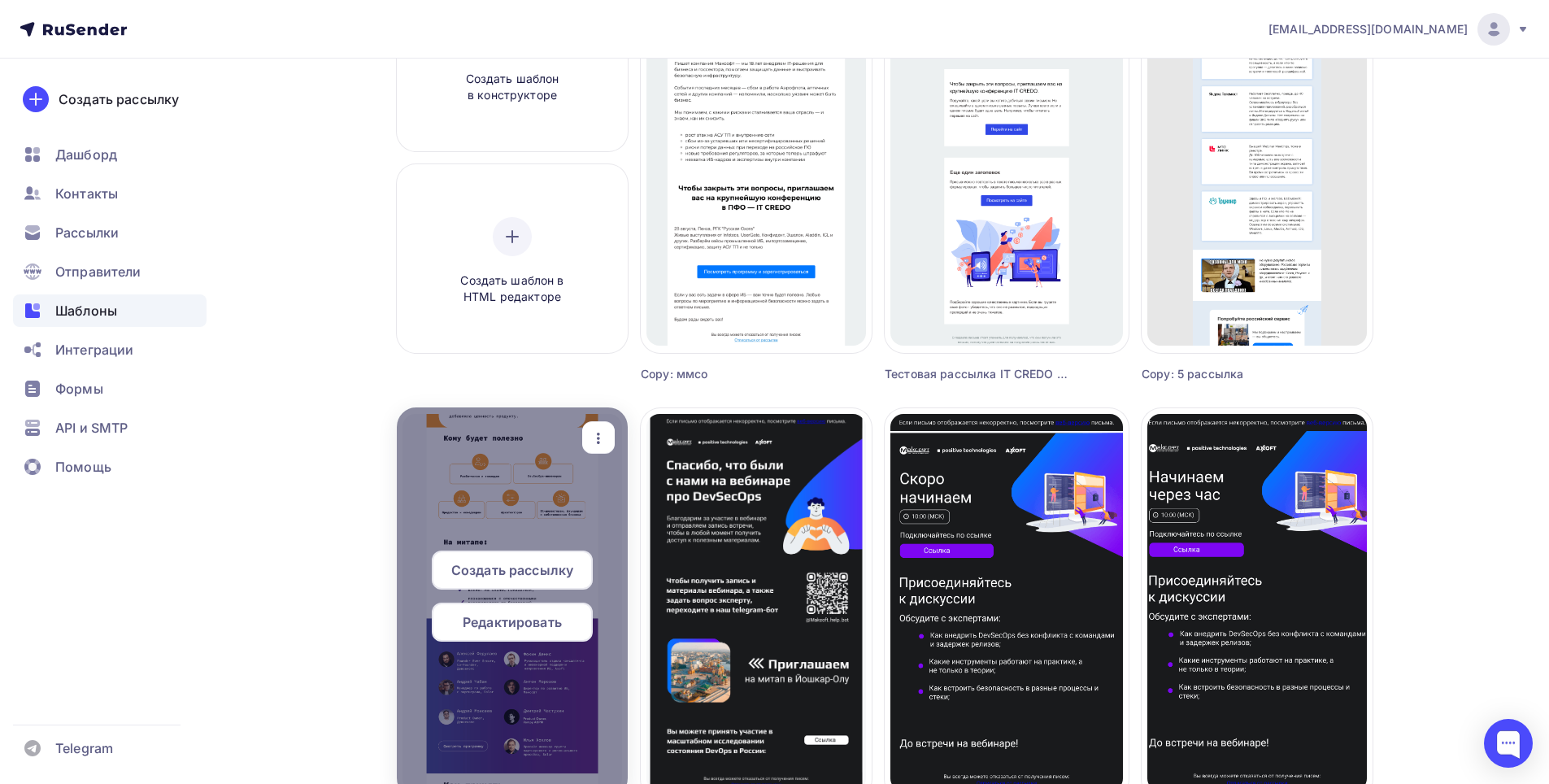
click at [548, 507] on div at bounding box center [512, 602] width 231 height 390
click at [518, 637] on div "Редактировать" at bounding box center [512, 621] width 161 height 39
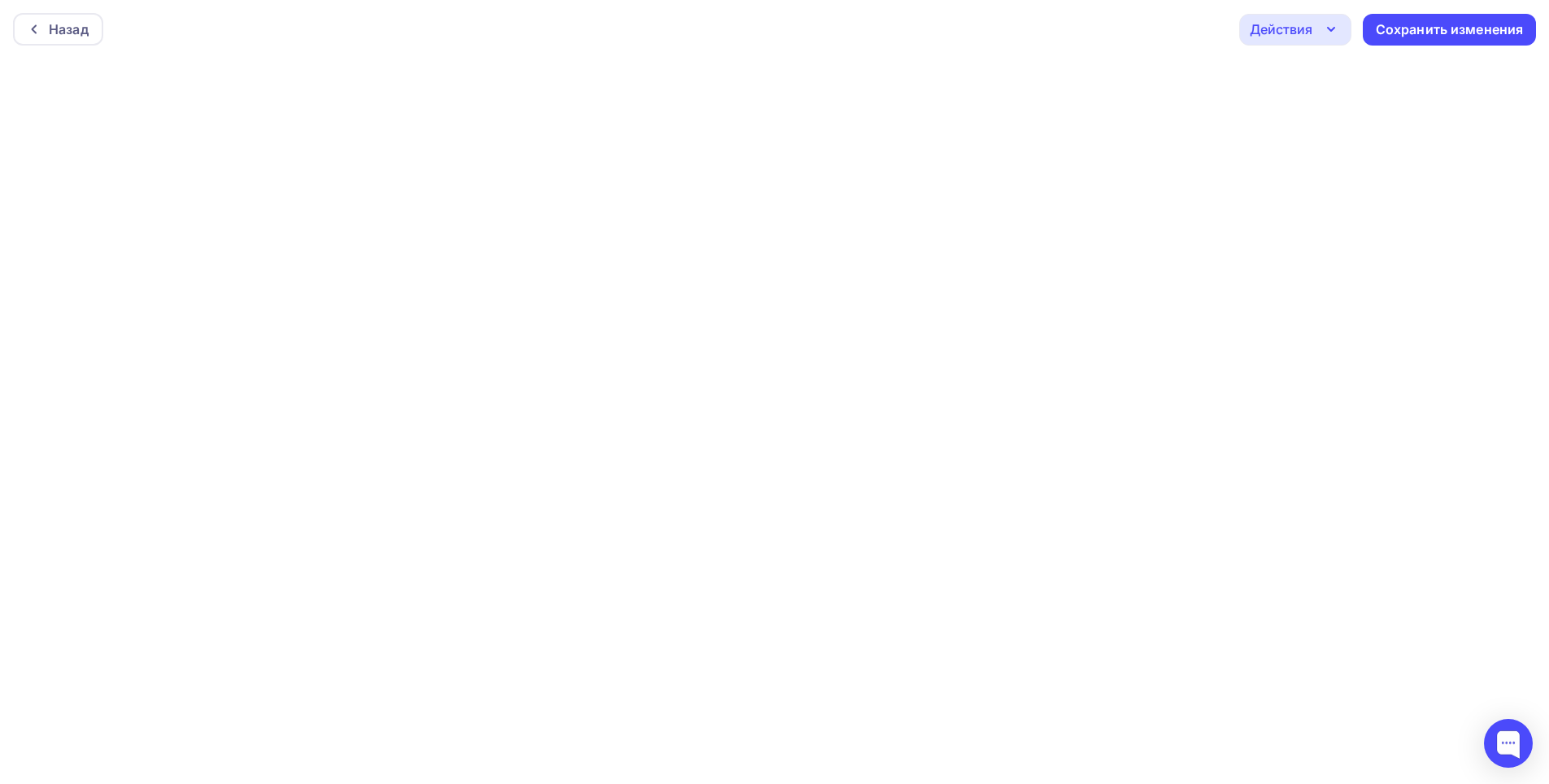
scroll to position [4, 0]
click at [1330, 27] on icon "button" at bounding box center [1331, 25] width 7 height 3
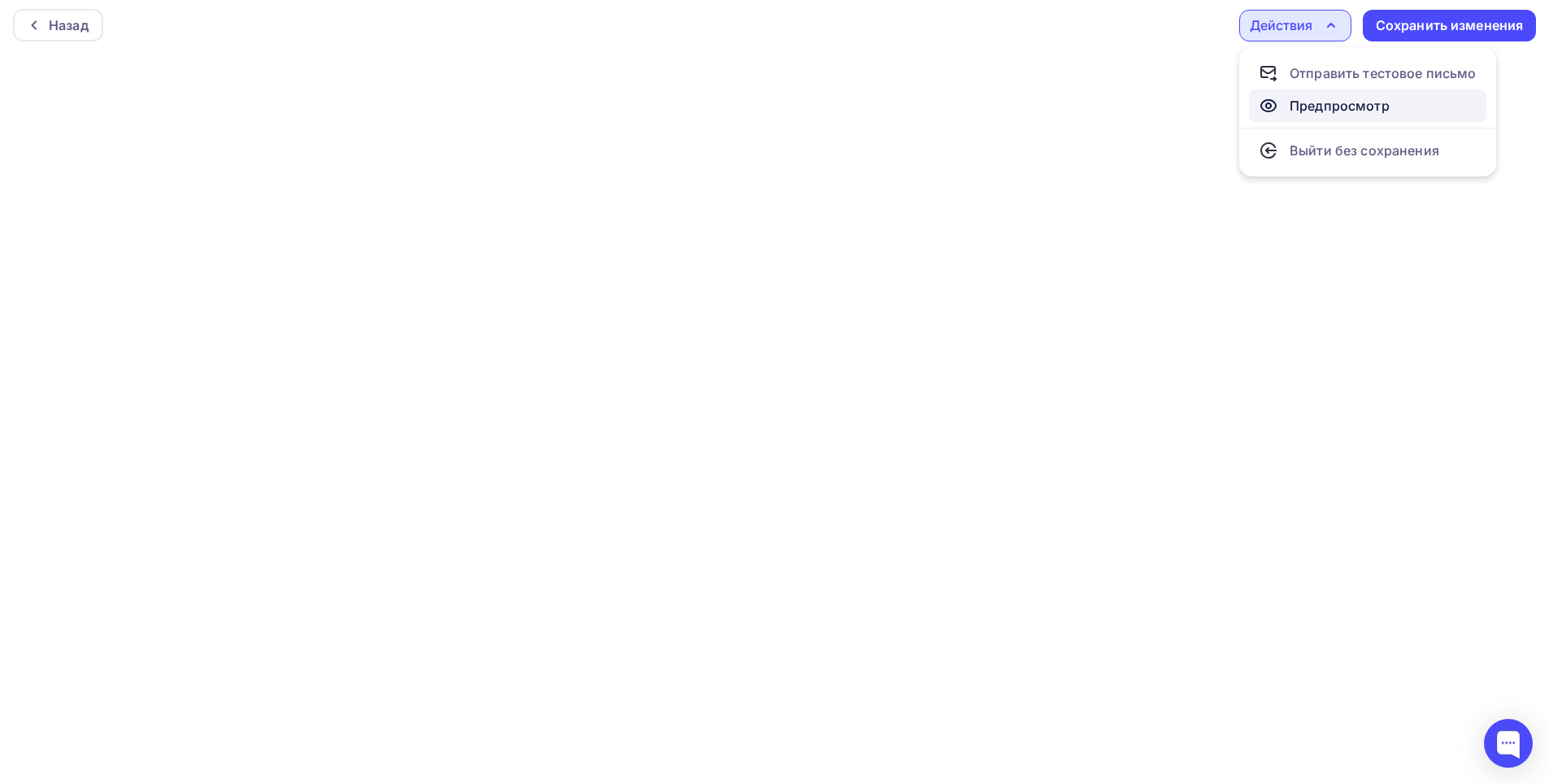
click at [1374, 104] on div "Предпросмотр" at bounding box center [1340, 105] width 100 height 20
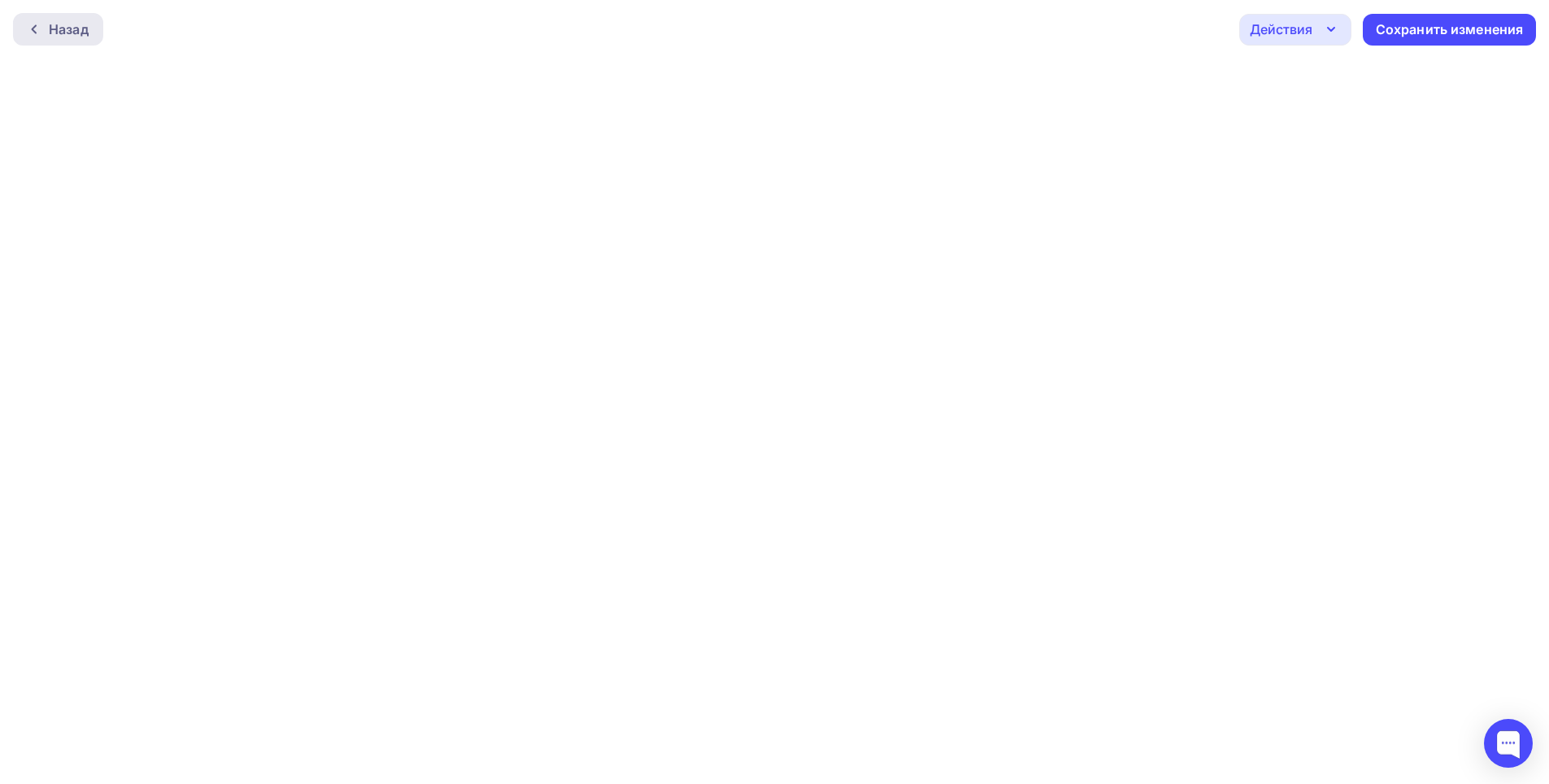
click at [50, 36] on div "Назад" at bounding box center [69, 29] width 40 height 20
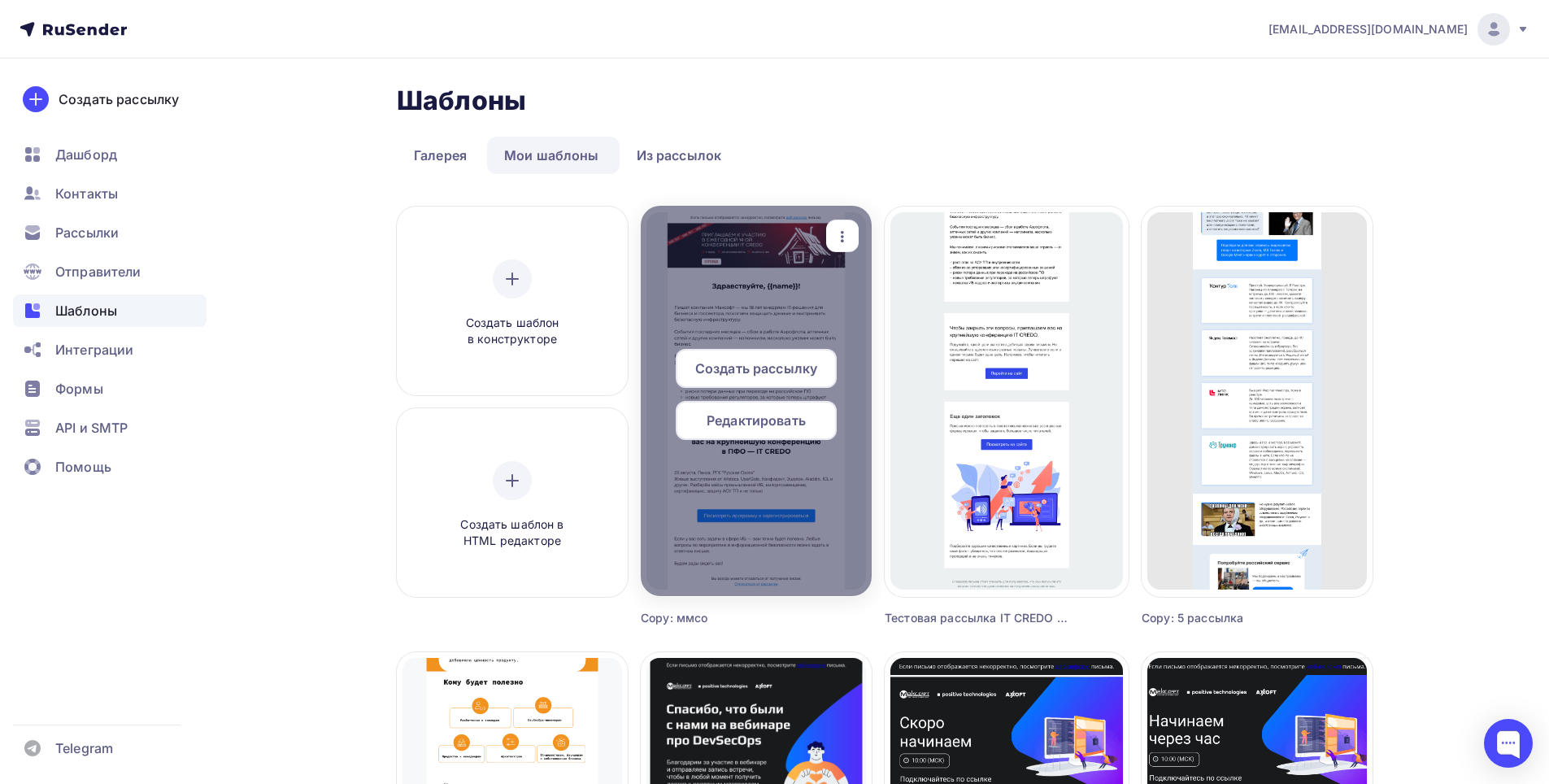
click at [787, 312] on div at bounding box center [756, 400] width 231 height 390
click at [739, 423] on span "Редактировать" at bounding box center [756, 420] width 99 height 20
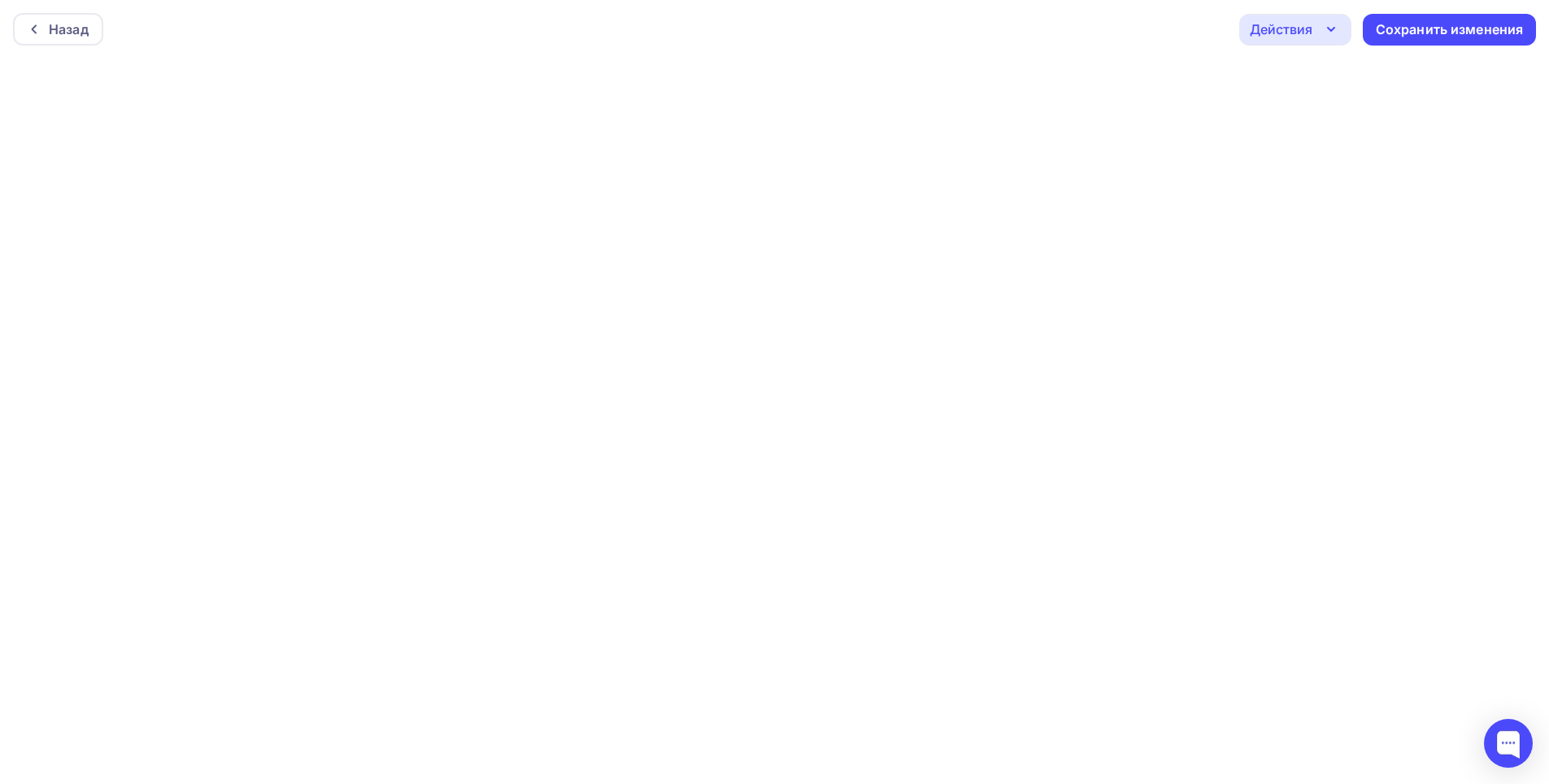
click at [1331, 28] on icon "button" at bounding box center [1331, 29] width 20 height 20
click at [1178, 13] on div "Назад Действия Отправить тестовое письмо Предпросмотр Выйти без сохранения Сохр…" at bounding box center [774, 29] width 1549 height 59
click at [1330, 28] on icon "button" at bounding box center [1331, 29] width 20 height 20
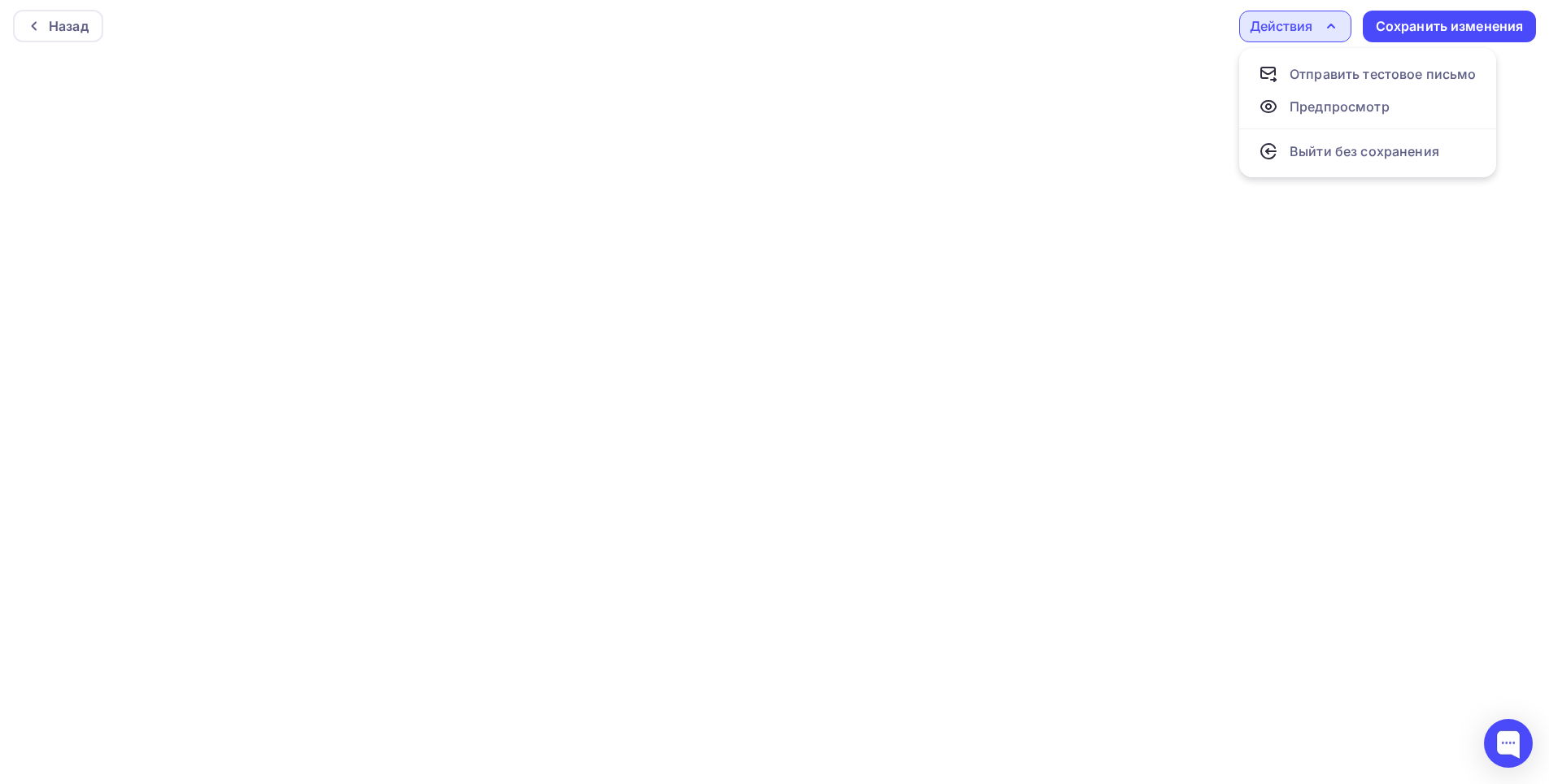
scroll to position [4, 0]
click at [1210, 19] on div "Назад Действия Отправить тестовое письмо Предпросмотр Выйти без сохранения Сохр…" at bounding box center [774, 25] width 1549 height 59
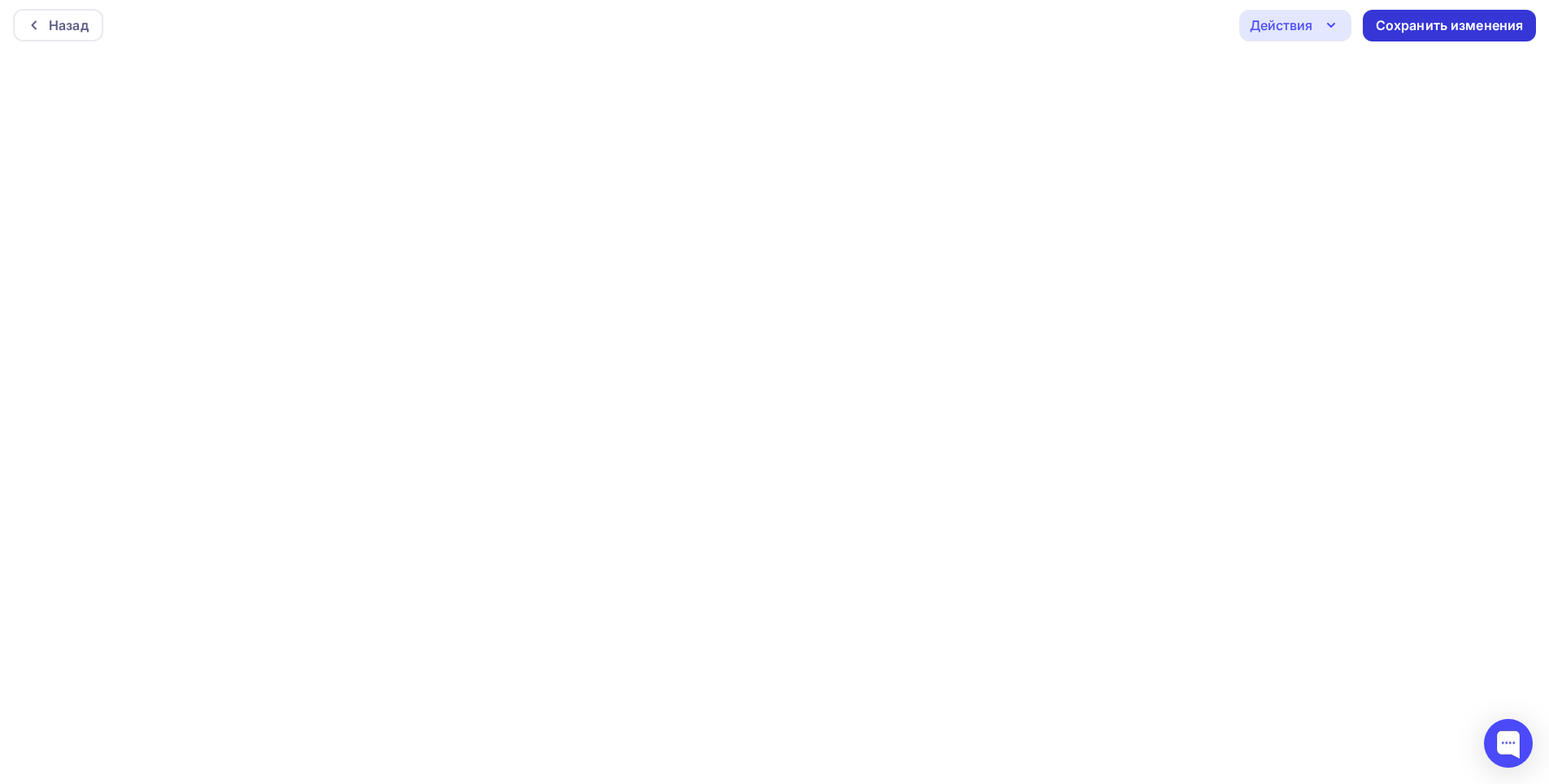
click at [1440, 36] on div "Сохранить изменения" at bounding box center [1449, 25] width 173 height 32
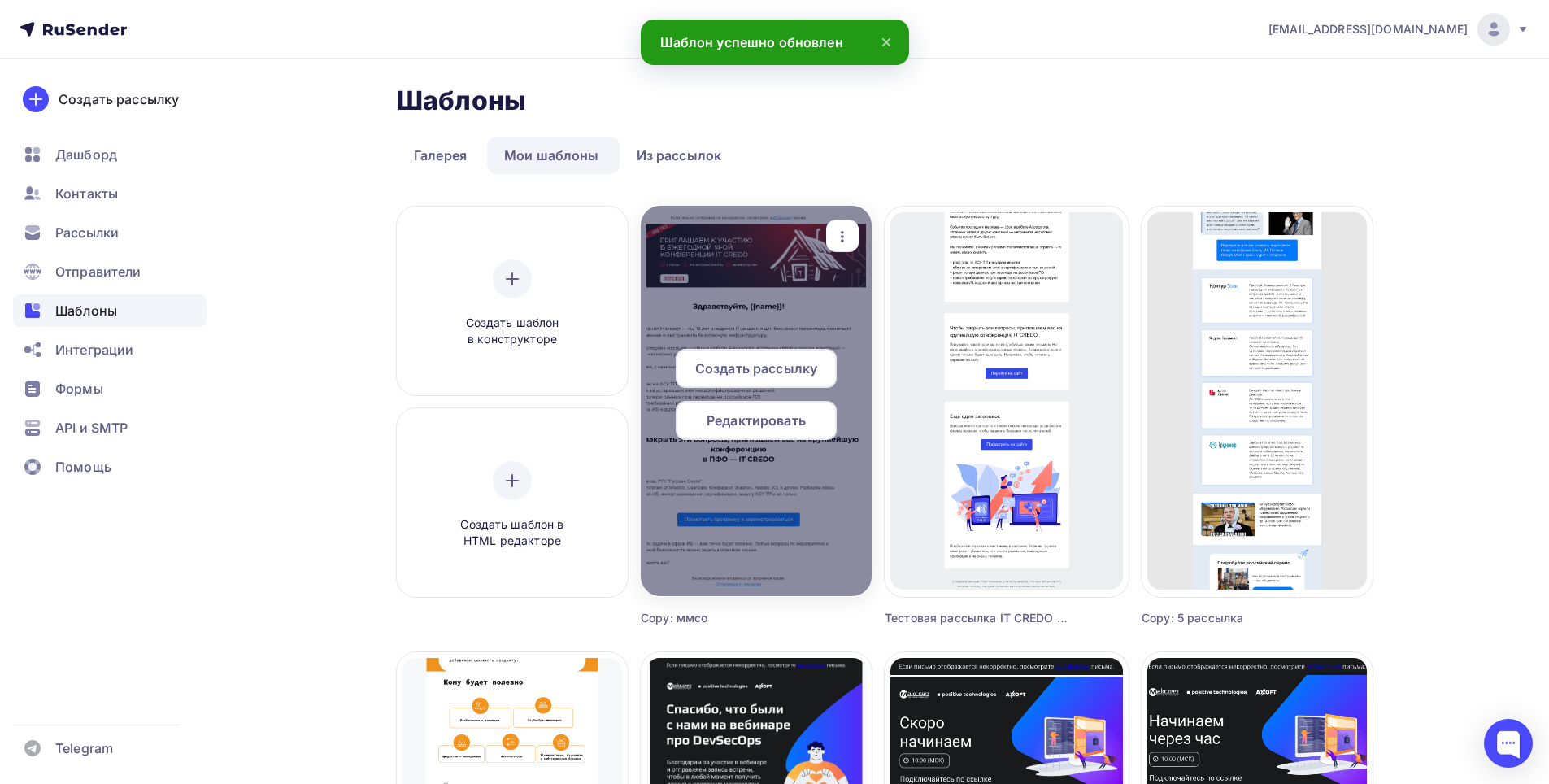
click at [751, 410] on div "Редактировать" at bounding box center [756, 420] width 161 height 39
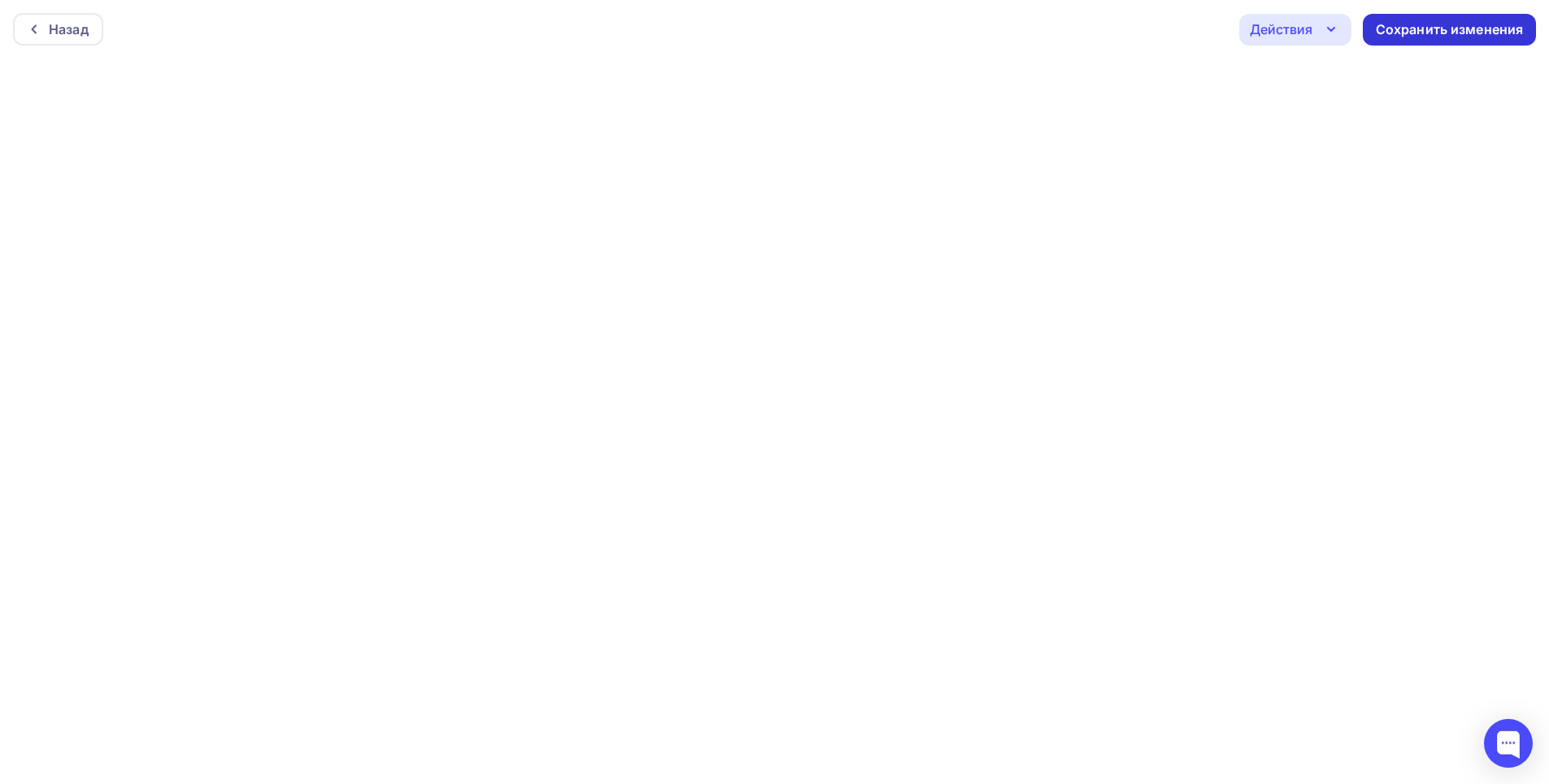
click at [1422, 33] on div "Сохранить изменения" at bounding box center [1450, 30] width 148 height 19
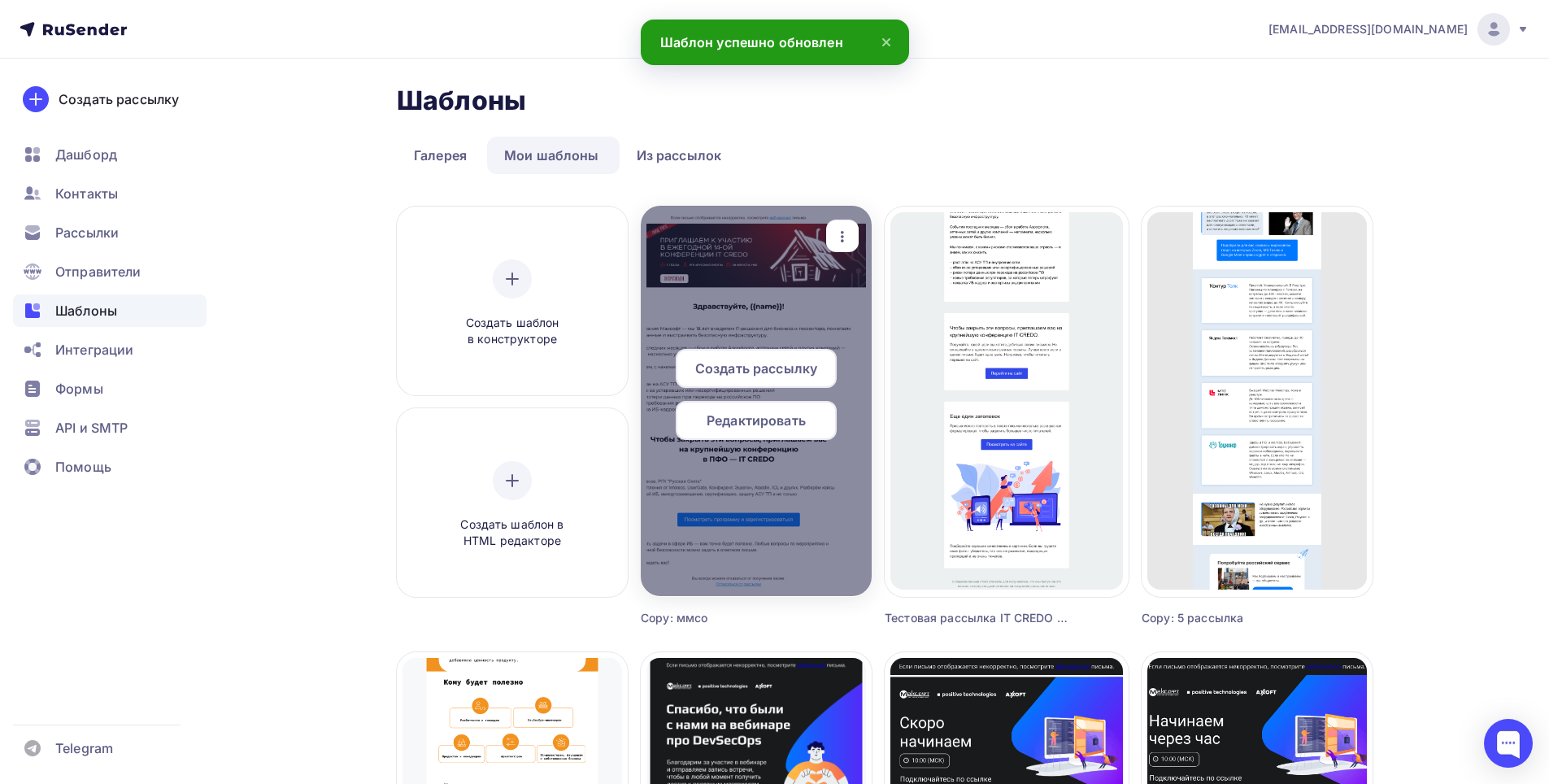
click at [757, 383] on div "Создать рассылку" at bounding box center [756, 367] width 161 height 39
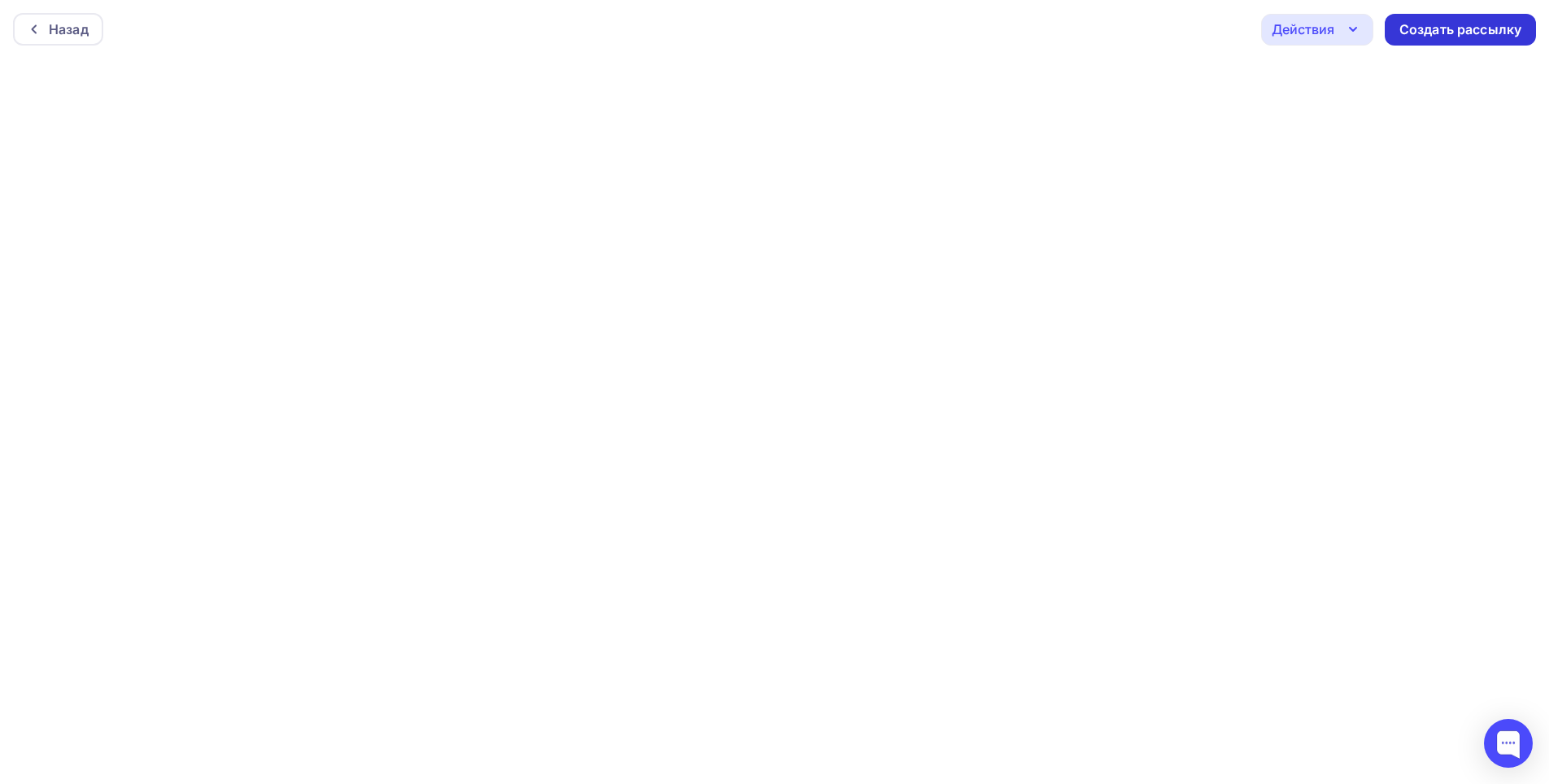
click at [1457, 34] on div "Создать рассылку" at bounding box center [1461, 30] width 122 height 19
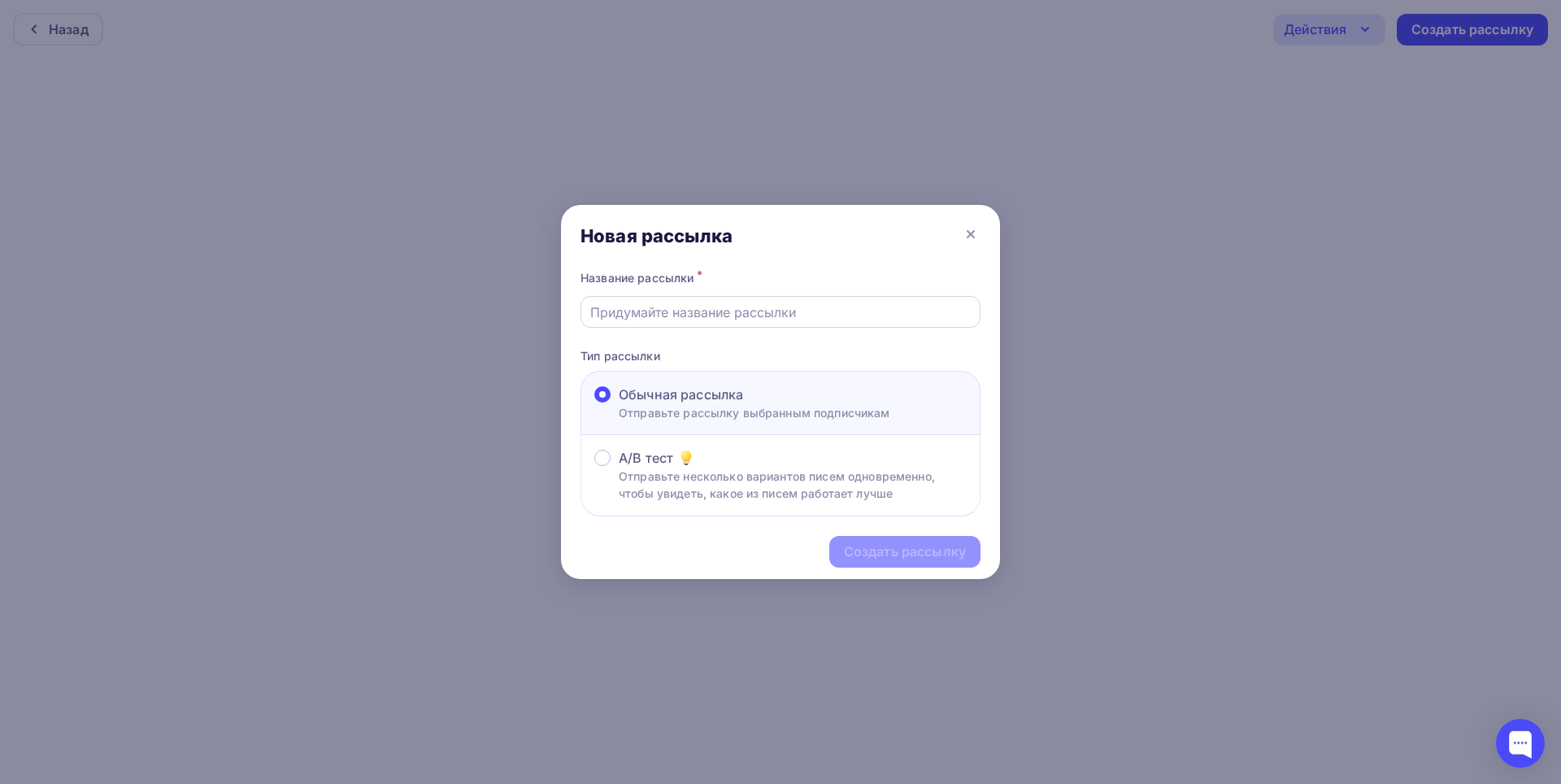
click at [848, 320] on input "text" at bounding box center [781, 312] width 381 height 20
type input "Приглашение IT CREDO/производство Пенза"
click at [882, 539] on div "Создать рассылку" at bounding box center [905, 551] width 152 height 32
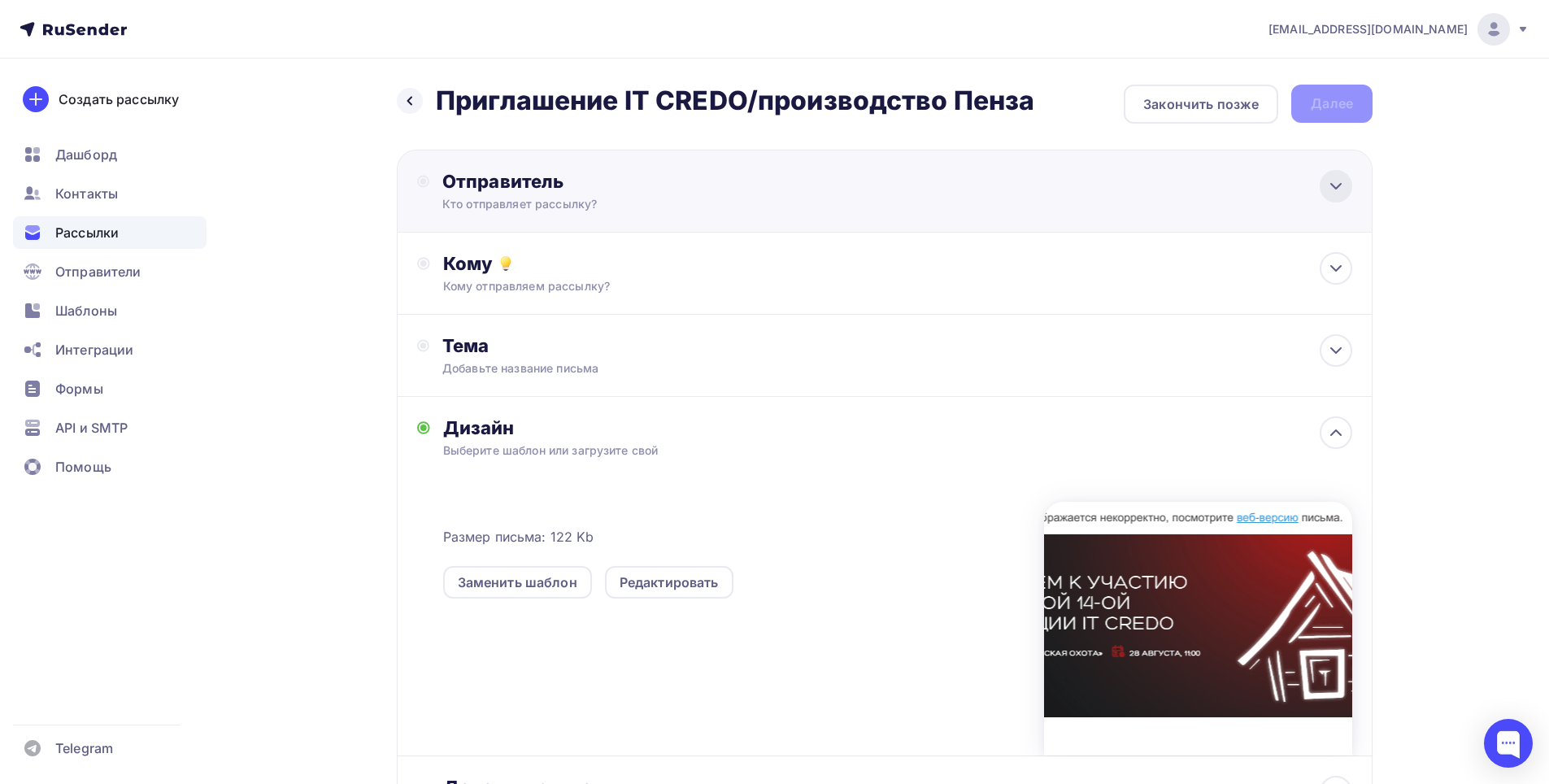
click at [1324, 191] on div at bounding box center [1336, 186] width 33 height 33
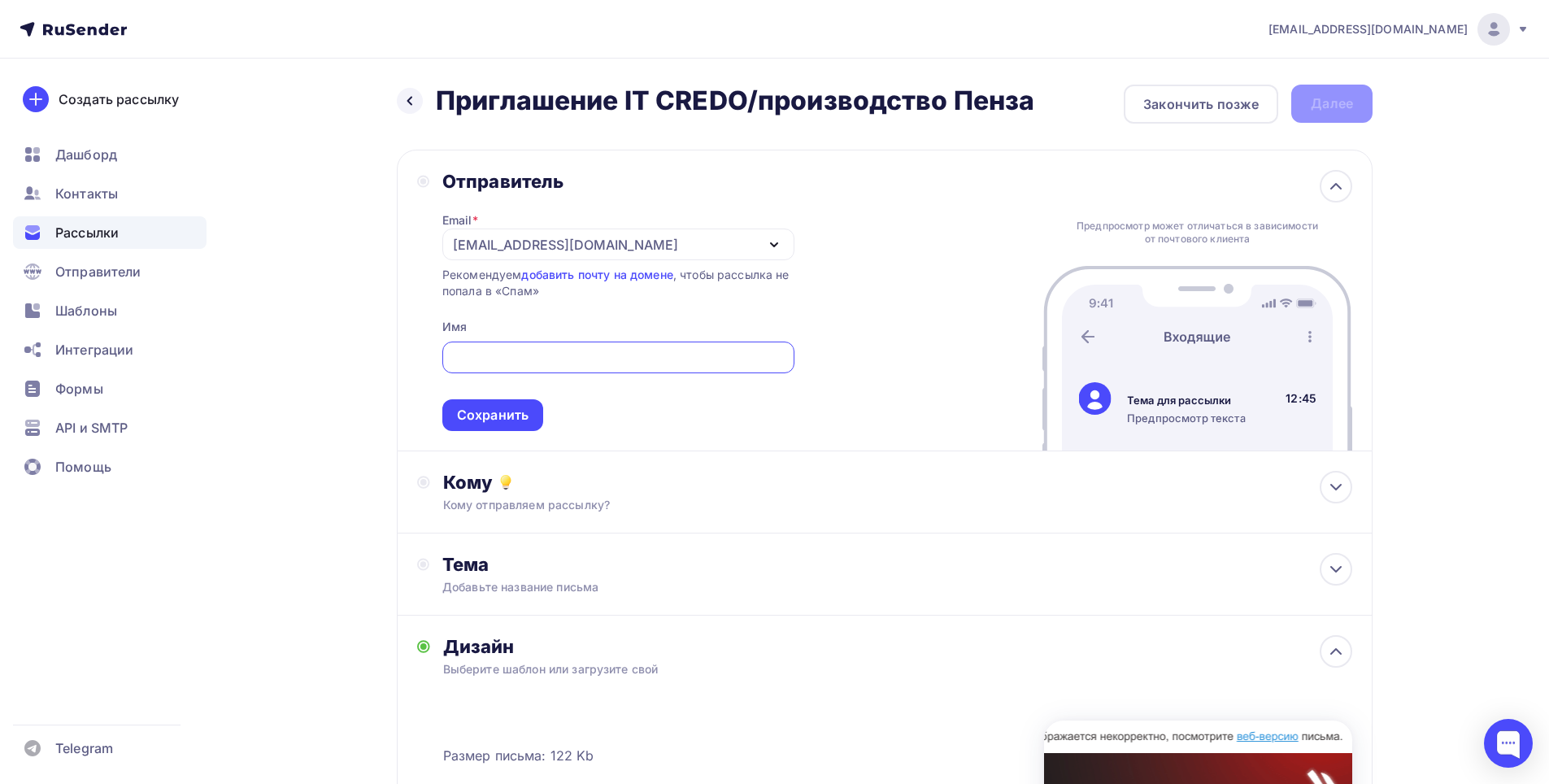
click at [784, 242] on div "a.anchutkin@maksoft.ru" at bounding box center [618, 244] width 352 height 32
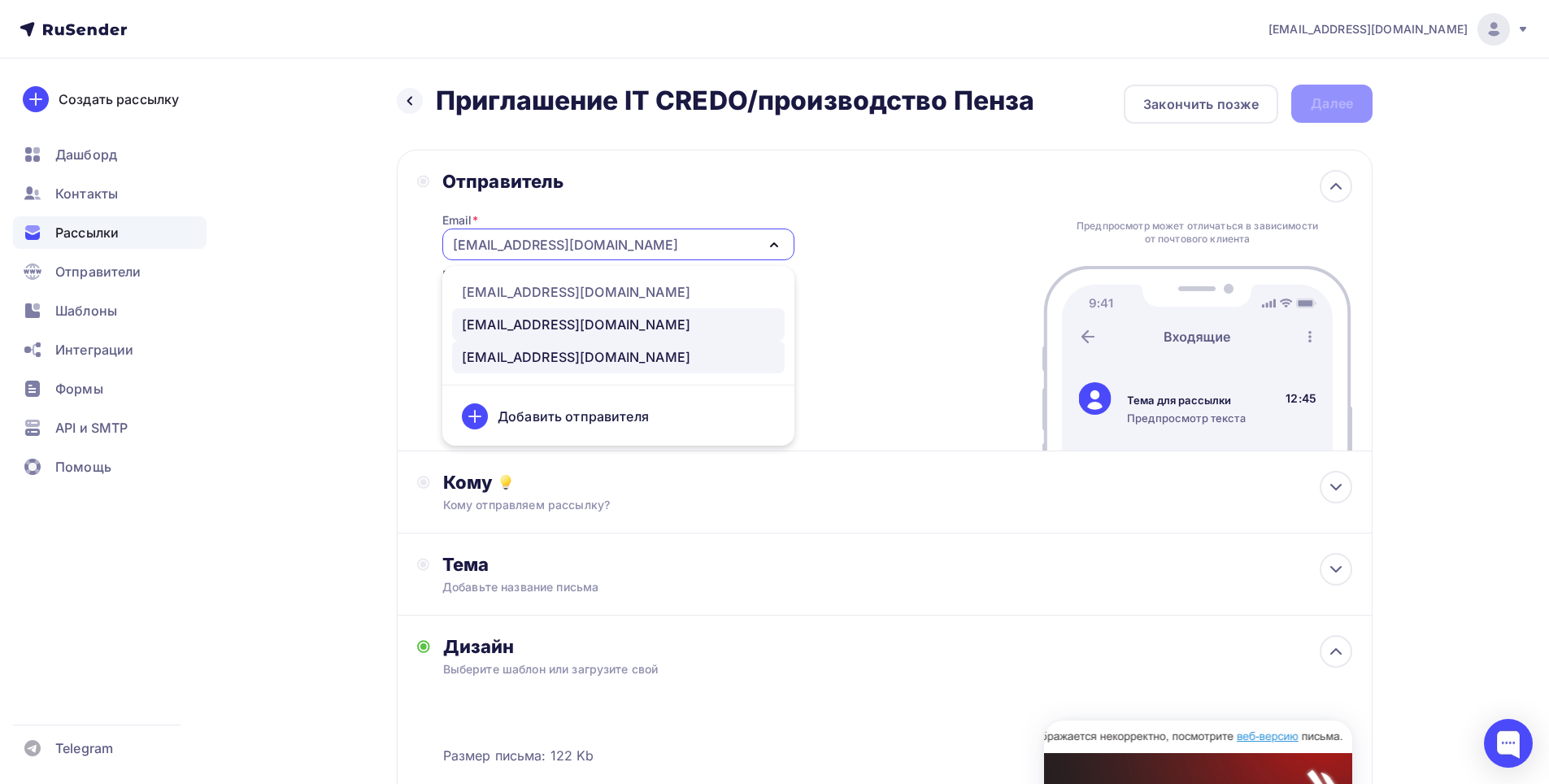
click at [604, 318] on div "marketing@maksoft.ru" at bounding box center [575, 324] width 228 height 20
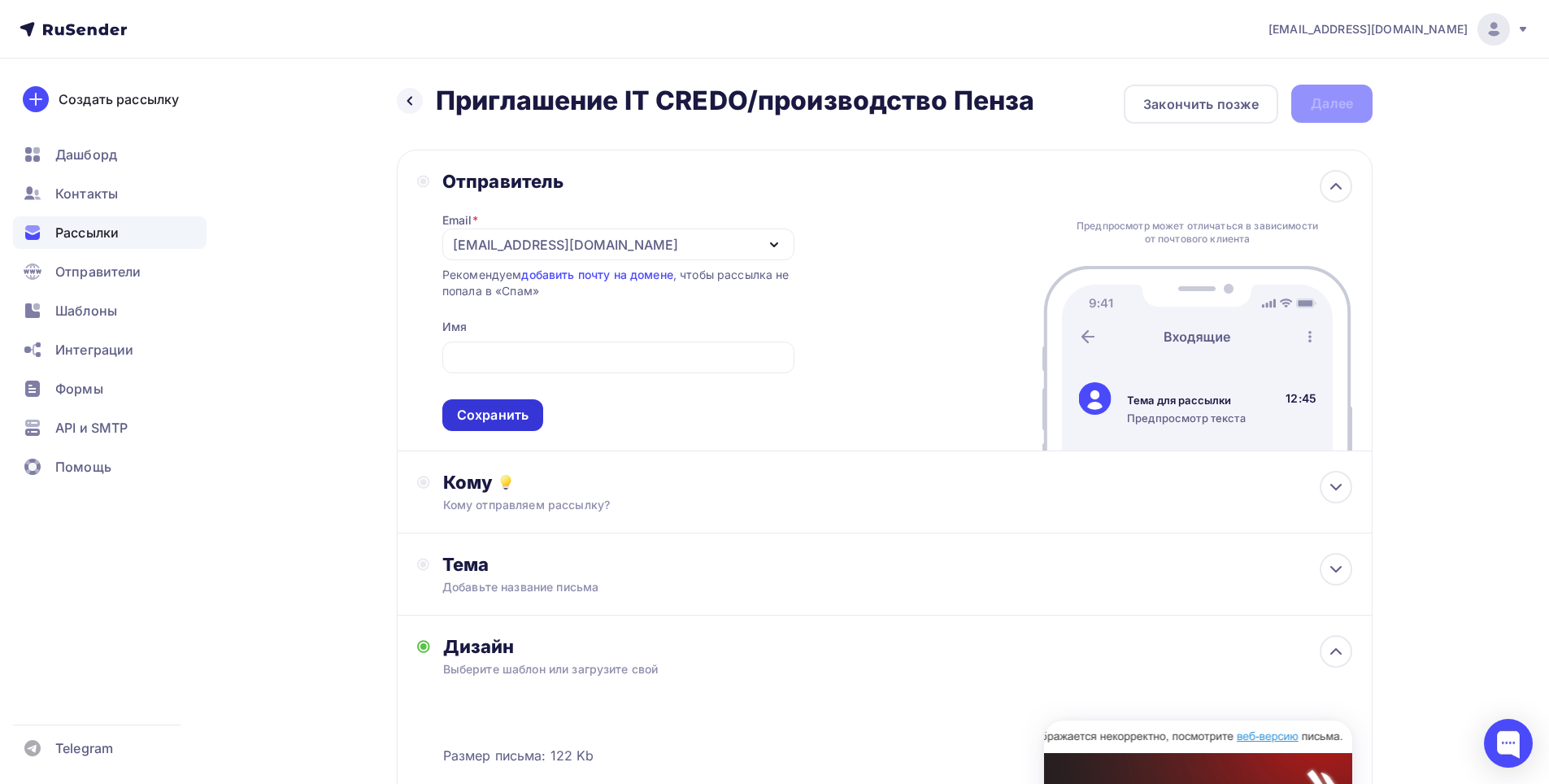
click at [504, 418] on div "Сохранить" at bounding box center [493, 415] width 71 height 19
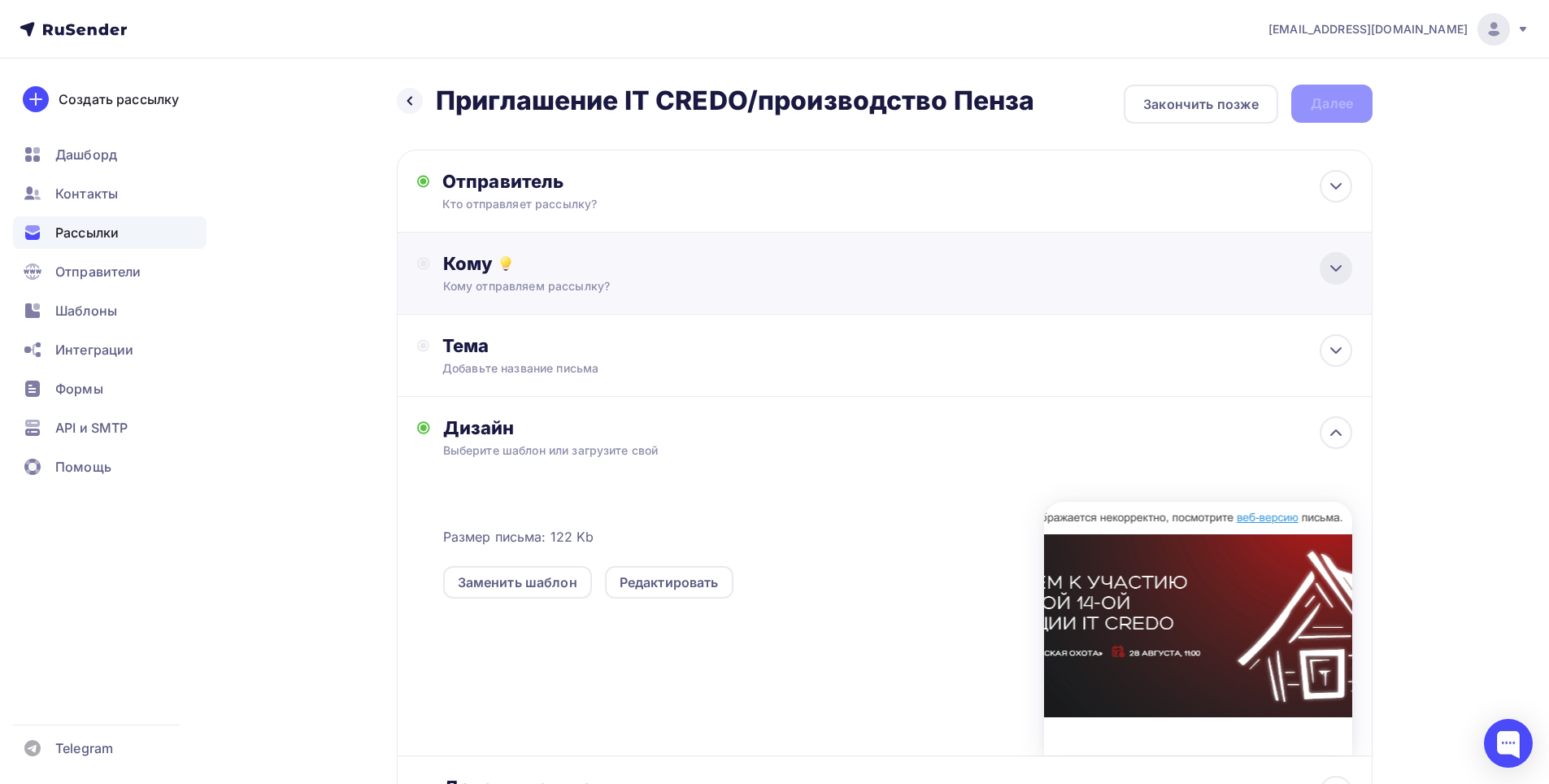
click at [1335, 268] on icon at bounding box center [1336, 268] width 20 height 20
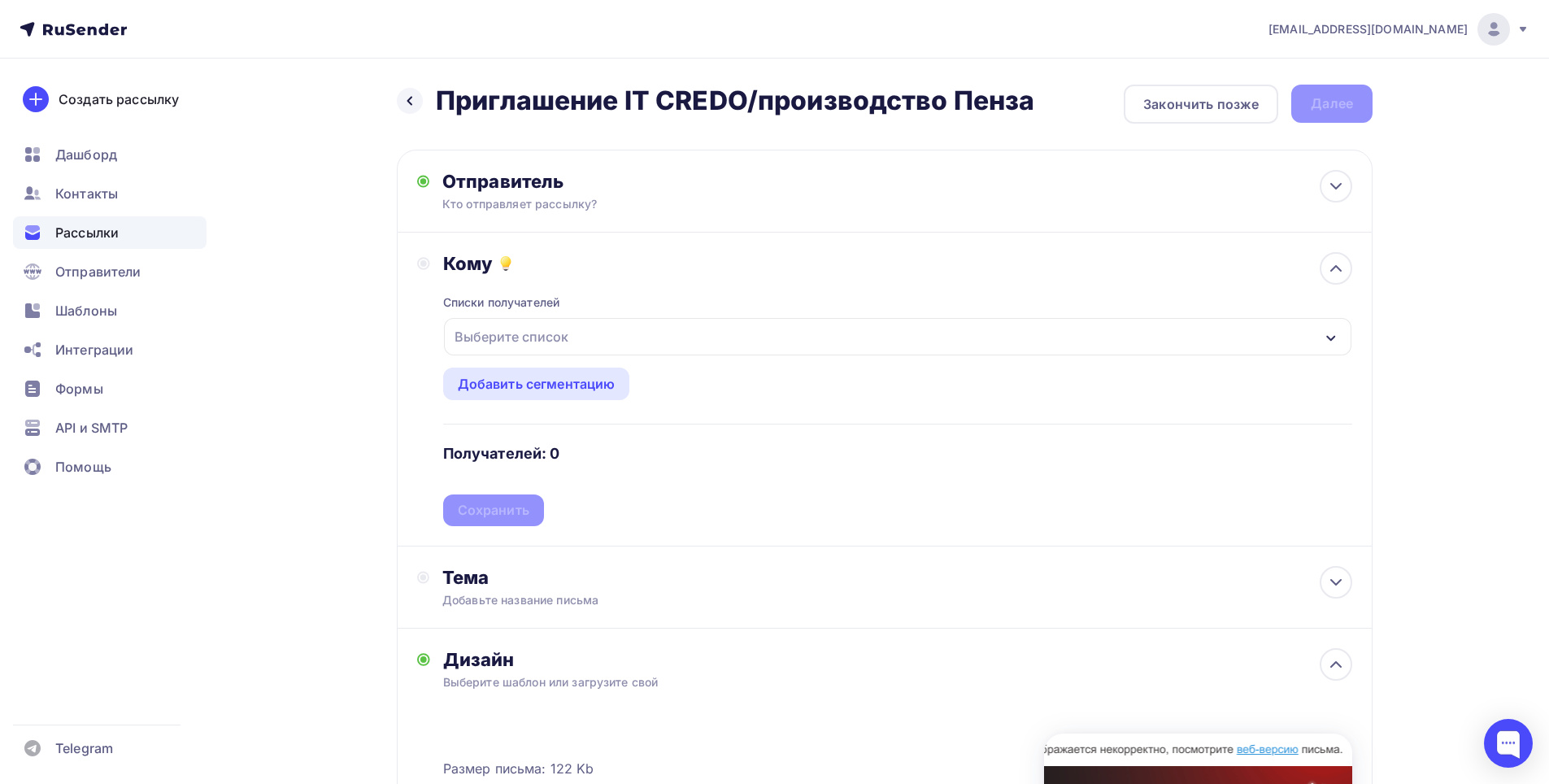
click at [583, 347] on div "Выберите список" at bounding box center [898, 336] width 908 height 37
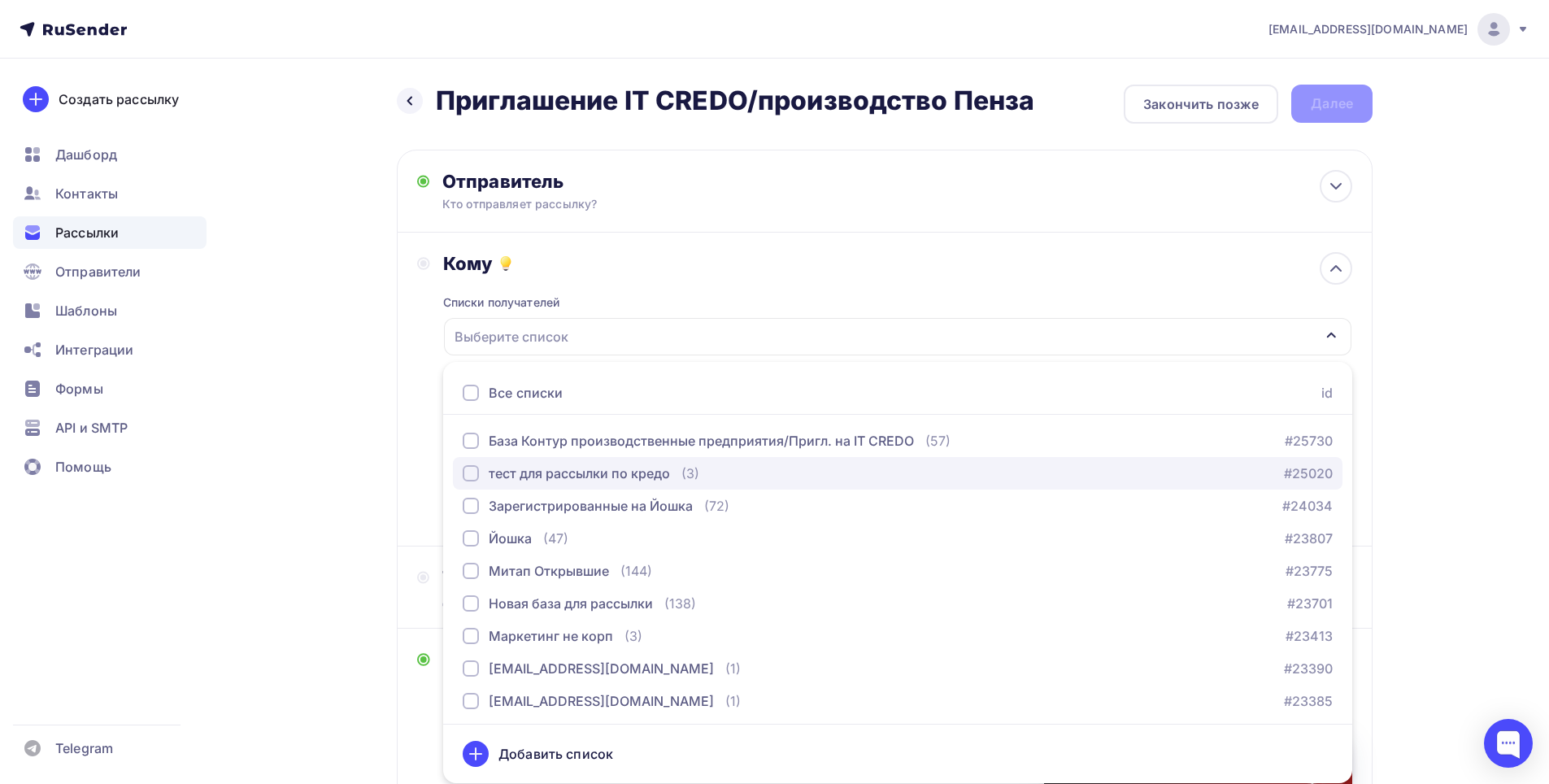
click at [561, 475] on div "тест для рассылки по кредо" at bounding box center [579, 472] width 182 height 20
click at [1466, 336] on div "a.anchutkin@maksoft.ru Аккаунт Тарифы Выйти Создать рассылку Дашборд Контакты Р…" at bounding box center [774, 587] width 1549 height 1175
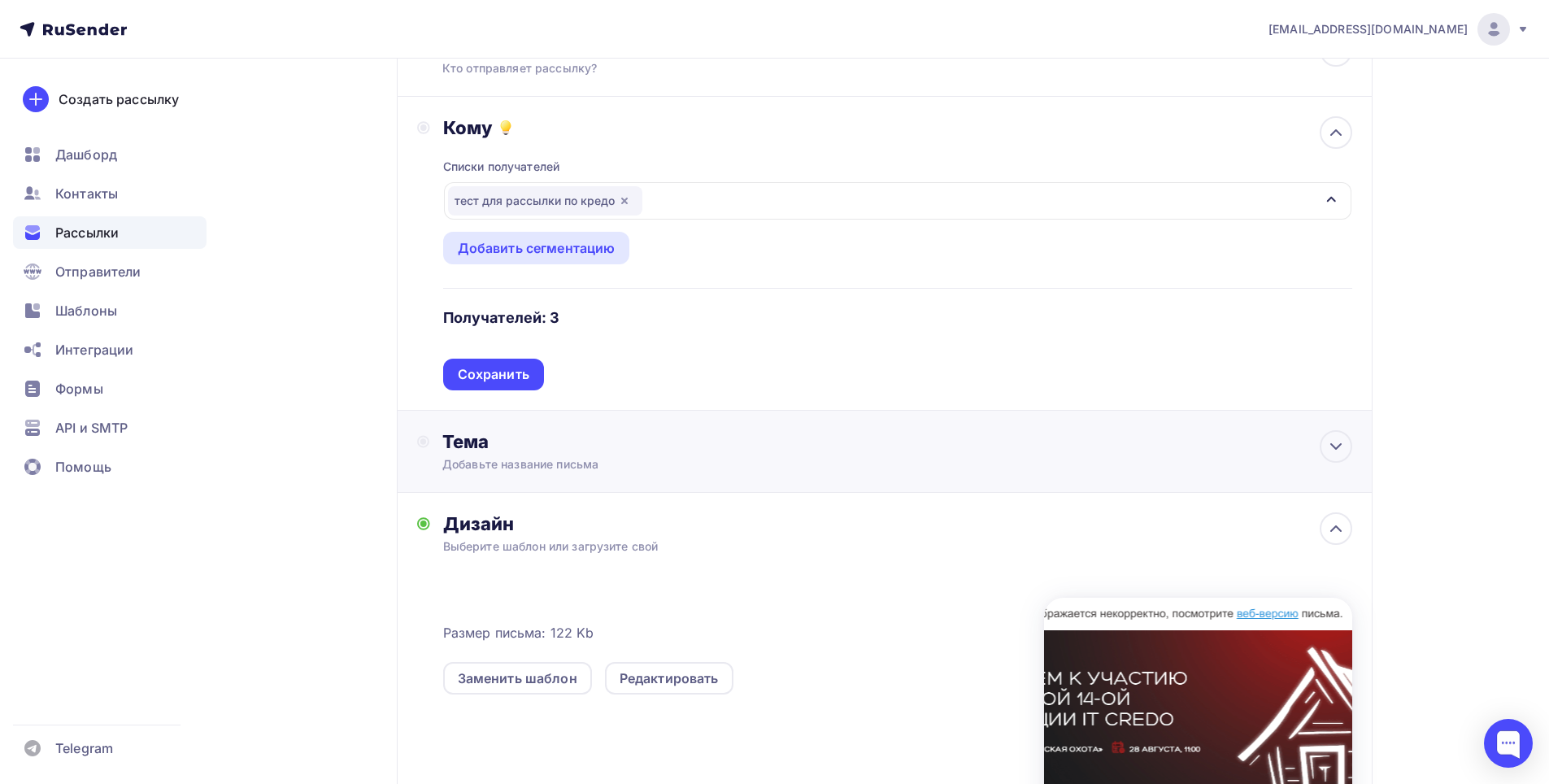
scroll to position [163, 0]
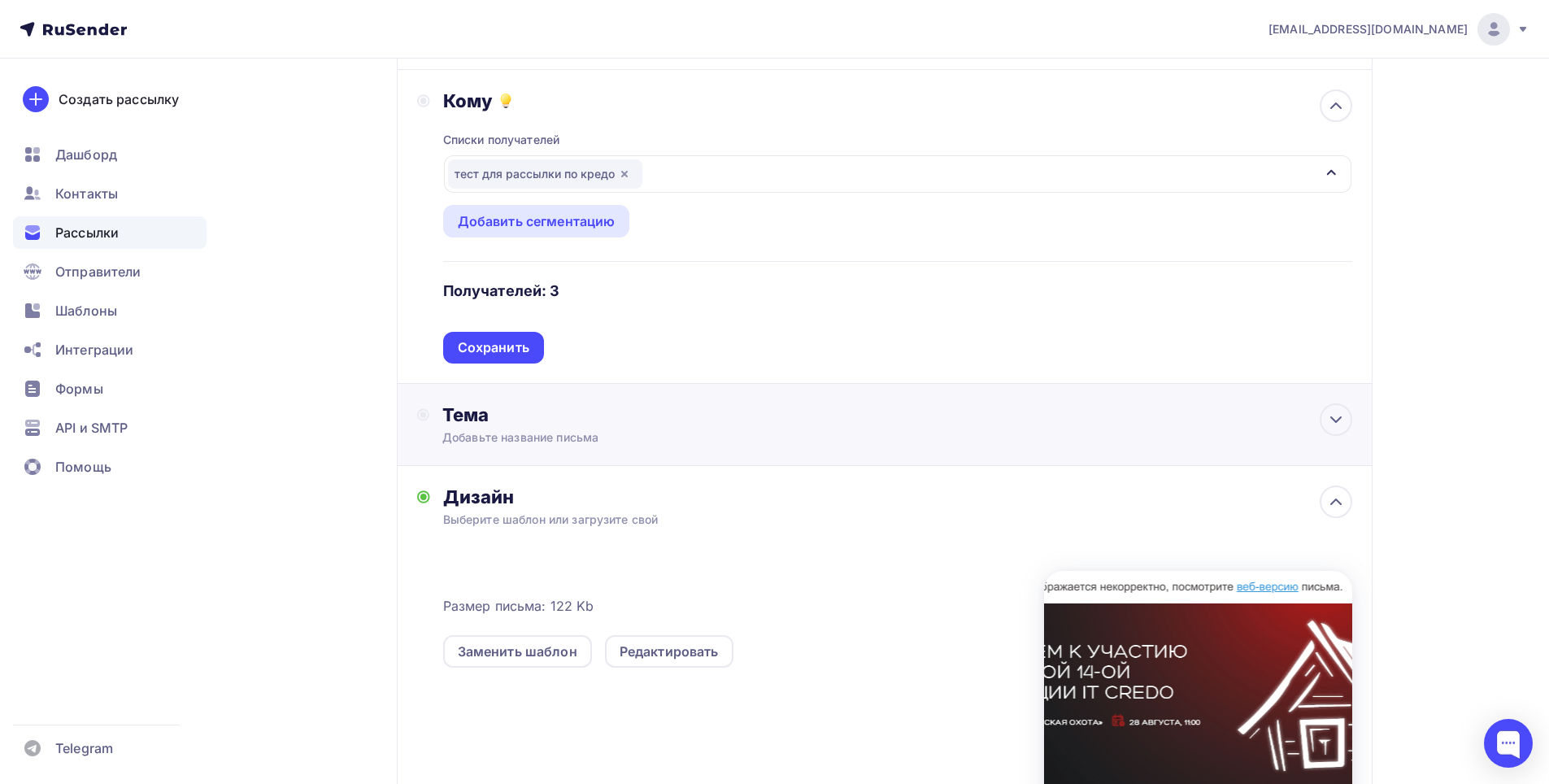
click at [630, 441] on div "Добавьте название письма" at bounding box center [587, 437] width 289 height 16
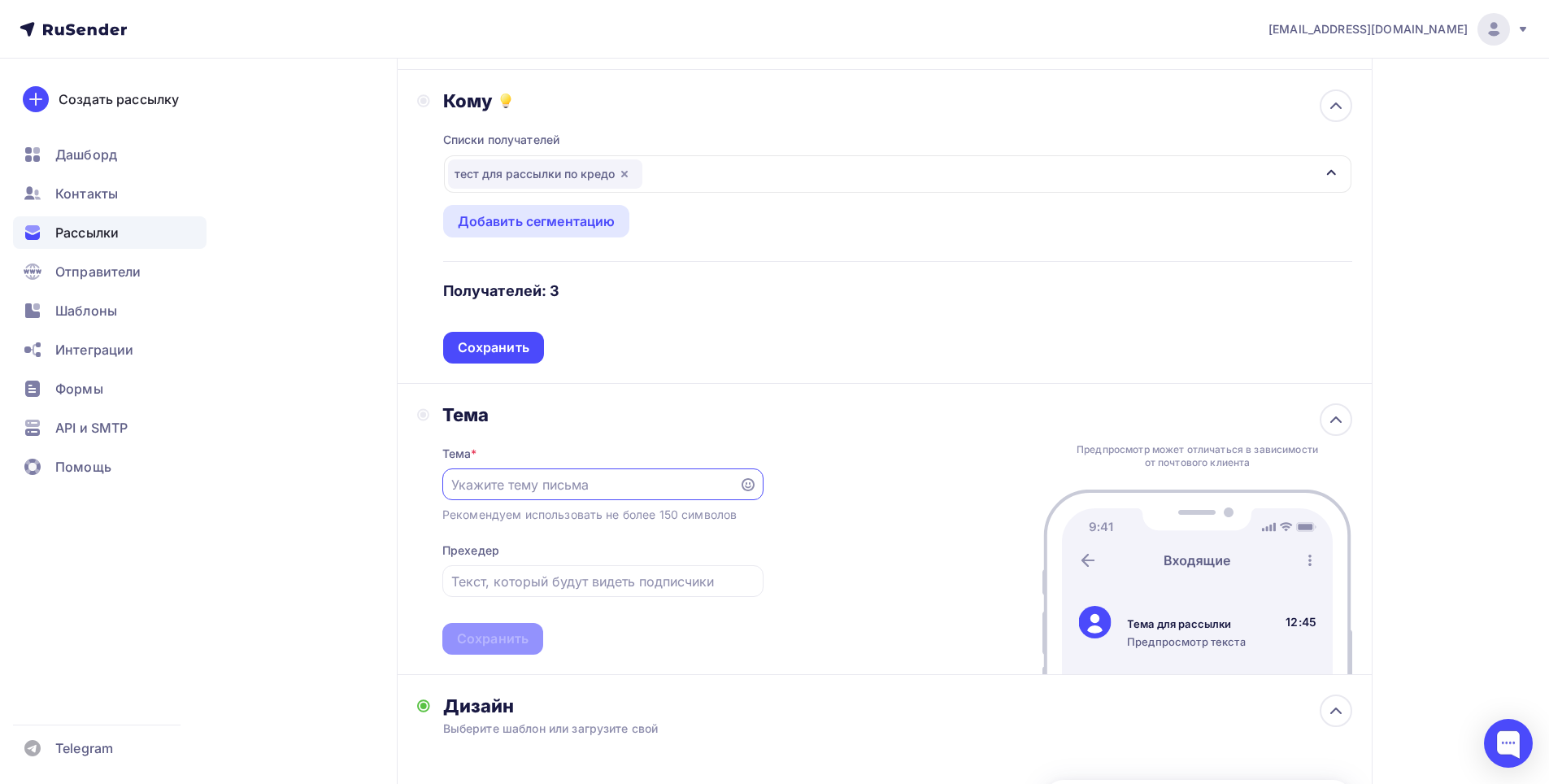
scroll to position [0, 0]
paste input "Тема: 28.08 приглашаем на бесплатную IT- конференцию в [GEOGRAPHIC_DATA]"
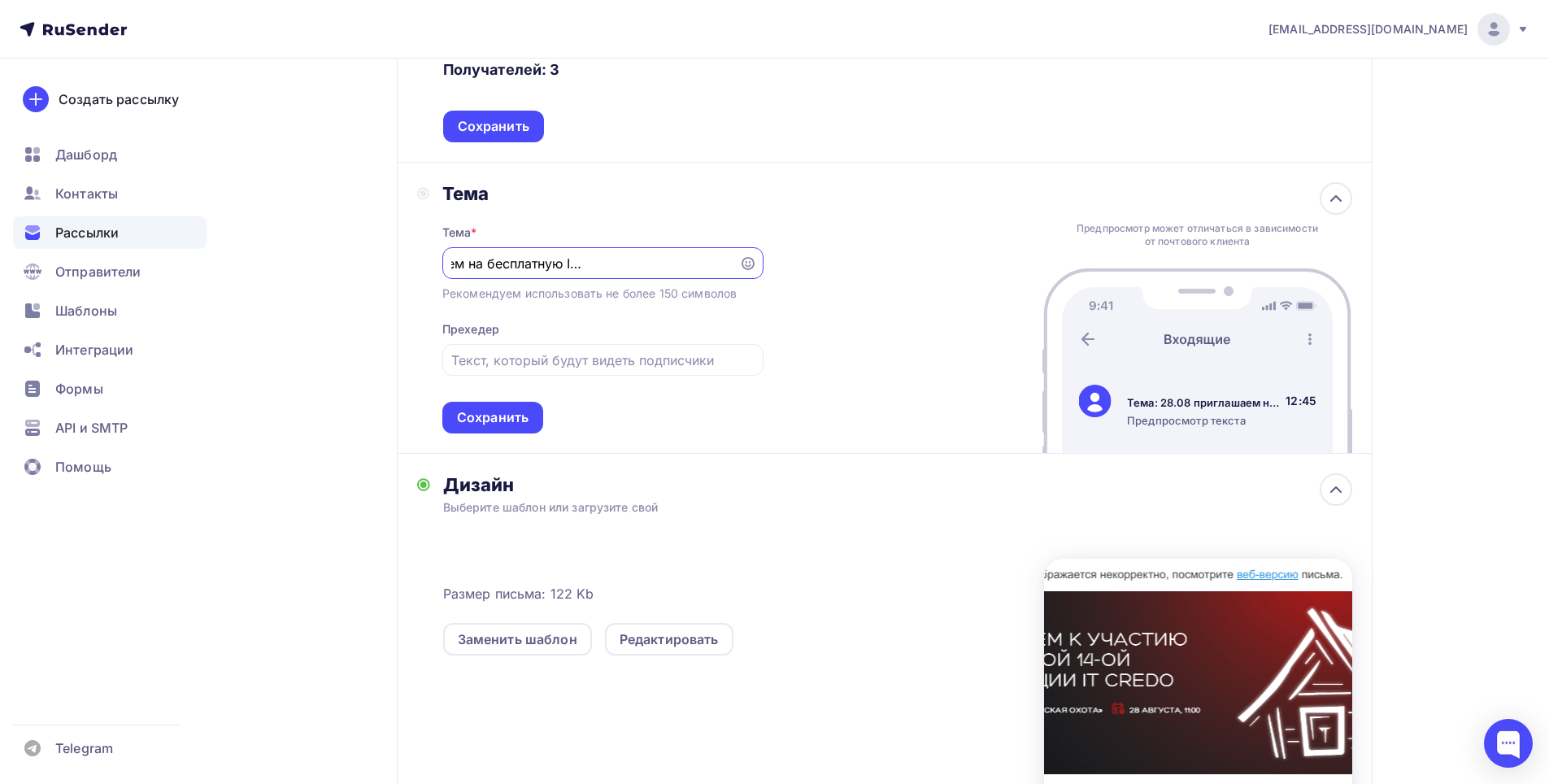
scroll to position [406, 0]
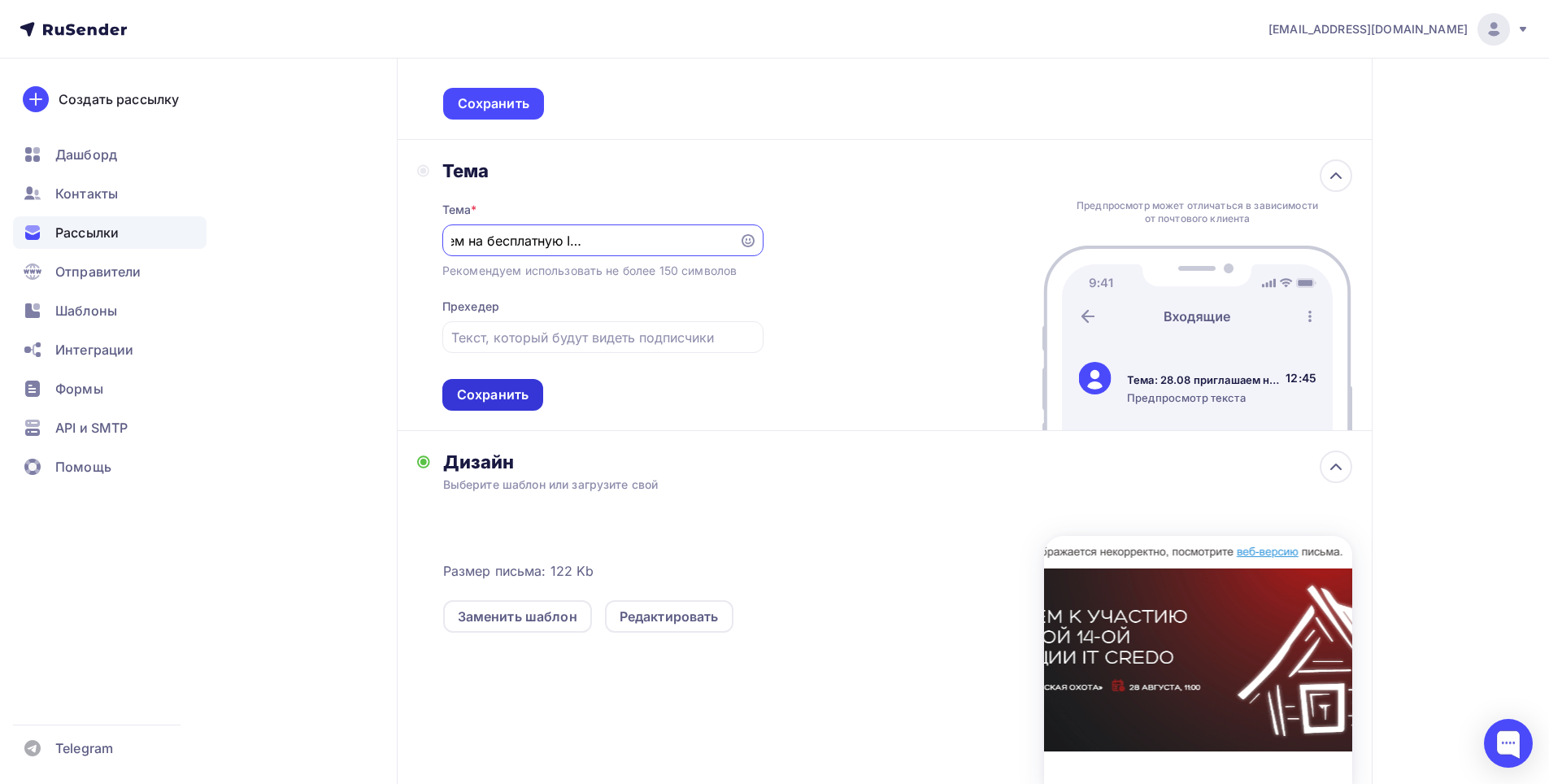
type input "Тема: 28.08 приглашаем на бесплатную IT- конференцию в [GEOGRAPHIC_DATA]"
click at [518, 390] on div "Сохранить" at bounding box center [493, 395] width 71 height 19
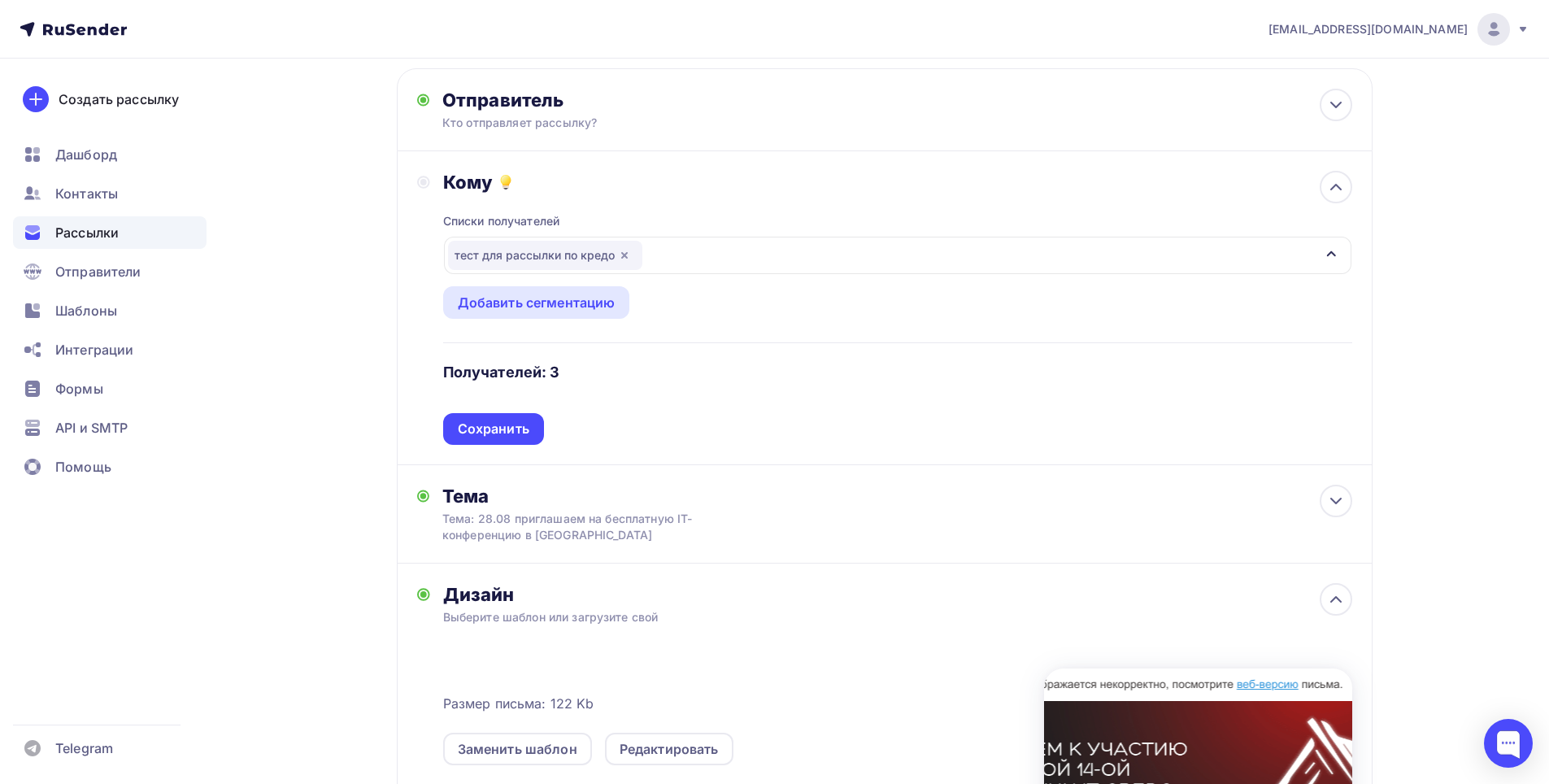
scroll to position [0, 0]
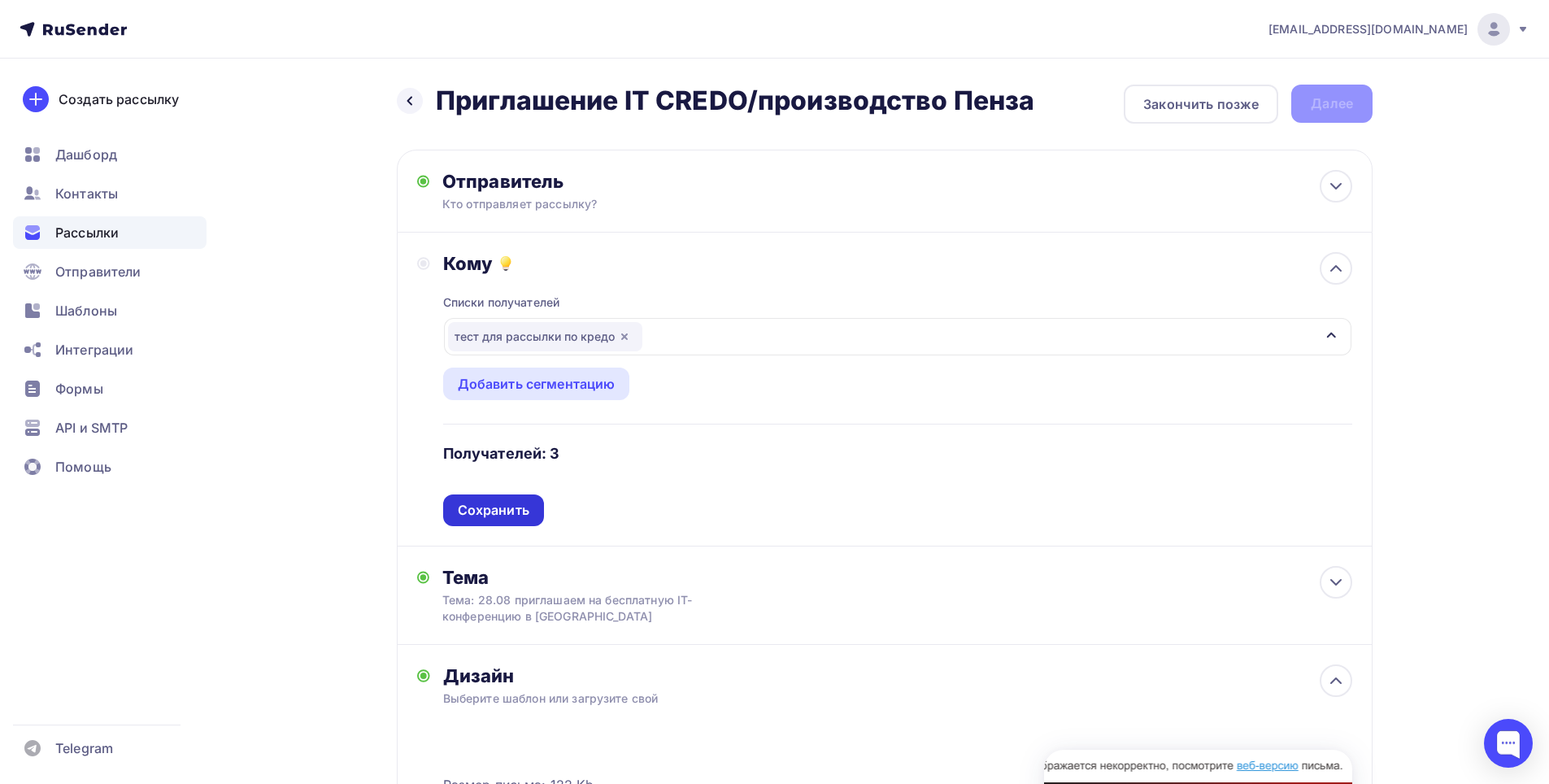
click at [491, 509] on div "Сохранить" at bounding box center [493, 510] width 71 height 19
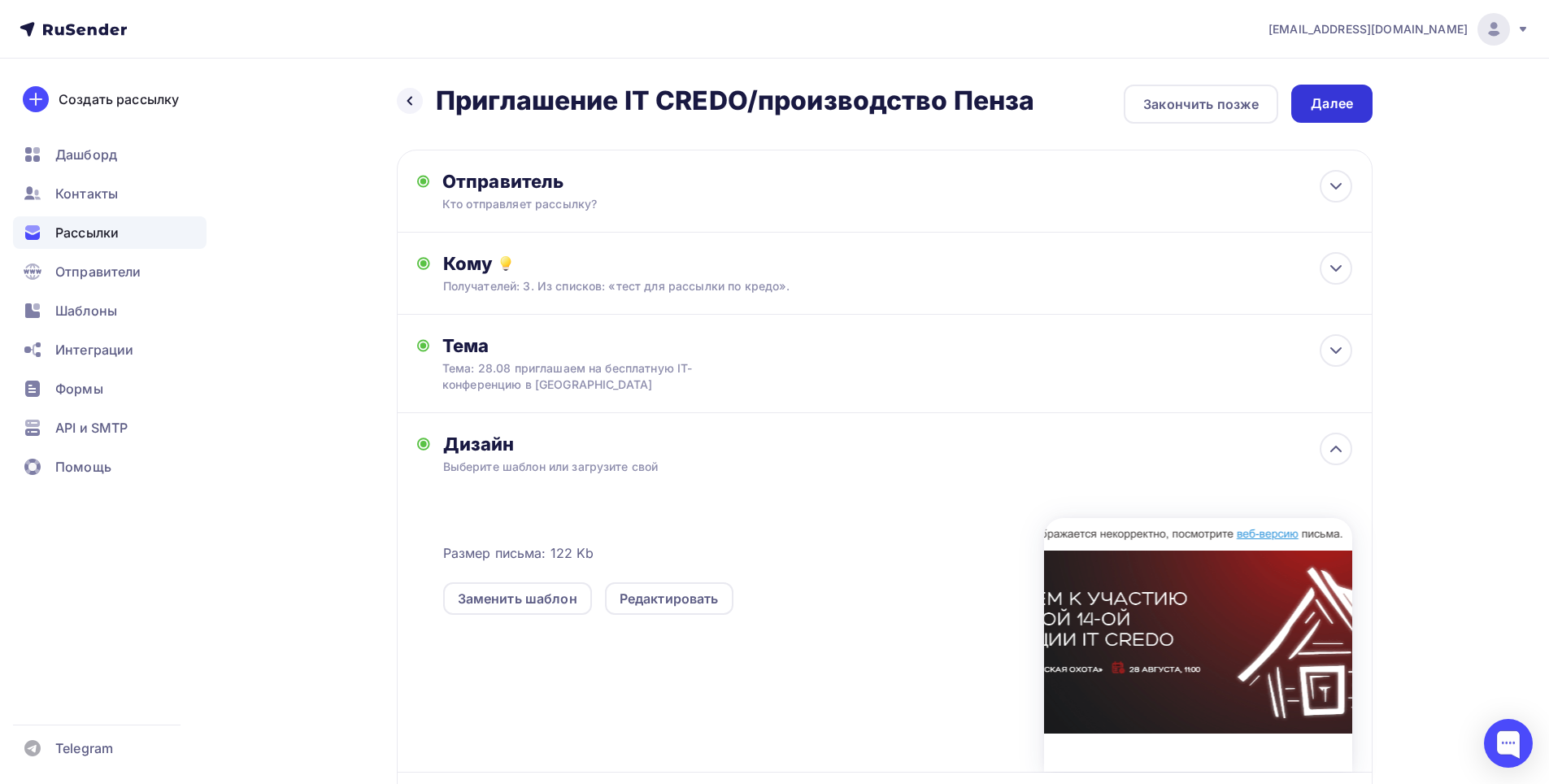
click at [1304, 113] on div "Далее" at bounding box center [1332, 103] width 81 height 38
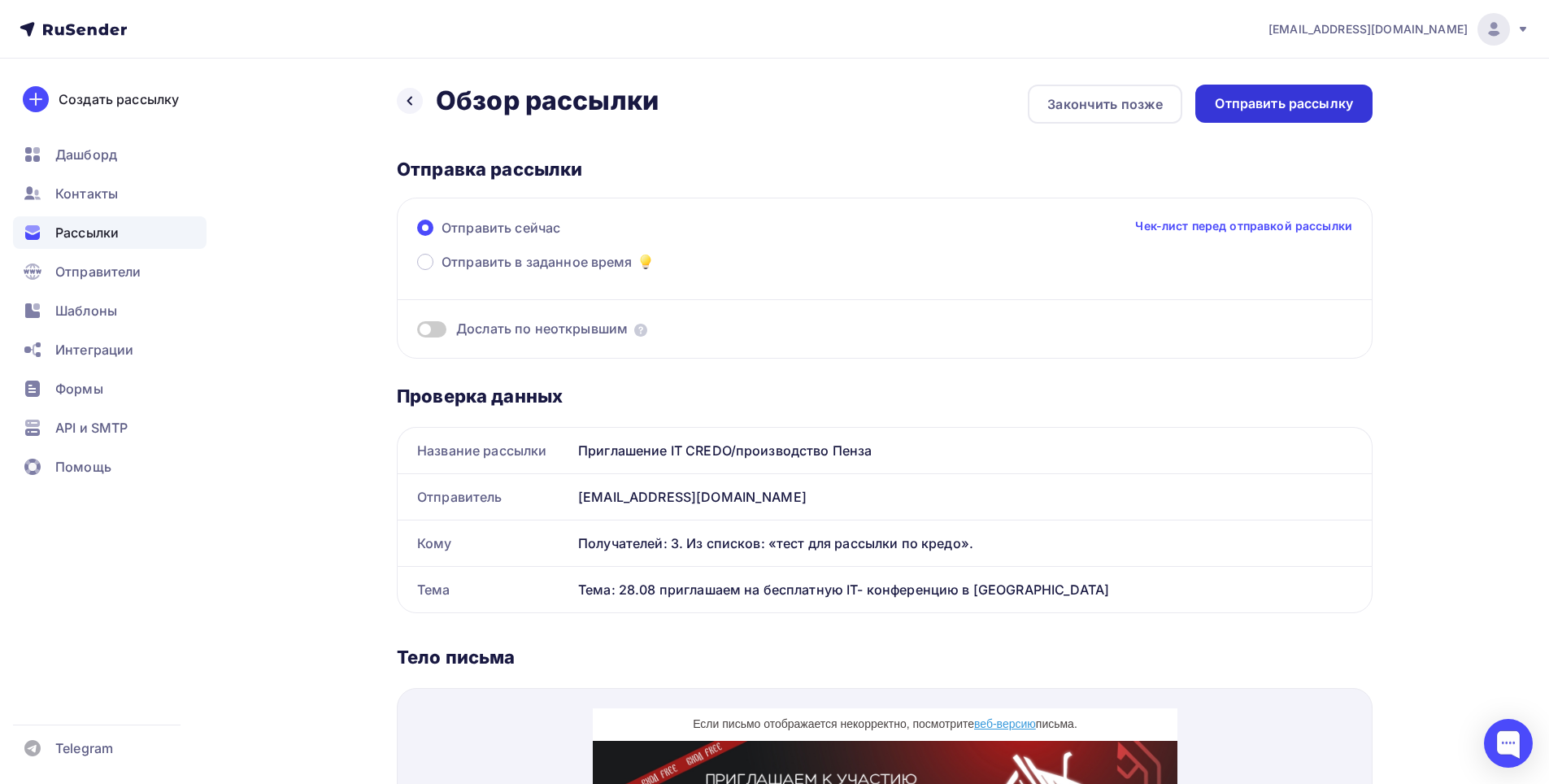
click at [1273, 118] on div "Отправить рассылку" at bounding box center [1284, 103] width 177 height 38
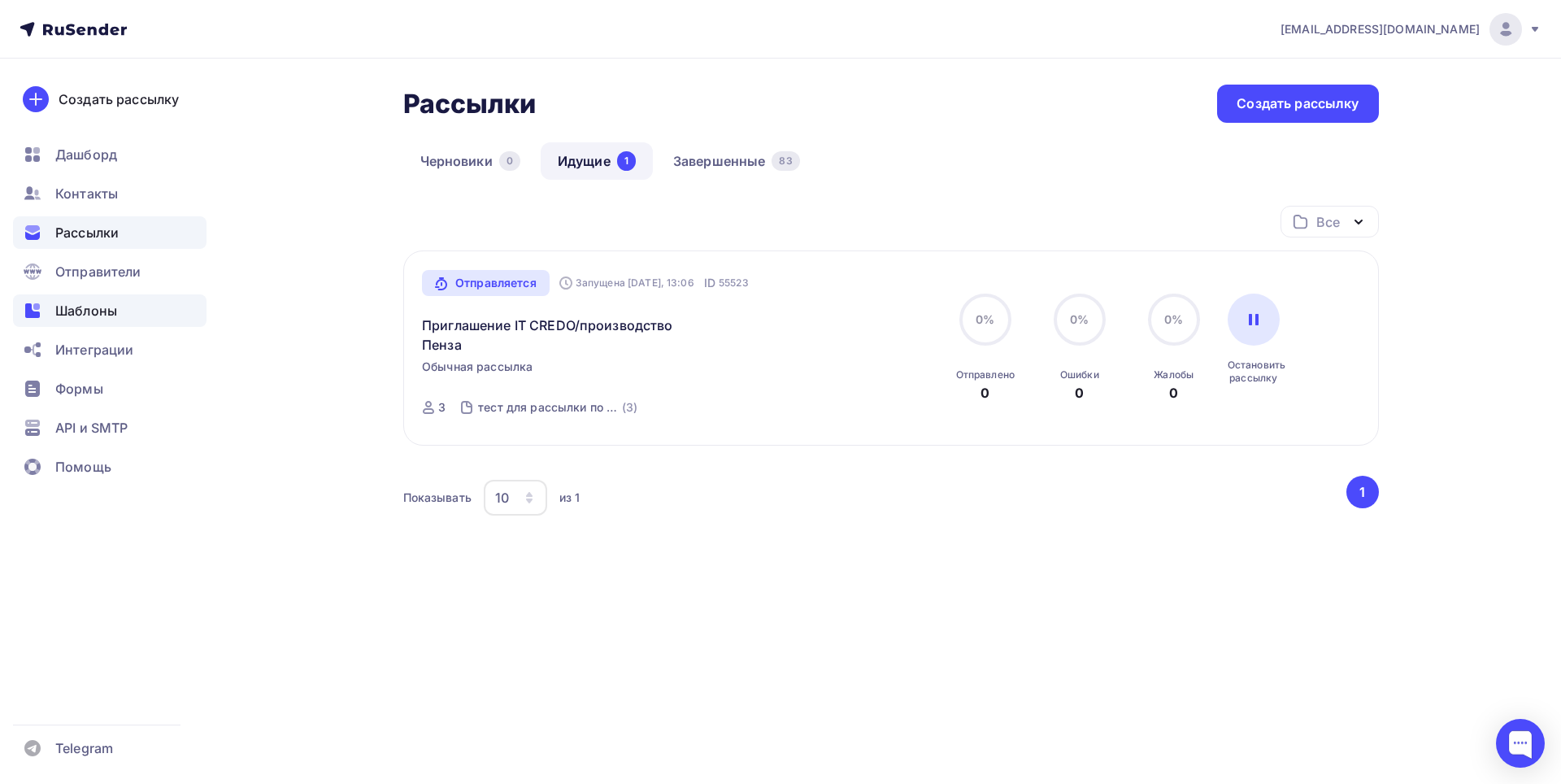
click at [96, 313] on span "Шаблоны" at bounding box center [86, 310] width 62 height 20
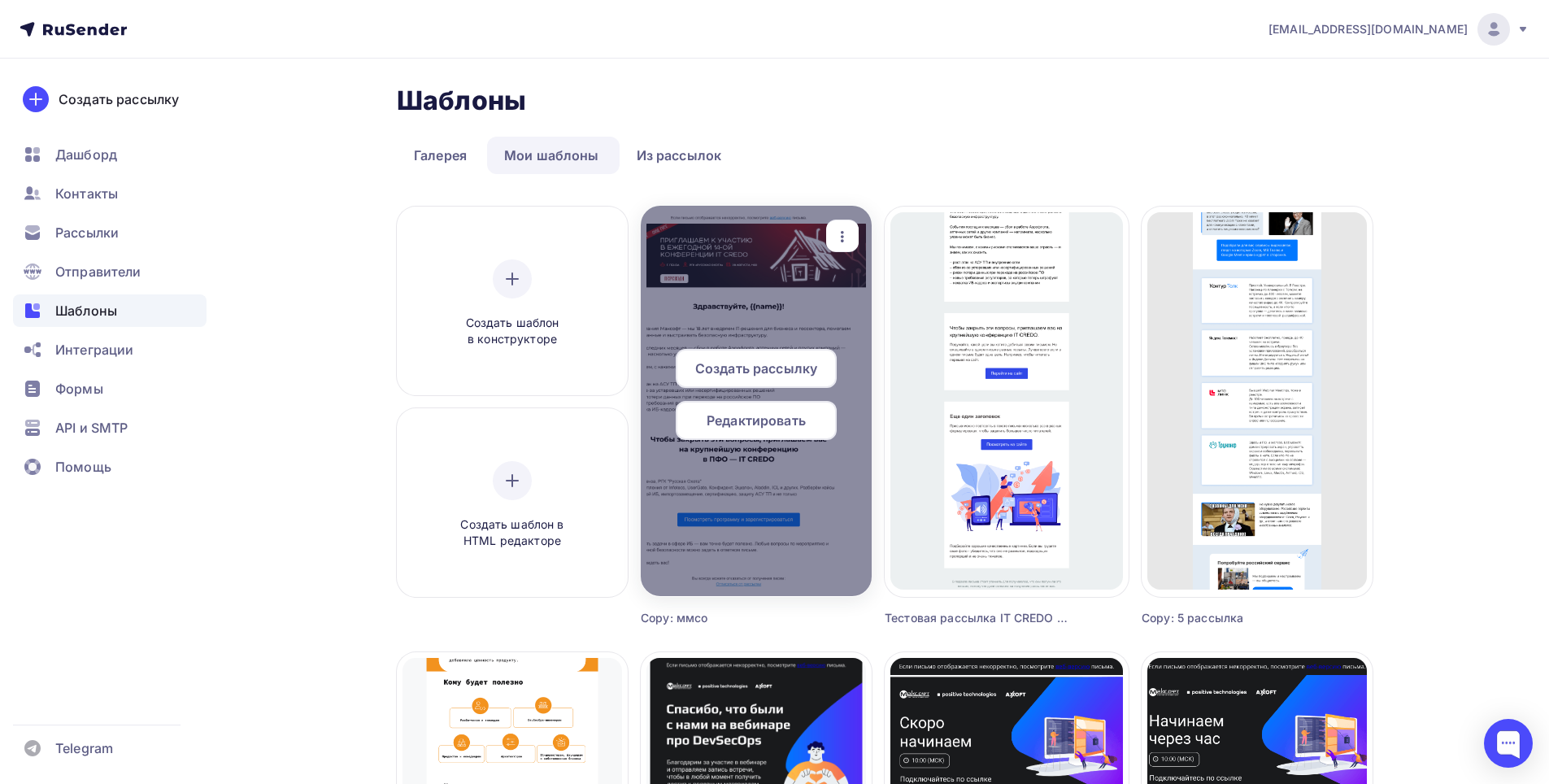
click at [767, 428] on span "Редактировать" at bounding box center [756, 420] width 99 height 20
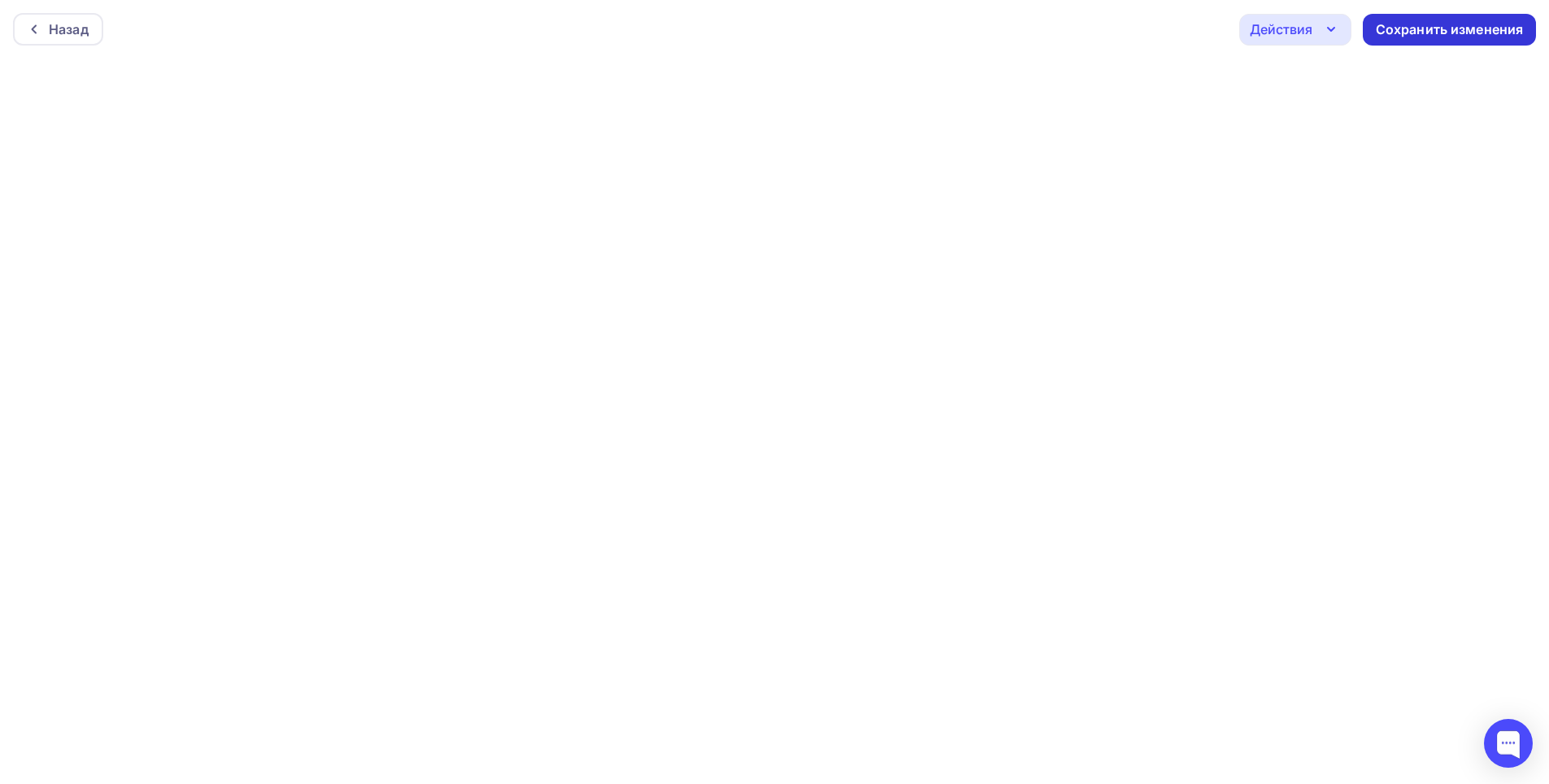
click at [1395, 35] on div "Сохранить изменения" at bounding box center [1450, 30] width 148 height 19
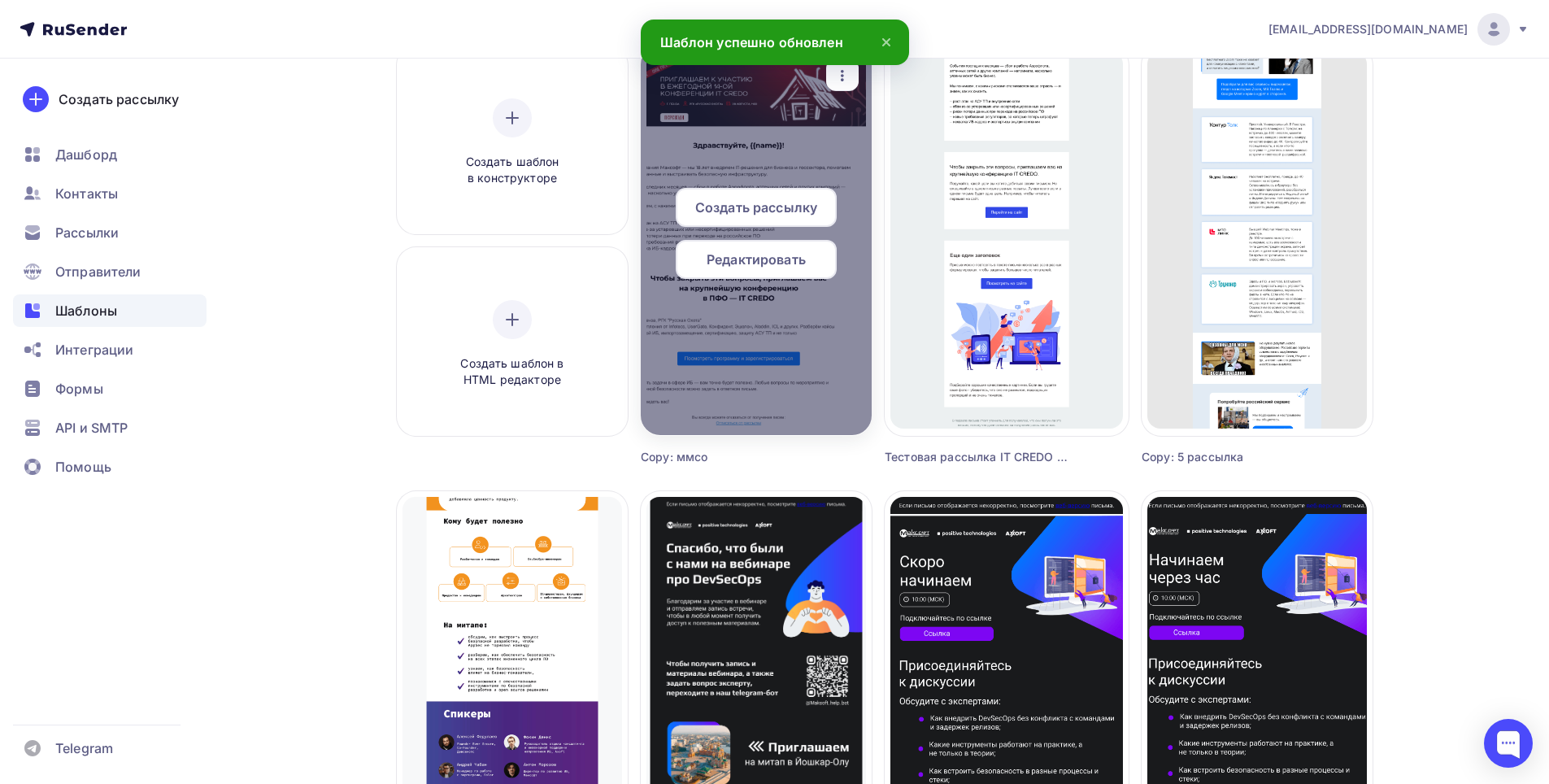
scroll to position [163, 0]
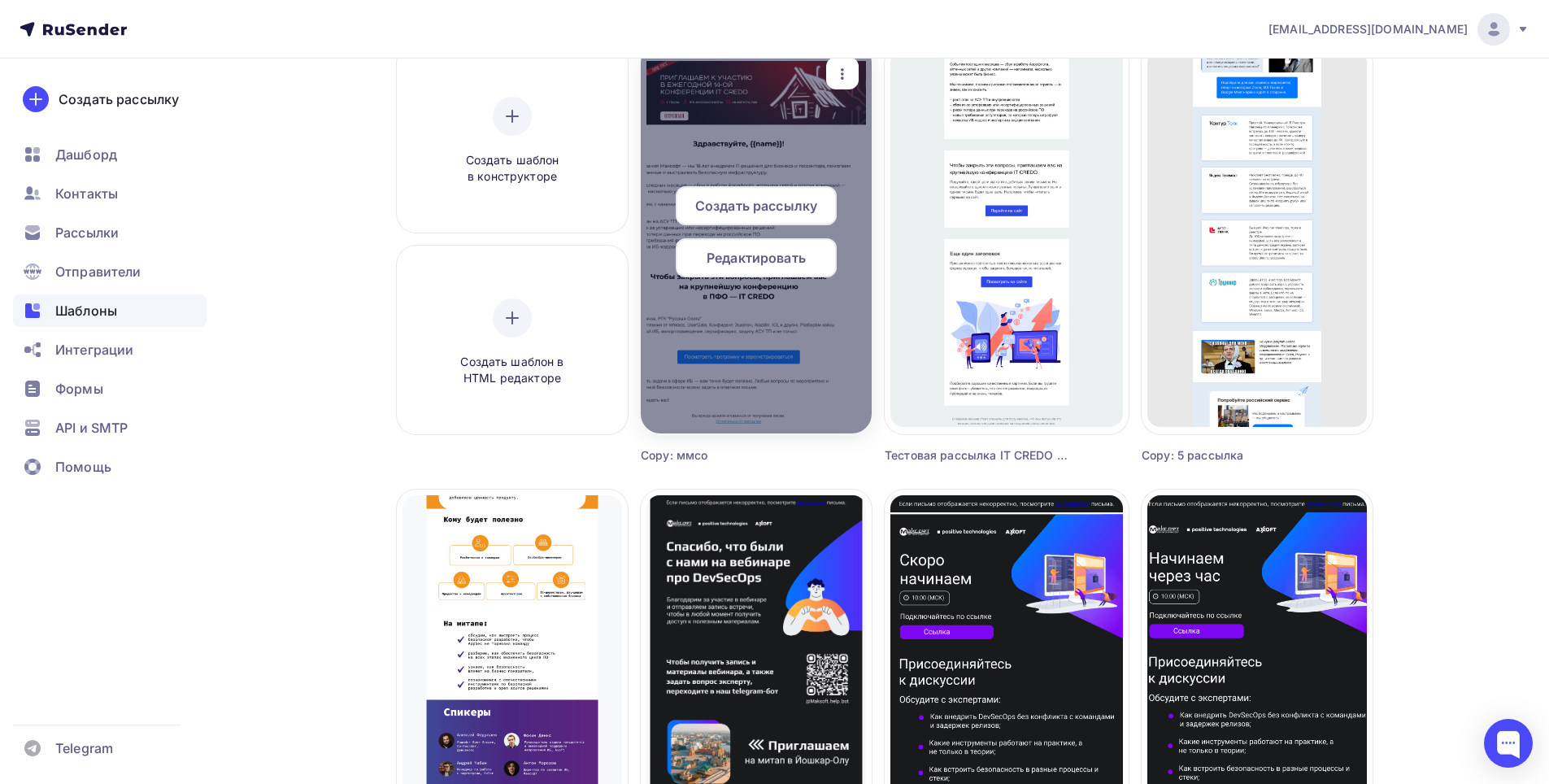
click at [790, 247] on div "Редактировать" at bounding box center [756, 257] width 161 height 39
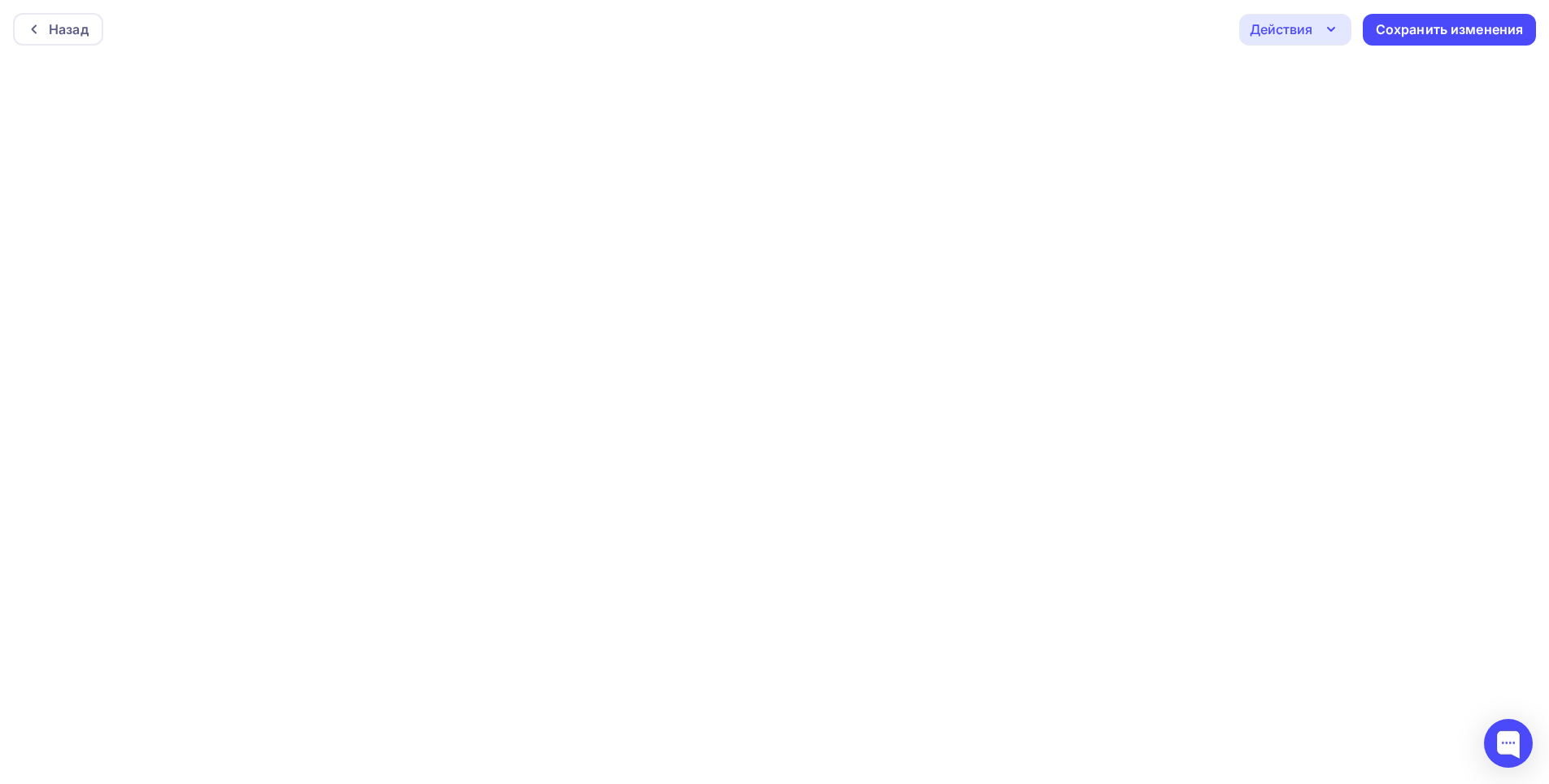
click at [1329, 26] on icon "button" at bounding box center [1331, 29] width 20 height 20
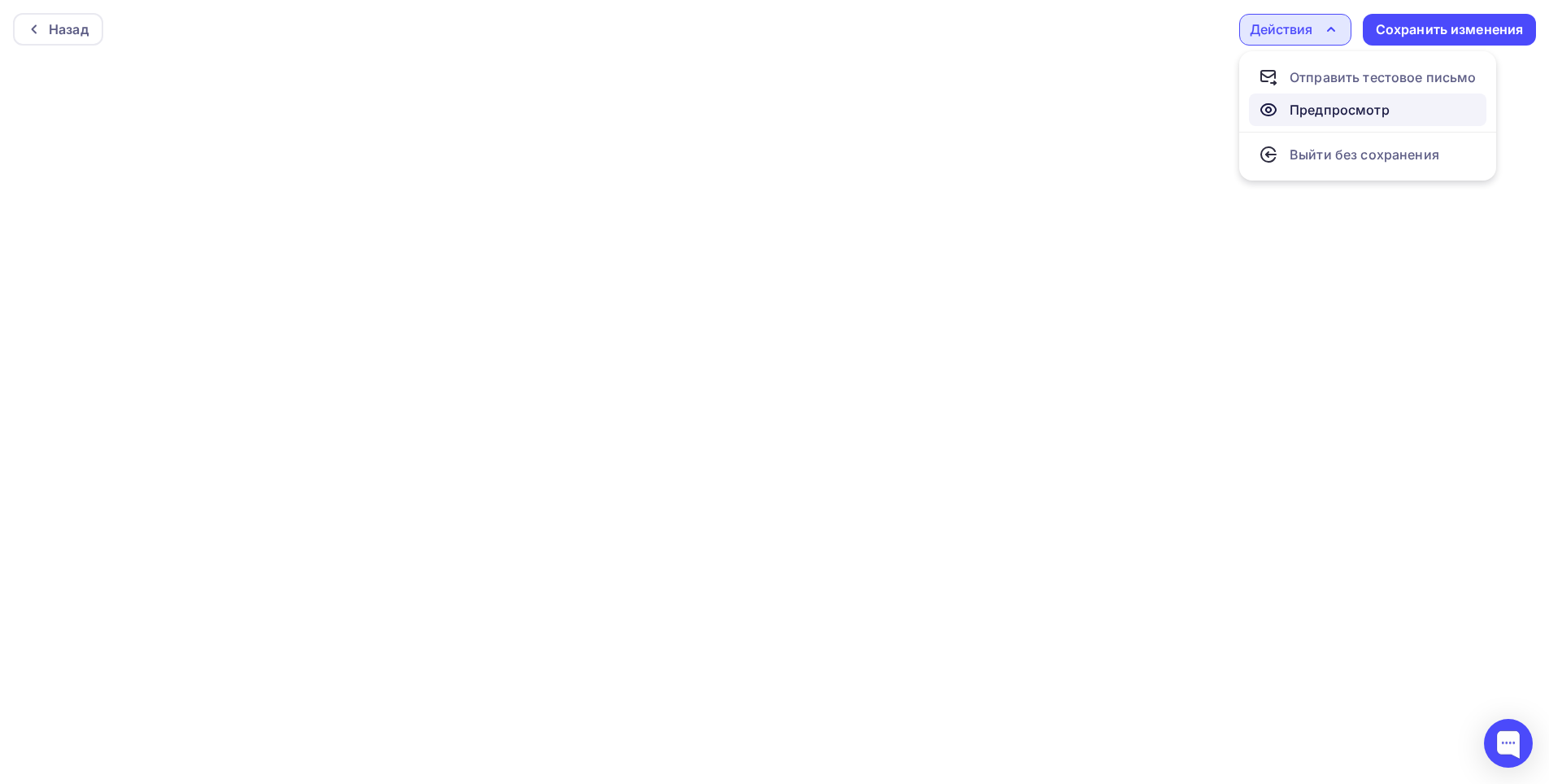
click at [1313, 108] on div "Предпросмотр" at bounding box center [1340, 109] width 100 height 20
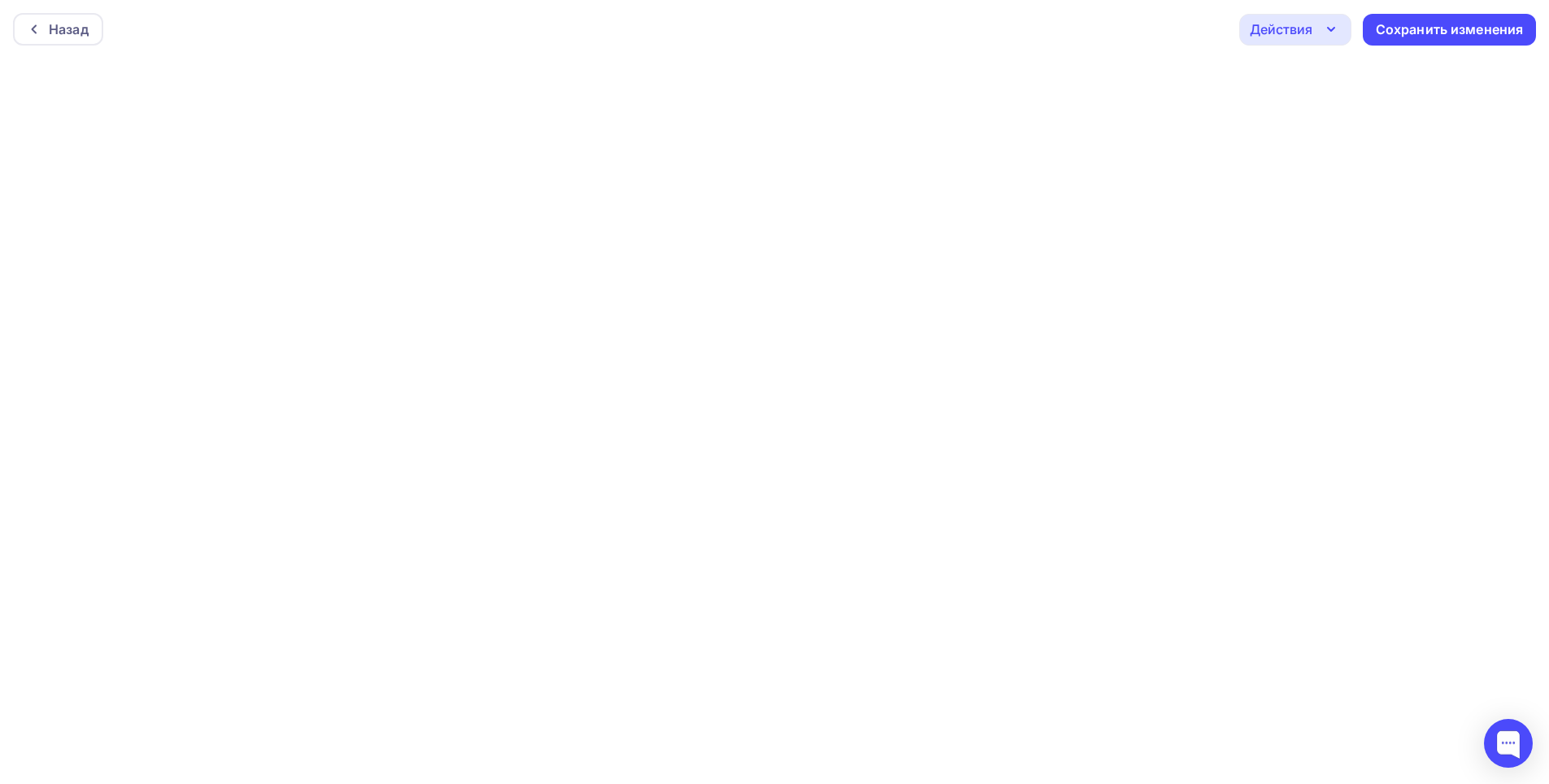
click at [721, 57] on div "Назад Действия Отправить тестовое письмо Предпросмотр Выйти без сохранения Сохр…" at bounding box center [774, 29] width 1549 height 59
click at [1436, 37] on div "Сохранить изменения" at bounding box center [1450, 30] width 148 height 19
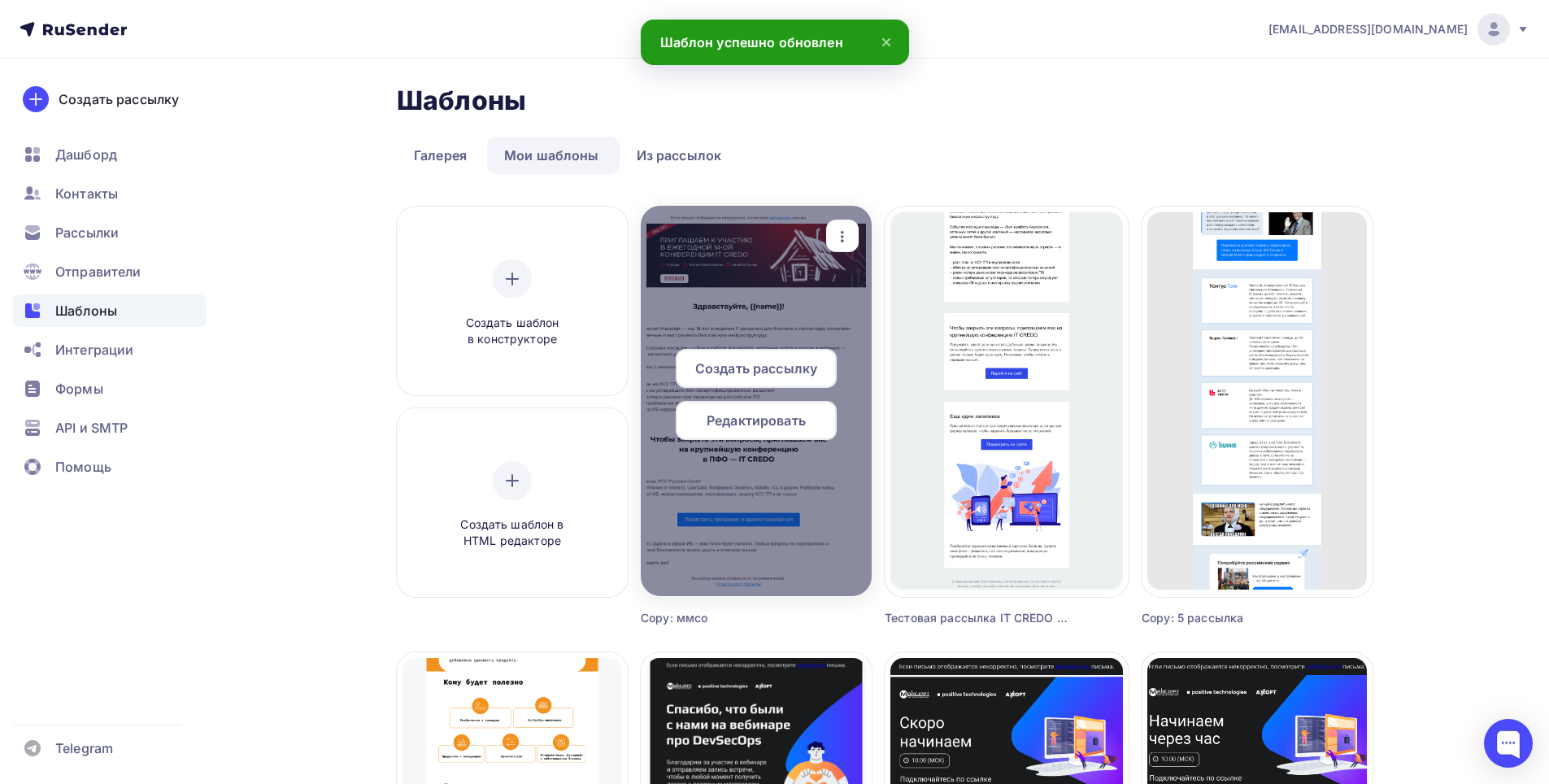
click at [734, 417] on span "Редактировать" at bounding box center [756, 420] width 99 height 20
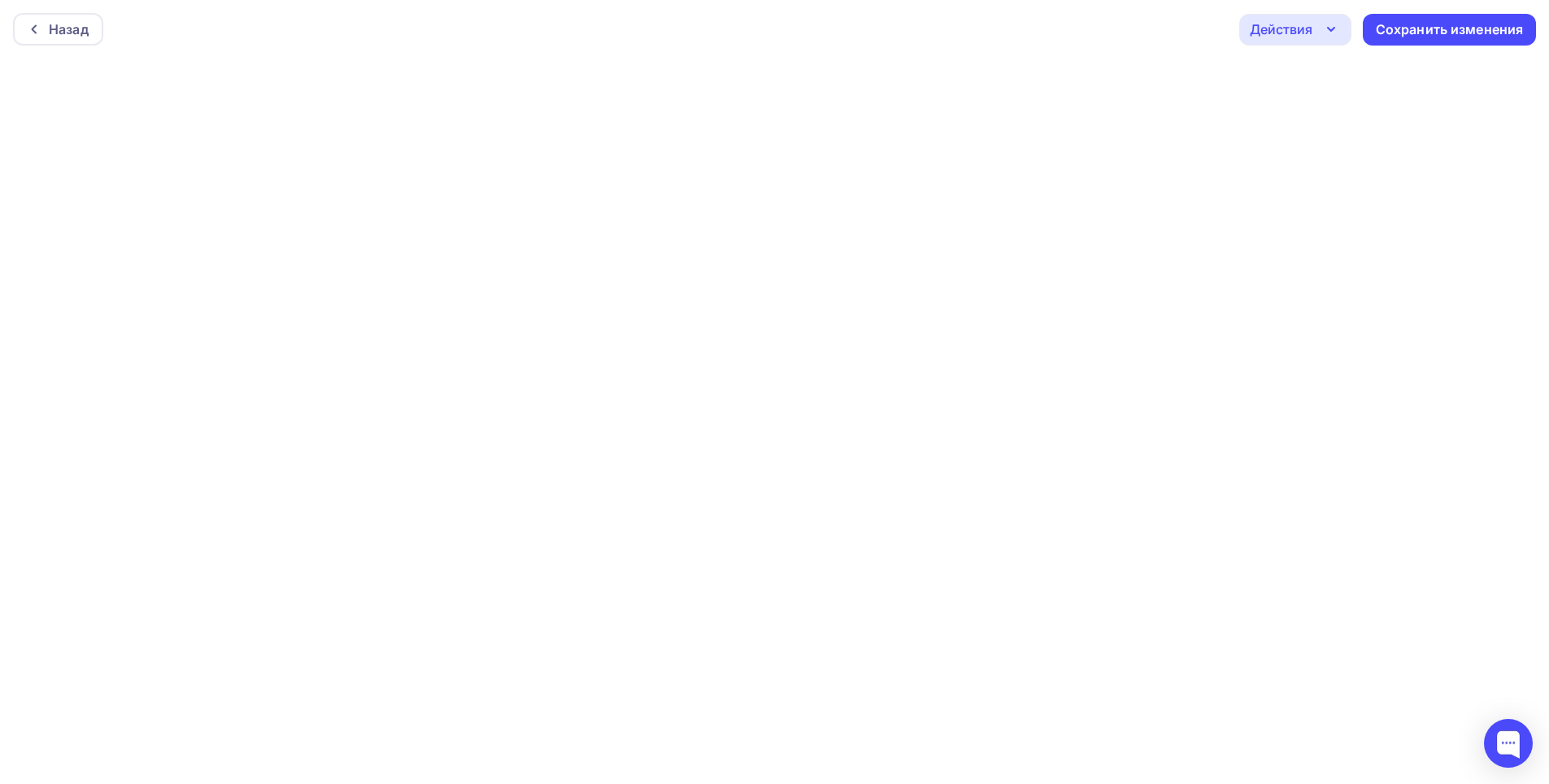
click at [1341, 28] on div "Действия" at bounding box center [1295, 29] width 112 height 32
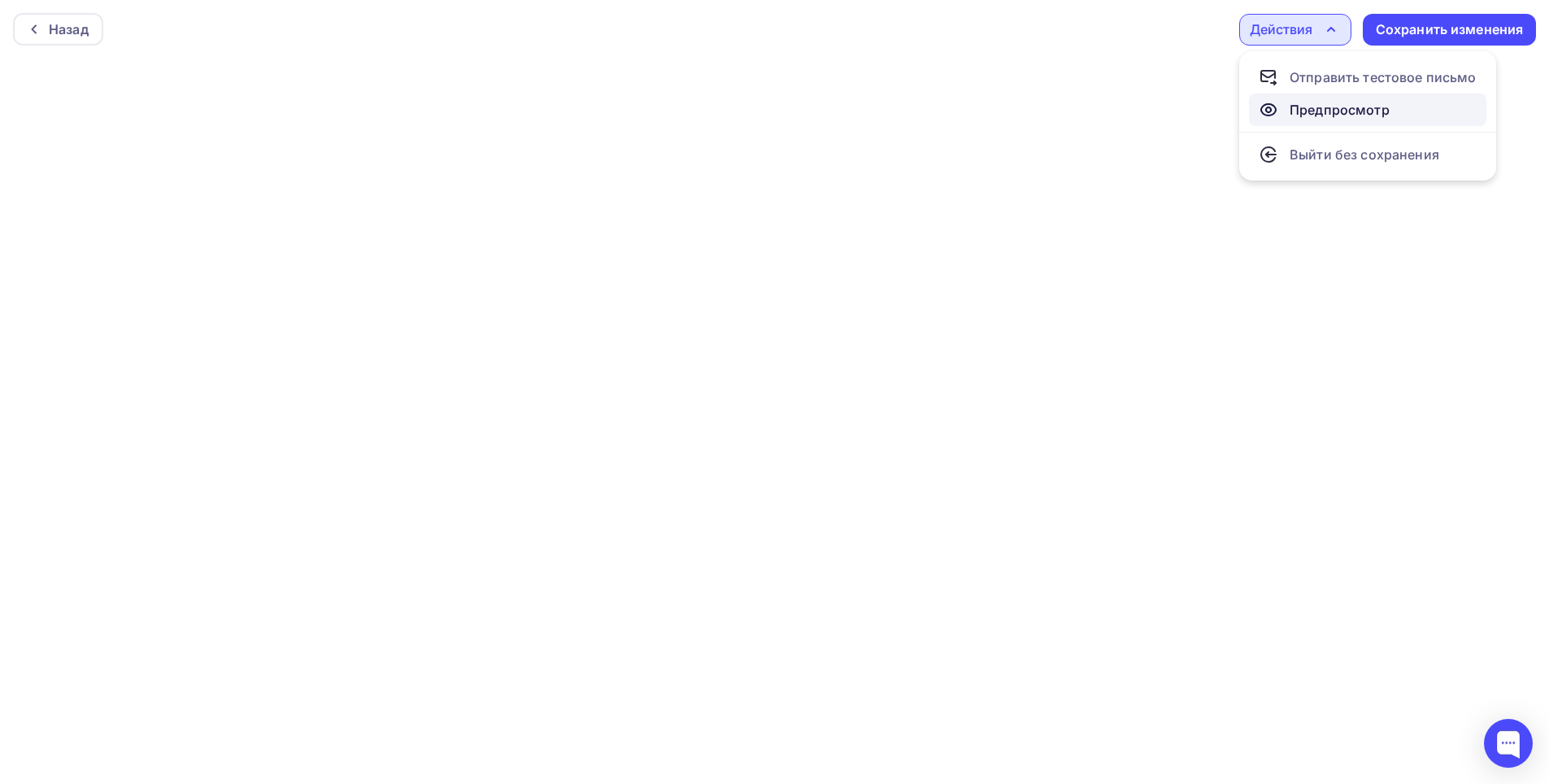
click at [1326, 107] on div "Предпросмотр" at bounding box center [1340, 109] width 100 height 20
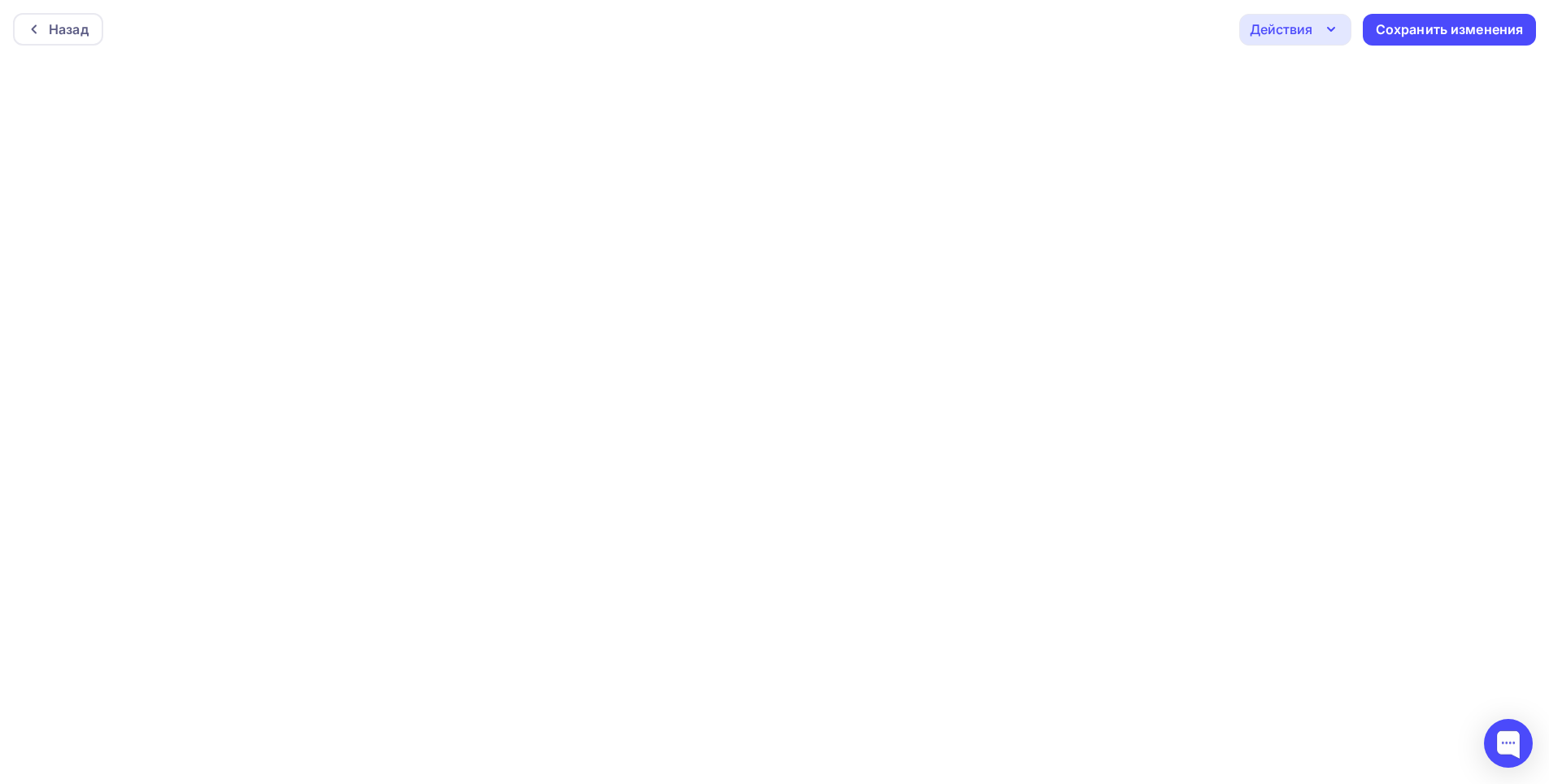
click at [1323, 24] on icon "button" at bounding box center [1331, 29] width 20 height 20
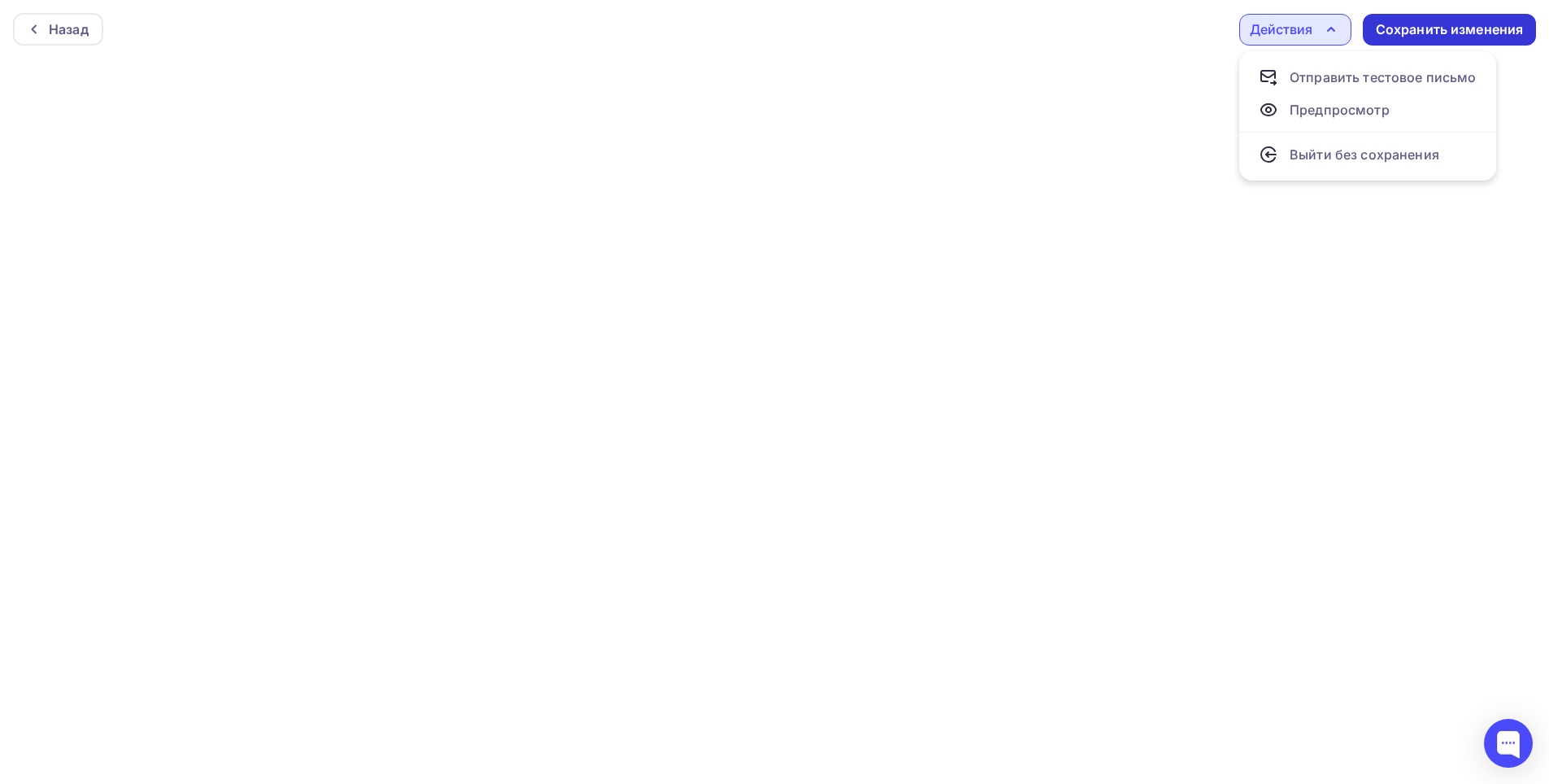
click at [1427, 31] on div "Сохранить изменения" at bounding box center [1450, 30] width 148 height 19
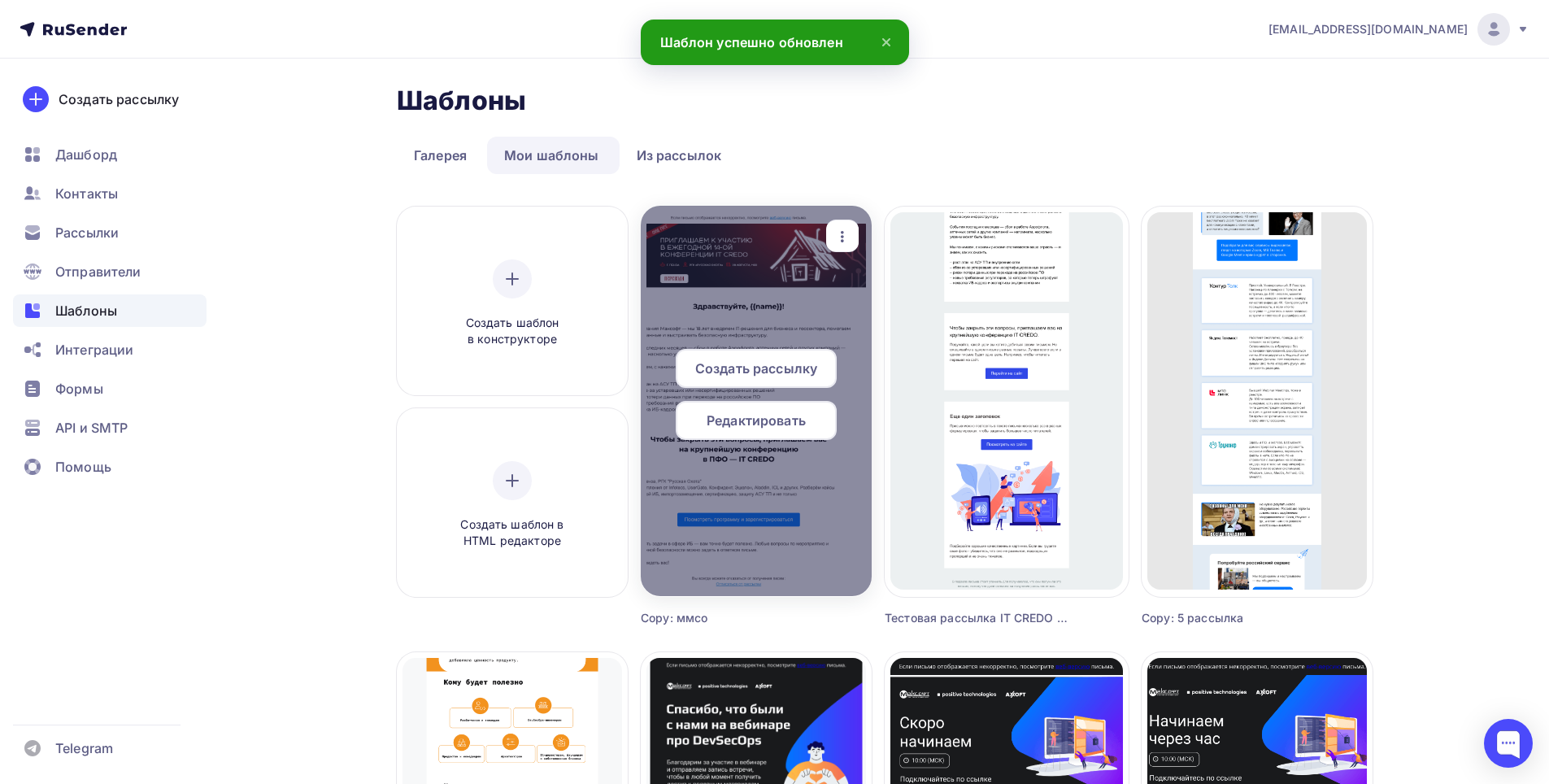
click at [772, 419] on span "Редактировать" at bounding box center [756, 420] width 99 height 20
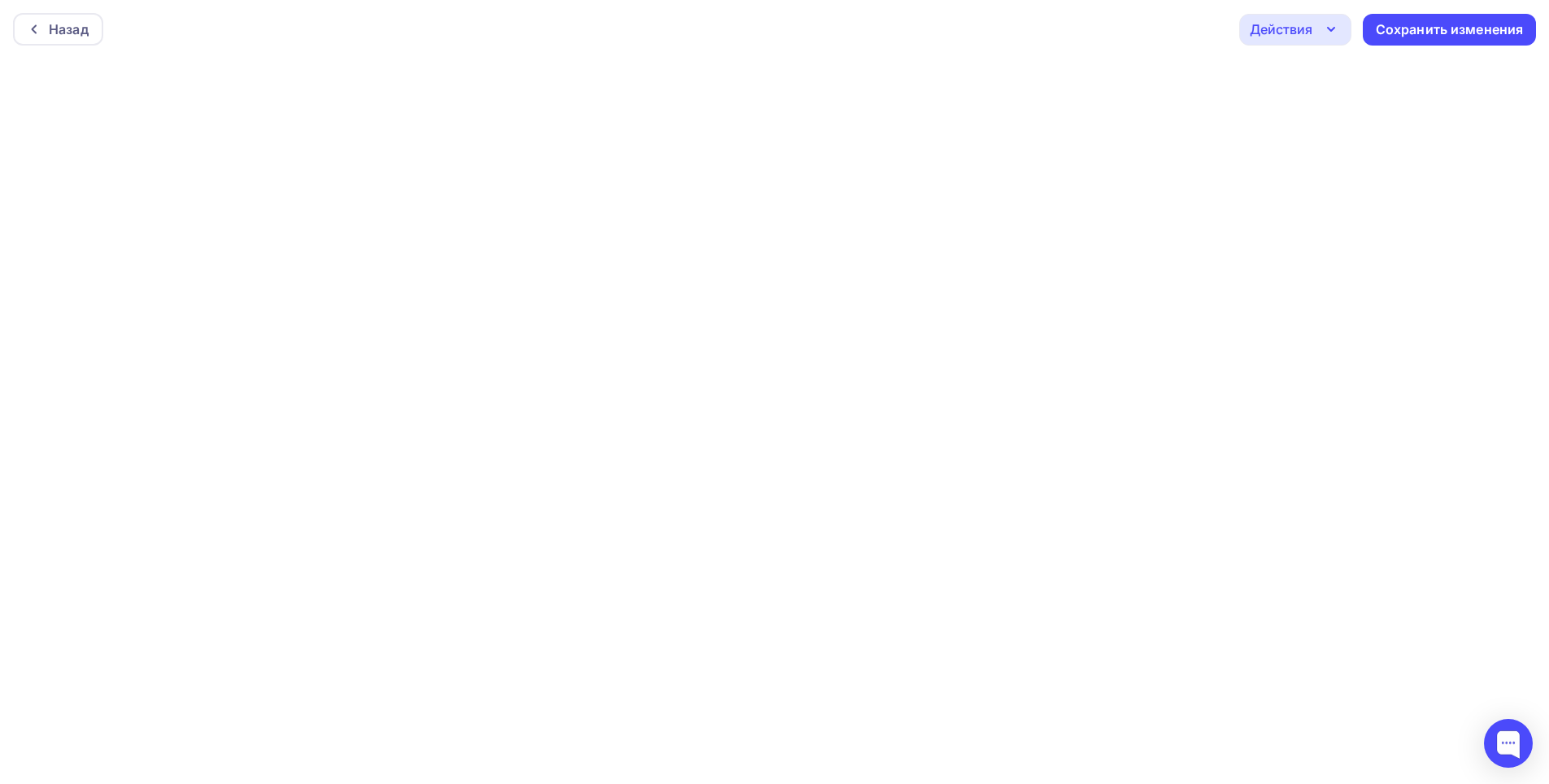
click at [1324, 29] on icon "button" at bounding box center [1331, 29] width 20 height 20
click at [1406, 71] on div "Отправить тестовое письмо" at bounding box center [1383, 77] width 187 height 20
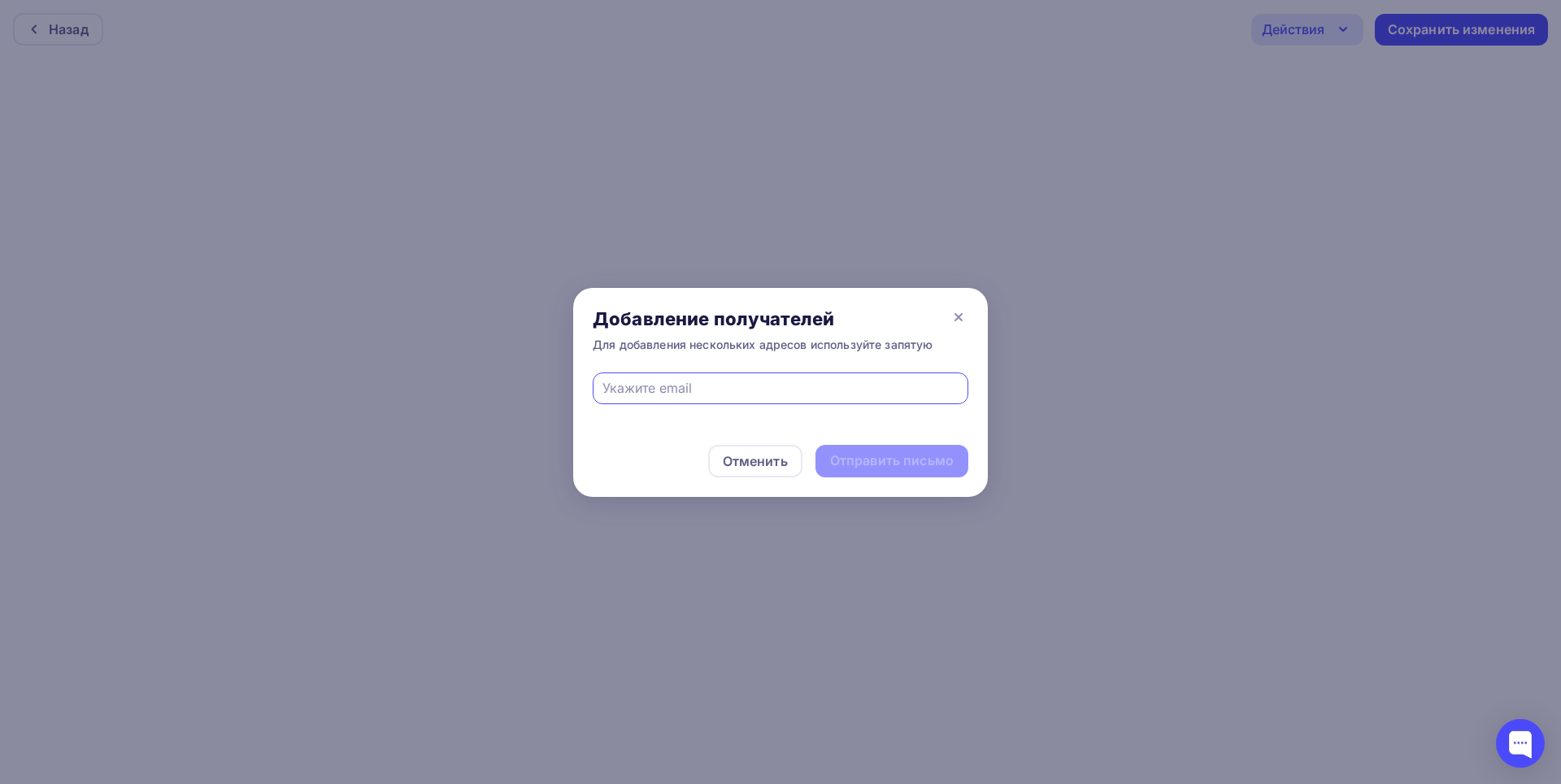
type input "marketing@maksoft.ru"
click at [906, 461] on div "Отправить письмо" at bounding box center [892, 460] width 124 height 19
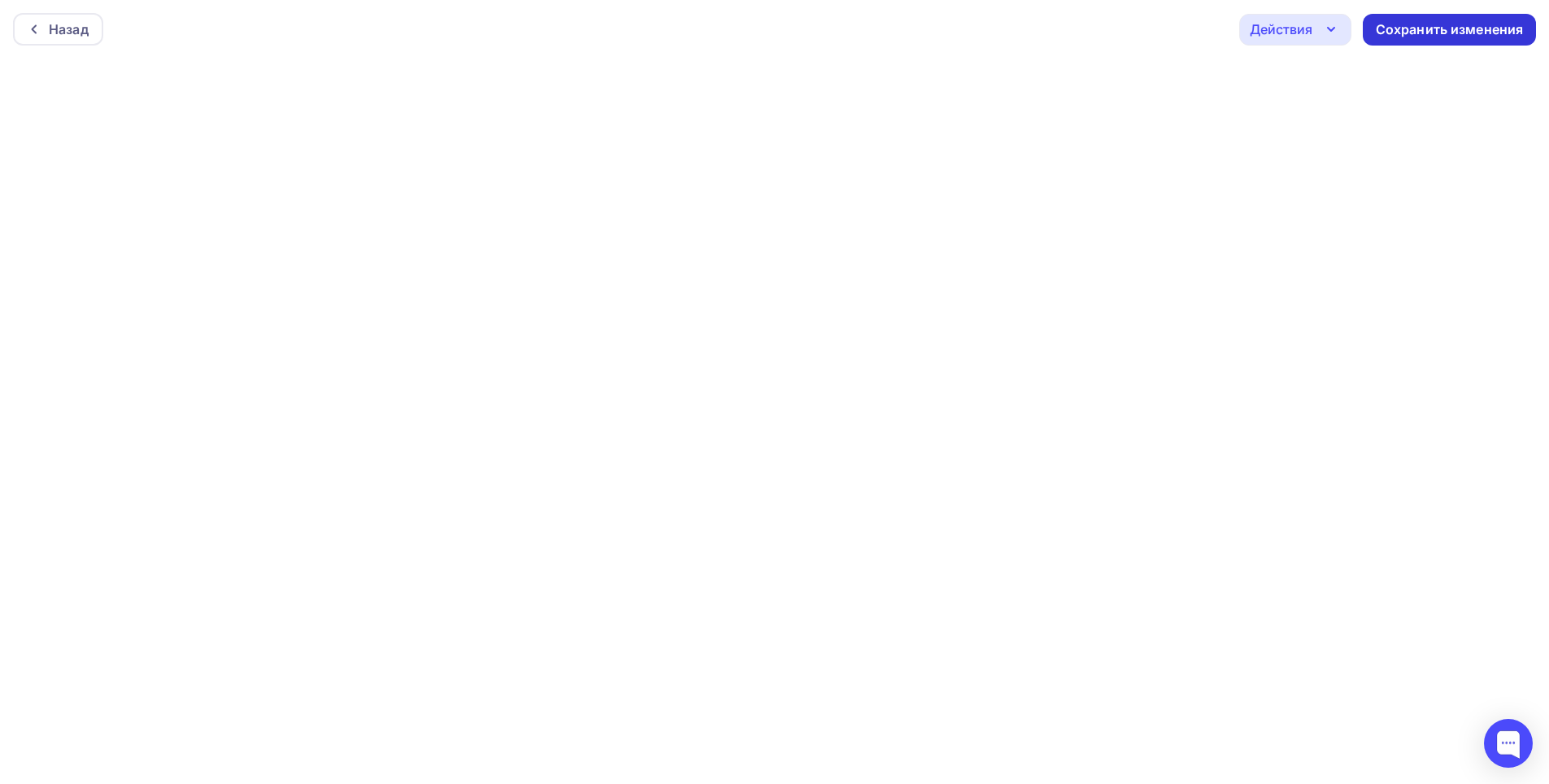
click at [1459, 32] on div "Сохранить изменения" at bounding box center [1450, 30] width 148 height 19
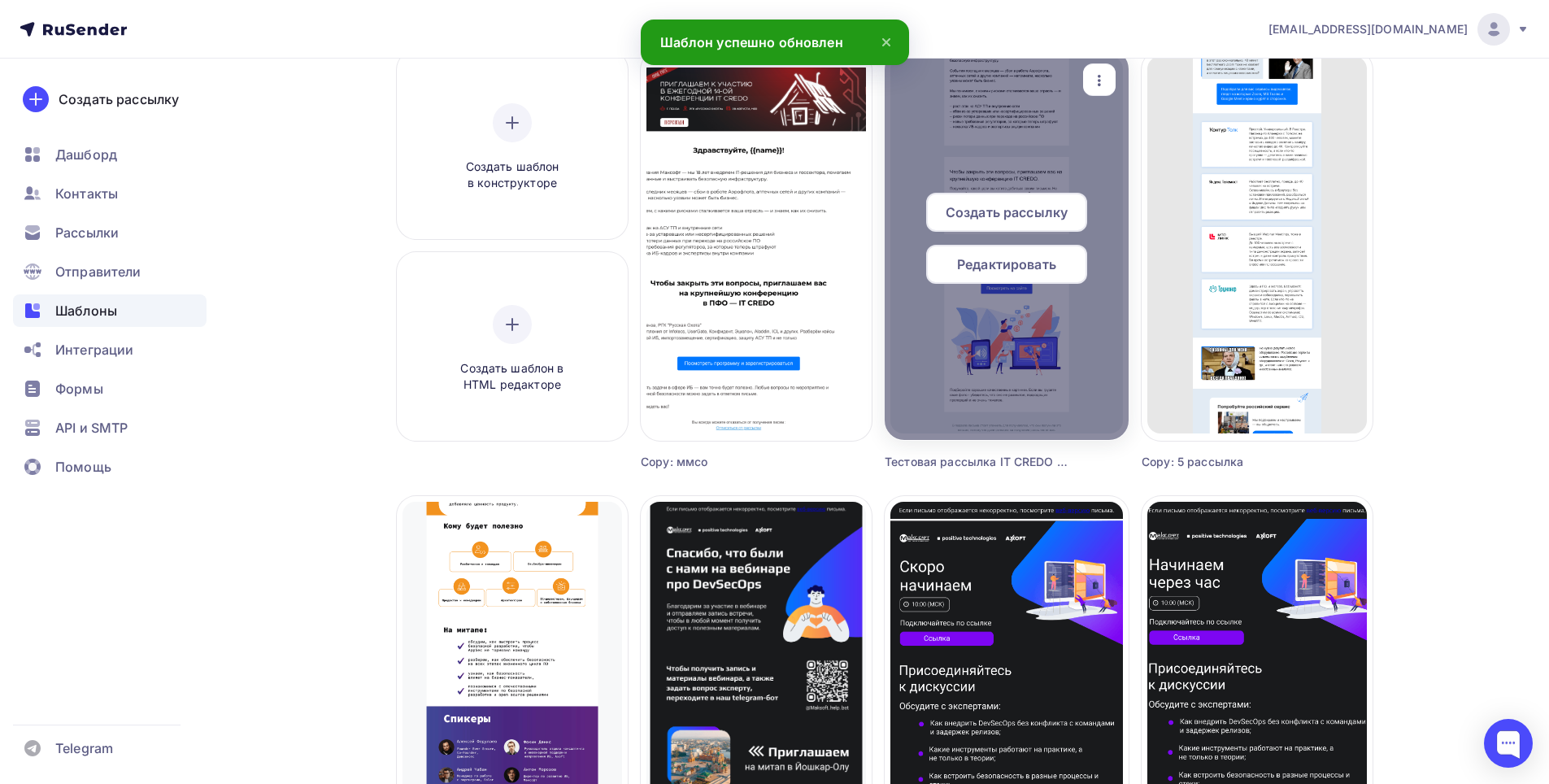
scroll to position [163, 0]
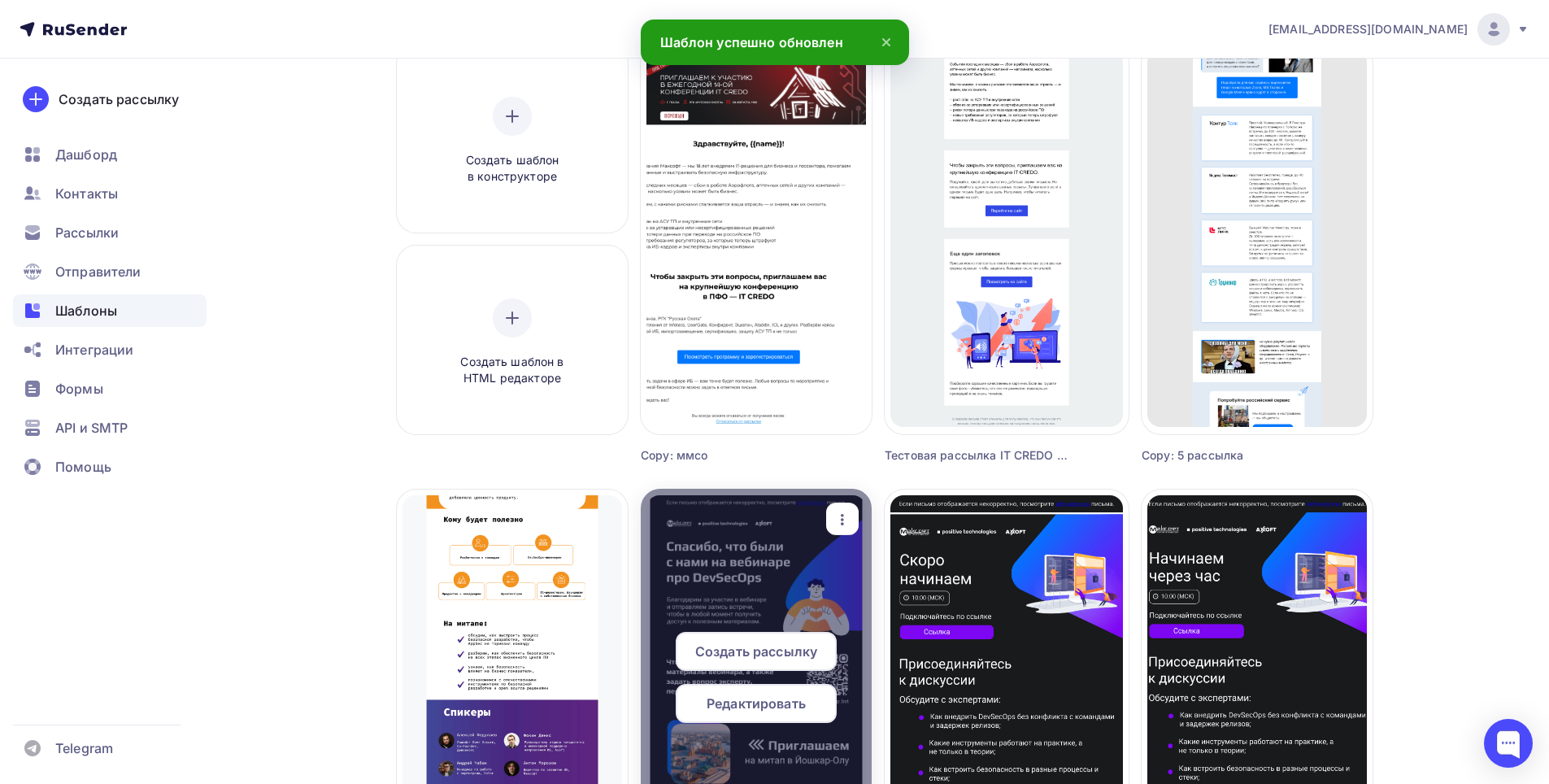
click at [784, 540] on div at bounding box center [756, 683] width 231 height 390
click at [749, 702] on span "Редактировать" at bounding box center [756, 703] width 99 height 20
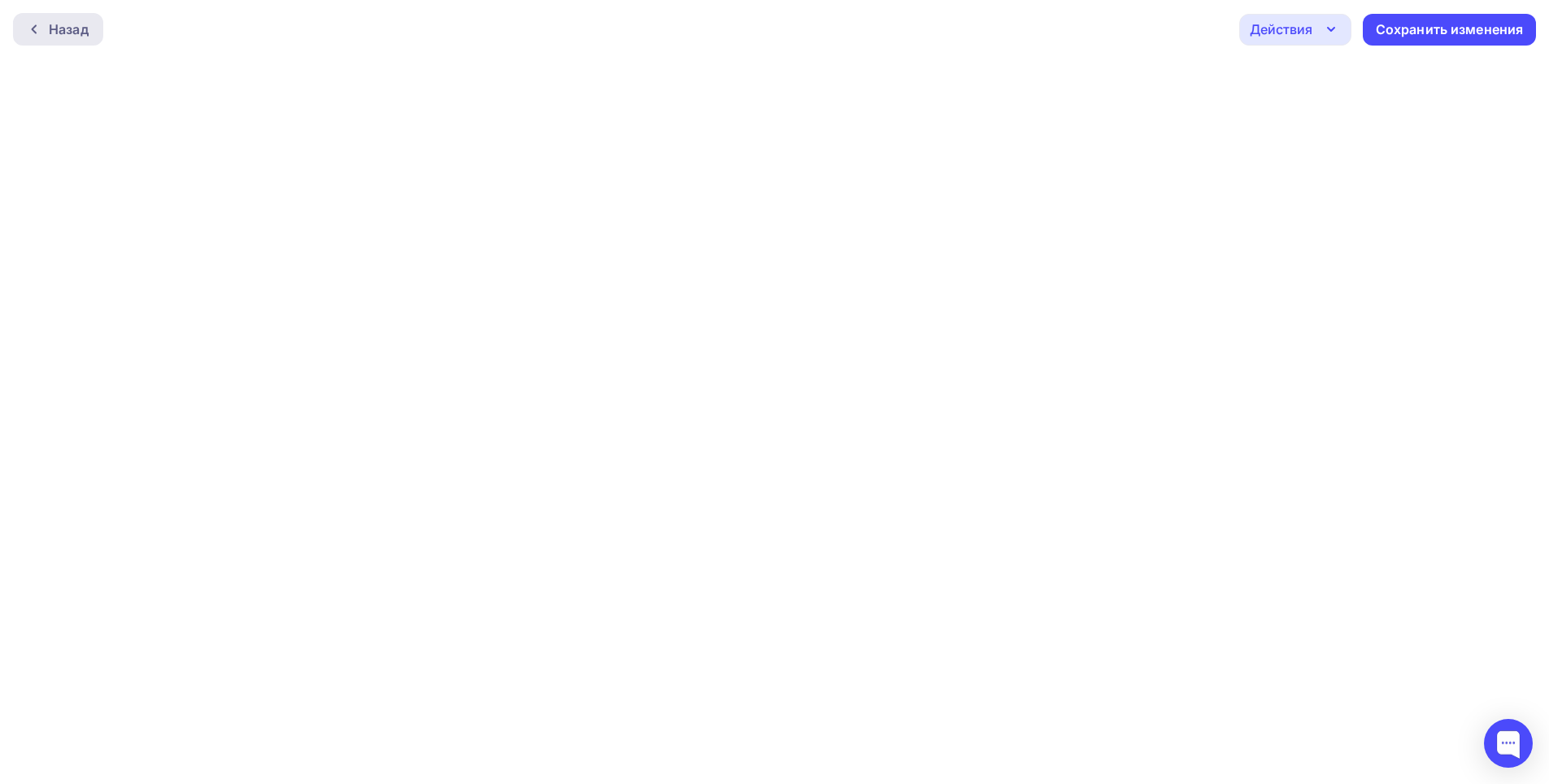
click at [99, 35] on div "Назад" at bounding box center [58, 29] width 90 height 33
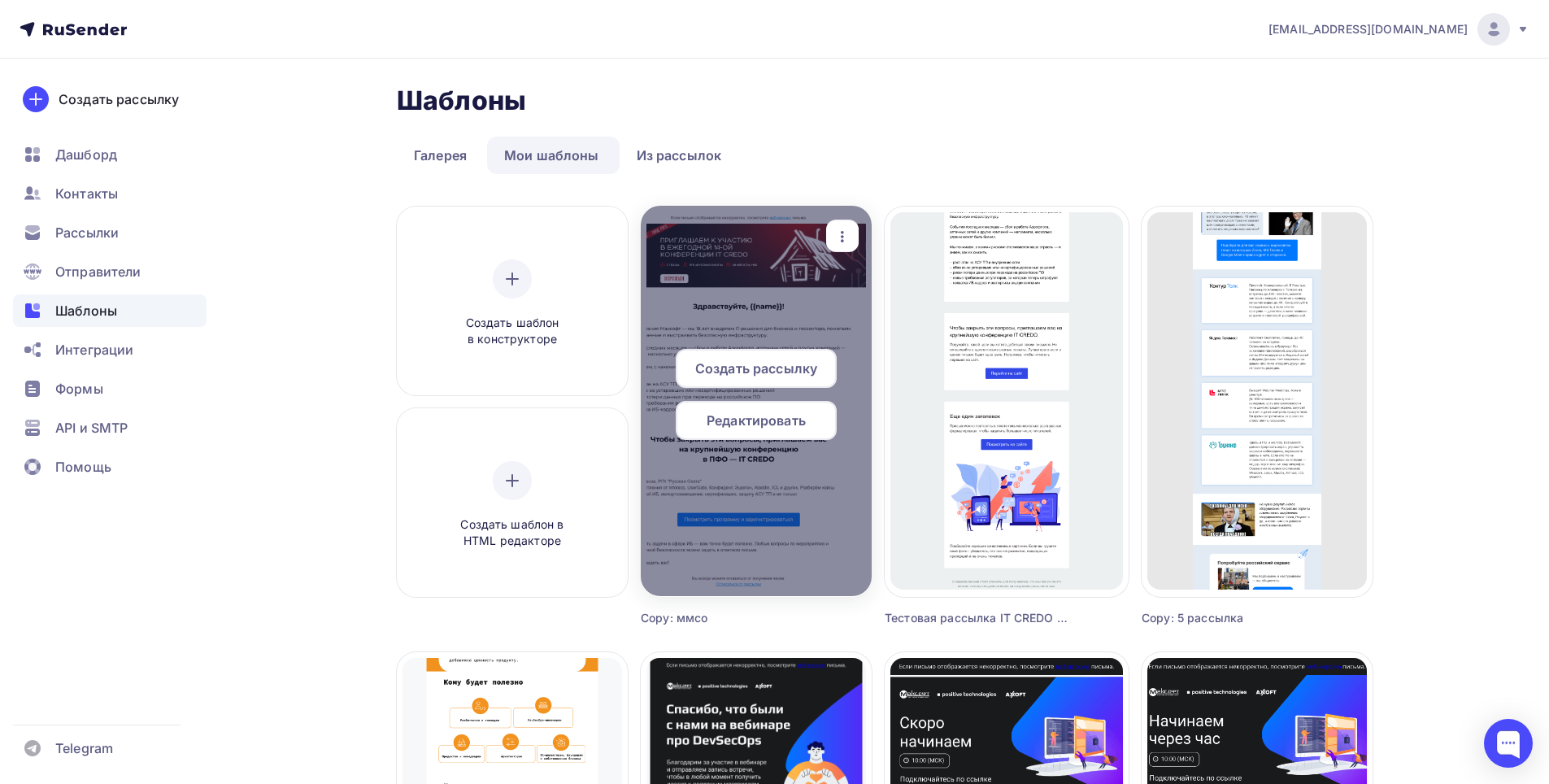
click at [752, 417] on span "Редактировать" at bounding box center [756, 420] width 99 height 20
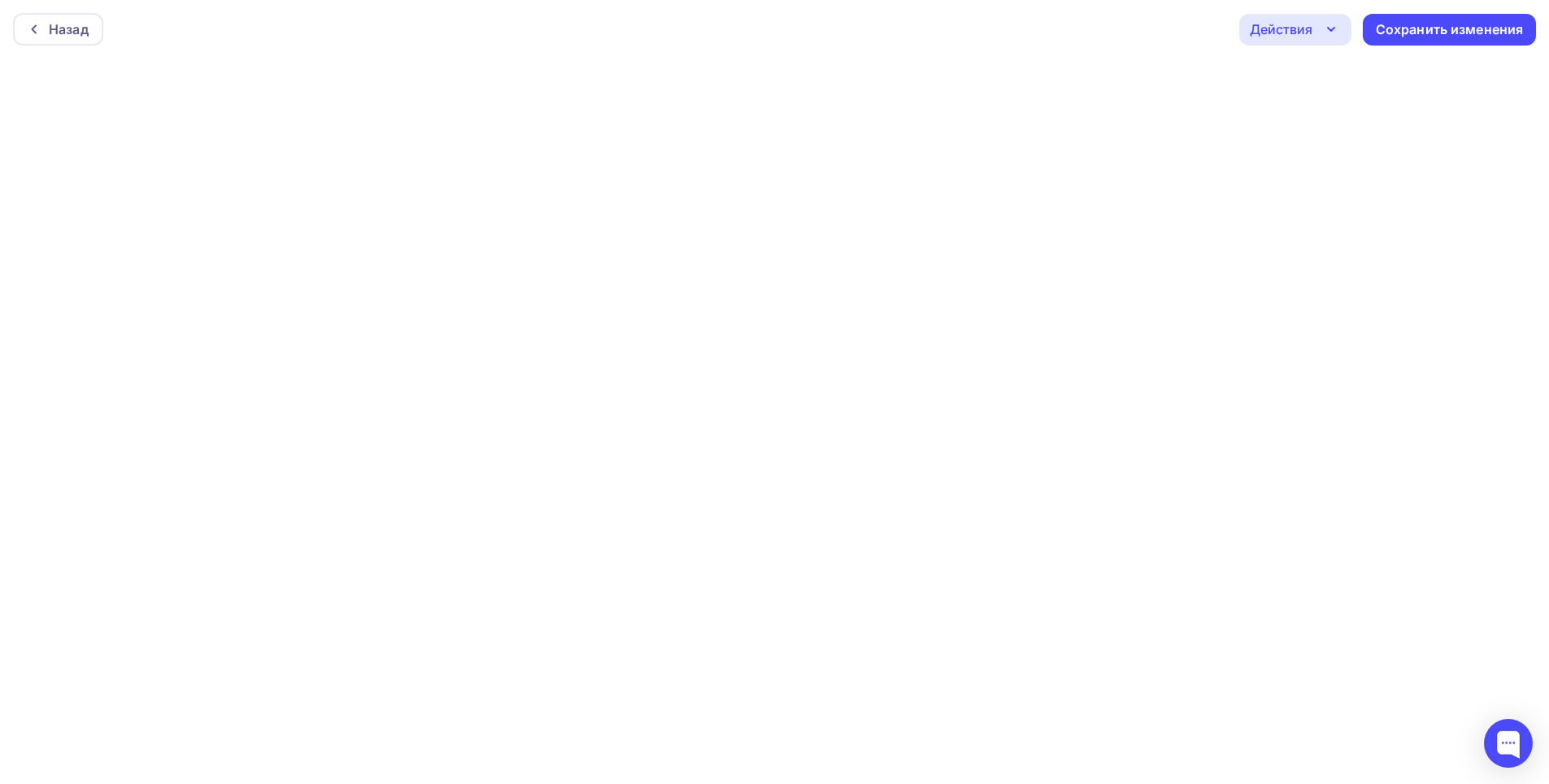
scroll to position [4, 0]
click at [1332, 27] on icon "button" at bounding box center [1331, 25] width 7 height 3
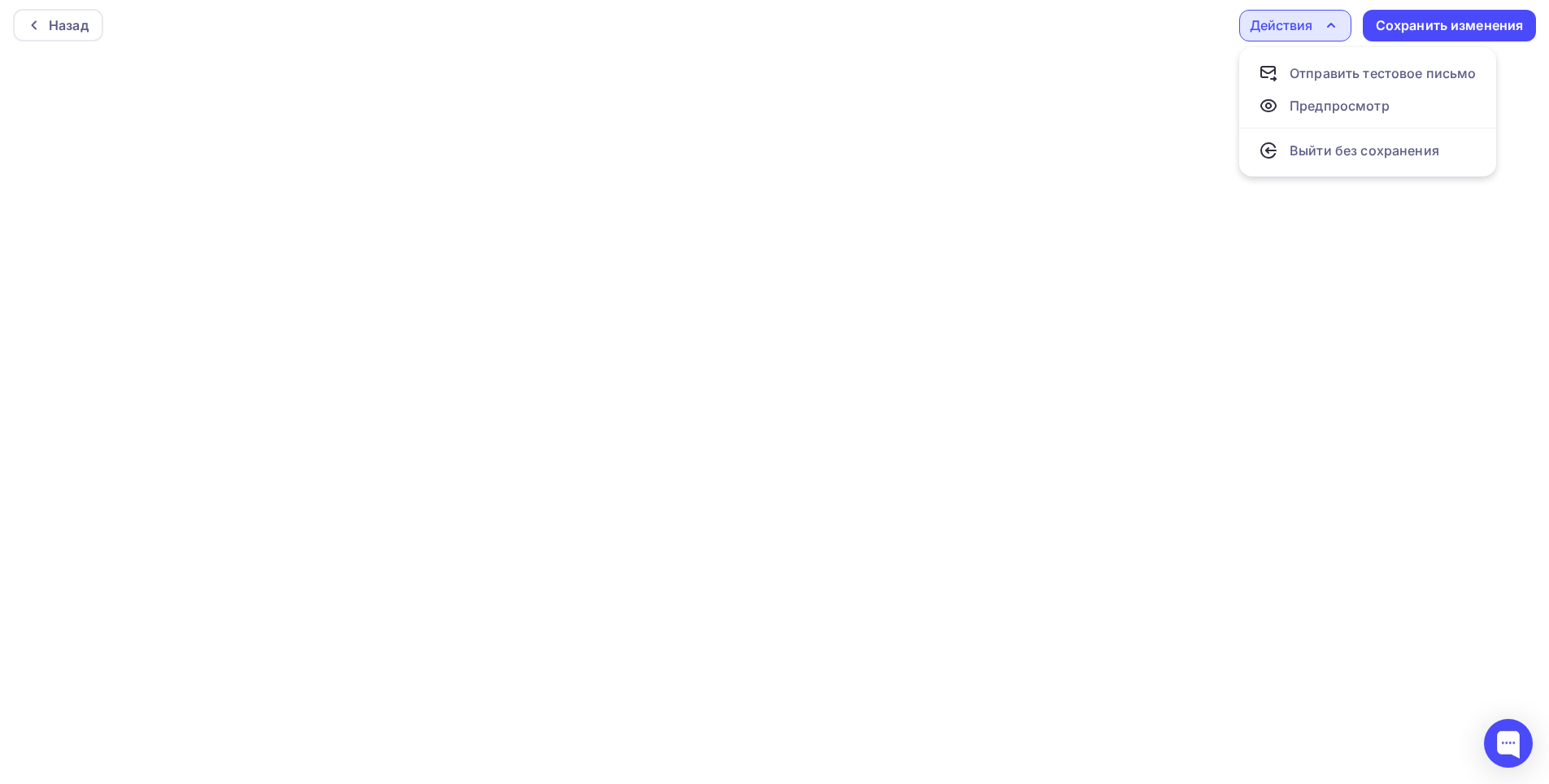
click at [1199, 24] on div "Назад Действия Отправить тестовое письмо Предпросмотр Выйти без сохранения Сохр…" at bounding box center [774, 25] width 1549 height 59
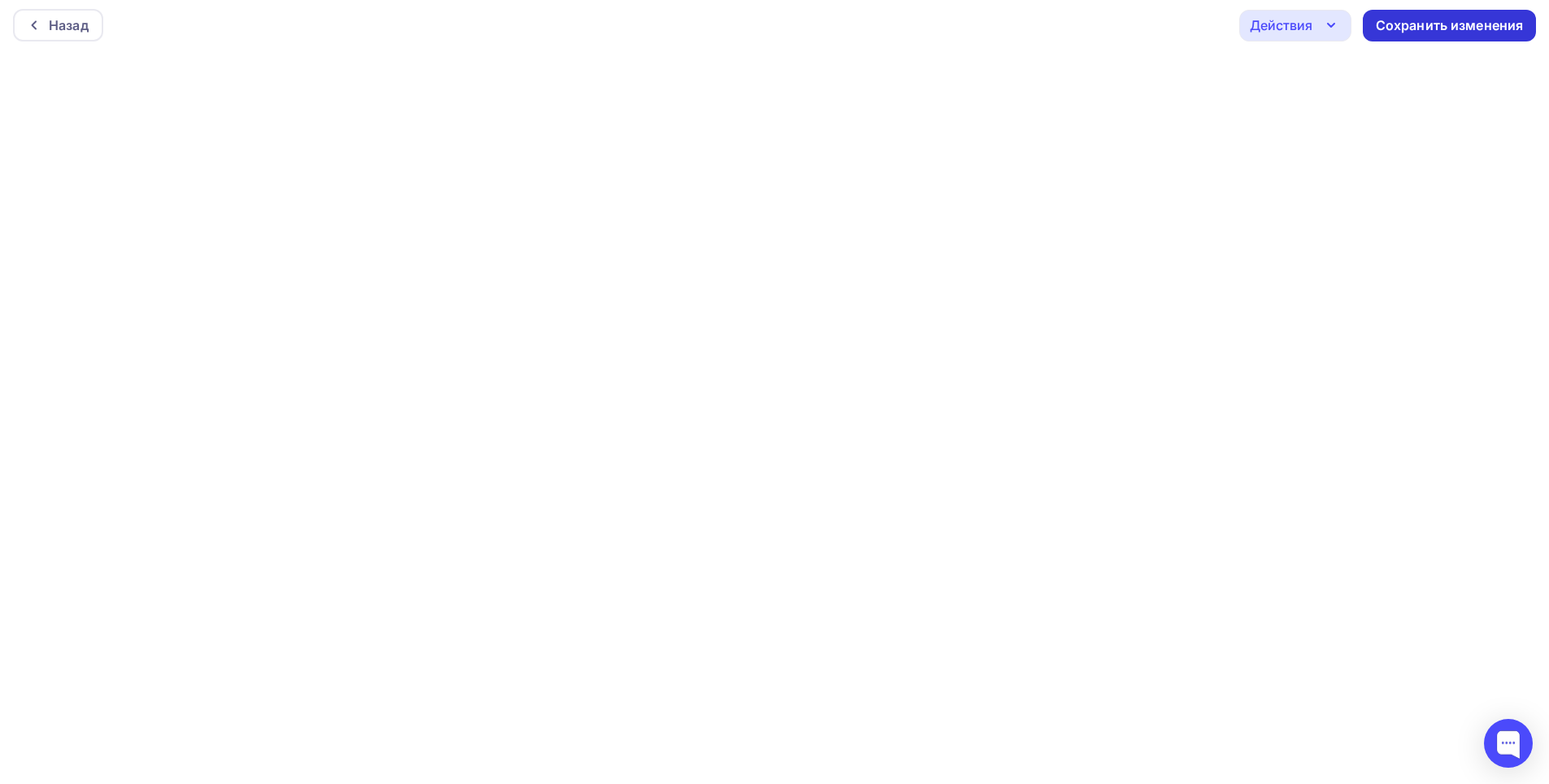
click at [1428, 38] on div "Сохранить изменения" at bounding box center [1449, 25] width 173 height 32
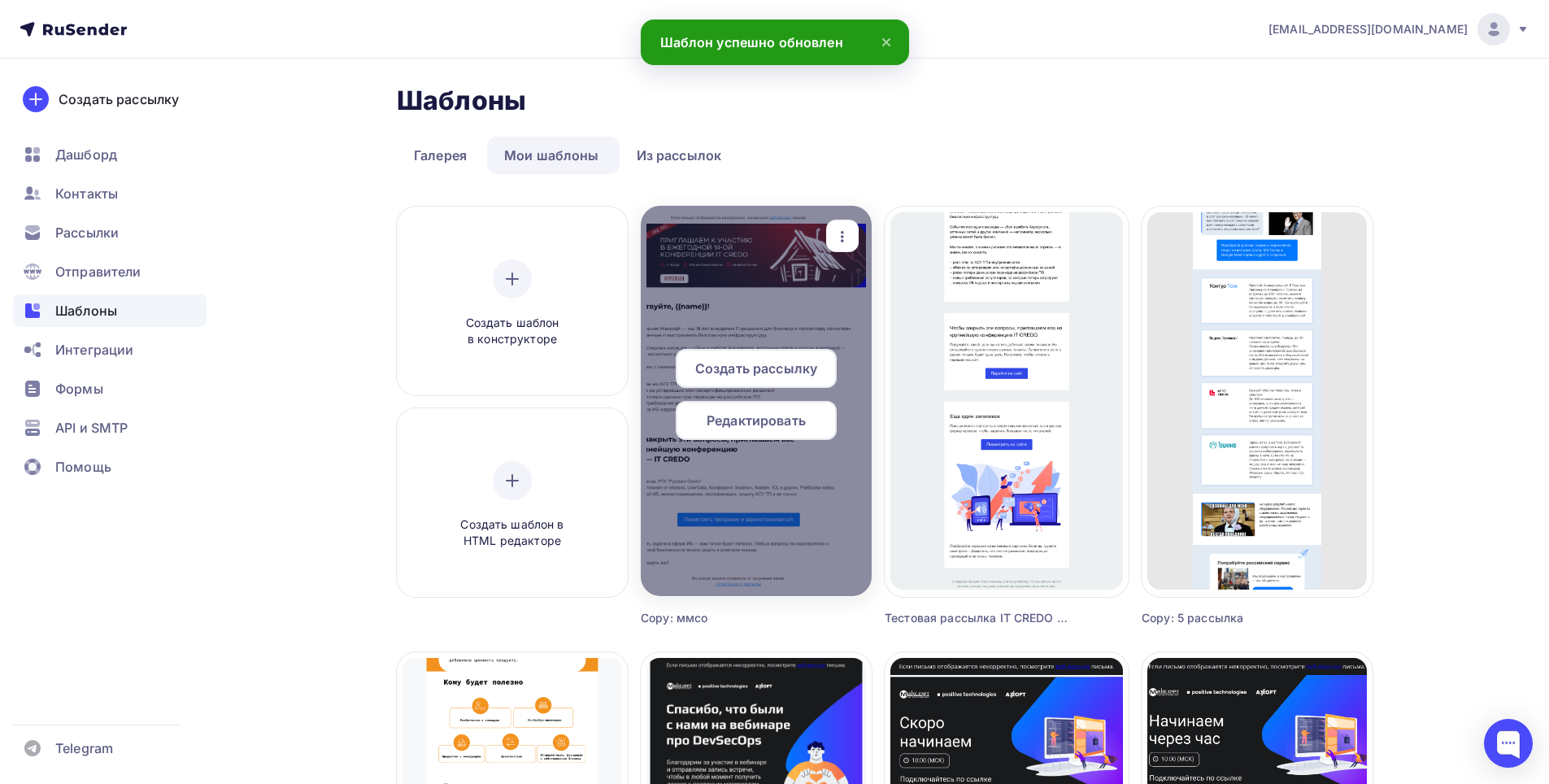
click at [784, 422] on span "Редактировать" at bounding box center [756, 420] width 99 height 20
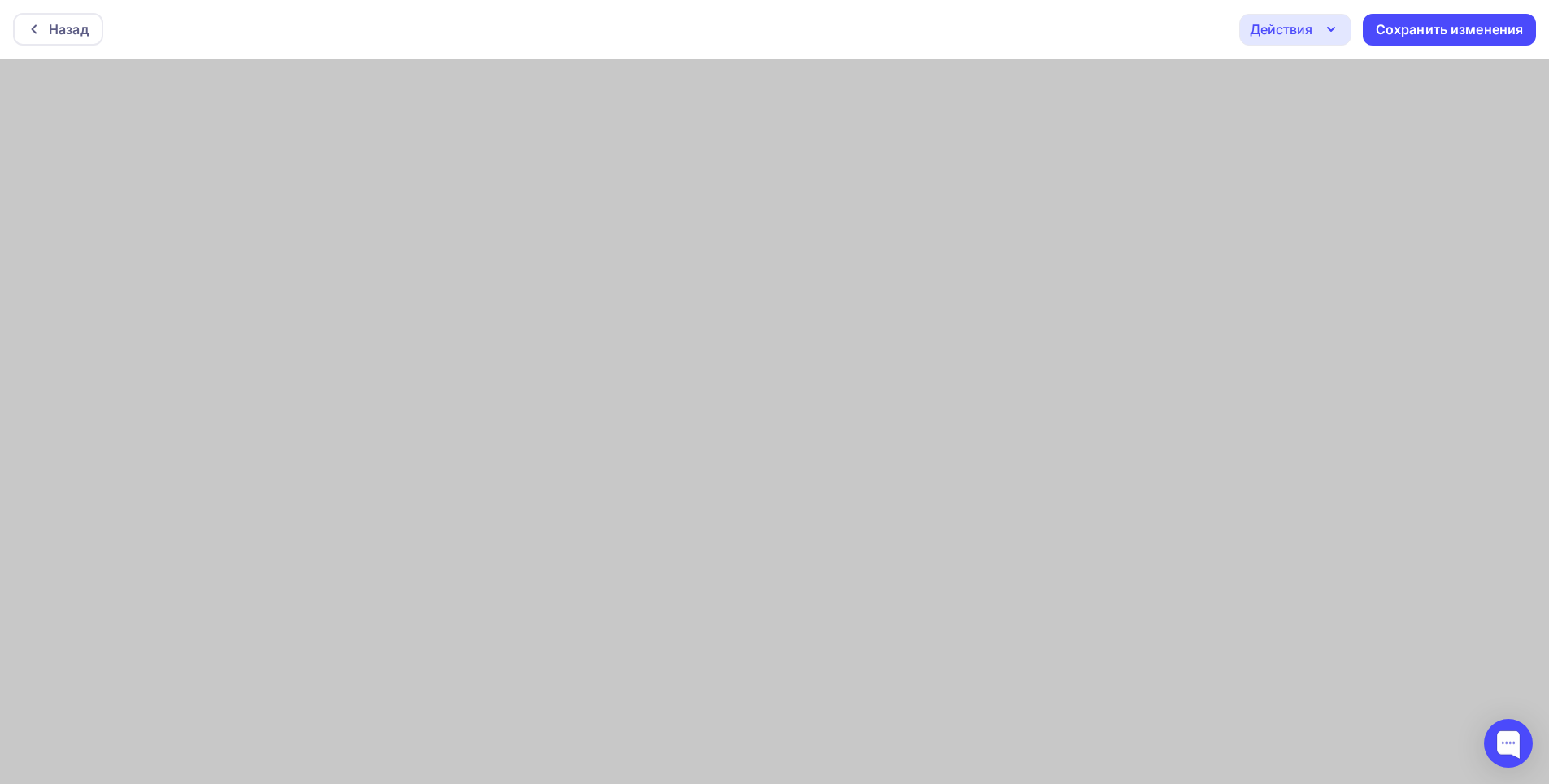
click at [1329, 28] on icon "button" at bounding box center [1331, 29] width 7 height 3
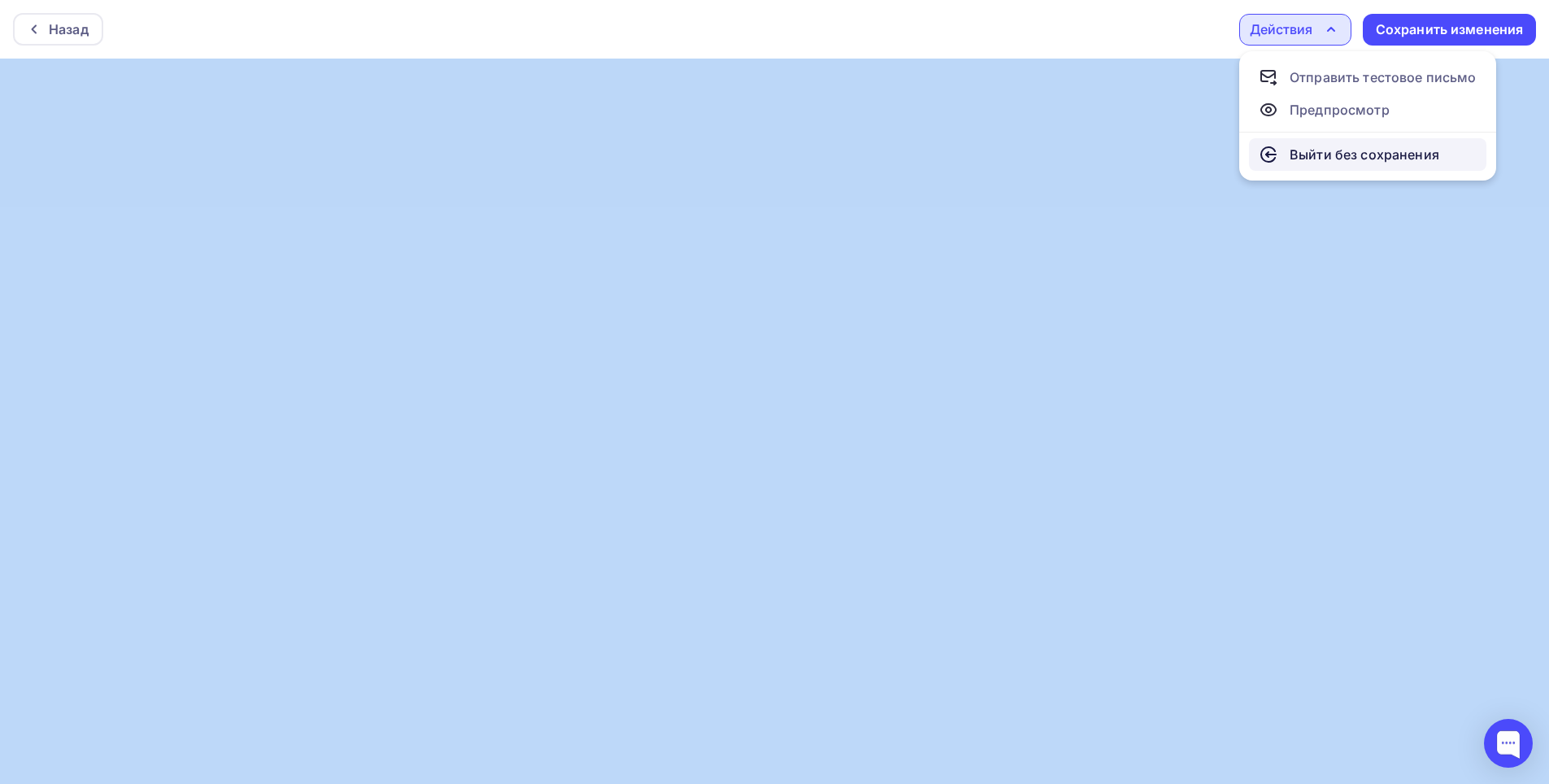
click at [1344, 146] on div "Выйти без сохранения" at bounding box center [1365, 154] width 150 height 20
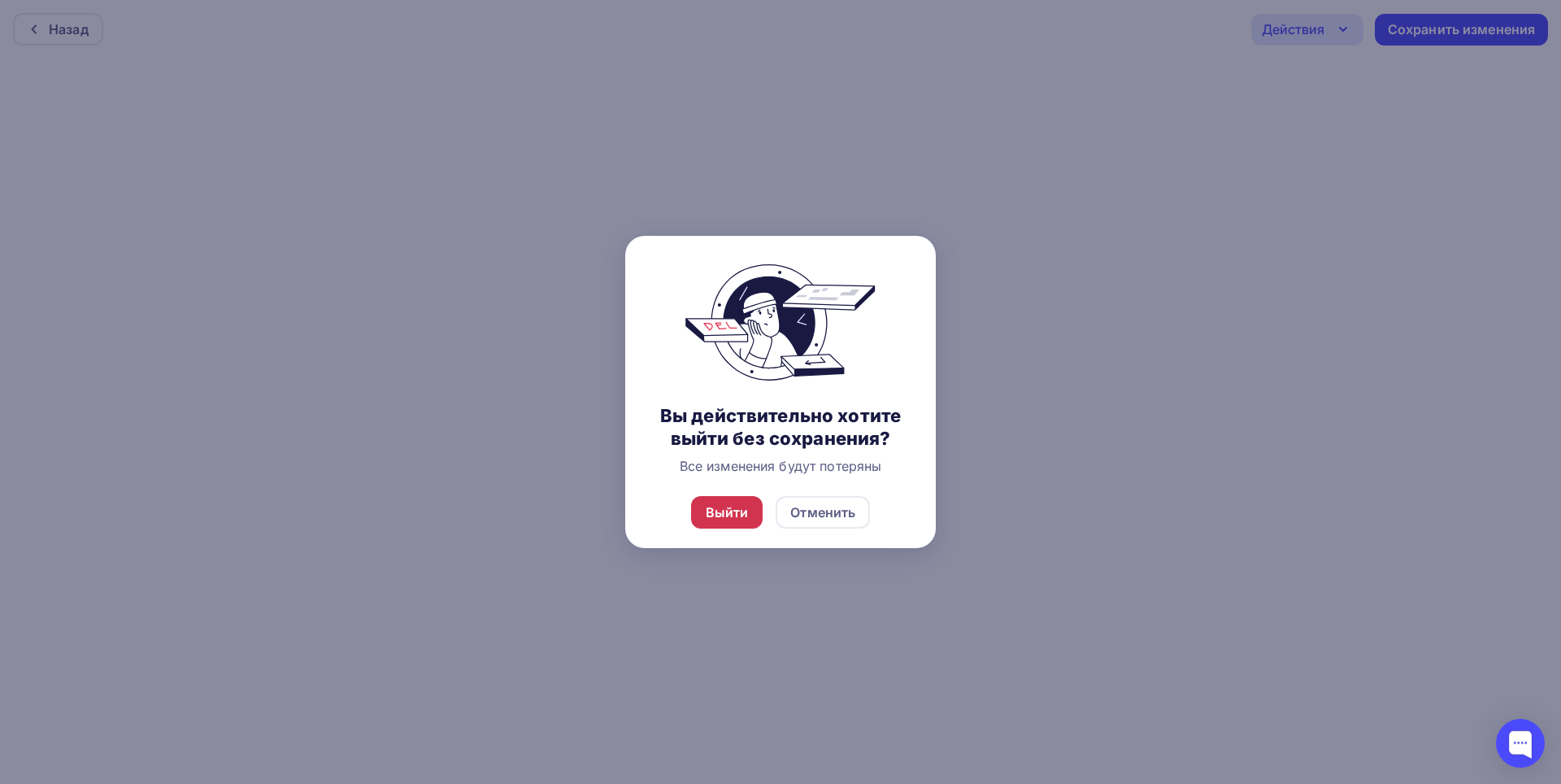
click at [717, 509] on div "Выйти" at bounding box center [728, 512] width 43 height 20
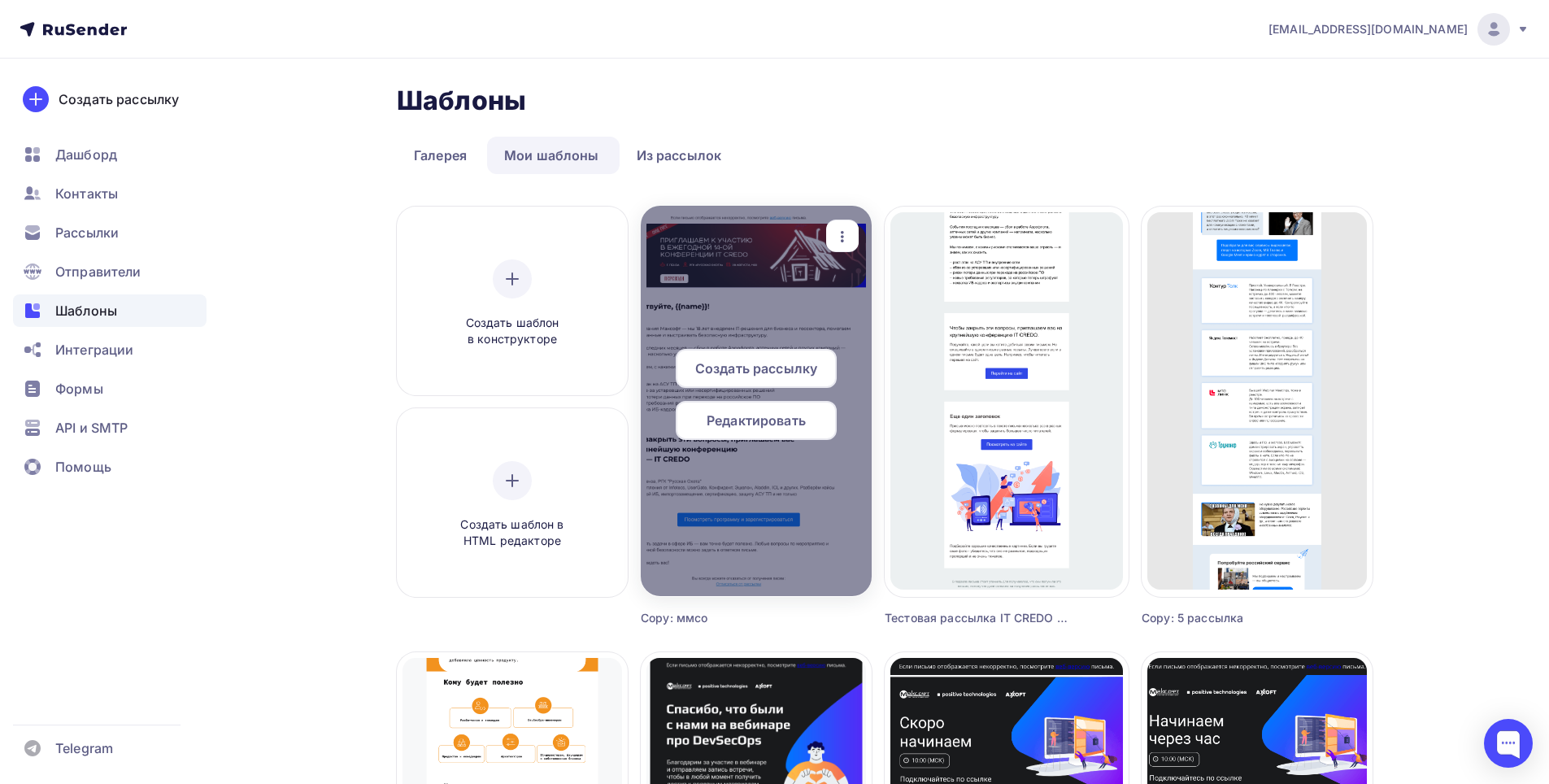
click at [760, 297] on div at bounding box center [756, 400] width 231 height 390
click at [741, 249] on div at bounding box center [756, 400] width 231 height 390
click at [769, 423] on span "Редактировать" at bounding box center [756, 420] width 99 height 20
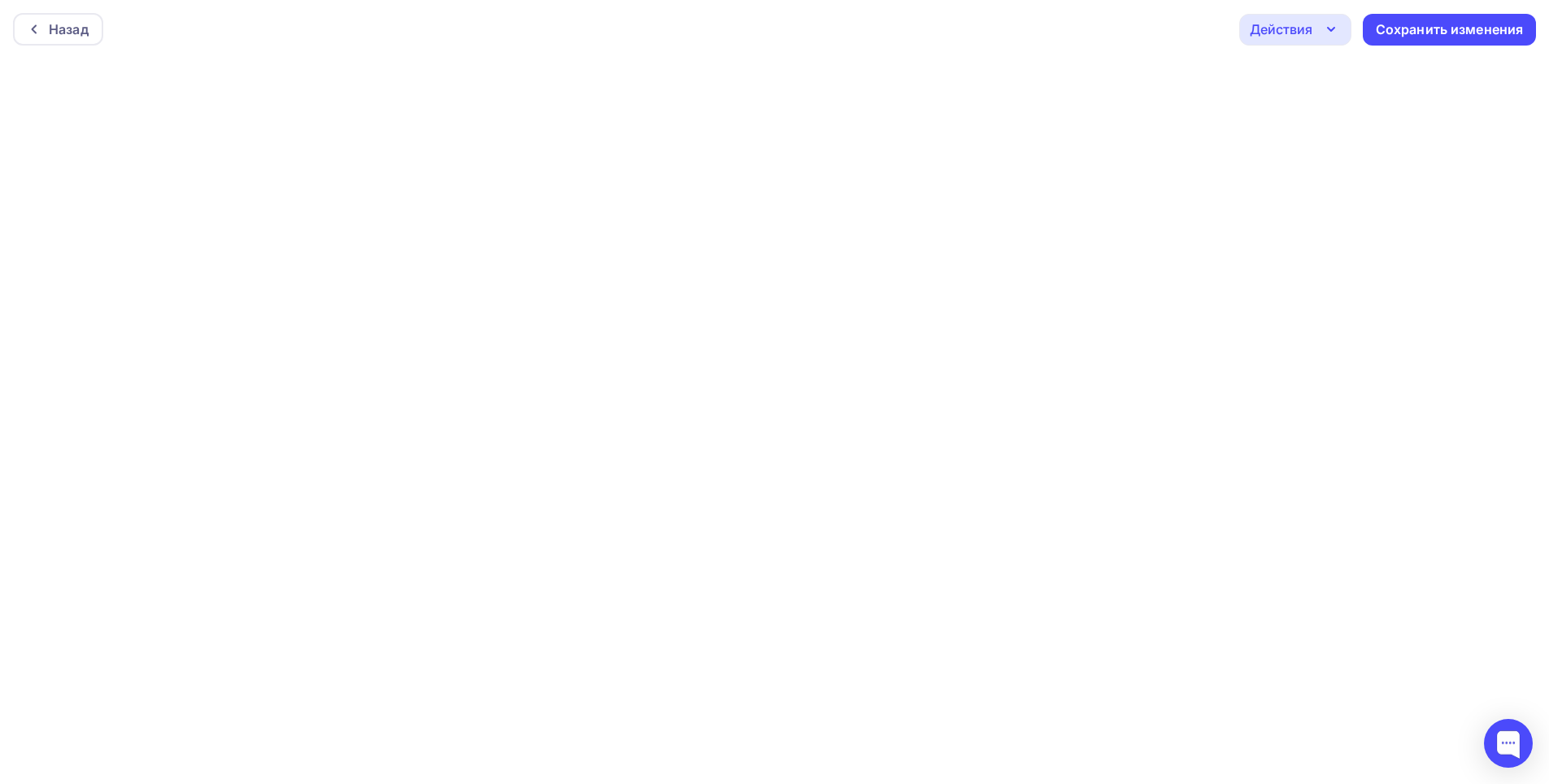
click at [1334, 39] on div "Действия" at bounding box center [1295, 29] width 112 height 32
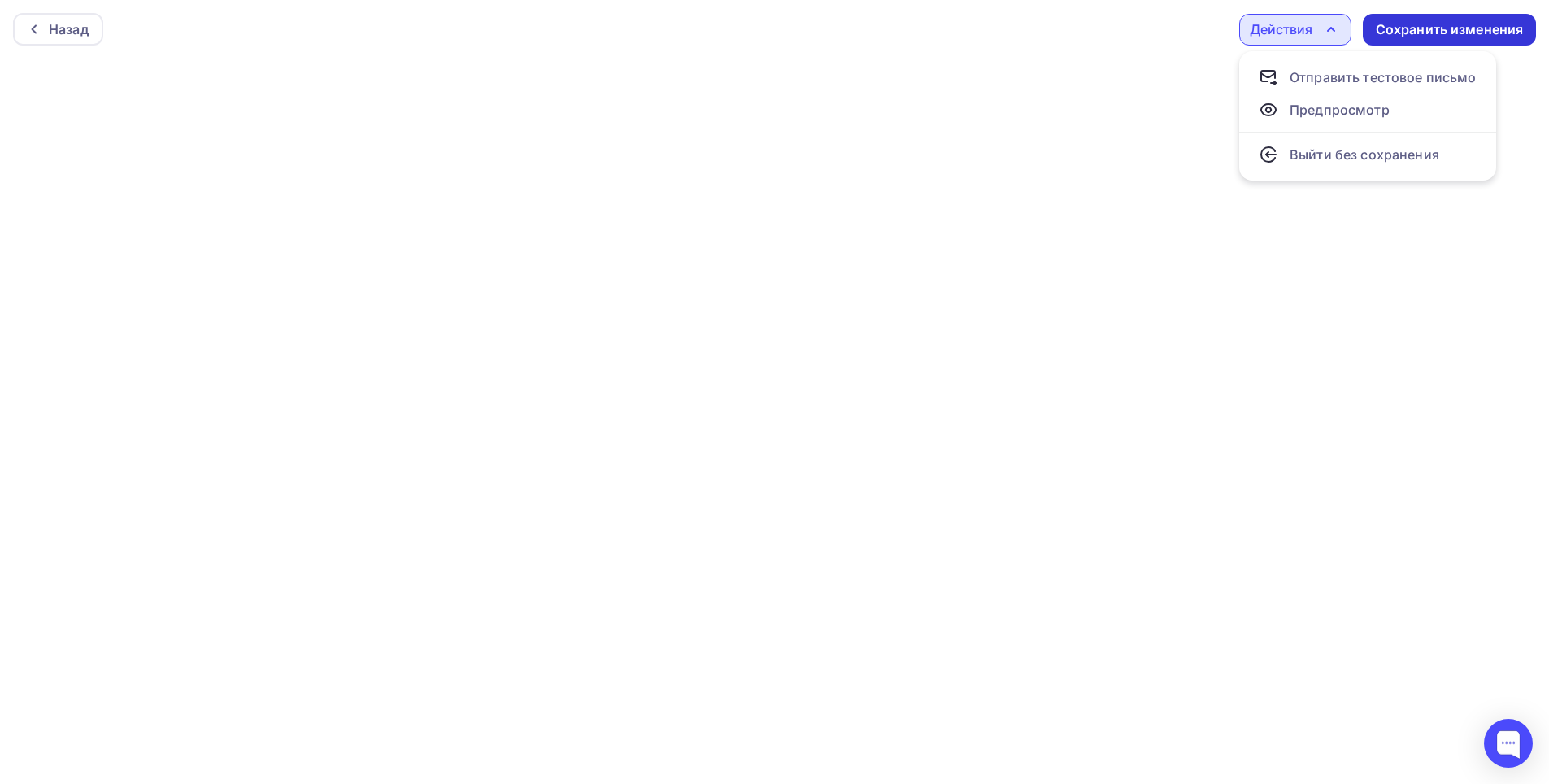
click at [1441, 27] on div "Сохранить изменения" at bounding box center [1450, 30] width 148 height 19
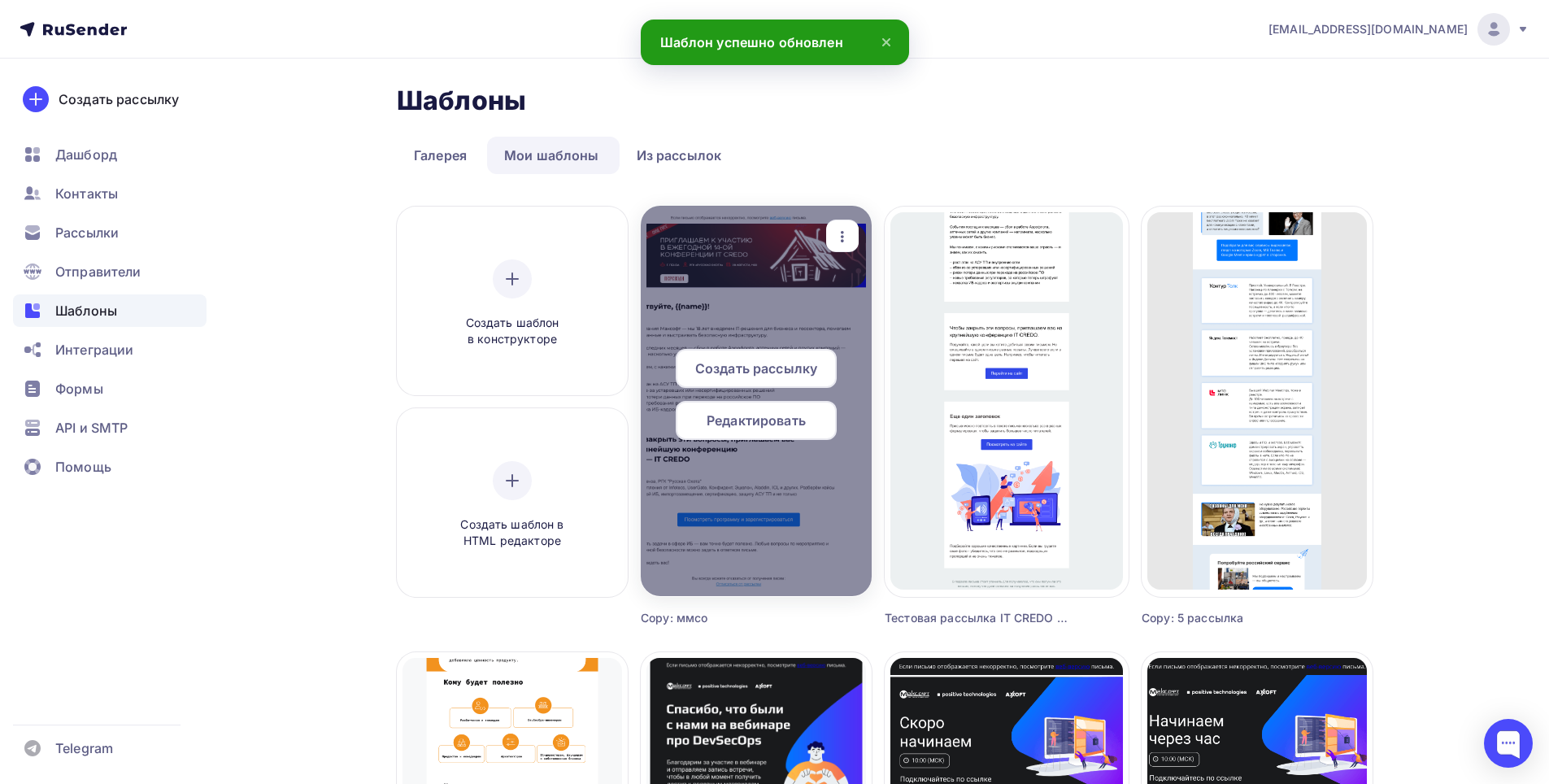
click at [775, 410] on div "Редактировать" at bounding box center [756, 420] width 161 height 39
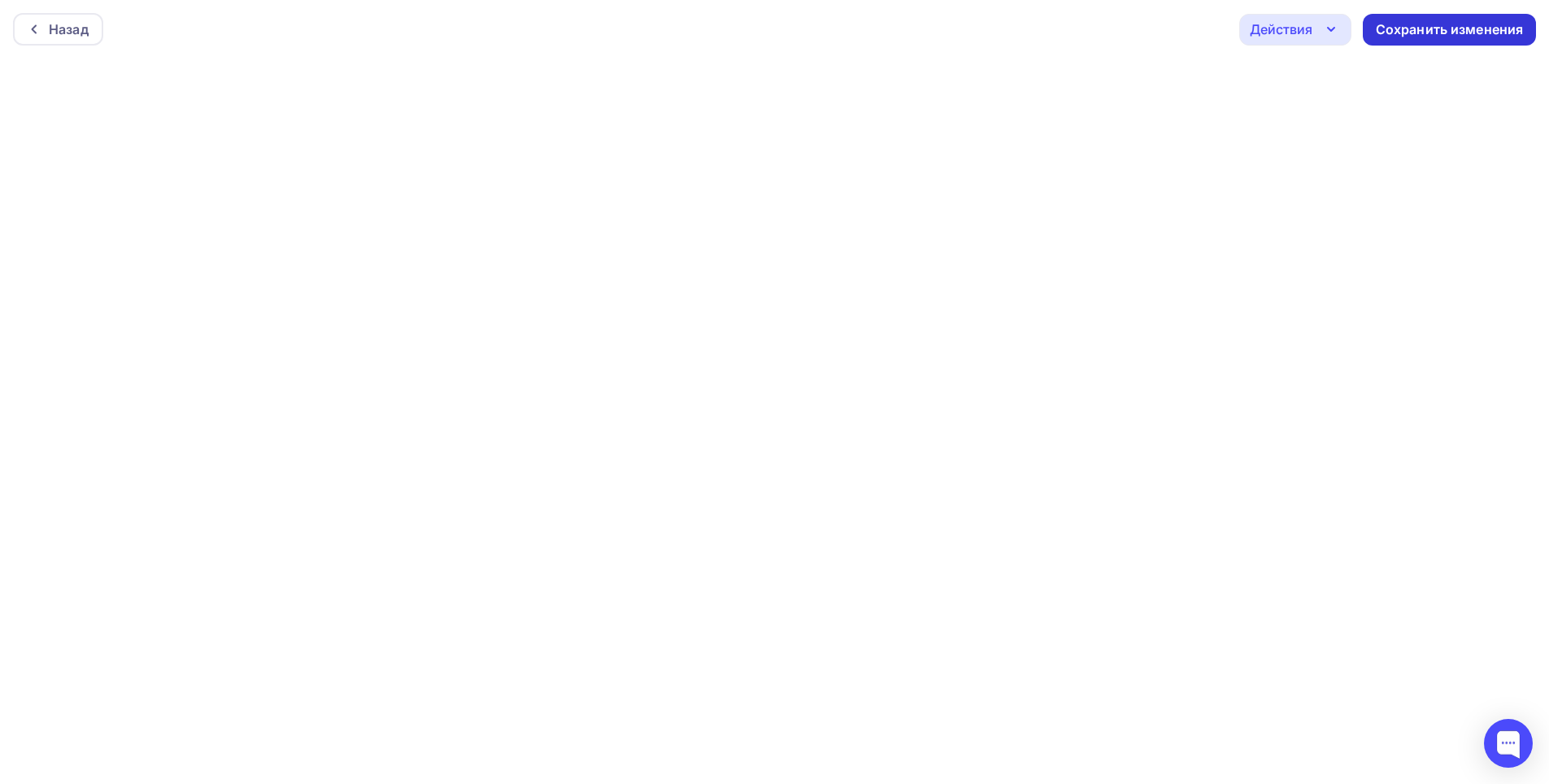
click at [1436, 26] on div "Сохранить изменения" at bounding box center [1450, 30] width 148 height 19
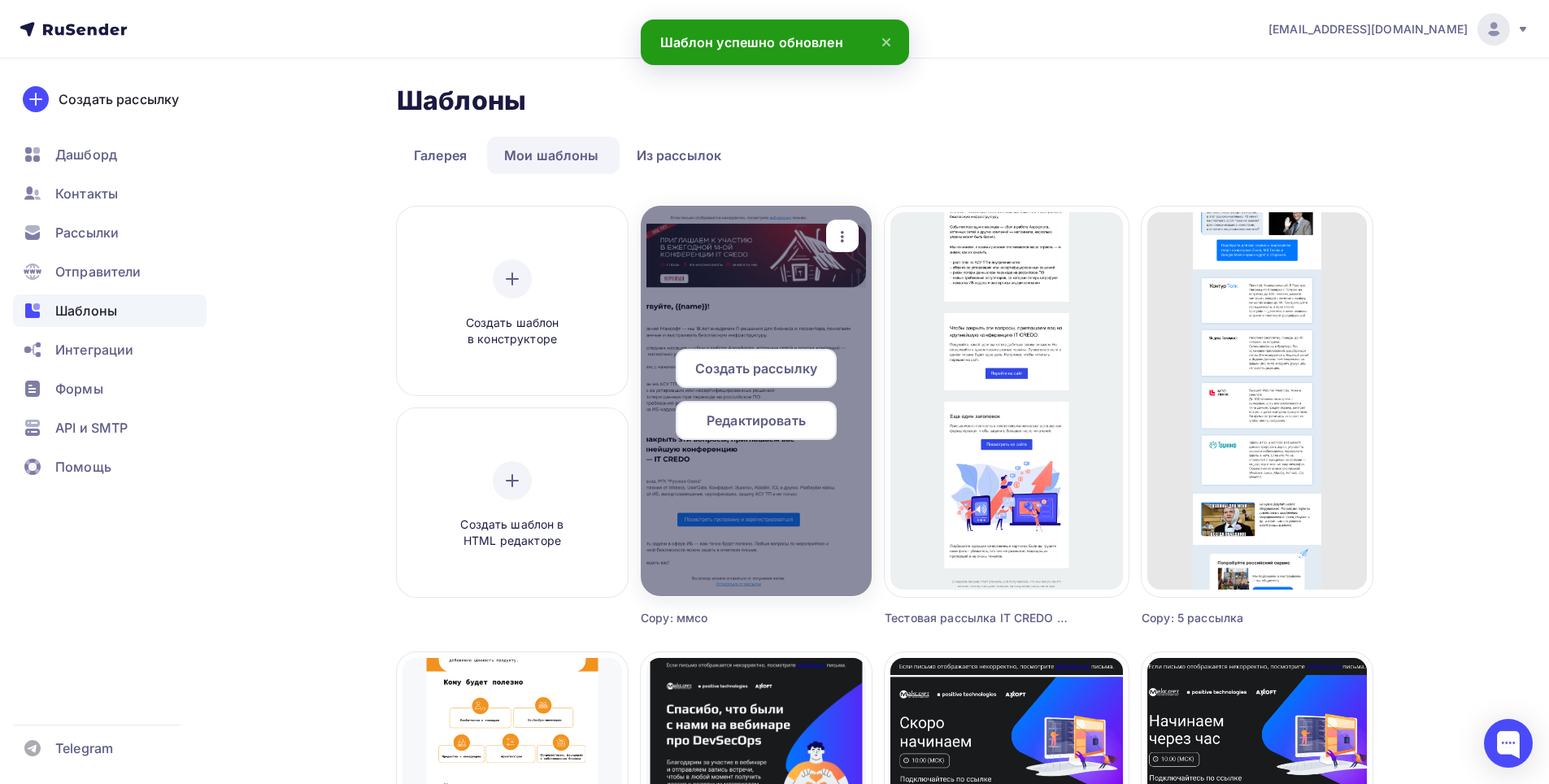
click at [795, 370] on span "Создать рассылку" at bounding box center [757, 368] width 122 height 20
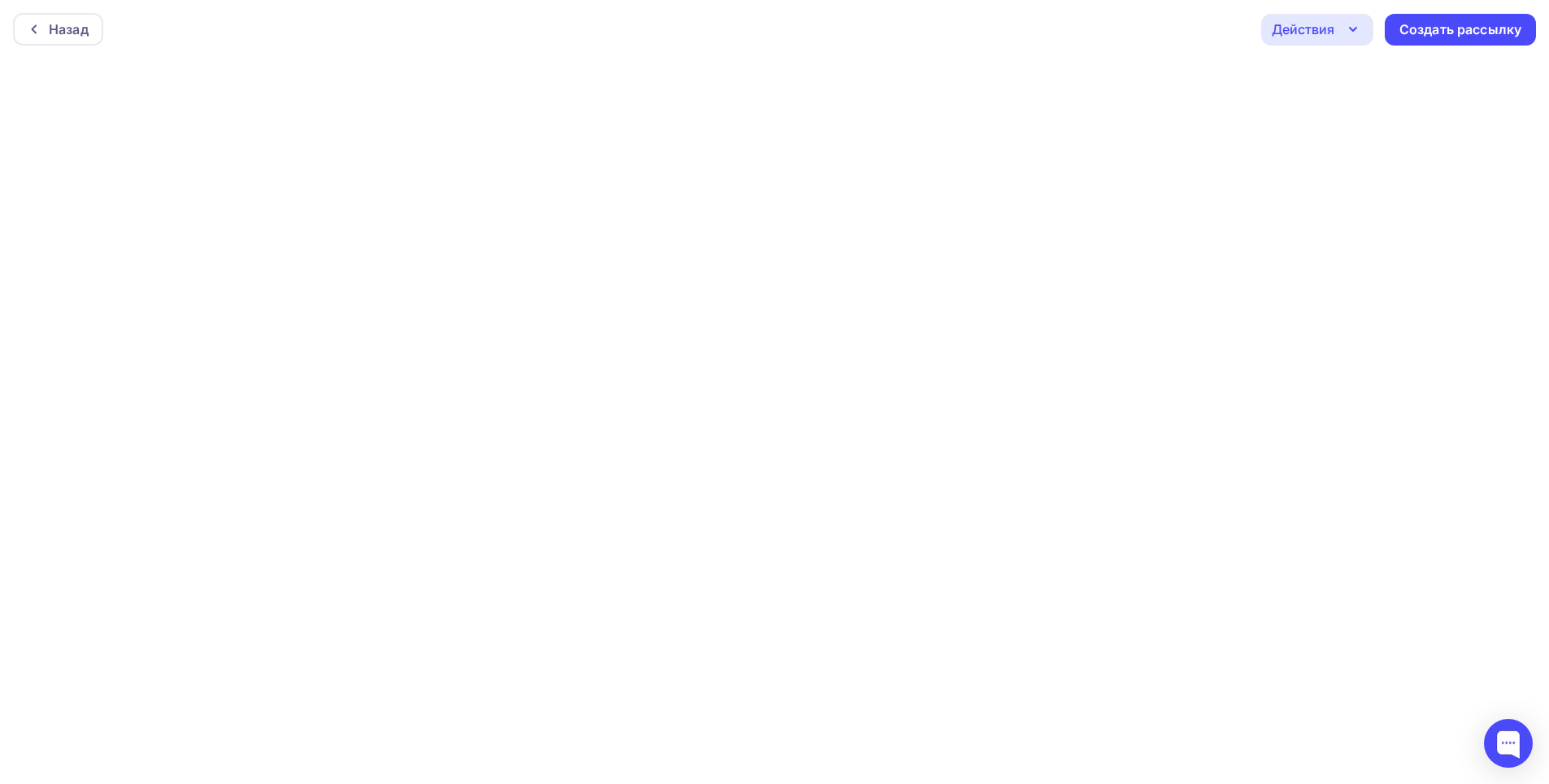
click at [1360, 28] on icon "button" at bounding box center [1353, 29] width 20 height 20
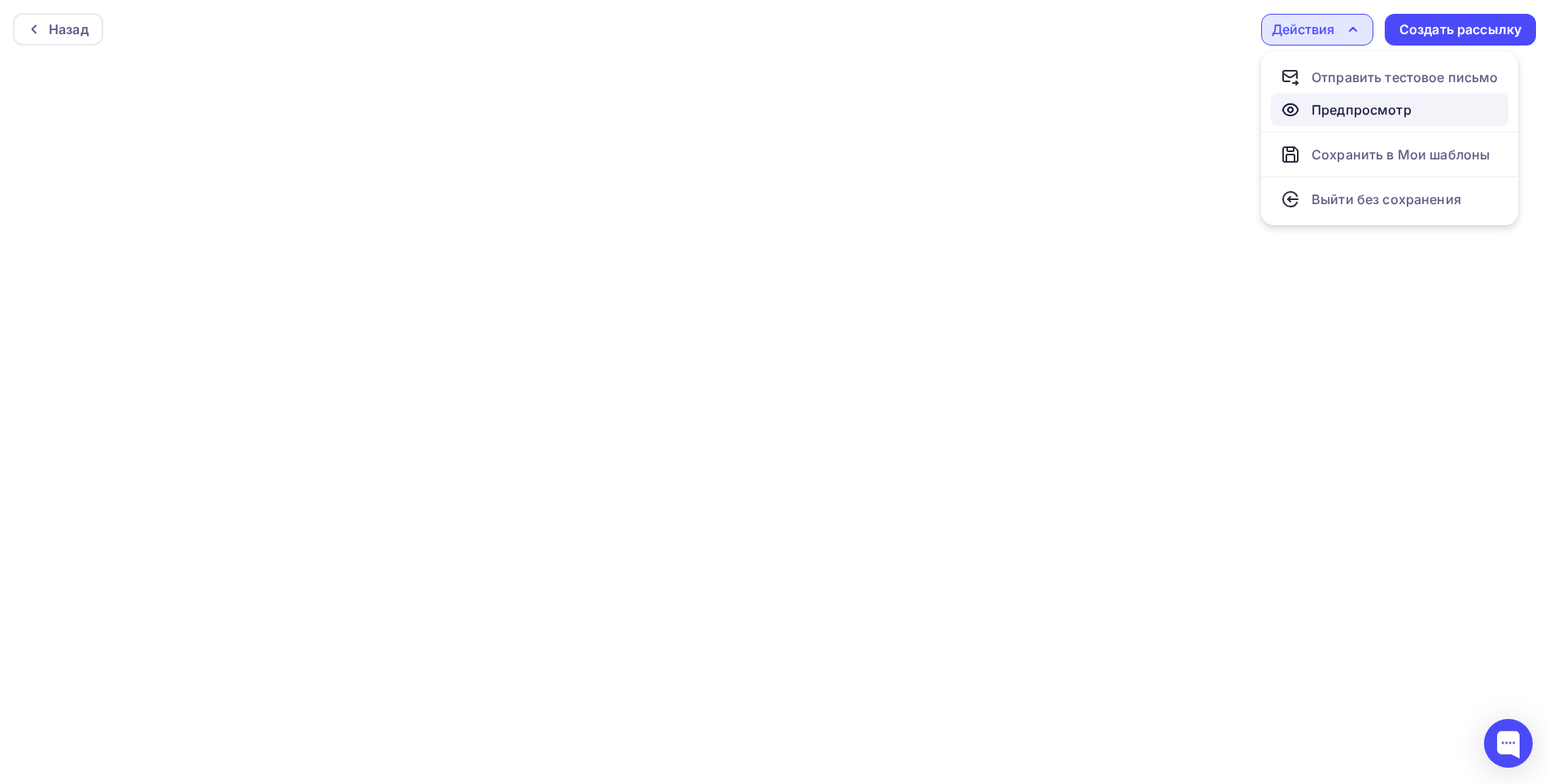
click at [1354, 111] on div "Предпросмотр" at bounding box center [1362, 109] width 100 height 20
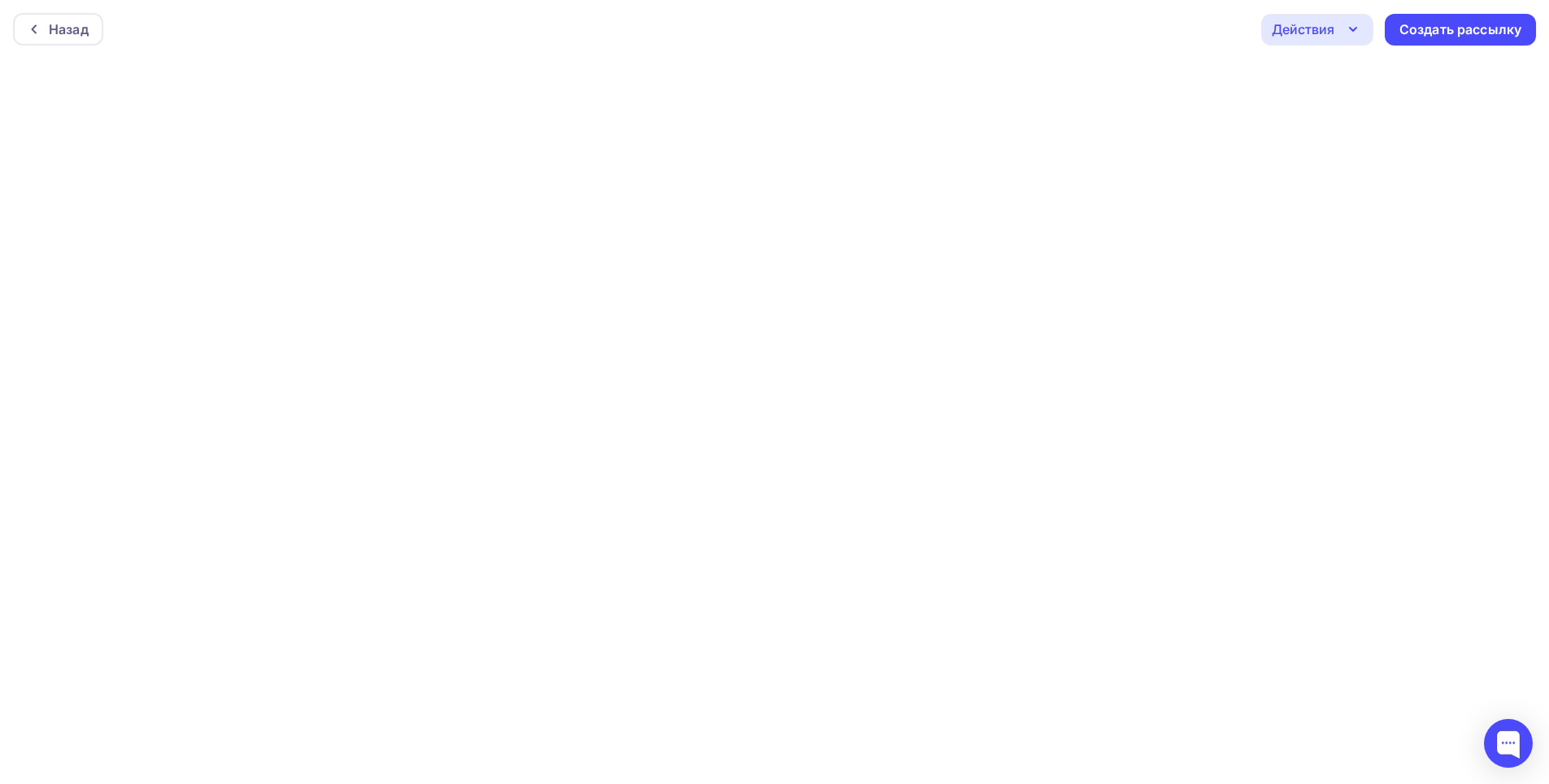
click at [1359, 22] on icon "button" at bounding box center [1353, 29] width 20 height 20
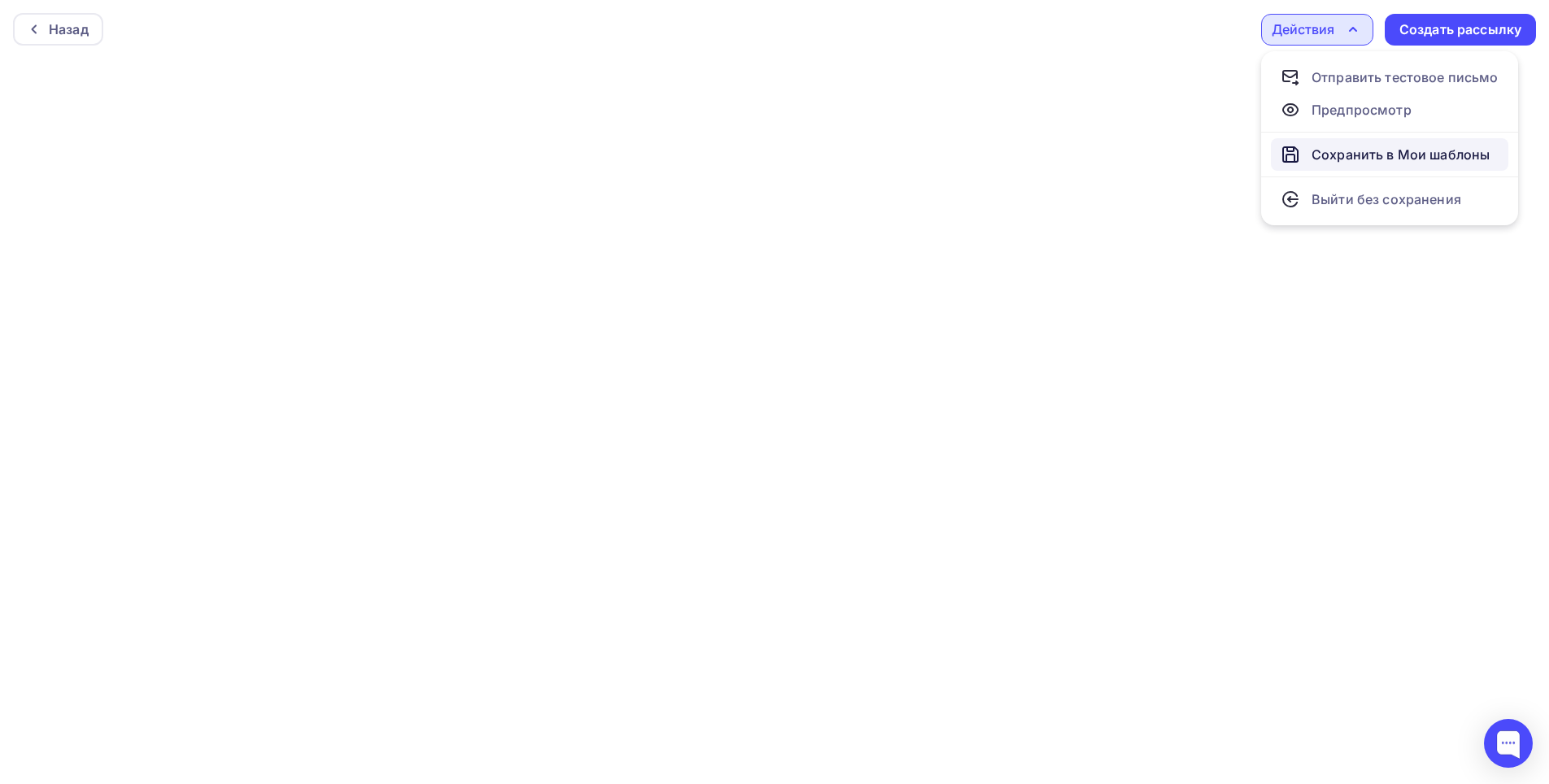
click at [1345, 154] on div "Сохранить в Мои шаблоны" at bounding box center [1401, 154] width 178 height 20
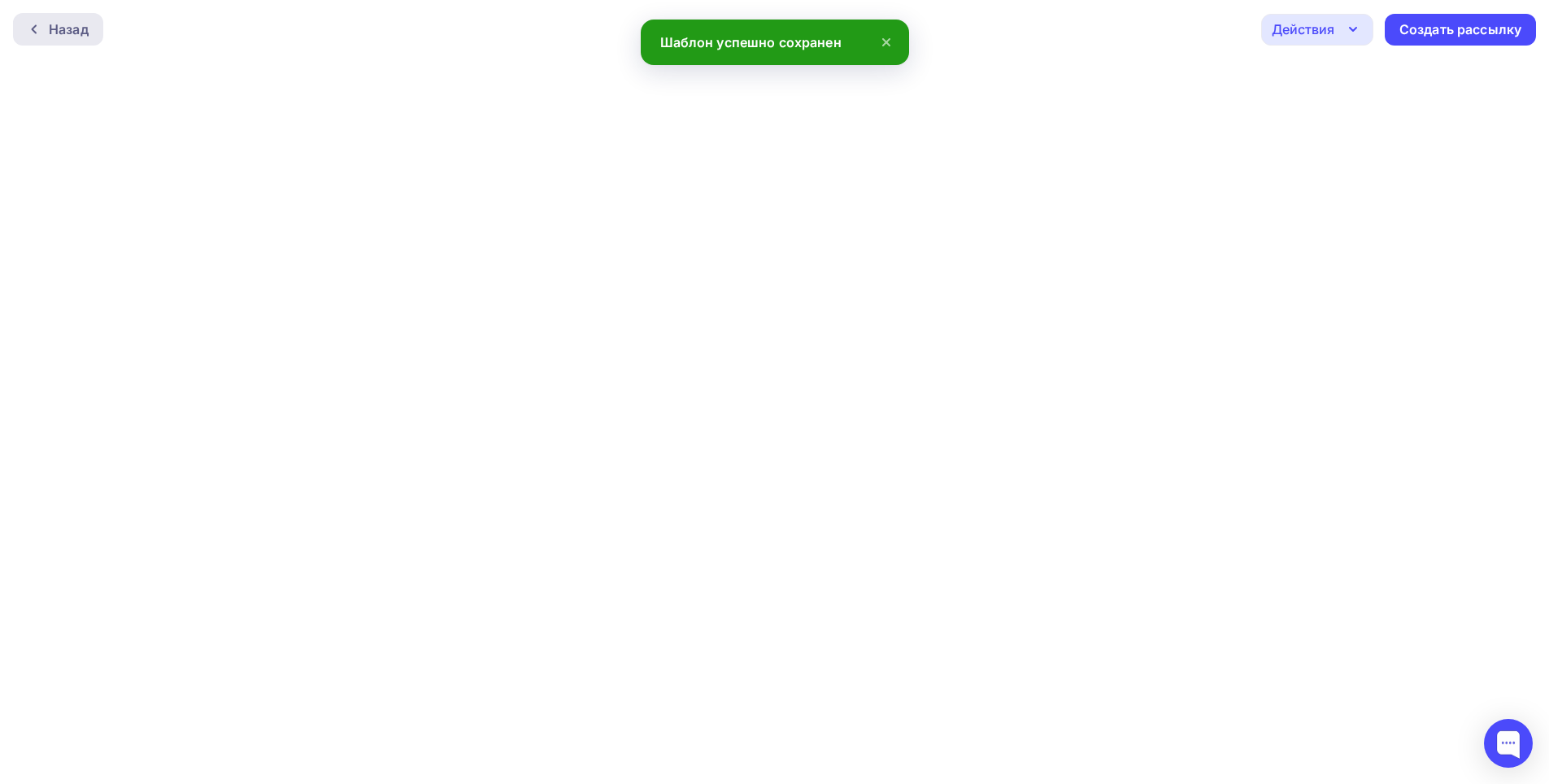
click at [64, 29] on div "Назад" at bounding box center [69, 29] width 40 height 20
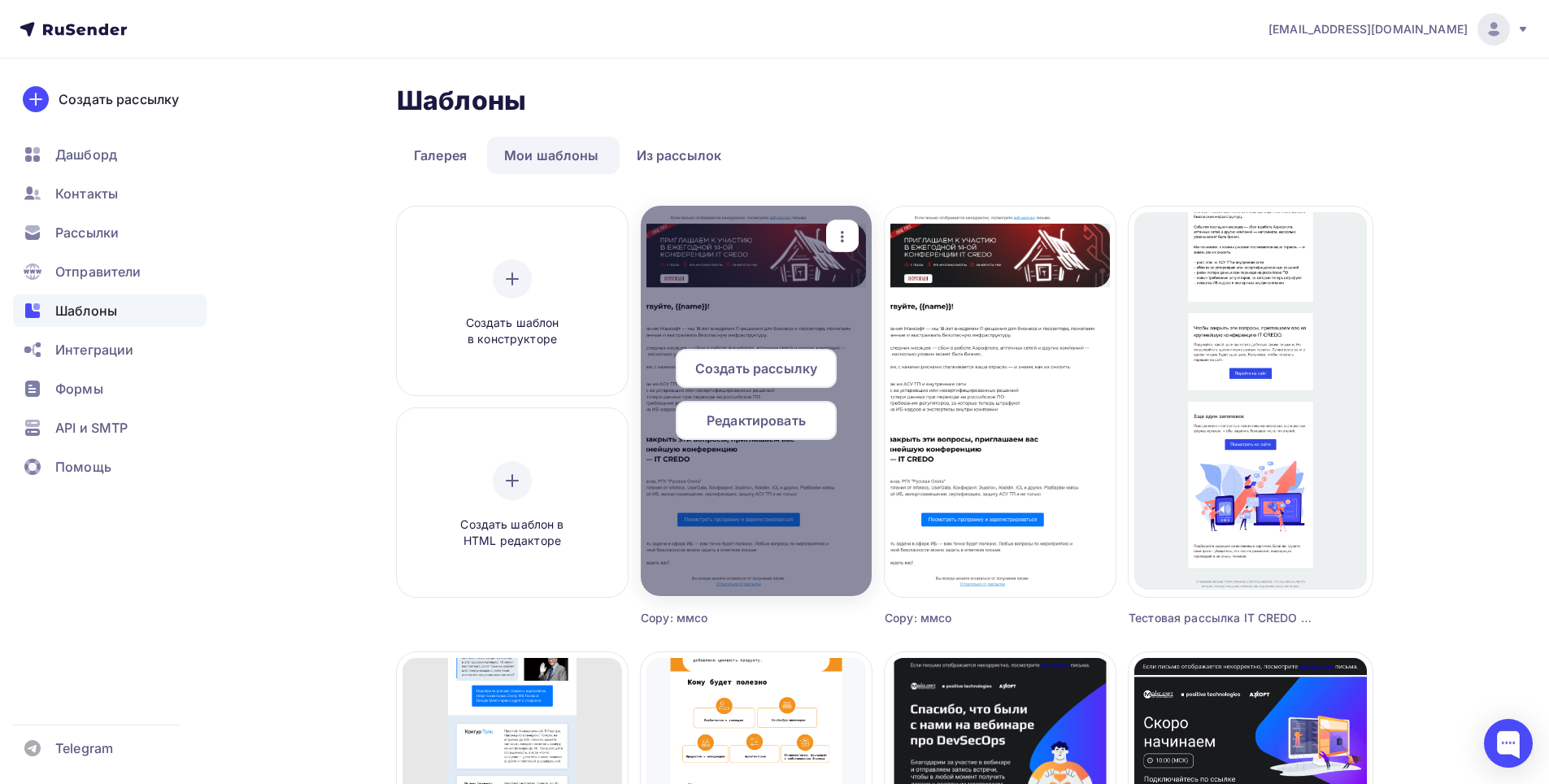
click at [754, 270] on div at bounding box center [756, 400] width 231 height 390
click at [765, 422] on span "Редактировать" at bounding box center [756, 420] width 99 height 20
